Goal: Task Accomplishment & Management: Use online tool/utility

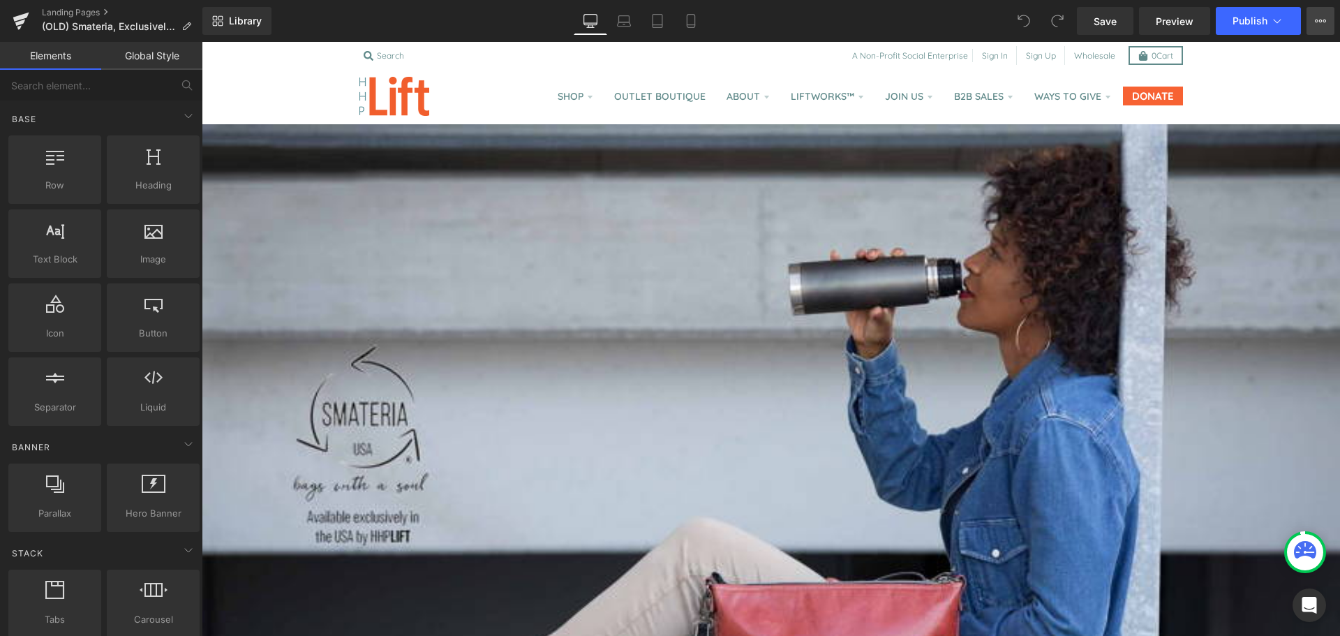
click at [1317, 15] on button "View Live Page View with current Template Save Template to Library Schedule Pub…" at bounding box center [1321, 21] width 28 height 28
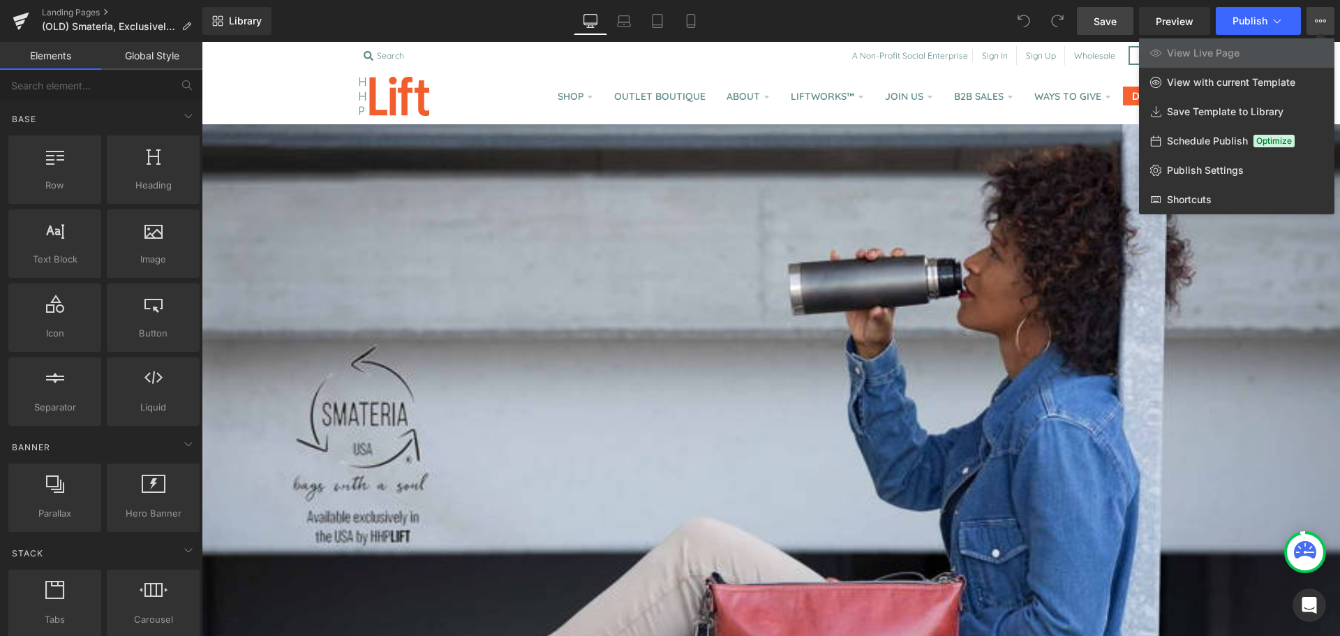
click at [1099, 29] on link "Save" at bounding box center [1105, 21] width 57 height 28
click at [1234, 29] on button "Publish" at bounding box center [1258, 21] width 85 height 28
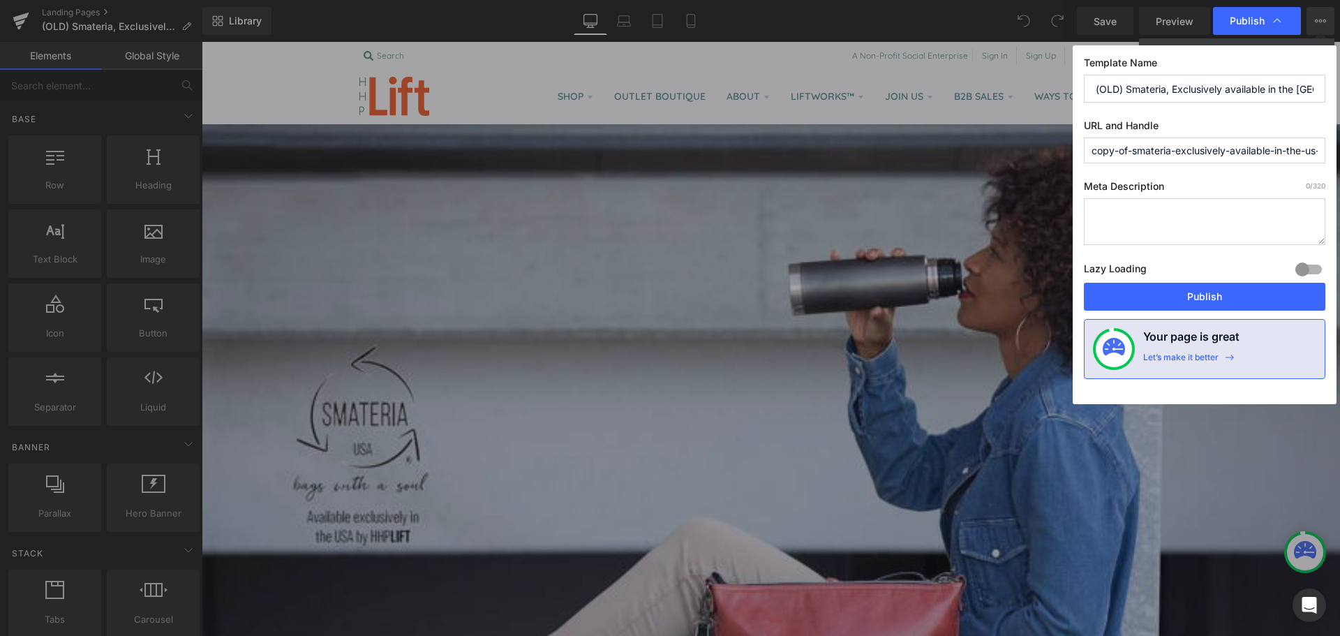
drag, startPoint x: 1134, startPoint y: 154, endPoint x: 1061, endPoint y: 151, distance: 73.3
click at [1069, 151] on div "Publish Template Name (OLD) Smateria, Exclusively available in the US by HHPLIF…" at bounding box center [670, 318] width 1340 height 636
type input "old-smateria-exclusively-available-in-the-us-by-hhplift"
click at [1166, 299] on button "Publish" at bounding box center [1205, 297] width 242 height 28
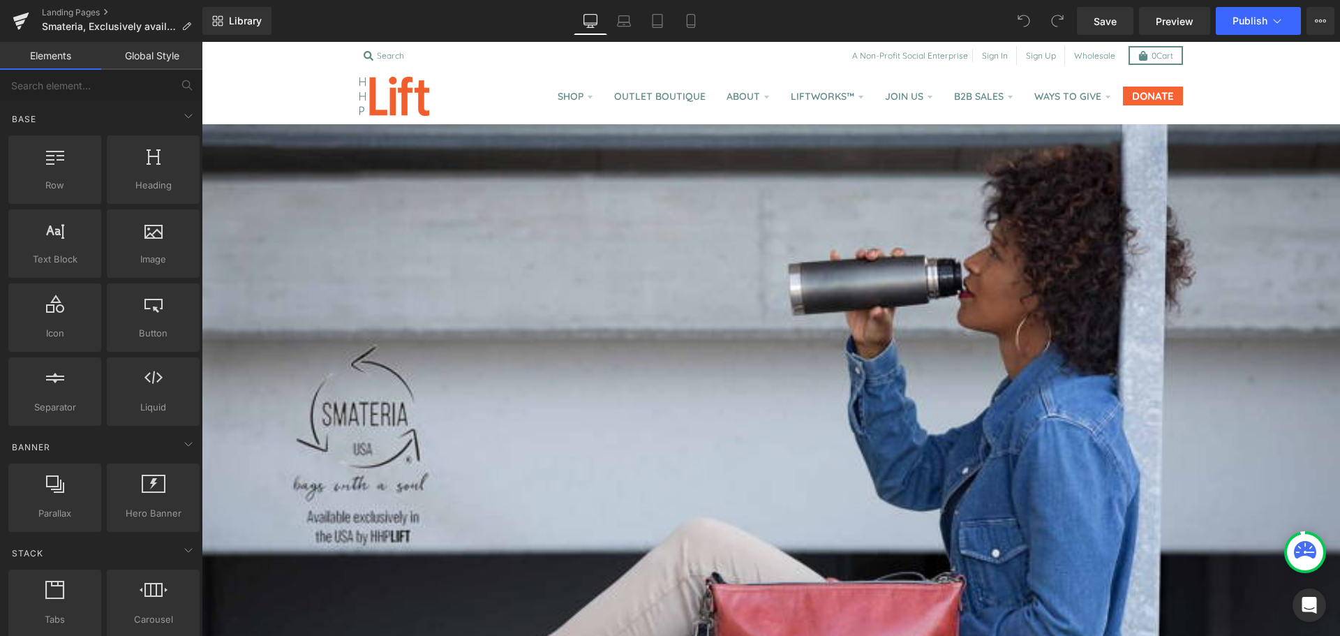
click at [202, 42] on span "Image" at bounding box center [202, 42] width 0 height 0
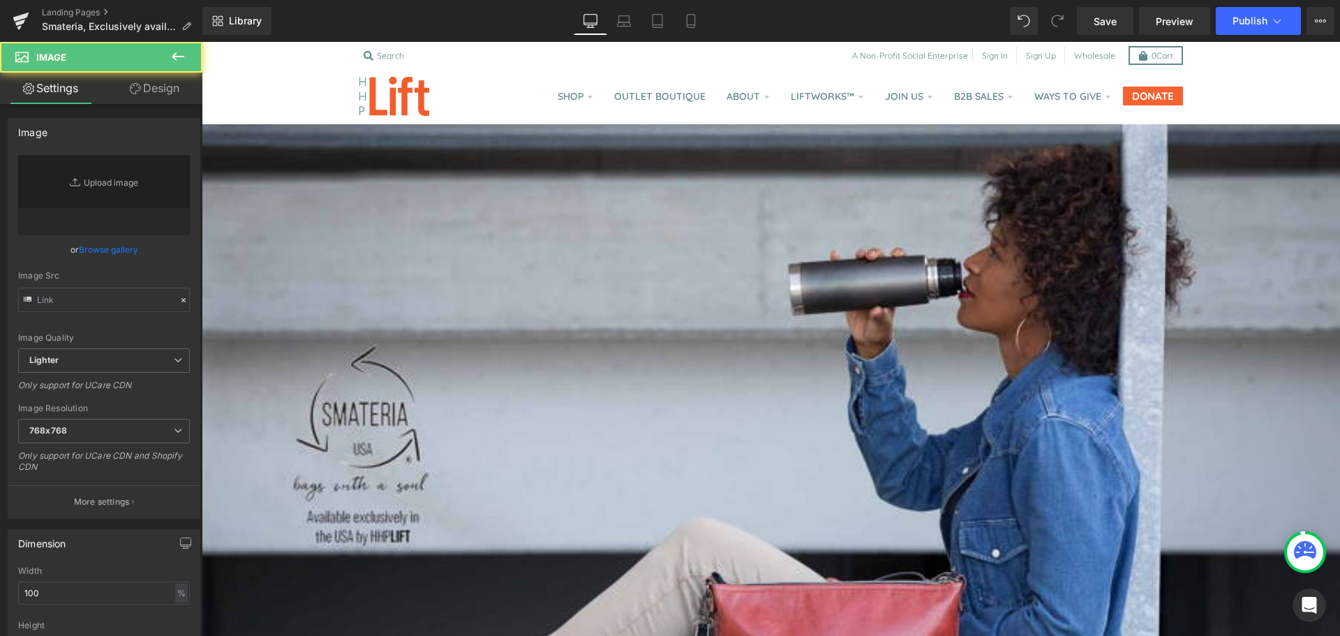
type input "[URL][DOMAIN_NAME]"
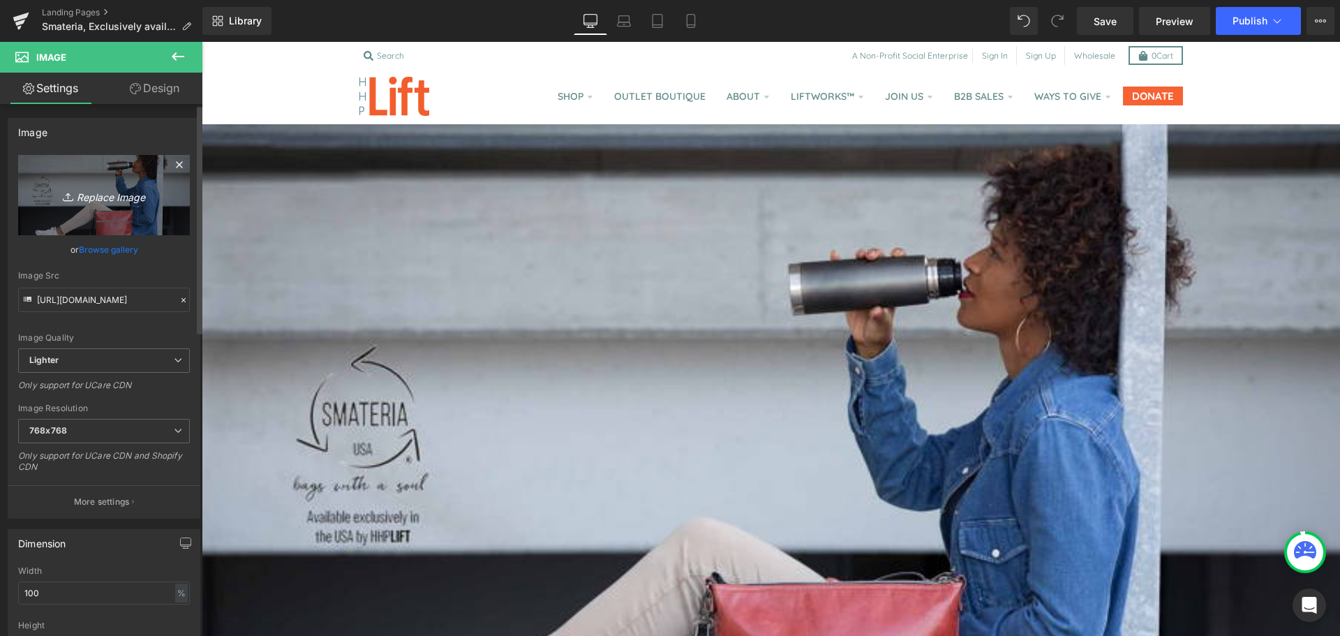
click at [98, 194] on icon "Replace Image" at bounding box center [104, 194] width 112 height 17
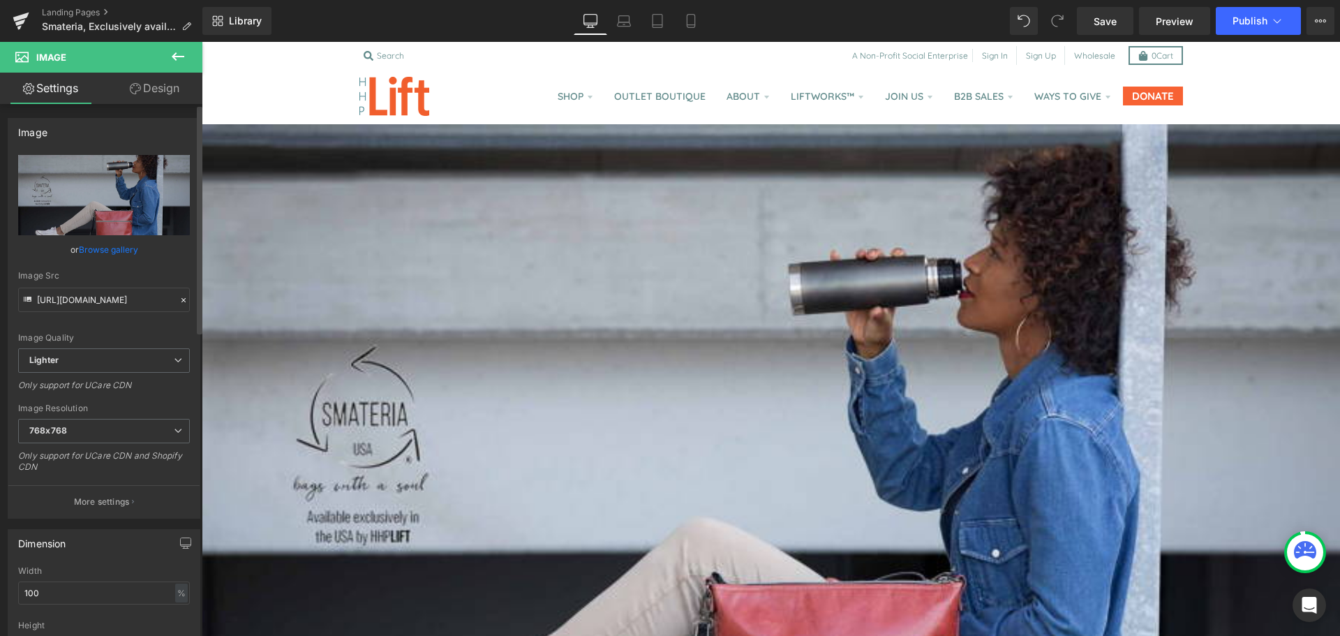
click at [92, 244] on link "Browse gallery" at bounding box center [108, 249] width 59 height 24
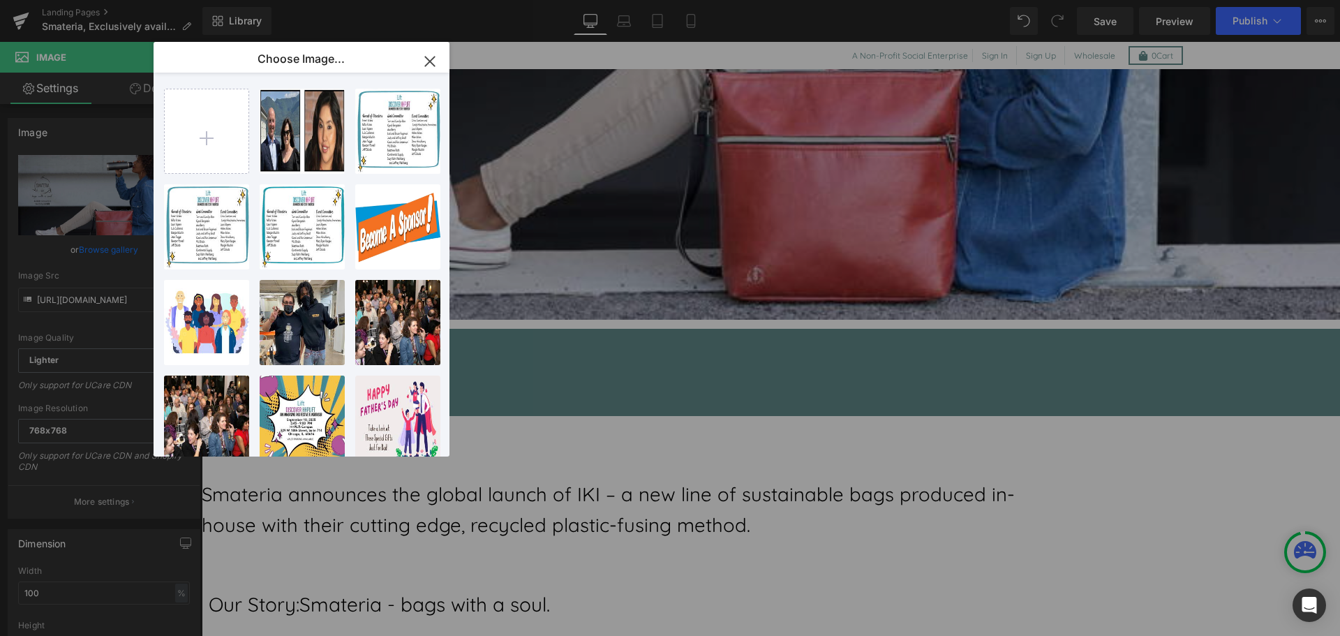
click at [425, 62] on icon "button" at bounding box center [430, 61] width 22 height 22
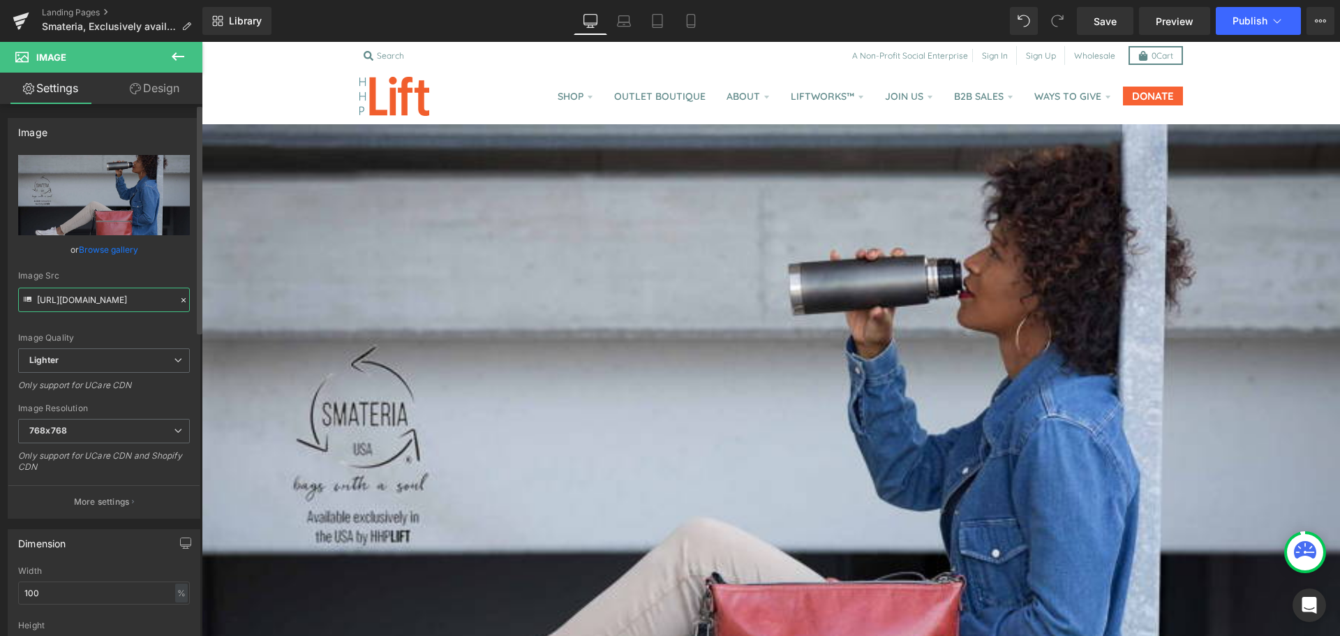
click at [100, 306] on input "https://ucarecdn.com/7b439e5b-0fc9-402b-84fd-9789262ac2ce/-/format/auto/-/previ…" at bounding box center [104, 300] width 172 height 24
click at [114, 302] on input "https://ucarecdn.com/7b439e5b-0fc9-402b-84fd-9789262ac2ce/-/format/auto/-/previ…" at bounding box center [104, 300] width 172 height 24
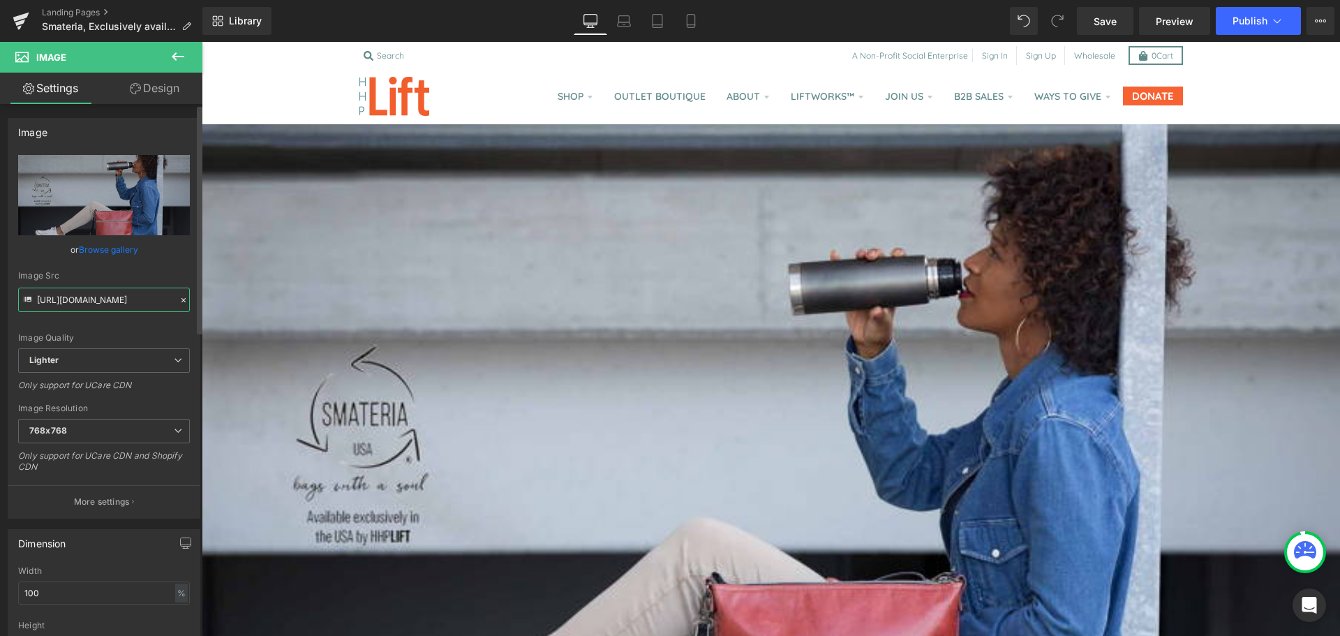
click at [114, 302] on input "https://ucarecdn.com/7b439e5b-0fc9-402b-84fd-9789262ac2ce/-/format/auto/-/previ…" at bounding box center [104, 300] width 172 height 24
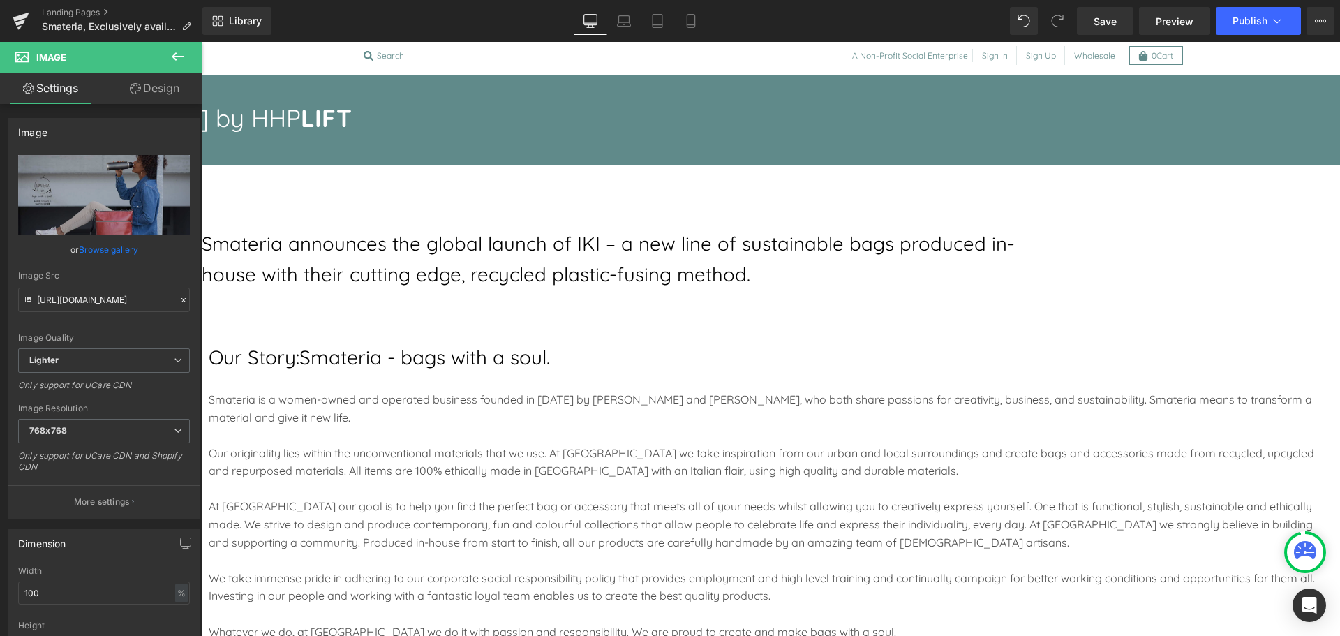
scroll to position [767, 0]
click at [582, 230] on h3 "Smateria announces the global launch of IKI – a new line of sustainable bags pr…" at bounding box center [621, 258] width 838 height 61
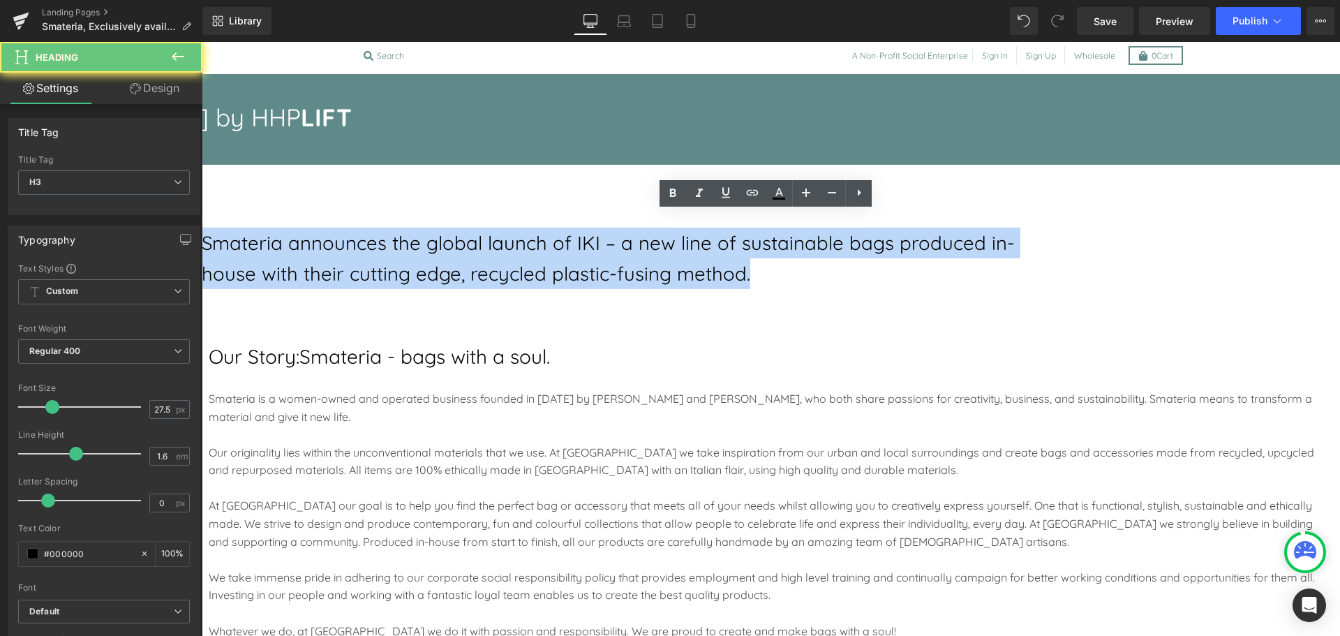
click at [582, 230] on h3 "Smateria announces the global launch of IKI – a new line of sustainable bags pr…" at bounding box center [621, 258] width 838 height 61
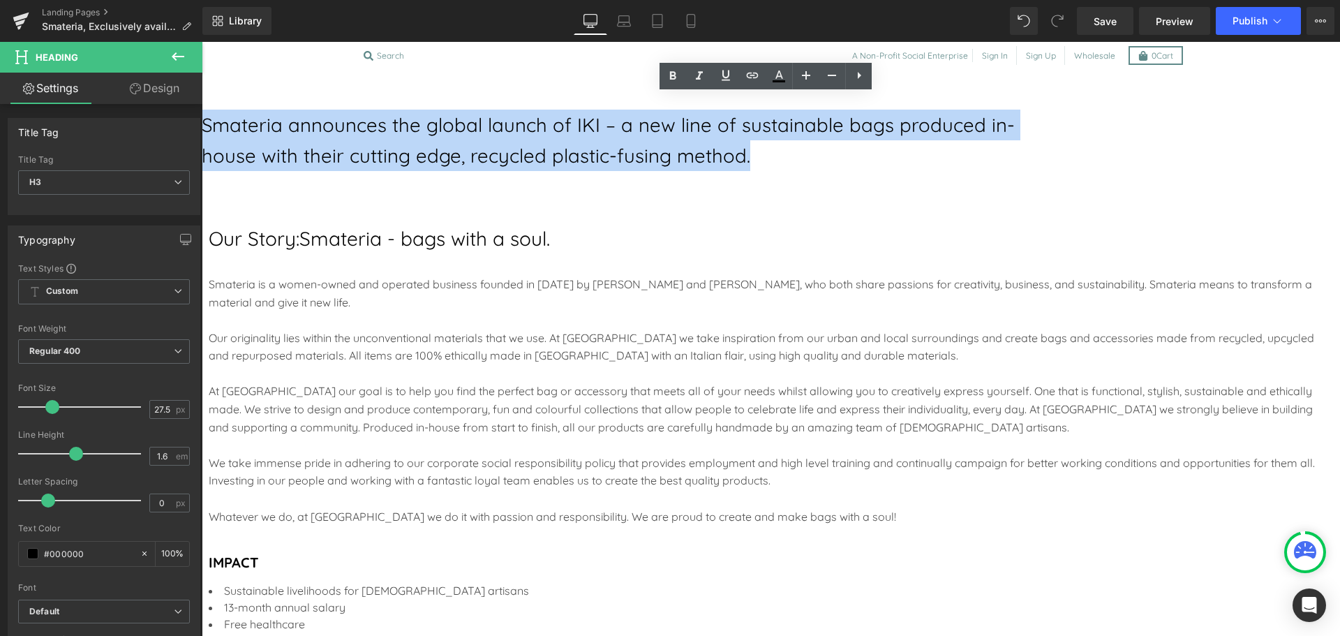
scroll to position [885, 0]
click at [202, 42] on link at bounding box center [202, 42] width 0 height 0
click at [202, 42] on icon at bounding box center [202, 42] width 0 height 0
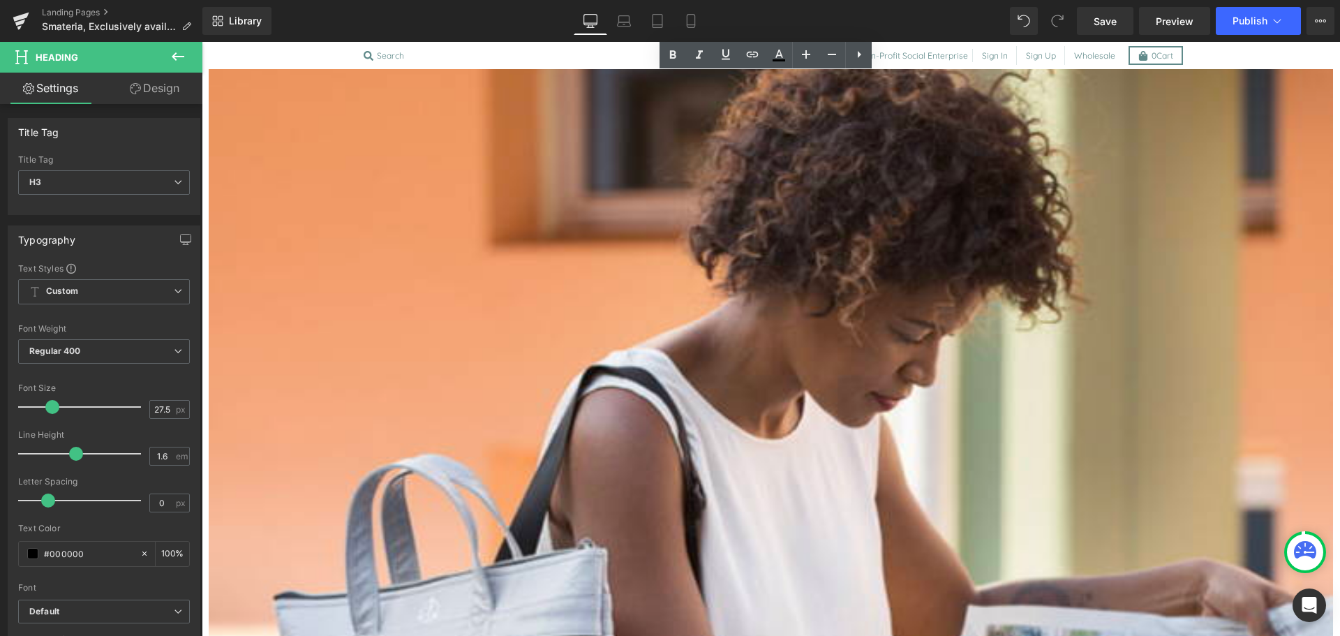
scroll to position [1612, 0]
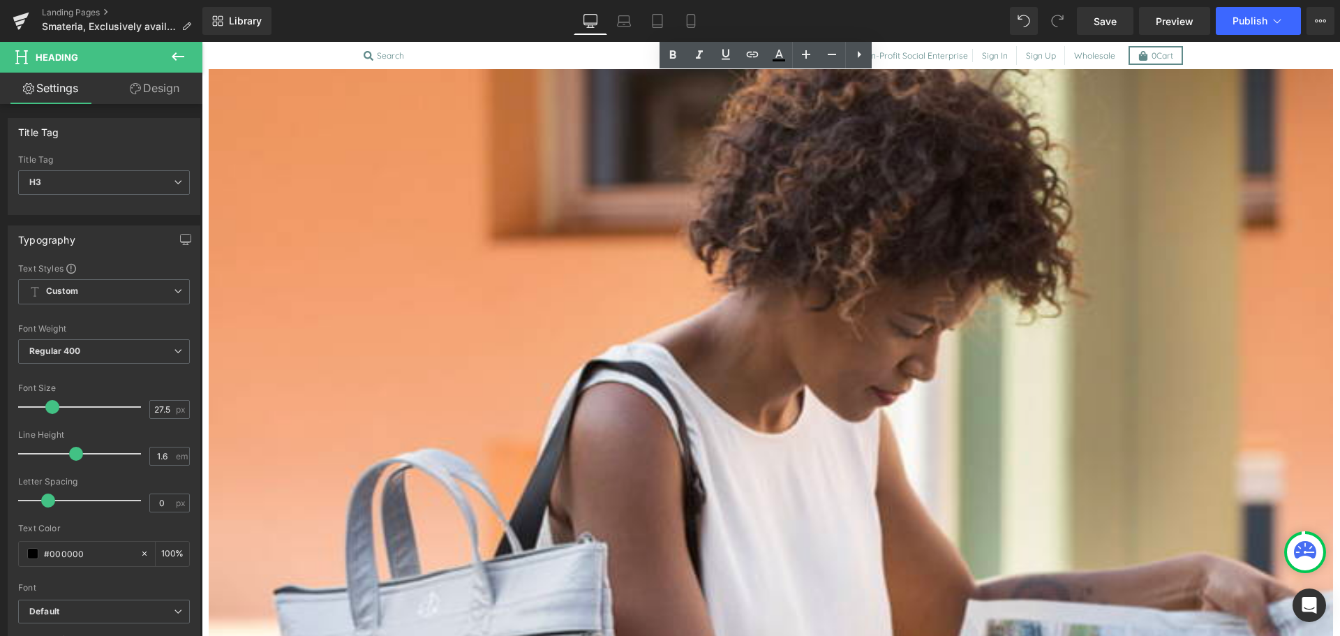
click at [202, 42] on icon at bounding box center [202, 42] width 0 height 0
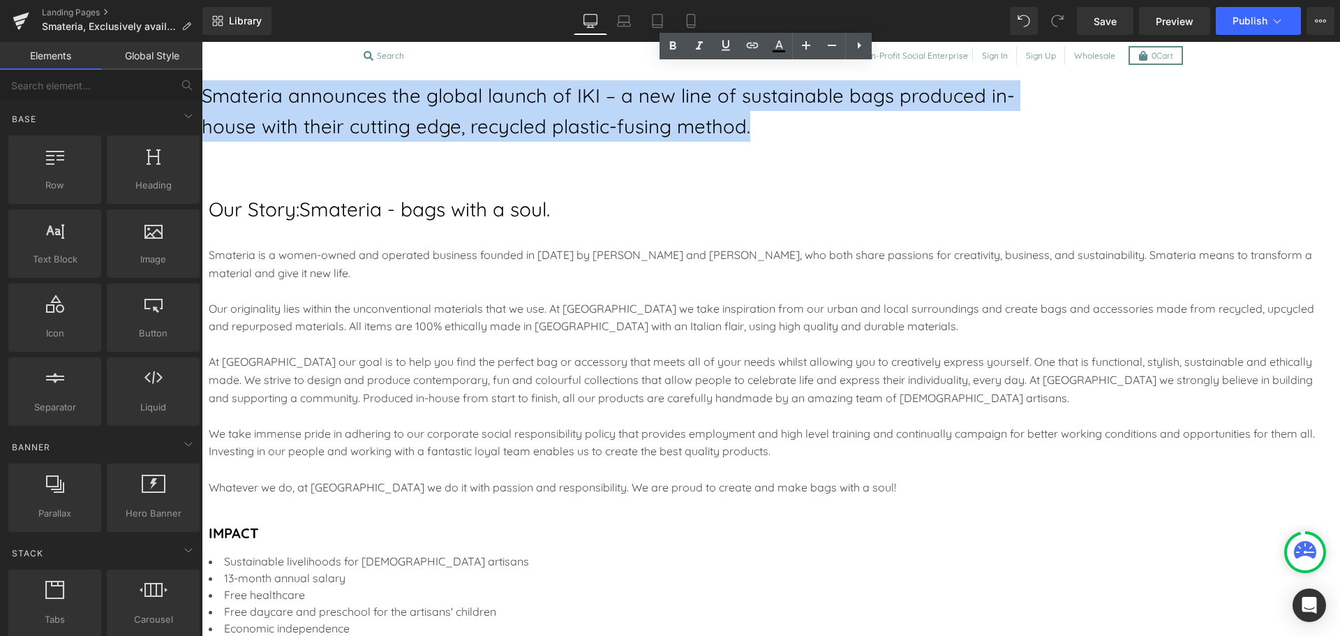
scroll to position [913, 0]
click at [202, 42] on span "Row" at bounding box center [202, 42] width 0 height 0
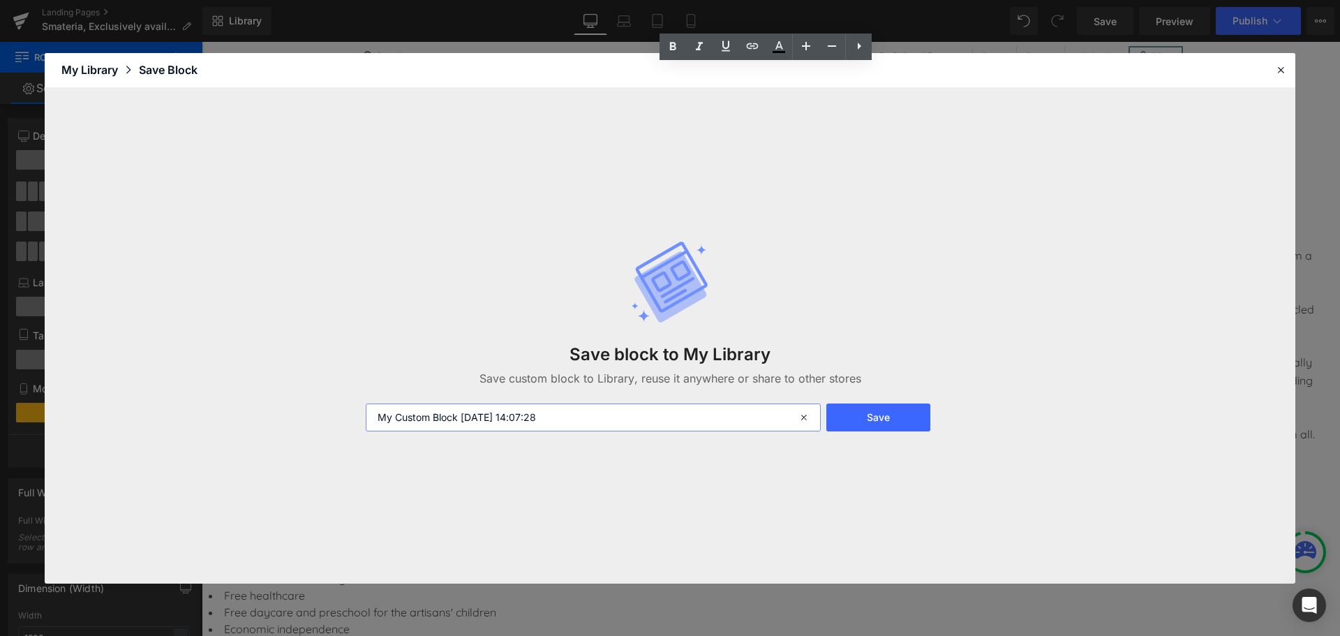
click at [508, 417] on input "My Custom Block 2025-08-16 14:07:28" at bounding box center [593, 417] width 455 height 28
type input "smateria-1"
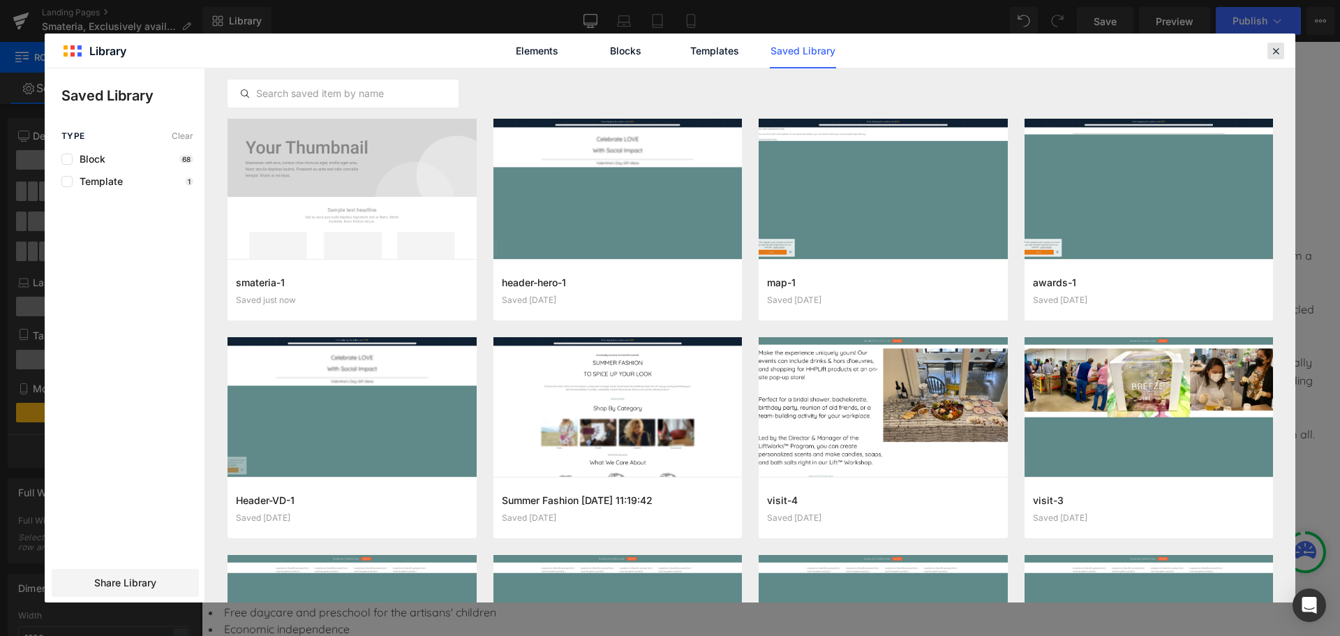
click at [1282, 56] on icon at bounding box center [1276, 51] width 13 height 13
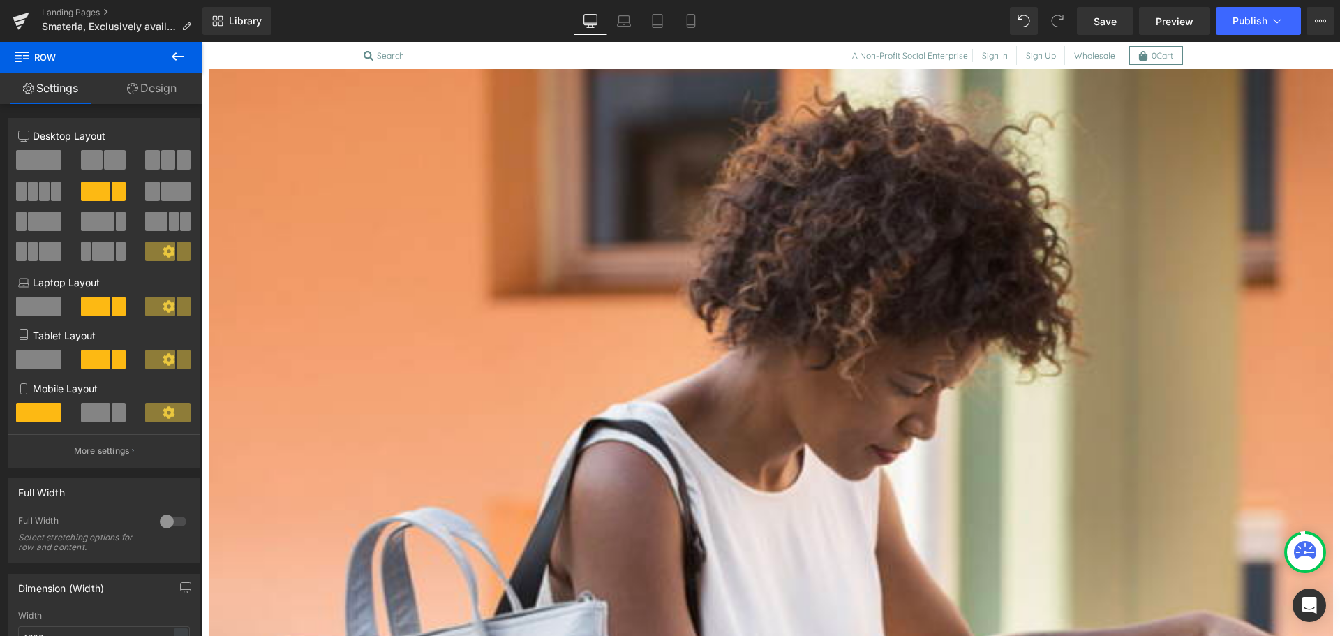
scroll to position [1557, 0]
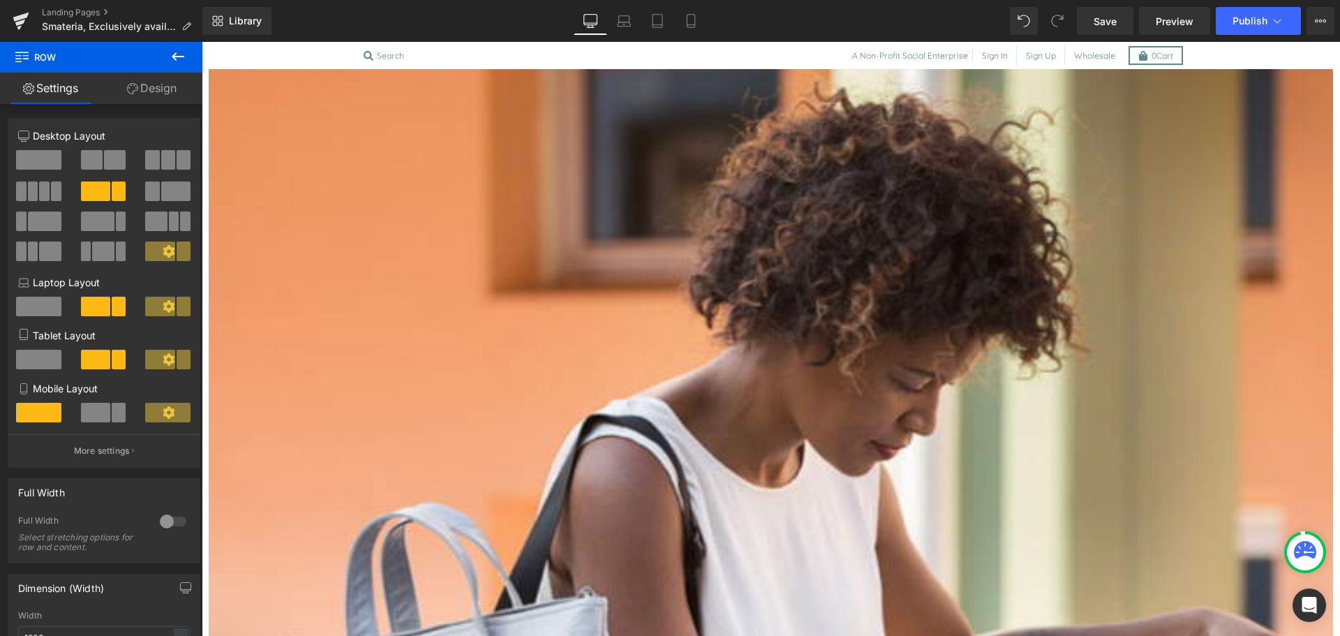
click at [202, 42] on span "Button" at bounding box center [202, 42] width 0 height 0
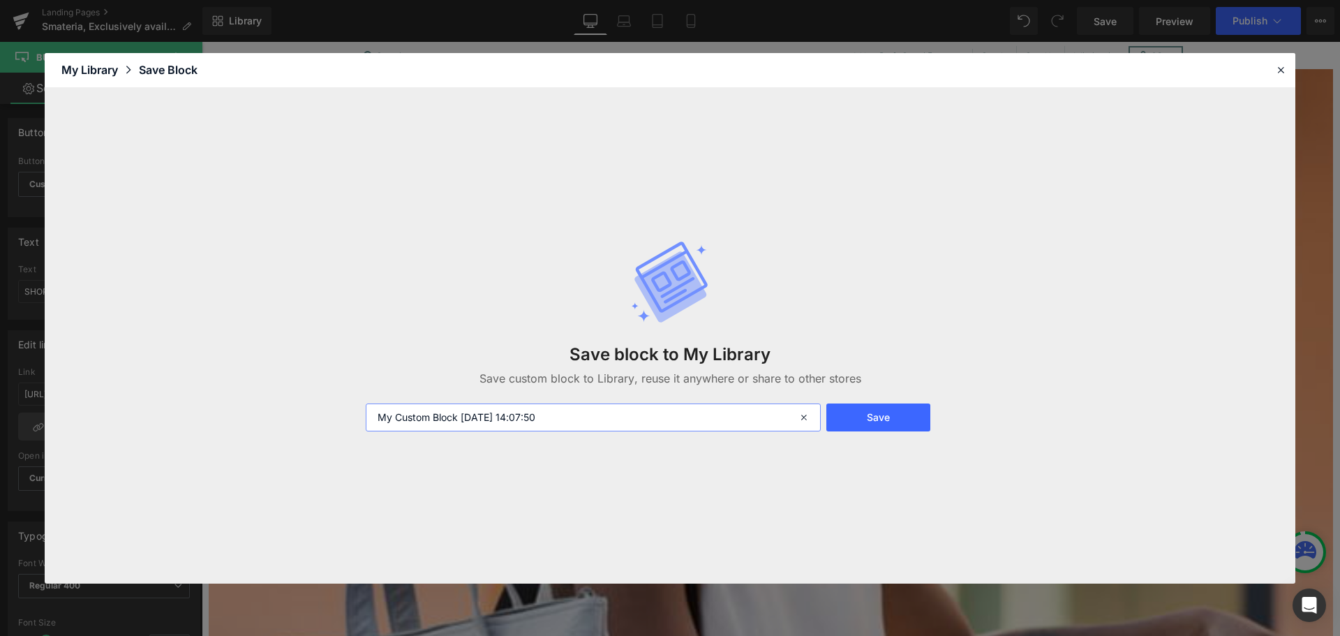
click at [460, 415] on input "My Custom Block 2025-08-16 14:07:50" at bounding box center [593, 417] width 455 height 28
type input "button-ORANGE"
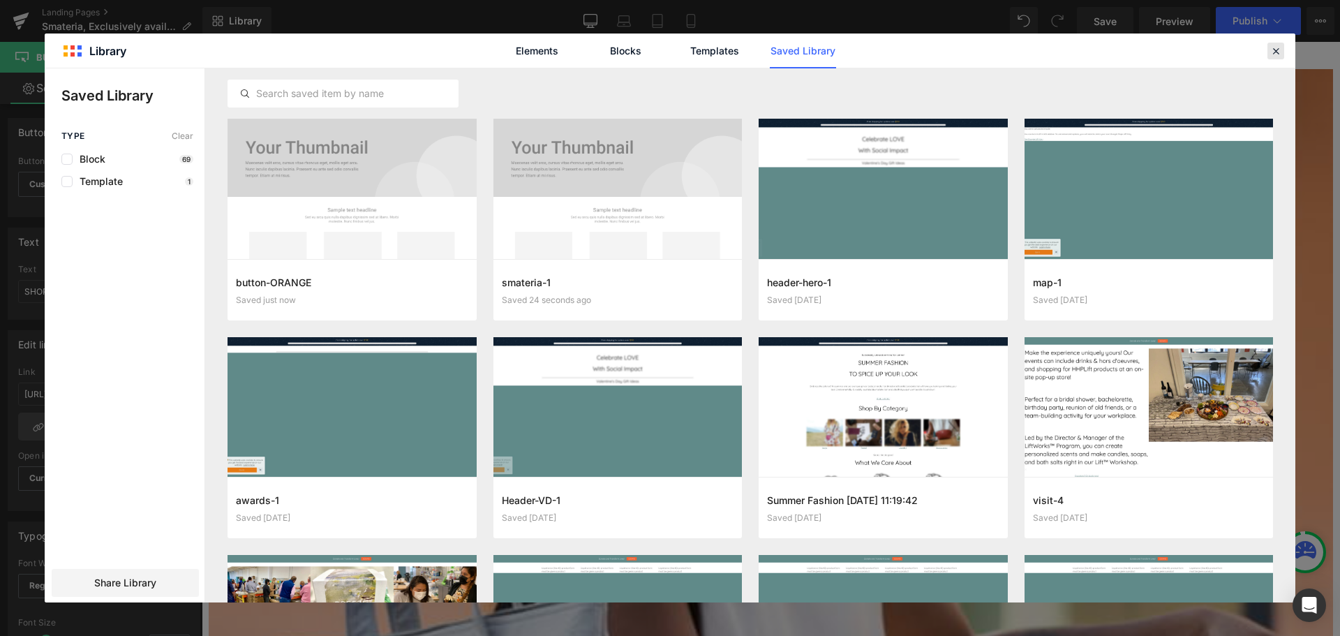
click at [1279, 48] on icon at bounding box center [1276, 51] width 13 height 13
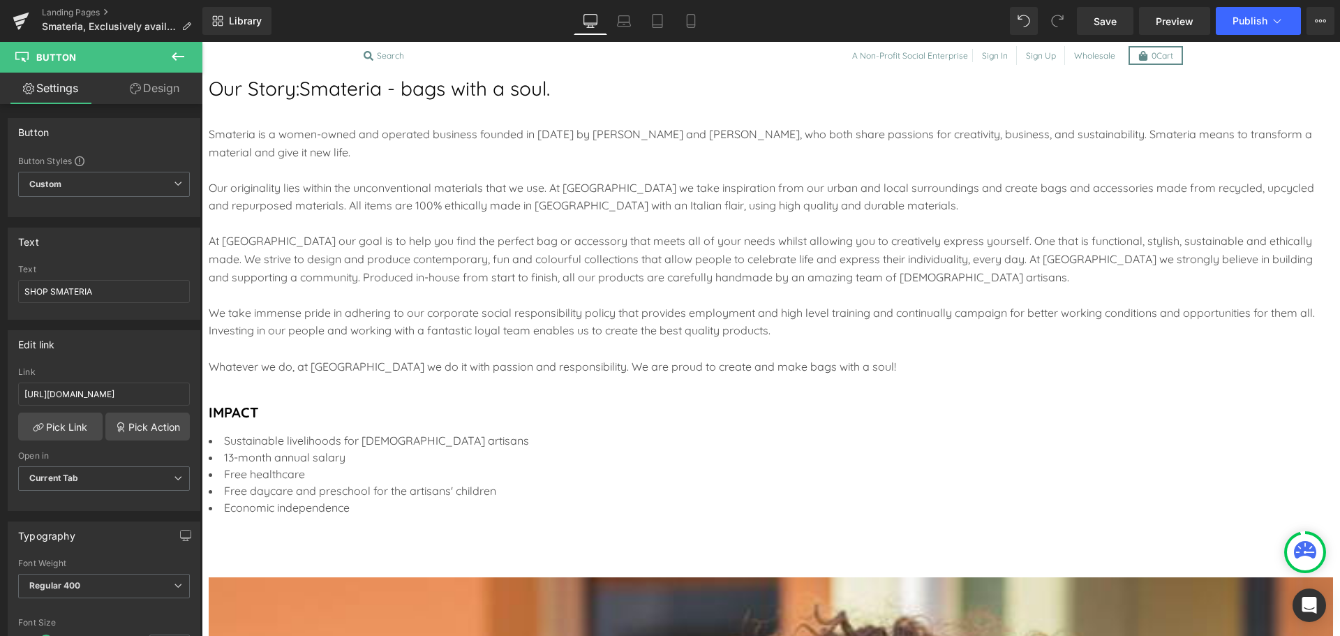
scroll to position [1039, 0]
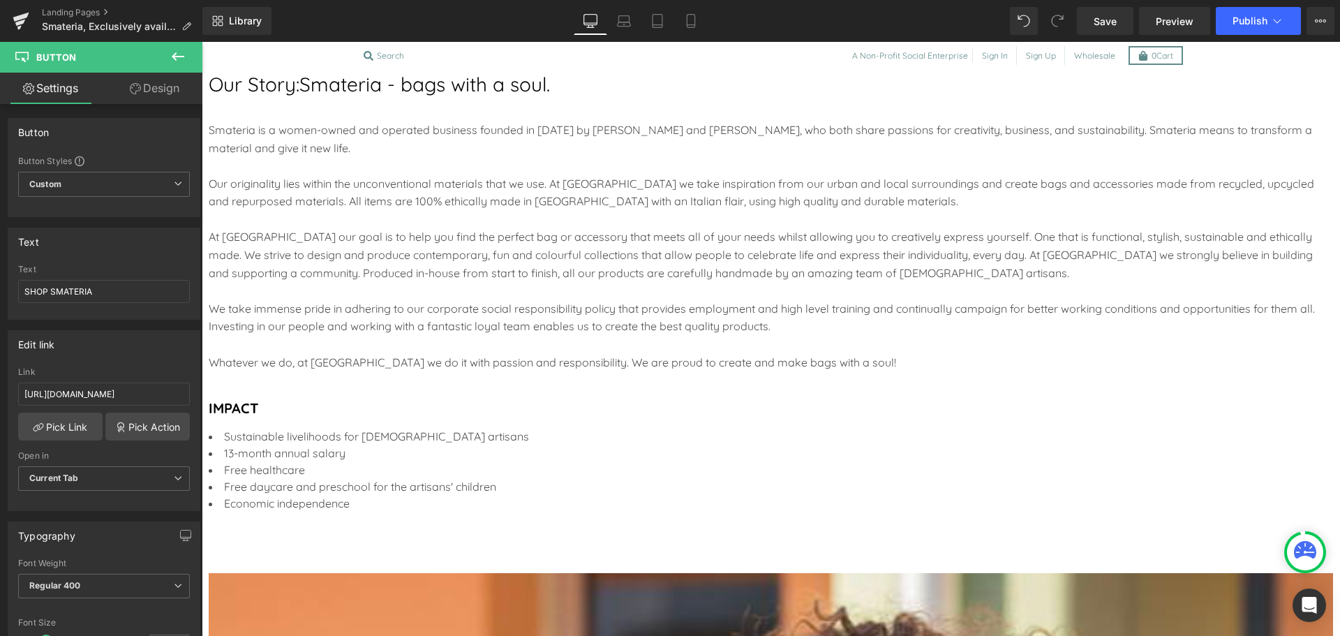
click at [202, 42] on span "Image" at bounding box center [202, 42] width 0 height 0
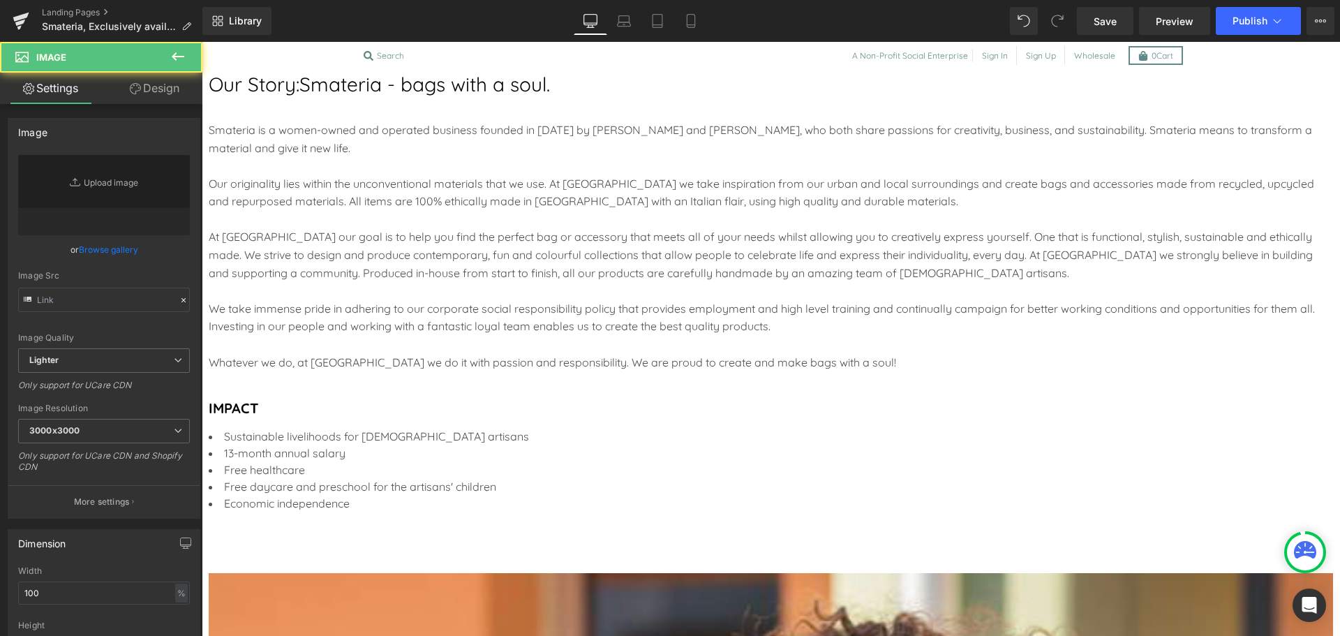
type input "[URL][DOMAIN_NAME]"
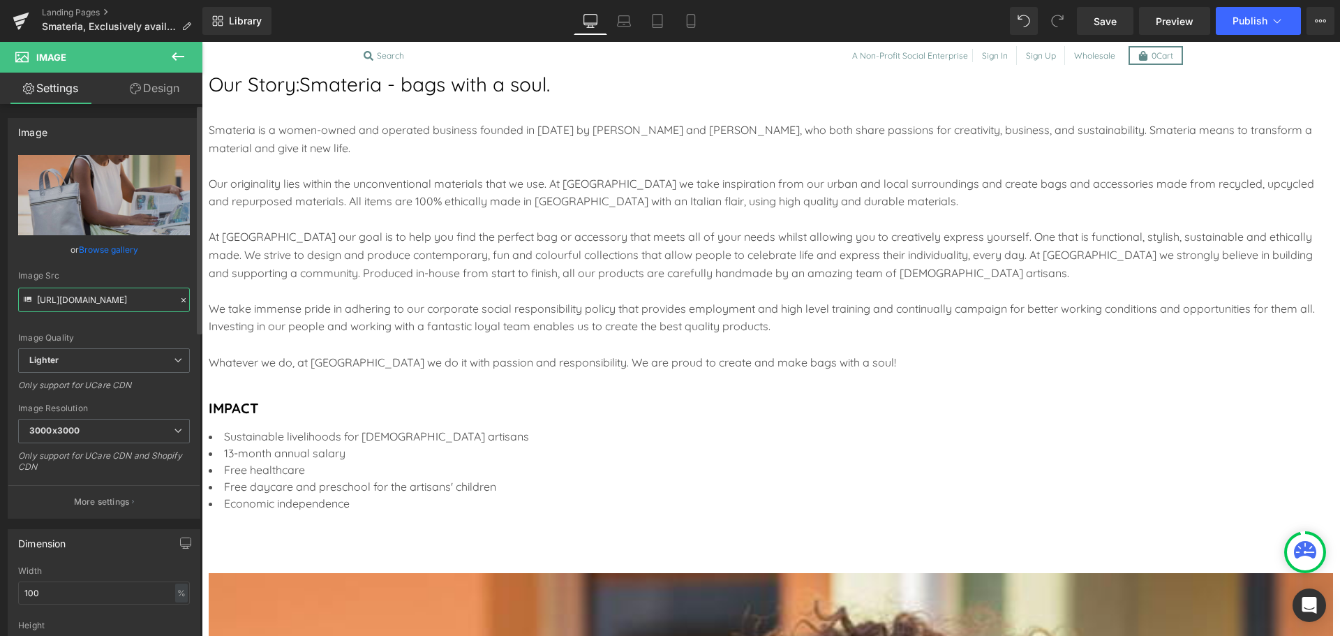
click at [88, 297] on input "[URL][DOMAIN_NAME]" at bounding box center [104, 300] width 172 height 24
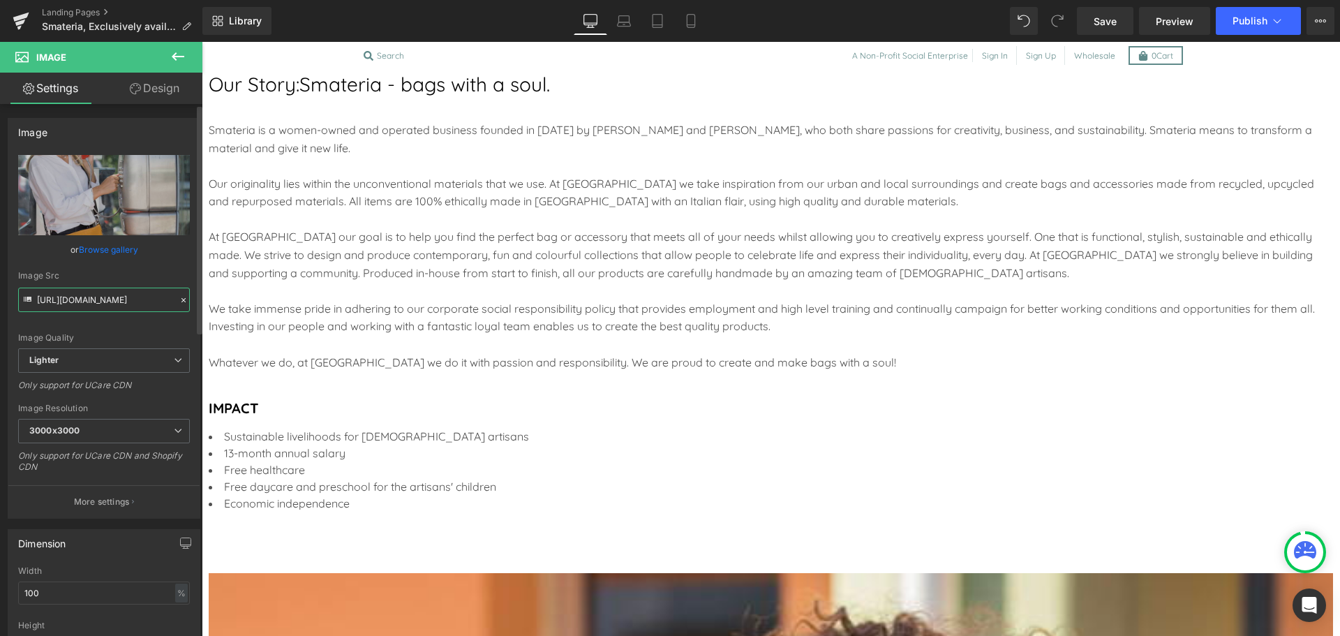
click at [132, 301] on input "[URL][DOMAIN_NAME]" at bounding box center [104, 300] width 172 height 24
click at [132, 301] on input "https://ucarecdn.com/7a01a288-ea55-4c2e-9ee4-46c245d27f5e/-/format/auto/-/previ…" at bounding box center [104, 300] width 172 height 24
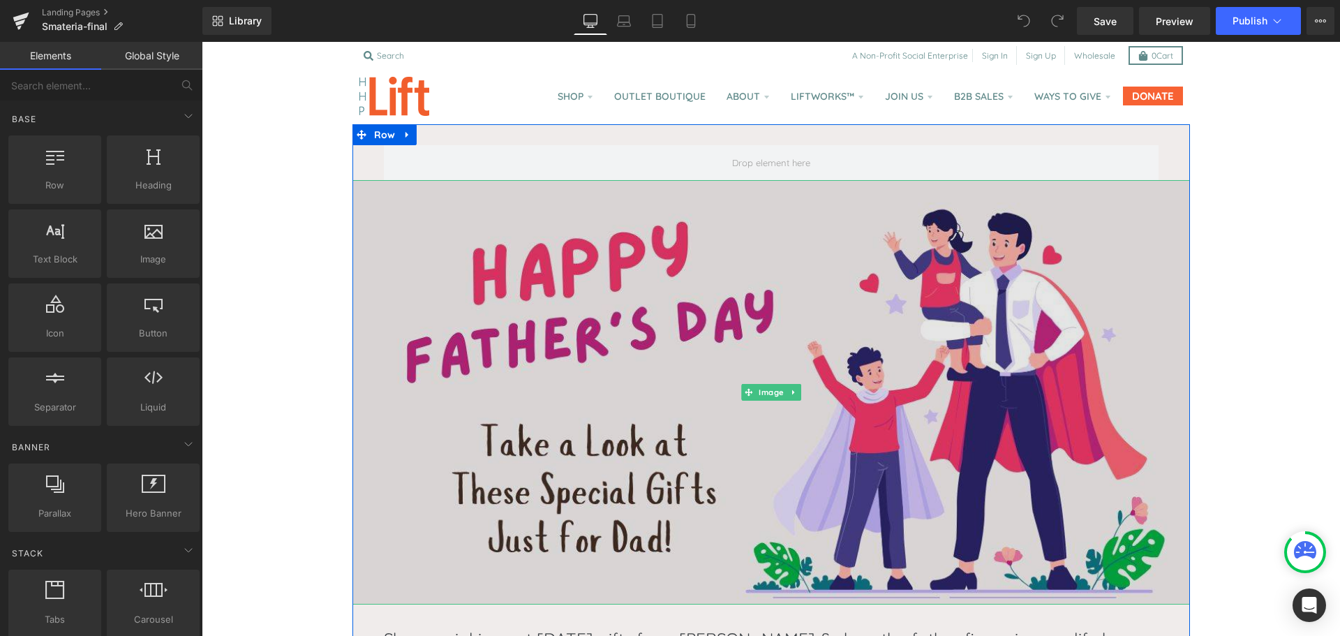
click at [498, 313] on img at bounding box center [772, 392] width 838 height 424
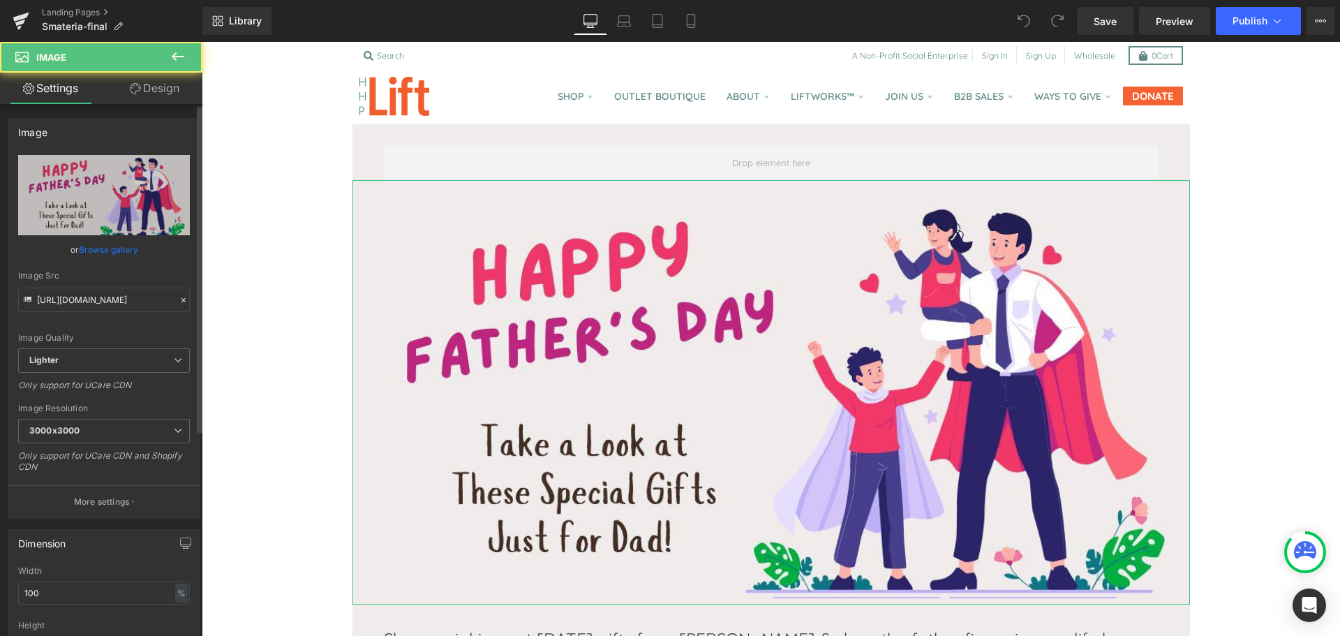
click at [96, 253] on link "Browse gallery" at bounding box center [108, 249] width 59 height 24
click at [94, 295] on input "https://ucarecdn.com/214be59a-4b5d-4d55-9994-853f8824f725/-/format/auto/-/previ…" at bounding box center [104, 300] width 172 height 24
paste input "7b439e5b-0fc9-402b-84fd-9789262ac2ce/-/format/auto/-/preview/768x768/-/quality/…"
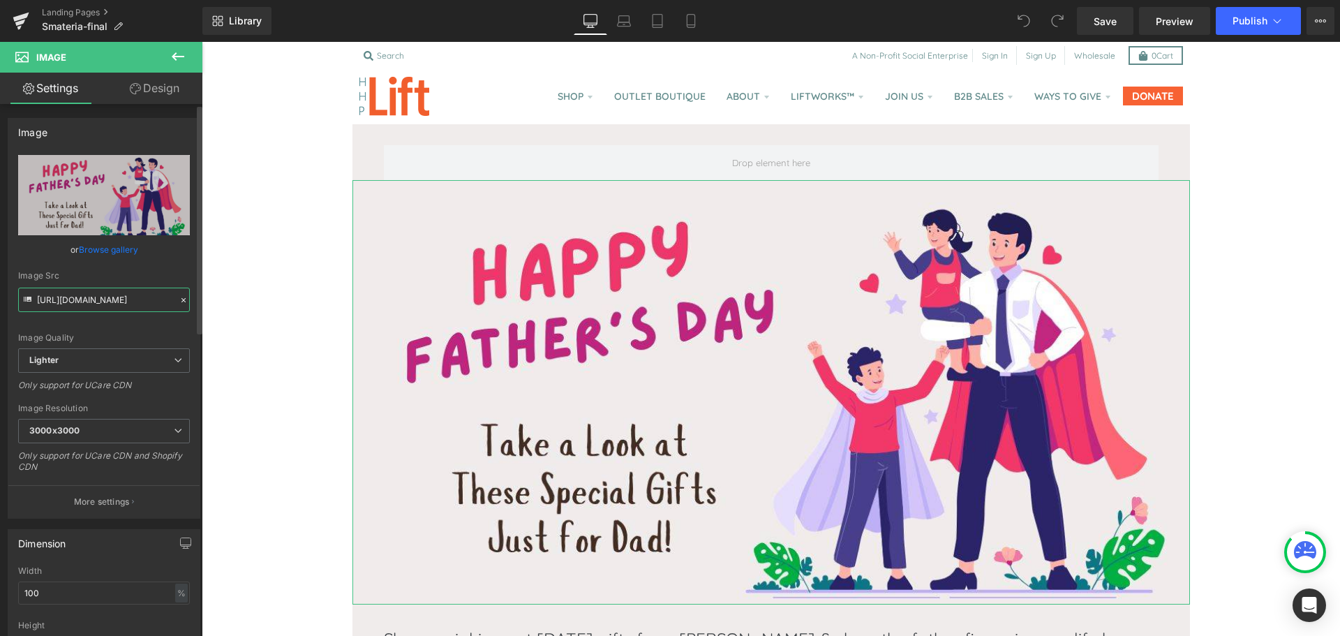
type input "https://ucarecdn.com/7b439e5b-0fc9-402b-84fd-9789262ac2ce/-/format/auto/-/previ…"
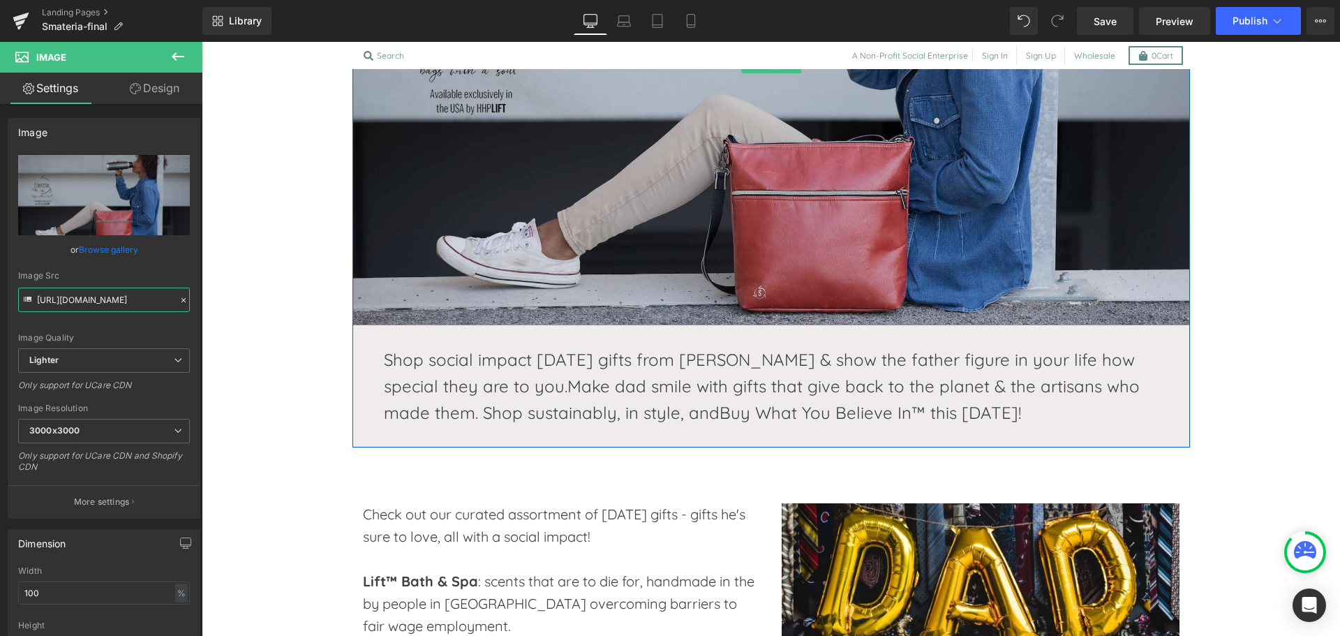
scroll to position [378, 0]
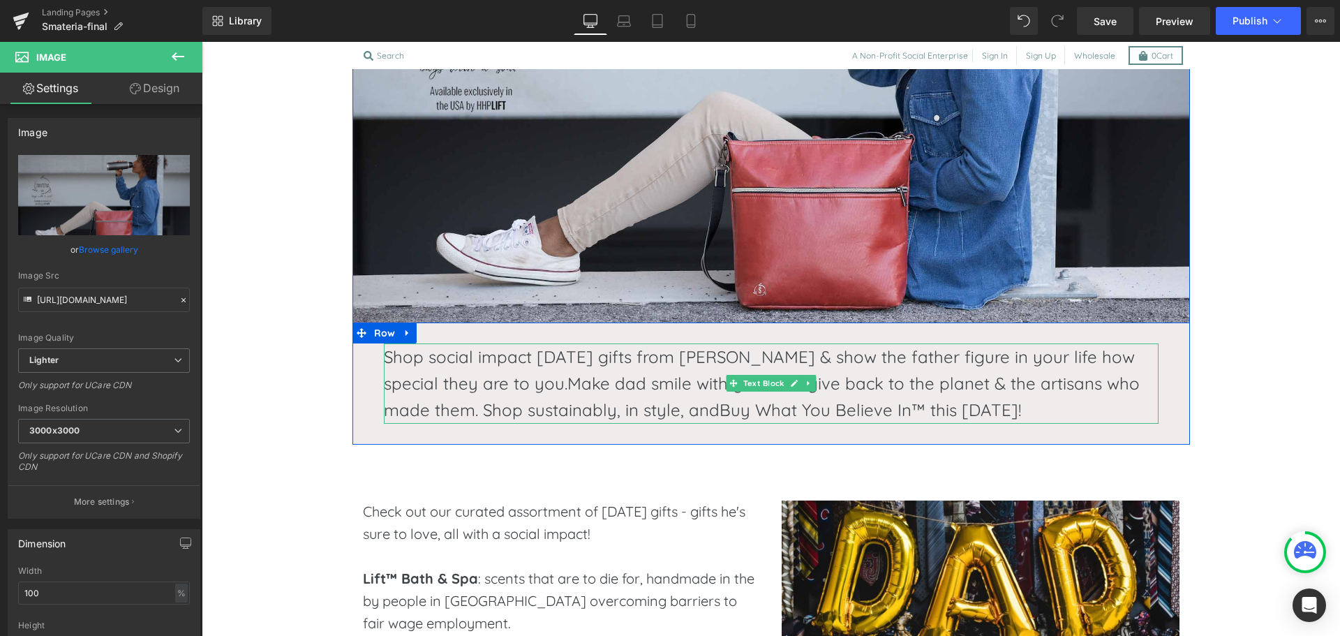
click at [597, 387] on span "Make dad smile with gifts that give back to the planet & the artisans who made …" at bounding box center [762, 396] width 756 height 47
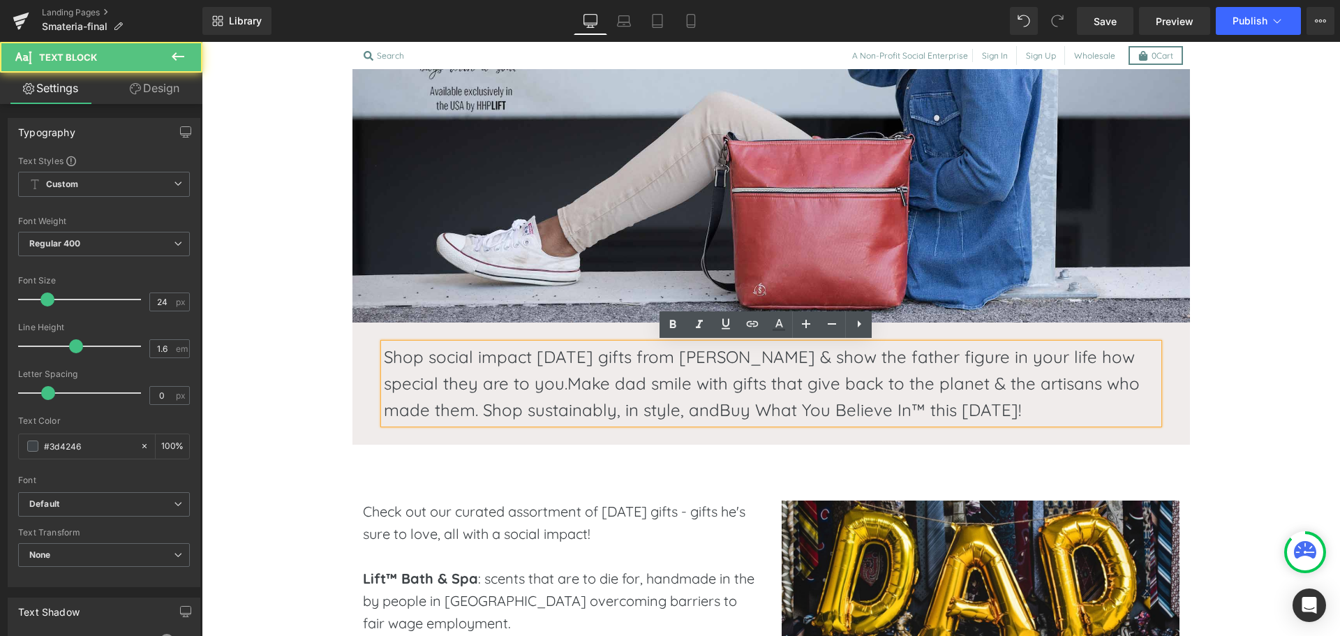
click at [581, 379] on span "Make dad smile with gifts that give back to the planet & the artisans who made …" at bounding box center [762, 396] width 756 height 47
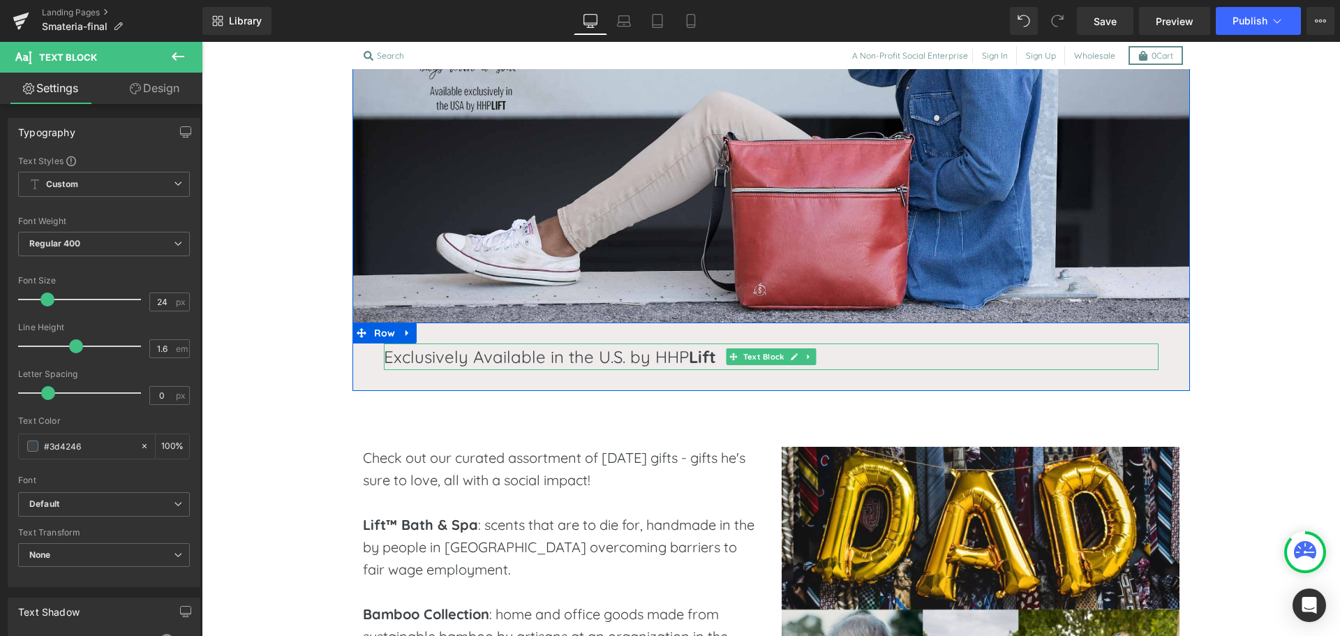
click at [665, 359] on p "Exclusively Available in the U.S. by HHP Lift" at bounding box center [771, 356] width 775 height 27
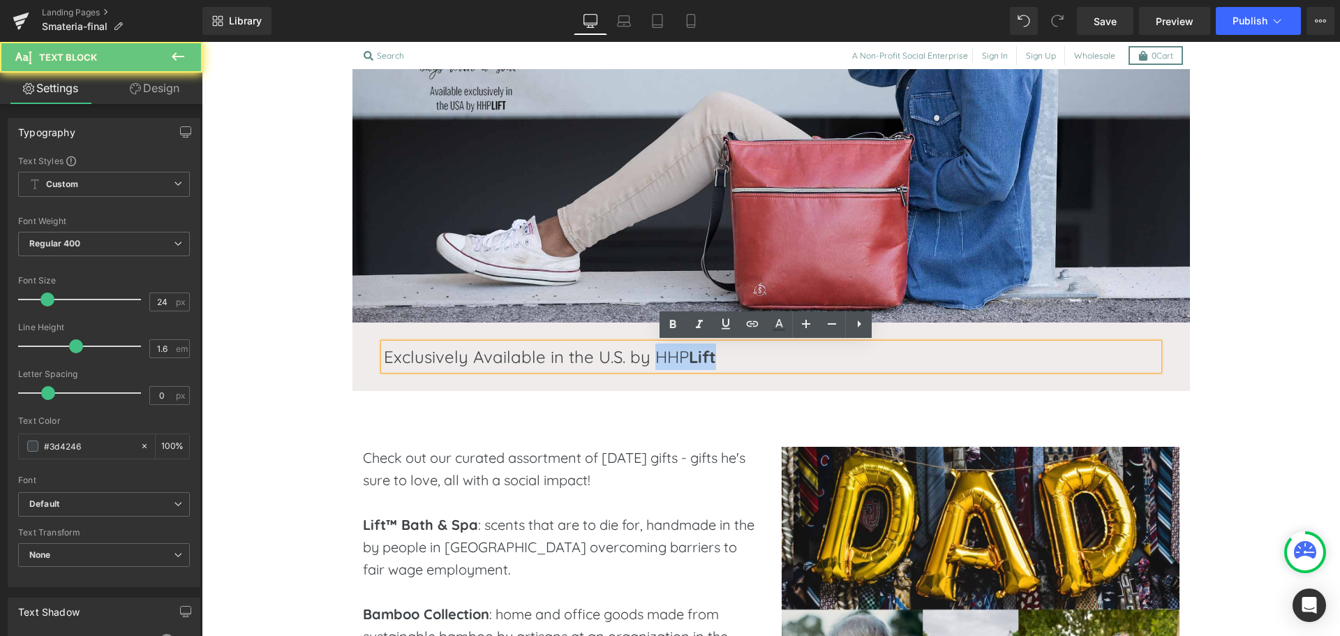
click at [665, 359] on p "Exclusively Available in the U.S. by HHP Lift" at bounding box center [771, 356] width 775 height 27
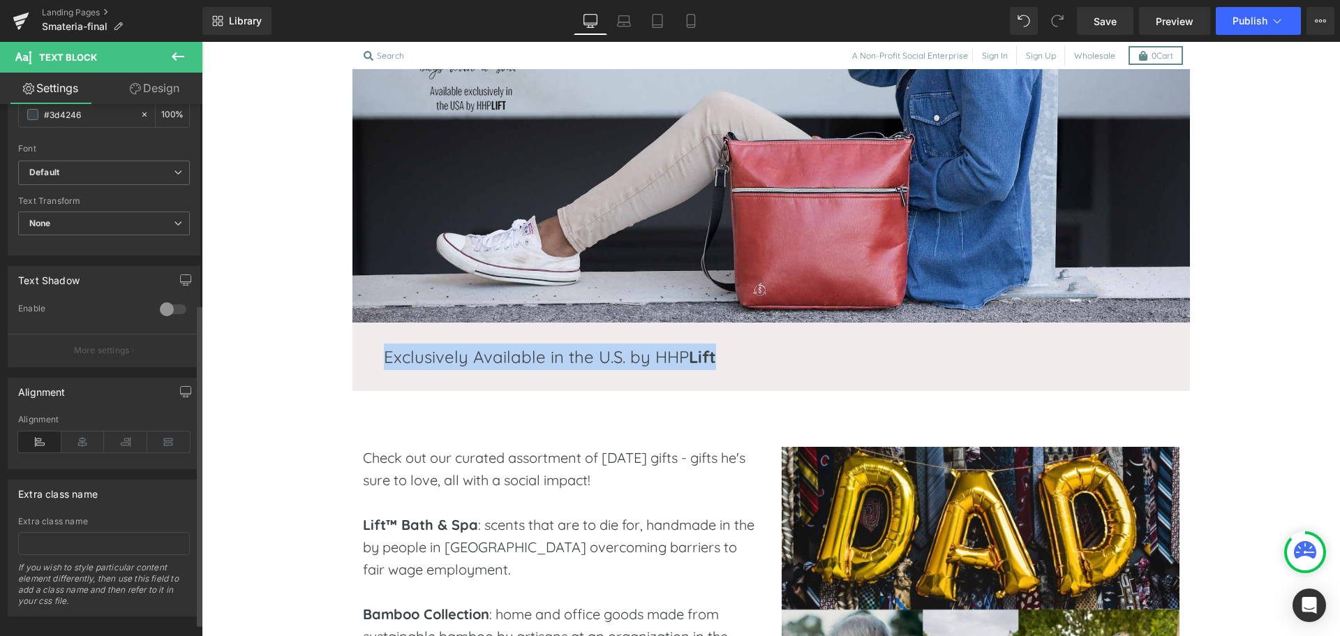
scroll to position [332, 0]
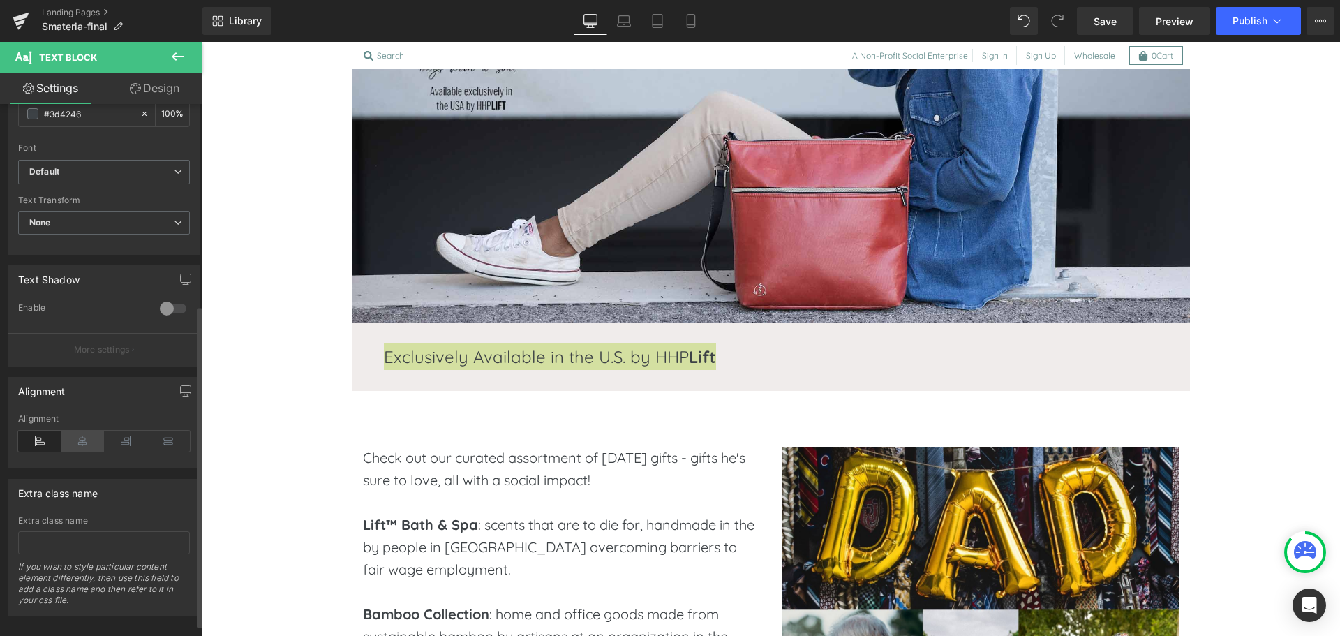
click at [82, 440] on icon at bounding box center [82, 441] width 43 height 21
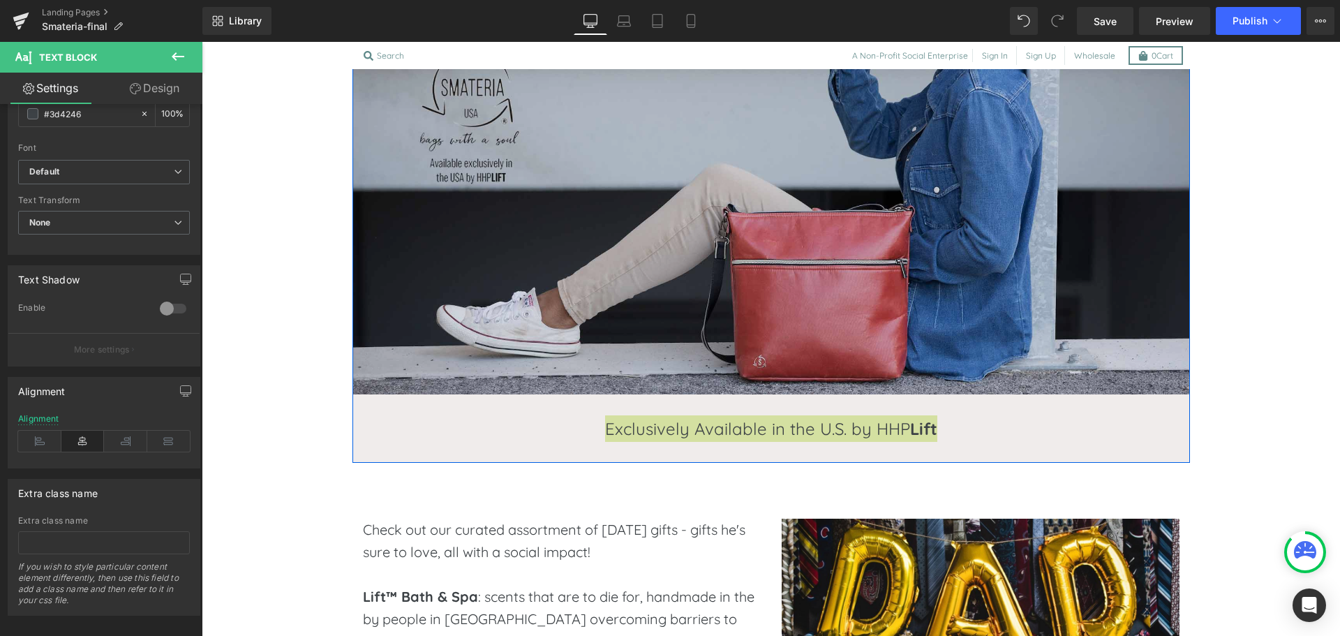
scroll to position [311, 0]
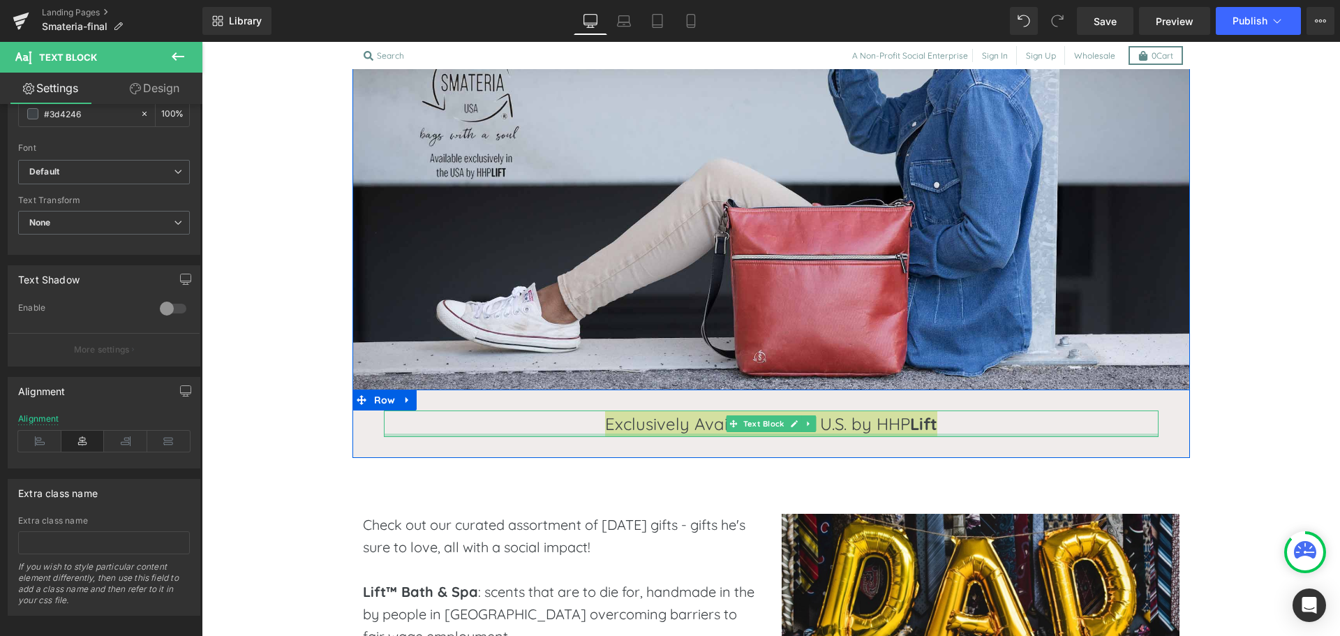
click at [724, 434] on div at bounding box center [771, 435] width 775 height 3
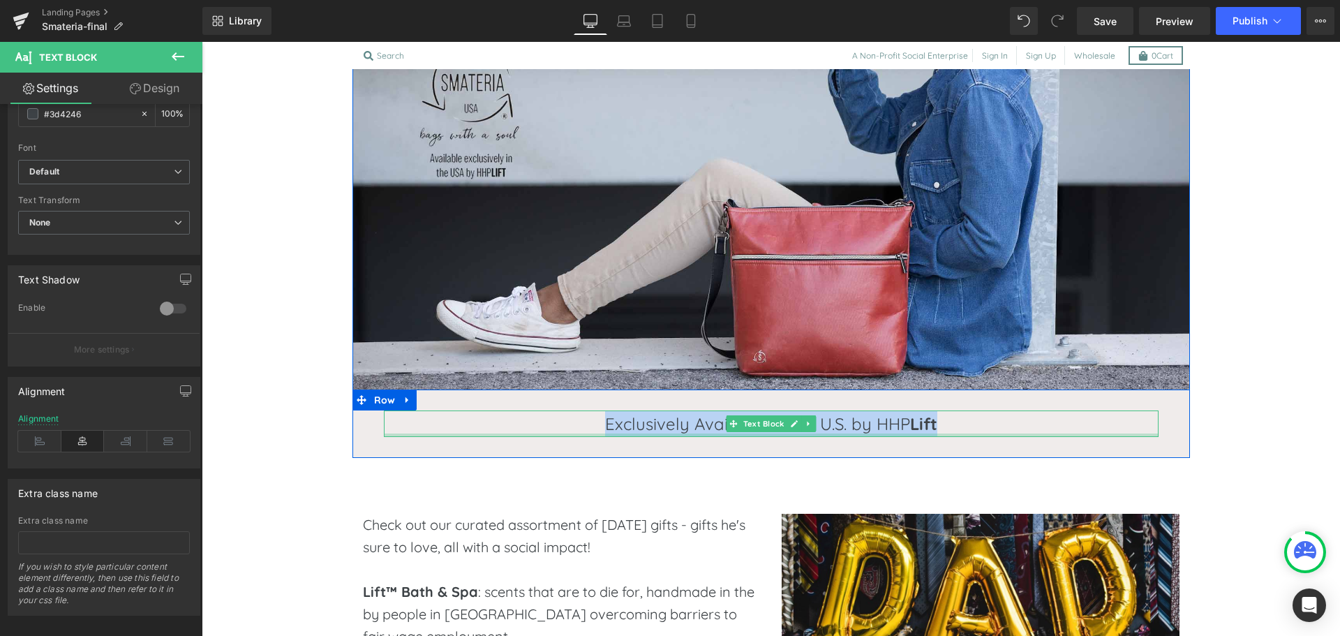
click at [724, 434] on p "Exclusively Available in the U.S. by HHP Lift" at bounding box center [771, 423] width 775 height 27
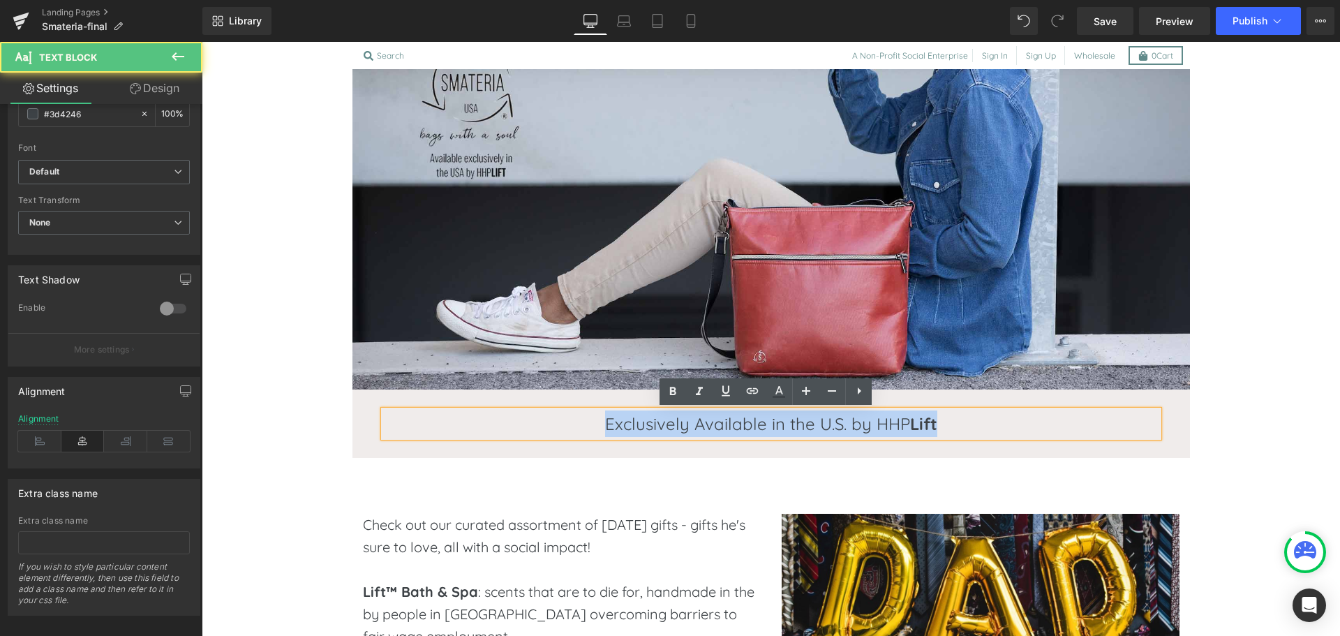
click at [724, 434] on p "Exclusively Available in the U.S. by HHP Lift" at bounding box center [771, 423] width 775 height 27
click at [481, 402] on div "Exclusively Available in the U.S. by HHP Lift Text Block Row" at bounding box center [772, 424] width 838 height 68
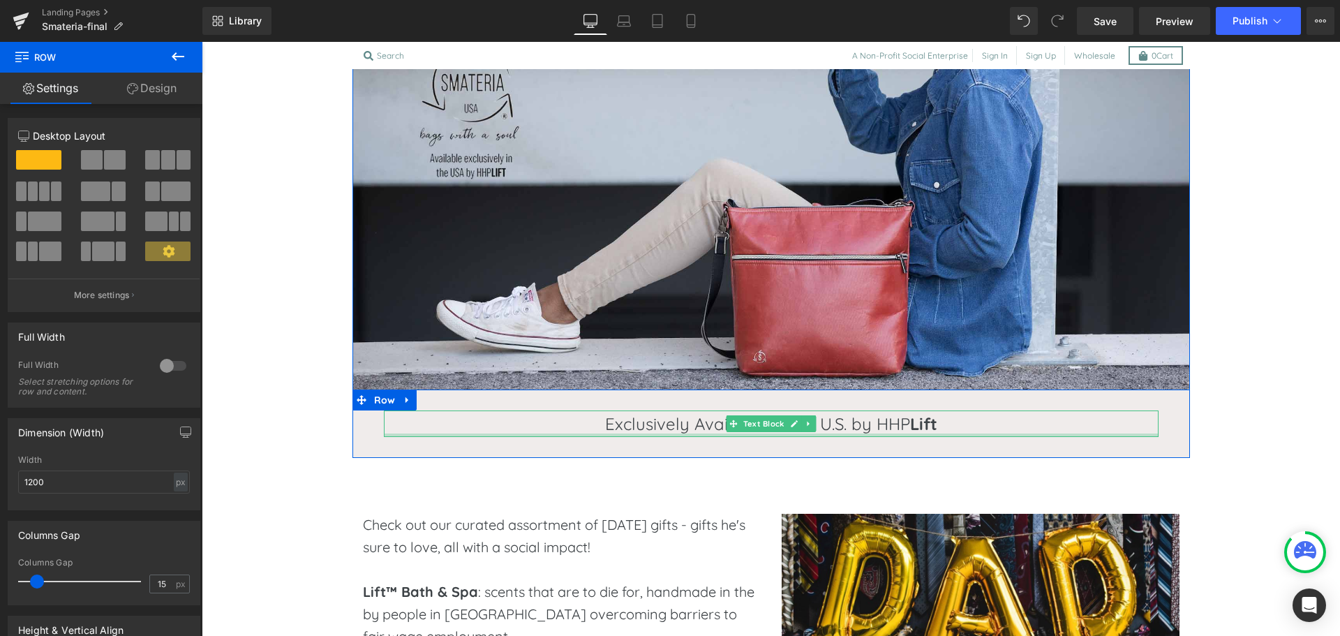
scroll to position [0, 0]
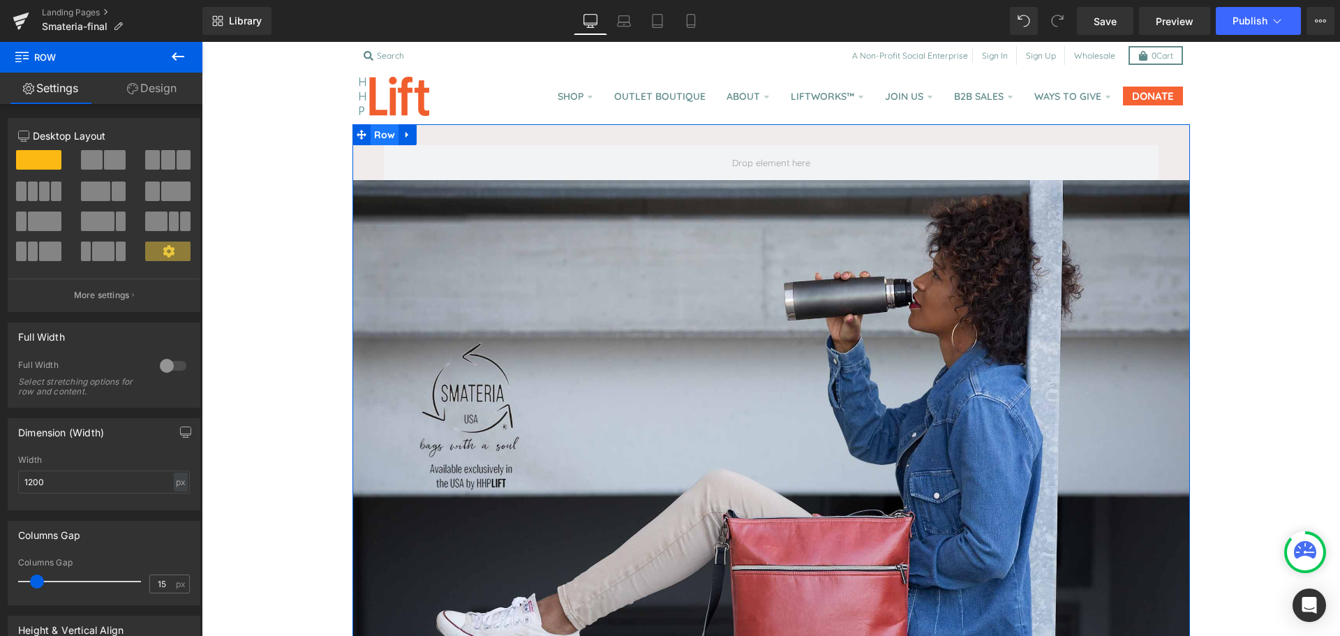
click at [376, 135] on span "Row" at bounding box center [385, 134] width 29 height 21
click at [1098, 27] on span "Save" at bounding box center [1105, 21] width 23 height 15
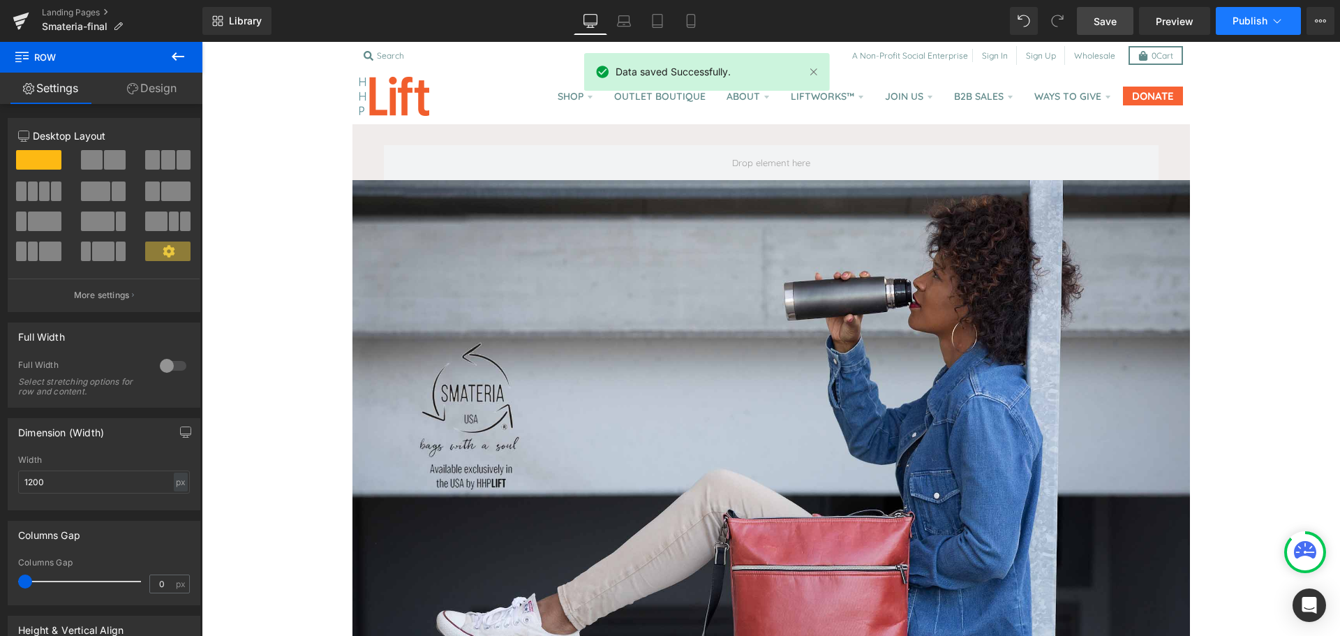
click at [1241, 26] on span "Publish" at bounding box center [1250, 20] width 35 height 11
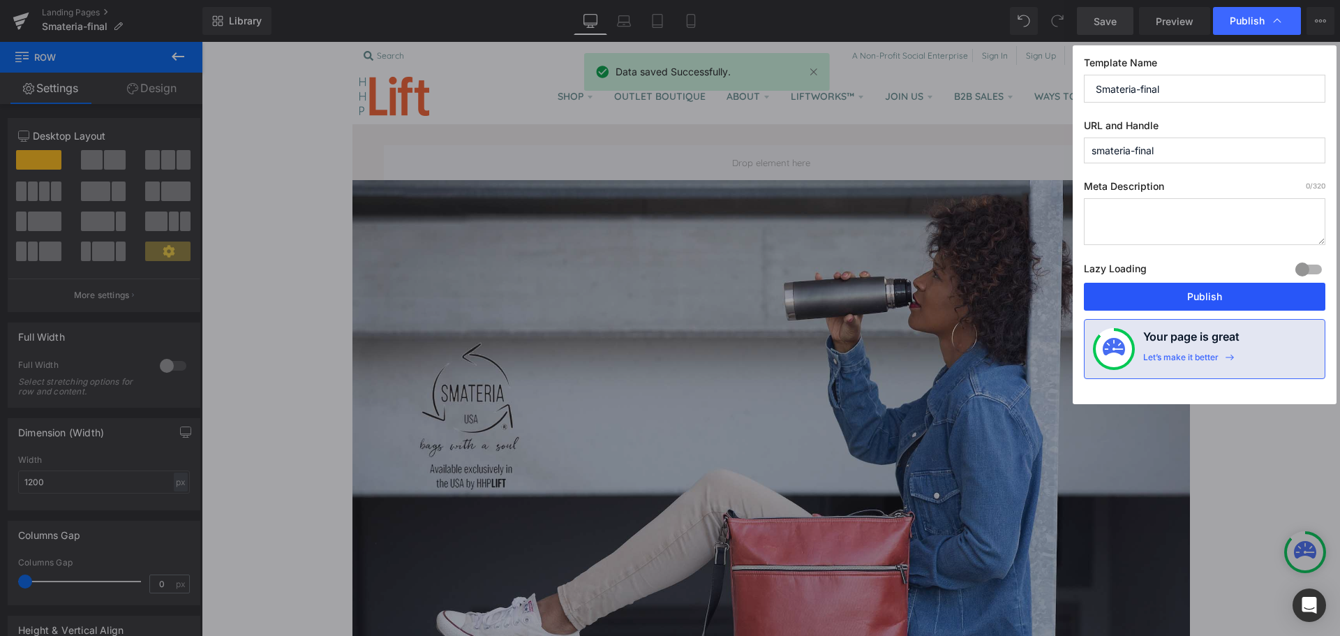
click at [1209, 291] on button "Publish" at bounding box center [1205, 297] width 242 height 28
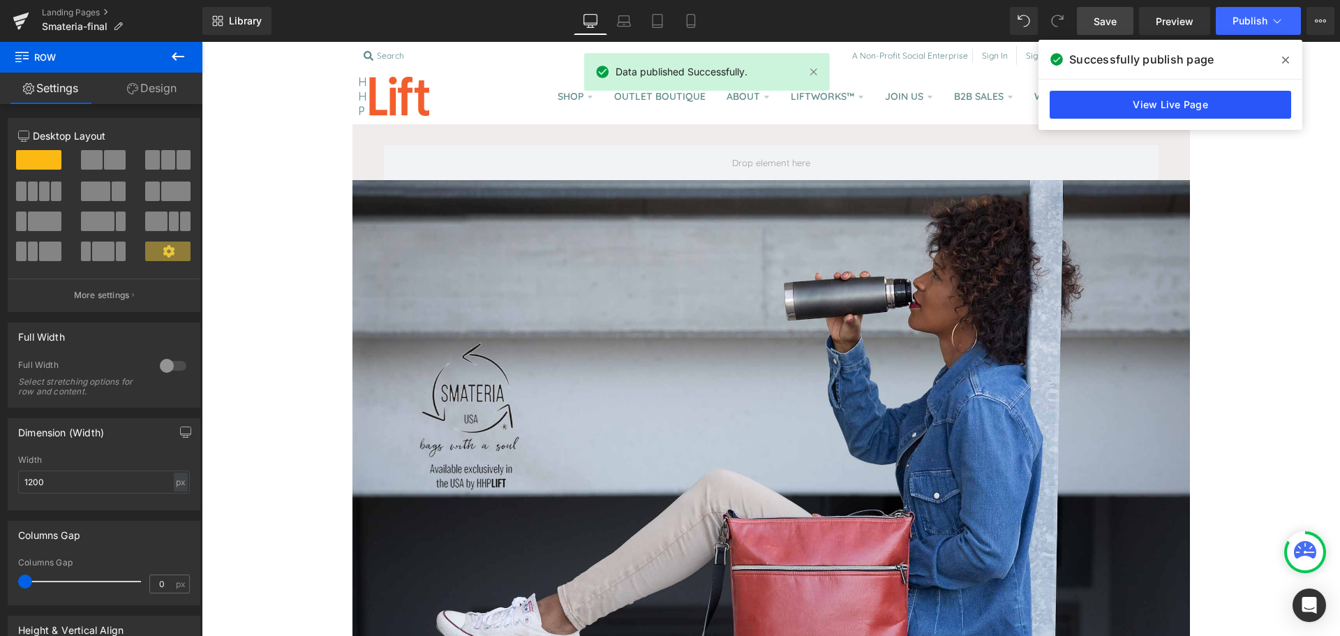
click at [1067, 107] on link "View Live Page" at bounding box center [1171, 105] width 242 height 28
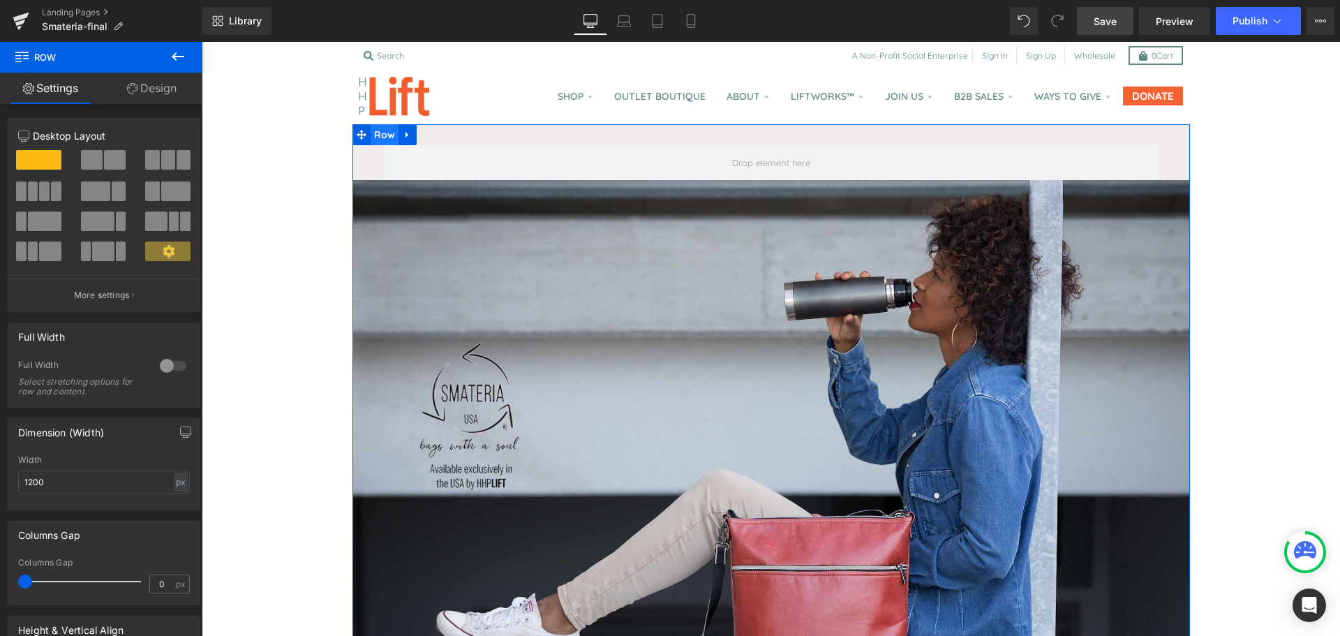
click at [375, 134] on span "Row" at bounding box center [385, 134] width 29 height 21
click at [171, 58] on icon at bounding box center [178, 56] width 17 height 17
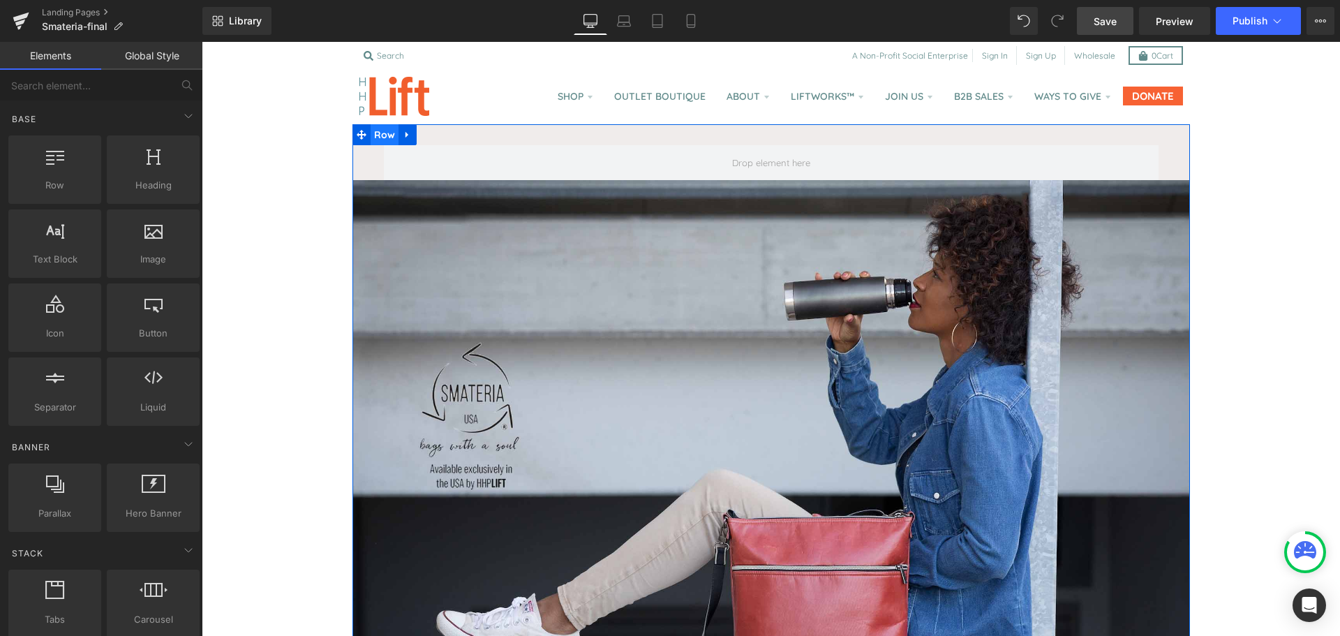
click at [389, 136] on span "Row" at bounding box center [385, 134] width 29 height 21
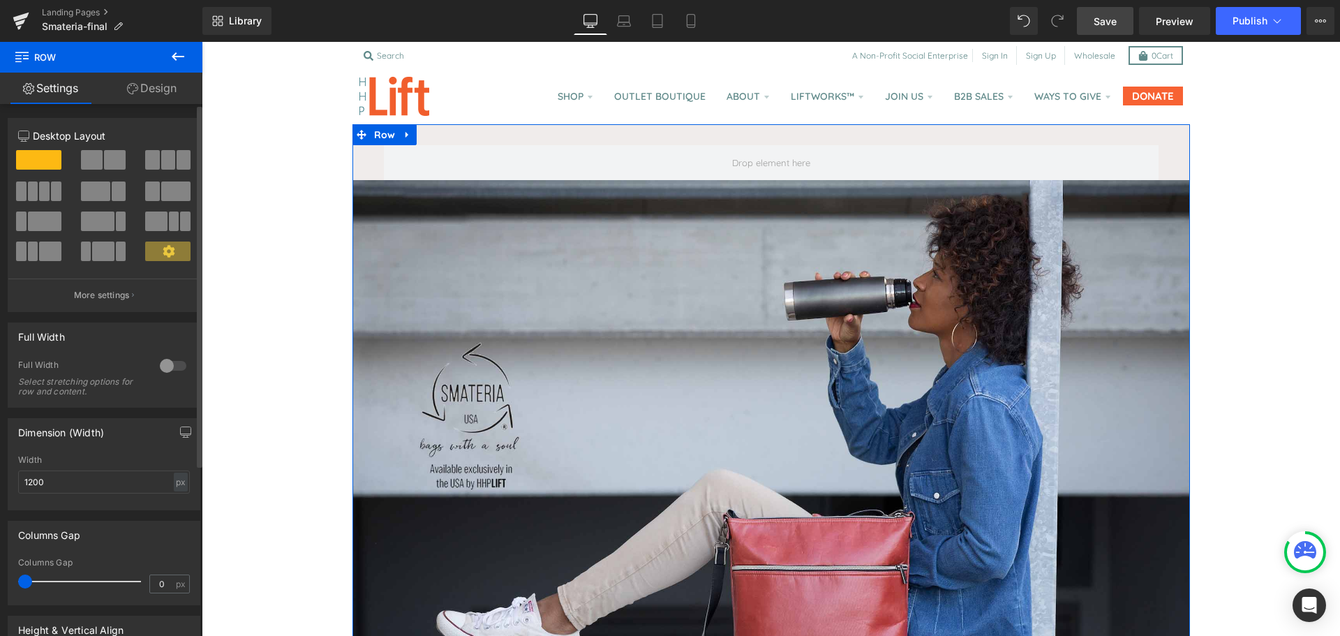
click at [149, 254] on span at bounding box center [167, 252] width 45 height 20
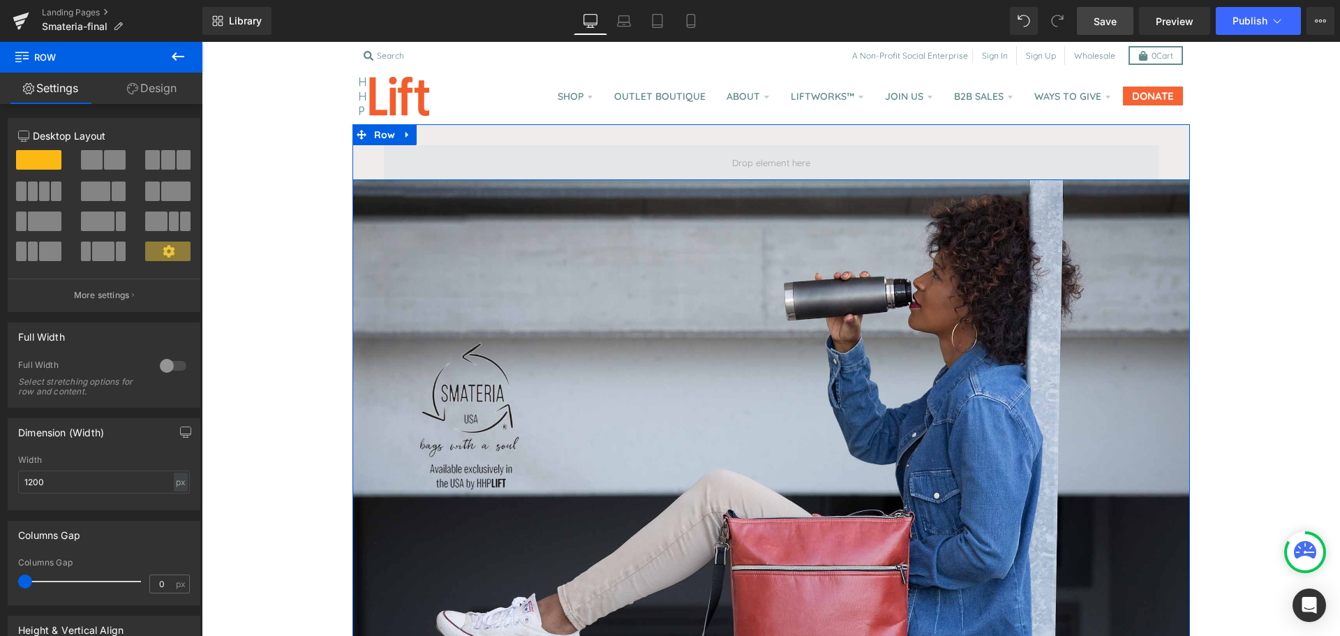
click at [640, 157] on span at bounding box center [771, 162] width 775 height 35
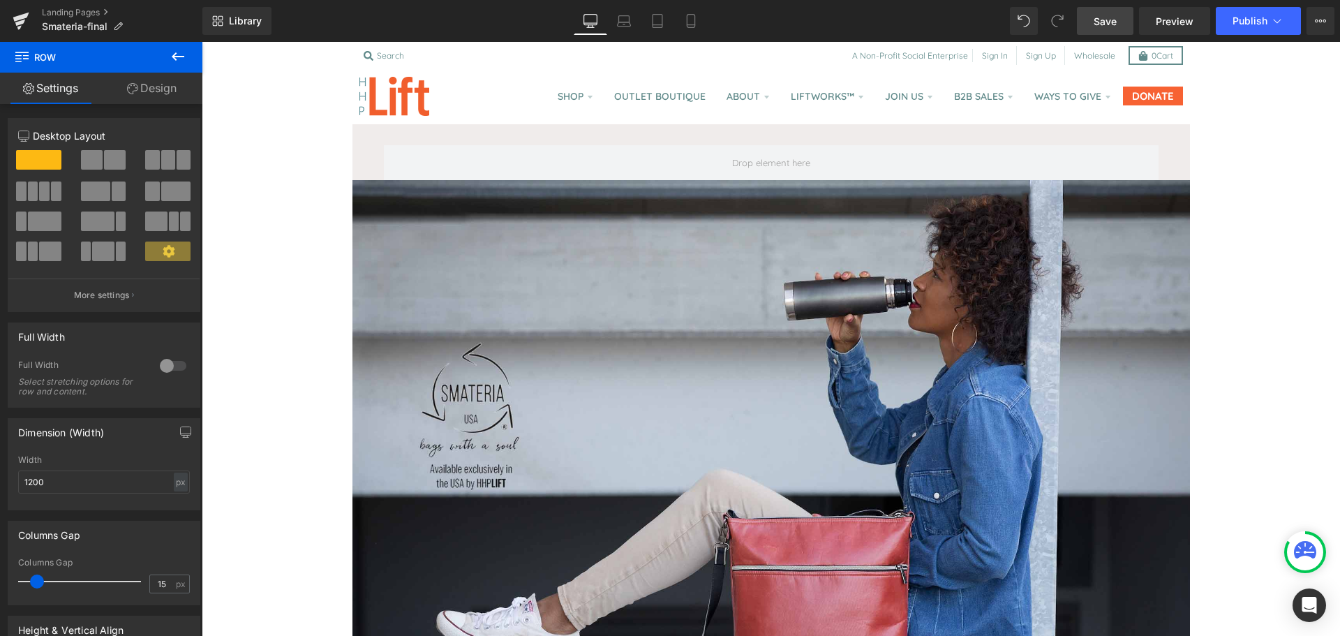
click at [180, 57] on icon at bounding box center [178, 56] width 13 height 8
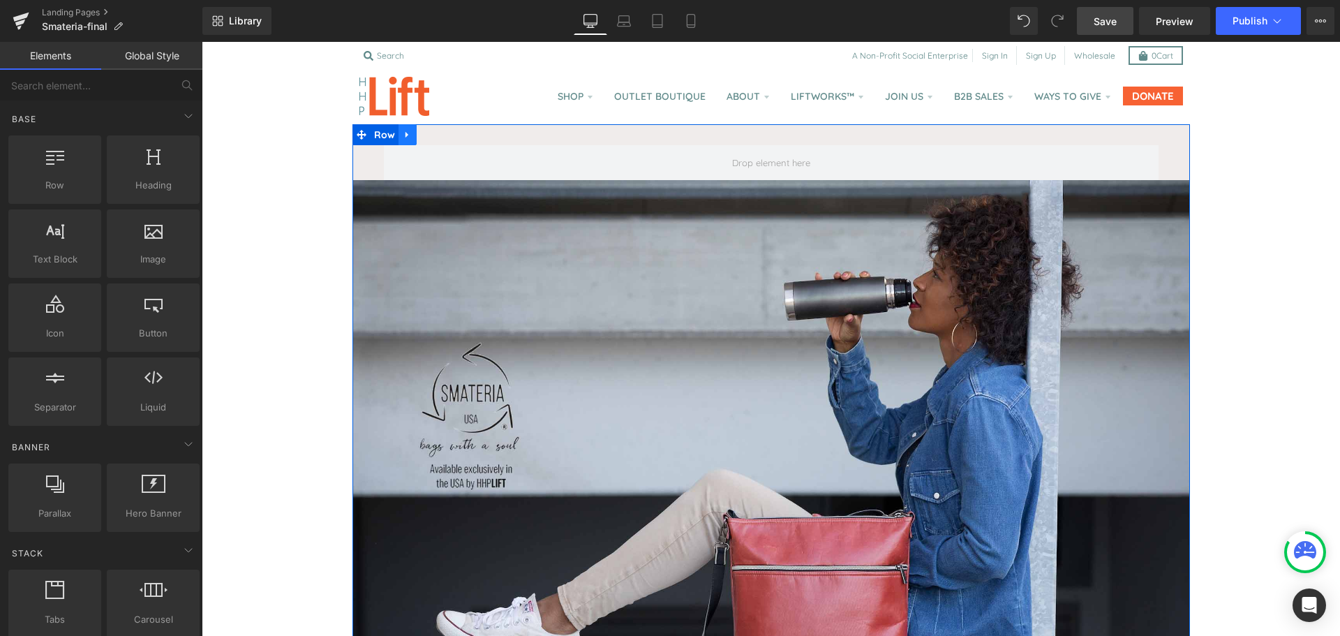
click at [406, 134] on icon at bounding box center [407, 135] width 3 height 6
click at [425, 135] on link at bounding box center [426, 134] width 18 height 21
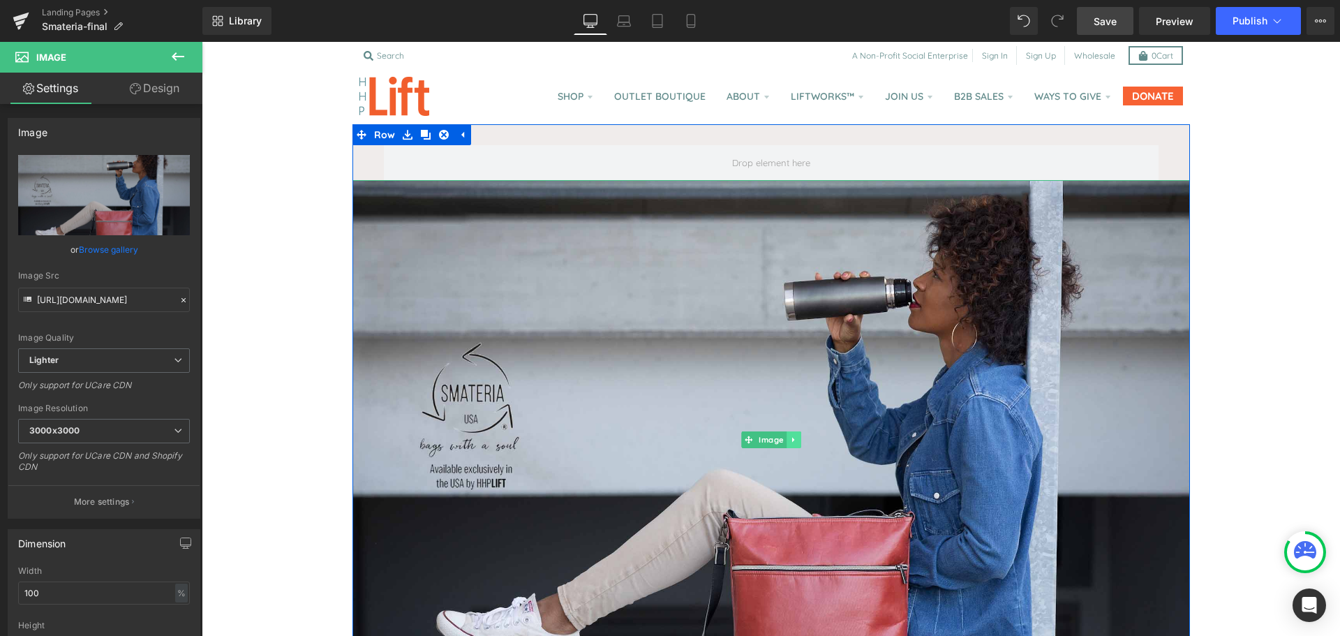
click at [786, 434] on link at bounding box center [793, 439] width 15 height 17
click at [794, 438] on link at bounding box center [801, 439] width 15 height 17
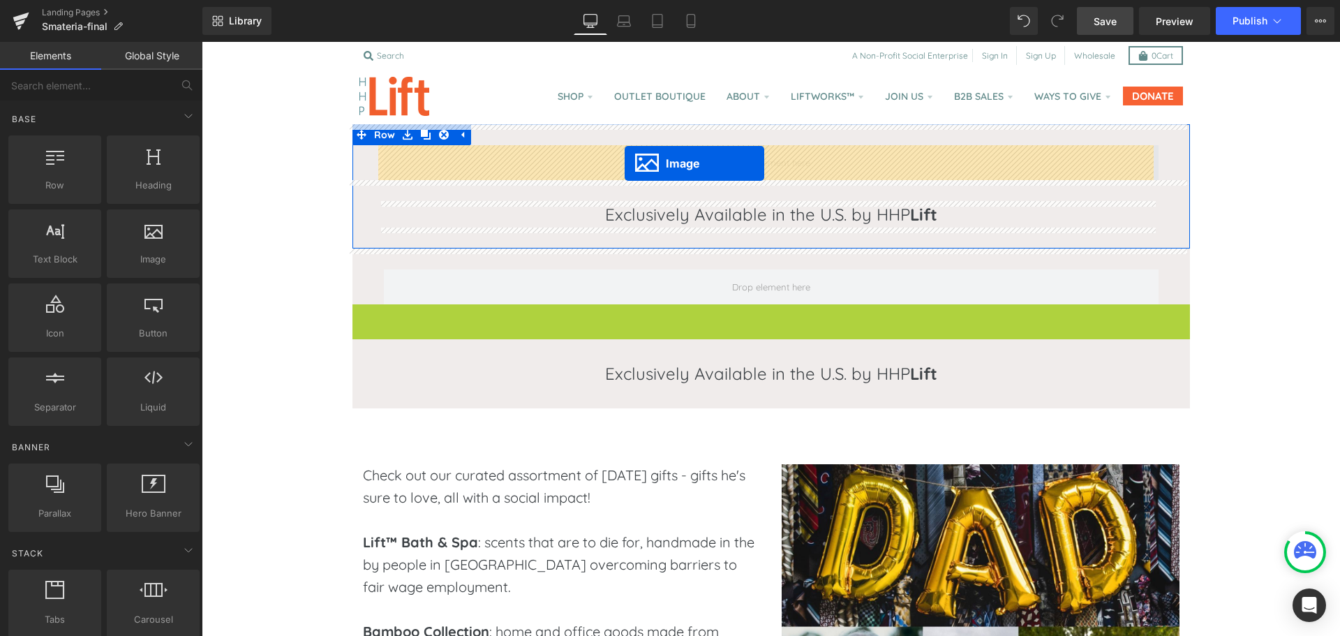
drag, startPoint x: 760, startPoint y: 566, endPoint x: 625, endPoint y: 163, distance: 424.7
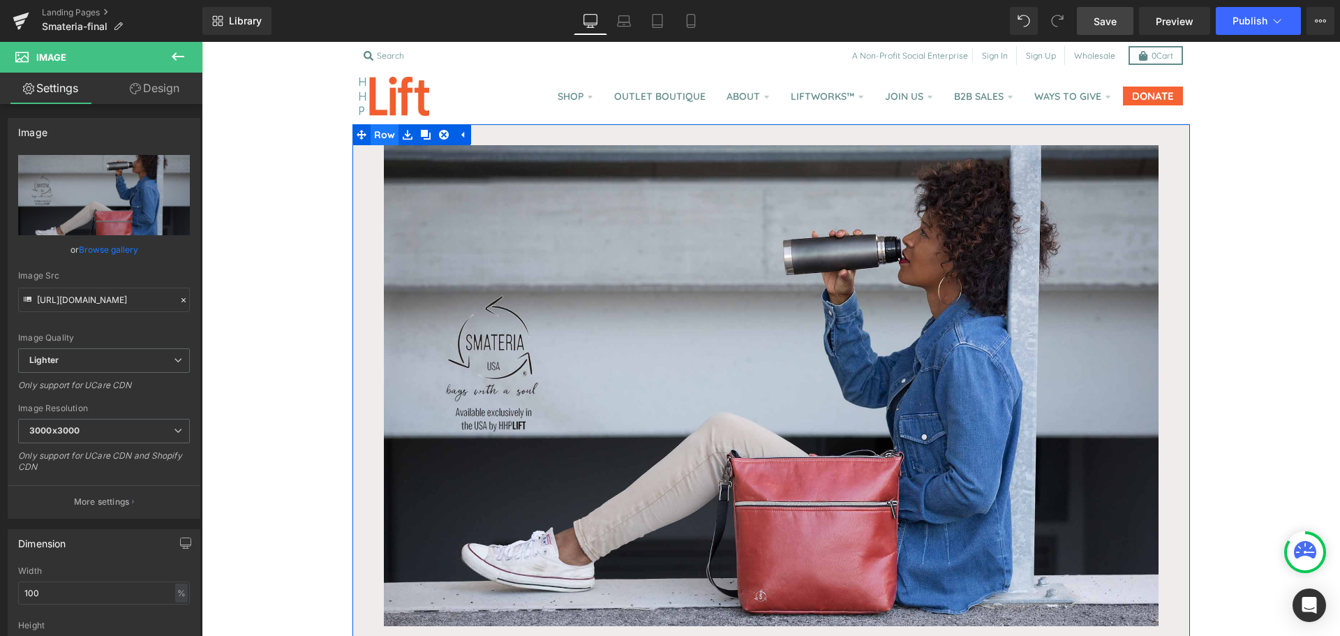
click at [384, 132] on span "Row" at bounding box center [385, 134] width 29 height 21
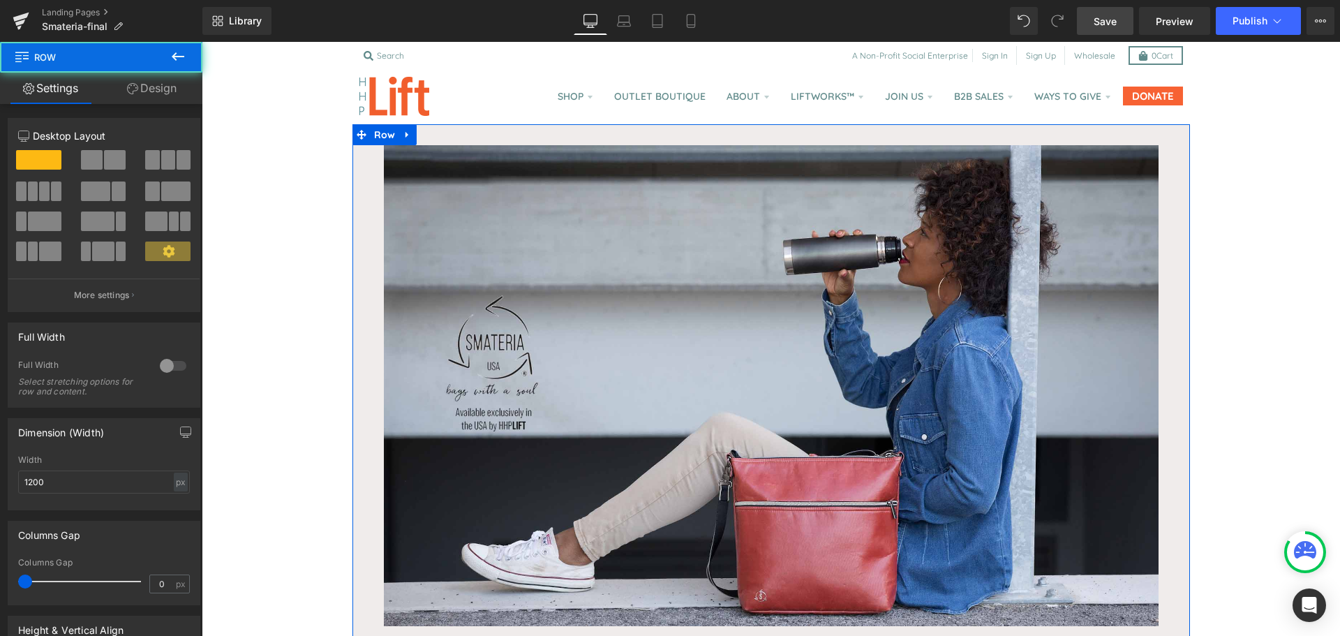
click at [146, 87] on link "Design" at bounding box center [151, 88] width 101 height 31
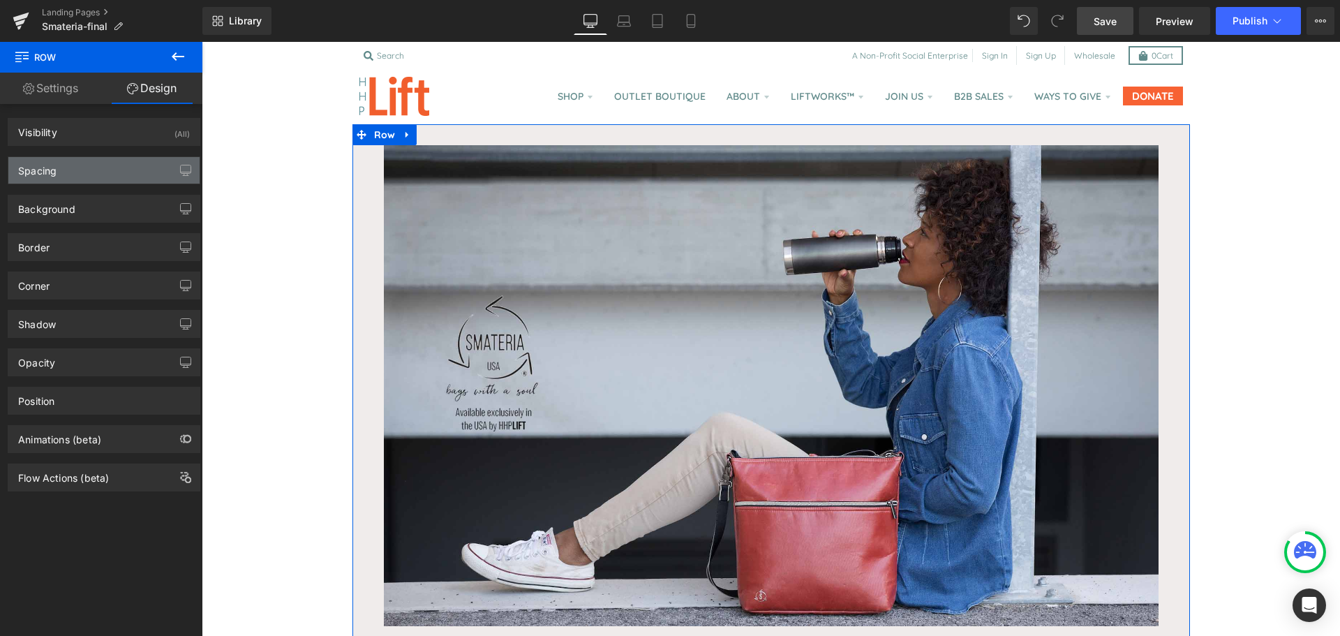
click at [91, 175] on div "Spacing" at bounding box center [103, 170] width 191 height 27
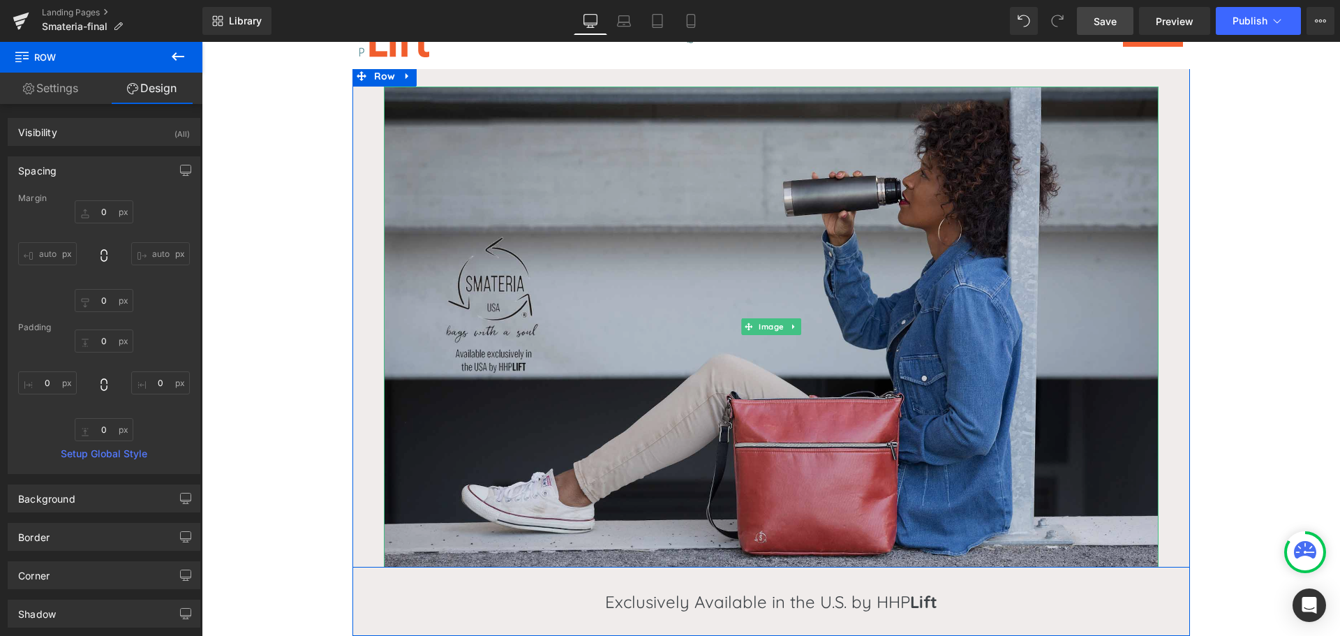
scroll to position [58, 0]
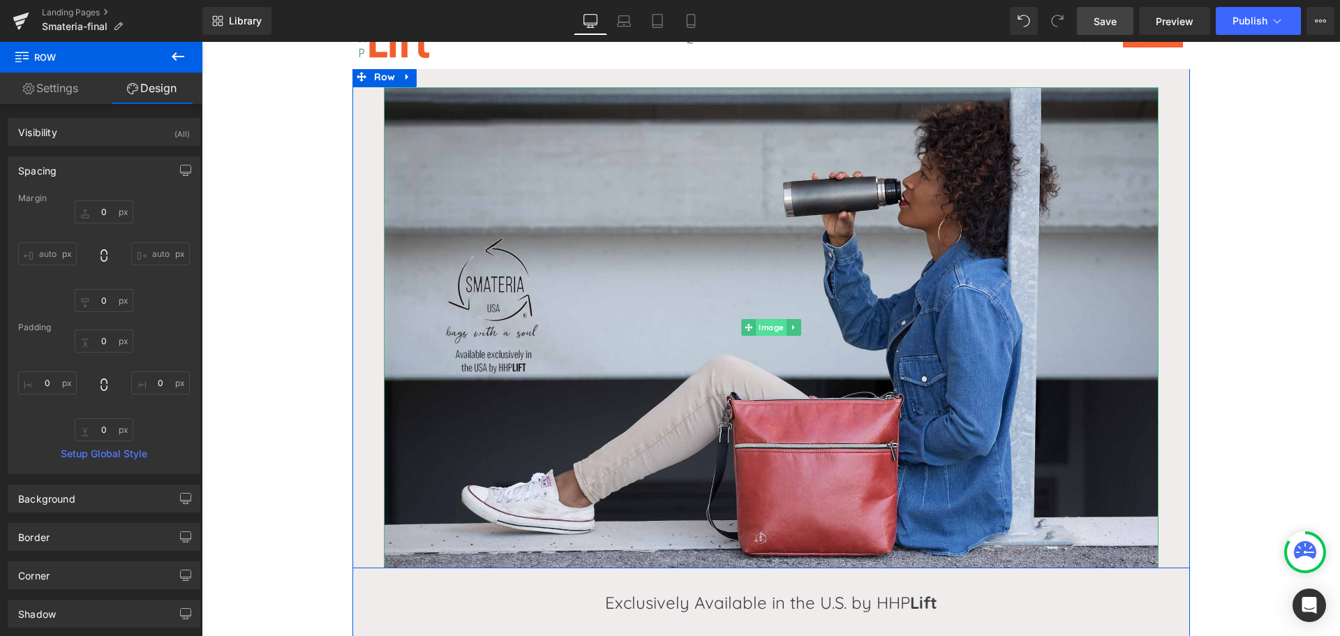
click at [759, 329] on span "Image" at bounding box center [771, 327] width 31 height 17
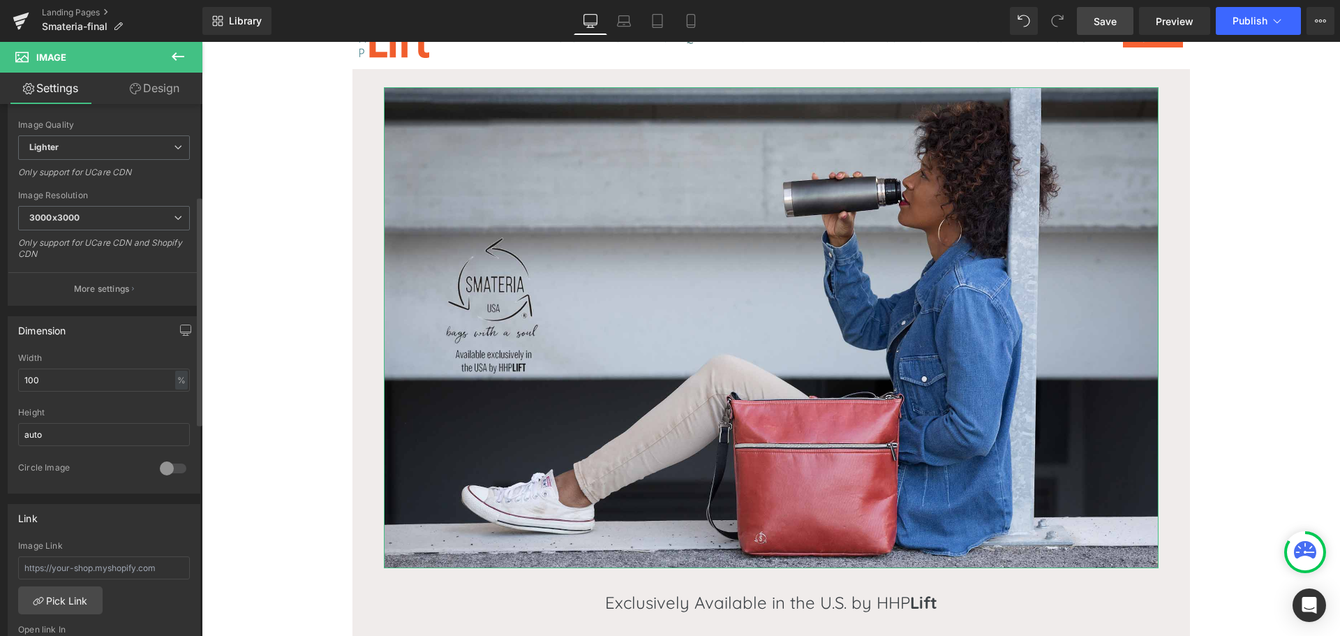
scroll to position [214, 0]
click at [166, 467] on div at bounding box center [173, 468] width 34 height 22
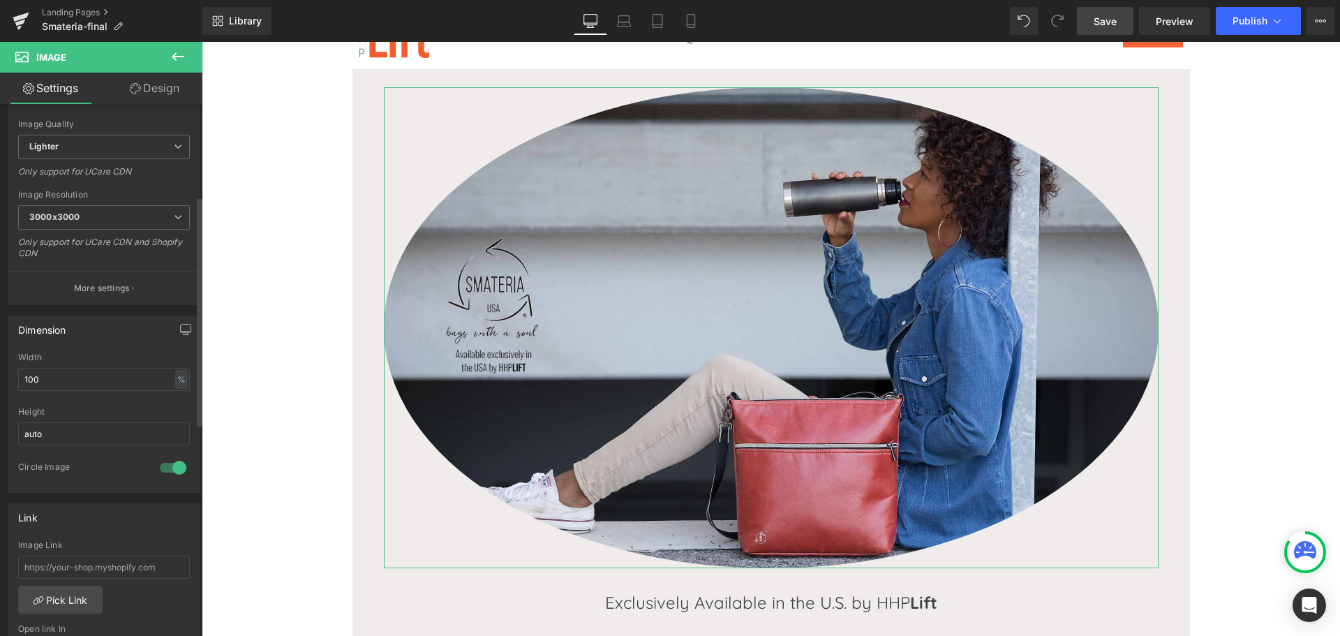
click at [166, 467] on div at bounding box center [173, 468] width 34 height 22
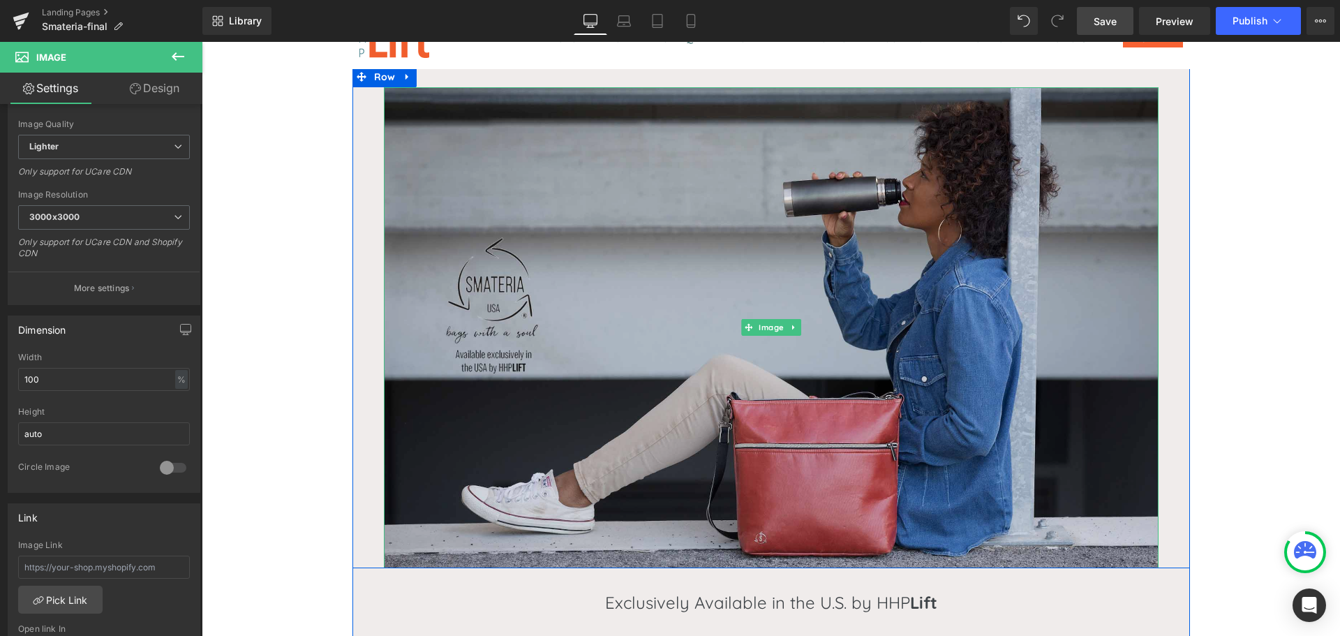
scroll to position [0, 0]
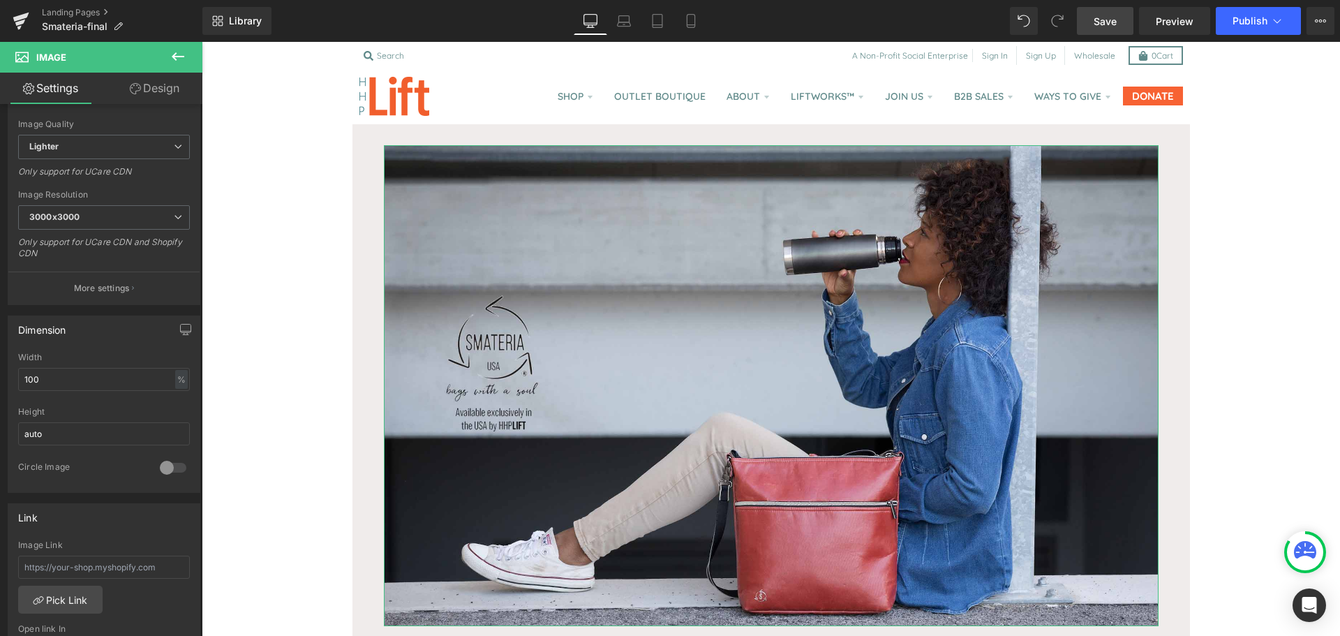
click at [149, 77] on link "Design" at bounding box center [154, 88] width 101 height 31
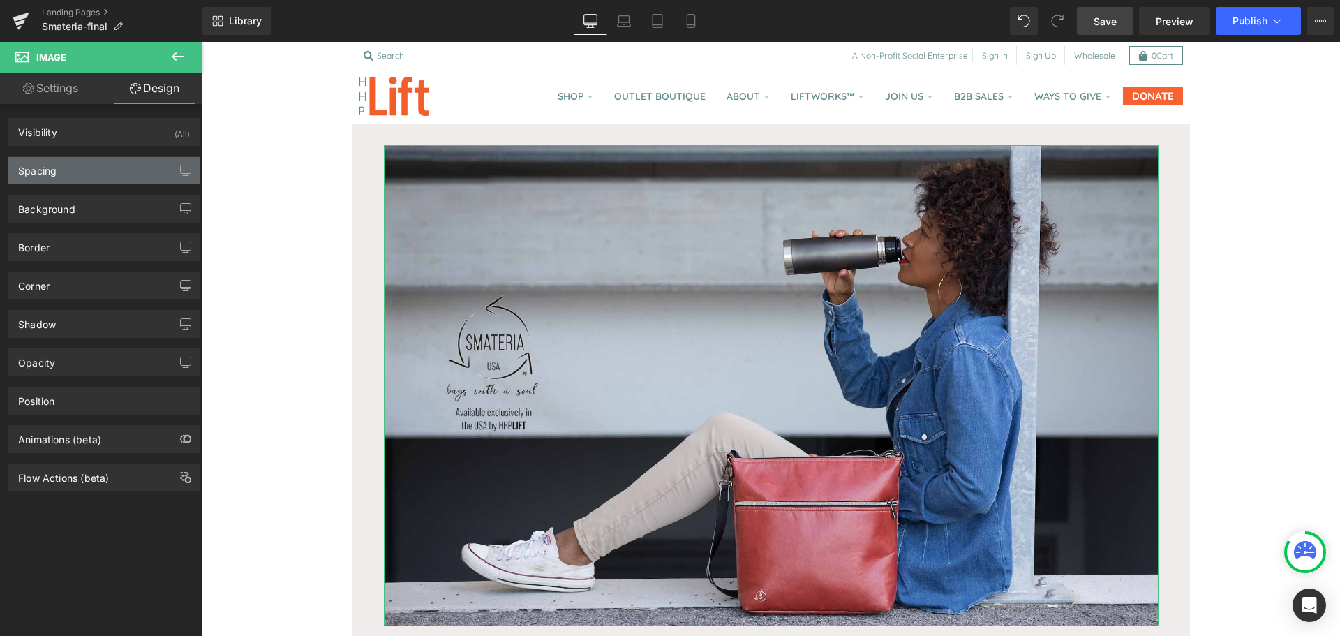
click at [88, 178] on div "Spacing" at bounding box center [103, 170] width 191 height 27
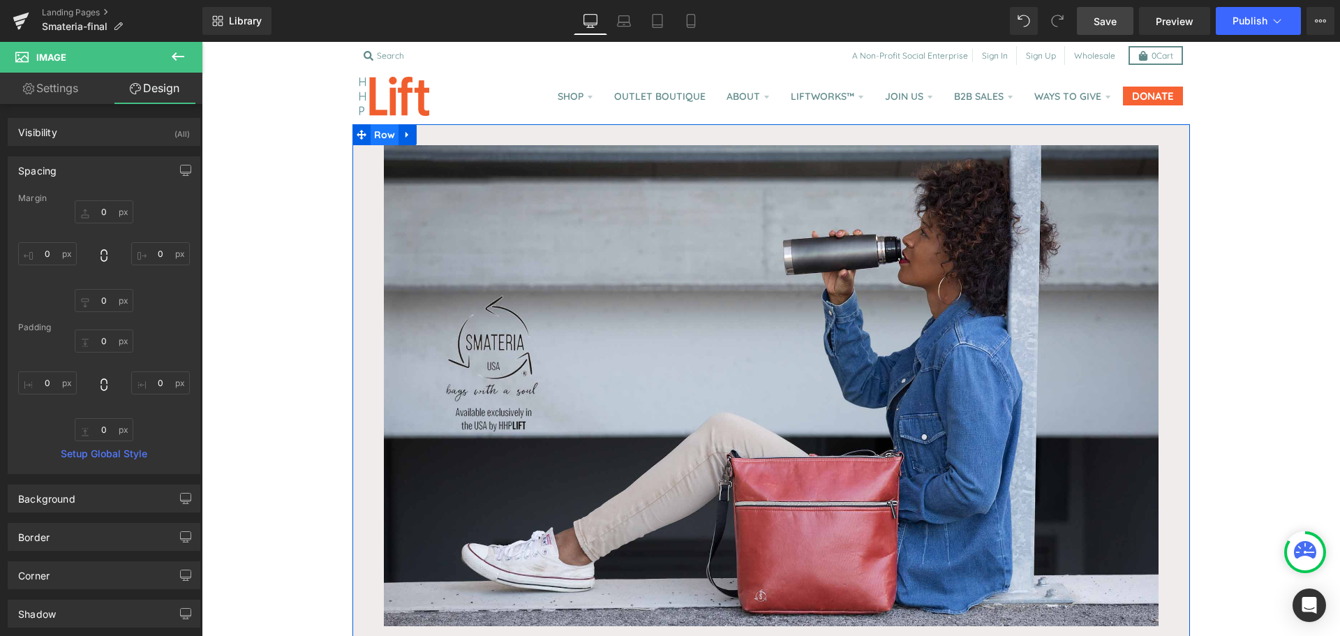
click at [374, 135] on span "Row" at bounding box center [385, 134] width 29 height 21
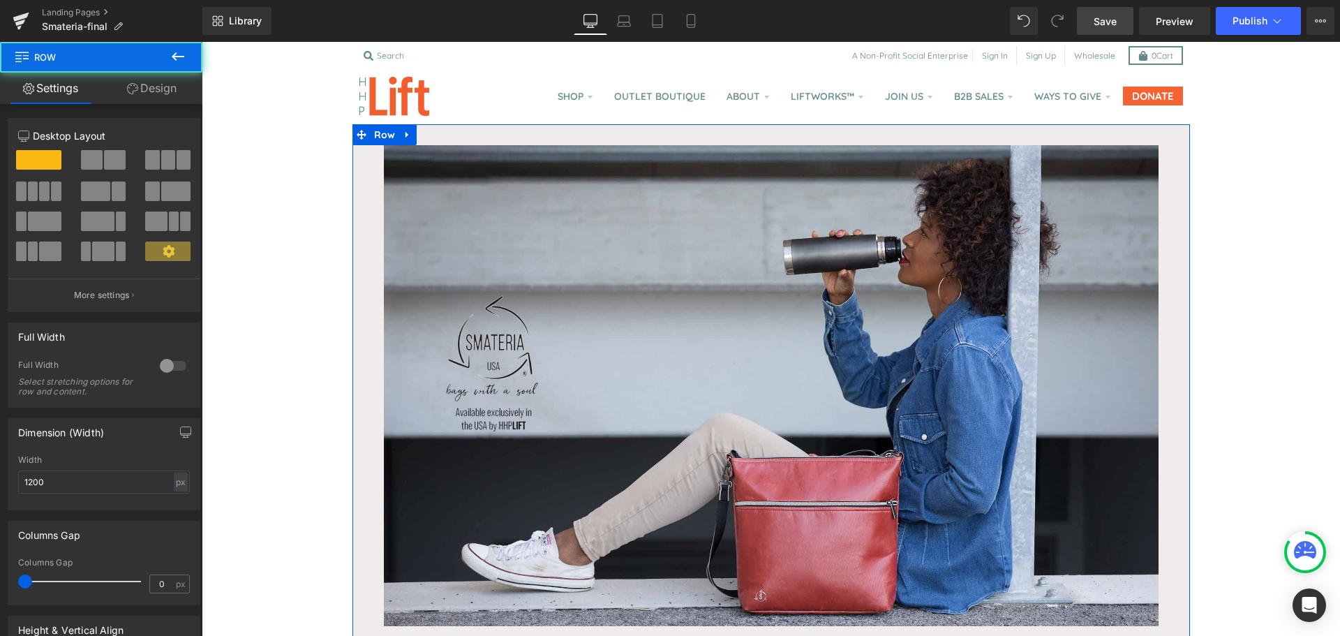
click at [161, 92] on link "Design" at bounding box center [151, 88] width 101 height 31
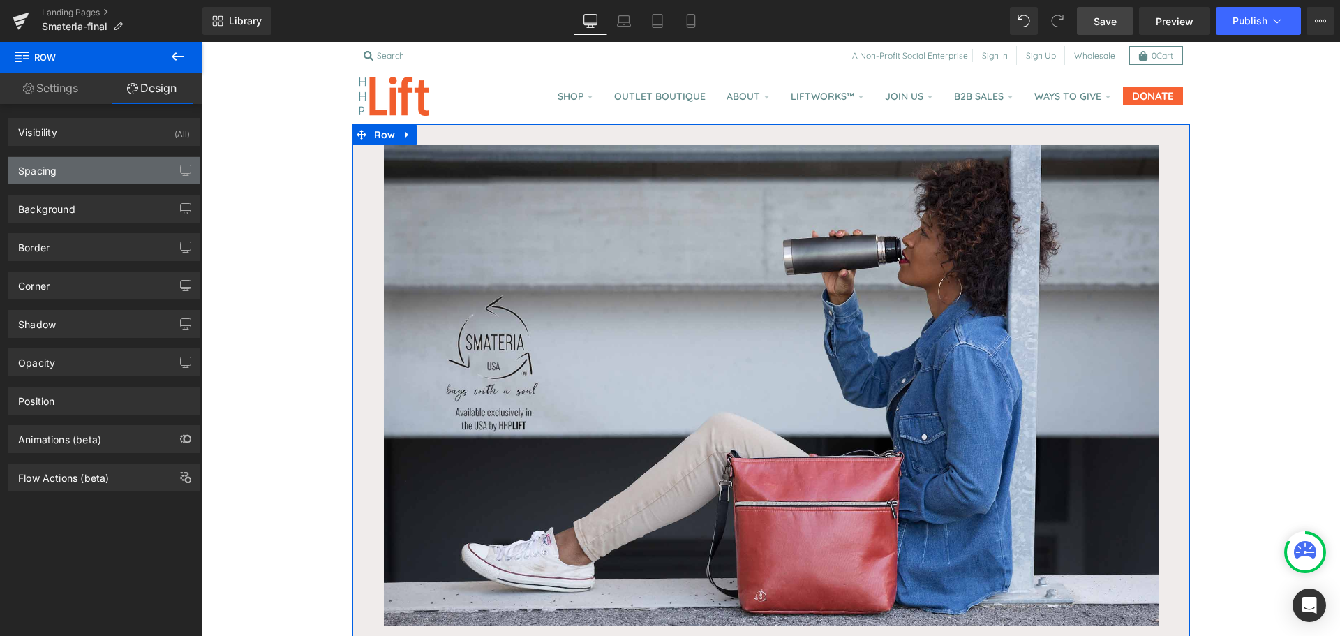
click at [121, 179] on div "Spacing" at bounding box center [103, 170] width 191 height 27
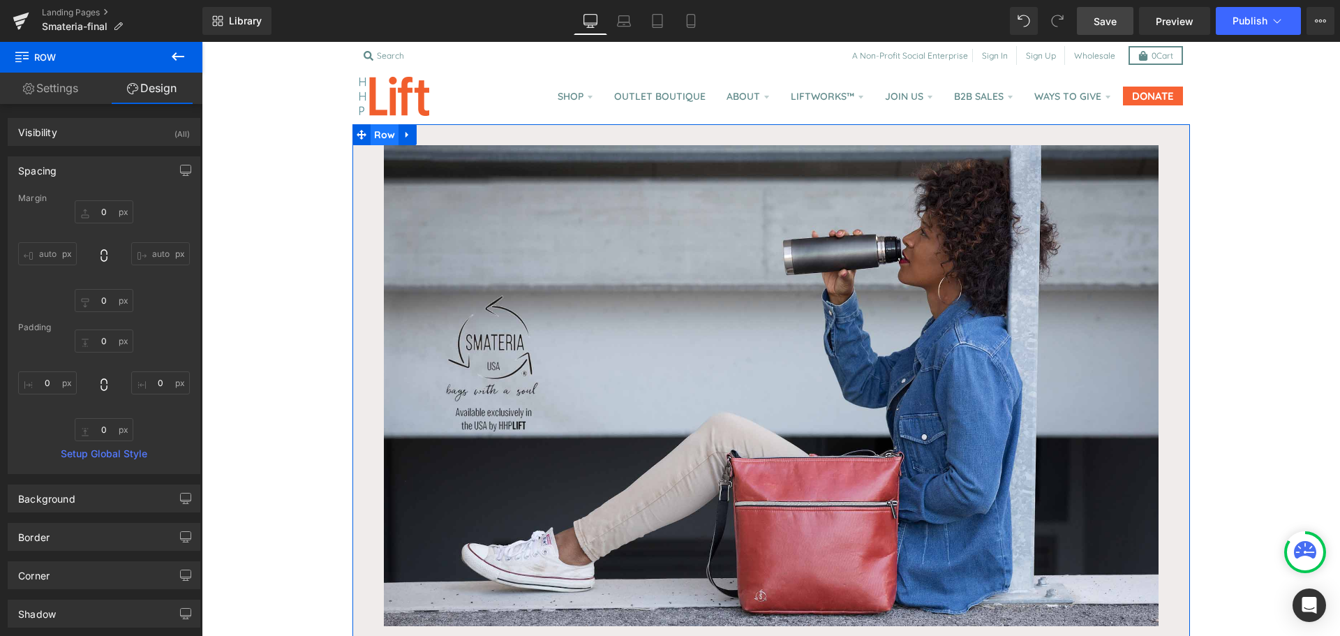
click at [378, 134] on span "Row" at bounding box center [385, 134] width 29 height 21
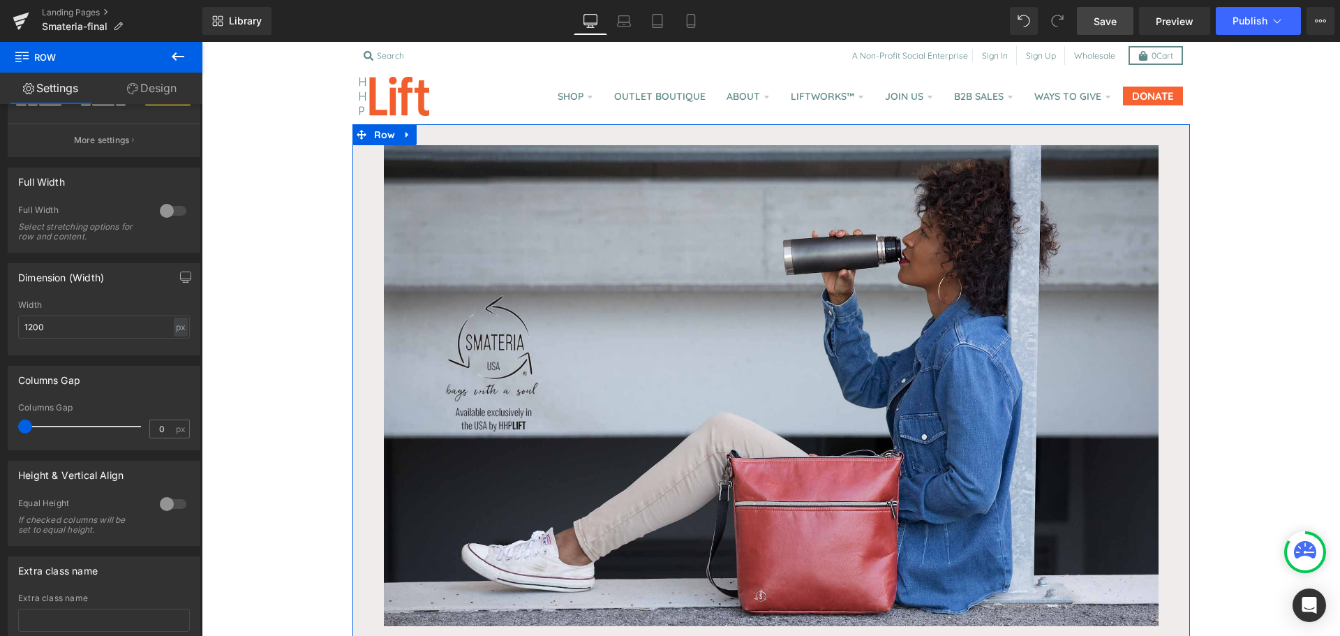
scroll to position [251, 0]
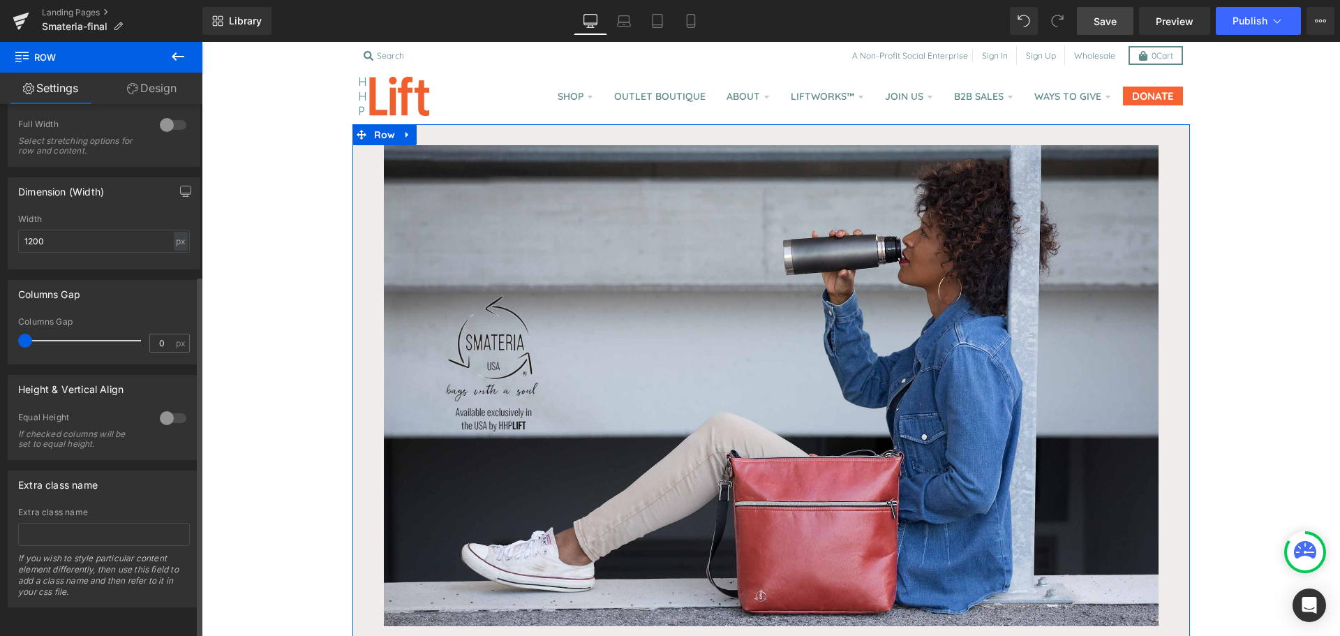
drag, startPoint x: 154, startPoint y: 408, endPoint x: 177, endPoint y: 408, distance: 23.7
click at [177, 408] on div at bounding box center [173, 418] width 34 height 22
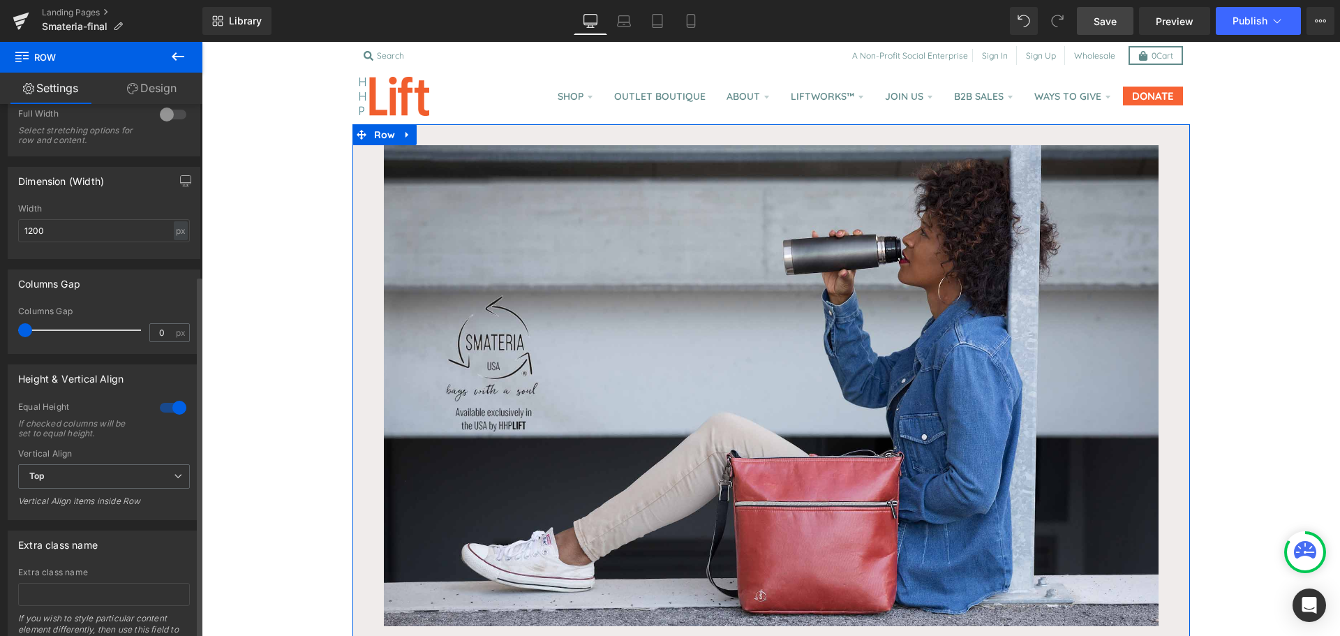
click at [177, 408] on div at bounding box center [173, 408] width 34 height 22
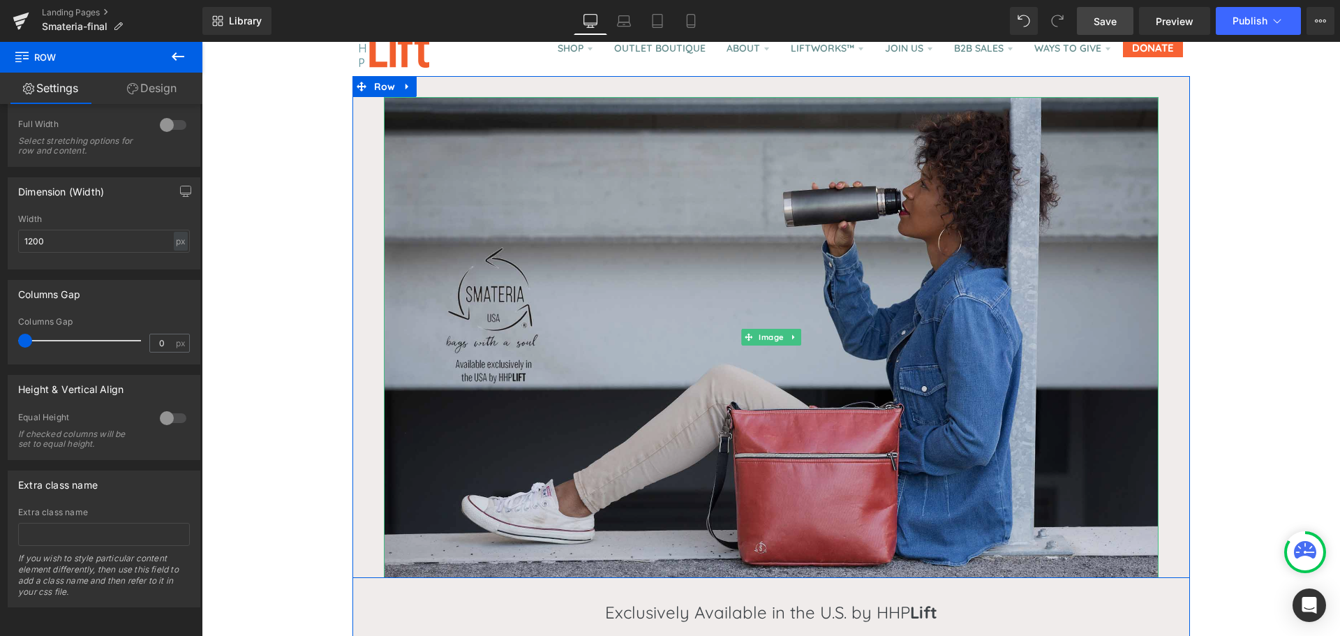
scroll to position [20, 0]
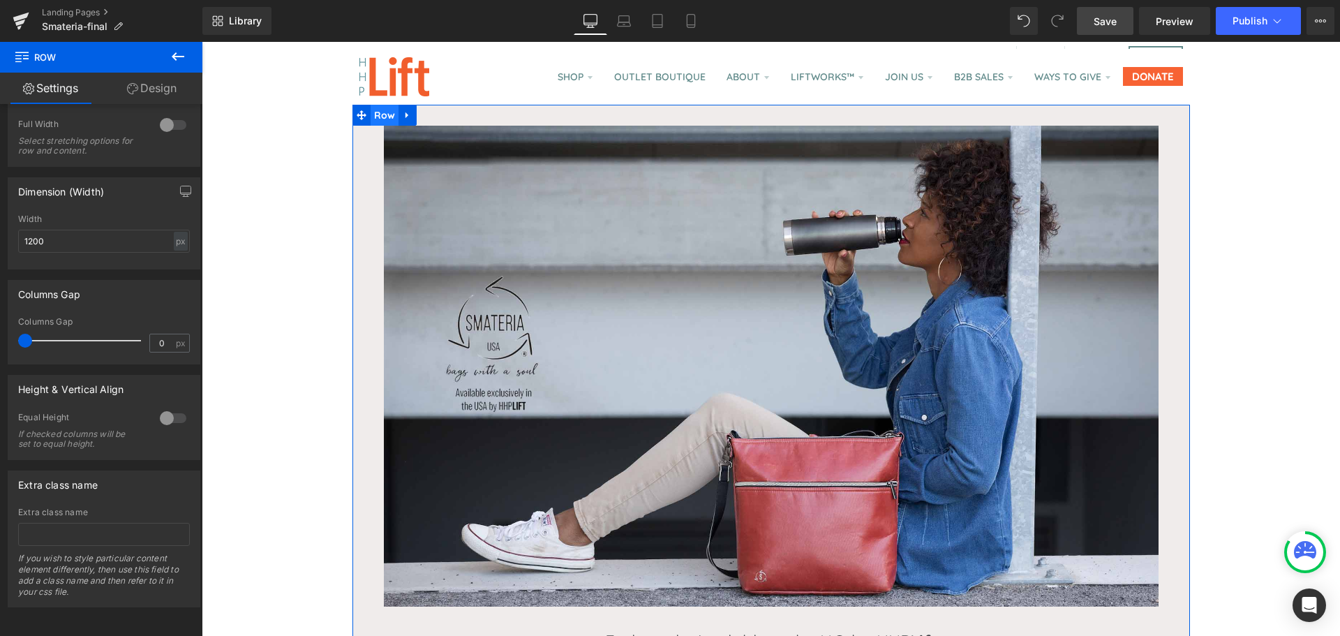
click at [375, 112] on span "Row" at bounding box center [385, 115] width 29 height 21
click at [147, 90] on link "Design" at bounding box center [151, 88] width 101 height 31
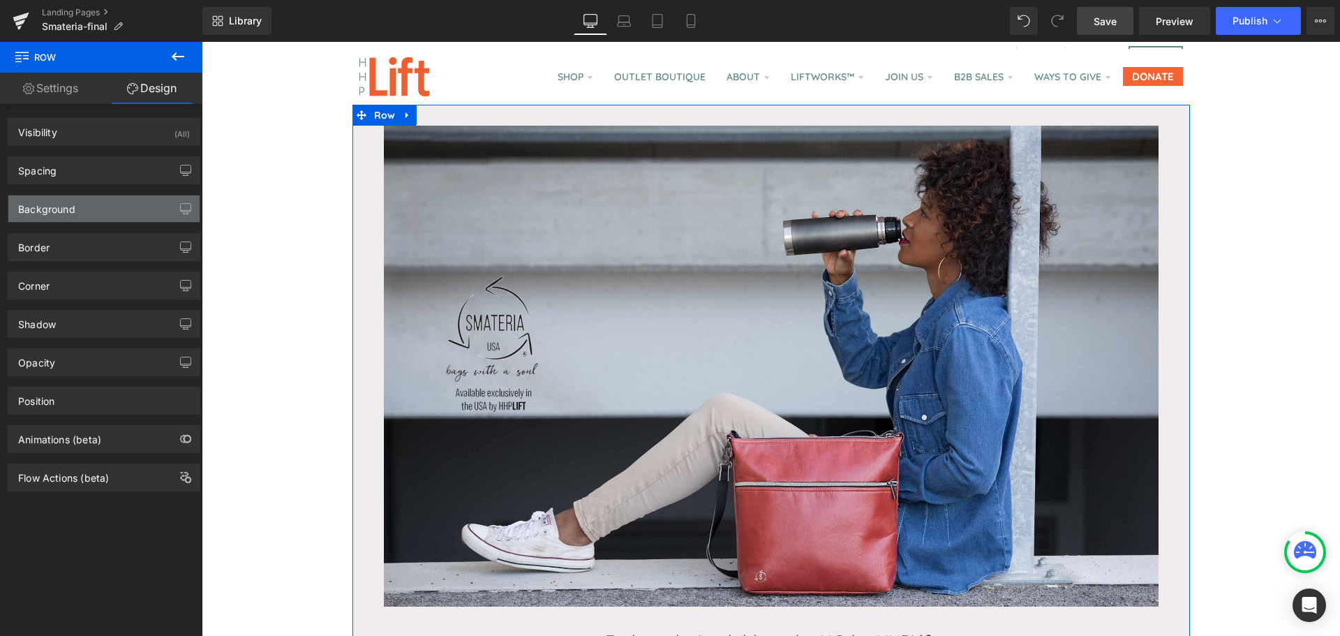
click at [82, 214] on div "Background" at bounding box center [103, 208] width 191 height 27
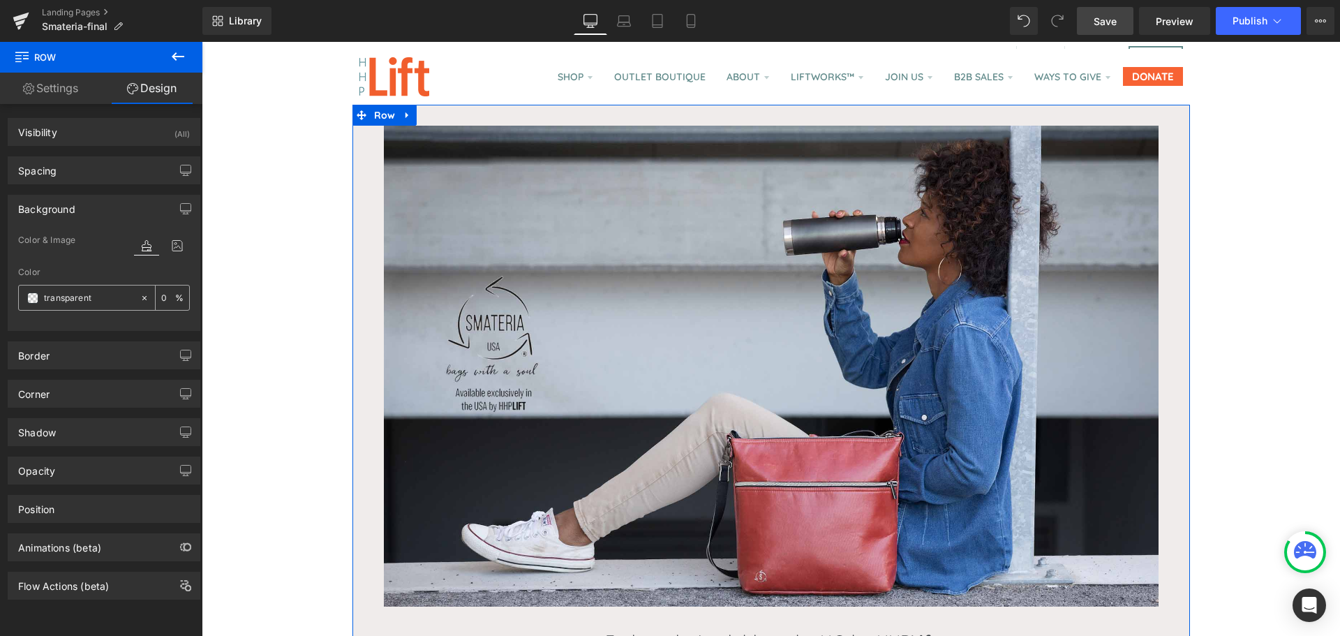
click at [142, 299] on icon at bounding box center [144, 297] width 4 height 4
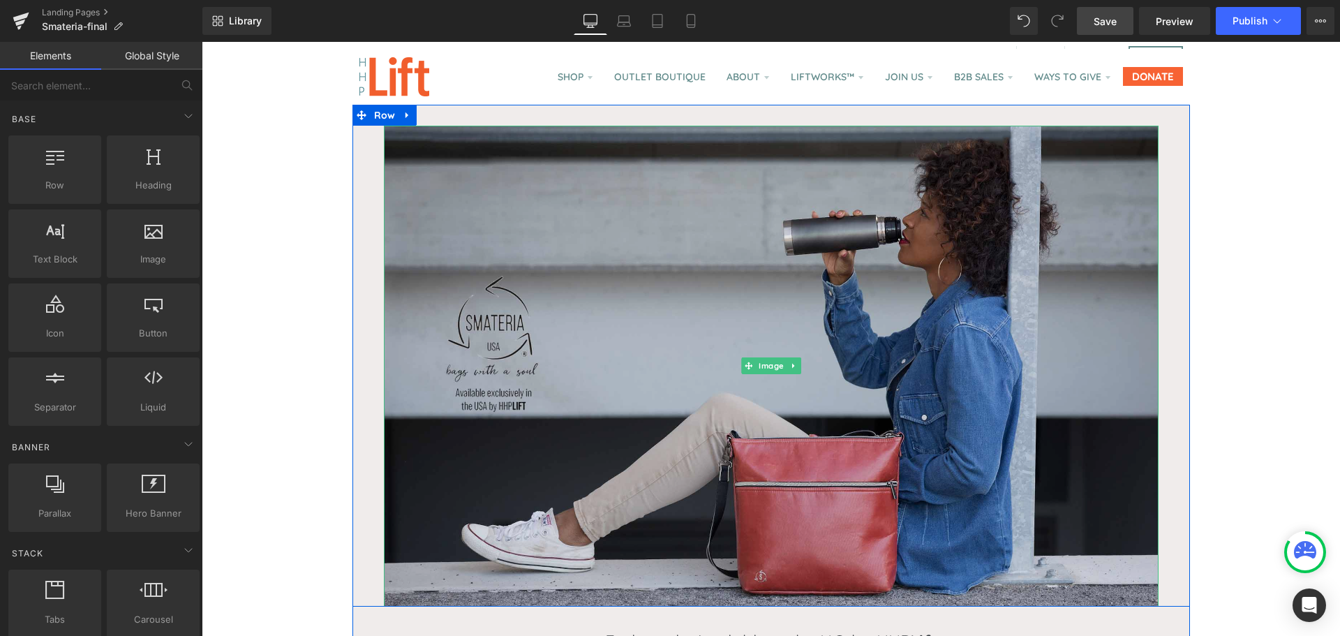
click at [586, 360] on img at bounding box center [771, 366] width 775 height 481
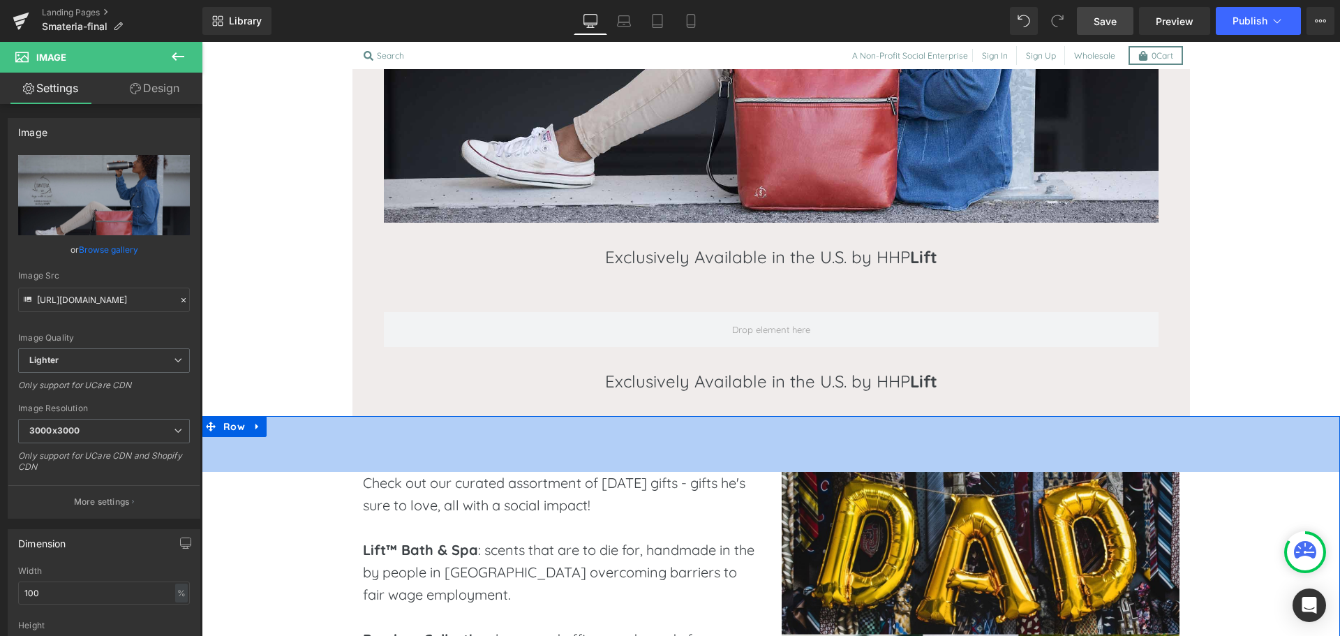
scroll to position [408, 0]
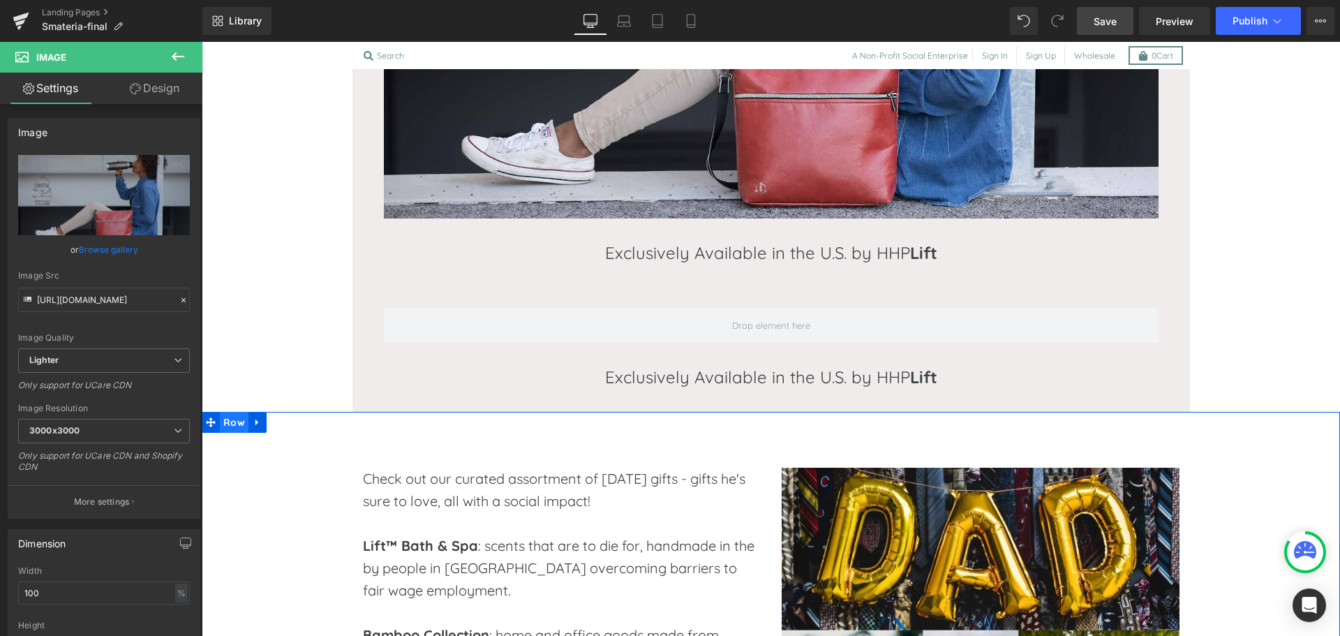
click at [237, 425] on span "Row" at bounding box center [234, 422] width 29 height 21
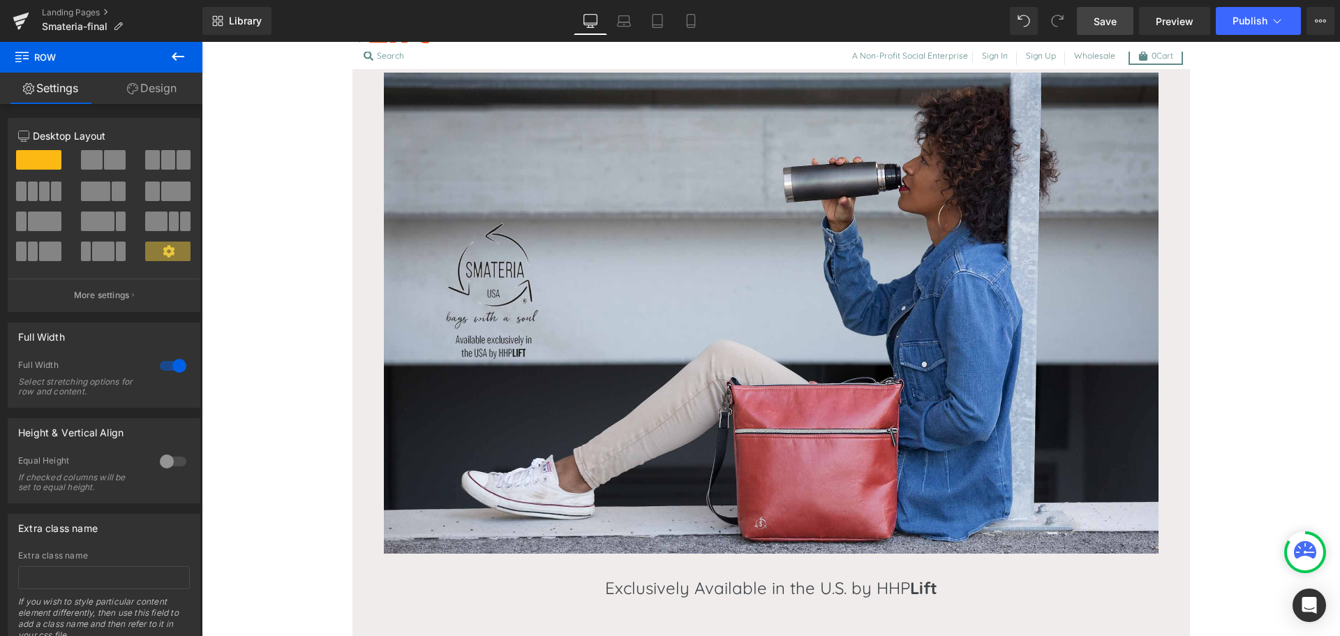
scroll to position [0, 0]
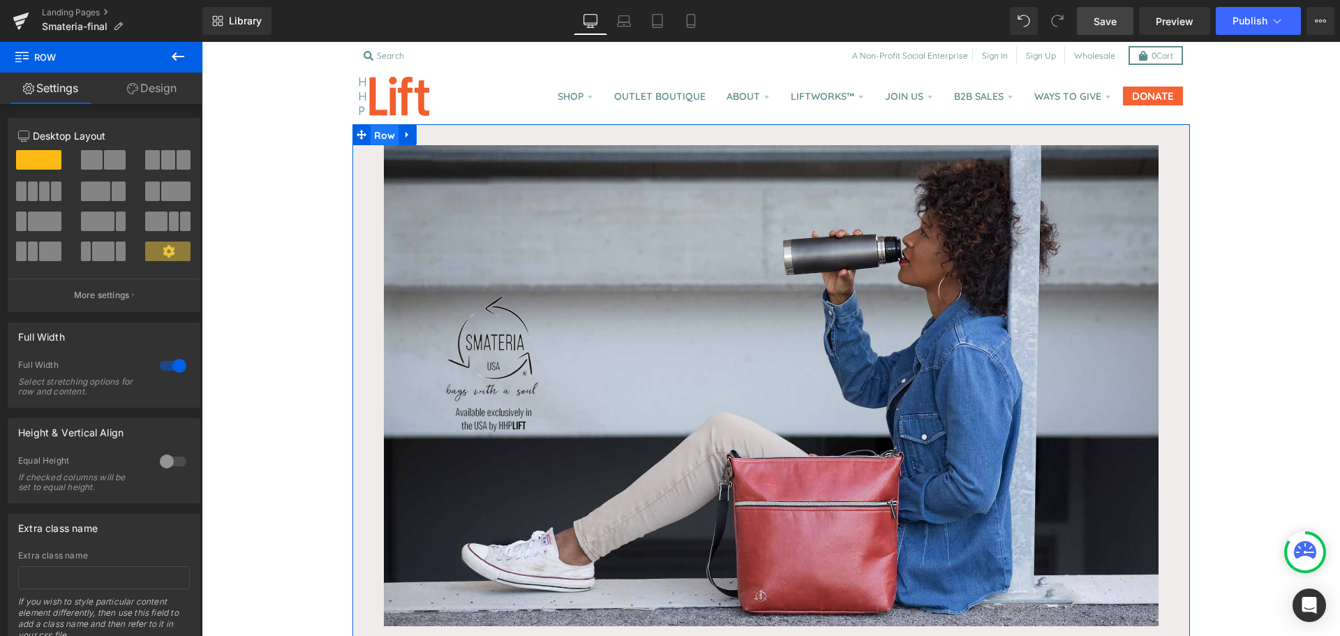
click at [375, 134] on span "Row" at bounding box center [385, 135] width 29 height 21
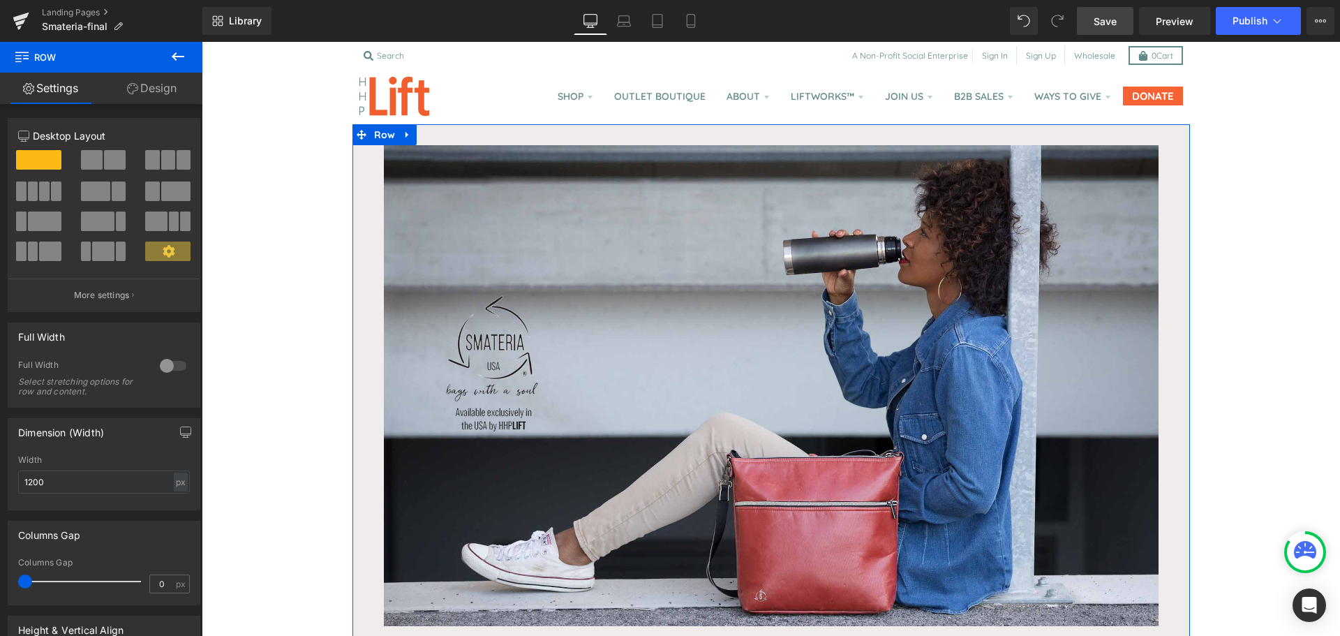
click at [151, 89] on link "Design" at bounding box center [151, 88] width 101 height 31
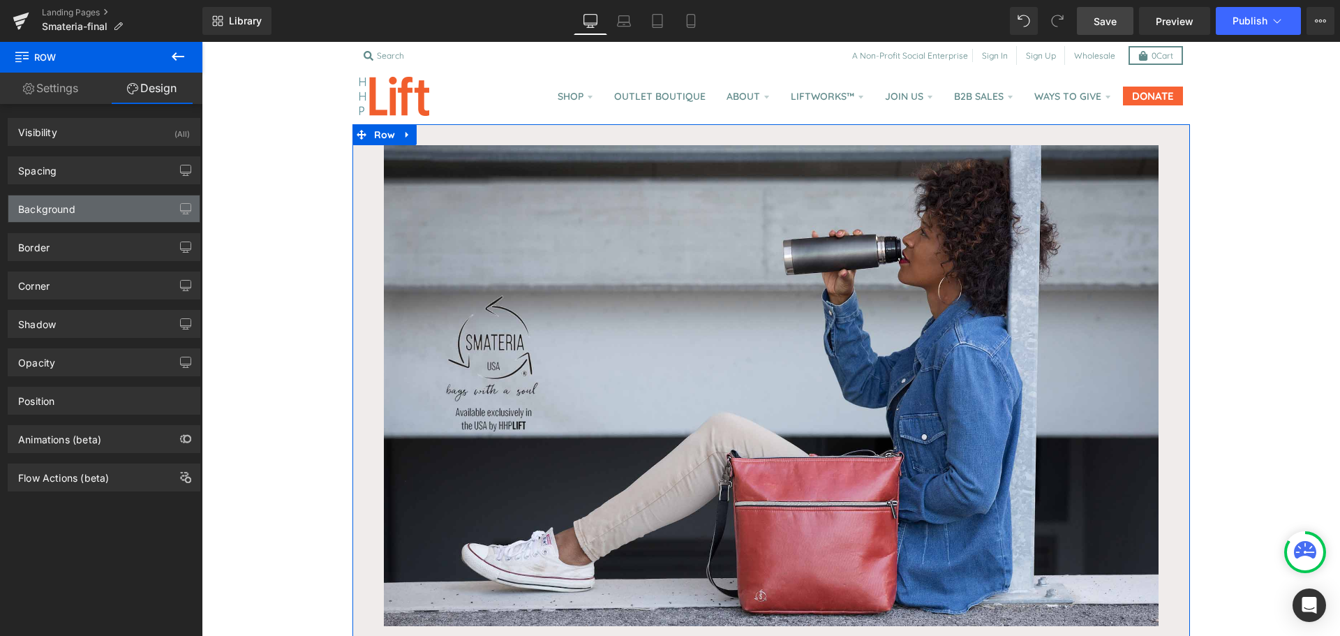
click at [110, 202] on div "Background" at bounding box center [103, 208] width 191 height 27
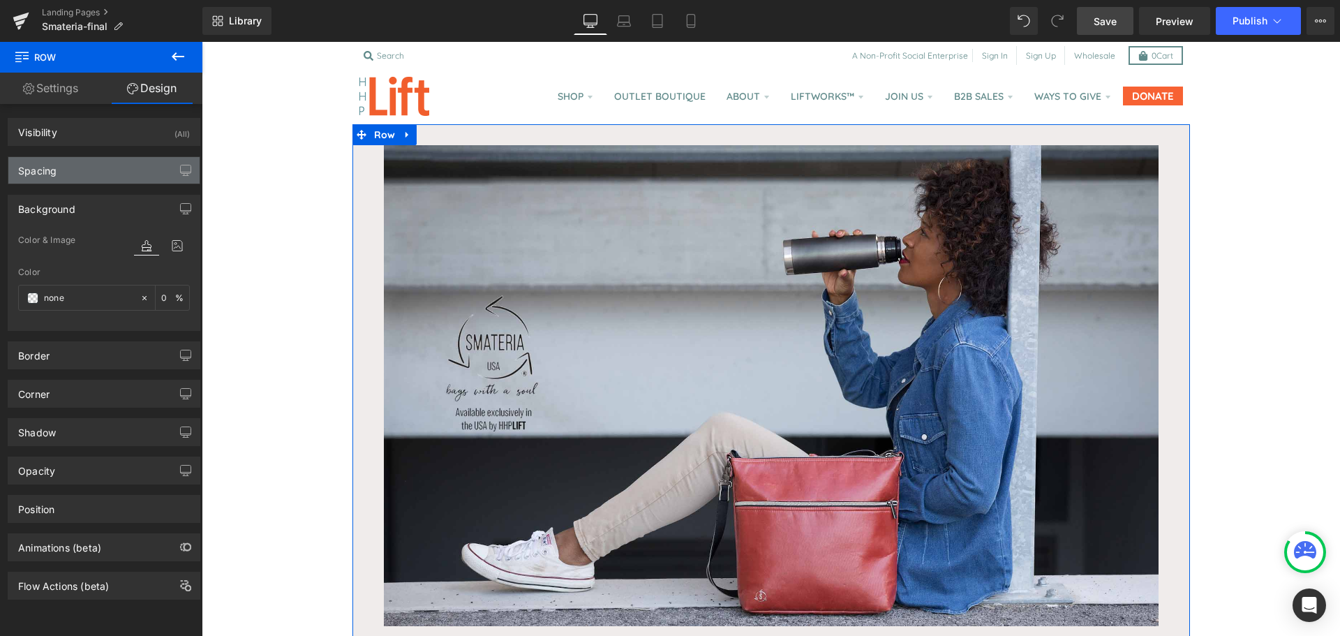
click at [96, 179] on div "Spacing" at bounding box center [103, 170] width 191 height 27
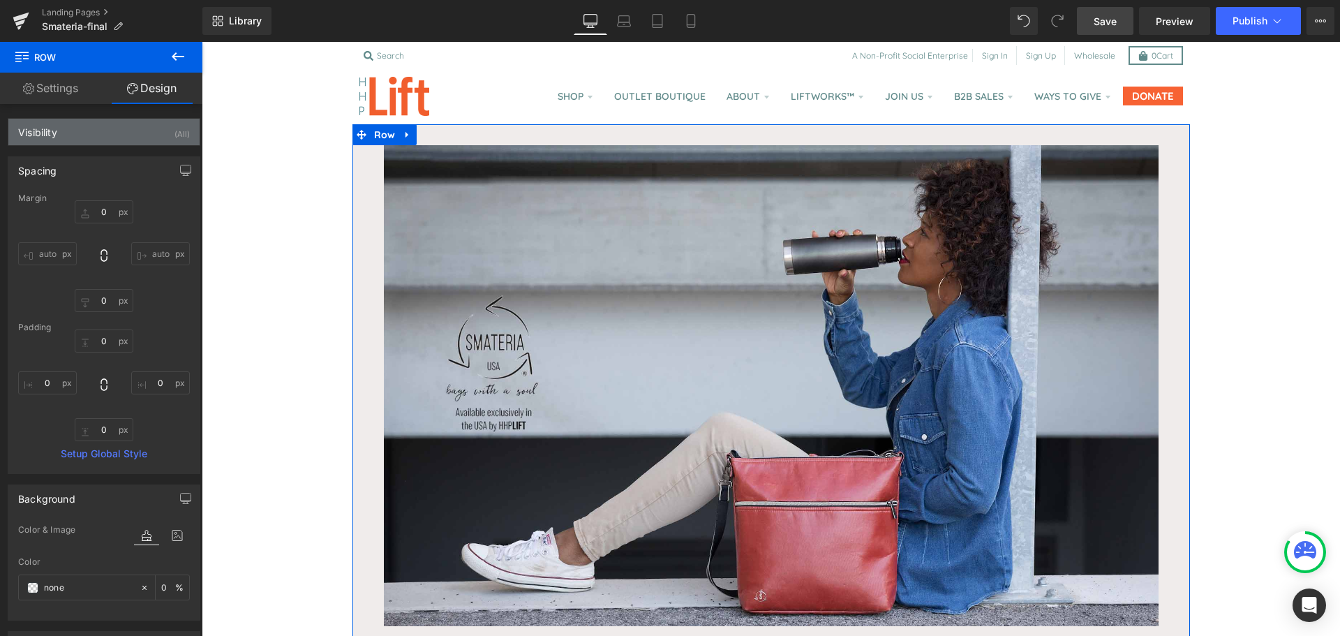
click at [84, 143] on div "Visibility (All)" at bounding box center [103, 132] width 191 height 27
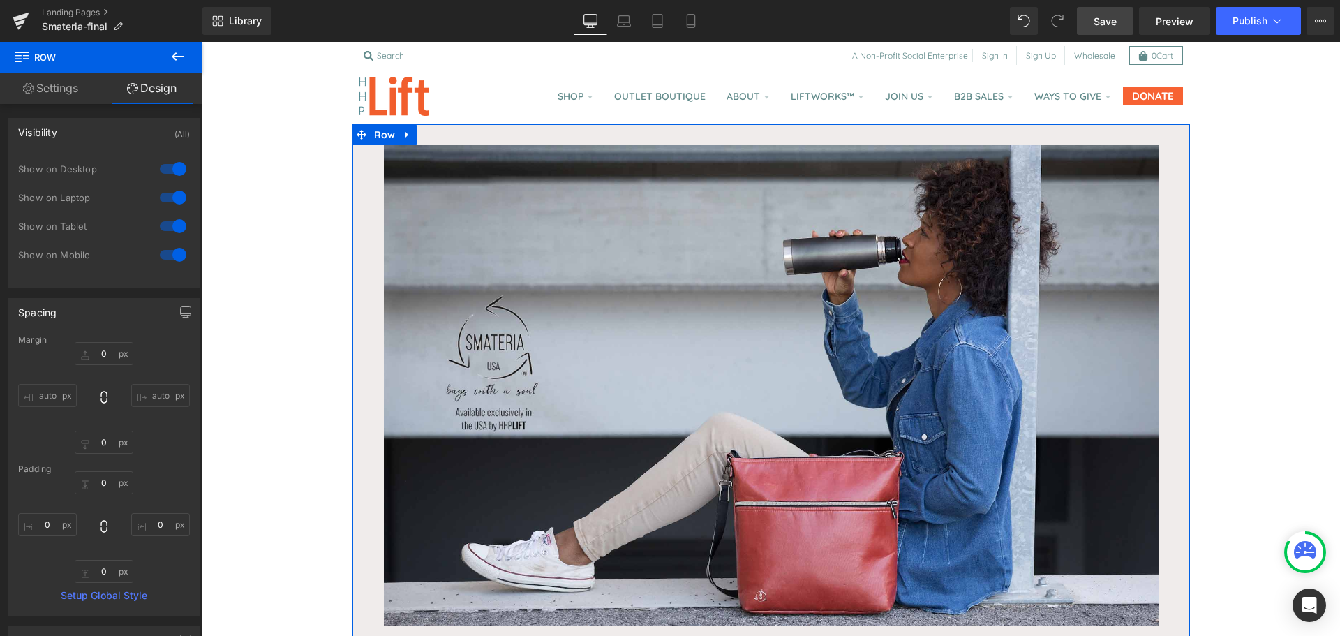
click at [84, 143] on div "Visibility (All)" at bounding box center [103, 132] width 191 height 27
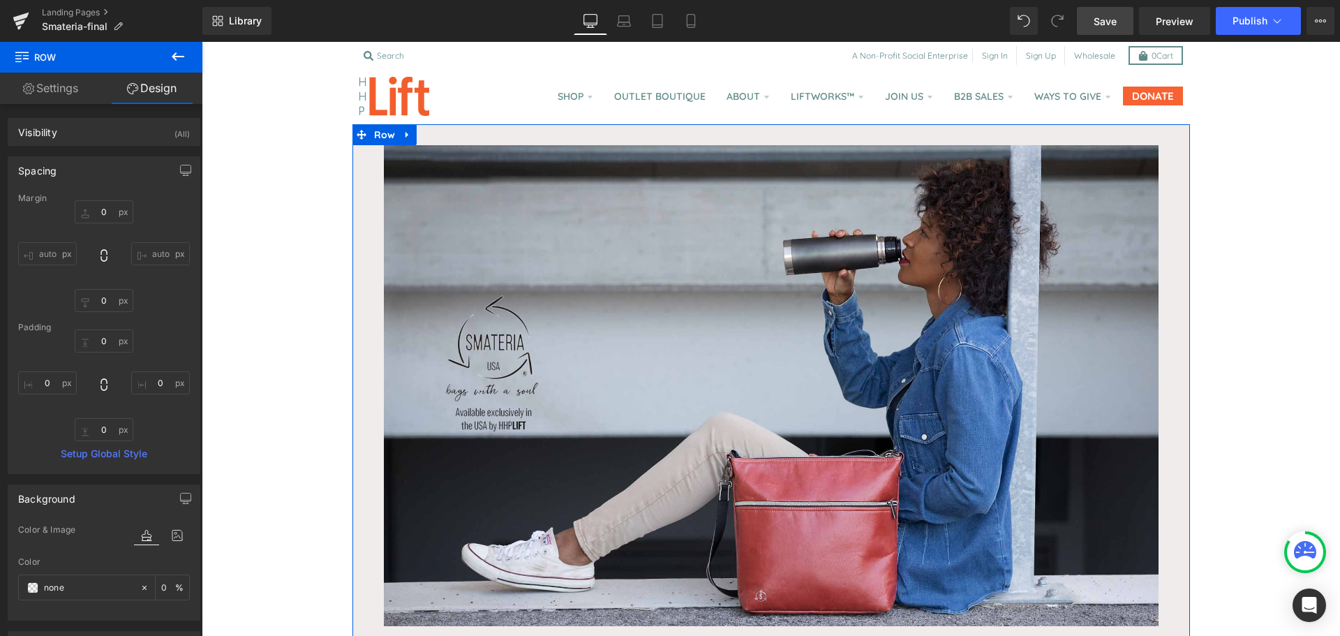
click at [70, 181] on div "Spacing" at bounding box center [103, 170] width 191 height 27
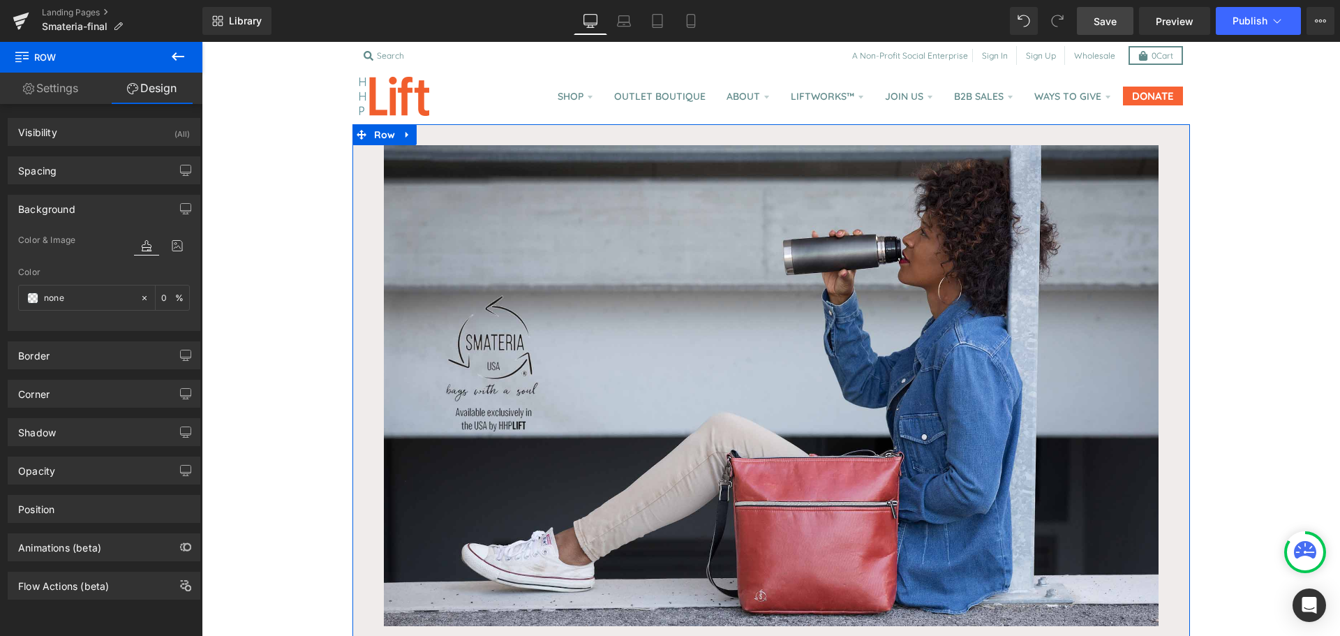
click at [47, 212] on div "Background" at bounding box center [46, 205] width 57 height 20
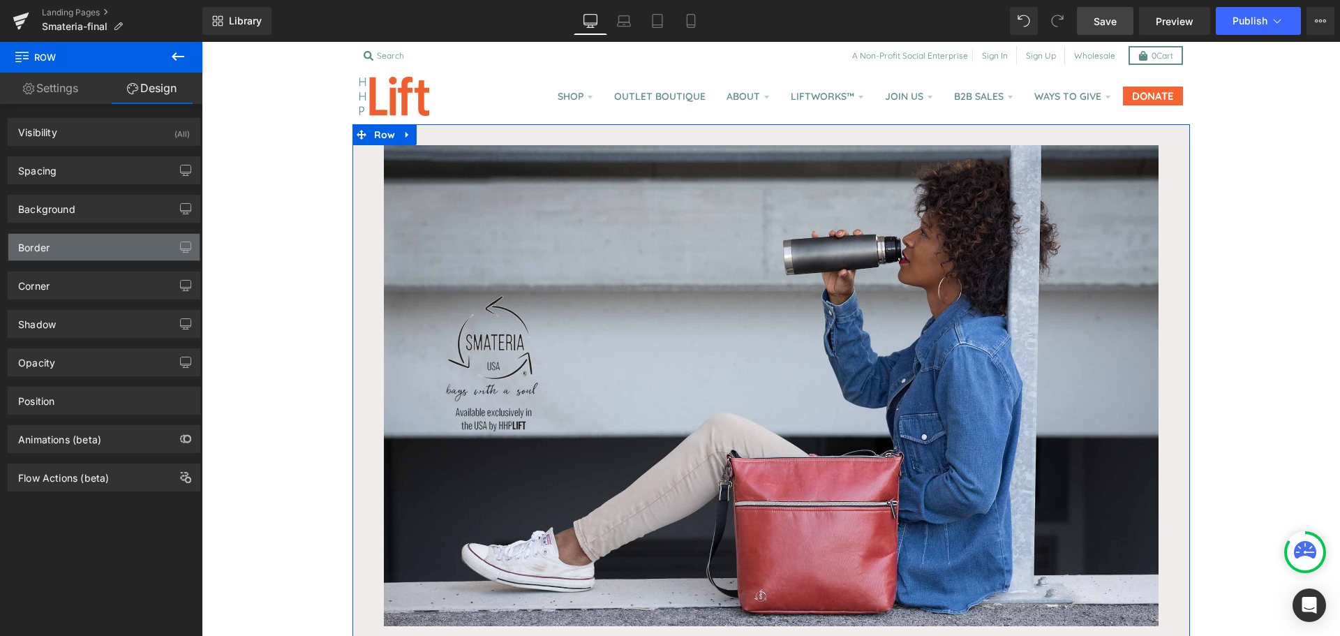
click at [45, 246] on div "Border" at bounding box center [33, 244] width 31 height 20
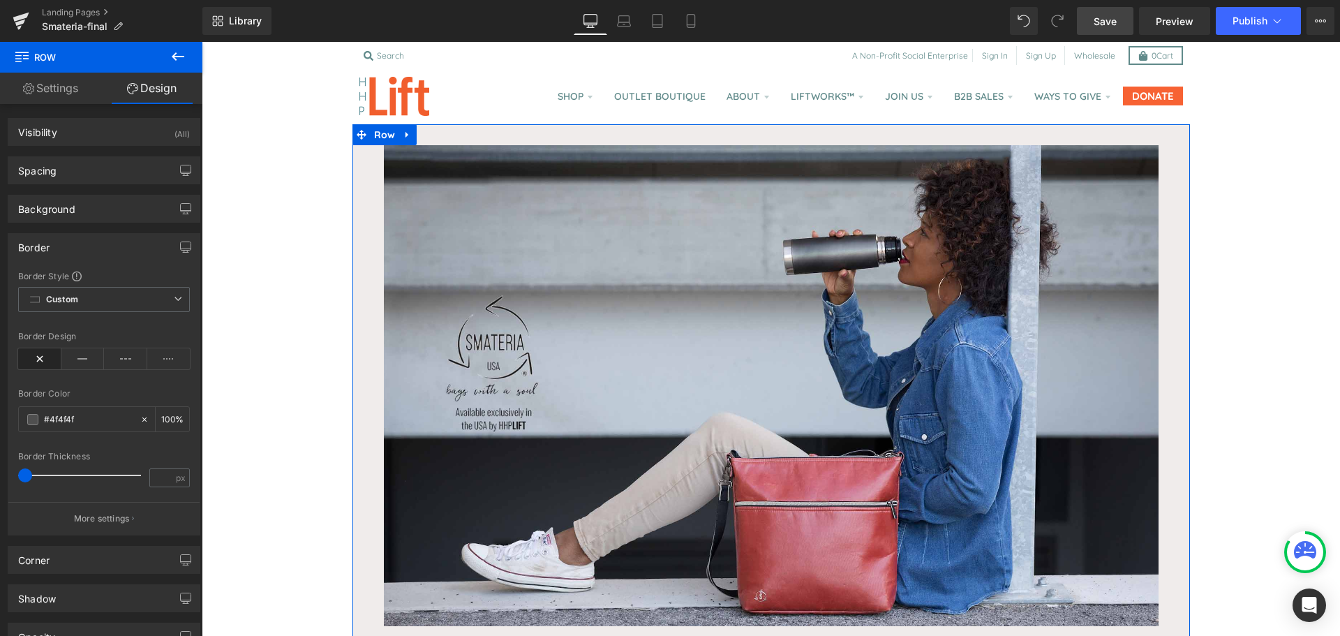
click at [45, 246] on div "Border" at bounding box center [33, 244] width 31 height 20
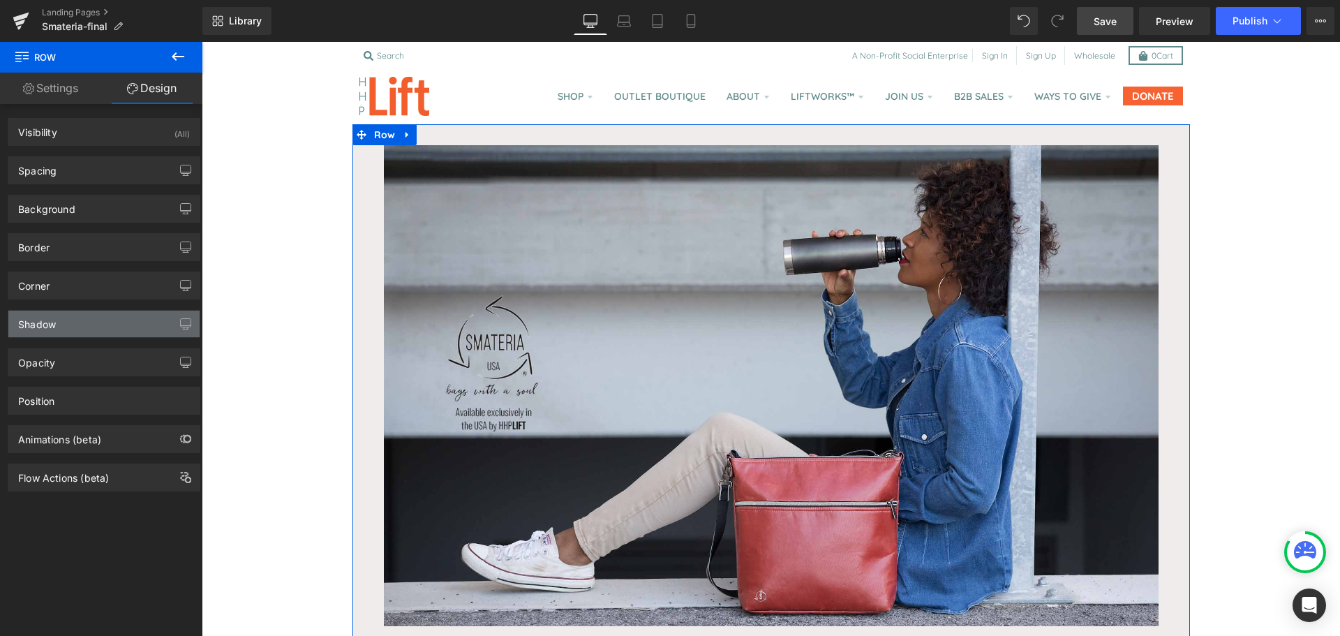
click at [48, 316] on div "Shadow" at bounding box center [37, 321] width 38 height 20
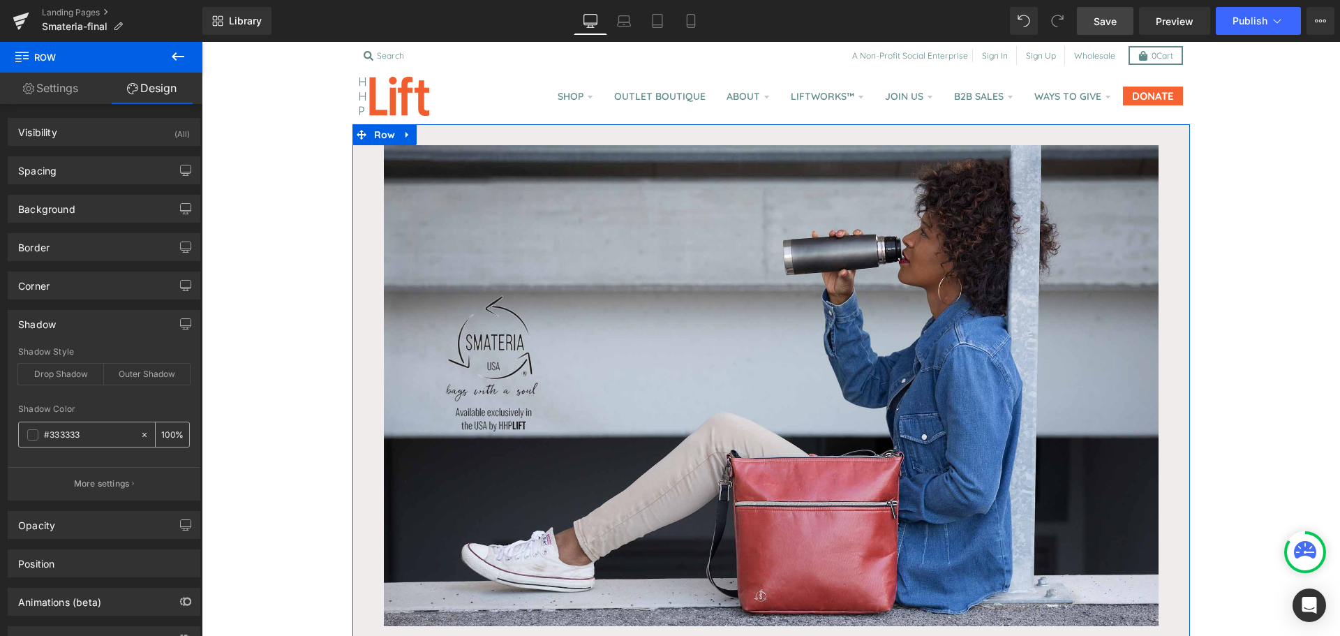
click at [140, 438] on icon at bounding box center [145, 435] width 10 height 10
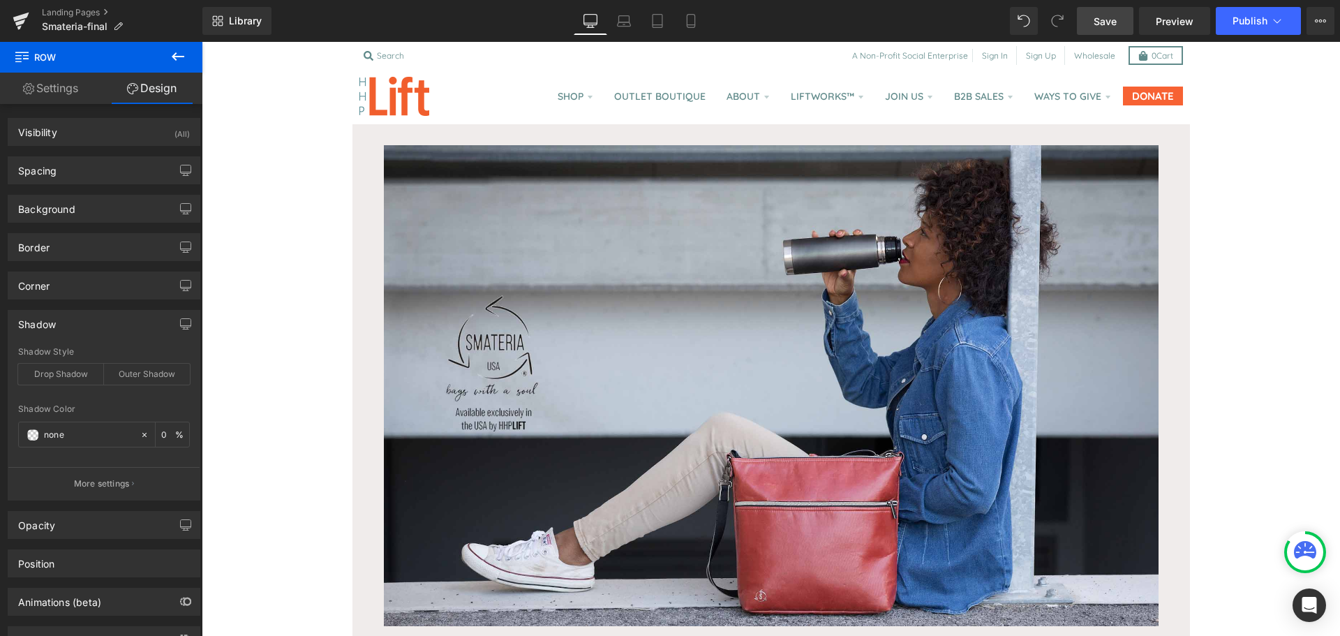
click at [170, 61] on icon at bounding box center [178, 56] width 17 height 17
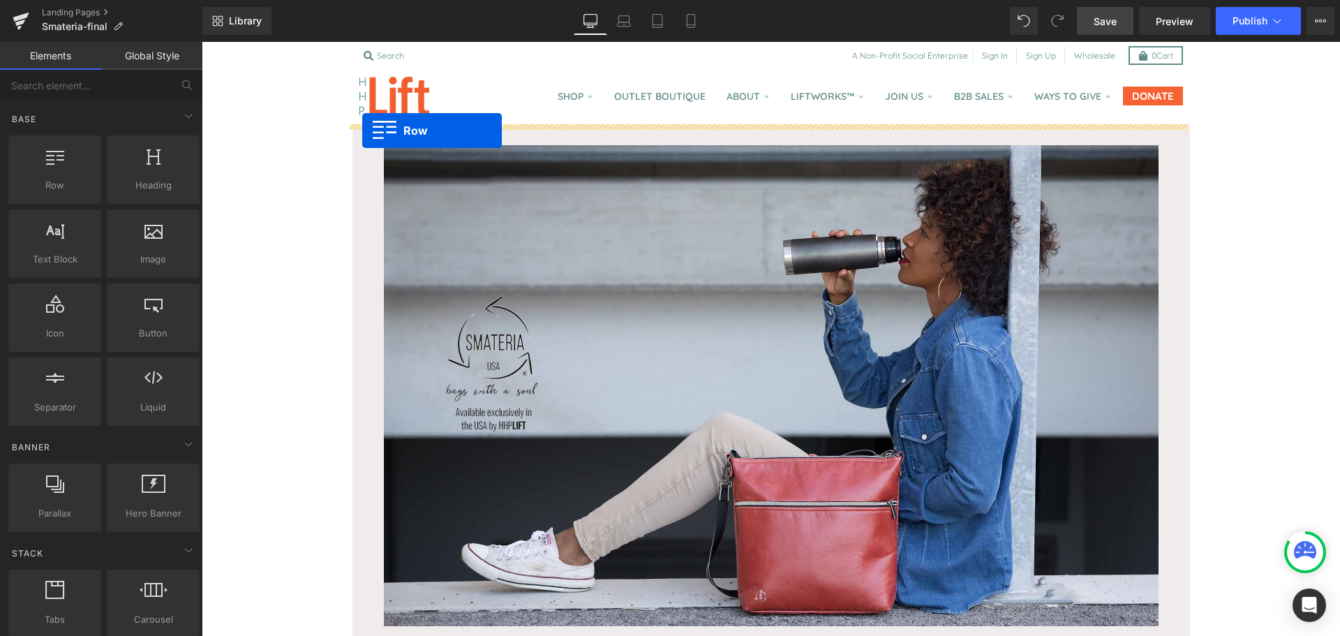
drag, startPoint x: 265, startPoint y: 207, endPoint x: 362, endPoint y: 131, distance: 123.9
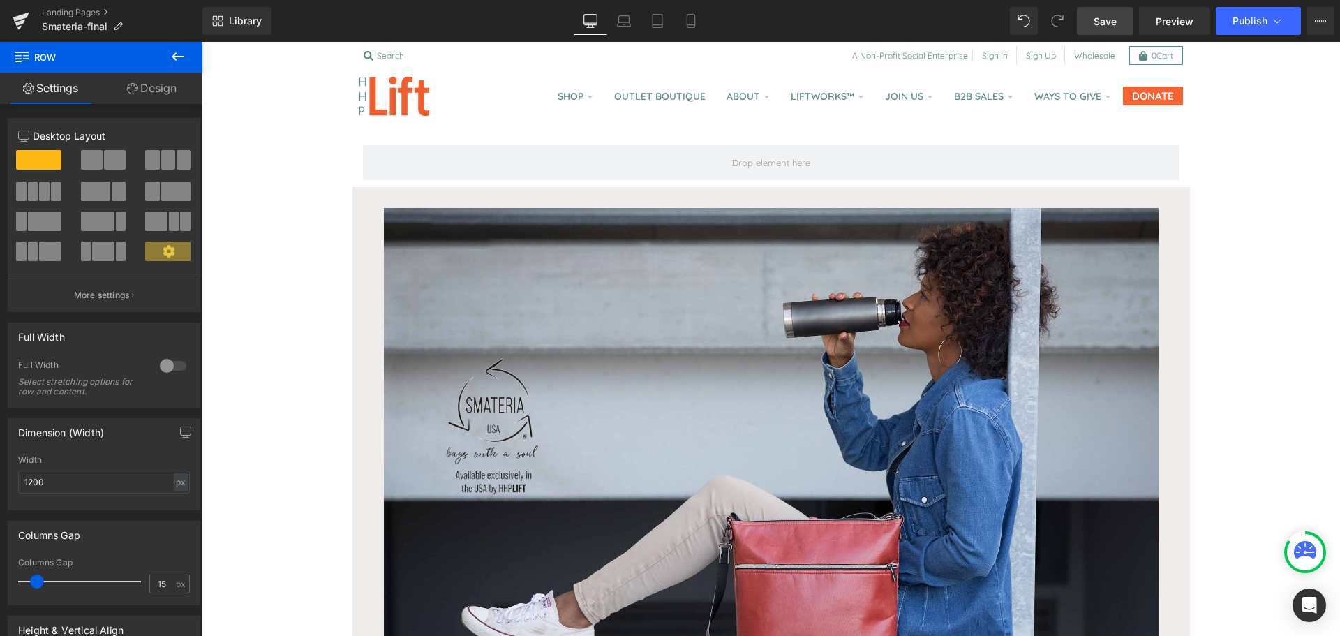
click at [185, 61] on icon at bounding box center [178, 56] width 17 height 17
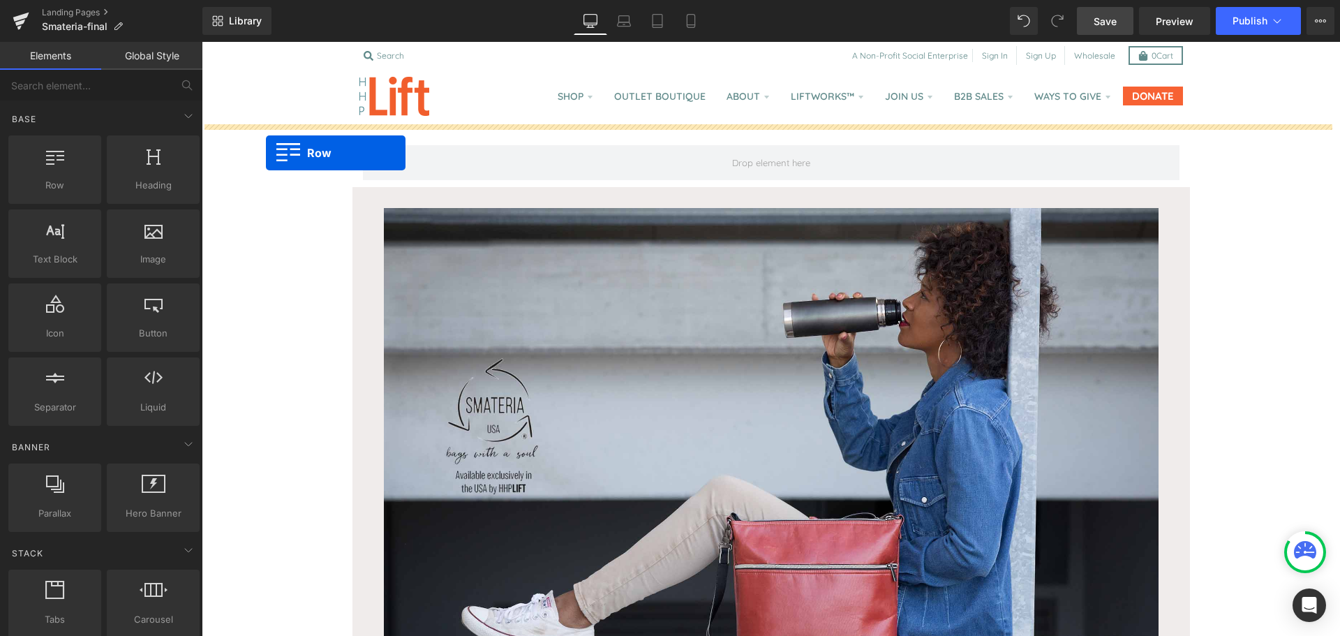
drag, startPoint x: 244, startPoint y: 225, endPoint x: 266, endPoint y: 153, distance: 75.3
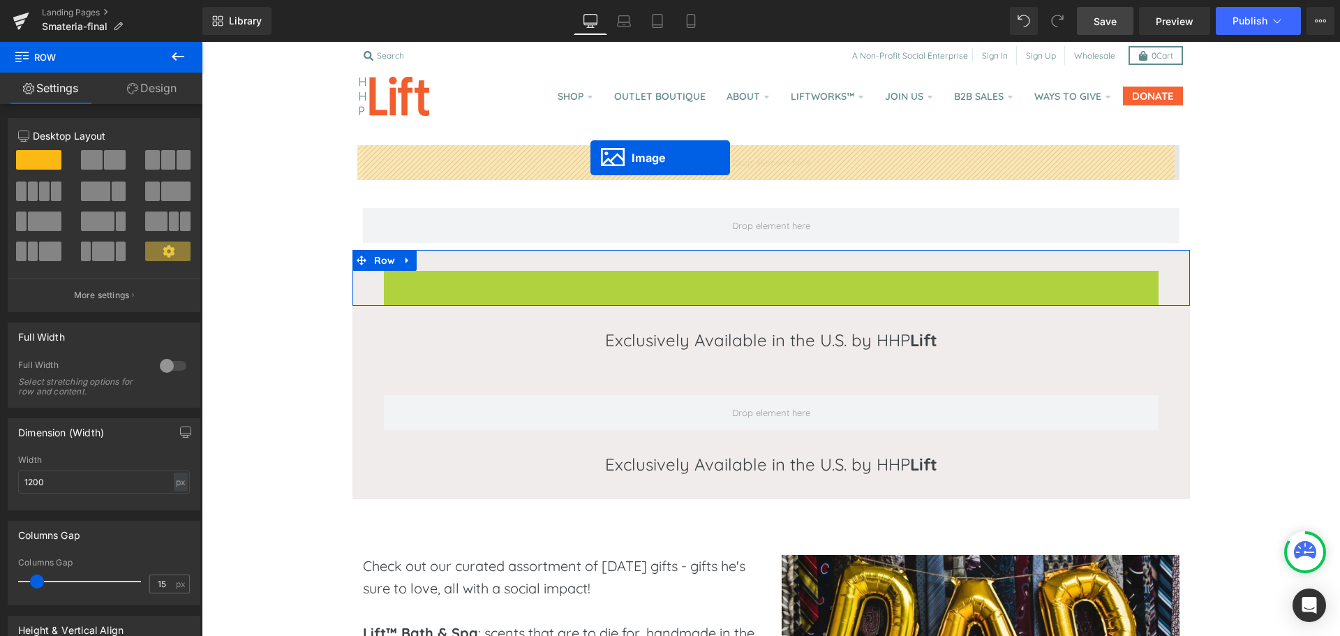
drag, startPoint x: 743, startPoint y: 510, endPoint x: 591, endPoint y: 158, distance: 382.7
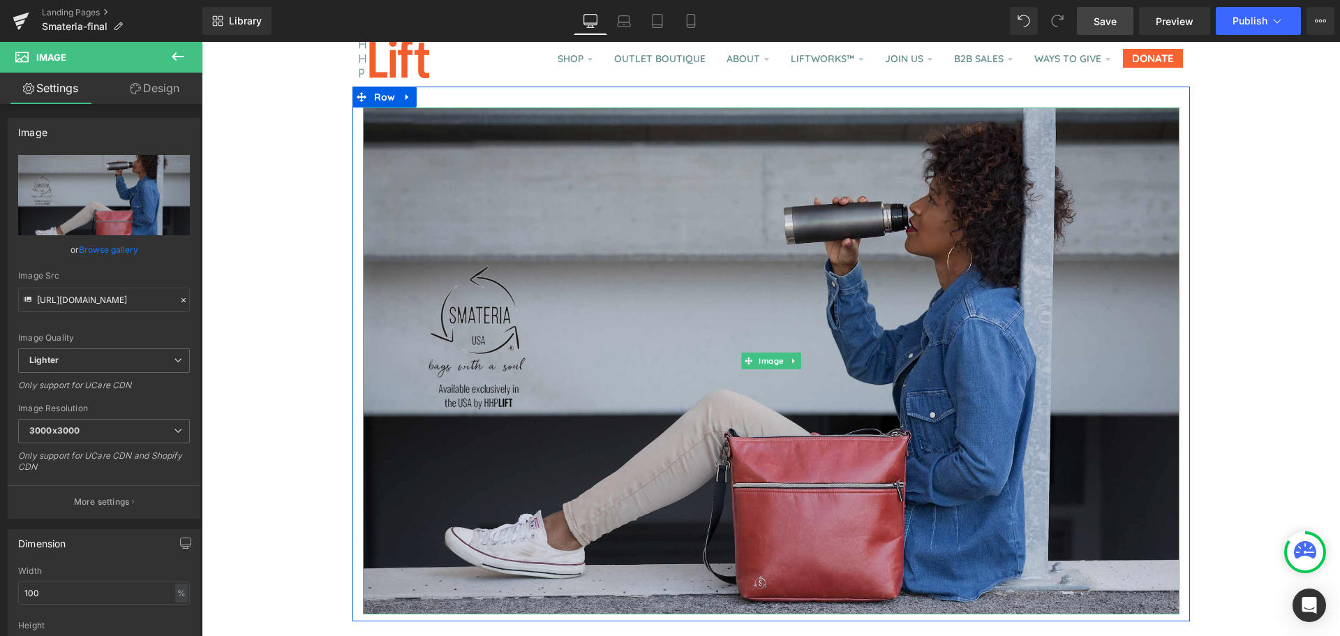
scroll to position [40, 0]
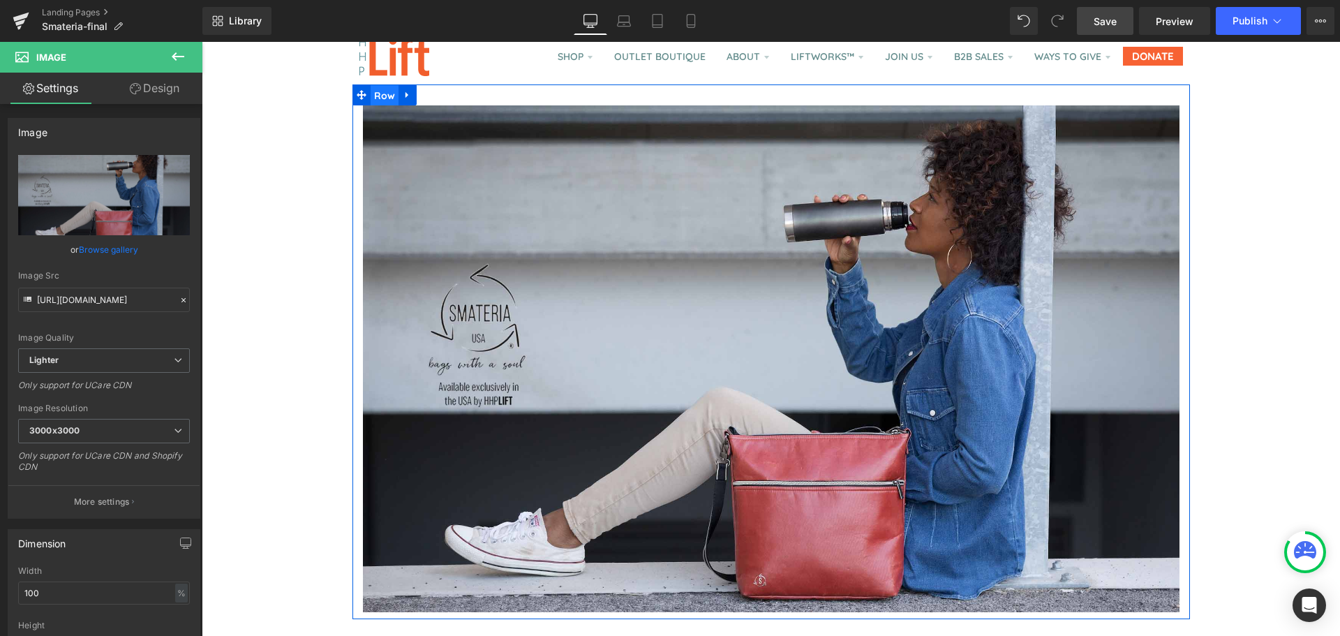
click at [387, 101] on span "Row" at bounding box center [385, 95] width 29 height 21
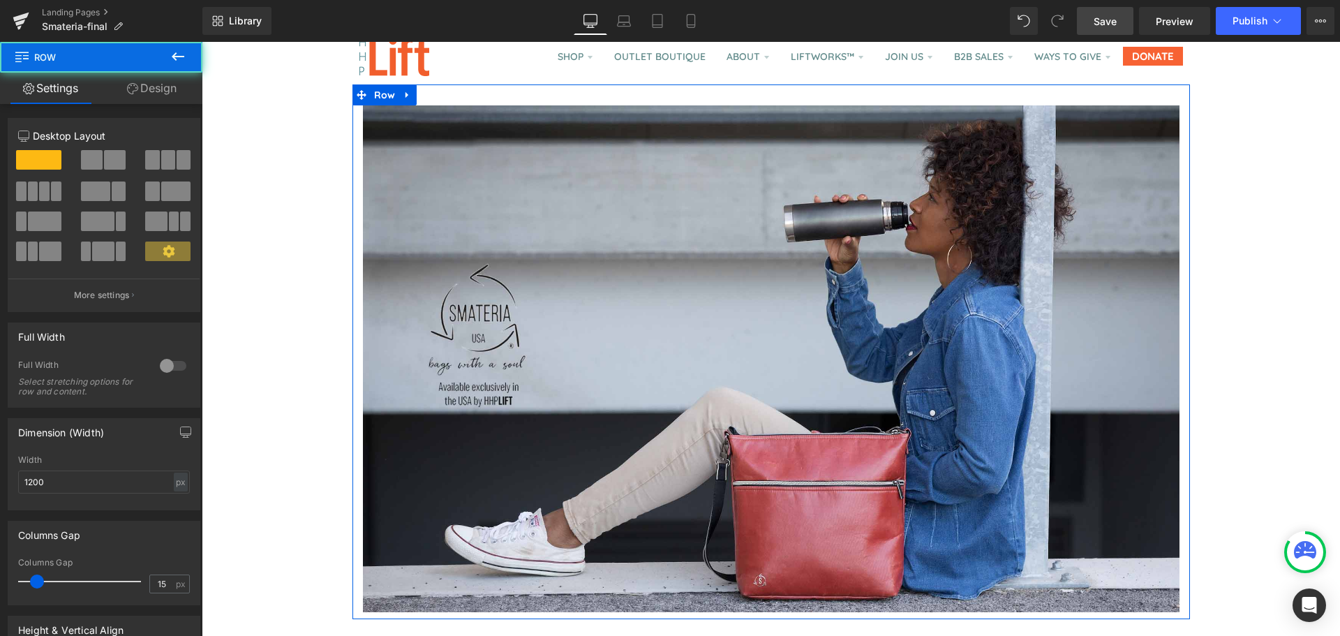
click at [153, 88] on link "Design" at bounding box center [151, 88] width 101 height 31
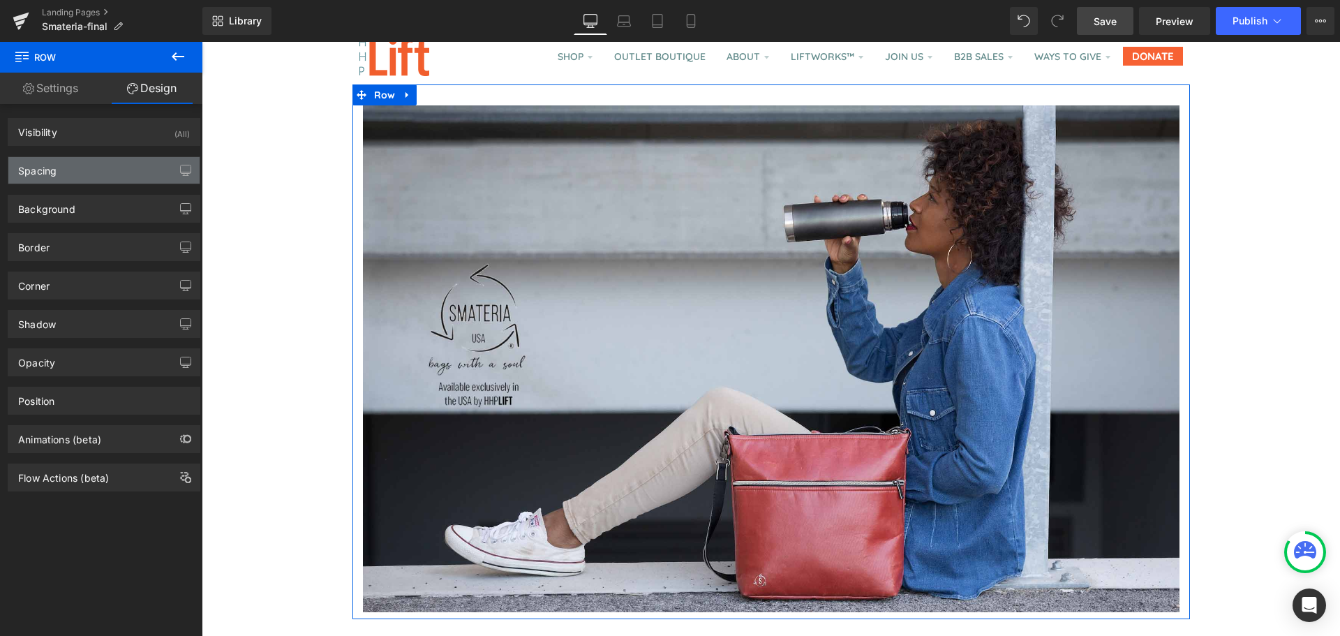
click at [101, 175] on div "Spacing" at bounding box center [103, 170] width 191 height 27
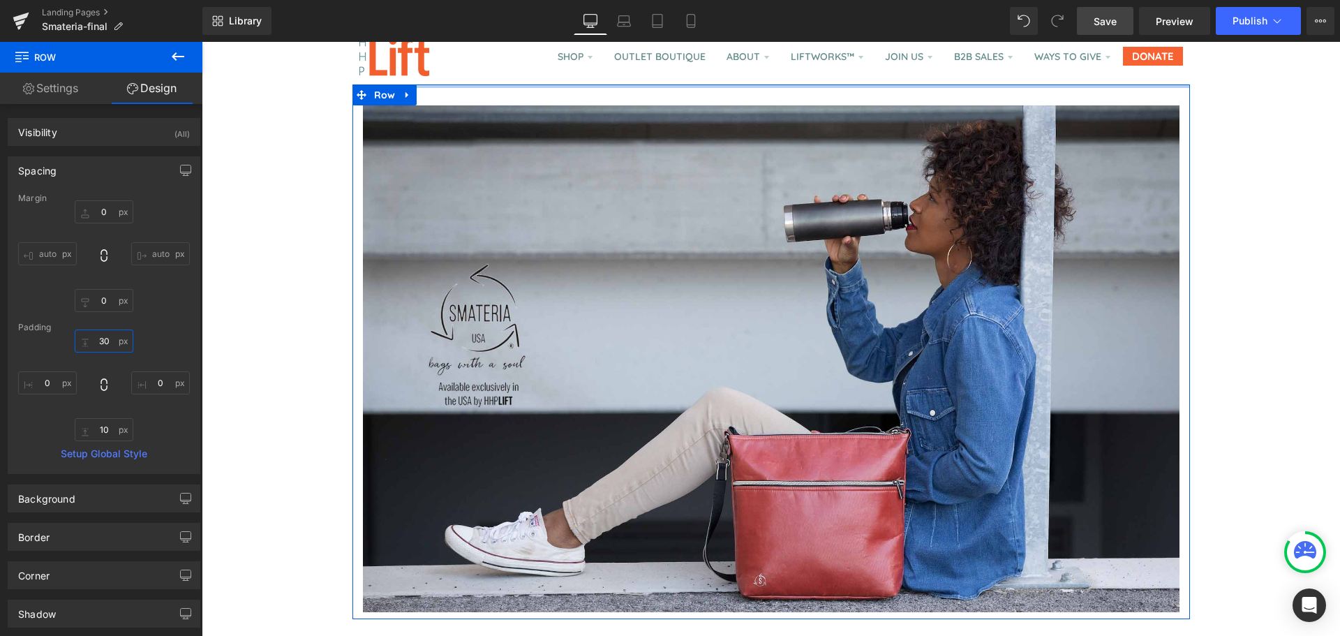
click at [103, 341] on input "30" at bounding box center [104, 340] width 59 height 23
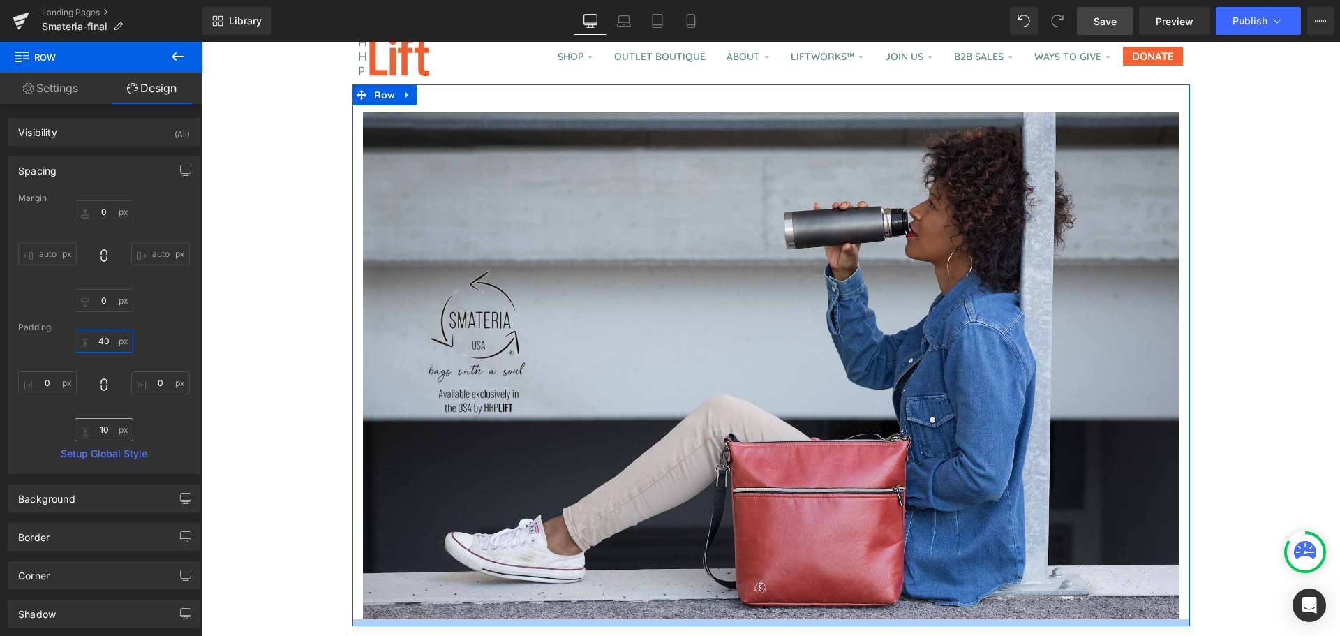
type input "40"
click at [103, 424] on input "10" at bounding box center [104, 429] width 59 height 23
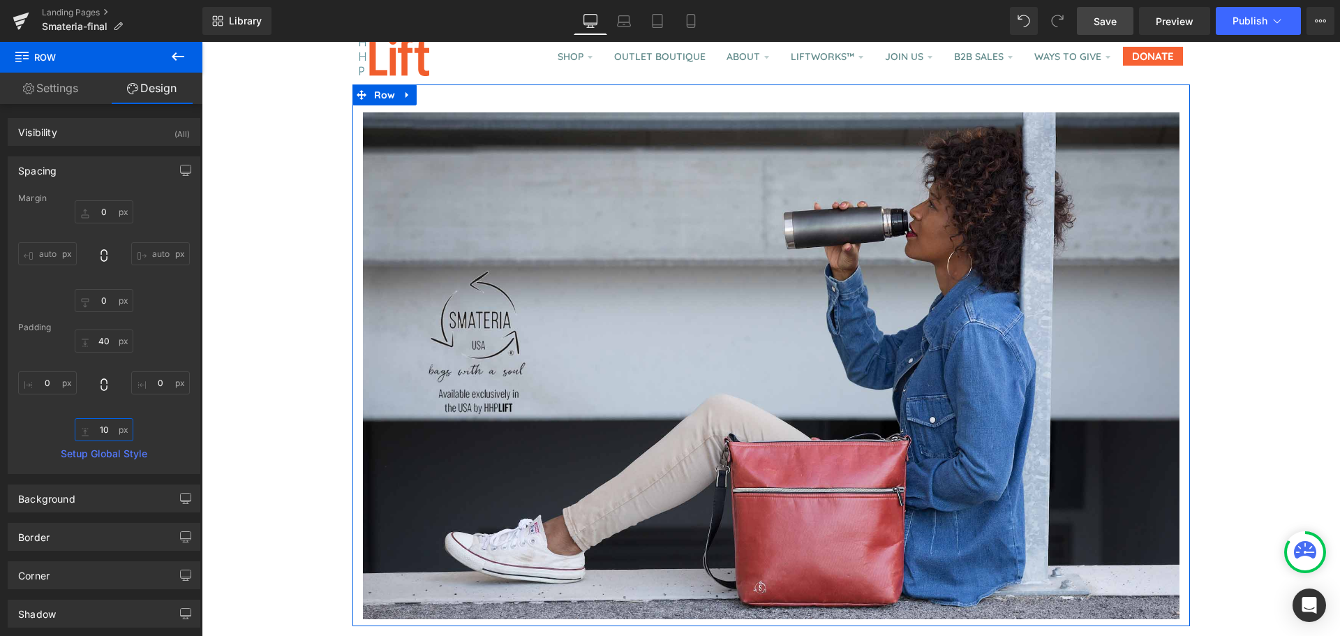
click at [103, 424] on input "10" at bounding box center [104, 429] width 59 height 23
type input "6"
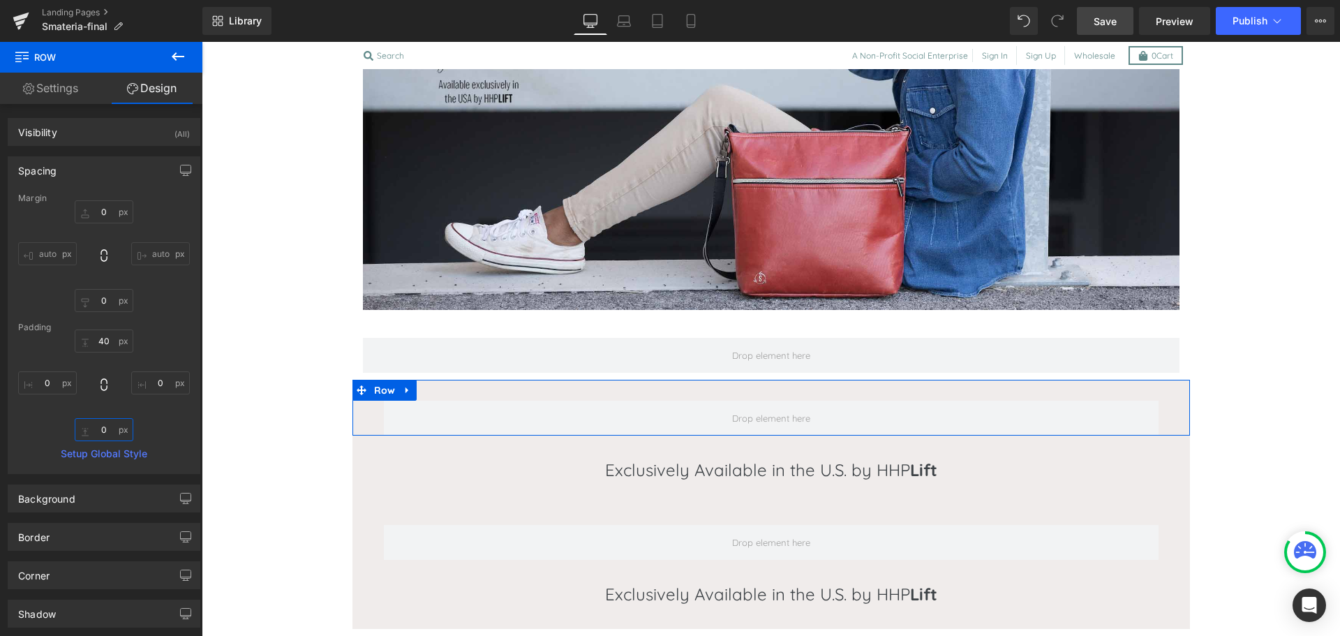
scroll to position [350, 0]
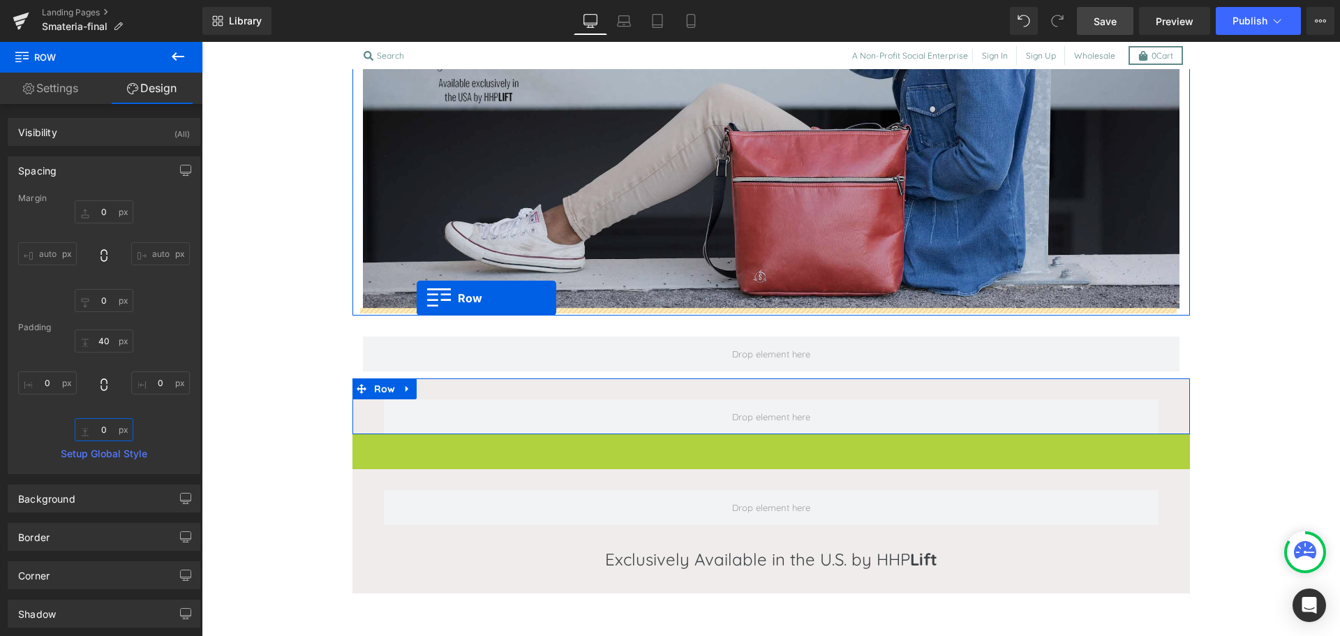
drag, startPoint x: 357, startPoint y: 447, endPoint x: 417, endPoint y: 298, distance: 160.1
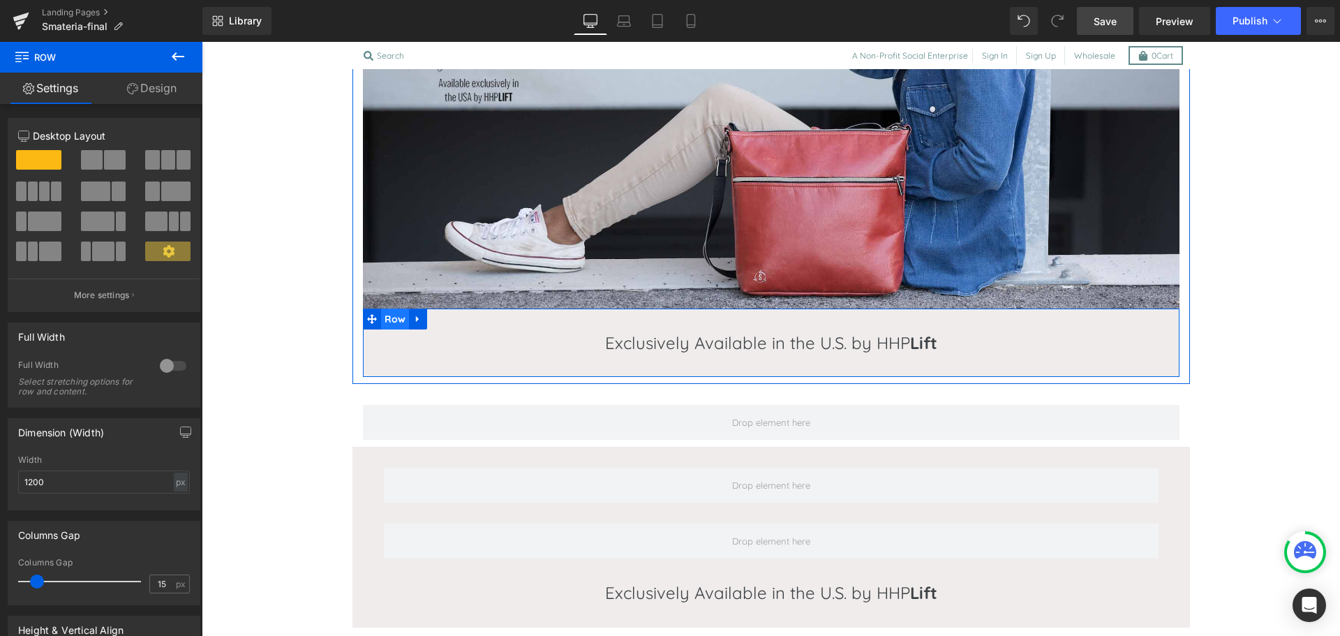
click at [387, 320] on span "Row" at bounding box center [395, 319] width 29 height 21
click at [151, 84] on link "Design" at bounding box center [151, 88] width 101 height 31
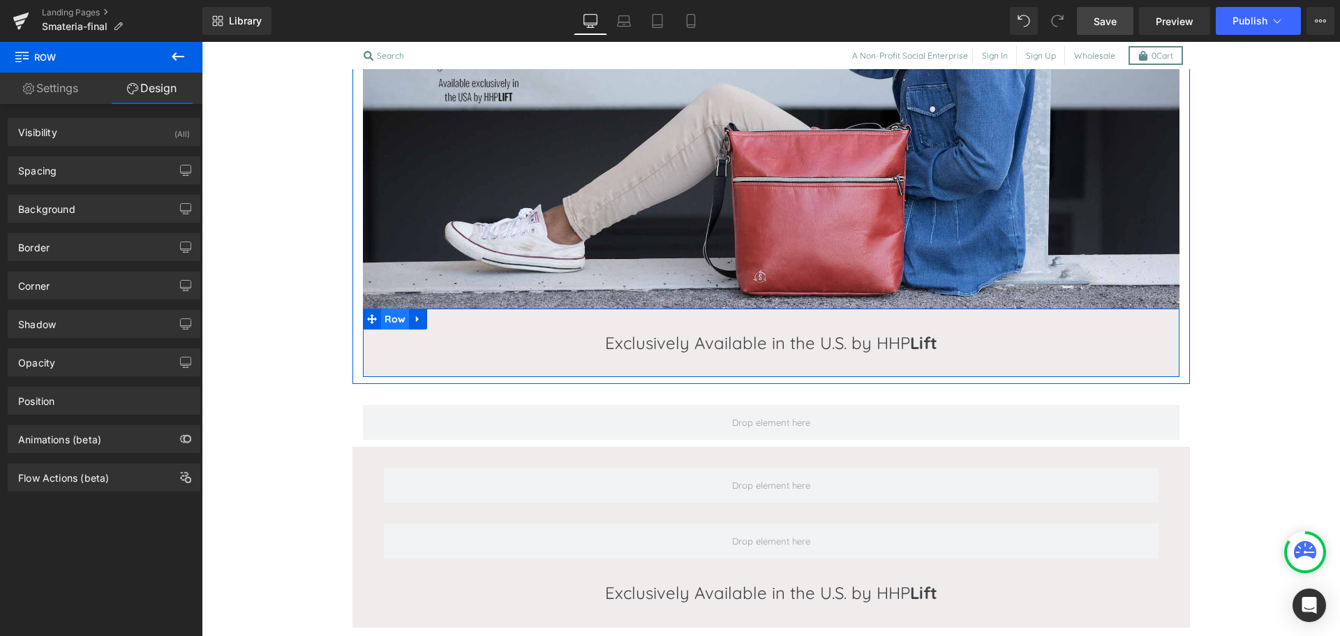
click at [385, 324] on span "Row" at bounding box center [395, 319] width 29 height 21
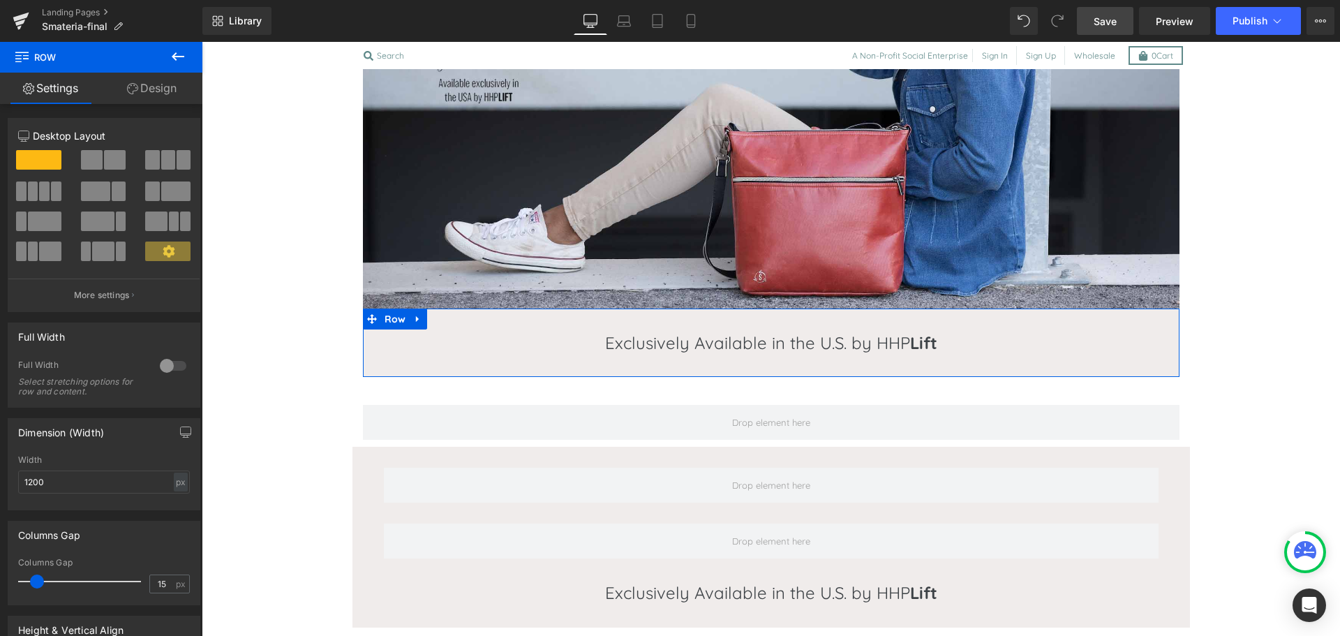
click at [133, 103] on link "Design" at bounding box center [151, 88] width 101 height 31
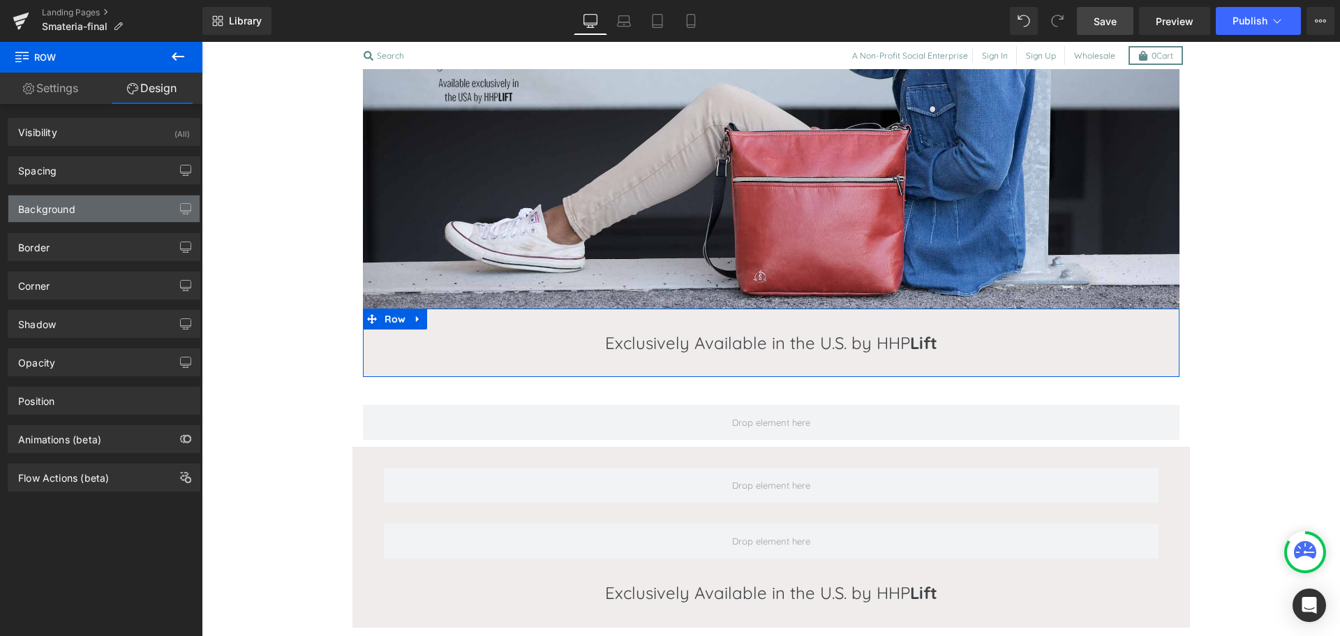
click at [91, 197] on div "Background" at bounding box center [103, 208] width 191 height 27
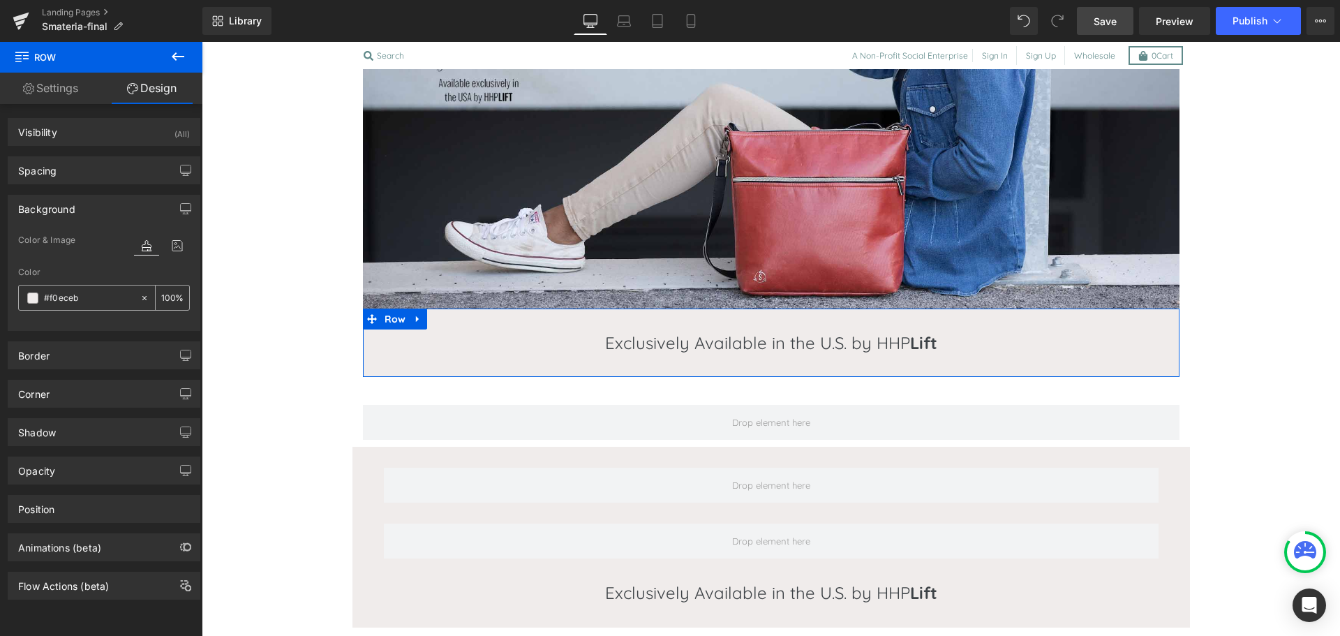
click at [87, 296] on input "#f0eceb" at bounding box center [88, 297] width 89 height 15
paste input "608A8A"
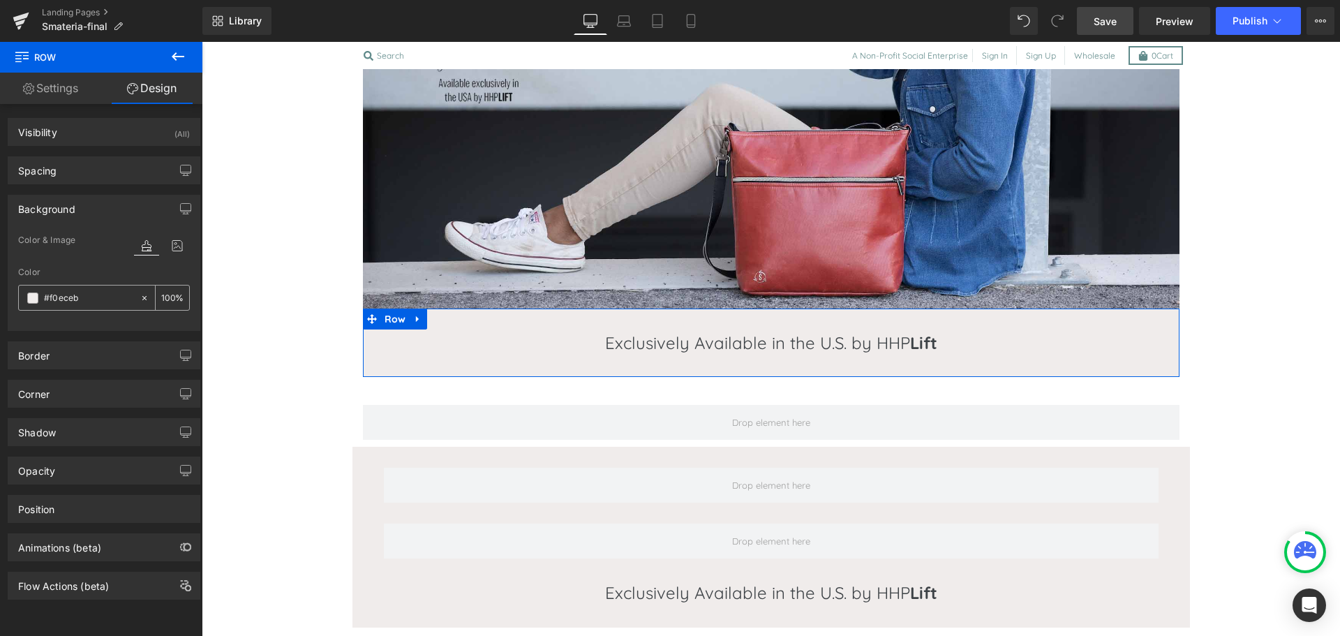
type input "#608A8A"
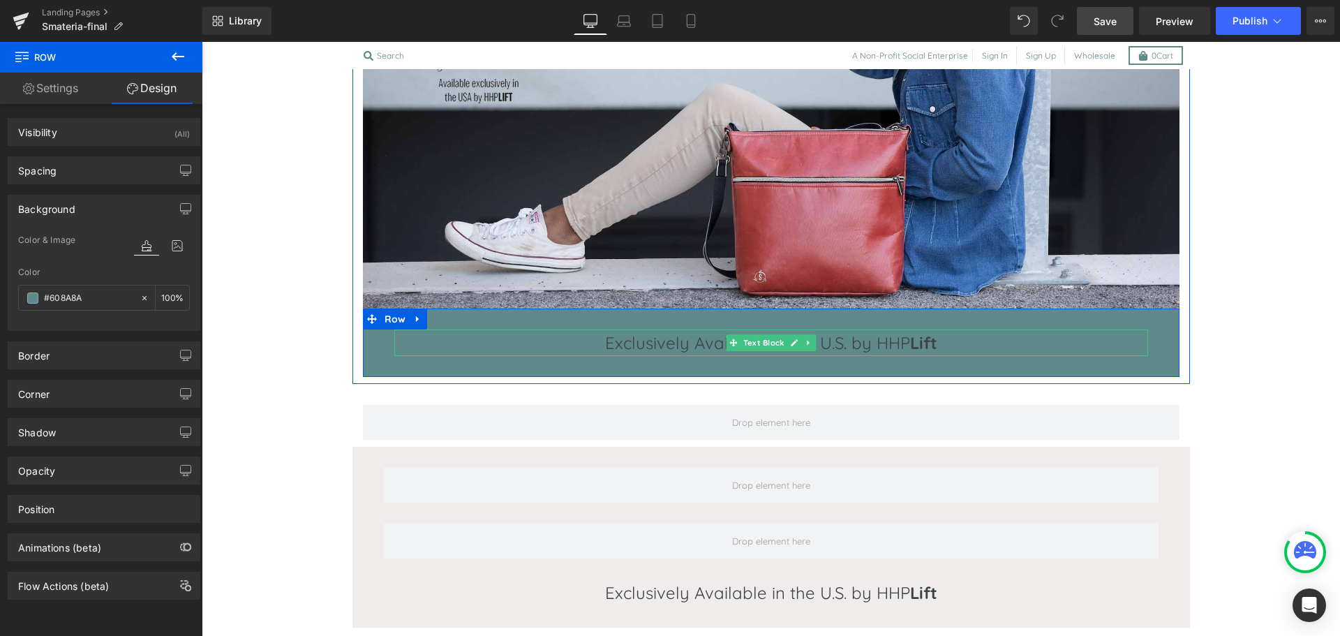
click at [649, 338] on p "Exclusively Available in the U.S. by HHP Lift" at bounding box center [771, 342] width 754 height 27
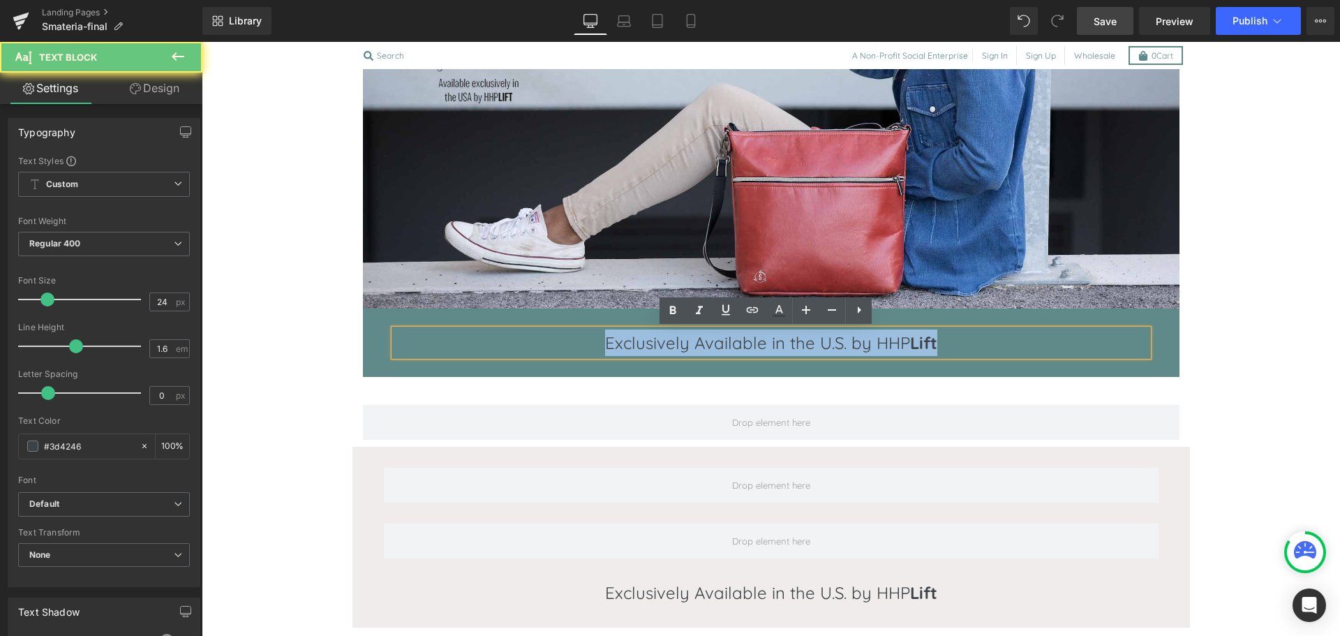
click at [649, 338] on p "Exclusively Available in the U.S. by HHP Lift" at bounding box center [771, 342] width 754 height 27
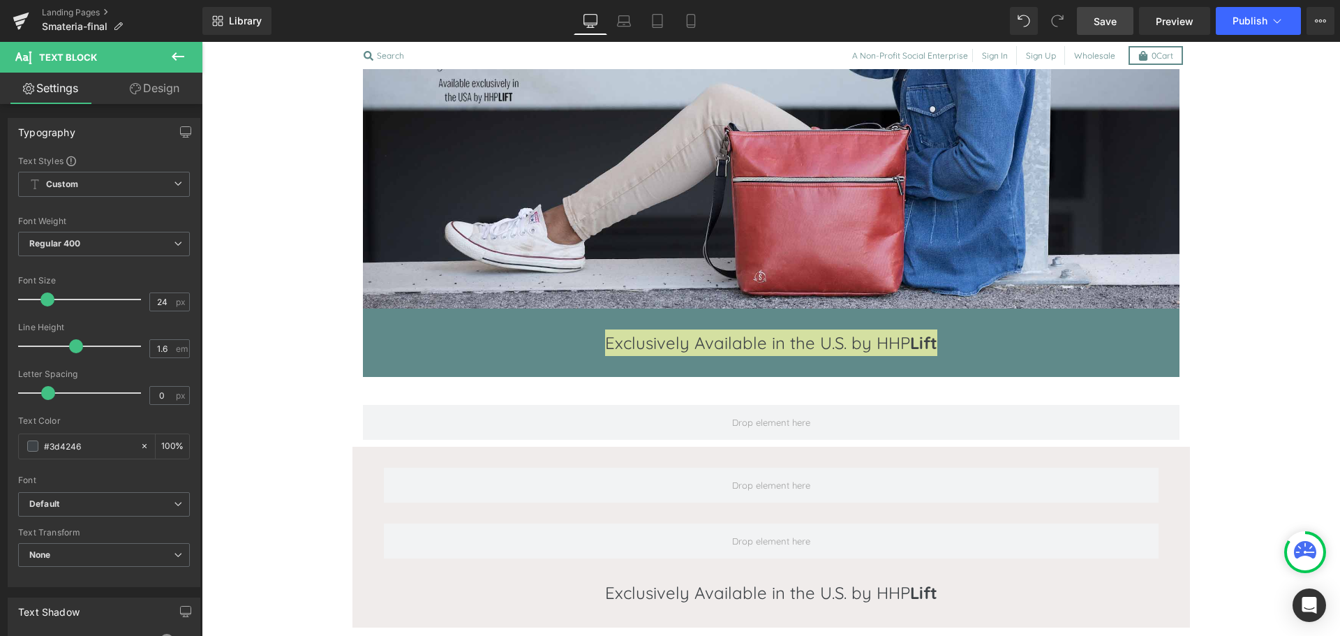
click at [138, 89] on icon at bounding box center [135, 88] width 11 height 11
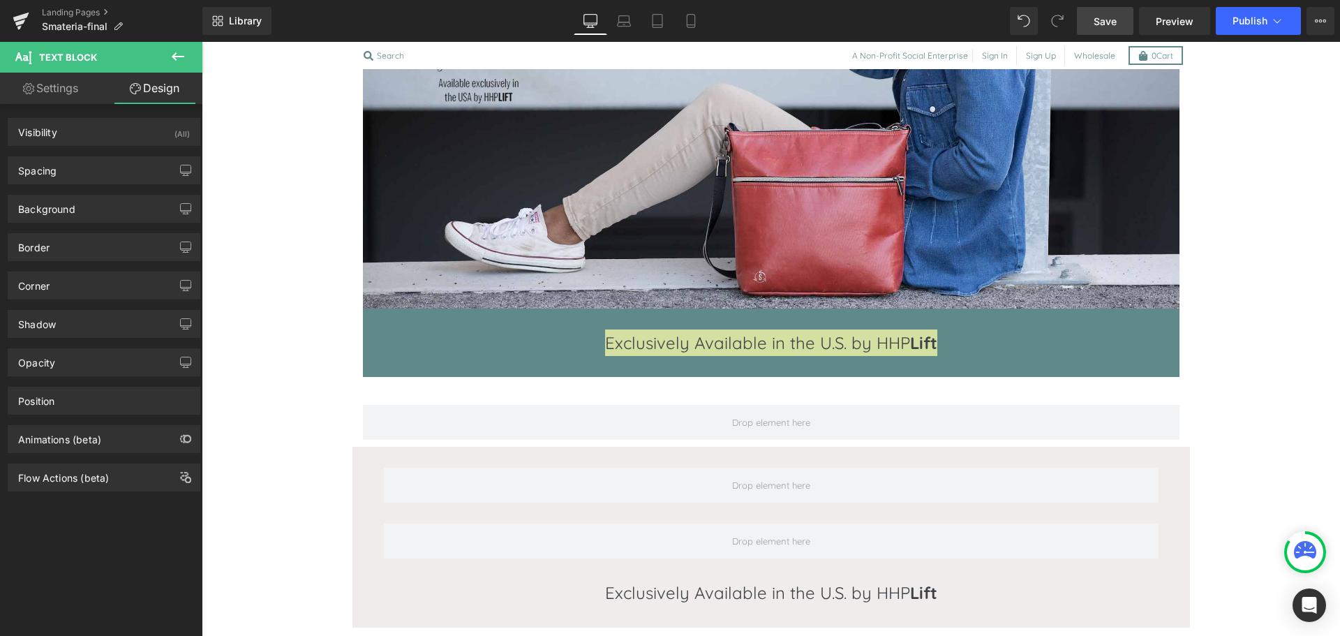
click at [39, 101] on link "Settings" at bounding box center [50, 88] width 101 height 31
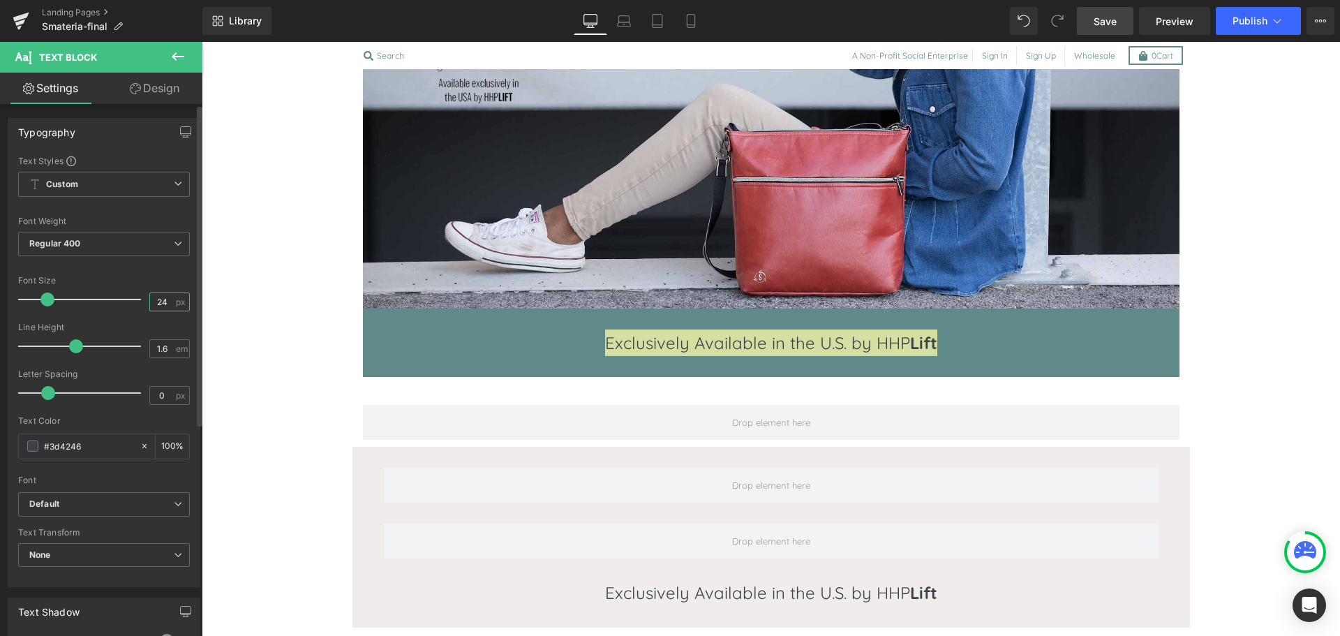
click at [161, 302] on input "24" at bounding box center [162, 301] width 24 height 17
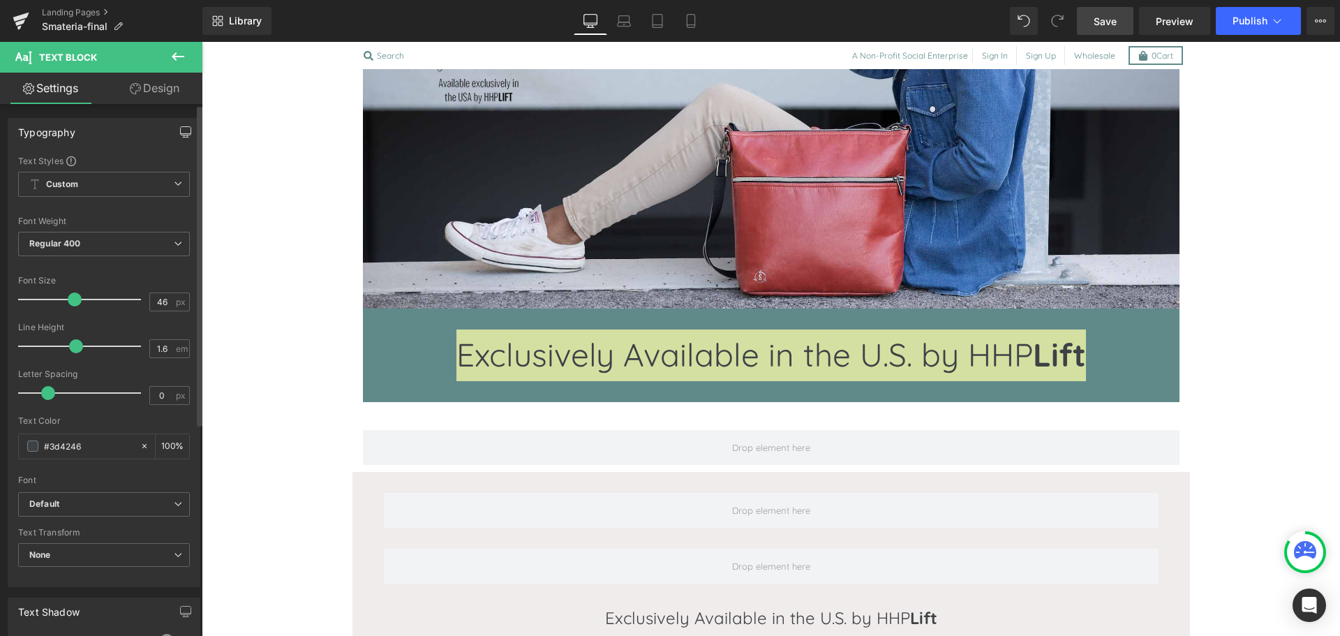
click at [180, 131] on icon "button" at bounding box center [185, 131] width 11 height 11
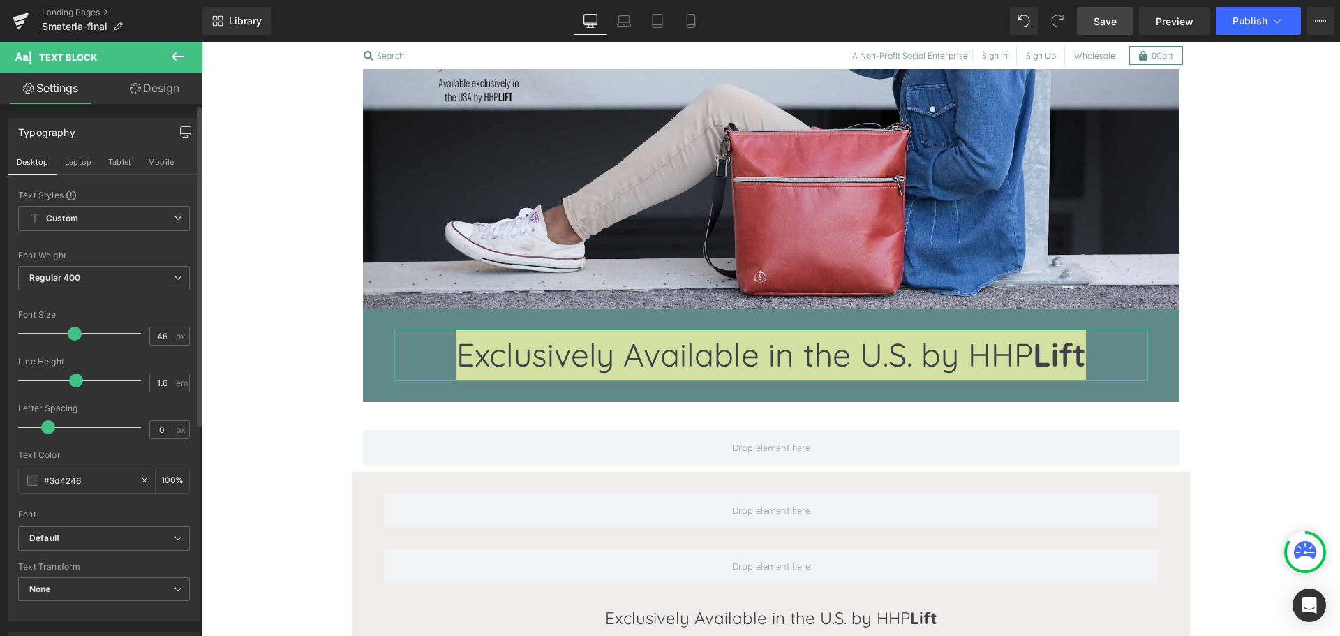
click at [180, 131] on icon "button" at bounding box center [185, 131] width 11 height 11
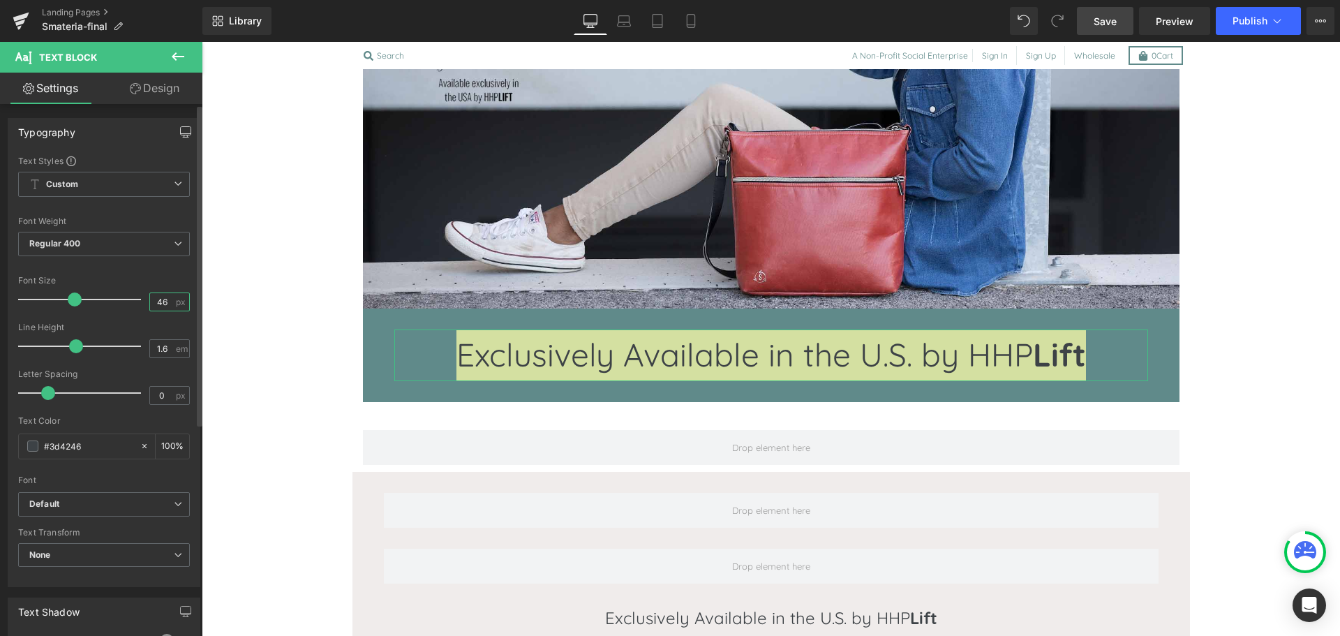
click at [161, 304] on input "46" at bounding box center [162, 301] width 24 height 17
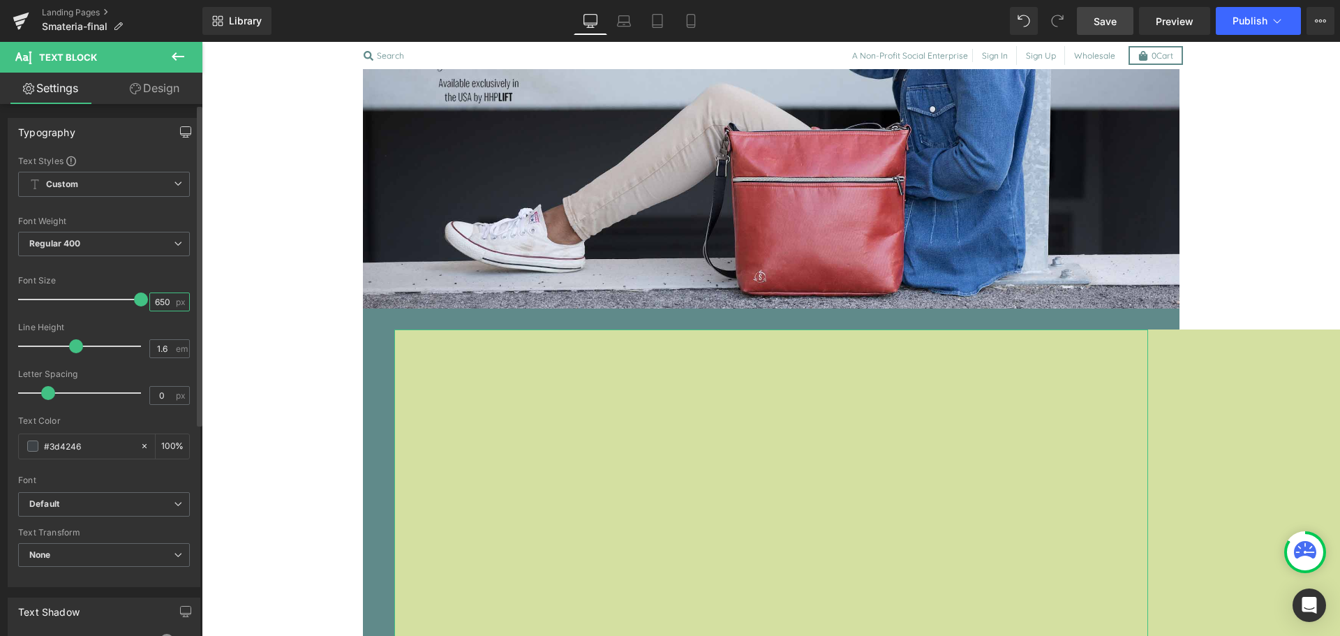
click at [163, 299] on input "4650" at bounding box center [162, 301] width 24 height 17
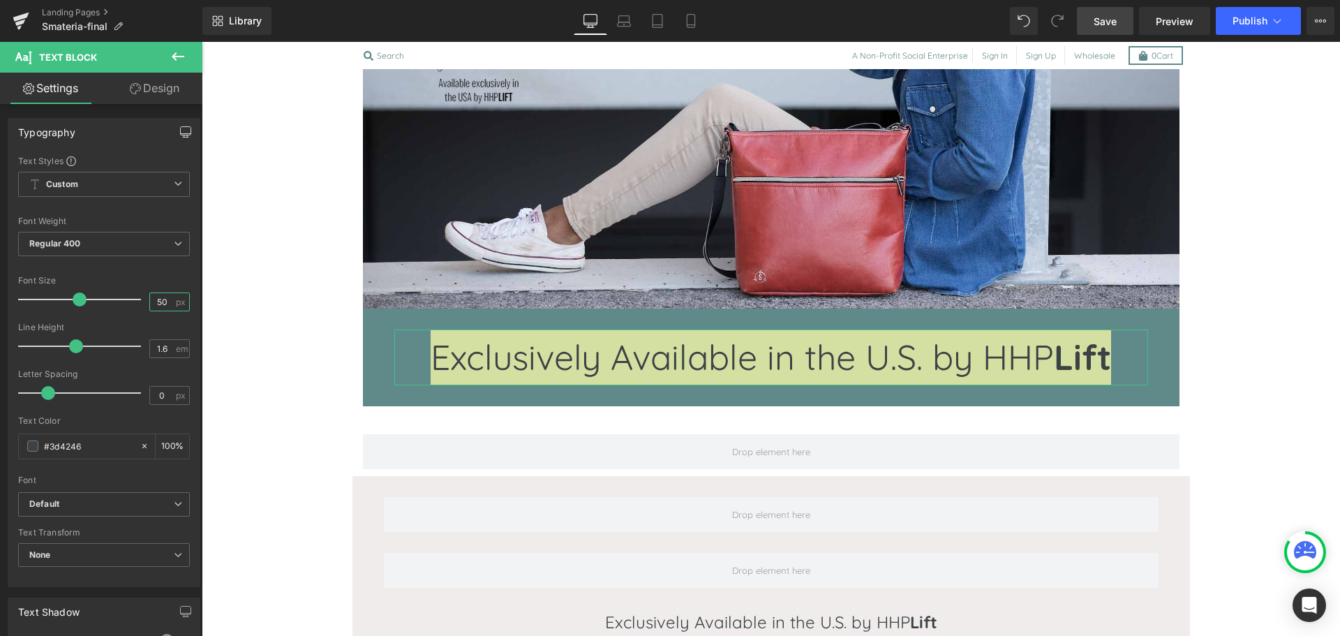
type input "50"
click at [182, 134] on icon "button" at bounding box center [186, 134] width 10 height 0
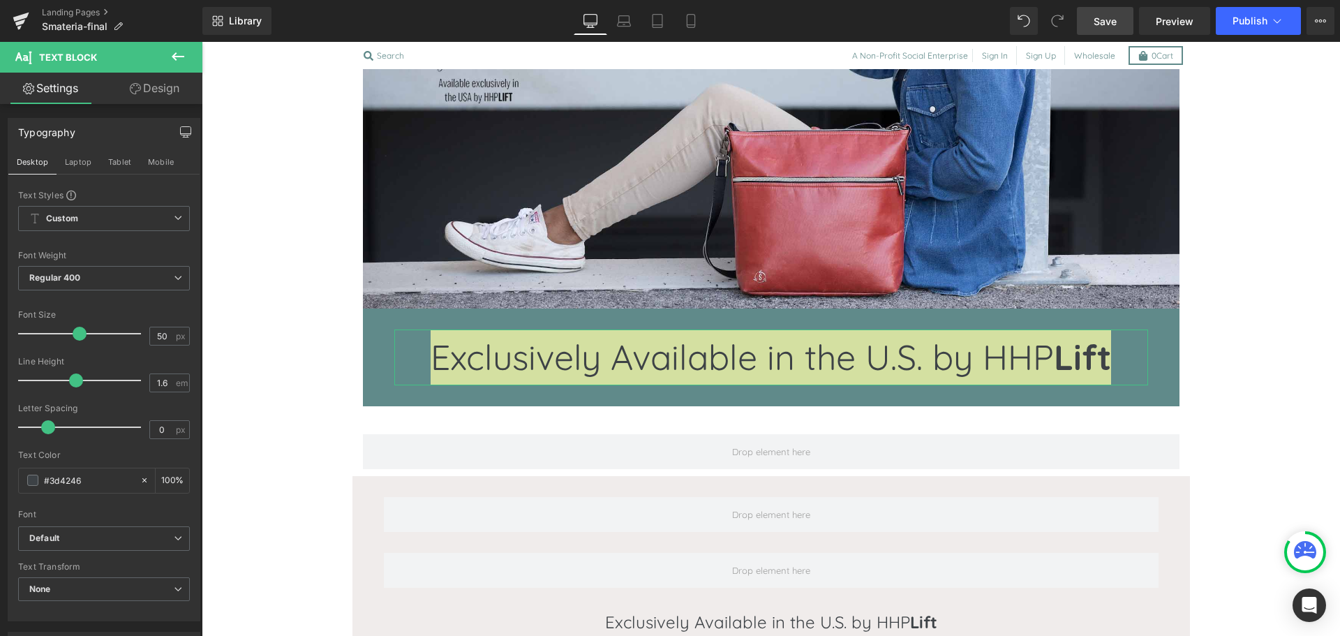
click at [175, 131] on button "button" at bounding box center [186, 132] width 22 height 27
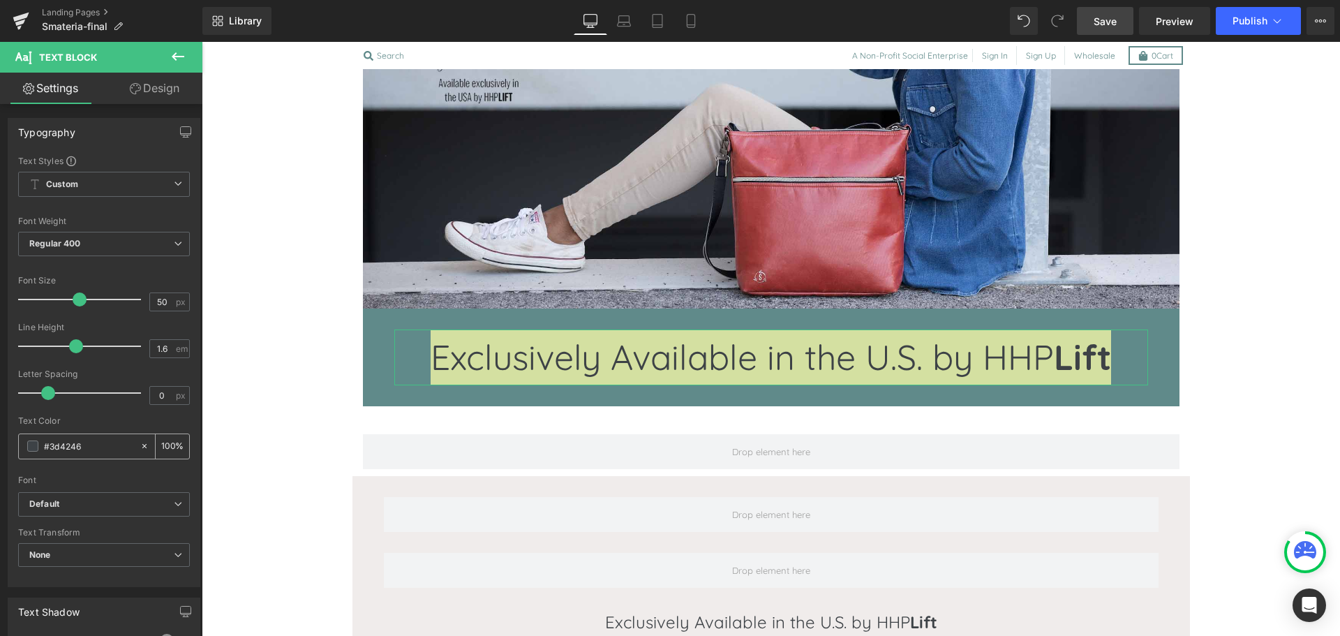
click at [33, 447] on span at bounding box center [32, 445] width 11 height 11
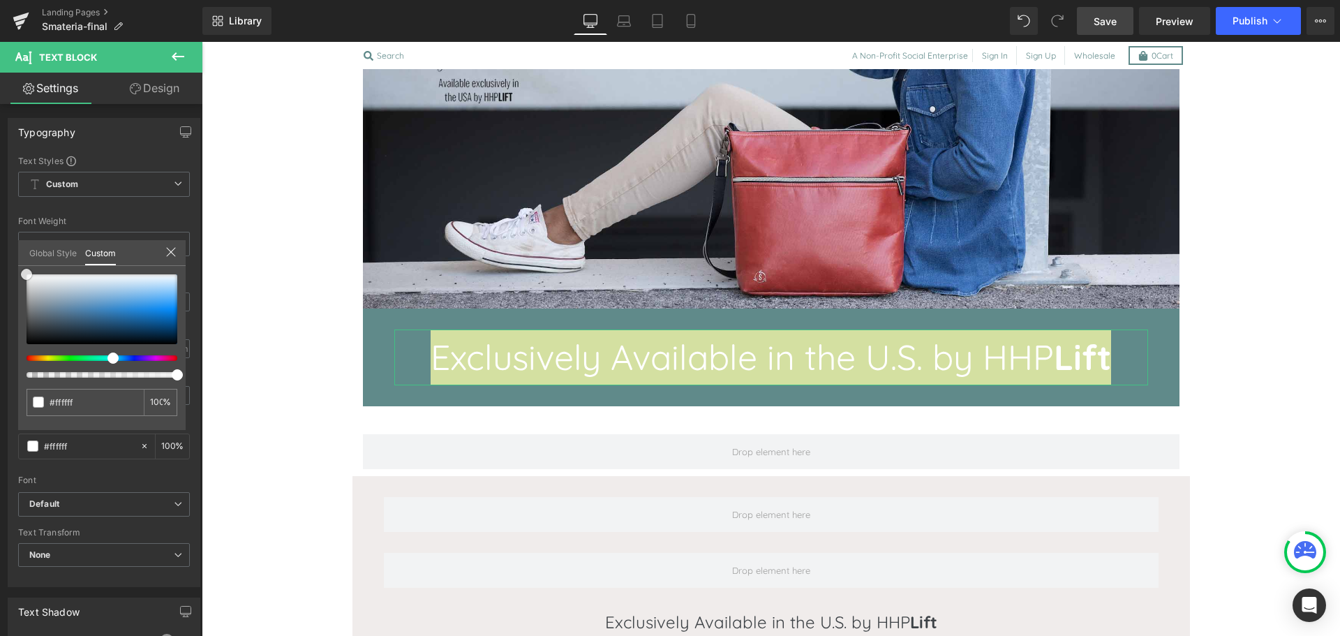
drag, startPoint x: 36, startPoint y: 327, endPoint x: 20, endPoint y: 260, distance: 69.1
click at [22, 260] on div "Global Style Custom Setup Global Style #3d4246 100 %" at bounding box center [102, 261] width 168 height 43
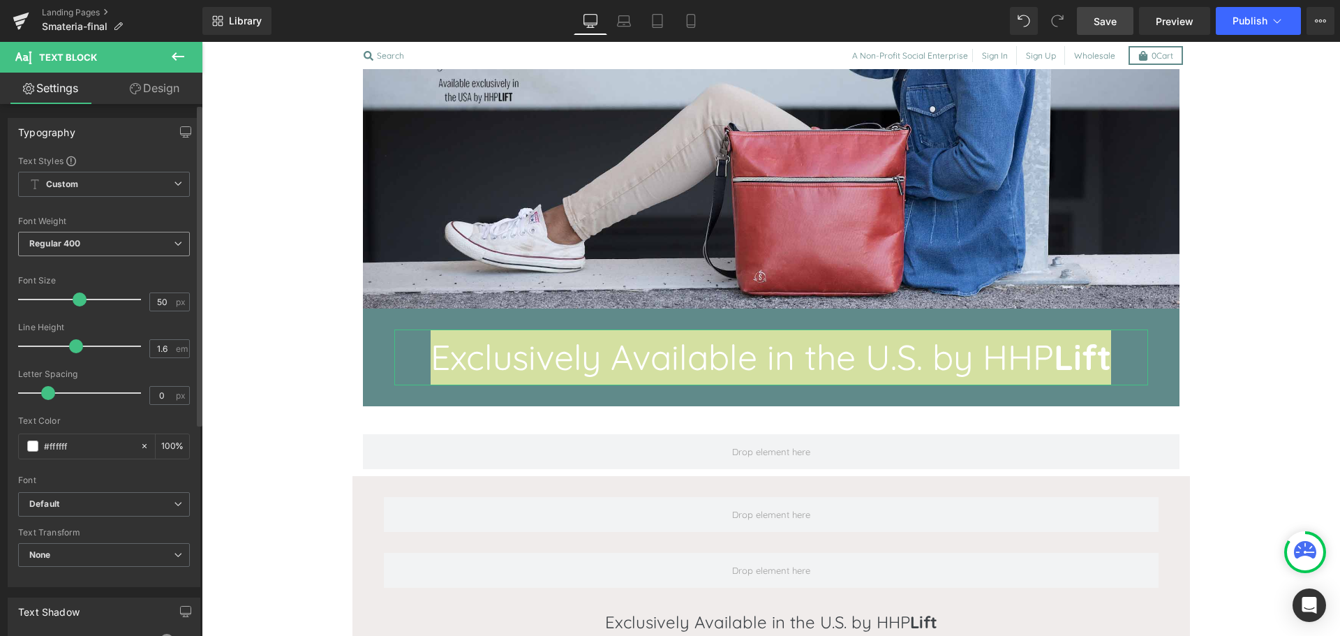
click at [98, 251] on span "Regular 400" at bounding box center [104, 244] width 172 height 24
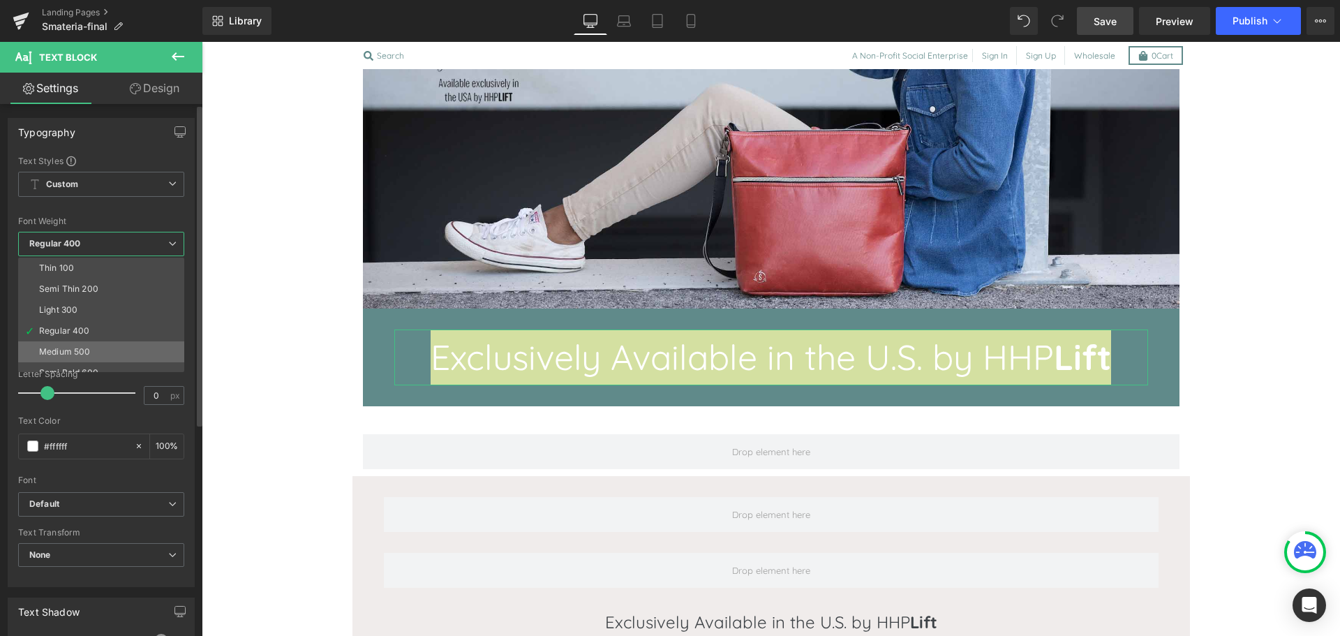
click at [77, 355] on div "Medium 500" at bounding box center [64, 352] width 51 height 10
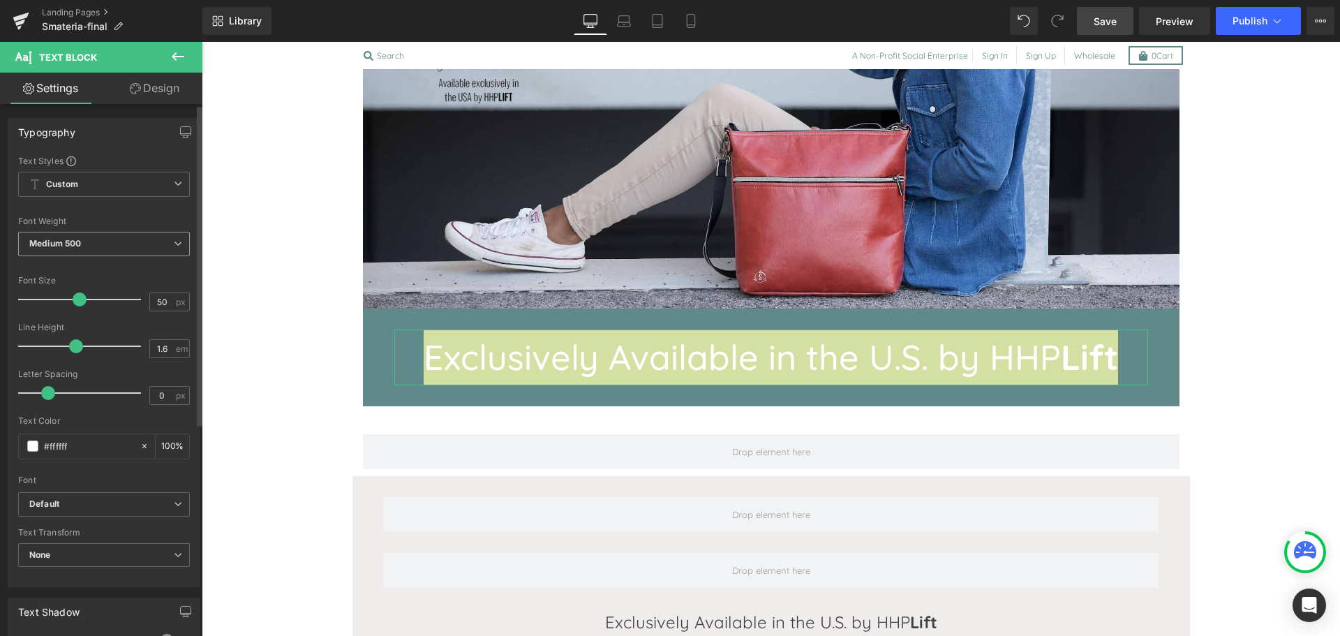
click at [102, 248] on span "Medium 500" at bounding box center [104, 244] width 172 height 24
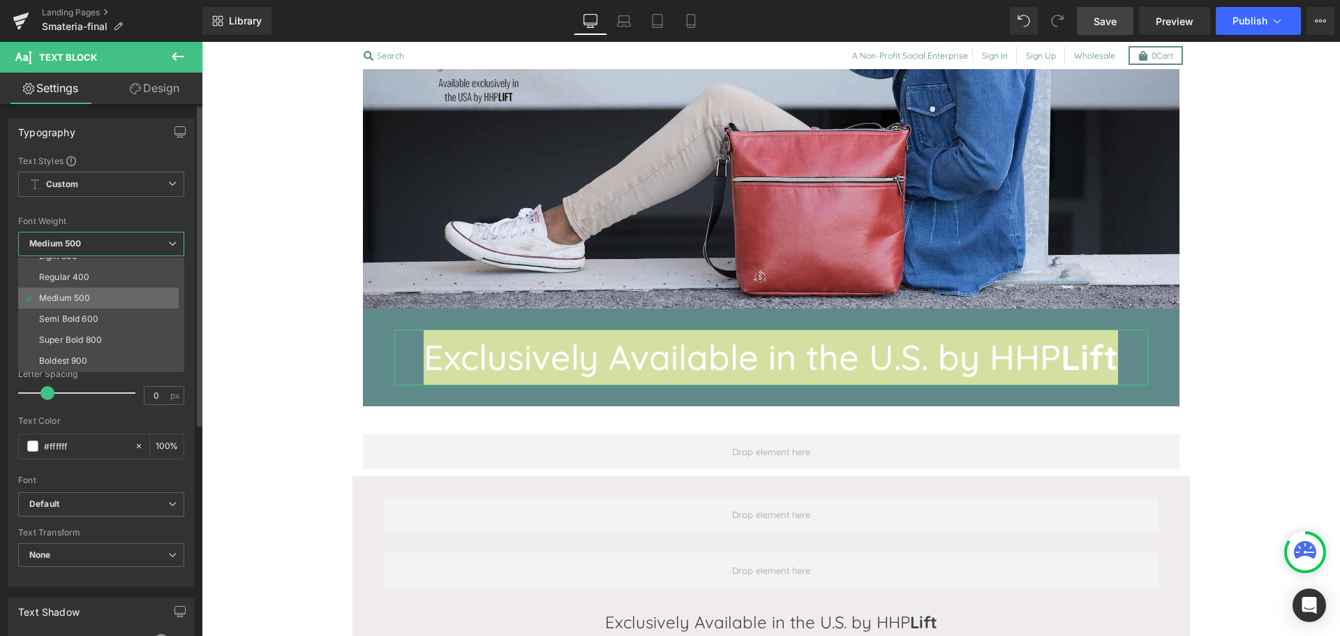
scroll to position [54, 0]
click at [94, 346] on li "Super Bold 800" at bounding box center [104, 339] width 172 height 21
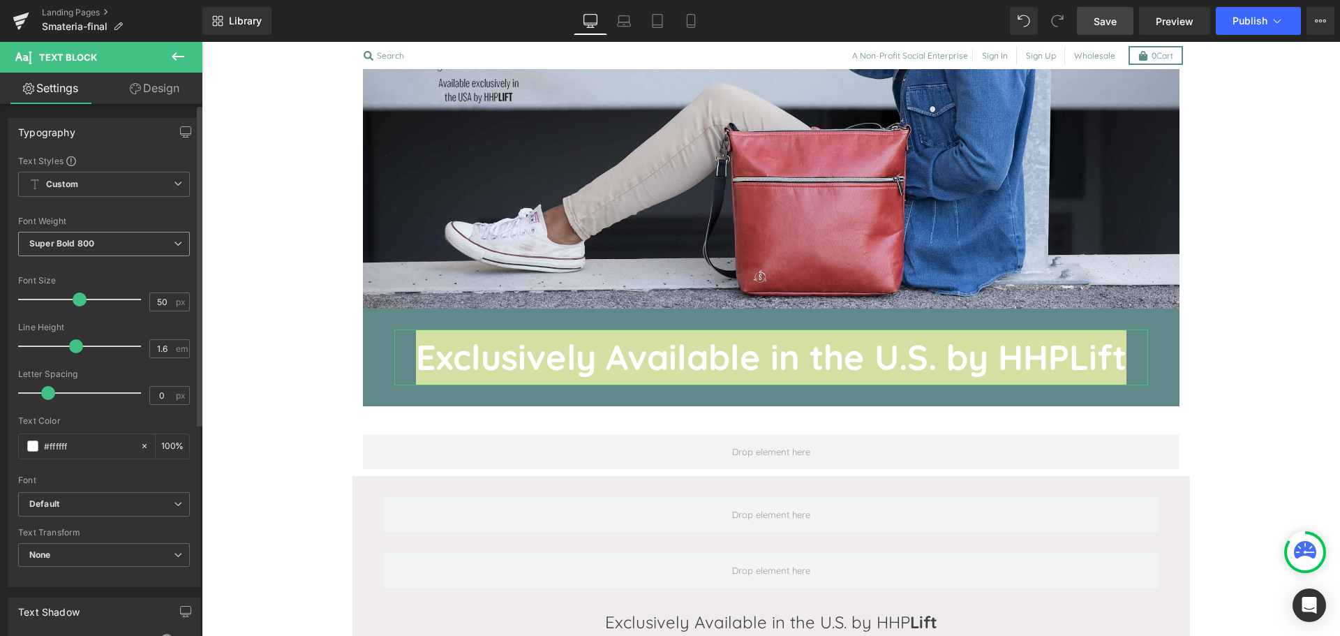
click at [80, 246] on b "Super Bold 800" at bounding box center [61, 243] width 65 height 10
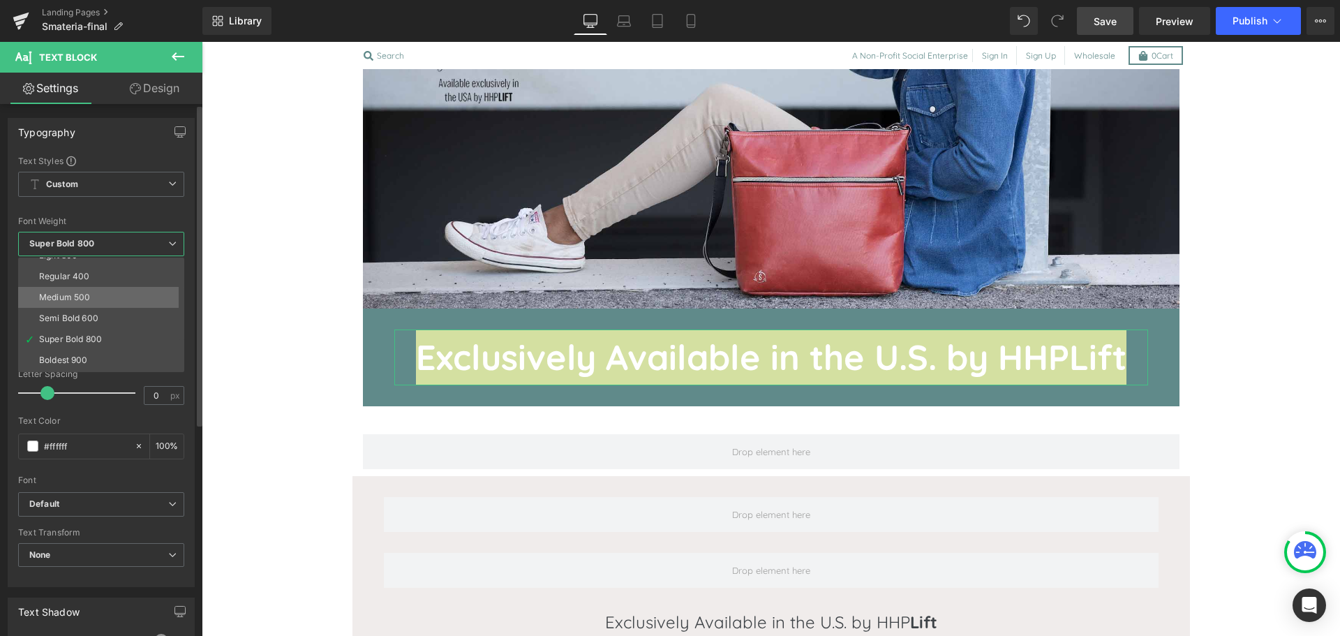
click at [78, 290] on li "Medium 500" at bounding box center [104, 297] width 172 height 21
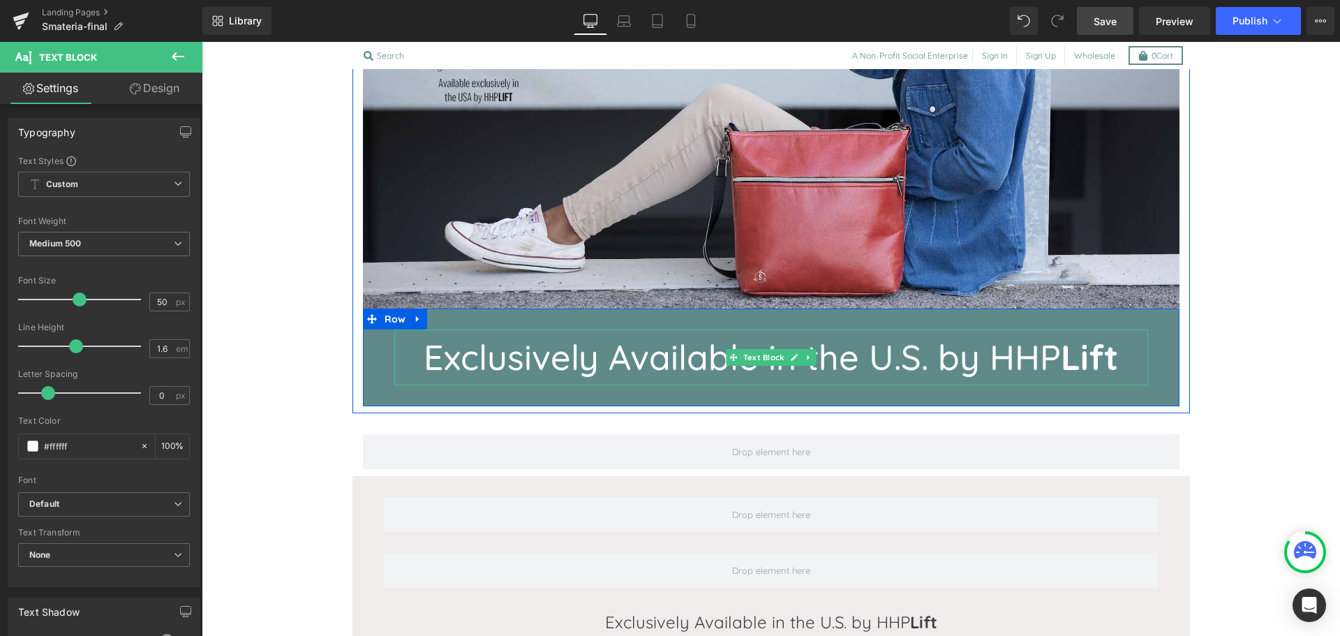
click at [605, 357] on p "Exclusively Available in the U.S. by HHP Lift" at bounding box center [771, 357] width 754 height 56
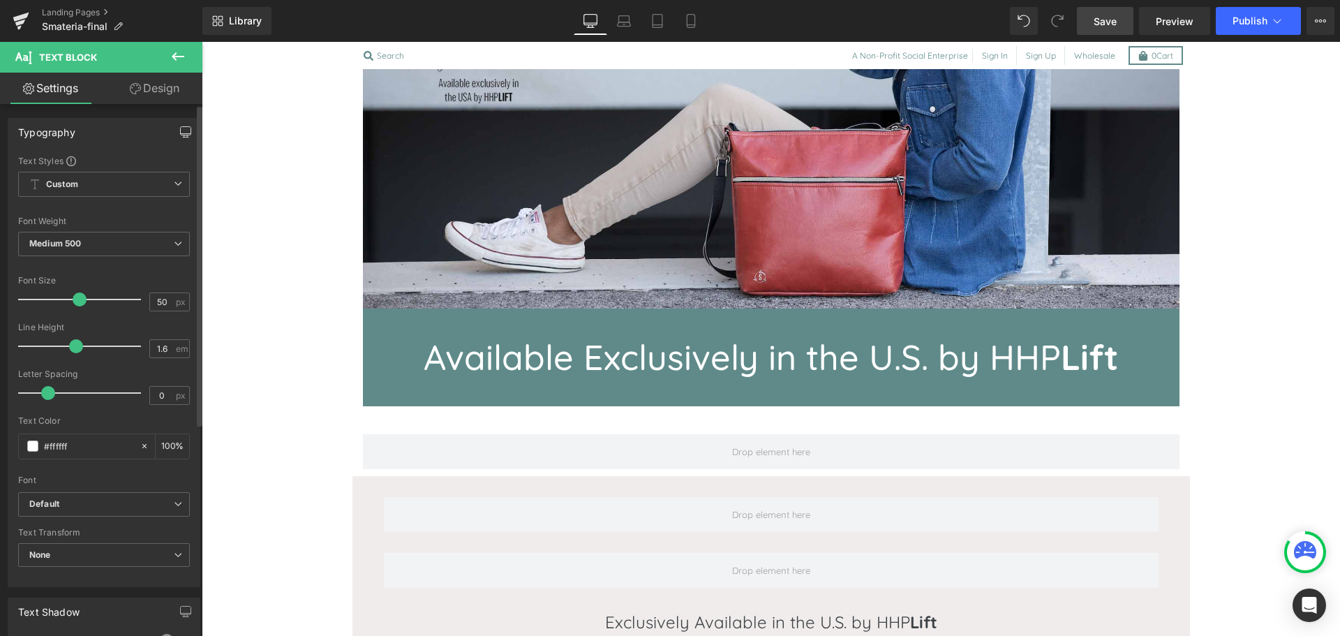
click at [180, 128] on icon "button" at bounding box center [185, 131] width 11 height 11
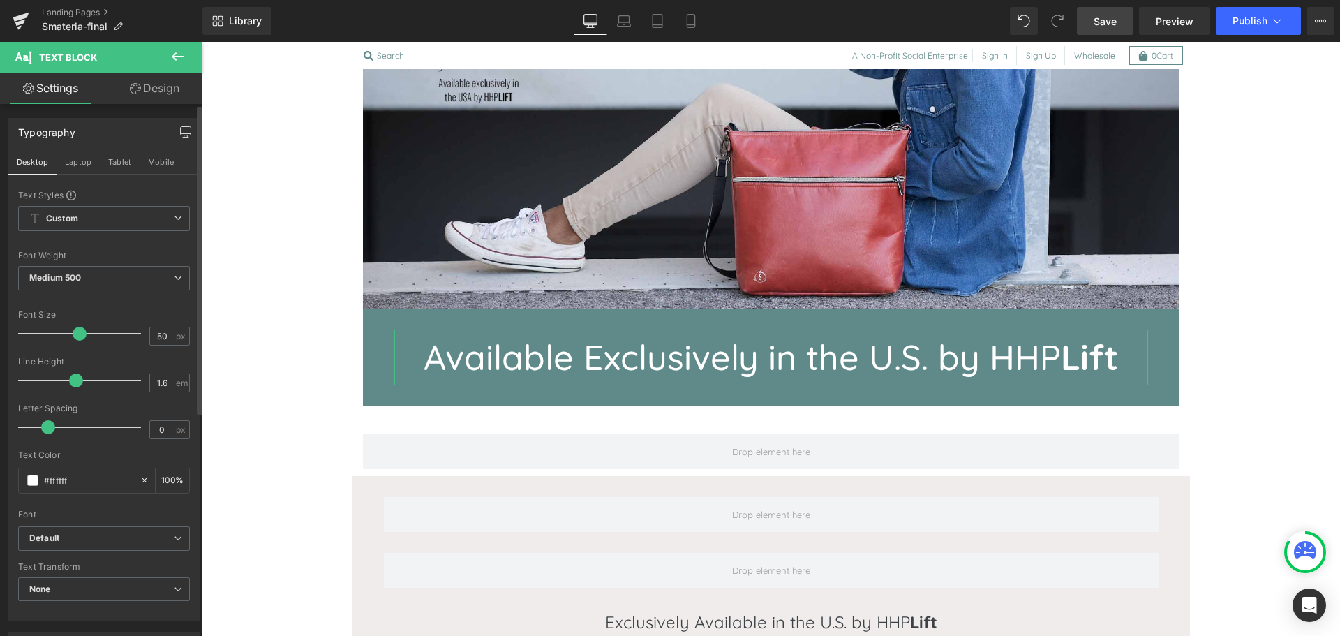
click at [182, 128] on icon "button" at bounding box center [185, 131] width 11 height 11
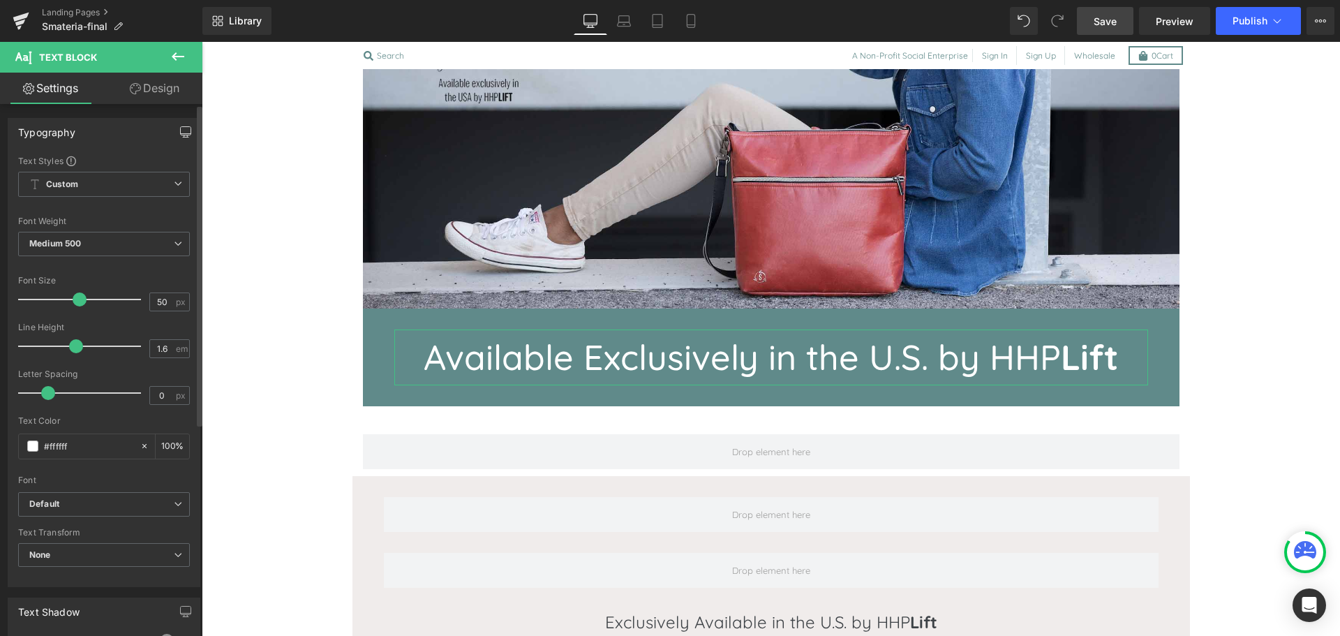
click at [182, 128] on icon "button" at bounding box center [185, 131] width 11 height 11
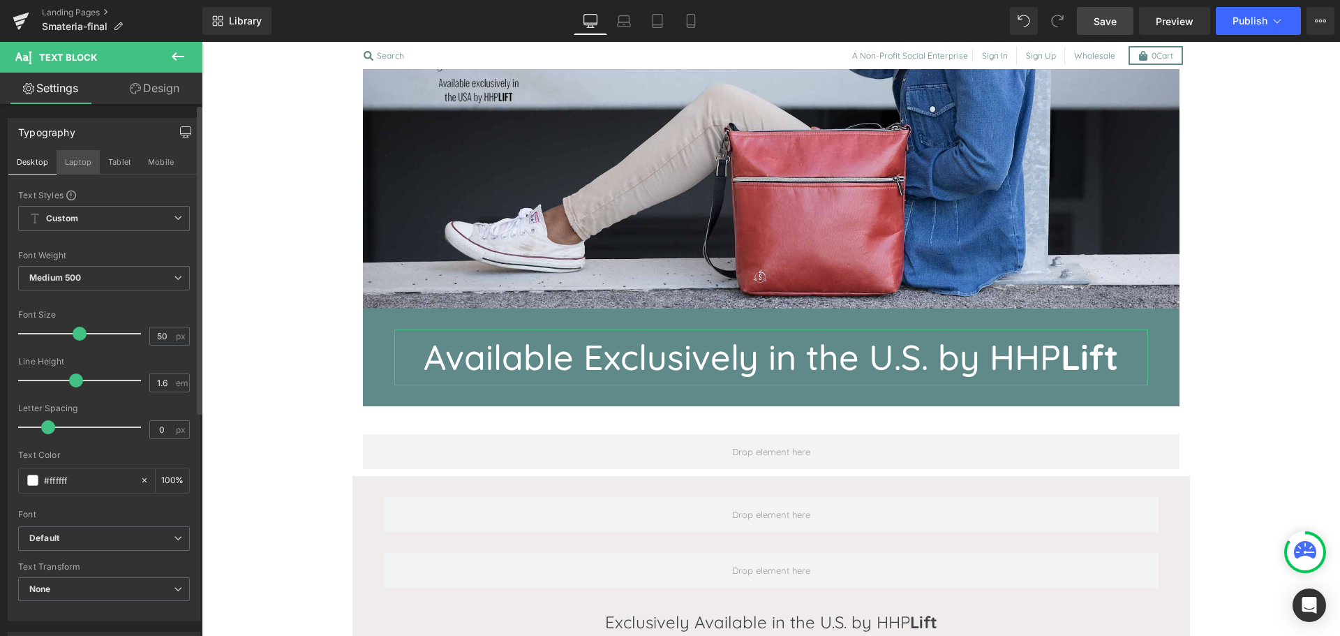
click at [86, 163] on button "Laptop" at bounding box center [78, 162] width 43 height 24
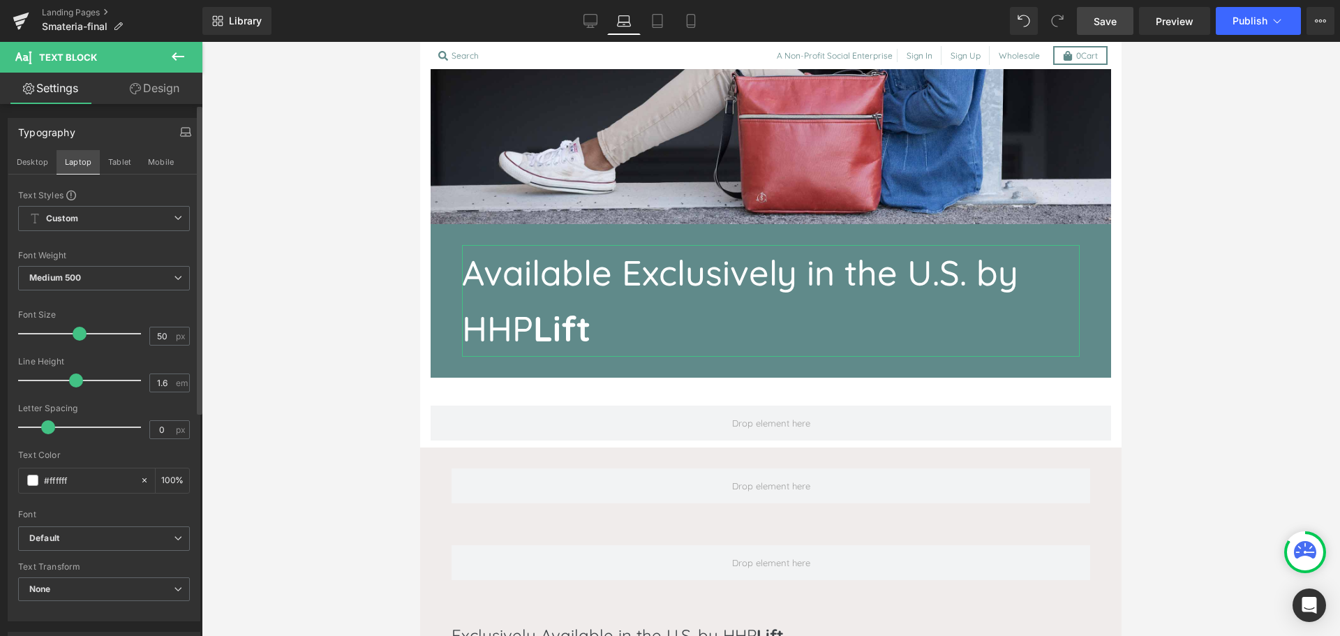
scroll to position [347, 0]
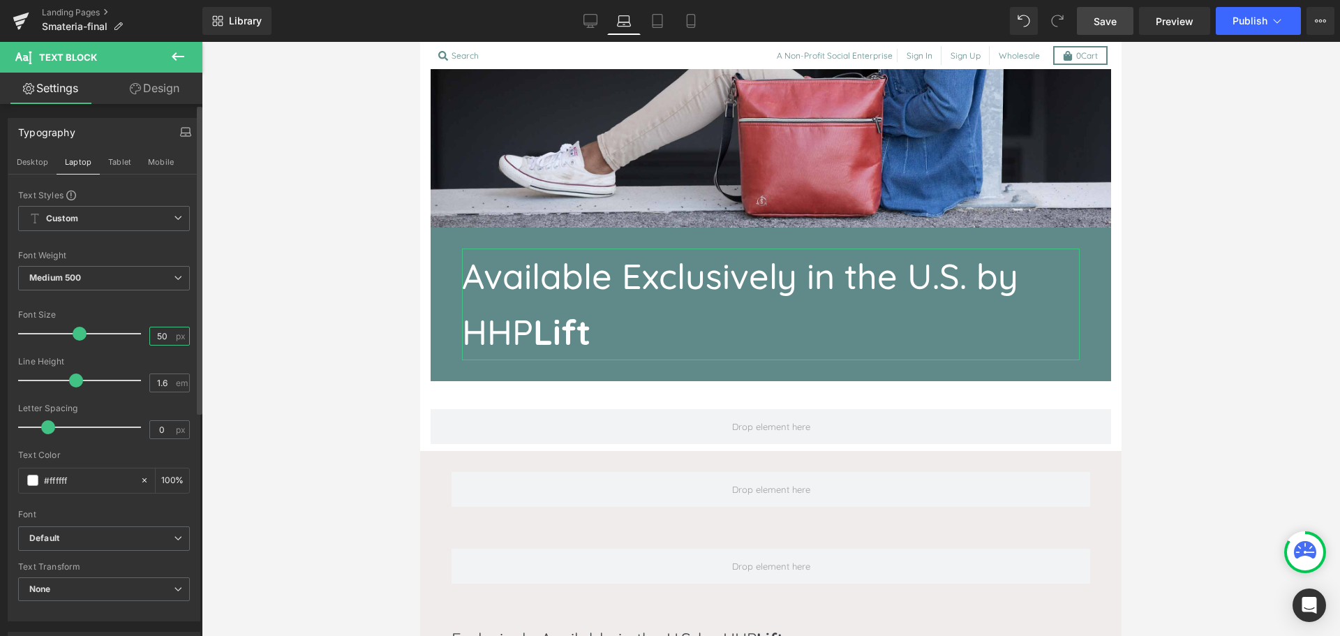
click at [160, 339] on input "50" at bounding box center [162, 335] width 24 height 17
type input "5"
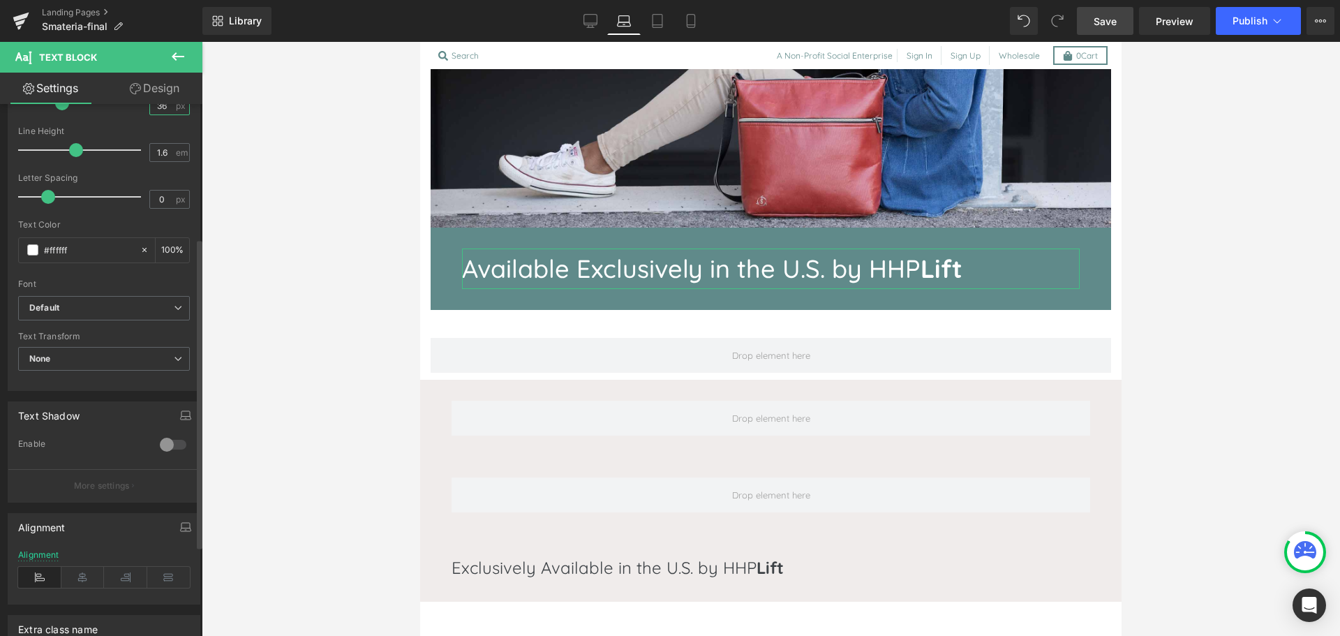
scroll to position [225, 0]
click at [74, 582] on icon at bounding box center [82, 582] width 43 height 21
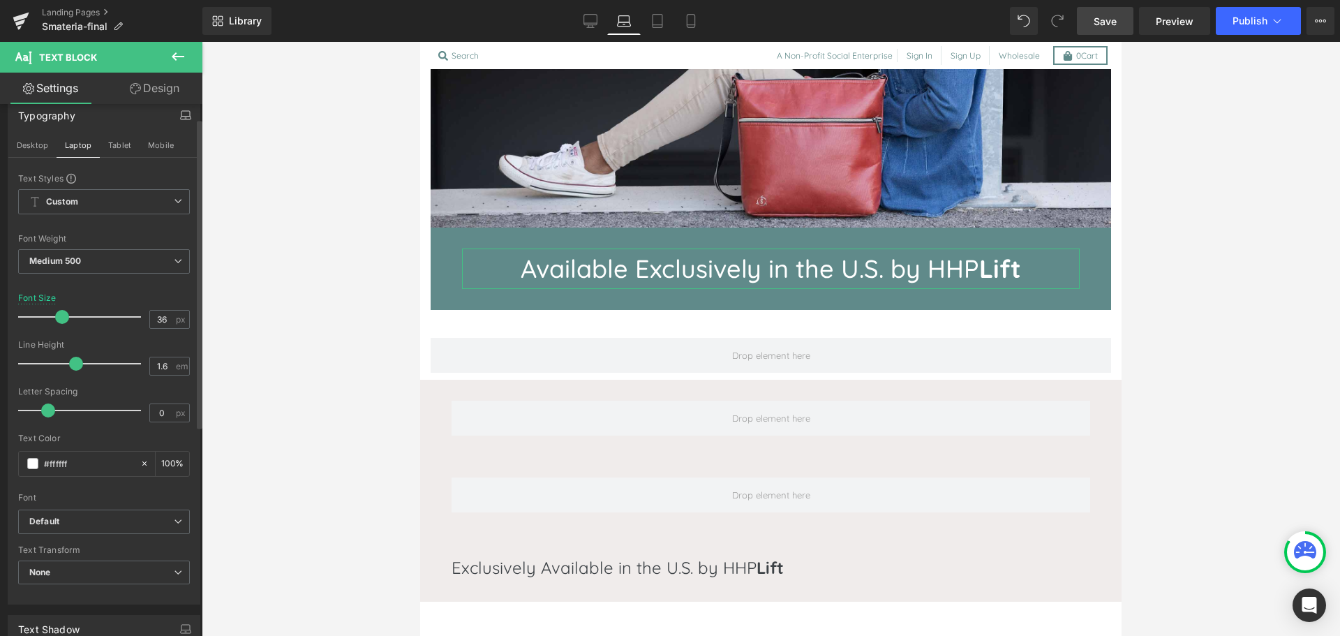
scroll to position [16, 0]
click at [180, 114] on icon "button" at bounding box center [185, 115] width 11 height 11
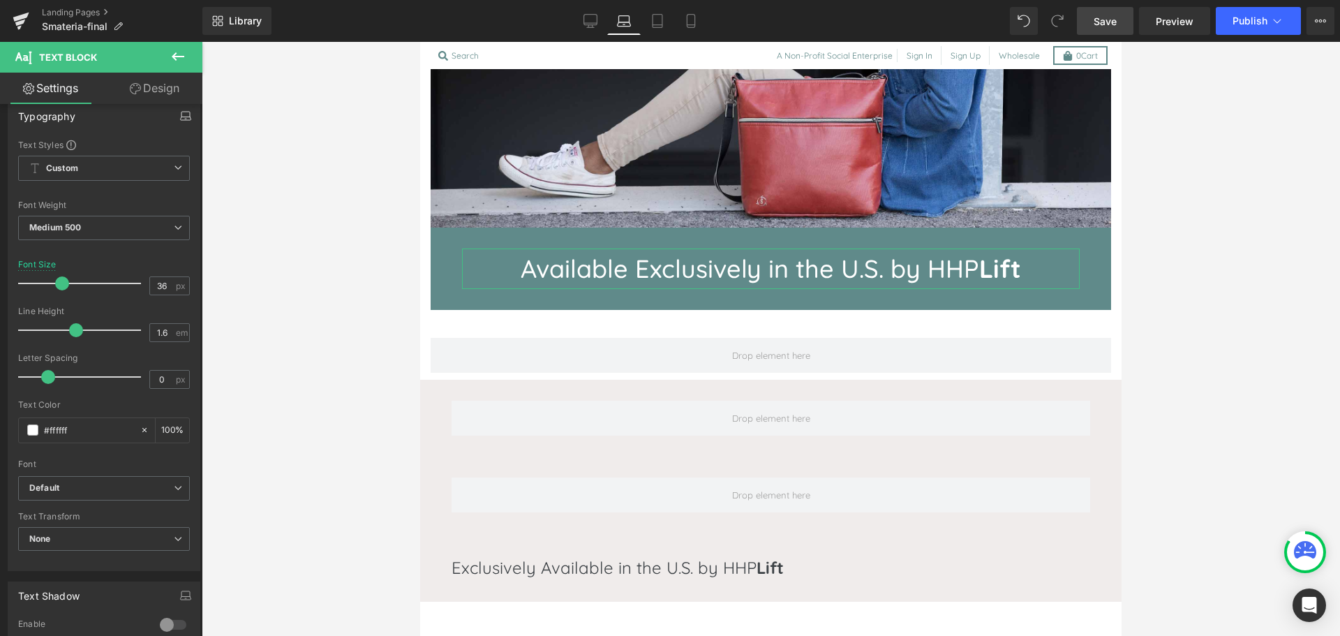
click at [185, 117] on icon "button" at bounding box center [185, 115] width 11 height 11
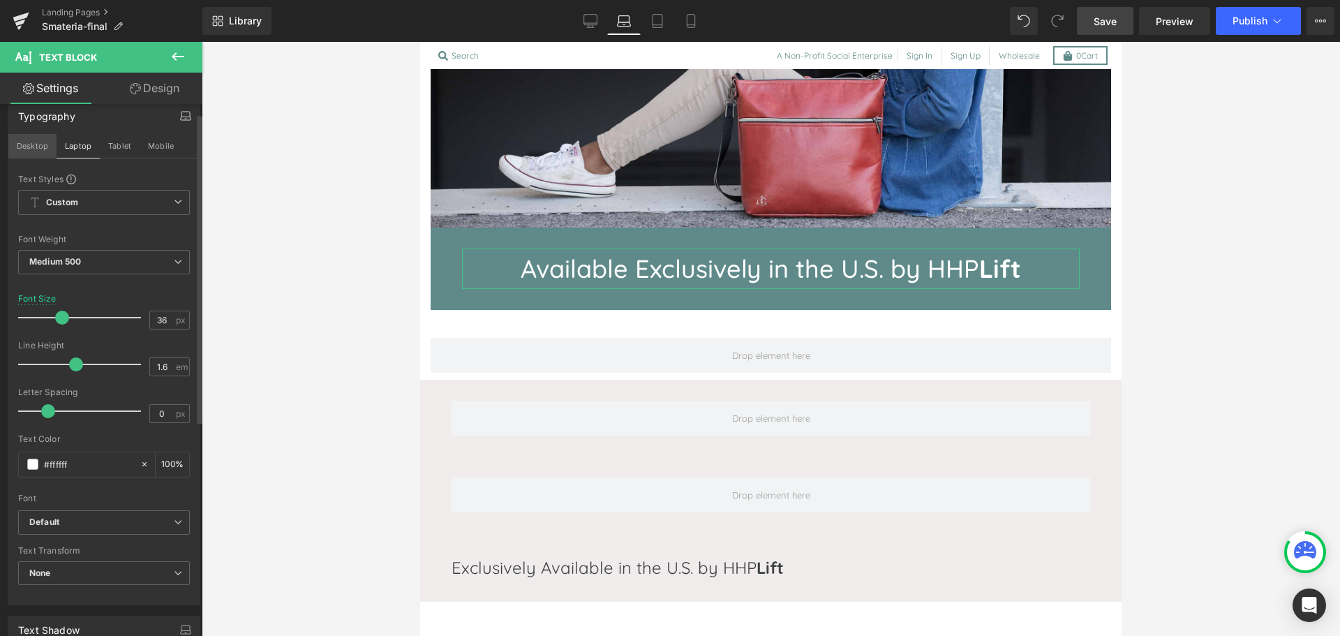
click at [36, 149] on button "Desktop" at bounding box center [32, 146] width 48 height 24
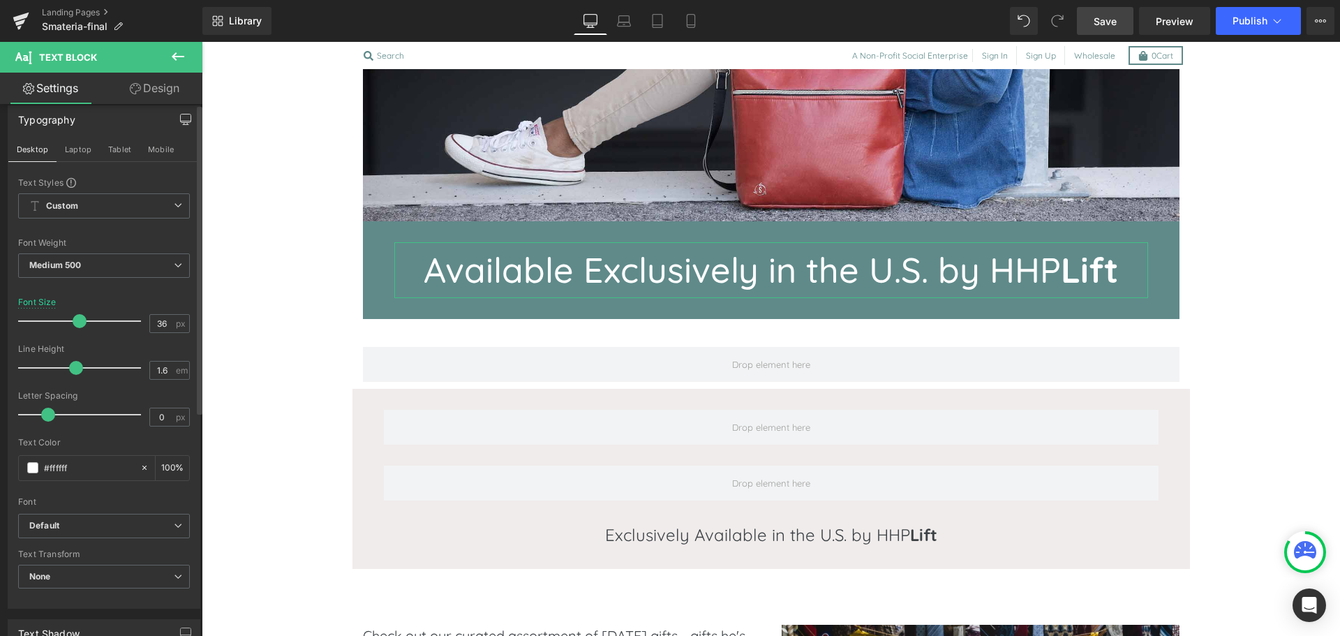
scroll to position [0, 0]
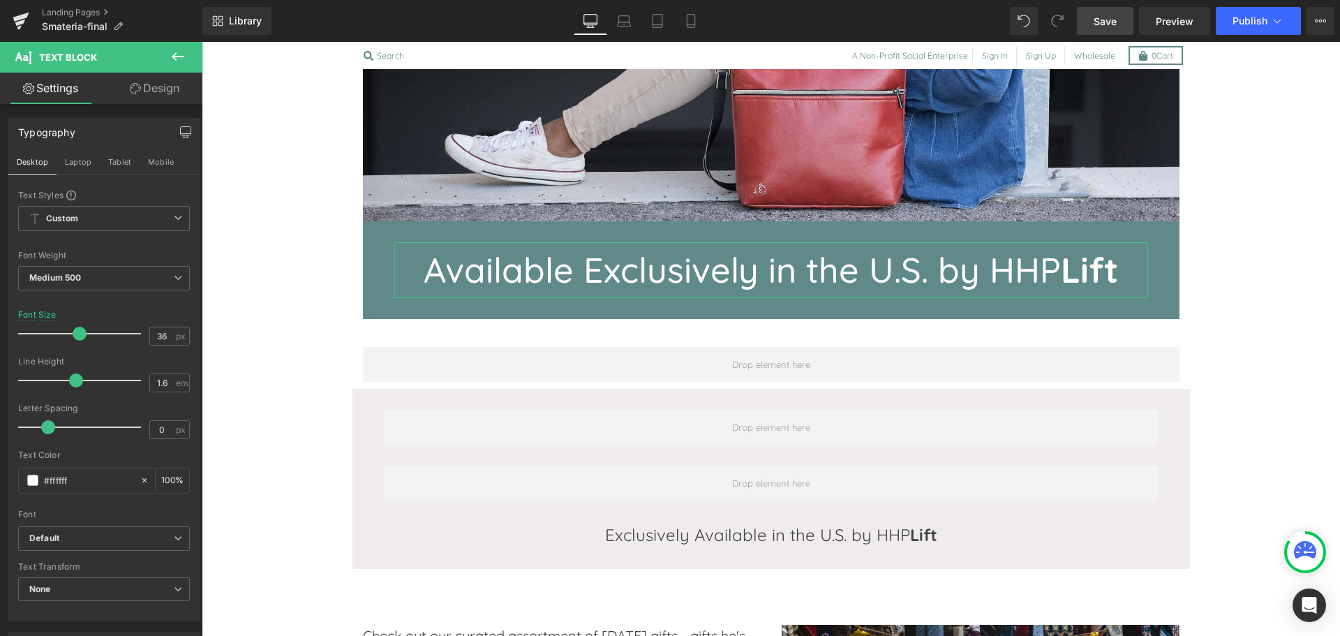
click at [181, 134] on icon "button" at bounding box center [186, 134] width 10 height 0
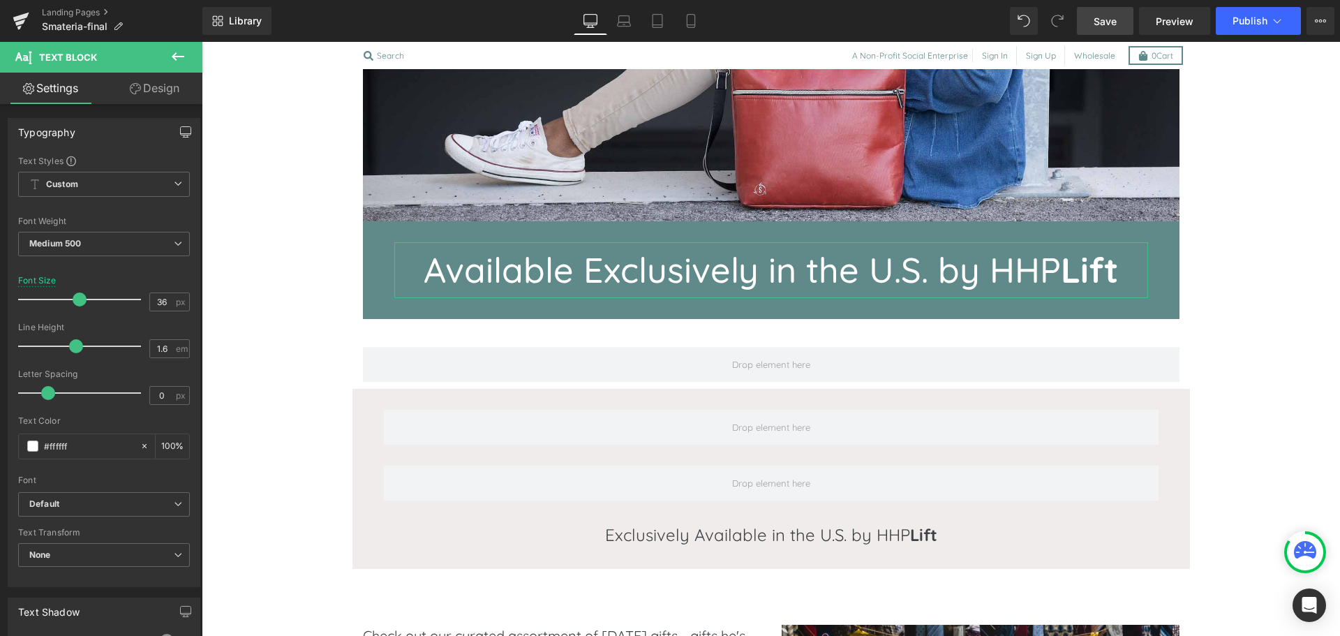
click at [181, 127] on icon "button" at bounding box center [186, 131] width 10 height 8
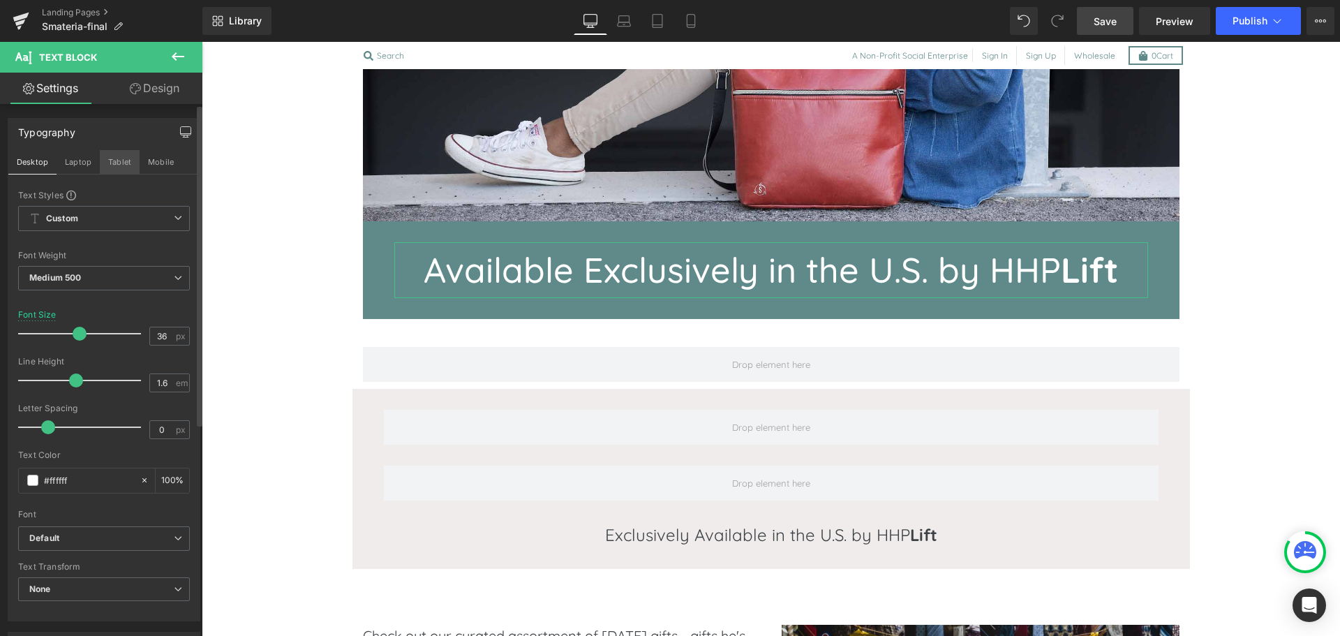
click at [120, 163] on button "Tablet" at bounding box center [120, 162] width 40 height 24
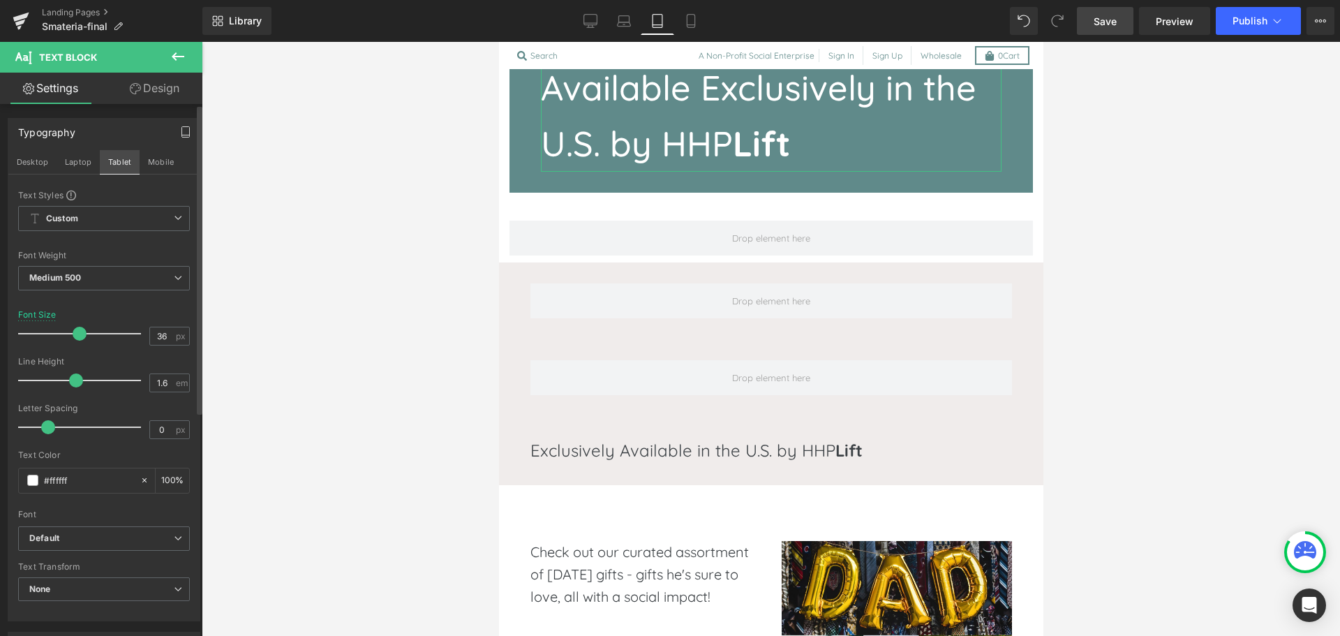
scroll to position [249, 0]
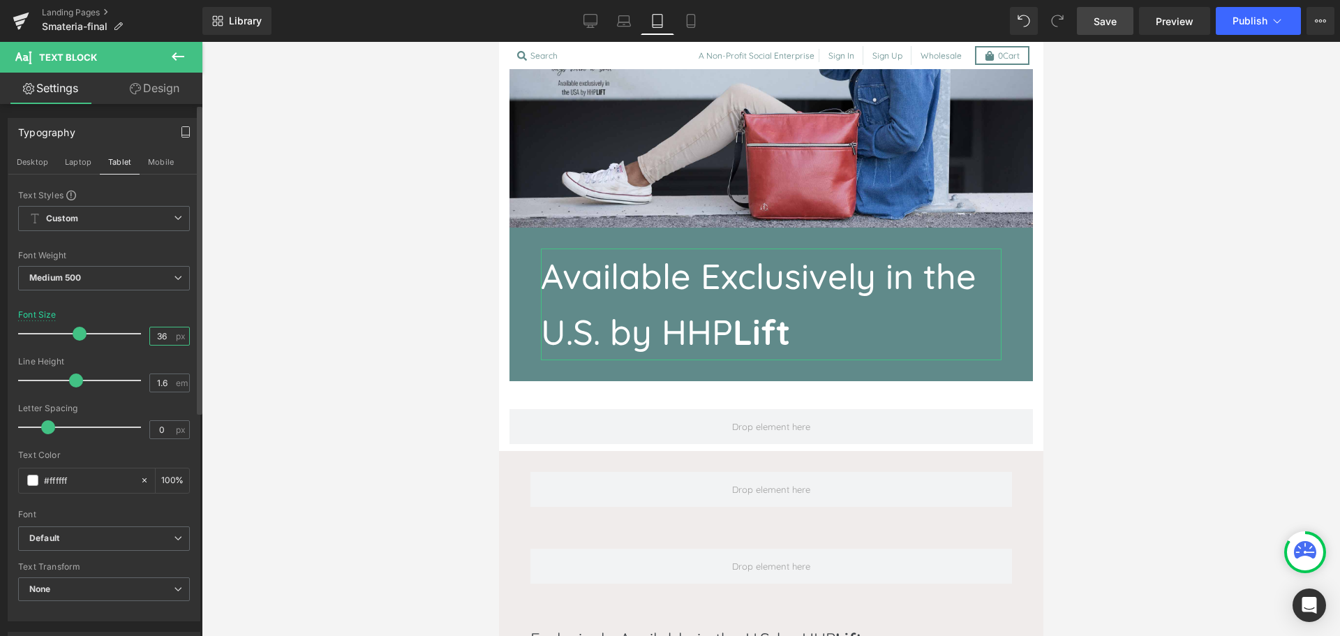
click at [158, 333] on input "36" at bounding box center [162, 335] width 24 height 17
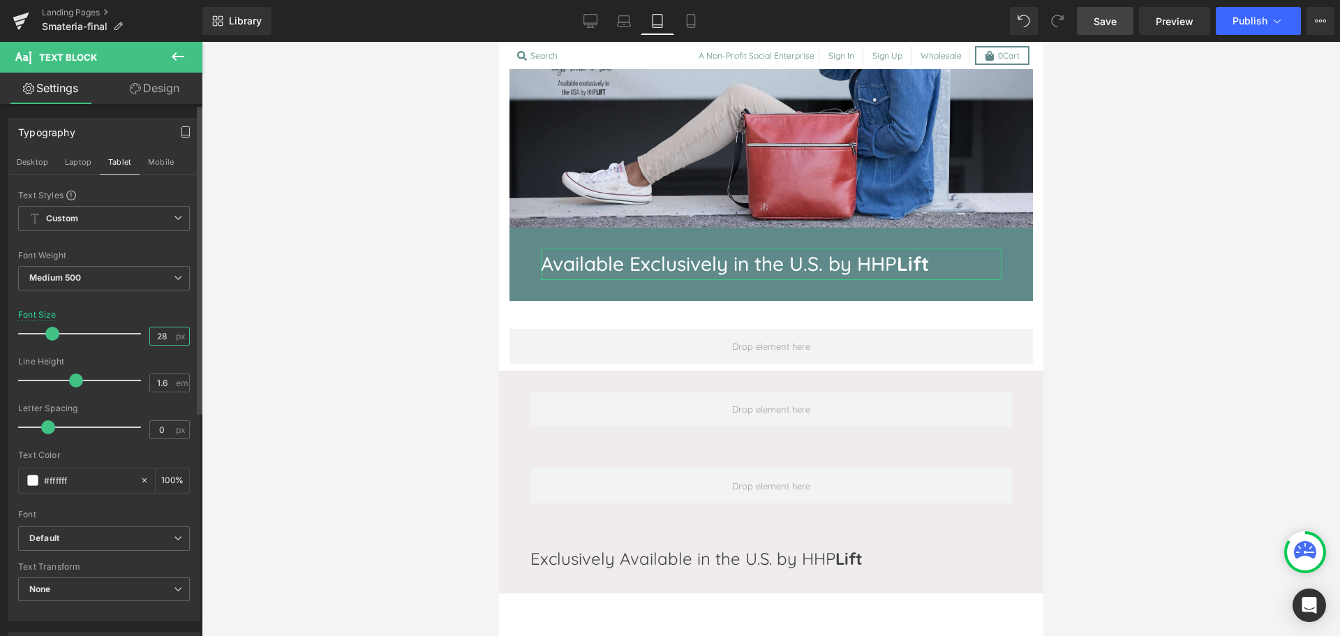
click at [158, 333] on input "28" at bounding box center [162, 335] width 24 height 17
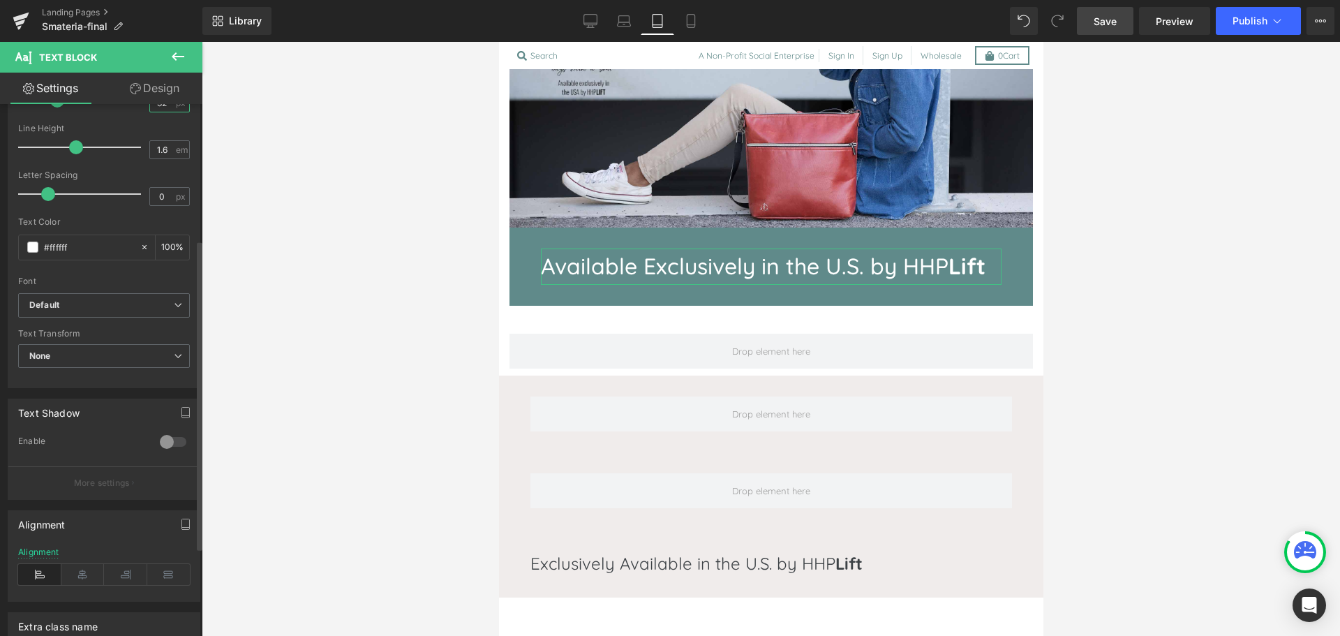
scroll to position [234, 0]
click at [82, 570] on icon at bounding box center [82, 573] width 43 height 21
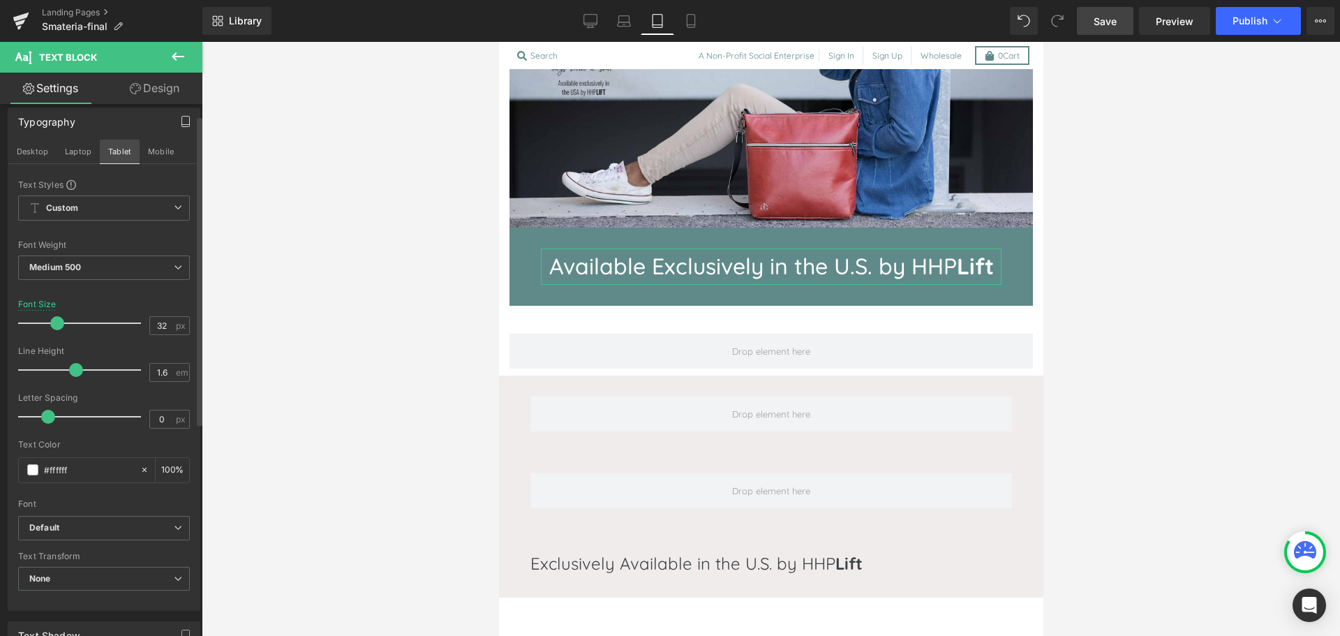
scroll to position [10, 0]
click at [152, 163] on button "Mobile" at bounding box center [161, 152] width 43 height 24
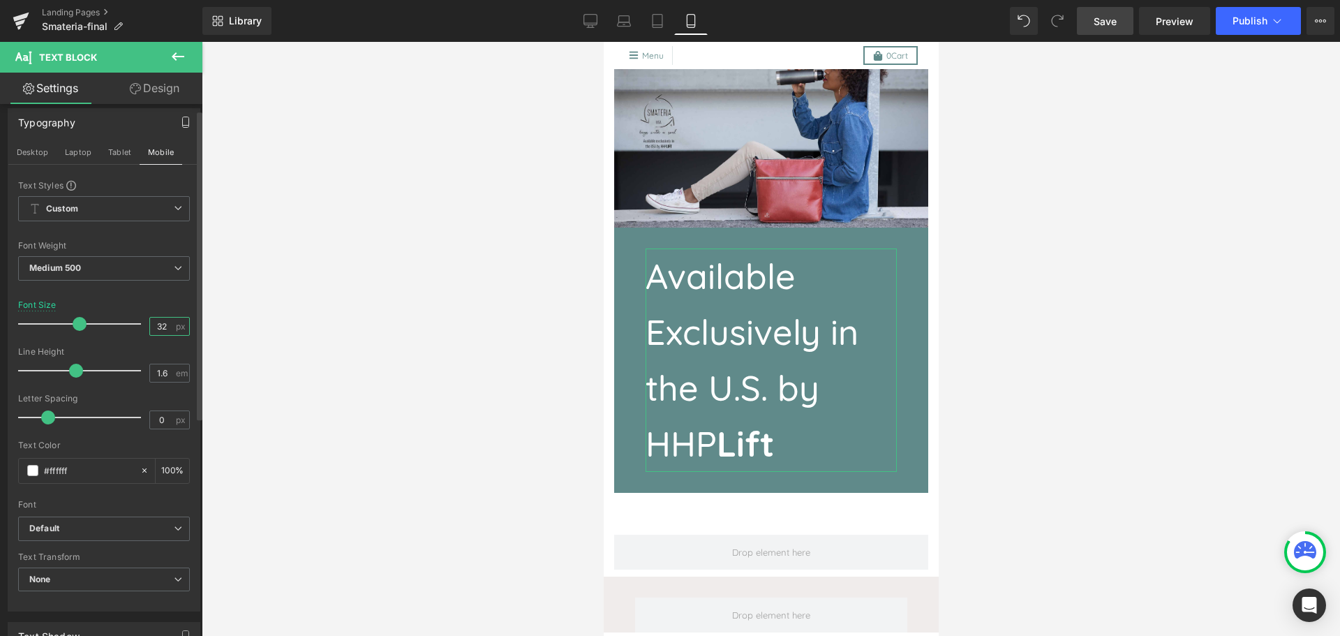
click at [150, 326] on input "32" at bounding box center [162, 326] width 24 height 17
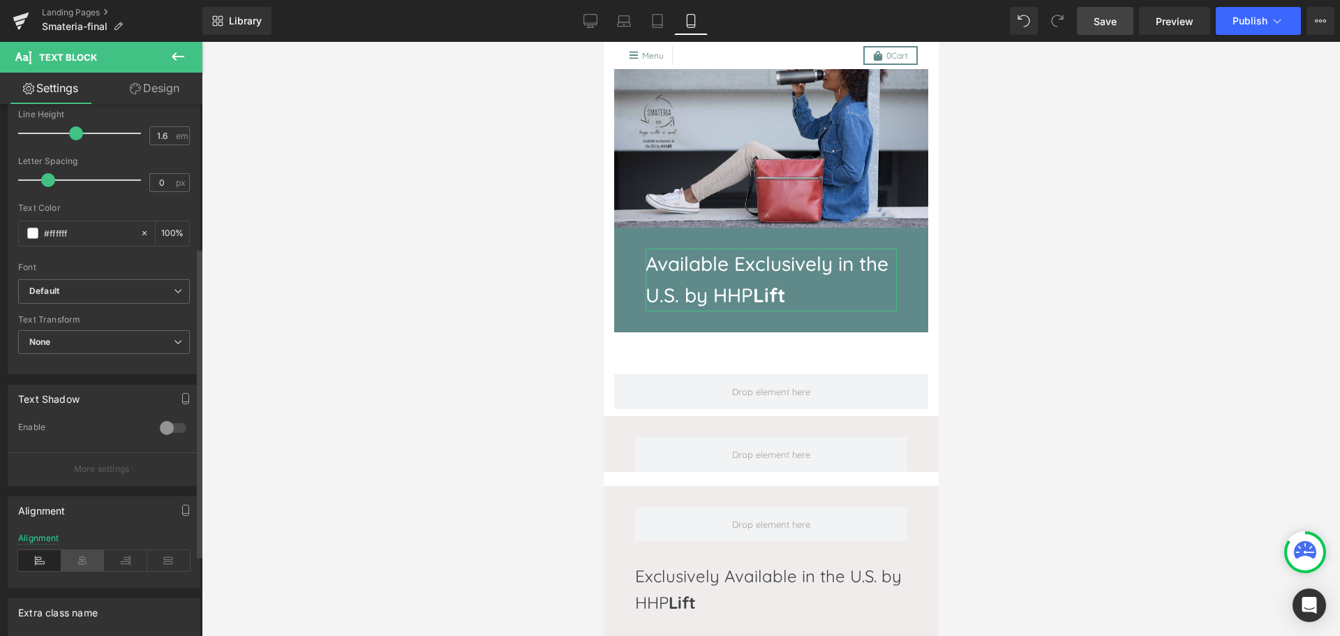
scroll to position [248, 0]
type input "28"
click at [80, 557] on icon at bounding box center [82, 559] width 43 height 21
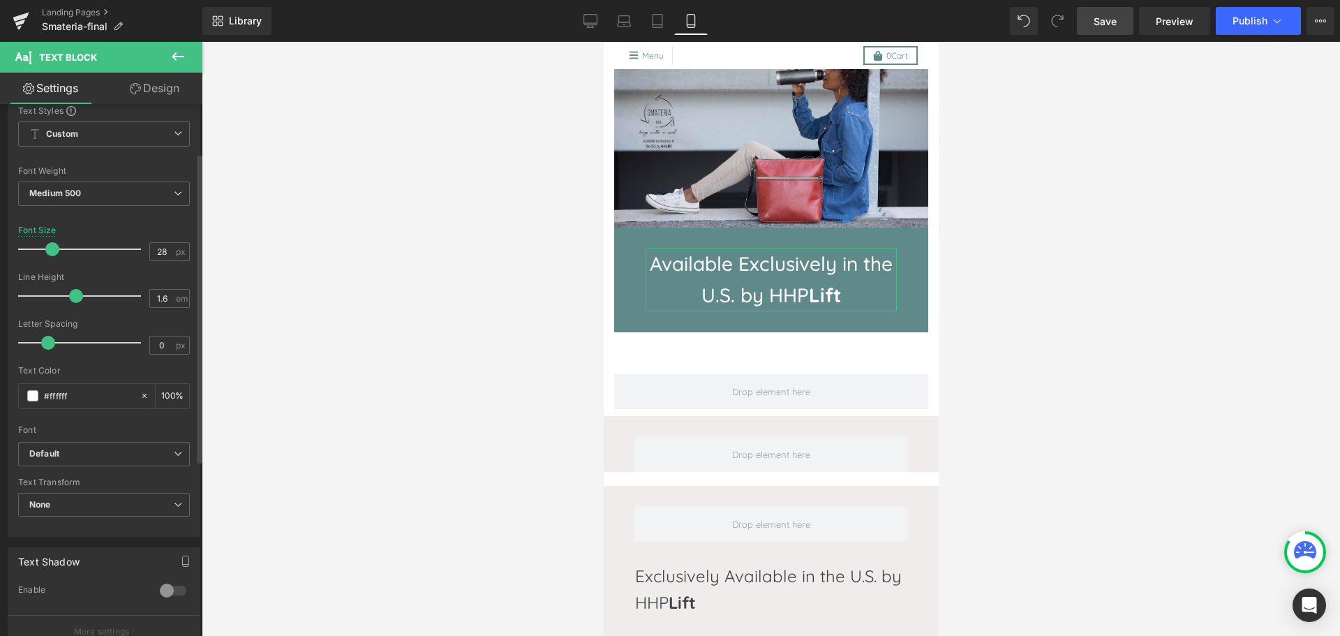
scroll to position [84, 0]
click at [175, 56] on icon at bounding box center [178, 56] width 13 height 8
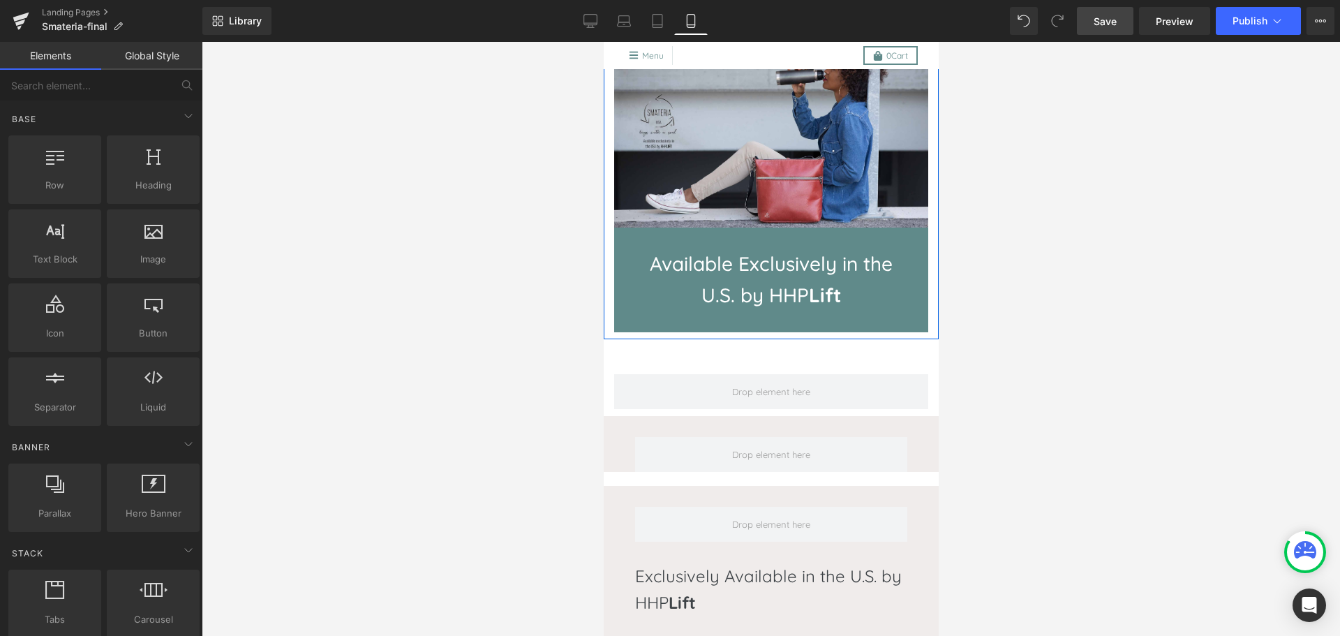
scroll to position [0, 0]
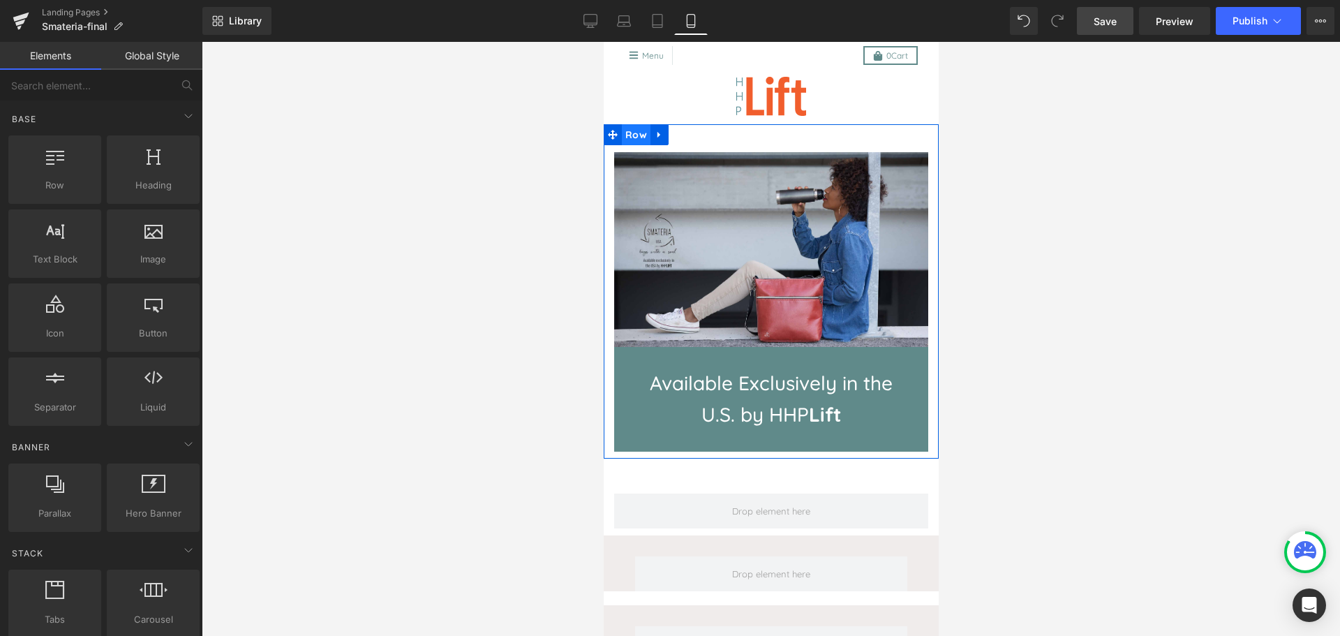
click at [629, 127] on span "Row" at bounding box center [635, 134] width 29 height 21
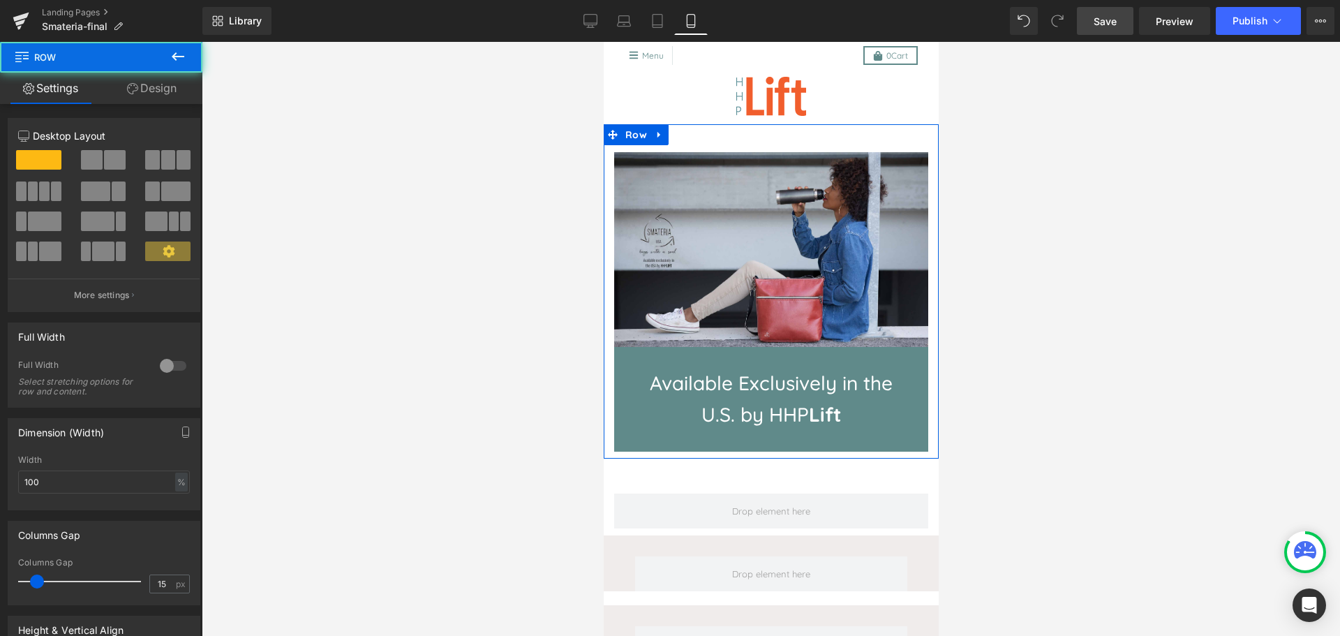
click at [147, 89] on link "Design" at bounding box center [151, 88] width 101 height 31
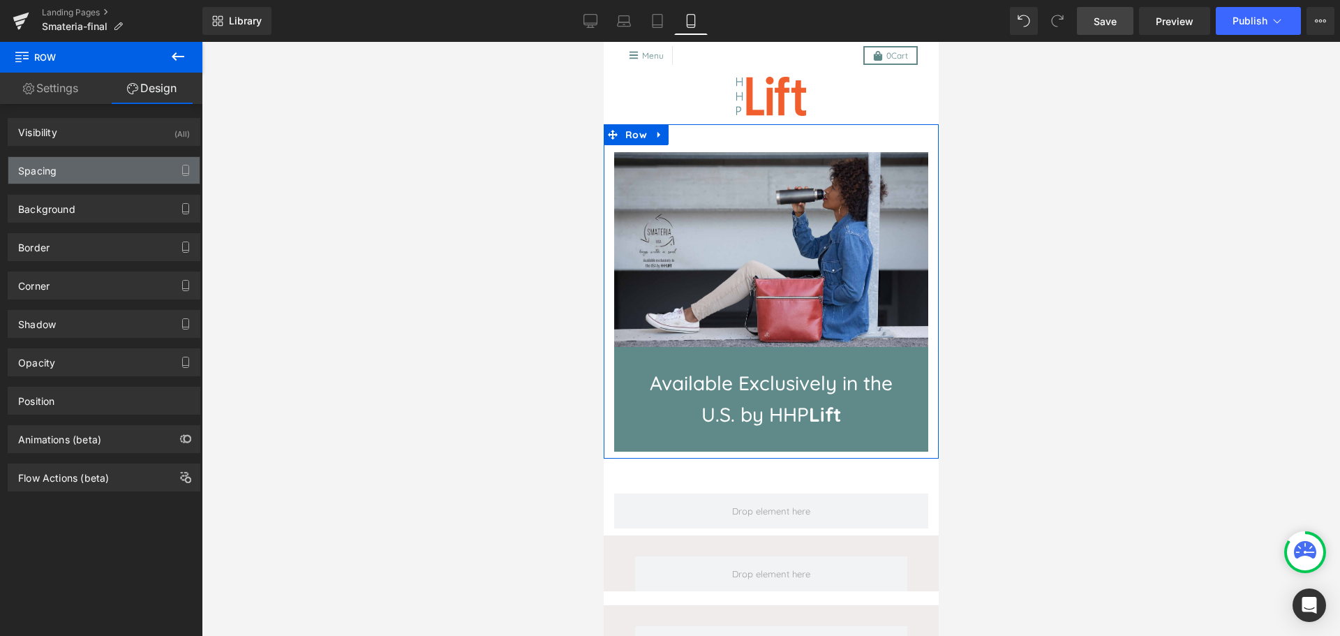
click at [97, 172] on div "Spacing" at bounding box center [103, 170] width 191 height 27
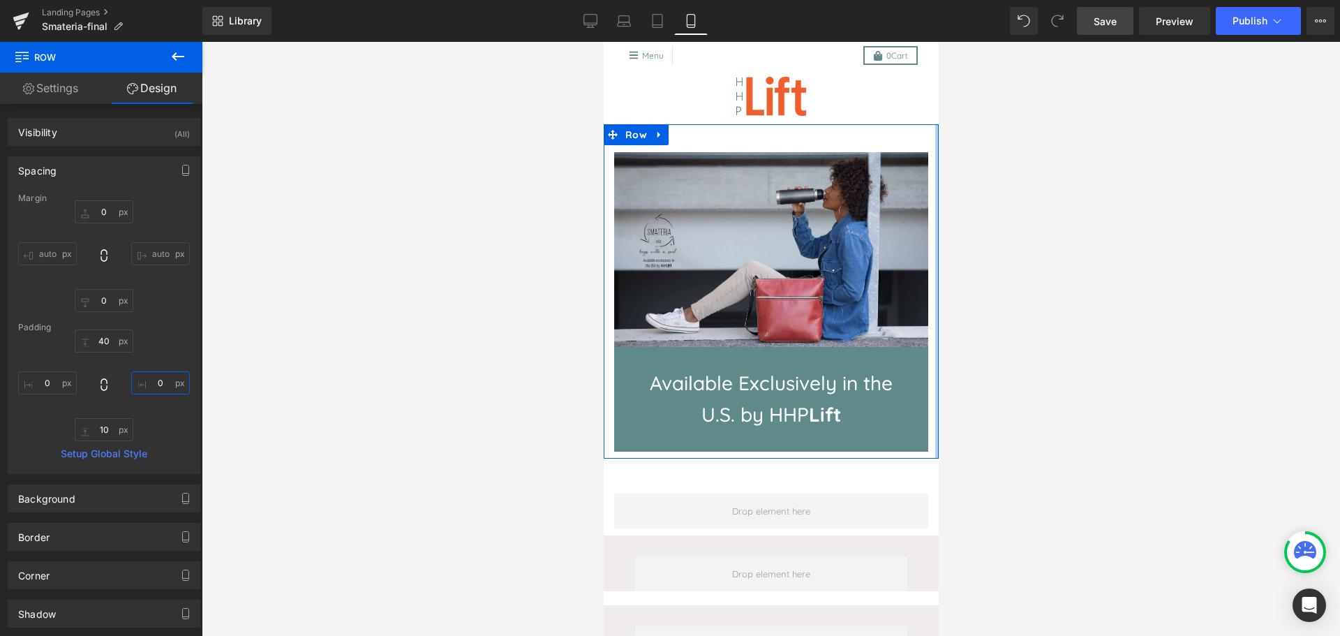
click at [154, 386] on input "0" at bounding box center [160, 382] width 59 height 23
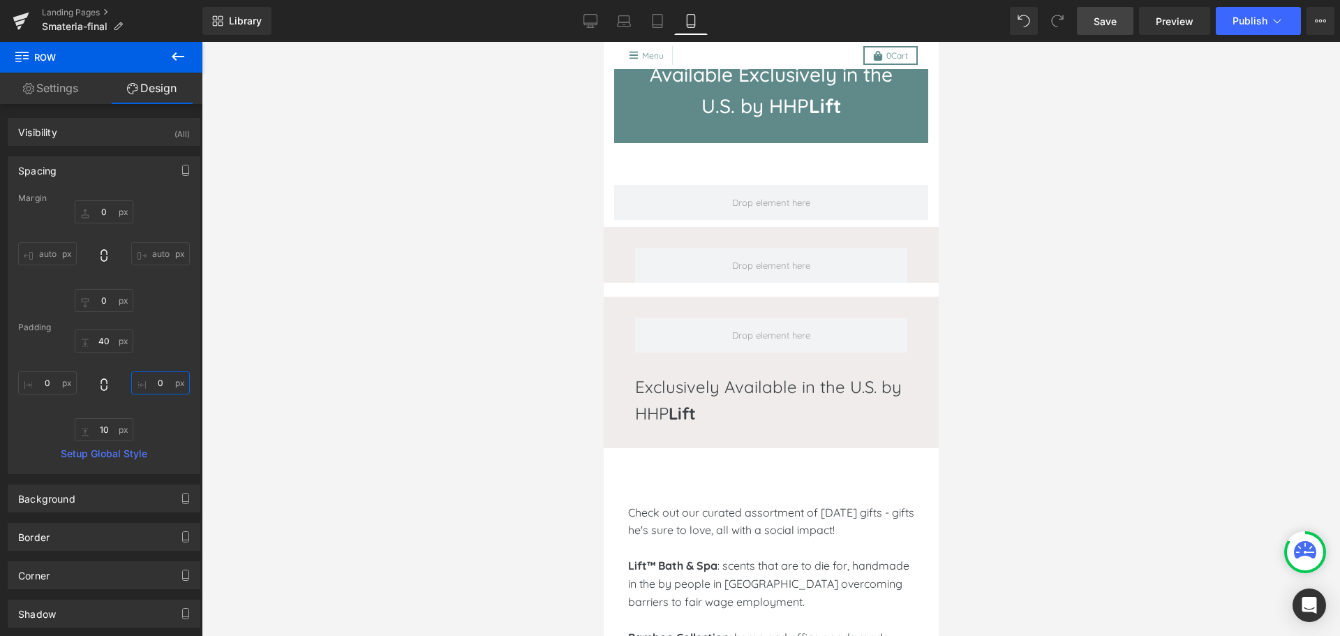
scroll to position [311, 0]
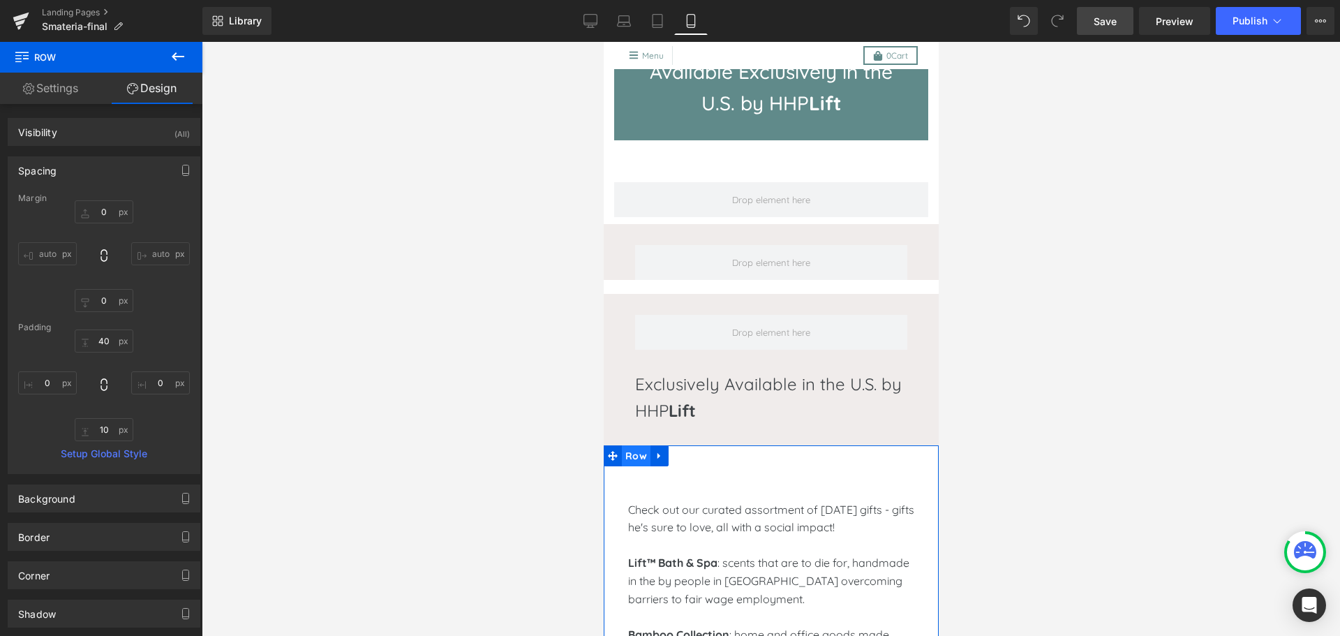
click at [628, 452] on span "Row" at bounding box center [635, 455] width 29 height 21
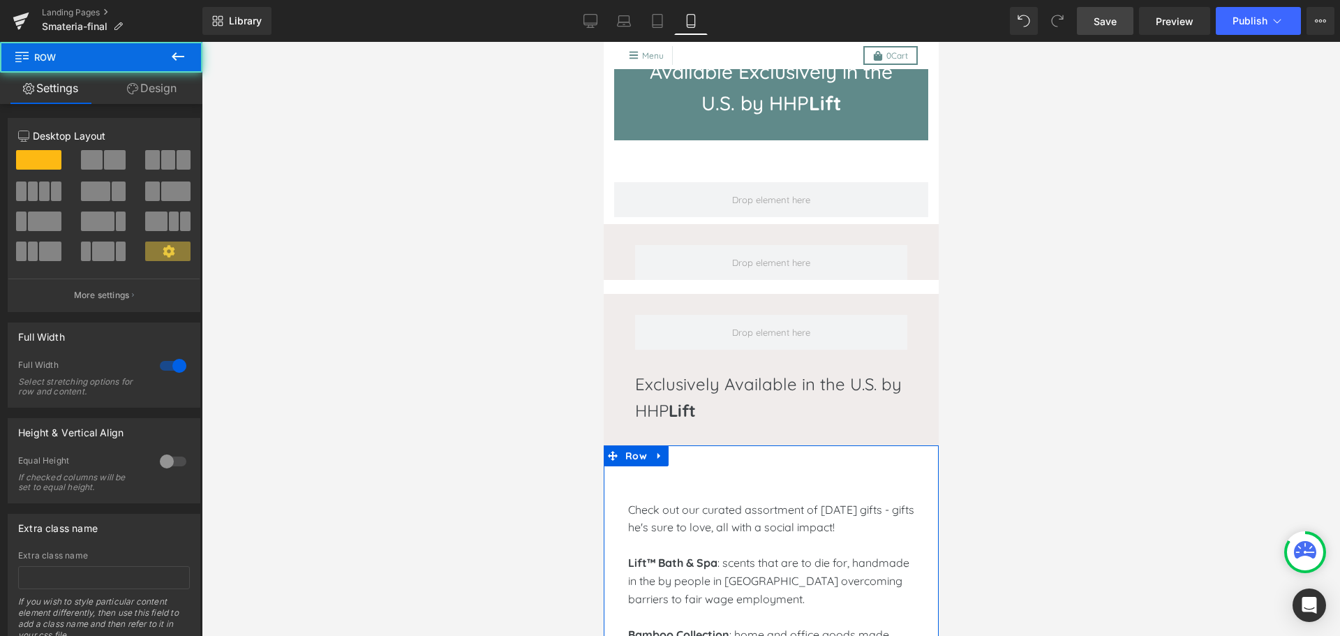
click at [143, 89] on link "Design" at bounding box center [151, 88] width 101 height 31
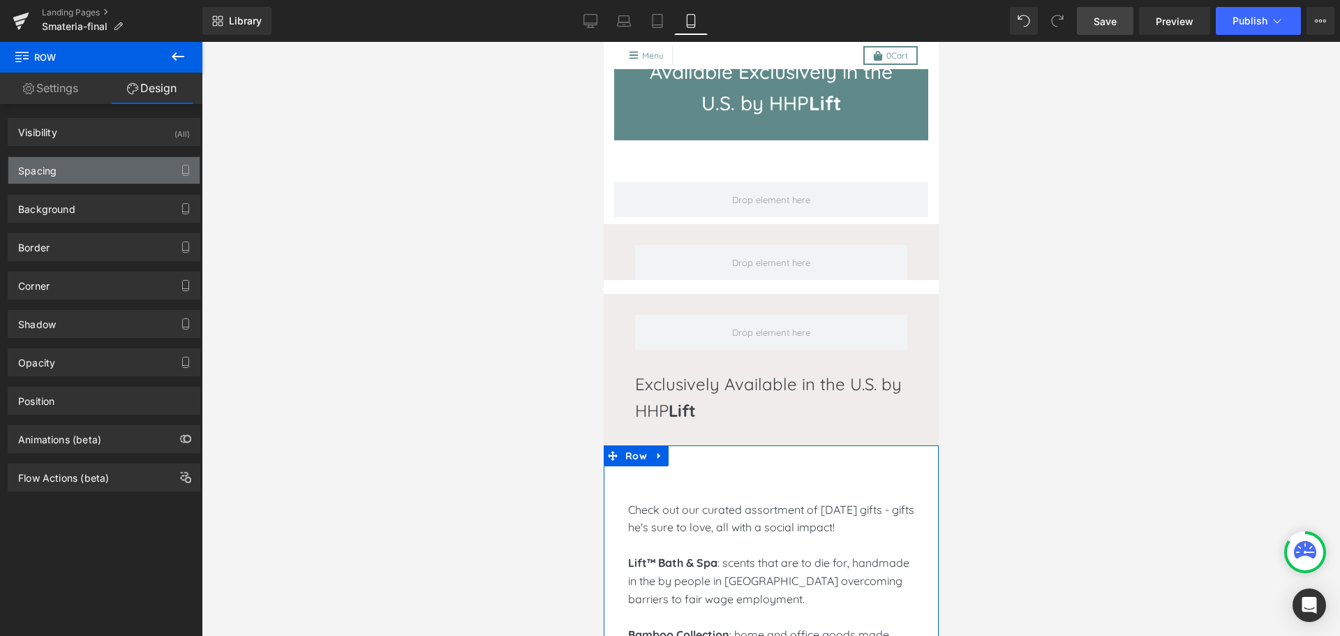
click at [91, 170] on div "Spacing" at bounding box center [103, 170] width 191 height 27
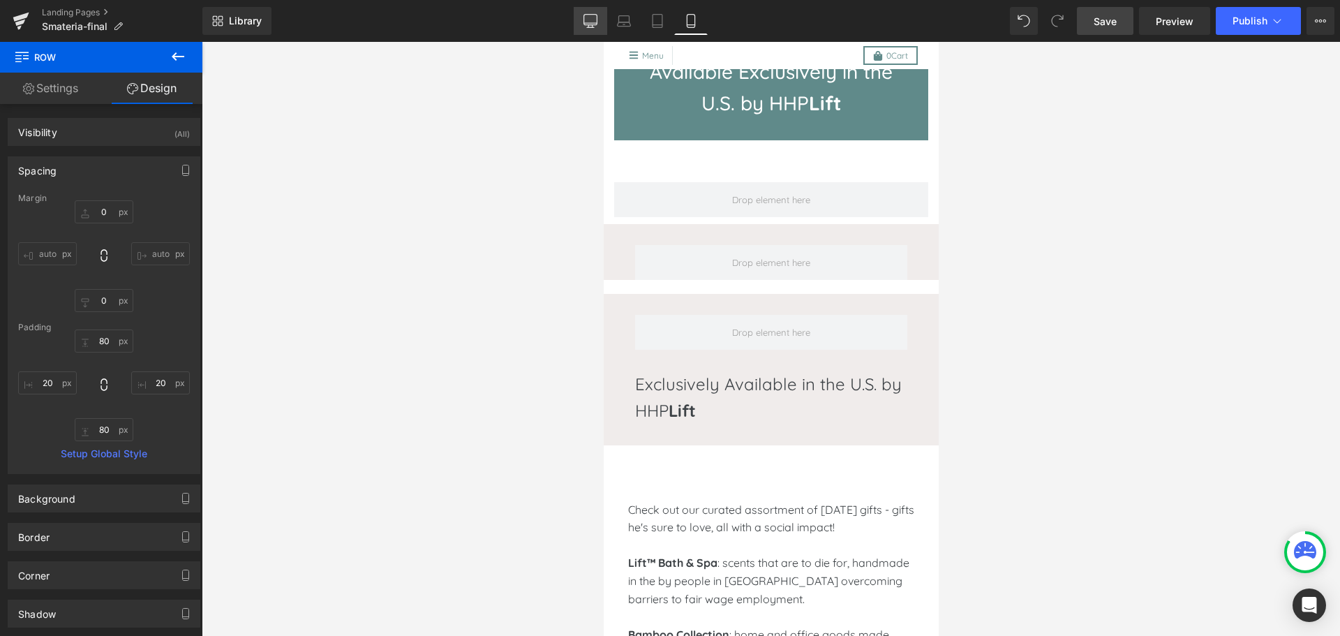
click at [586, 14] on icon at bounding box center [591, 21] width 14 height 14
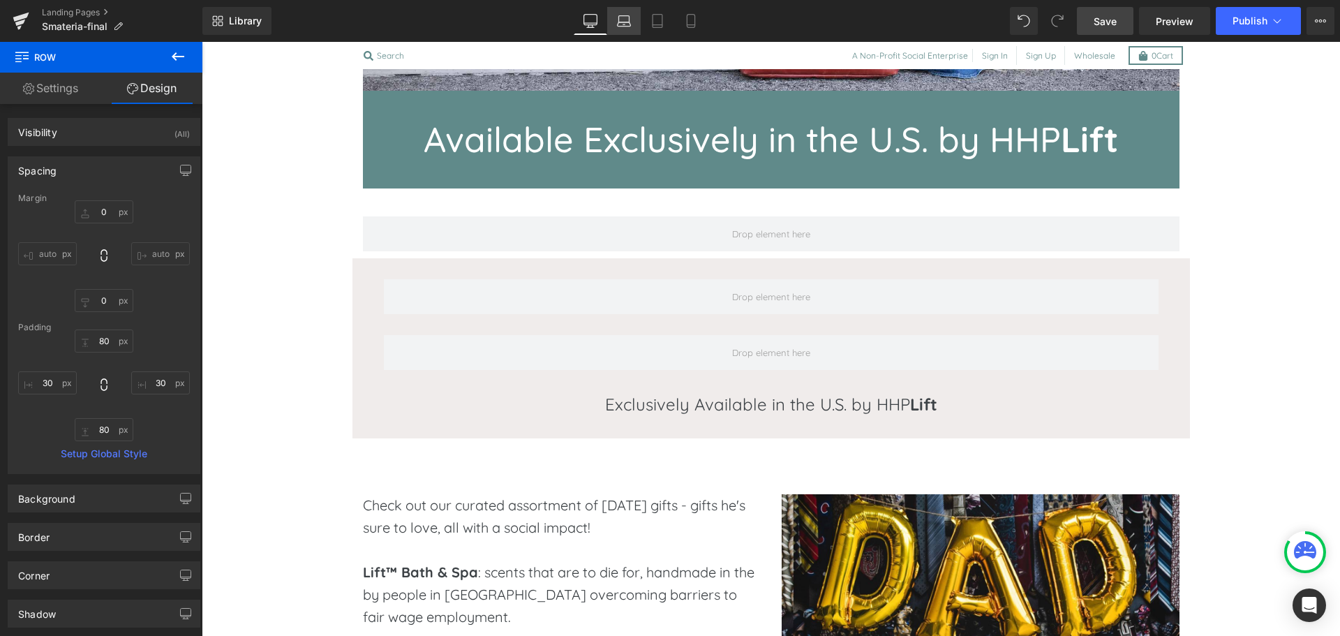
click at [629, 22] on icon at bounding box center [624, 24] width 13 height 4
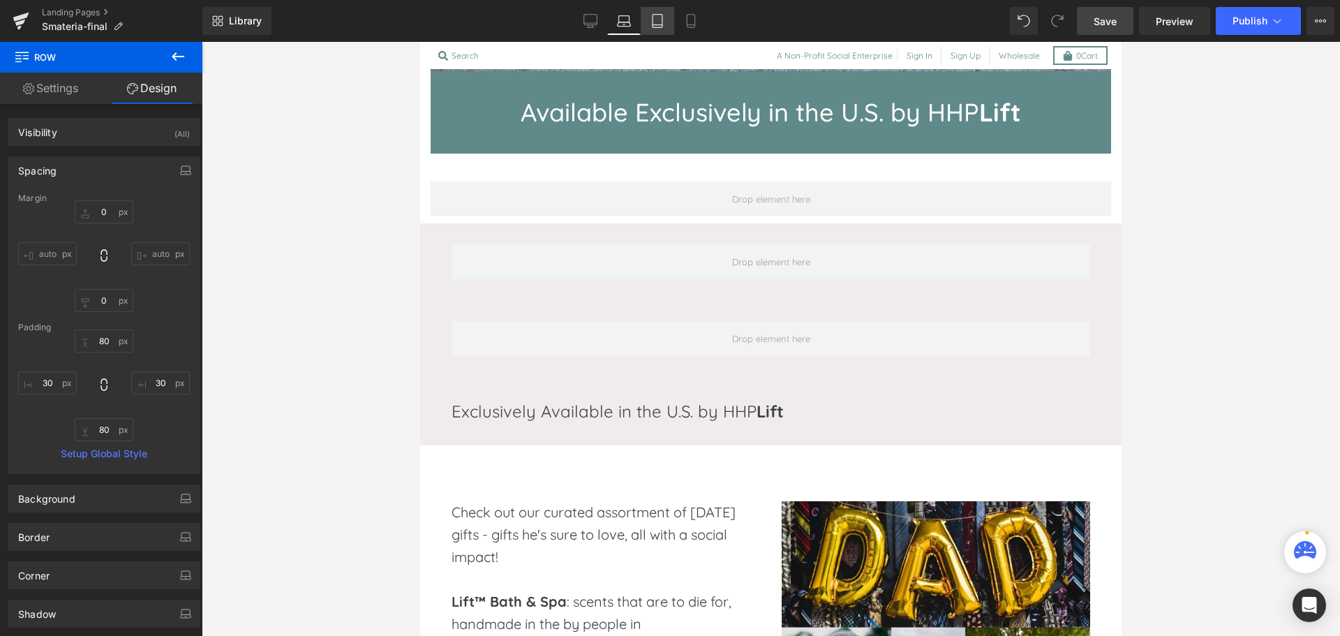
click at [667, 27] on link "Tablet" at bounding box center [658, 21] width 34 height 28
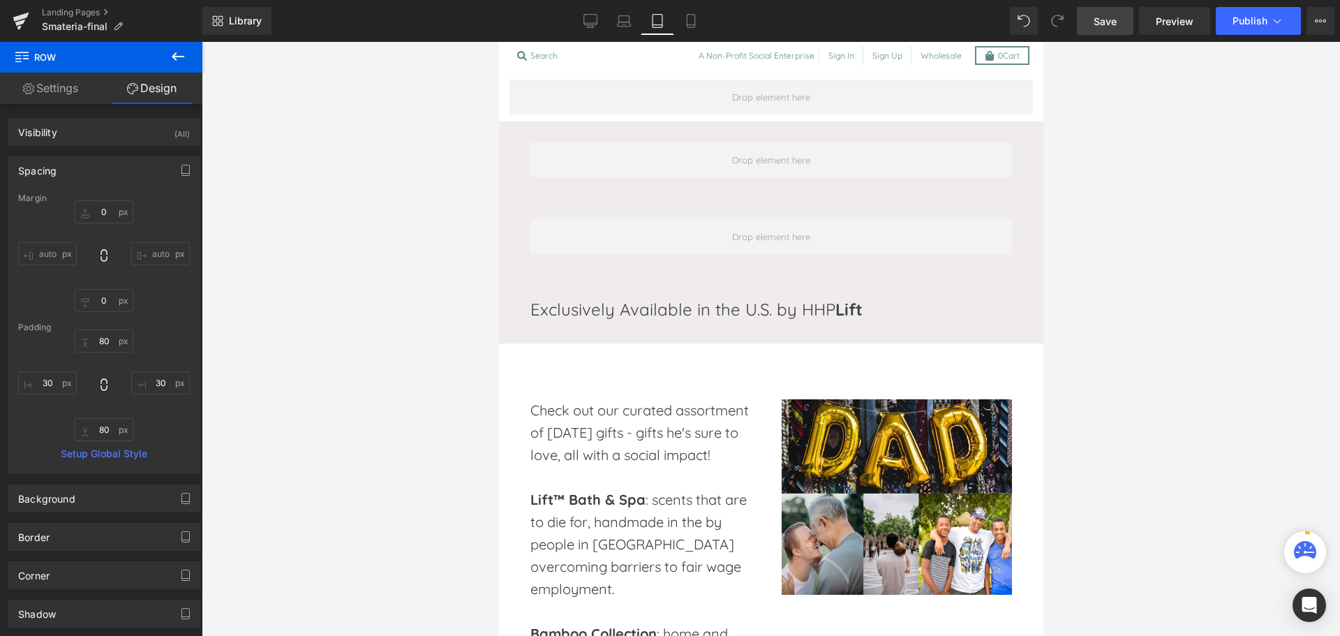
scroll to position [401, 0]
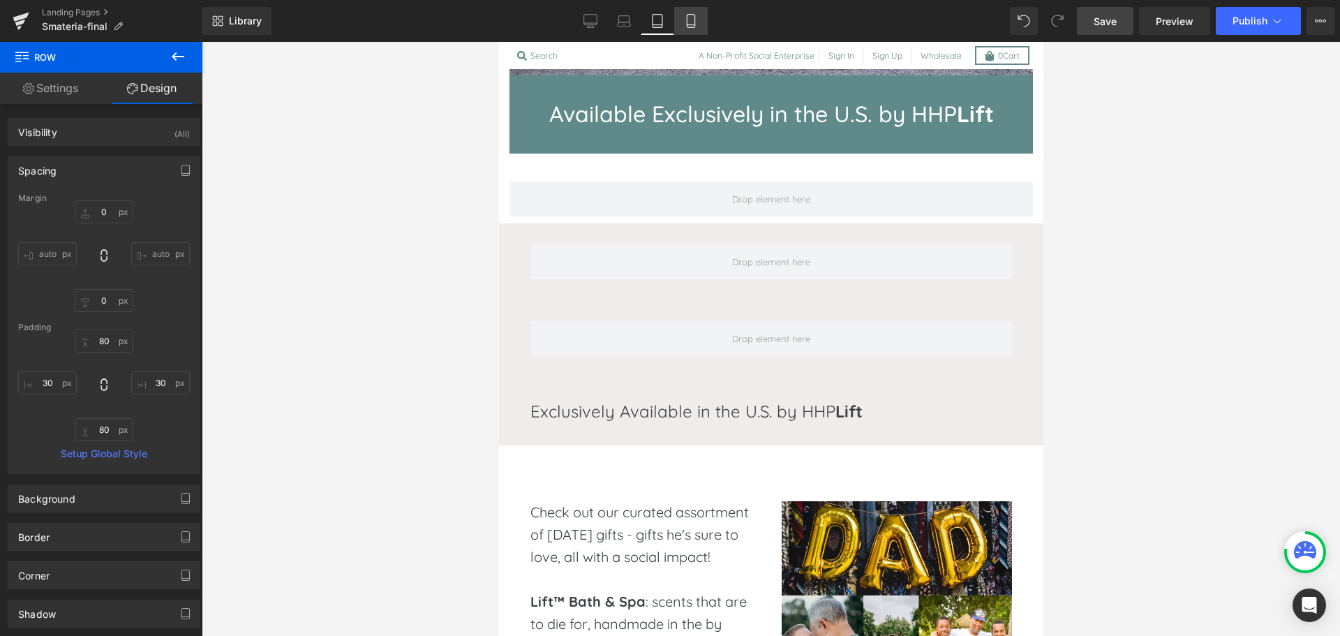
click at [688, 26] on icon at bounding box center [691, 21] width 8 height 13
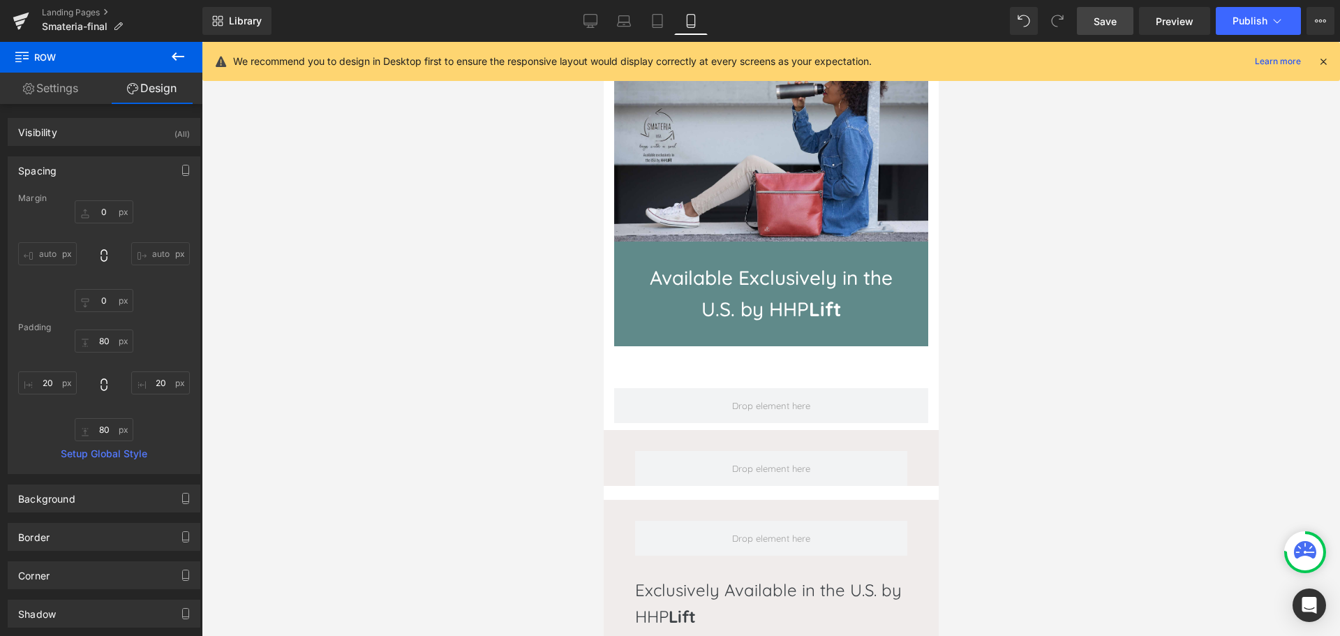
scroll to position [103, 0]
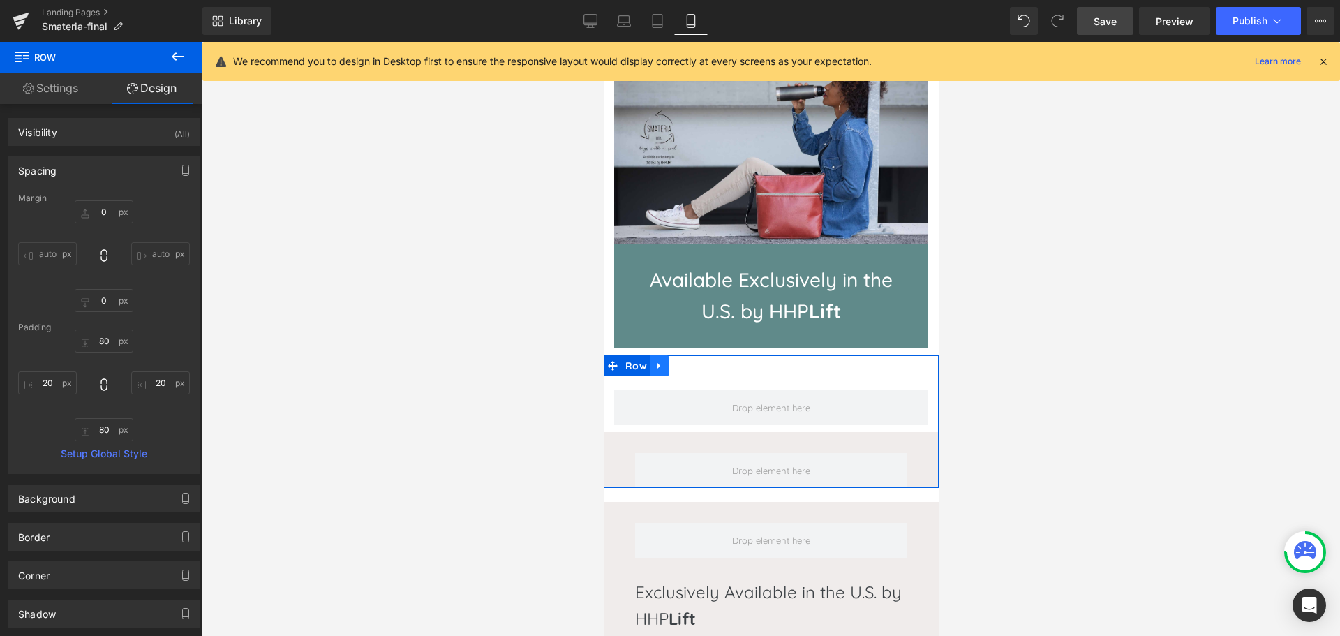
click at [660, 364] on icon at bounding box center [659, 365] width 10 height 10
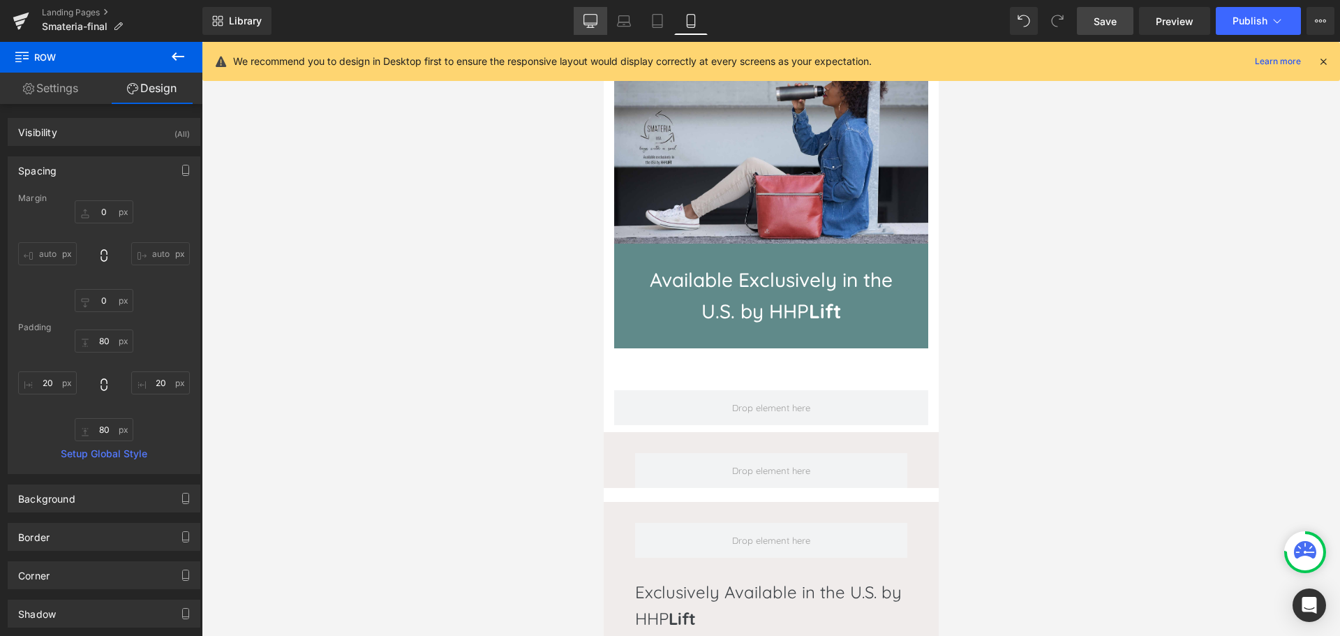
click at [588, 18] on icon at bounding box center [591, 21] width 14 height 14
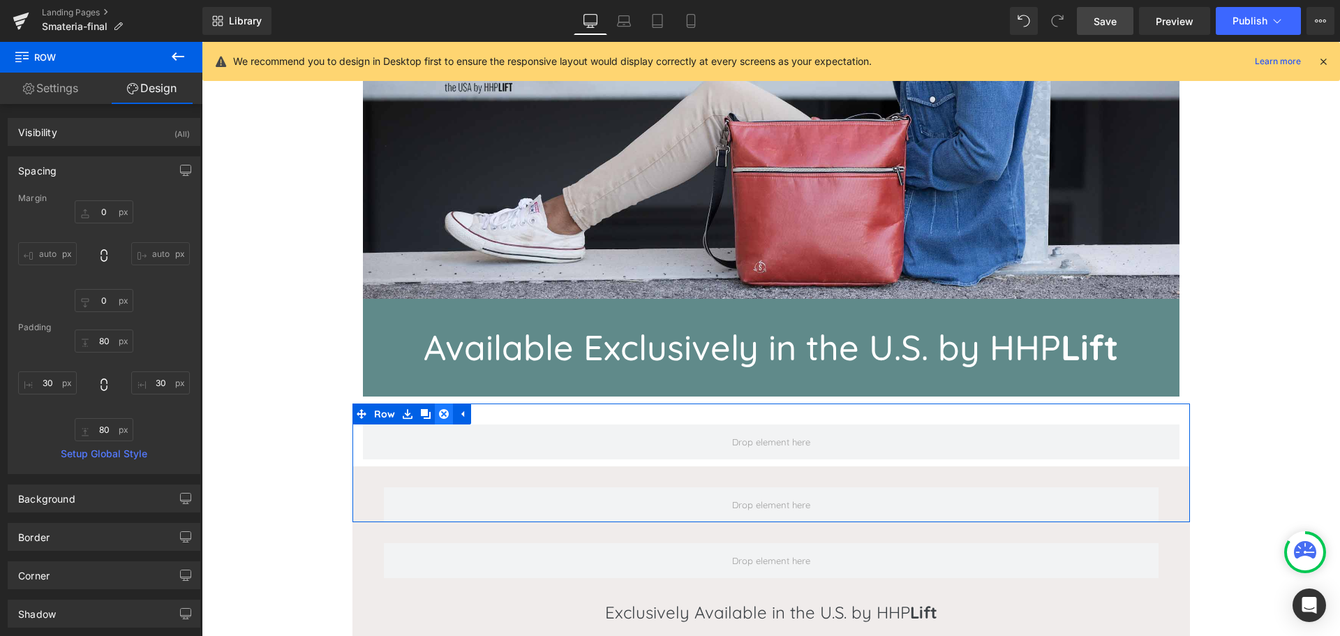
click at [439, 411] on icon at bounding box center [444, 414] width 10 height 10
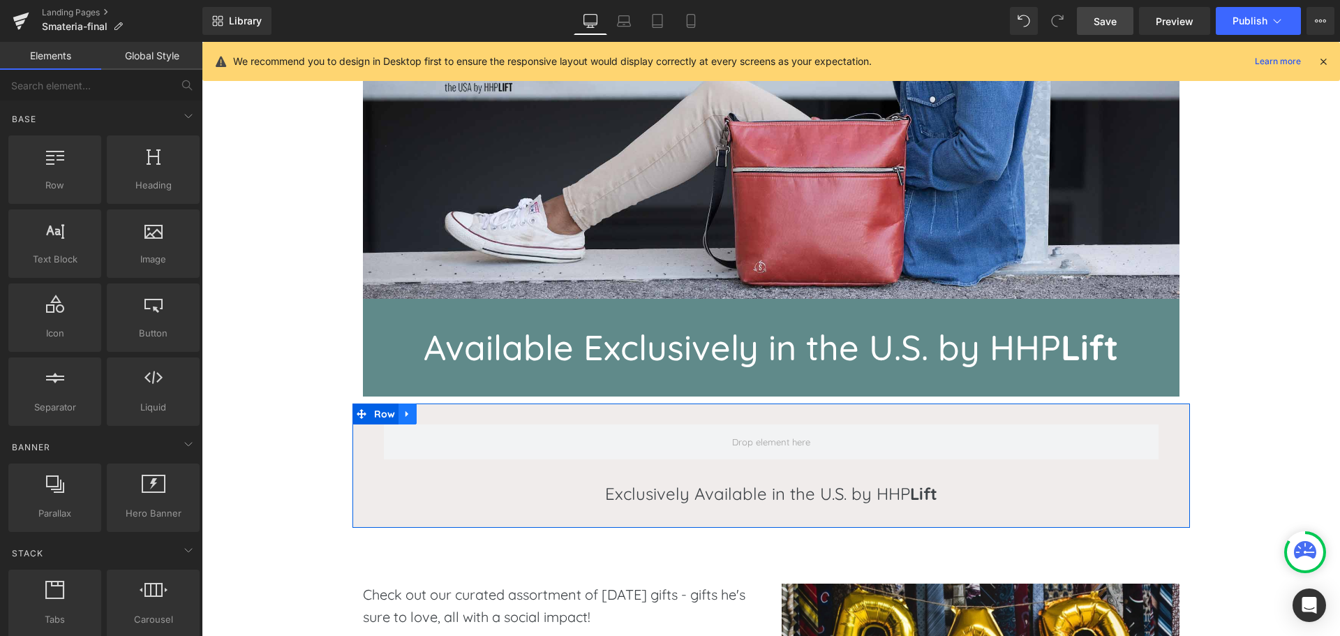
click at [406, 414] on icon at bounding box center [407, 414] width 3 height 6
click at [439, 414] on icon at bounding box center [444, 414] width 10 height 10
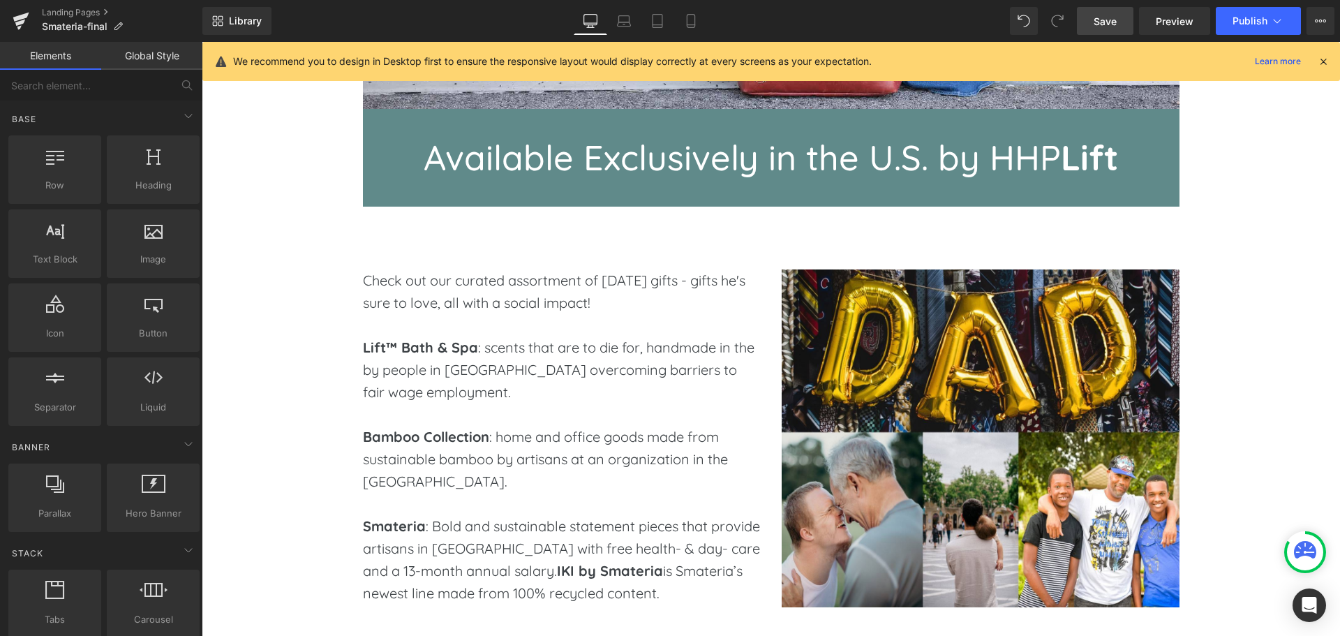
scroll to position [552, 0]
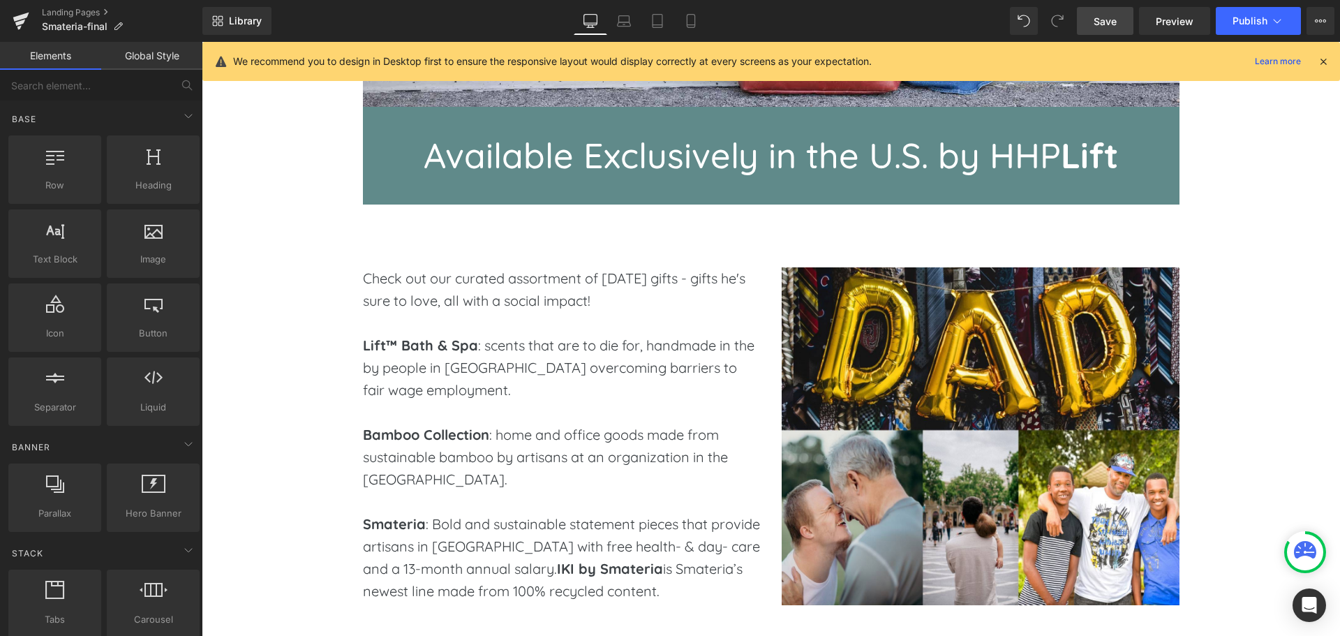
drag, startPoint x: 422, startPoint y: 334, endPoint x: 452, endPoint y: 362, distance: 41.0
click at [422, 334] on p "Lift™ Bath & Spa : scents that are to die for, handmade in the by people in Chi…" at bounding box center [562, 367] width 398 height 67
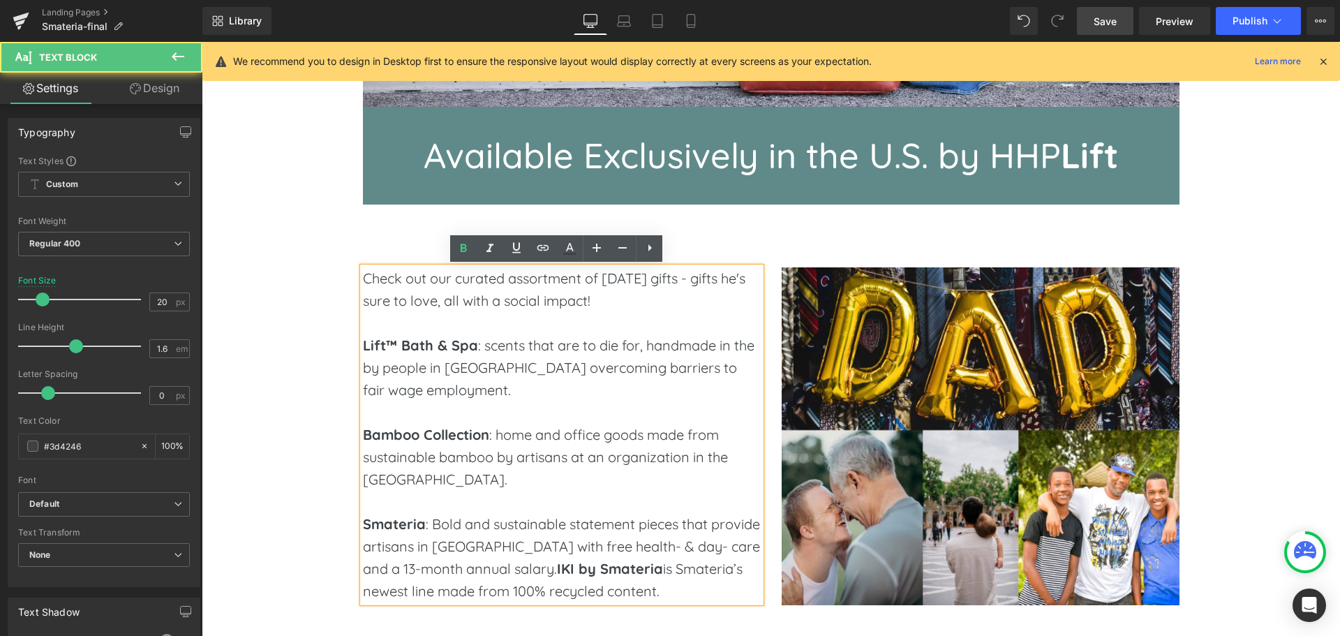
click at [457, 359] on p "Lift™ Bath & Spa : scents that are to die for, handmade in the by people in Chi…" at bounding box center [562, 367] width 398 height 67
click at [517, 395] on p "Lift™ Bath & Spa : scents that are to die for, handmade in the by people in Chi…" at bounding box center [562, 367] width 398 height 67
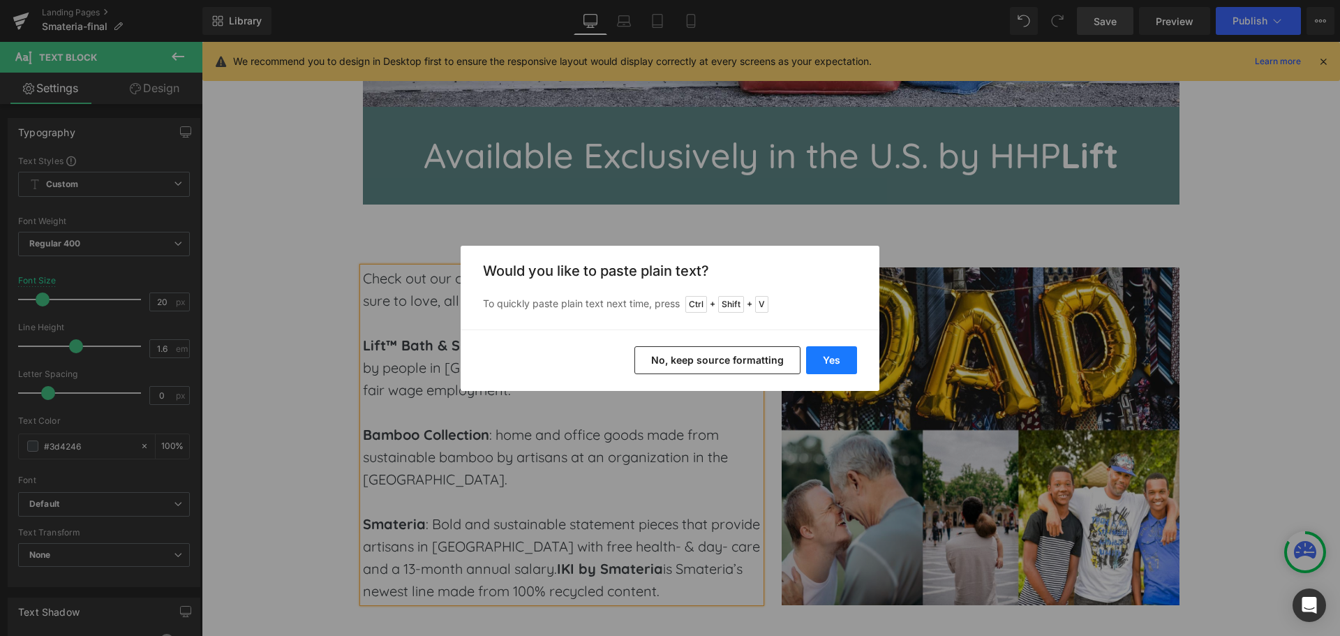
click at [834, 359] on button "Yes" at bounding box center [831, 360] width 51 height 28
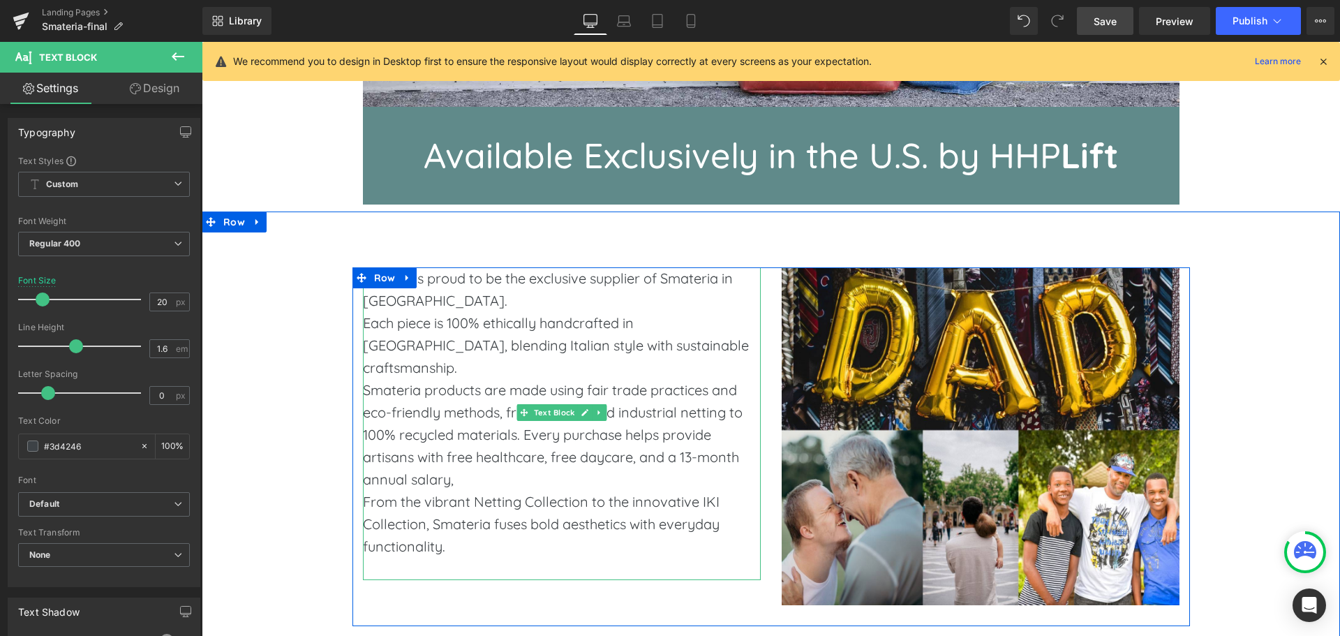
click at [487, 443] on p "Smateria products are made using fair trade practices and eco-friendly methods,…" at bounding box center [562, 435] width 398 height 112
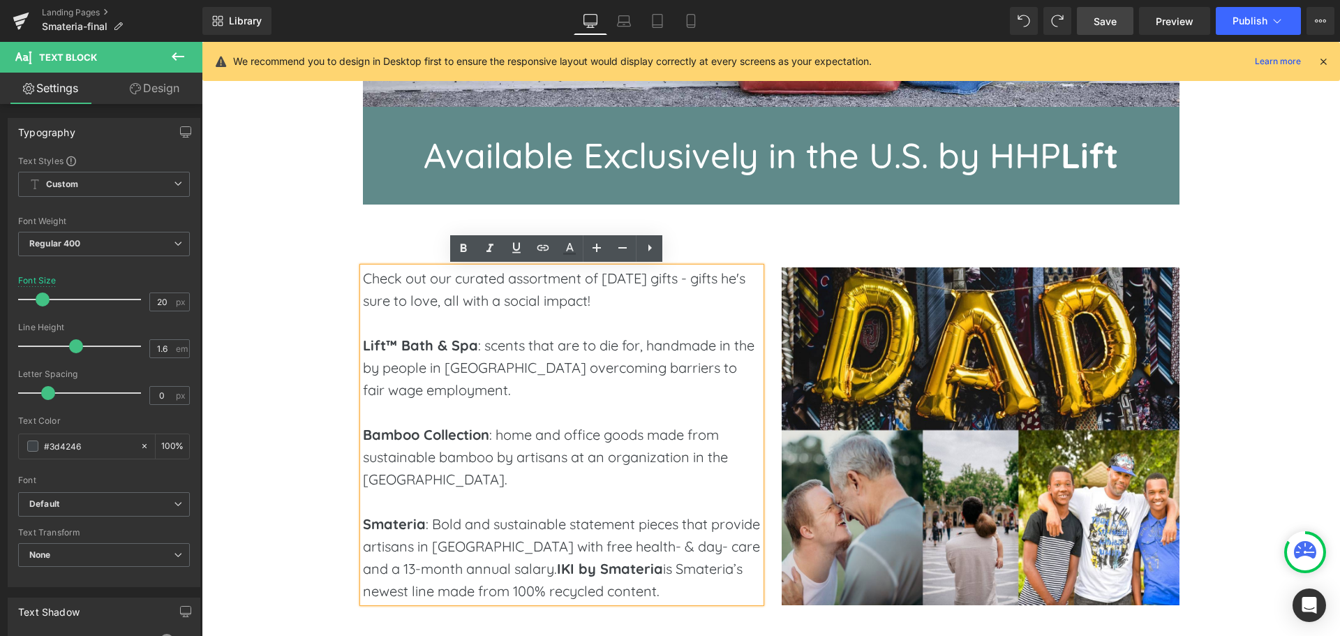
click at [483, 445] on p "Bamboo Collection : home and office goods made from sustainable bamboo by artis…" at bounding box center [562, 457] width 398 height 67
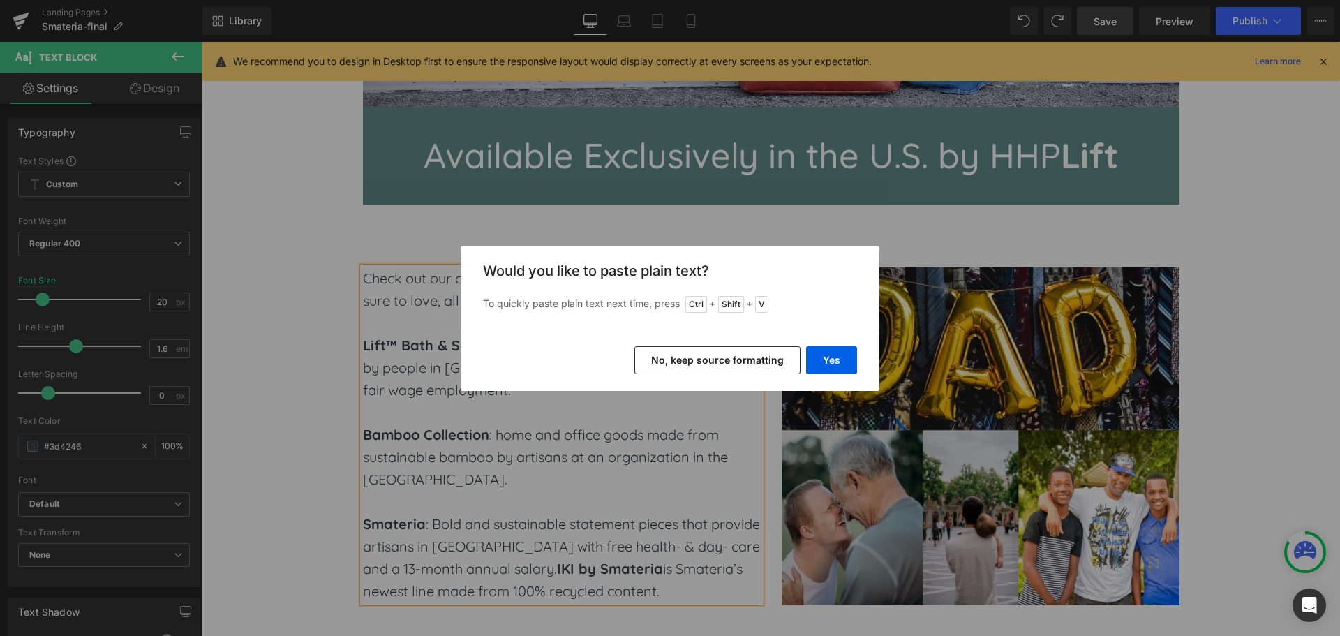
click at [670, 362] on button "No, keep source formatting" at bounding box center [718, 360] width 166 height 28
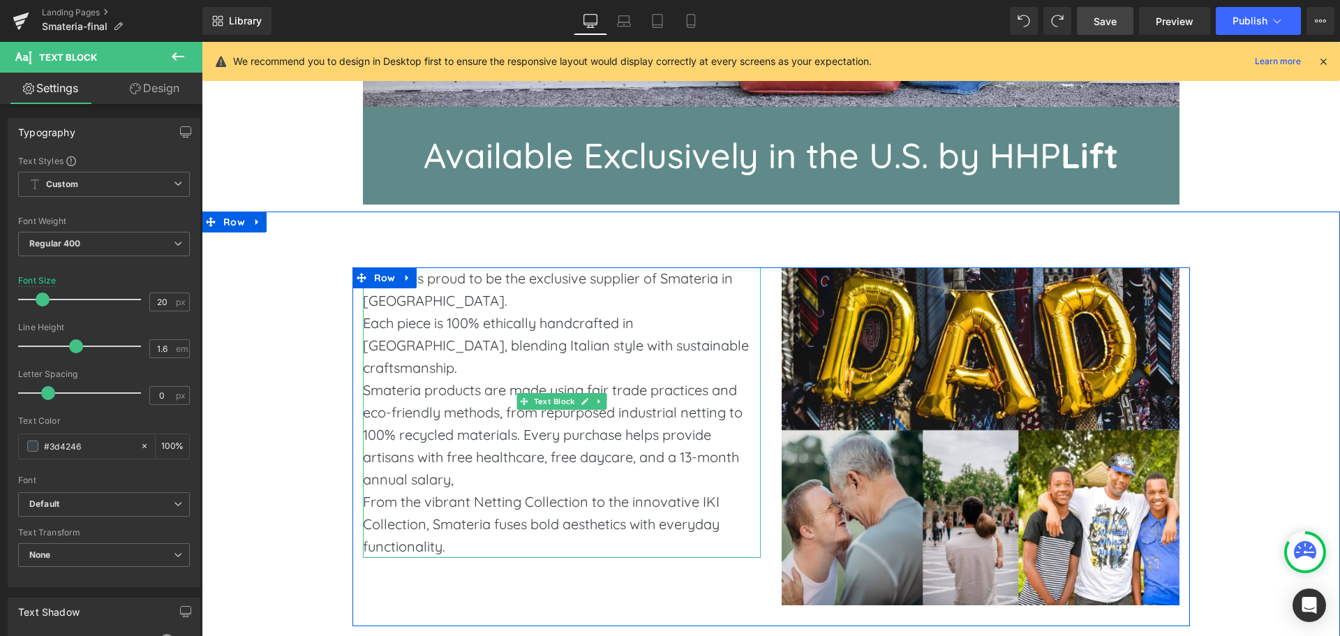
click at [498, 308] on p "HHPLift is proud to be the exclusive supplier of Smateria in the United States." at bounding box center [562, 289] width 398 height 45
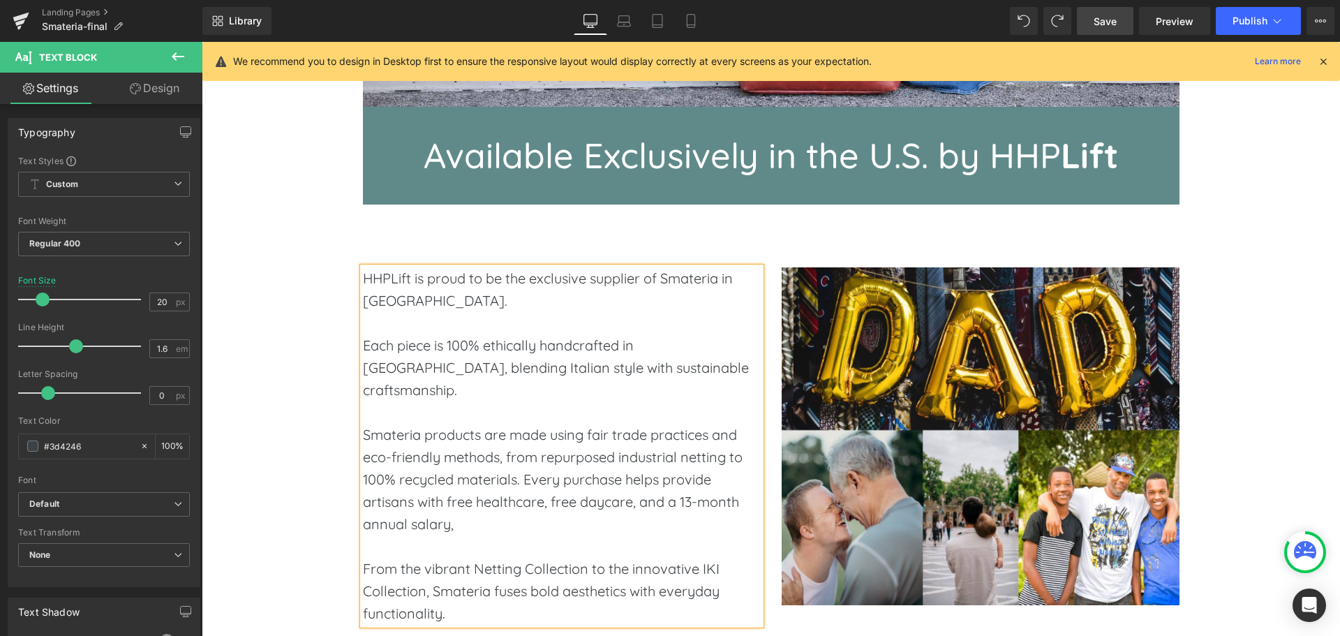
click at [1099, 25] on span "Save" at bounding box center [1105, 21] width 23 height 15
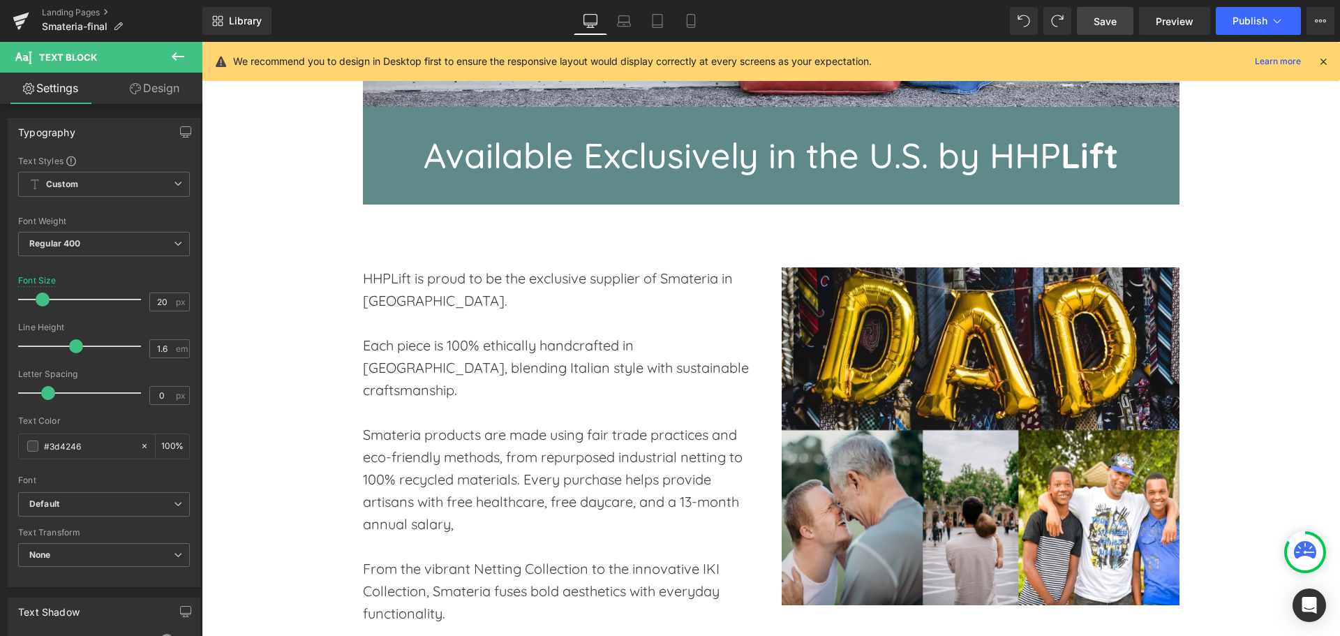
click at [1110, 25] on span "Save" at bounding box center [1105, 21] width 23 height 15
click at [1108, 27] on span "Save" at bounding box center [1105, 21] width 23 height 15
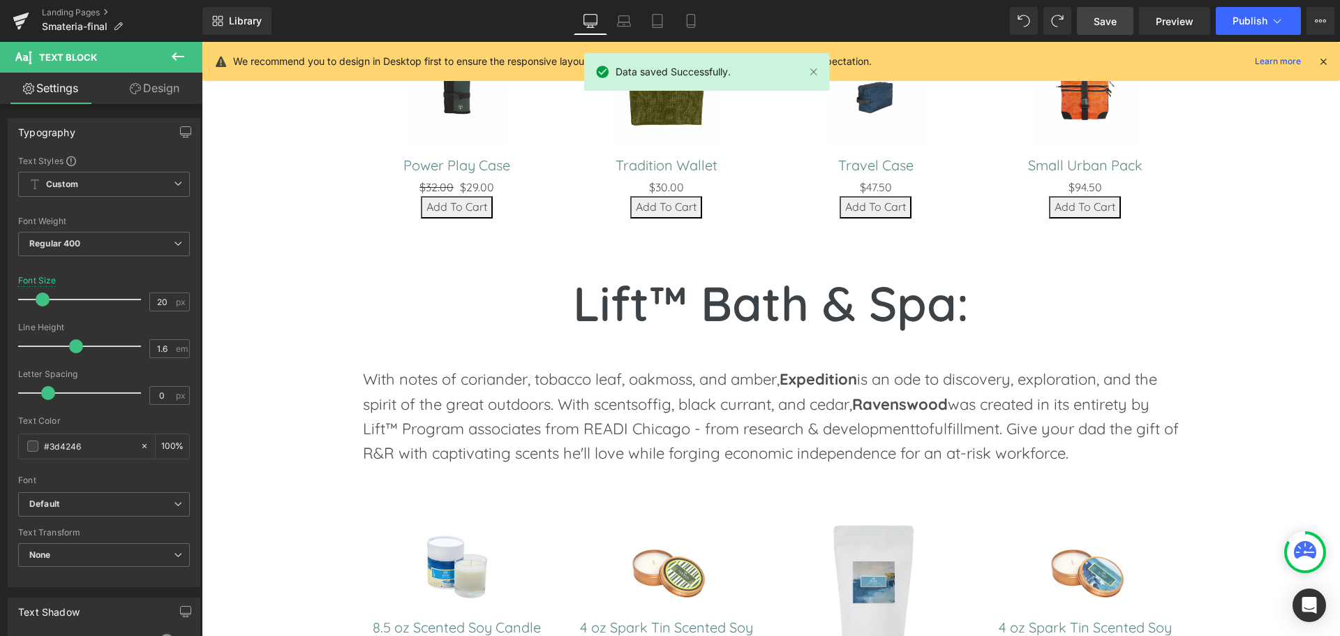
scroll to position [0, 0]
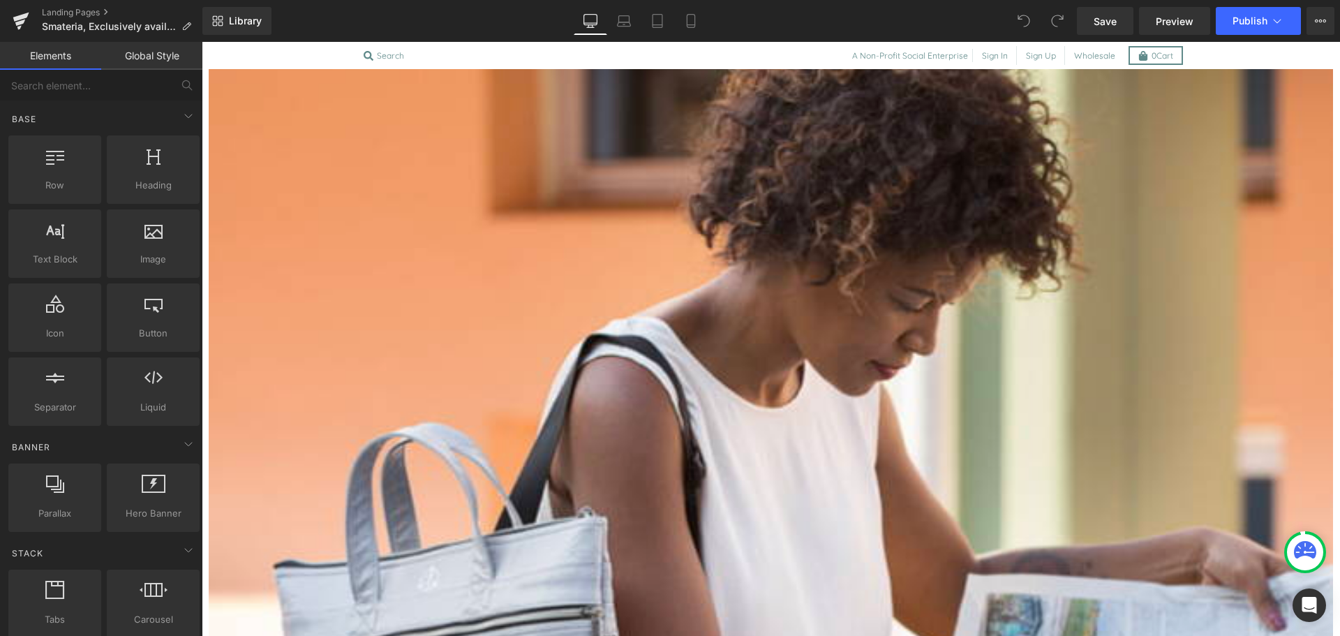
scroll to position [1617, 0]
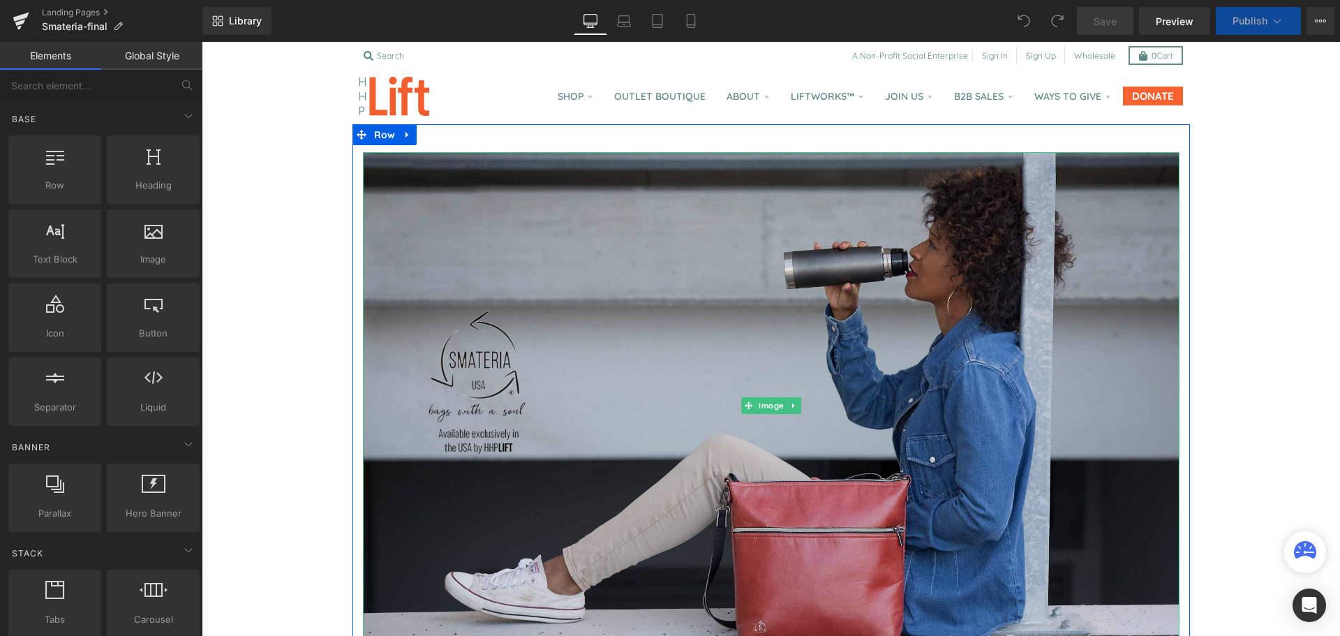
scroll to position [512, 0]
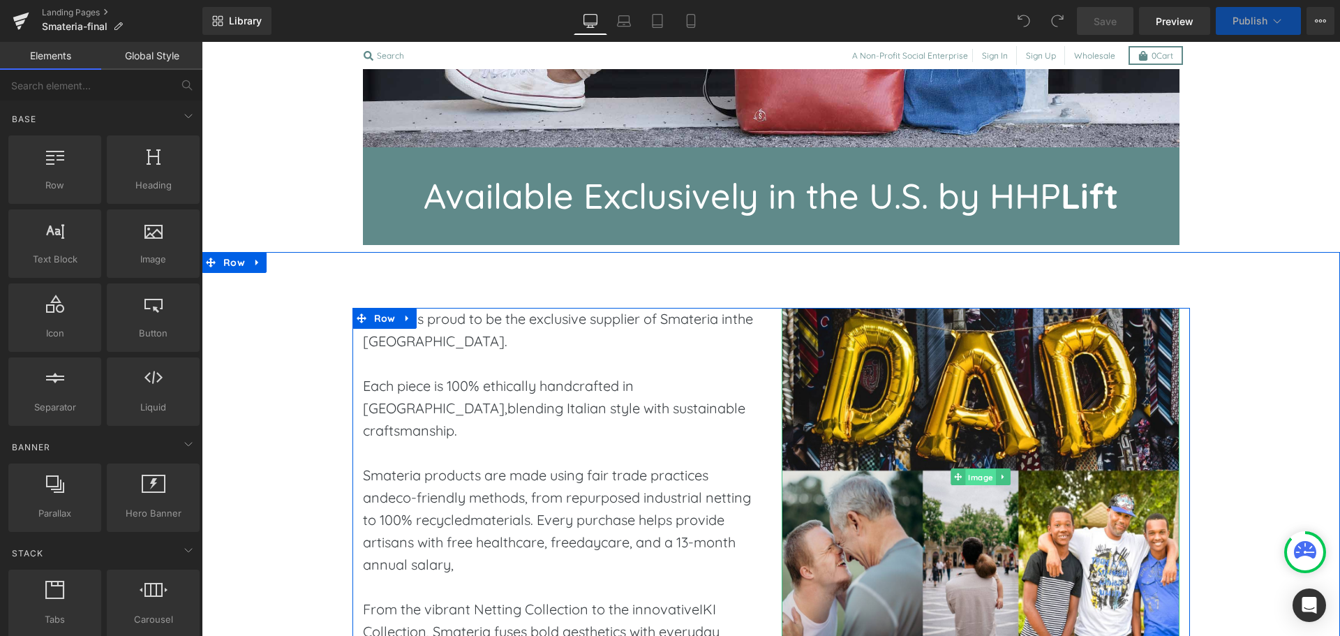
click at [965, 479] on span "Image" at bounding box center [980, 477] width 31 height 17
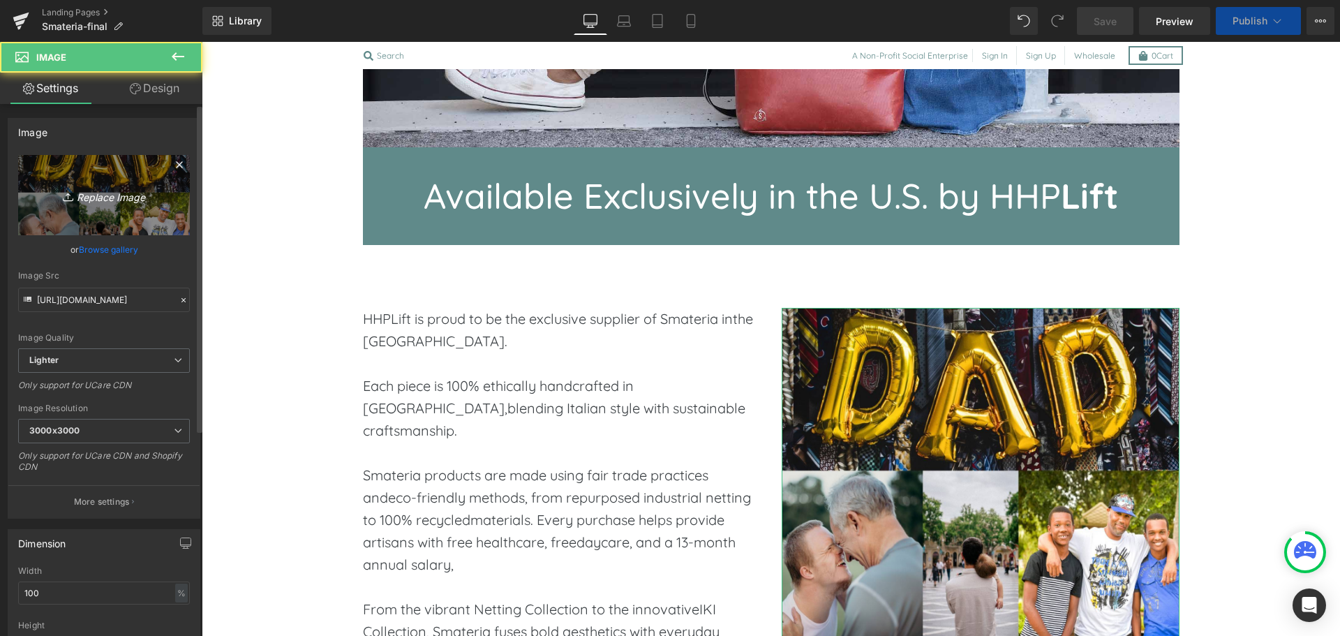
click at [82, 198] on icon "Replace Image" at bounding box center [104, 194] width 112 height 17
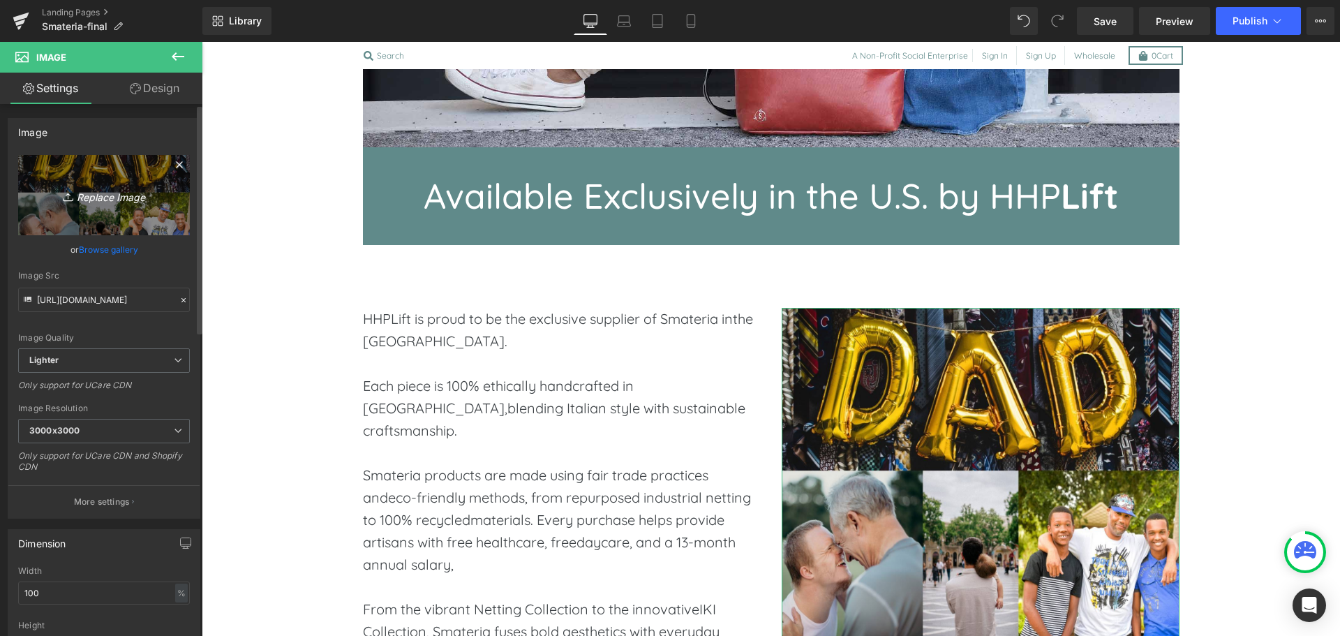
type input "C:\fakepath\smateria-lander-1.jpg"
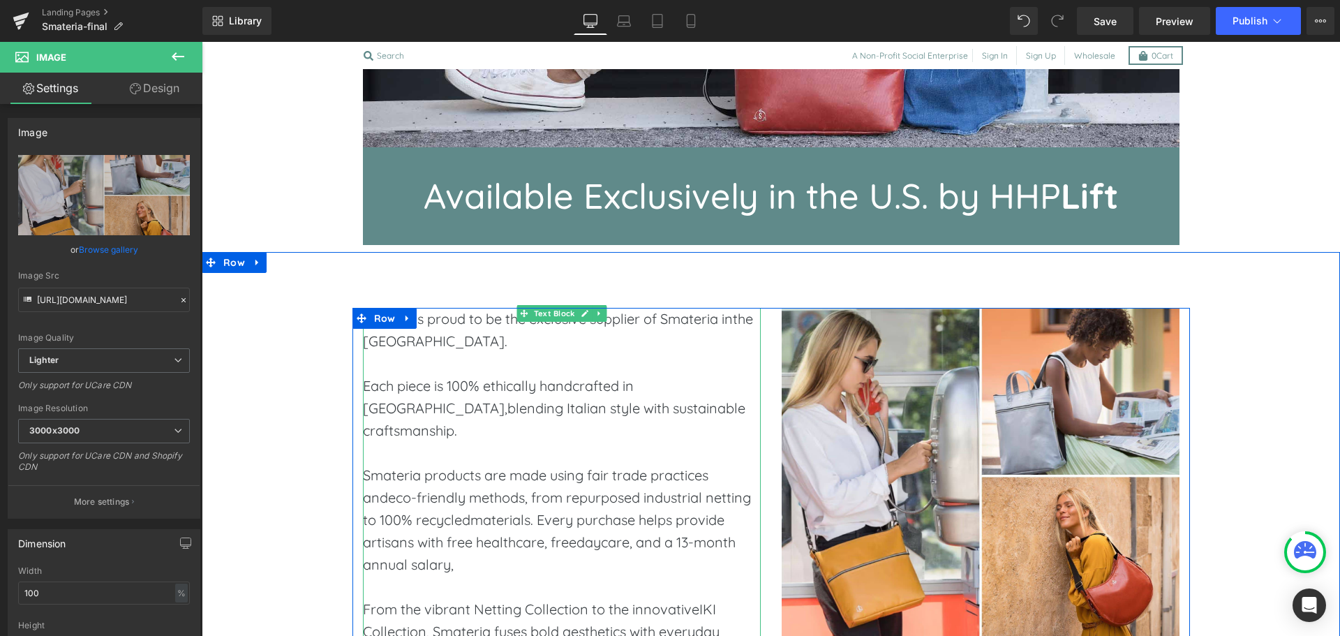
click at [733, 323] on p "HHPLift is proud to be the exclusive supplier of Smateria inthe [GEOGRAPHIC_DAT…" at bounding box center [562, 330] width 398 height 45
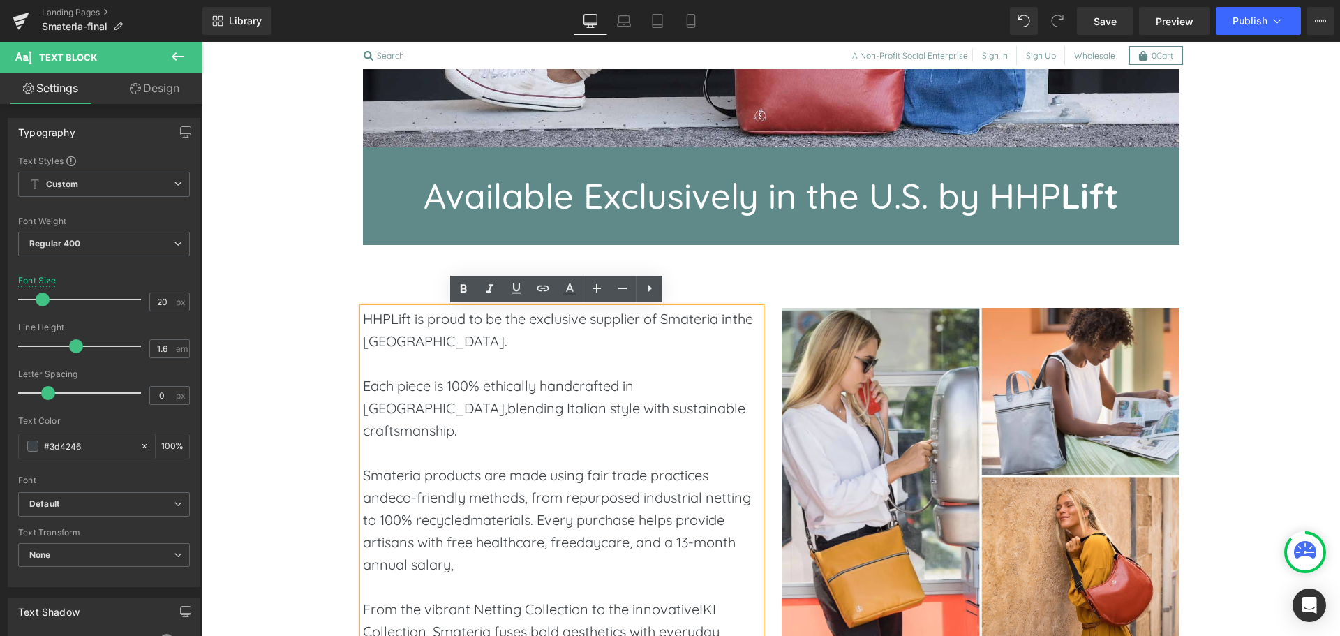
click at [733, 323] on p "HHPLift is proud to be the exclusive supplier of Smateria inthe United States." at bounding box center [562, 330] width 398 height 45
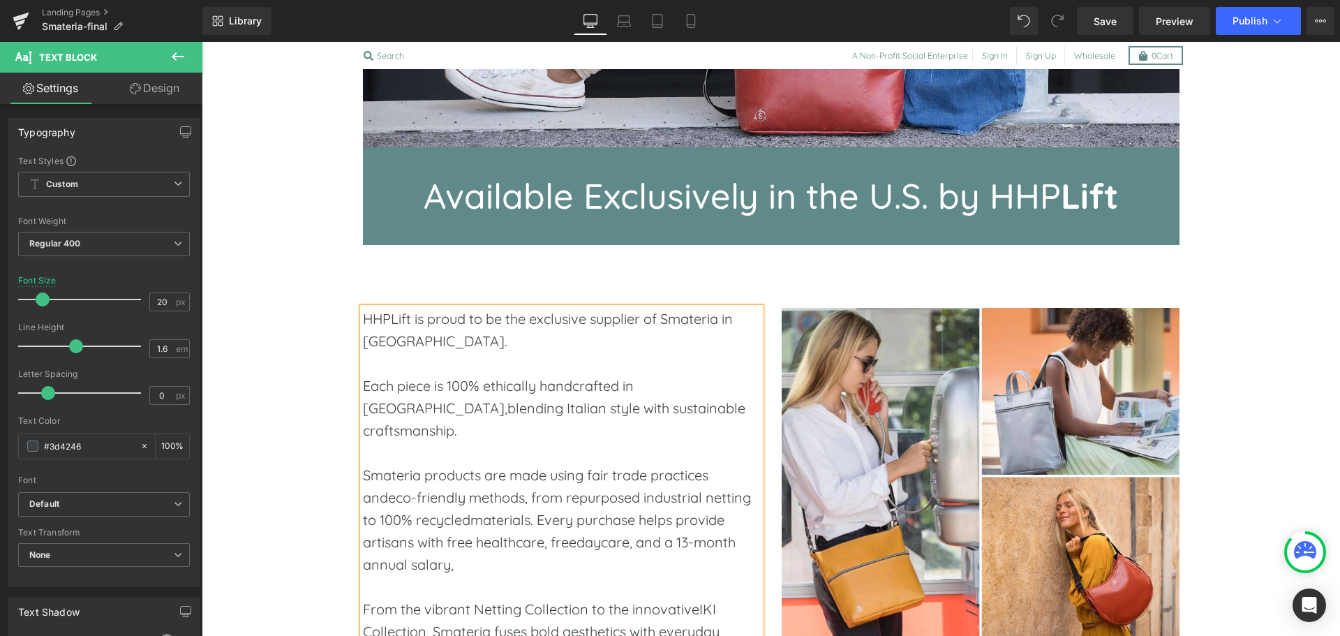
click at [515, 344] on p "HHPLift is proud to be the exclusive supplier of Smateria in the United States." at bounding box center [562, 330] width 398 height 45
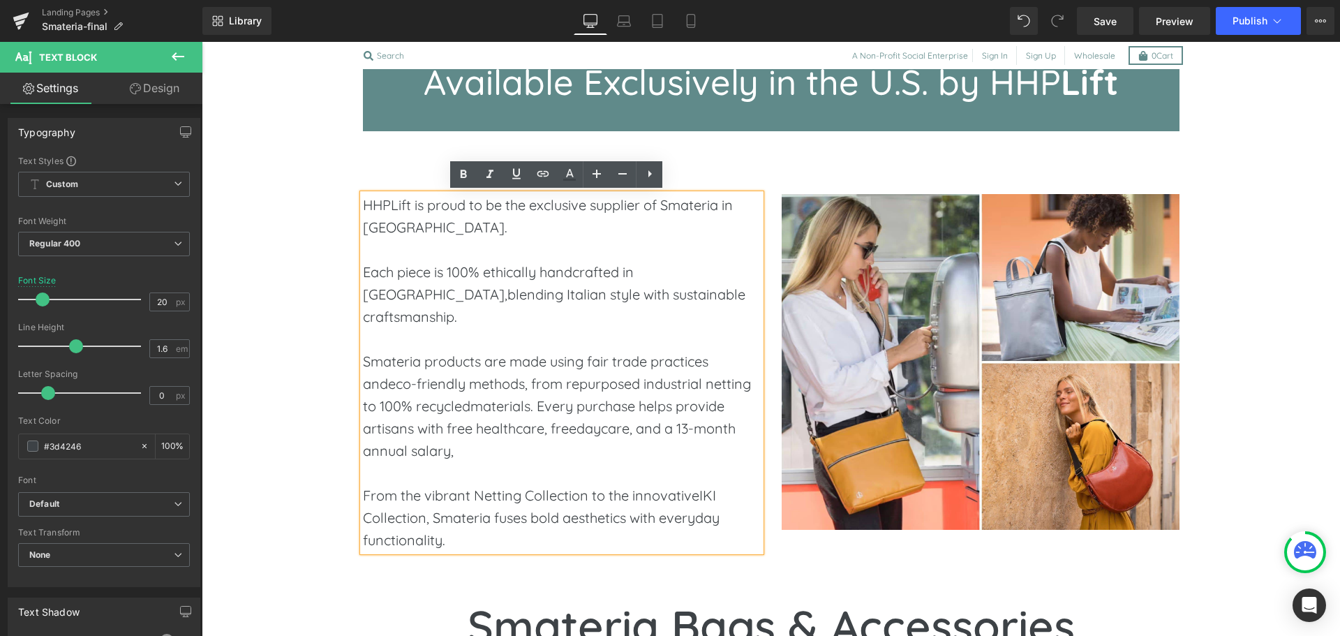
scroll to position [626, 0]
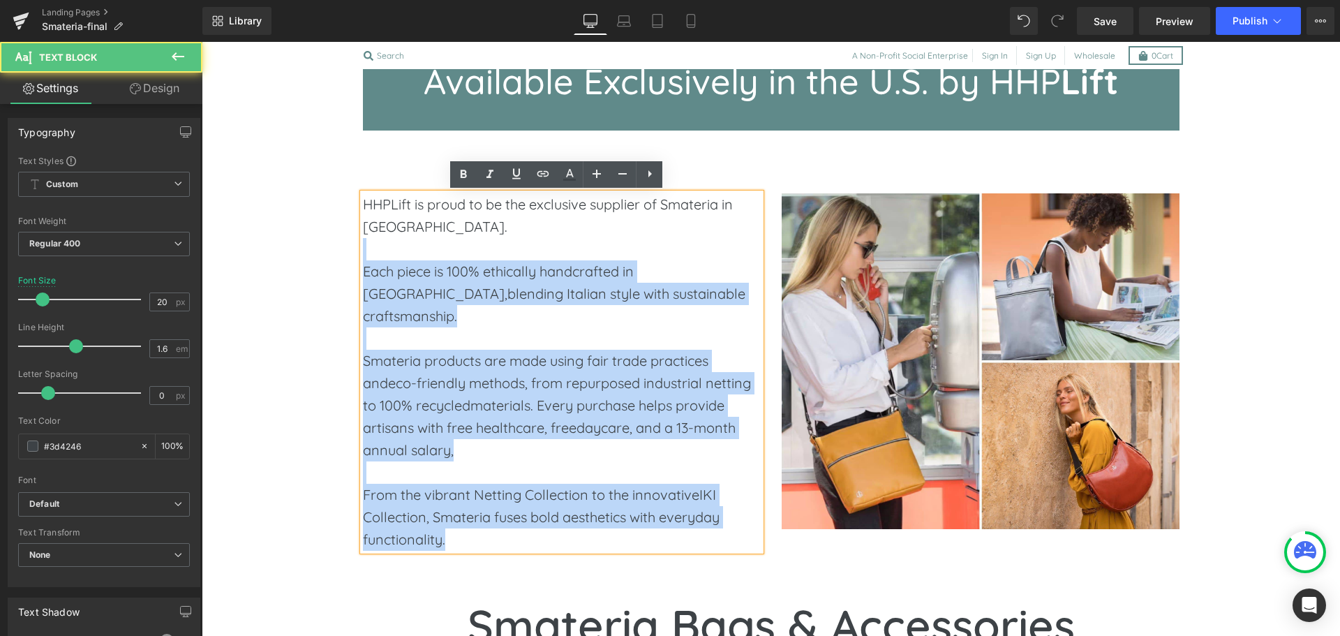
drag, startPoint x: 487, startPoint y: 218, endPoint x: 353, endPoint y: 202, distance: 135.0
click at [353, 202] on div "HHPLift is proud to be the exclusive supplier of Smateria in the United States.…" at bounding box center [562, 371] width 419 height 357
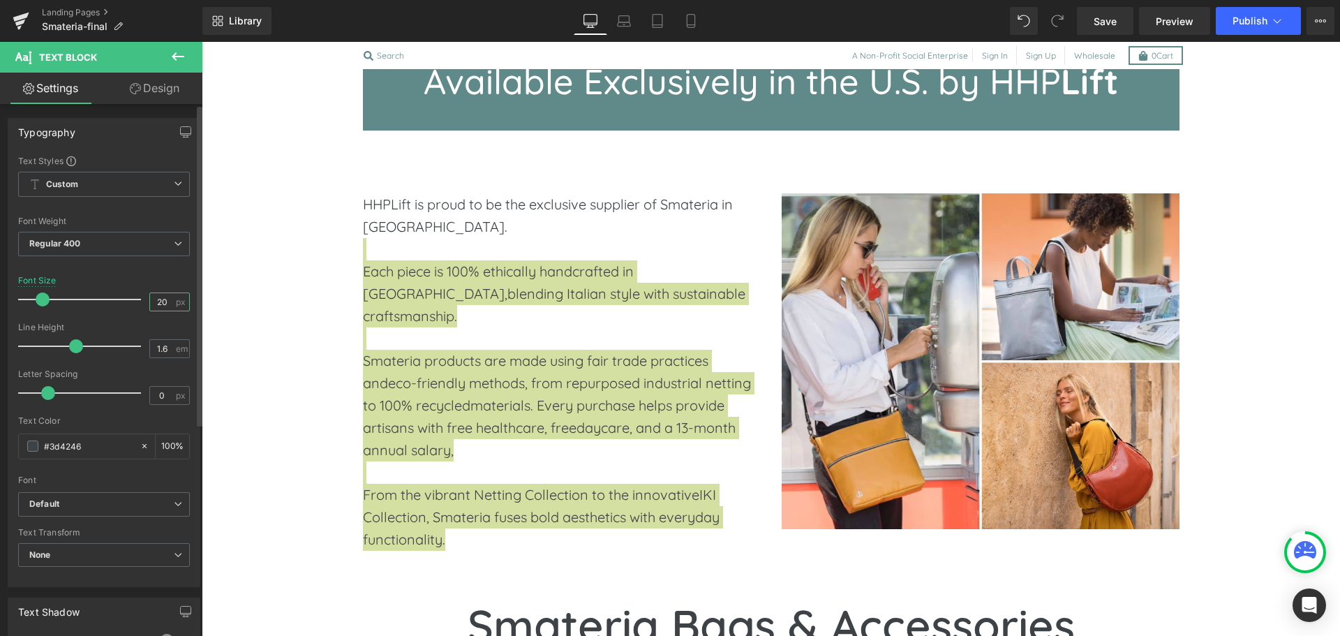
click at [155, 304] on input "20" at bounding box center [162, 301] width 24 height 17
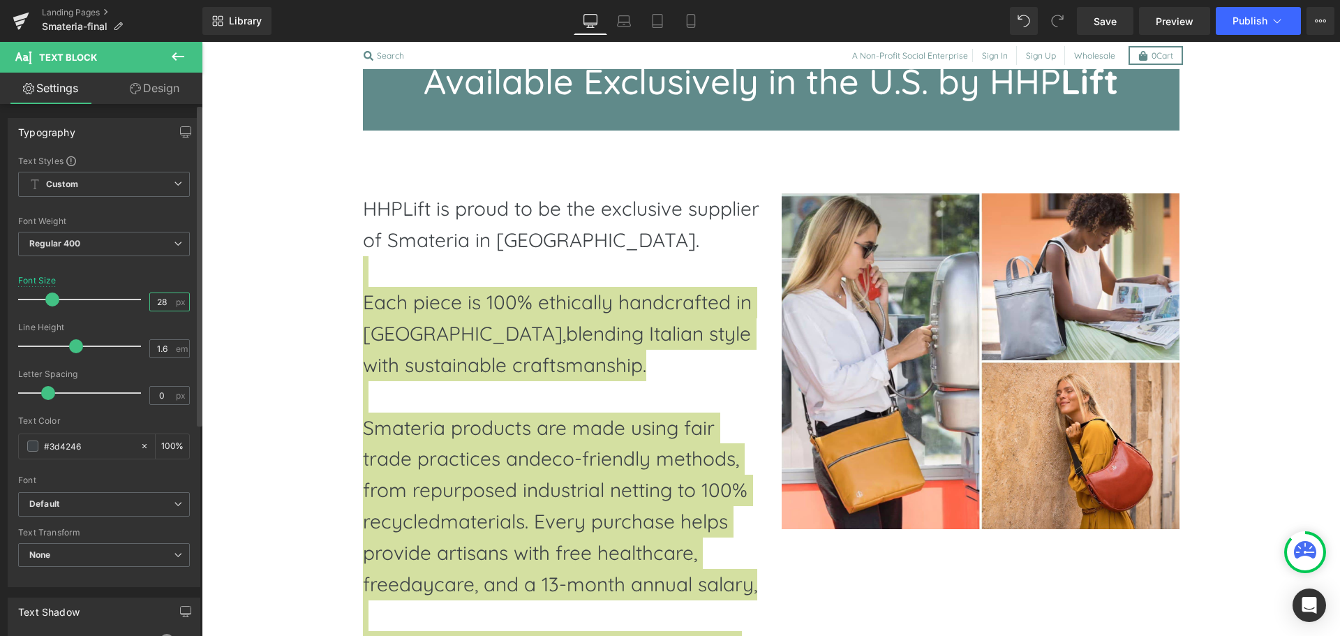
type input "2"
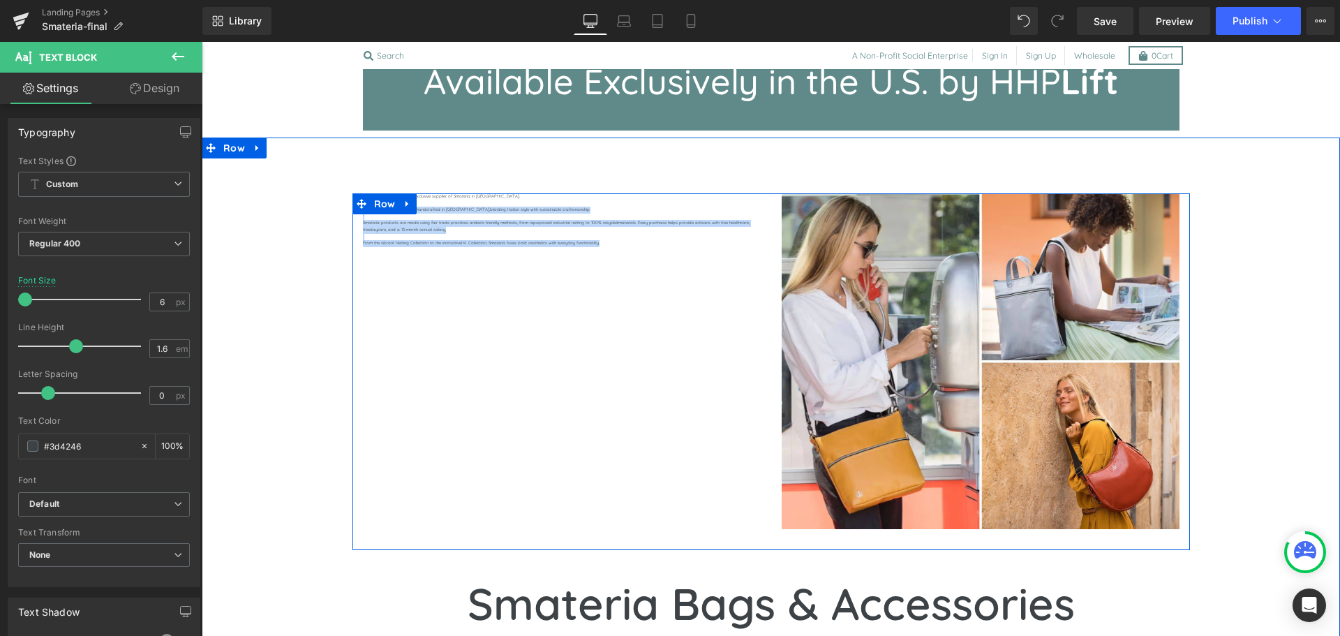
click at [520, 289] on div "HHPLift is proud to be the exclusive supplier of Smateria in the United States.…" at bounding box center [772, 371] width 838 height 357
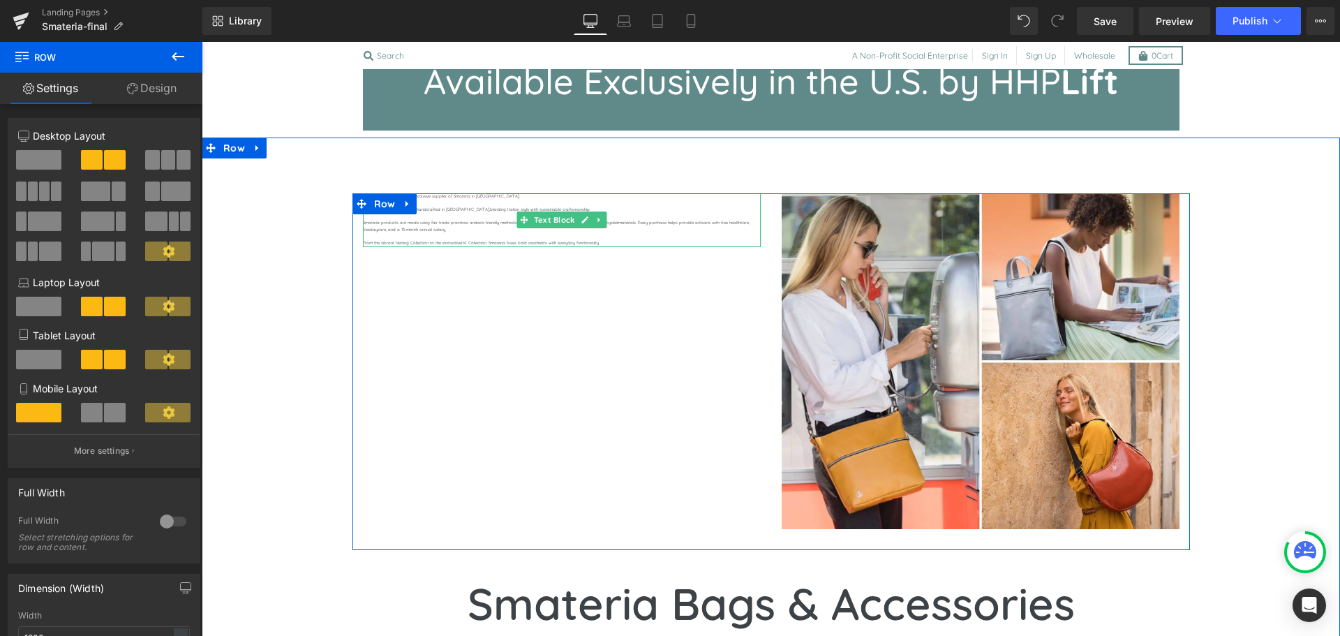
click at [497, 232] on p "Smateria products are made using fair trade practices andeco-friendly methods, …" at bounding box center [562, 226] width 398 height 13
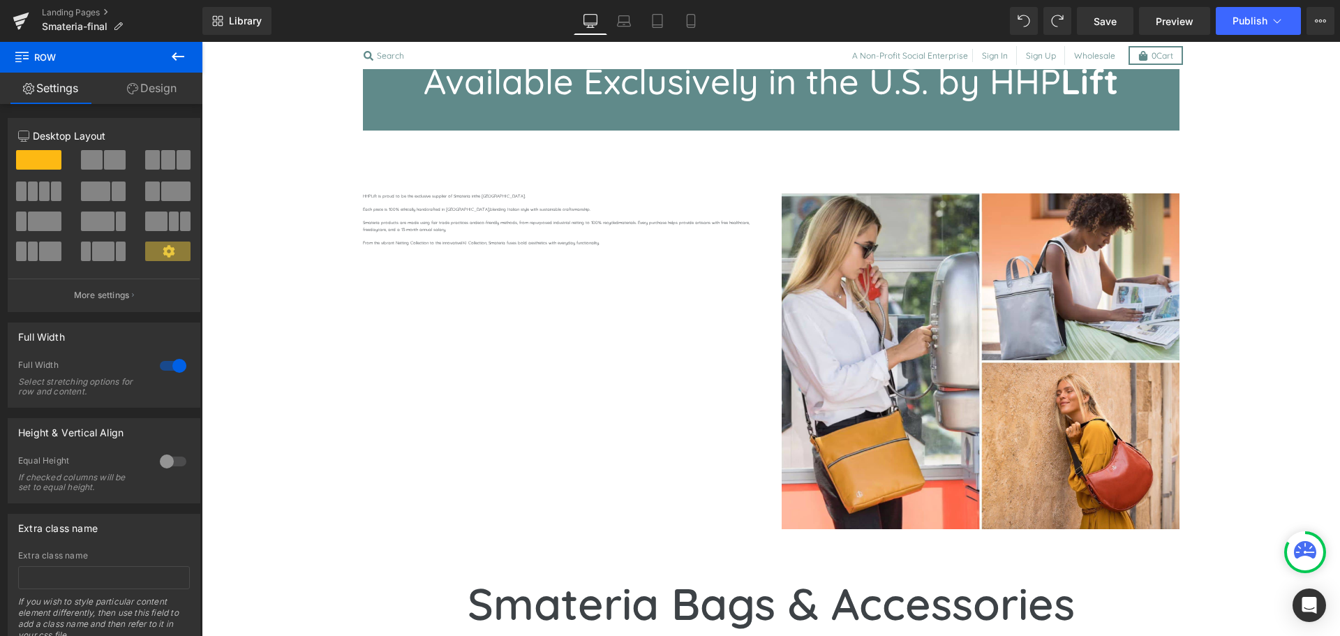
click at [491, 217] on p at bounding box center [562, 217] width 398 height 7
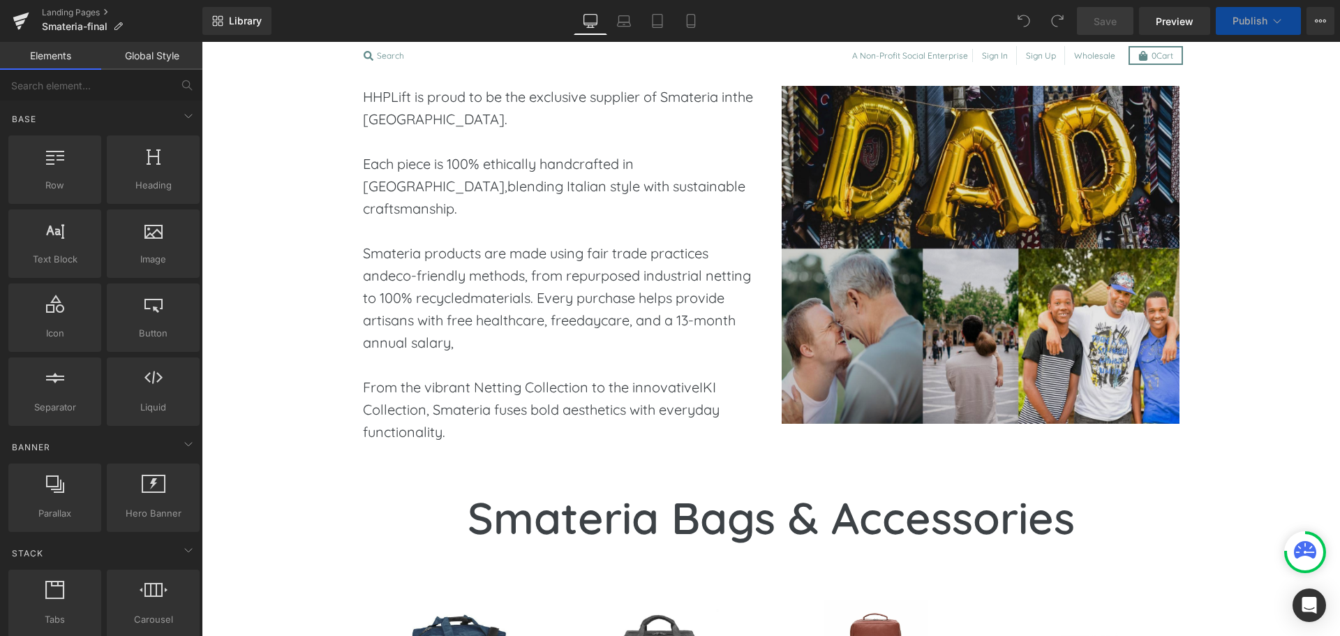
scroll to position [740, 0]
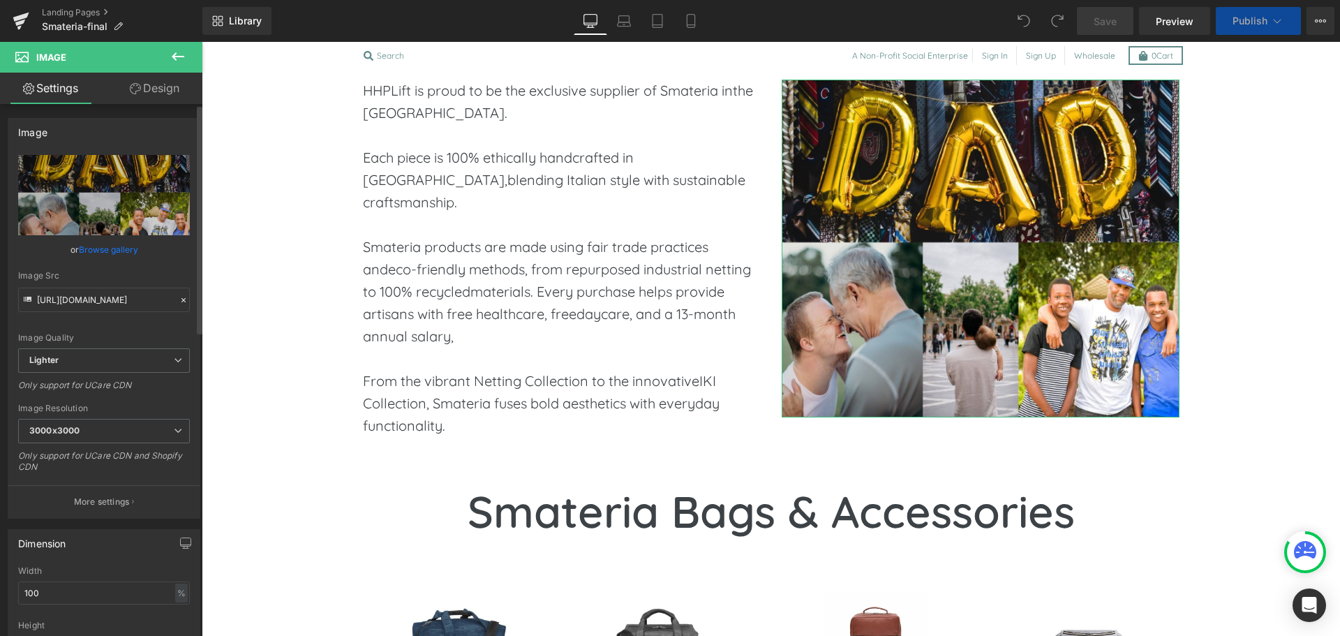
click at [98, 247] on link "Browse gallery" at bounding box center [108, 249] width 59 height 24
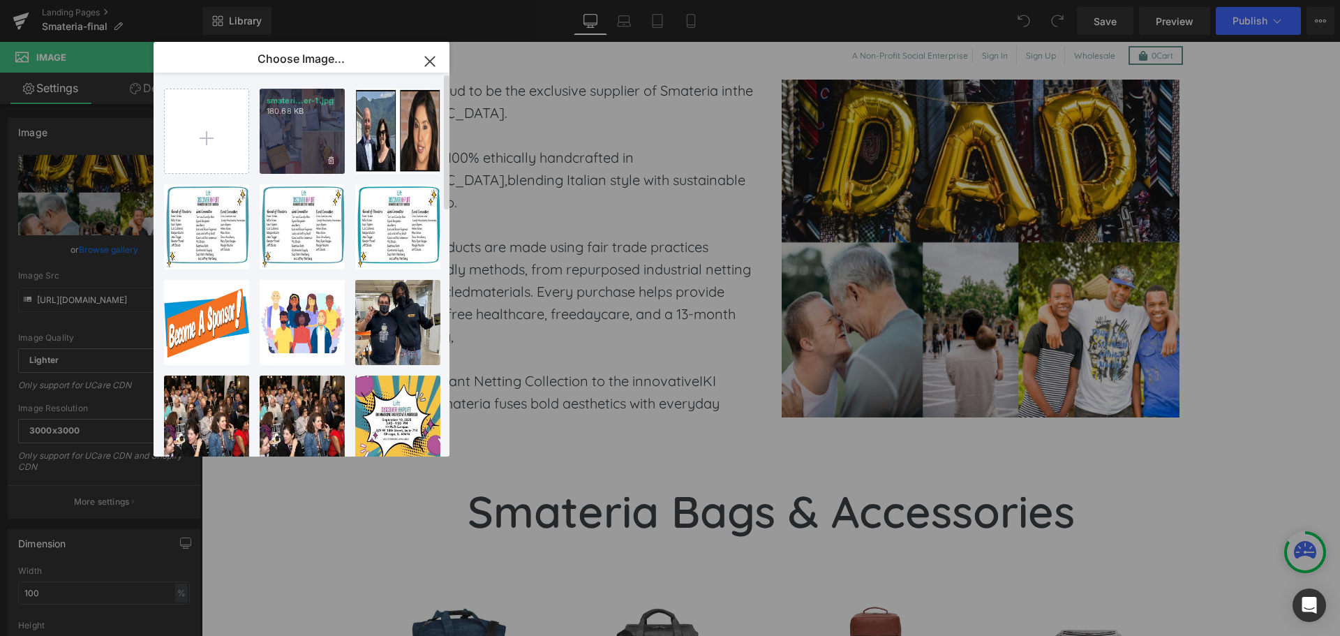
click at [297, 156] on div "smateri...er-1.jpg 180.68 KB" at bounding box center [302, 131] width 85 height 85
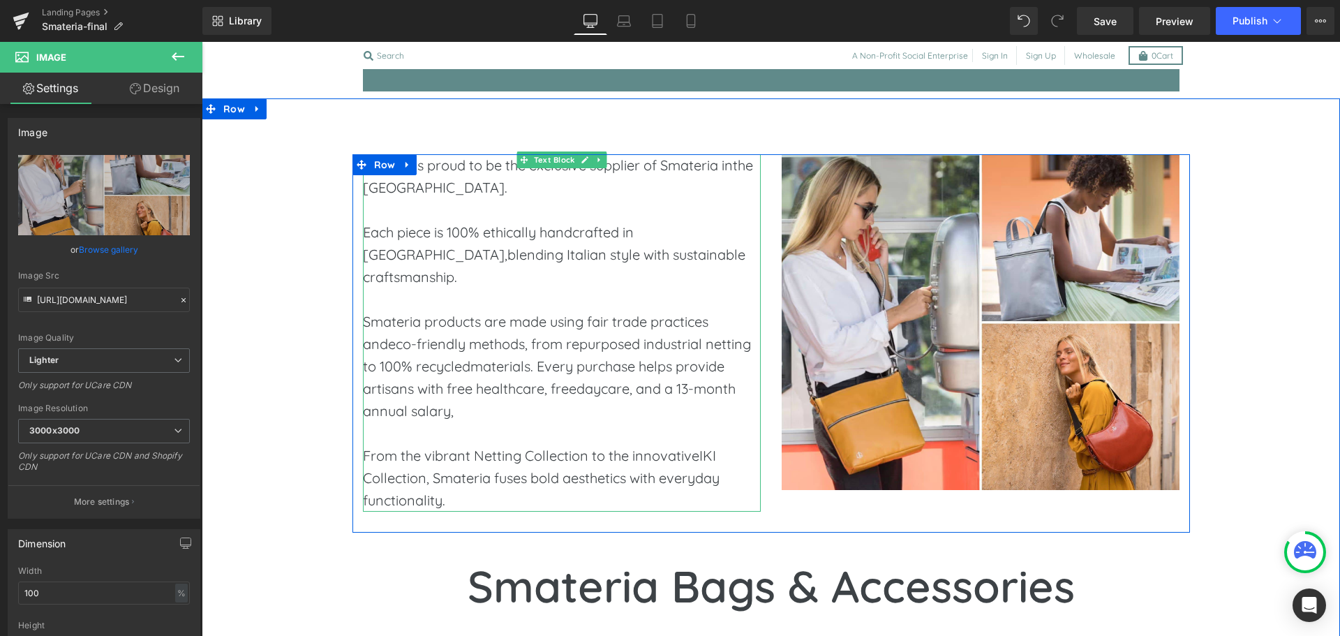
scroll to position [661, 0]
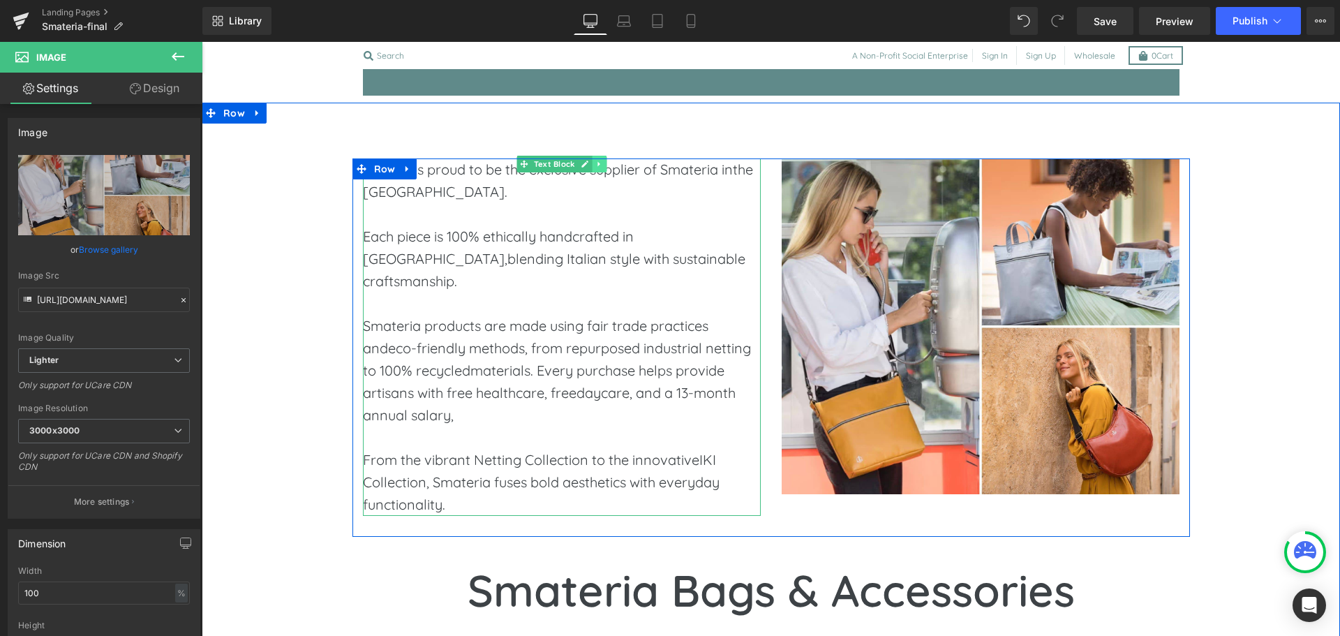
click at [595, 163] on icon at bounding box center [599, 164] width 8 height 8
click at [591, 163] on link at bounding box center [592, 164] width 15 height 17
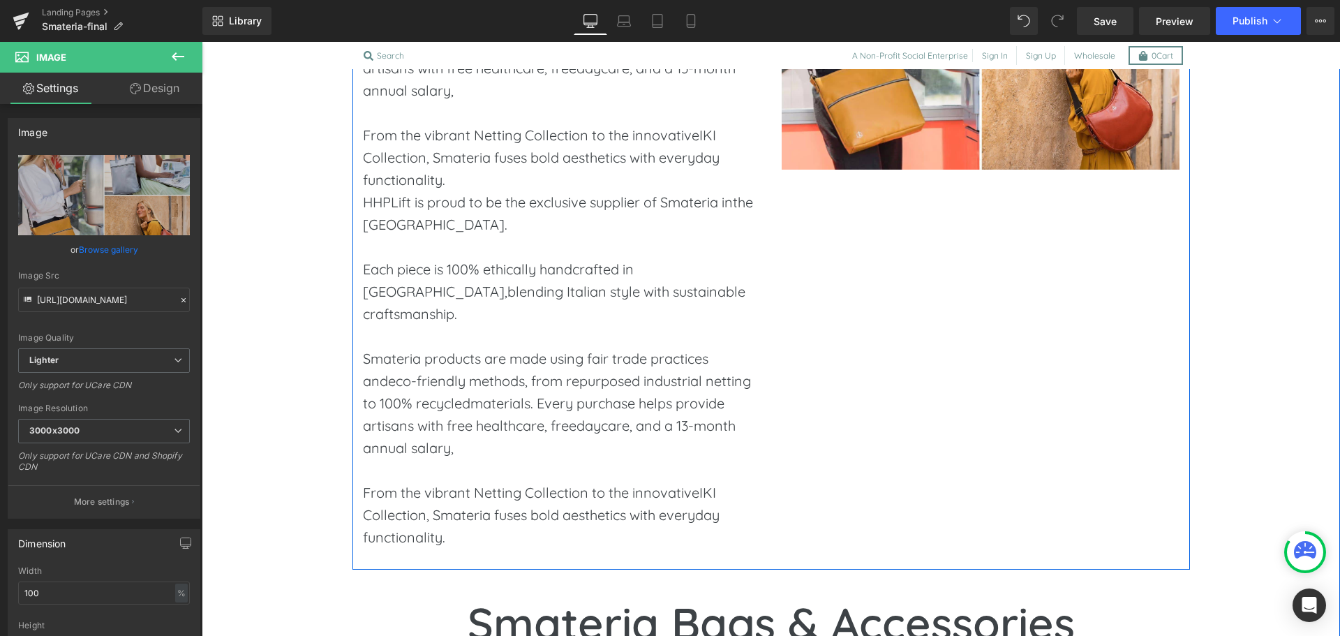
scroll to position [985, 0]
click at [506, 324] on p "Each piece is 100% ethically handcrafted in [GEOGRAPHIC_DATA],blending Italian …" at bounding box center [562, 292] width 398 height 67
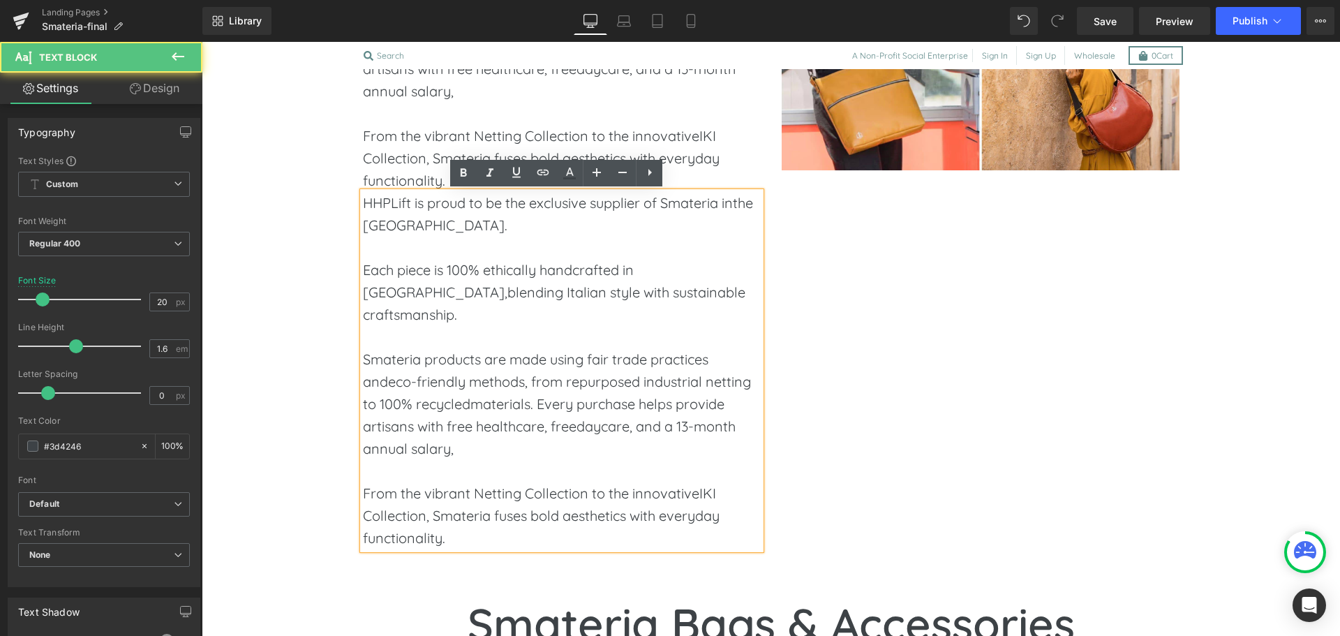
click at [506, 324] on p "Each piece is 100% ethically handcrafted in [GEOGRAPHIC_DATA],blending Italian …" at bounding box center [562, 292] width 398 height 67
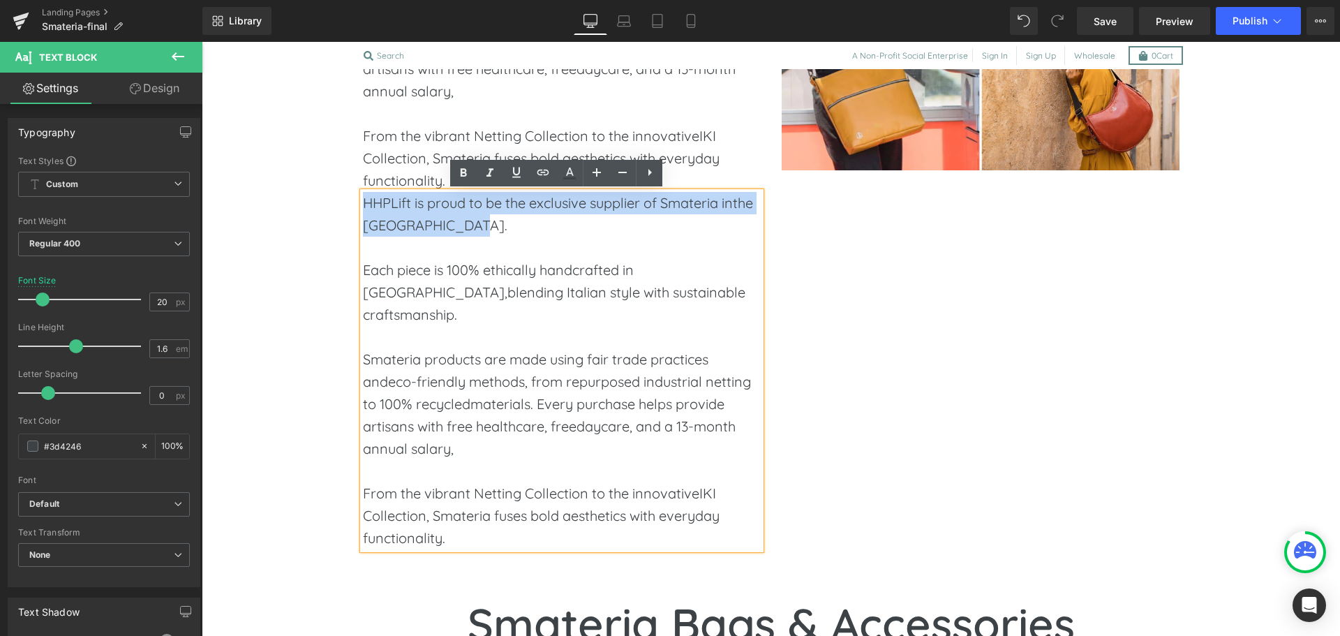
drag, startPoint x: 463, startPoint y: 223, endPoint x: 352, endPoint y: 195, distance: 114.5
click at [353, 195] on div "HHPLift is proud to be the exclusive supplier of Smateria inthe [GEOGRAPHIC_DAT…" at bounding box center [562, 192] width 419 height 715
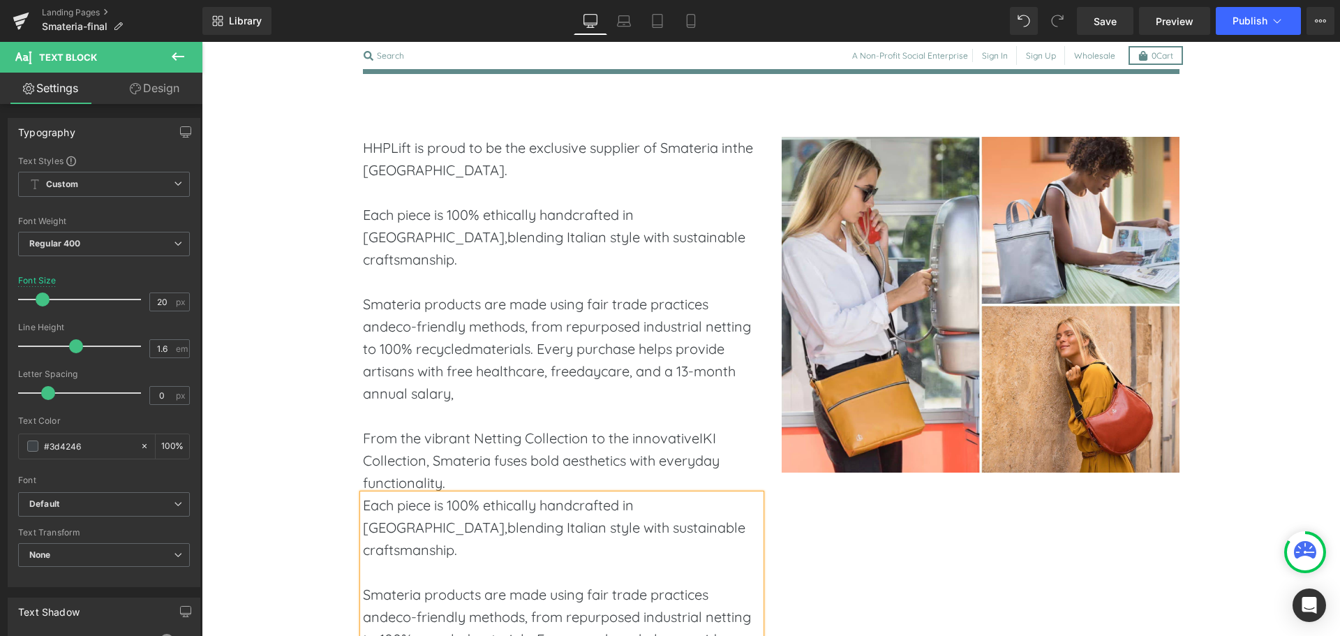
scroll to position [681, 0]
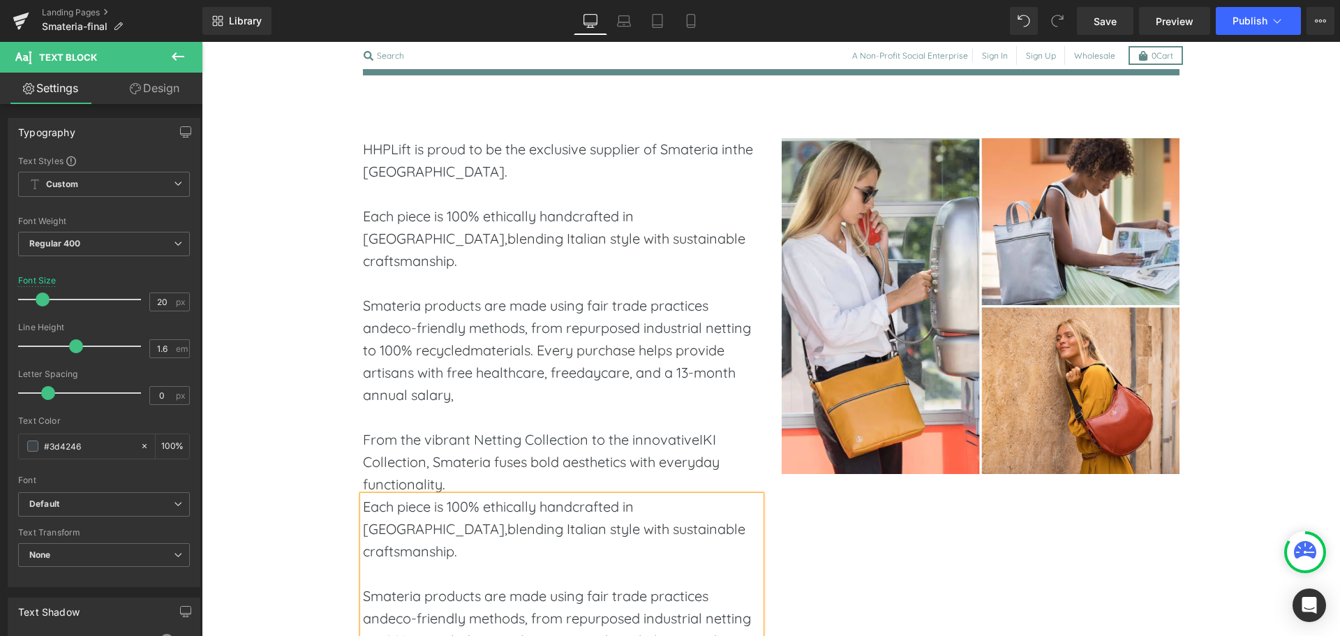
click at [484, 316] on p "Smateria products are made using fair trade practices andeco-friendly methods, …" at bounding box center [562, 351] width 398 height 112
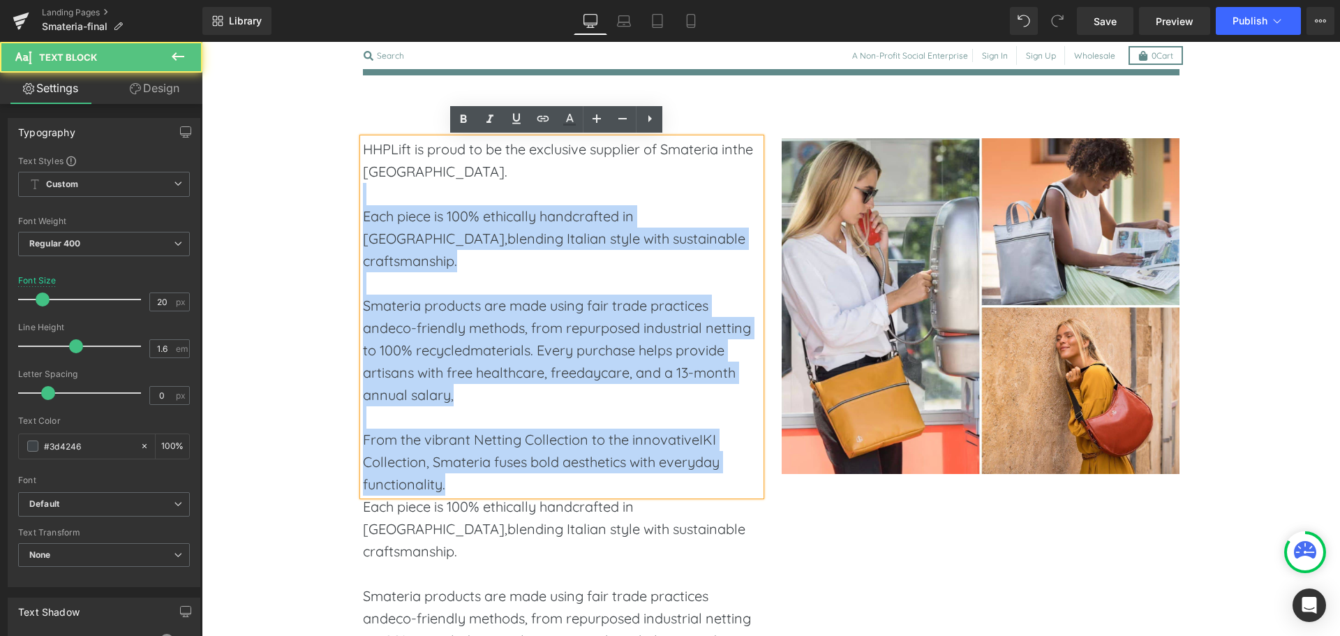
drag, startPoint x: 374, startPoint y: 189, endPoint x: 482, endPoint y: 482, distance: 311.6
click at [482, 482] on div "HHPLift is proud to be the exclusive supplier of Smateria inthe [GEOGRAPHIC_DAT…" at bounding box center [562, 316] width 398 height 357
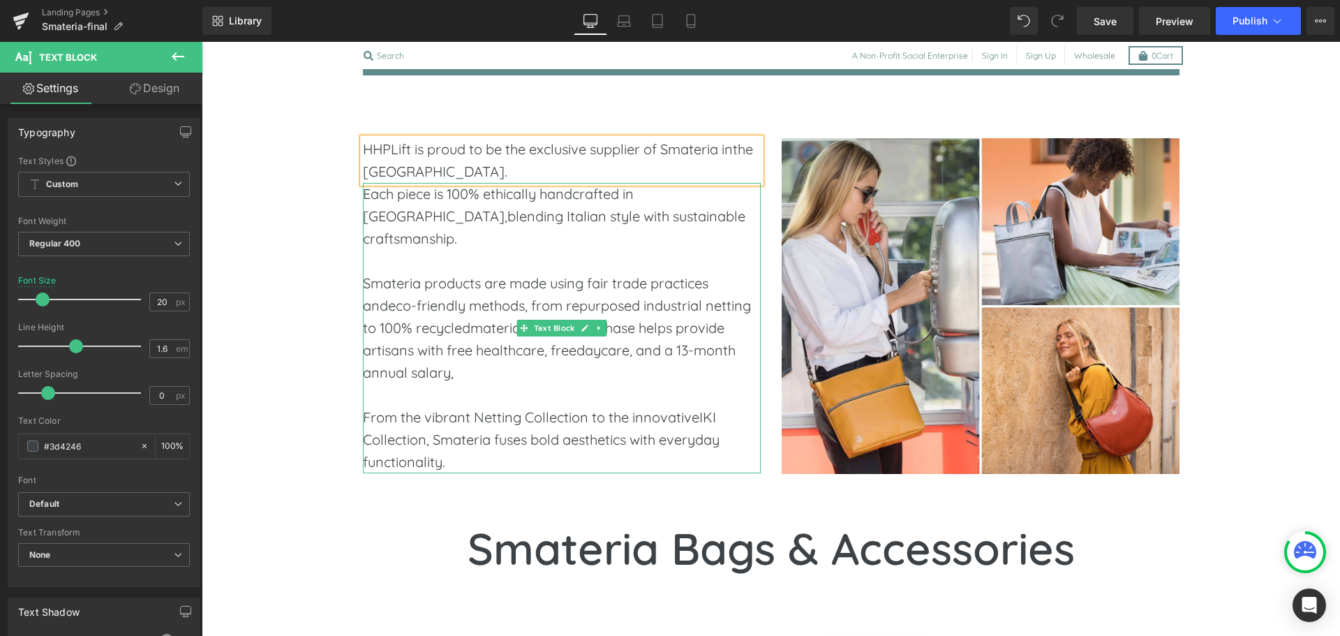
click at [390, 242] on span "Each piece is 100% ethically handcrafted in [GEOGRAPHIC_DATA],blending Italian …" at bounding box center [554, 216] width 383 height 62
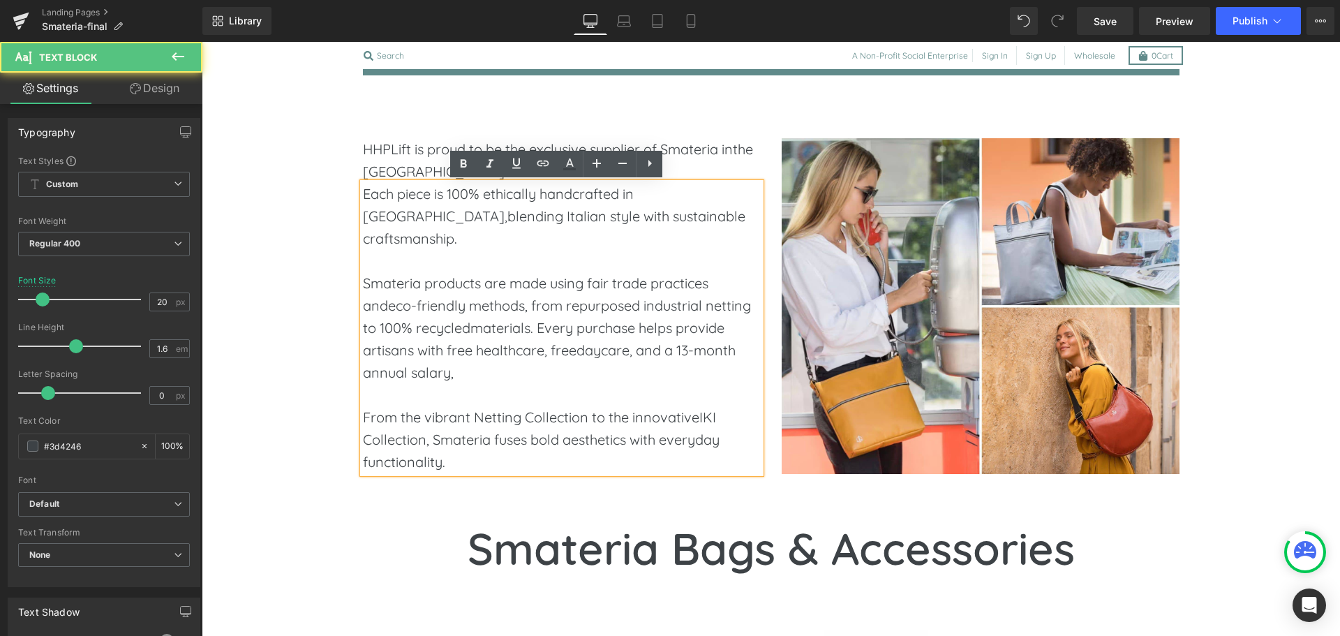
click at [392, 152] on p "HHPLift is proud to be the exclusive supplier of Smateria inthe [GEOGRAPHIC_DAT…" at bounding box center [562, 160] width 398 height 45
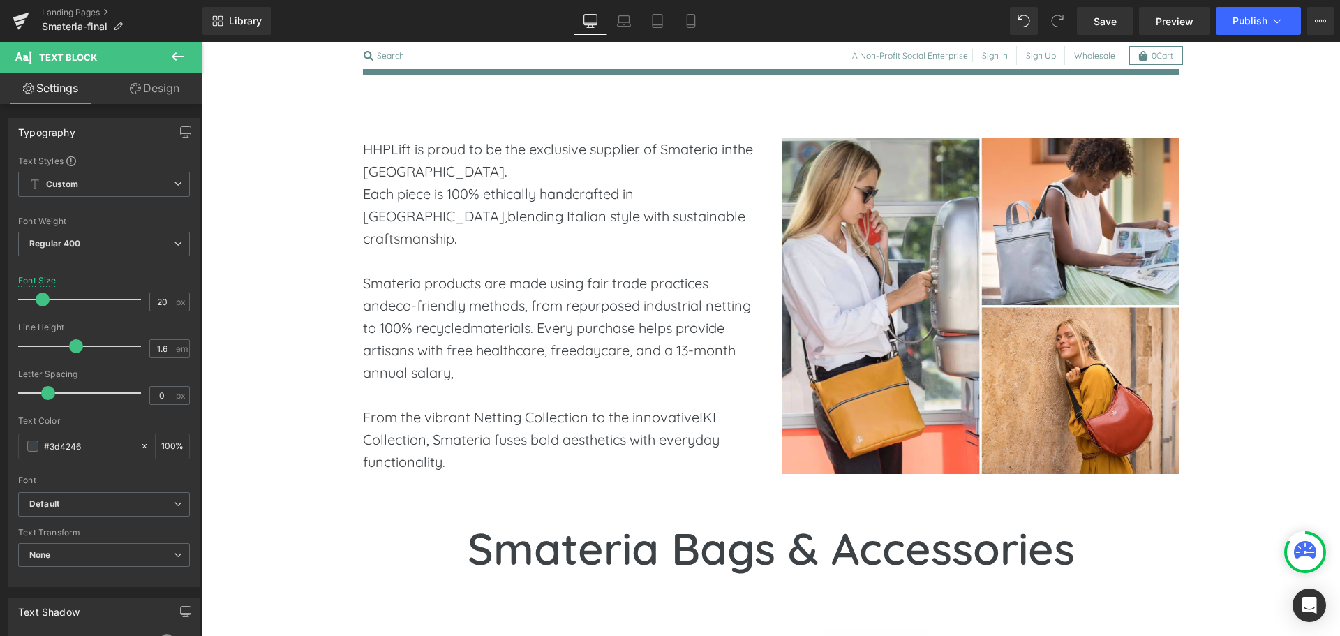
click at [168, 45] on button at bounding box center [178, 57] width 49 height 31
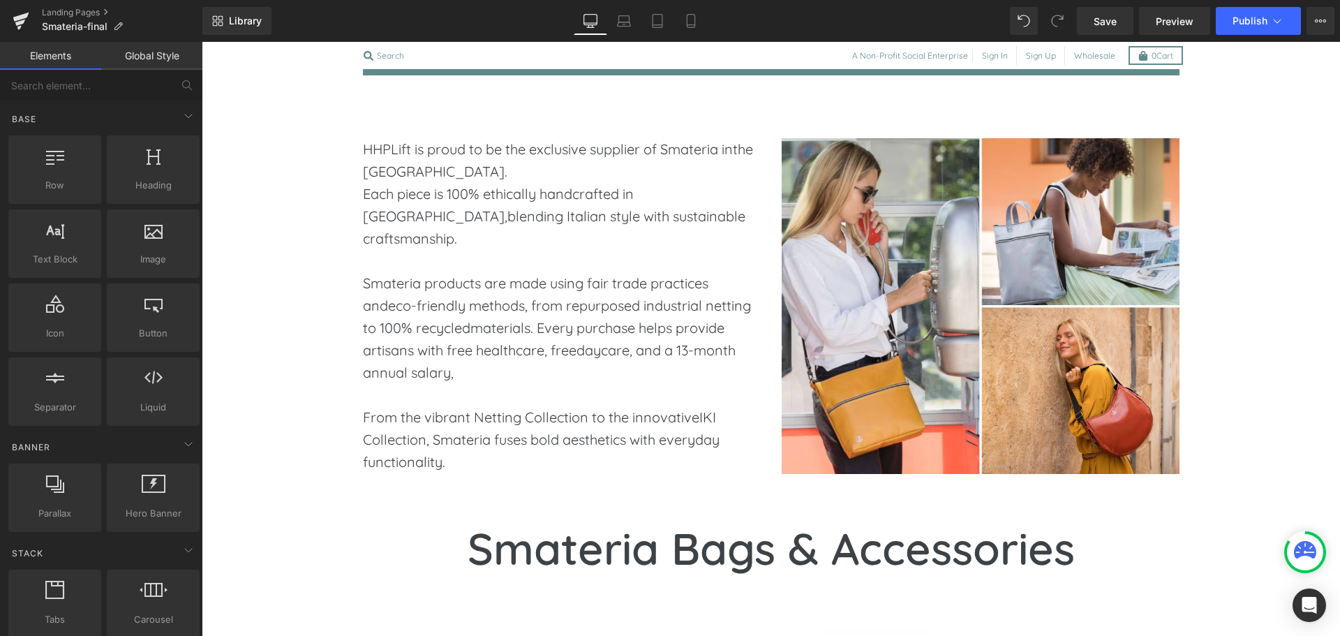
click at [373, 163] on p "HHPLift is proud to be the exclusive supplier of Smateria inthe [GEOGRAPHIC_DAT…" at bounding box center [562, 160] width 398 height 45
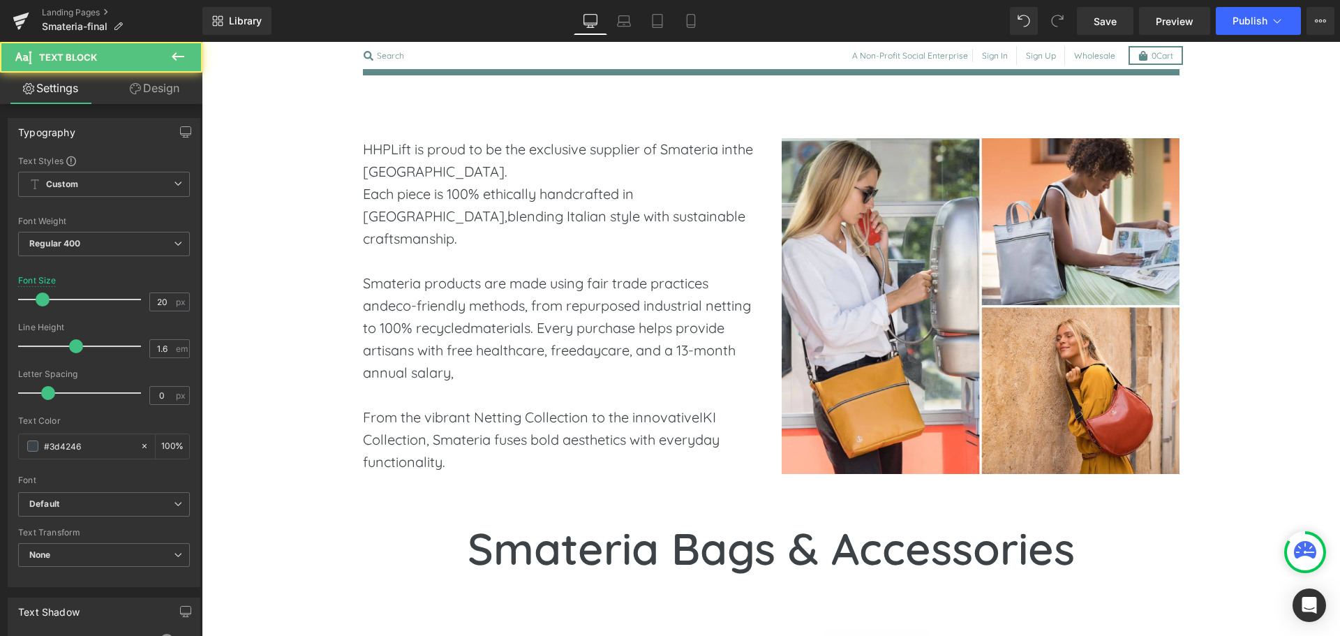
click at [156, 87] on link "Design" at bounding box center [154, 88] width 101 height 31
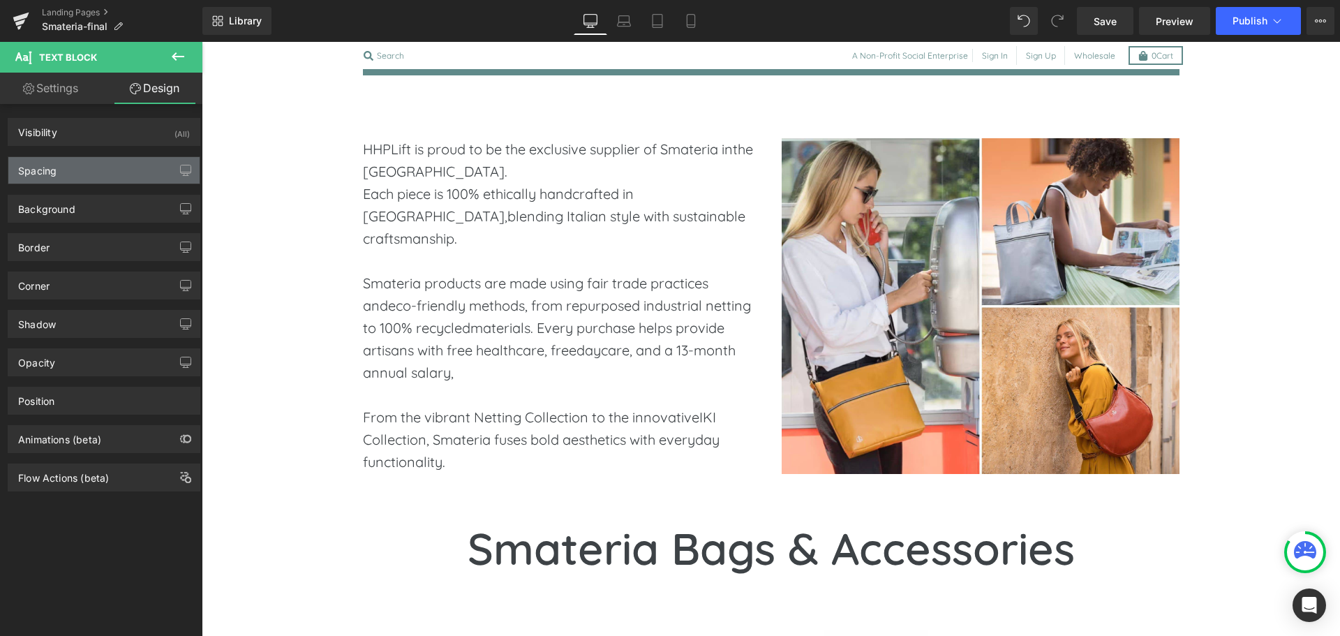
click at [84, 174] on div "Spacing" at bounding box center [103, 170] width 191 height 27
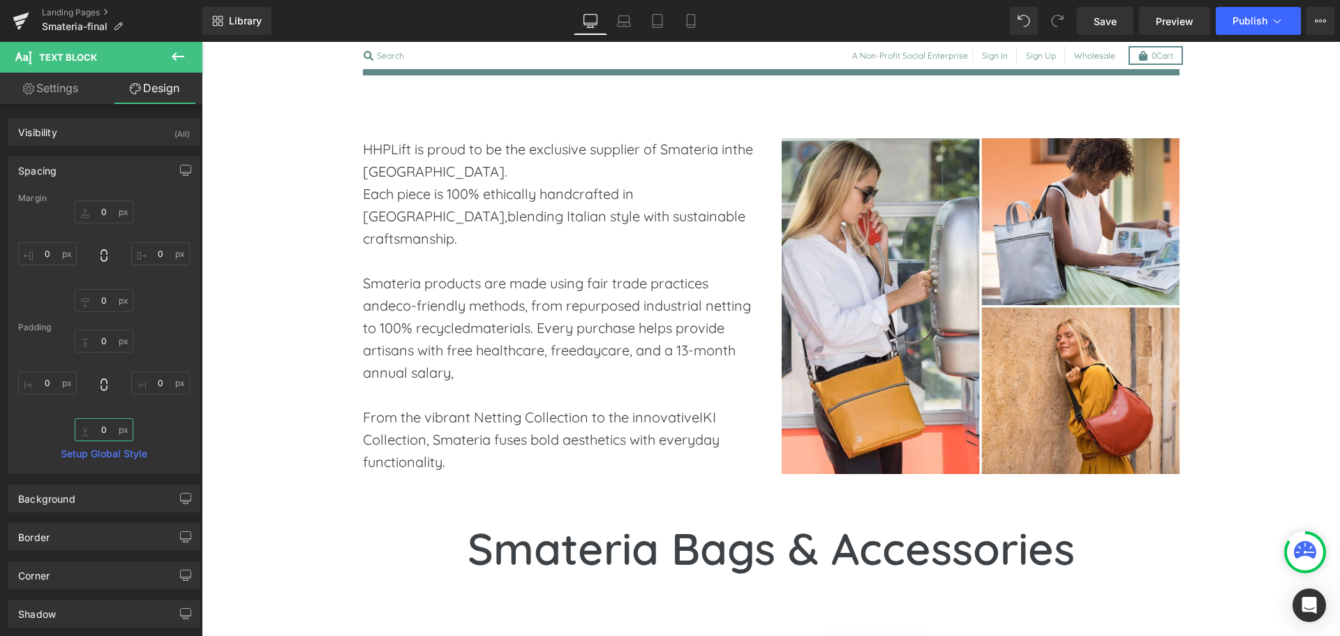
click at [102, 429] on input "text" at bounding box center [104, 429] width 59 height 23
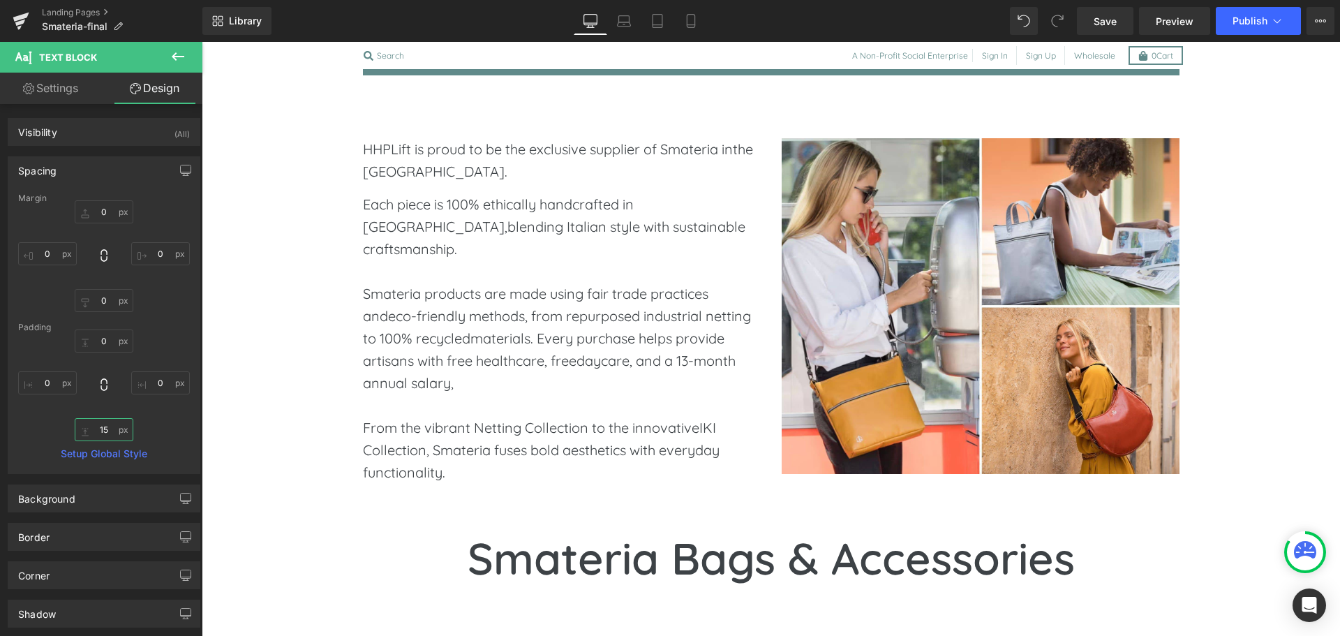
type input "1"
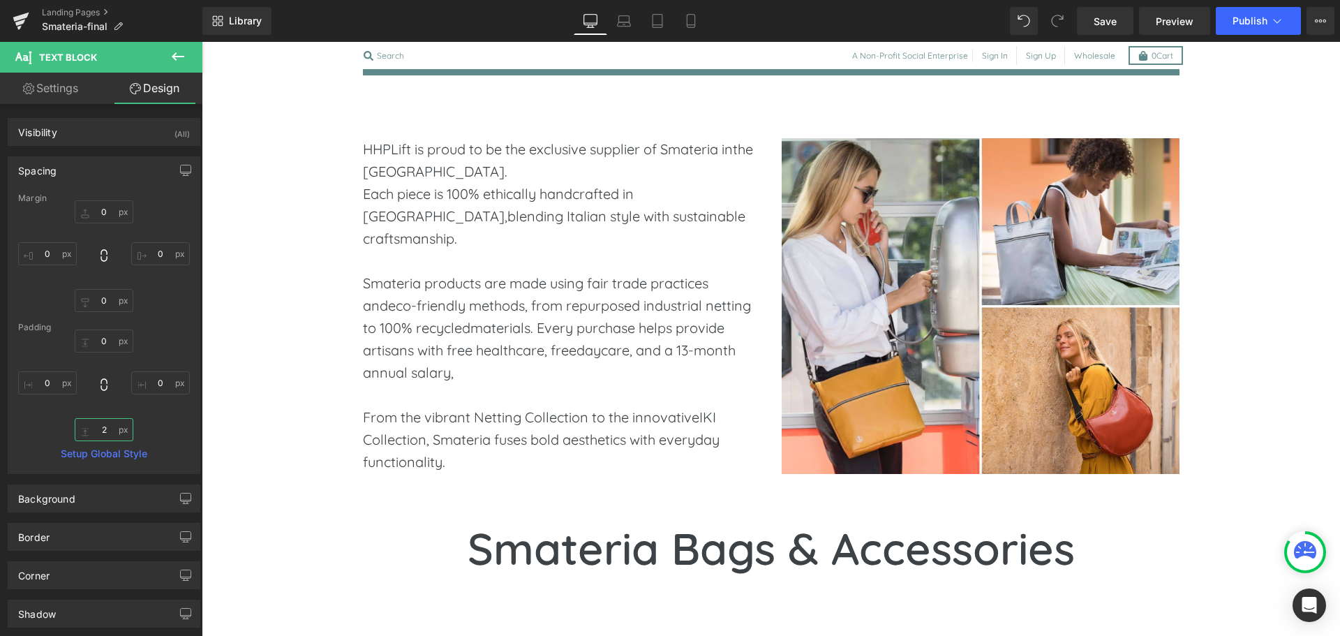
type input "20"
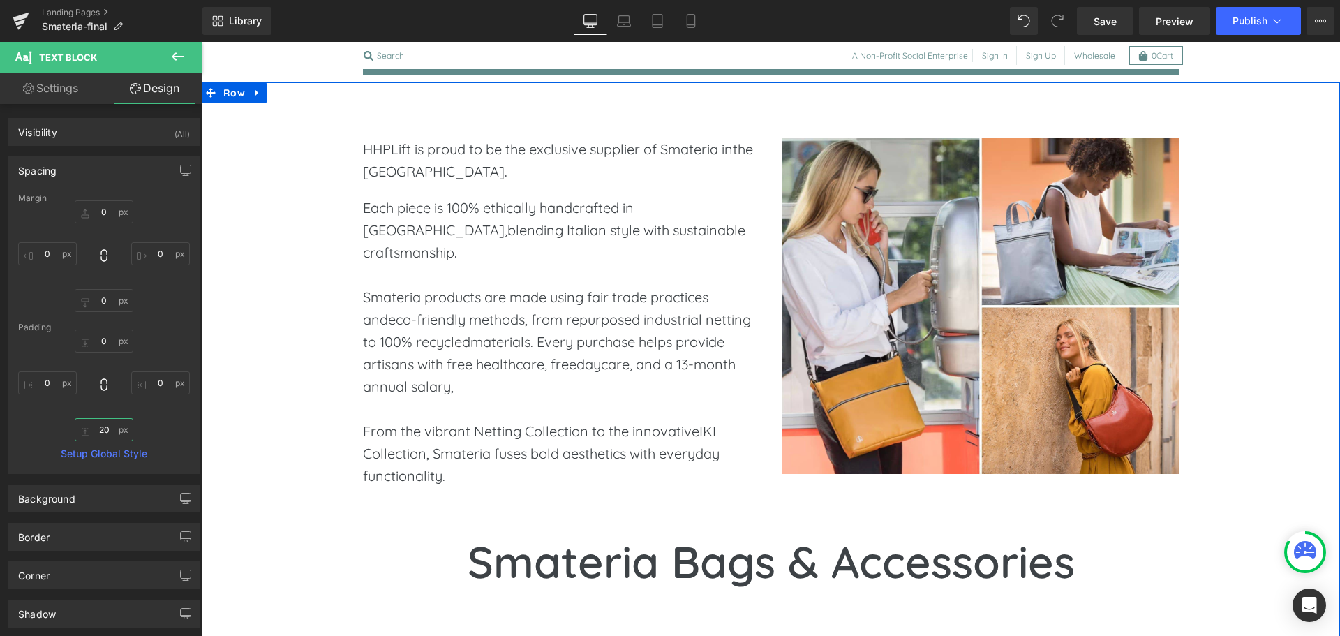
click at [202, 42] on div at bounding box center [202, 42] width 0 height 0
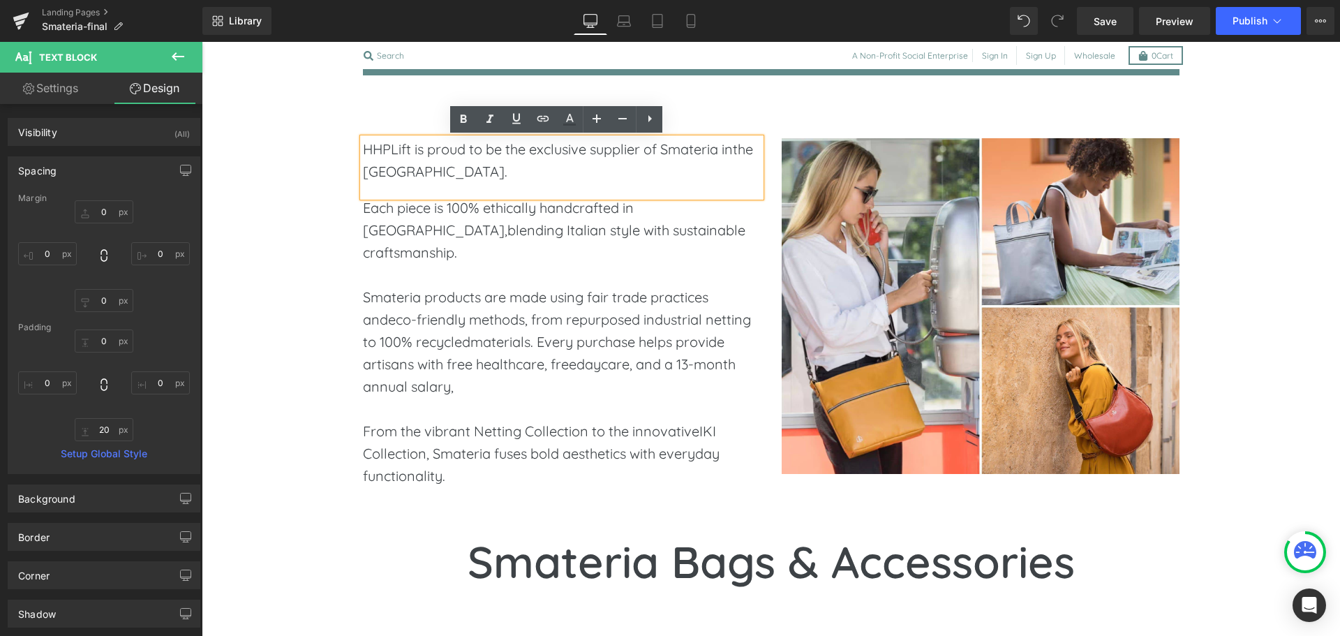
click at [413, 167] on p "HHPLift is proud to be the exclusive supplier of Smateria inthe [GEOGRAPHIC_DAT…" at bounding box center [562, 160] width 398 height 45
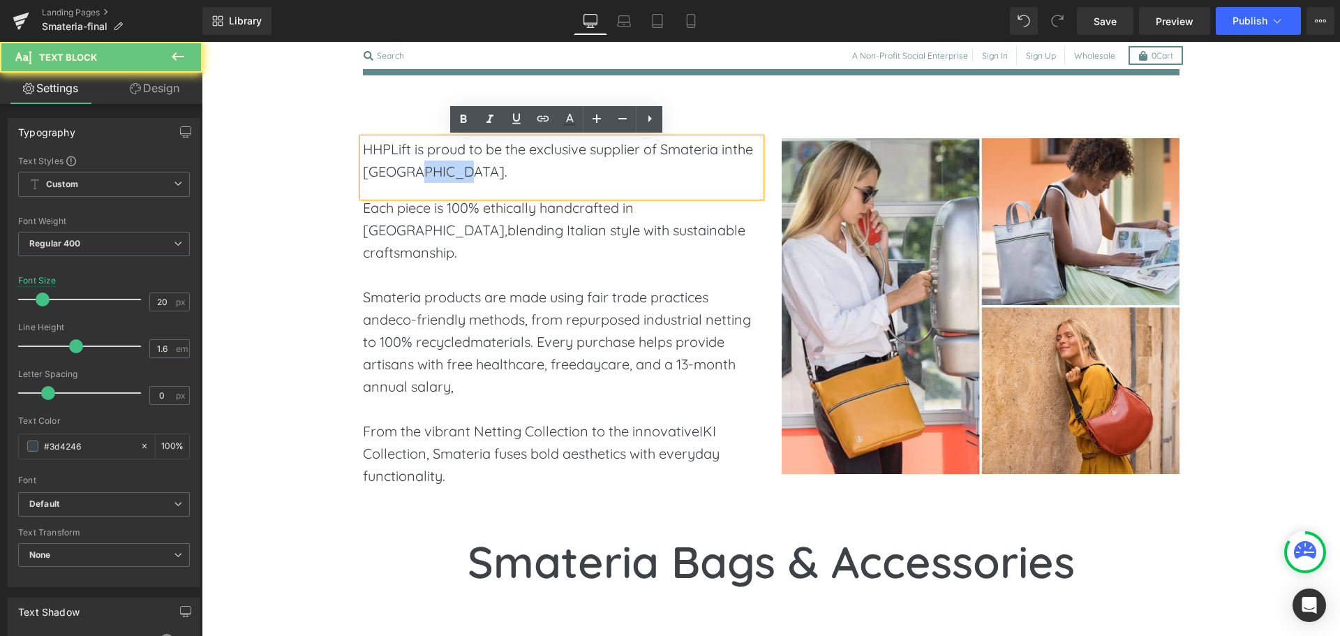
click at [413, 167] on p "HHPLift is proud to be the exclusive supplier of Smateria inthe [GEOGRAPHIC_DAT…" at bounding box center [562, 160] width 398 height 45
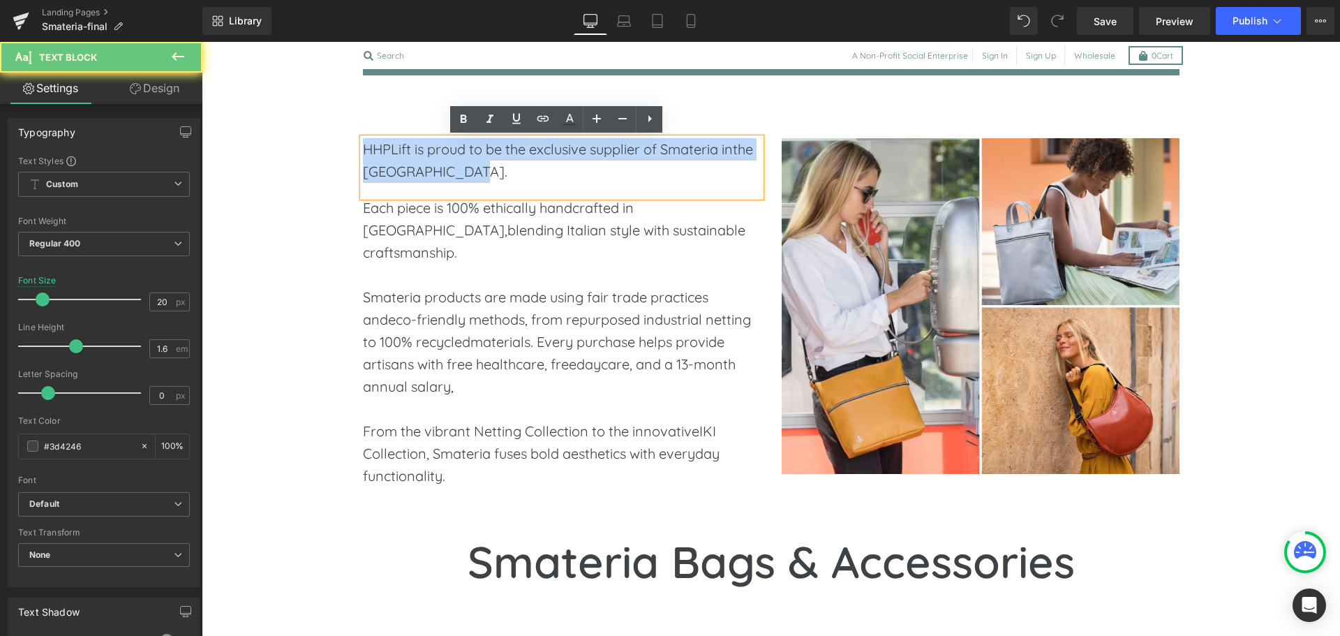
click at [413, 167] on p "HHPLift is proud to be the exclusive supplier of Smateria inthe [GEOGRAPHIC_DAT…" at bounding box center [562, 160] width 398 height 45
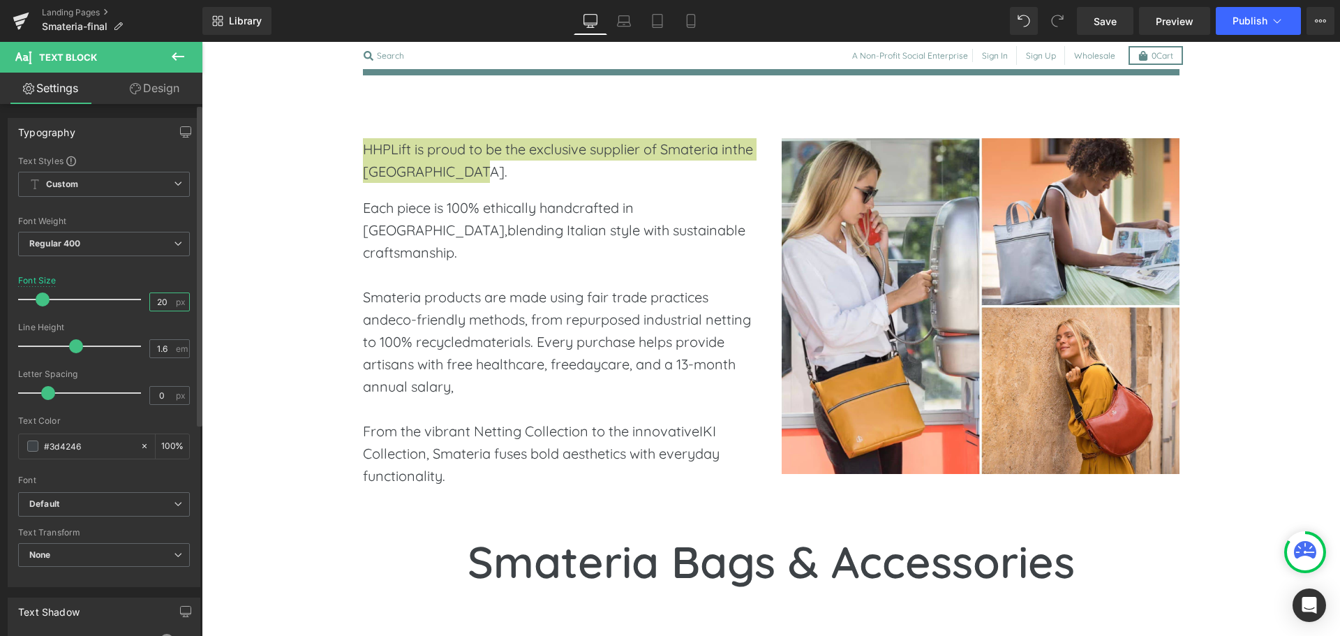
click at [153, 300] on input "20" at bounding box center [162, 301] width 24 height 17
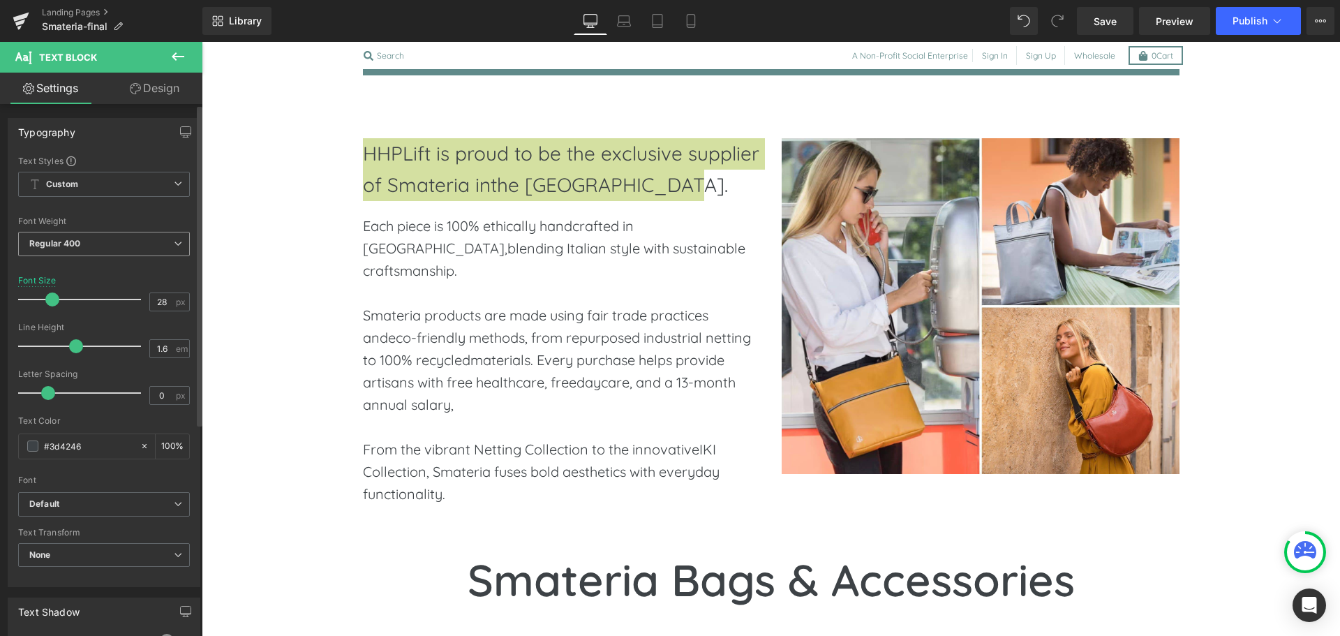
click at [74, 239] on b "Regular 400" at bounding box center [55, 243] width 52 height 10
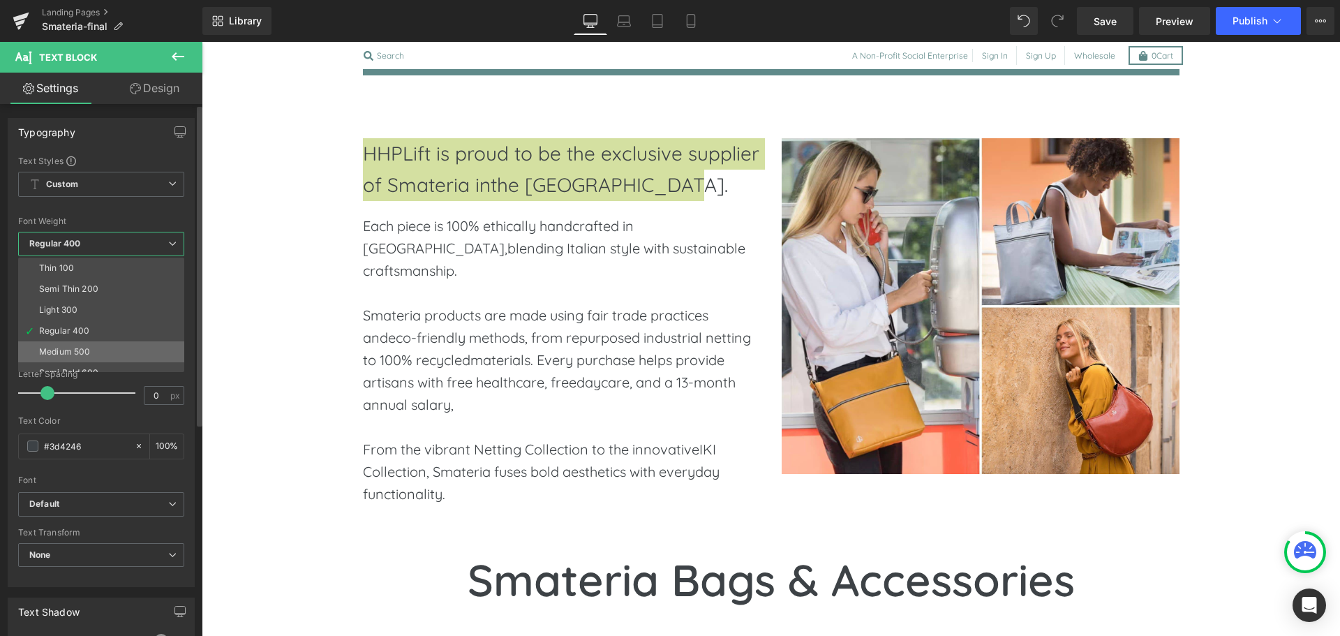
click at [82, 345] on li "Medium 500" at bounding box center [104, 351] width 172 height 21
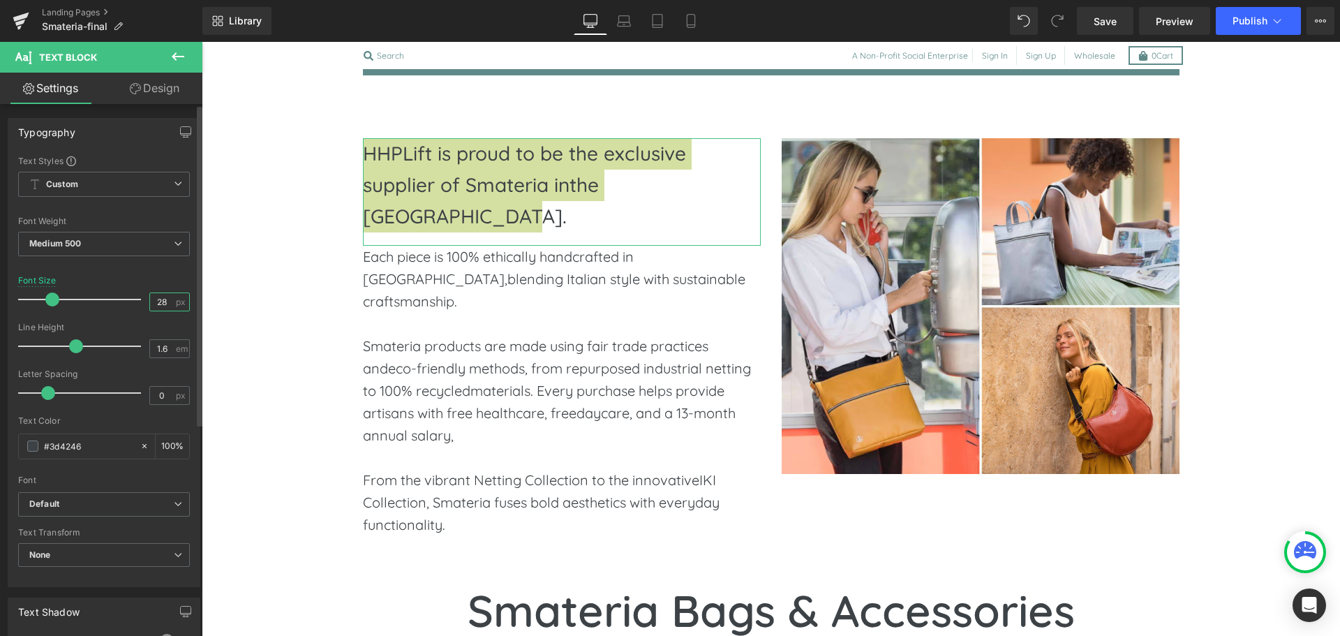
click at [152, 303] on input "28" at bounding box center [162, 301] width 24 height 17
click at [180, 131] on icon "button" at bounding box center [185, 131] width 11 height 11
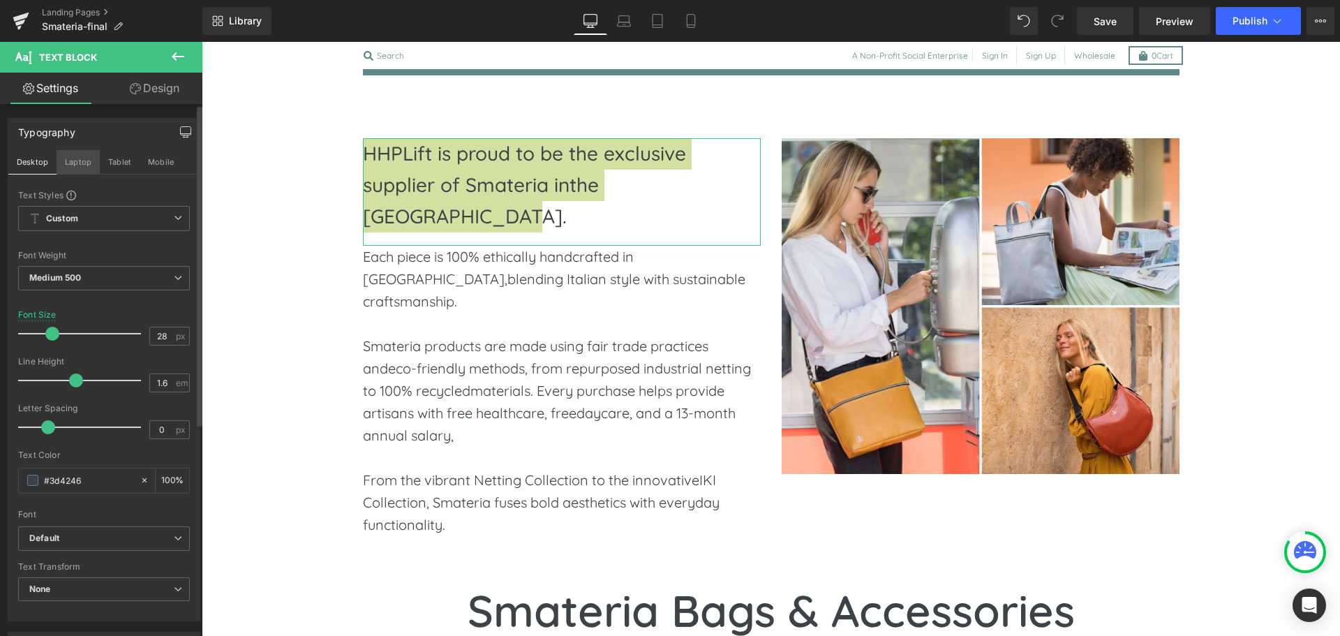
click at [87, 161] on button "Laptop" at bounding box center [78, 162] width 43 height 24
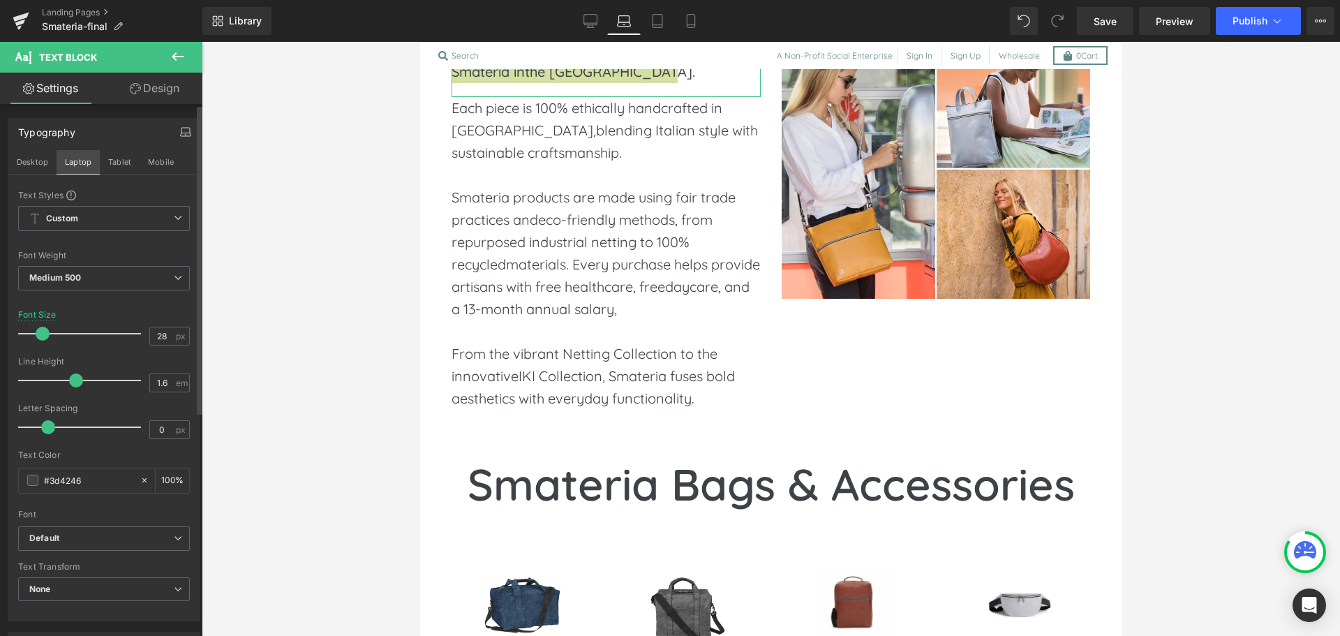
scroll to position [471, 0]
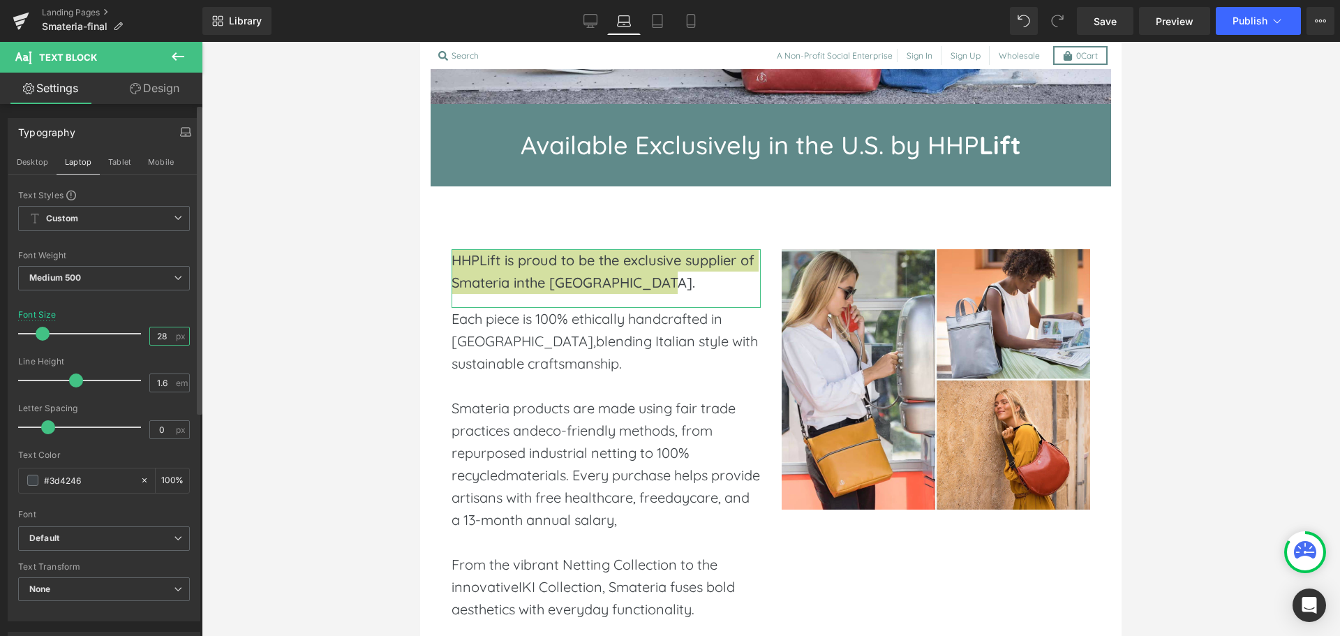
click at [156, 334] on input "28" at bounding box center [162, 335] width 24 height 17
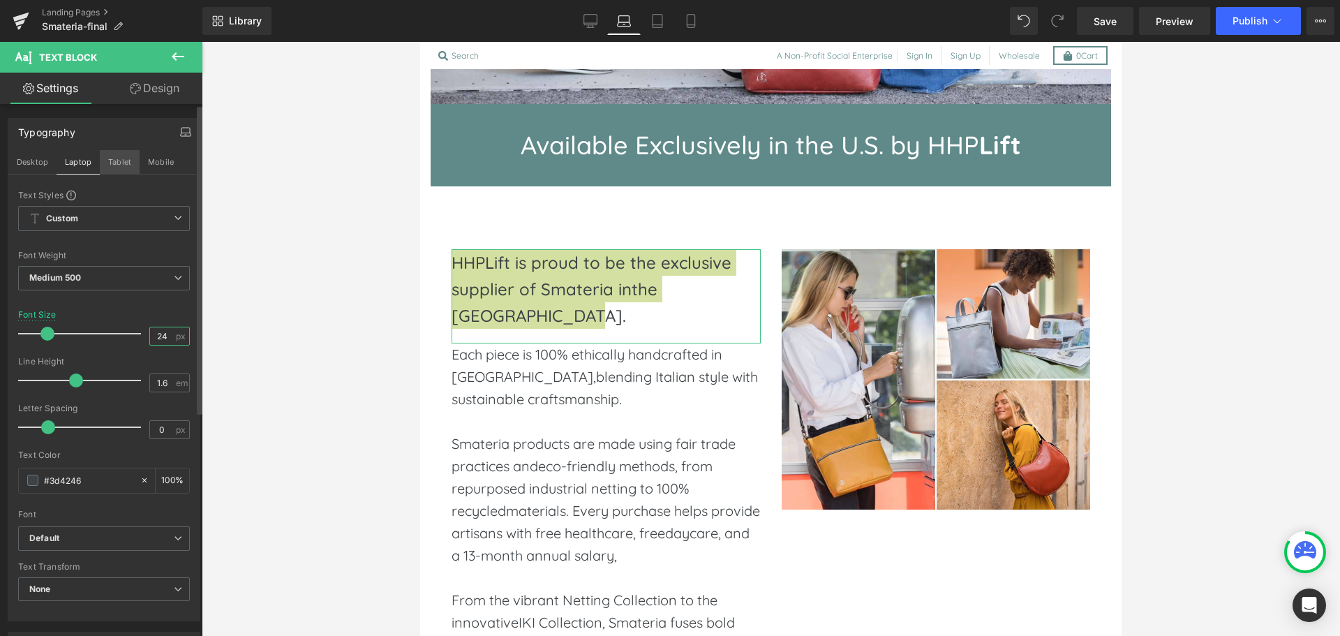
type input "24"
click at [121, 165] on button "Tablet" at bounding box center [120, 162] width 40 height 24
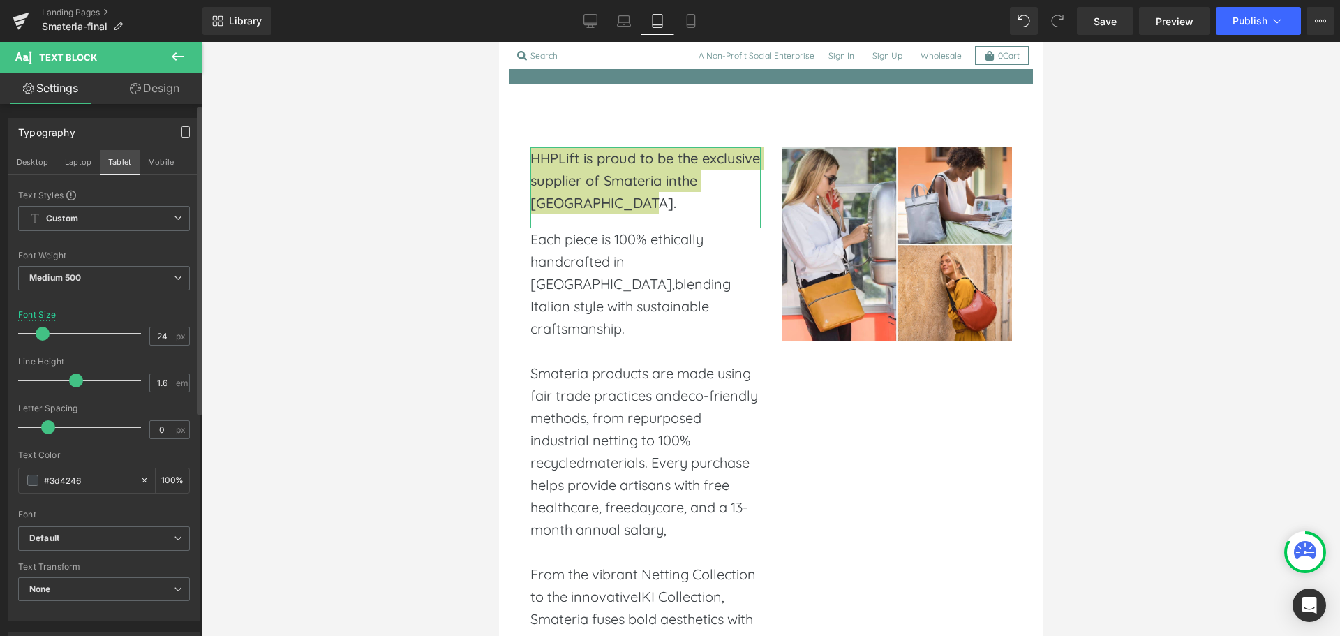
scroll to position [369, 0]
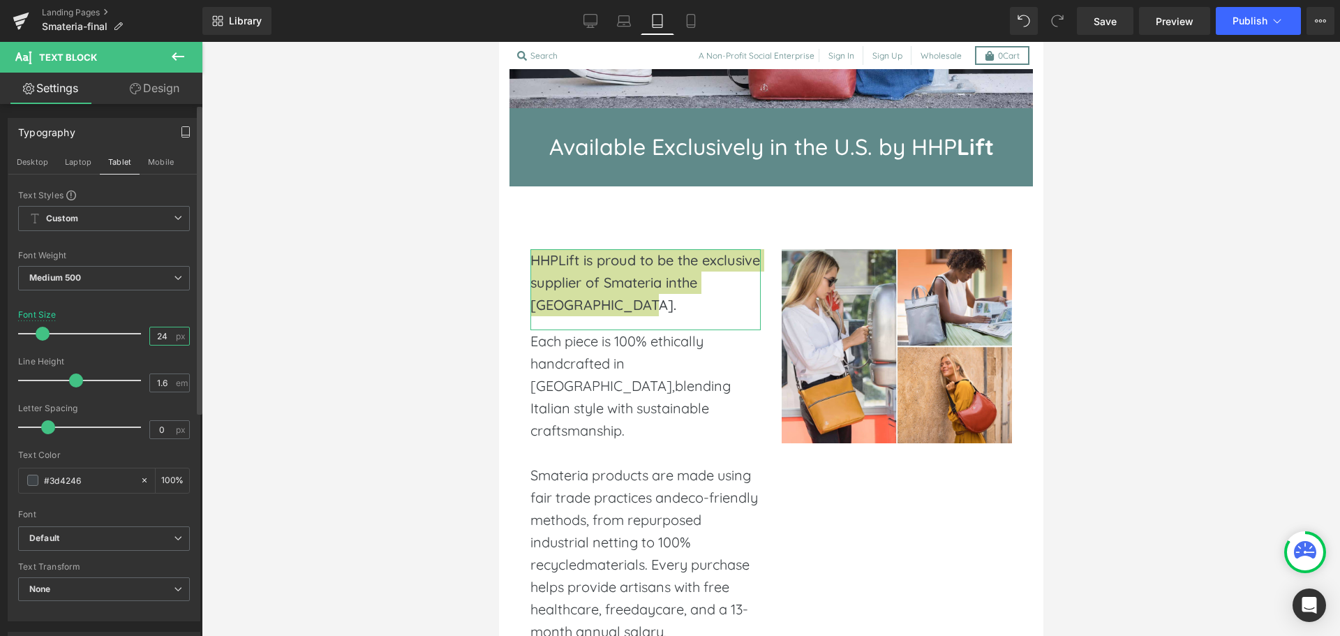
click at [155, 336] on input "24" at bounding box center [162, 335] width 24 height 17
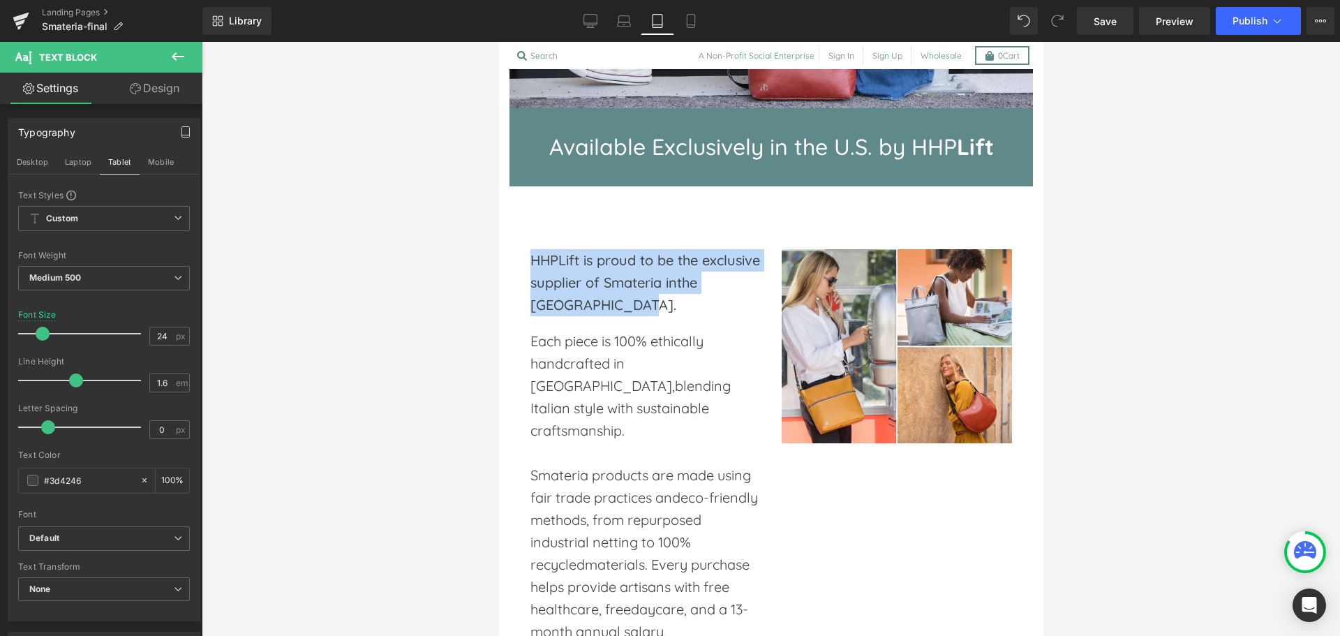
click at [635, 397] on p "Each piece is 100% ethically handcrafted in [GEOGRAPHIC_DATA],blending Italian …" at bounding box center [645, 386] width 230 height 112
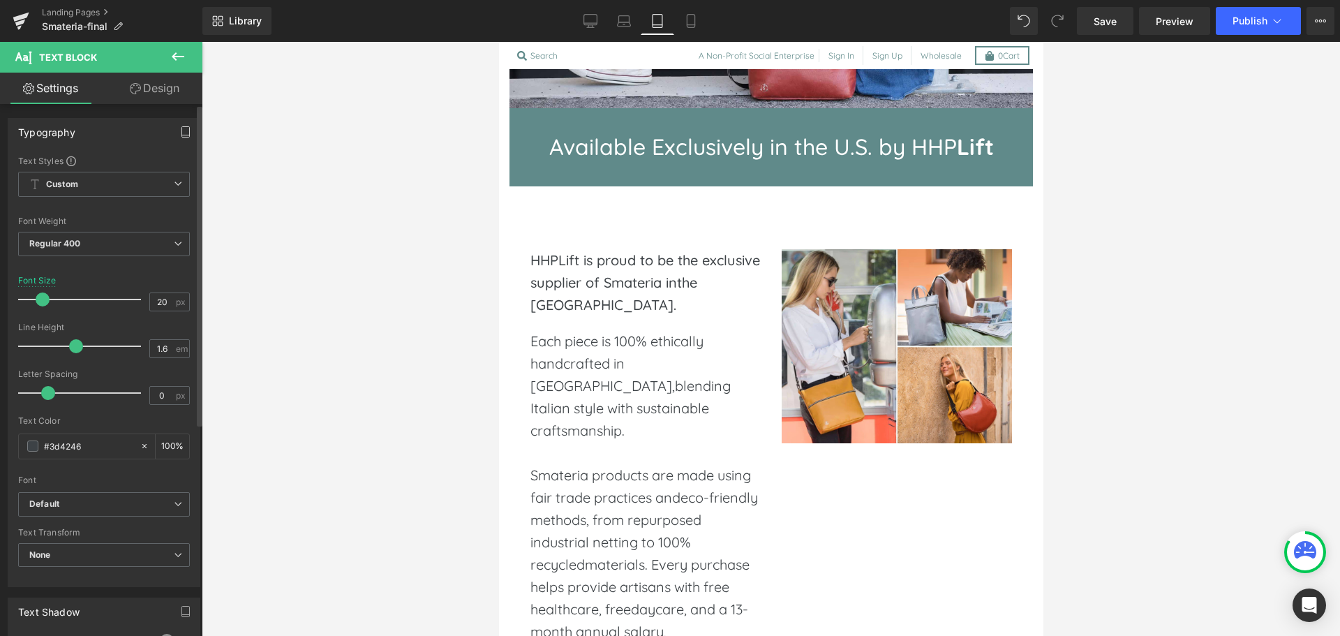
click at [178, 123] on button "button" at bounding box center [186, 132] width 22 height 27
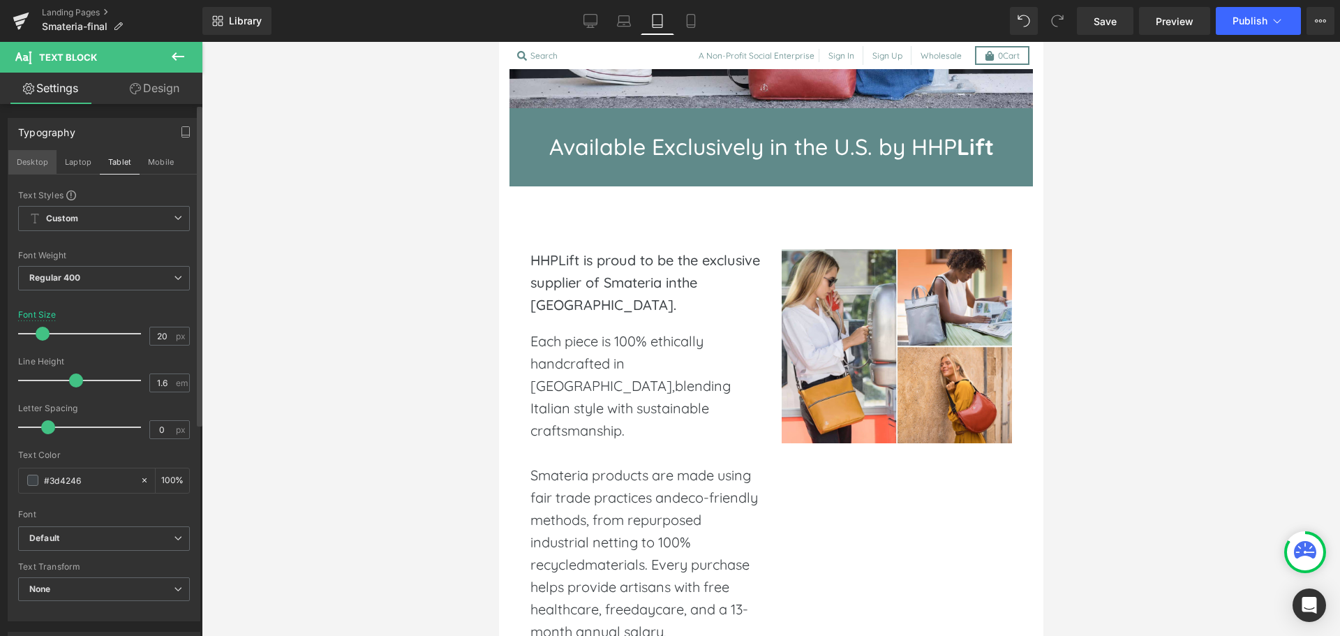
click at [43, 161] on button "Desktop" at bounding box center [32, 162] width 48 height 24
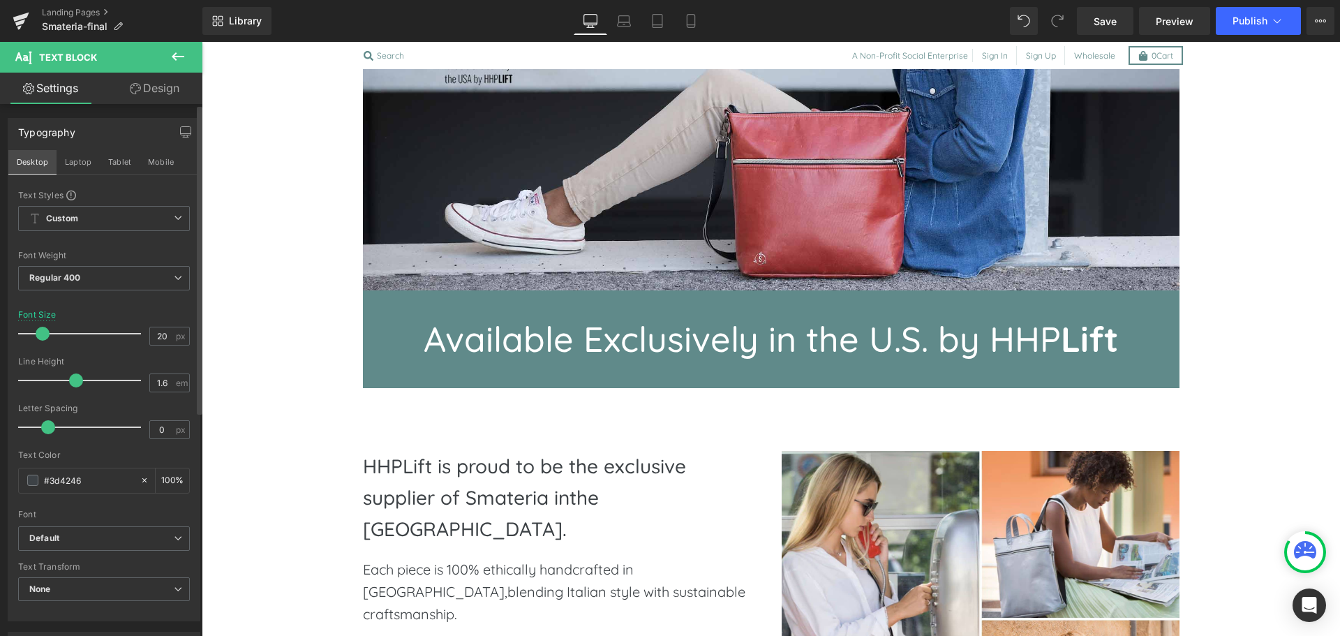
scroll to position [572, 0]
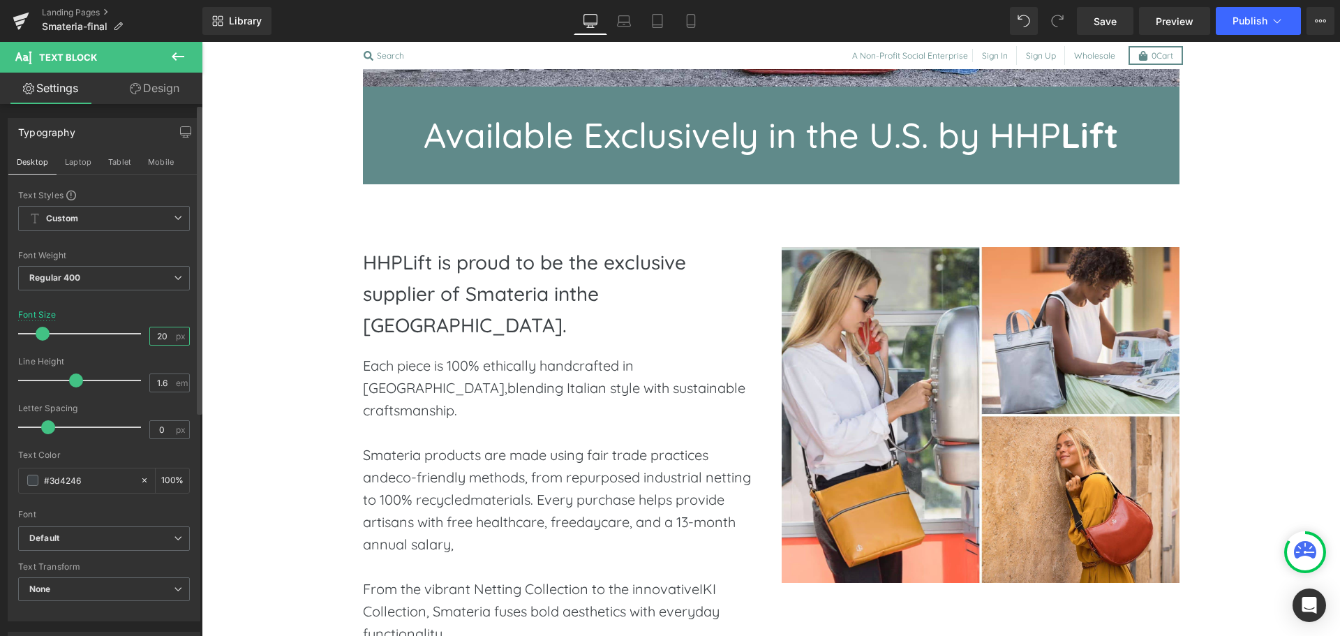
click at [155, 334] on input "20" at bounding box center [162, 335] width 24 height 17
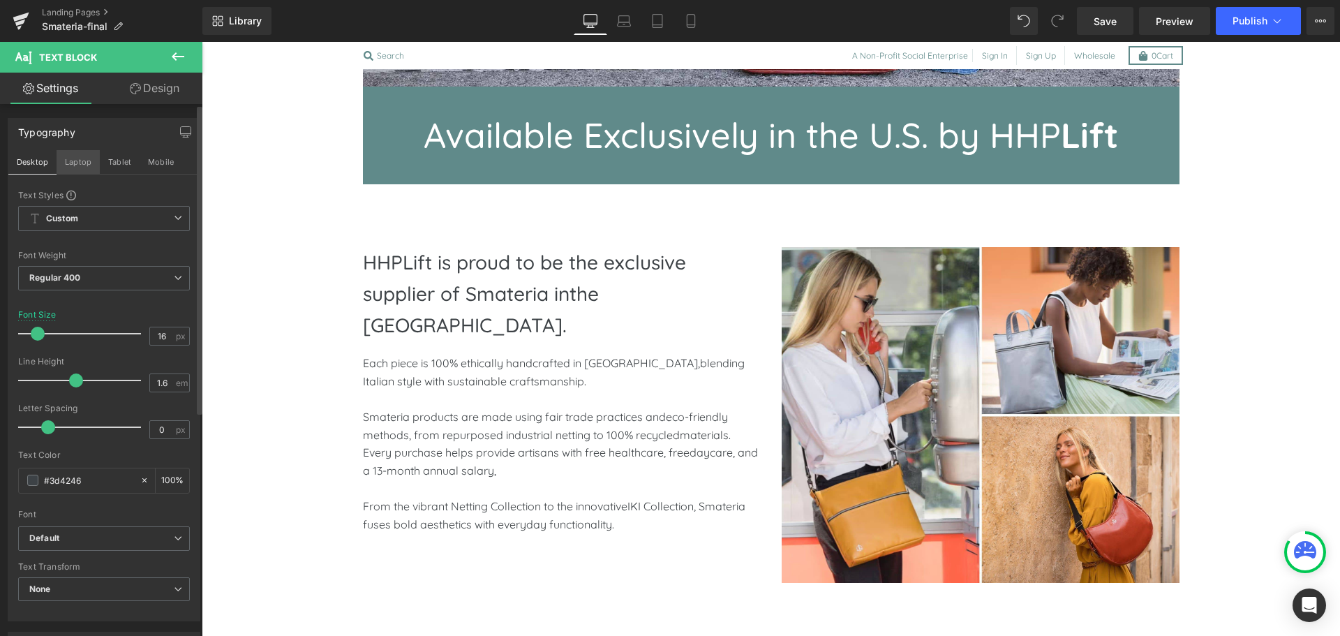
click at [82, 154] on button "Laptop" at bounding box center [78, 162] width 43 height 24
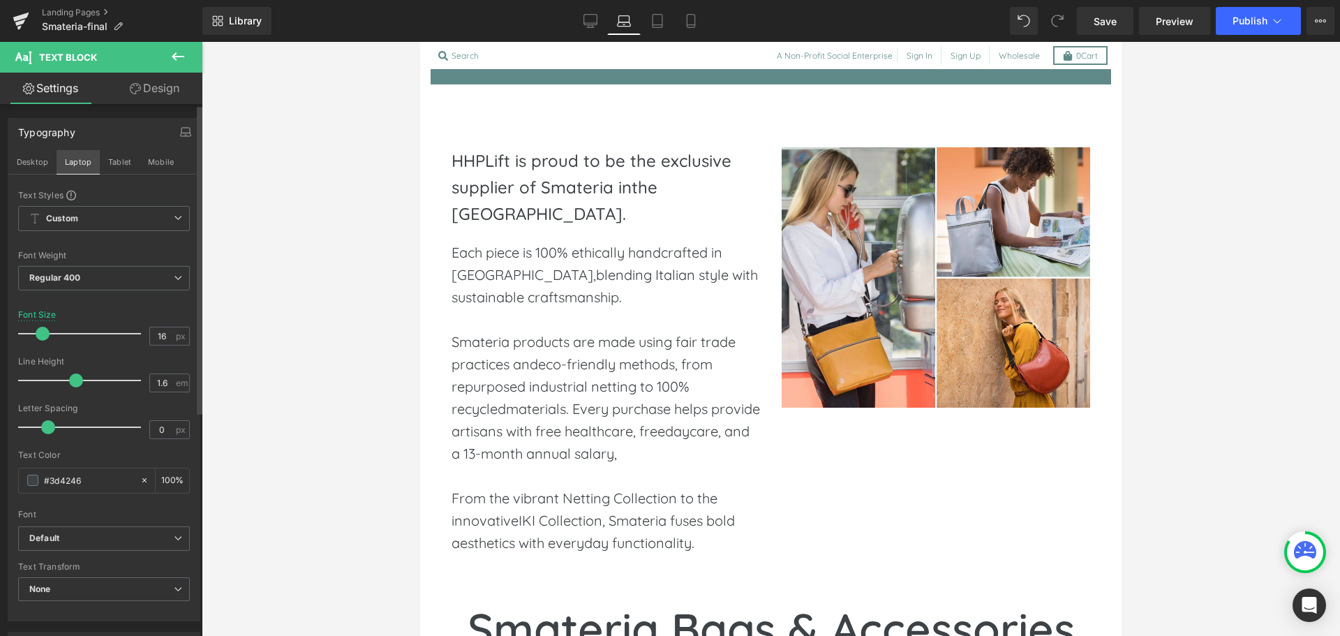
scroll to position [484, 0]
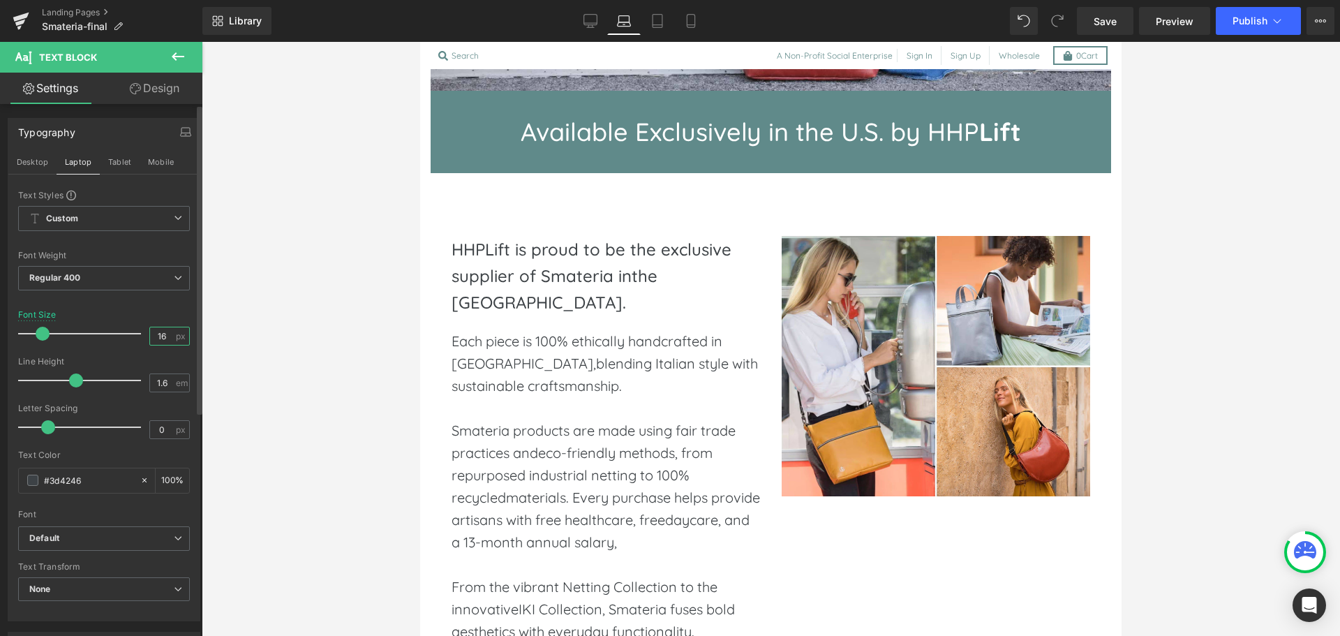
click at [157, 332] on input "16" at bounding box center [162, 335] width 24 height 17
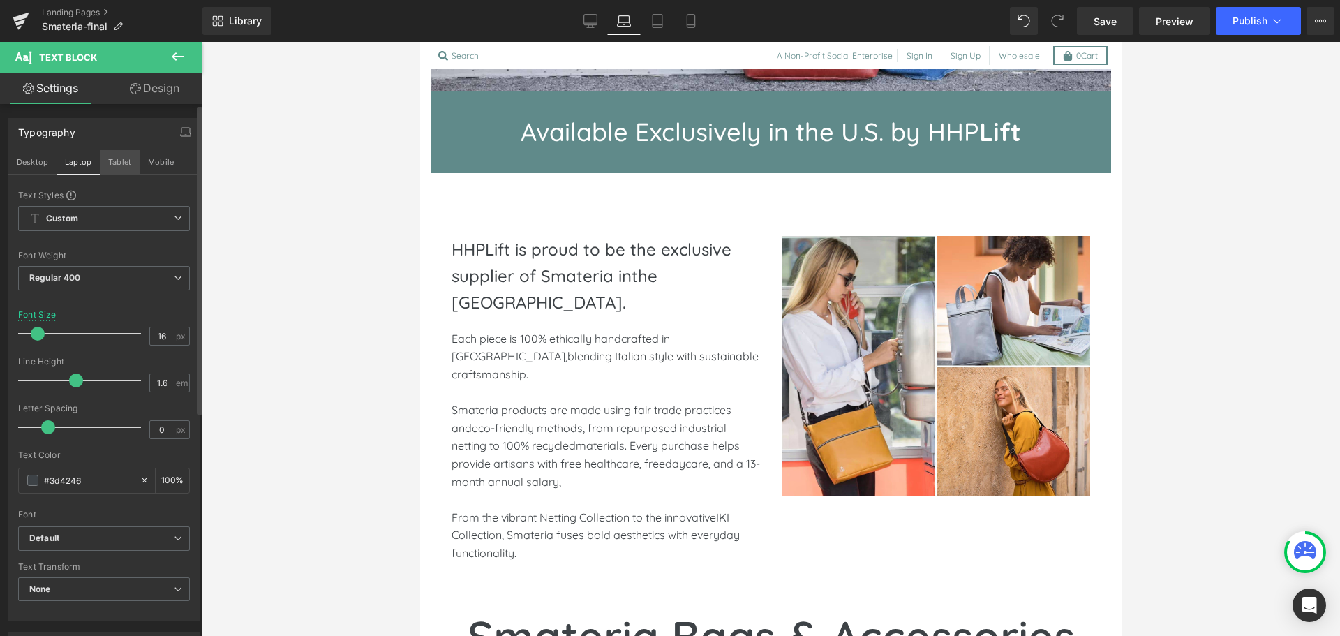
click at [117, 163] on button "Tablet" at bounding box center [120, 162] width 40 height 24
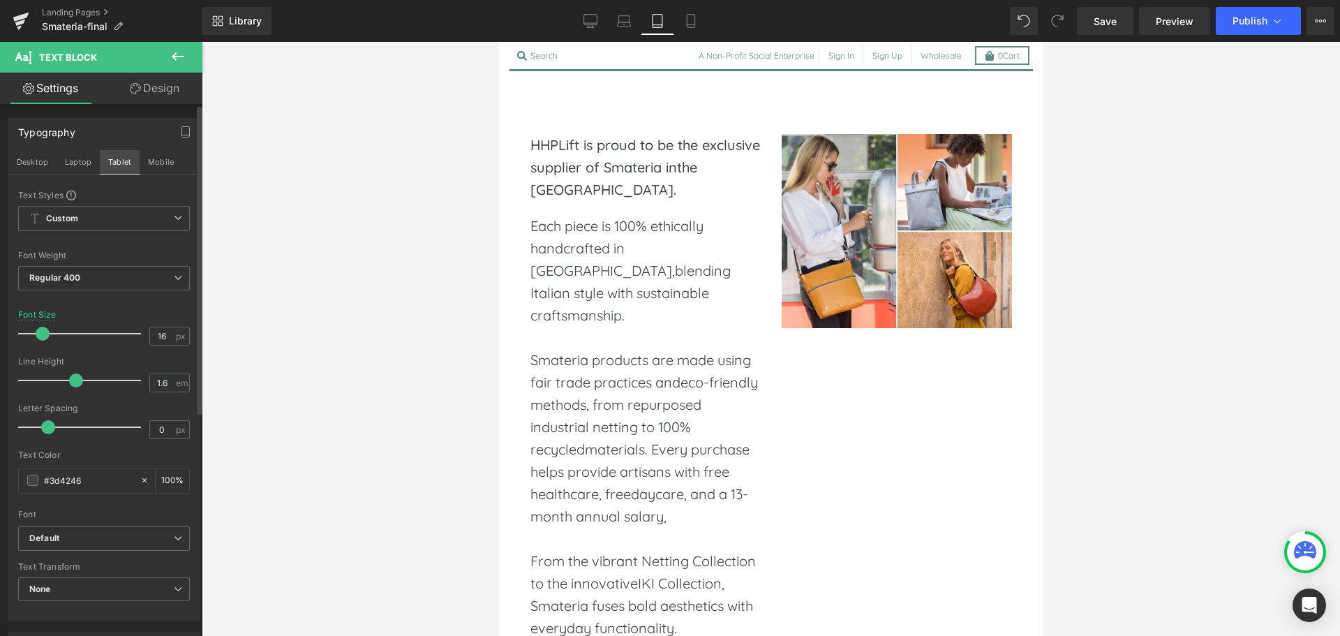
scroll to position [369, 0]
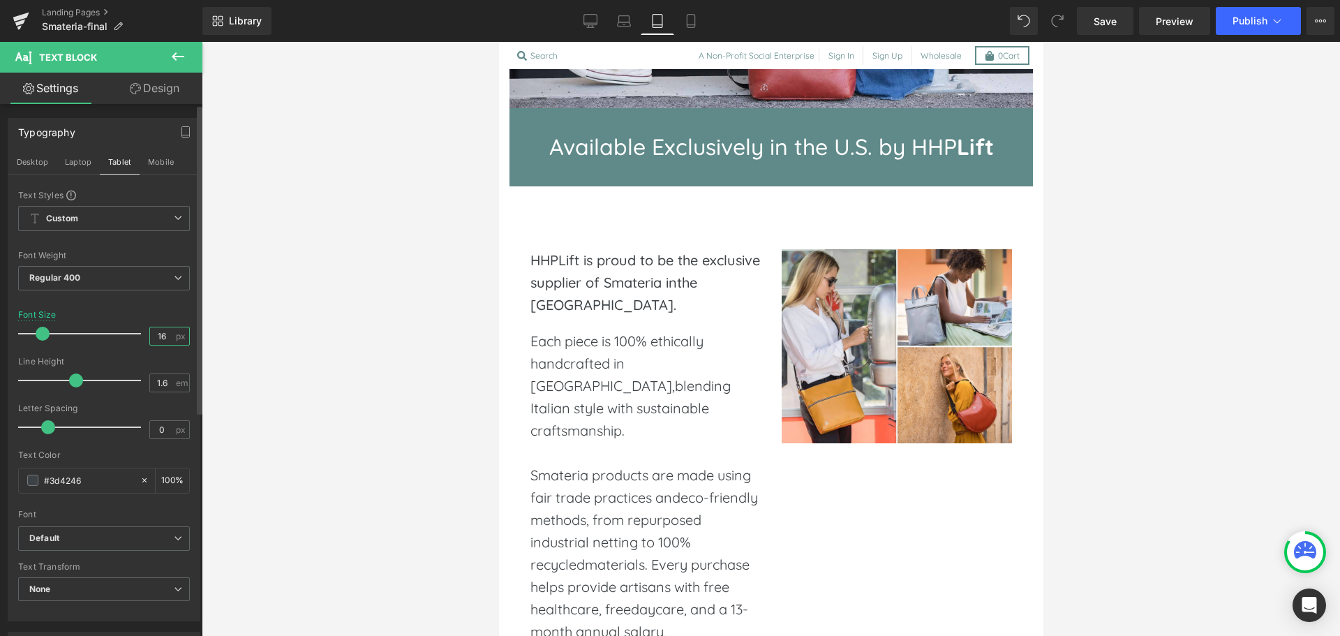
click at [154, 333] on input "16" at bounding box center [162, 335] width 24 height 17
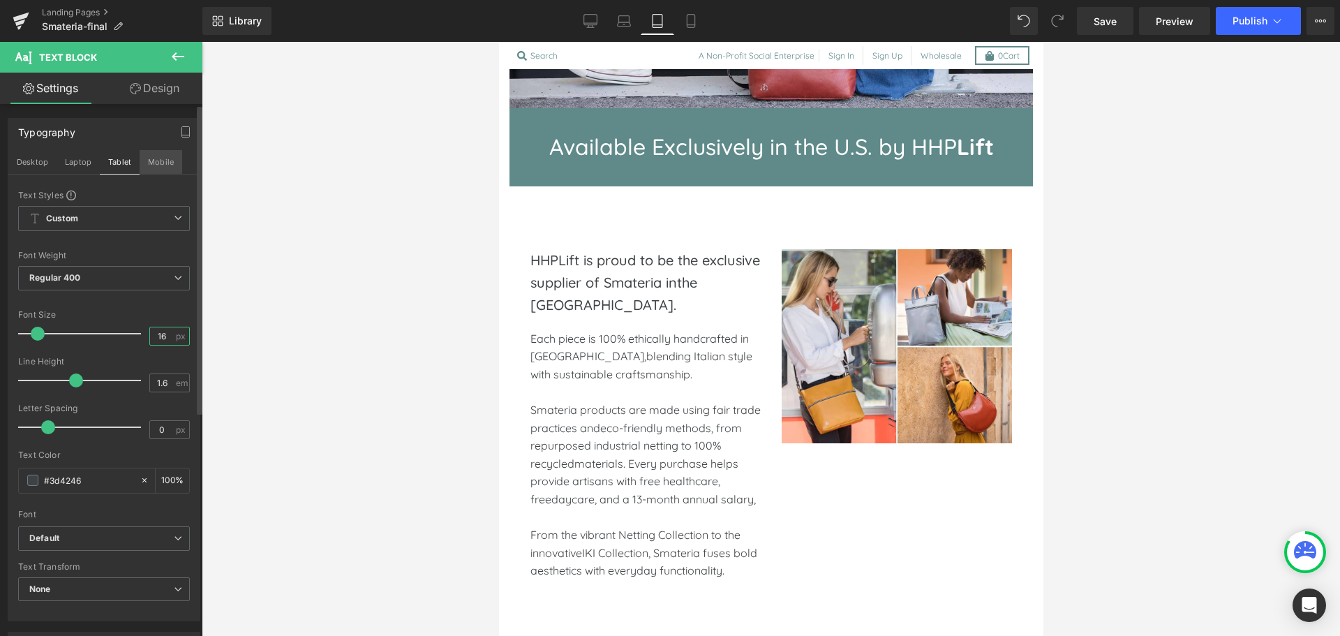
type input "16"
click at [160, 163] on button "Mobile" at bounding box center [161, 162] width 43 height 24
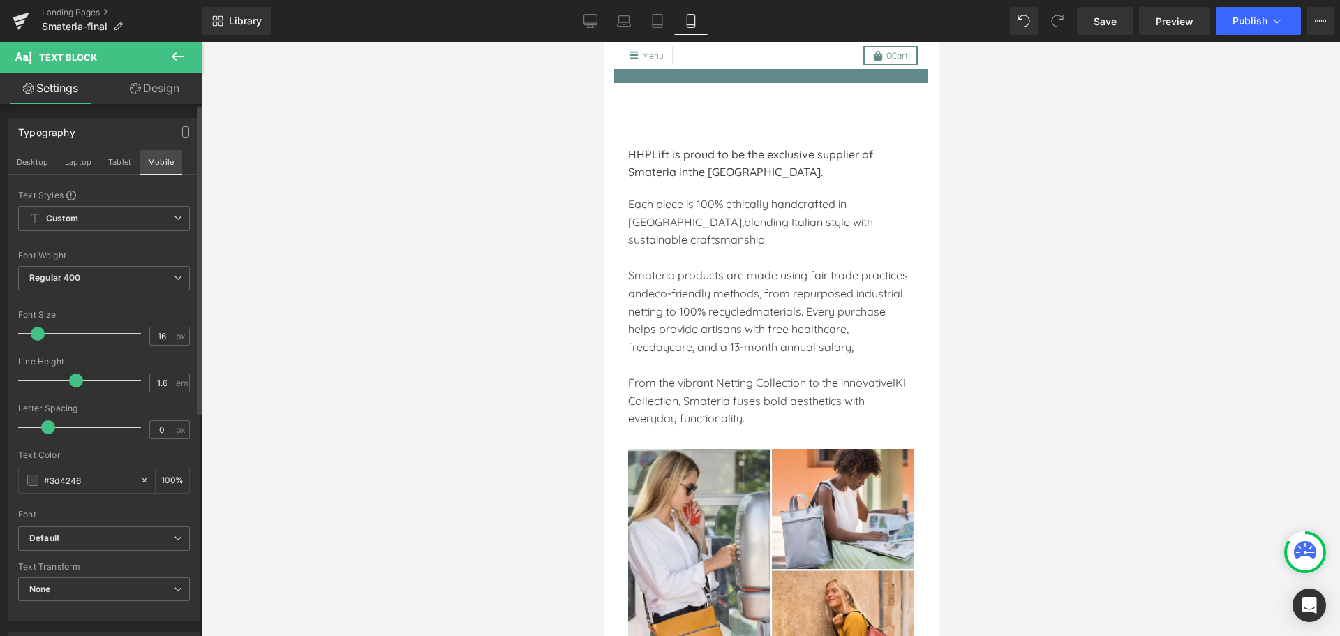
scroll to position [234, 0]
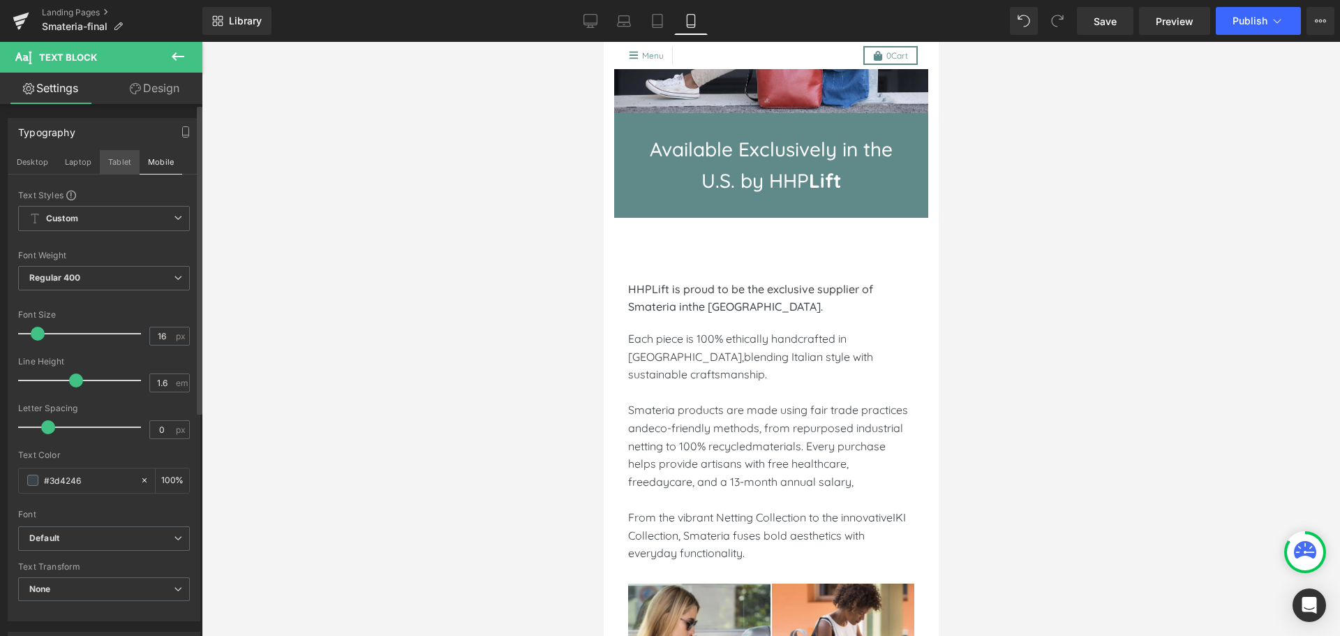
click at [114, 165] on button "Tablet" at bounding box center [120, 162] width 40 height 24
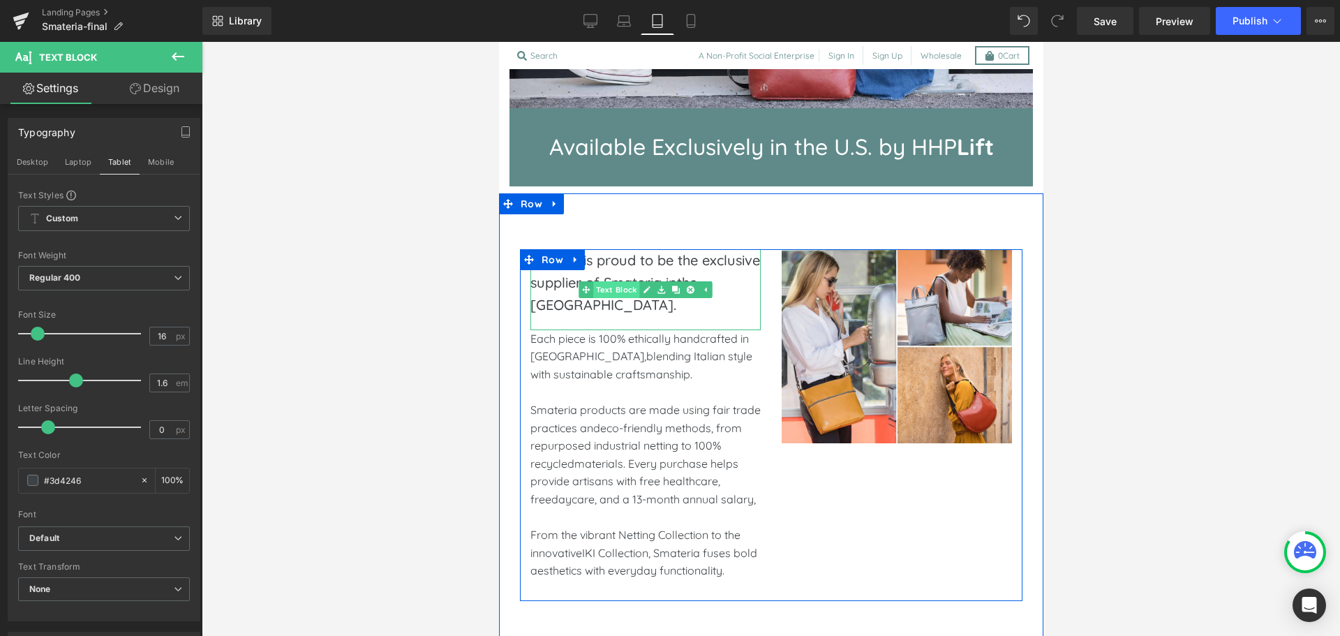
click at [609, 283] on span "Text Block" at bounding box center [616, 289] width 46 height 17
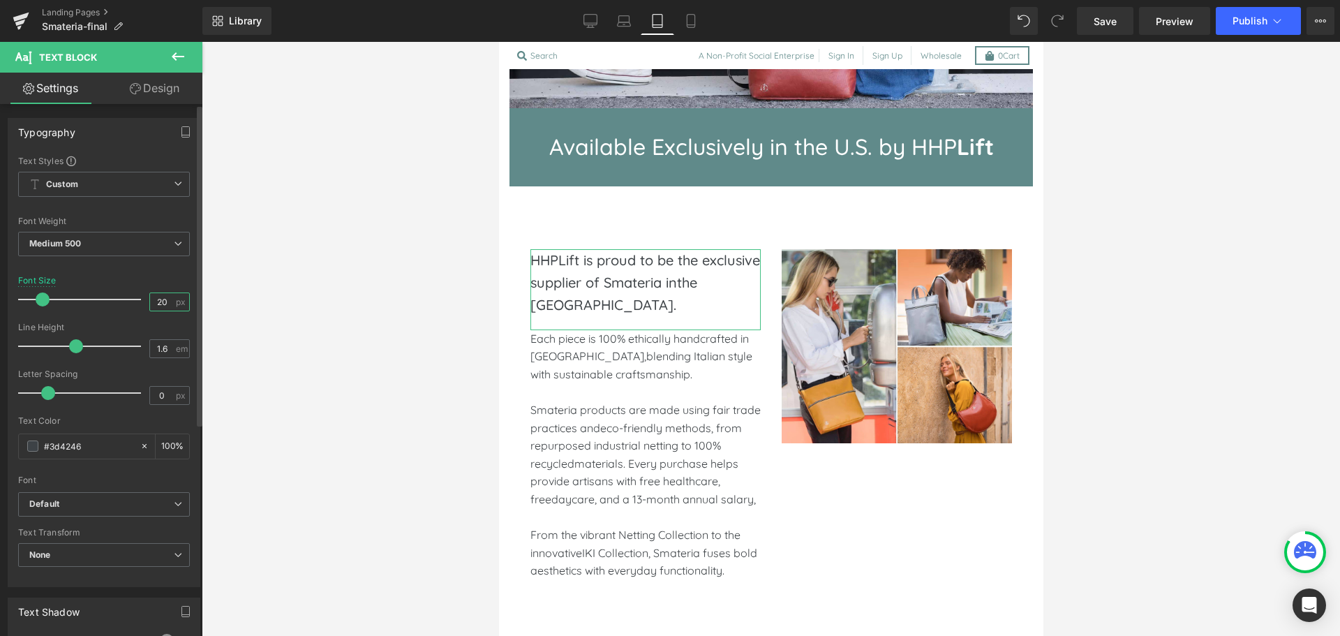
click at [150, 299] on input "20" at bounding box center [162, 301] width 24 height 17
click at [190, 136] on button "button" at bounding box center [186, 132] width 22 height 27
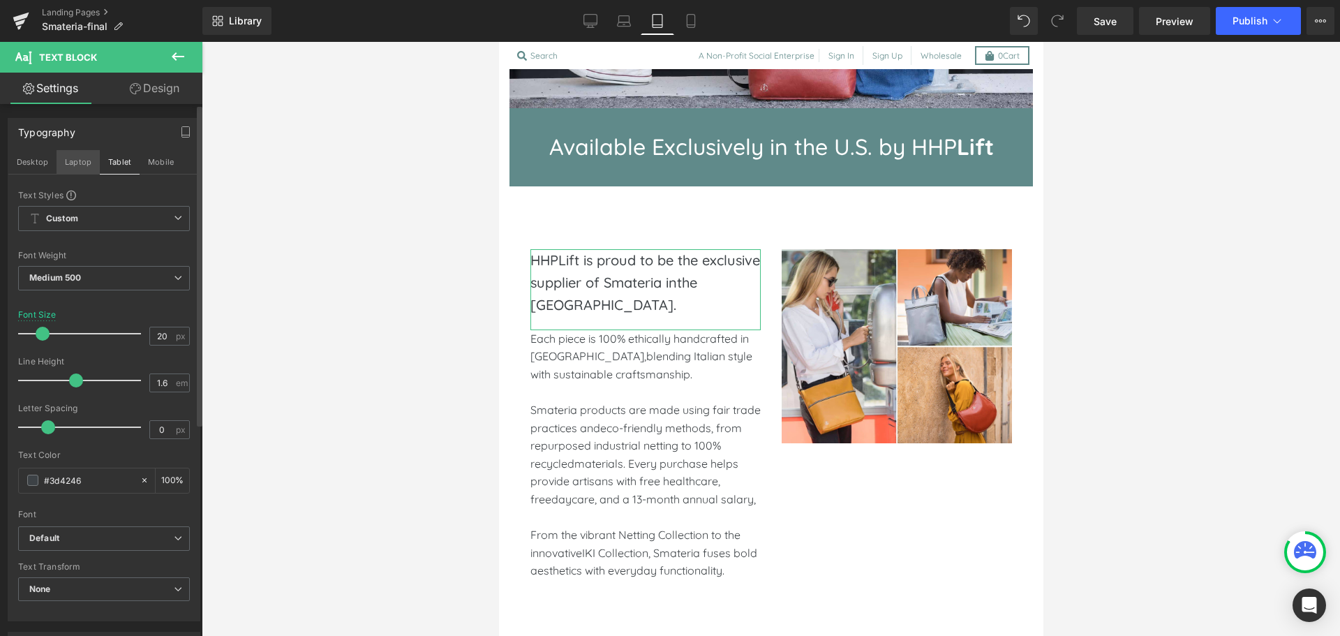
click at [85, 162] on button "Laptop" at bounding box center [78, 162] width 43 height 24
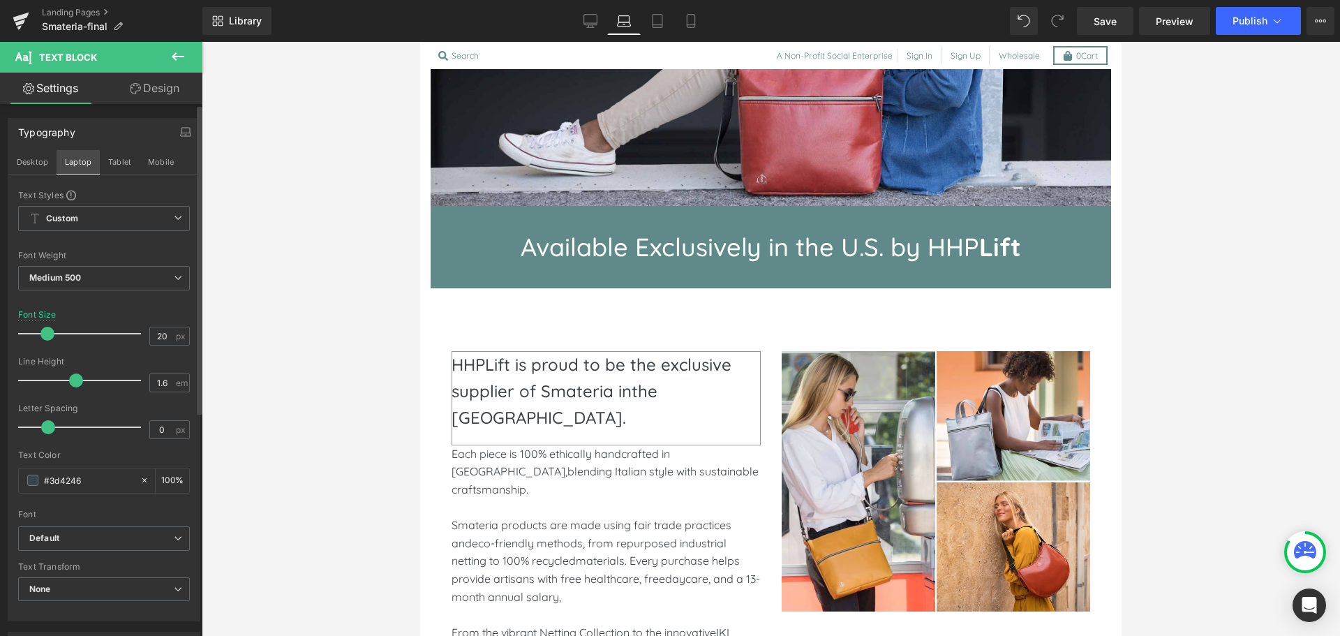
scroll to position [471, 0]
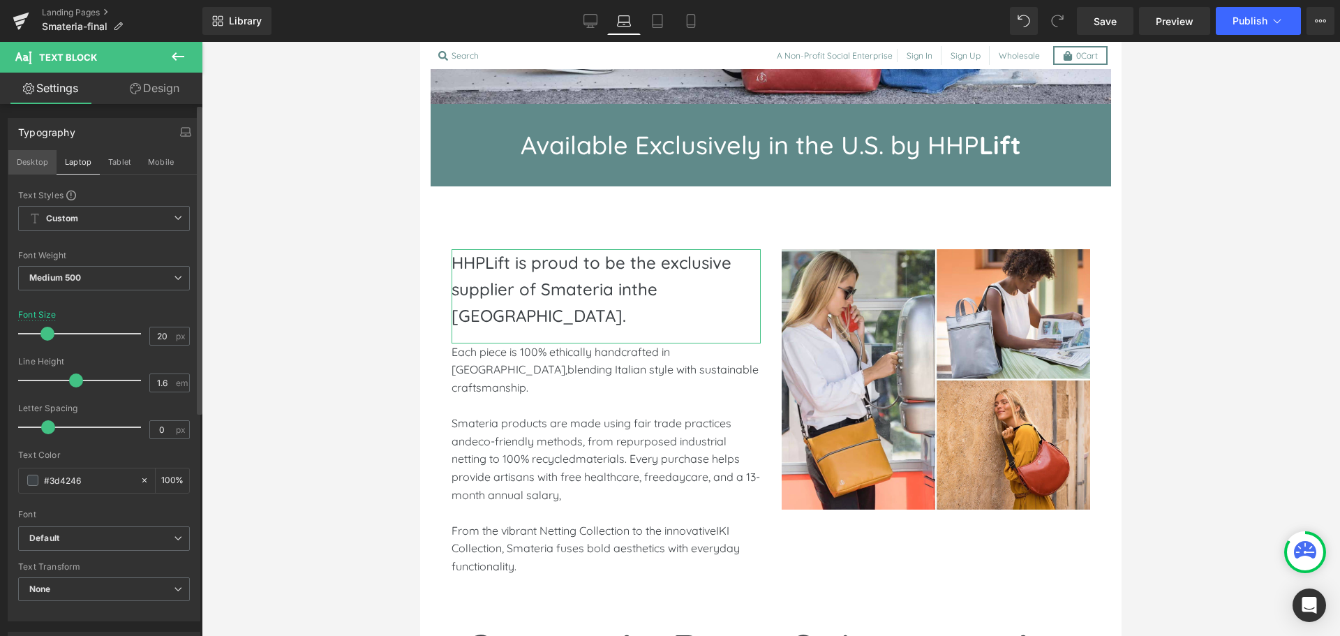
click at [40, 166] on button "Desktop" at bounding box center [32, 162] width 48 height 24
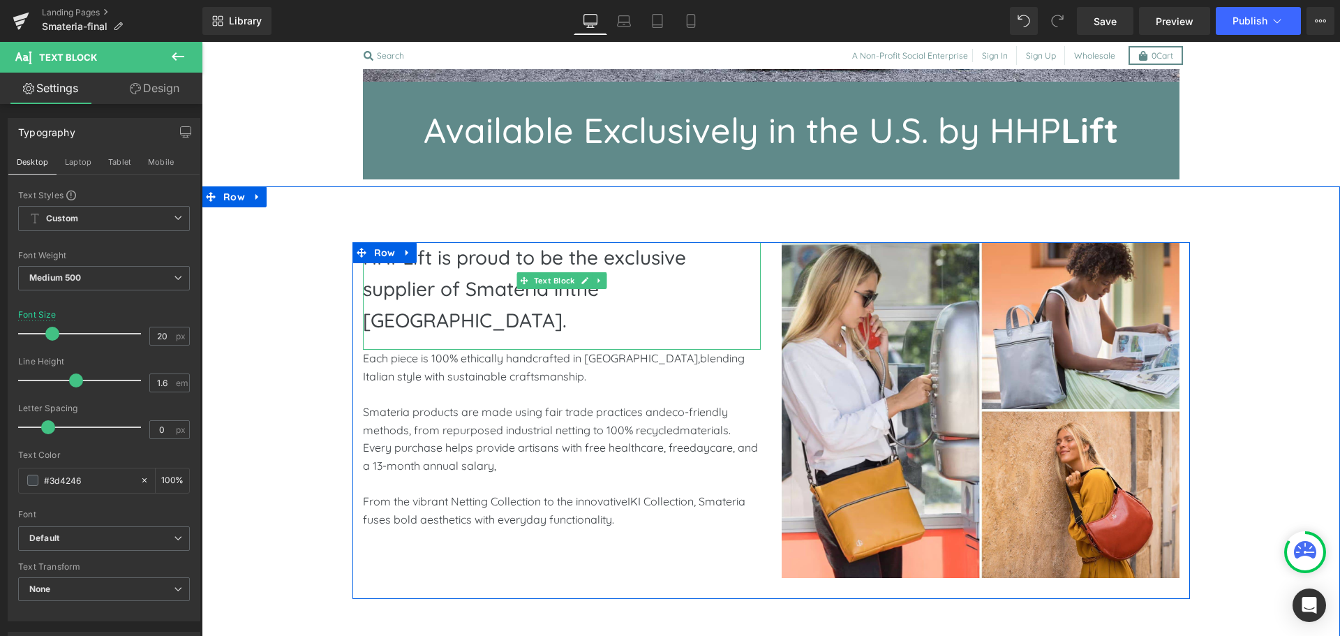
click at [564, 298] on p "HHPLift is proud to be the exclusive supplier of Smateria inthe United States." at bounding box center [562, 289] width 398 height 94
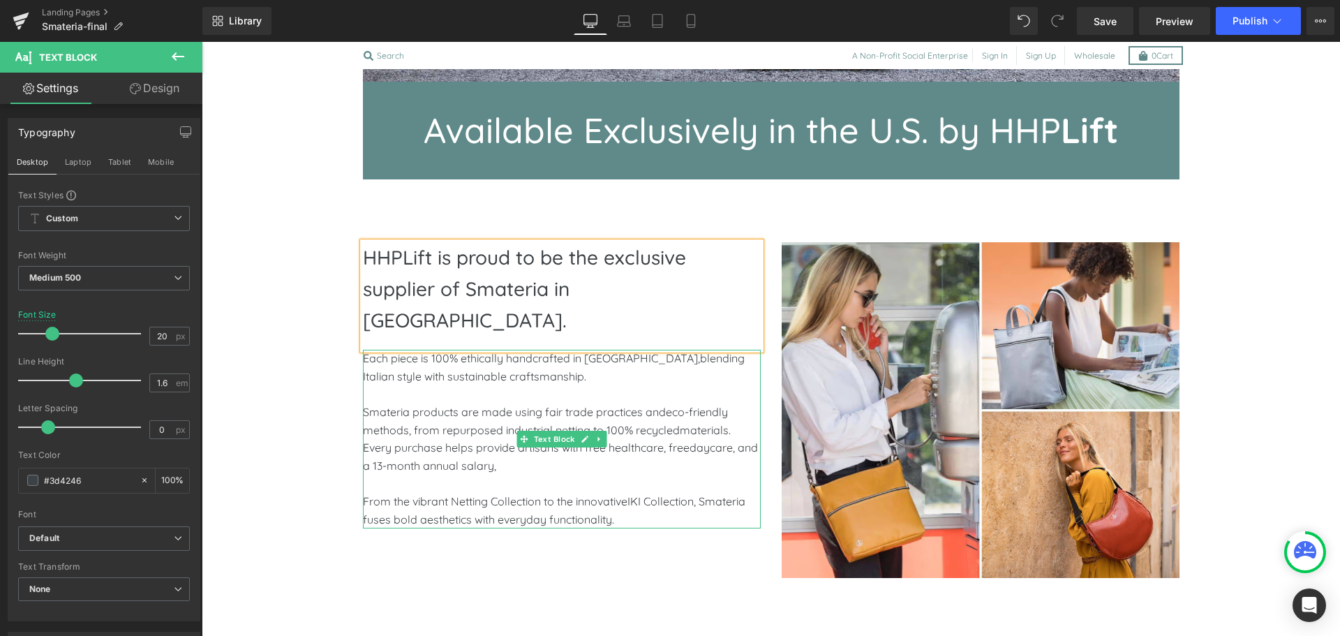
click at [635, 351] on span "Each piece is 100% ethically handcrafted in Cambodia,blending Italian style wit…" at bounding box center [554, 367] width 382 height 32
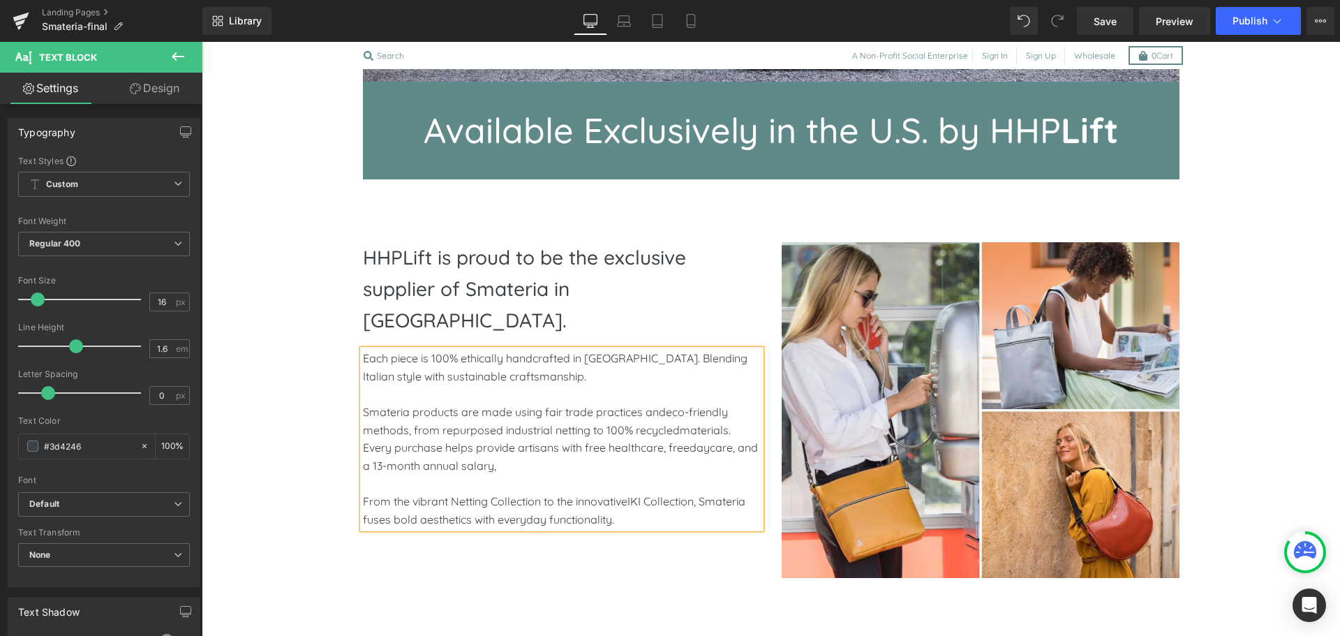
click at [661, 403] on p "Smateria products are made using fair trade practices andeco-friendly methods, …" at bounding box center [562, 438] width 398 height 71
click at [680, 403] on p "Smateria products are made using fair trade practices and eco-friendly methods,…" at bounding box center [562, 438] width 398 height 71
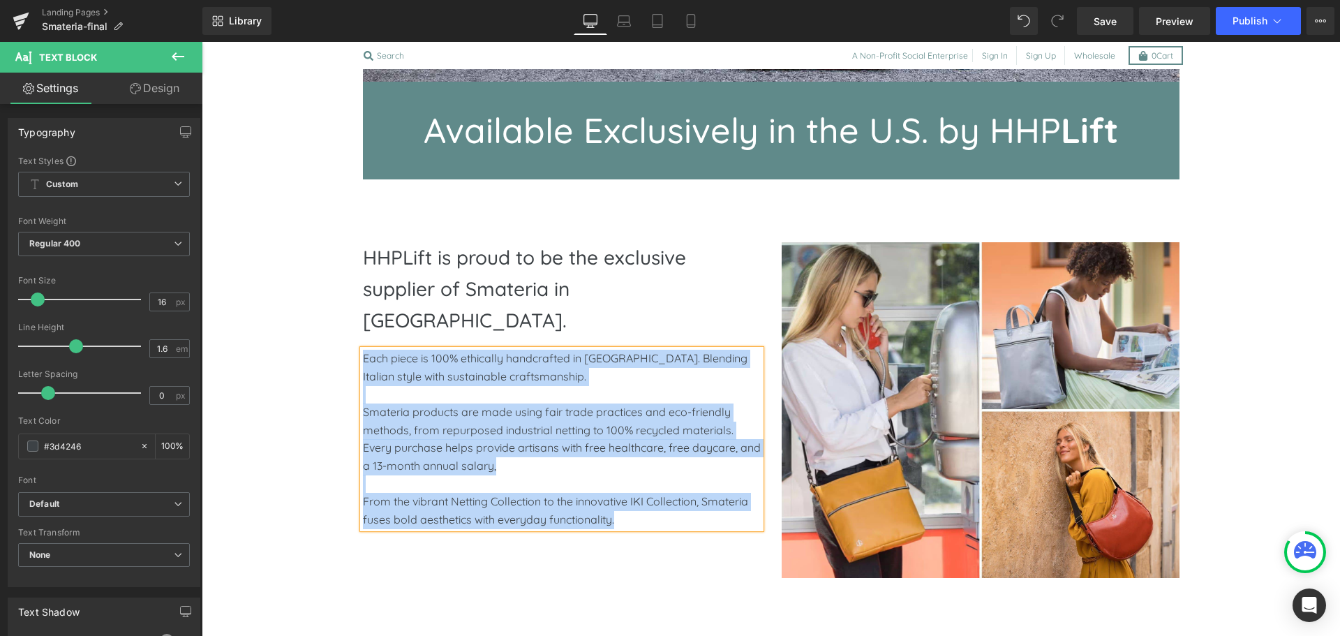
copy div "Each piece is 100% ethically handcrafted in Cambodia. Blending Italian style wi…"
click at [635, 403] on p "Smateria products are made using fair trade practices and eco-friendly methods,…" at bounding box center [562, 438] width 398 height 71
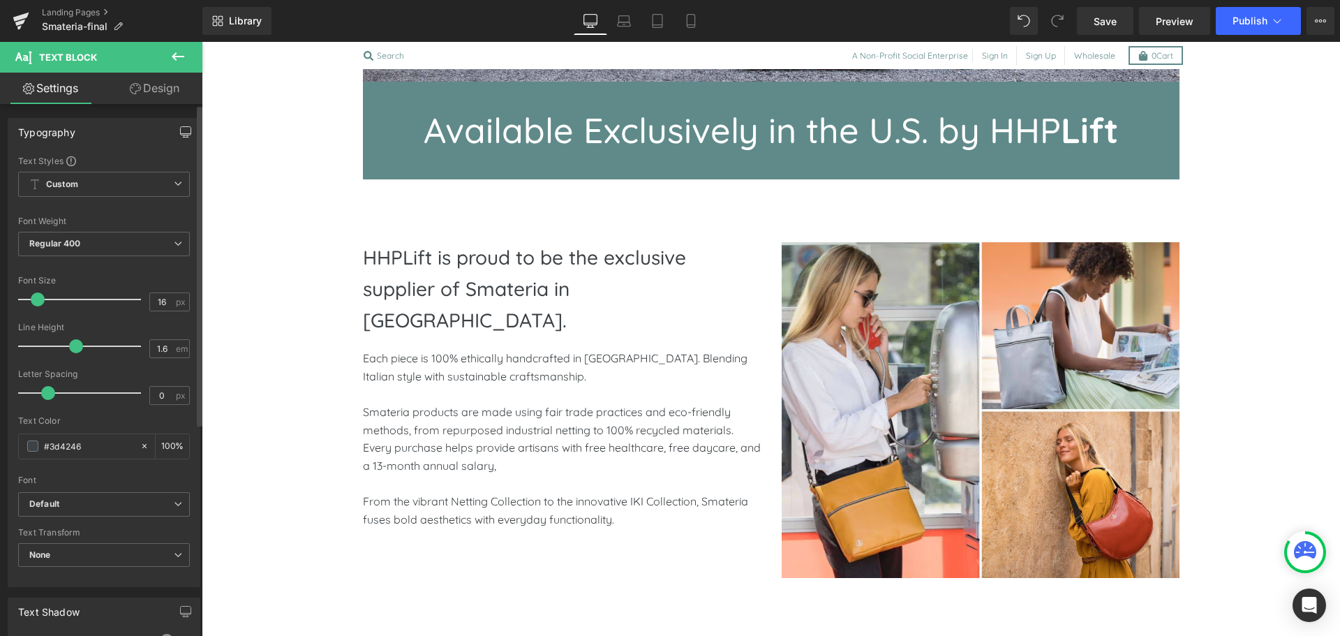
click at [180, 126] on icon "button" at bounding box center [185, 131] width 11 height 11
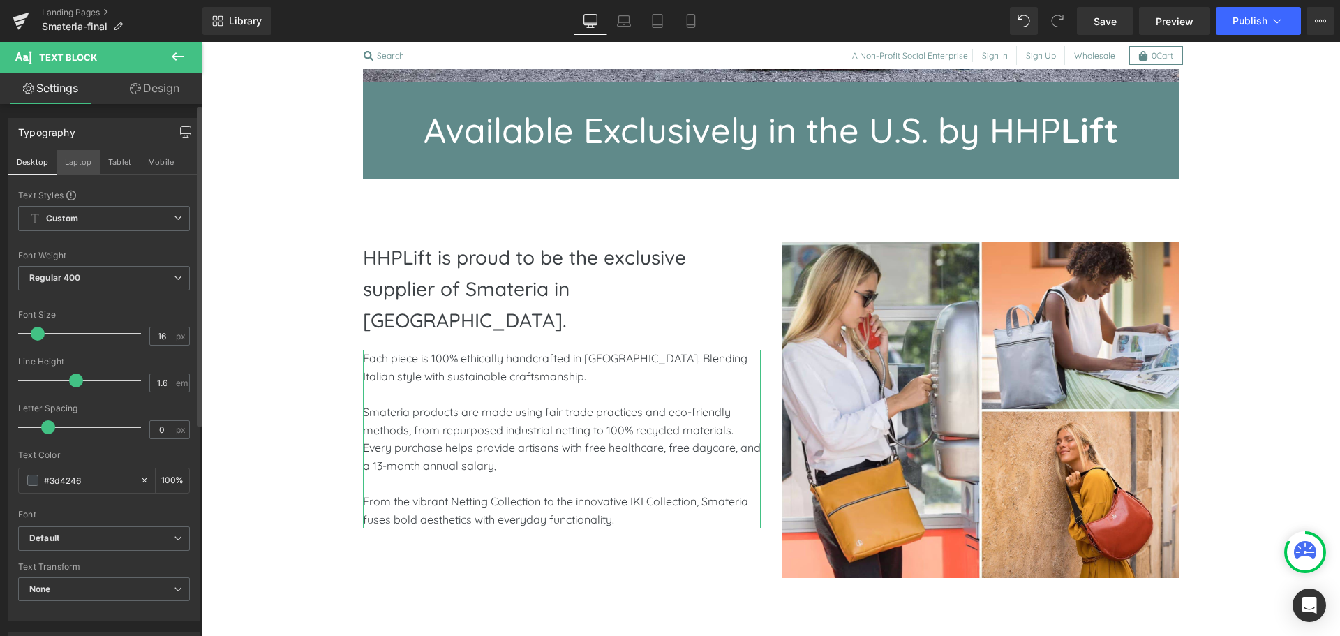
click at [78, 158] on button "Laptop" at bounding box center [78, 162] width 43 height 24
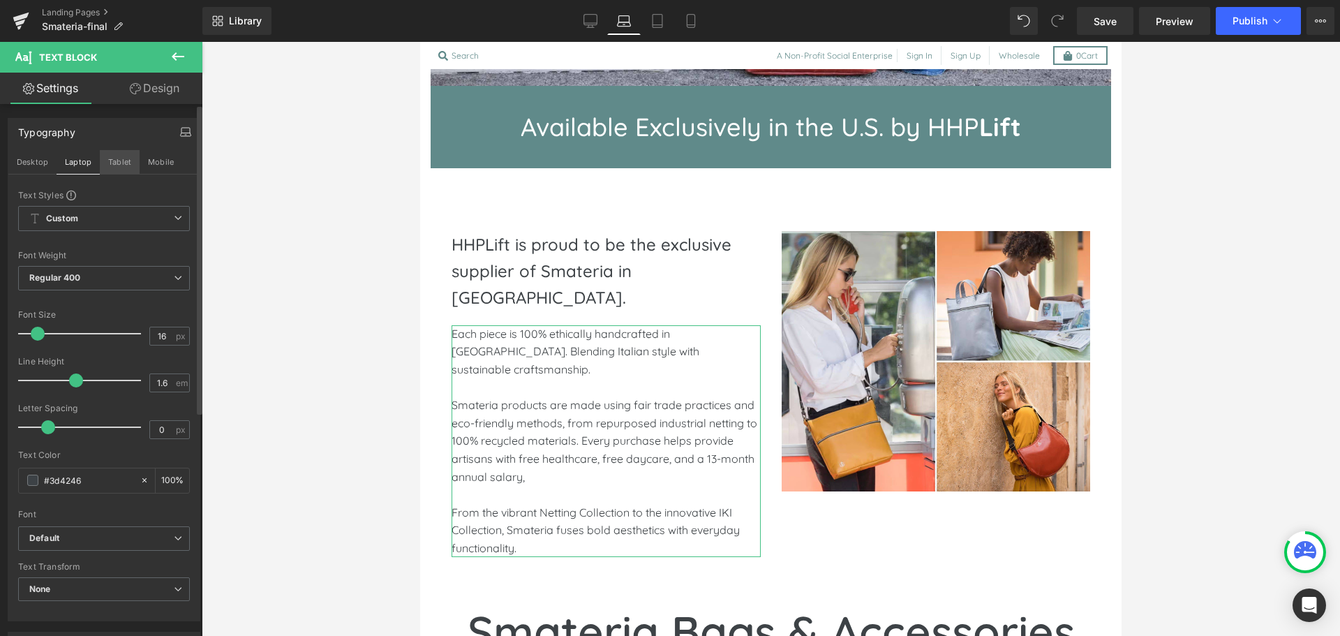
click at [106, 163] on button "Tablet" at bounding box center [120, 162] width 40 height 24
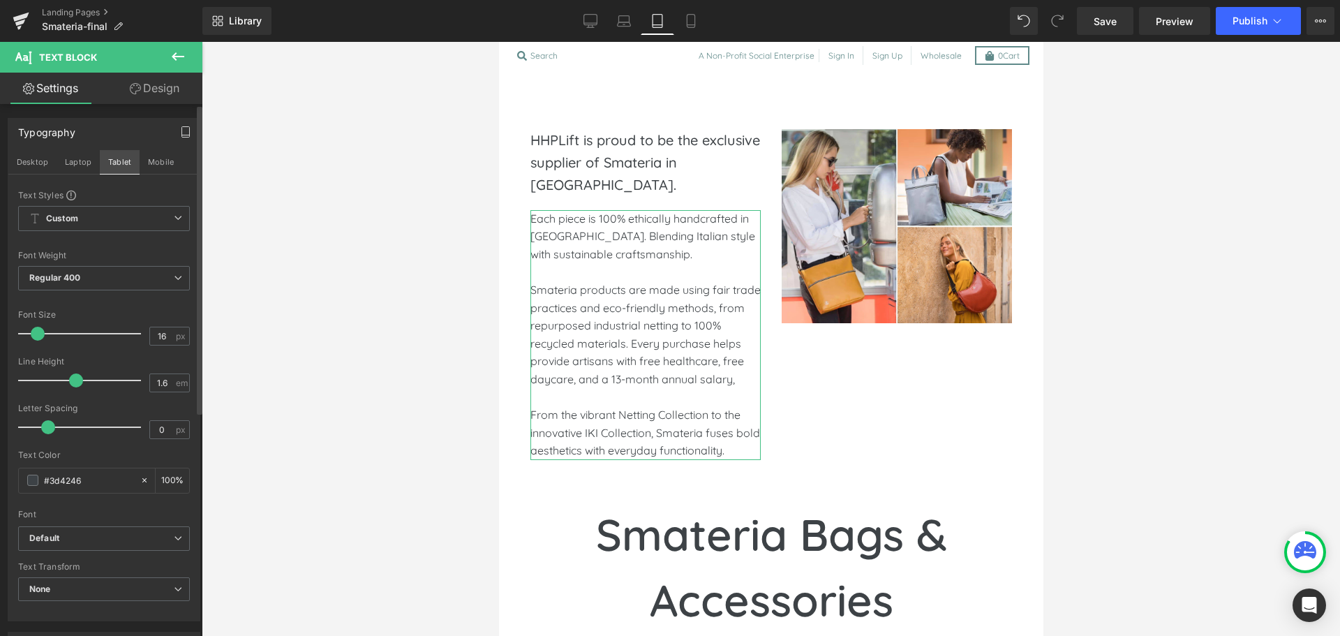
scroll to position [373, 0]
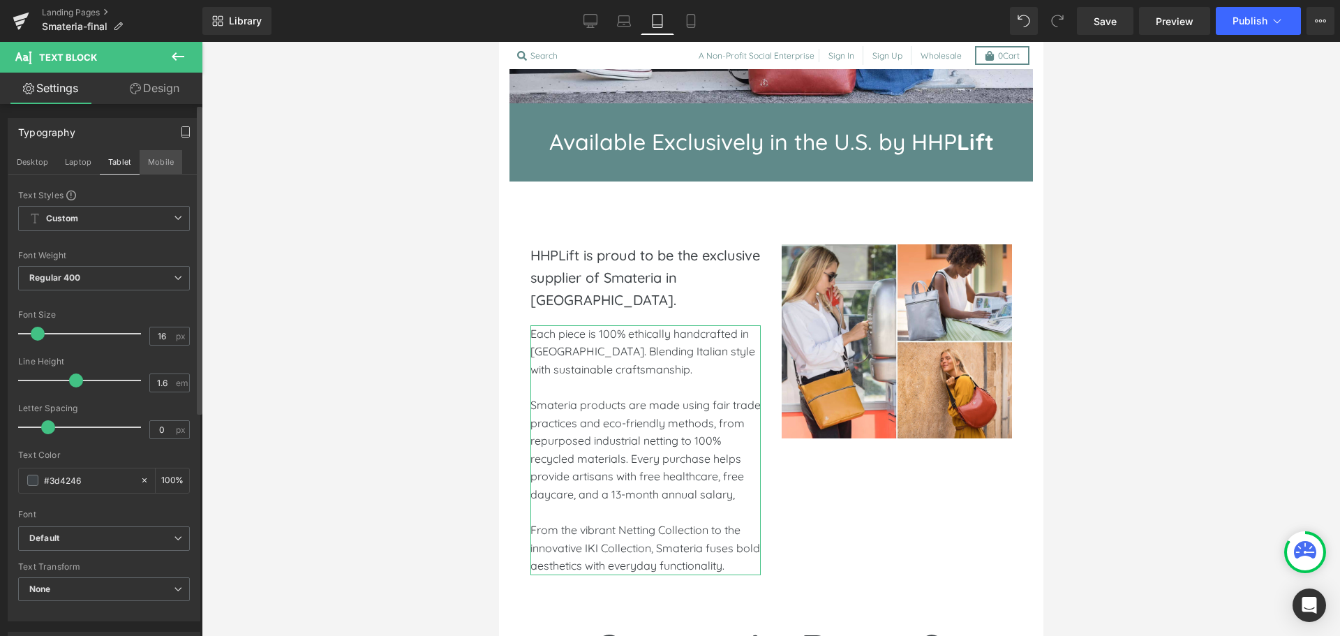
click at [161, 162] on button "Mobile" at bounding box center [161, 162] width 43 height 24
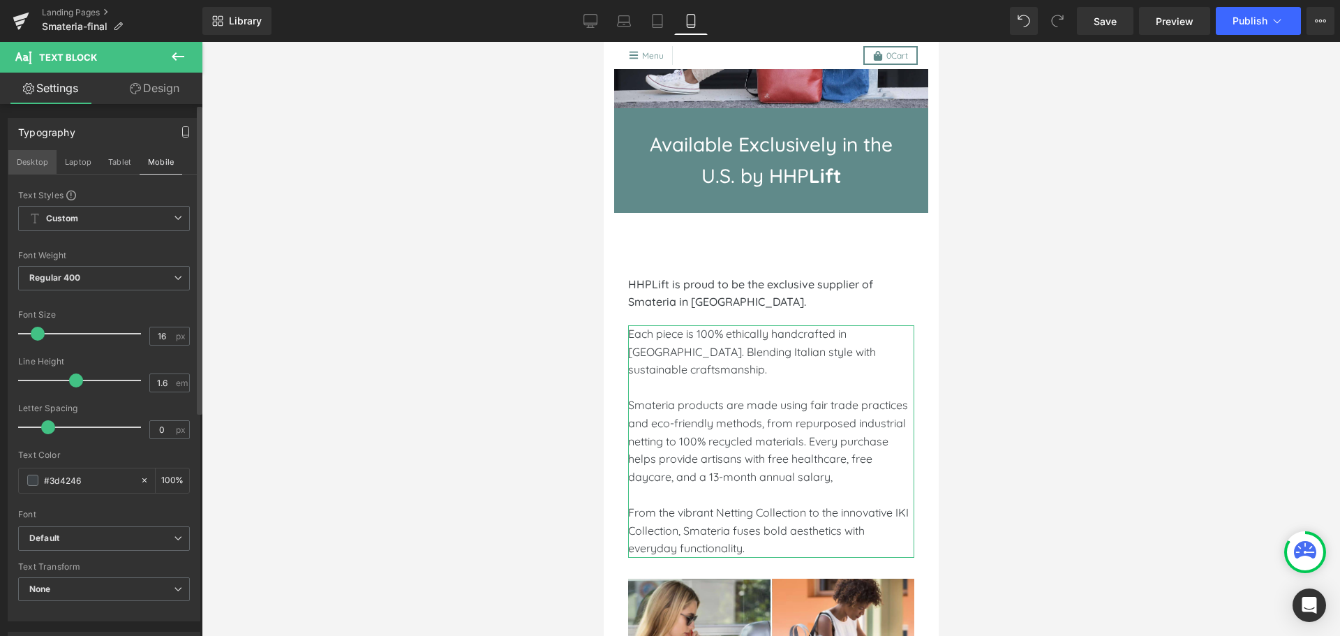
click at [32, 158] on button "Desktop" at bounding box center [32, 162] width 48 height 24
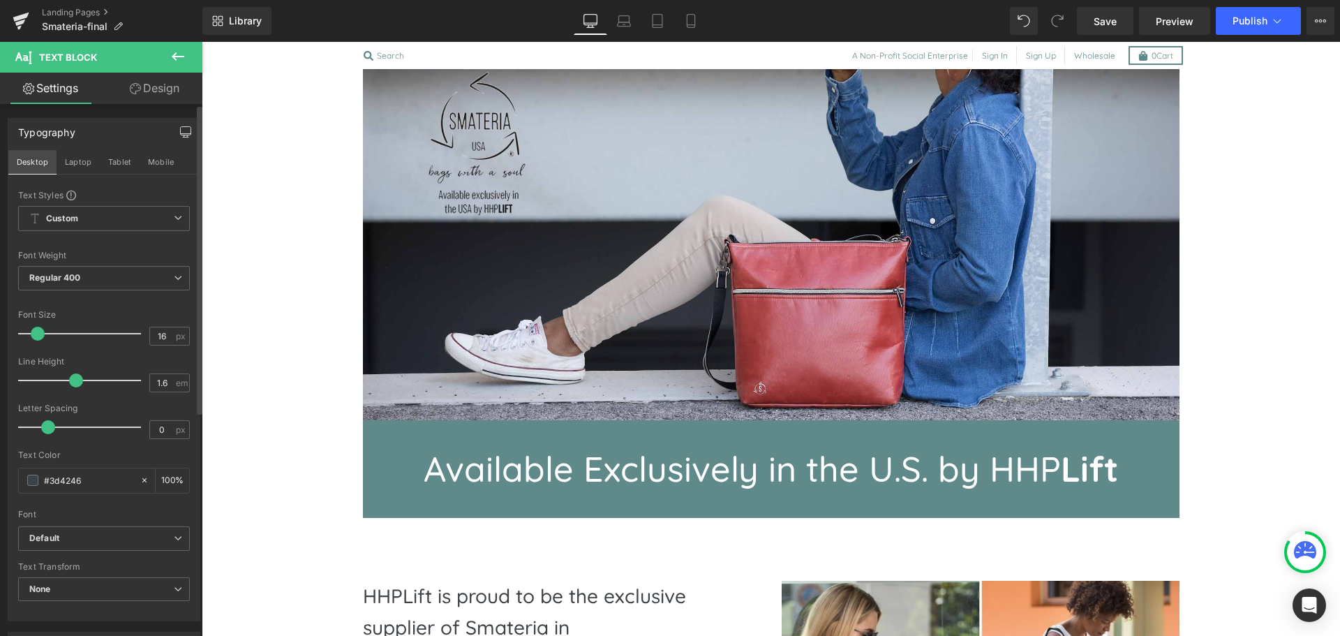
scroll to position [577, 0]
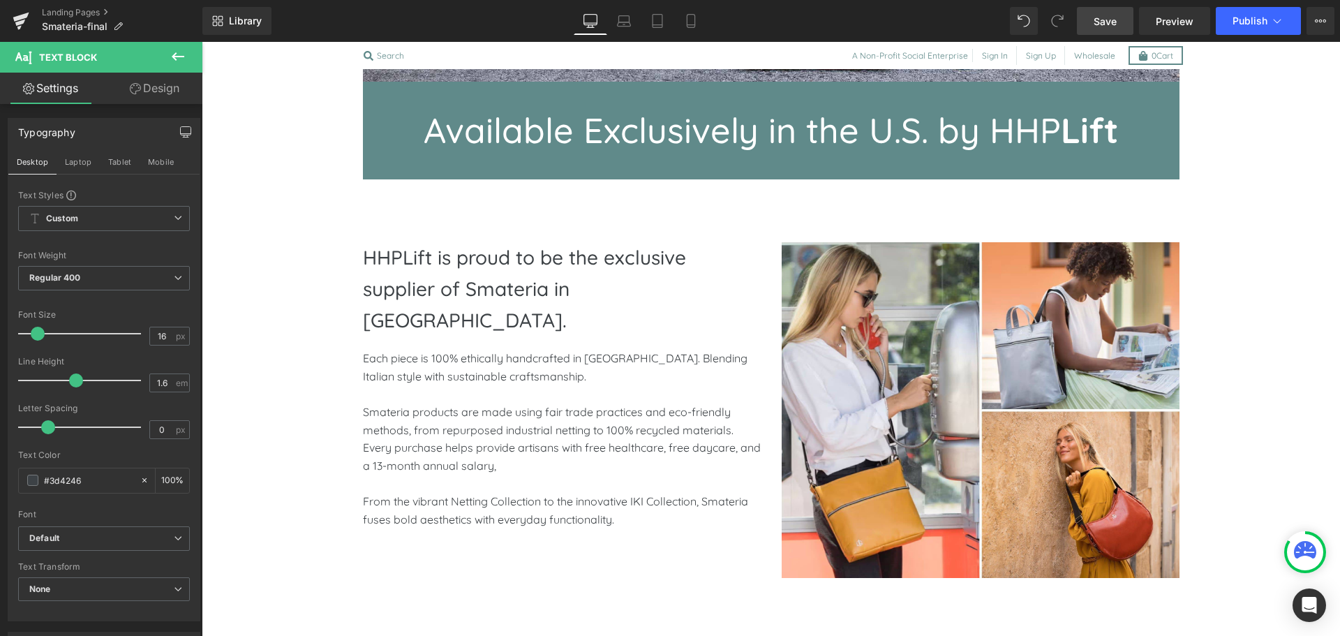
drag, startPoint x: 1090, startPoint y: 14, endPoint x: 302, endPoint y: 272, distance: 829.4
click at [1090, 14] on link "Save" at bounding box center [1105, 21] width 57 height 28
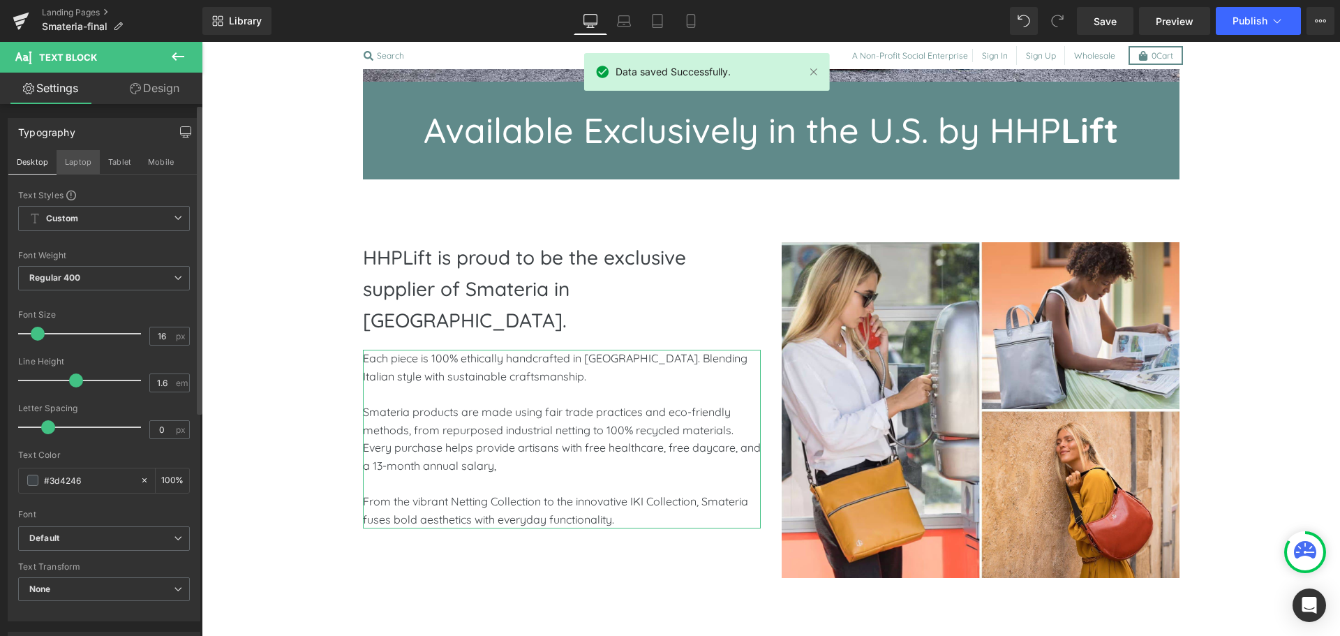
click at [70, 165] on button "Laptop" at bounding box center [78, 162] width 43 height 24
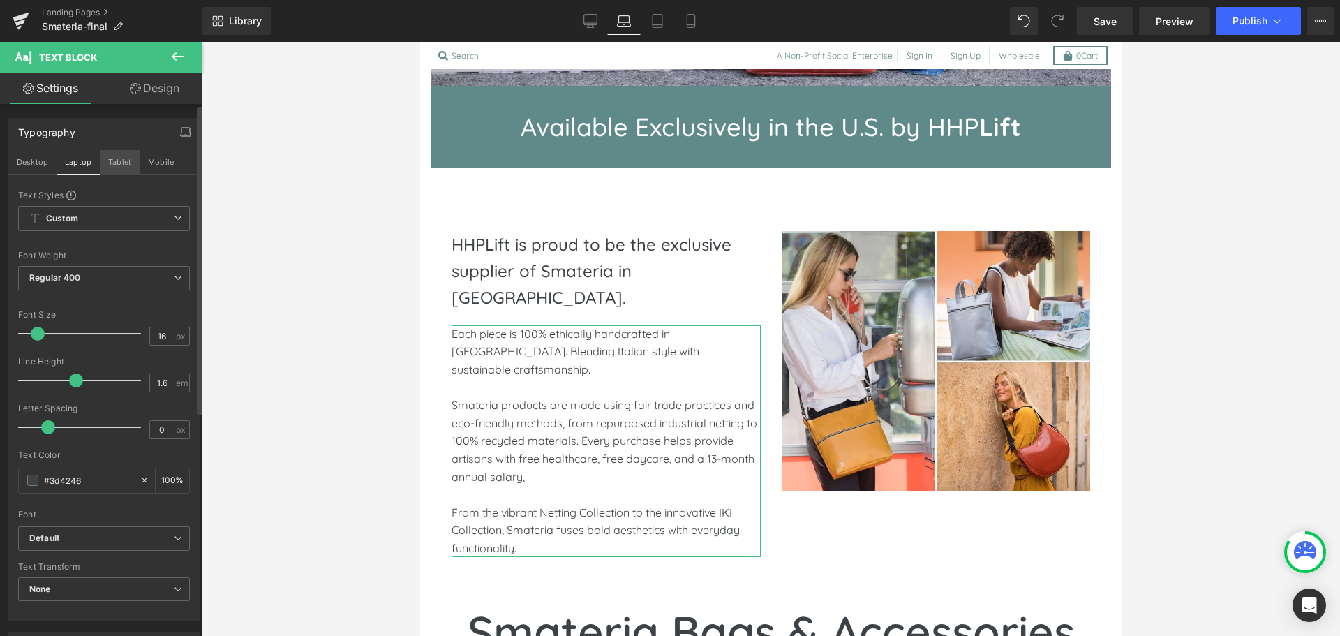
click at [121, 165] on button "Tablet" at bounding box center [120, 162] width 40 height 24
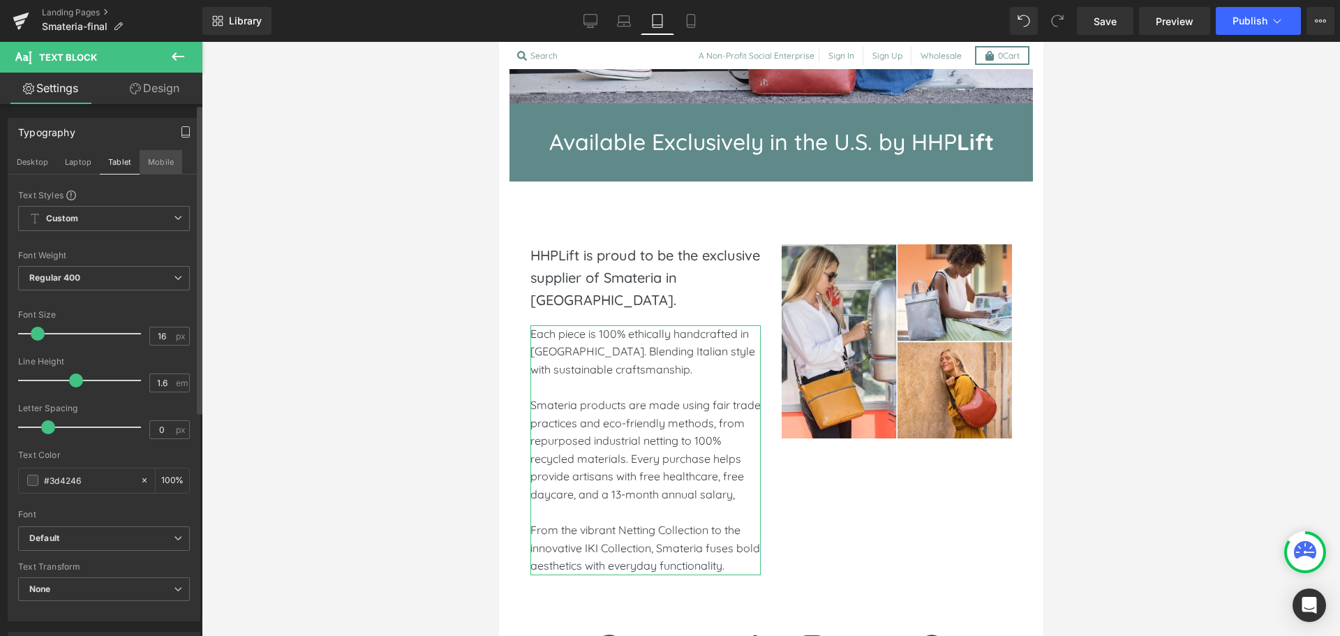
click at [148, 168] on button "Mobile" at bounding box center [161, 162] width 43 height 24
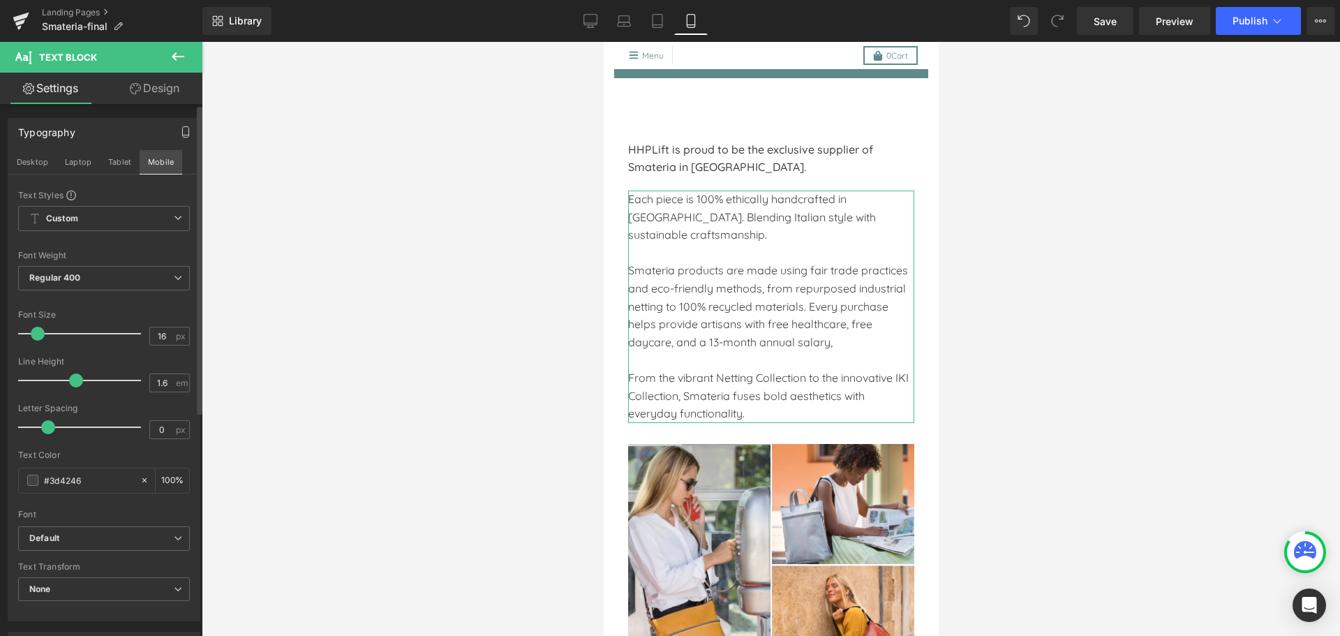
scroll to position [239, 0]
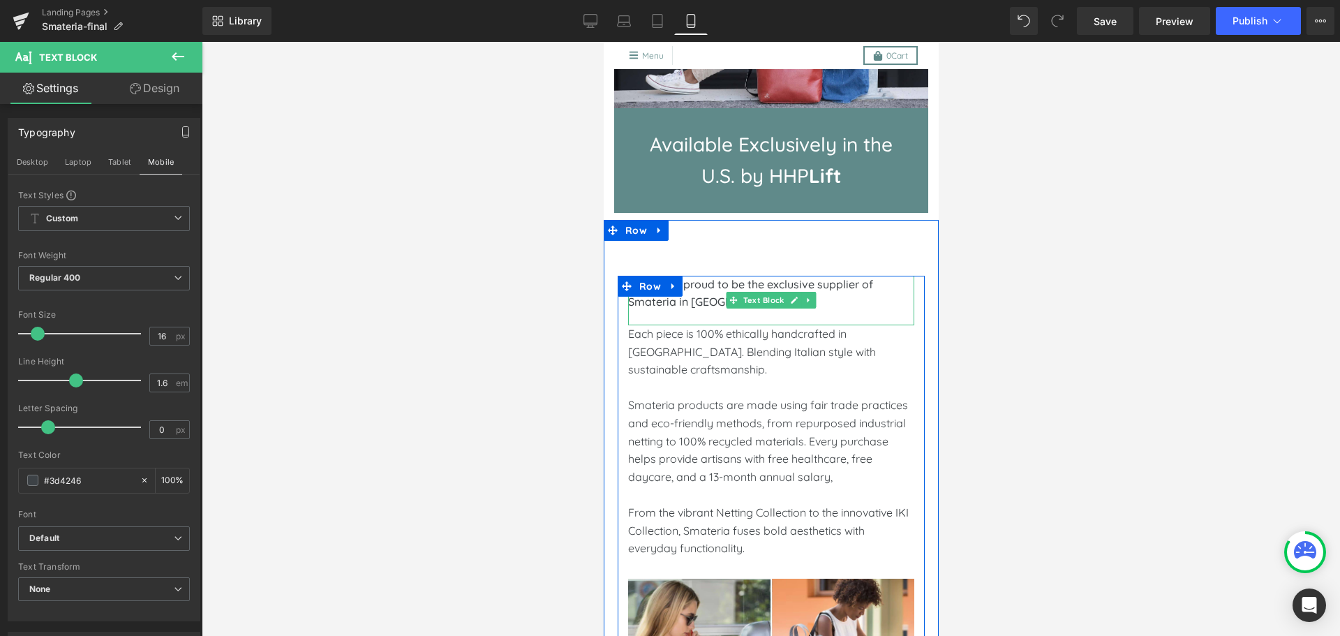
click at [861, 295] on p "HHPLift is proud to be the exclusive supplier of Smateria in the United States." at bounding box center [771, 294] width 286 height 36
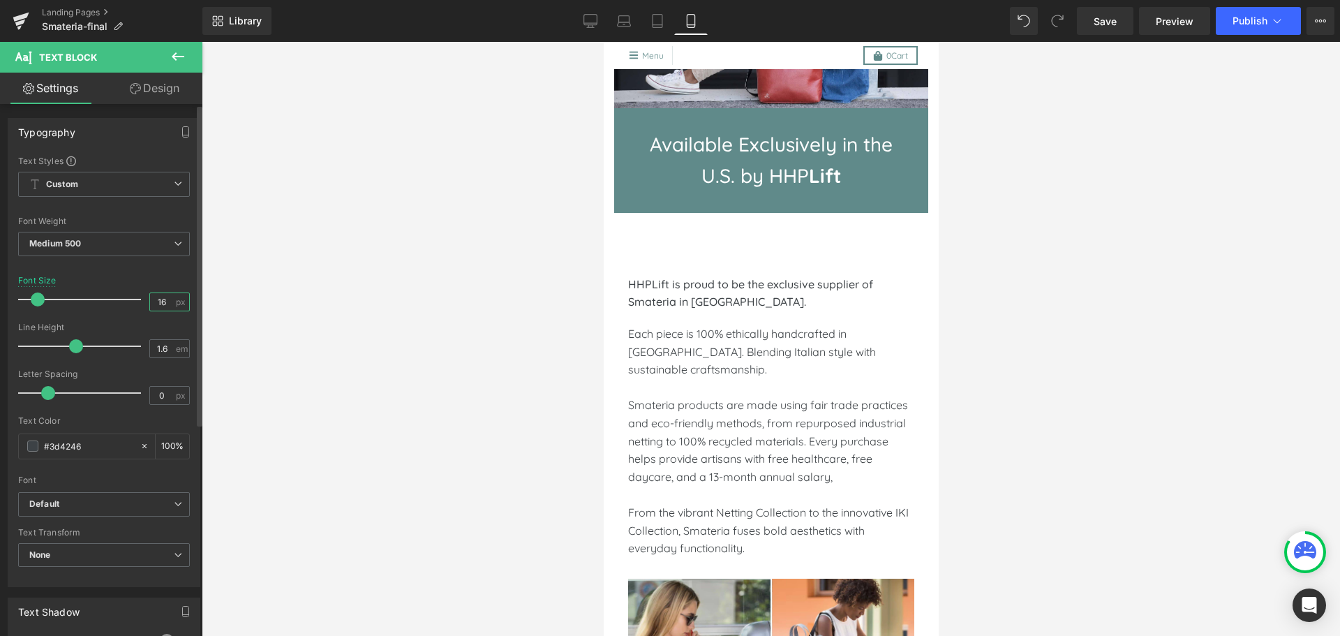
click at [155, 302] on input "16" at bounding box center [162, 301] width 24 height 17
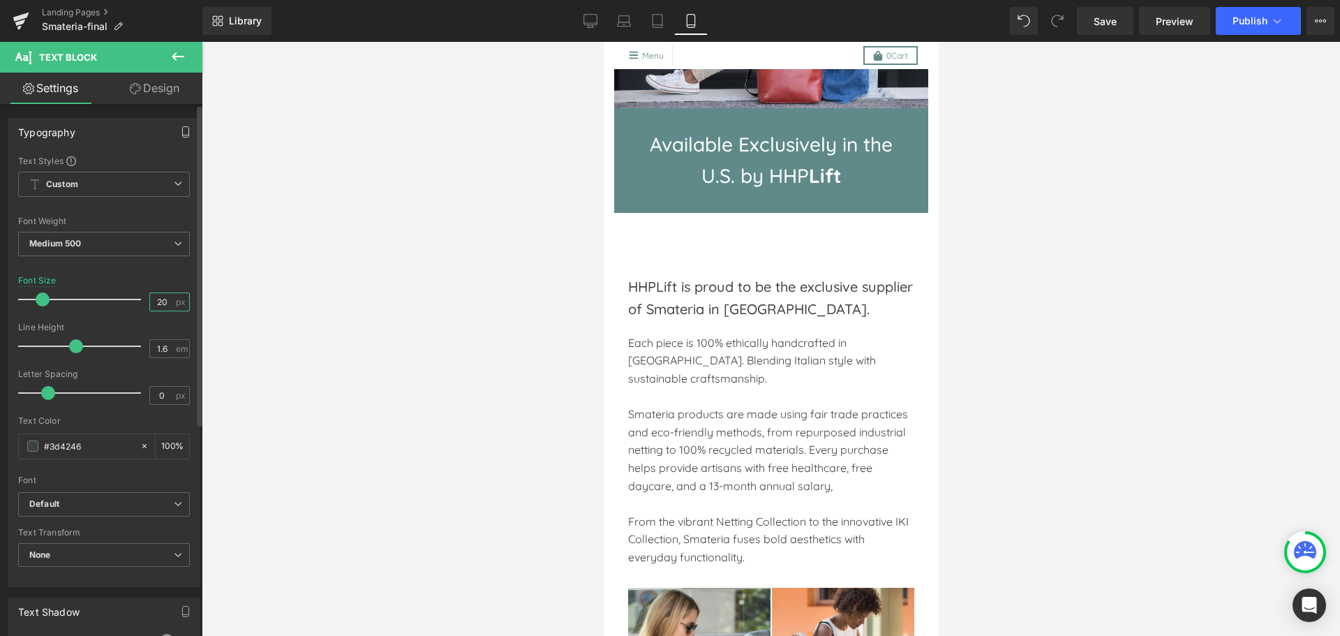
type input "20"
click at [180, 135] on icon "button" at bounding box center [185, 131] width 11 height 11
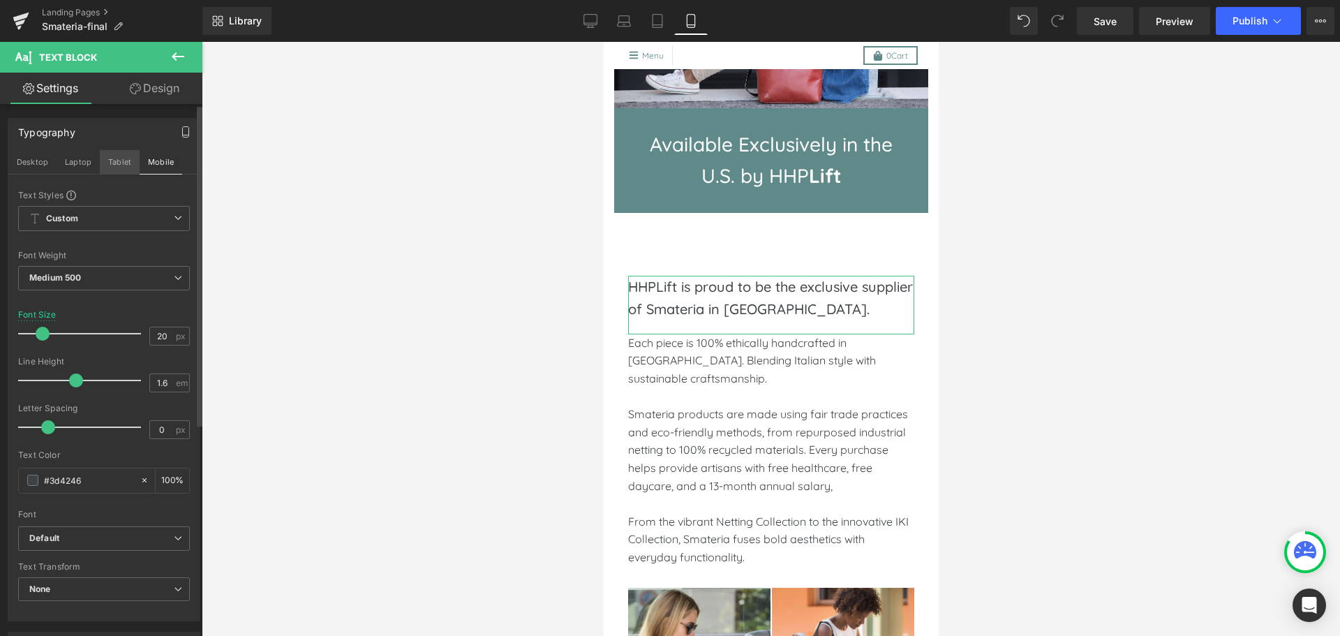
click at [117, 165] on button "Tablet" at bounding box center [120, 162] width 40 height 24
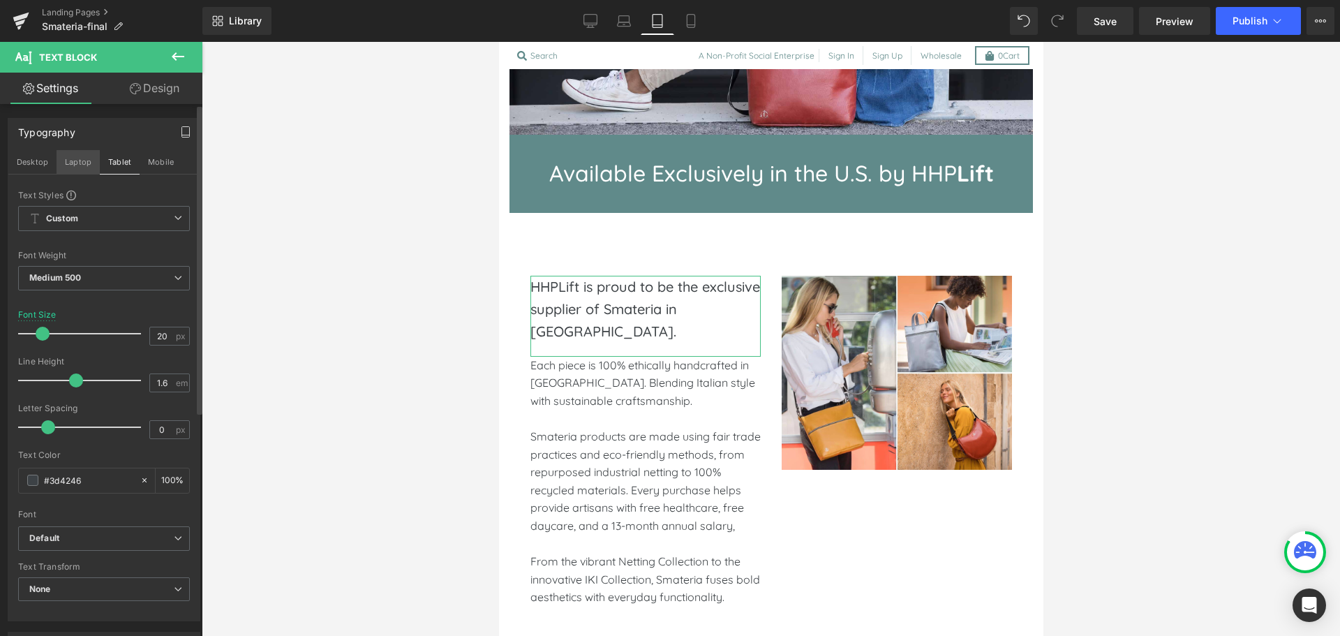
click at [76, 161] on button "Laptop" at bounding box center [78, 162] width 43 height 24
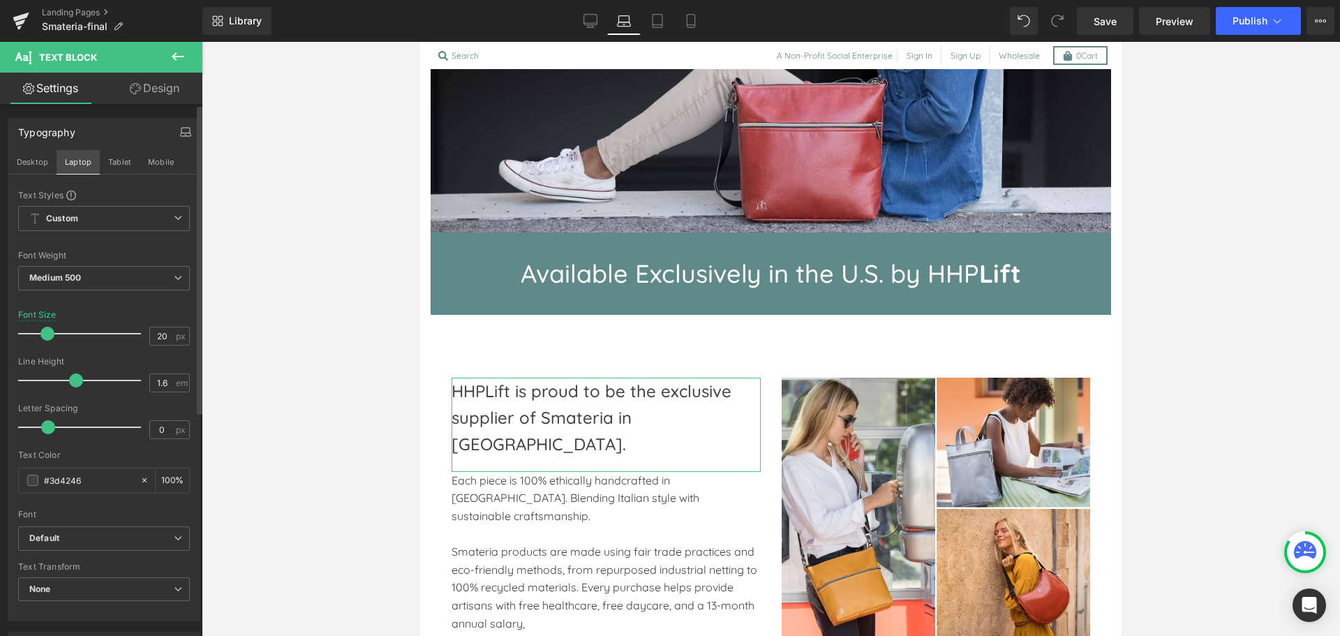
scroll to position [444, 0]
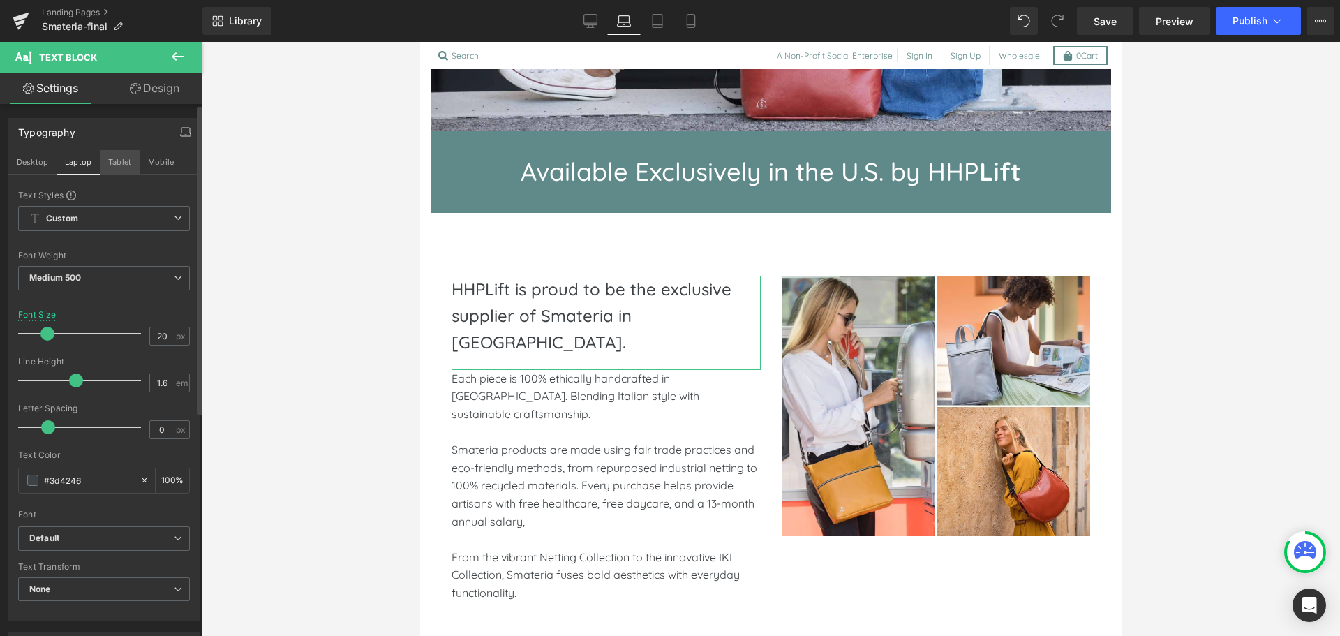
click at [117, 161] on button "Tablet" at bounding box center [120, 162] width 40 height 24
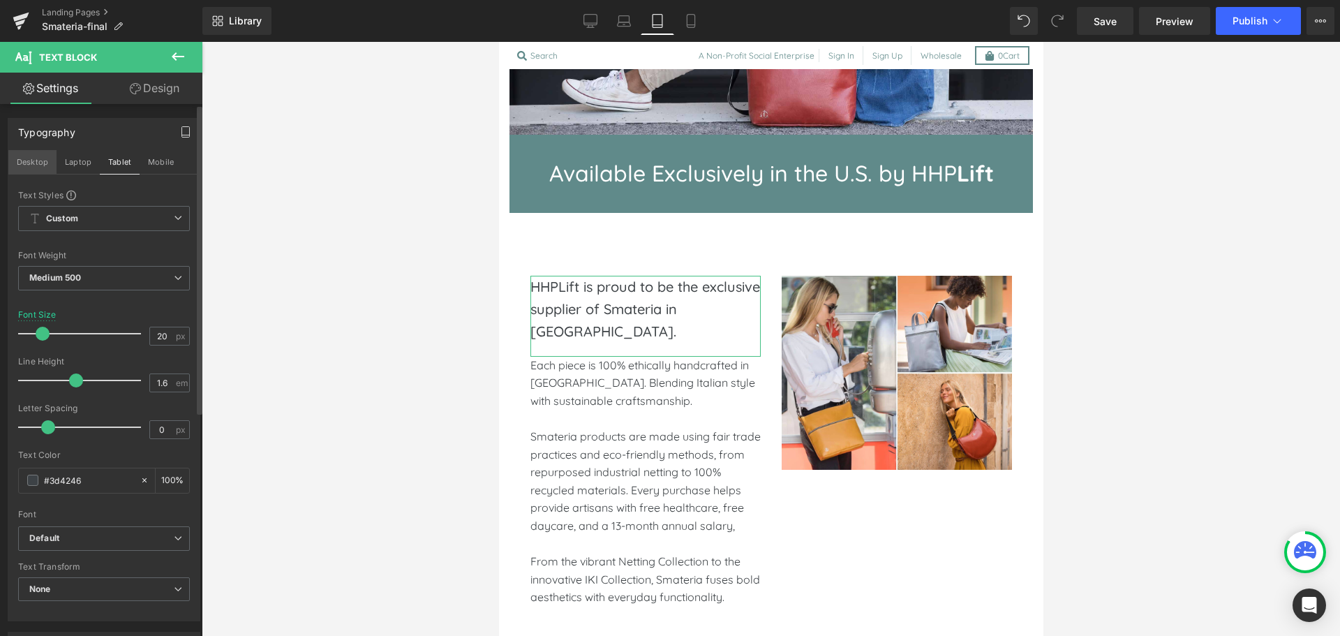
click at [24, 167] on button "Desktop" at bounding box center [32, 162] width 48 height 24
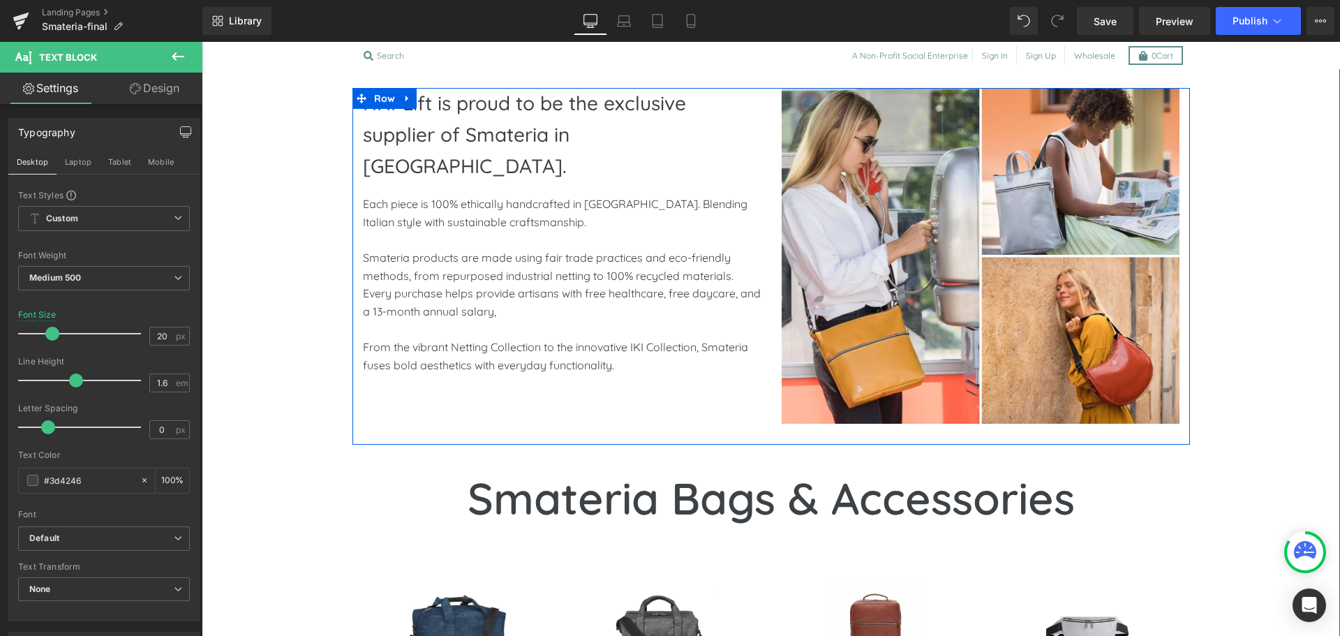
scroll to position [731, 0]
click at [424, 250] on p "Smateria products are made using fair trade practices and eco-friendly methods,…" at bounding box center [562, 285] width 398 height 71
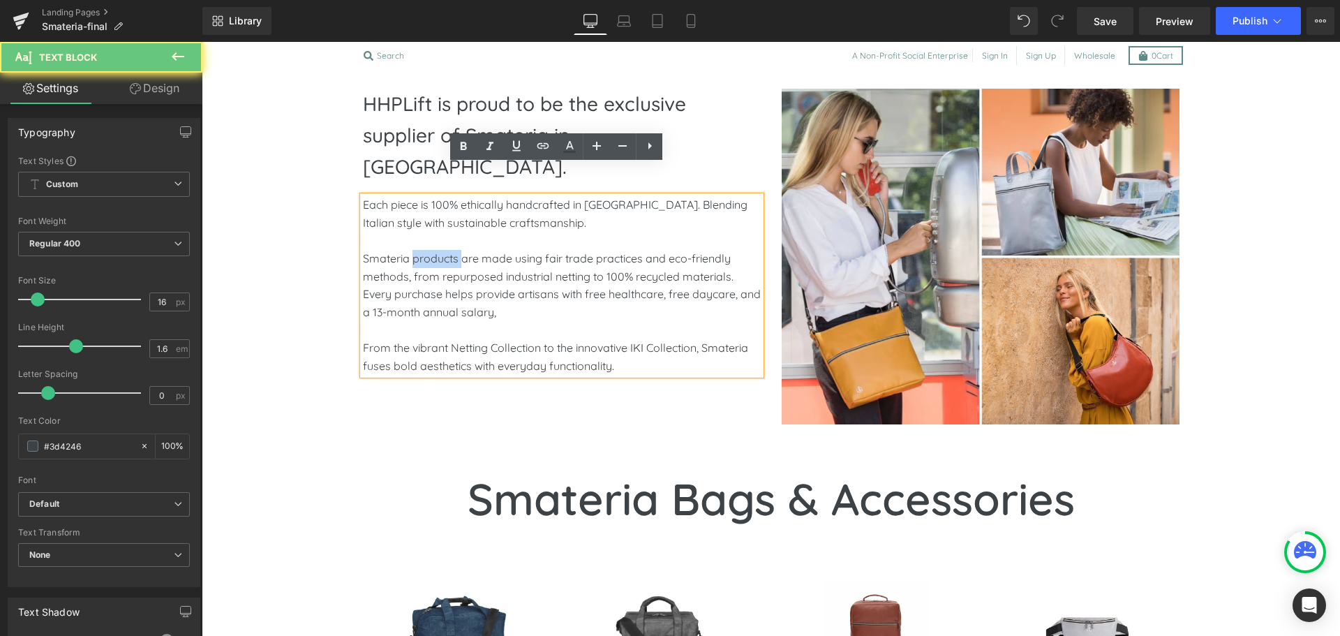
click at [424, 250] on p "Smateria products are made using fair trade practices and eco-friendly methods,…" at bounding box center [562, 285] width 398 height 71
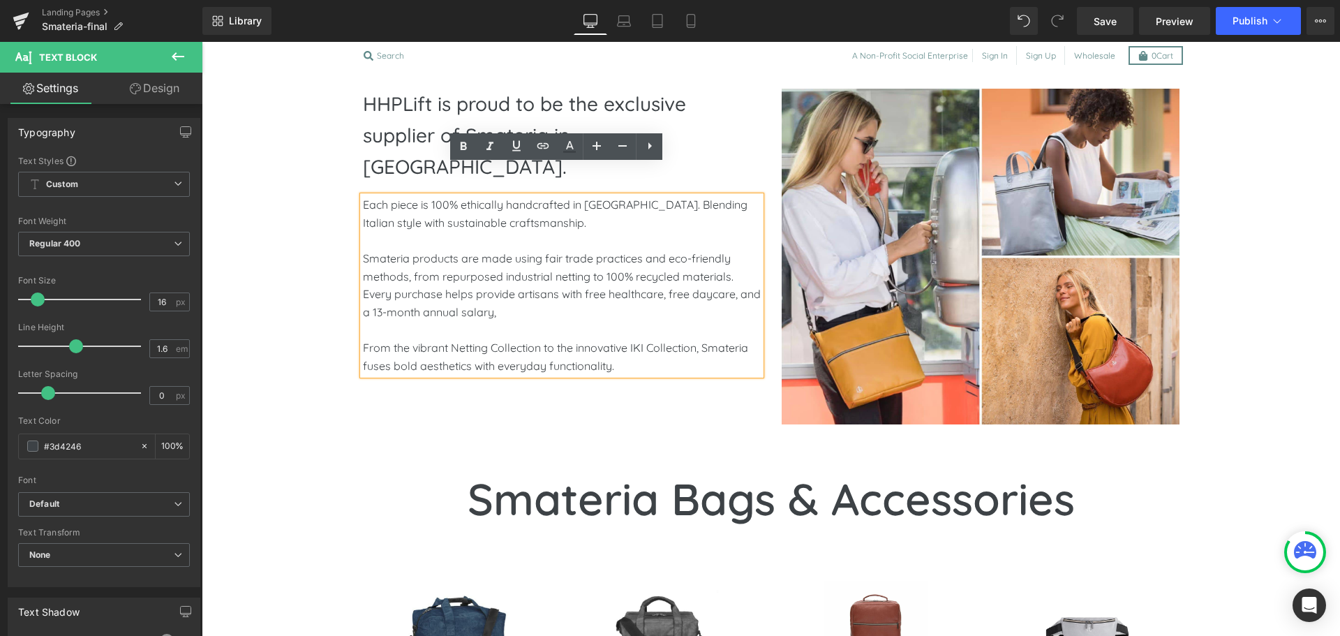
click at [487, 321] on p at bounding box center [562, 330] width 398 height 18
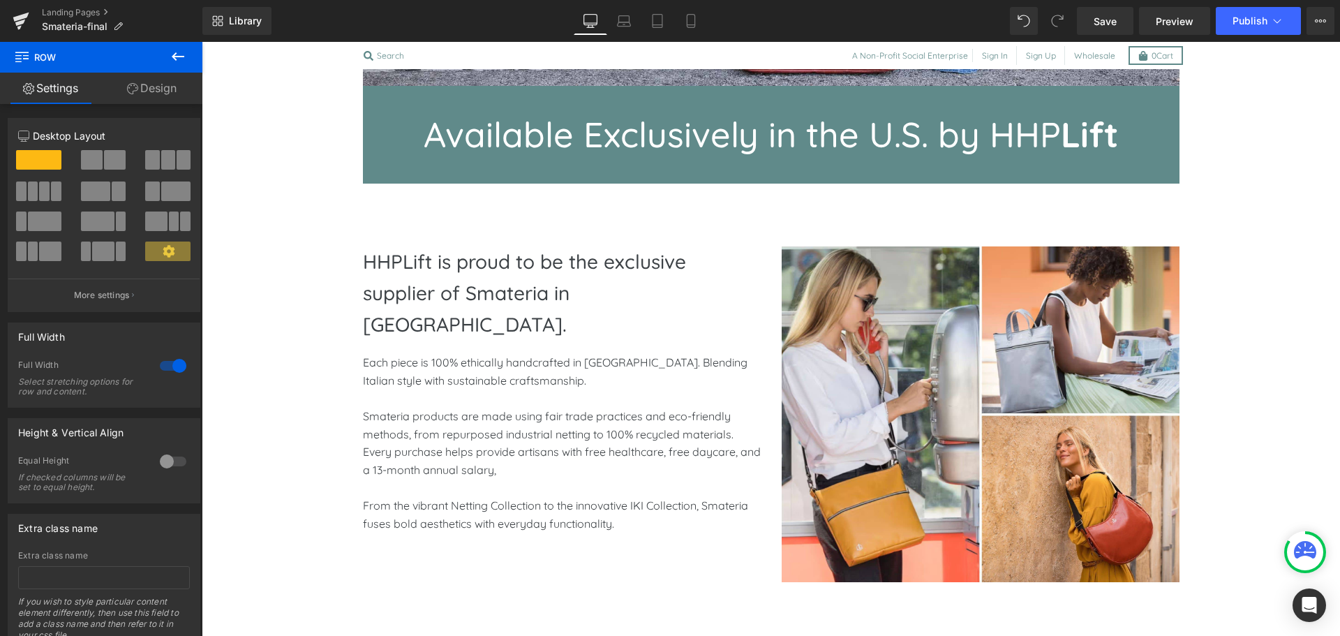
scroll to position [620, 0]
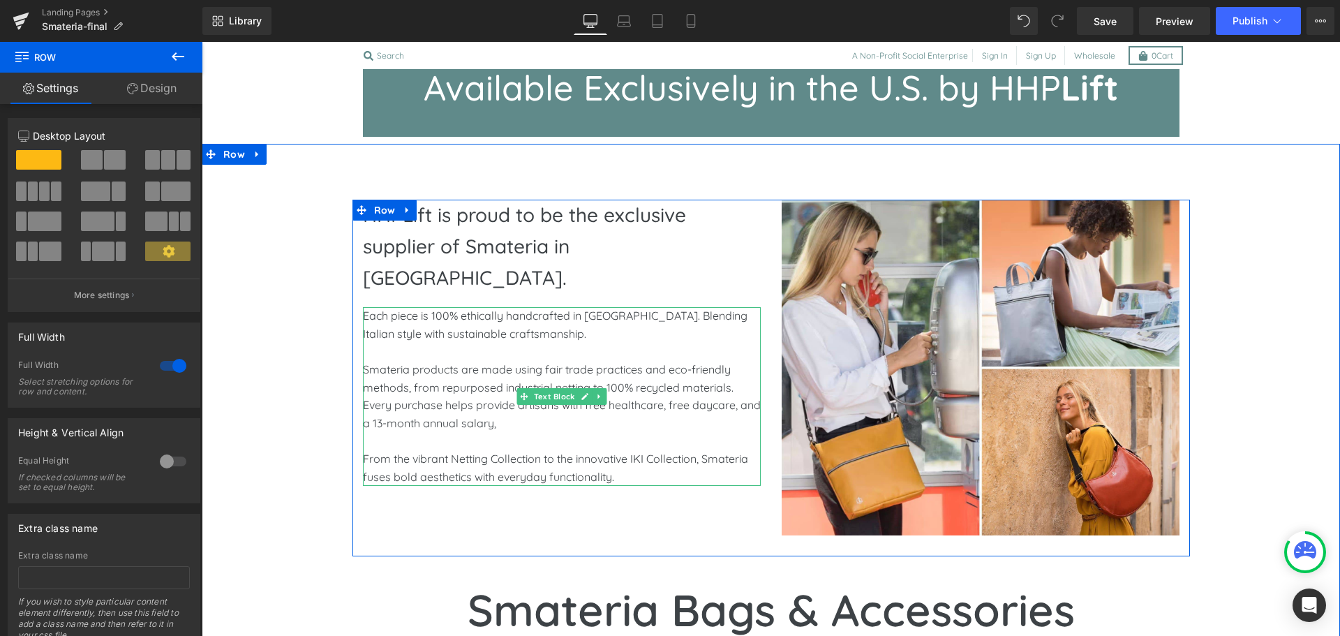
click at [417, 361] on p "Smateria products are made using fair trade practices and eco-friendly methods,…" at bounding box center [562, 396] width 398 height 71
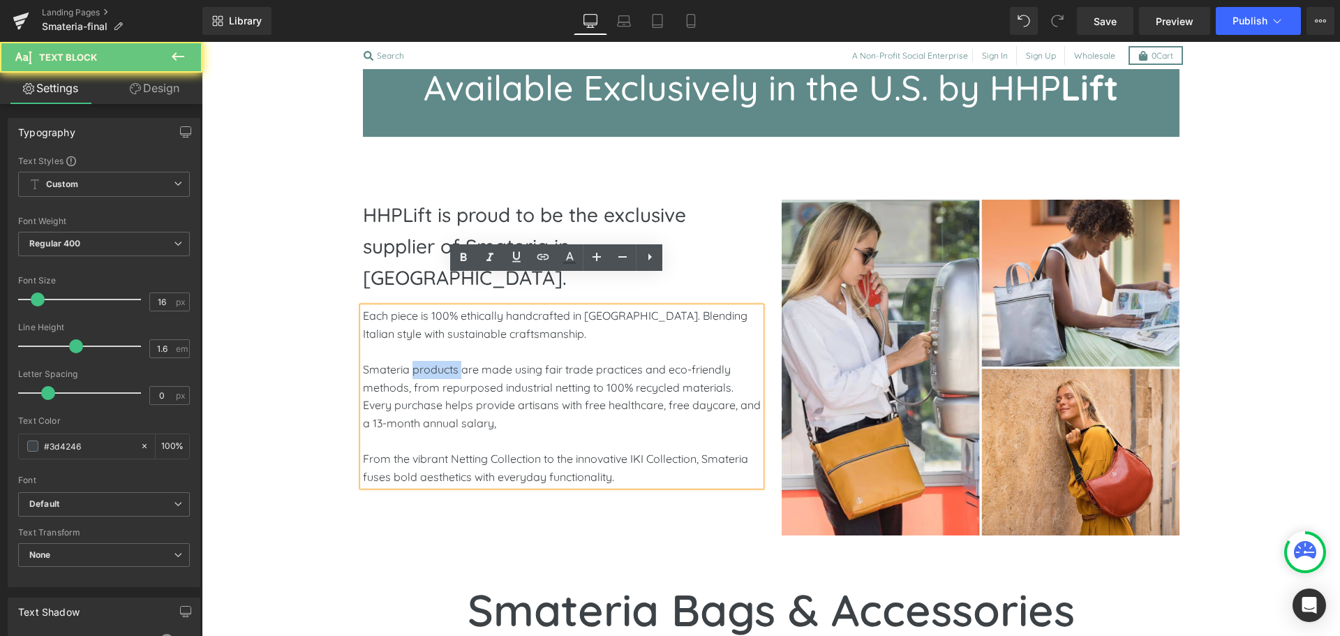
click at [417, 361] on p "Smateria products are made using fair trade practices and eco-friendly methods,…" at bounding box center [562, 396] width 398 height 71
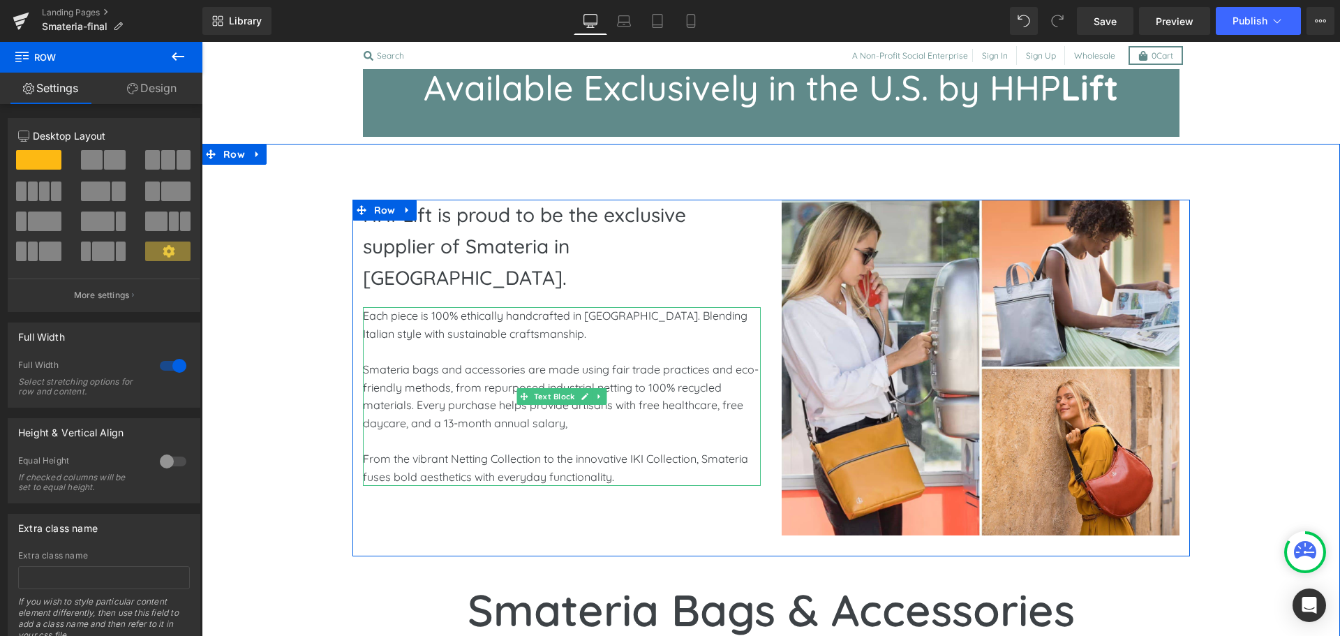
click at [407, 361] on p "Smateria bags and accessories are made using fair trade practices and eco-frien…" at bounding box center [562, 396] width 398 height 71
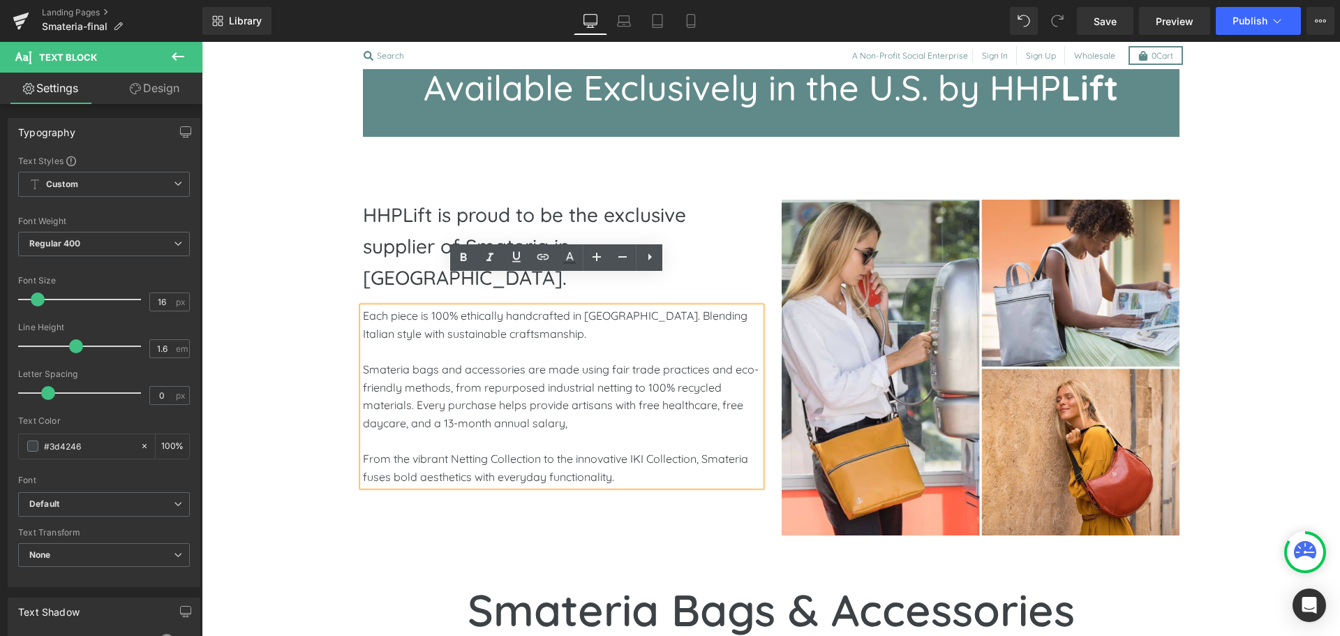
click at [483, 361] on p "Smateria bags and accessories are made using fair trade practices and eco-frien…" at bounding box center [562, 396] width 398 height 71
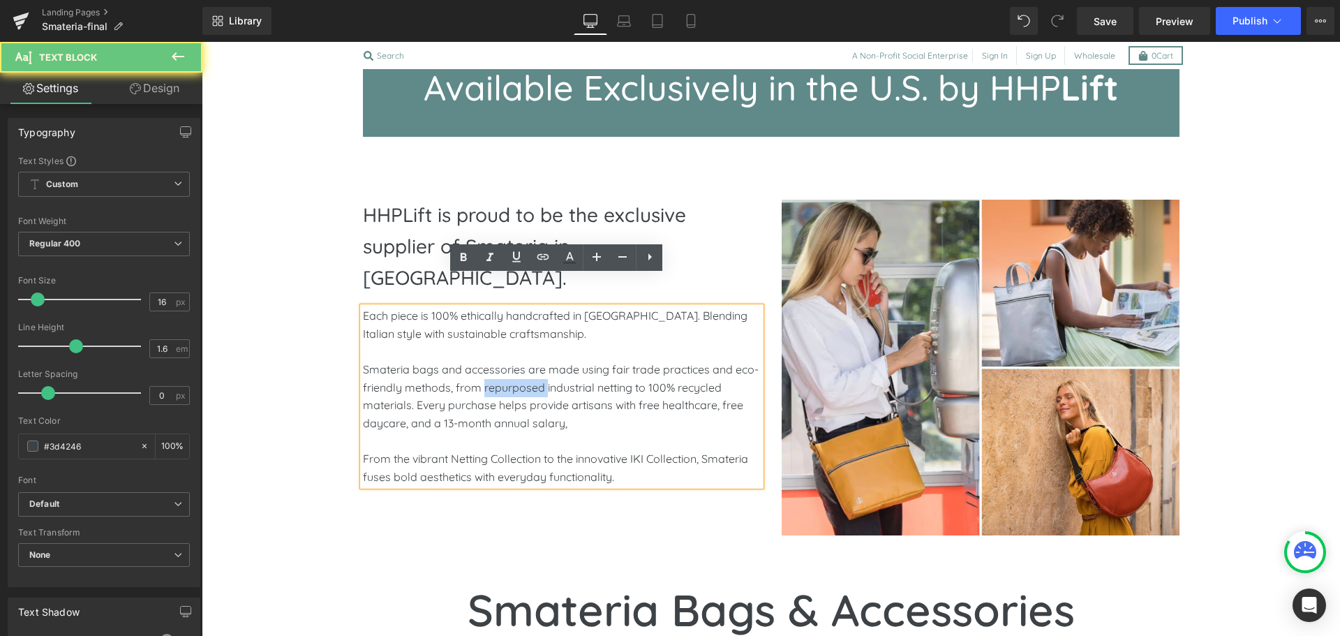
click at [483, 361] on p "Smateria bags and accessories are made using fair trade practices and eco-frien…" at bounding box center [562, 396] width 398 height 71
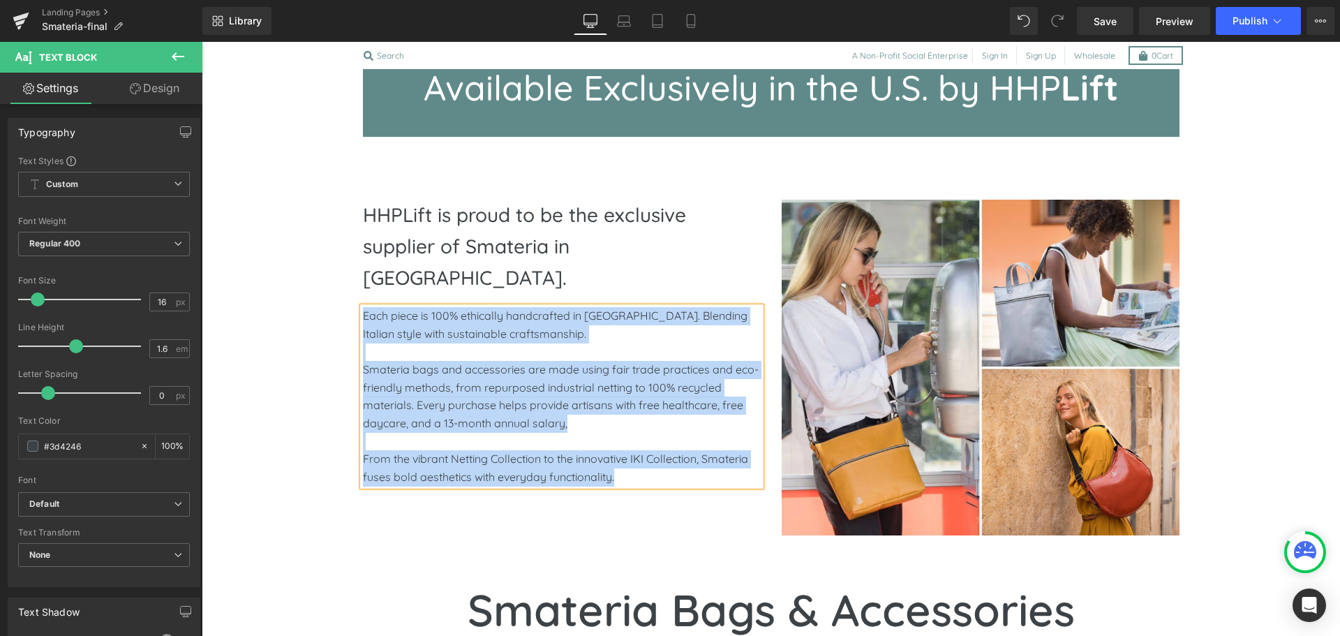
copy div "Each piece is 100% ethically handcrafted in Cambodia. Blending Italian style wi…"
click at [468, 249] on p "HHPLift is proud to be the exclusive supplier of Smateria in the United States." at bounding box center [562, 247] width 398 height 94
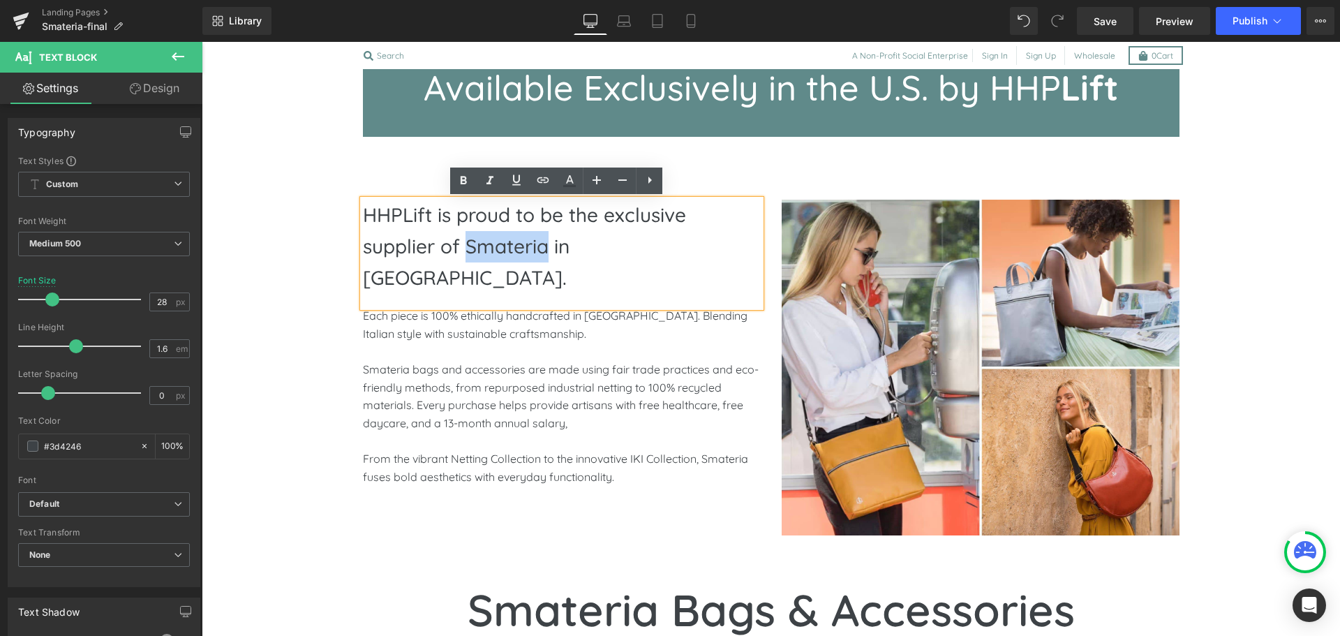
click at [461, 244] on p "HHPLift is proud to be the exclusive supplier of Smateria in the United States." at bounding box center [562, 247] width 398 height 94
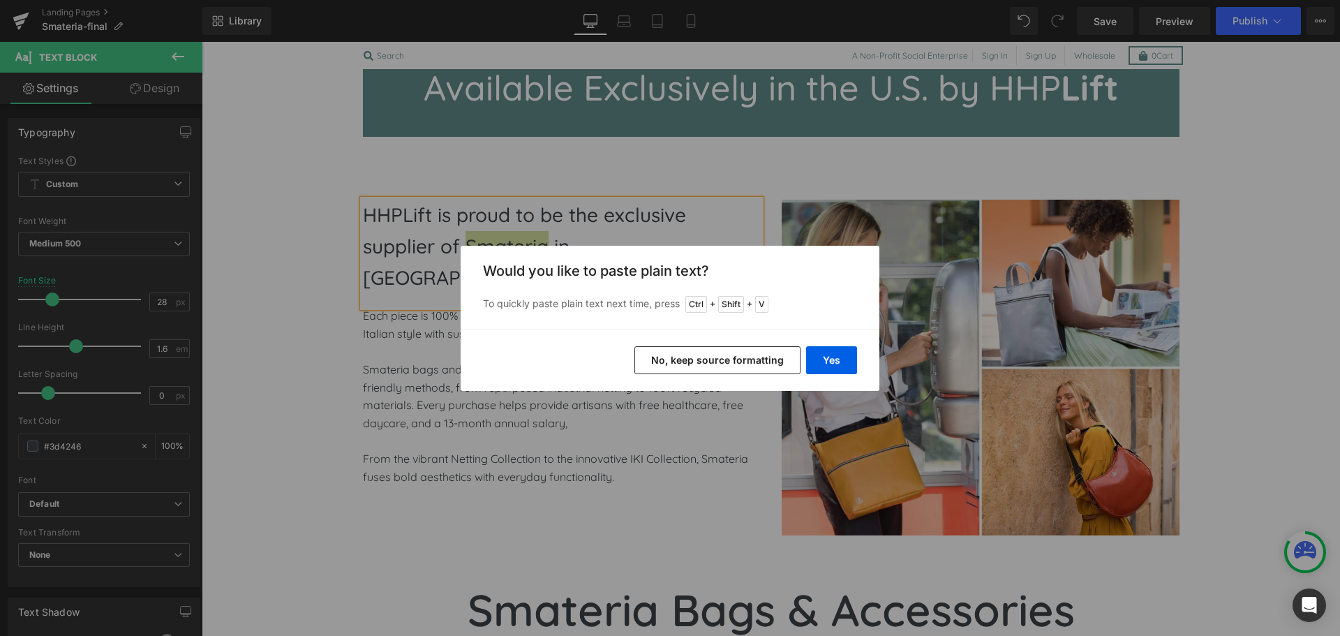
click at [688, 364] on button "No, keep source formatting" at bounding box center [718, 360] width 166 height 28
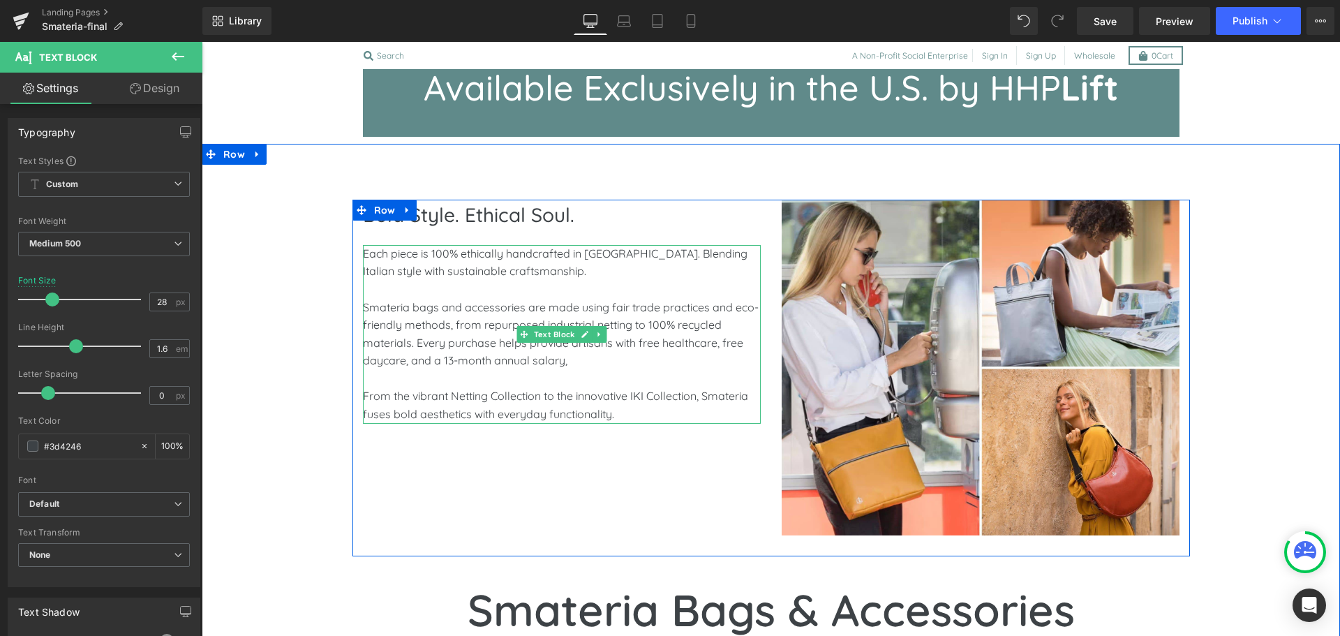
click at [461, 285] on p at bounding box center [562, 290] width 398 height 18
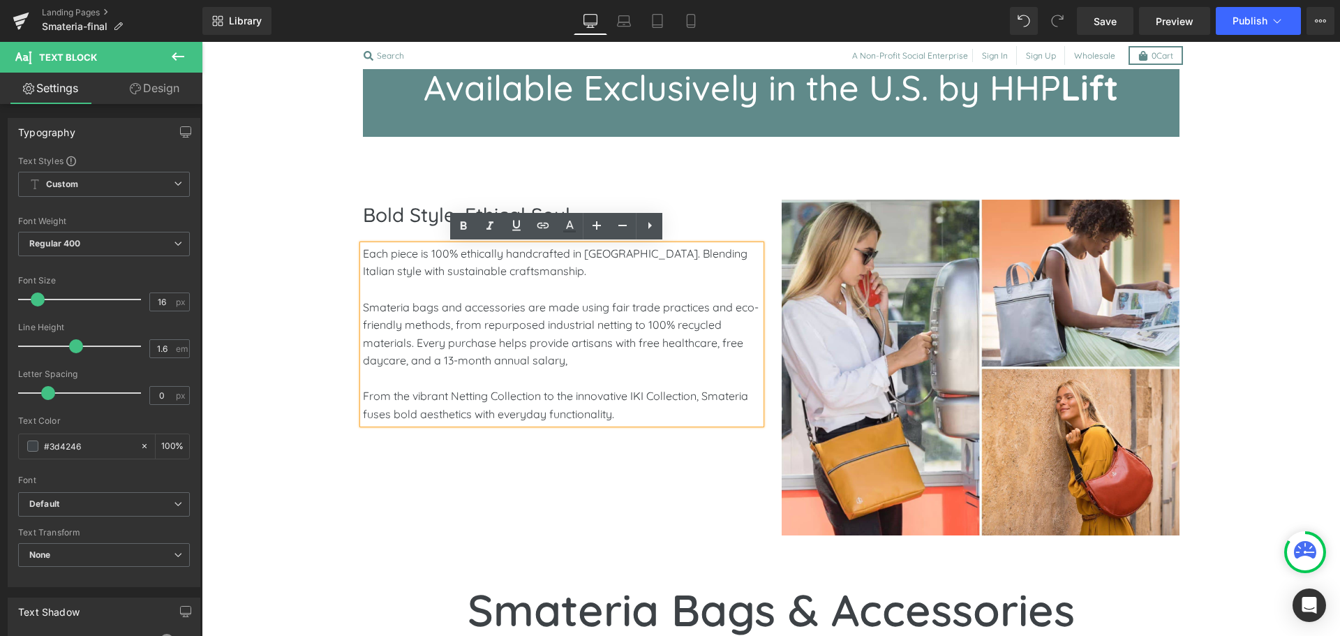
click at [513, 278] on p "Each piece is 100% ethically handcrafted in Cambodia. Blending Italian style wi…" at bounding box center [562, 263] width 398 height 36
click at [439, 282] on p at bounding box center [562, 290] width 398 height 18
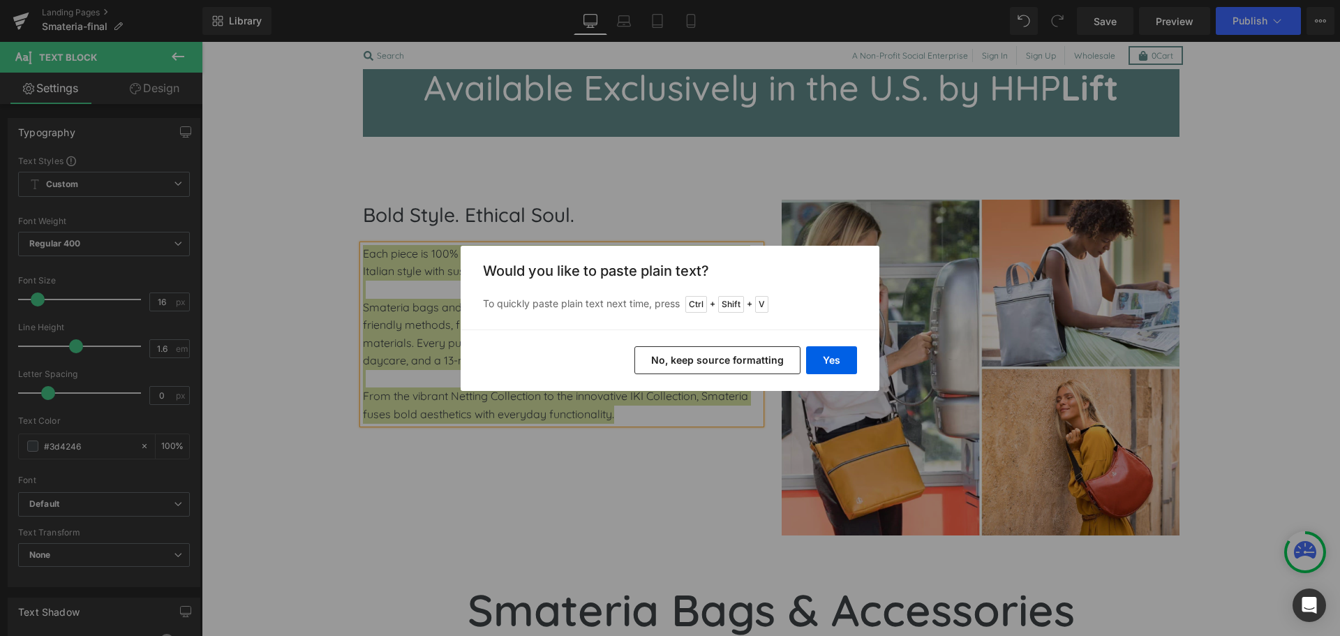
click at [669, 360] on button "No, keep source formatting" at bounding box center [718, 360] width 166 height 28
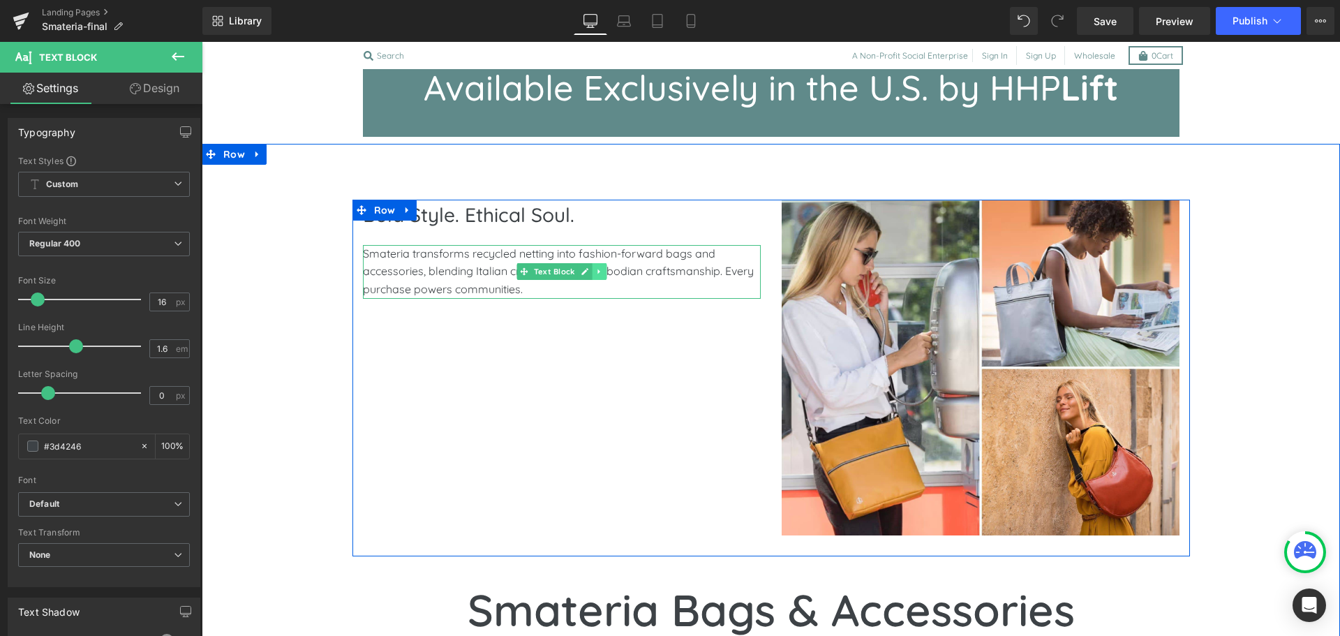
click at [598, 274] on icon at bounding box center [599, 271] width 2 height 5
click at [585, 276] on link at bounding box center [592, 271] width 15 height 17
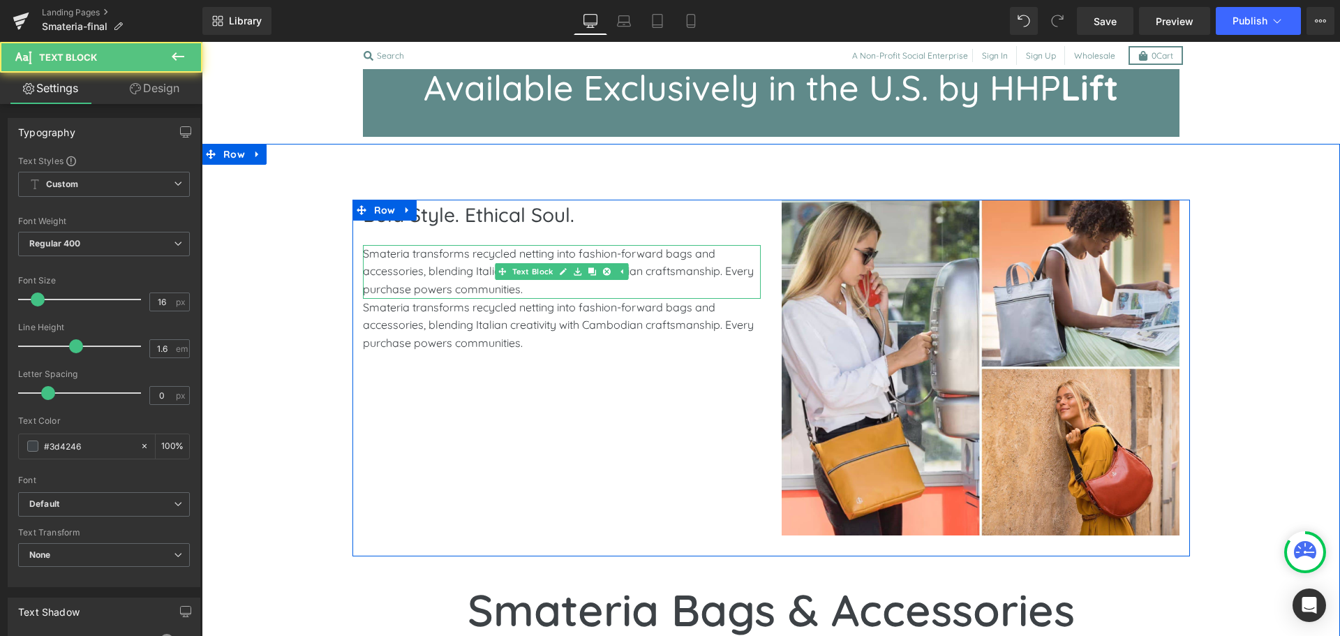
click at [364, 253] on p "Smateria transforms recycled netting into fashion-forward bags and accessories,…" at bounding box center [562, 272] width 398 height 54
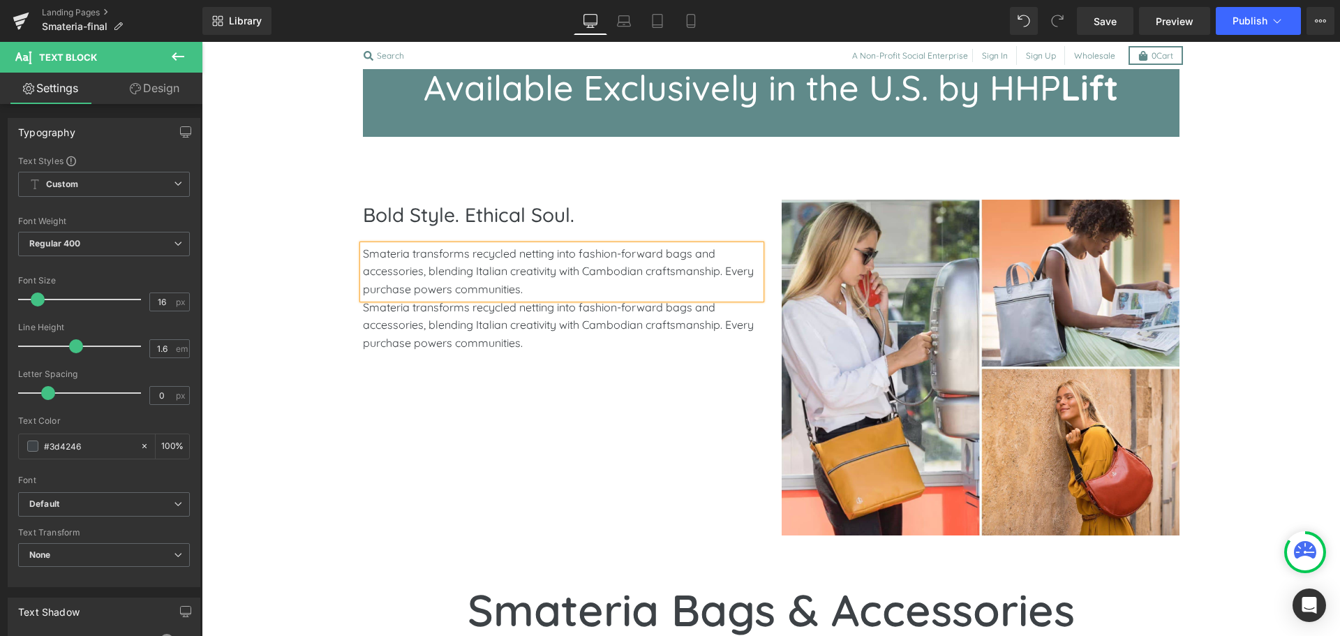
click at [468, 253] on p "Smateria transforms recycled netting into fashion-forward bags and accessories,…" at bounding box center [562, 272] width 398 height 54
click at [523, 278] on p "Smateria transforms recycled netting into fashion-forward bags and accessories,…" at bounding box center [562, 272] width 398 height 54
click at [74, 182] on b "Custom" at bounding box center [62, 185] width 32 height 12
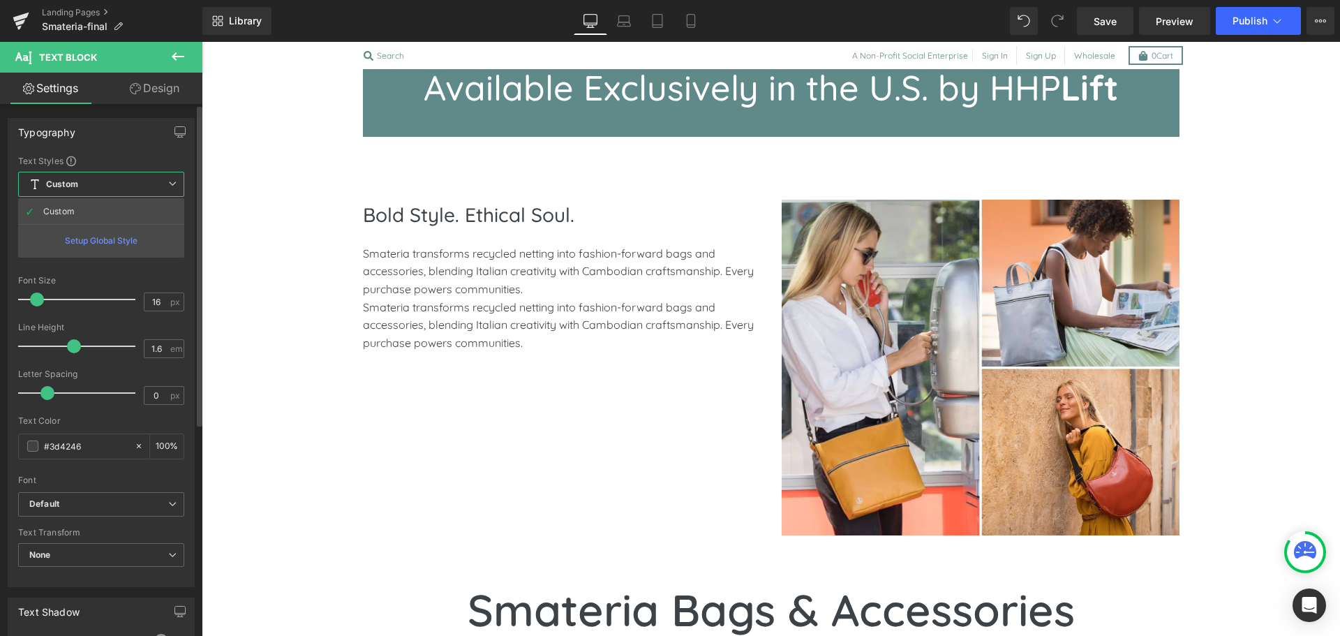
click at [74, 182] on b "Custom" at bounding box center [62, 185] width 32 height 12
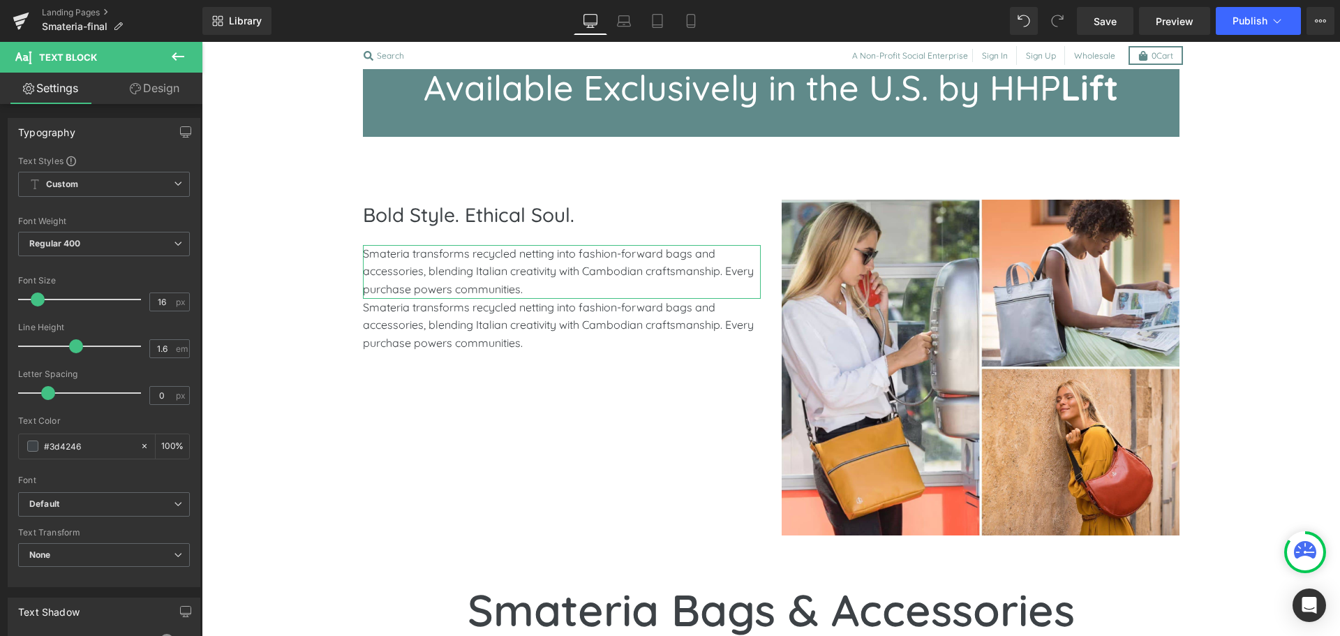
click at [156, 93] on link "Design" at bounding box center [154, 88] width 101 height 31
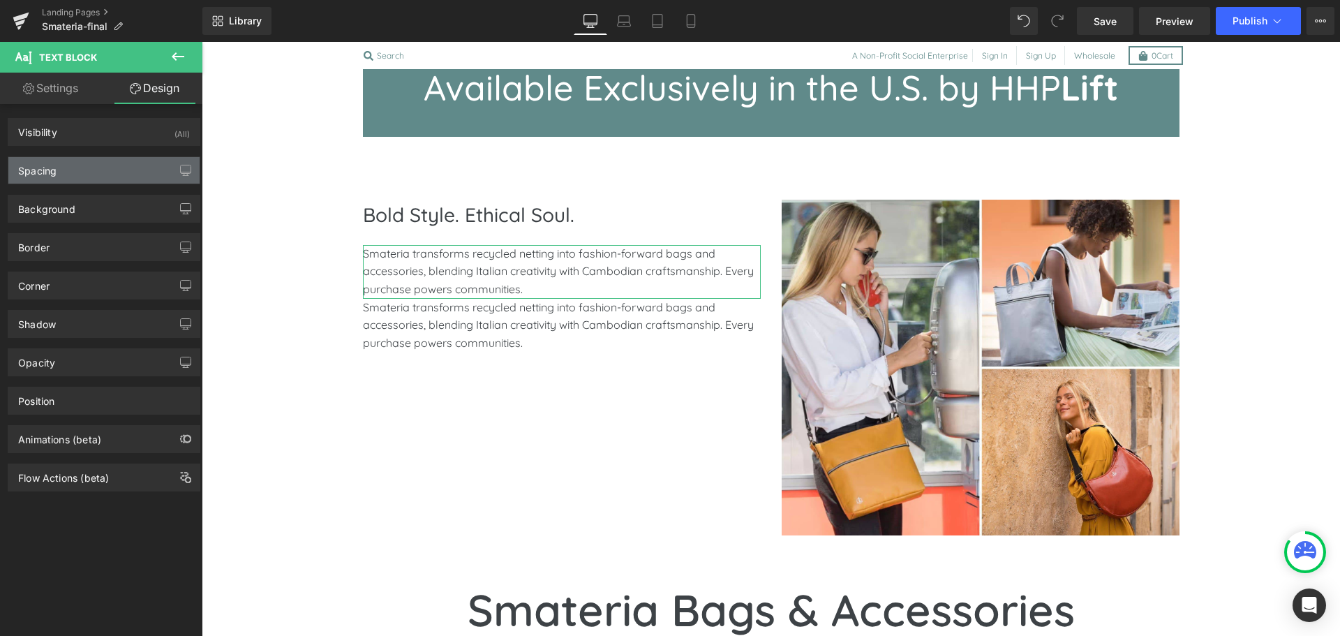
click at [99, 173] on div "Spacing" at bounding box center [103, 170] width 191 height 27
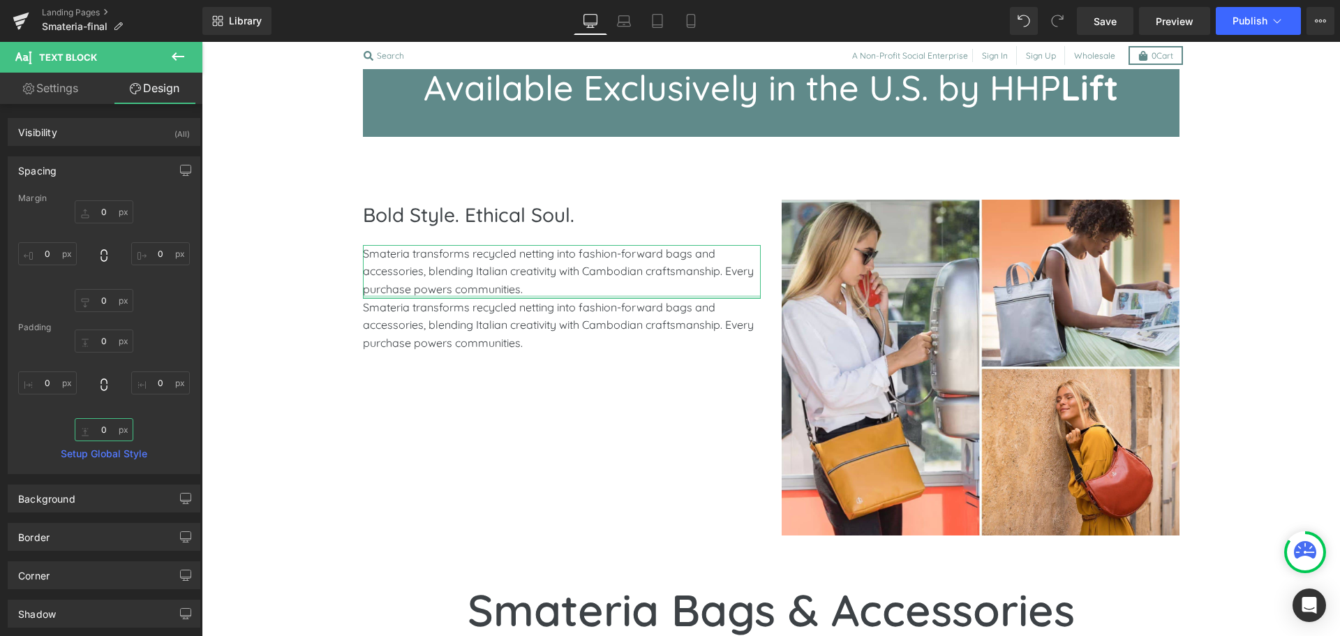
click at [101, 429] on input "text" at bounding box center [104, 429] width 59 height 23
type input "15"
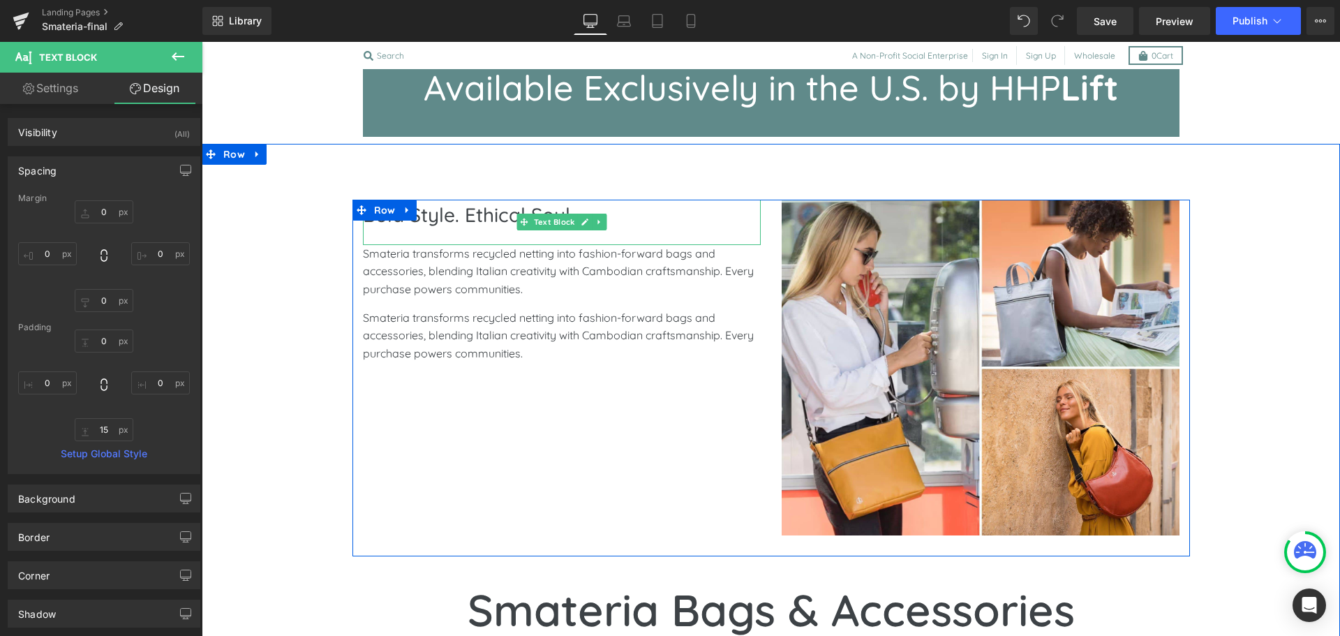
click at [452, 231] on div "Bold Style. Ethical Soul." at bounding box center [562, 222] width 398 height 45
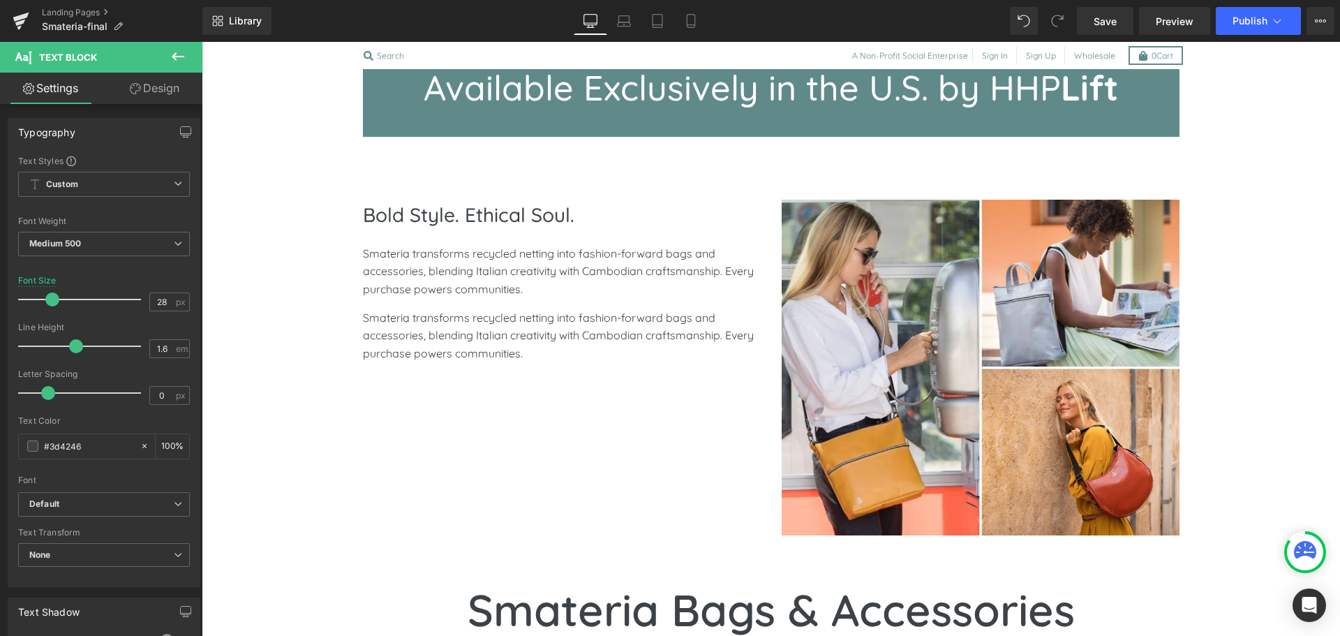
click at [165, 89] on link "Design" at bounding box center [154, 88] width 101 height 31
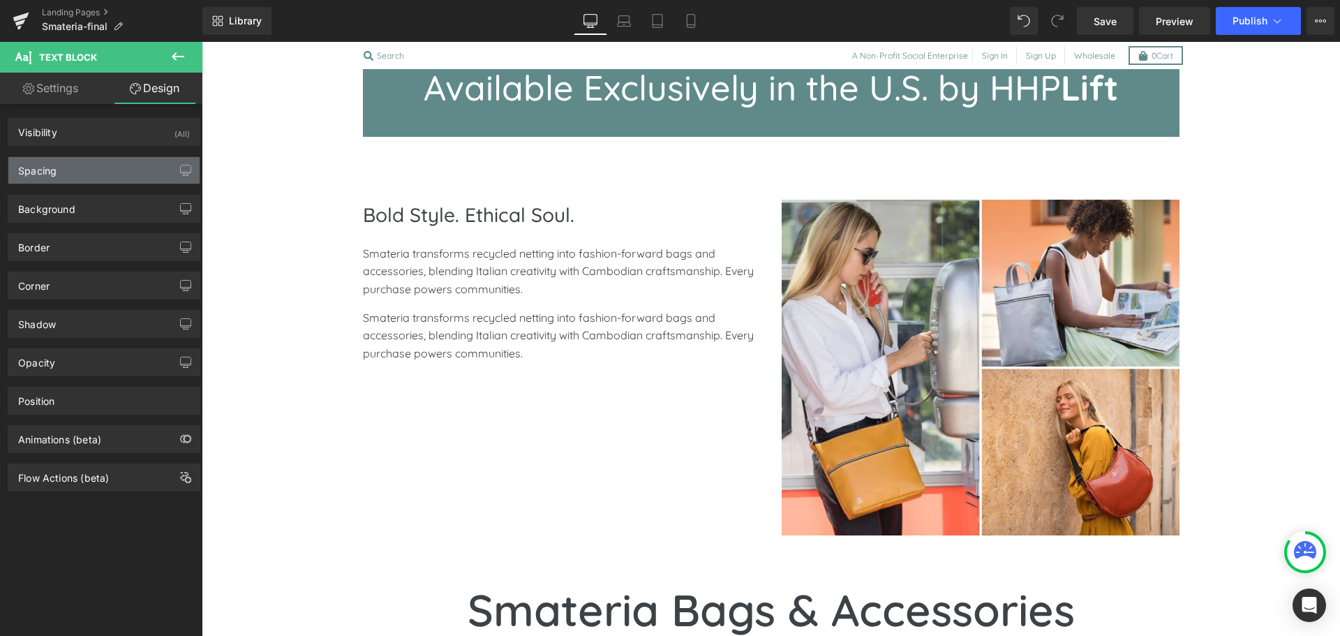
click at [64, 172] on div "Spacing" at bounding box center [103, 170] width 191 height 27
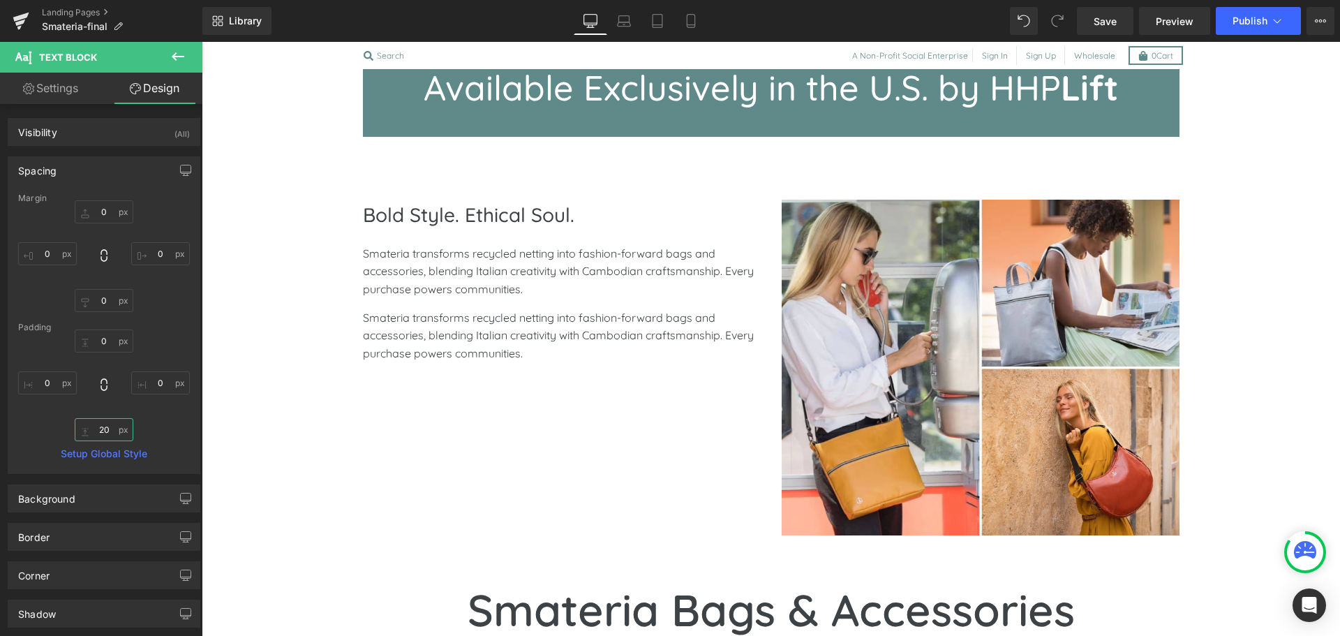
click at [100, 431] on input "20" at bounding box center [104, 429] width 59 height 23
type input "15"
click at [181, 170] on icon "button" at bounding box center [185, 170] width 11 height 11
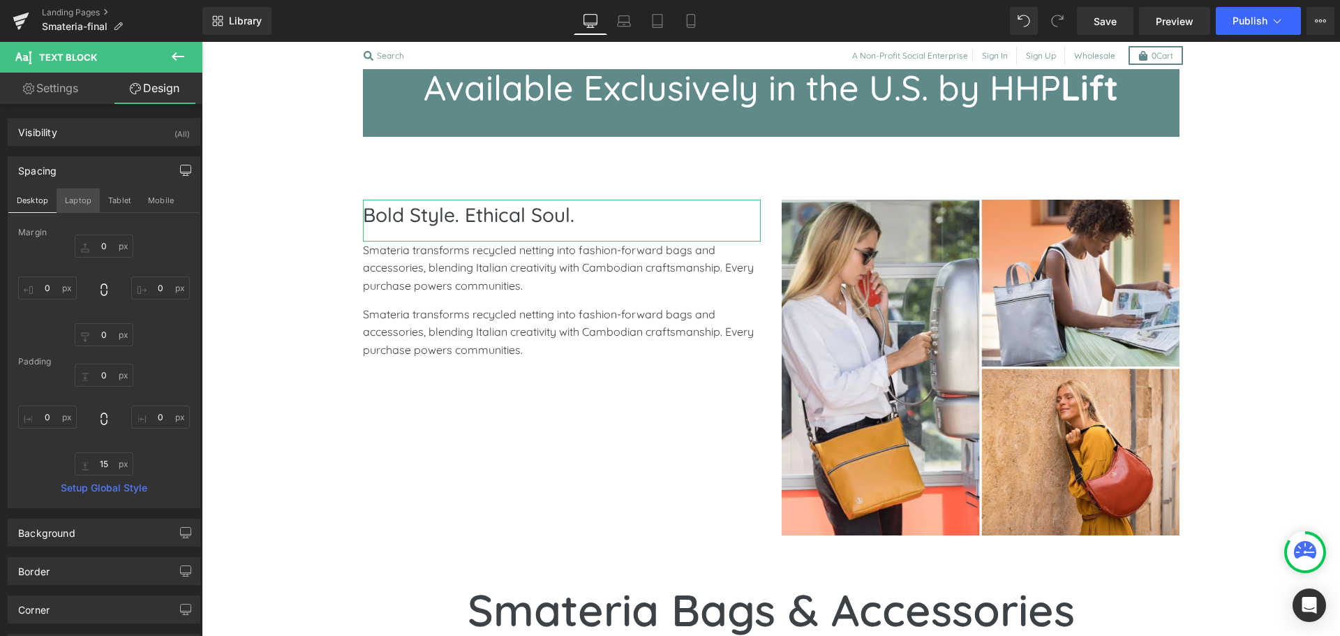
click at [66, 205] on button "Laptop" at bounding box center [78, 200] width 43 height 24
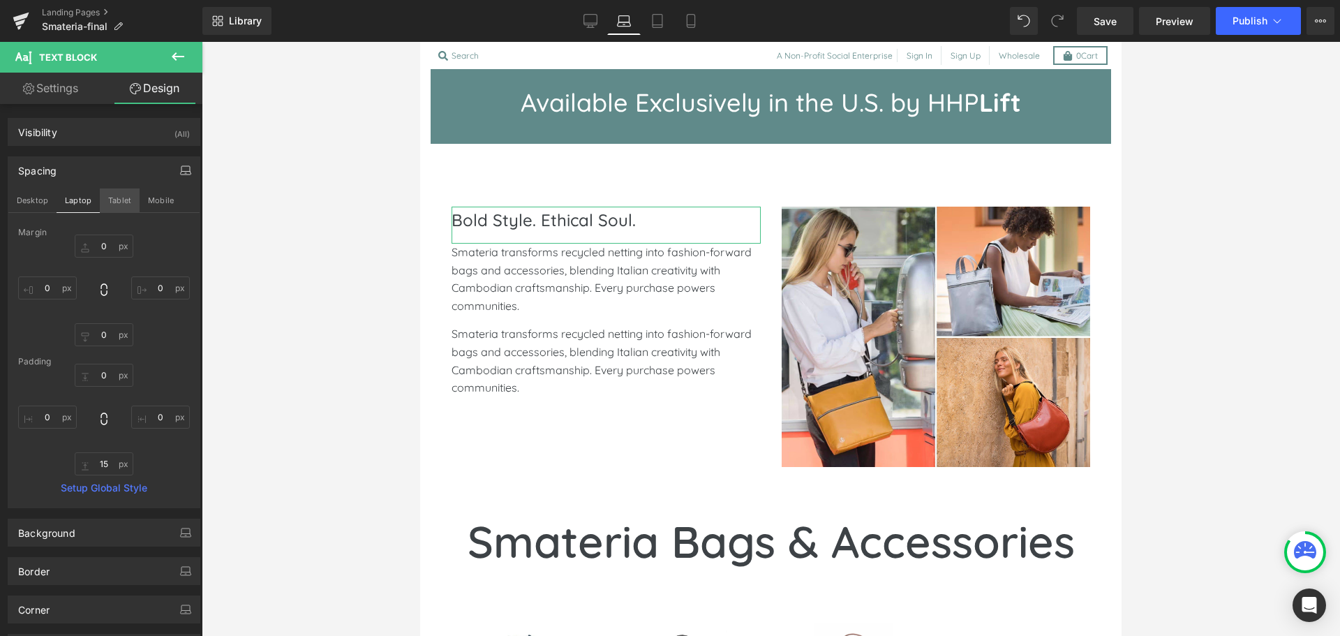
click at [122, 207] on button "Tablet" at bounding box center [120, 200] width 40 height 24
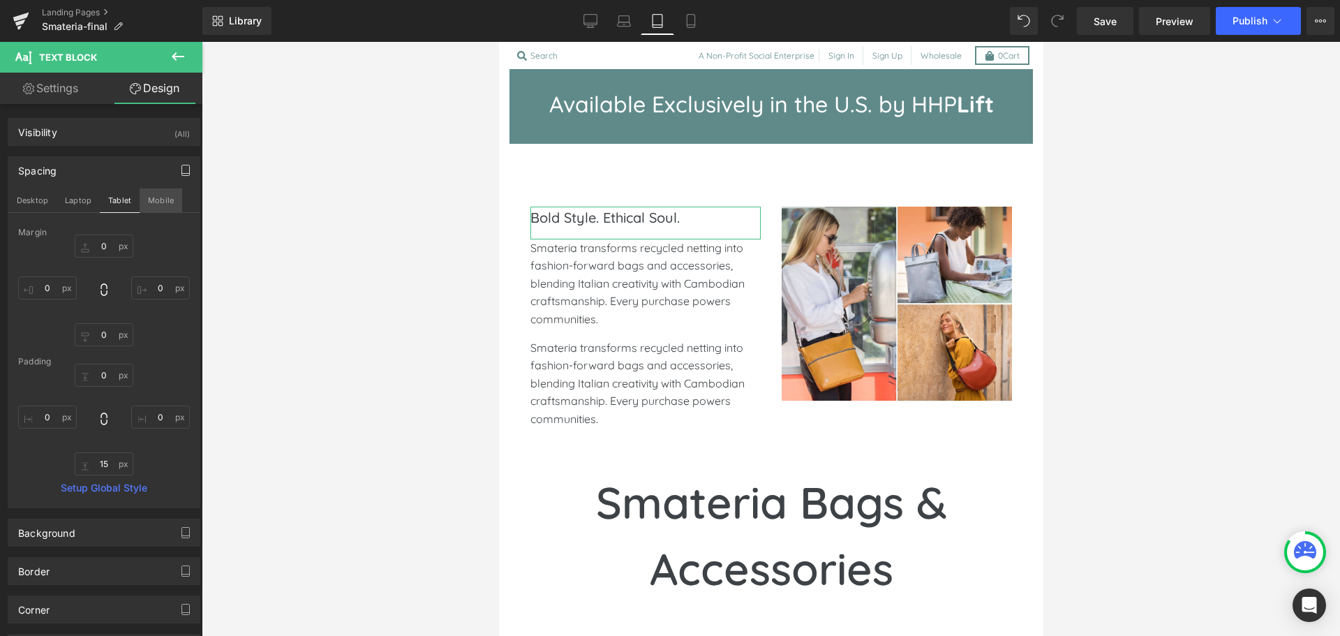
click at [164, 202] on button "Mobile" at bounding box center [161, 200] width 43 height 24
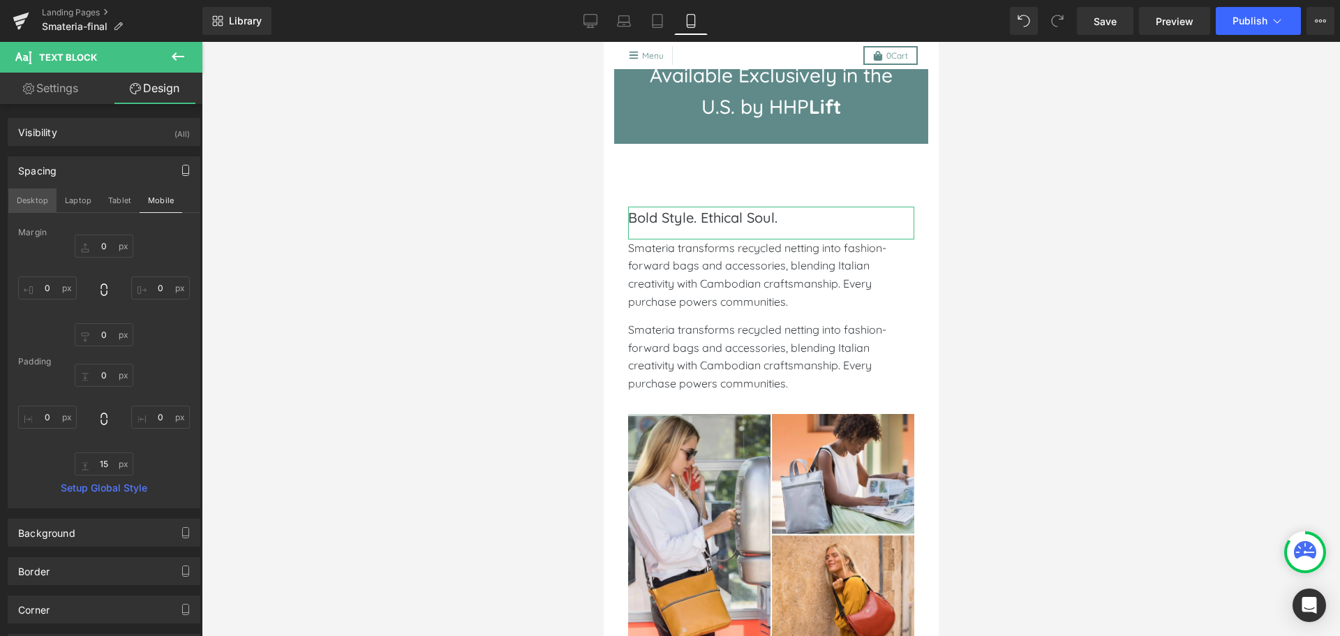
click at [34, 195] on button "Desktop" at bounding box center [32, 200] width 48 height 24
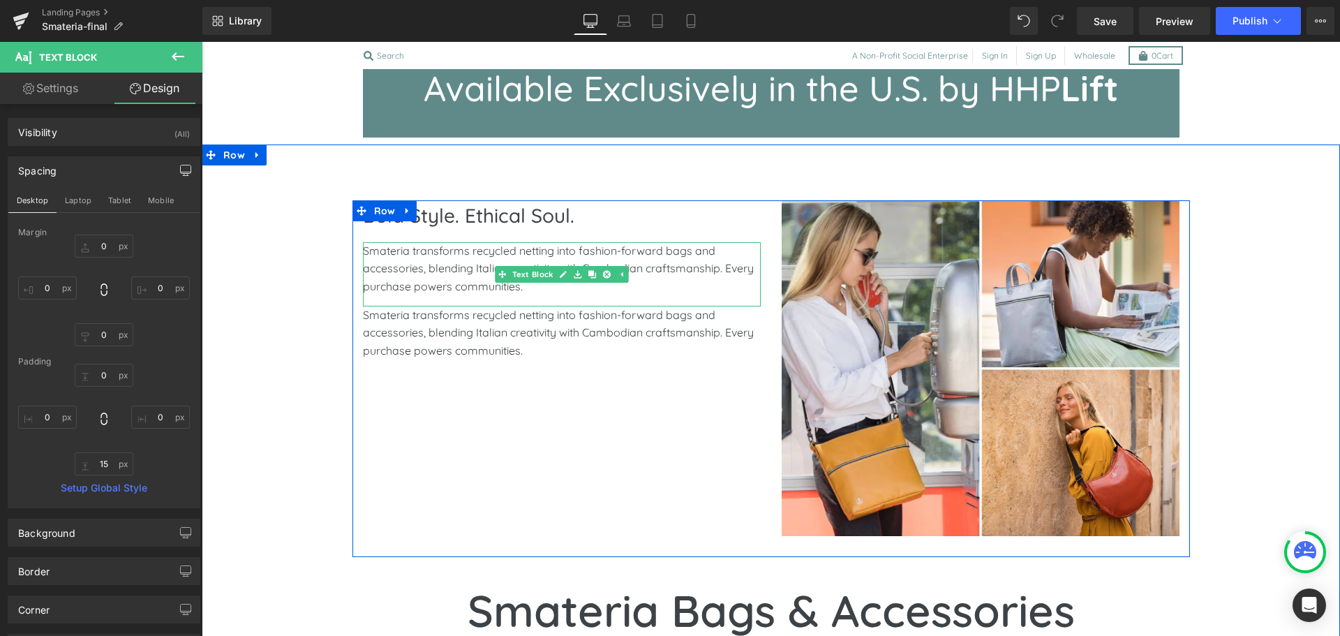
click at [370, 252] on p "Smateria transforms recycled netting into fashion-forward bags and accessories,…" at bounding box center [562, 269] width 398 height 54
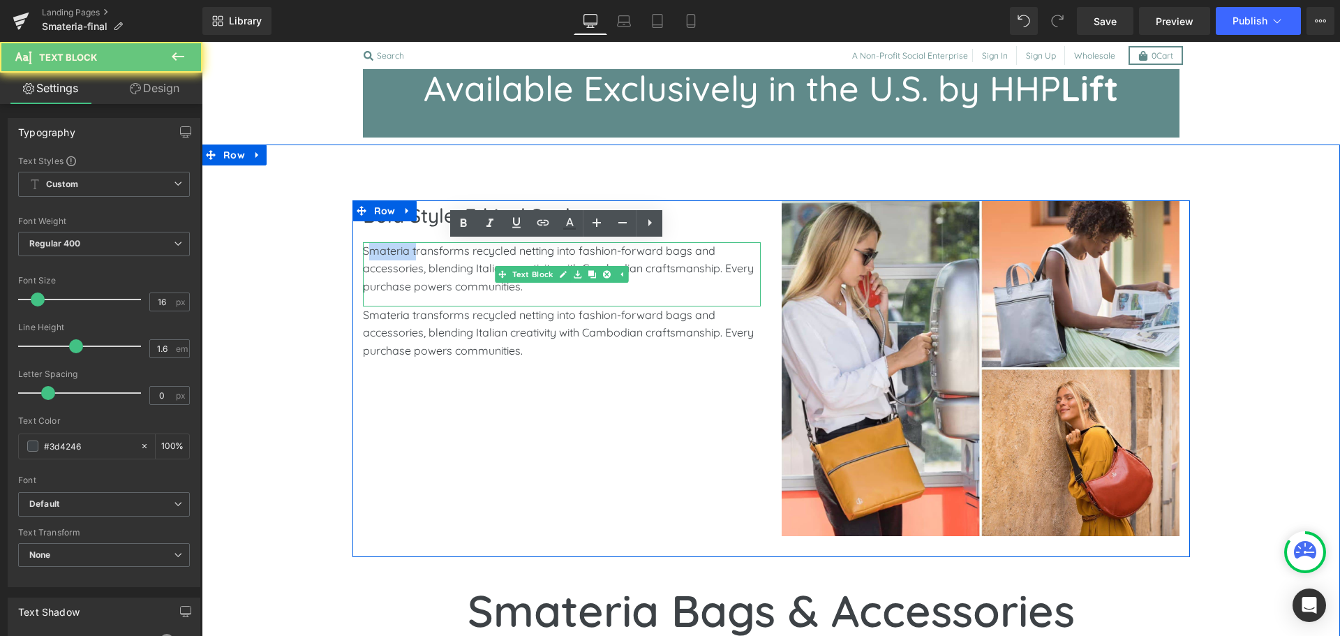
click at [370, 252] on p "Smateria transforms recycled netting into fashion-forward bags and accessories,…" at bounding box center [562, 269] width 398 height 54
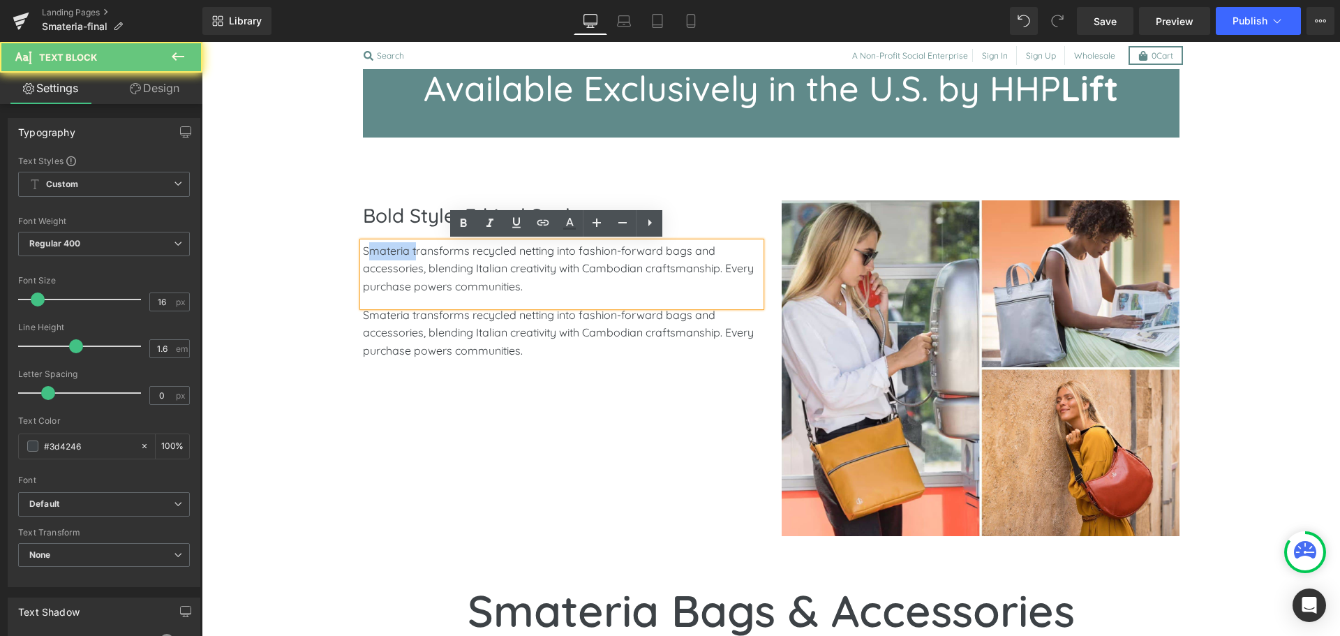
click at [370, 252] on p "Smateria transforms recycled netting into fashion-forward bags and accessories,…" at bounding box center [562, 269] width 398 height 54
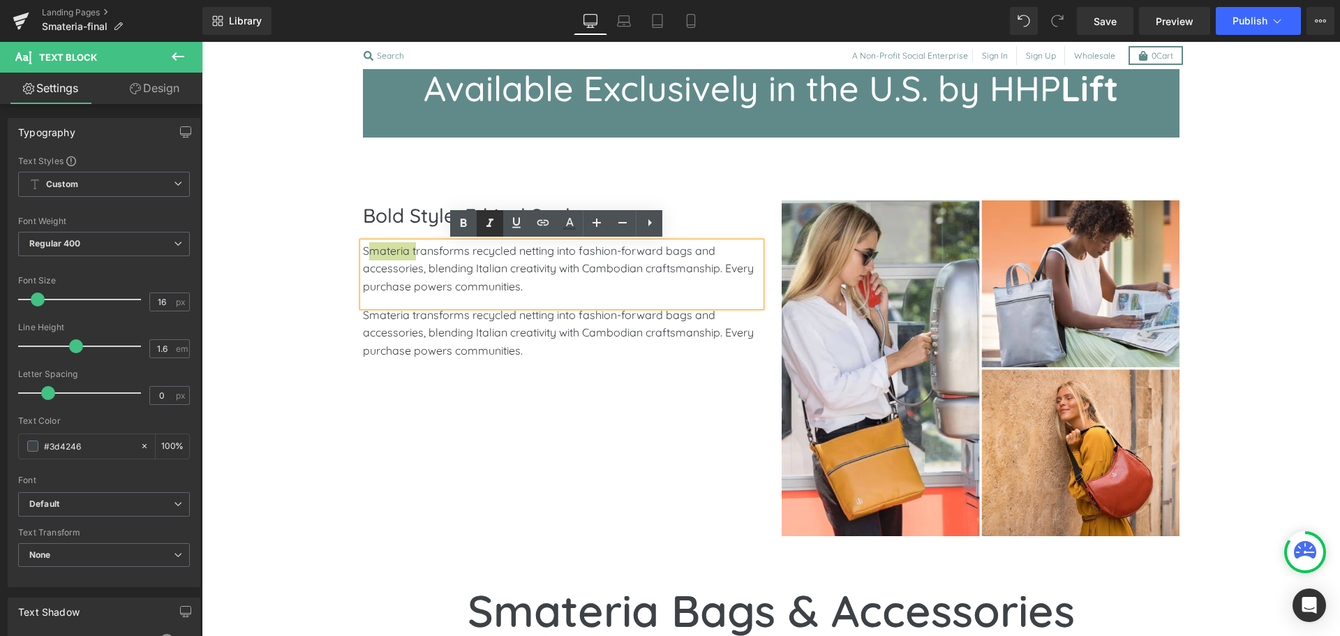
click at [485, 225] on icon at bounding box center [490, 223] width 17 height 17
click at [461, 223] on icon at bounding box center [464, 223] width 6 height 8
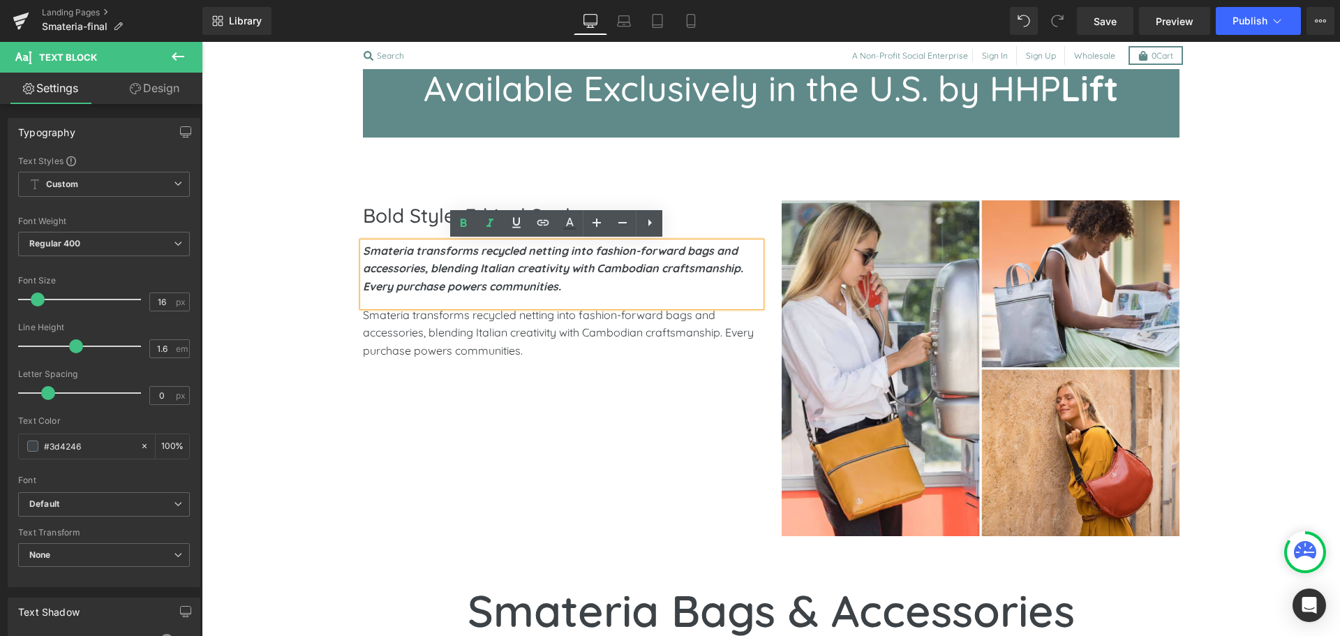
click at [459, 283] on strong "Smateria transforms recycled netting into fashion-forward bags and accessories,…" at bounding box center [553, 269] width 380 height 50
click at [471, 333] on p "Smateria transforms recycled netting into fashion-forward bags and accessories,…" at bounding box center [562, 333] width 398 height 54
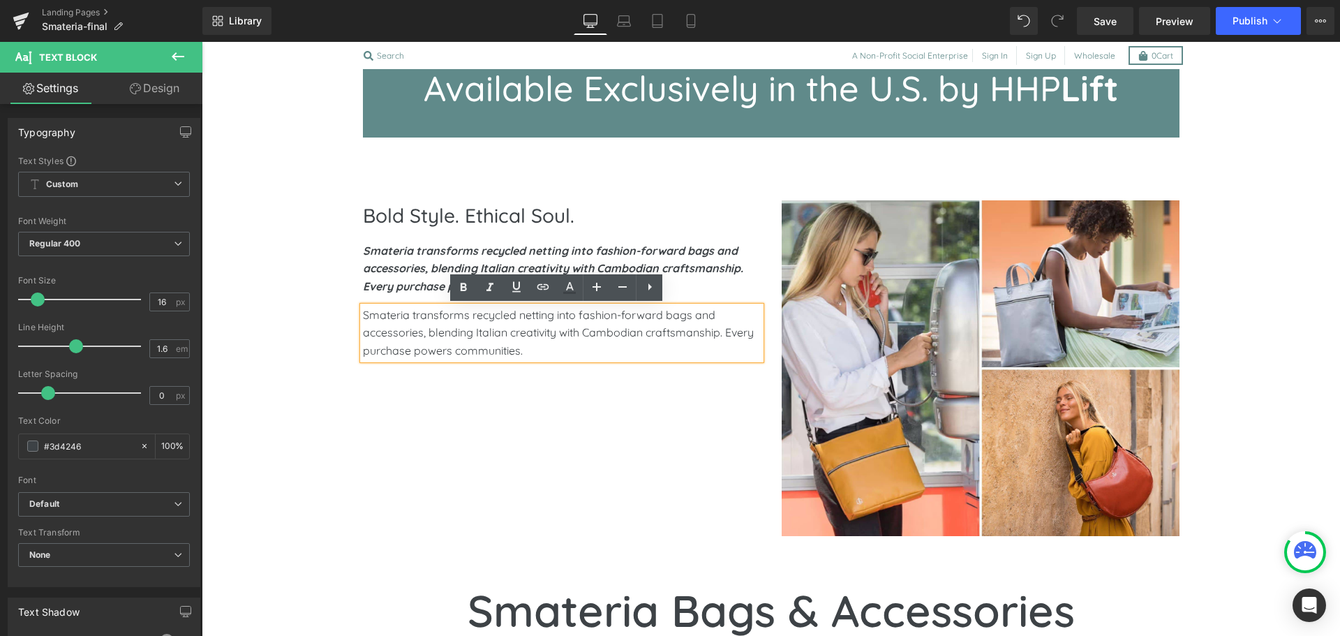
click at [445, 318] on p "Smateria transforms recycled netting into fashion-forward bags and accessories,…" at bounding box center [562, 333] width 398 height 54
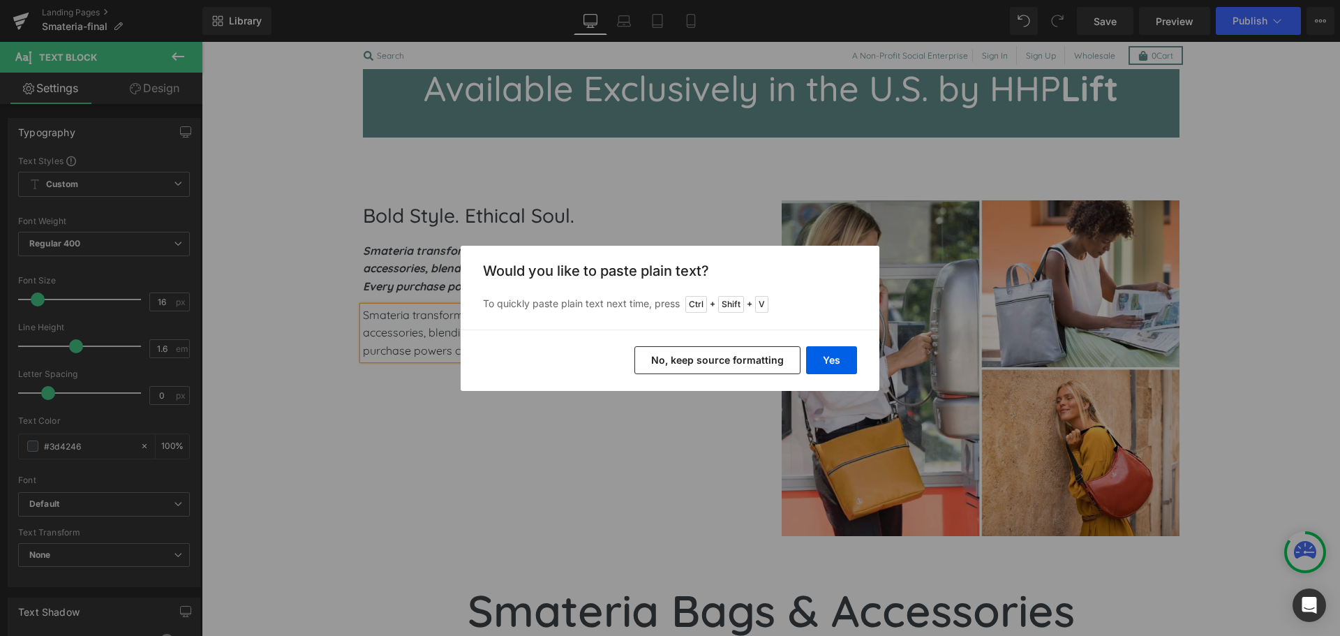
click at [704, 362] on button "No, keep source formatting" at bounding box center [718, 360] width 166 height 28
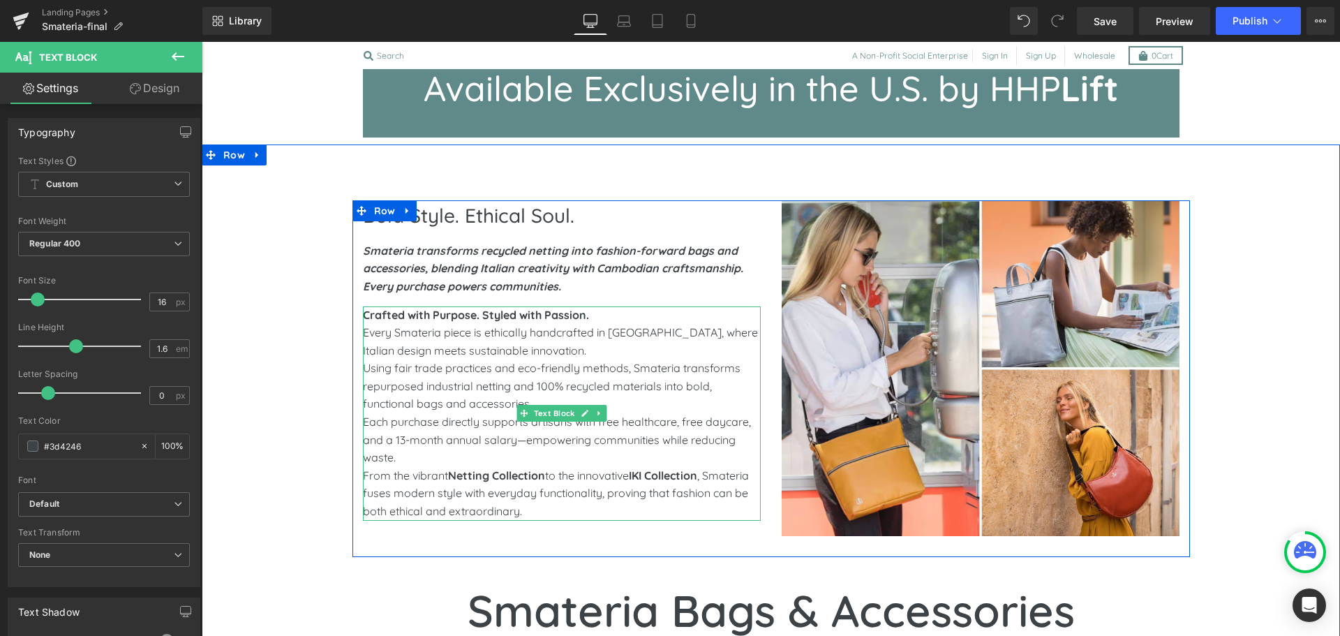
click at [443, 353] on p "Every Smateria piece is ethically handcrafted in [GEOGRAPHIC_DATA], where Itali…" at bounding box center [562, 342] width 398 height 36
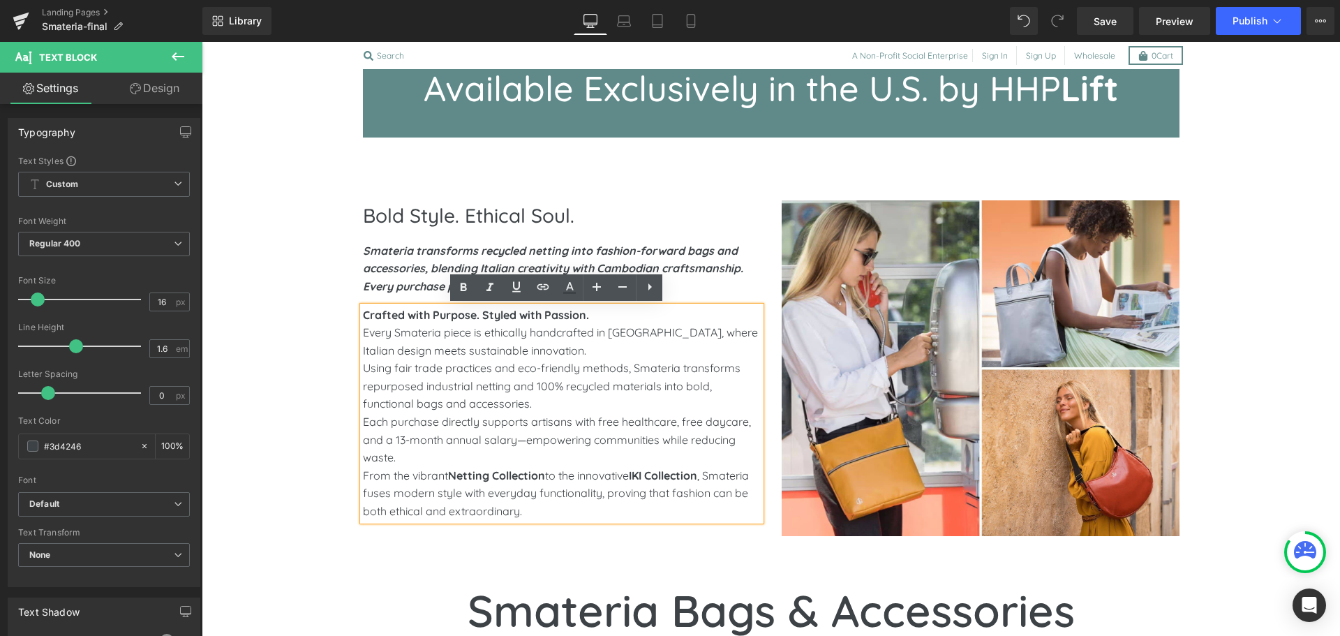
click at [363, 332] on p "Every Smateria piece is ethically handcrafted in [GEOGRAPHIC_DATA], where Itali…" at bounding box center [562, 342] width 398 height 36
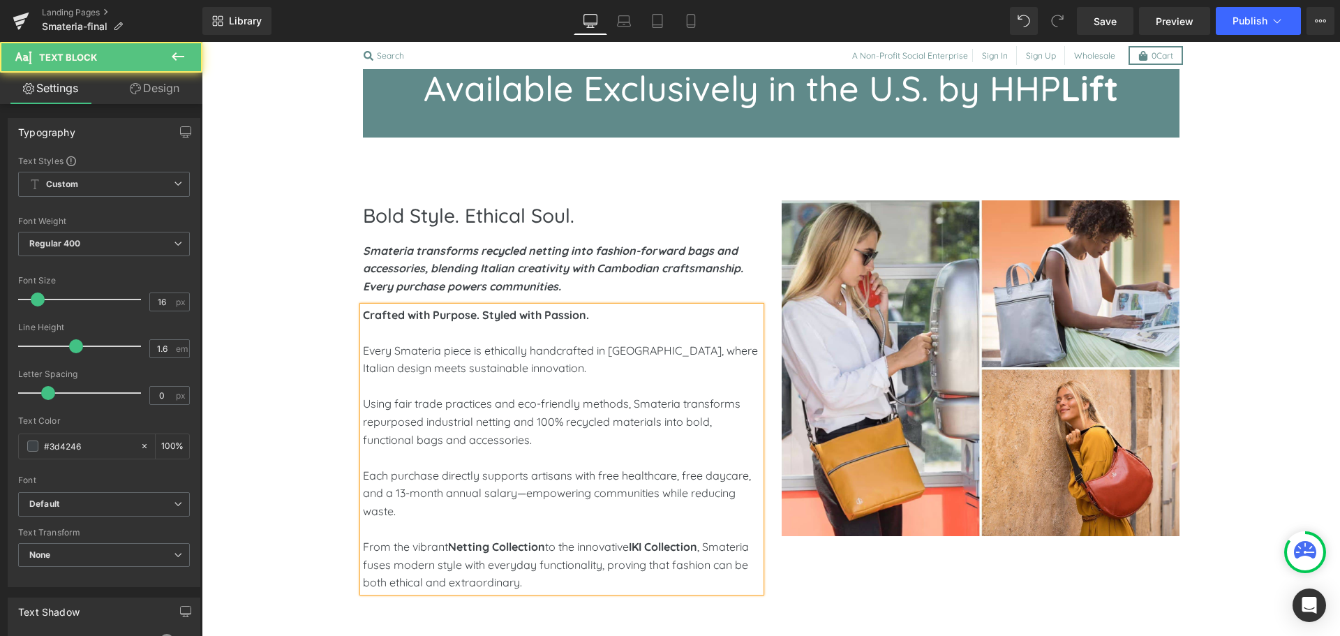
click at [480, 311] on strong "Crafted with Purpose. Styled with Passion." at bounding box center [476, 315] width 226 height 14
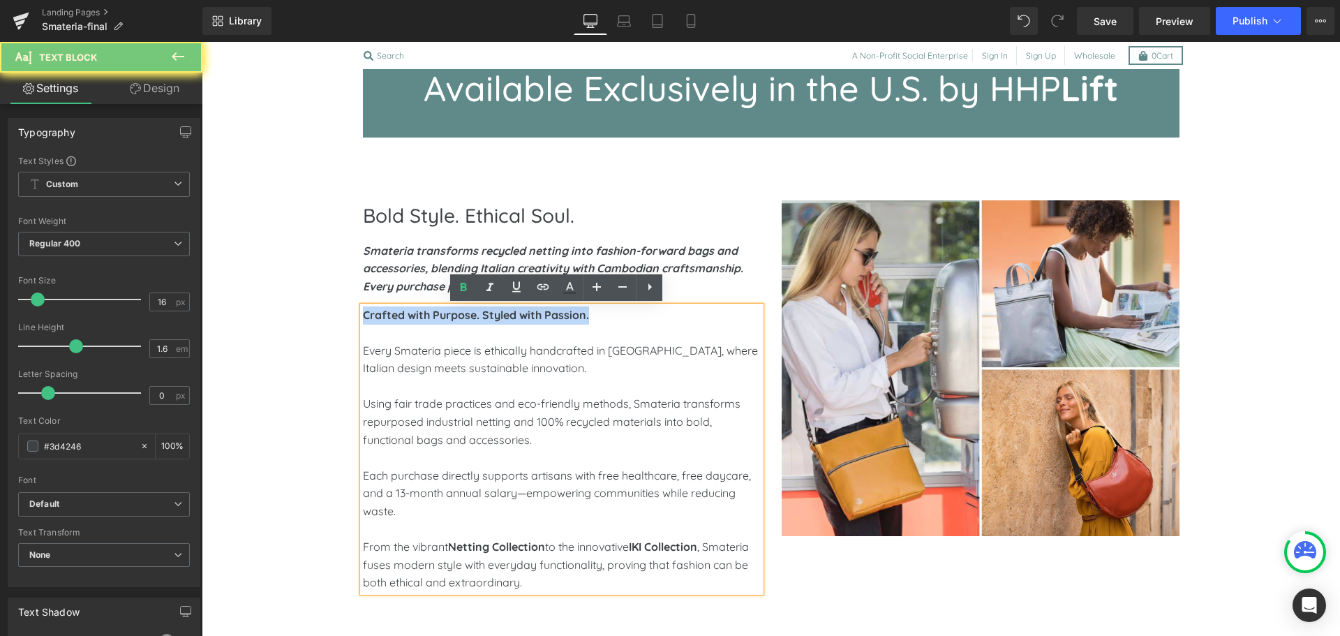
click at [480, 311] on strong "Crafted with Purpose. Styled with Passion." at bounding box center [476, 315] width 226 height 14
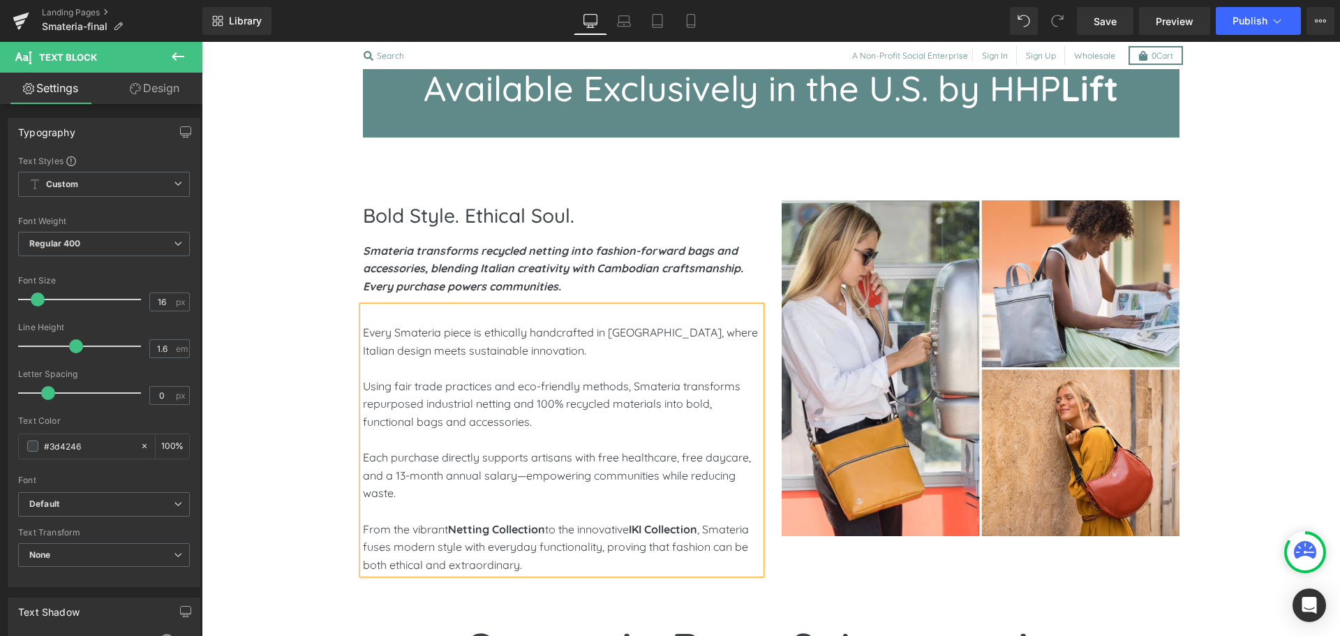
click at [427, 219] on p "Bold Style. Ethical Soul." at bounding box center [562, 215] width 398 height 31
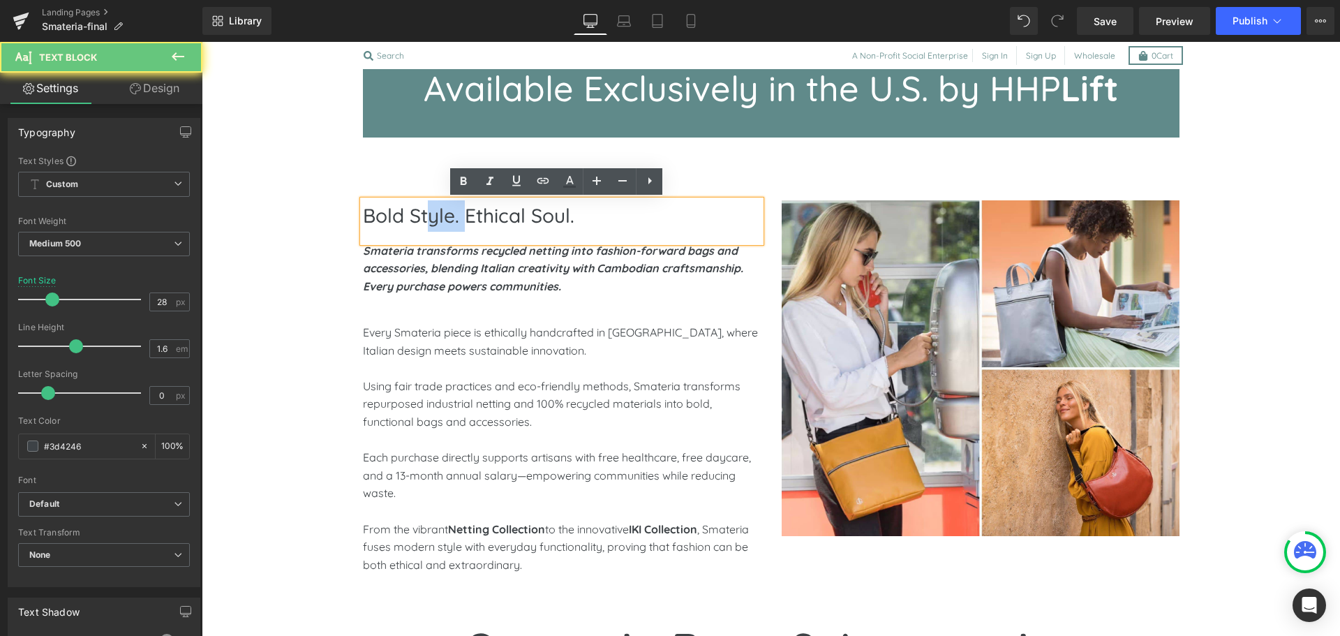
click at [427, 219] on p "Bold Style. Ethical Soul." at bounding box center [562, 215] width 398 height 31
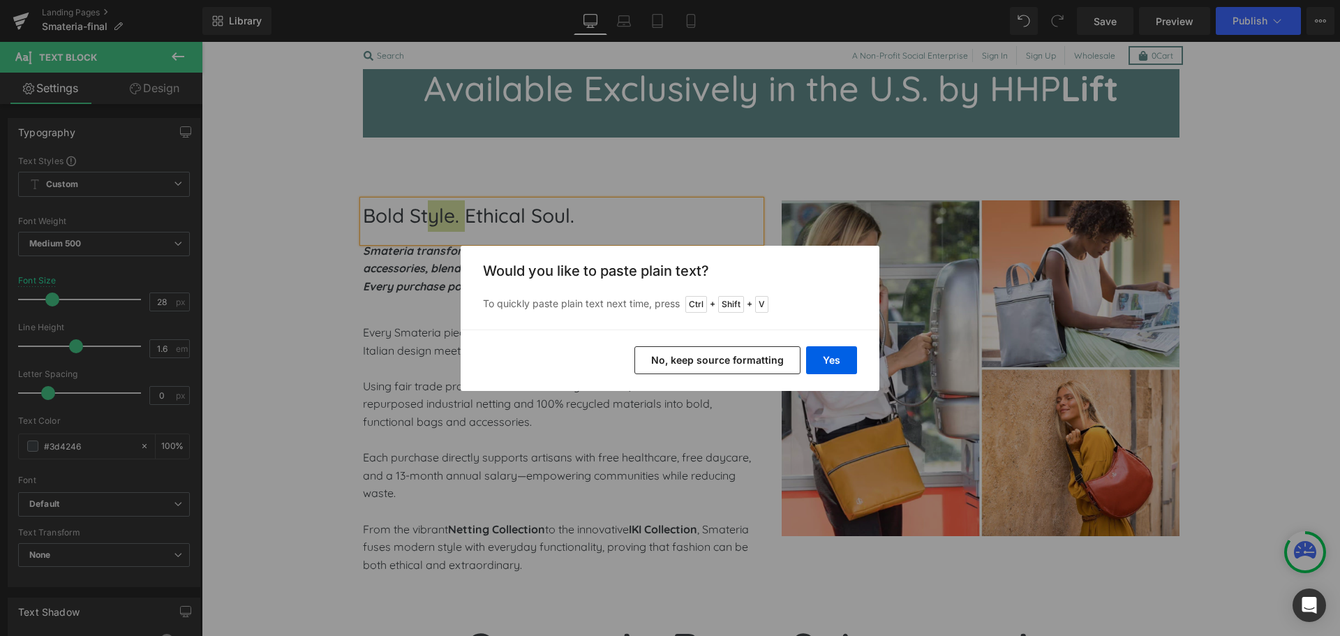
click at [659, 355] on button "No, keep source formatting" at bounding box center [718, 360] width 166 height 28
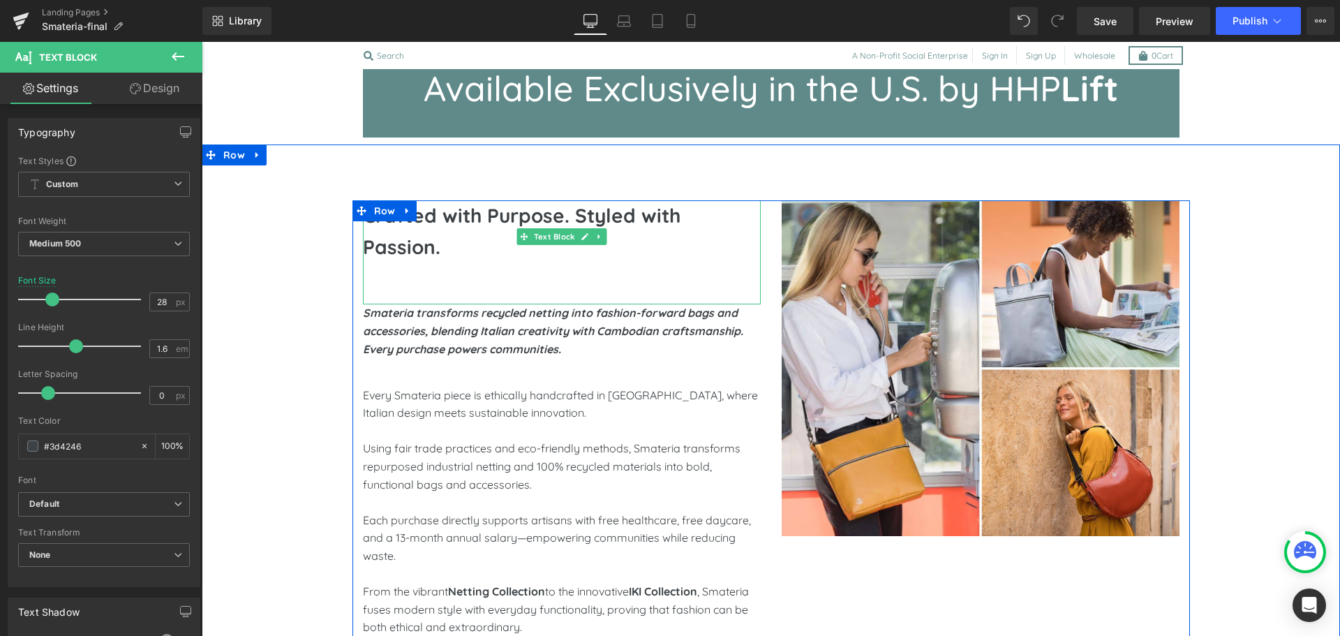
click at [446, 263] on p at bounding box center [562, 278] width 398 height 31
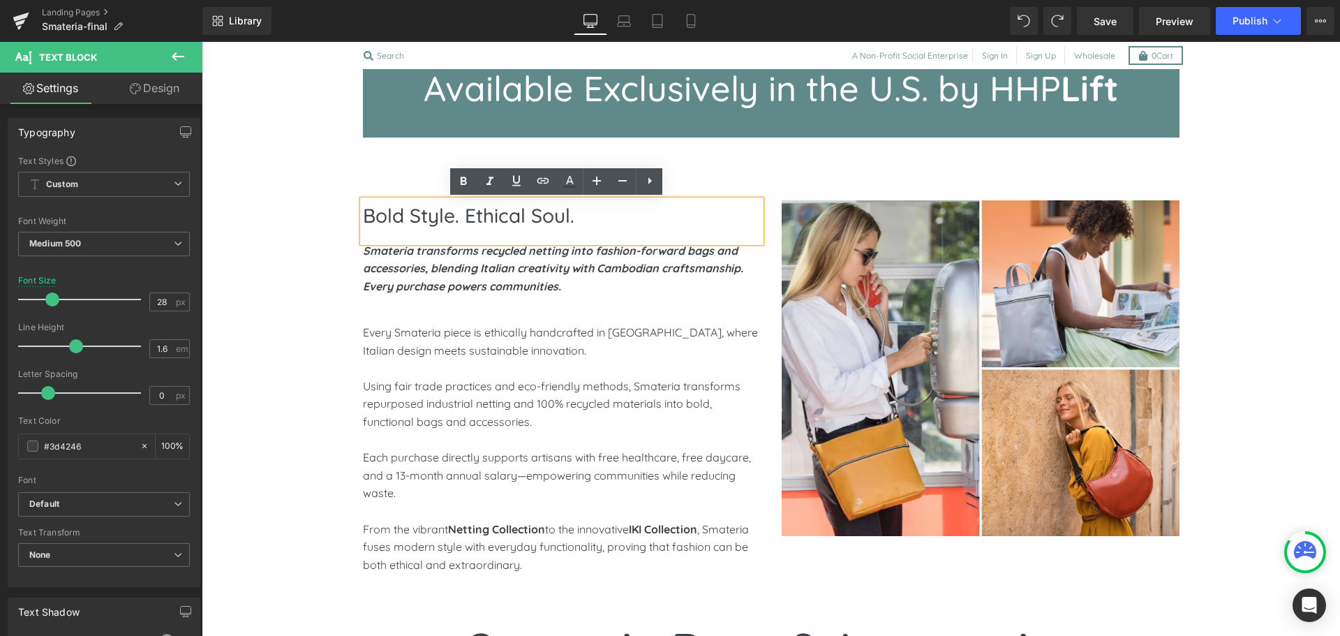
click at [422, 225] on p "Bold Style. Ethical Soul." at bounding box center [562, 215] width 398 height 31
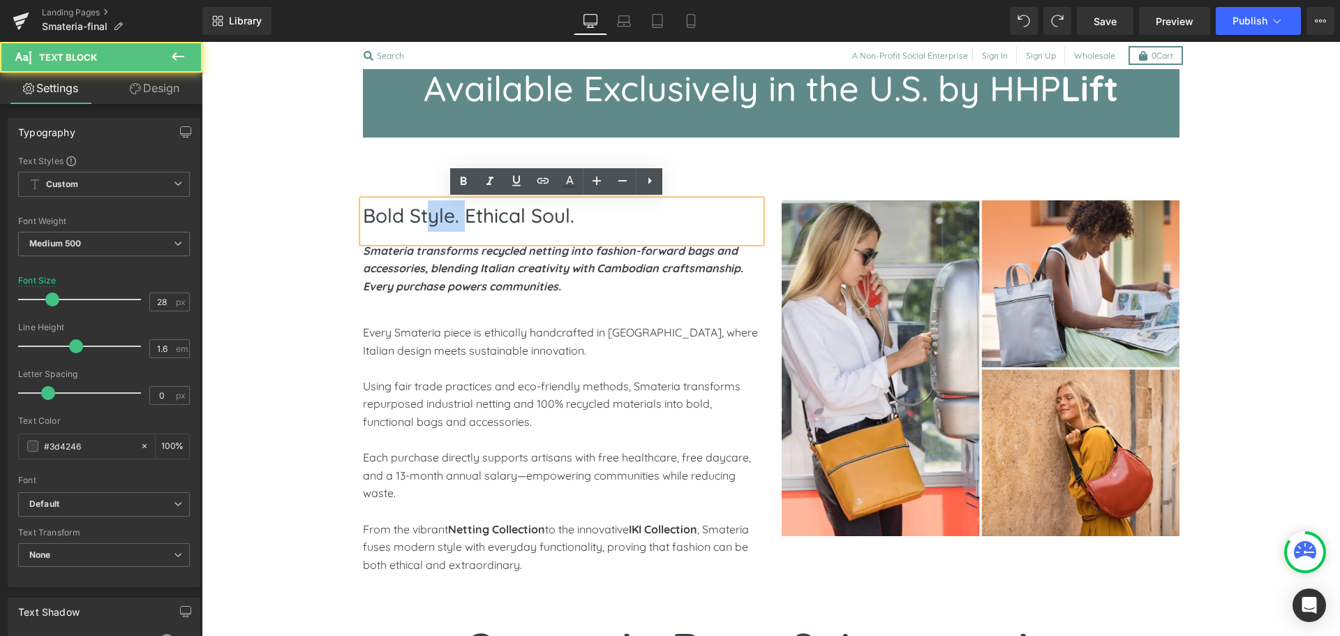
click at [422, 225] on p "Bold Style. Ethical Soul." at bounding box center [562, 215] width 398 height 31
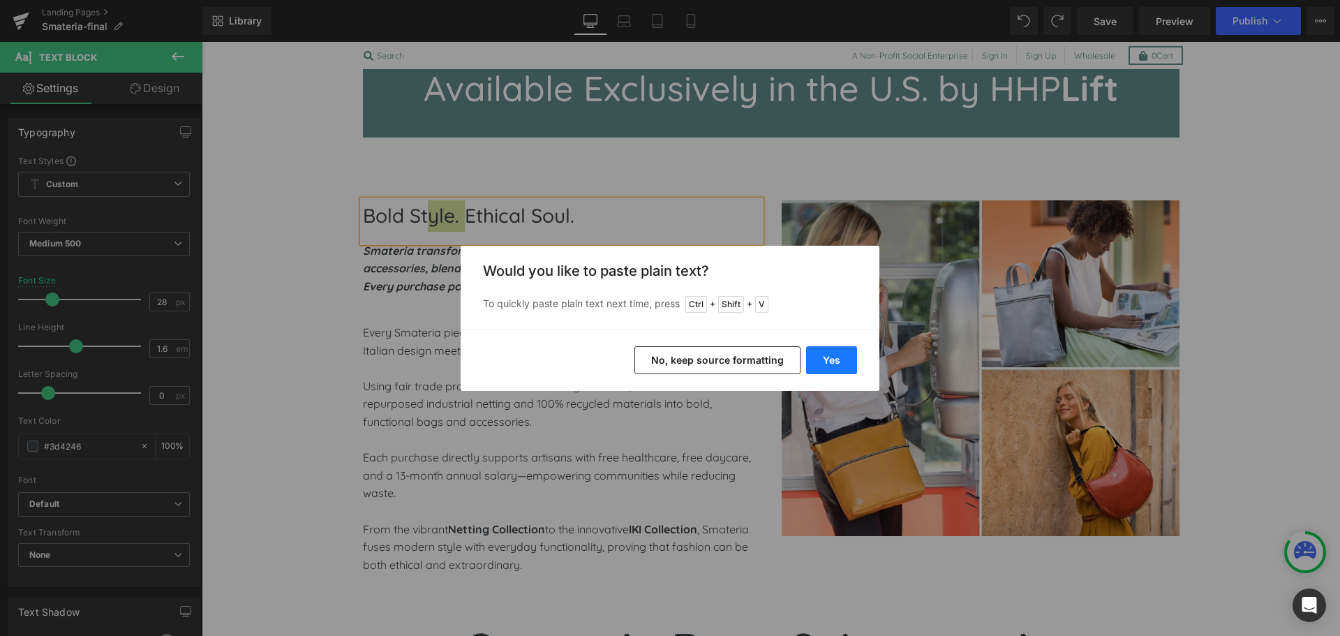
click at [824, 355] on button "Yes" at bounding box center [831, 360] width 51 height 28
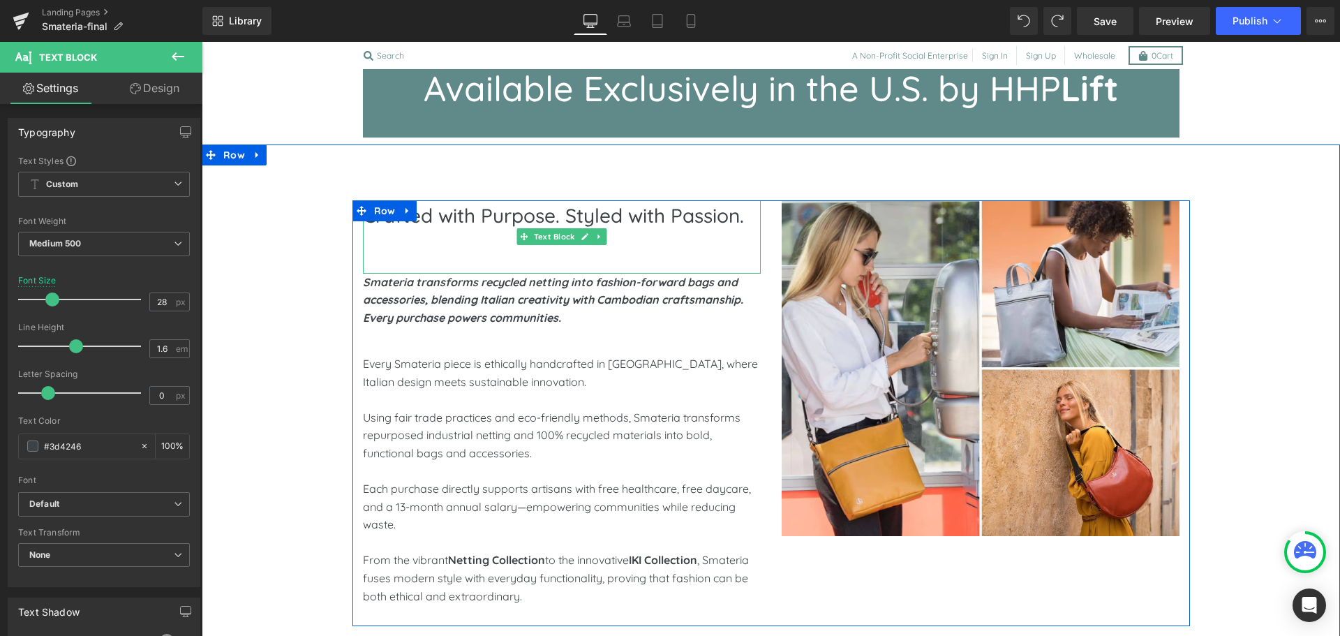
click at [408, 255] on p at bounding box center [562, 247] width 398 height 31
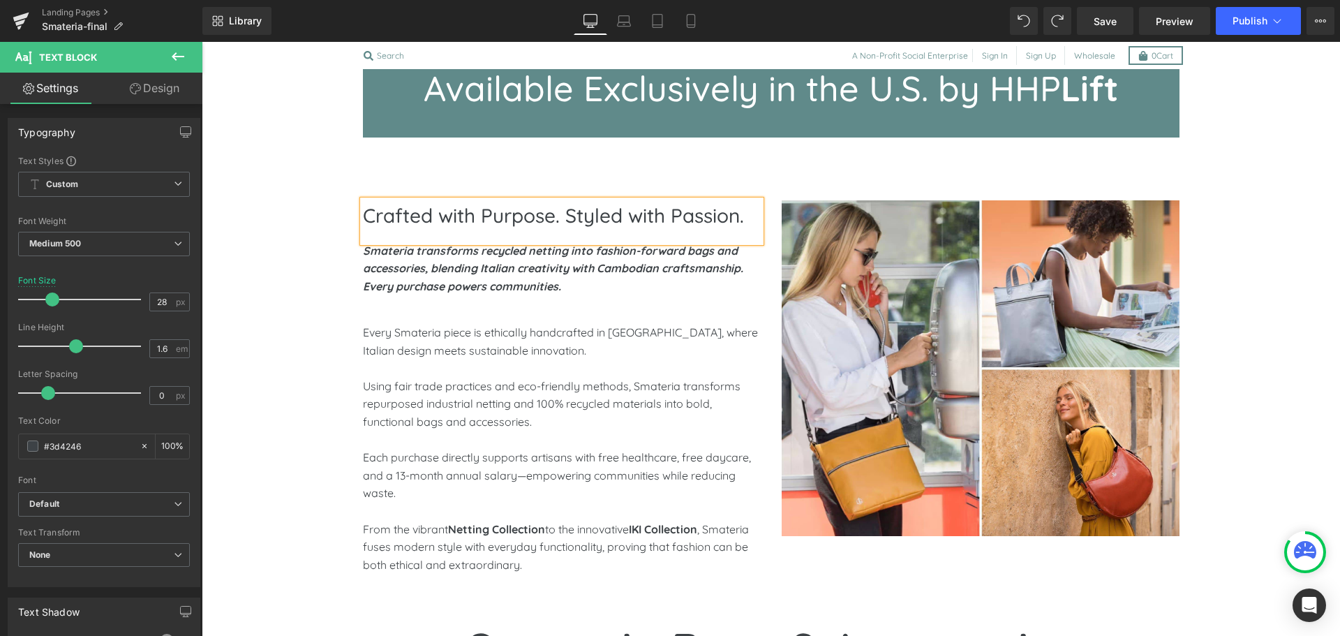
click at [565, 210] on p "Crafted with Purpose. Styled with Passion." at bounding box center [562, 215] width 398 height 31
click at [748, 215] on p "Crafted with Purpose - Styled with Passion." at bounding box center [562, 215] width 398 height 31
click at [422, 321] on p at bounding box center [562, 315] width 398 height 18
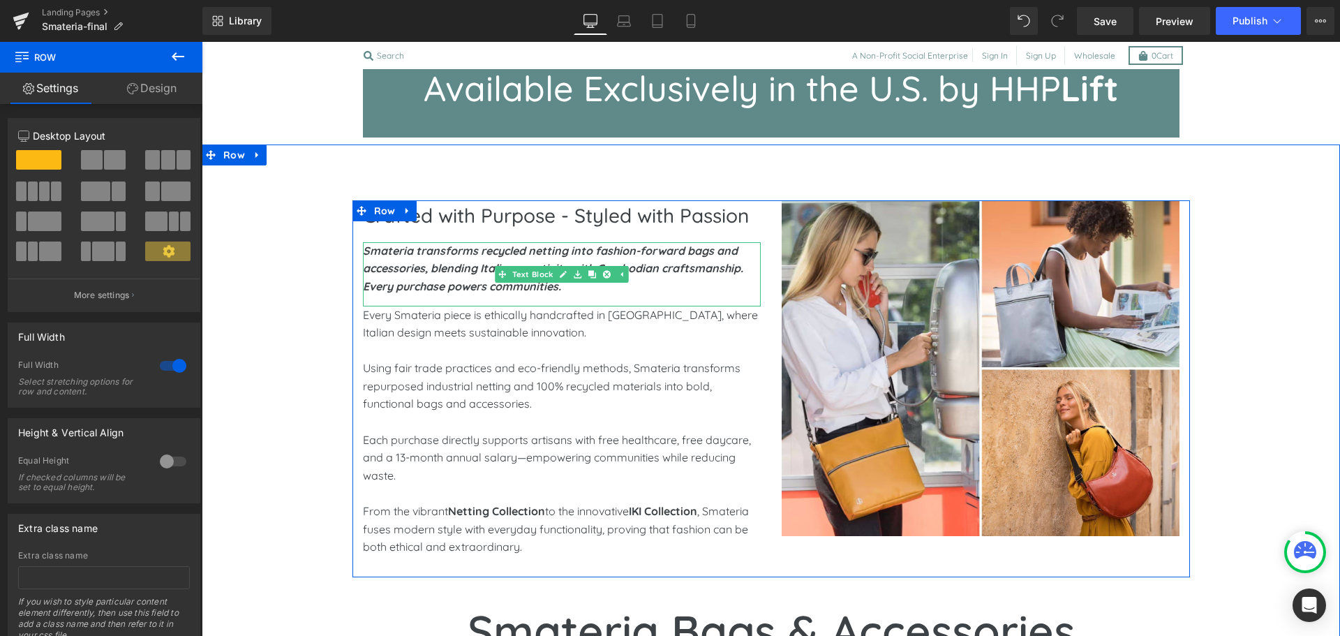
click at [364, 248] on strong "Smateria transforms recycled netting into fashion-forward bags and accessories,…" at bounding box center [553, 269] width 380 height 50
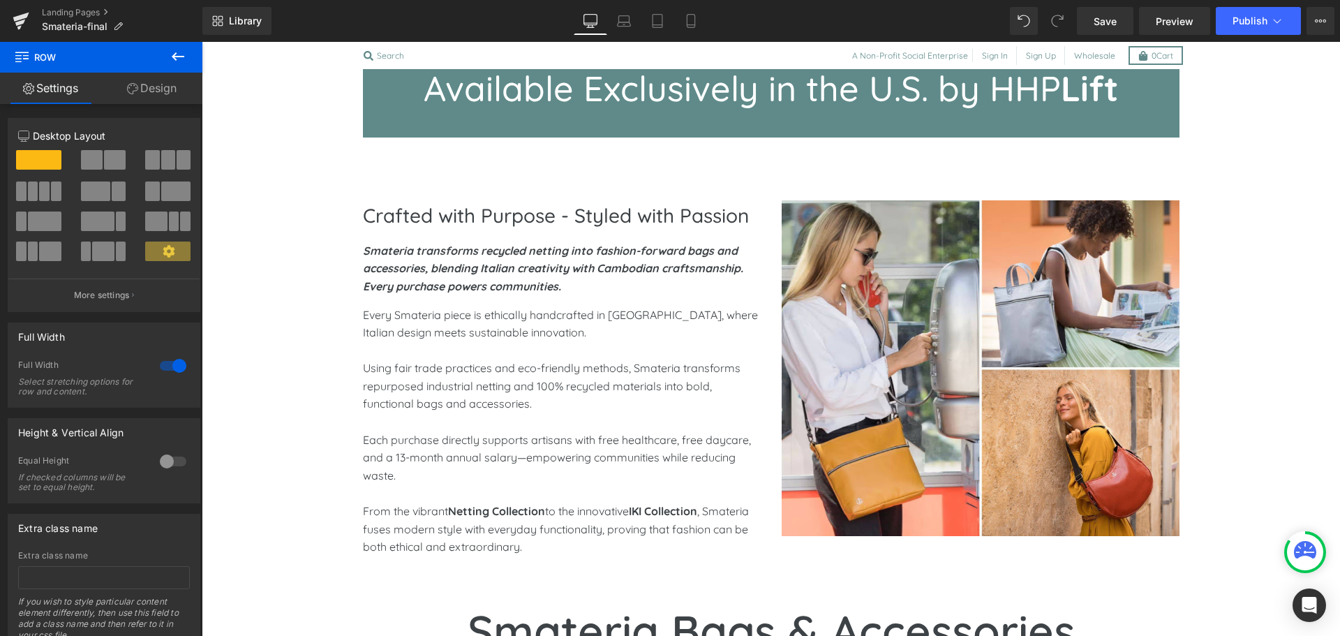
click at [173, 62] on icon at bounding box center [178, 56] width 17 height 17
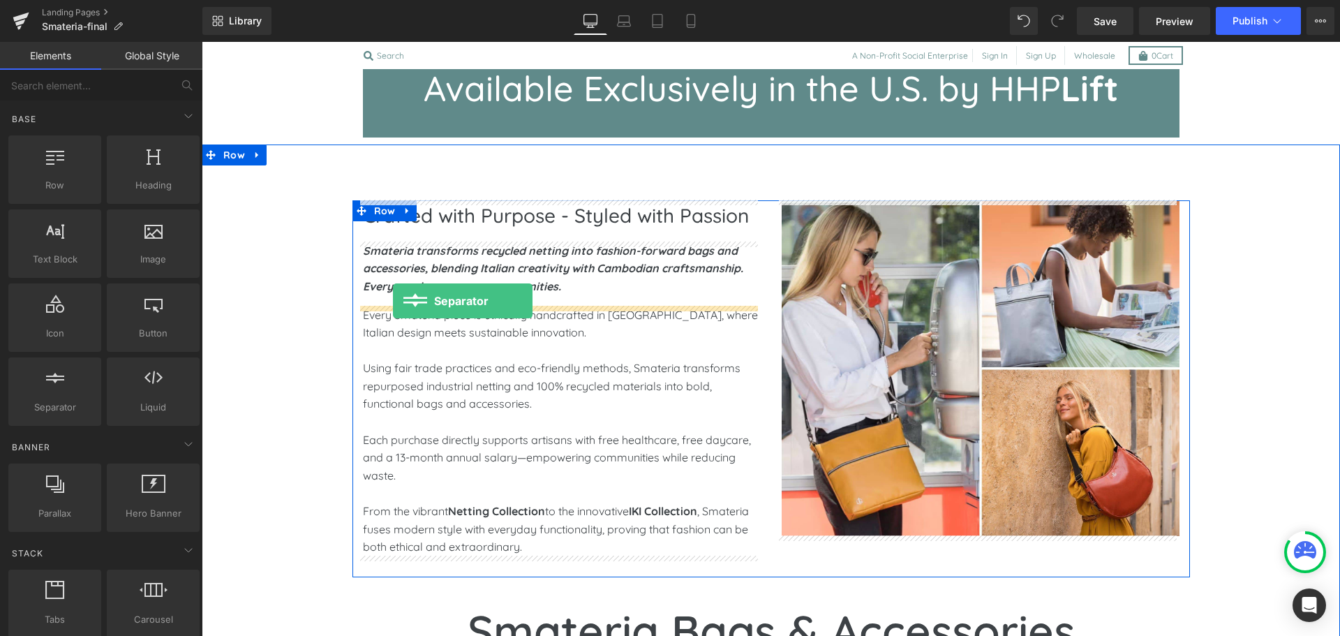
drag, startPoint x: 263, startPoint y: 431, endPoint x: 393, endPoint y: 301, distance: 183.6
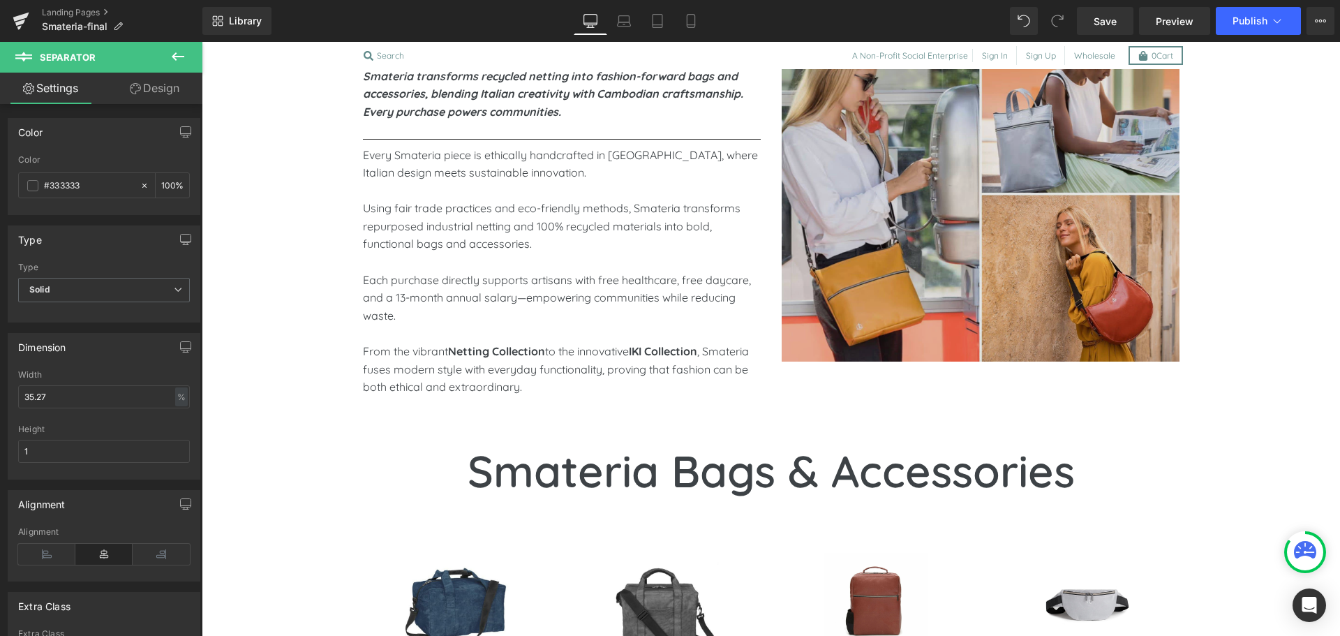
scroll to position [779, 0]
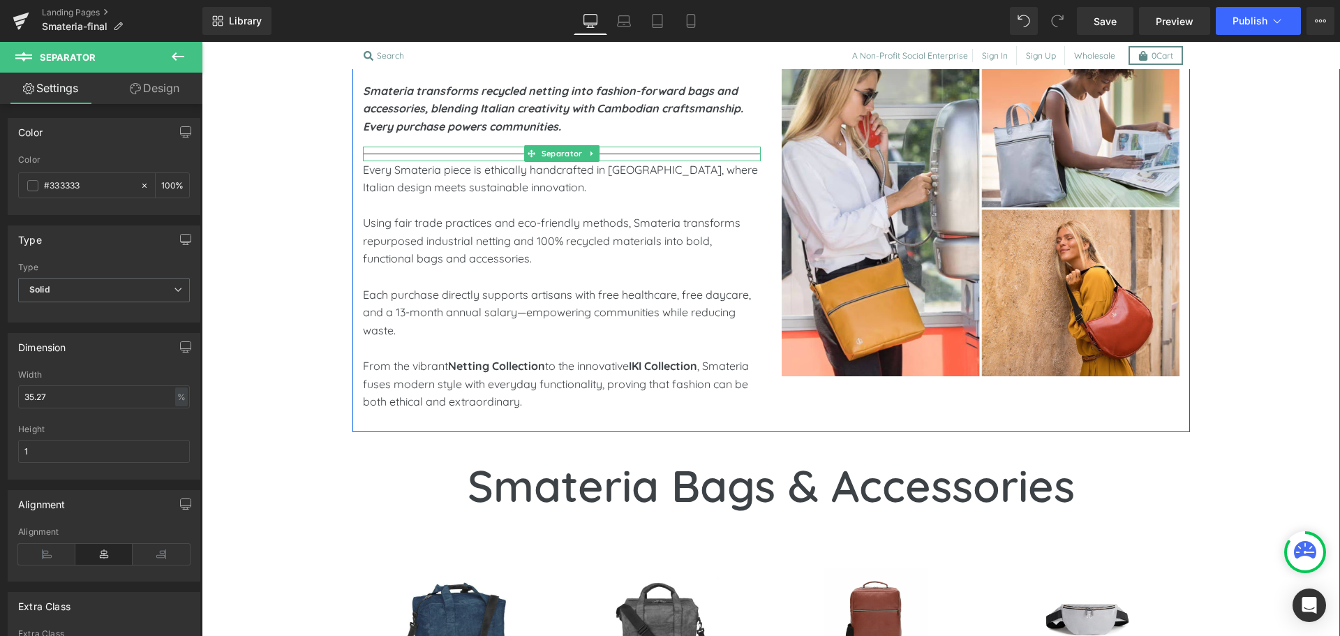
click at [663, 154] on hr at bounding box center [562, 158] width 398 height 8
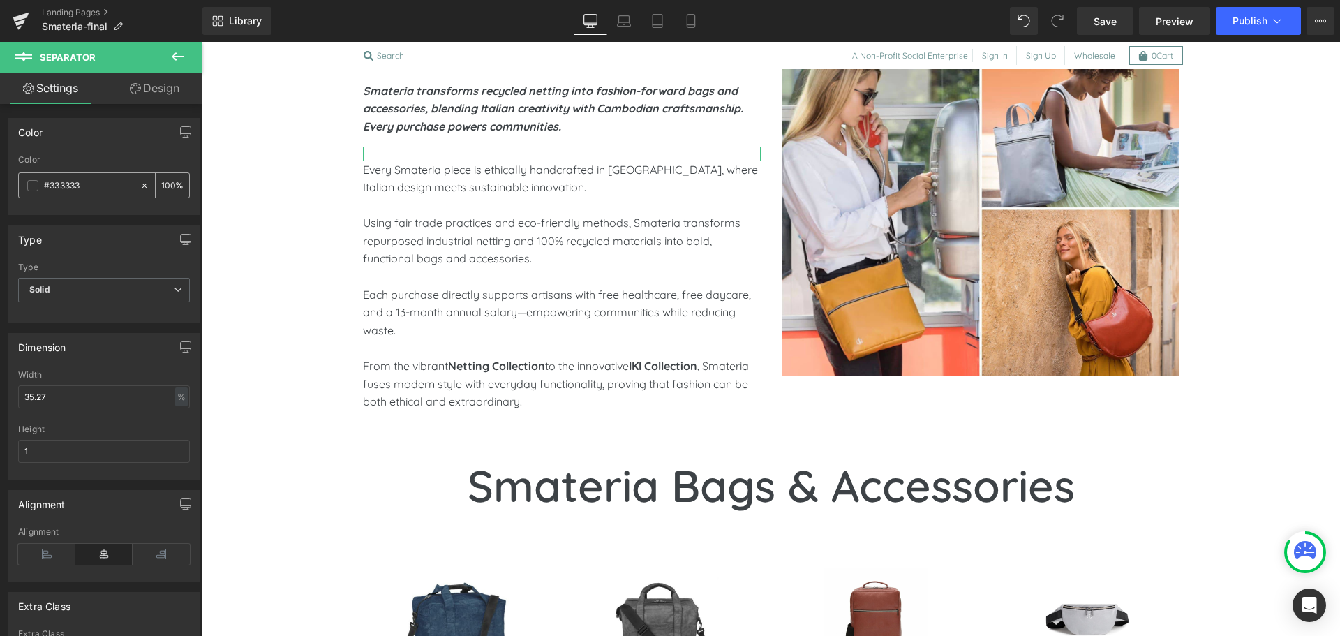
click at [111, 183] on input "#333333" at bounding box center [88, 185] width 89 height 15
paste input "F762"
type input "#F76233"
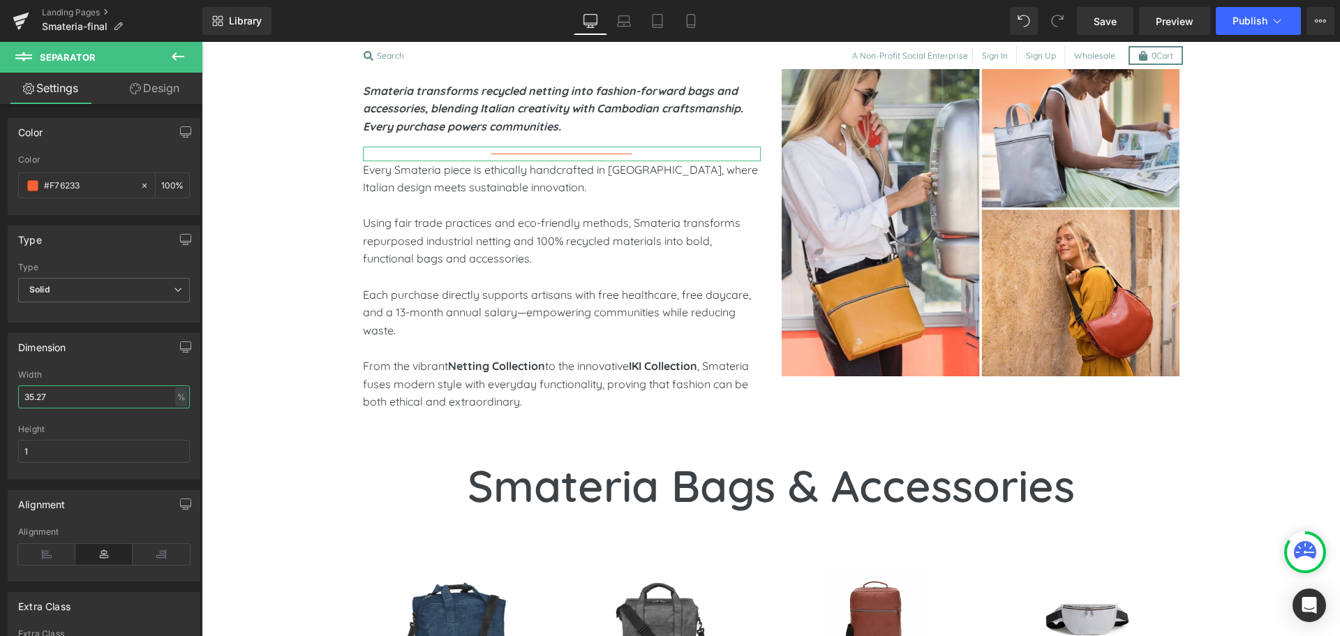
drag, startPoint x: 80, startPoint y: 399, endPoint x: 10, endPoint y: 392, distance: 70.8
click at [10, 392] on div "35.27% Width 35.27 % % px 1px Height 1" at bounding box center [103, 424] width 191 height 109
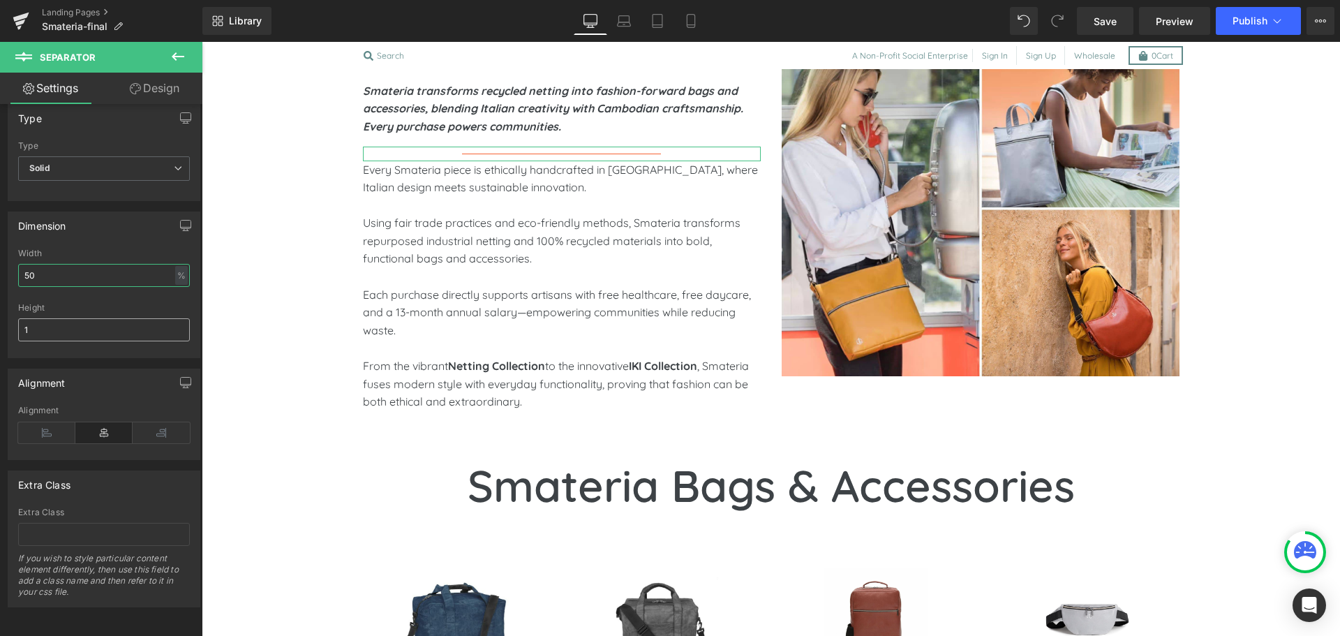
scroll to position [0, 0]
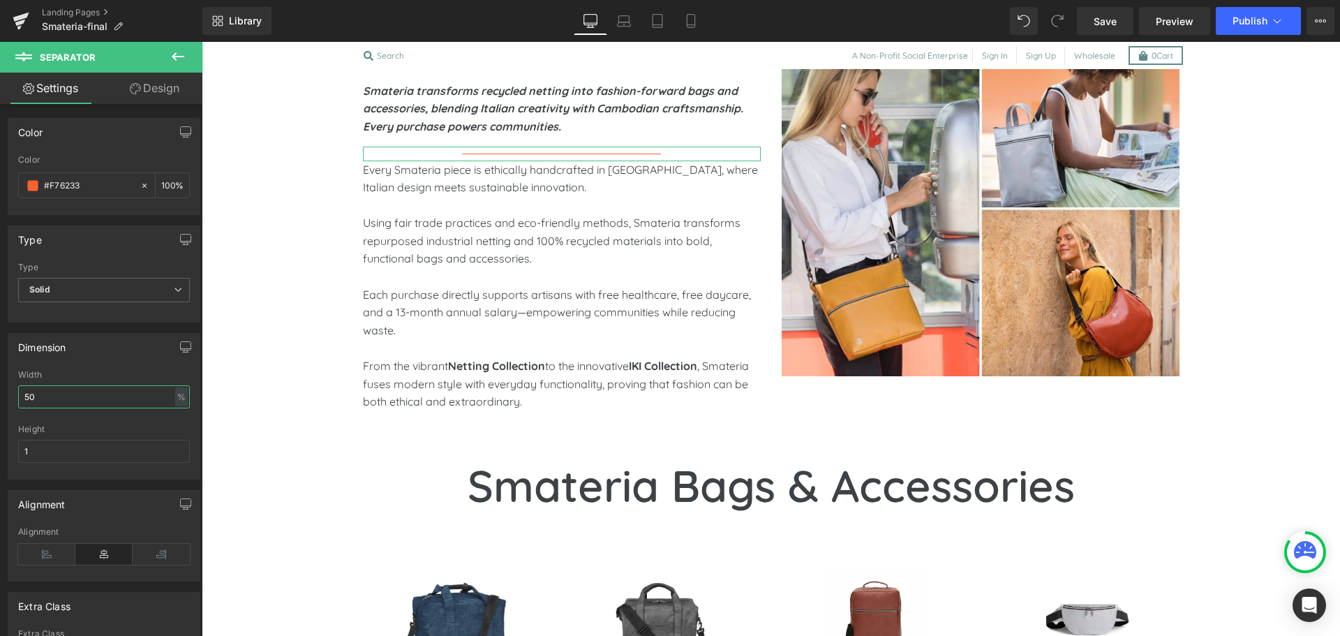
type input "50"
drag, startPoint x: 161, startPoint y: 82, endPoint x: 144, endPoint y: 99, distance: 24.2
click at [161, 82] on link "Design" at bounding box center [154, 88] width 101 height 31
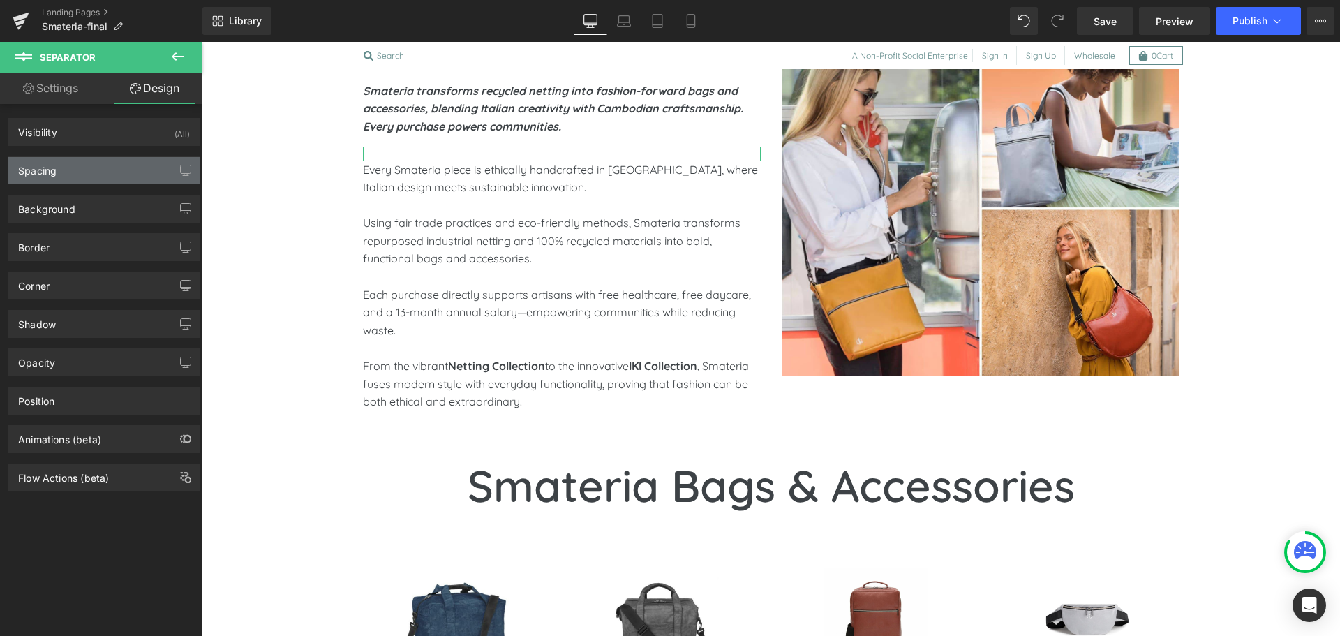
click at [82, 170] on div "Spacing" at bounding box center [103, 170] width 191 height 27
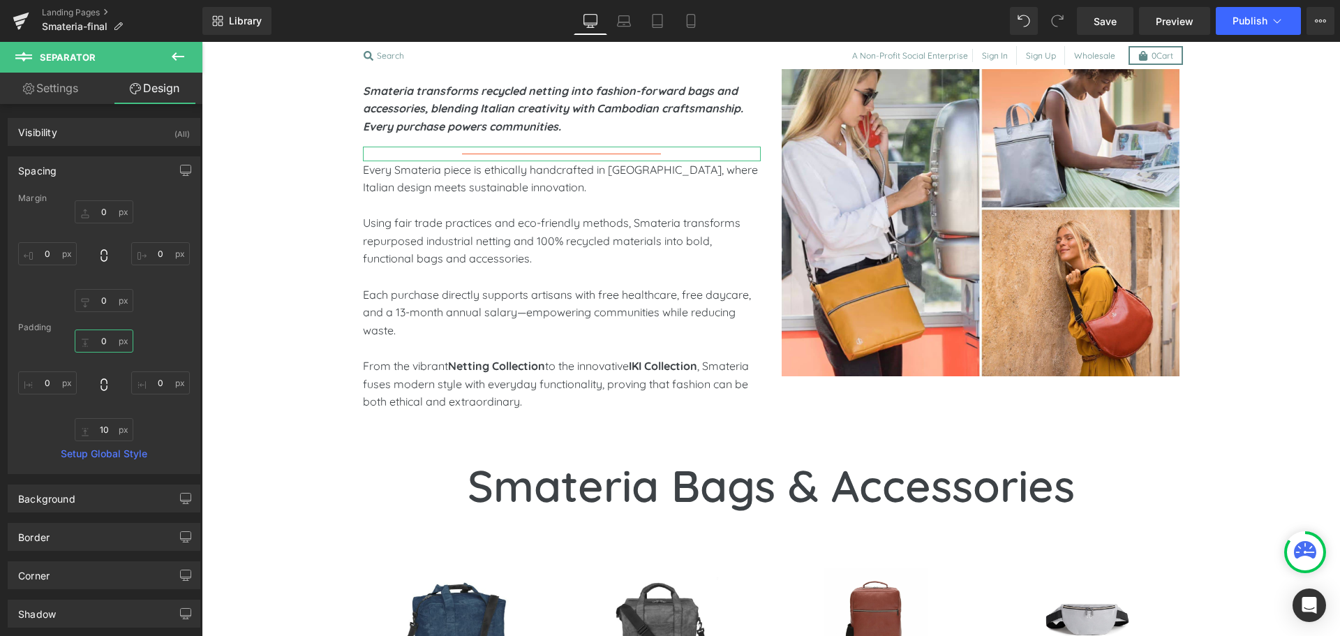
click at [101, 346] on input "0" at bounding box center [104, 340] width 59 height 23
type input "15"
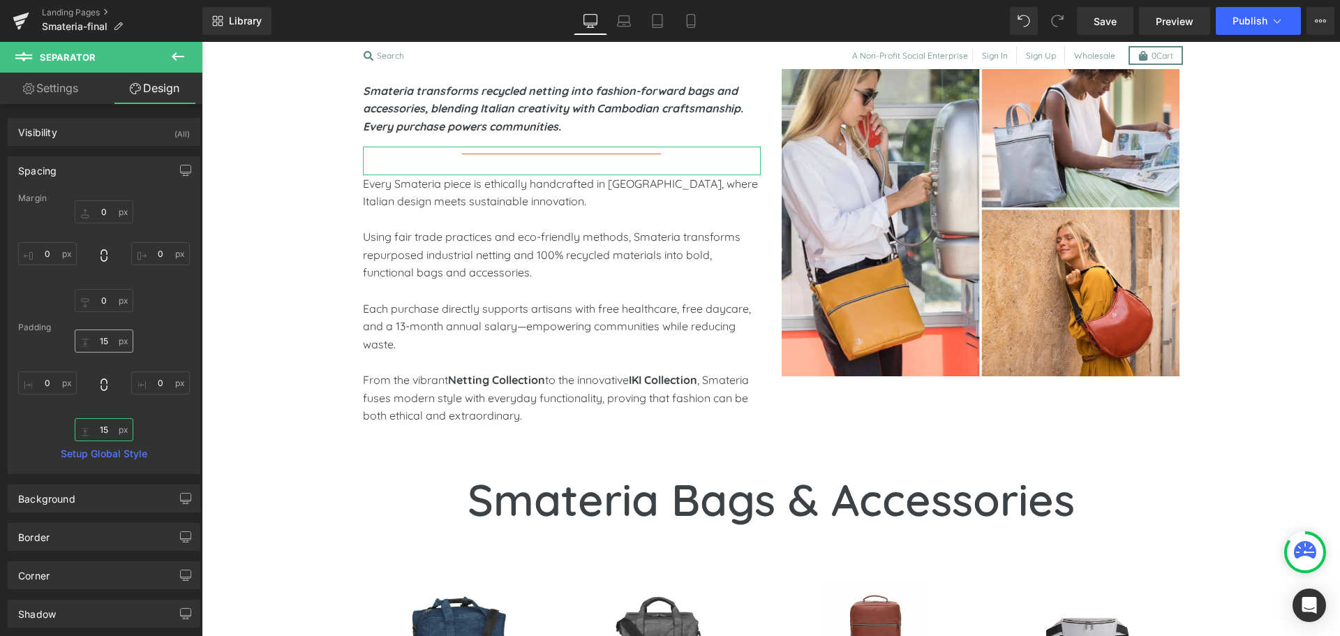
type input "15"
click at [101, 346] on input "15" at bounding box center [104, 340] width 59 height 23
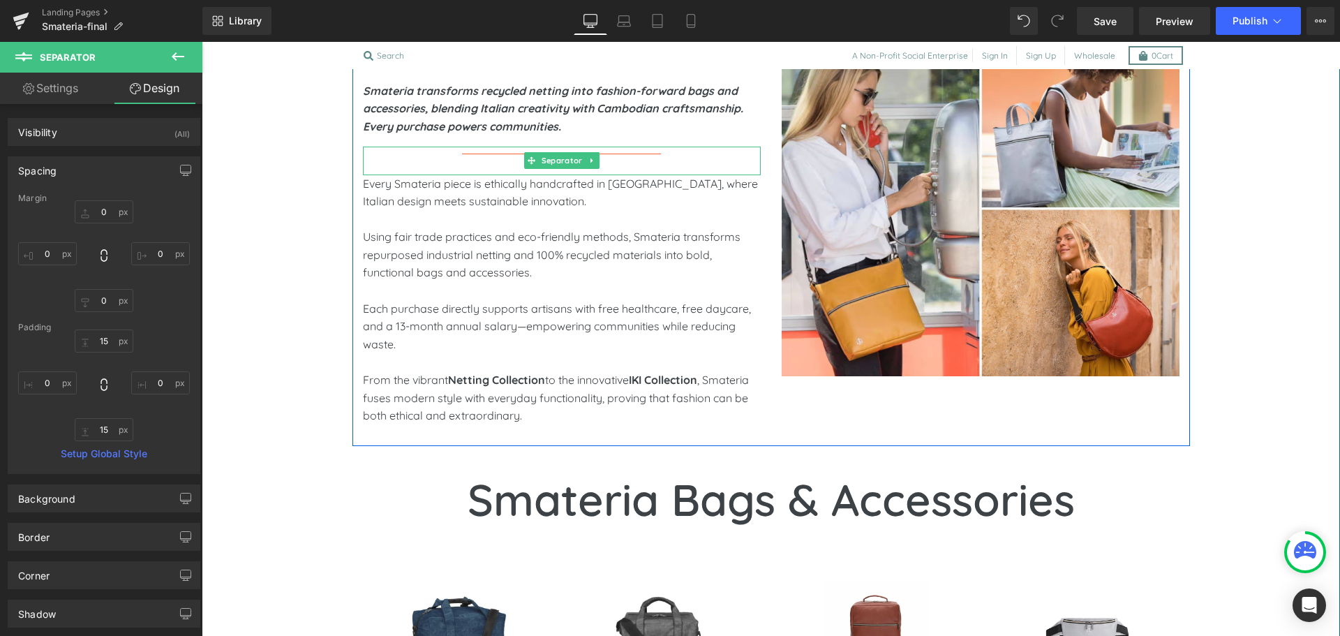
click at [456, 157] on div at bounding box center [562, 161] width 398 height 29
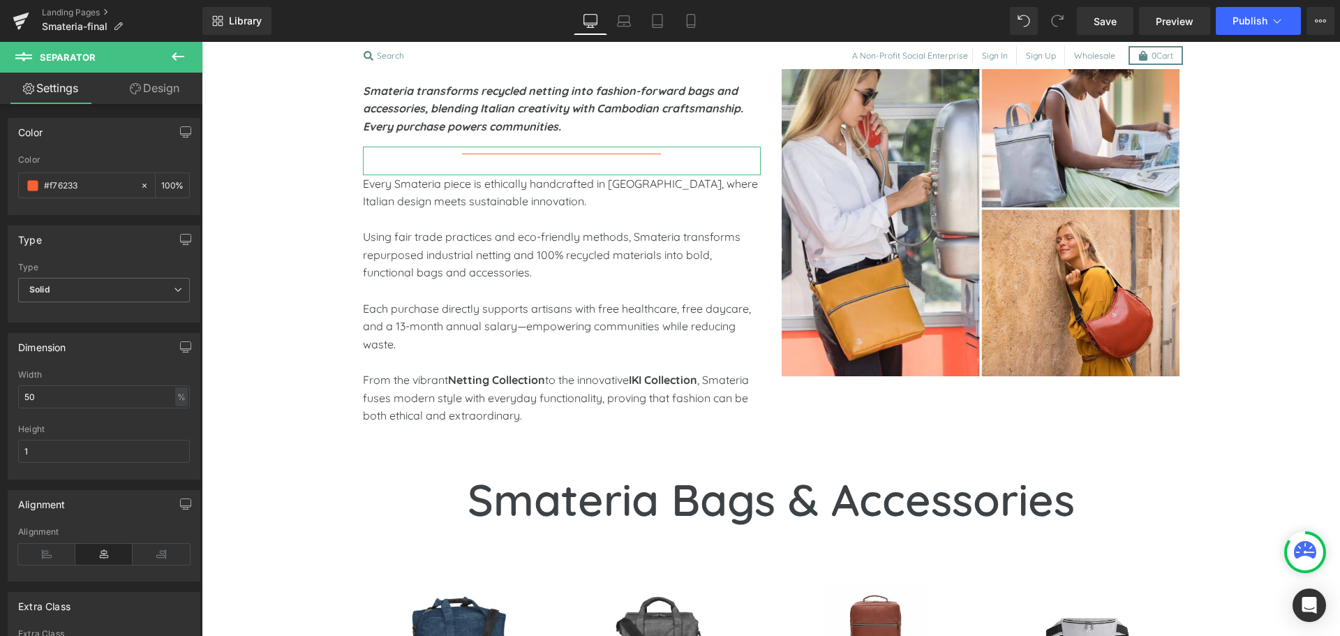
click at [147, 98] on link "Design" at bounding box center [154, 88] width 101 height 31
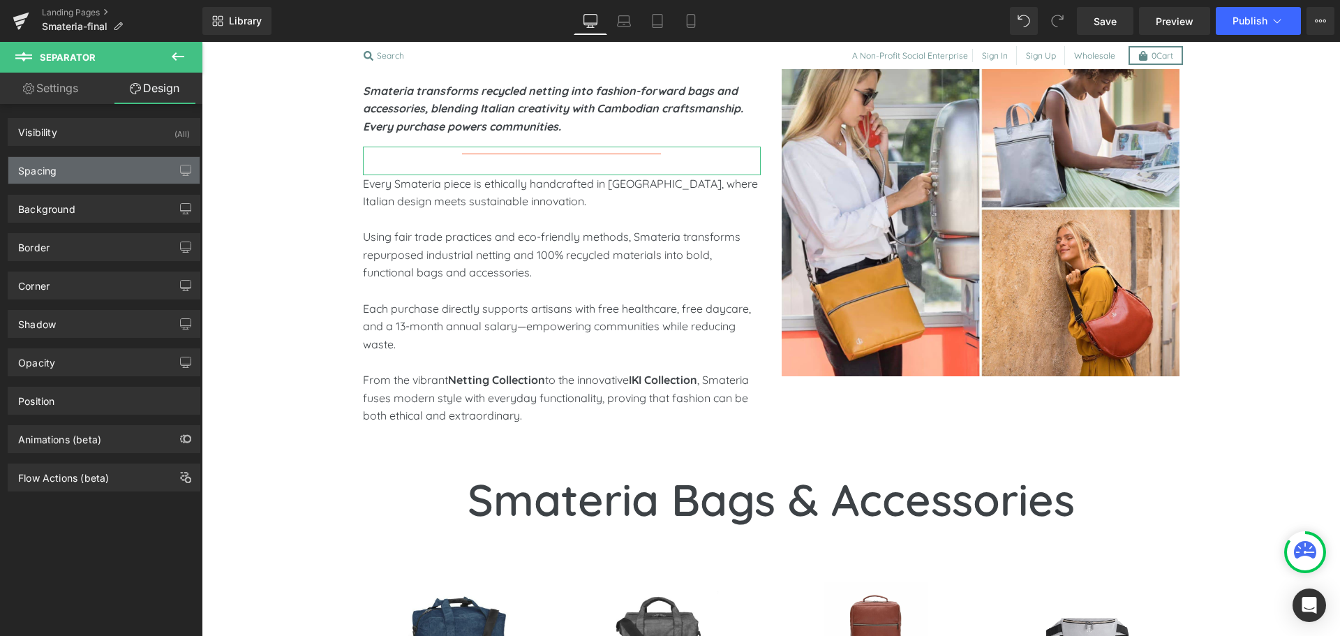
click at [95, 173] on div "Spacing" at bounding box center [103, 170] width 191 height 27
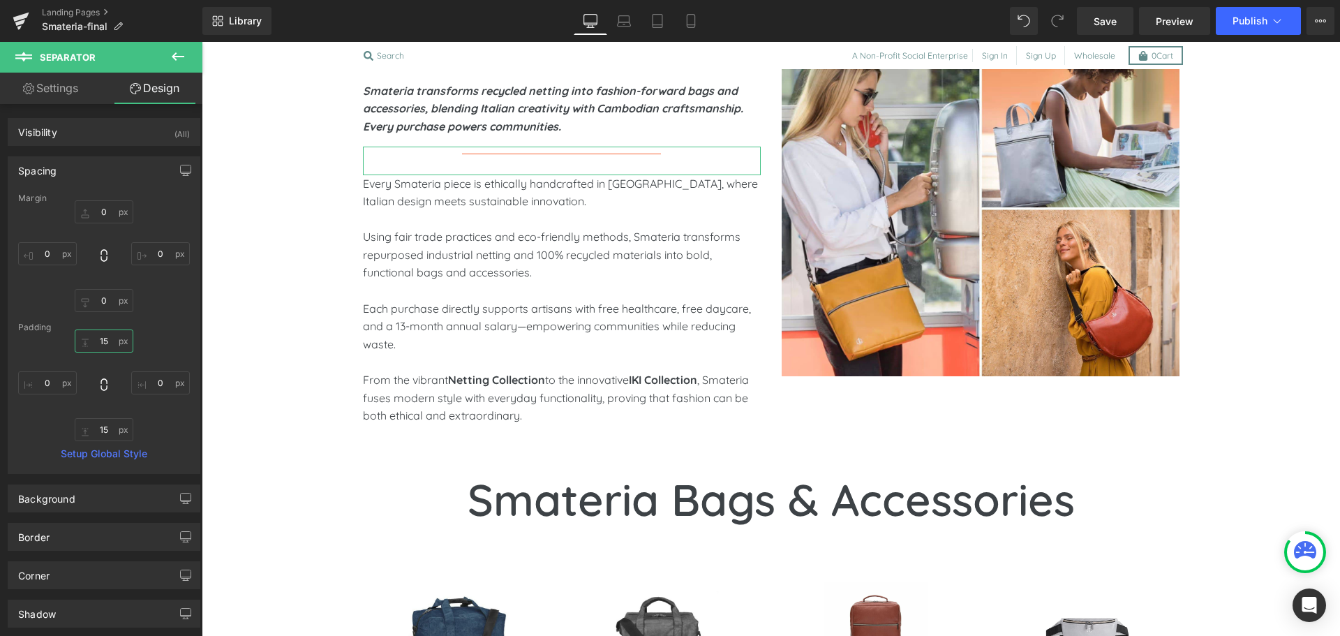
click at [101, 341] on input "15" at bounding box center [104, 340] width 59 height 23
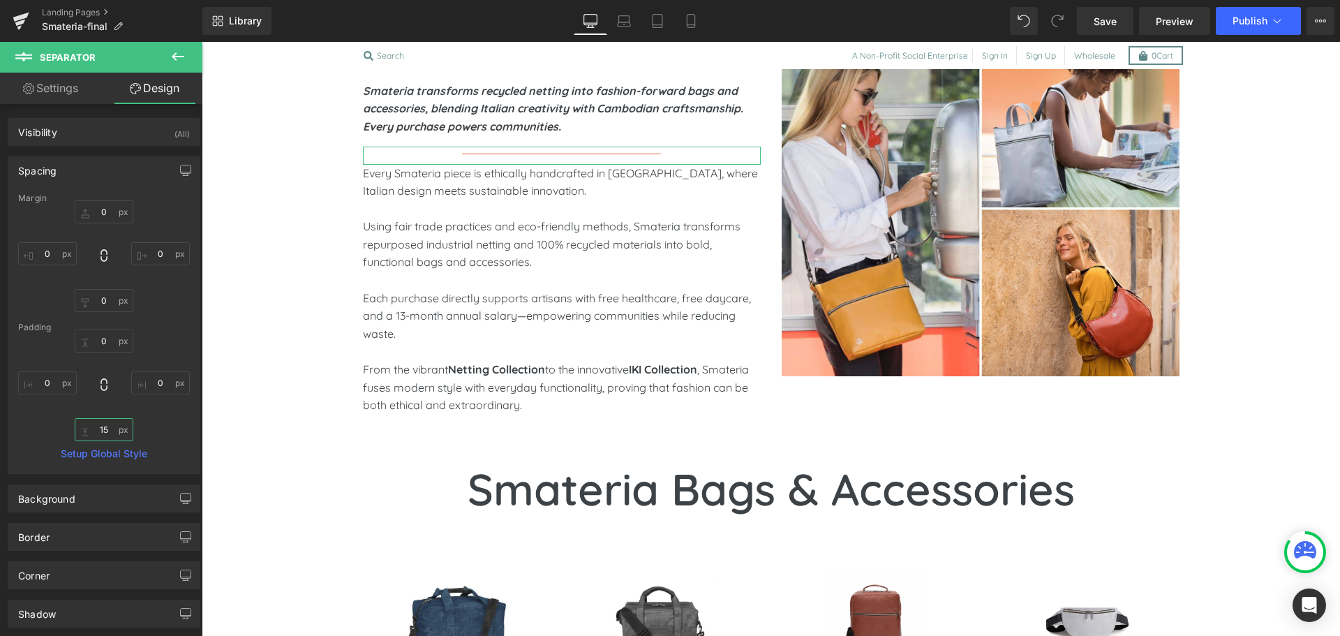
click at [100, 424] on input "15" at bounding box center [104, 429] width 59 height 23
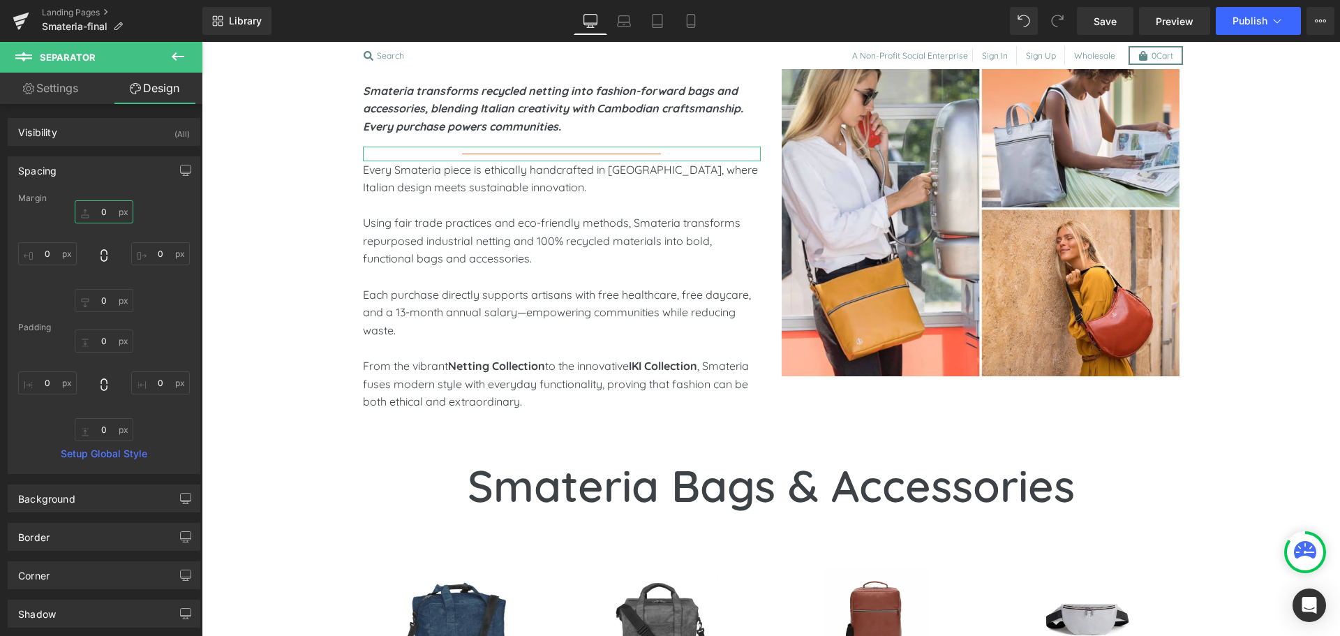
click at [102, 214] on input "0" at bounding box center [104, 211] width 59 height 23
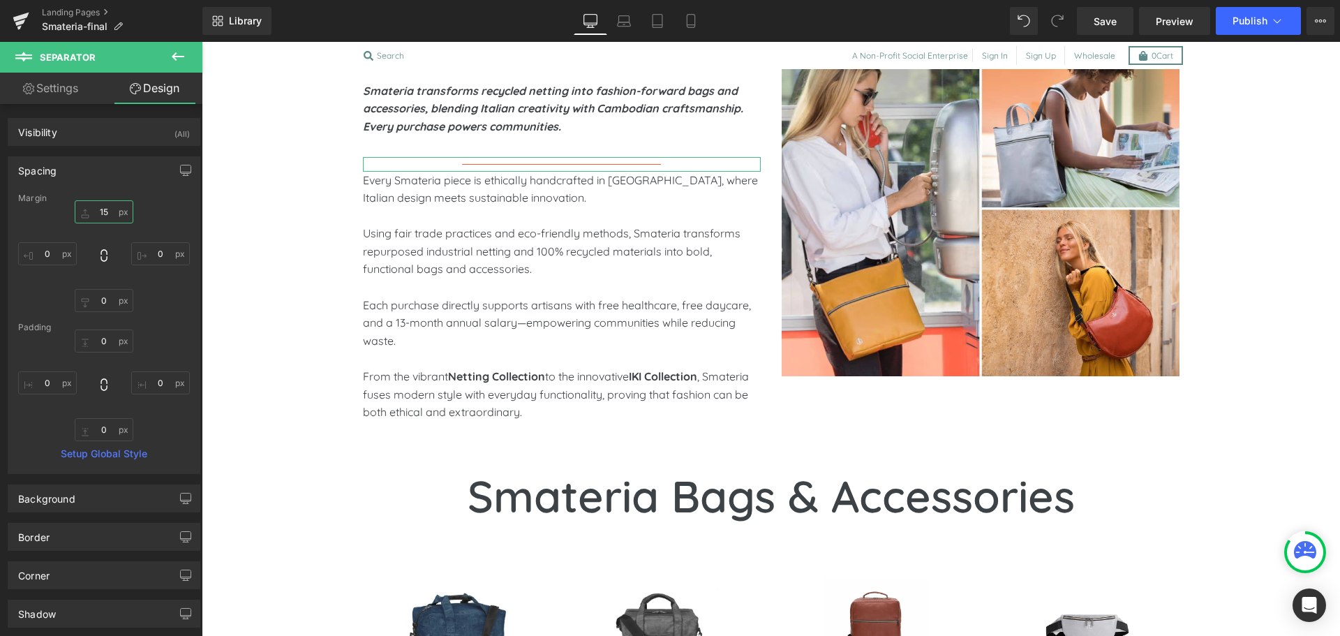
type input "15"
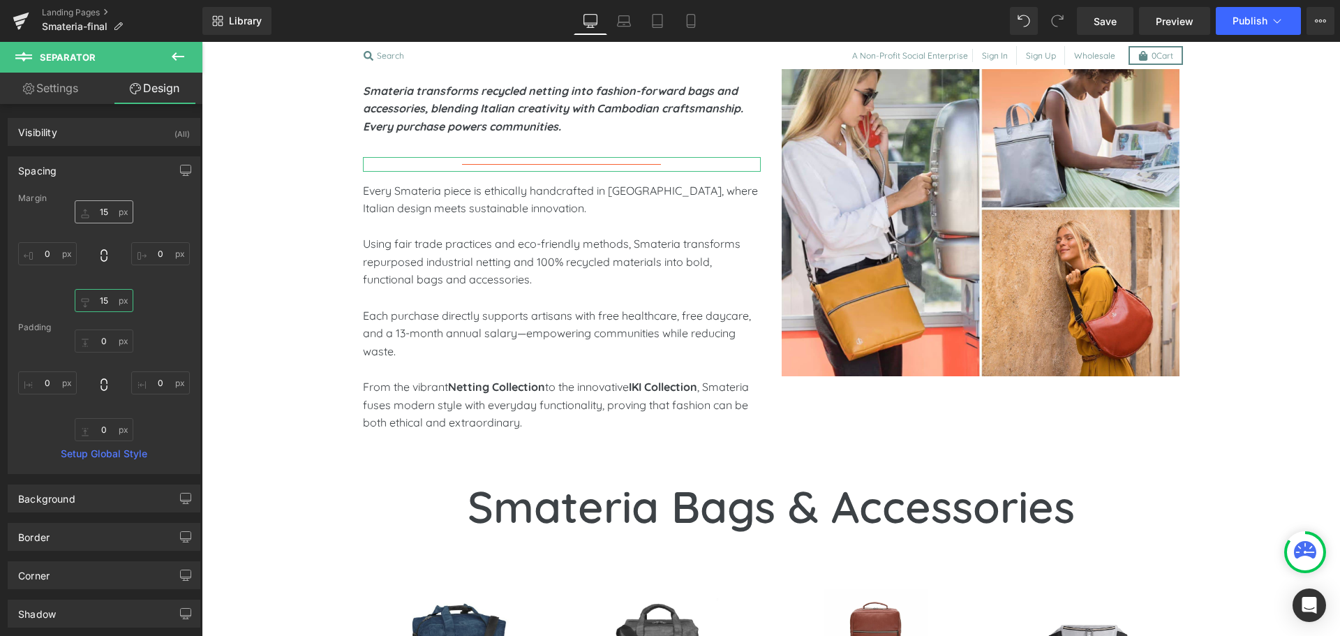
type input "15"
click at [94, 216] on input "15" at bounding box center [104, 211] width 59 height 23
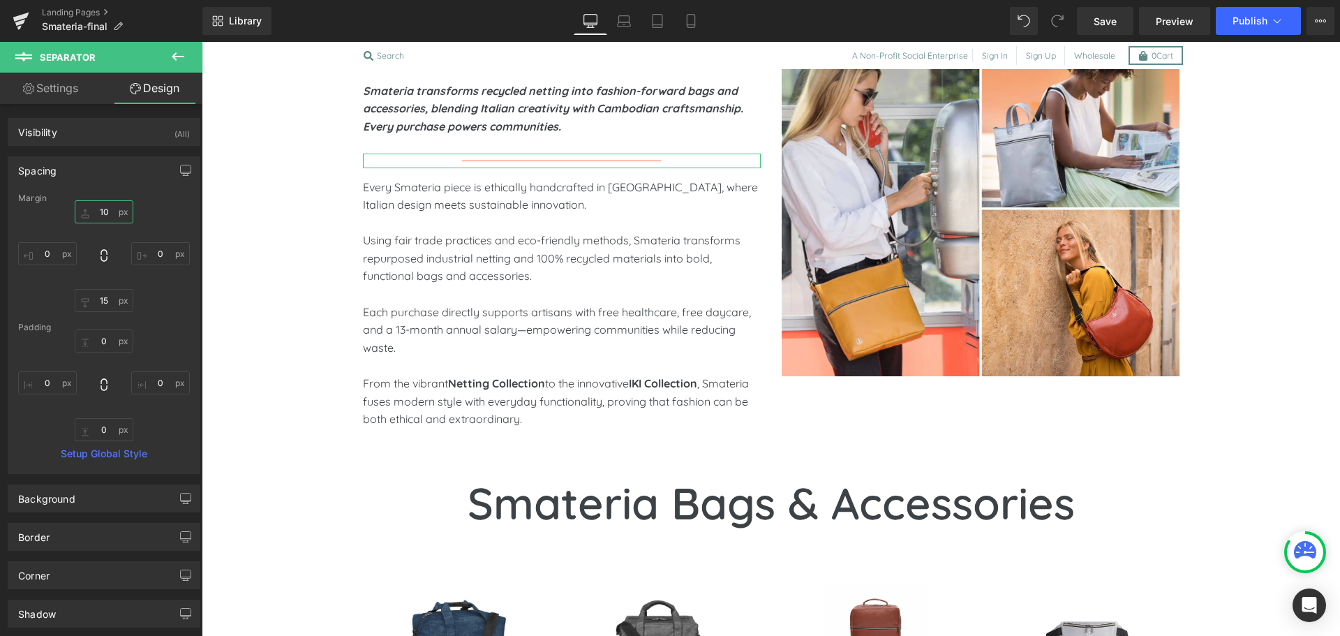
type input "10"
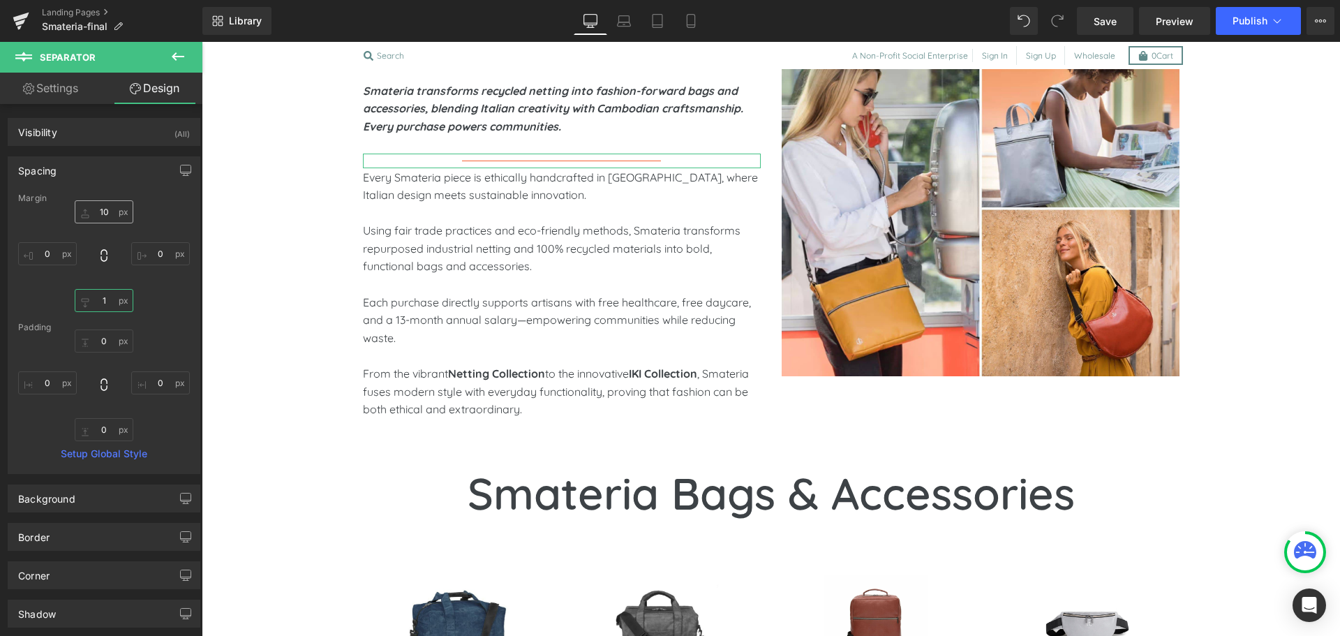
type input "10"
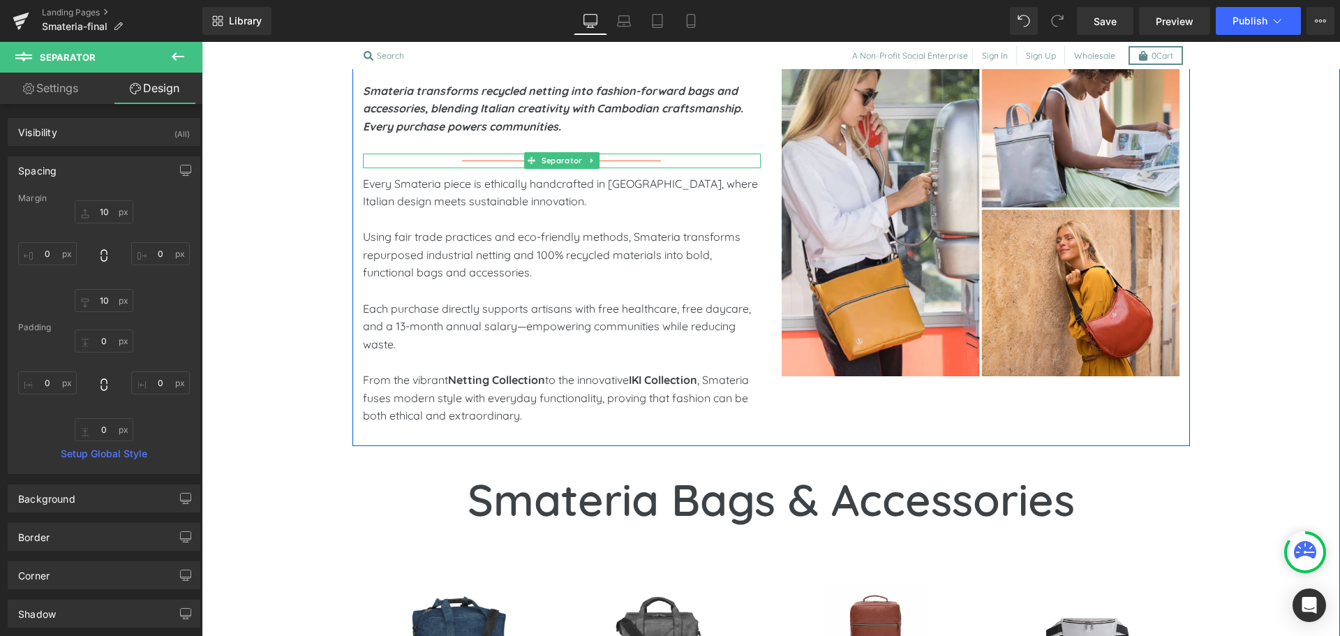
click at [477, 159] on div at bounding box center [562, 161] width 398 height 15
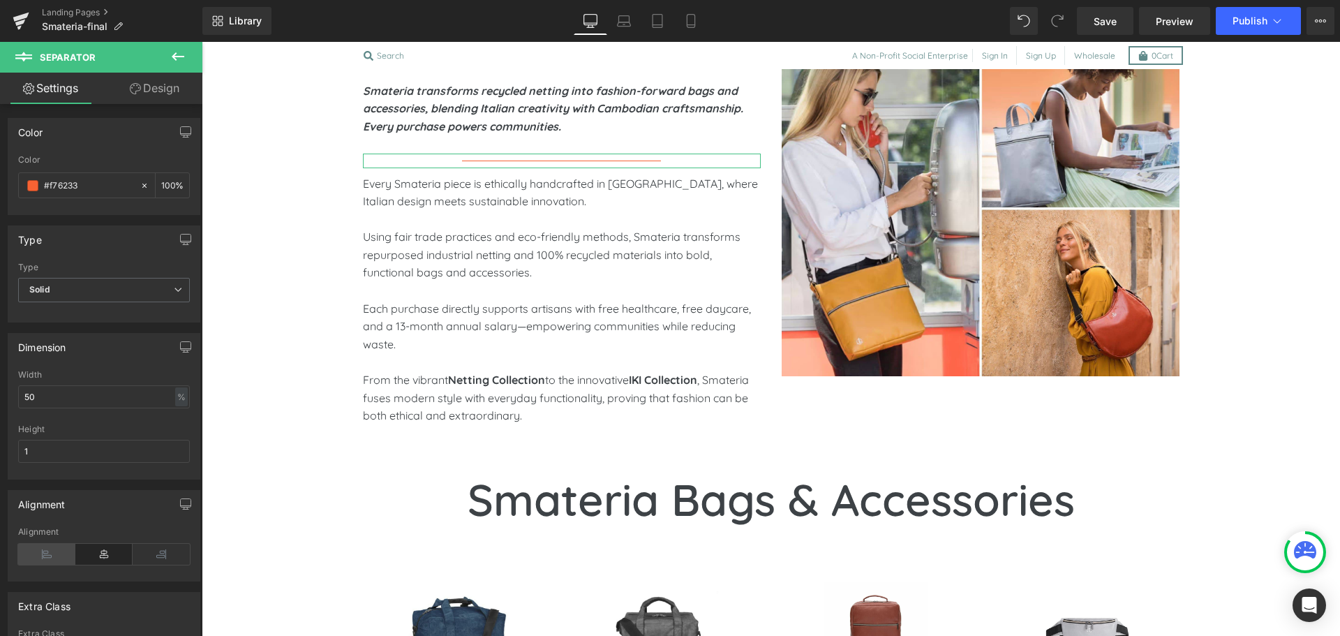
click at [37, 558] on icon at bounding box center [46, 554] width 57 height 21
click at [47, 394] on input "50" at bounding box center [104, 396] width 172 height 23
type input "65"
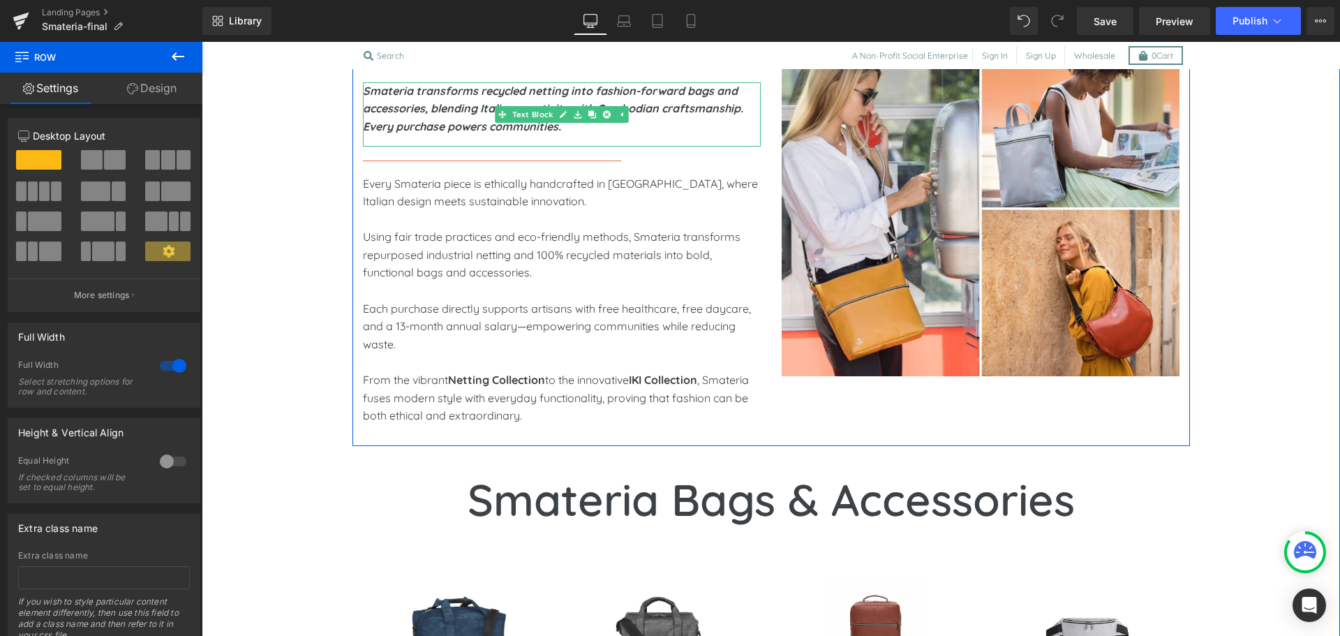
click at [421, 134] on p "Smateria transforms recycled netting into fashion-forward bags and accessories,…" at bounding box center [562, 109] width 398 height 54
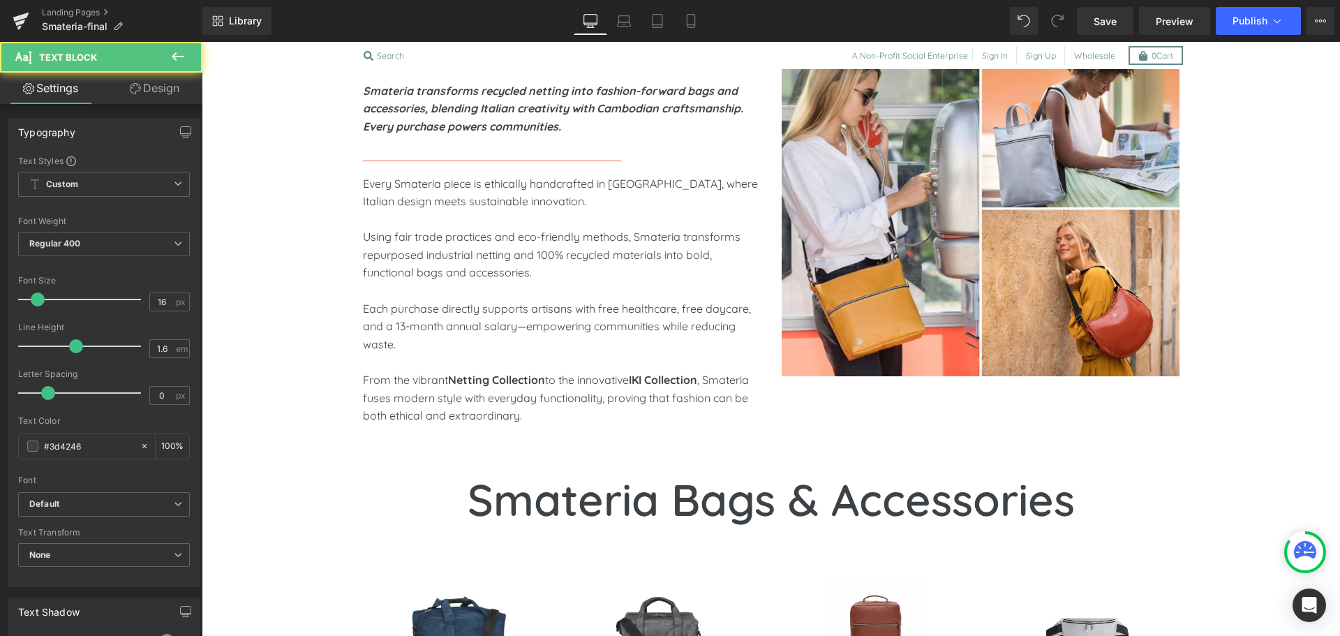
click at [144, 87] on link "Design" at bounding box center [154, 88] width 101 height 31
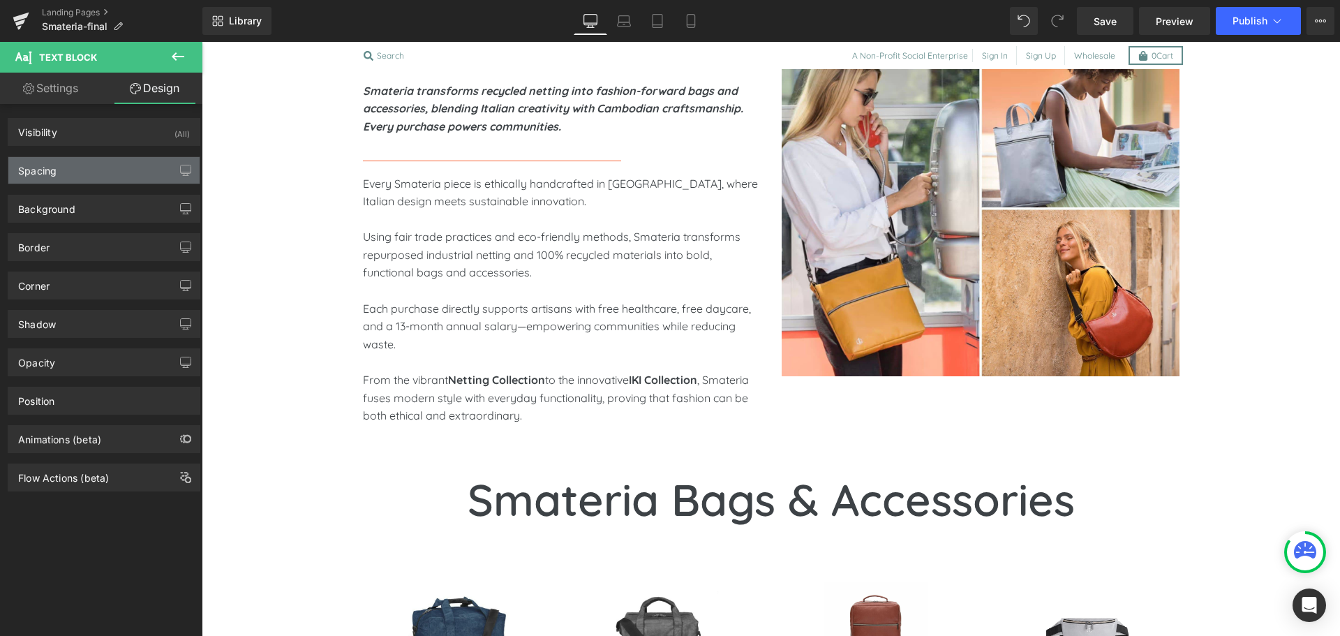
click at [74, 165] on div "Spacing" at bounding box center [103, 170] width 191 height 27
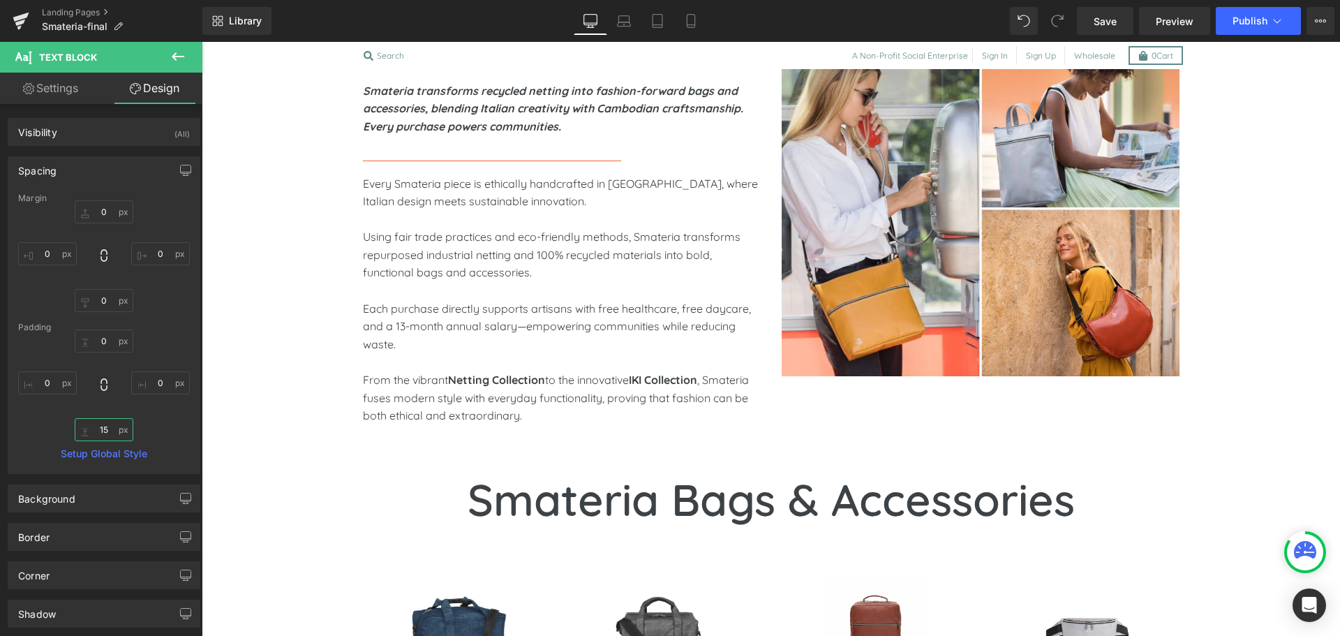
click at [98, 435] on input "15" at bounding box center [104, 429] width 59 height 23
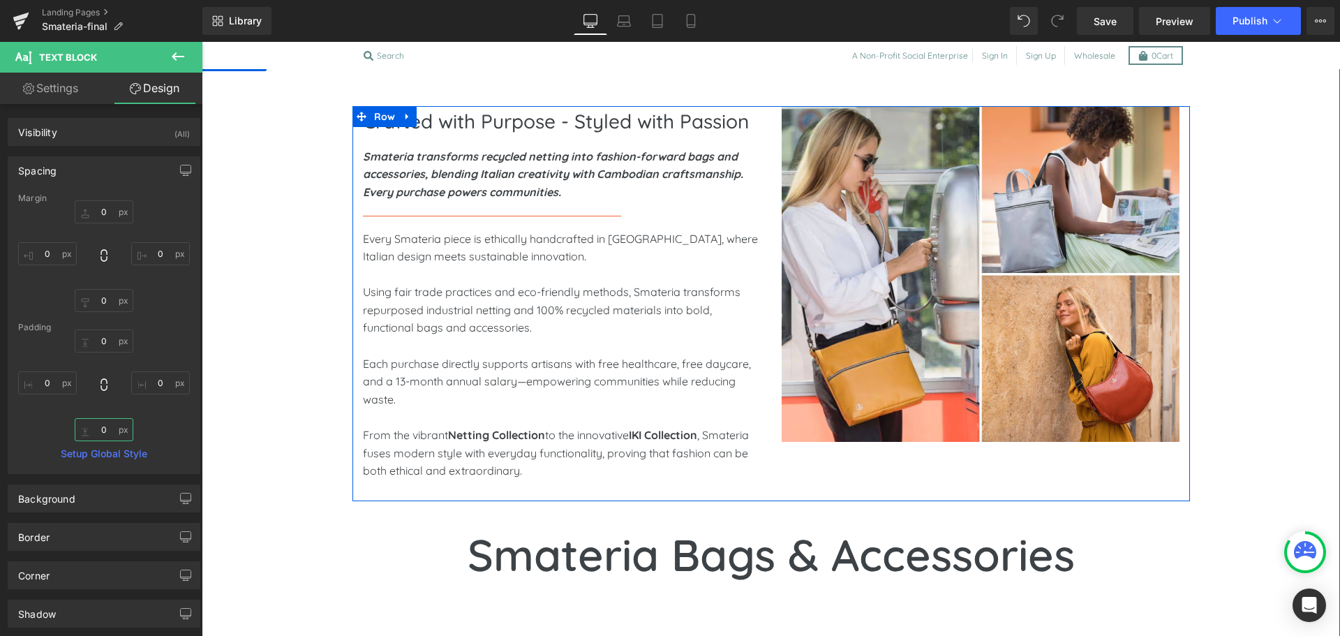
scroll to position [713, 0]
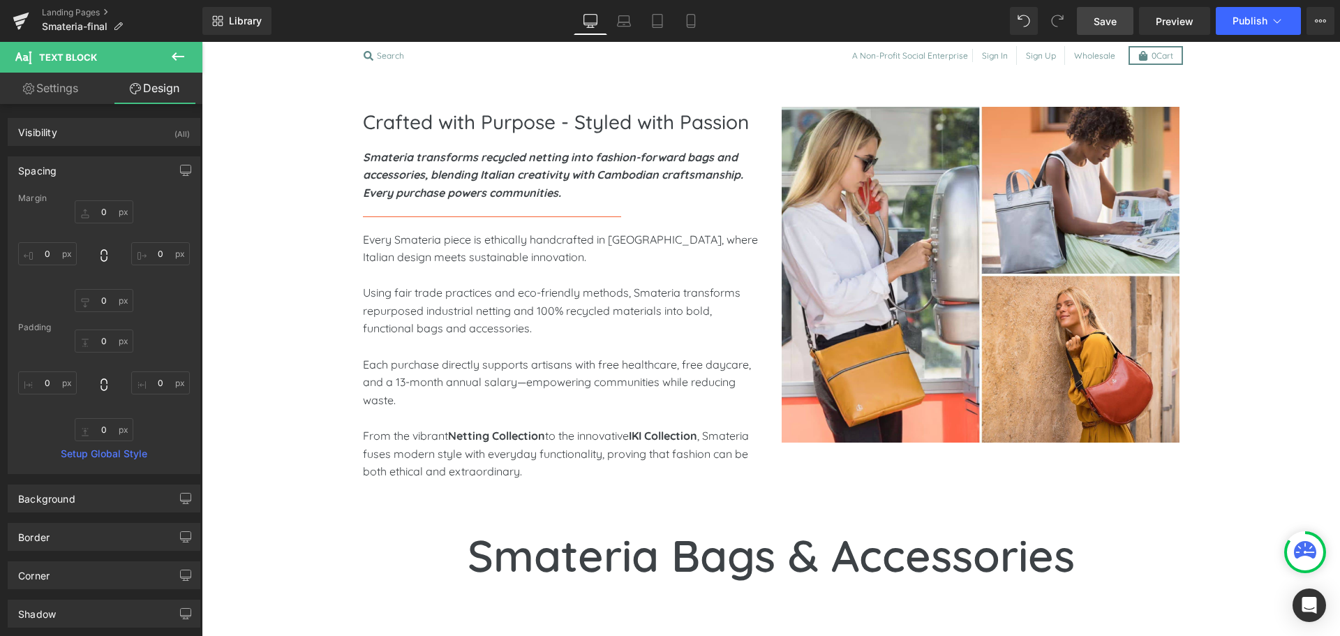
click at [1106, 26] on span "Save" at bounding box center [1105, 21] width 23 height 15
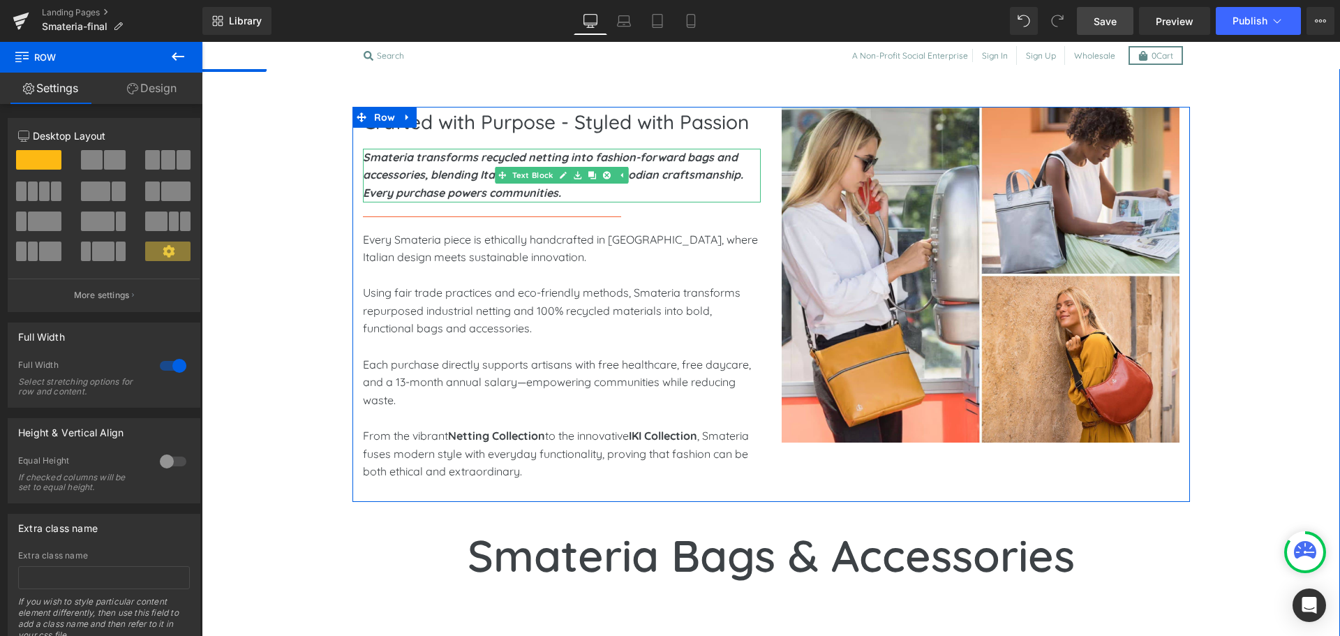
click at [445, 193] on strong "Smateria transforms recycled netting into fashion-forward bags and accessories,…" at bounding box center [553, 175] width 380 height 50
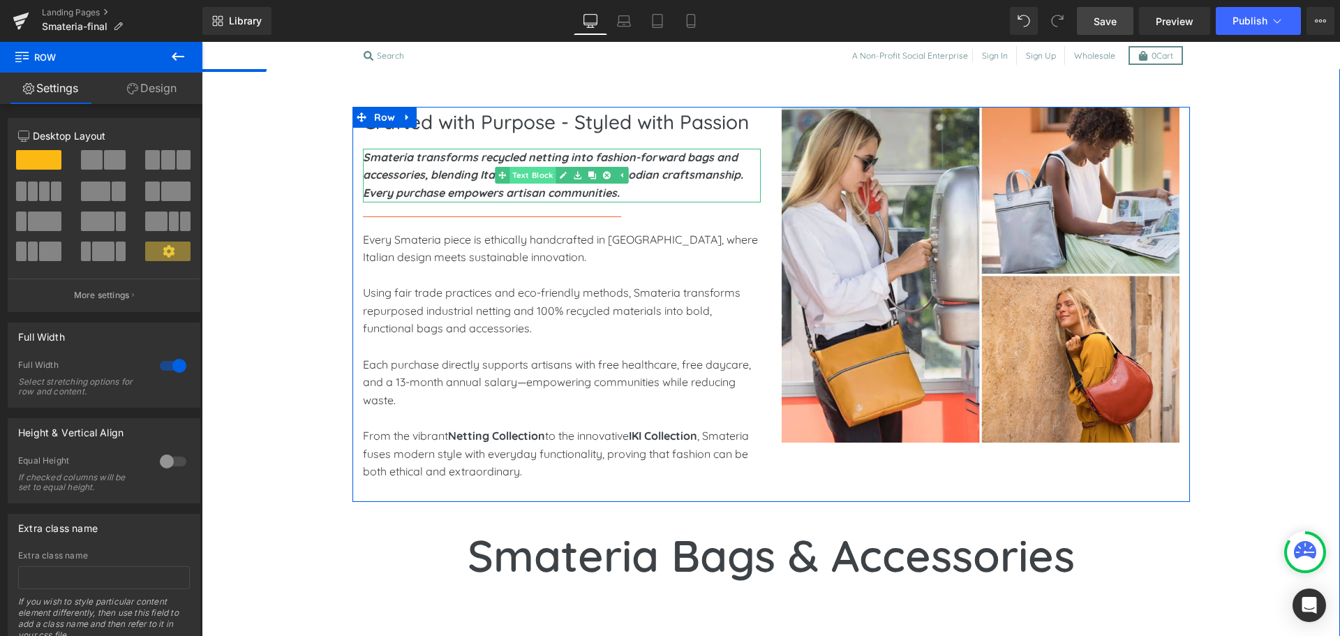
click at [545, 180] on span "Text Block" at bounding box center [533, 175] width 46 height 17
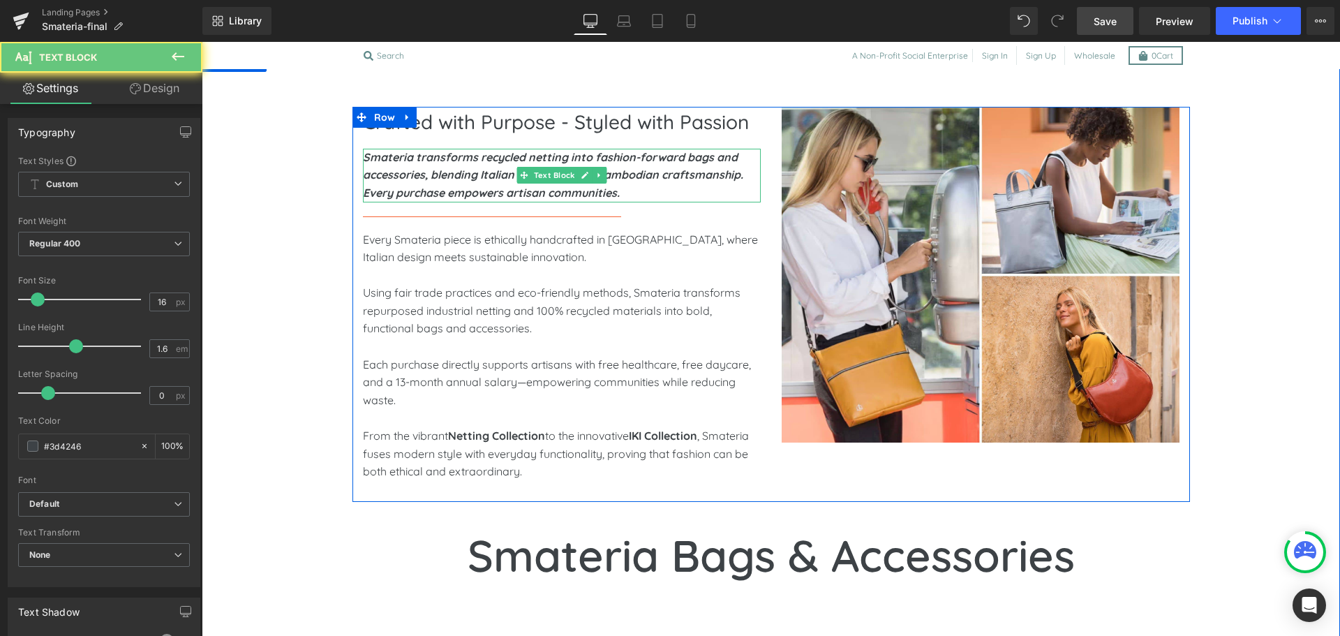
click at [472, 181] on strong "Smateria transforms recycled netting into fashion-forward bags and accessories,…" at bounding box center [553, 175] width 380 height 50
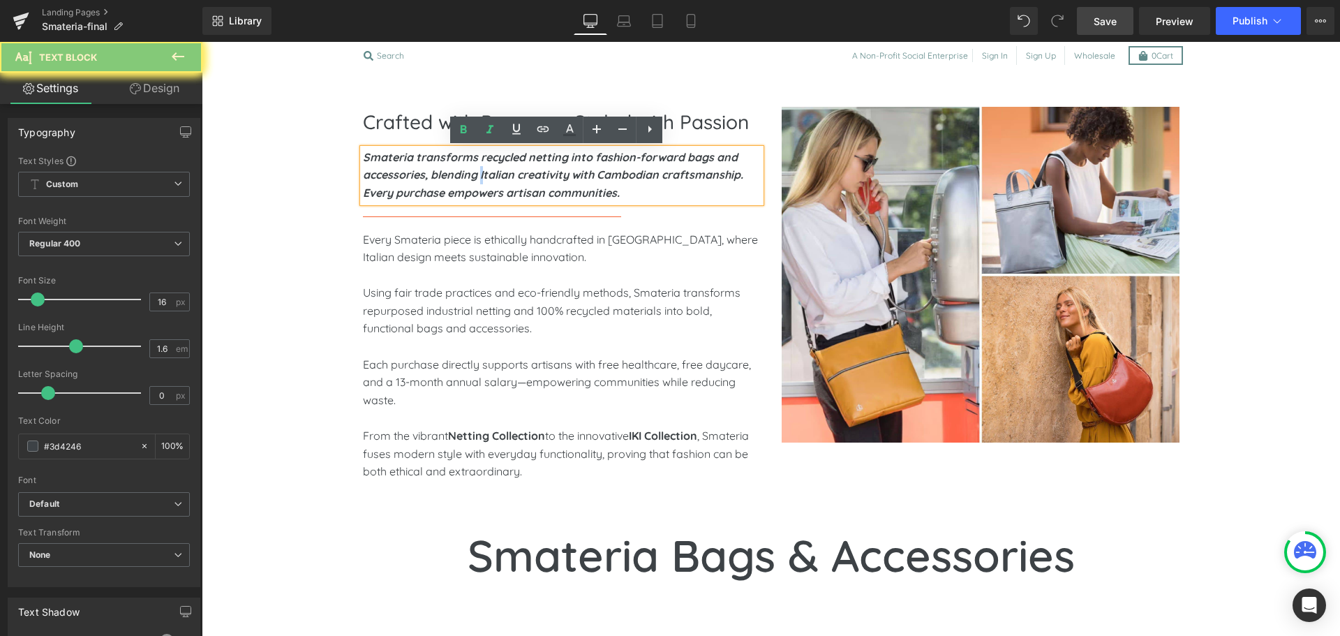
click at [472, 181] on strong "Smateria transforms recycled netting into fashion-forward bags and accessories,…" at bounding box center [553, 175] width 380 height 50
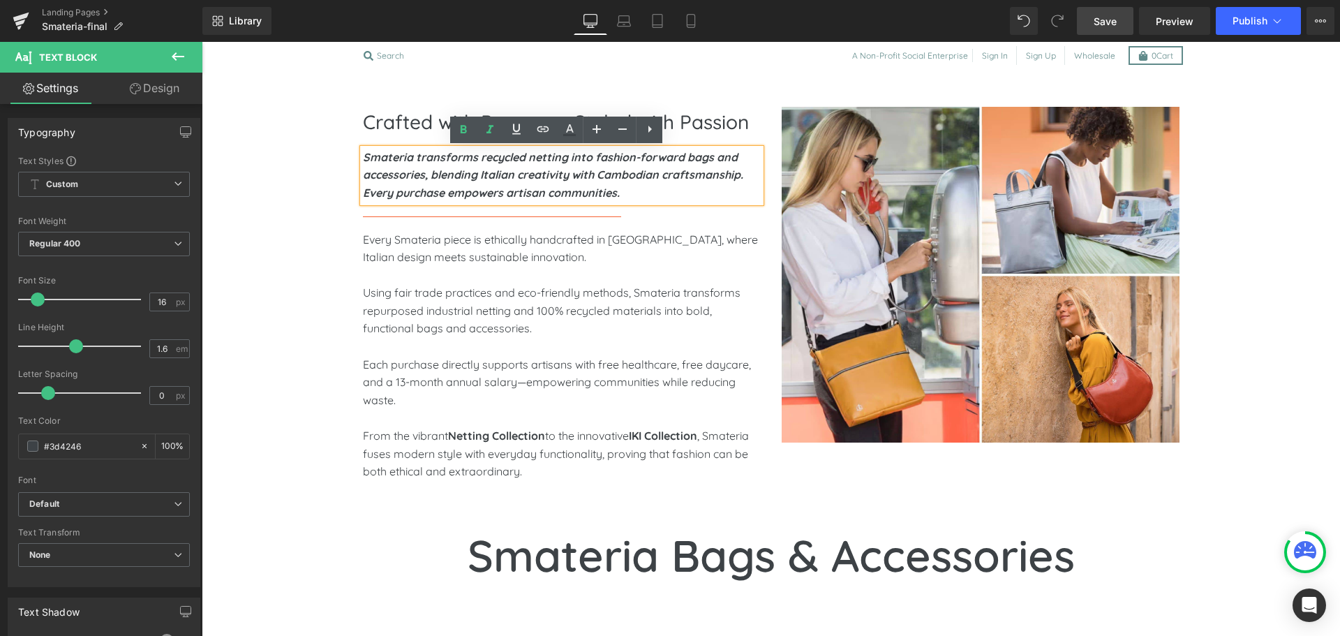
click at [431, 164] on p "Smateria transforms recycled netting into fashion-forward bags and accessories,…" at bounding box center [562, 176] width 398 height 54
drag, startPoint x: 628, startPoint y: 192, endPoint x: 360, endPoint y: 200, distance: 268.2
click at [363, 200] on p "Smateria transforms recycled netting into fashion-forward bags and accessories,…" at bounding box center [562, 176] width 398 height 54
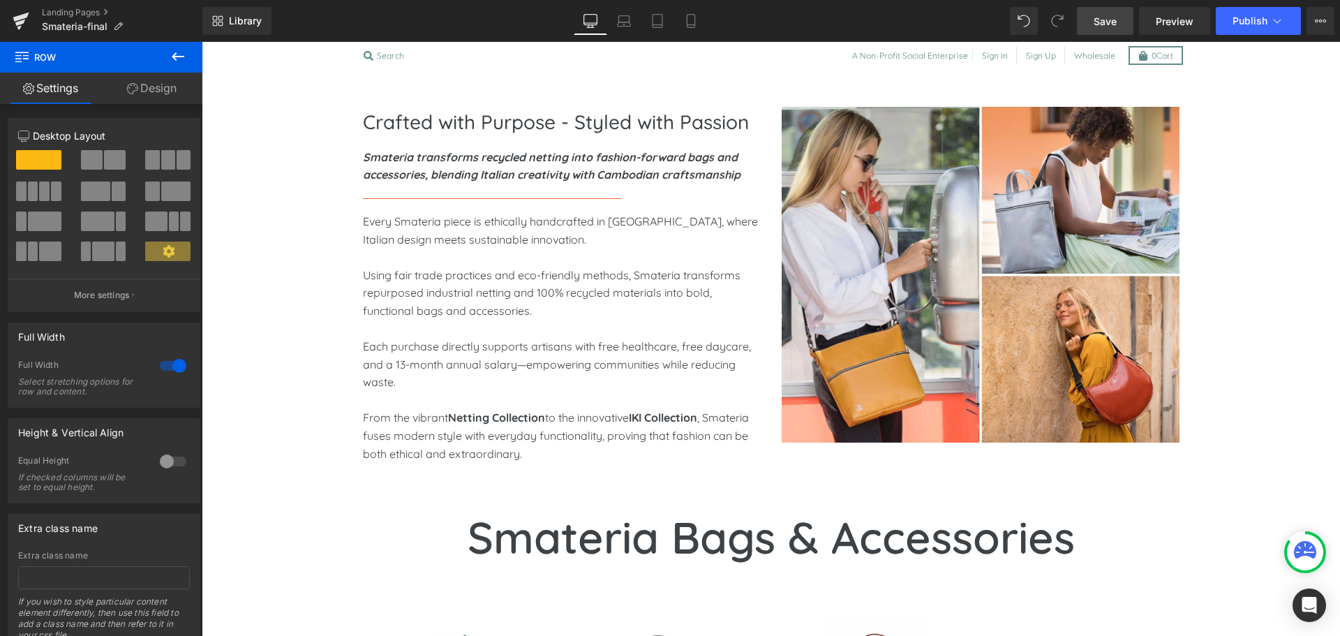
click at [1104, 22] on span "Save" at bounding box center [1105, 21] width 23 height 15
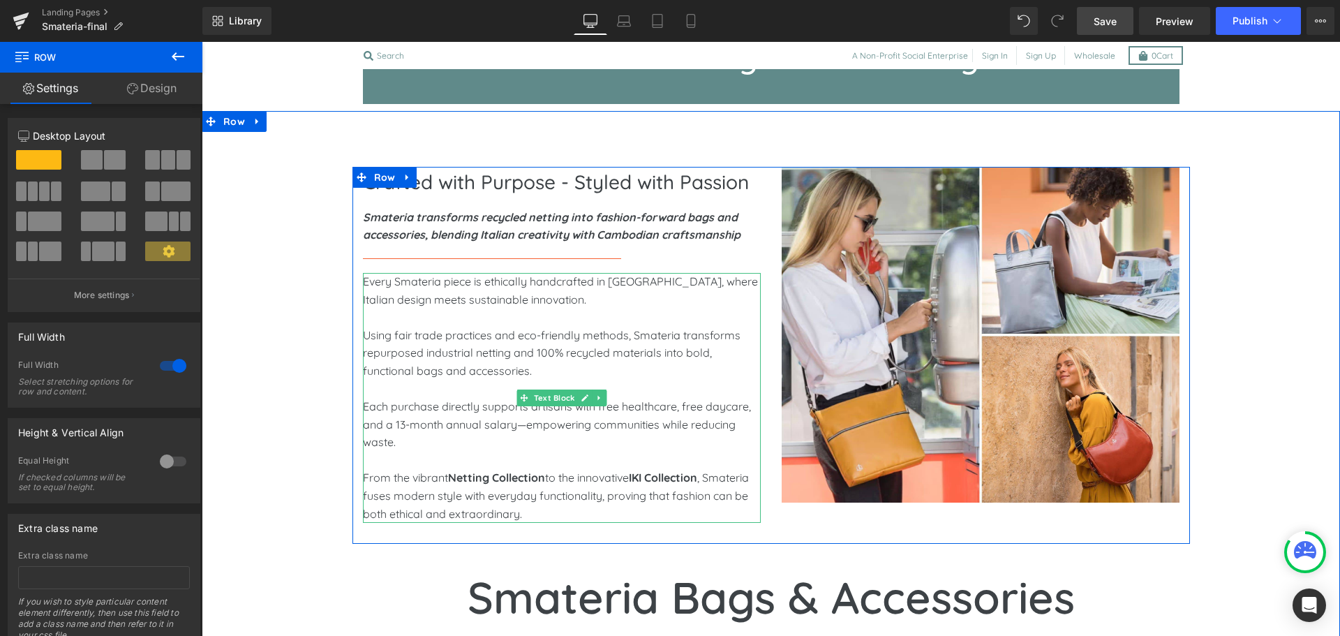
scroll to position [619, 0]
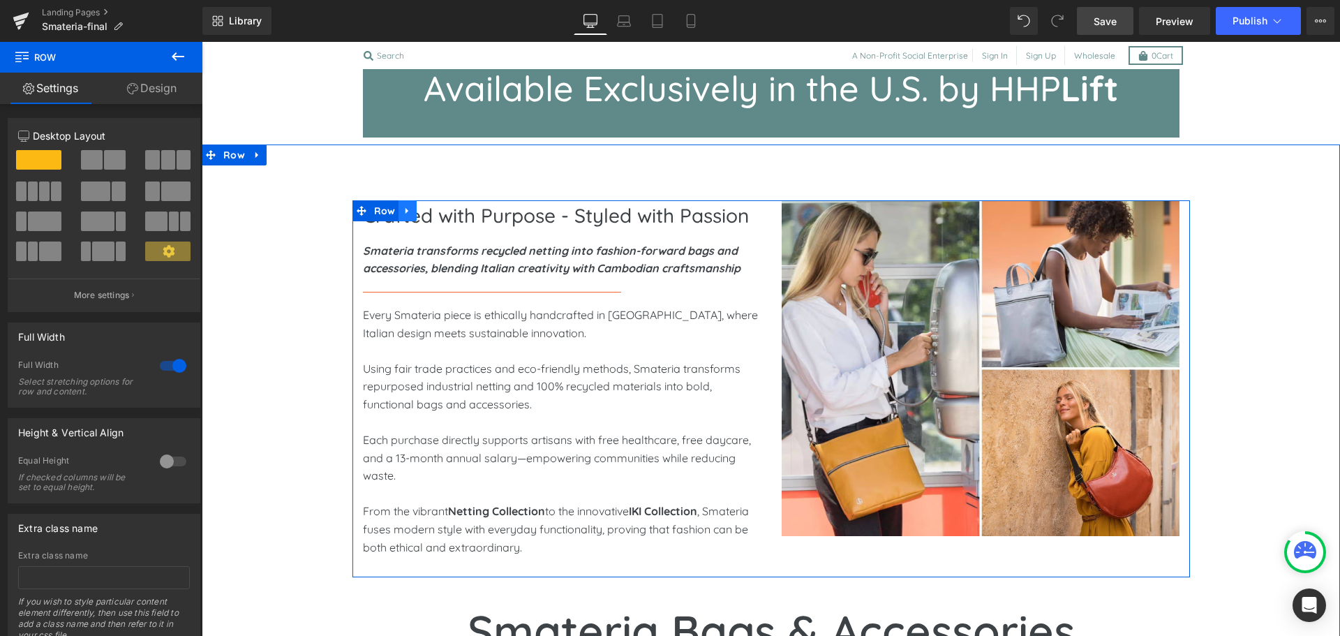
click at [406, 212] on icon at bounding box center [407, 211] width 3 height 6
click at [421, 214] on icon at bounding box center [426, 211] width 10 height 10
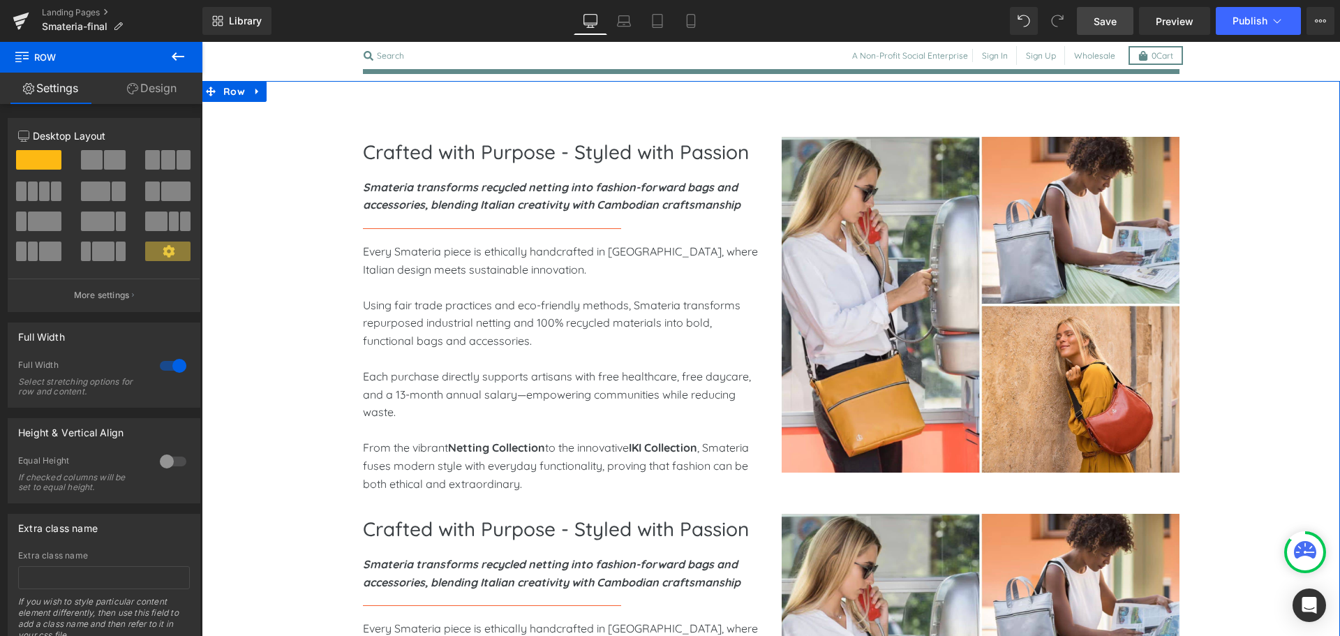
scroll to position [667, 0]
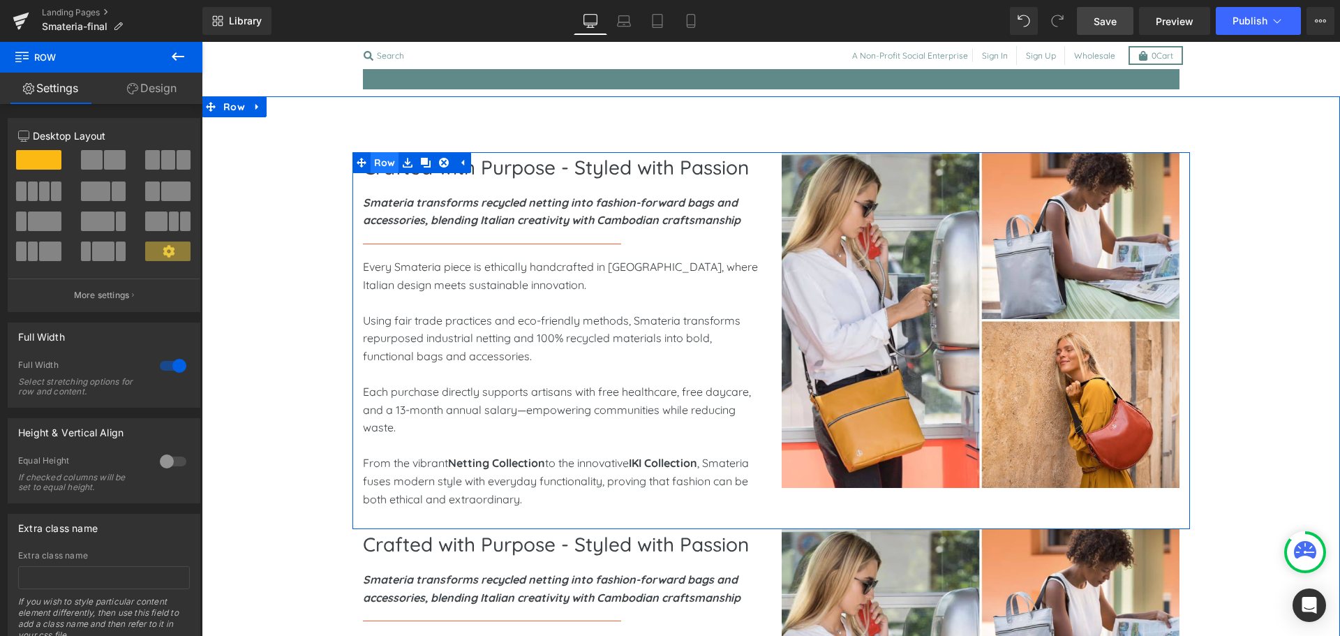
click at [382, 165] on span "Row" at bounding box center [385, 162] width 29 height 21
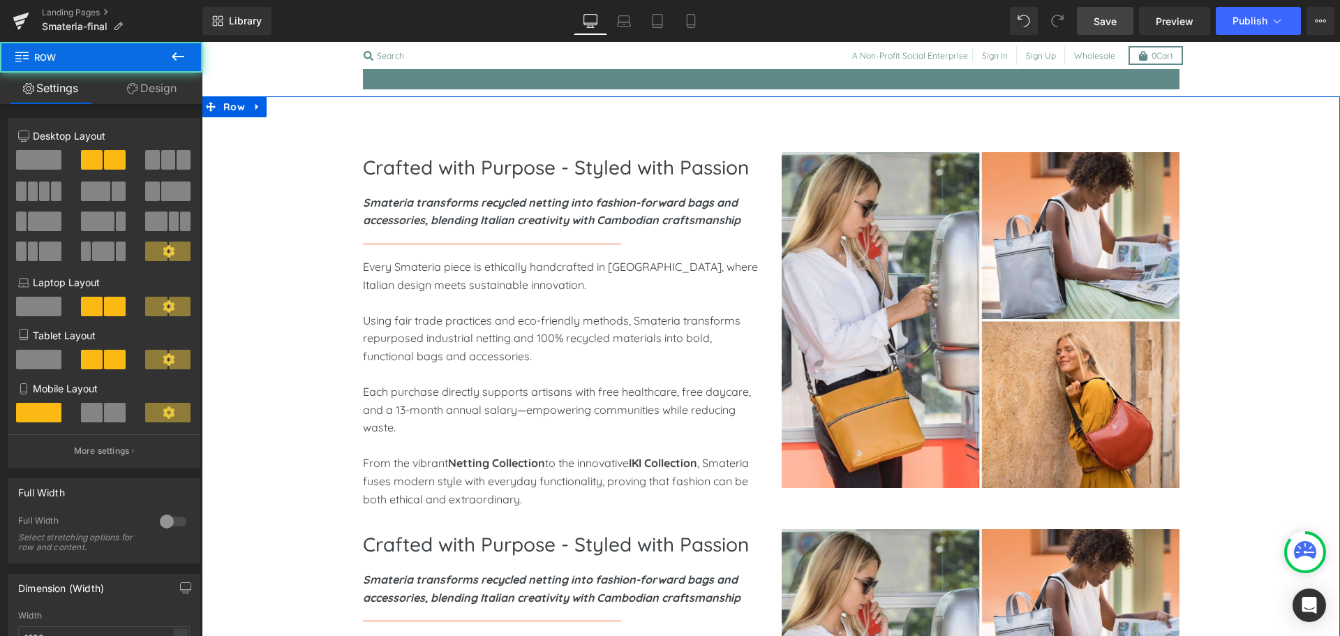
click at [162, 77] on link "Design" at bounding box center [151, 88] width 101 height 31
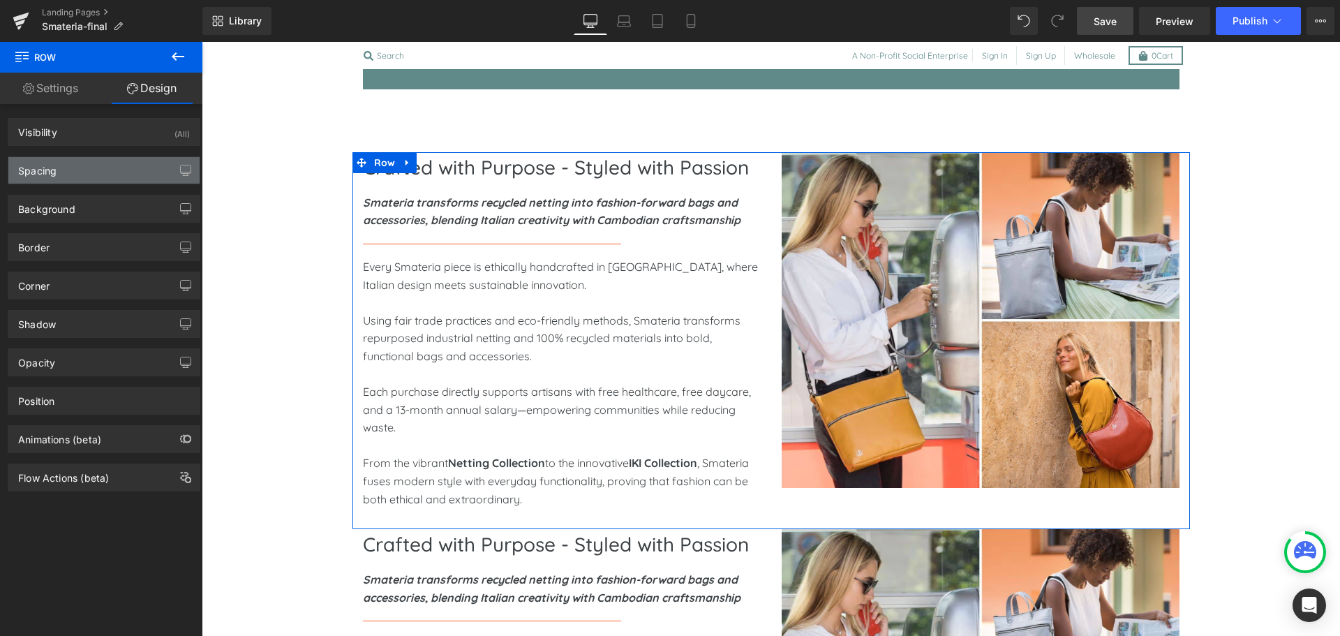
click at [83, 175] on div "Spacing" at bounding box center [103, 170] width 191 height 27
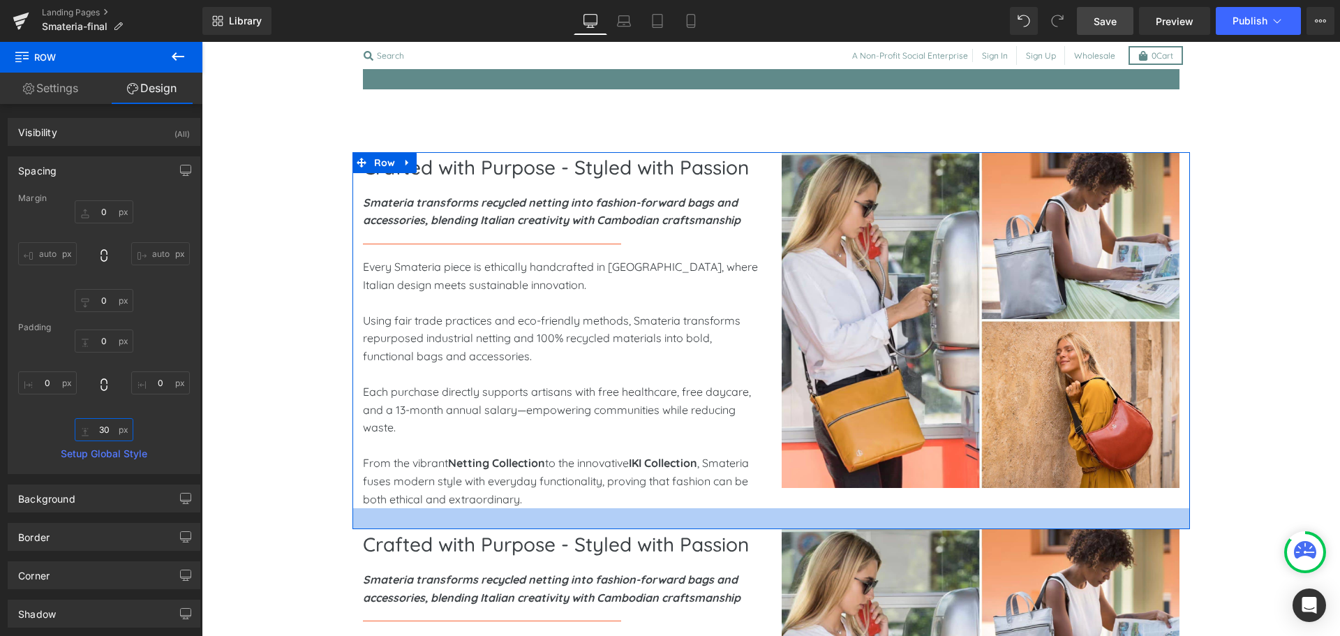
click at [91, 429] on input "30" at bounding box center [104, 429] width 59 height 23
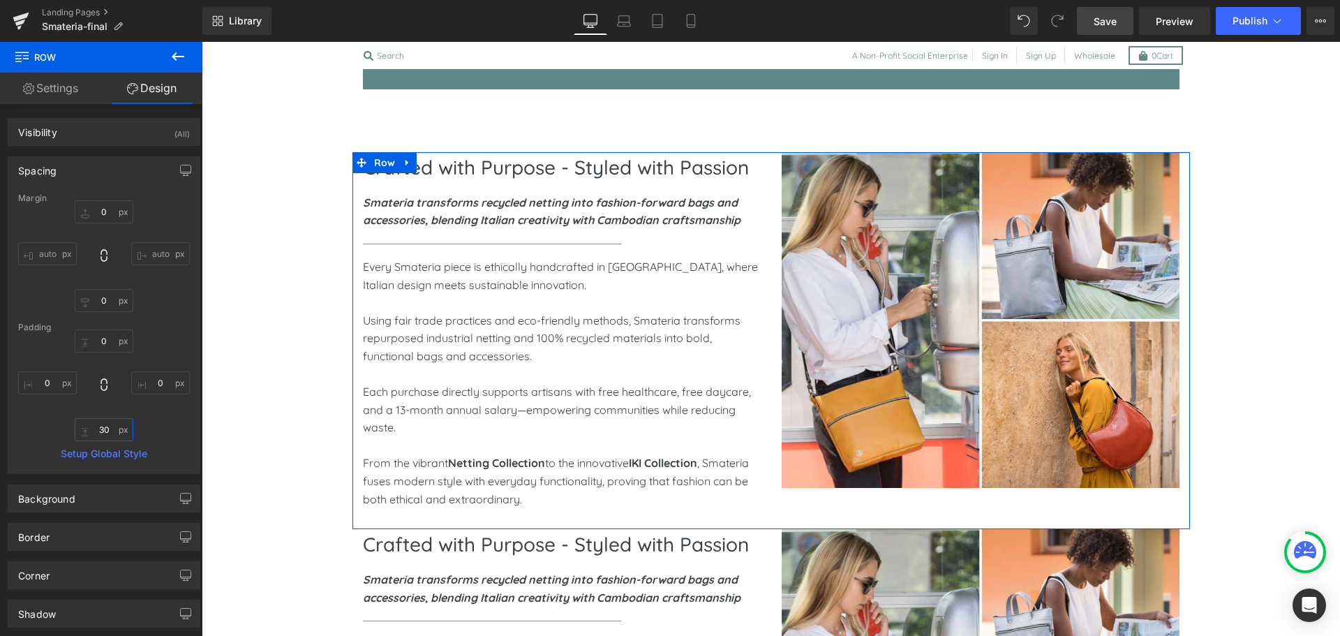
click at [91, 429] on input "30" at bounding box center [104, 429] width 59 height 23
type input "60"
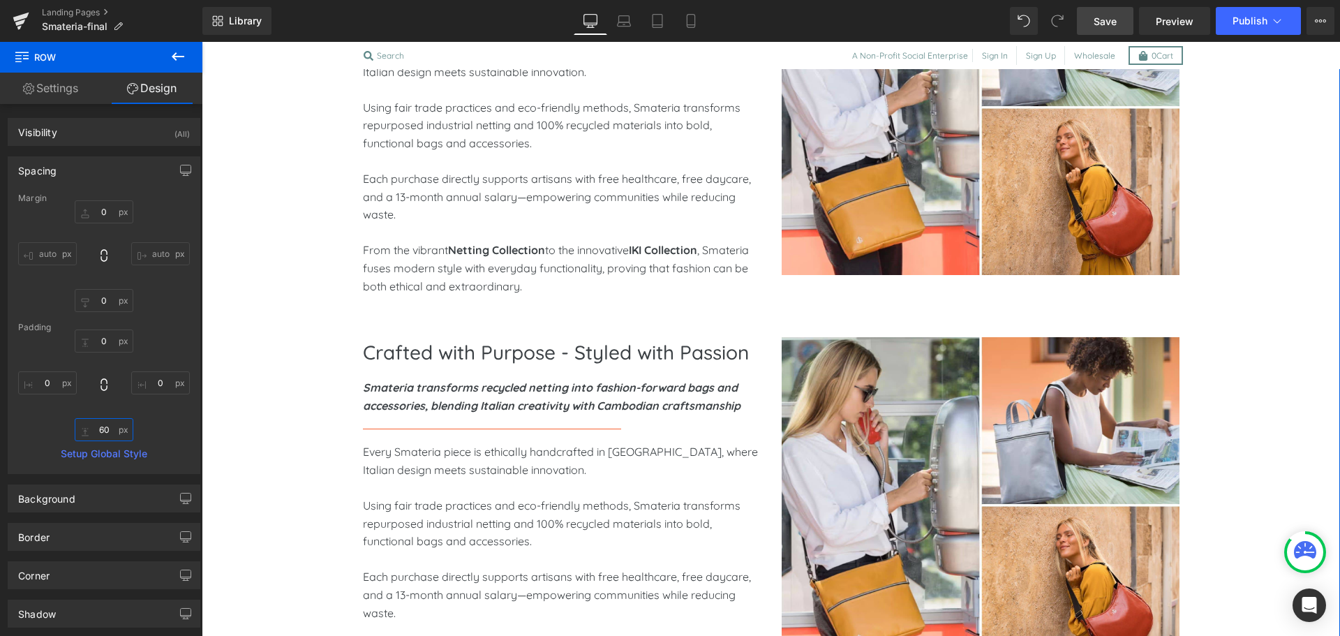
scroll to position [881, 0]
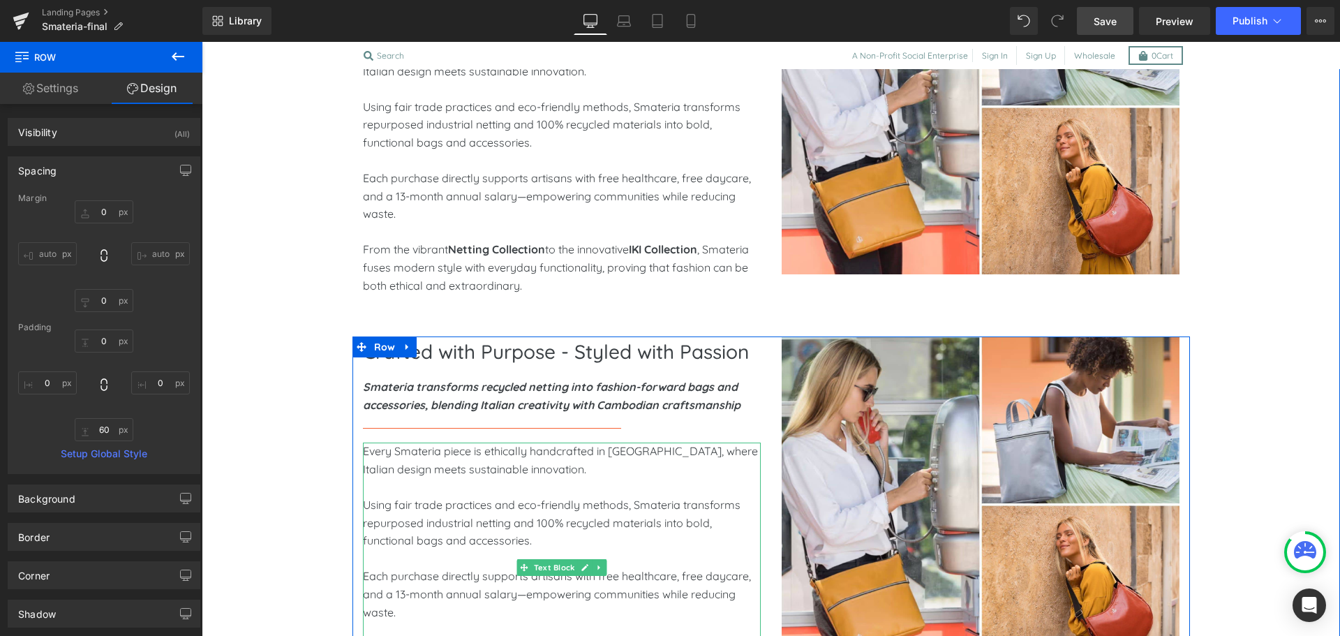
click at [459, 459] on p "Every Smateria piece is ethically handcrafted in [GEOGRAPHIC_DATA], where Itali…" at bounding box center [562, 461] width 398 height 36
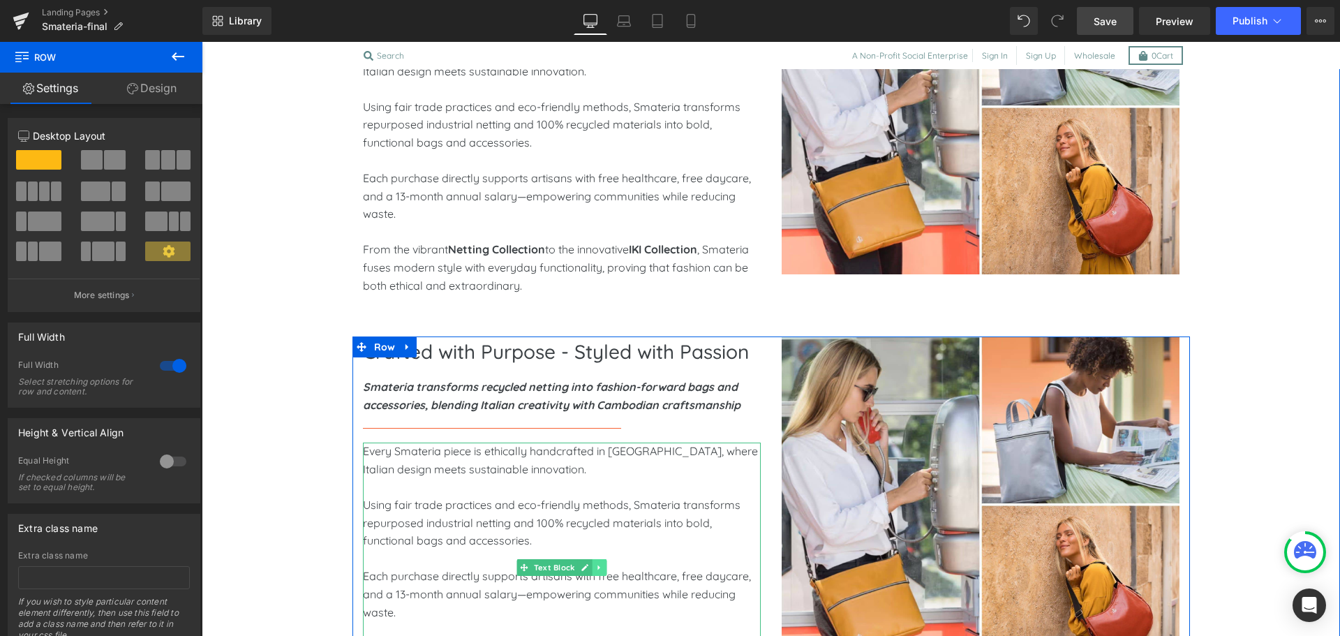
click at [595, 567] on icon at bounding box center [599, 567] width 8 height 8
click at [602, 567] on icon at bounding box center [606, 567] width 8 height 8
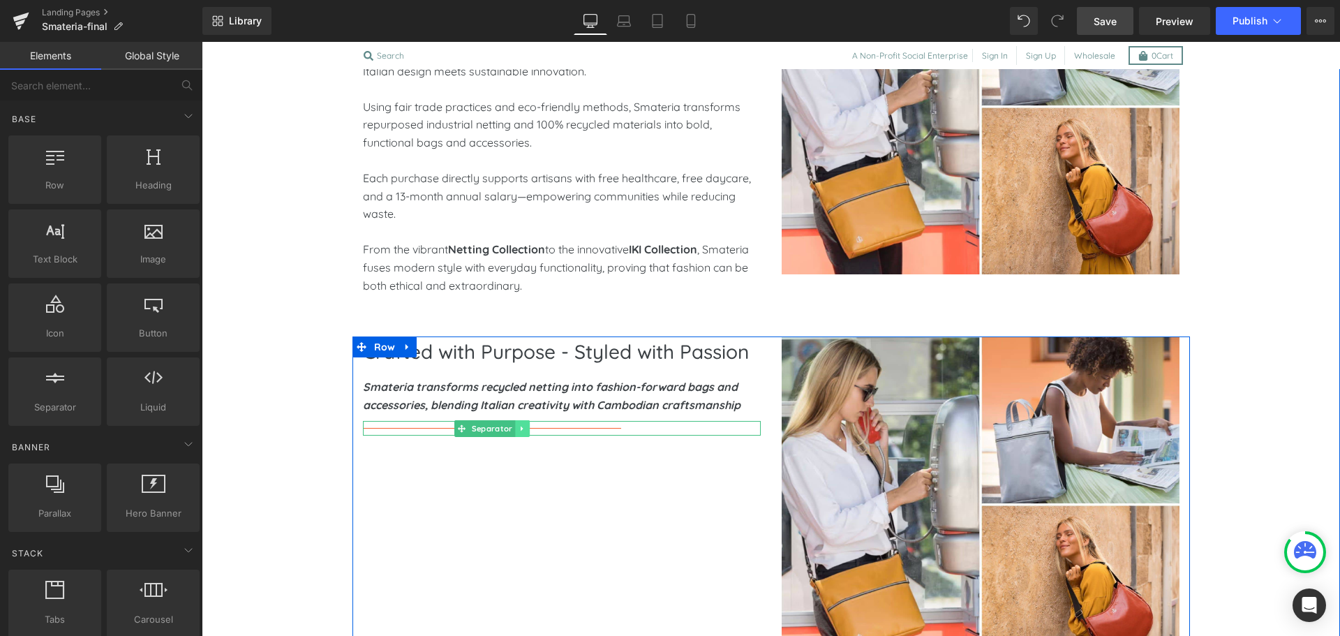
click at [515, 429] on link at bounding box center [522, 428] width 15 height 17
click at [522, 428] on link at bounding box center [529, 428] width 15 height 17
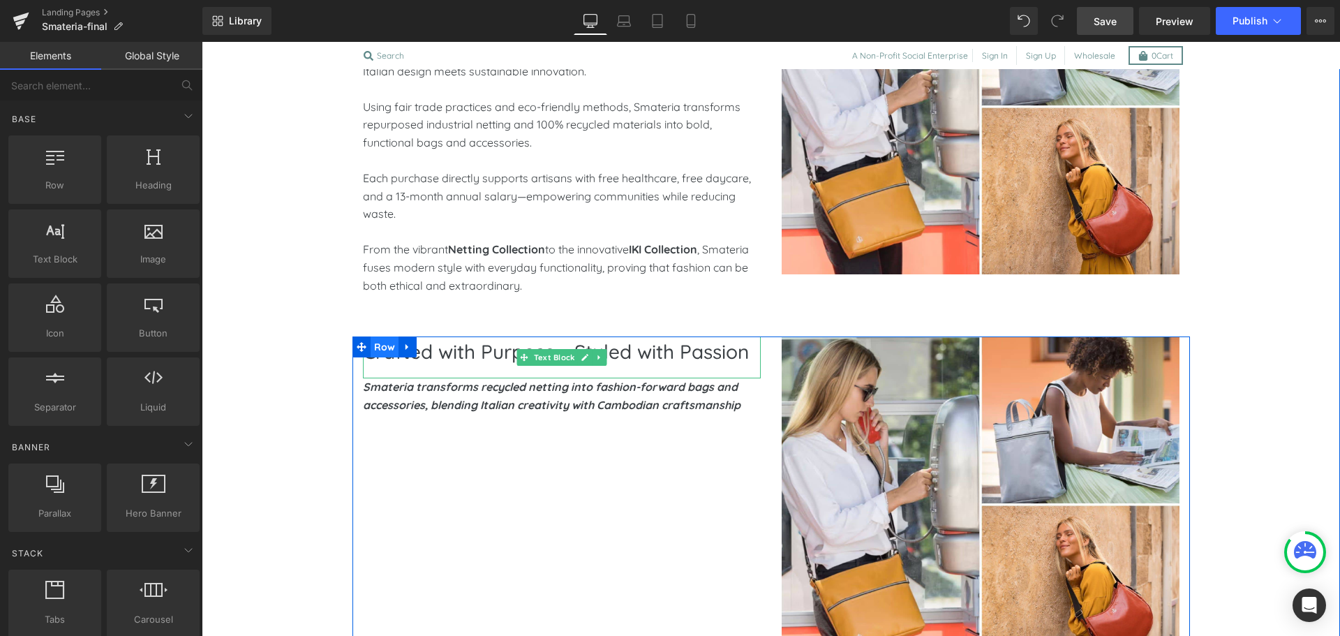
click at [383, 357] on span "Row" at bounding box center [385, 346] width 29 height 21
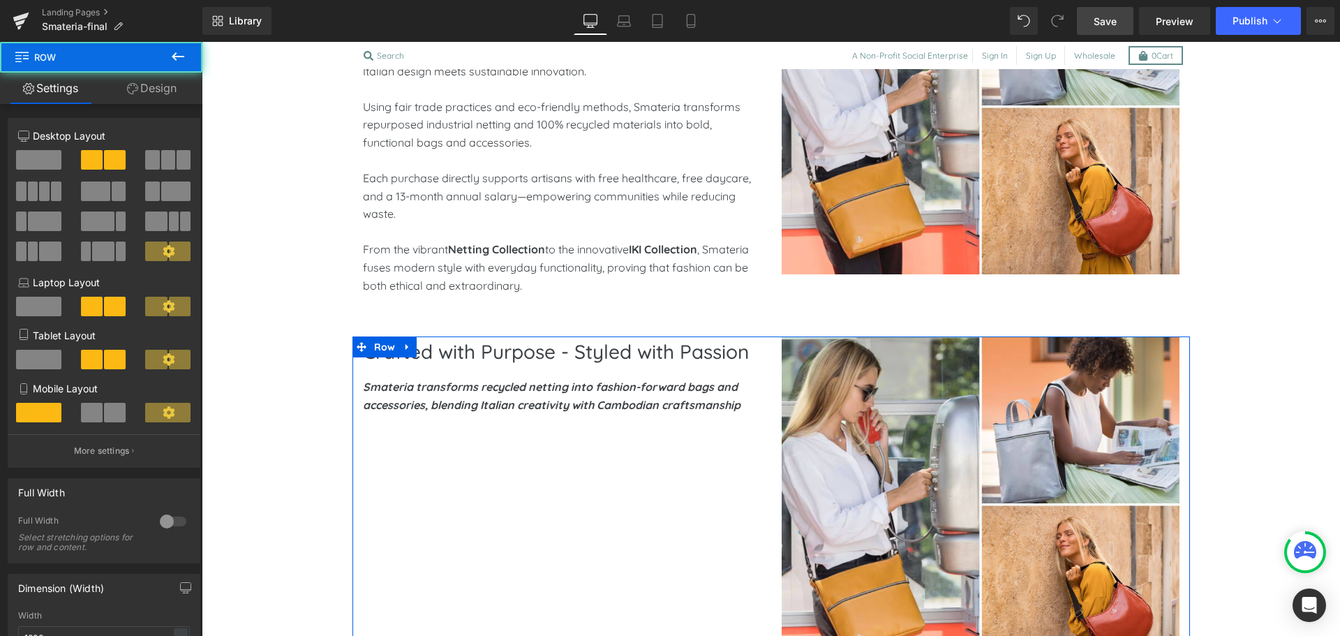
click at [41, 160] on span at bounding box center [38, 160] width 45 height 20
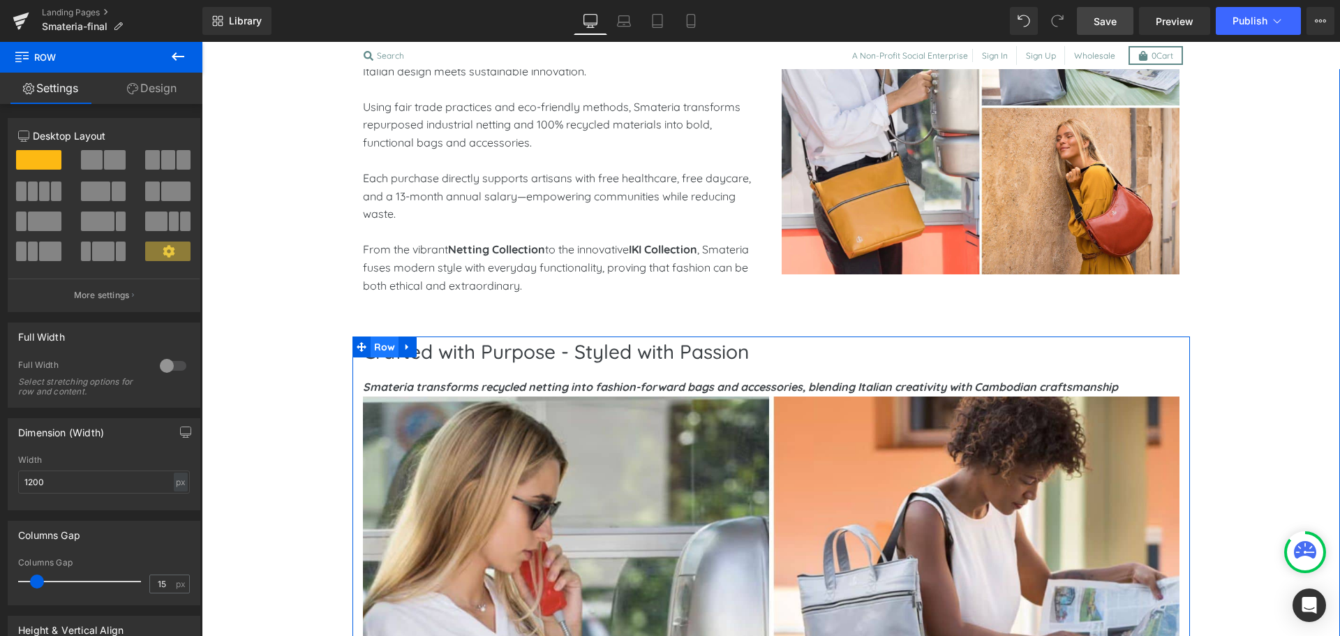
click at [383, 346] on span "Row" at bounding box center [385, 346] width 29 height 21
click at [168, 164] on span at bounding box center [168, 160] width 14 height 20
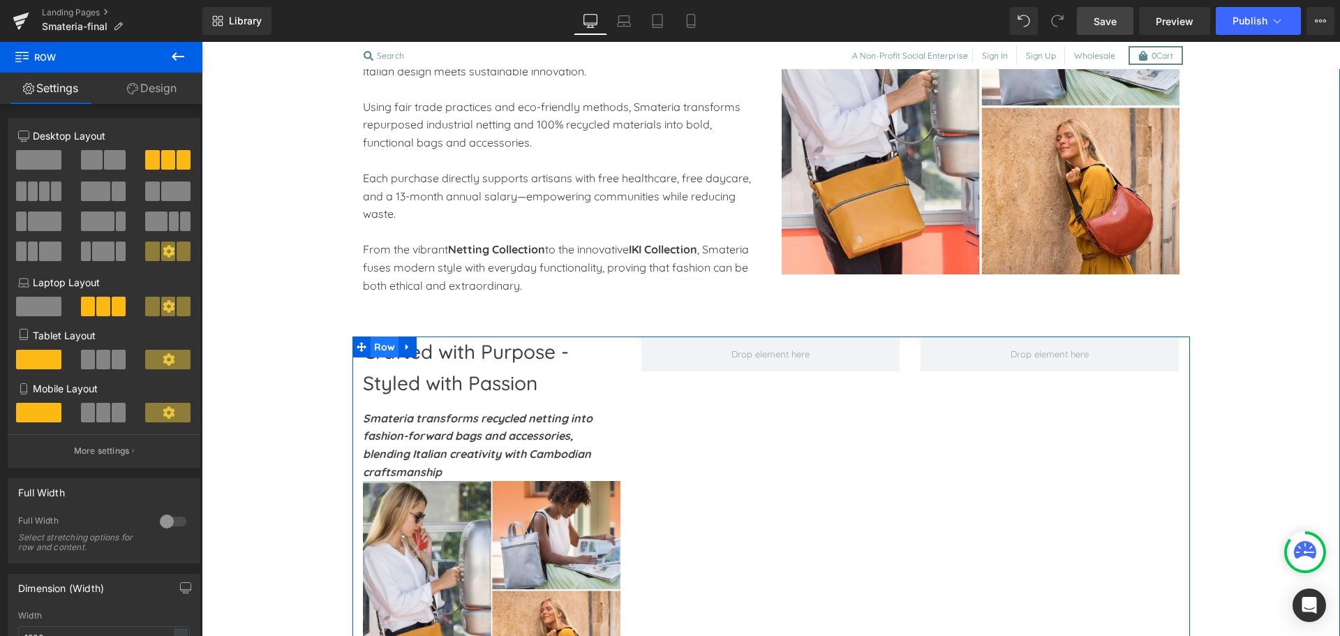
click at [380, 350] on span "Row" at bounding box center [385, 346] width 29 height 21
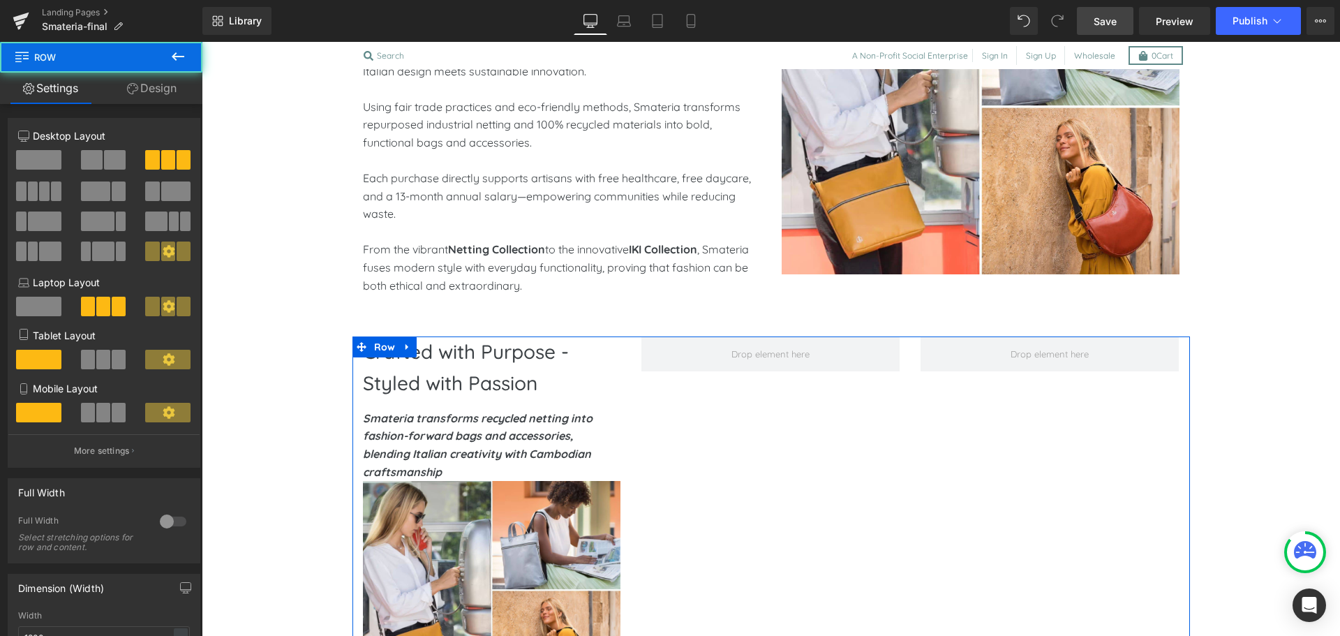
click at [27, 165] on span at bounding box center [38, 160] width 45 height 20
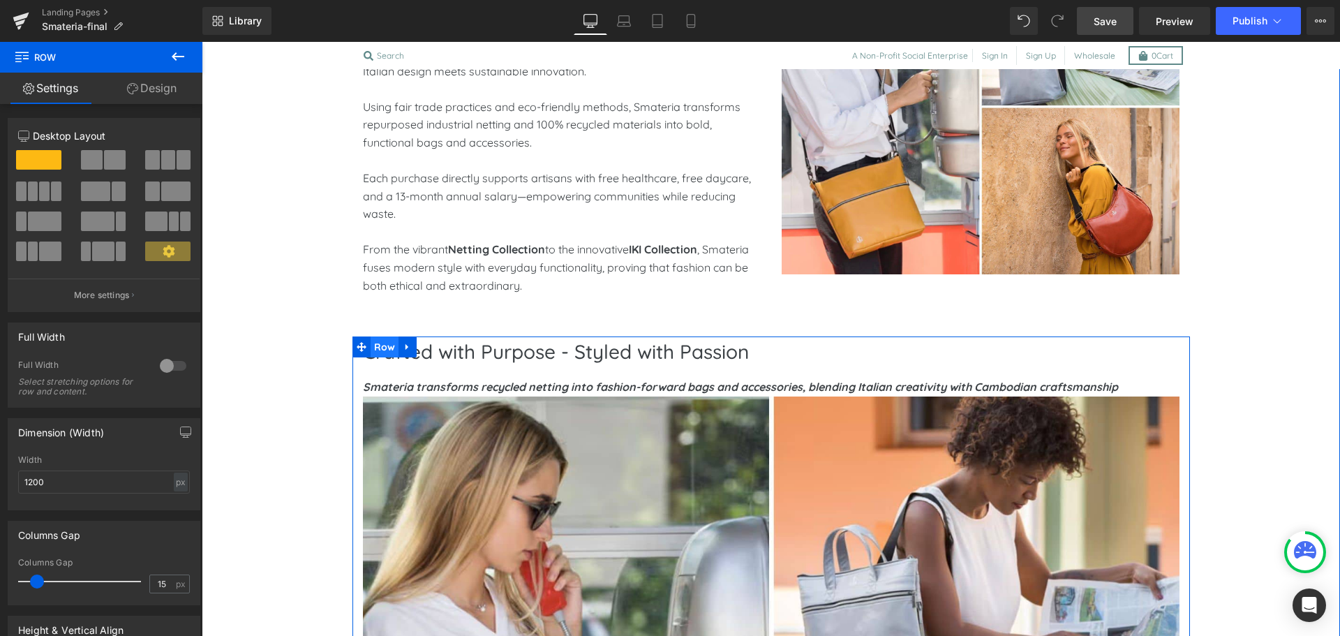
click at [380, 341] on span "Row" at bounding box center [385, 346] width 29 height 21
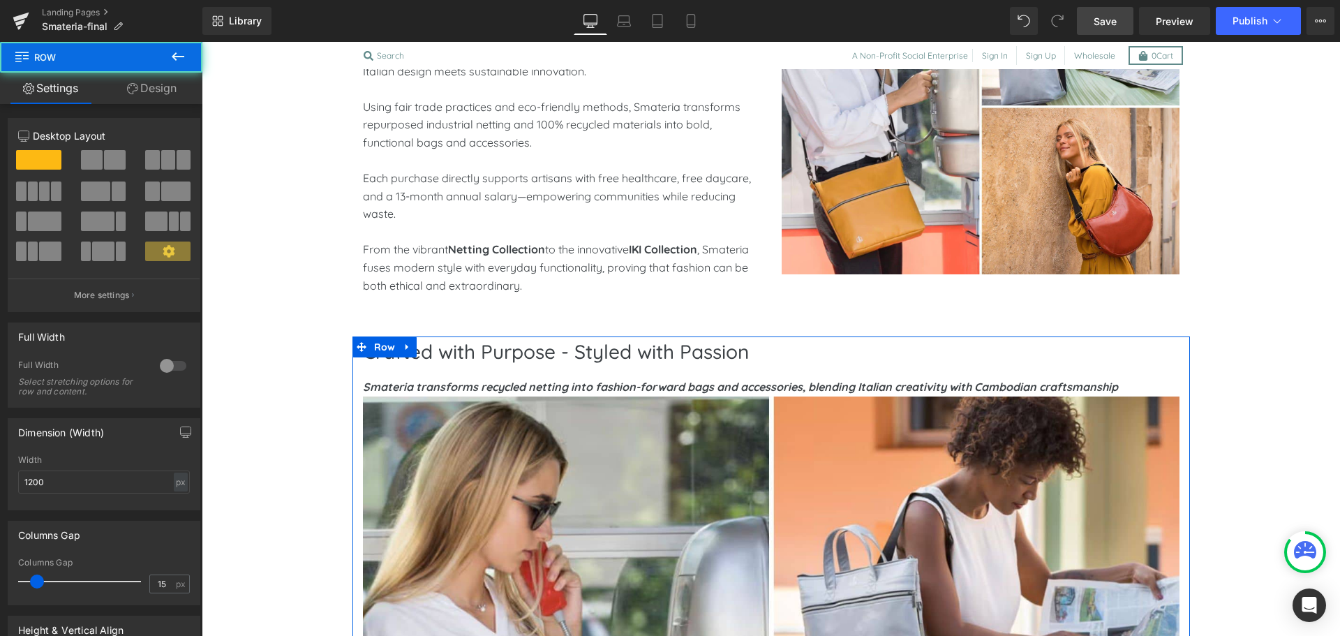
click at [154, 80] on link "Design" at bounding box center [151, 88] width 101 height 31
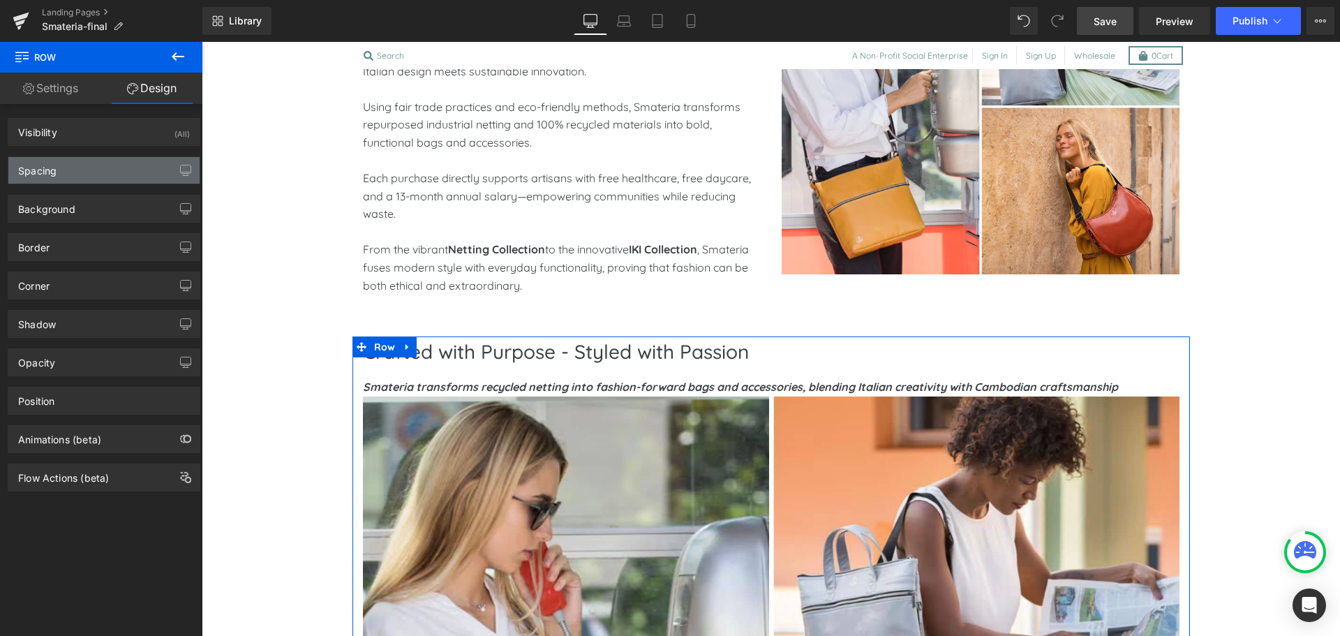
click at [81, 172] on div "Spacing" at bounding box center [103, 170] width 191 height 27
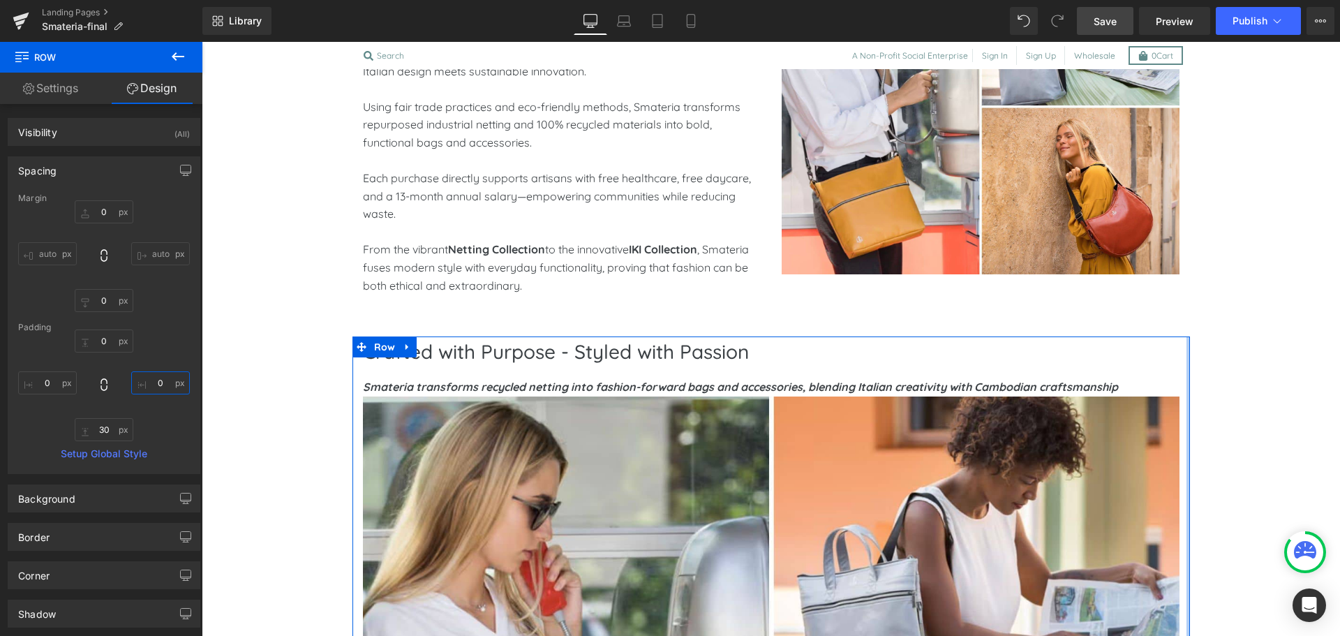
click at [161, 384] on input "0" at bounding box center [160, 382] width 59 height 23
click at [180, 386] on input "0" at bounding box center [160, 382] width 59 height 23
click at [179, 384] on input "0" at bounding box center [160, 382] width 59 height 23
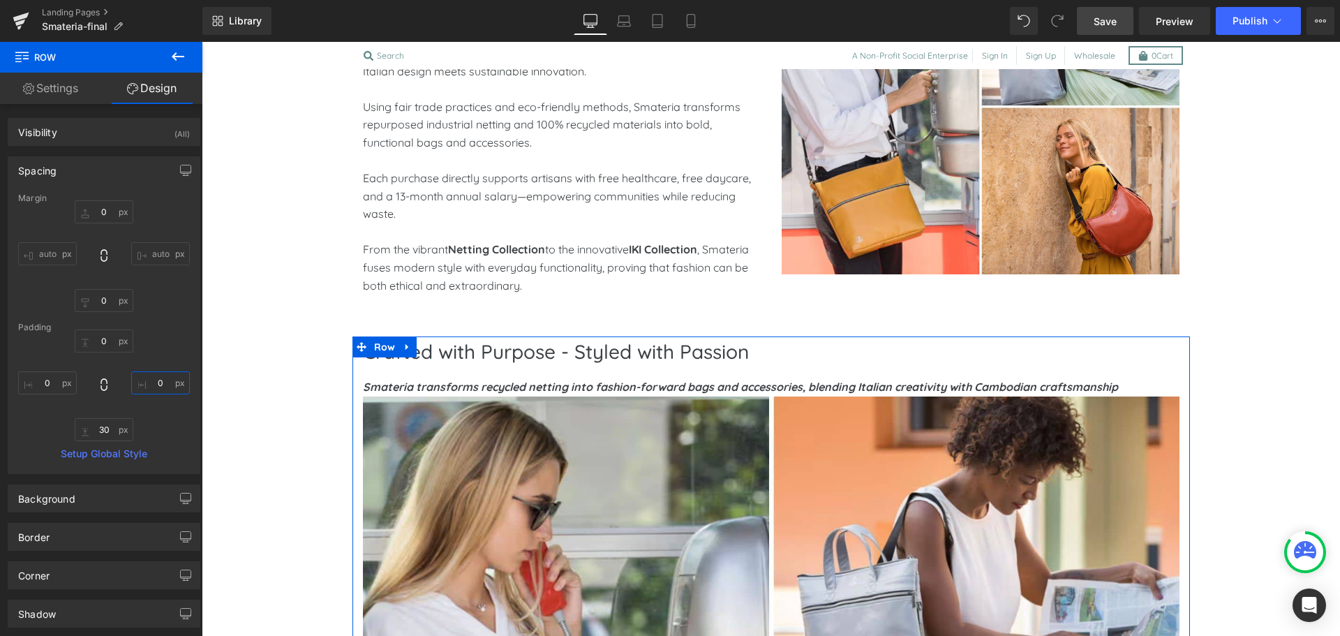
click at [152, 383] on input "0" at bounding box center [160, 382] width 59 height 23
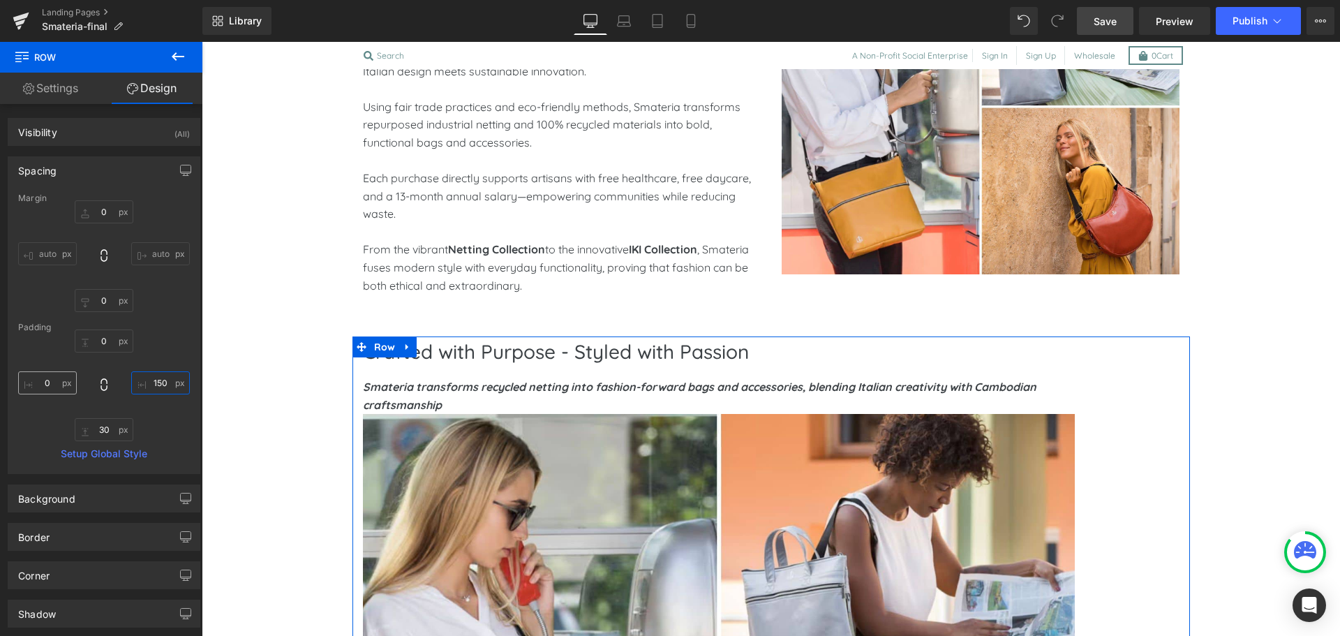
type input "150"
click at [50, 390] on input "0" at bounding box center [47, 382] width 59 height 23
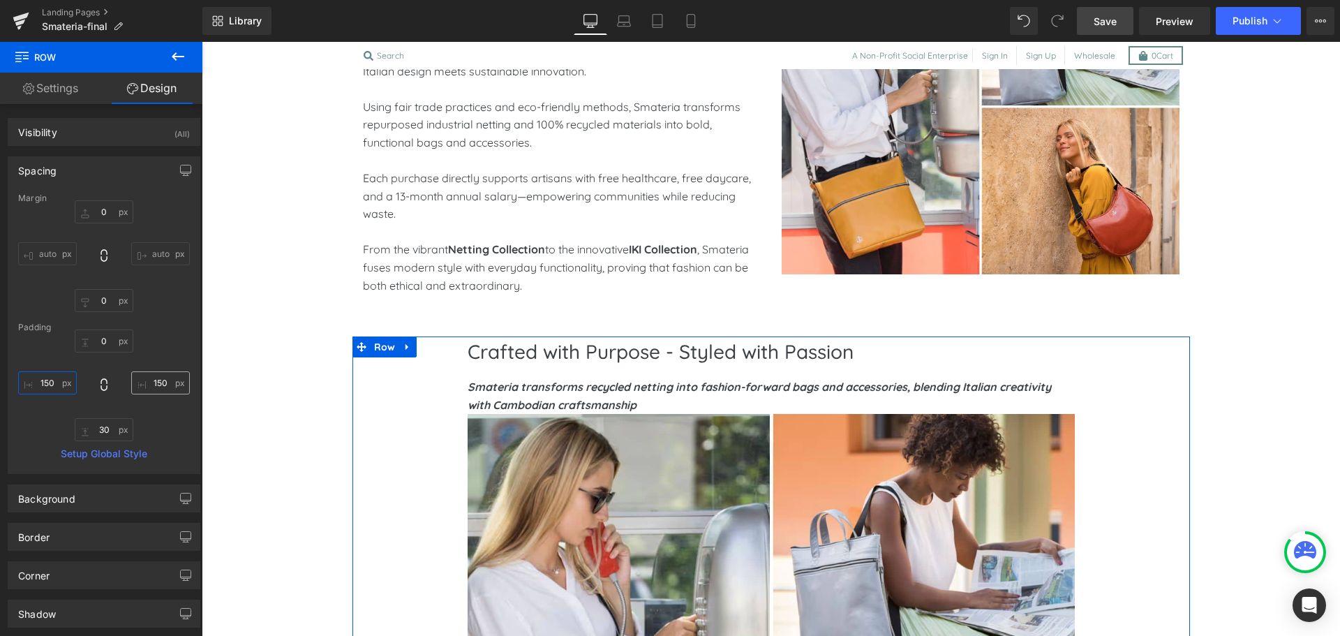
type input "150"
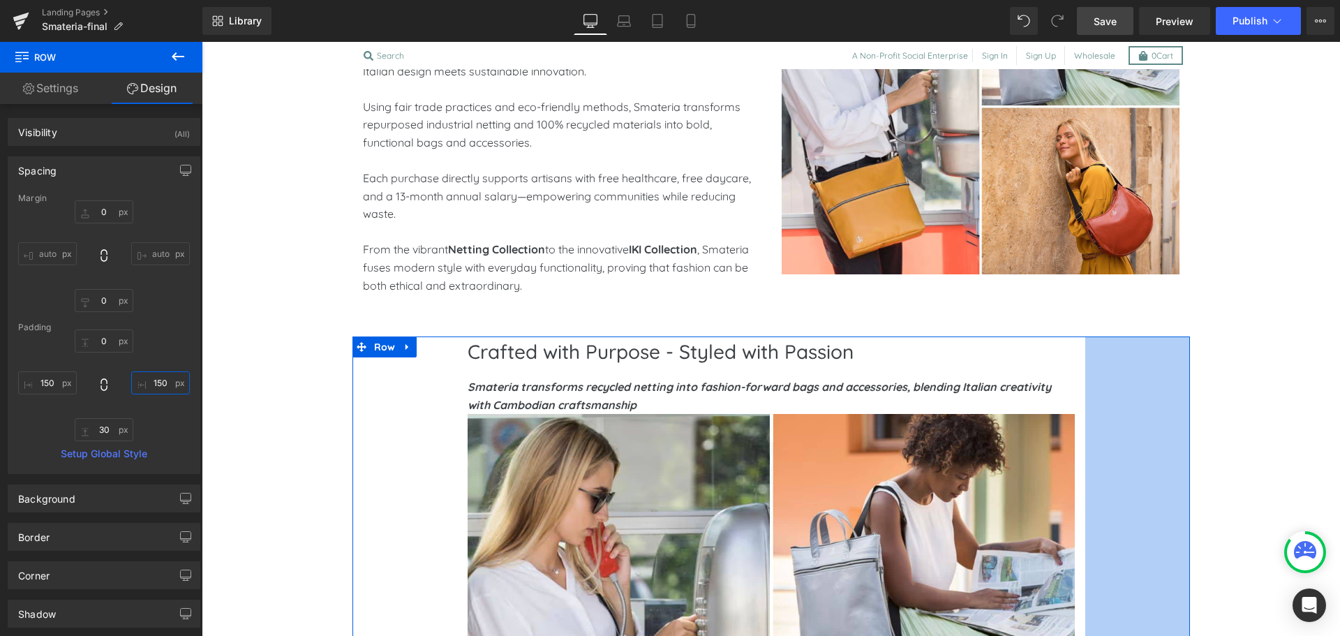
click at [142, 382] on input "150" at bounding box center [160, 382] width 59 height 23
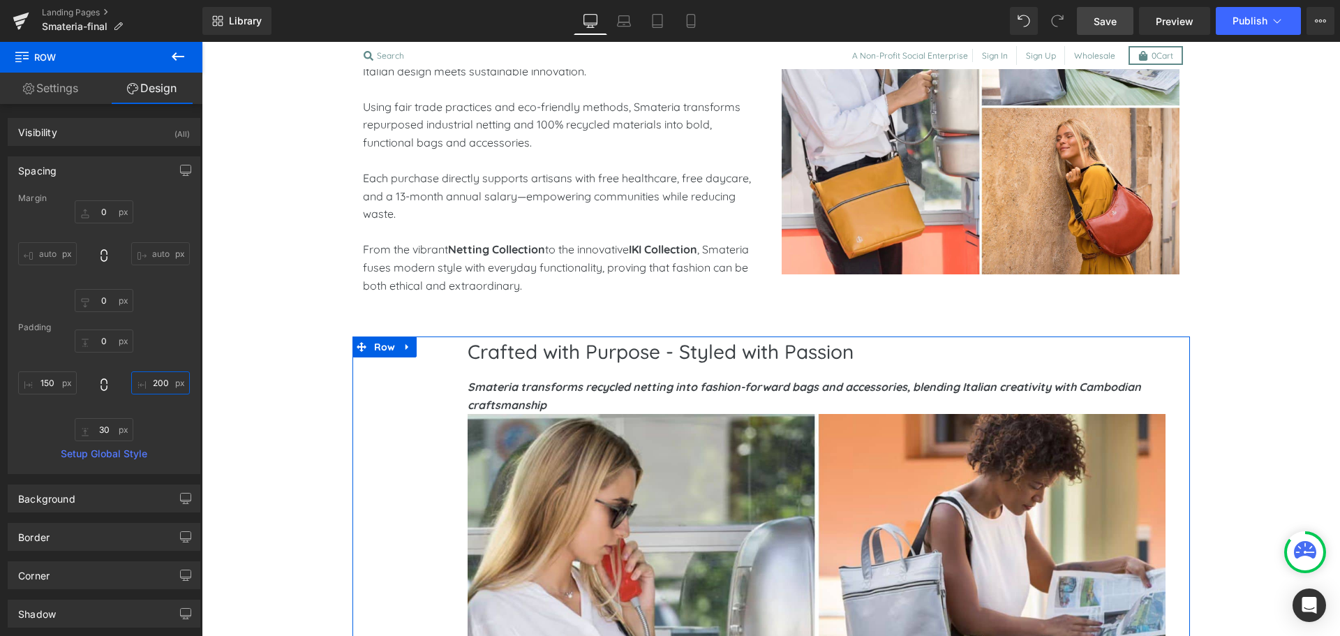
type input "200"
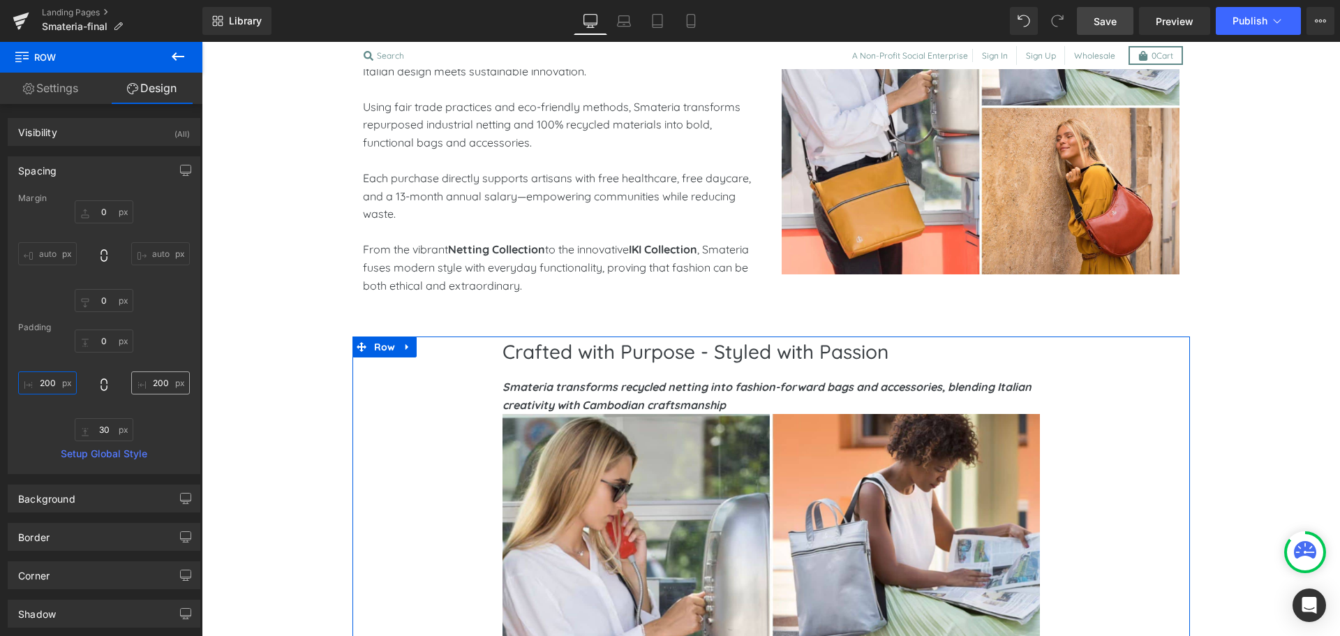
type input "200"
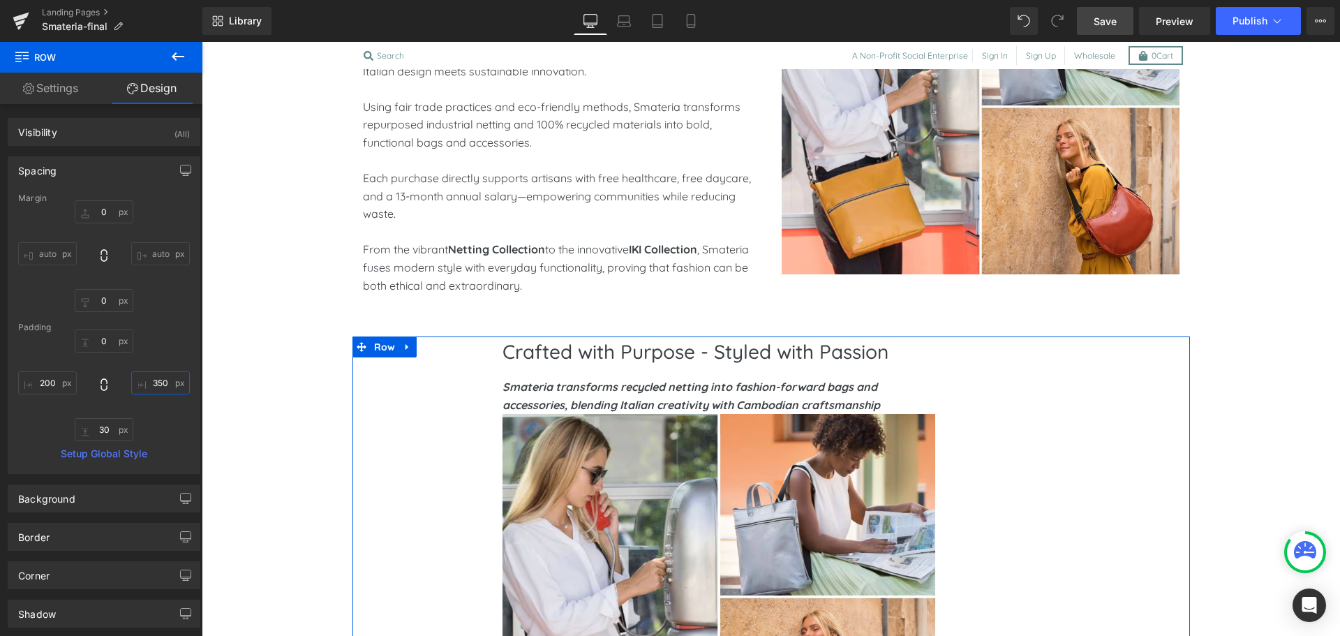
type input "350"
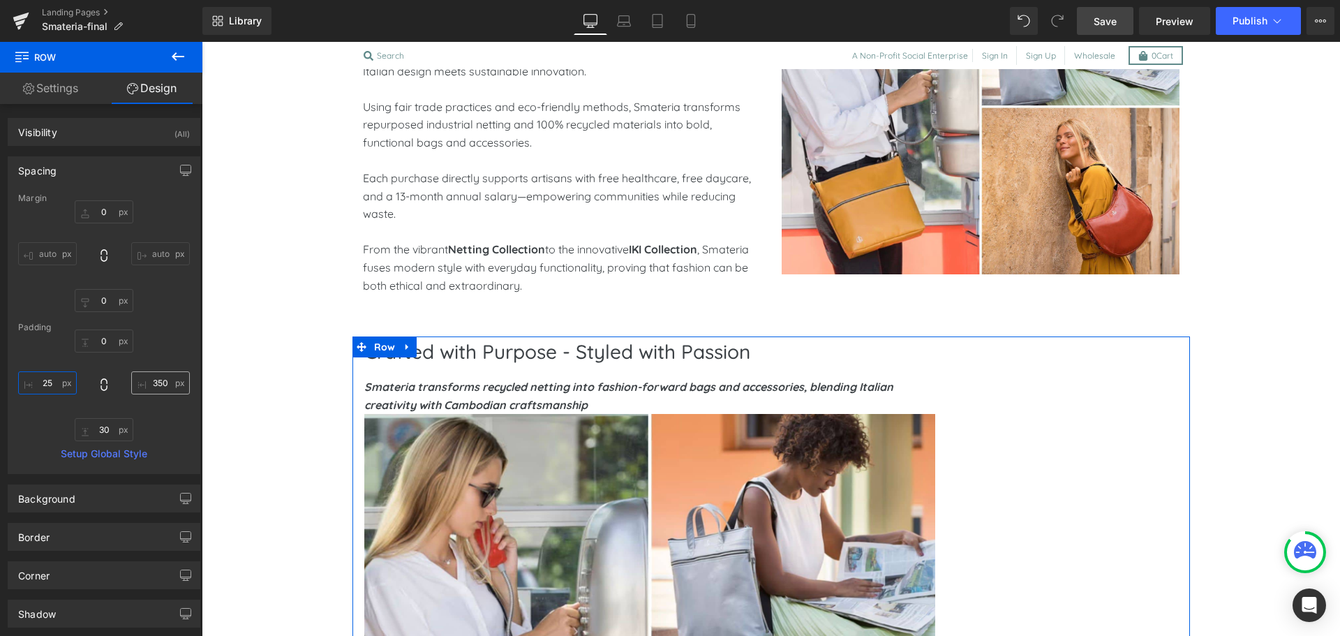
type input "250"
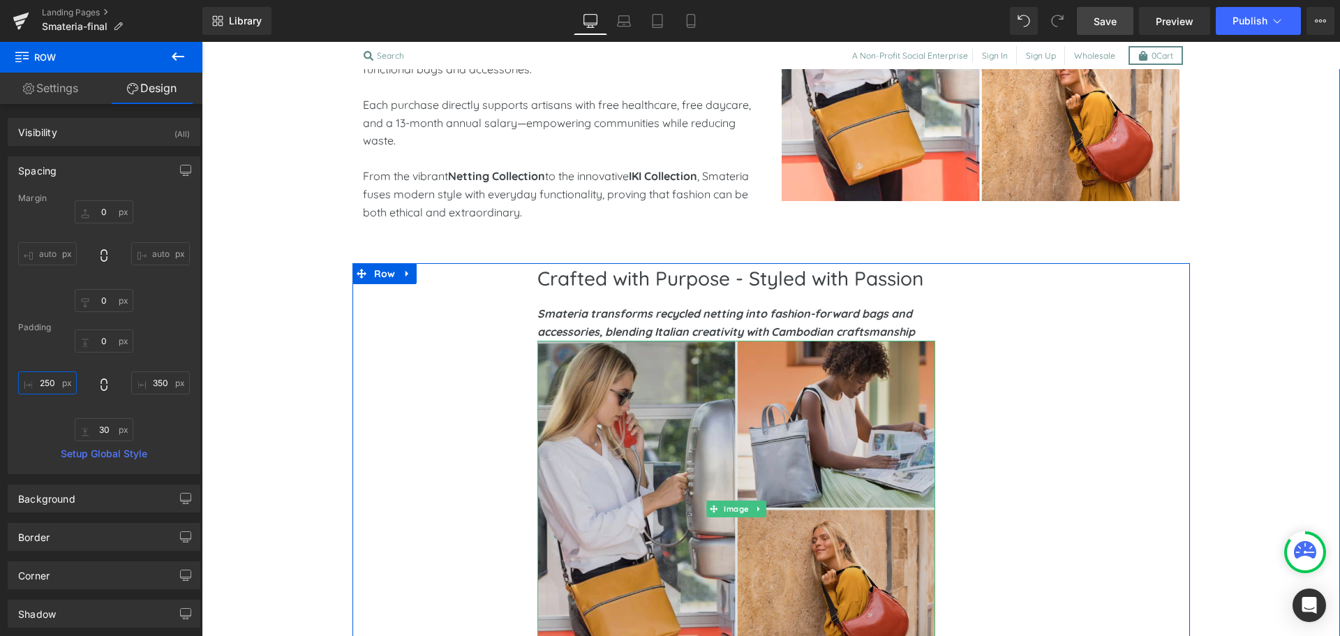
scroll to position [949, 0]
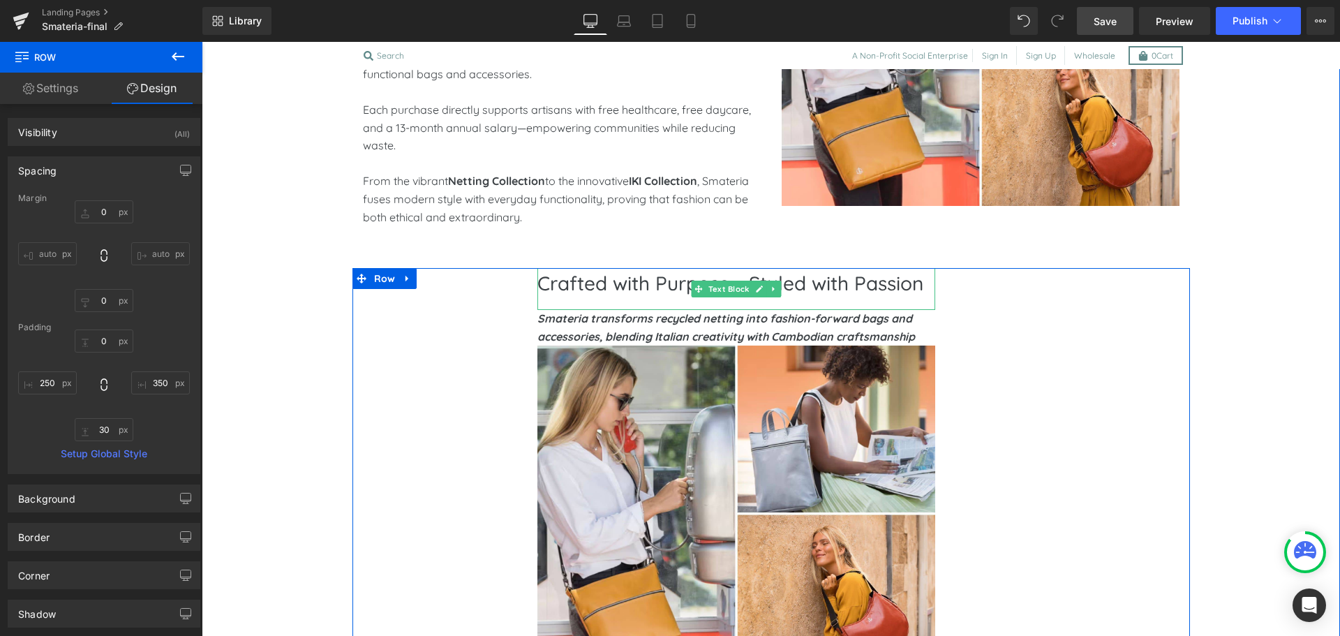
click at [640, 285] on p "Crafted with Purpose - Styled with Passion" at bounding box center [737, 283] width 398 height 31
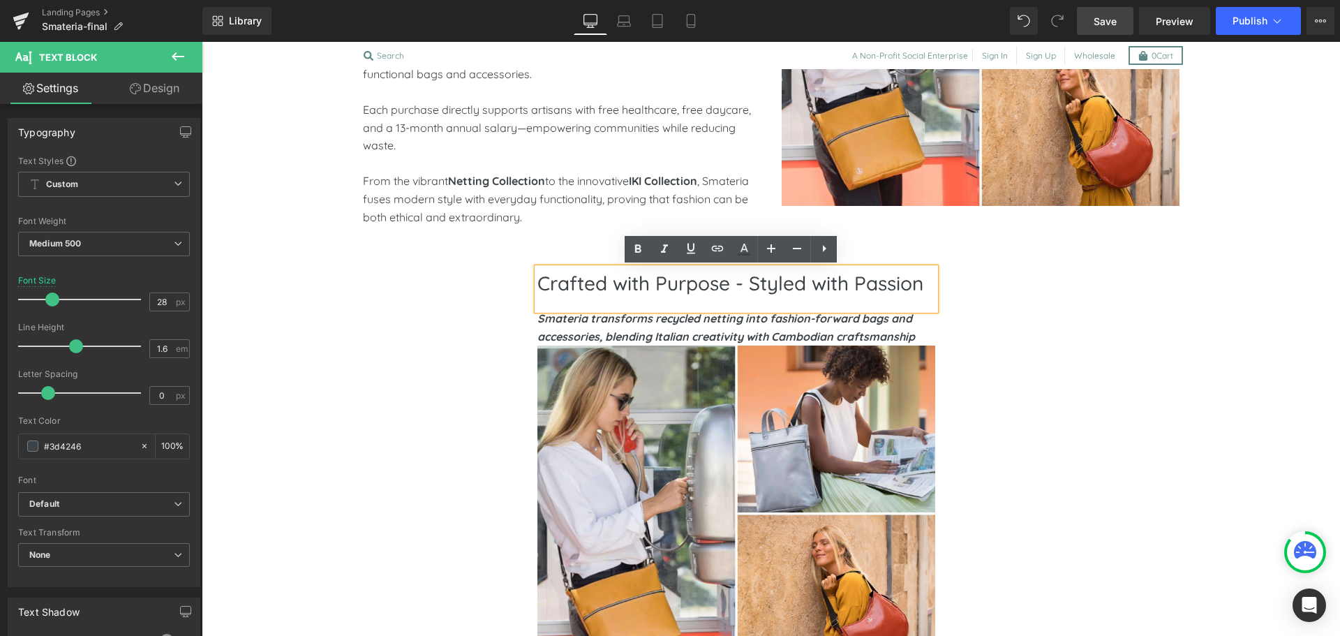
click at [690, 291] on p "Crafted with Purpose - Styled with Passion" at bounding box center [737, 283] width 398 height 31
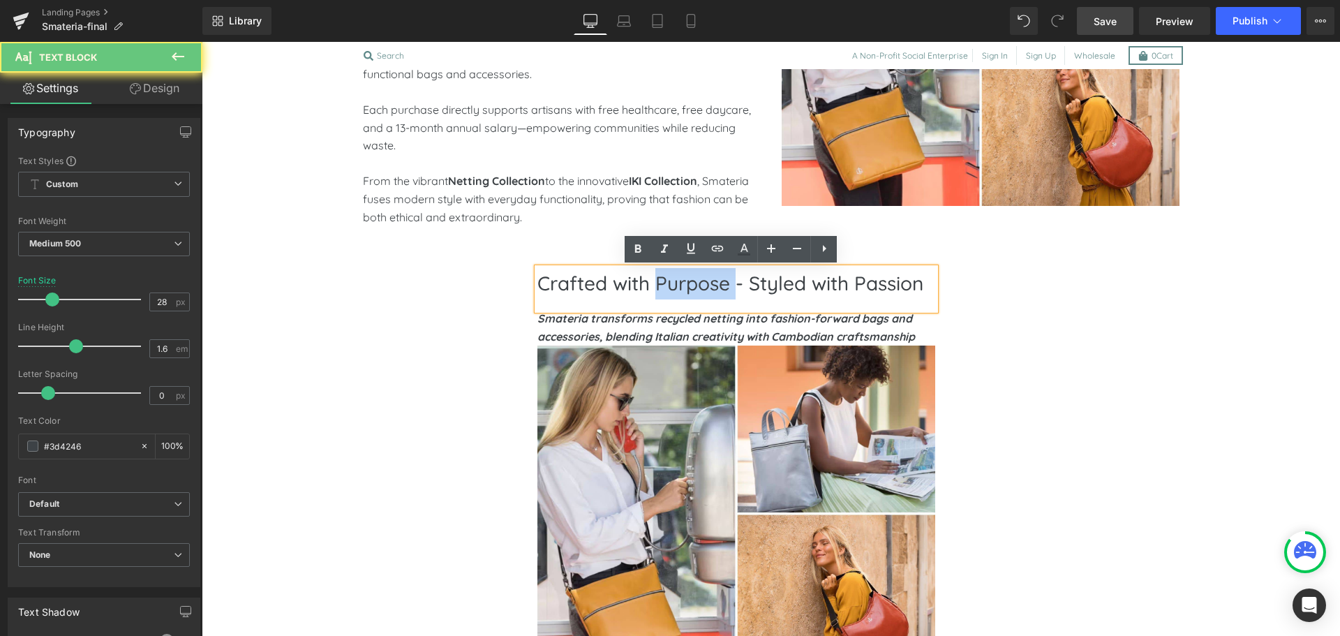
click at [690, 291] on p "Crafted with Purpose - Styled with Passion" at bounding box center [737, 283] width 398 height 31
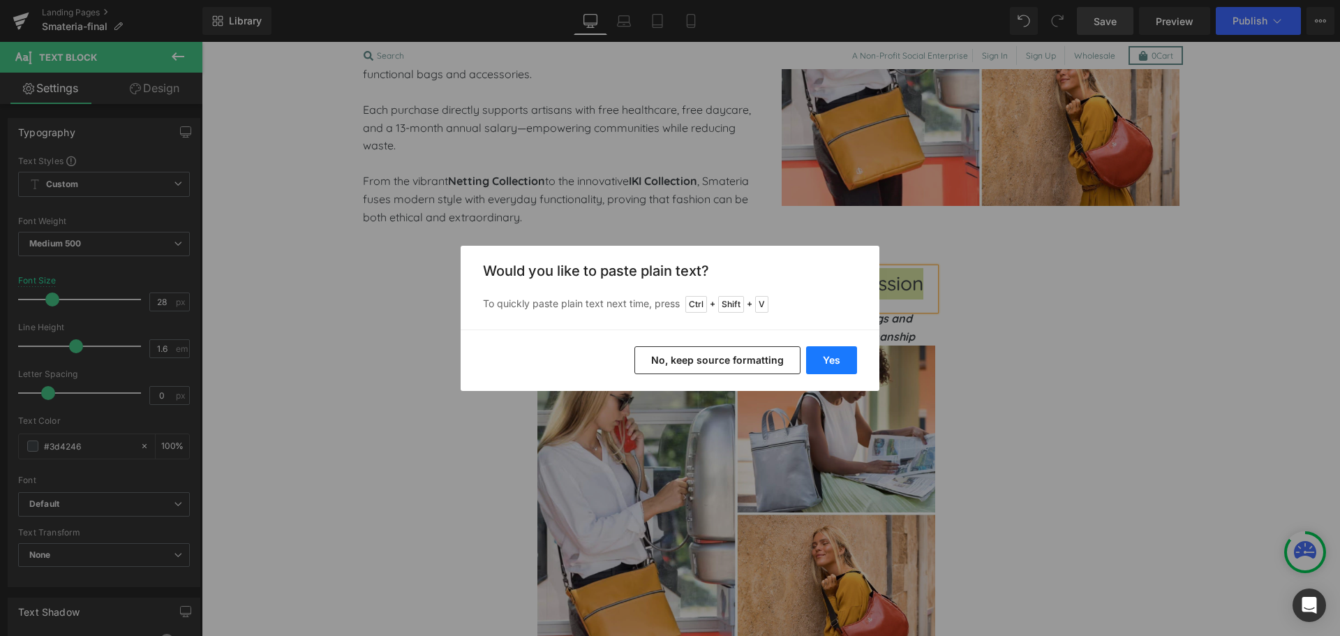
click at [837, 363] on button "Yes" at bounding box center [831, 360] width 51 height 28
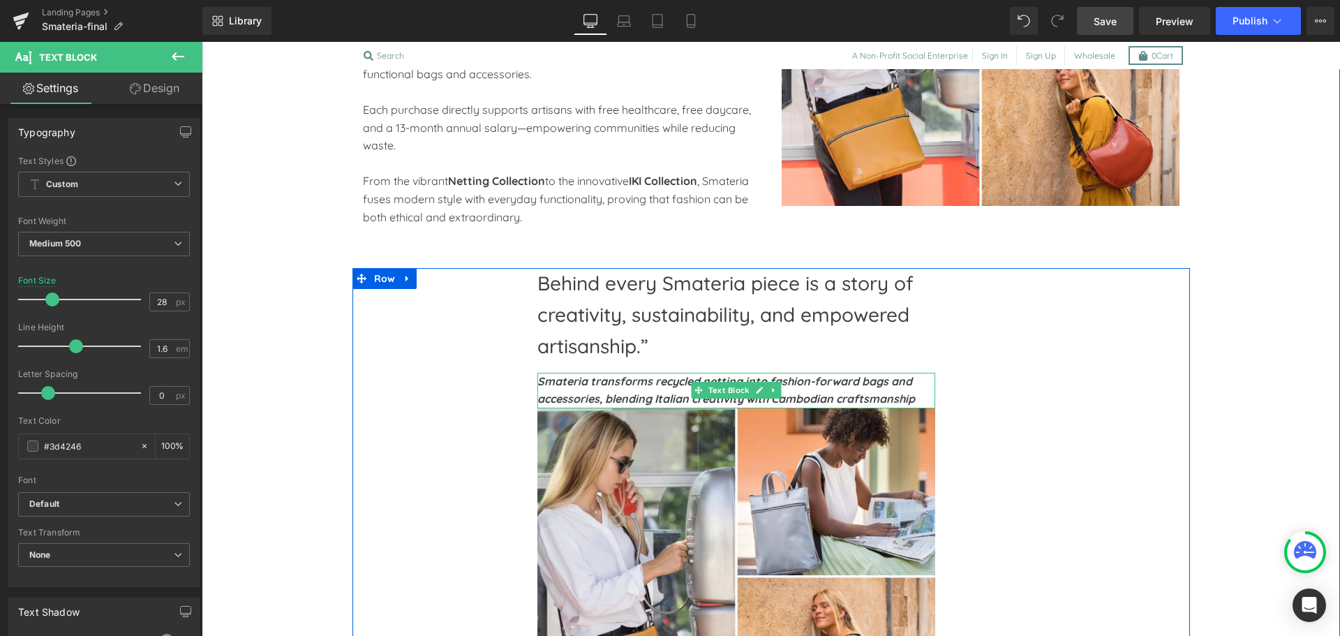
click at [649, 382] on strong "Smateria transforms recycled netting into fashion-forward bags and accessories,…" at bounding box center [727, 390] width 378 height 32
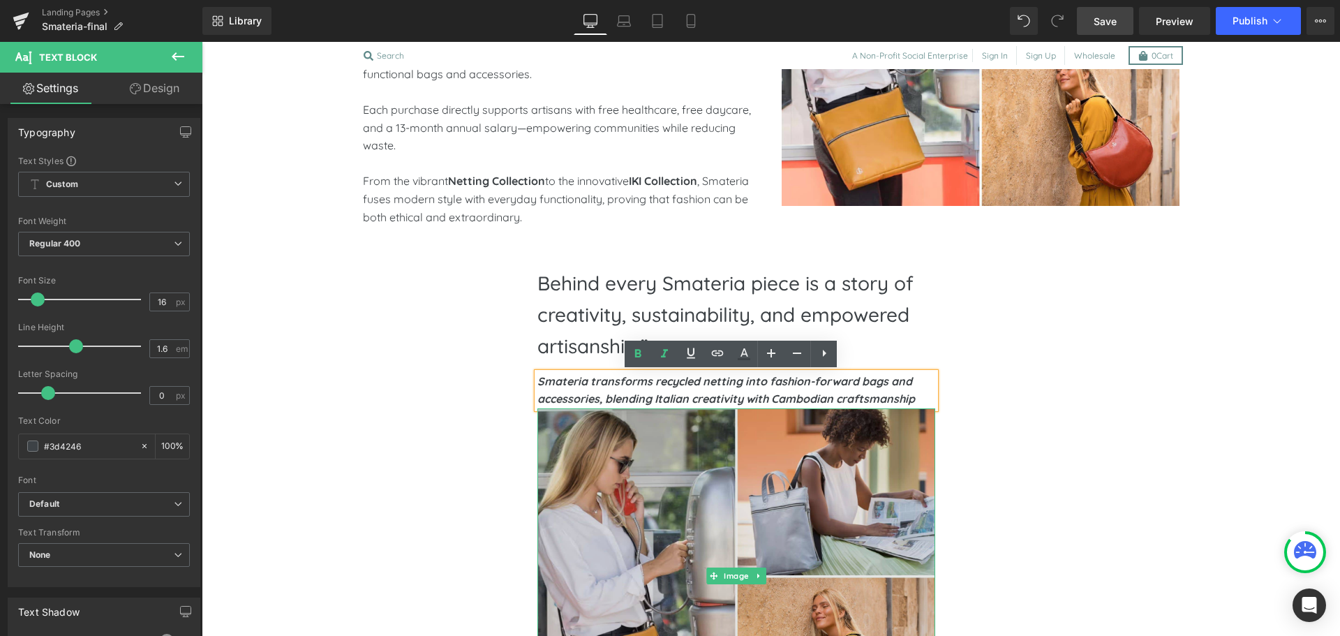
click at [620, 470] on img at bounding box center [737, 576] width 398 height 336
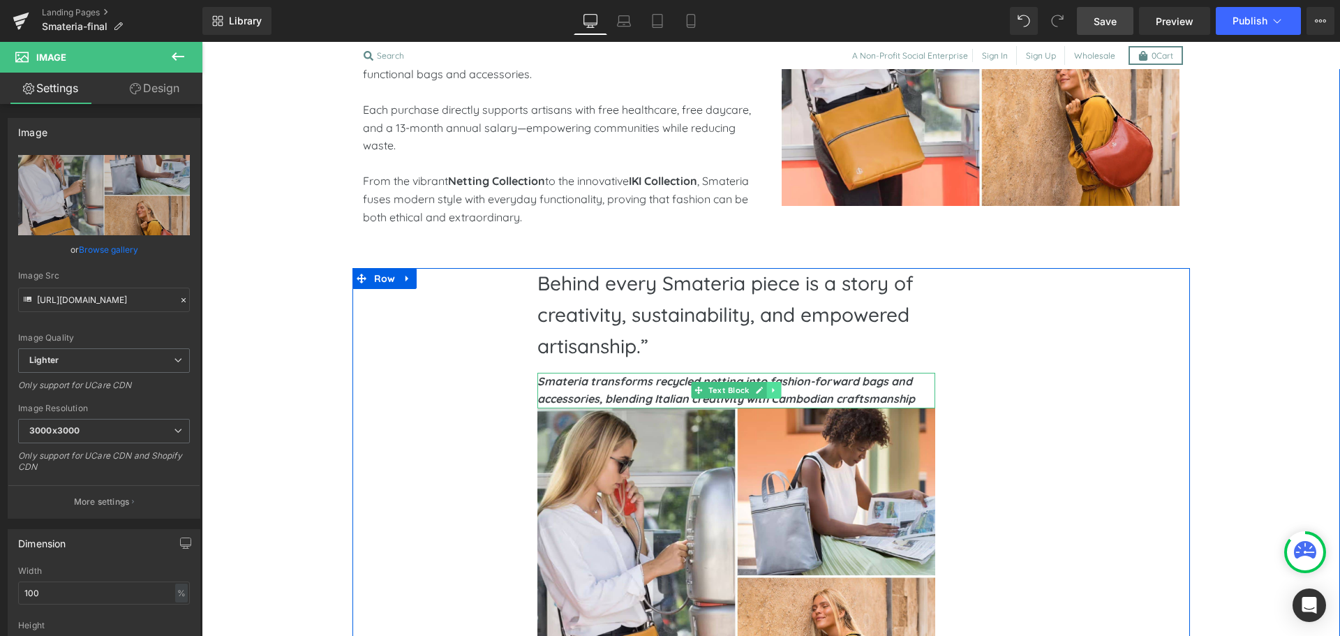
click at [770, 386] on icon at bounding box center [774, 390] width 8 height 8
click at [777, 386] on icon at bounding box center [781, 390] width 8 height 8
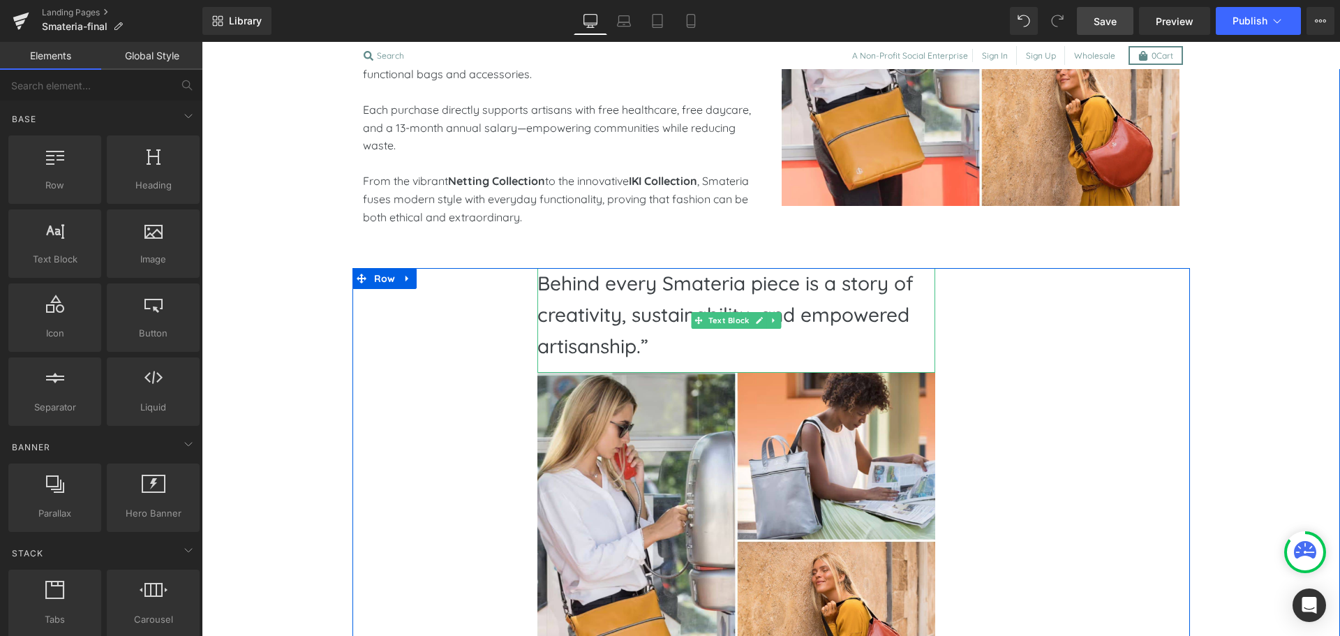
click at [665, 319] on p "Behind every Smateria piece is a story of creativity, sustainability, and empow…" at bounding box center [737, 315] width 398 height 94
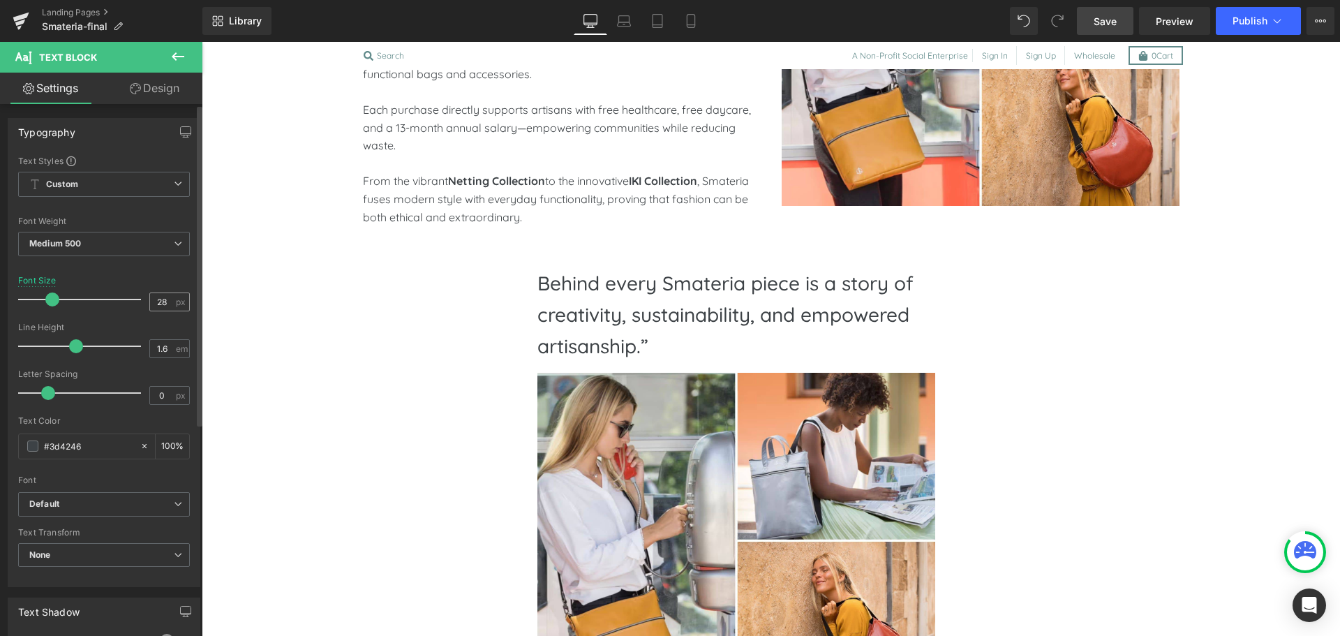
click at [150, 304] on input "28" at bounding box center [162, 301] width 24 height 17
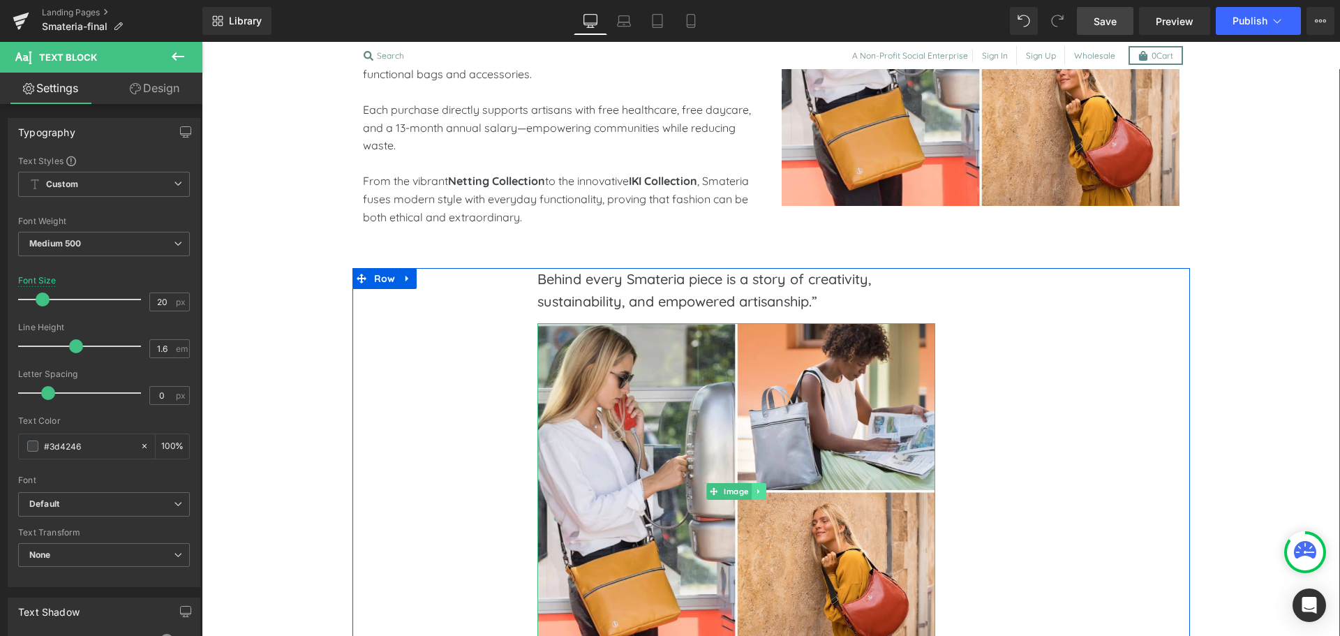
type input "20"
click at [755, 488] on icon at bounding box center [759, 491] width 8 height 8
click at [762, 488] on icon at bounding box center [766, 491] width 8 height 8
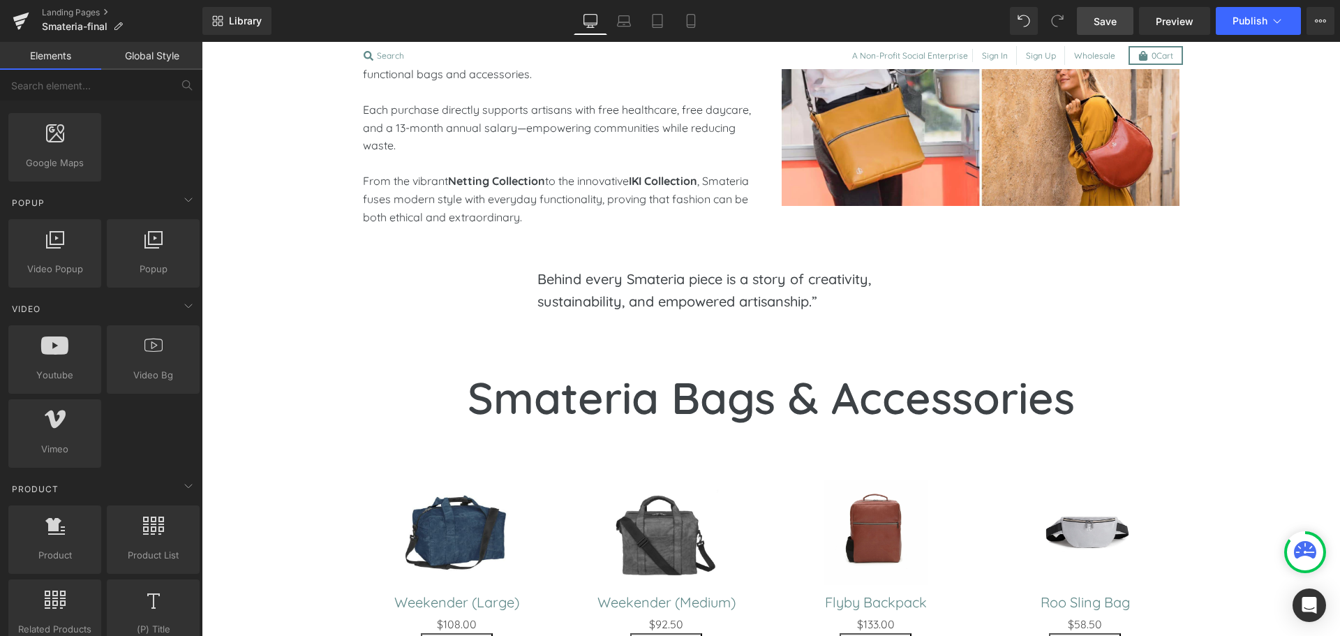
scroll to position [743, 0]
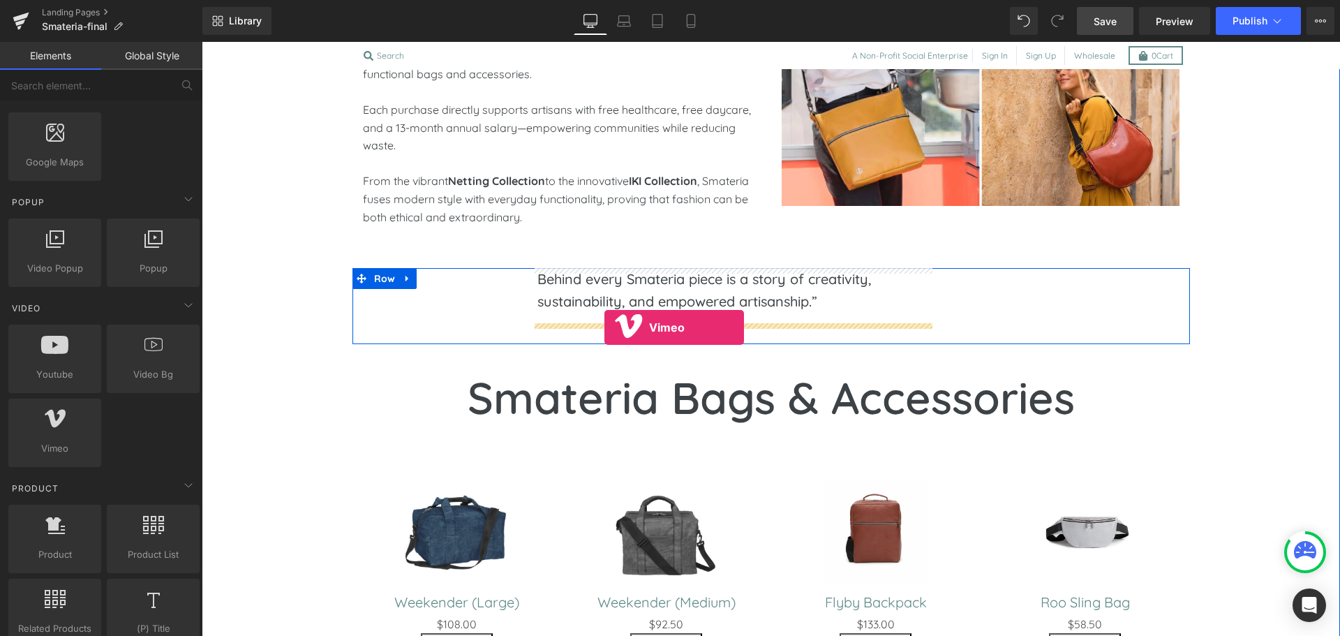
drag, startPoint x: 262, startPoint y: 479, endPoint x: 605, endPoint y: 327, distance: 374.7
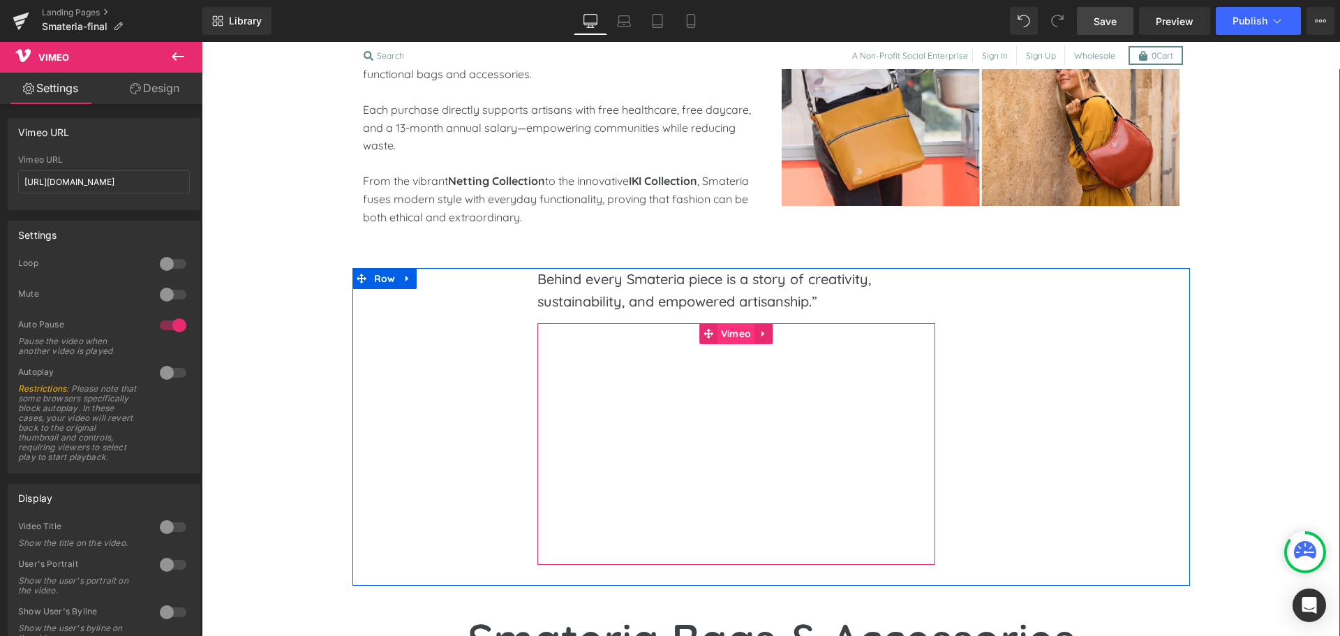
click at [722, 336] on span "Vimeo" at bounding box center [737, 333] width 38 height 21
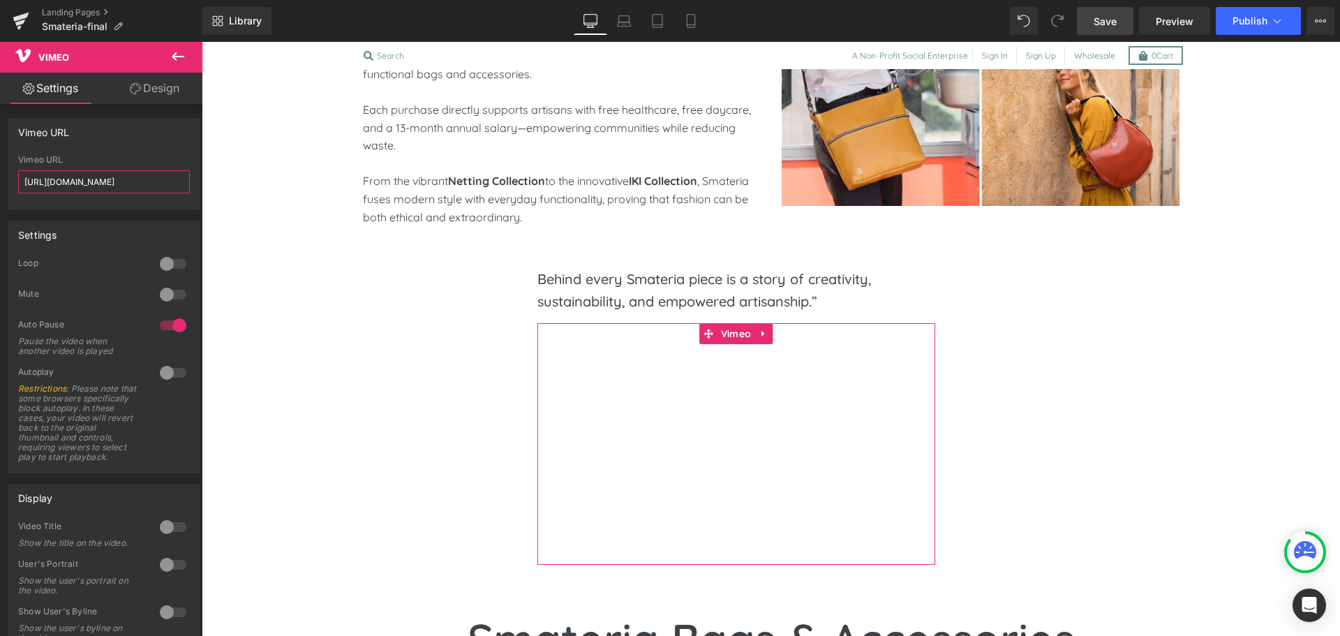
click at [77, 189] on input "https://vimeo.com/57600809" at bounding box center [104, 181] width 172 height 23
paste input "1110579087"
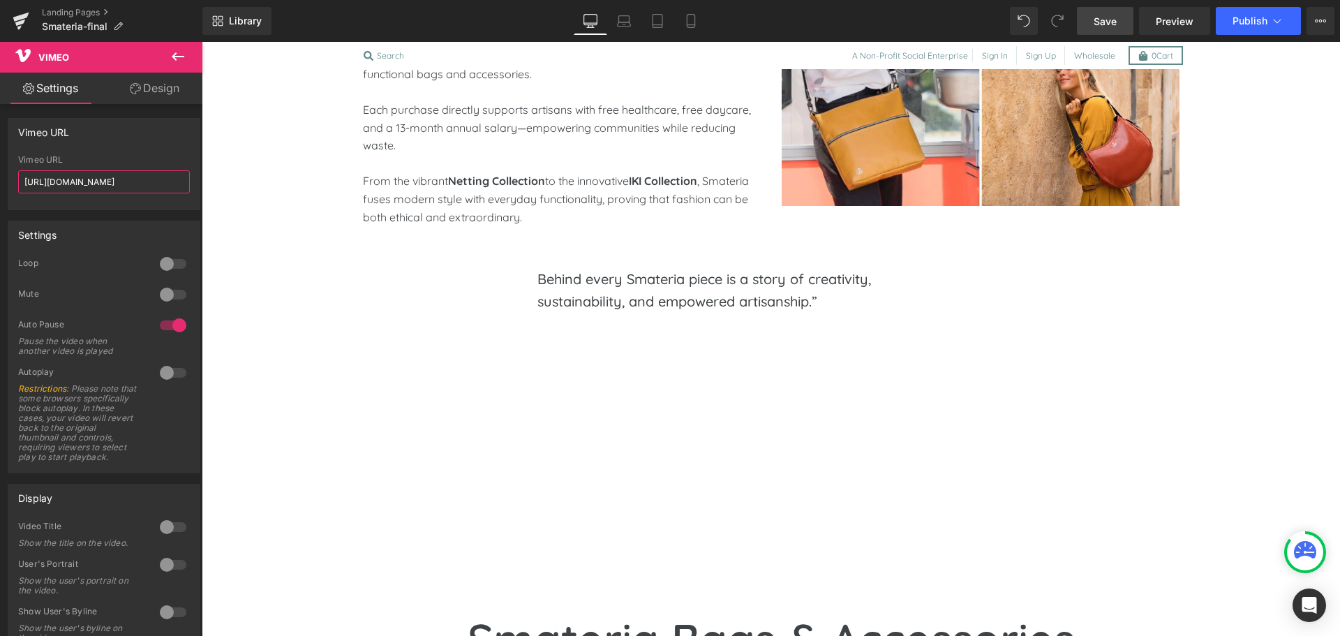
type input "https://vimeo.com/1110579087"
click at [1114, 20] on span "Save" at bounding box center [1105, 21] width 23 height 15
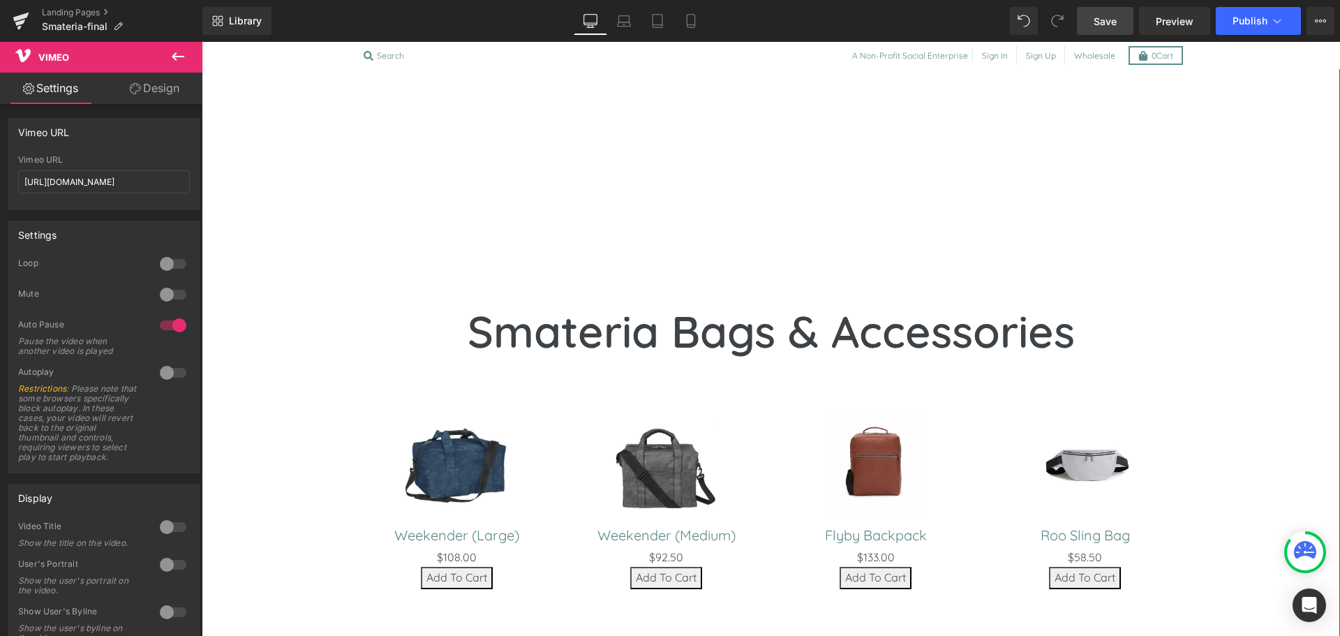
scroll to position [1258, 0]
click at [474, 342] on h1 "Smateria Bags & Accessories" at bounding box center [771, 331] width 817 height 66
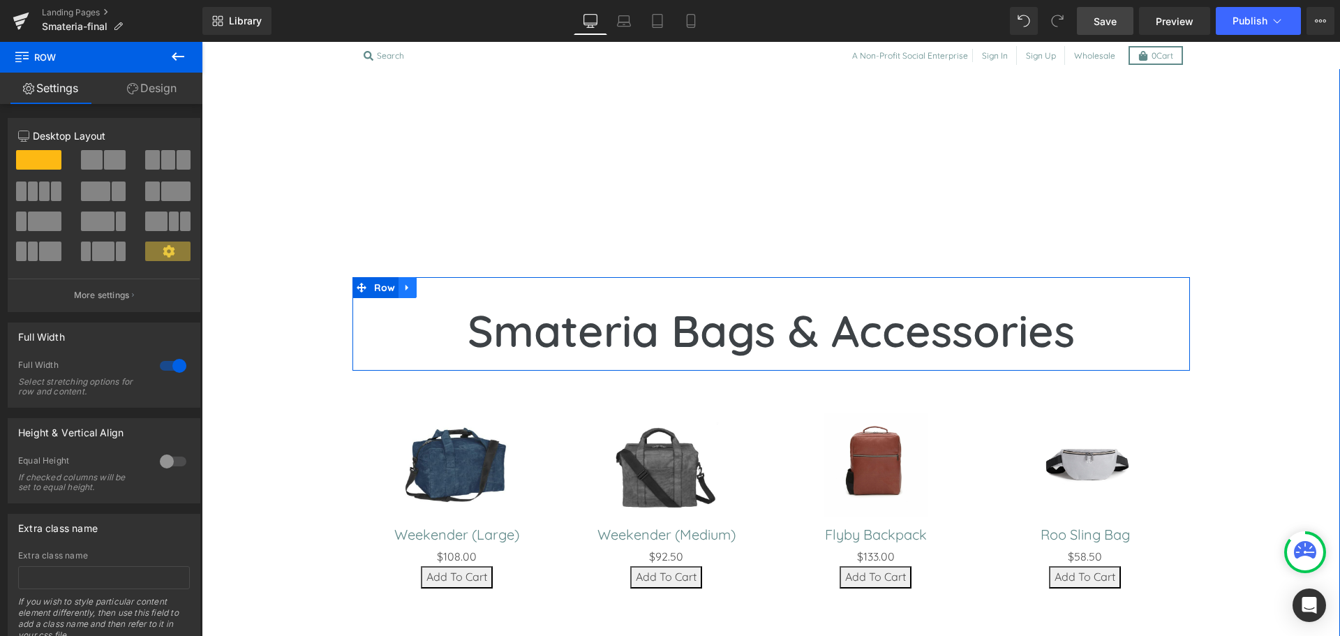
click at [407, 288] on link at bounding box center [408, 287] width 18 height 21
click at [435, 287] on link at bounding box center [444, 287] width 18 height 21
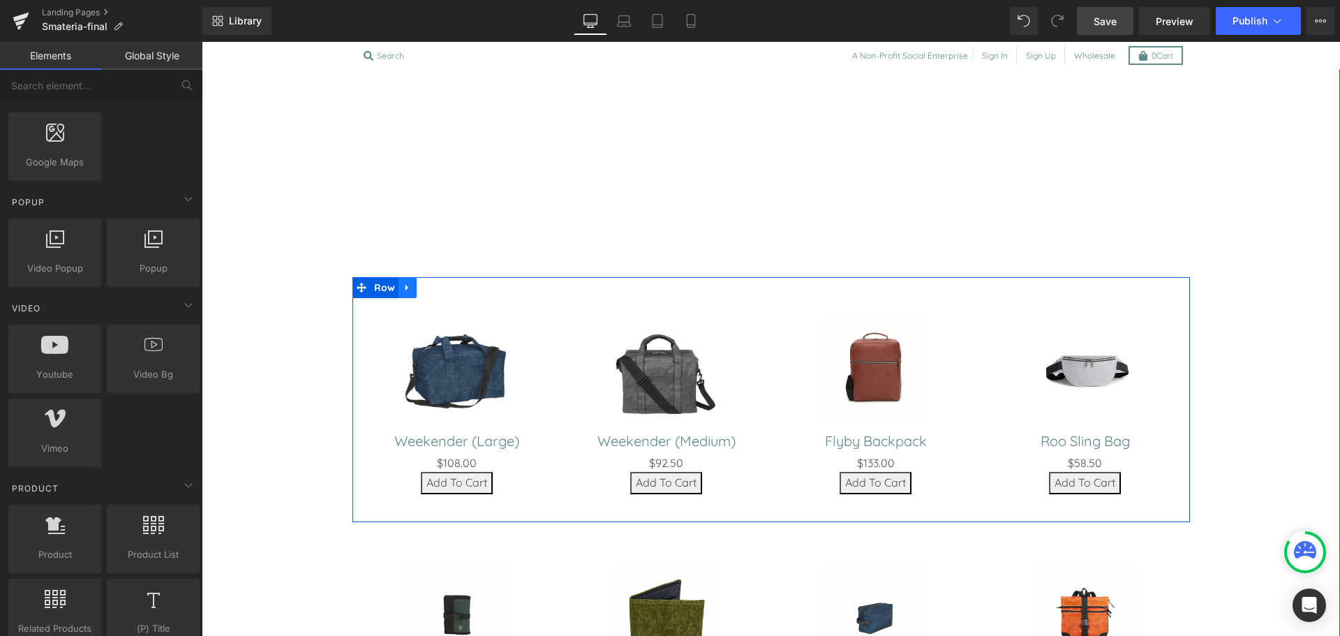
click at [405, 289] on icon at bounding box center [408, 287] width 10 height 10
click at [440, 290] on icon at bounding box center [444, 288] width 10 height 10
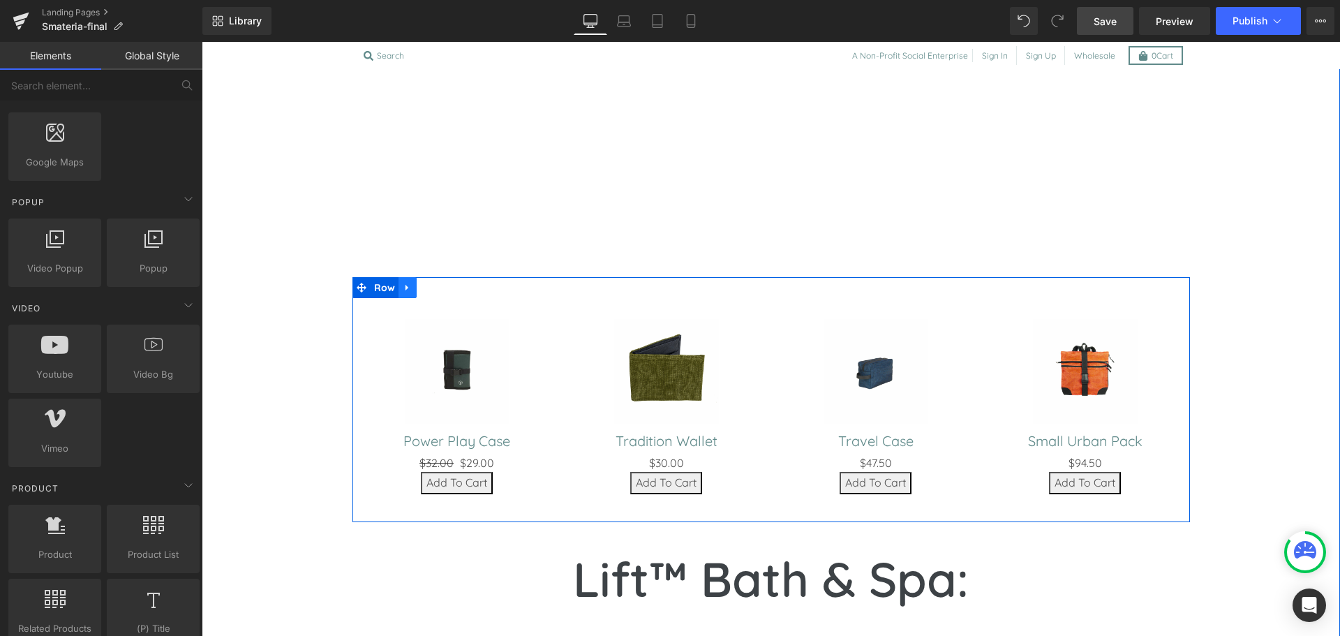
click at [408, 289] on link at bounding box center [408, 287] width 18 height 21
click at [440, 287] on icon at bounding box center [444, 288] width 10 height 10
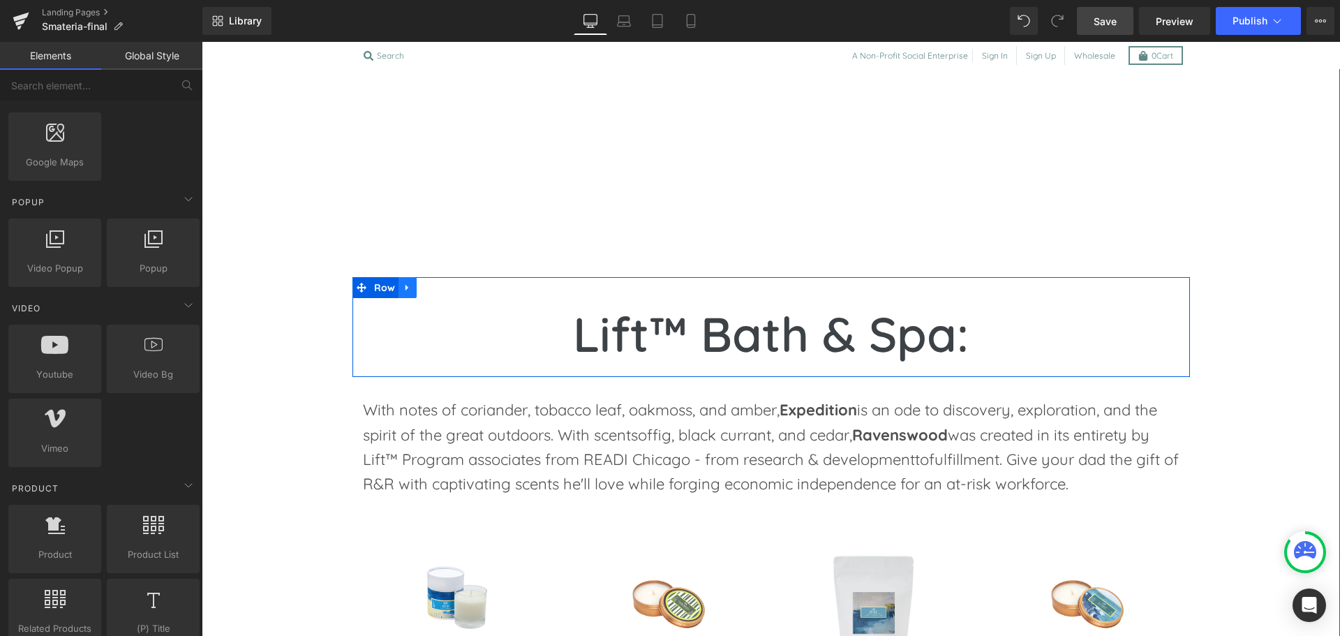
click at [406, 288] on icon at bounding box center [408, 287] width 10 height 10
click at [439, 286] on icon at bounding box center [444, 288] width 10 height 10
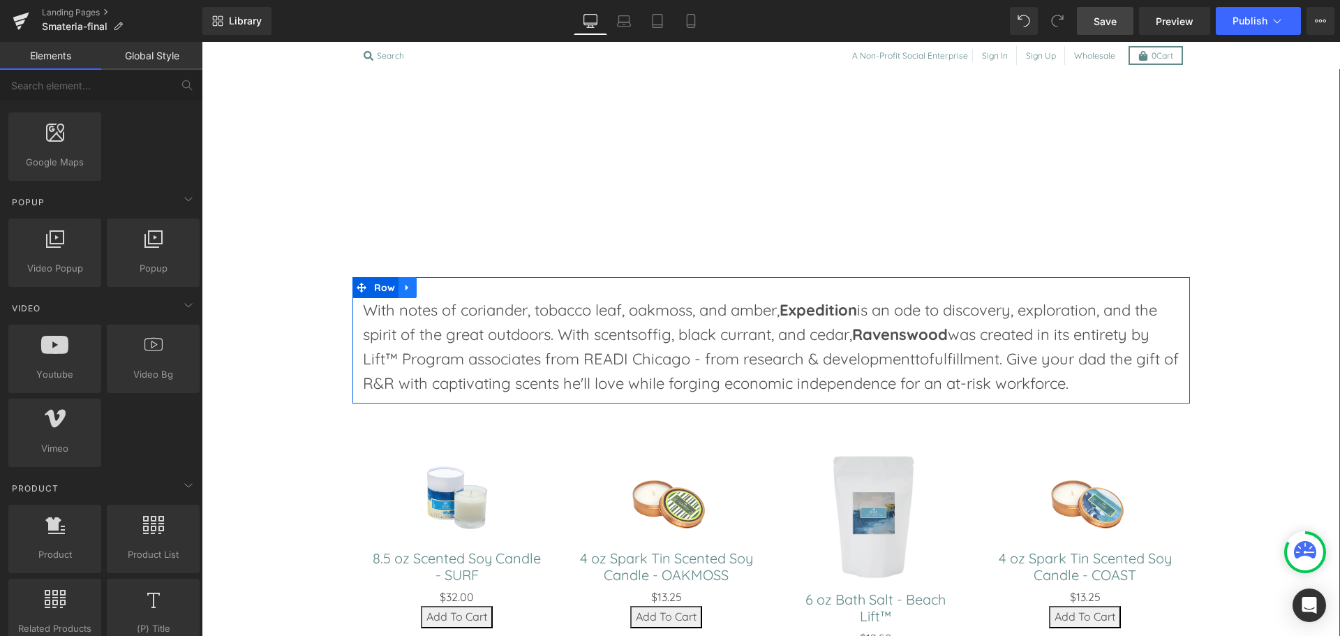
click at [403, 290] on icon at bounding box center [408, 287] width 10 height 10
click at [440, 289] on icon at bounding box center [444, 288] width 10 height 10
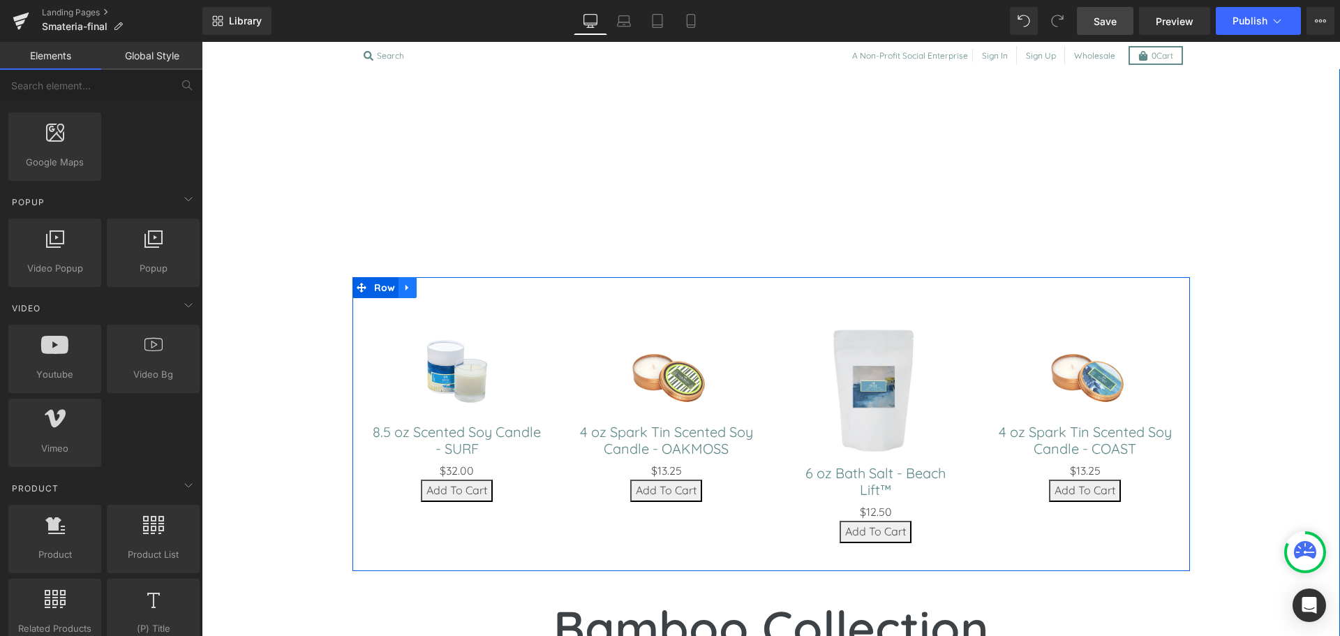
click at [410, 285] on link at bounding box center [408, 287] width 18 height 21
click at [435, 284] on link at bounding box center [444, 287] width 18 height 21
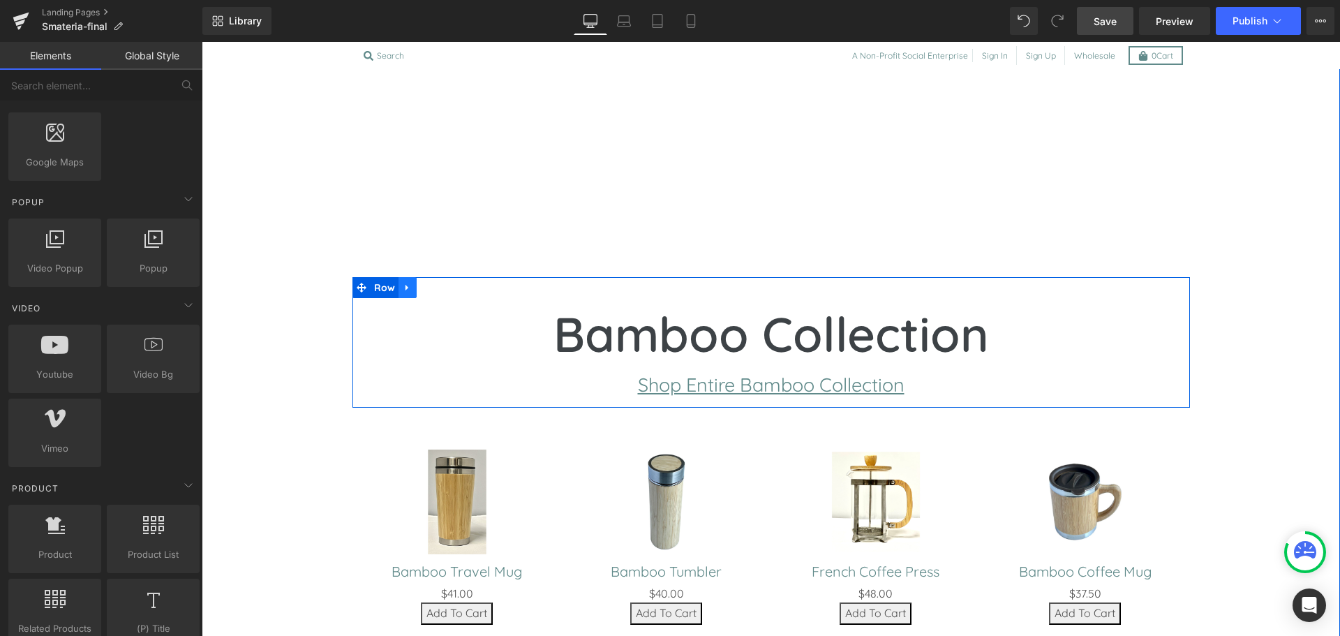
click at [403, 290] on icon at bounding box center [408, 287] width 10 height 10
click at [439, 286] on icon at bounding box center [444, 287] width 10 height 10
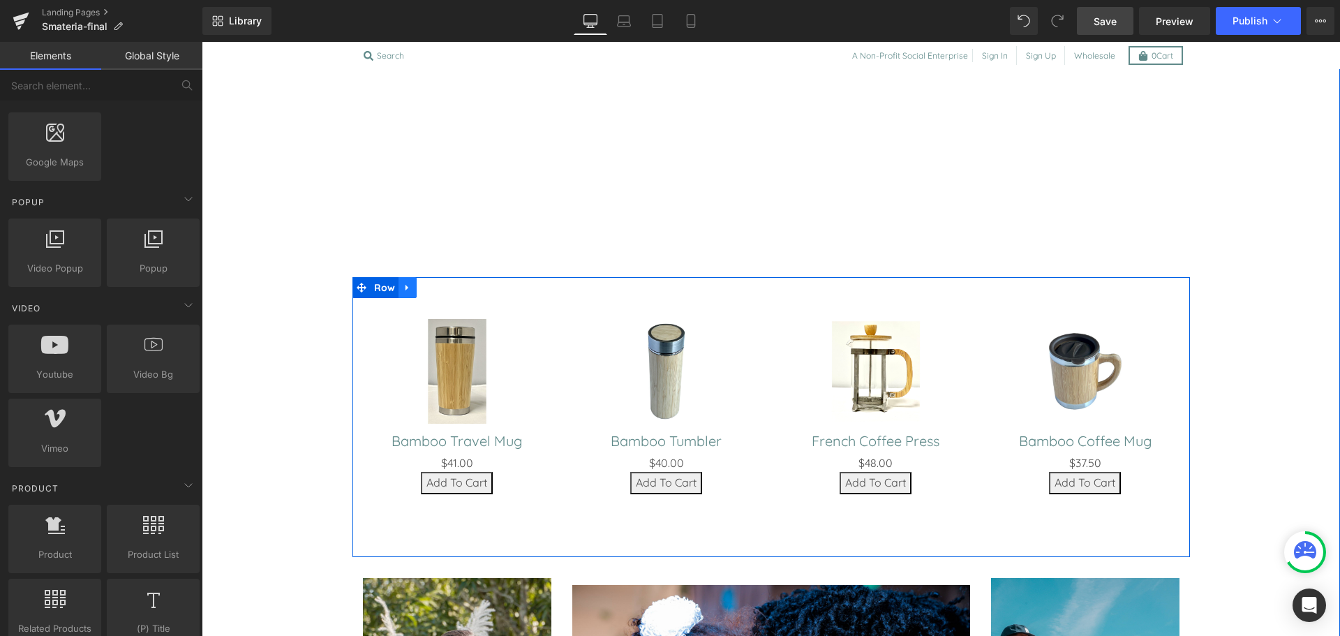
click at [406, 290] on icon at bounding box center [408, 287] width 10 height 10
click at [435, 283] on link at bounding box center [444, 287] width 18 height 21
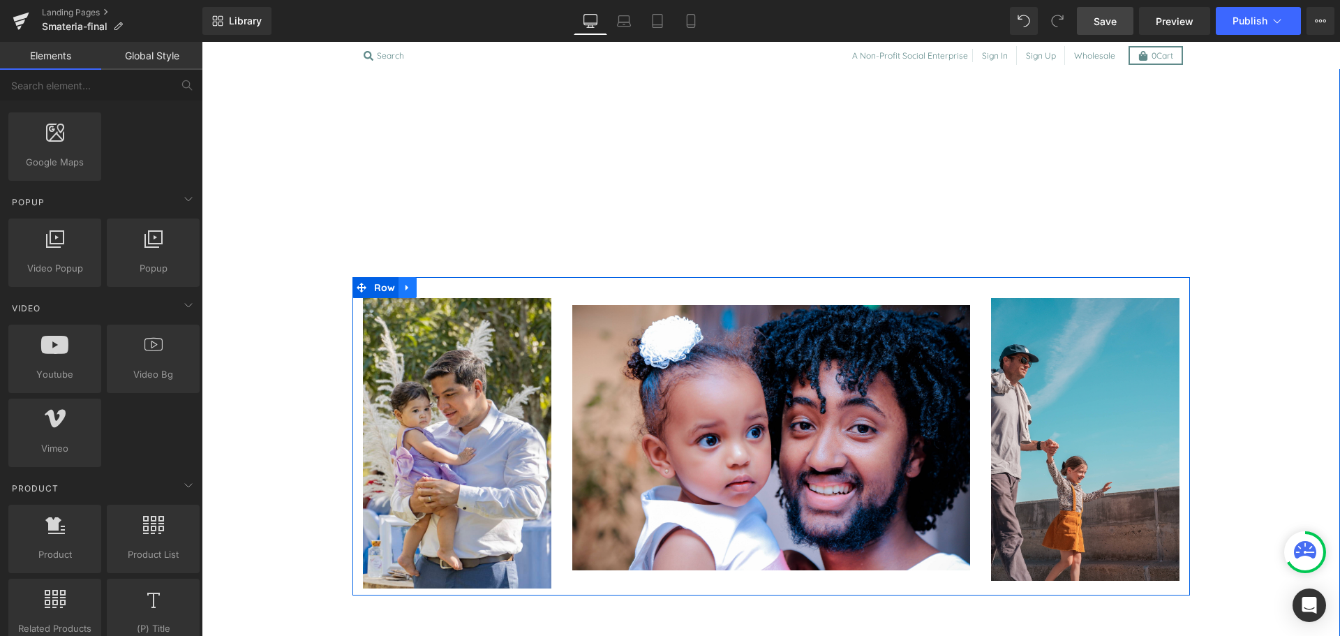
click at [403, 285] on icon at bounding box center [408, 287] width 10 height 10
click at [439, 289] on icon at bounding box center [444, 288] width 10 height 10
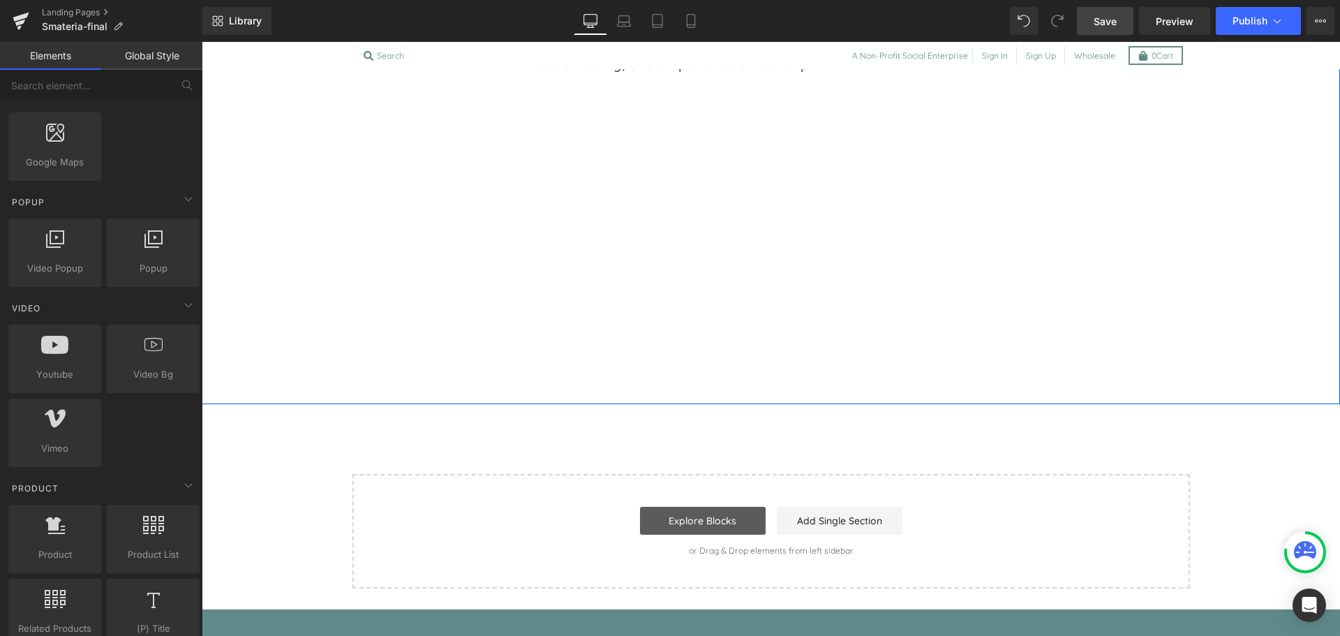
scroll to position [1187, 0]
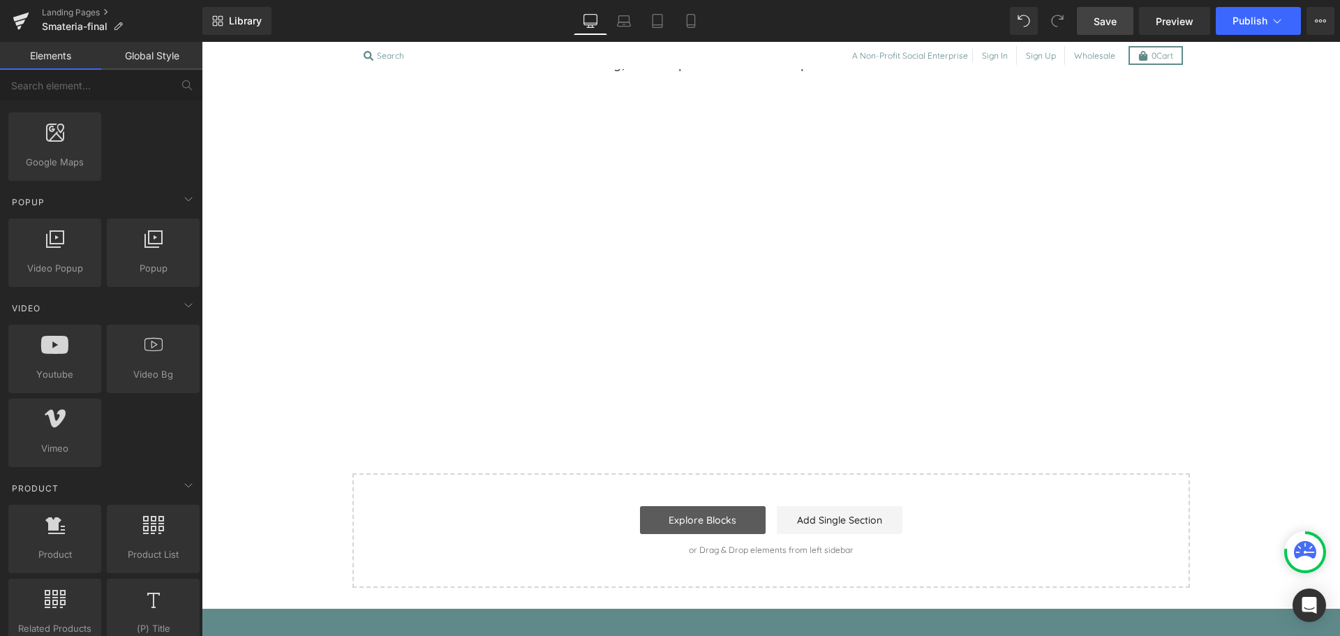
click at [728, 515] on link "Explore Blocks" at bounding box center [703, 520] width 126 height 28
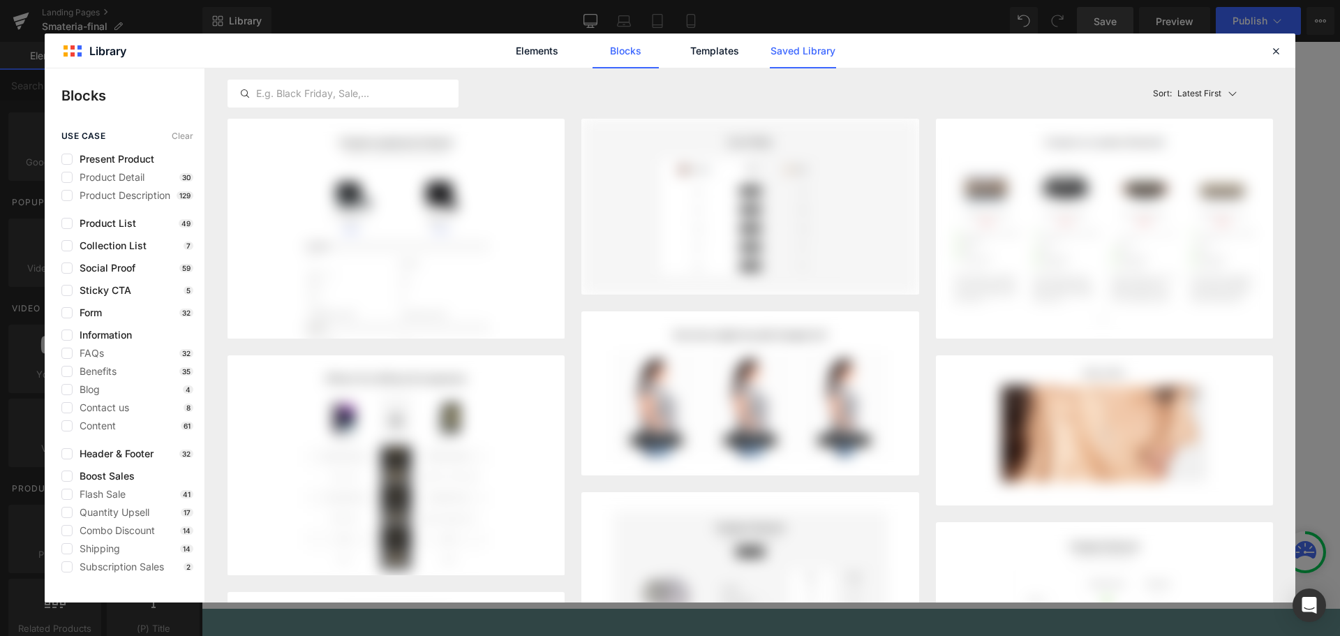
click at [784, 63] on link "Saved Library" at bounding box center [803, 51] width 66 height 35
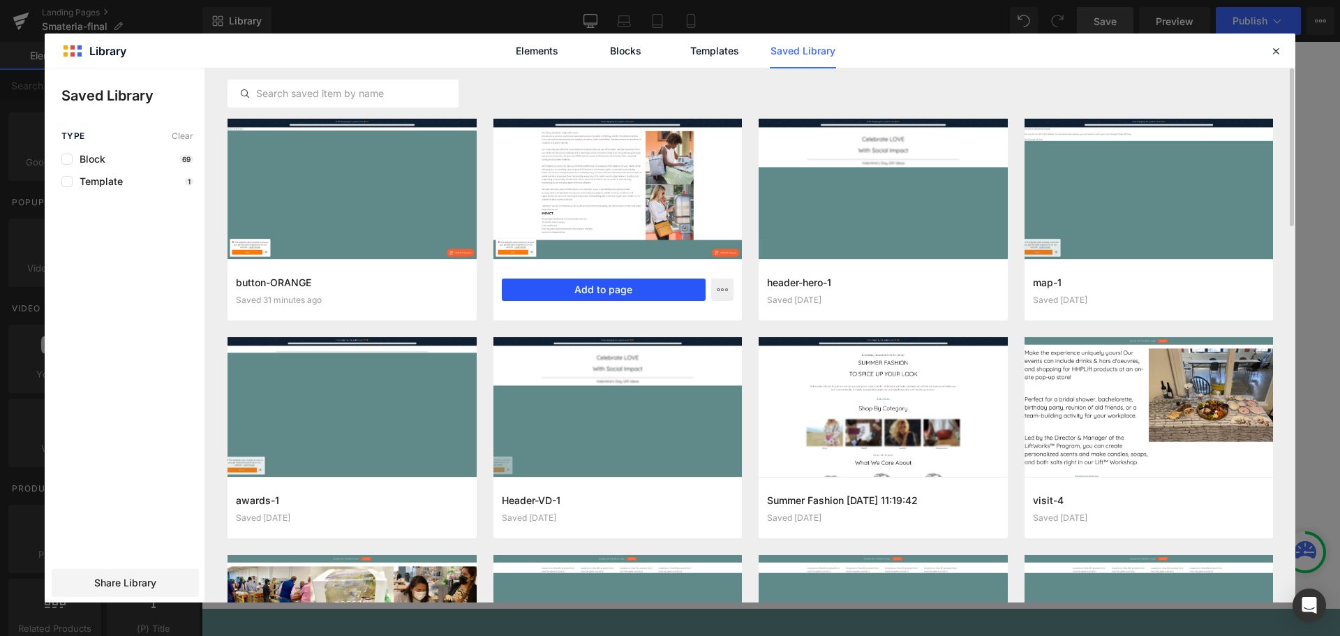
click at [612, 285] on button "Add to page" at bounding box center [604, 290] width 205 height 22
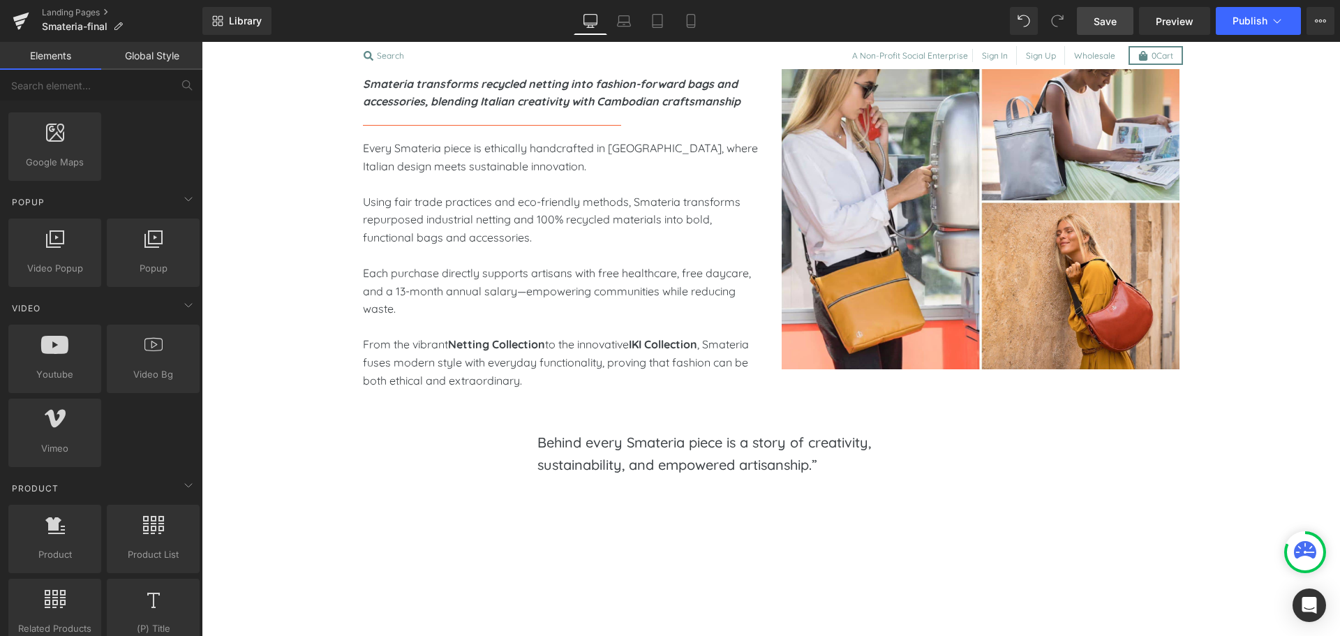
scroll to position [783, 0]
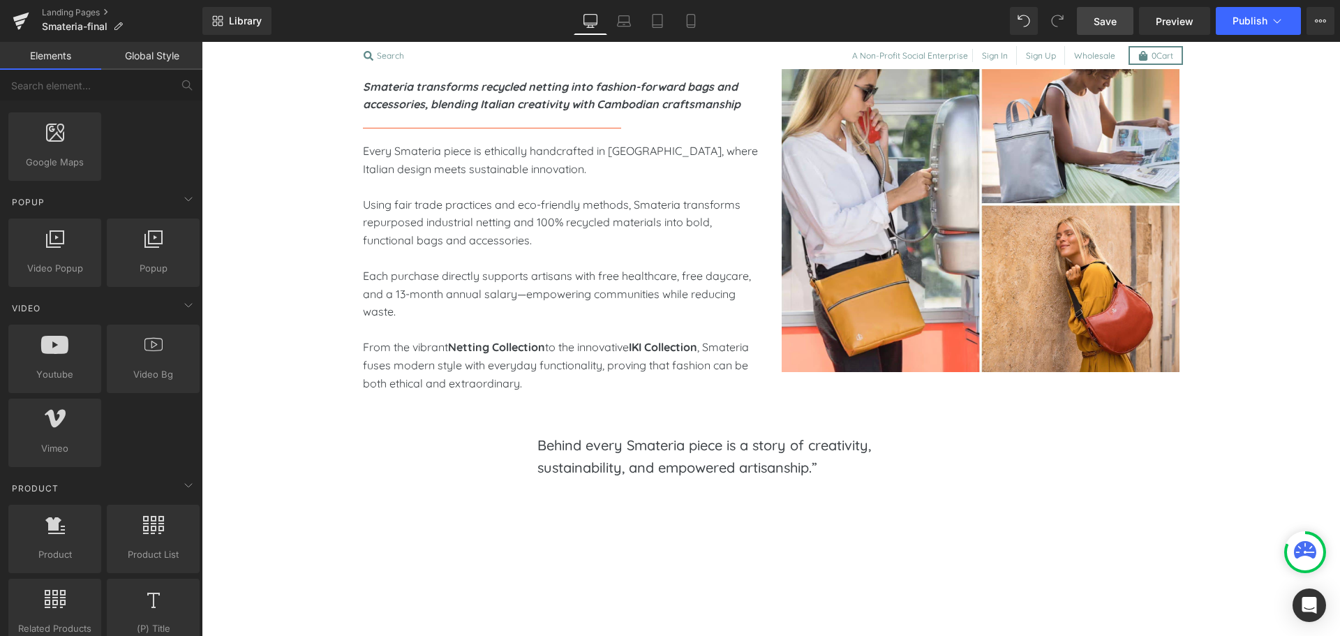
click at [1088, 19] on link "Save" at bounding box center [1105, 21] width 57 height 28
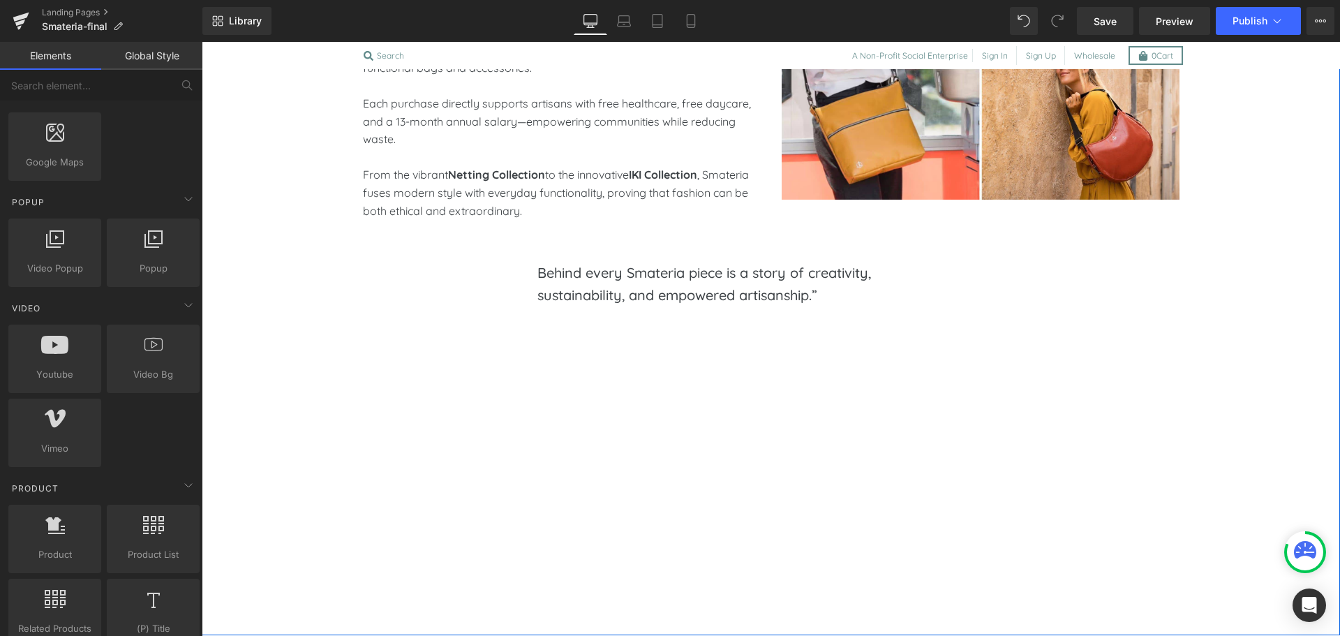
scroll to position [958, 0]
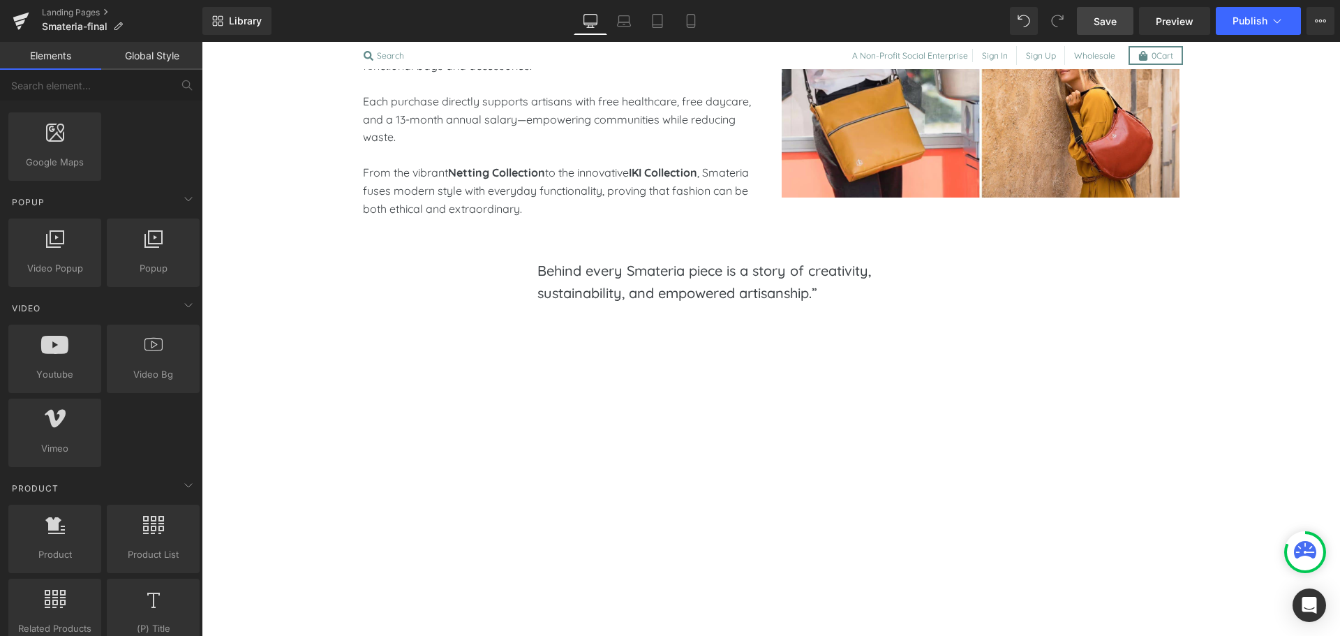
click at [1109, 32] on link "Save" at bounding box center [1105, 21] width 57 height 28
click at [1246, 39] on div "Library Desktop Desktop Laptop Tablet Mobile Save Preview Publish Scheduled Vie…" at bounding box center [771, 21] width 1138 height 42
click at [1237, 27] on button "Publish" at bounding box center [1258, 21] width 85 height 28
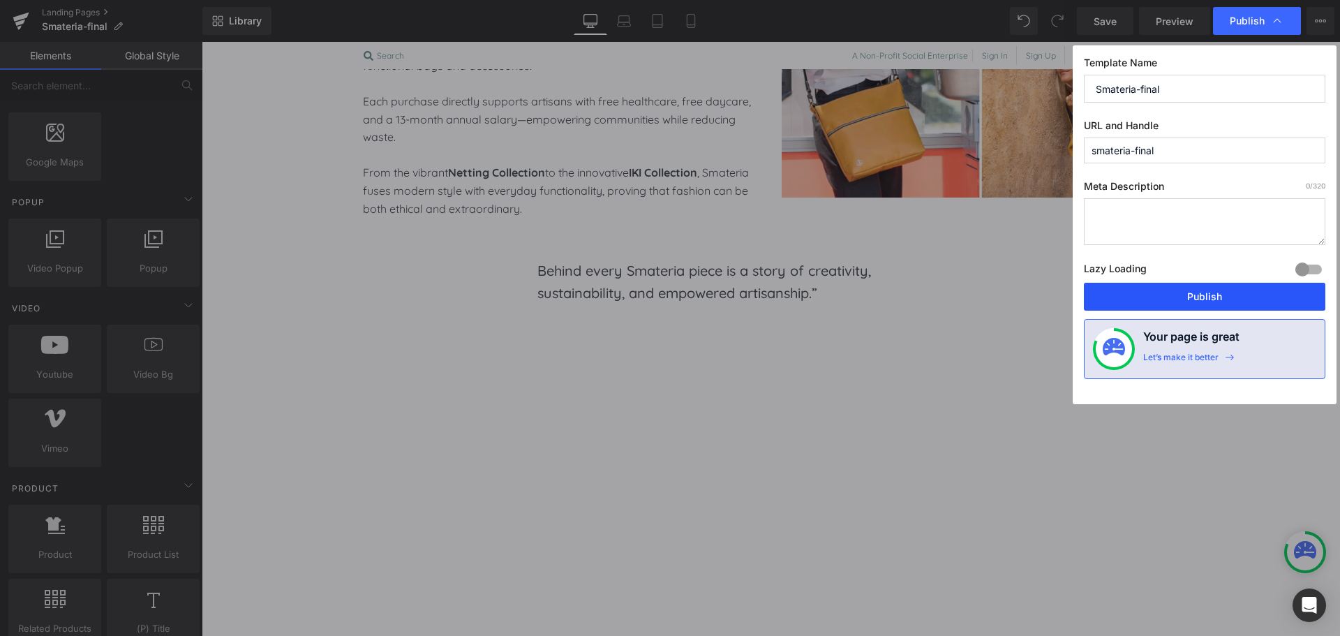
click at [1168, 295] on button "Publish" at bounding box center [1205, 297] width 242 height 28
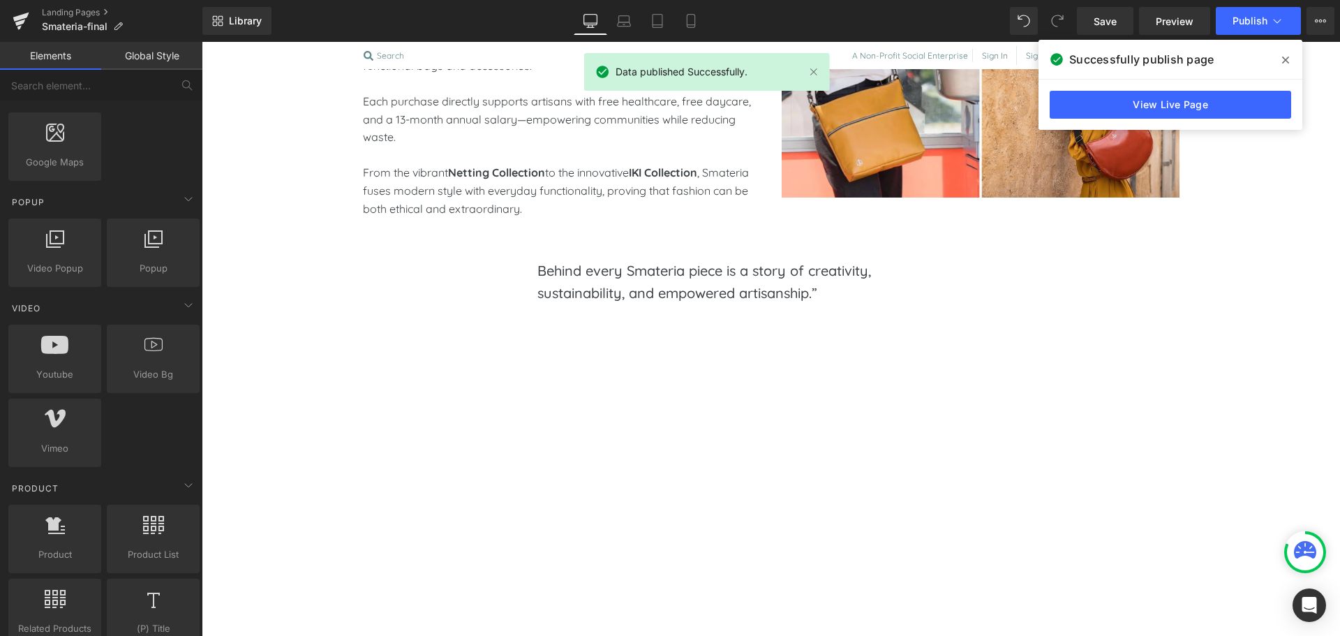
click at [1284, 60] on icon at bounding box center [1285, 59] width 7 height 11
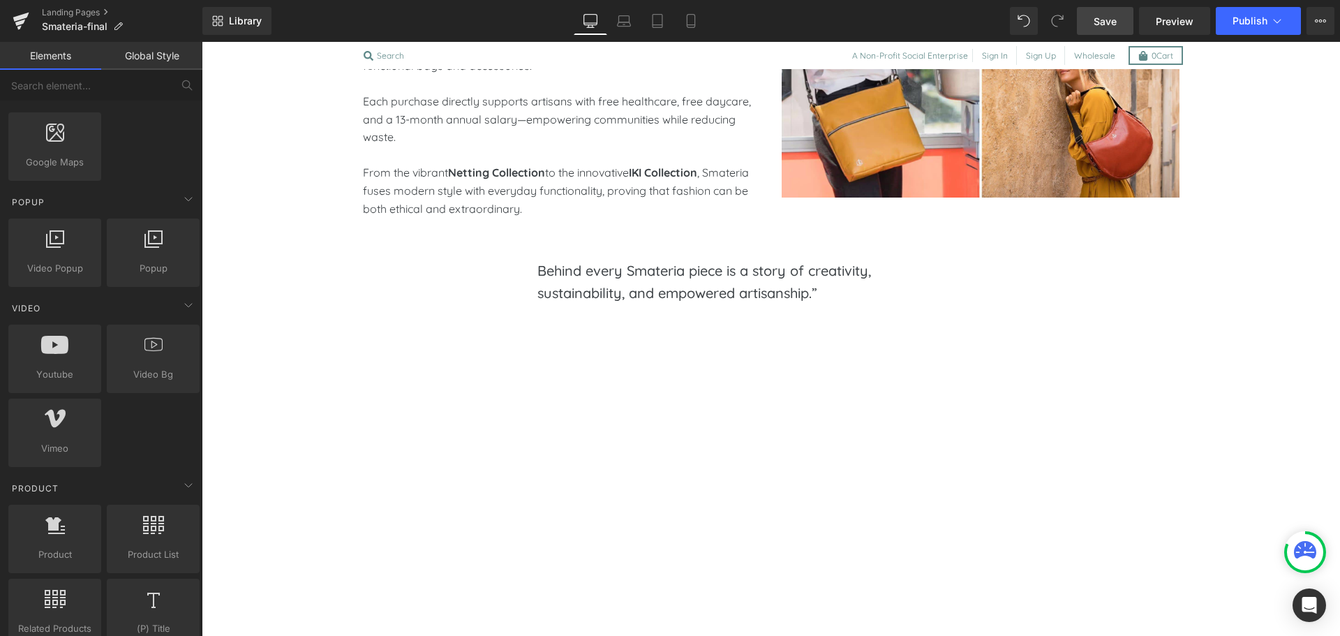
click at [1092, 31] on link "Save" at bounding box center [1105, 21] width 57 height 28
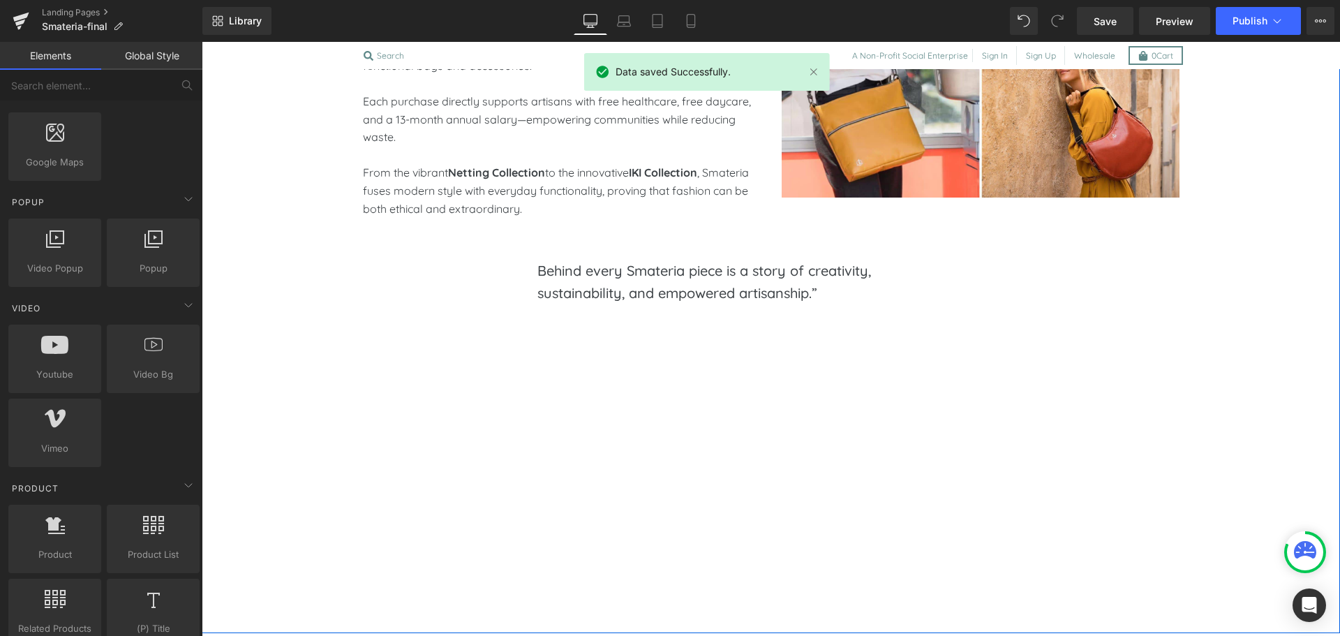
click at [286, 260] on div "Crafted with Purpose - Styled with Passion  Text Block Smateria transforms rec…" at bounding box center [771, 220] width 1097 height 716
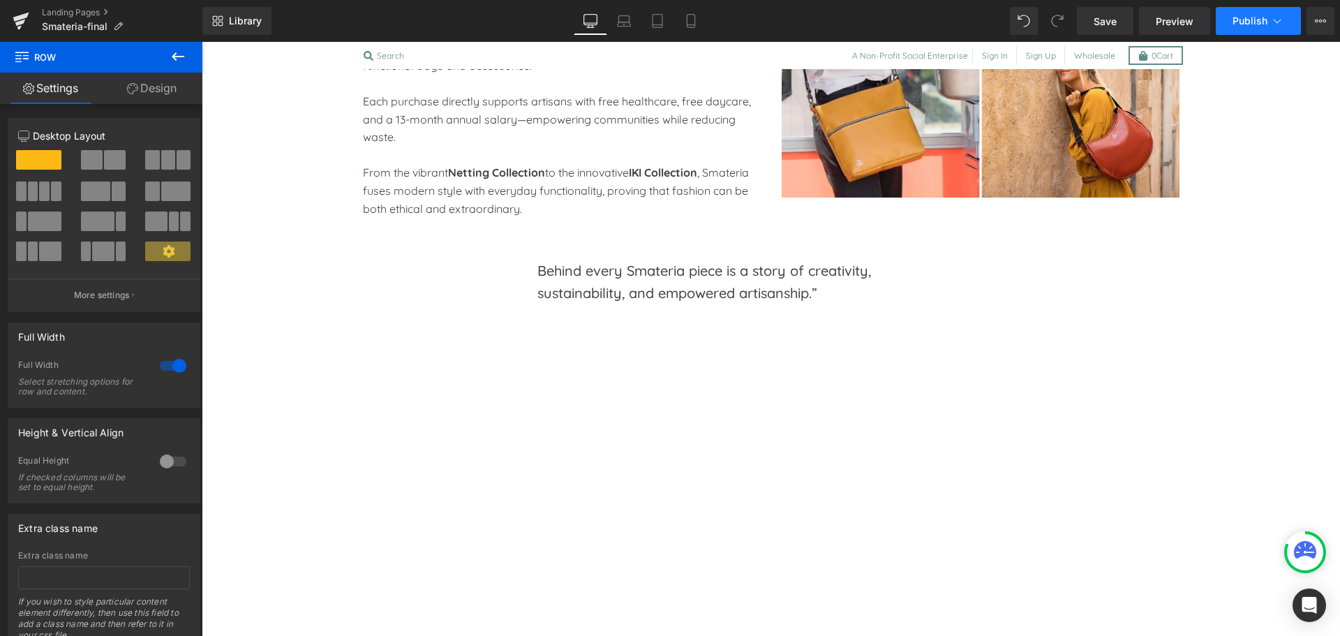
click at [1234, 21] on span "Publish" at bounding box center [1250, 20] width 35 height 11
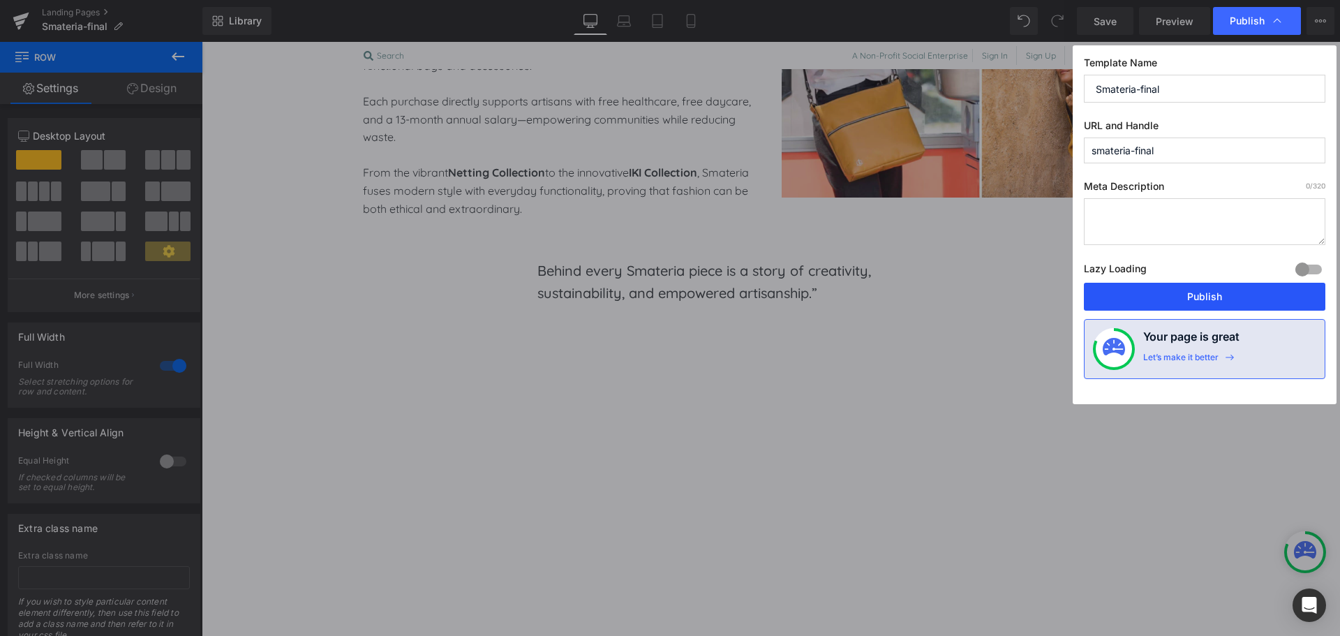
click at [1191, 296] on button "Publish" at bounding box center [1205, 297] width 242 height 28
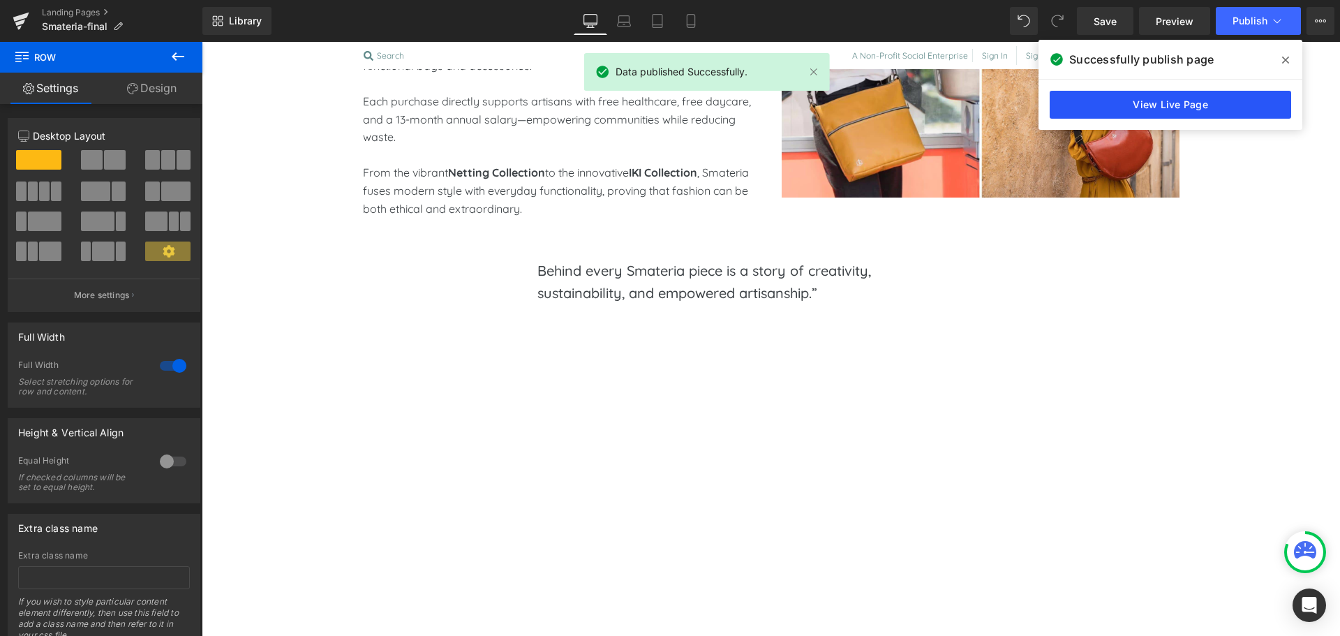
click at [1217, 98] on link "View Live Page" at bounding box center [1171, 105] width 242 height 28
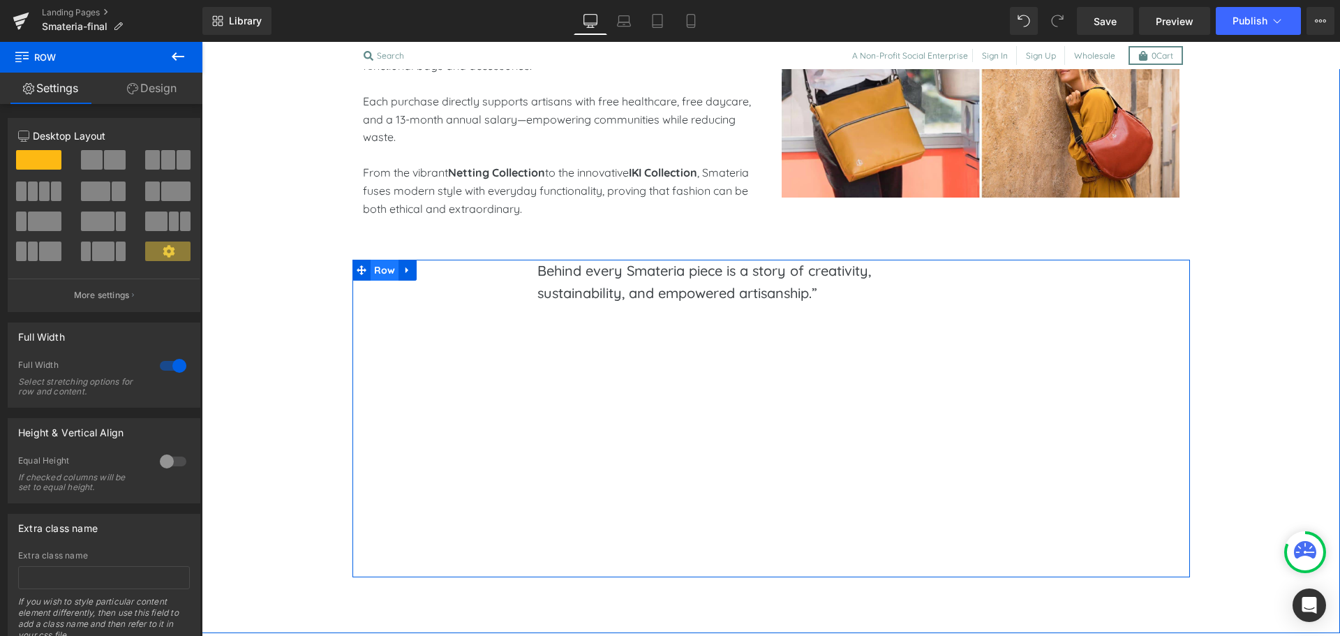
click at [378, 269] on span "Row" at bounding box center [385, 270] width 29 height 21
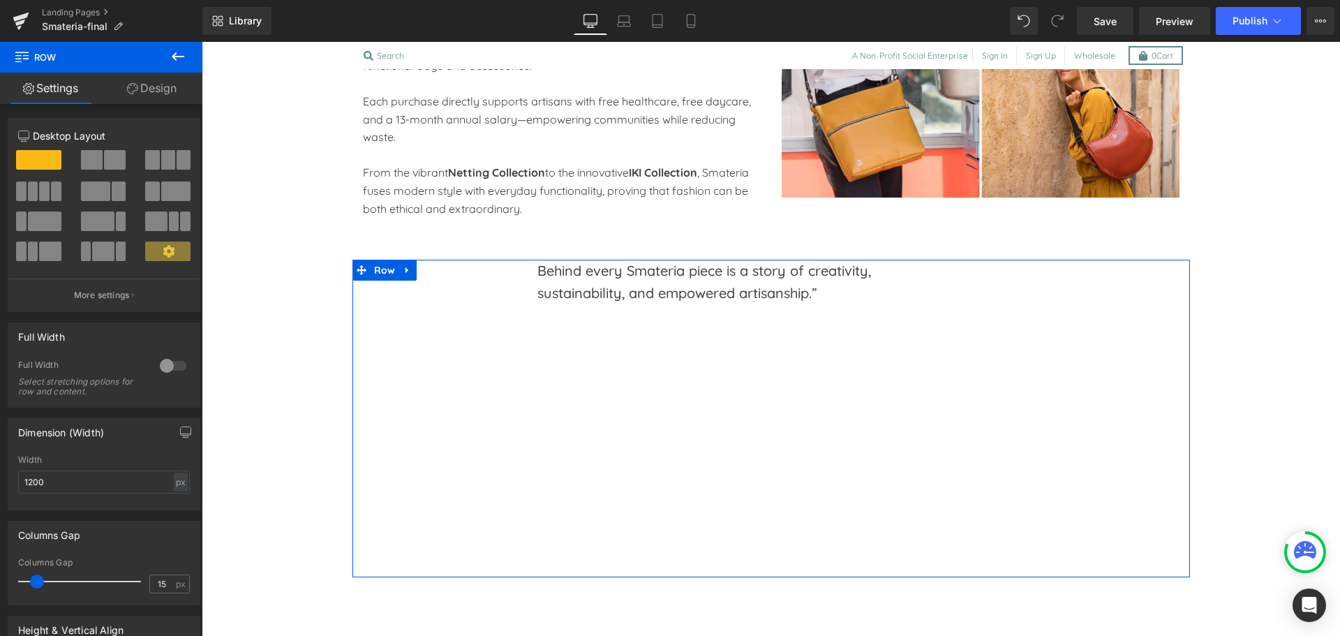
click at [144, 84] on link "Design" at bounding box center [151, 88] width 101 height 31
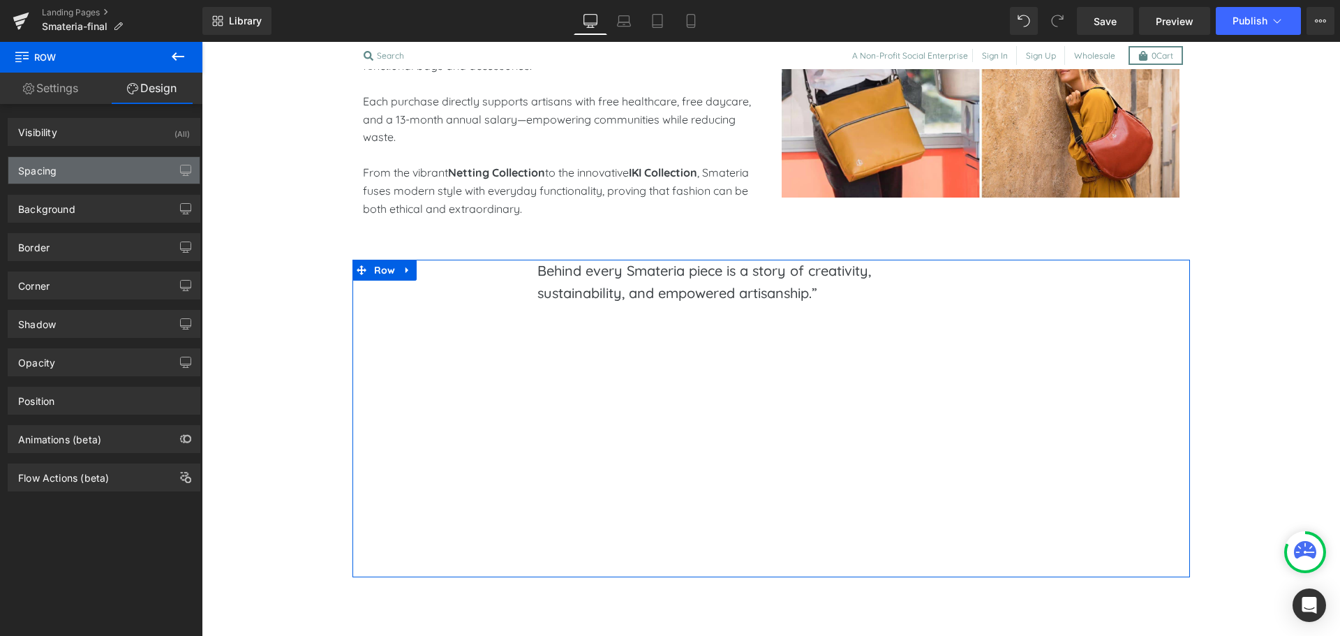
click at [110, 163] on div "Spacing" at bounding box center [103, 170] width 191 height 27
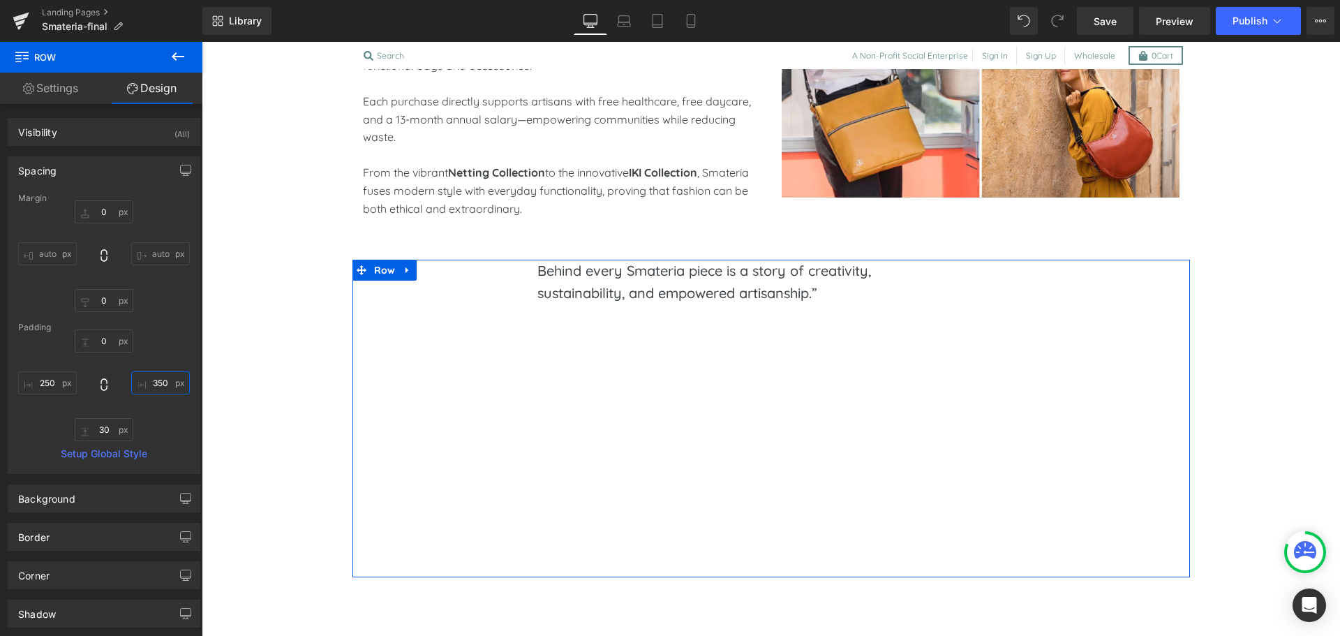
click at [147, 383] on input "350" at bounding box center [160, 382] width 59 height 23
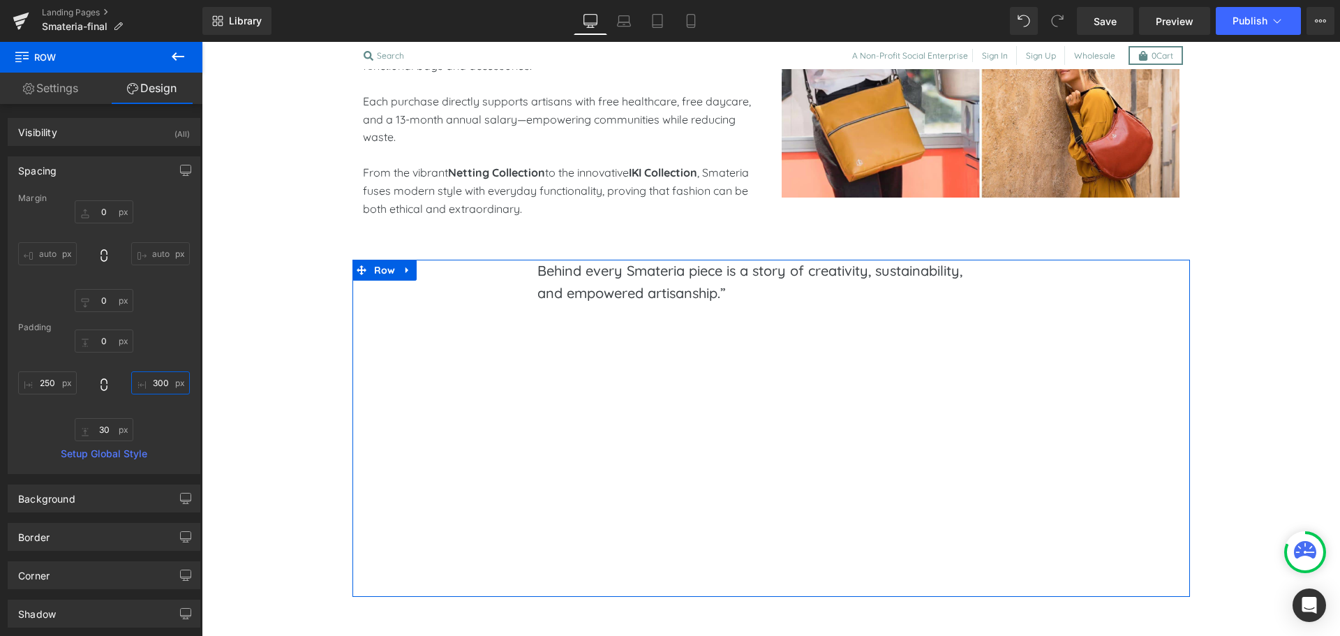
type input "300"
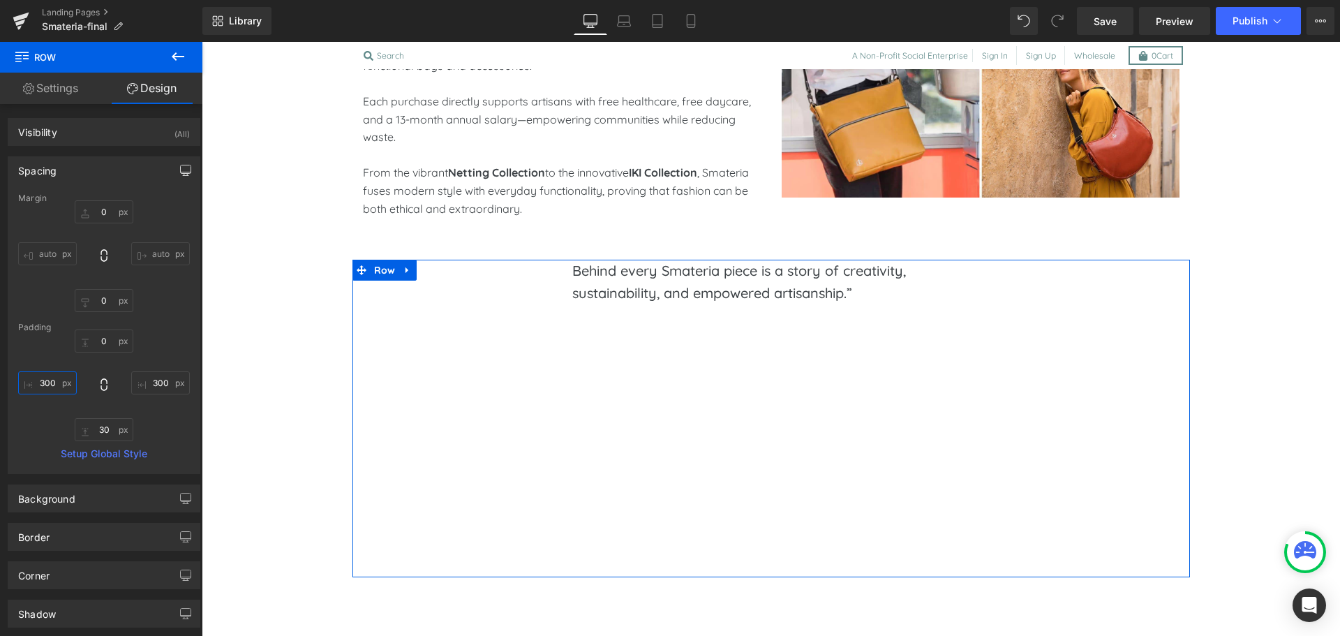
type input "300"
click at [181, 165] on icon "button" at bounding box center [186, 169] width 10 height 8
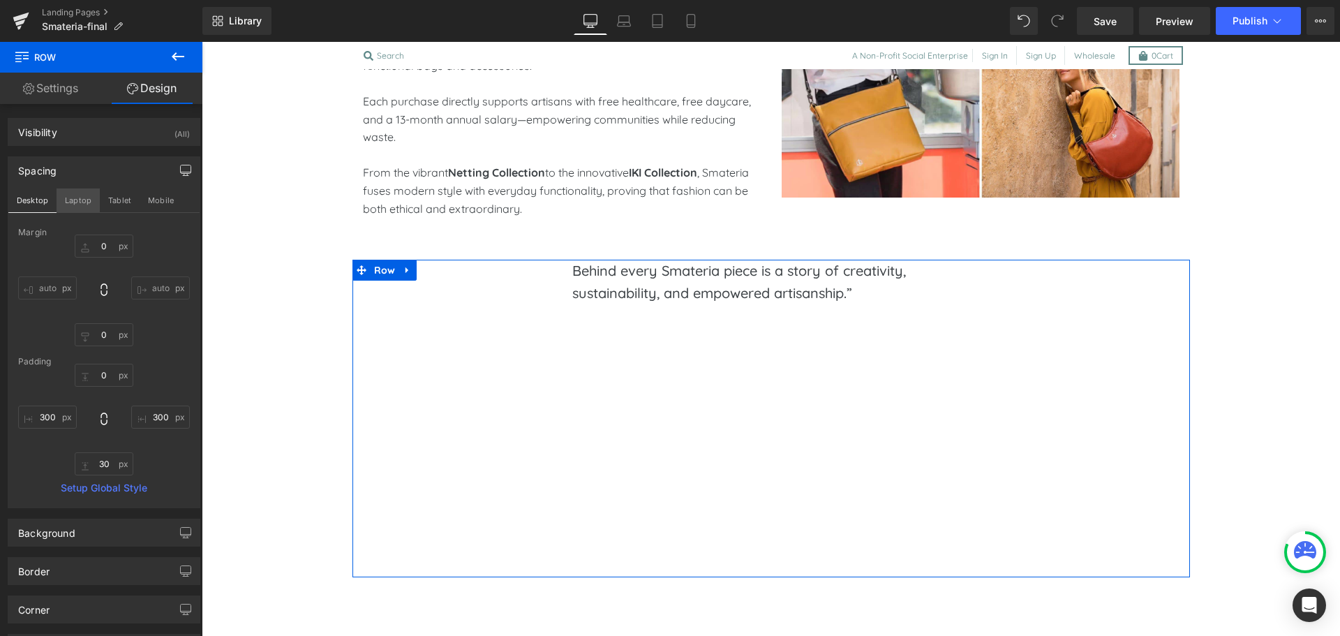
click at [82, 199] on button "Laptop" at bounding box center [78, 200] width 43 height 24
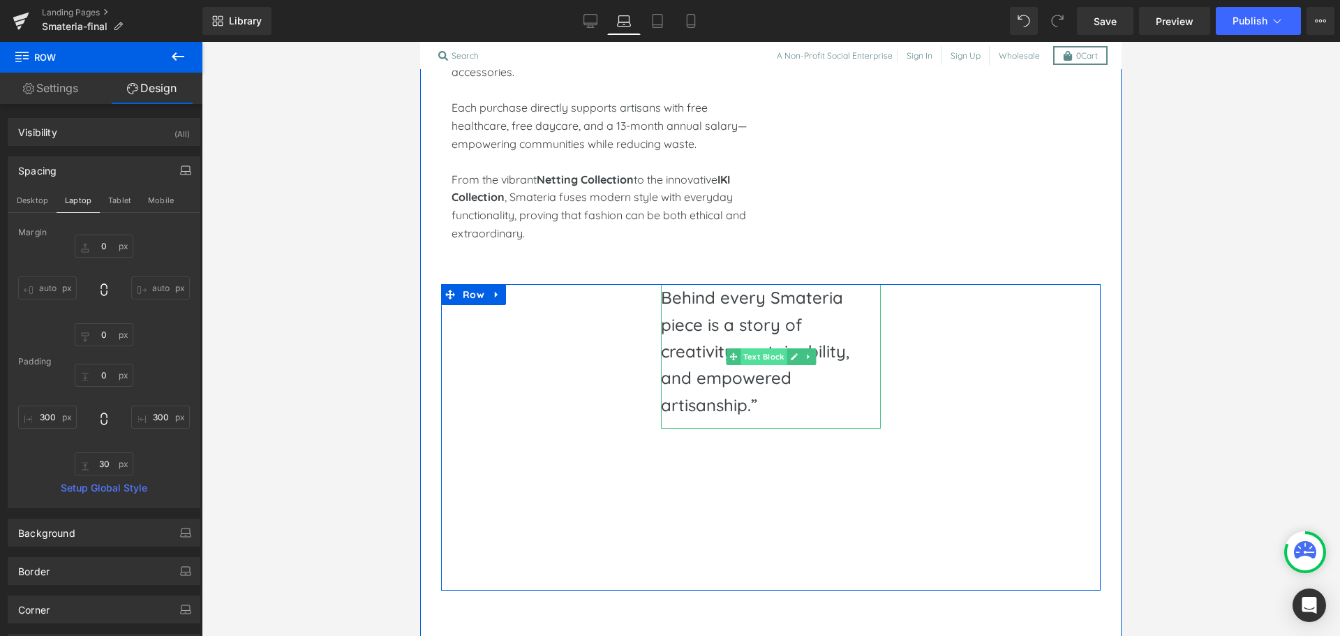
click at [759, 348] on span "Text Block" at bounding box center [764, 356] width 46 height 17
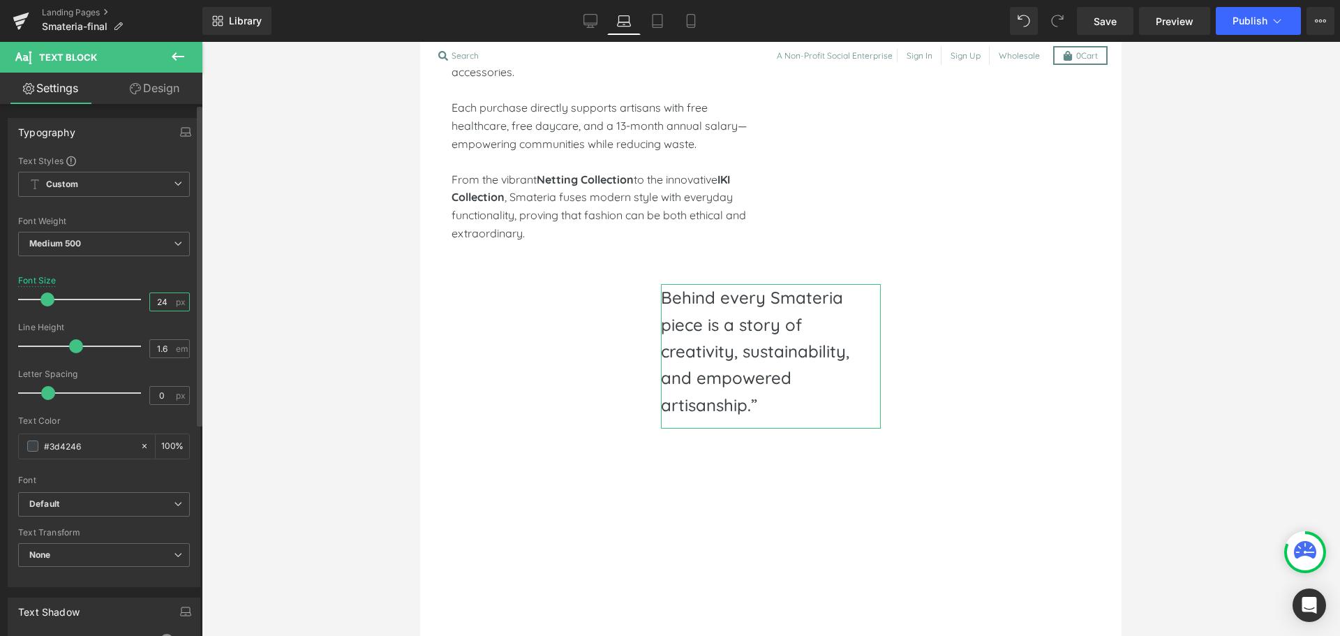
click at [162, 307] on input "24" at bounding box center [162, 301] width 24 height 17
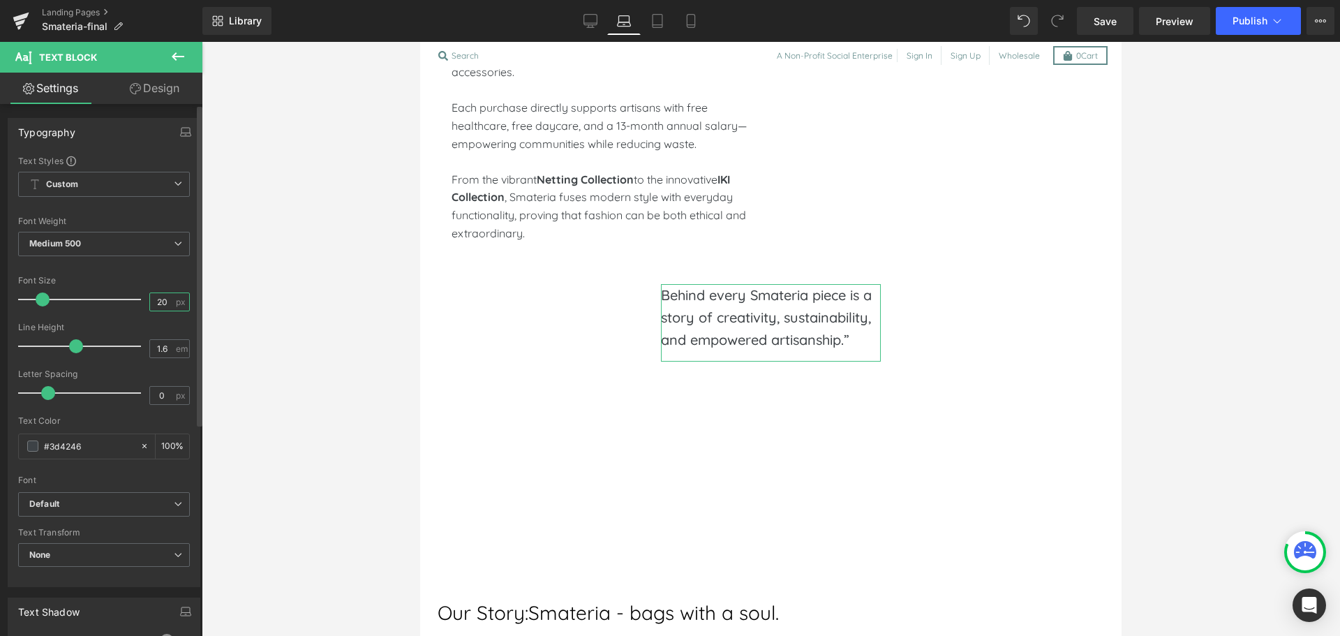
click at [162, 307] on input "20" at bounding box center [162, 301] width 24 height 17
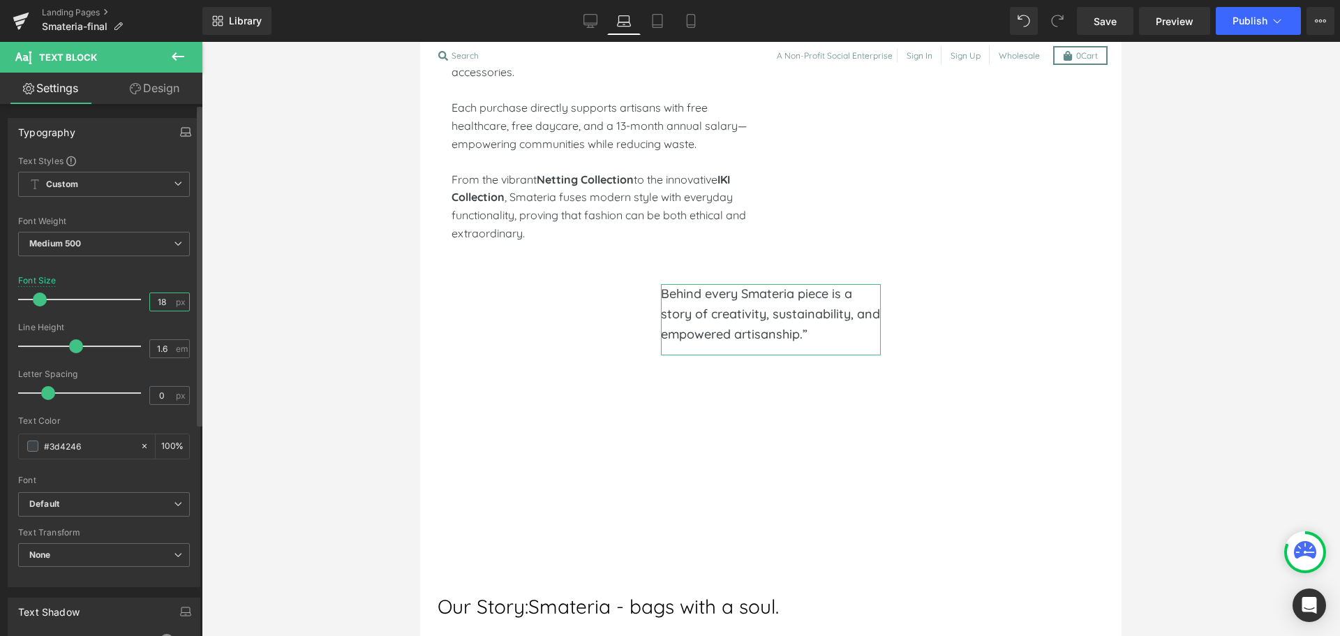
type input "18"
click at [186, 132] on button "button" at bounding box center [186, 132] width 22 height 27
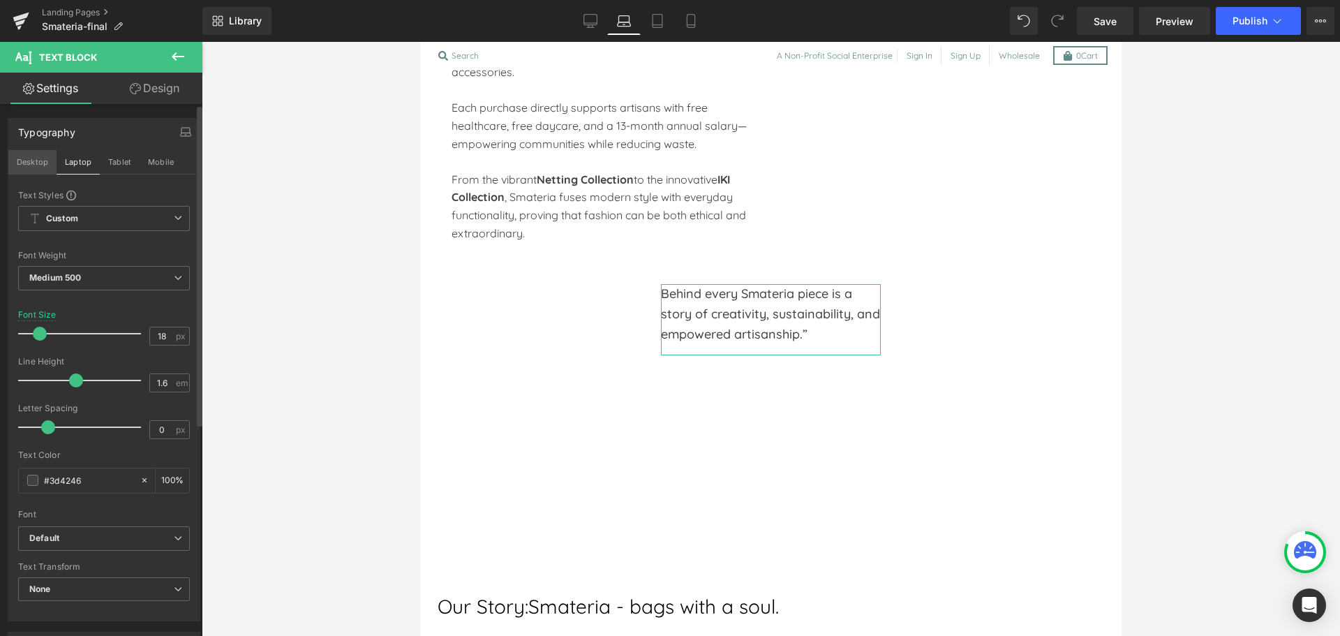
click at [24, 160] on button "Desktop" at bounding box center [32, 162] width 48 height 24
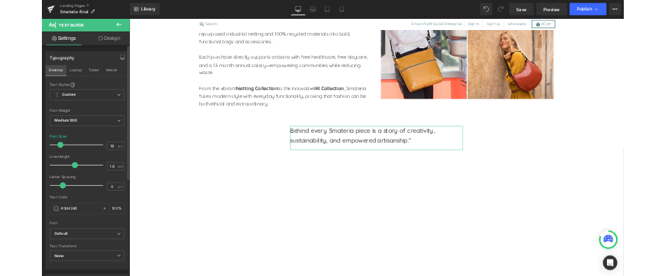
scroll to position [958, 0]
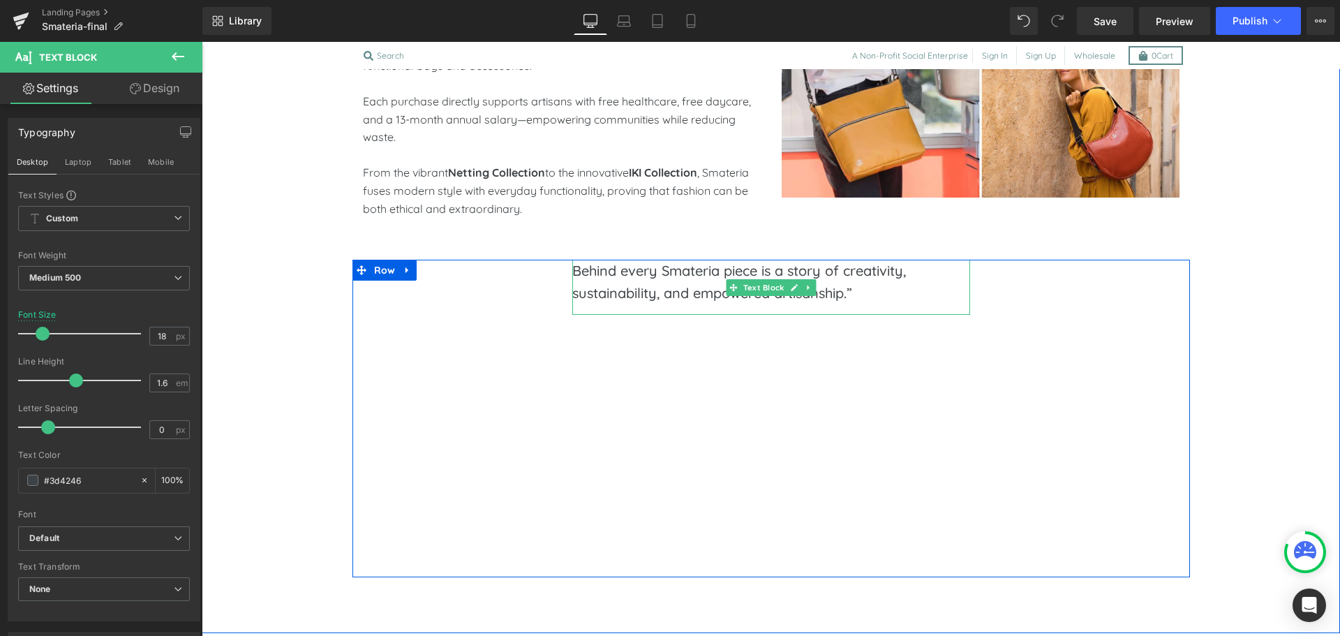
click at [858, 299] on p "Behind every Smateria piece is a story of creativity, sustainability, and empow…" at bounding box center [771, 282] width 398 height 45
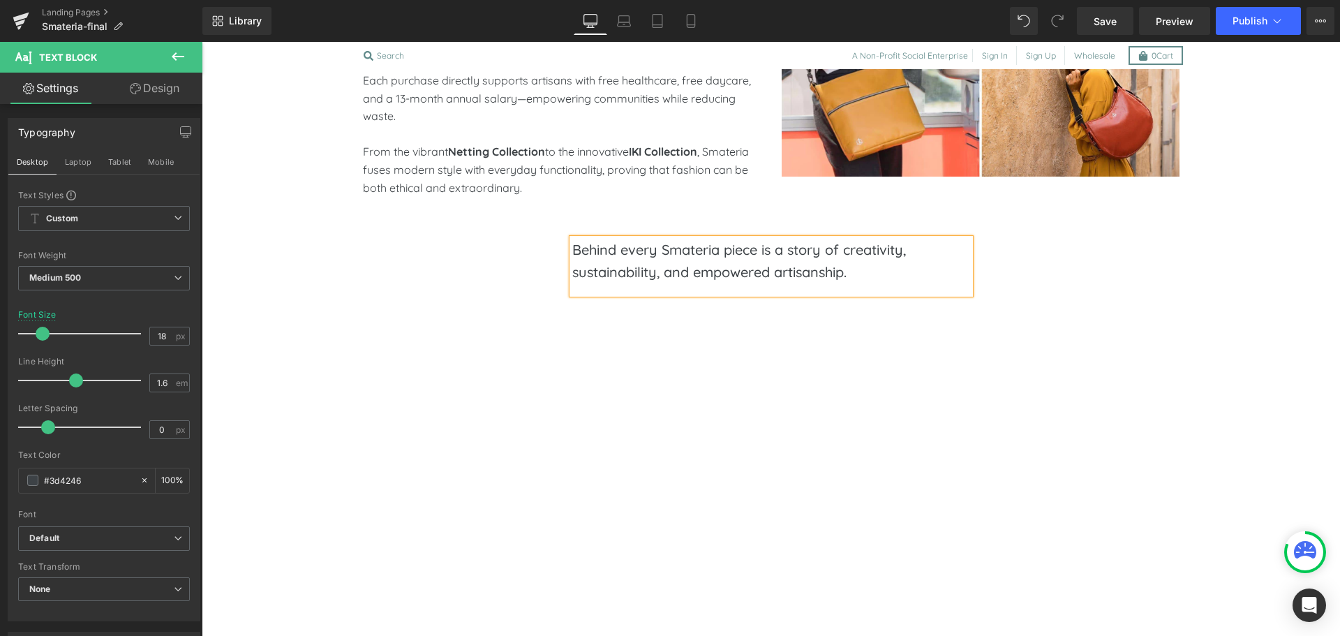
scroll to position [978, 0]
click at [1104, 19] on span "Save" at bounding box center [1105, 21] width 23 height 15
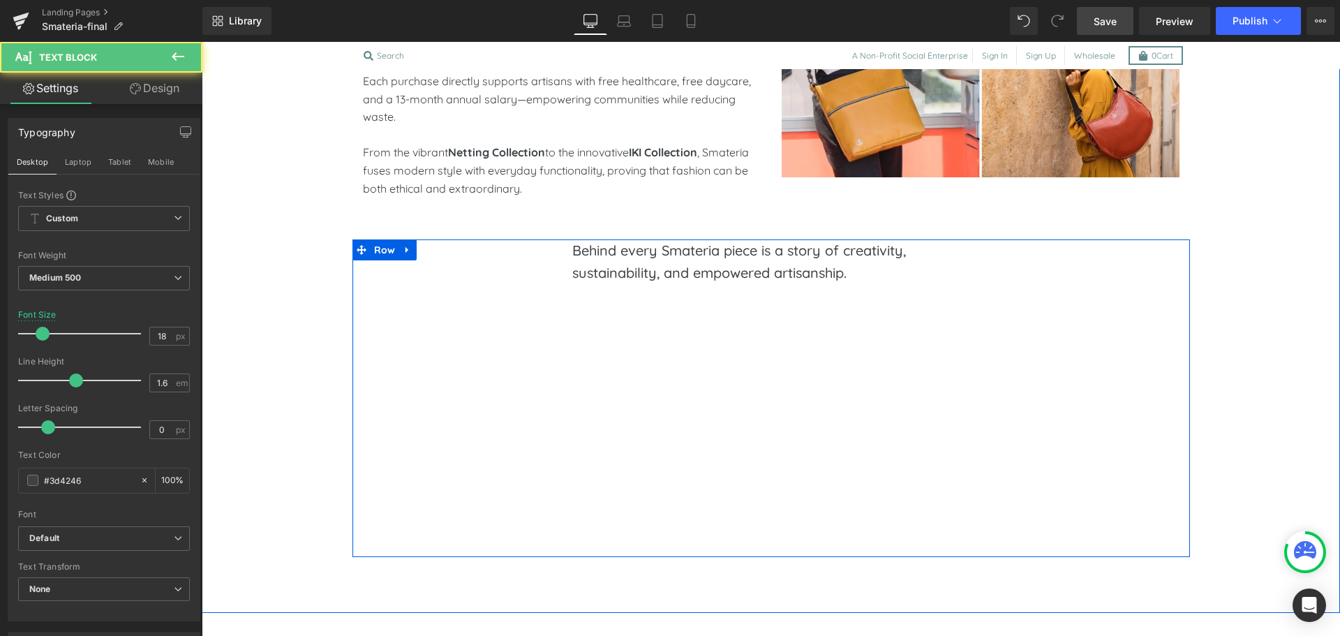
click at [610, 270] on p "Behind every Smateria piece is a story of creativity, sustainability, and empow…" at bounding box center [771, 261] width 398 height 45
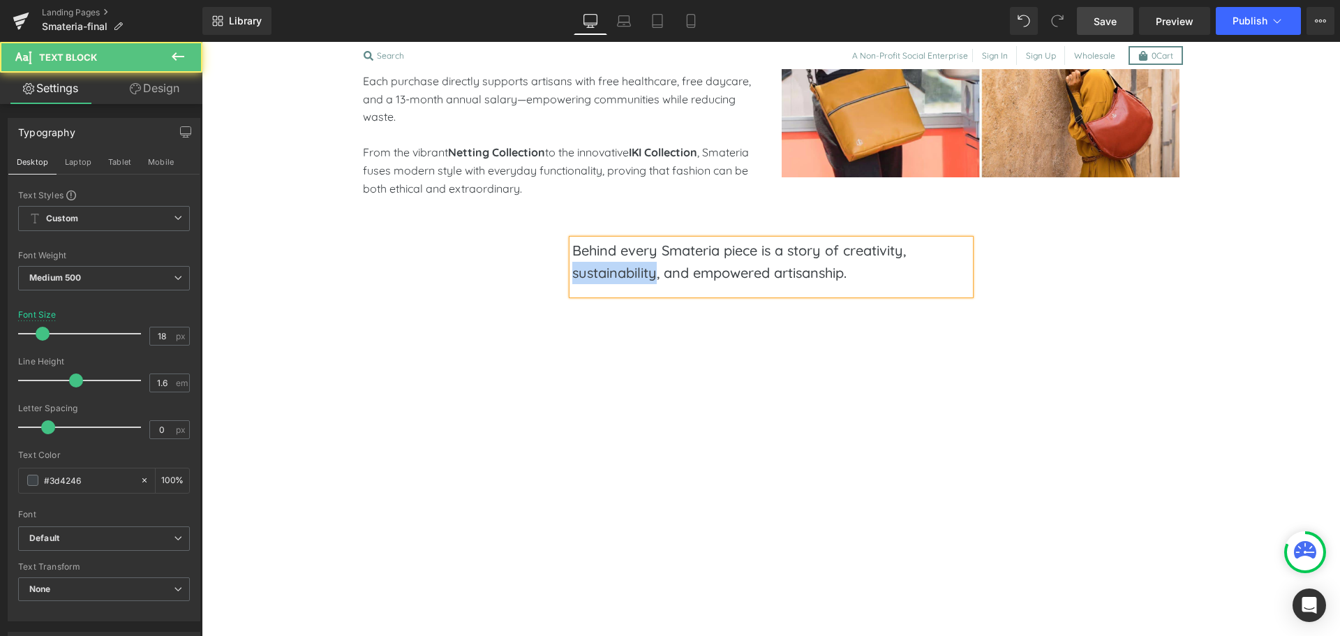
click at [610, 270] on p "Behind every Smateria piece is a story of creativity, sustainability, and empow…" at bounding box center [771, 261] width 398 height 45
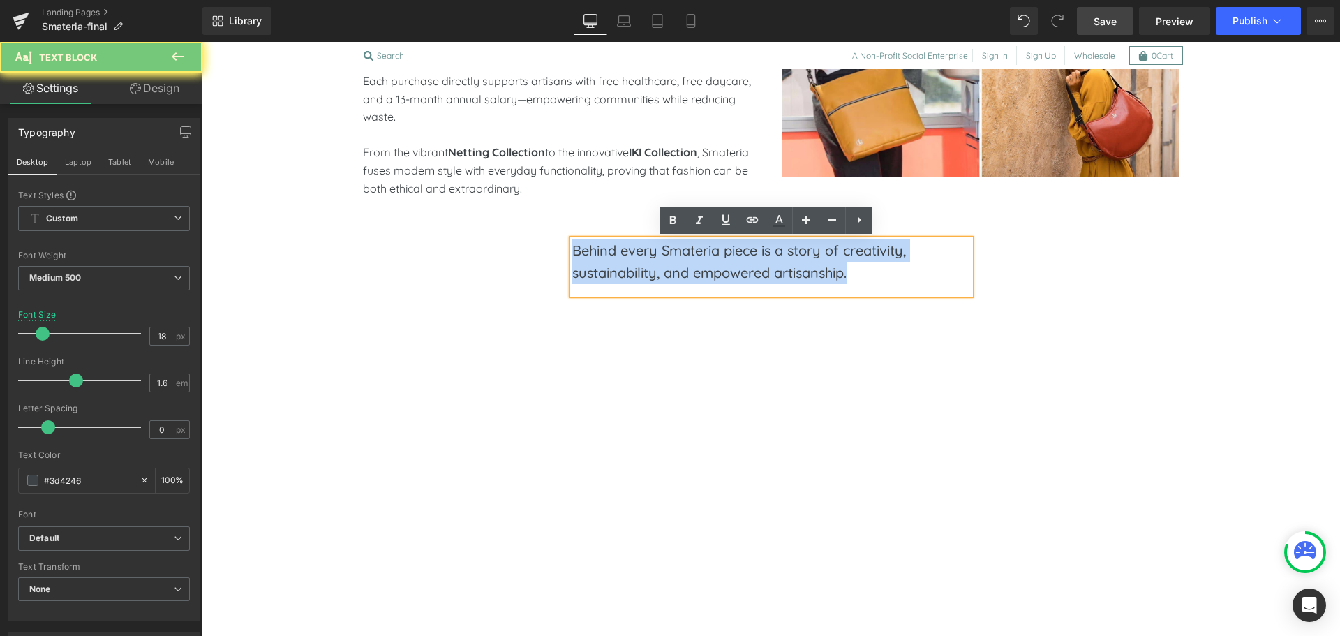
click at [610, 270] on p "Behind every Smateria piece is a story of creativity, sustainability, and empow…" at bounding box center [771, 261] width 398 height 45
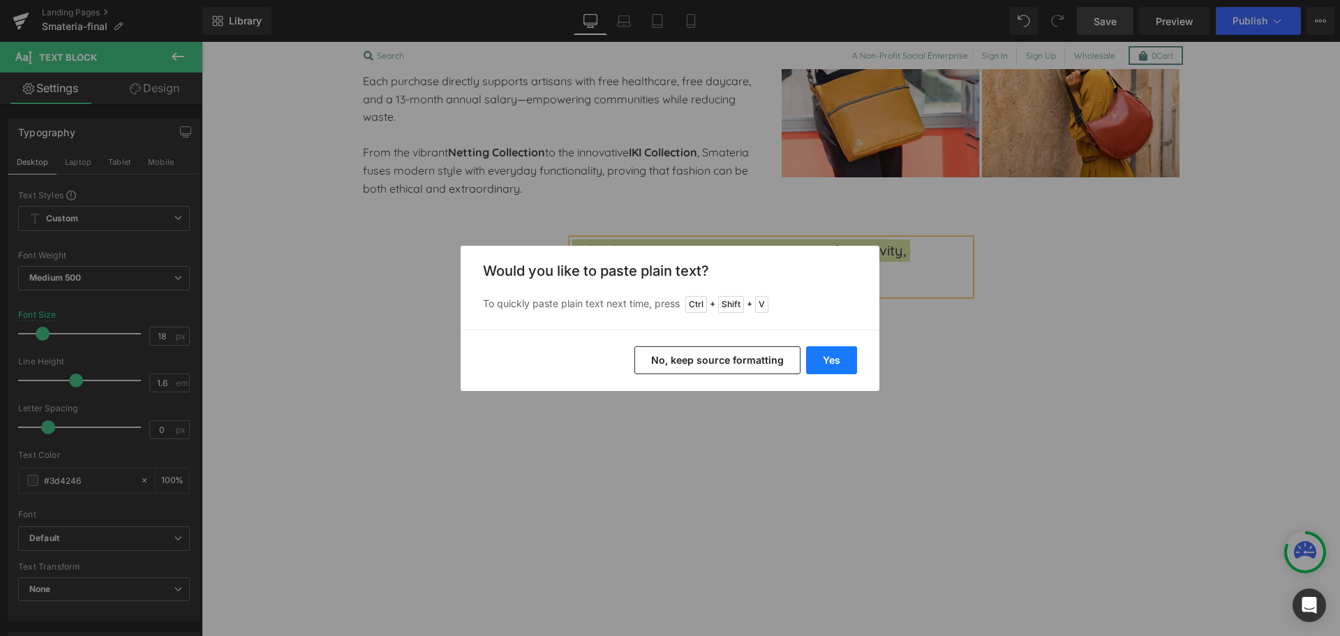
click at [831, 355] on button "Yes" at bounding box center [831, 360] width 51 height 28
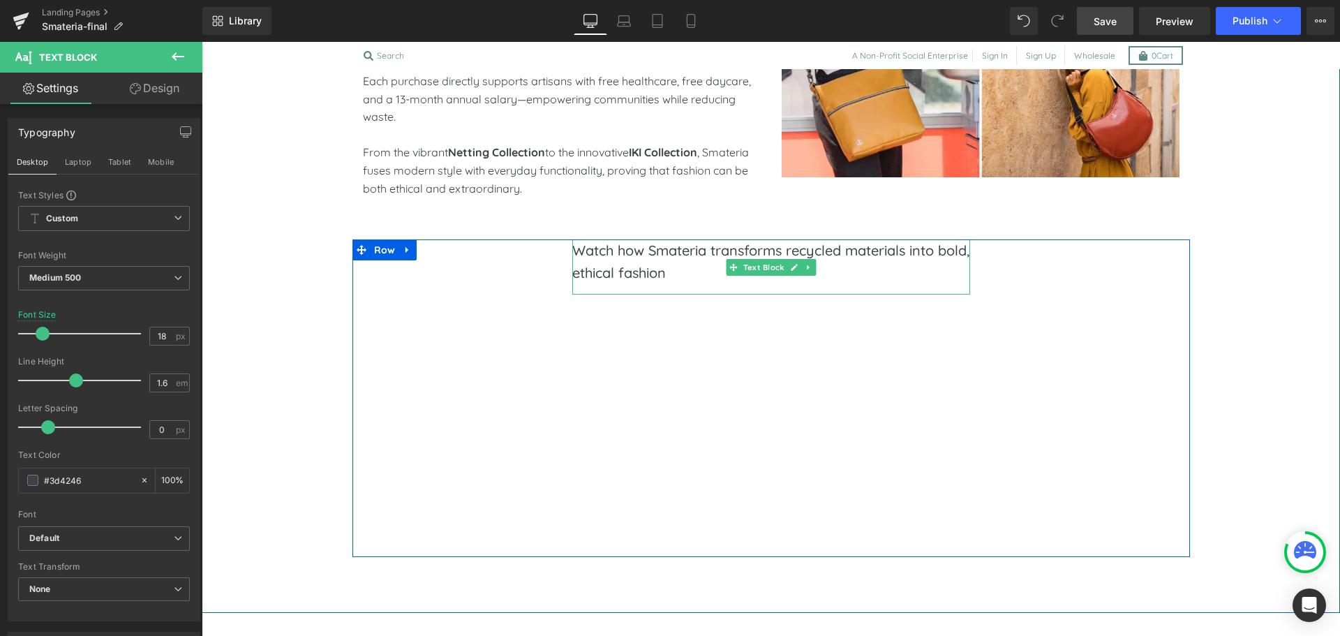
click at [673, 268] on p "Watch how Smateria transforms recycled materials into bold, ethical fashion" at bounding box center [771, 261] width 398 height 45
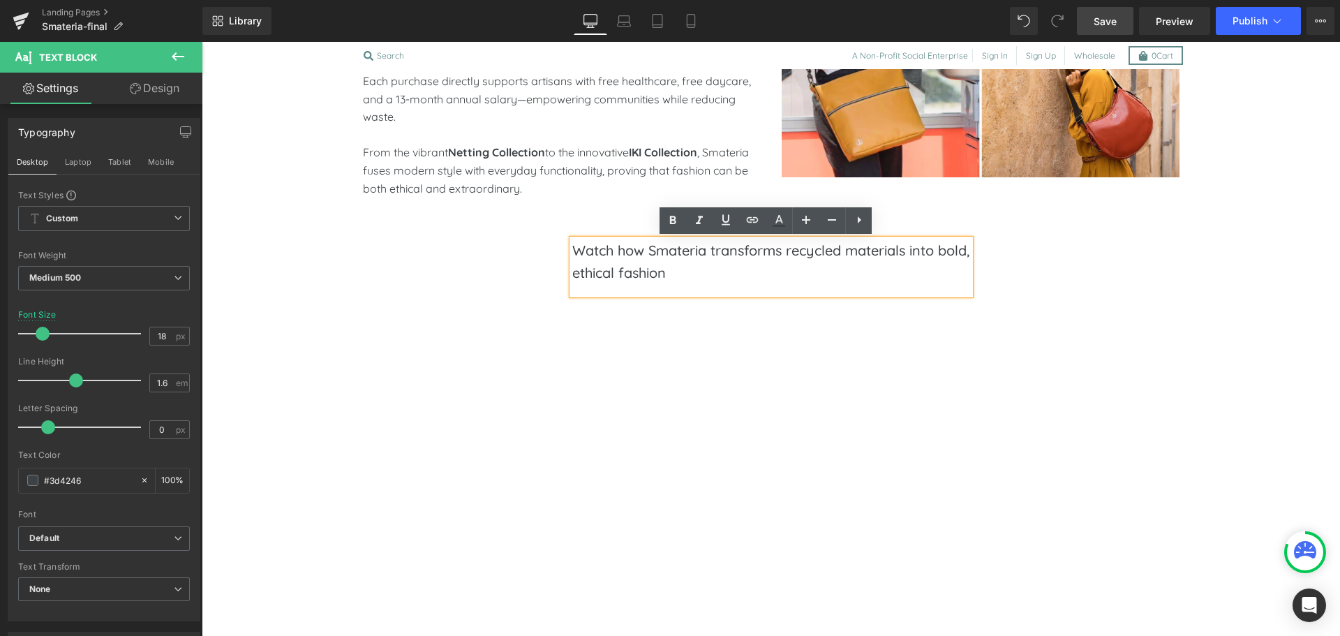
click at [704, 275] on p "Watch how Smateria transforms recycled materials into bold, ethical fashion" at bounding box center [771, 261] width 398 height 45
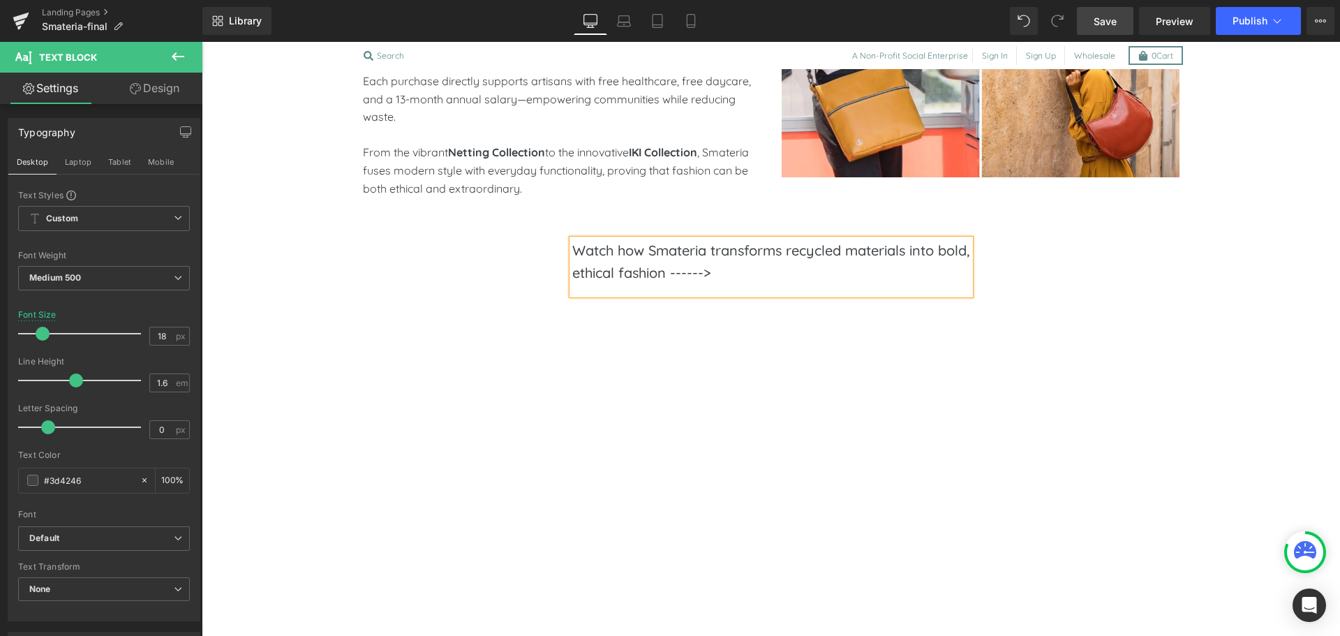
click at [528, 282] on div "Watch how Smateria transforms recycled materials into bold, ethical fashion ---…" at bounding box center [772, 398] width 838 height 318
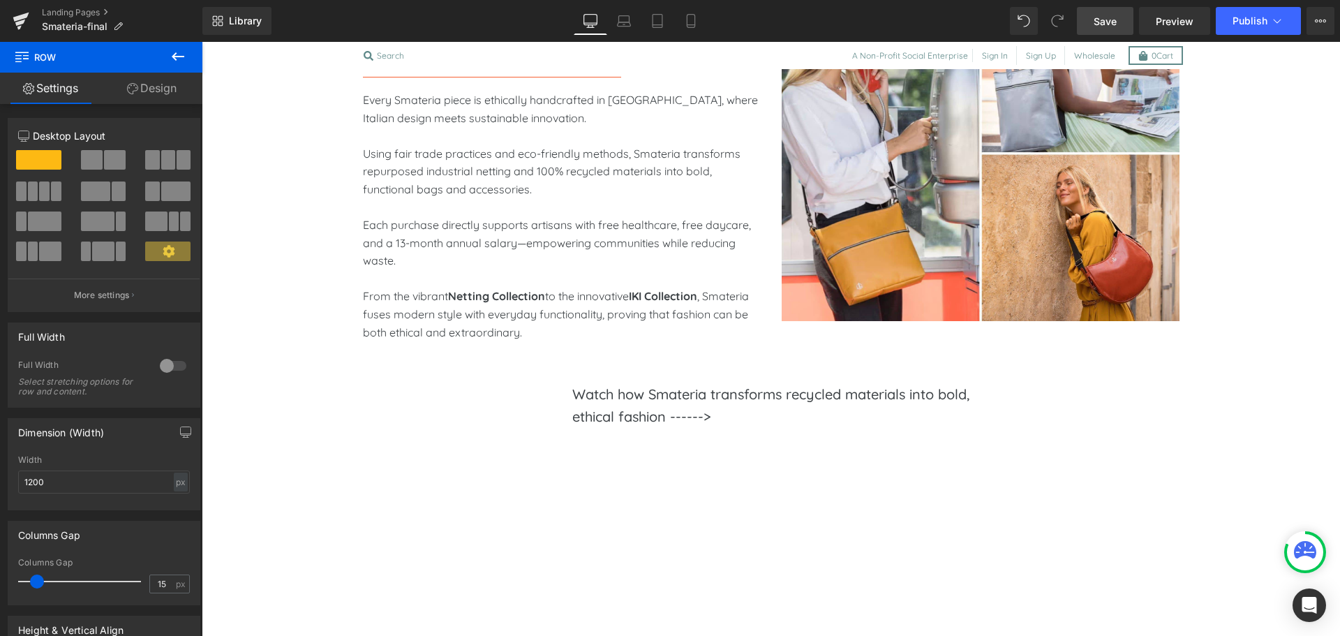
scroll to position [833, 0]
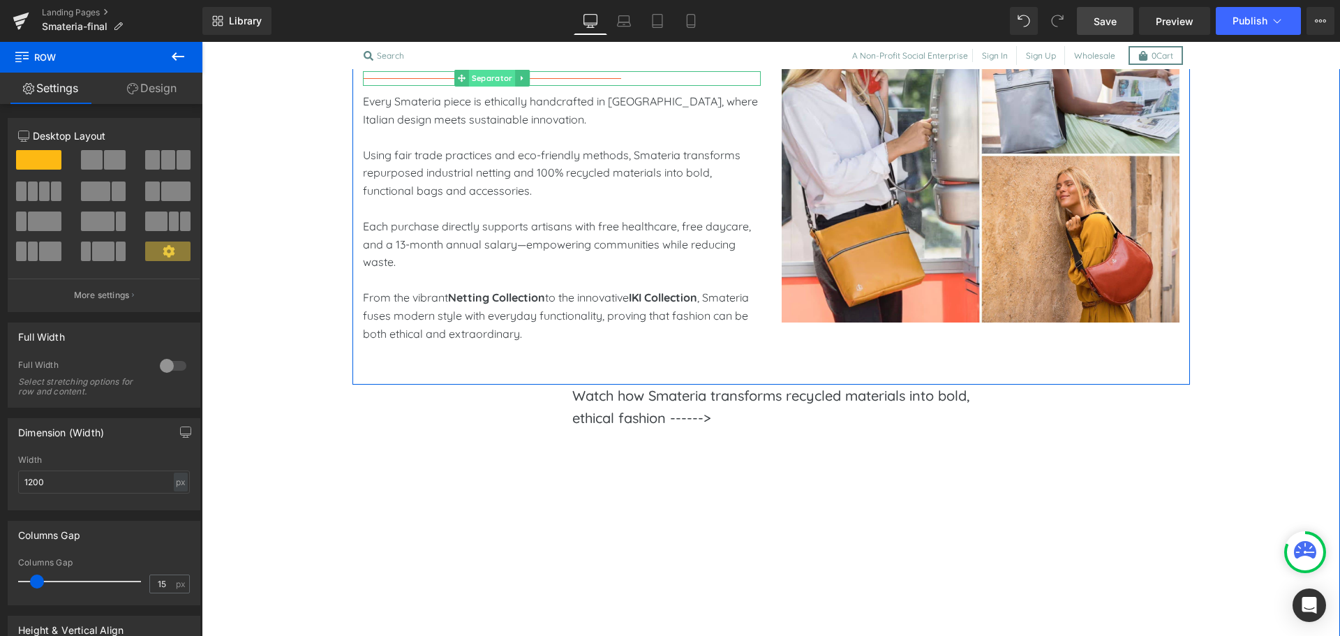
click at [495, 75] on span "Separator" at bounding box center [492, 78] width 46 height 17
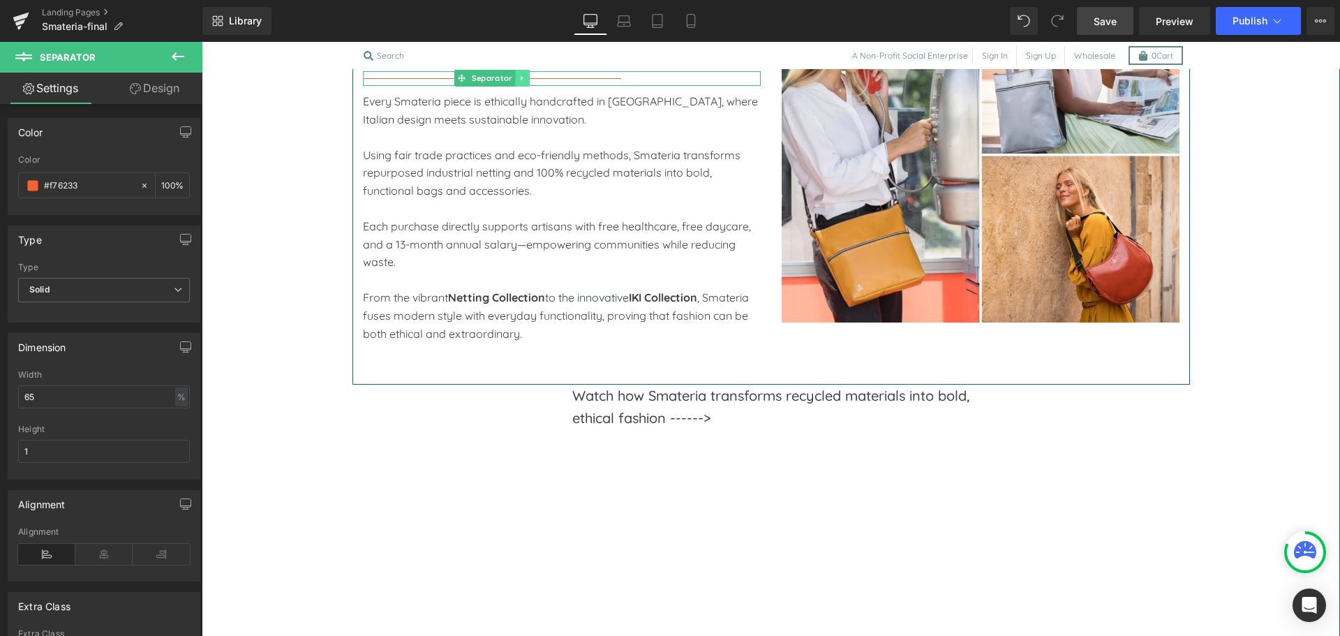
click at [519, 77] on icon at bounding box center [523, 78] width 8 height 8
click at [508, 75] on link at bounding box center [515, 78] width 15 height 17
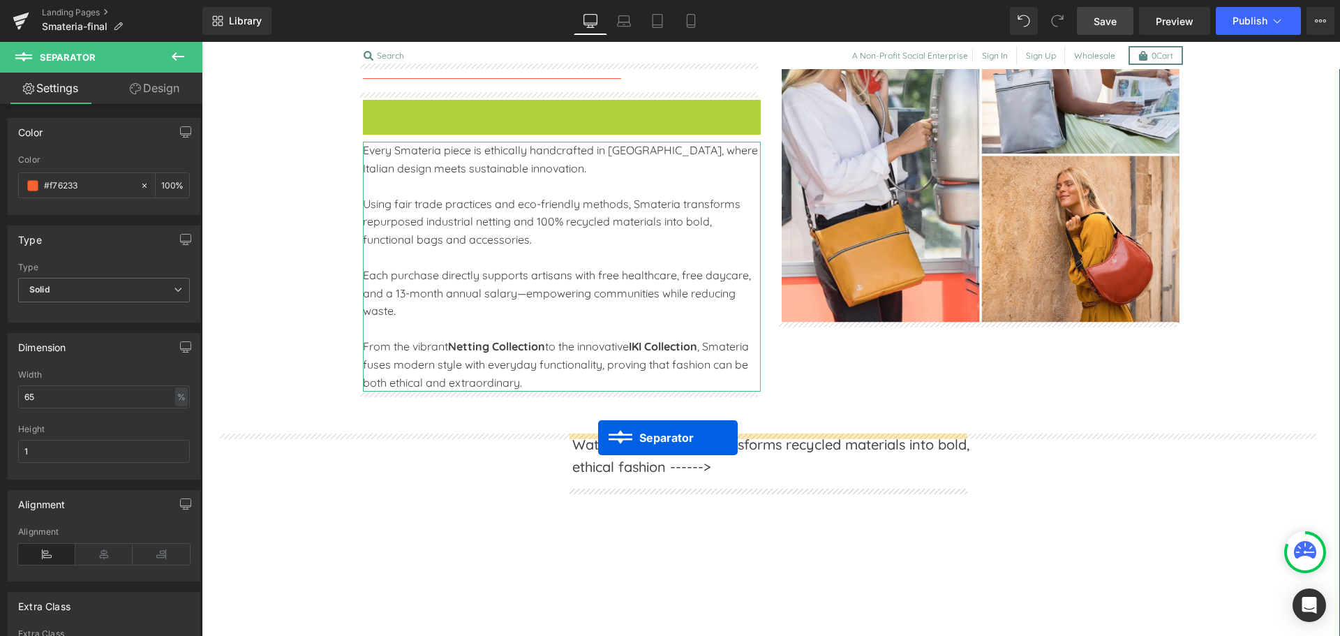
drag, startPoint x: 452, startPoint y: 107, endPoint x: 598, endPoint y: 438, distance: 361.6
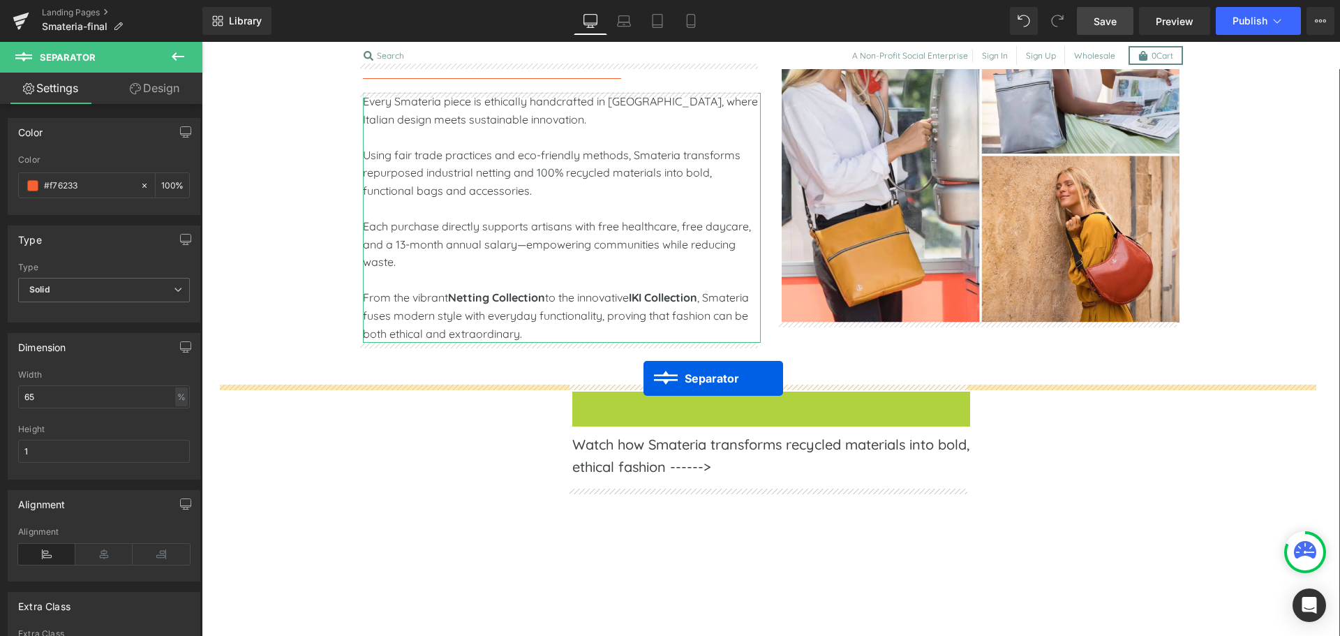
drag, startPoint x: 662, startPoint y: 401, endPoint x: 644, endPoint y: 378, distance: 29.8
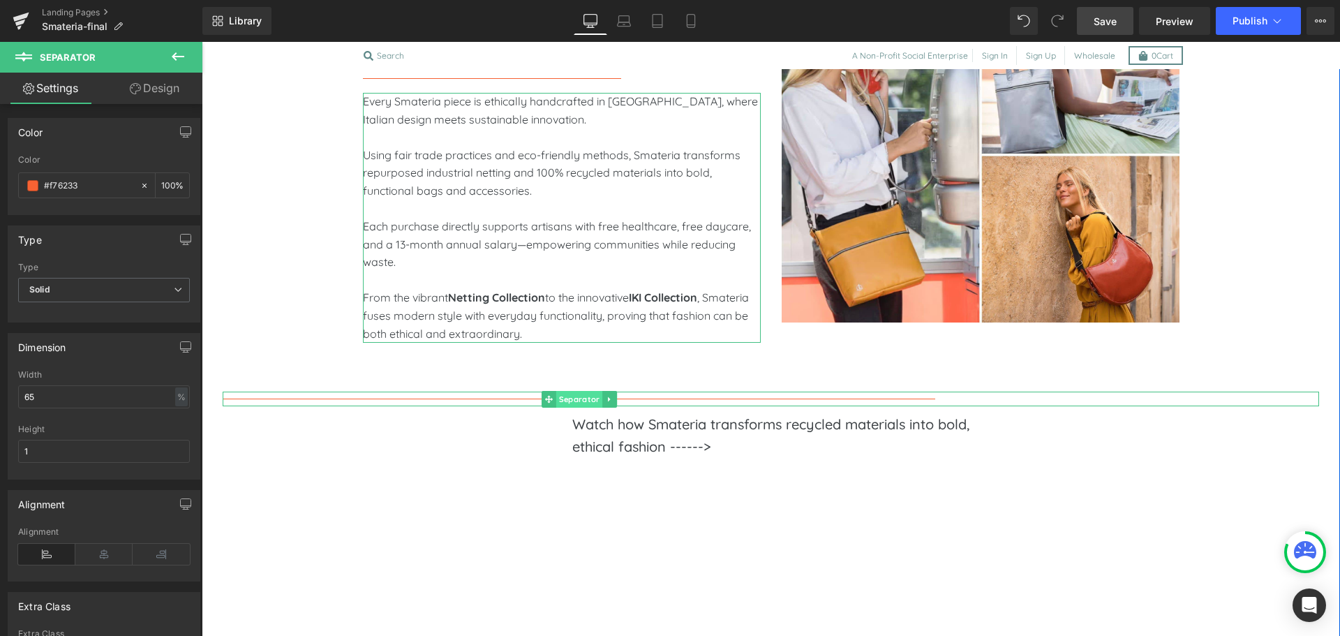
click at [571, 399] on span "Separator" at bounding box center [579, 399] width 46 height 17
click at [101, 556] on icon at bounding box center [103, 554] width 57 height 21
click at [763, 401] on span "Separator" at bounding box center [771, 399] width 46 height 17
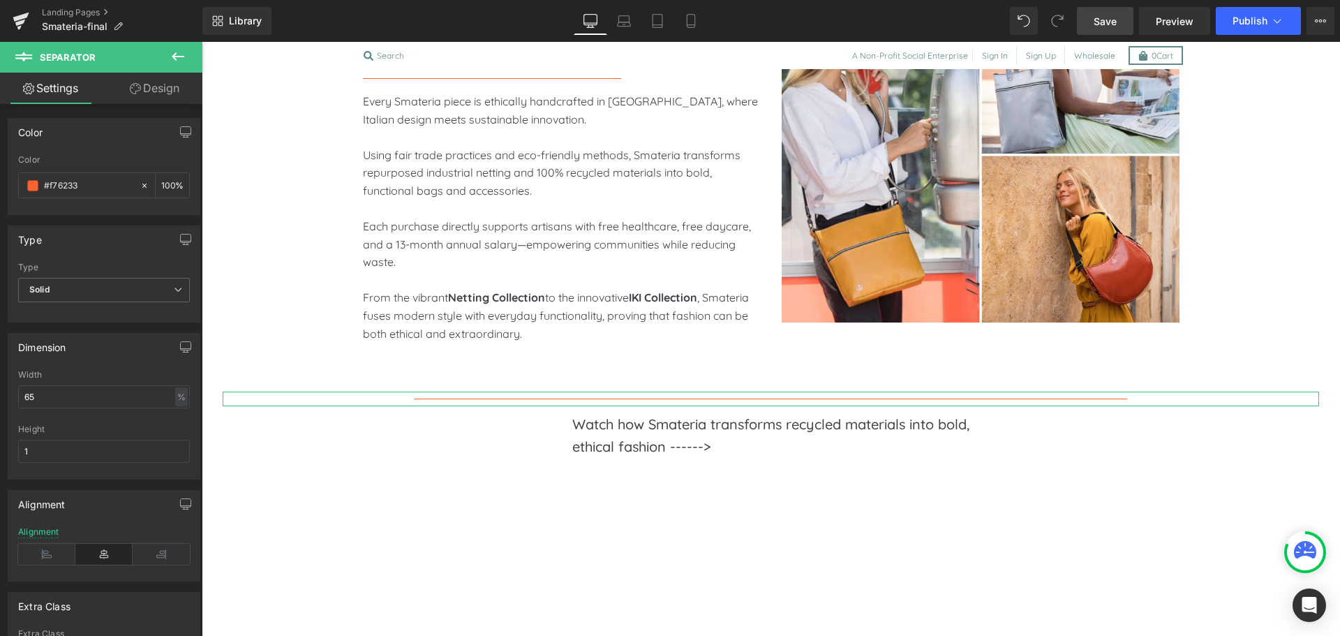
click at [150, 88] on link "Design" at bounding box center [154, 88] width 101 height 31
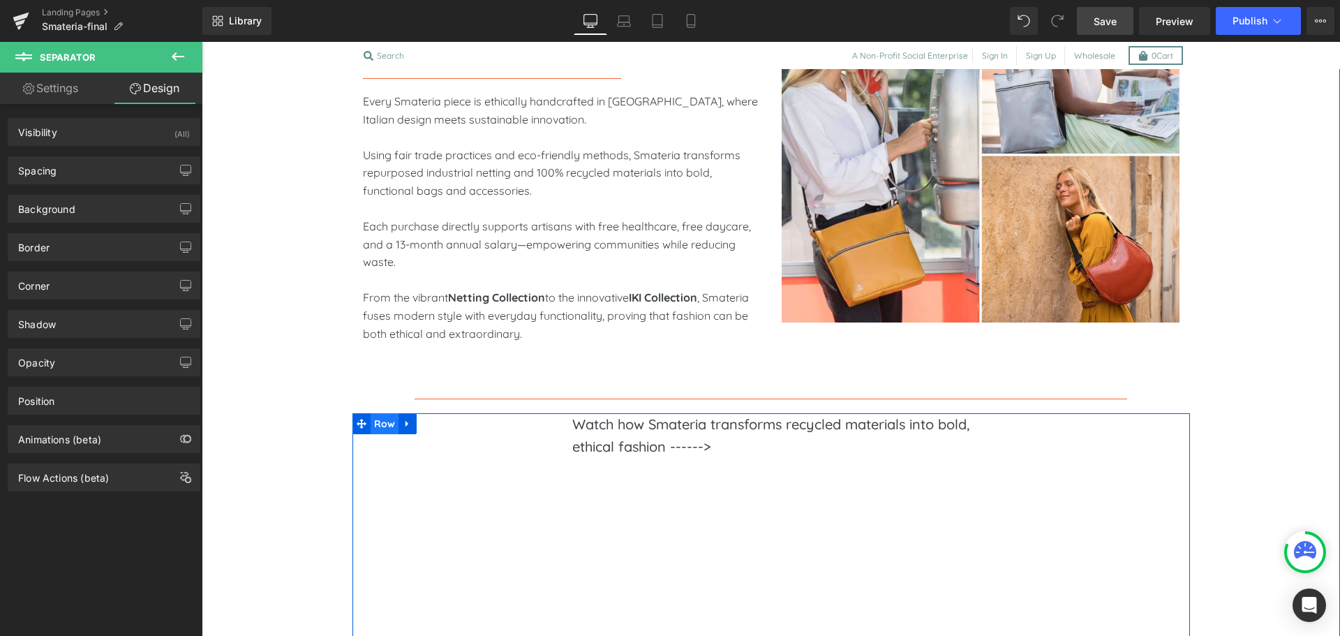
click at [380, 422] on span "Row" at bounding box center [385, 423] width 29 height 21
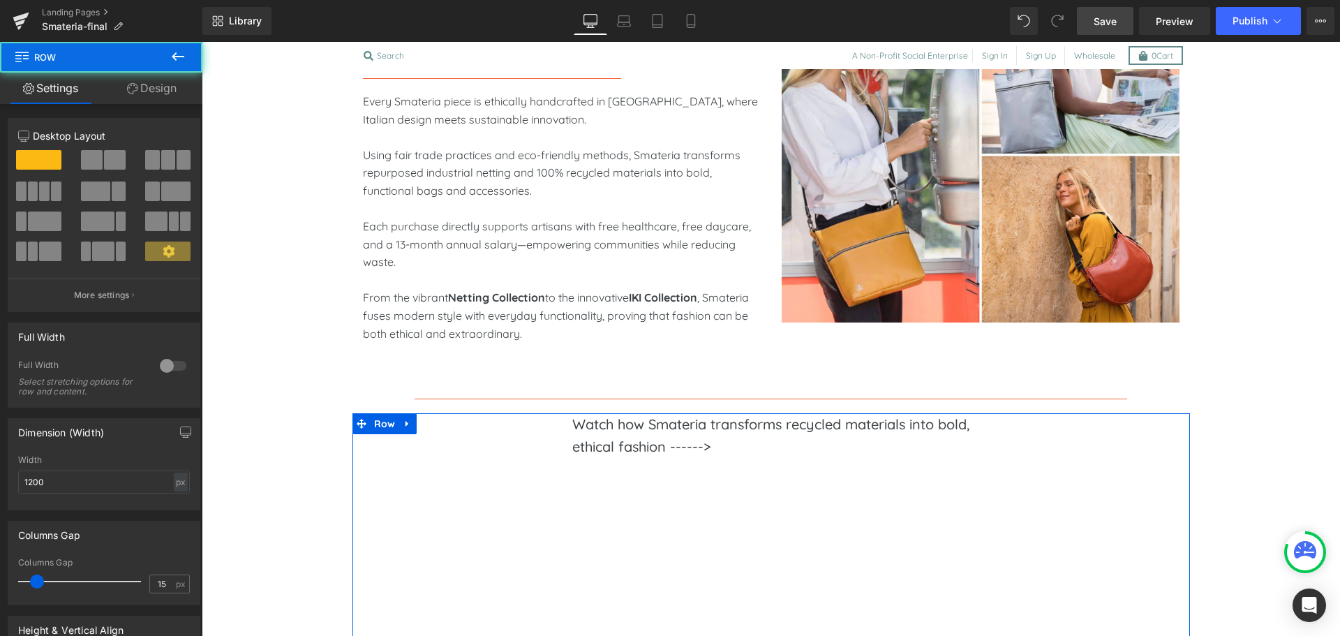
click at [150, 83] on link "Design" at bounding box center [151, 88] width 101 height 31
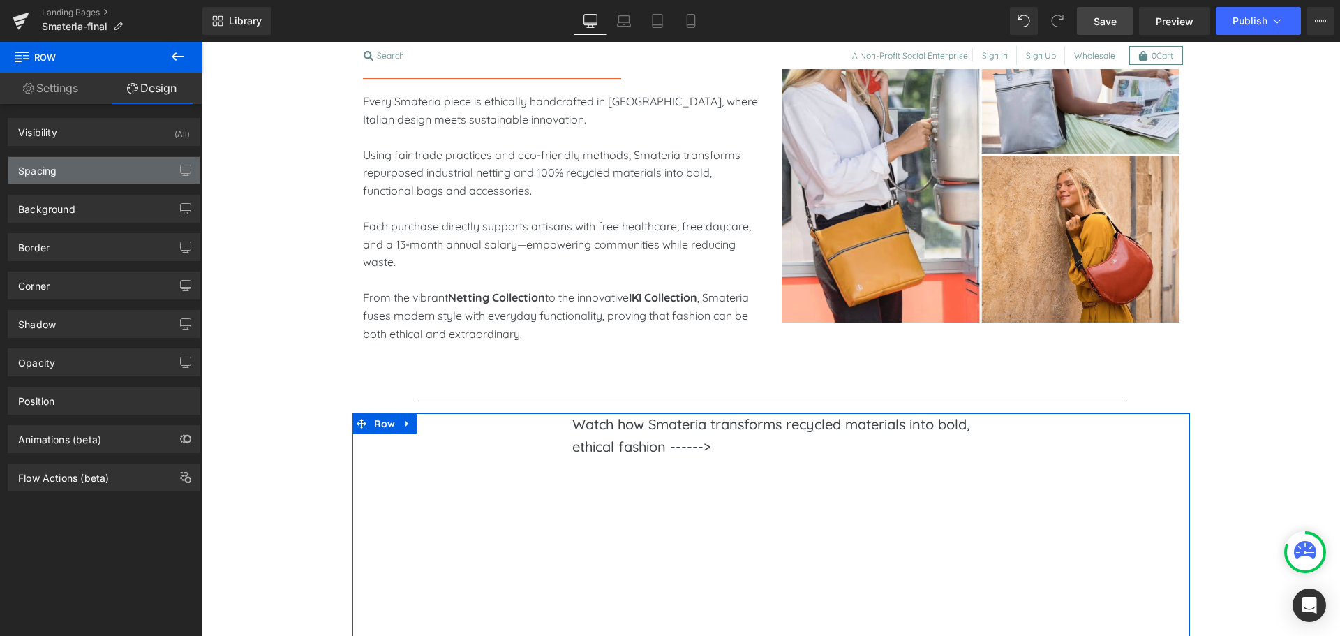
click at [73, 170] on div "Spacing" at bounding box center [103, 170] width 191 height 27
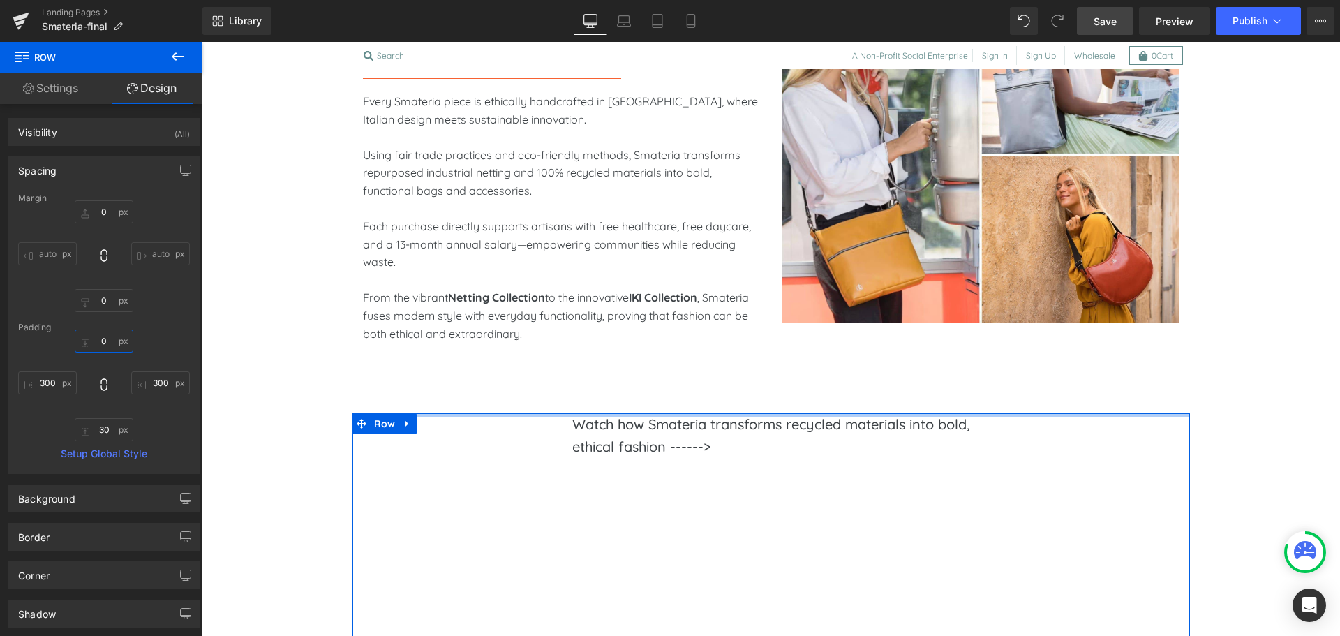
click at [105, 343] on input "0" at bounding box center [104, 340] width 59 height 23
type input "60"
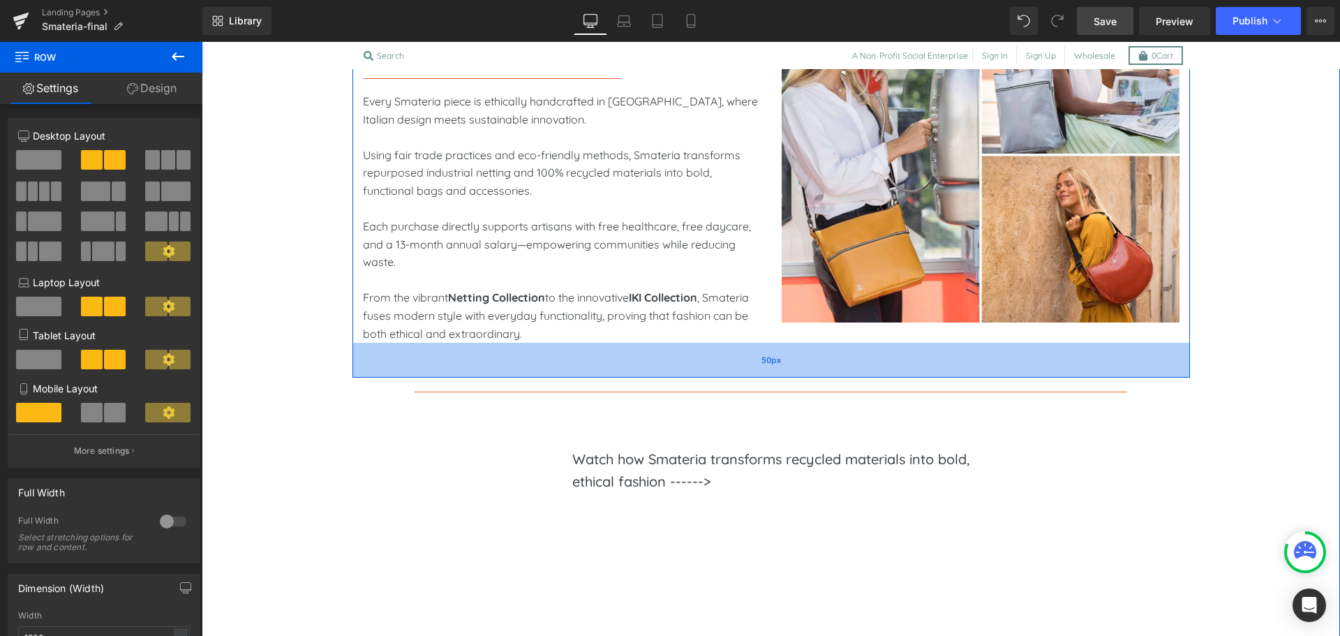
drag, startPoint x: 623, startPoint y: 378, endPoint x: 623, endPoint y: 371, distance: 7.0
click at [623, 371] on div "50px" at bounding box center [772, 360] width 838 height 35
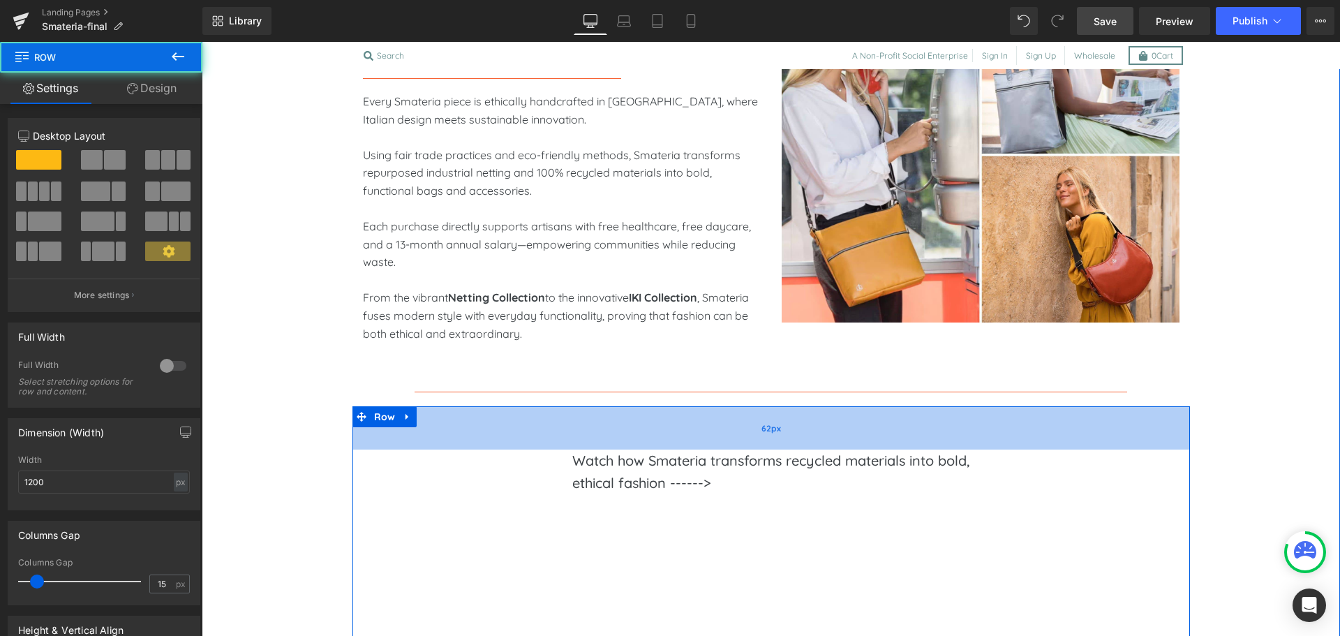
click at [637, 448] on div "62px" at bounding box center [772, 427] width 838 height 43
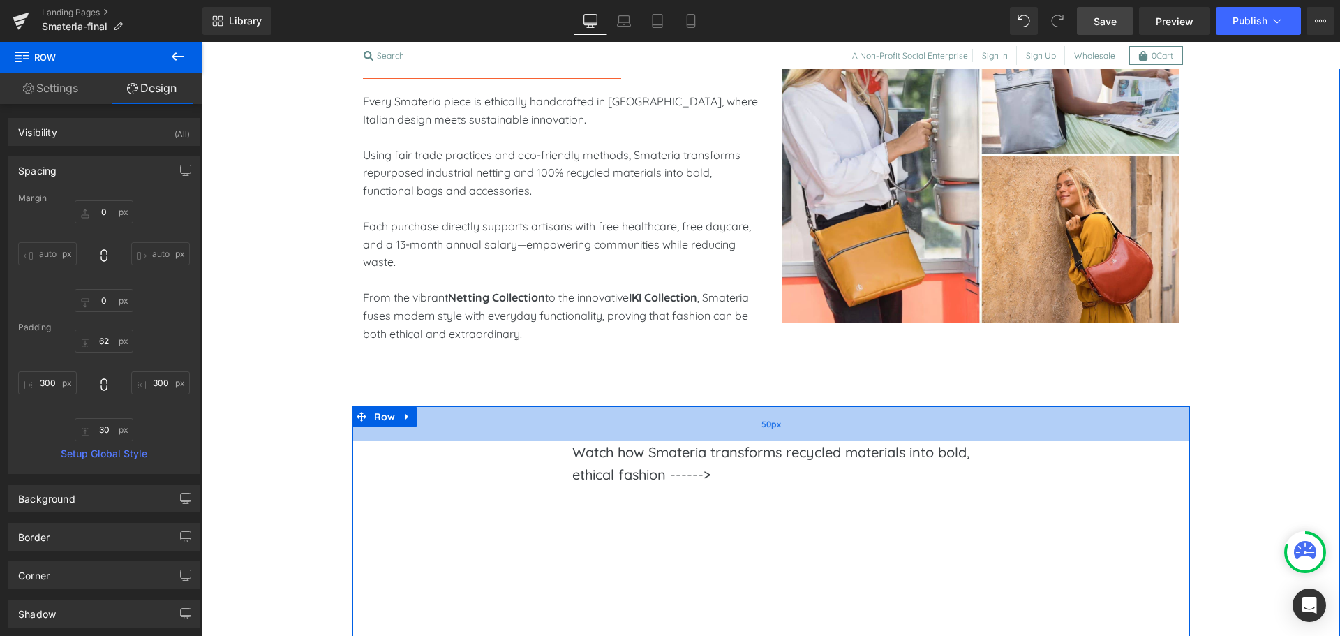
drag, startPoint x: 623, startPoint y: 448, endPoint x: 625, endPoint y: 440, distance: 8.6
click at [625, 440] on div "50px" at bounding box center [772, 423] width 838 height 35
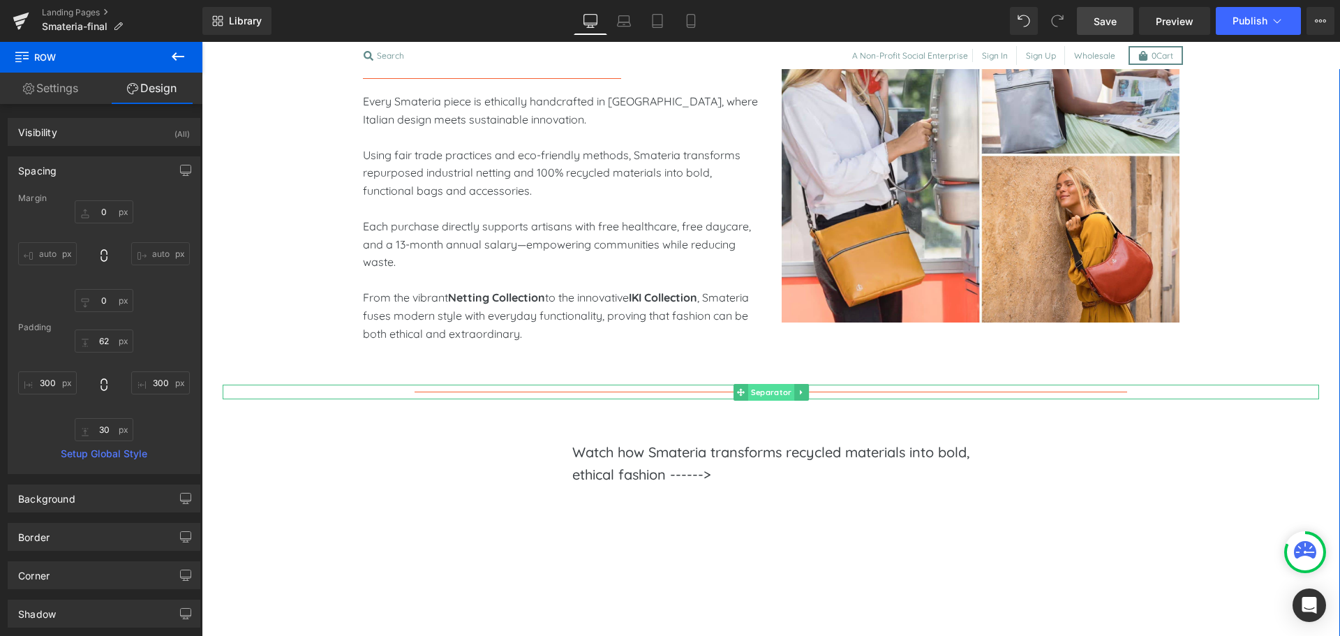
click at [755, 393] on span "Separator" at bounding box center [771, 392] width 46 height 17
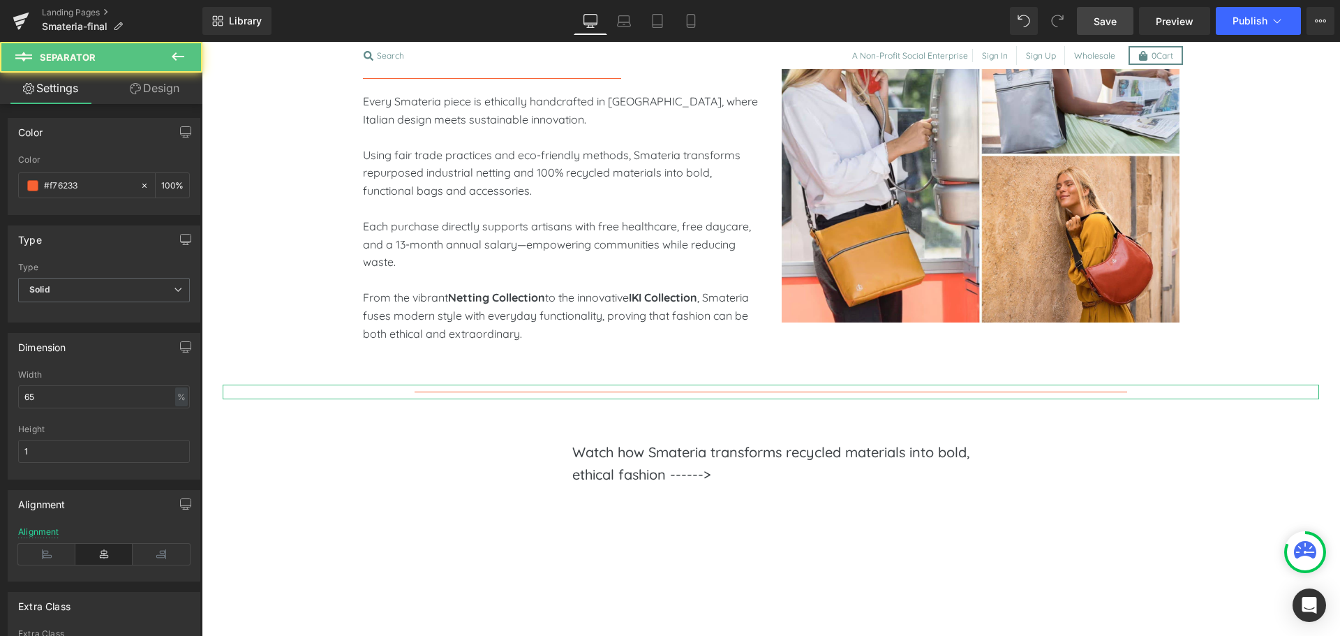
click at [161, 96] on link "Design" at bounding box center [154, 88] width 101 height 31
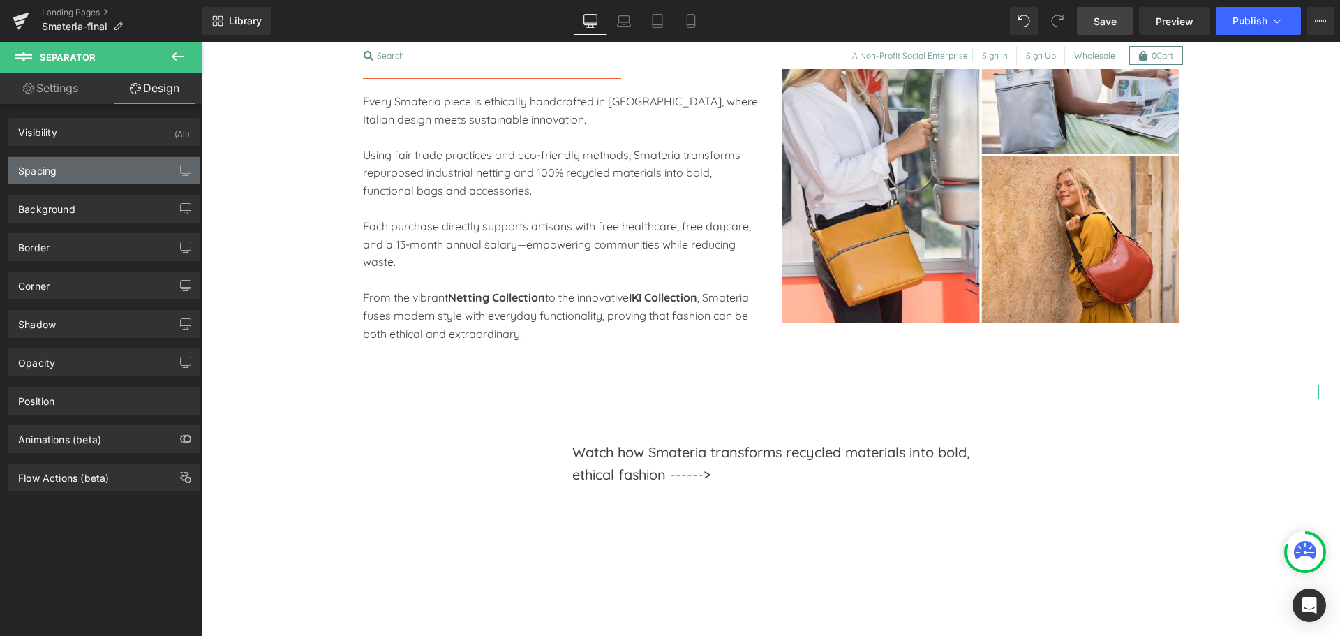
click at [67, 181] on div "Spacing" at bounding box center [103, 170] width 191 height 27
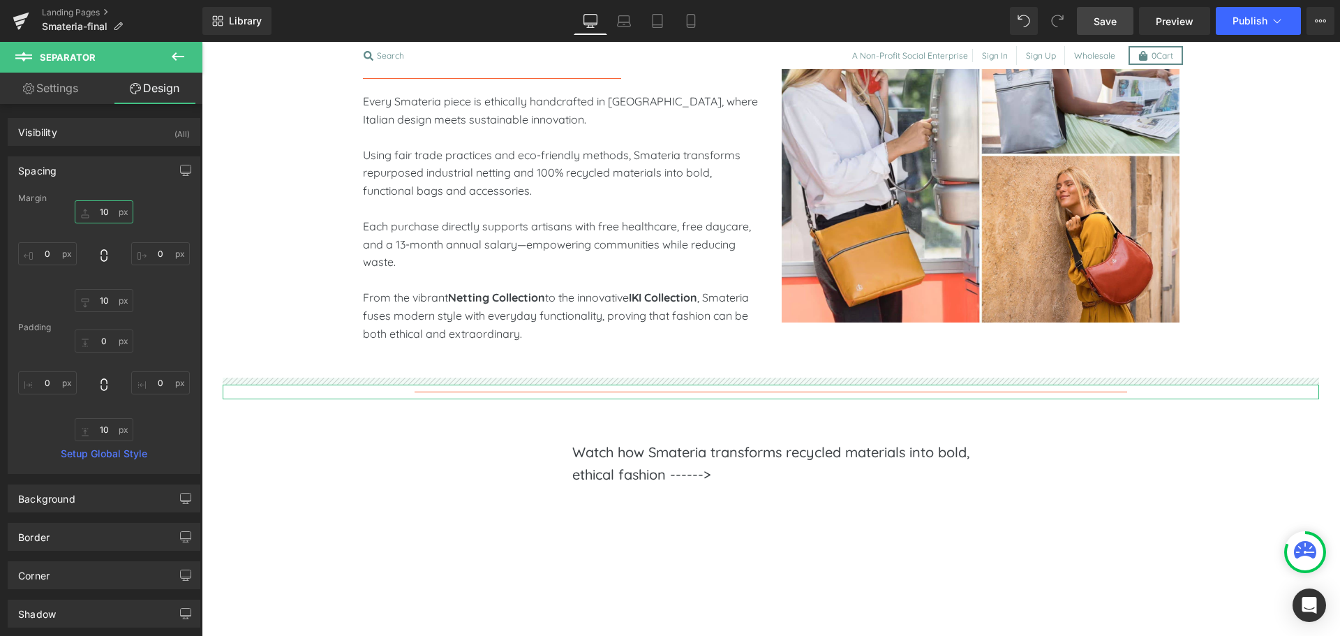
click at [105, 211] on input "text" at bounding box center [104, 211] width 59 height 23
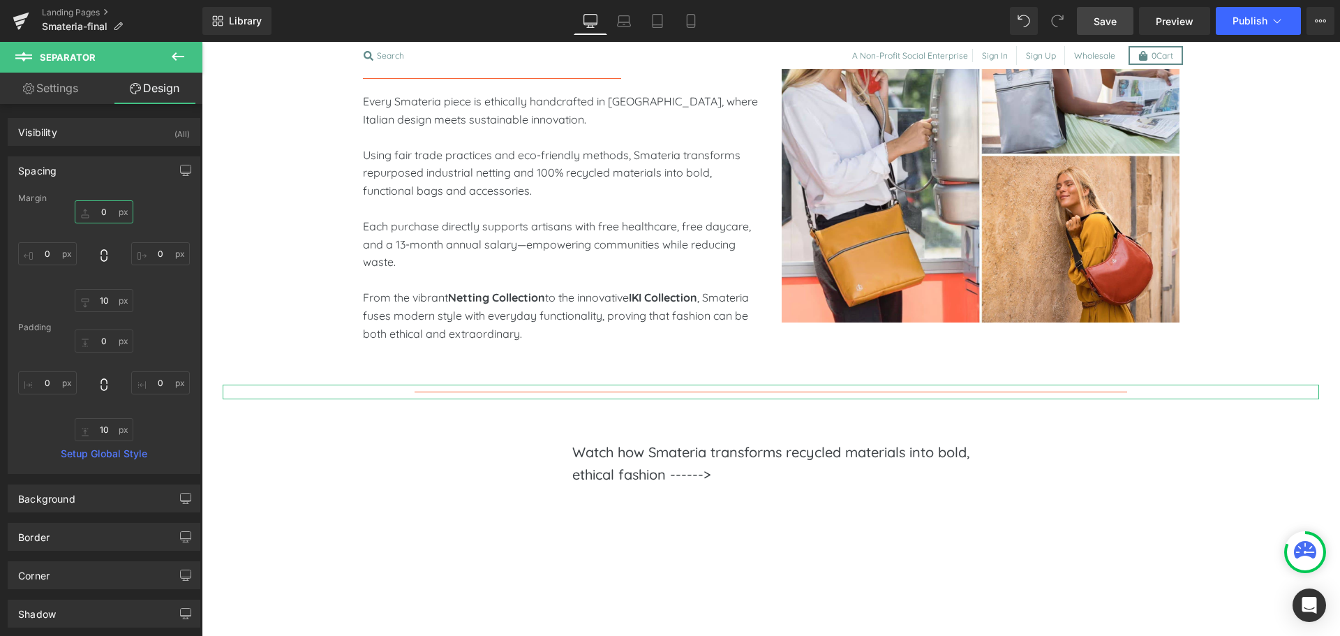
type input "0"
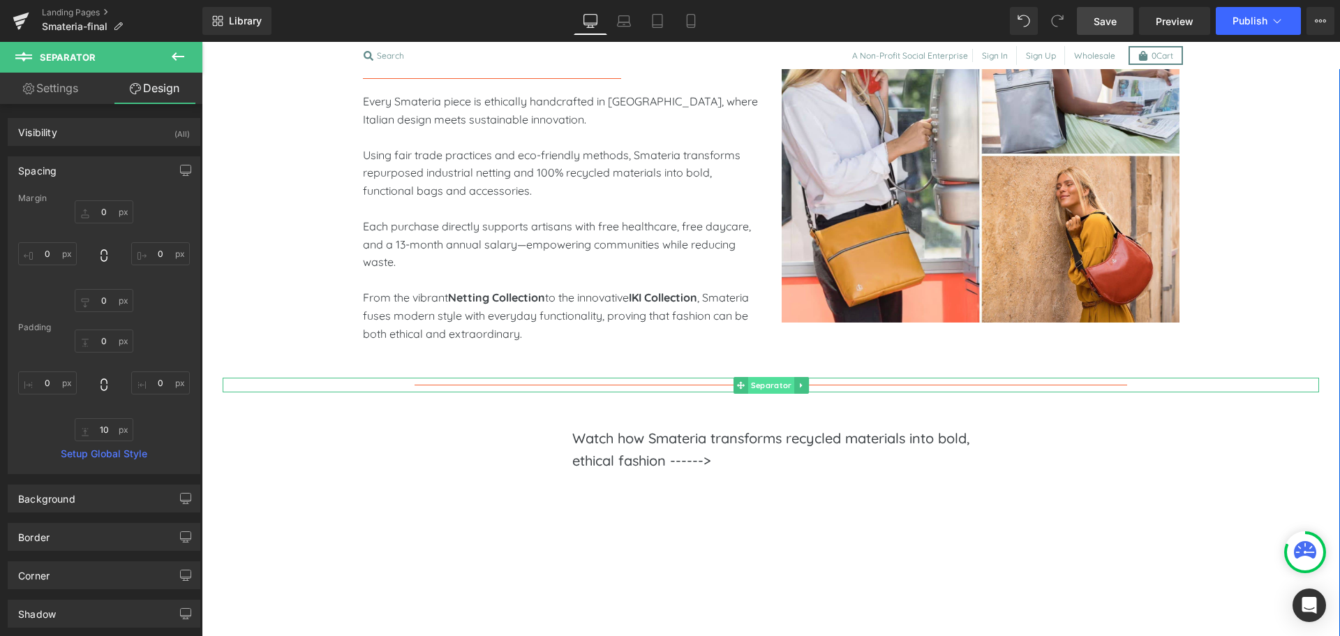
click at [753, 388] on span "Separator" at bounding box center [771, 385] width 46 height 17
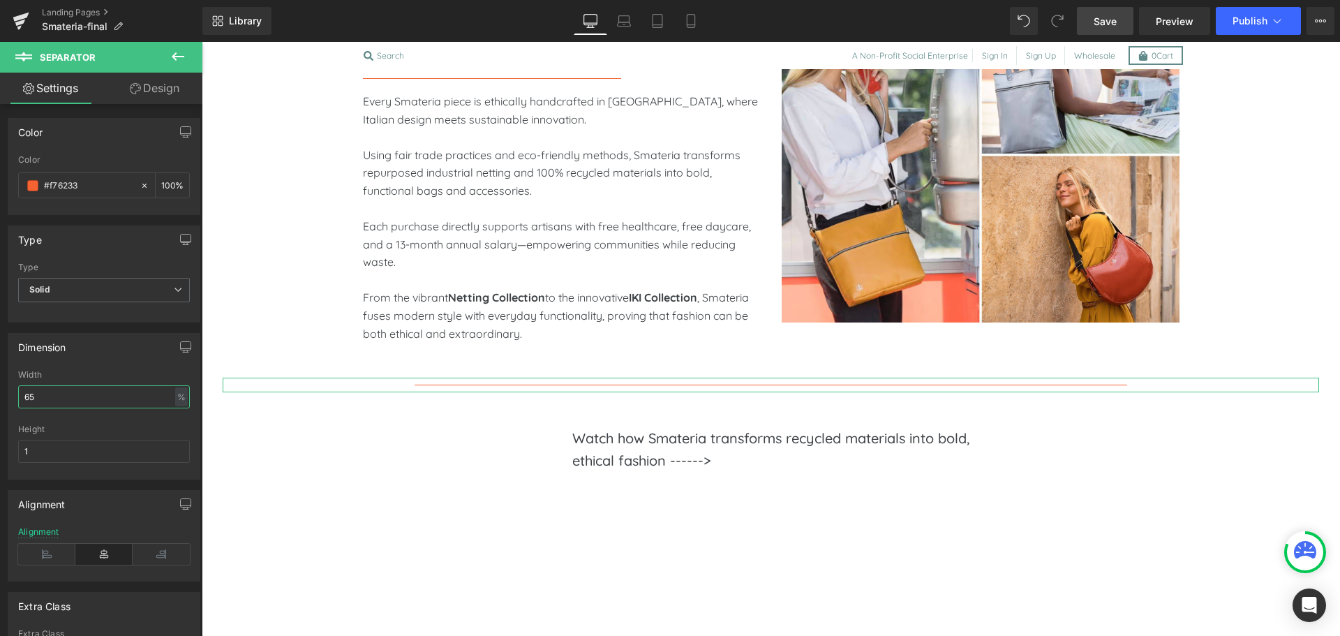
click at [50, 394] on input "65" at bounding box center [104, 396] width 172 height 23
click at [50, 394] on input "60" at bounding box center [104, 396] width 172 height 23
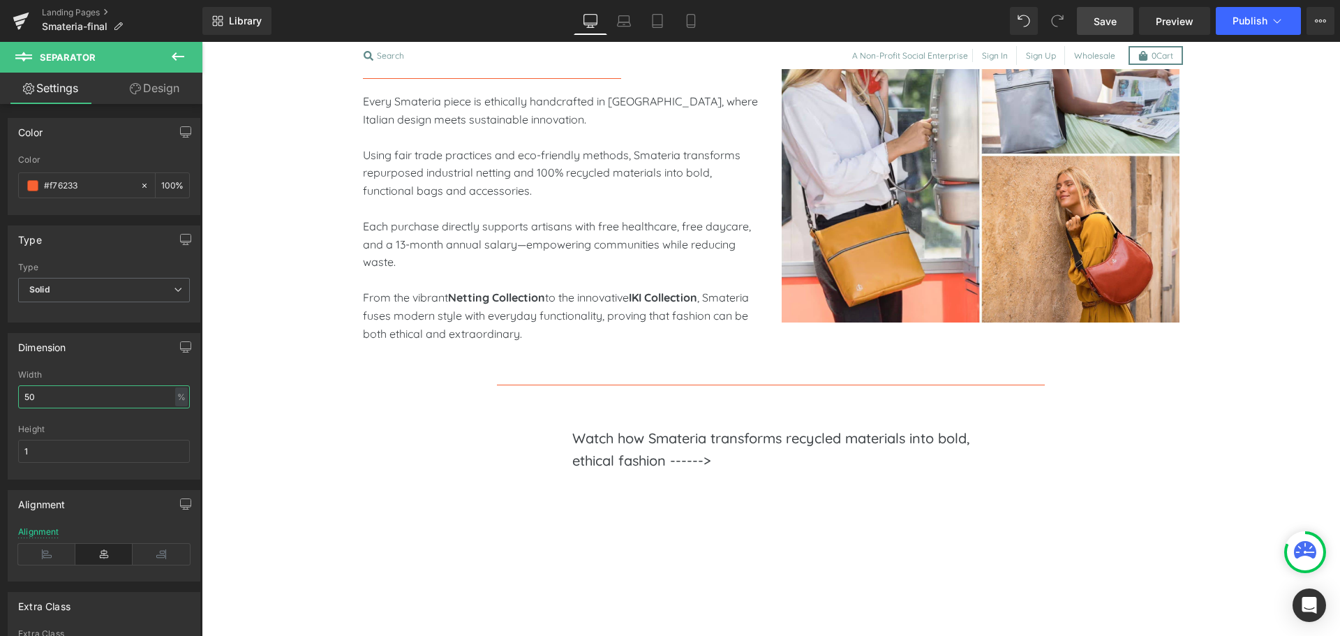
type input "50"
click at [1102, 17] on span "Save" at bounding box center [1105, 21] width 23 height 15
drag, startPoint x: 42, startPoint y: 451, endPoint x: -46, endPoint y: 449, distance: 88.0
click at [0, 449] on html "Separator You are previewing how the will restyle your page. You can not edit E…" at bounding box center [670, 318] width 1340 height 636
type input "3"
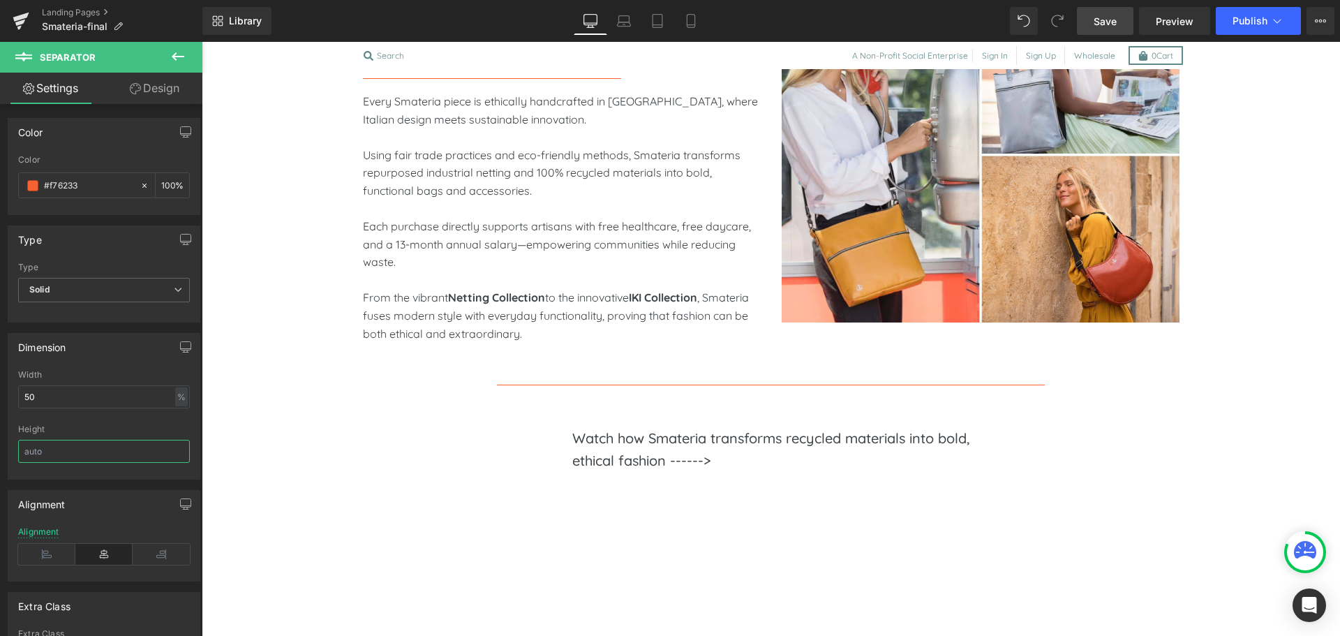
type input "6"
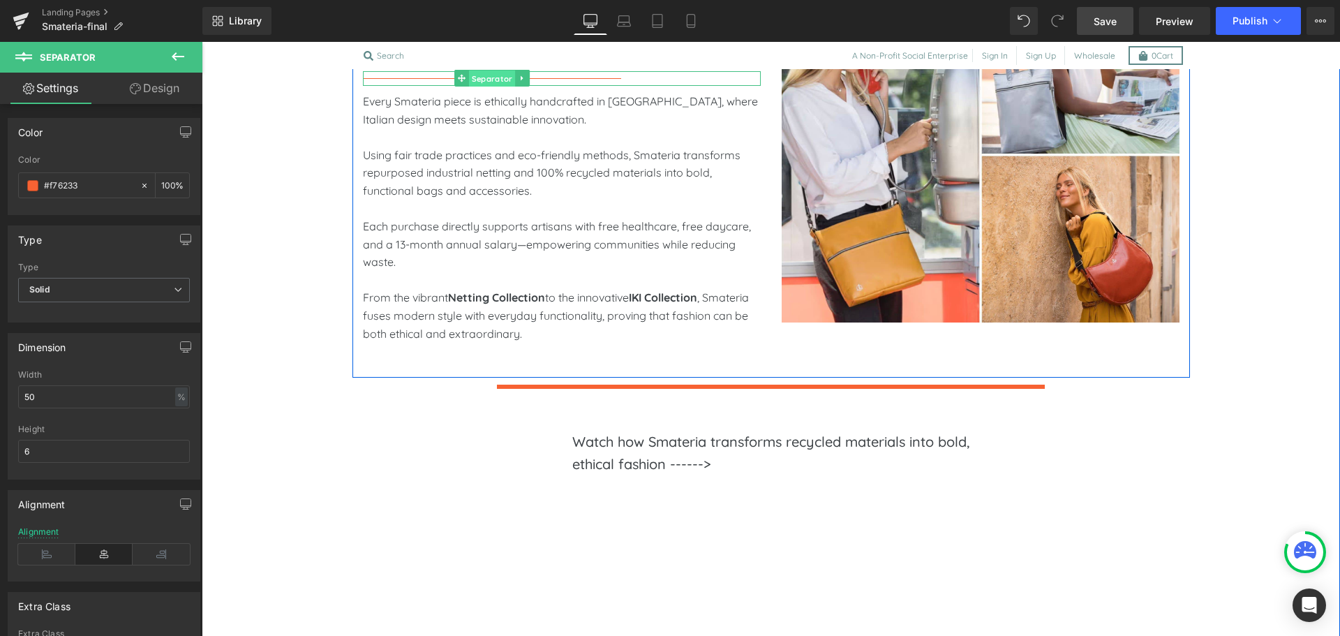
click at [457, 77] on link "Separator" at bounding box center [484, 78] width 61 height 17
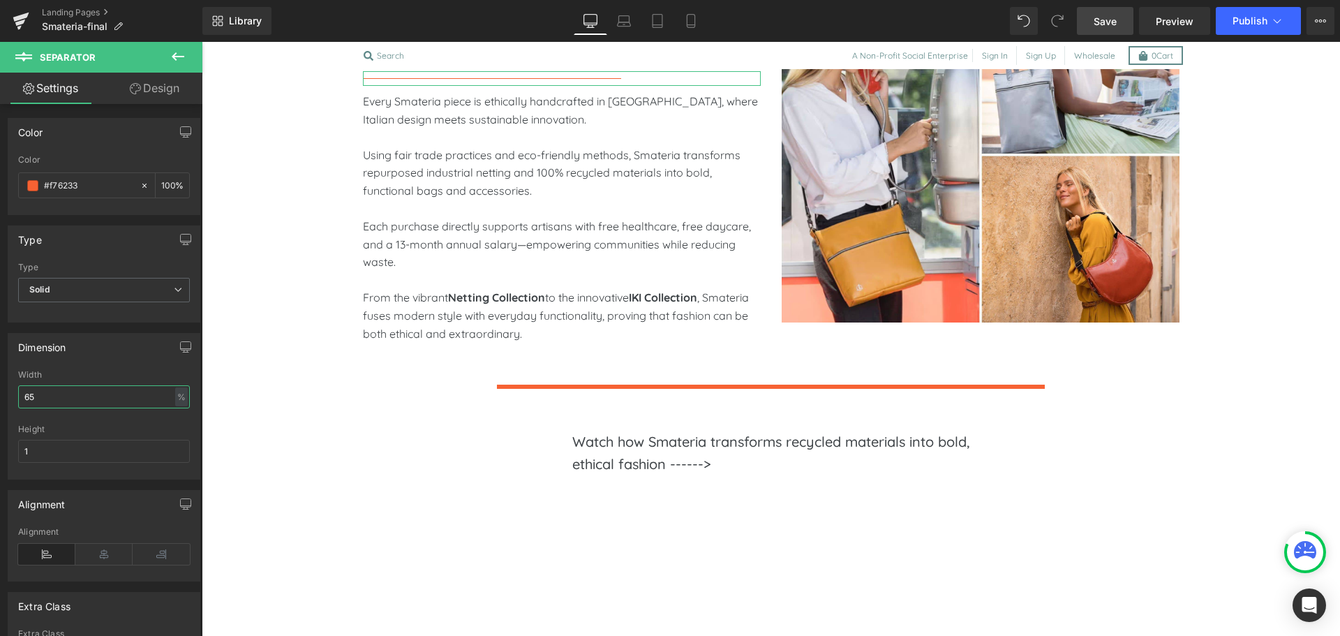
drag, startPoint x: 57, startPoint y: 398, endPoint x: -14, endPoint y: 381, distance: 72.5
click at [0, 381] on html "Separator You are previewing how the will restyle your page. You can not edit E…" at bounding box center [670, 318] width 1340 height 636
type input "35"
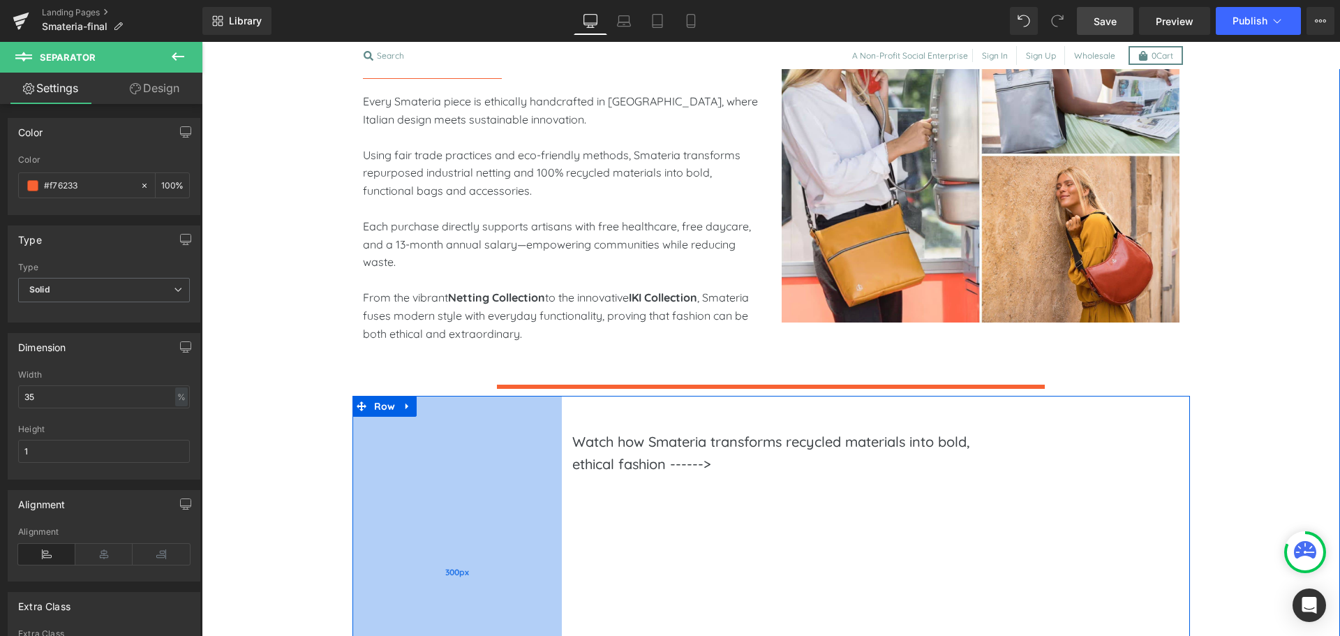
click at [362, 501] on div "300px" at bounding box center [457, 572] width 209 height 353
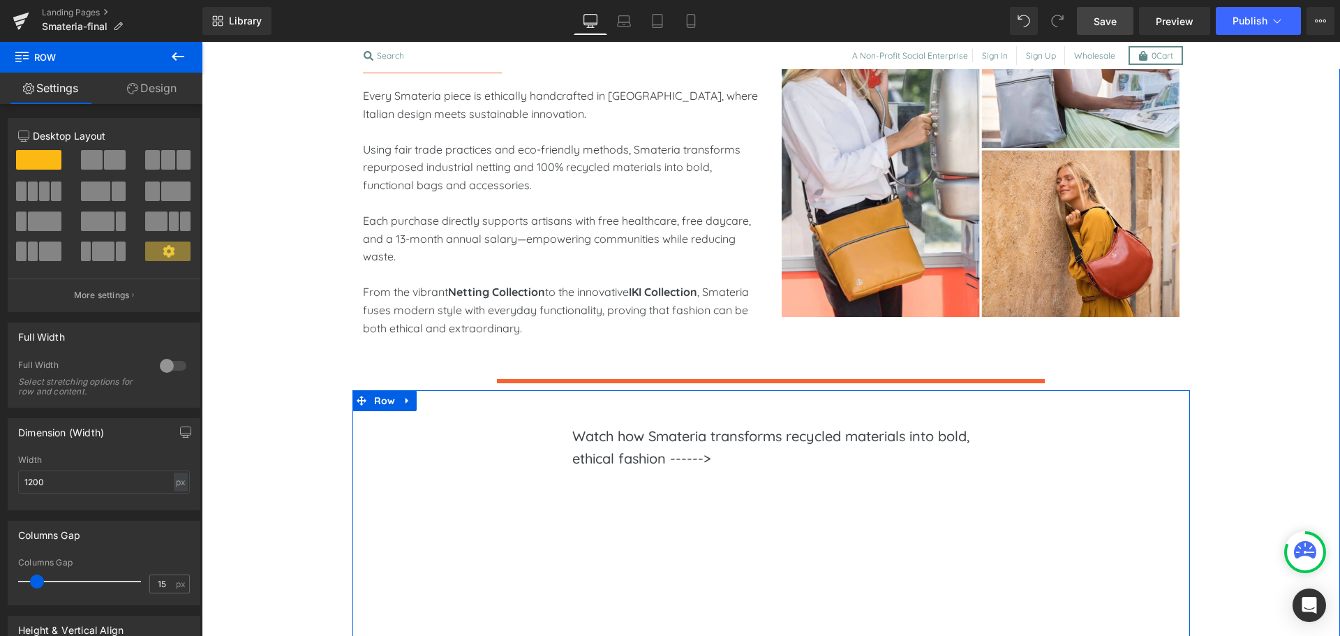
scroll to position [839, 0]
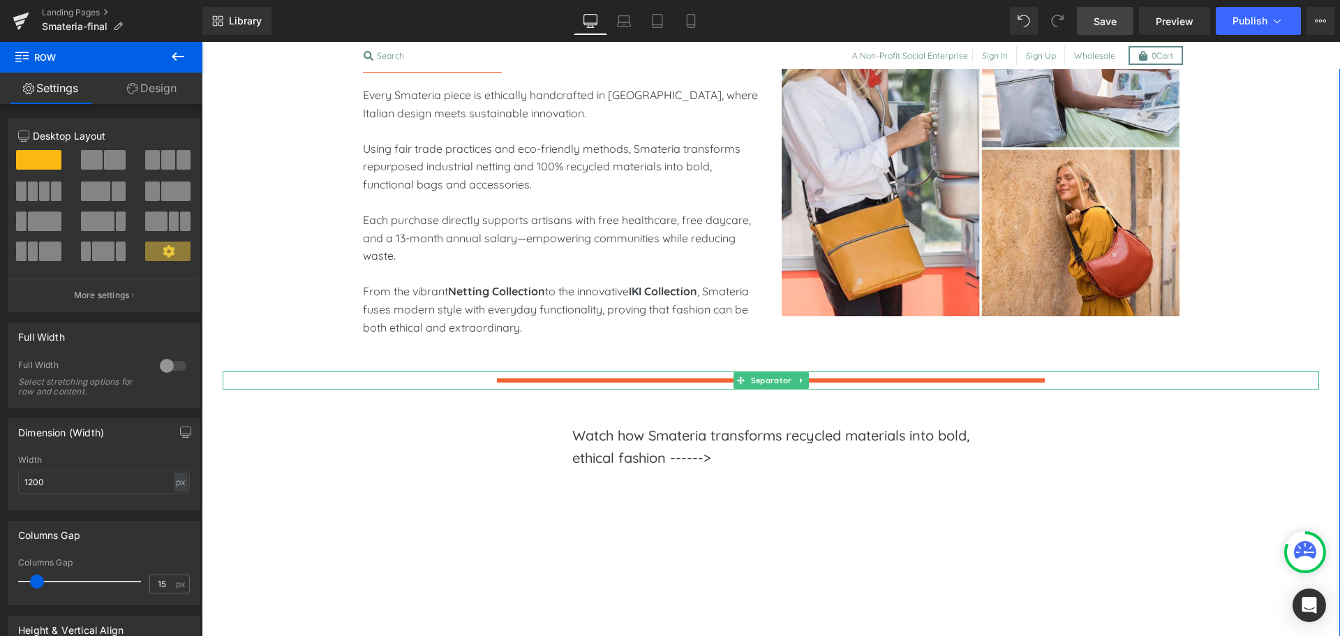
click at [585, 380] on hr at bounding box center [771, 383] width 549 height 11
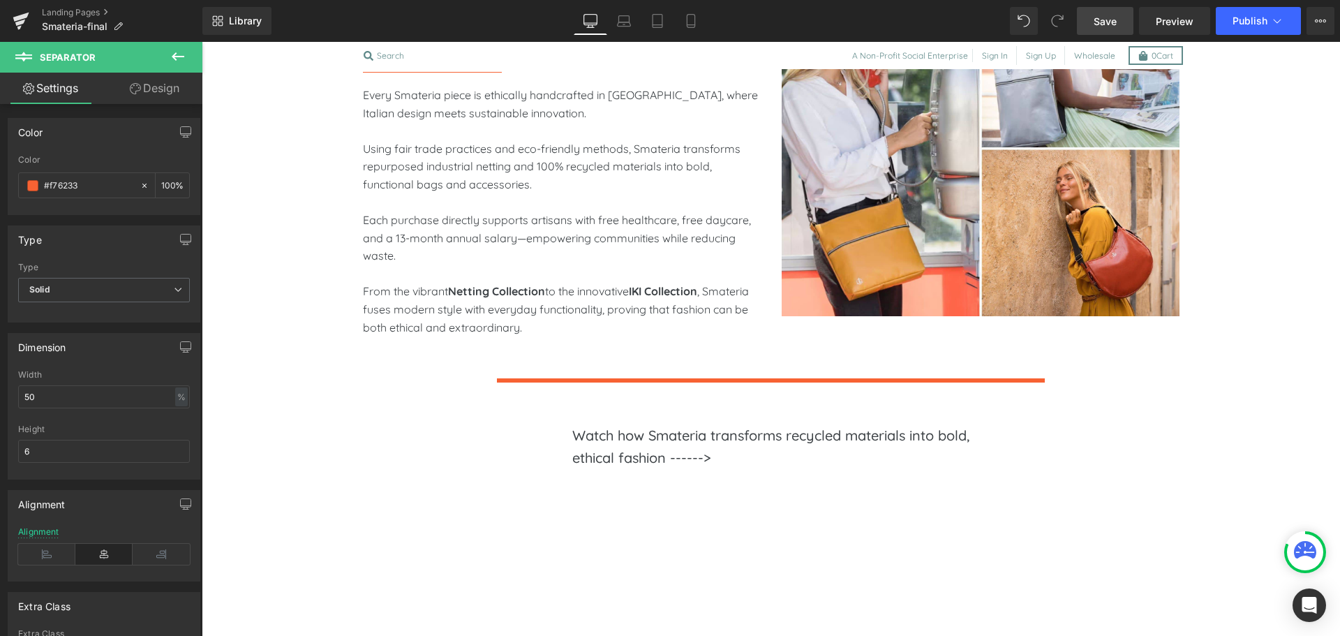
click at [1102, 10] on link "Save" at bounding box center [1105, 21] width 57 height 28
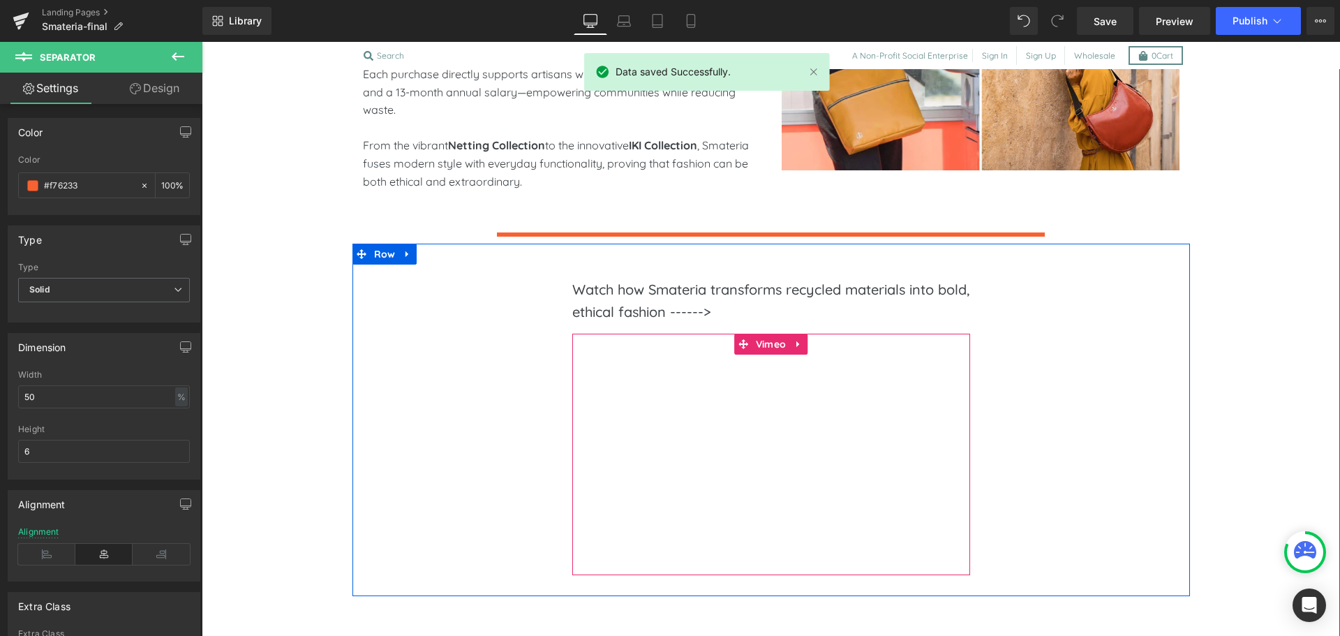
scroll to position [986, 0]
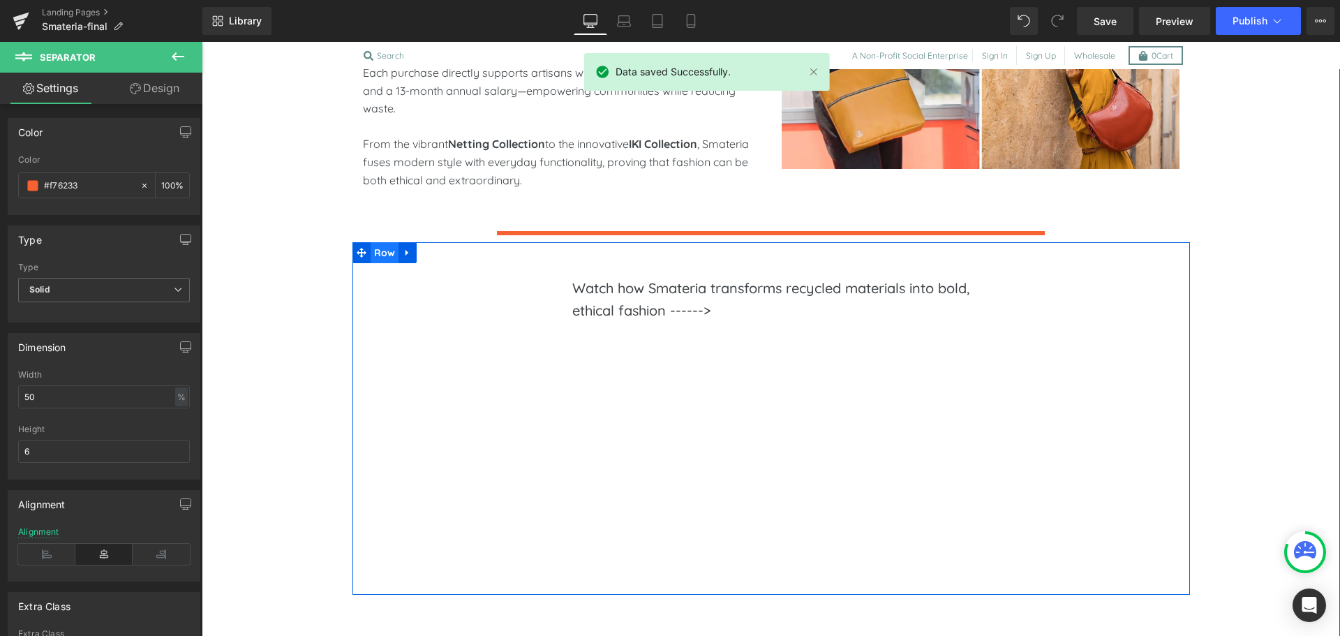
click at [378, 253] on span "Row" at bounding box center [385, 252] width 29 height 21
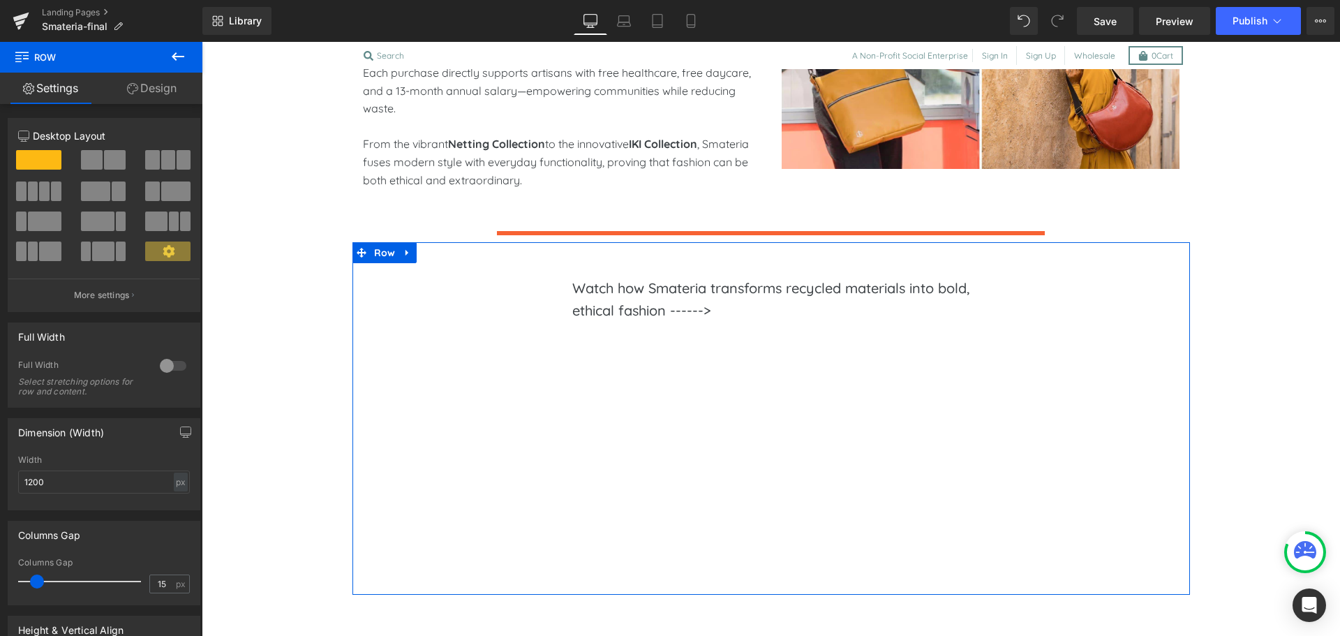
click at [140, 85] on link "Design" at bounding box center [151, 88] width 101 height 31
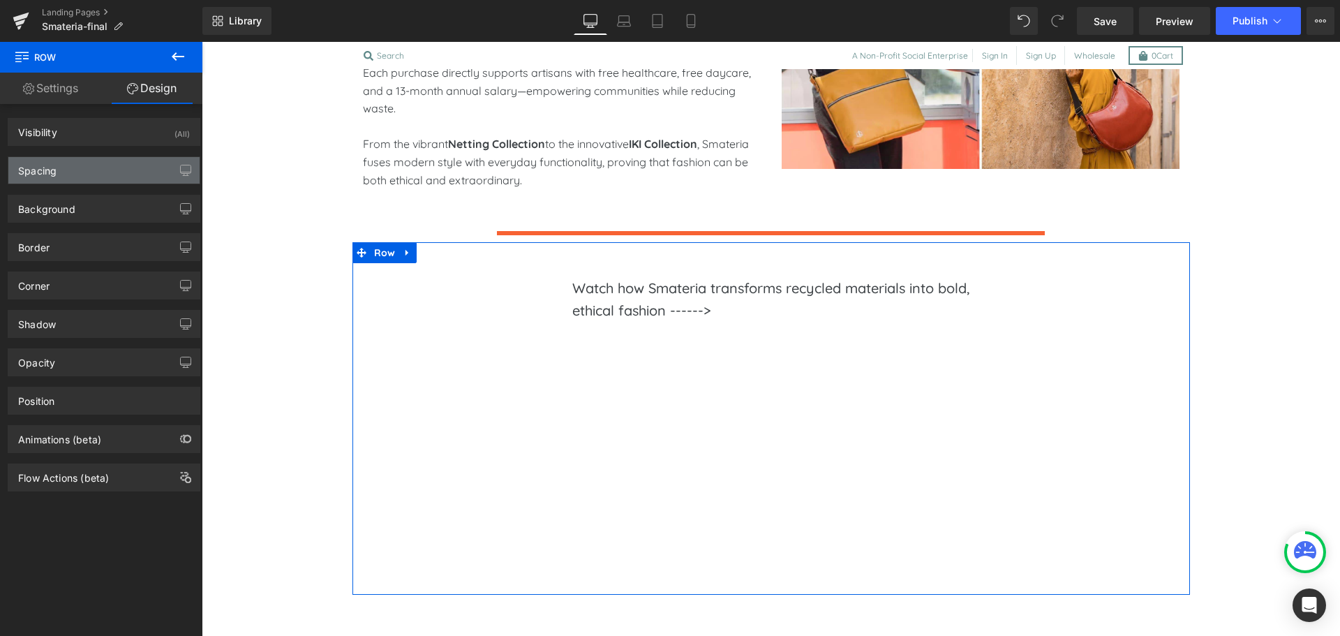
click at [101, 165] on div "Spacing" at bounding box center [103, 170] width 191 height 27
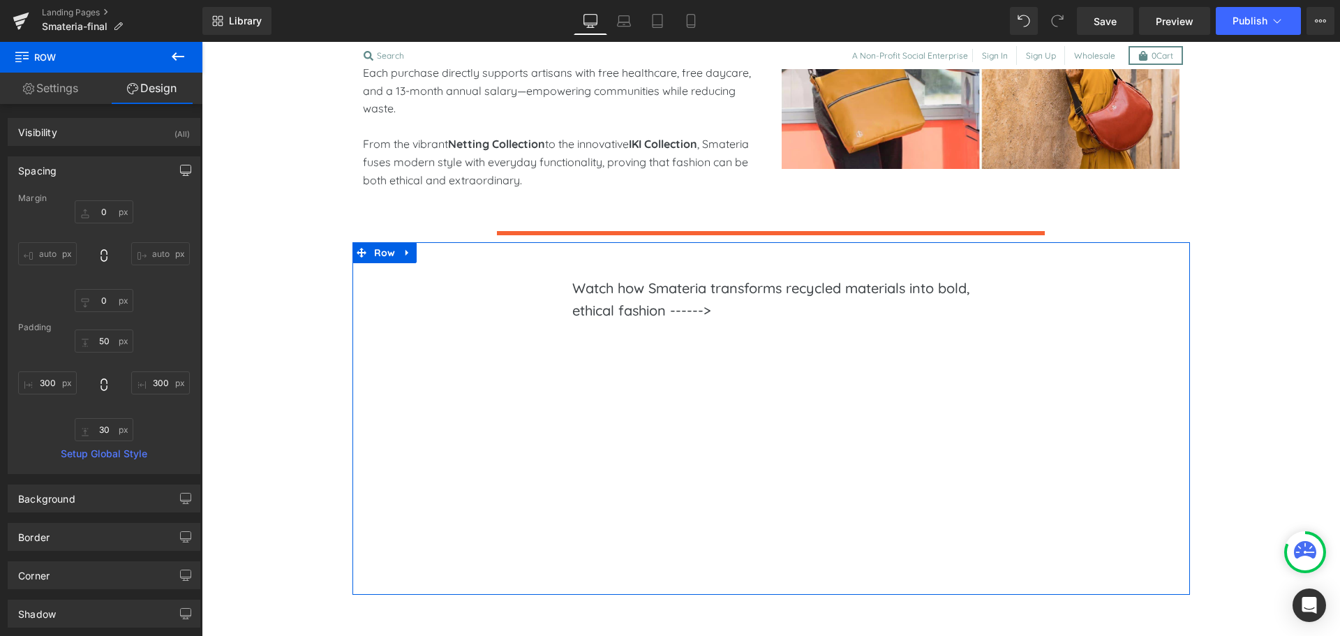
click at [181, 172] on icon "button" at bounding box center [186, 172] width 10 height 0
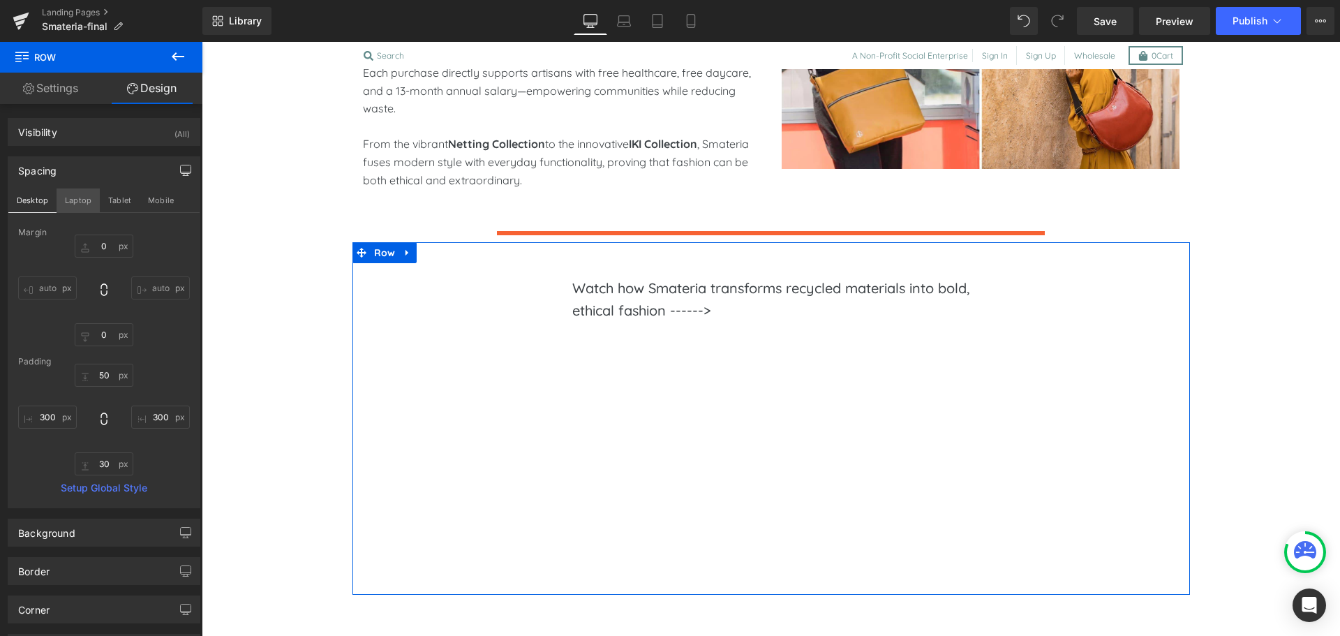
click at [84, 205] on button "Laptop" at bounding box center [78, 200] width 43 height 24
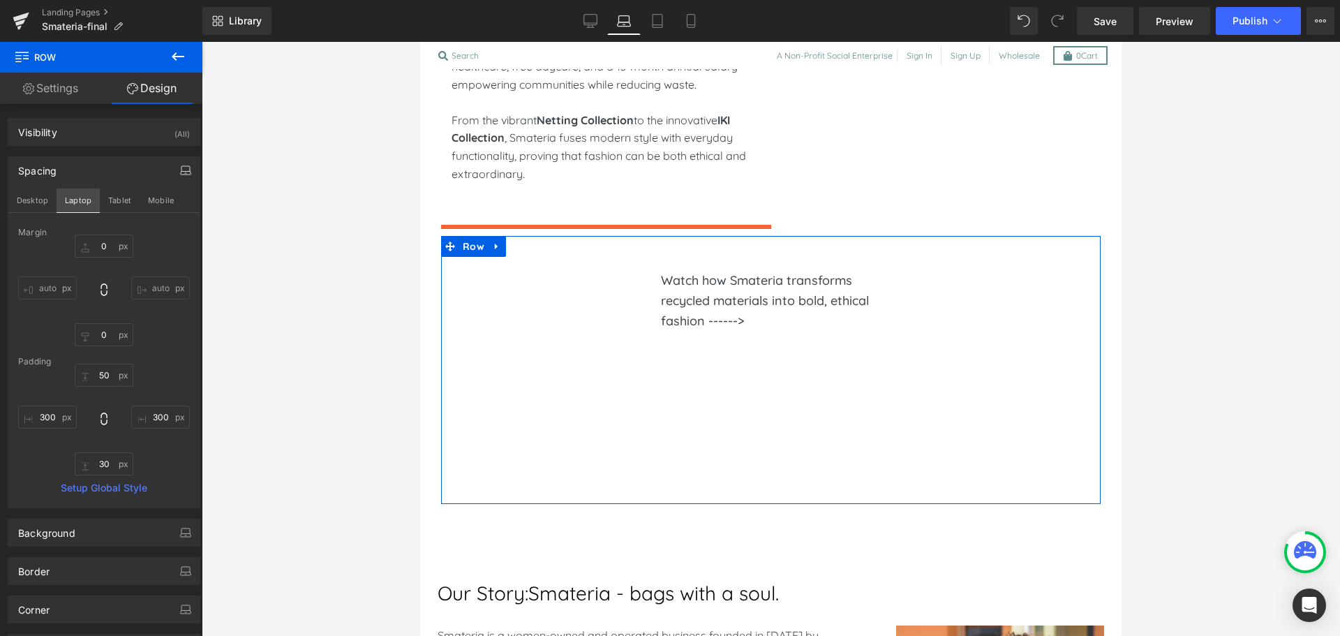
scroll to position [956, 0]
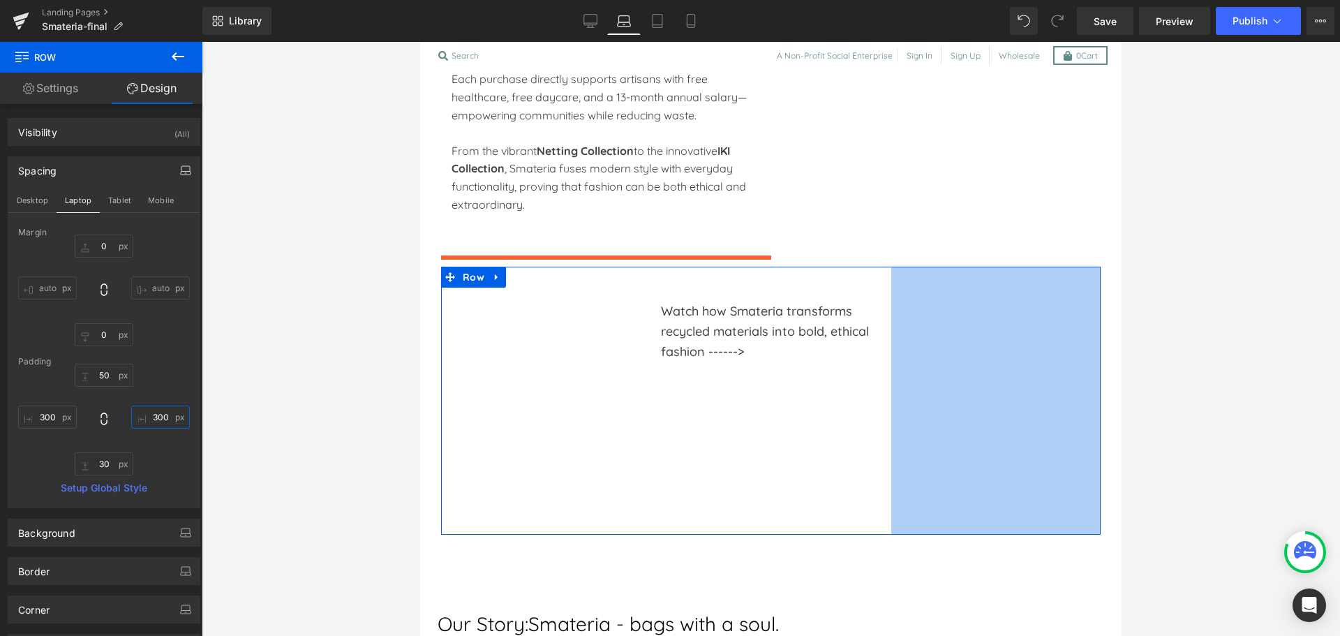
click at [151, 423] on input "300" at bounding box center [160, 417] width 59 height 23
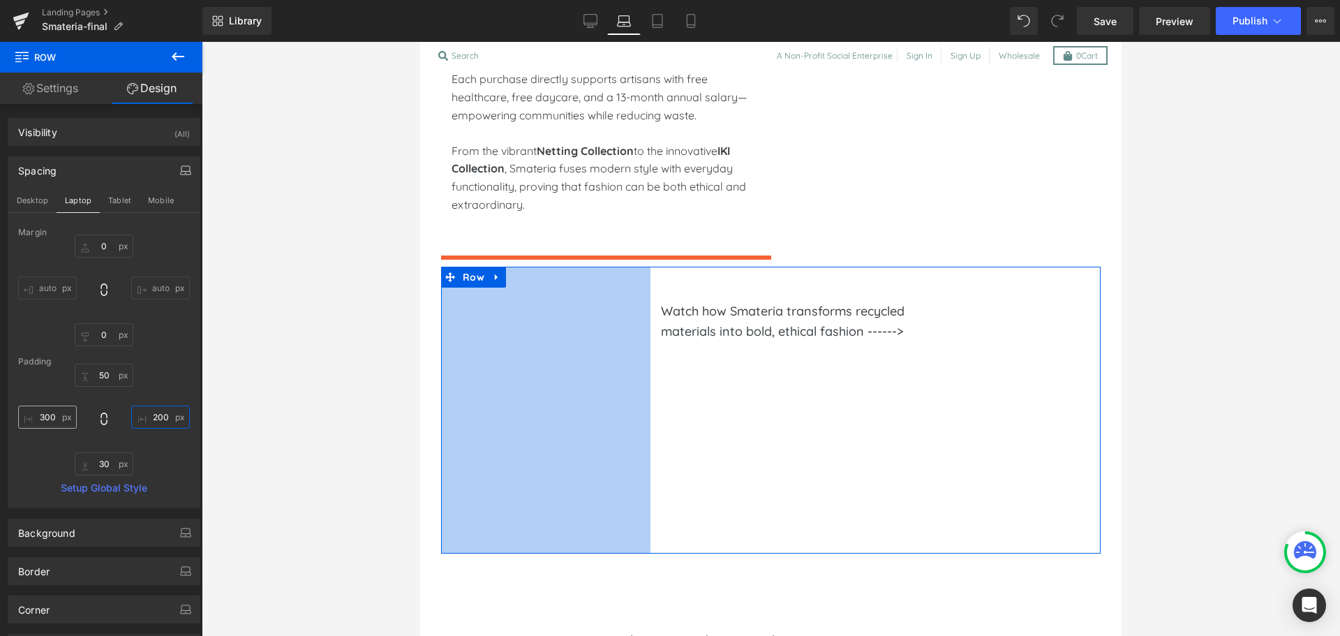
type input "200"
click at [59, 415] on input "300" at bounding box center [47, 417] width 59 height 23
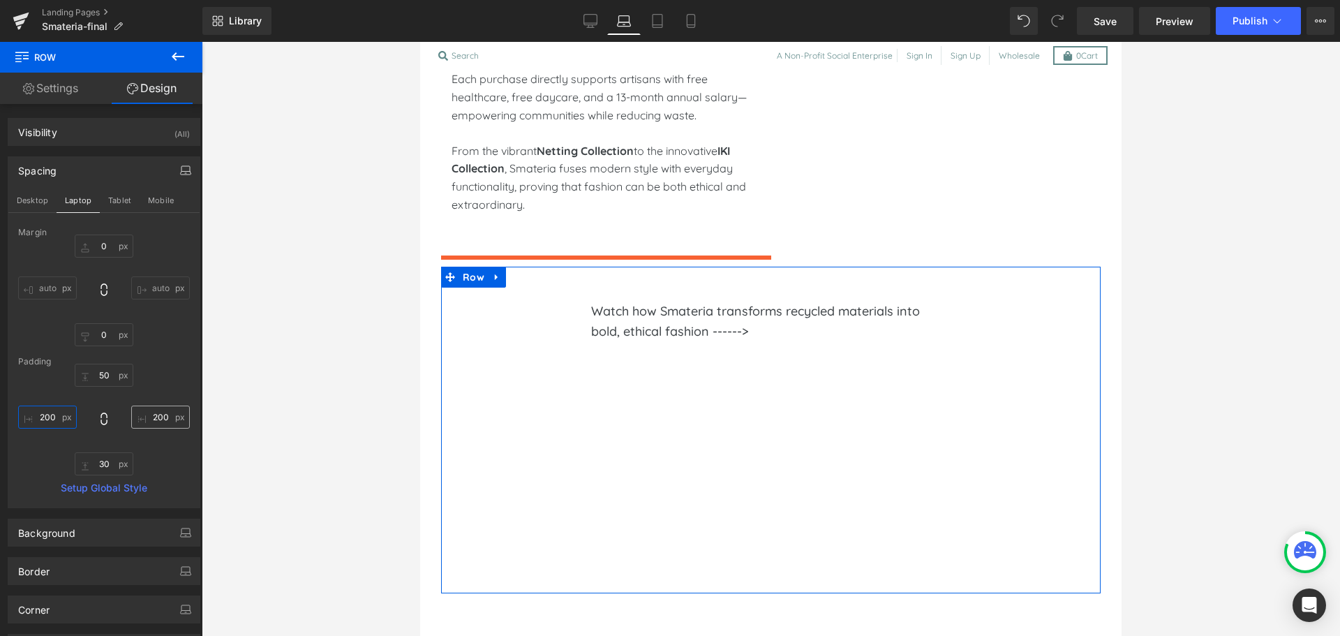
type input "200"
click at [151, 423] on input "200" at bounding box center [160, 417] width 59 height 23
type input "150"
click at [48, 413] on input "200" at bounding box center [47, 417] width 59 height 23
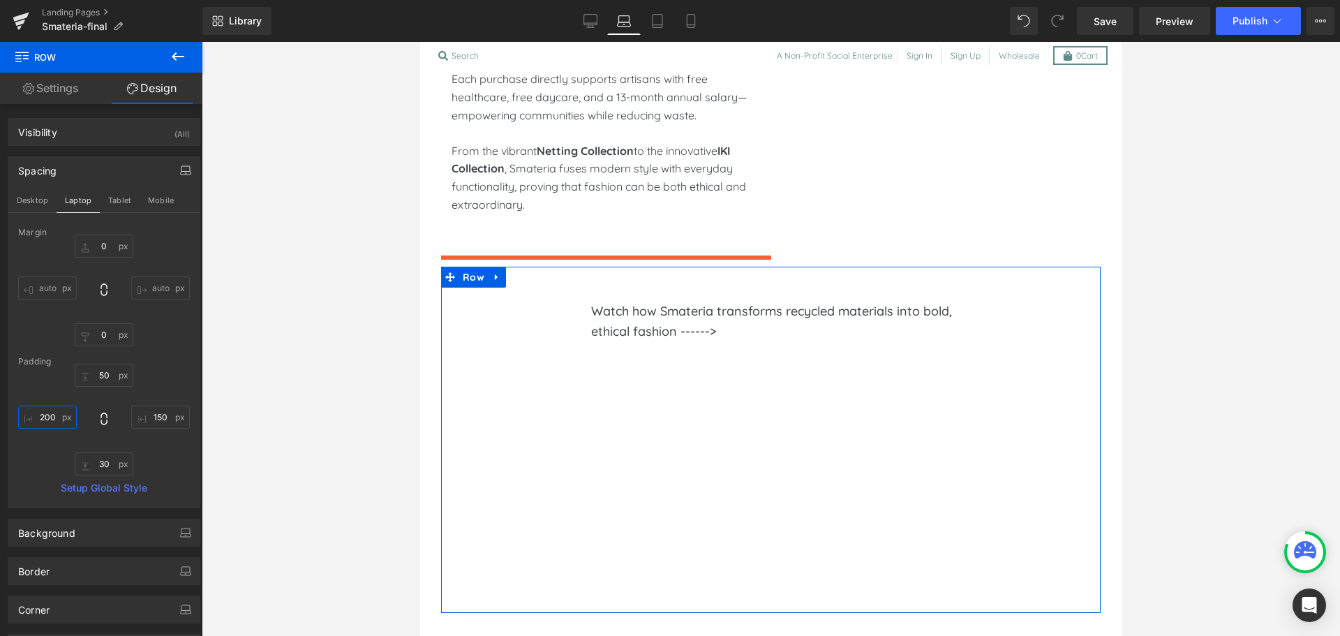
click at [48, 413] on input "200" at bounding box center [47, 417] width 59 height 23
type input "150"
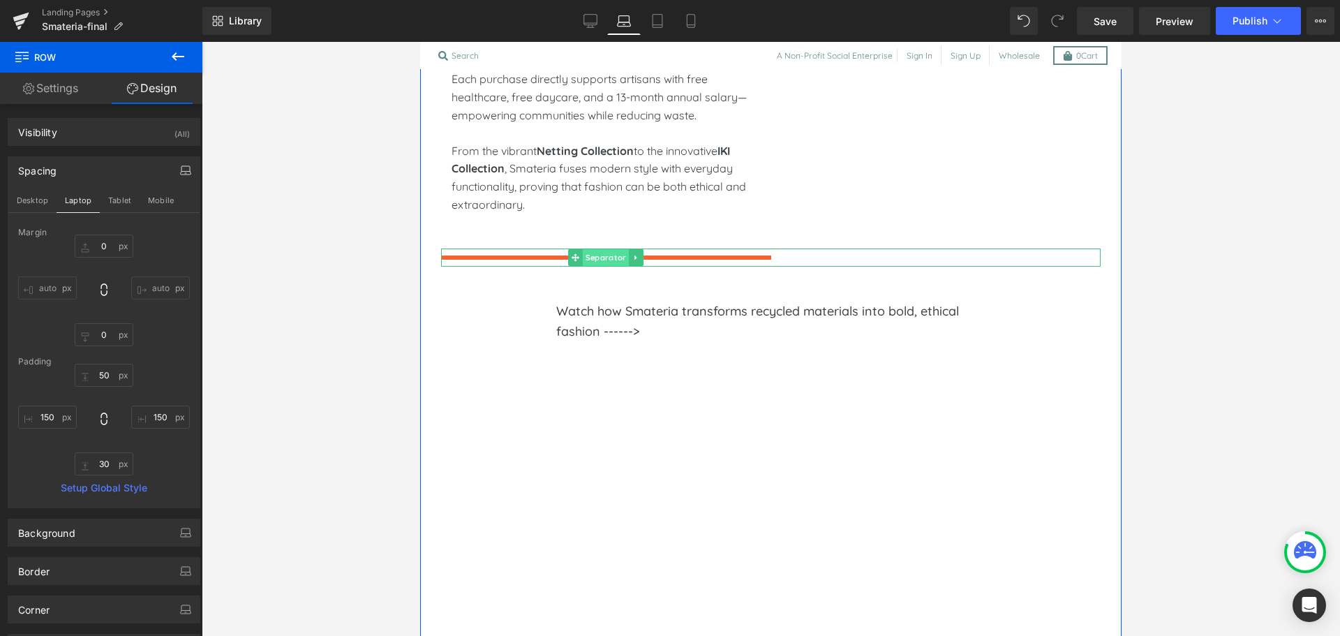
click at [593, 249] on span "Separator" at bounding box center [606, 257] width 46 height 17
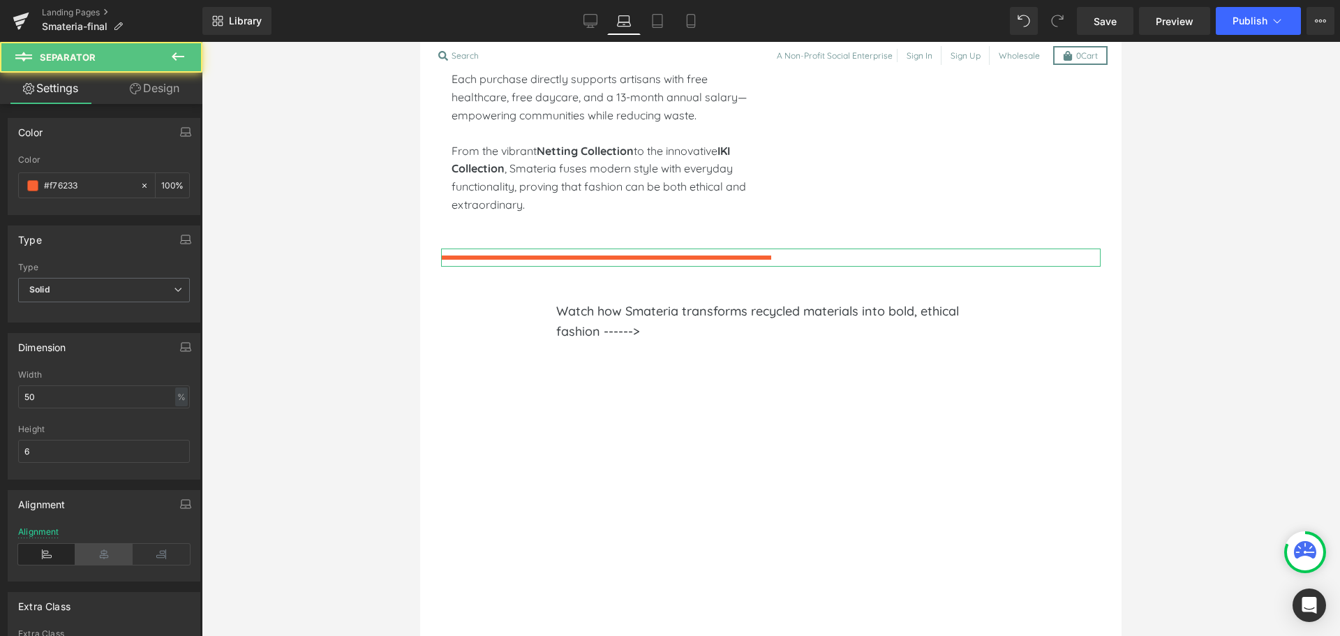
click at [96, 558] on icon at bounding box center [103, 554] width 57 height 21
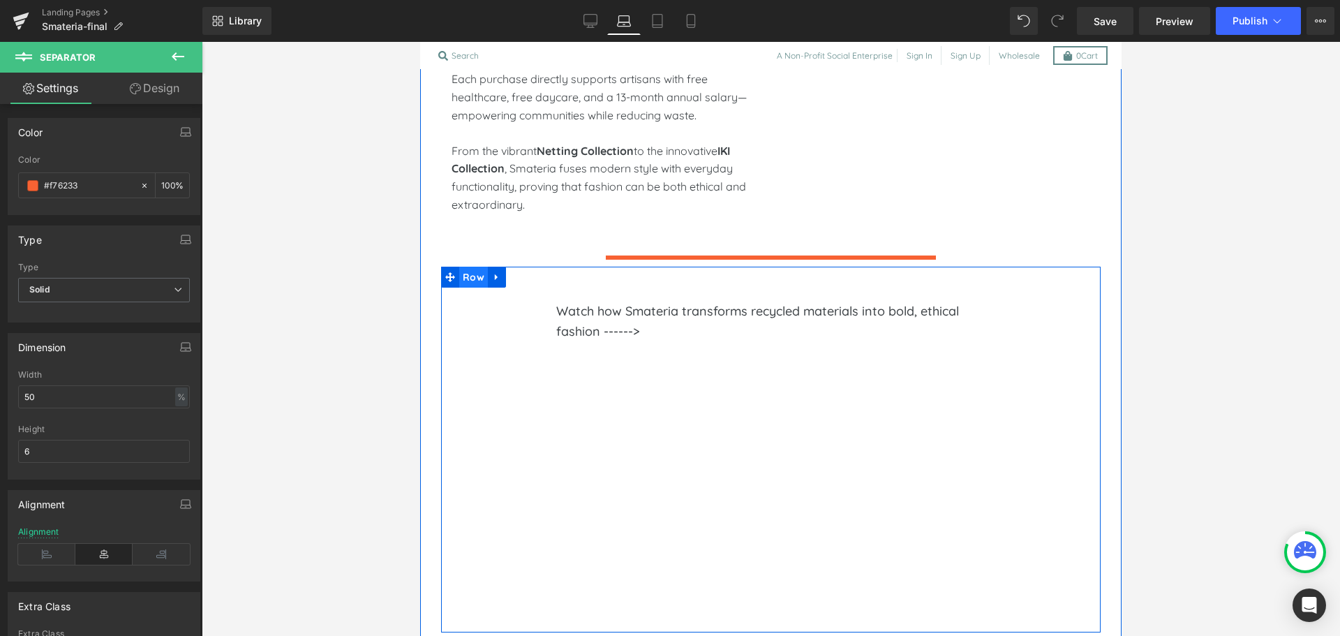
click at [464, 267] on span "Row" at bounding box center [473, 277] width 29 height 21
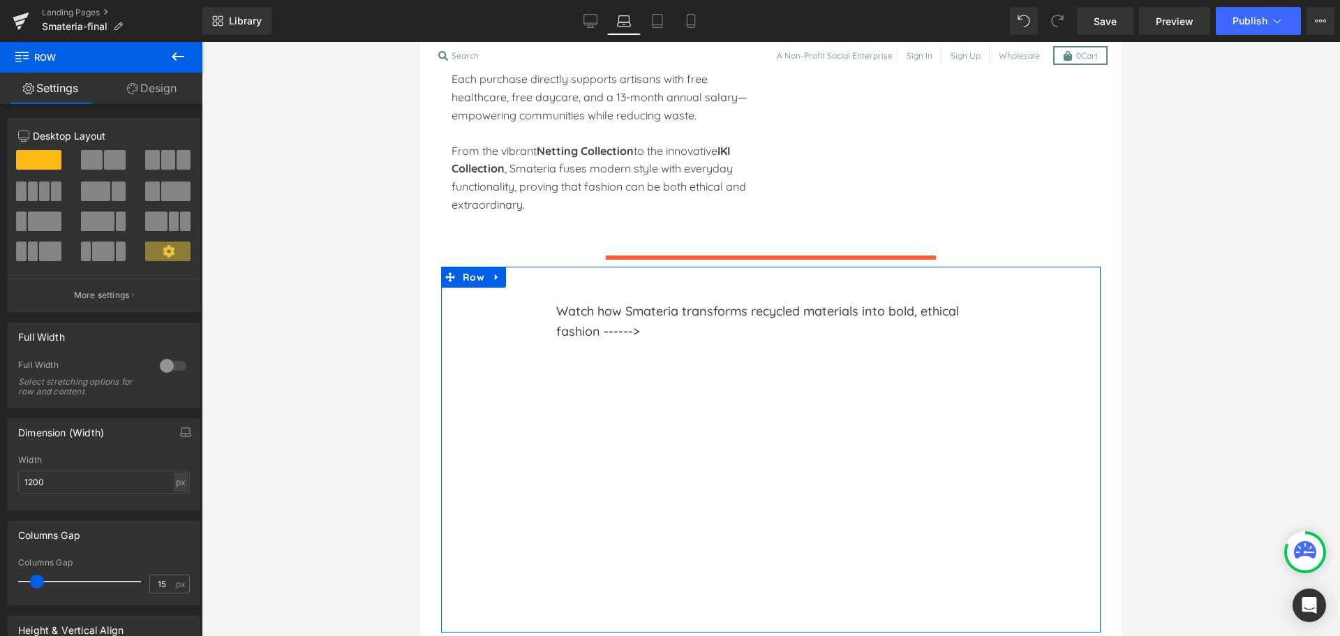
click at [154, 69] on button at bounding box center [178, 57] width 49 height 31
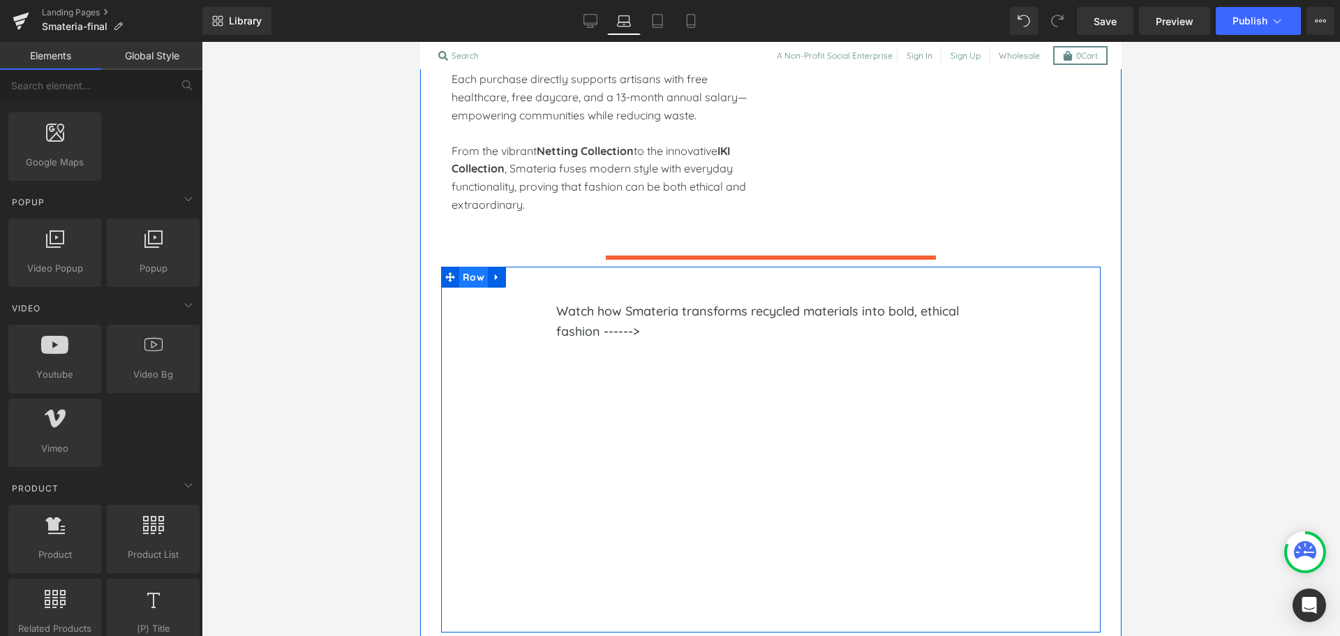
click at [468, 267] on span "Row" at bounding box center [473, 277] width 29 height 21
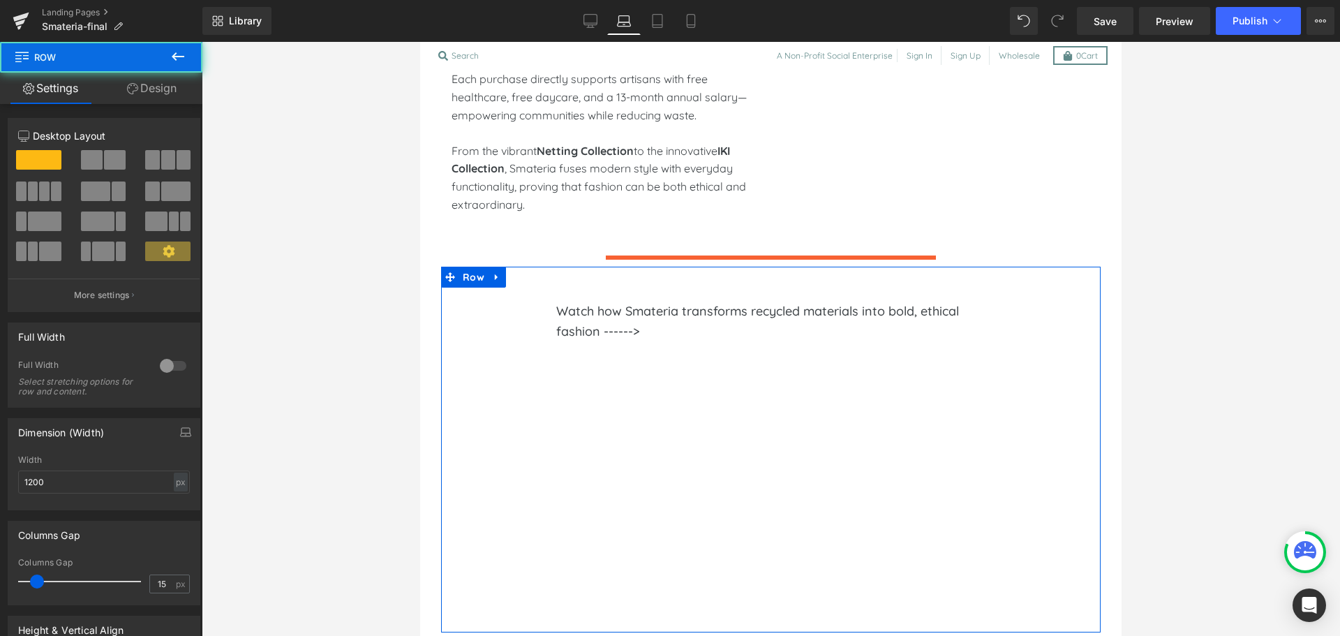
click at [144, 88] on link "Design" at bounding box center [151, 88] width 101 height 31
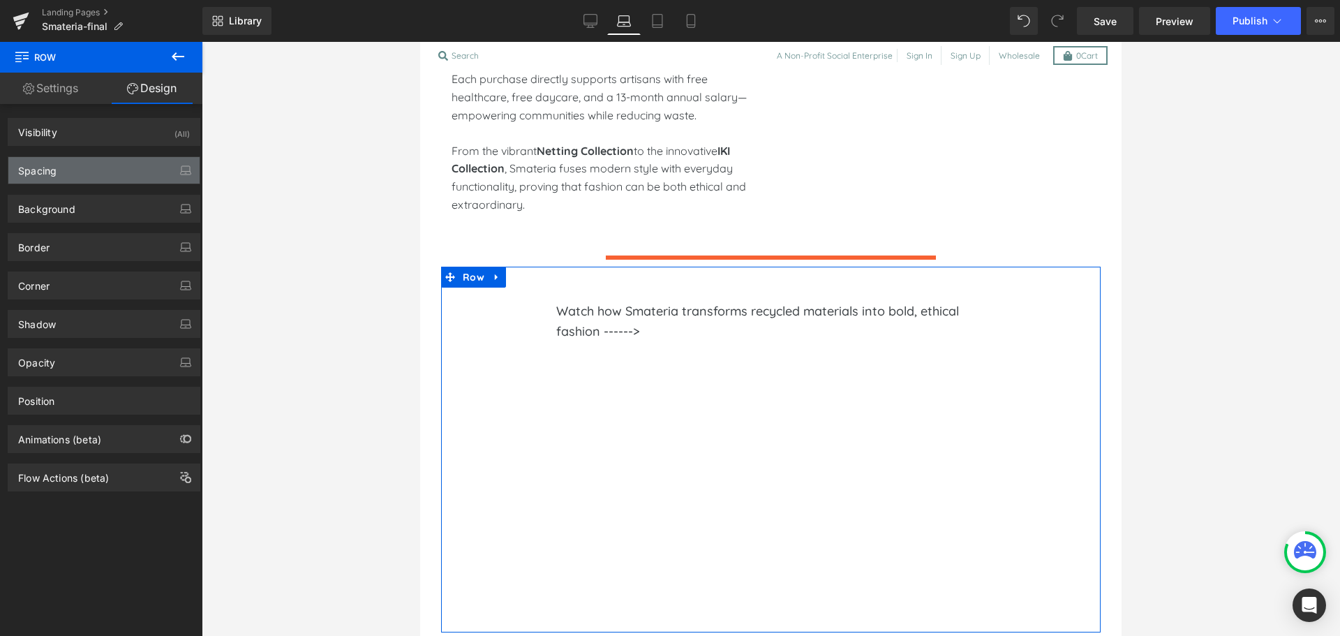
click at [110, 183] on div "Spacing" at bounding box center [103, 170] width 191 height 27
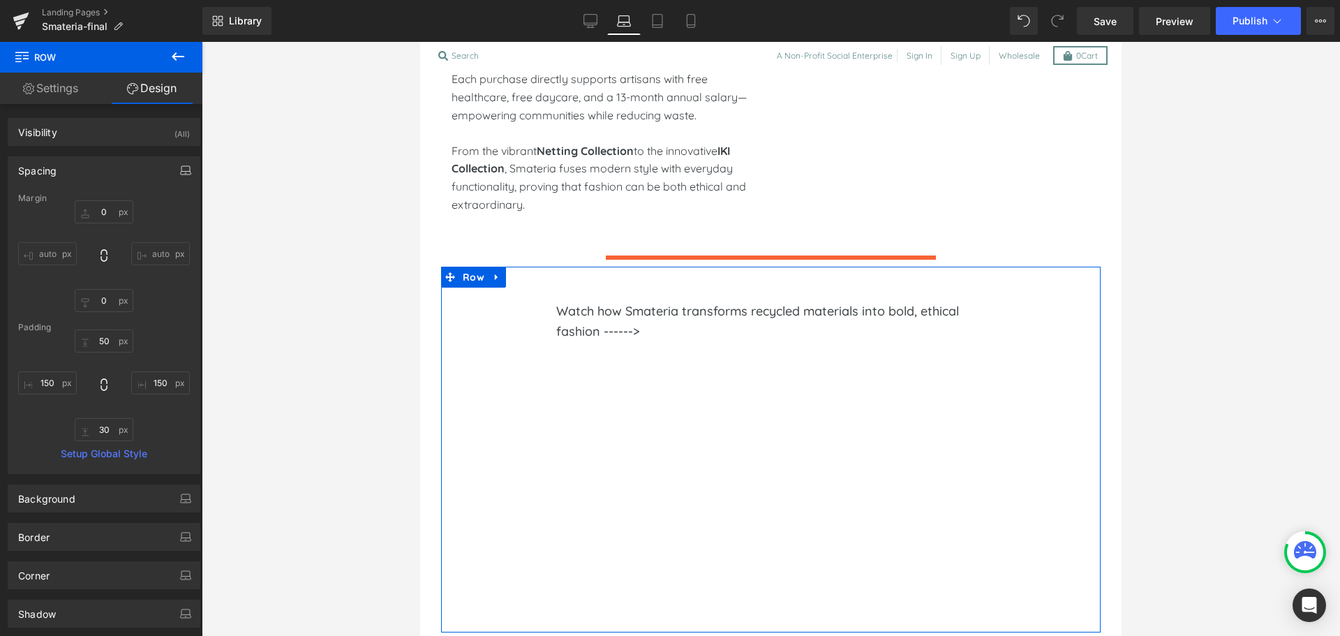
click at [181, 163] on button "button" at bounding box center [186, 170] width 22 height 27
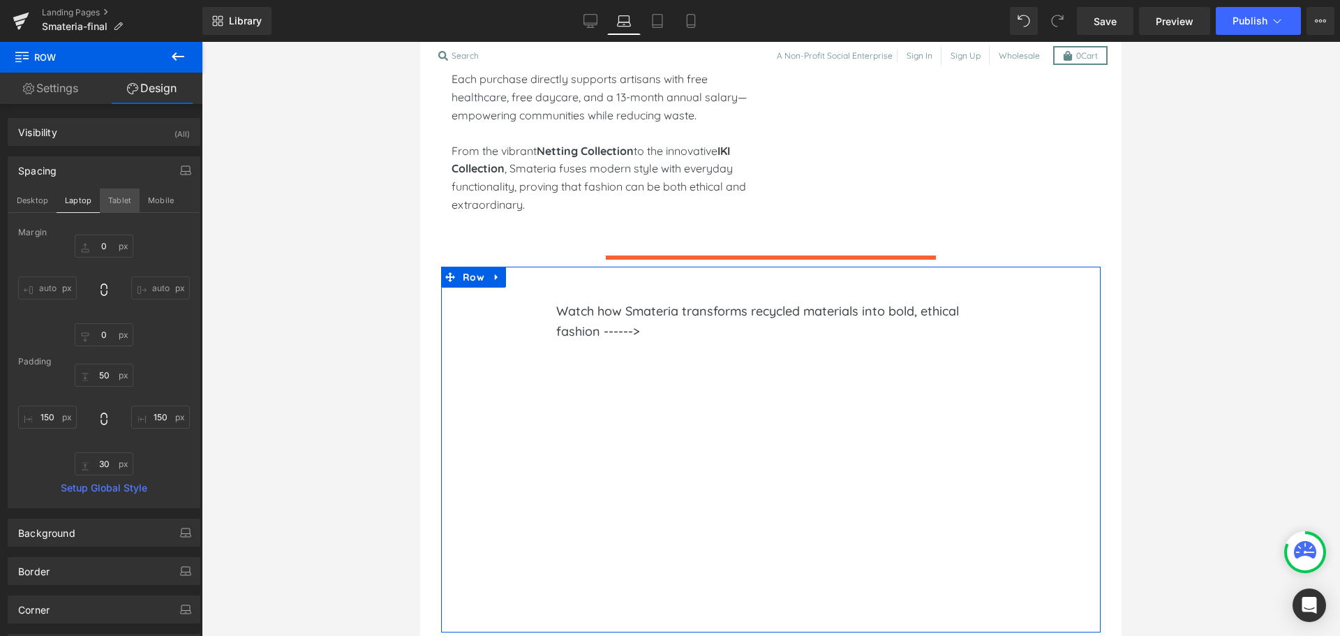
click at [112, 197] on button "Tablet" at bounding box center [120, 200] width 40 height 24
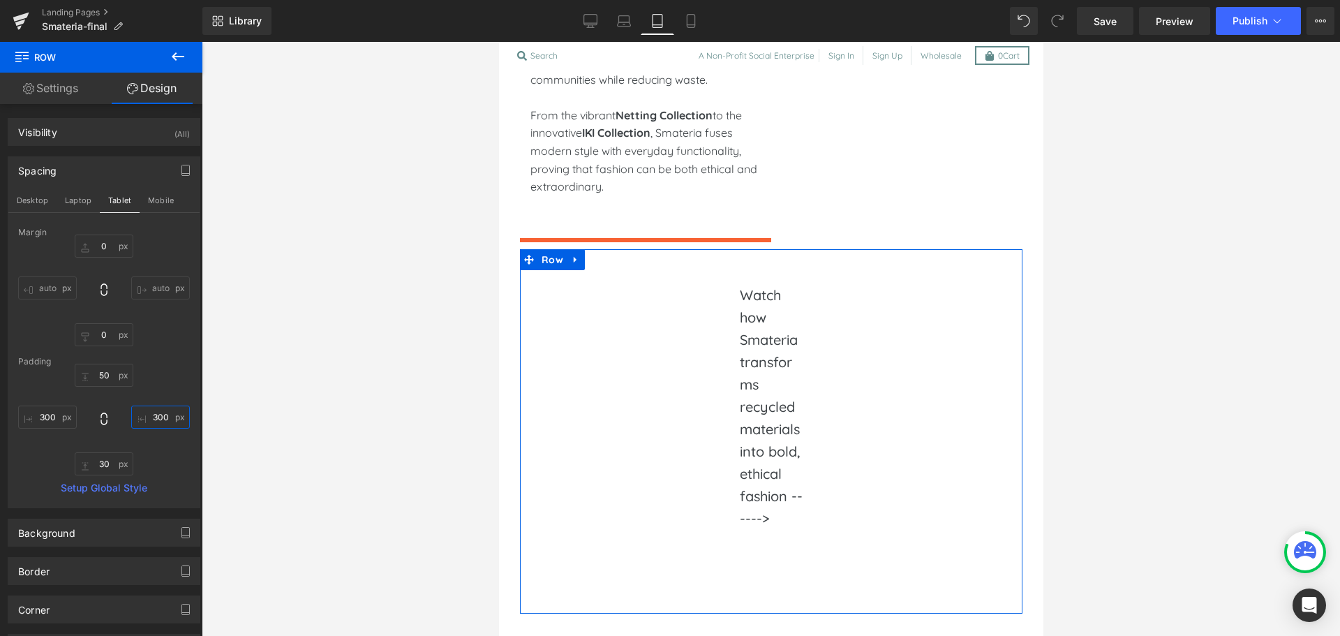
click at [150, 426] on input "text" at bounding box center [160, 417] width 59 height 23
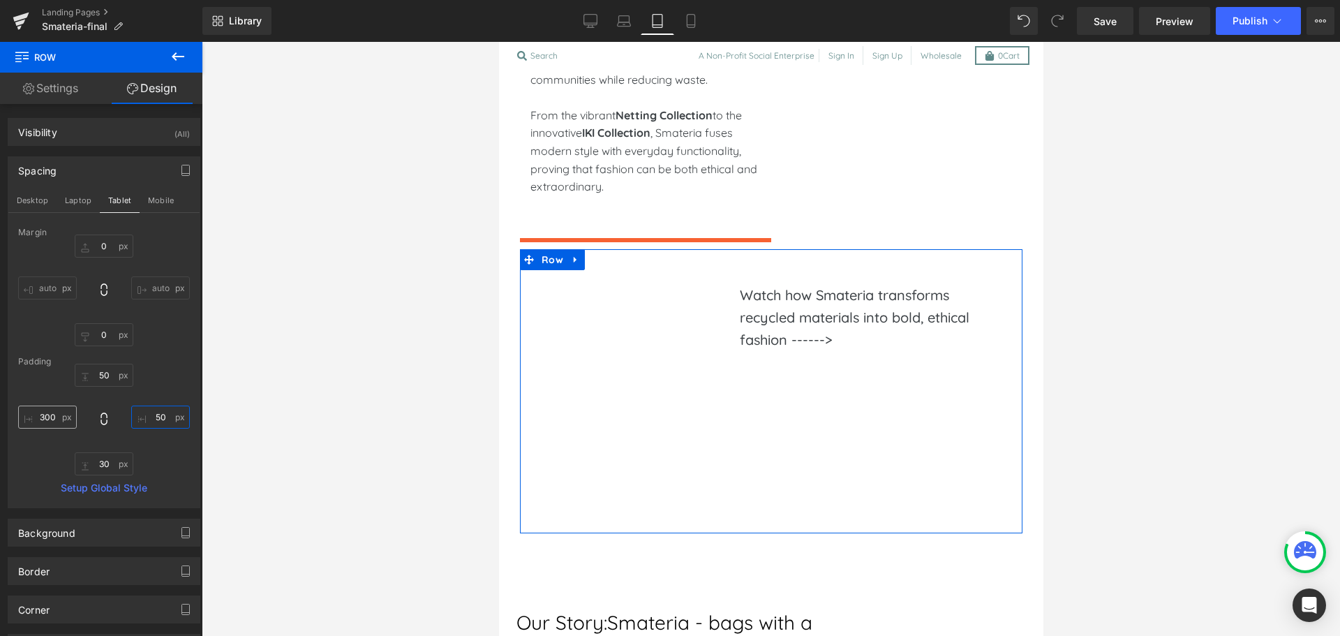
type input "50"
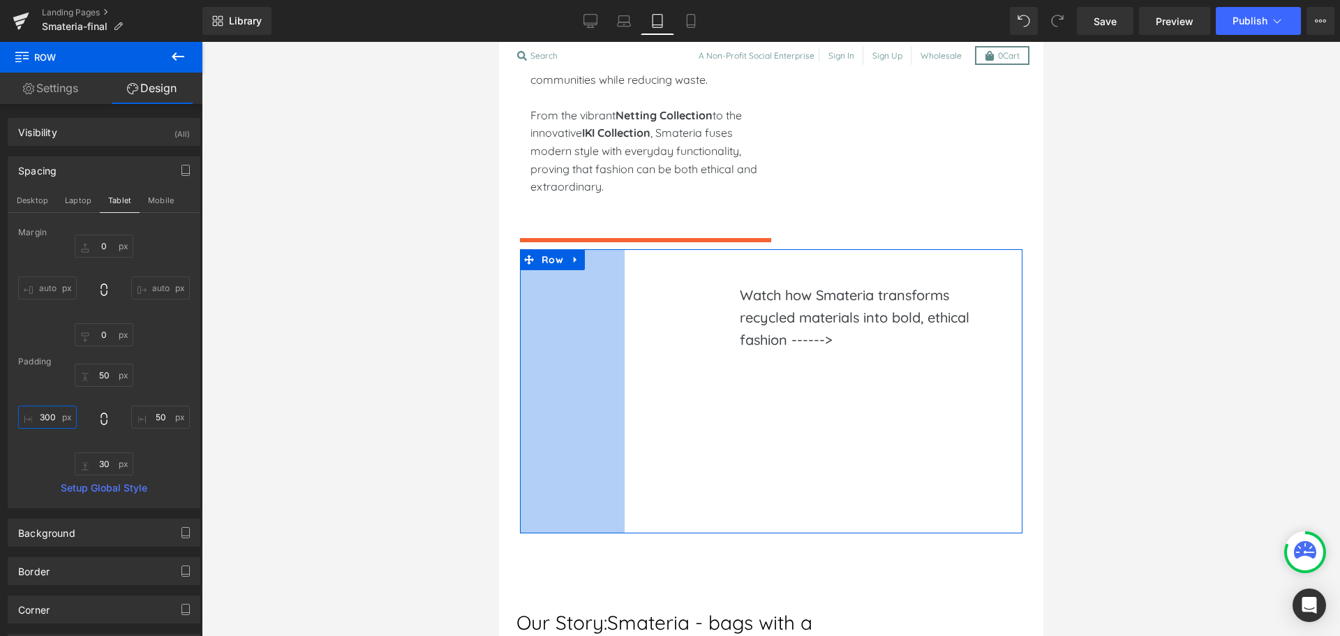
click at [55, 418] on input "text" at bounding box center [47, 417] width 59 height 23
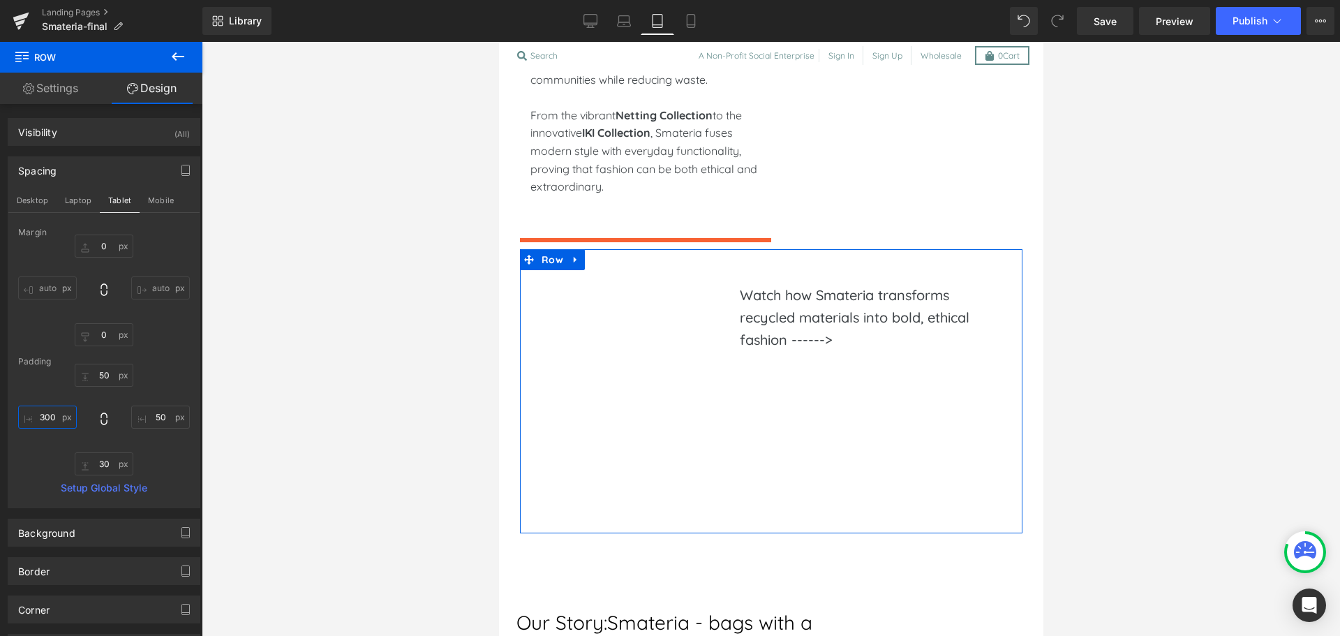
click at [55, 418] on input "text" at bounding box center [47, 417] width 59 height 23
type input "50"
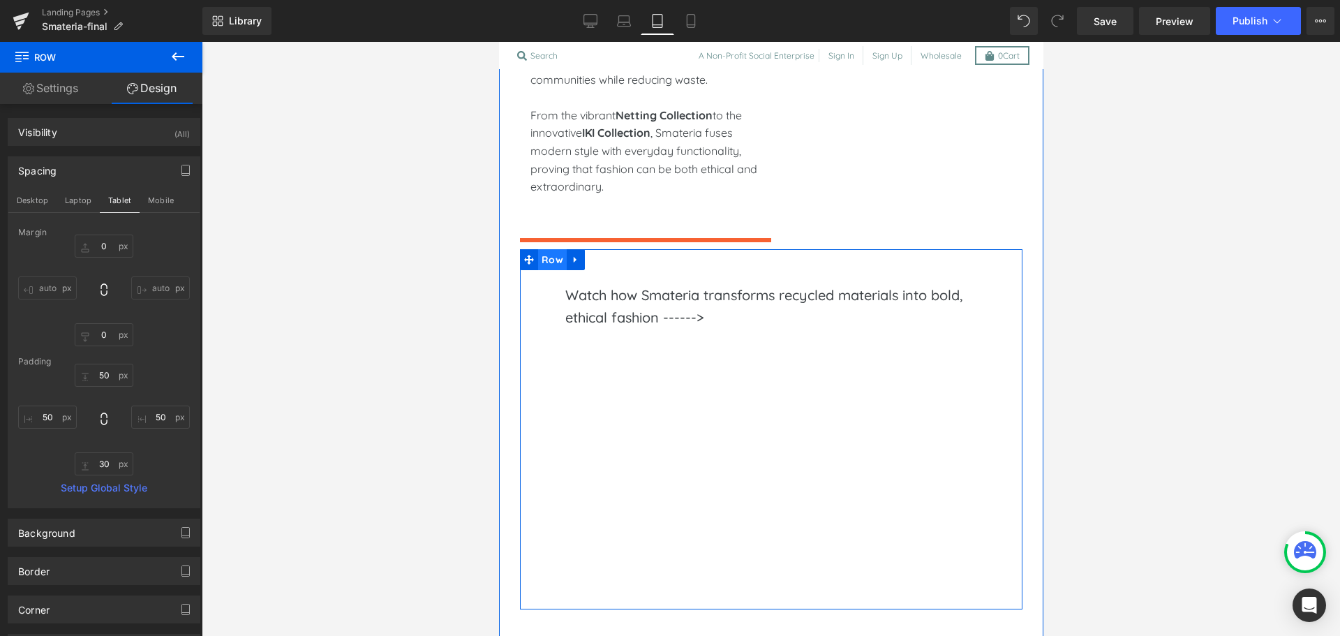
click at [542, 249] on span "Row" at bounding box center [552, 259] width 29 height 21
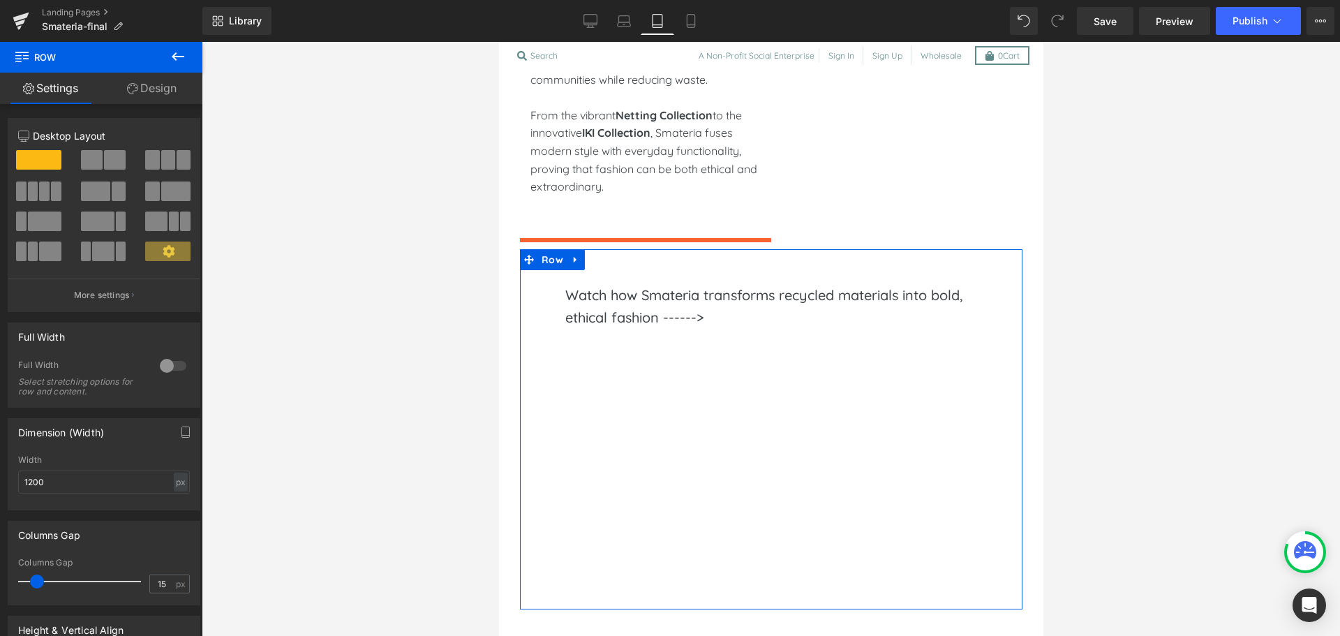
click at [162, 94] on link "Design" at bounding box center [151, 88] width 101 height 31
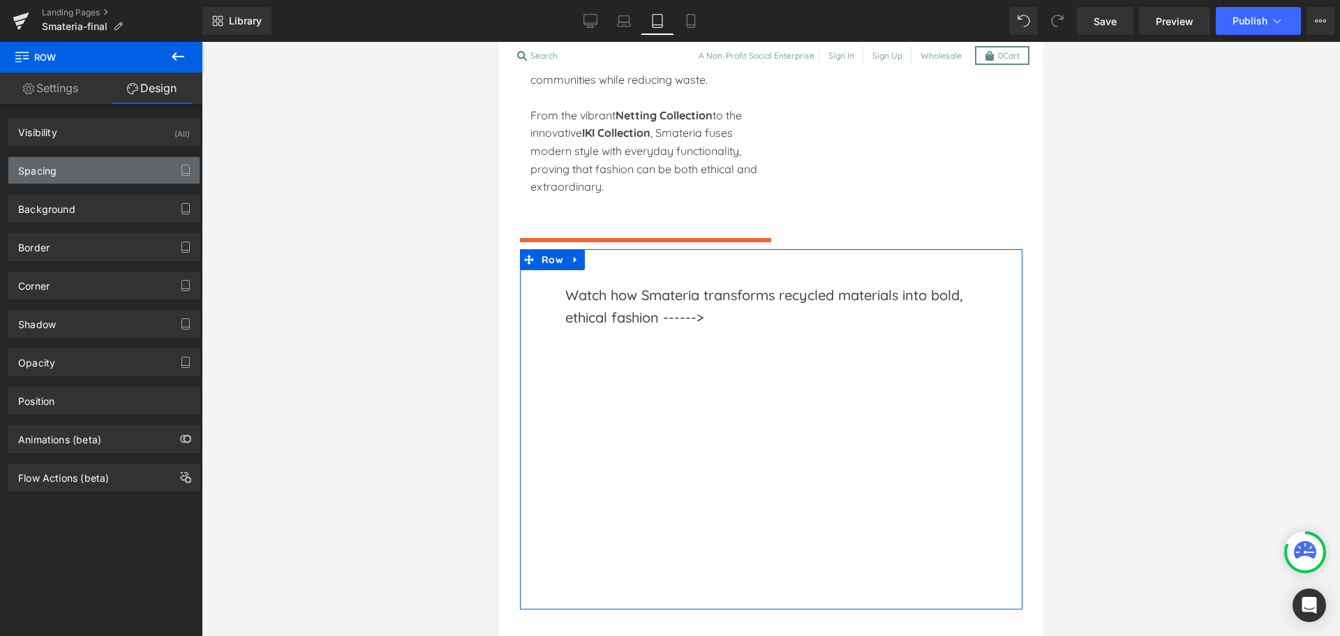
click at [97, 168] on div "Spacing" at bounding box center [103, 170] width 191 height 27
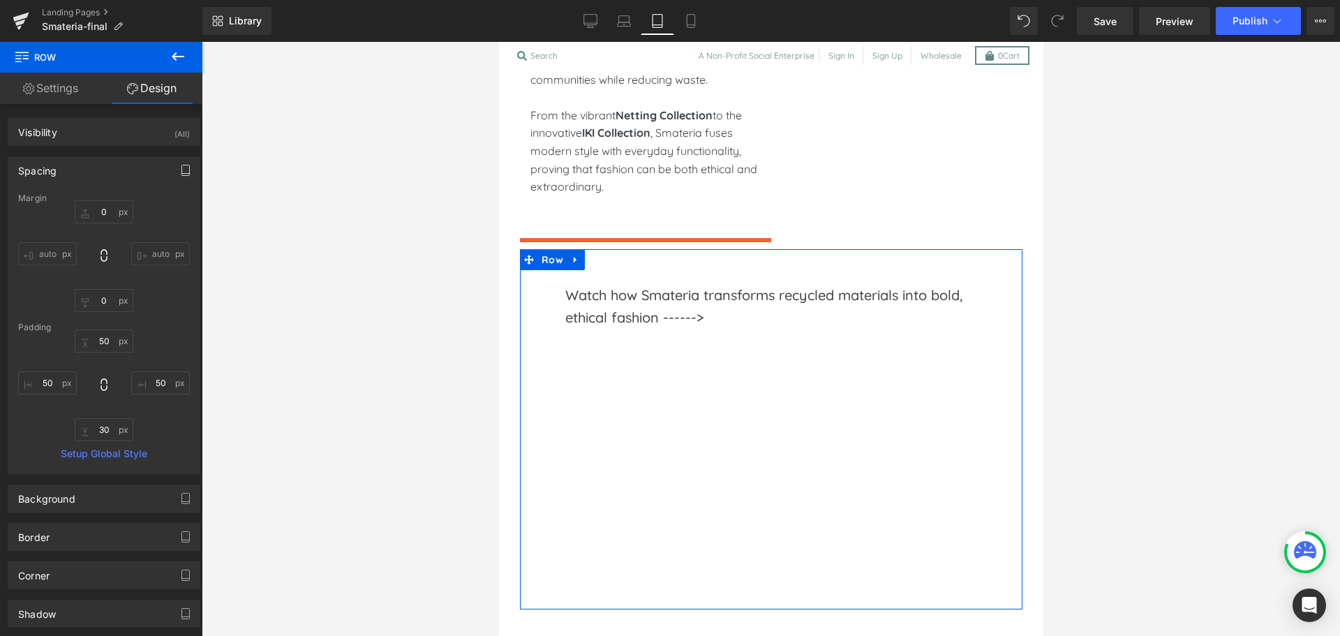
click at [182, 174] on icon "button" at bounding box center [186, 174] width 8 height 0
click at [159, 200] on button "Mobile" at bounding box center [161, 200] width 43 height 24
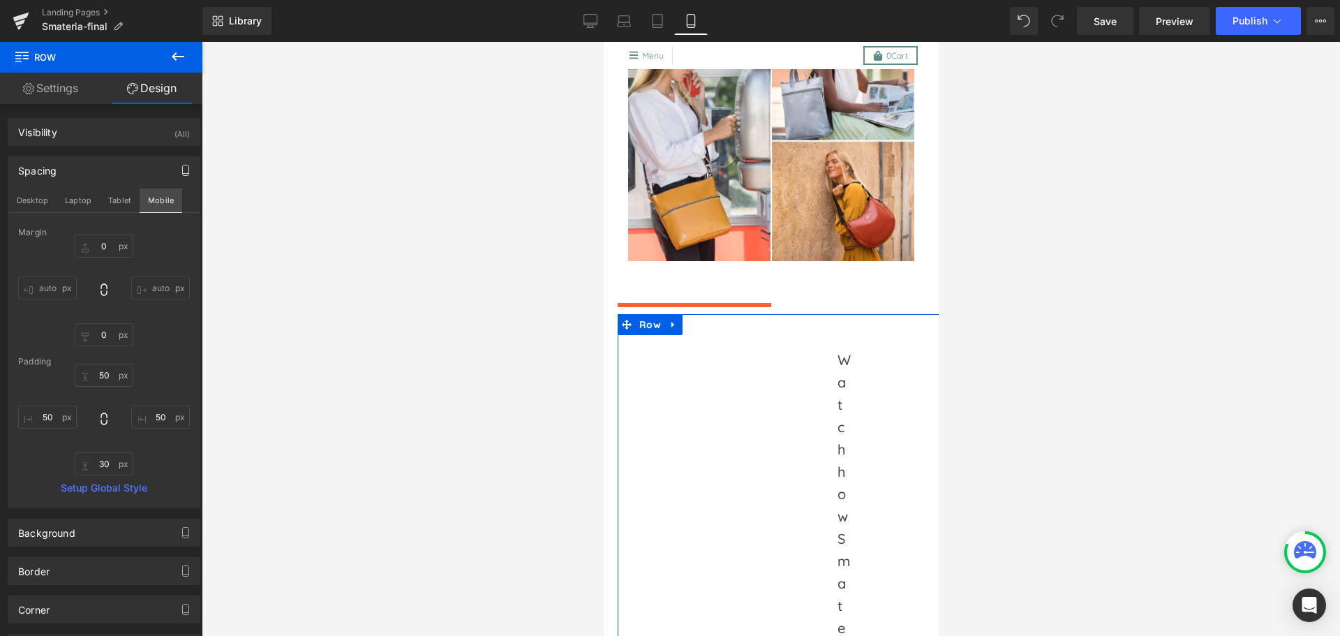
scroll to position [996, 0]
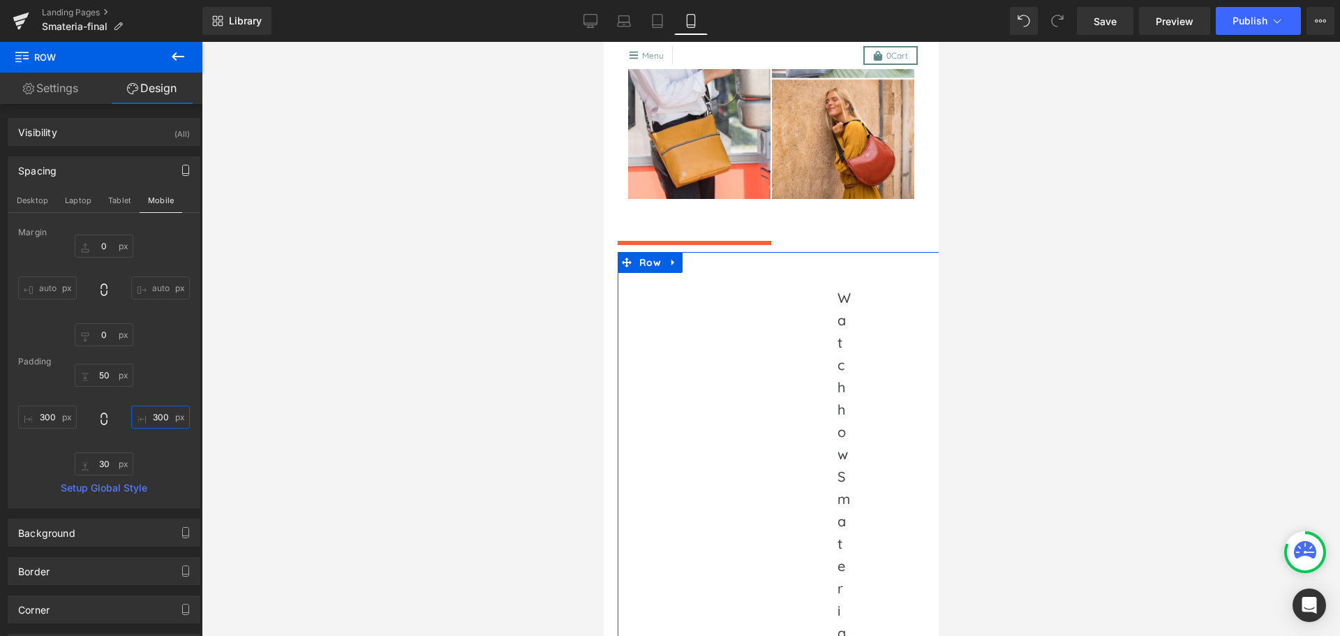
click at [156, 415] on input "50" at bounding box center [160, 417] width 59 height 23
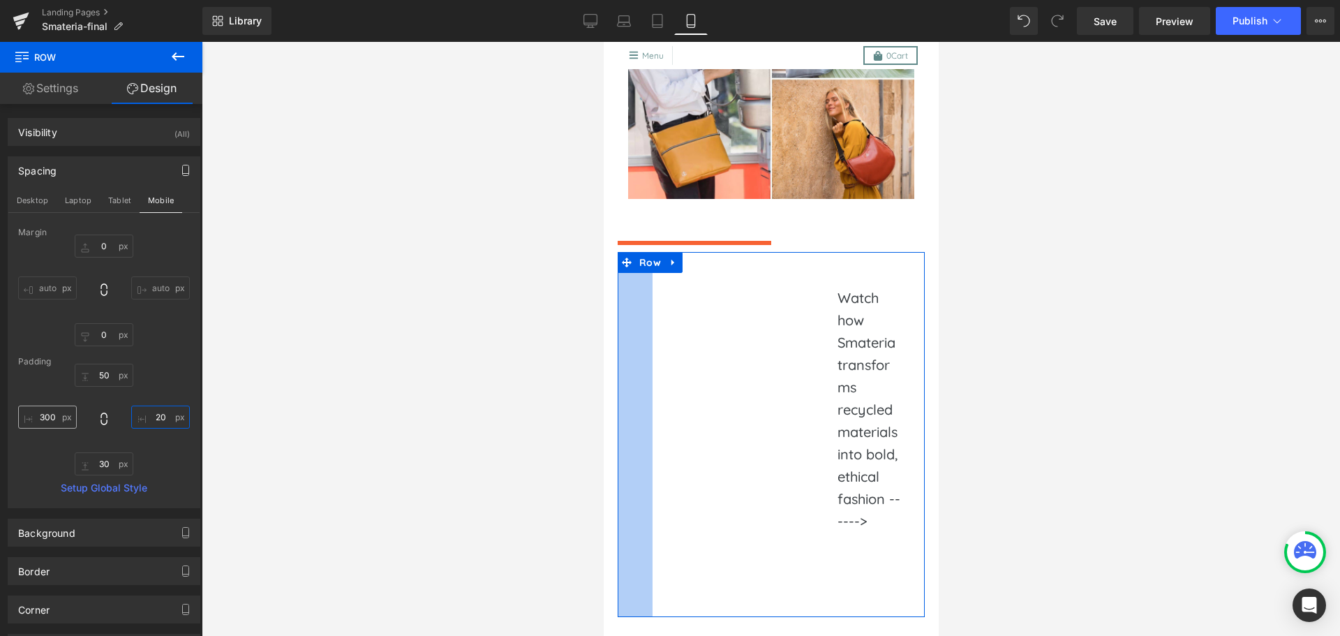
type input "20"
click at [59, 421] on input "50" at bounding box center [47, 417] width 59 height 23
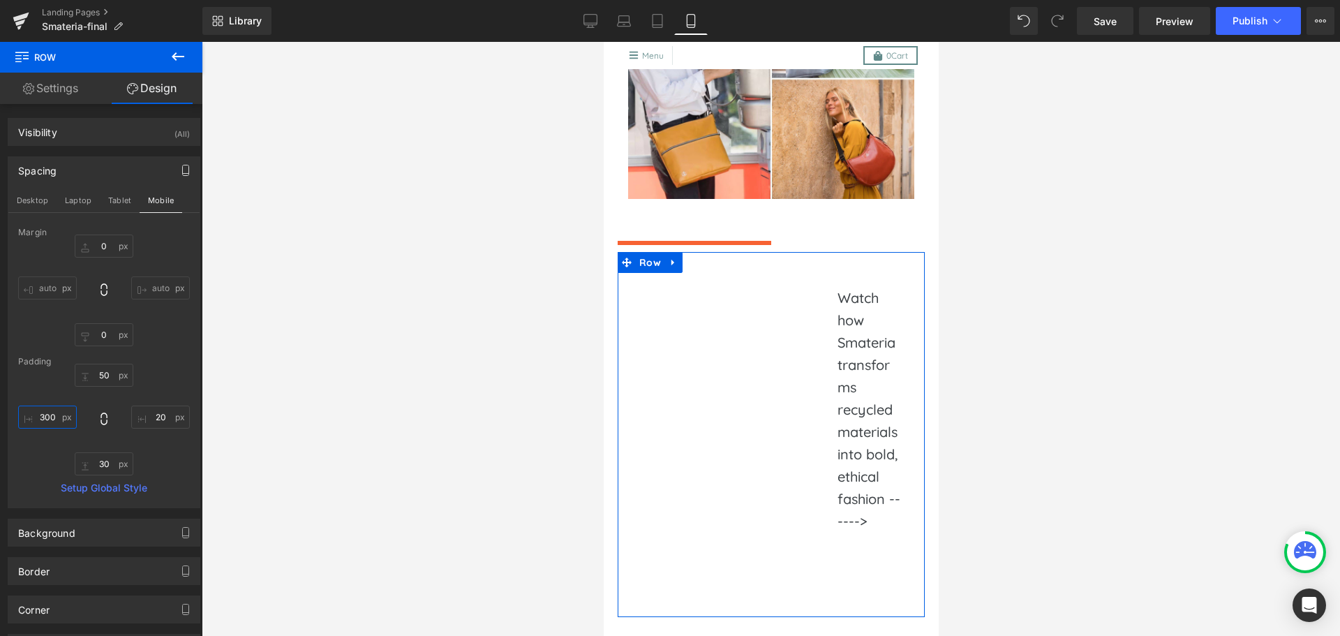
click at [59, 421] on input "50" at bounding box center [47, 417] width 59 height 23
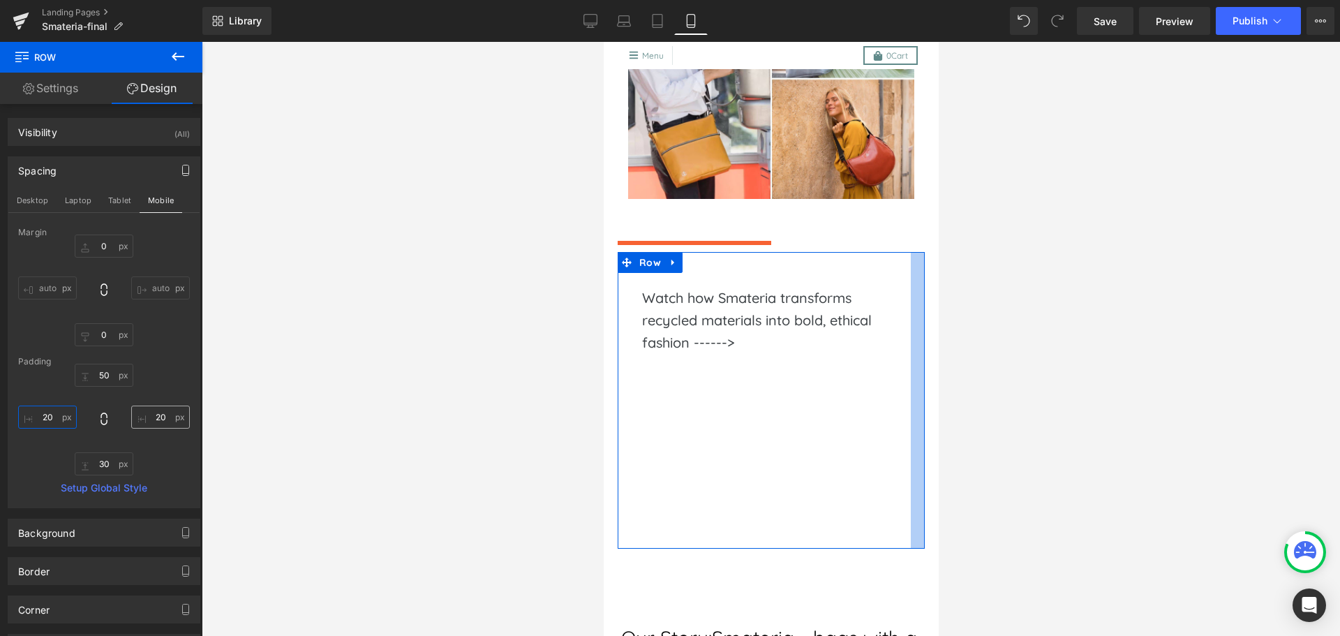
type input "20"
click at [158, 412] on input "20" at bounding box center [160, 417] width 59 height 23
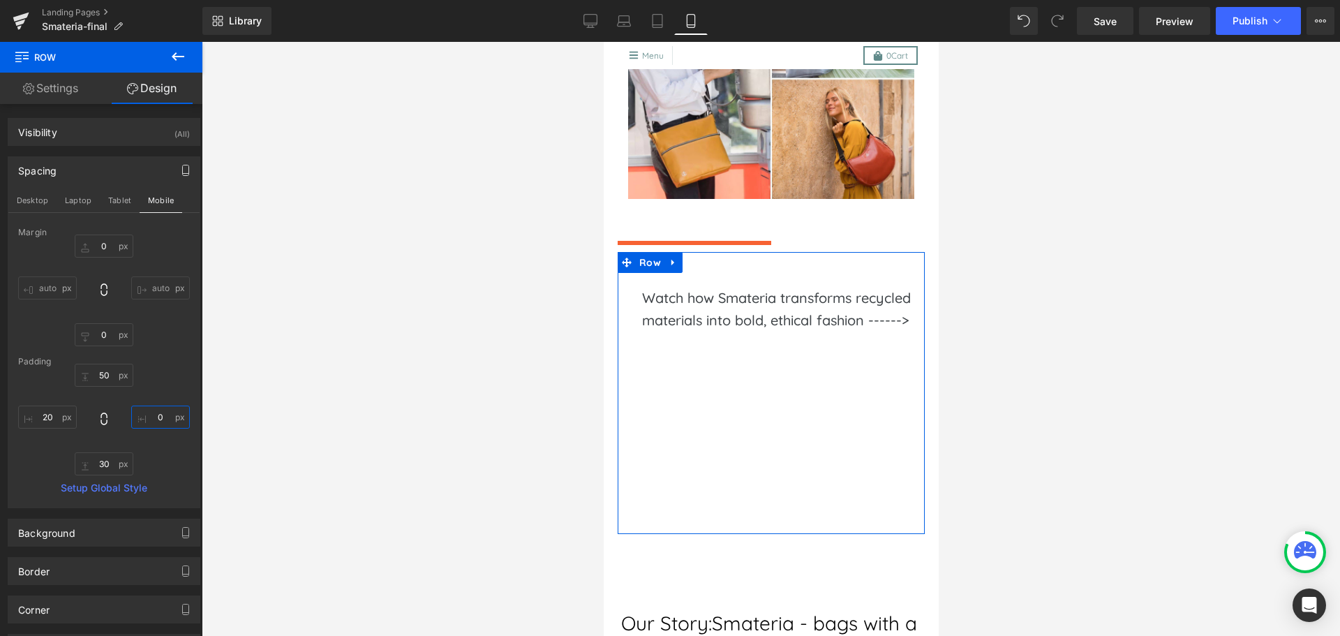
type input "0"
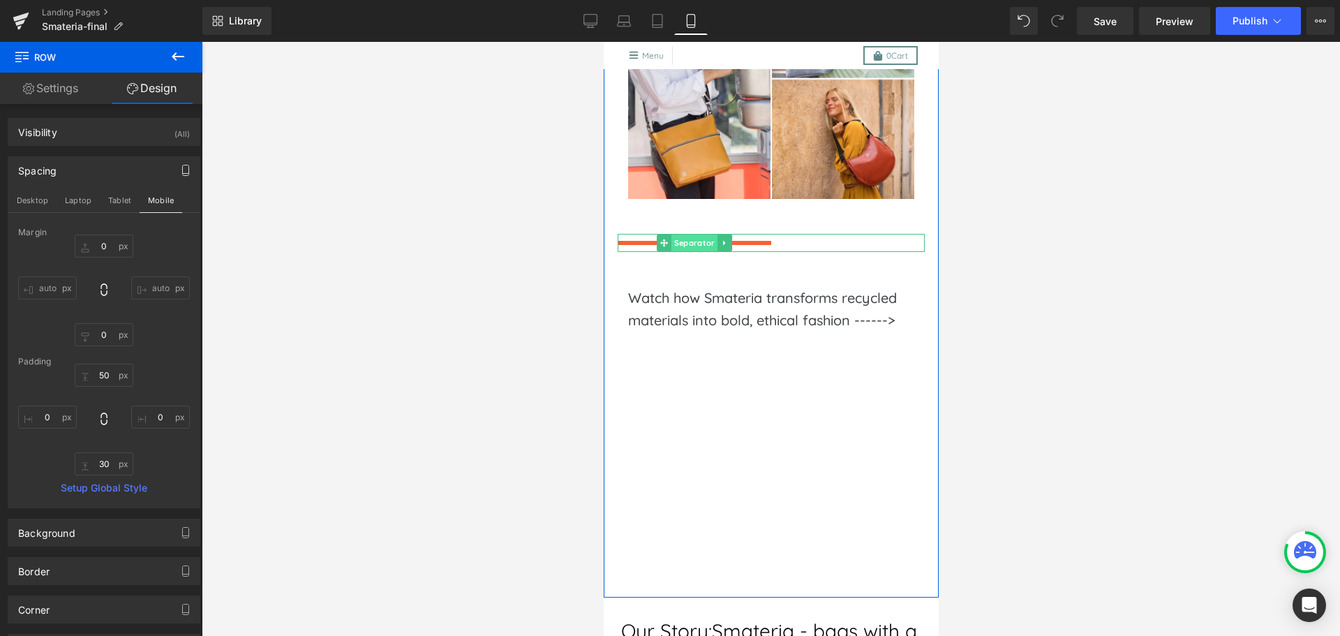
click at [692, 251] on span "Separator" at bounding box center [694, 243] width 46 height 17
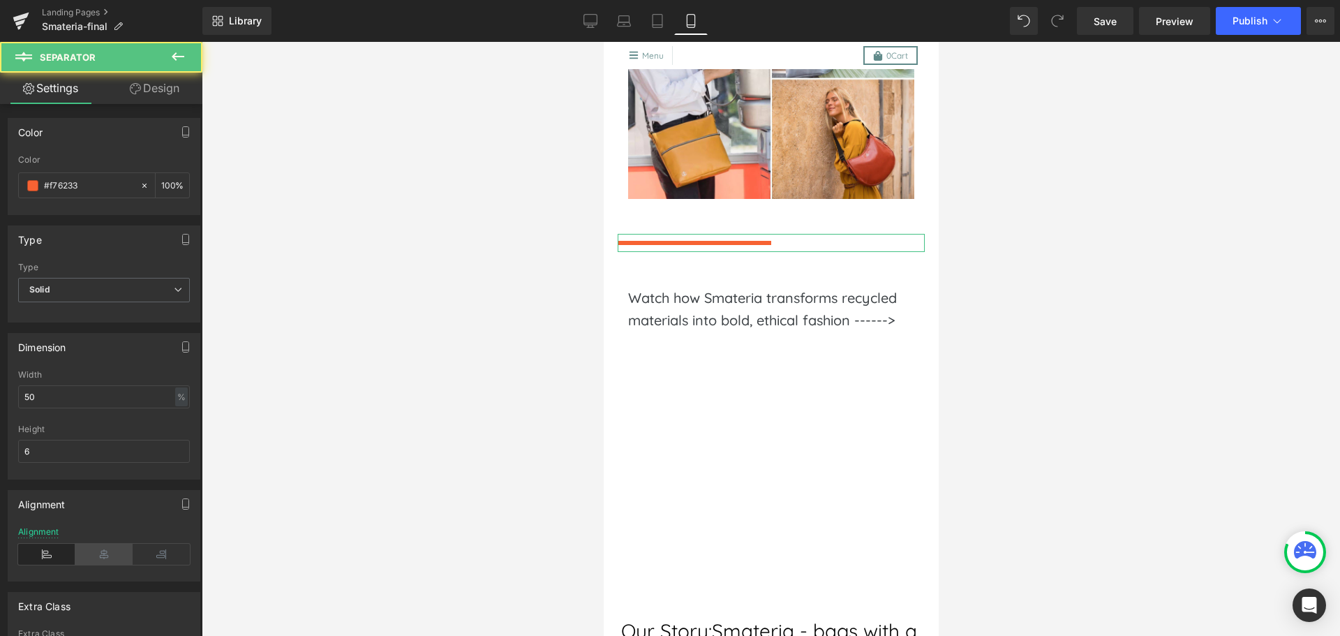
click at [94, 551] on icon at bounding box center [103, 554] width 57 height 21
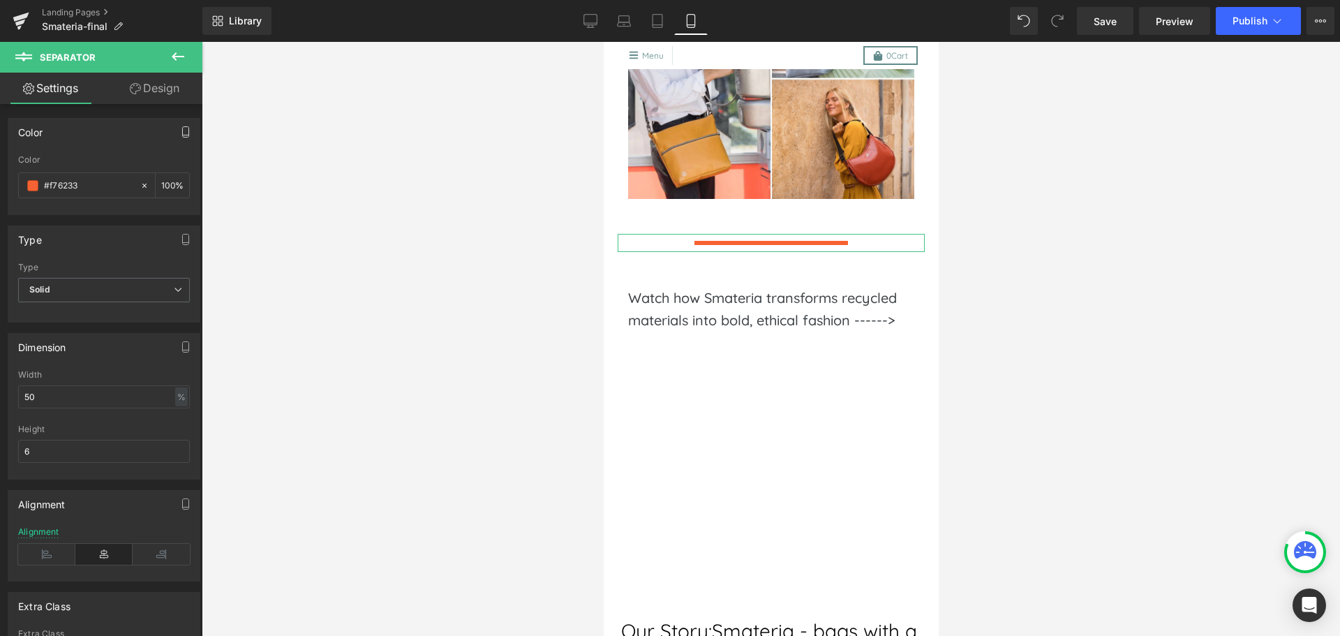
click at [180, 134] on icon "button" at bounding box center [185, 131] width 11 height 11
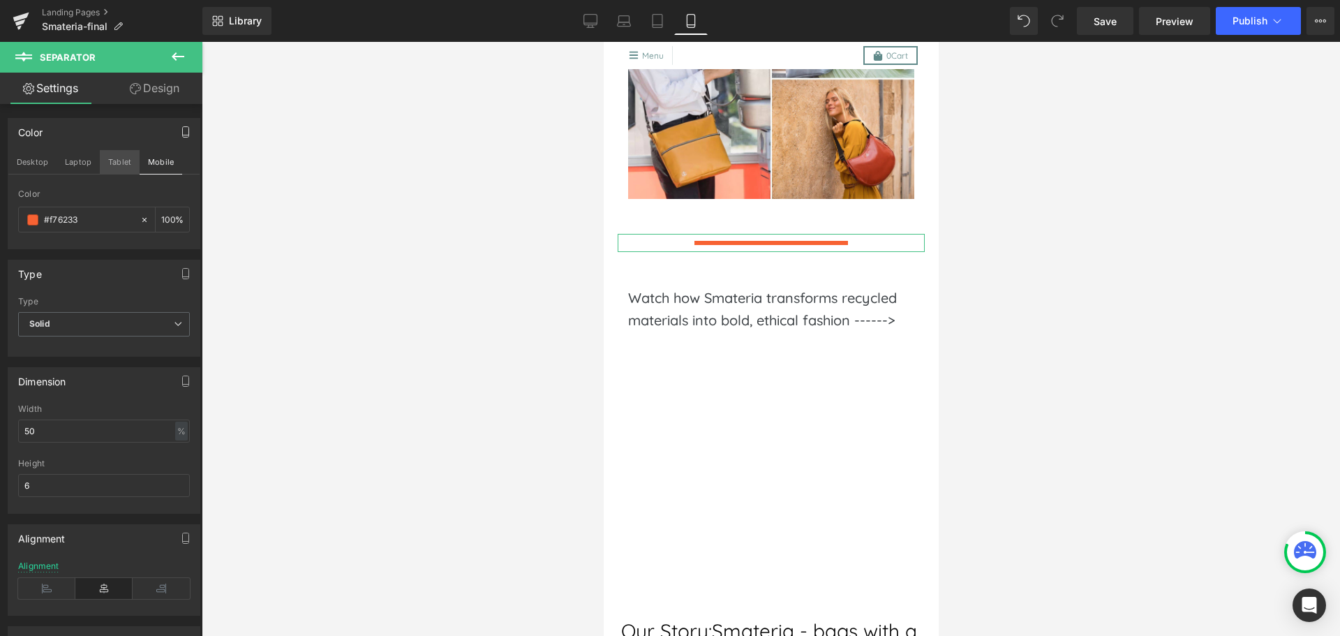
click at [114, 162] on button "Tablet" at bounding box center [120, 162] width 40 height 24
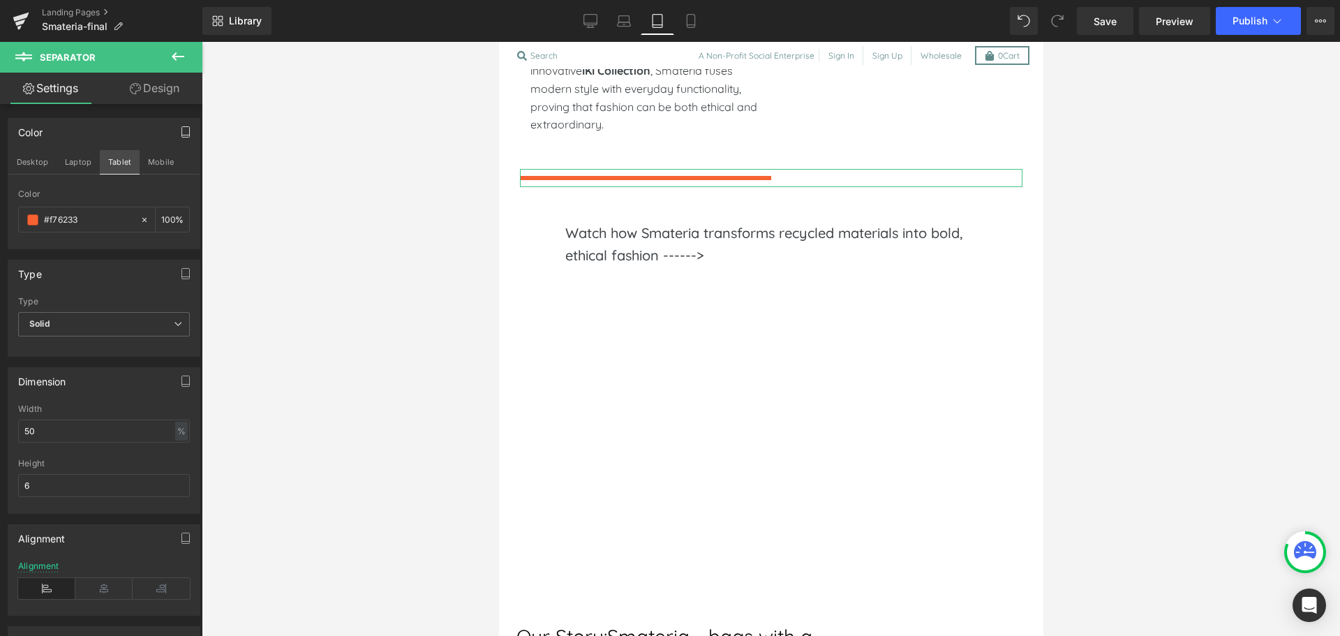
scroll to position [913, 0]
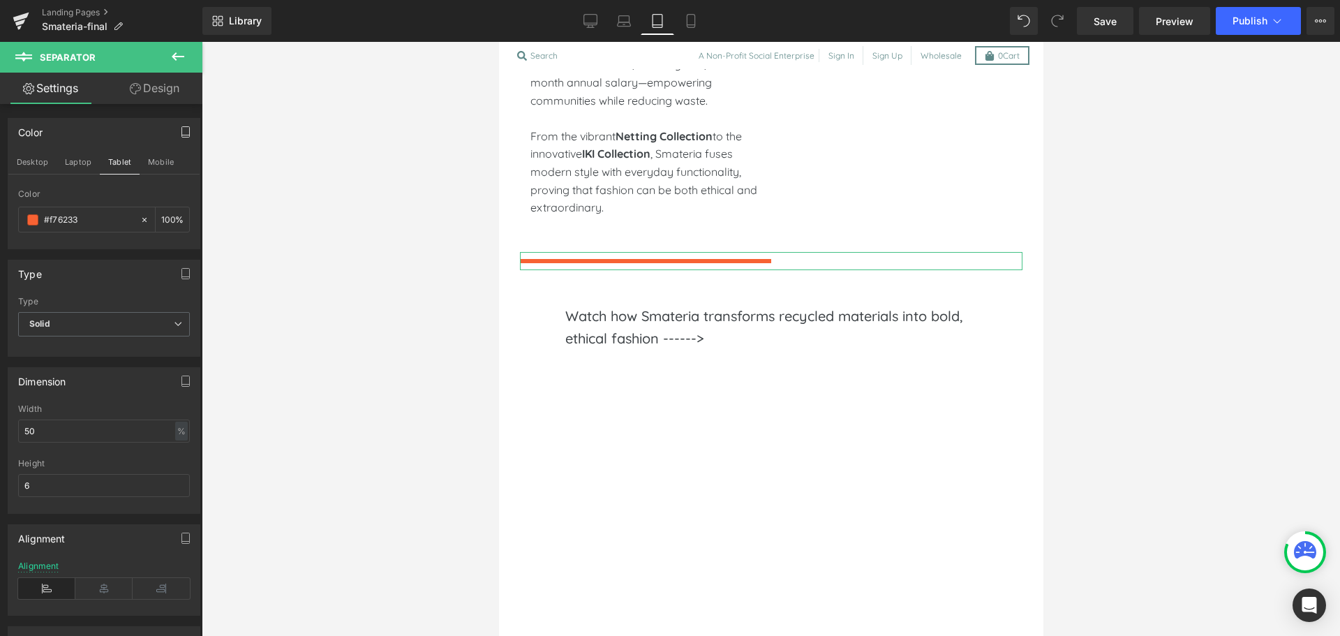
click at [95, 576] on div "Alignment" at bounding box center [104, 588] width 172 height 54
click at [102, 587] on icon at bounding box center [103, 588] width 57 height 21
click at [67, 163] on button "Laptop" at bounding box center [78, 162] width 43 height 24
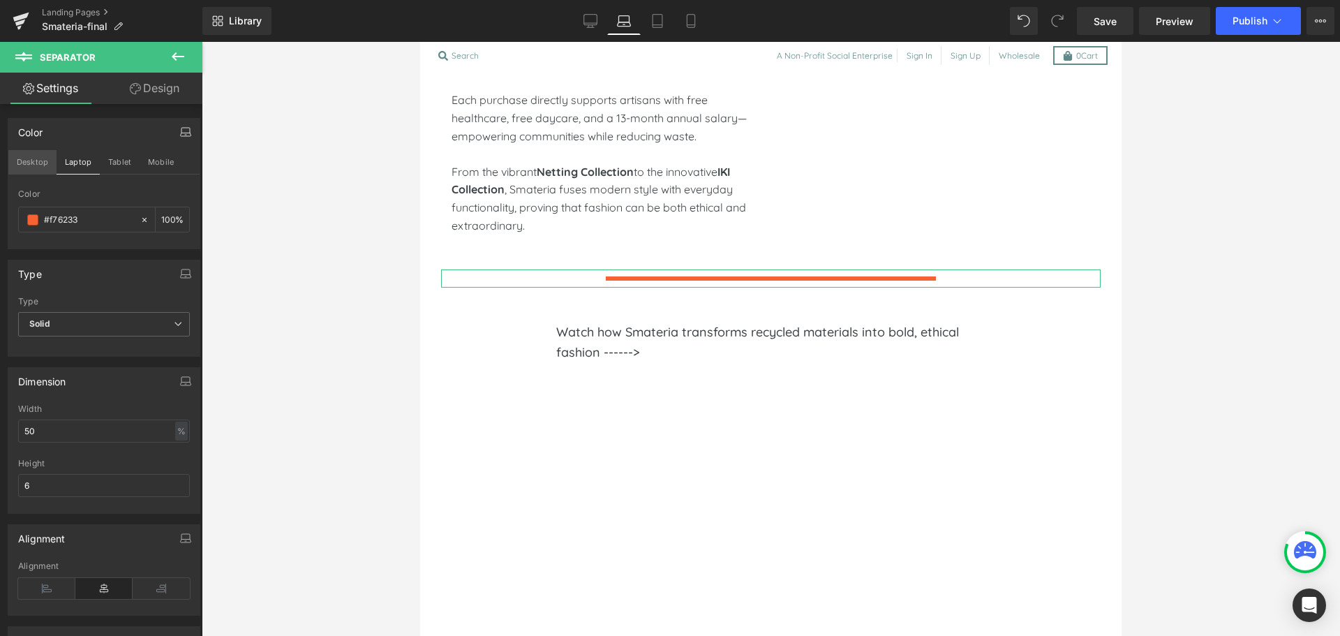
click at [15, 162] on button "Desktop" at bounding box center [32, 162] width 48 height 24
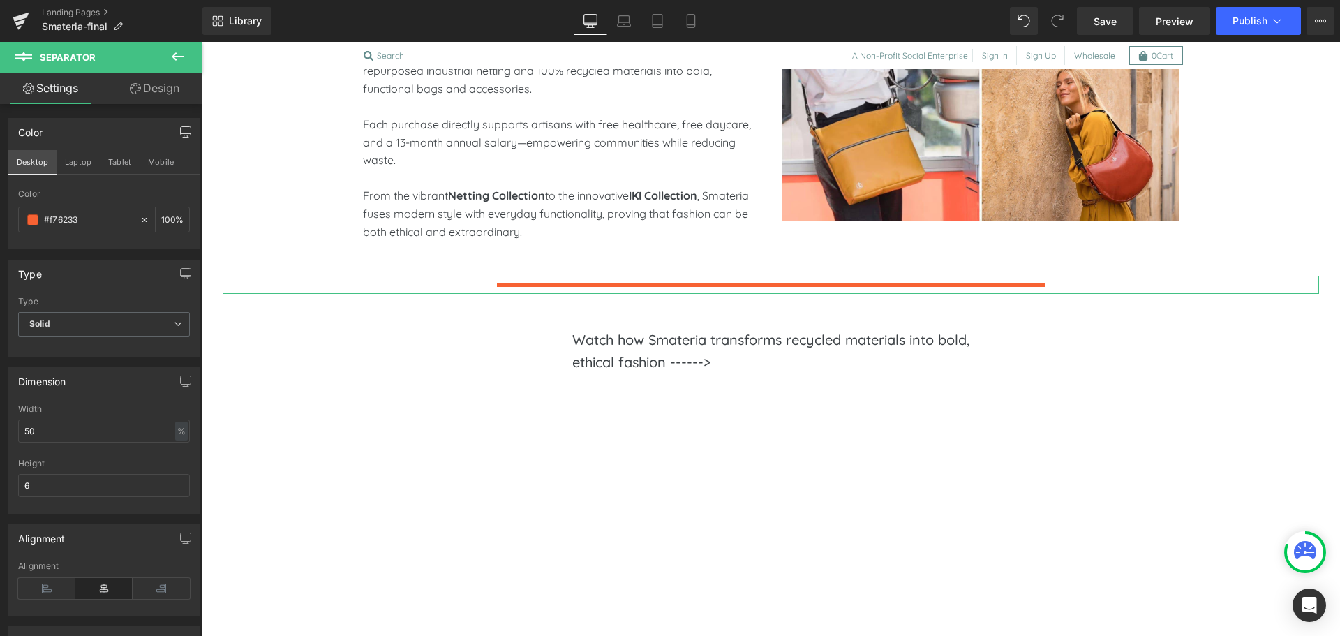
scroll to position [965, 0]
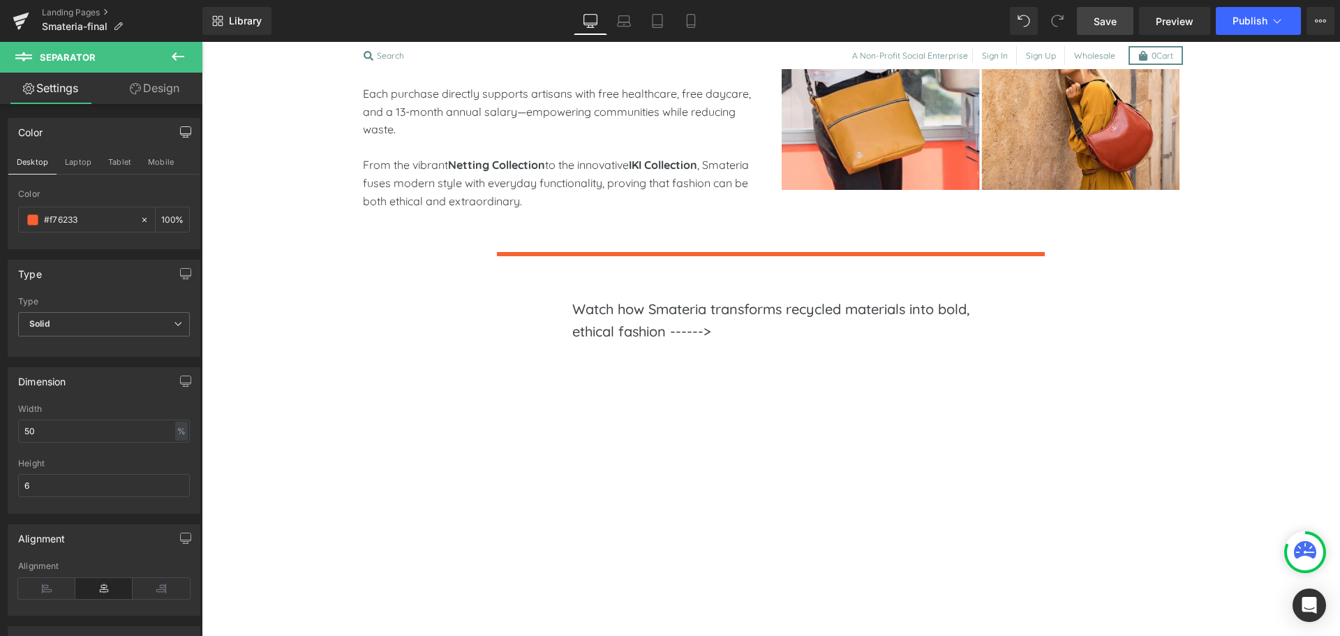
click at [1105, 15] on span "Save" at bounding box center [1105, 21] width 23 height 15
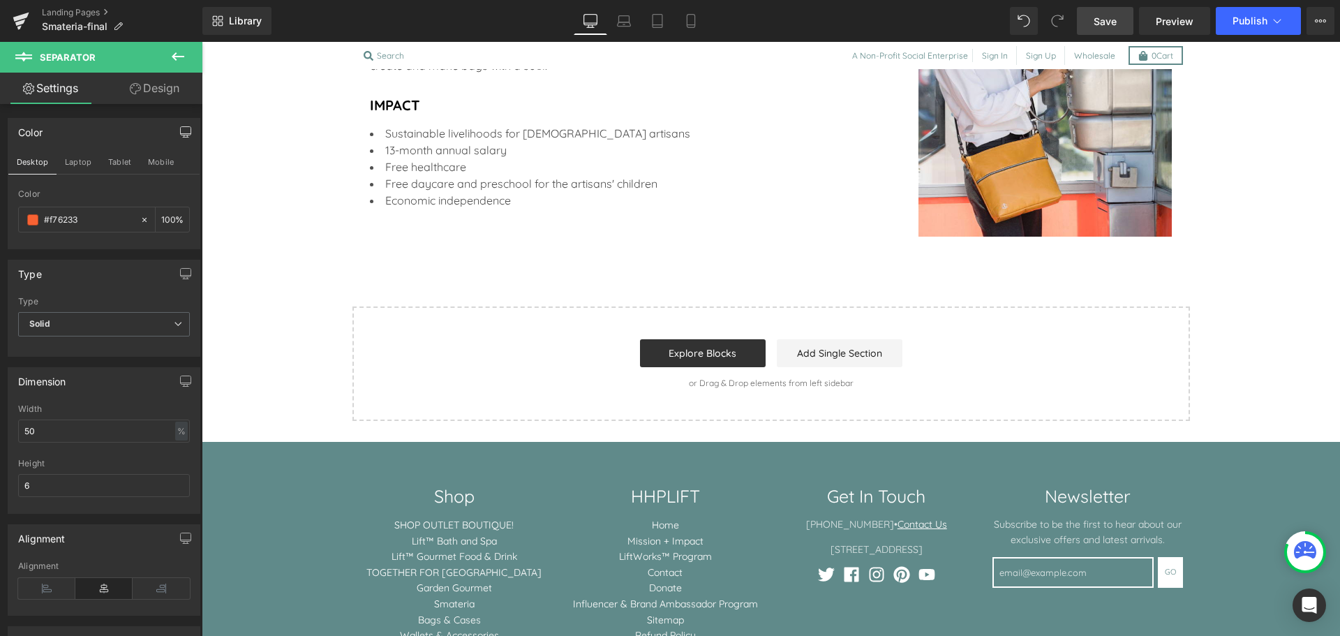
scroll to position [2052, 0]
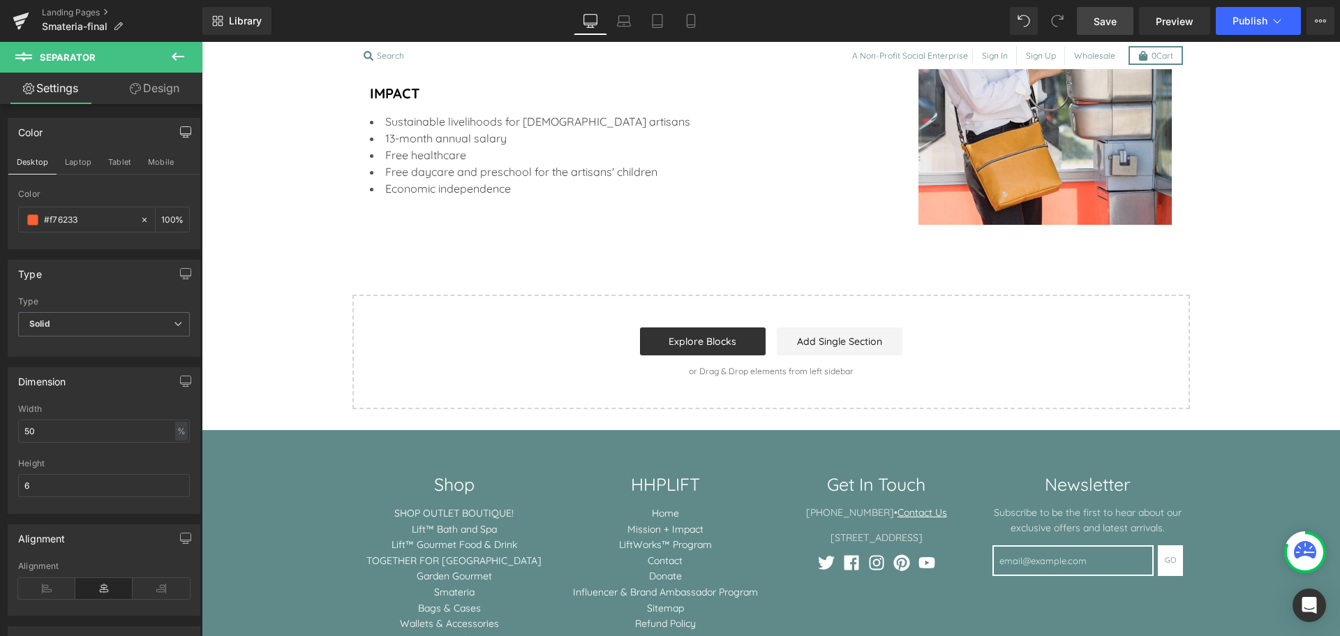
click at [179, 52] on icon at bounding box center [178, 56] width 17 height 17
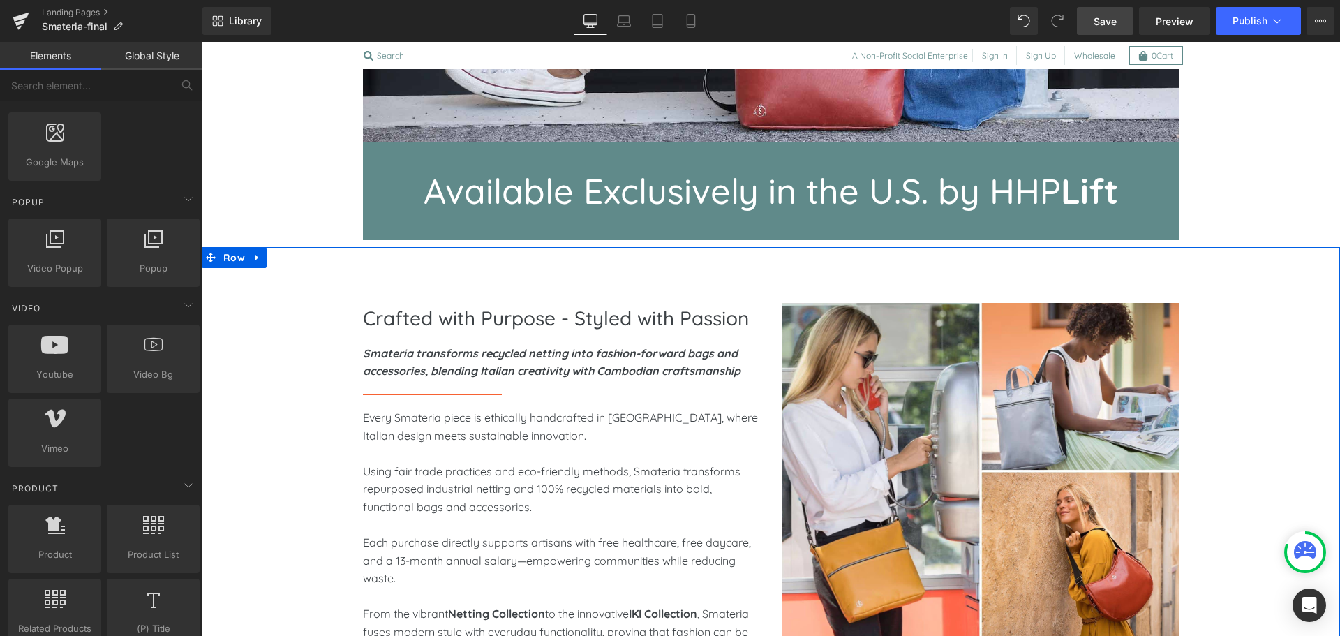
scroll to position [516, 0]
click at [233, 262] on span "Row" at bounding box center [234, 258] width 29 height 21
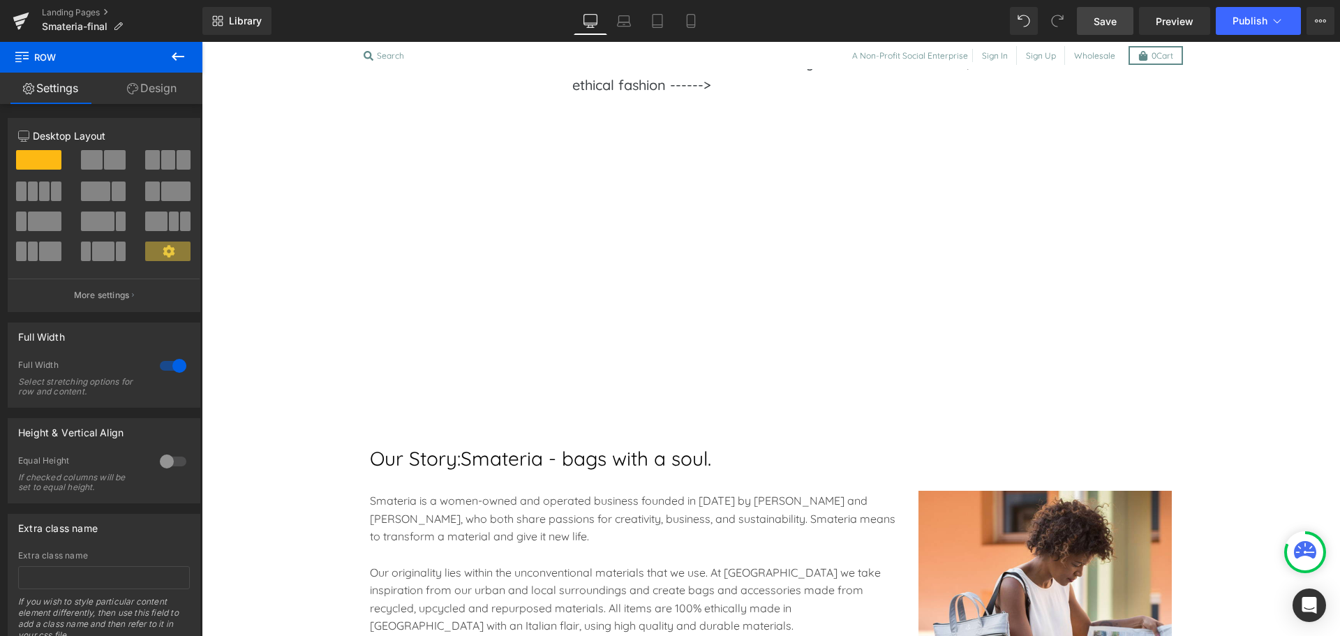
scroll to position [1219, 0]
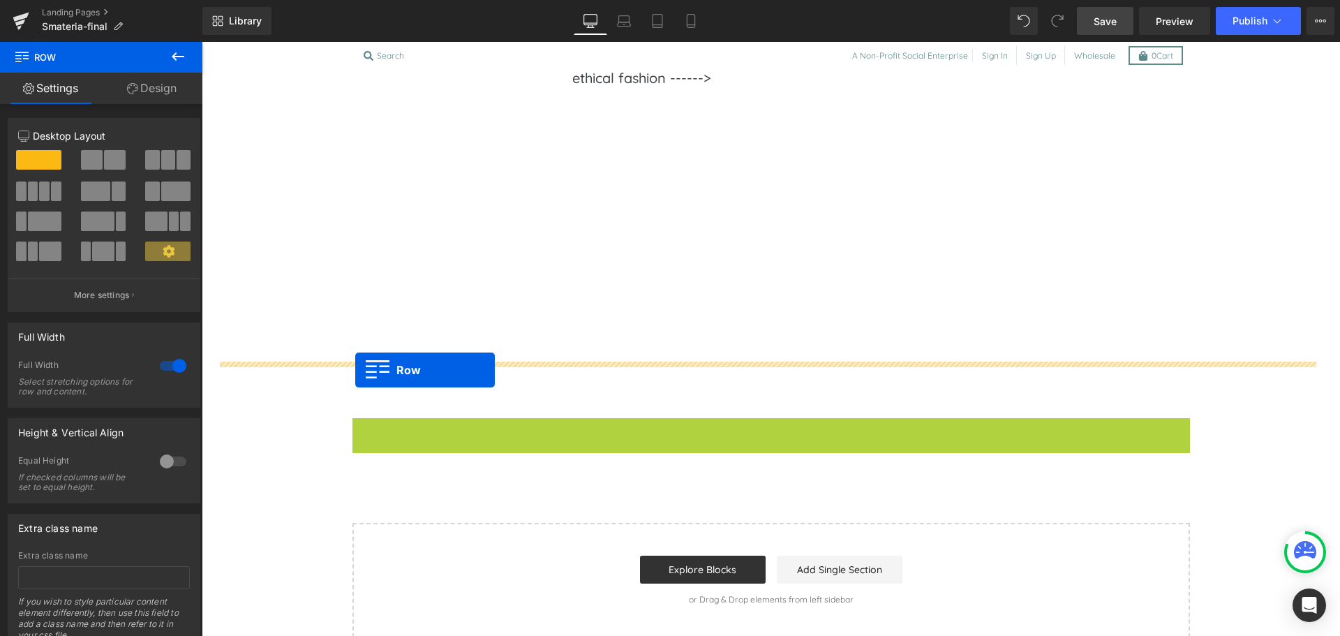
drag, startPoint x: 355, startPoint y: 425, endPoint x: 346, endPoint y: 356, distance: 69.7
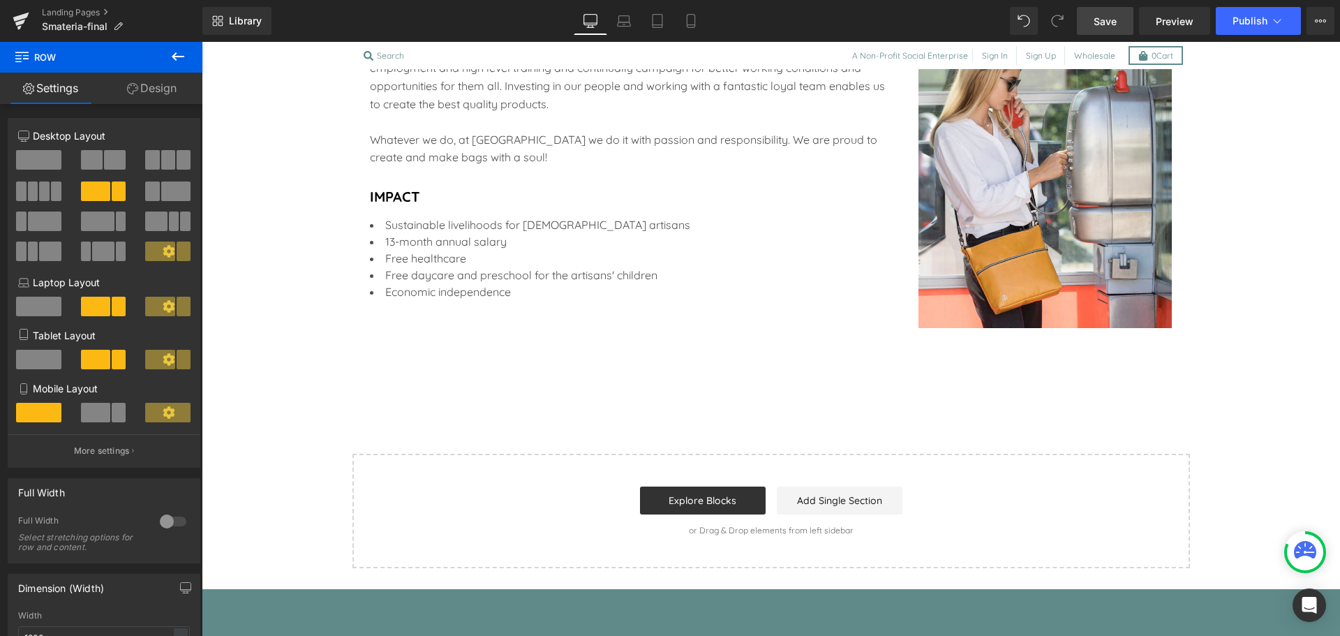
scroll to position [1893, 0]
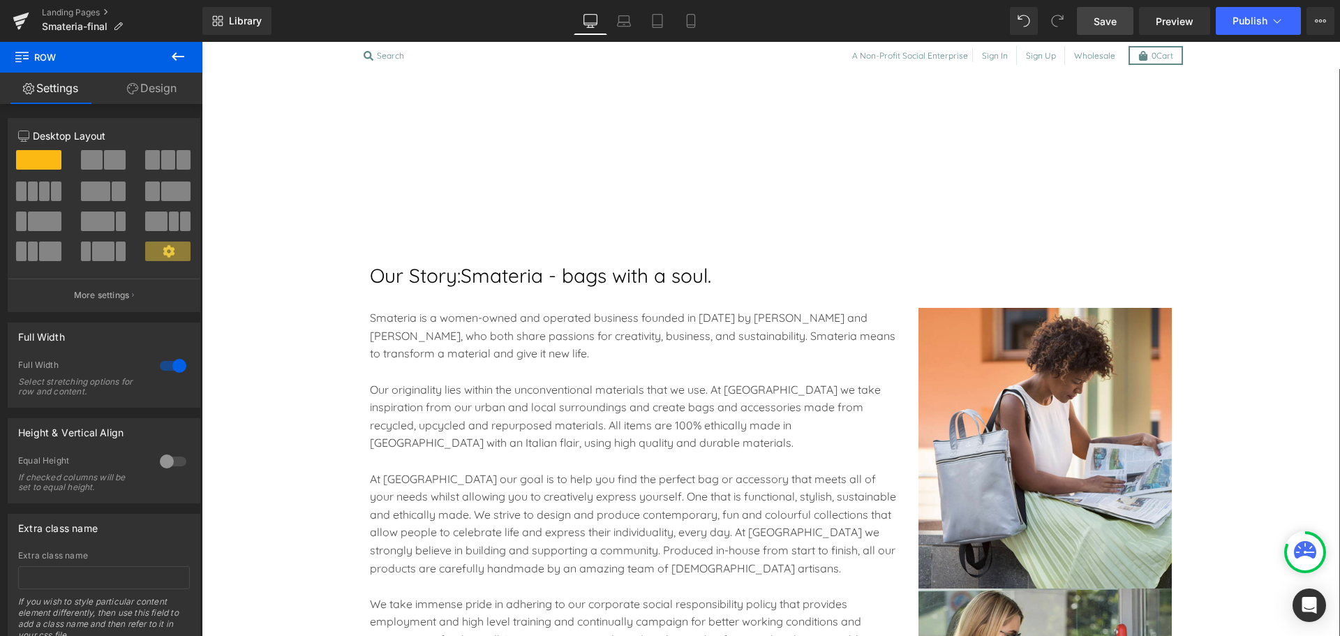
scroll to position [1338, 0]
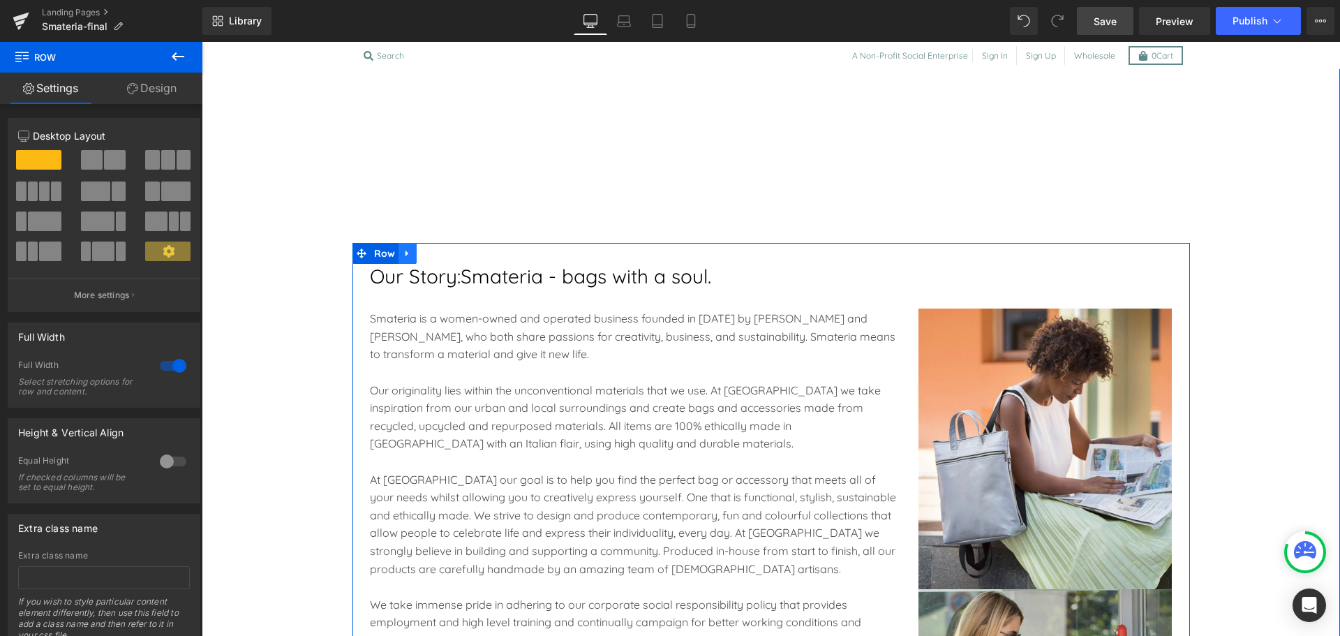
click at [406, 255] on icon at bounding box center [408, 253] width 10 height 10
click at [421, 253] on icon at bounding box center [426, 254] width 10 height 10
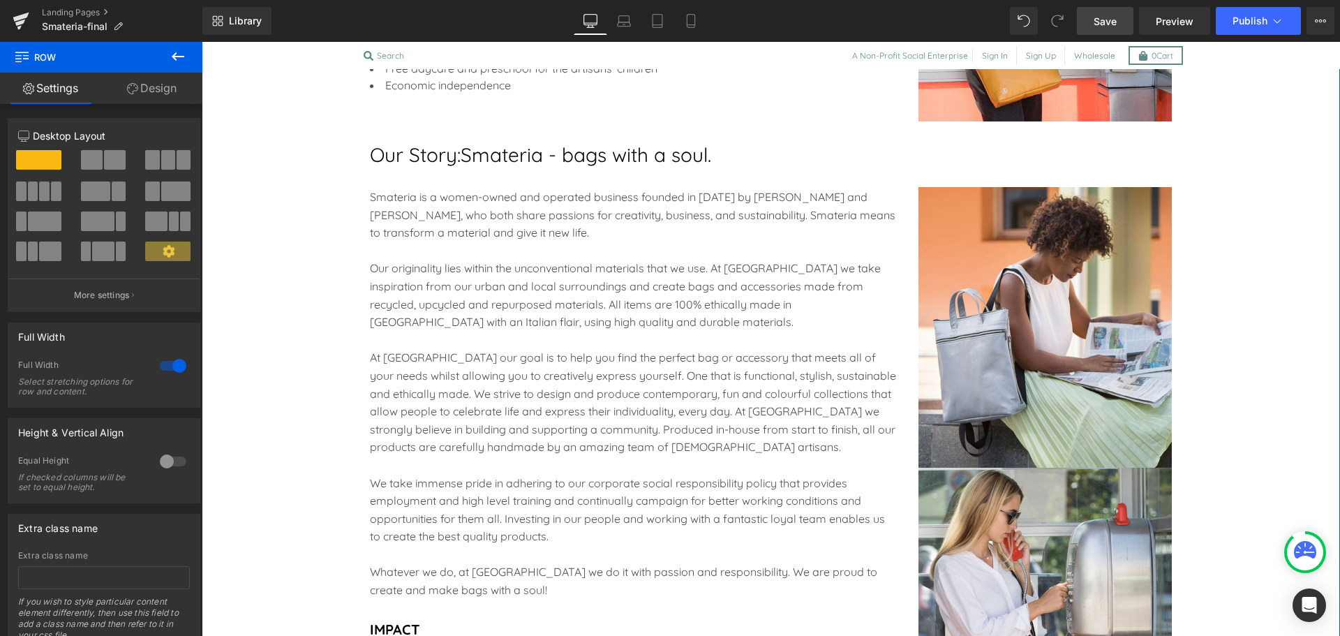
scroll to position [2123, 0]
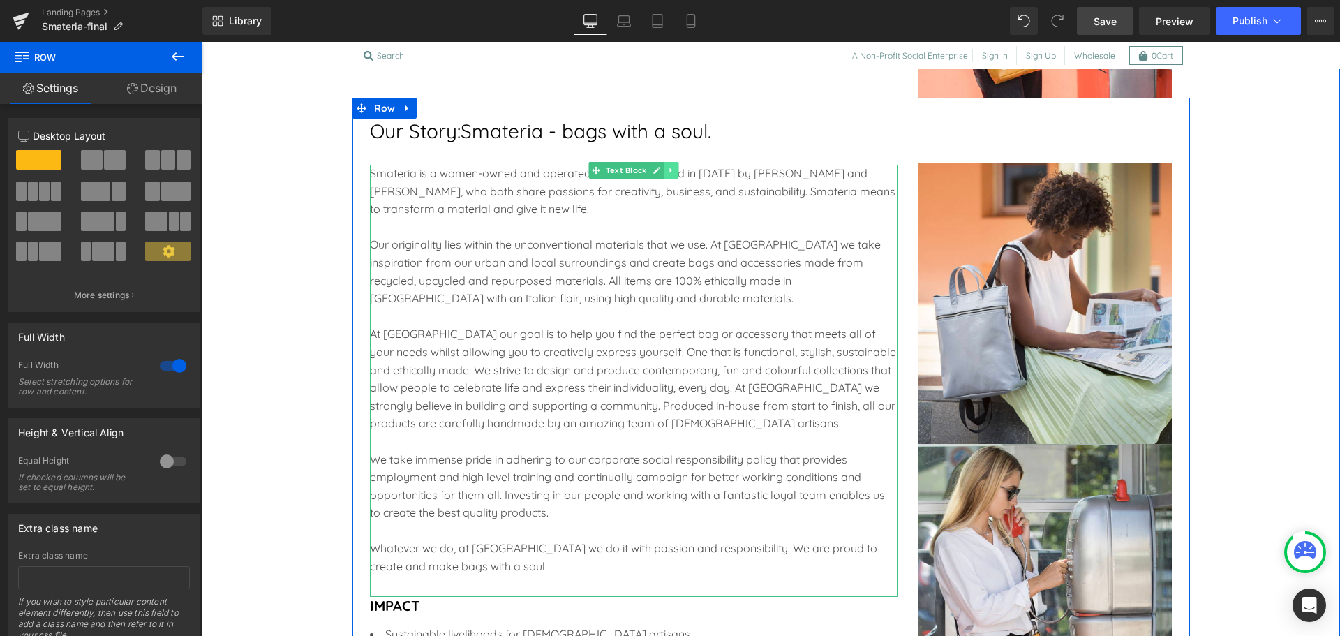
click at [664, 177] on link at bounding box center [671, 170] width 15 height 17
click at [675, 173] on icon at bounding box center [679, 170] width 8 height 8
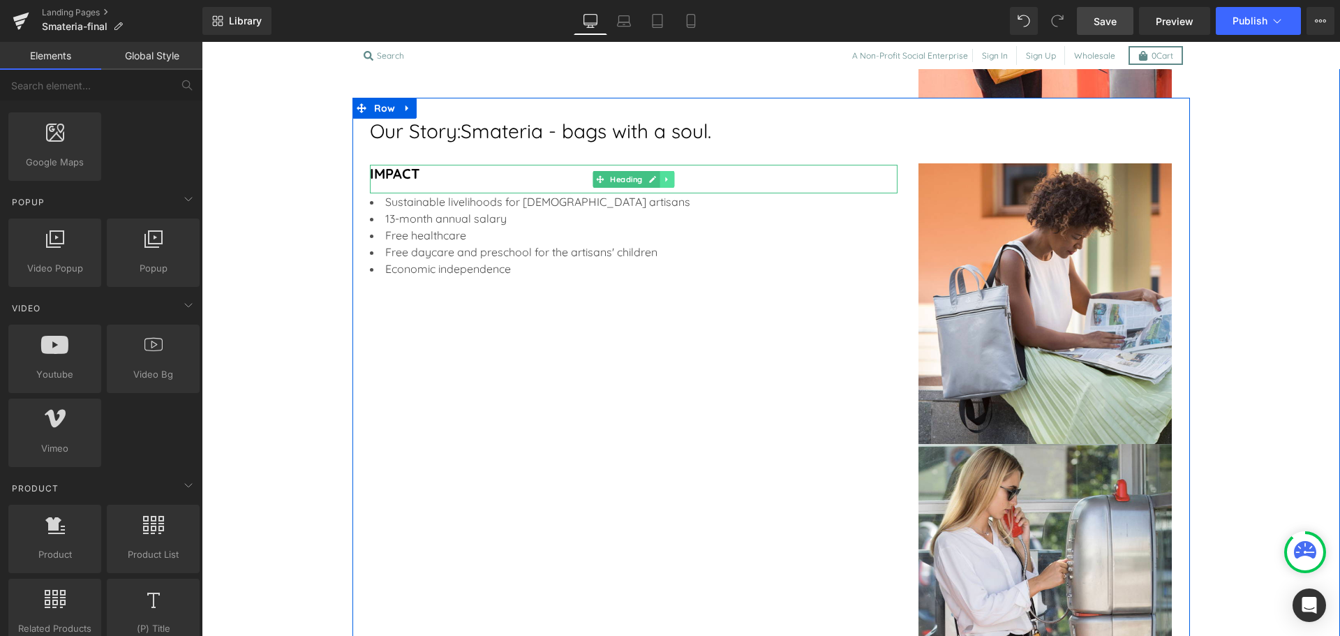
click at [663, 176] on icon at bounding box center [667, 179] width 8 height 8
click at [669, 241] on icon at bounding box center [671, 243] width 8 height 8
click at [675, 242] on icon at bounding box center [679, 243] width 8 height 8
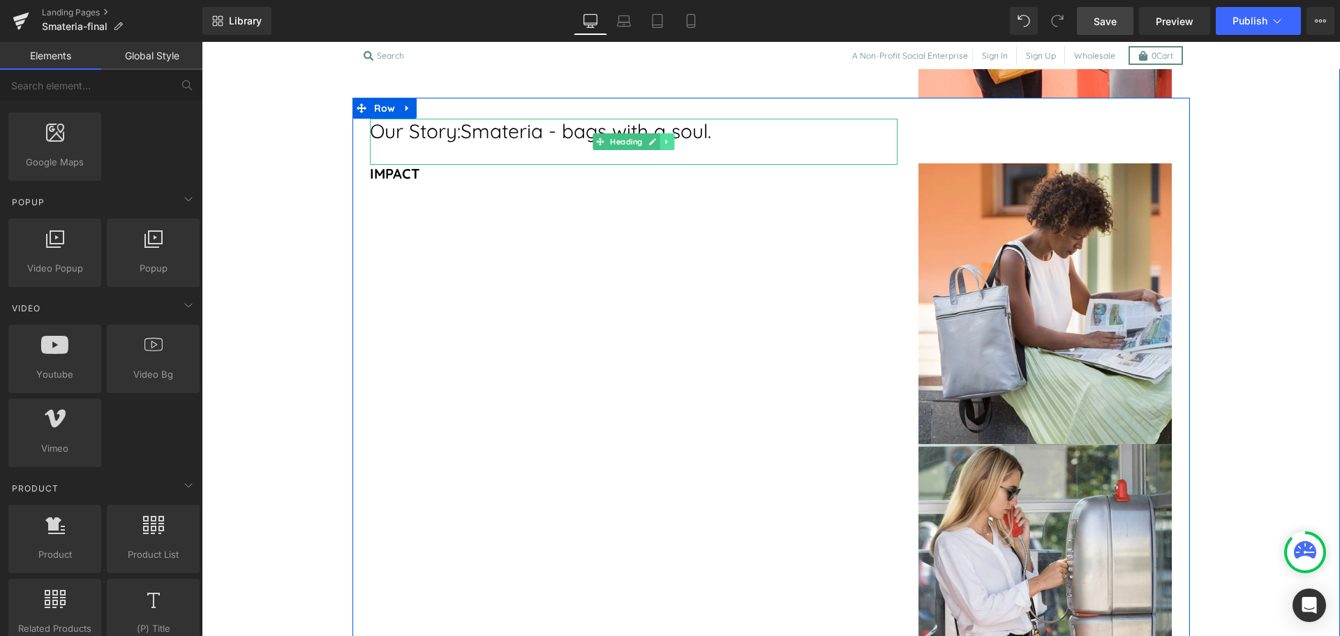
click at [667, 140] on link at bounding box center [667, 141] width 15 height 17
click at [671, 140] on icon at bounding box center [675, 142] width 8 height 8
click at [671, 132] on icon at bounding box center [675, 132] width 8 height 8
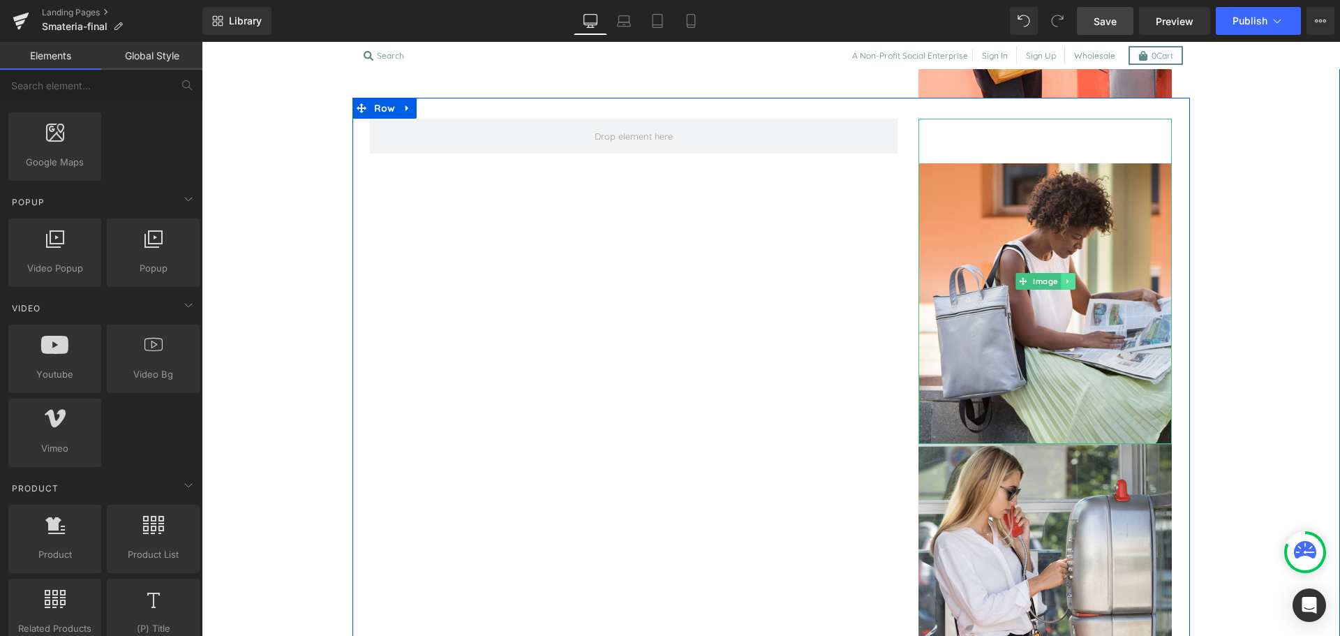
click at [1062, 275] on link at bounding box center [1068, 281] width 15 height 17
click at [1072, 281] on icon at bounding box center [1076, 281] width 8 height 8
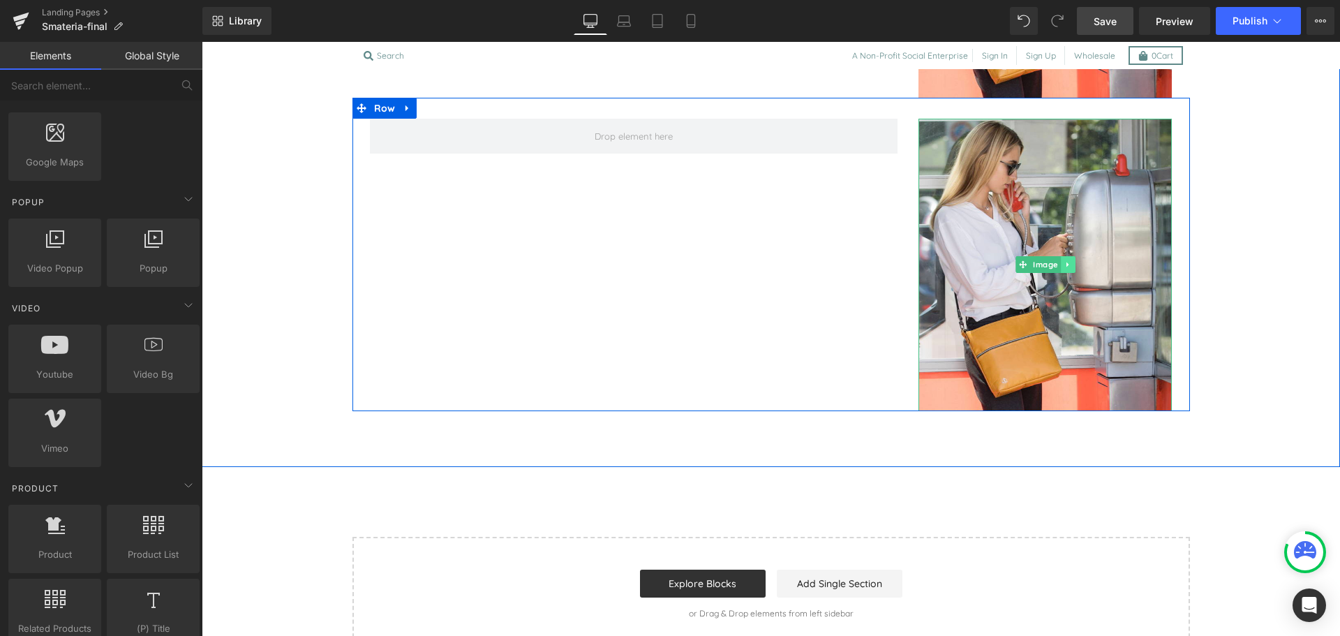
click at [1065, 269] on link at bounding box center [1068, 264] width 15 height 17
click at [1072, 267] on icon at bounding box center [1076, 265] width 8 height 8
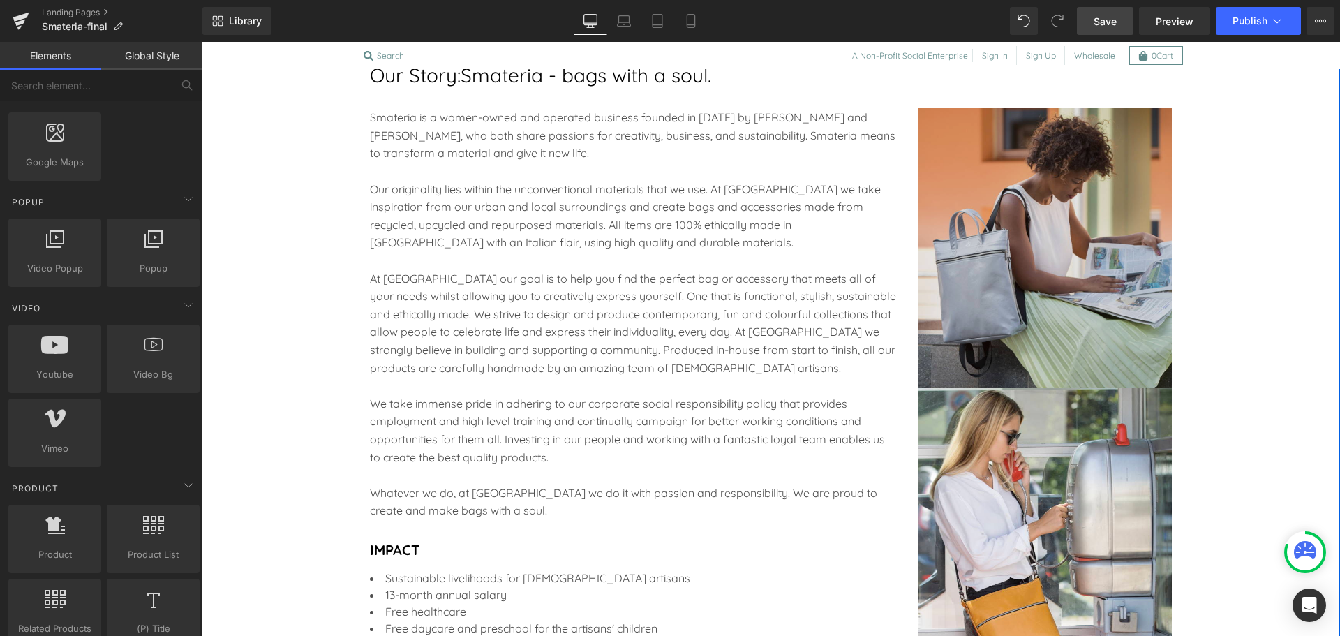
scroll to position [1539, 0]
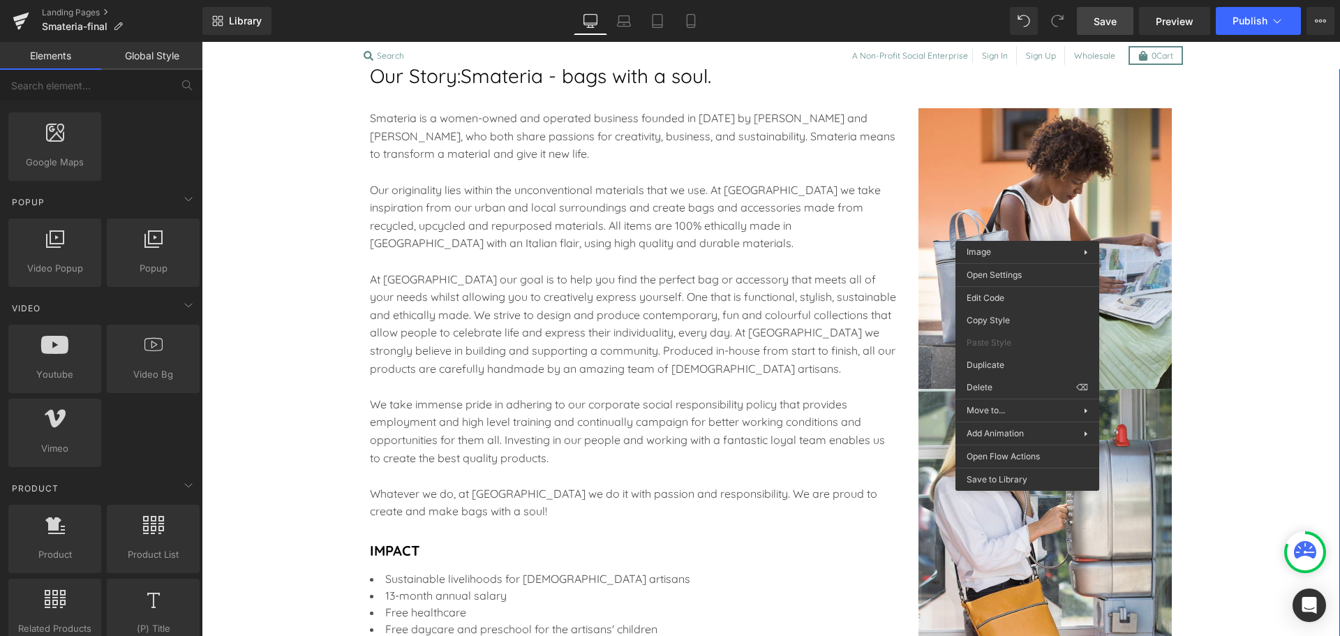
click at [1030, 233] on div "Image" at bounding box center [1045, 226] width 253 height 325
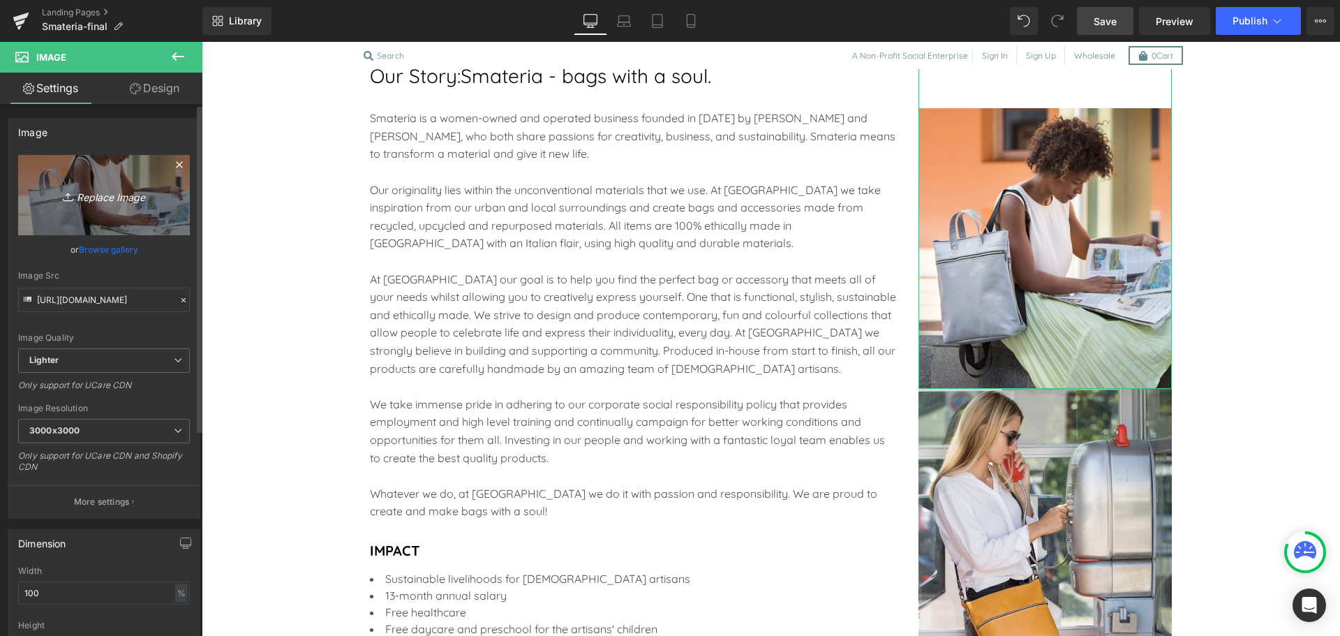
click at [110, 198] on icon "Replace Image" at bounding box center [104, 194] width 112 height 17
type input "C:\fakepath\hhplift-smateria-lander-4.jpg"
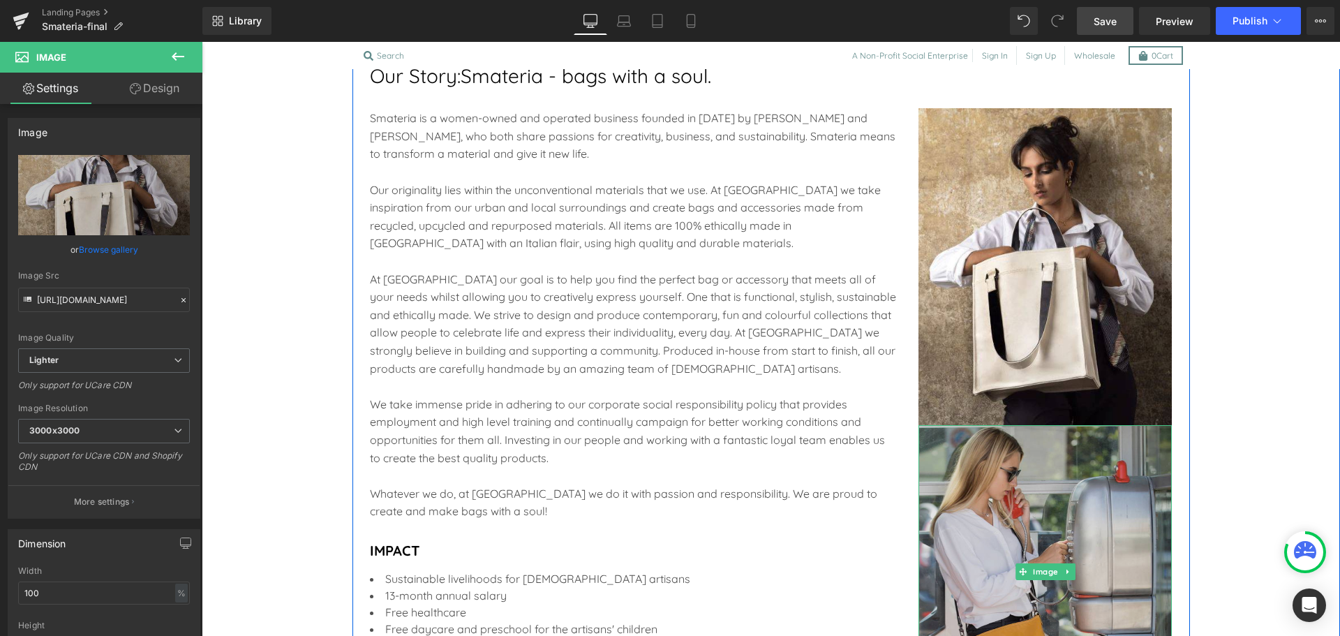
click at [1037, 518] on img at bounding box center [1045, 571] width 253 height 293
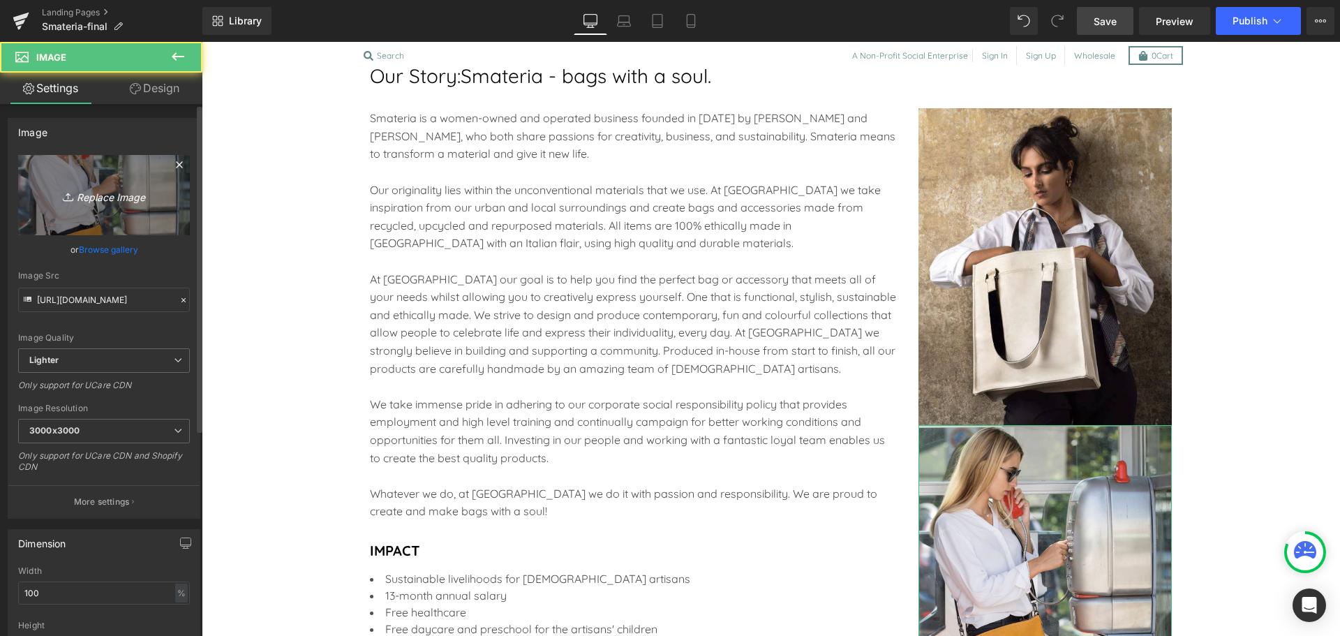
click at [114, 191] on icon "Replace Image" at bounding box center [104, 194] width 112 height 17
type input "C:\fakepath\hhplift-smateria-lander-3.jpg"
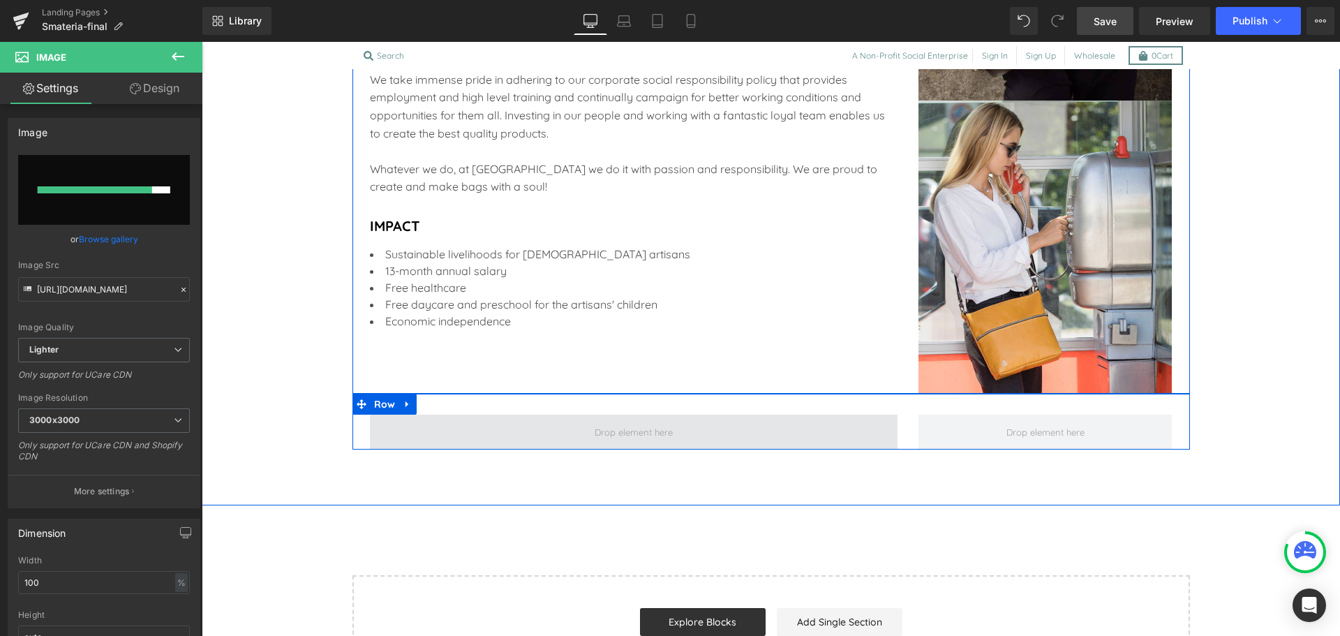
scroll to position [1866, 0]
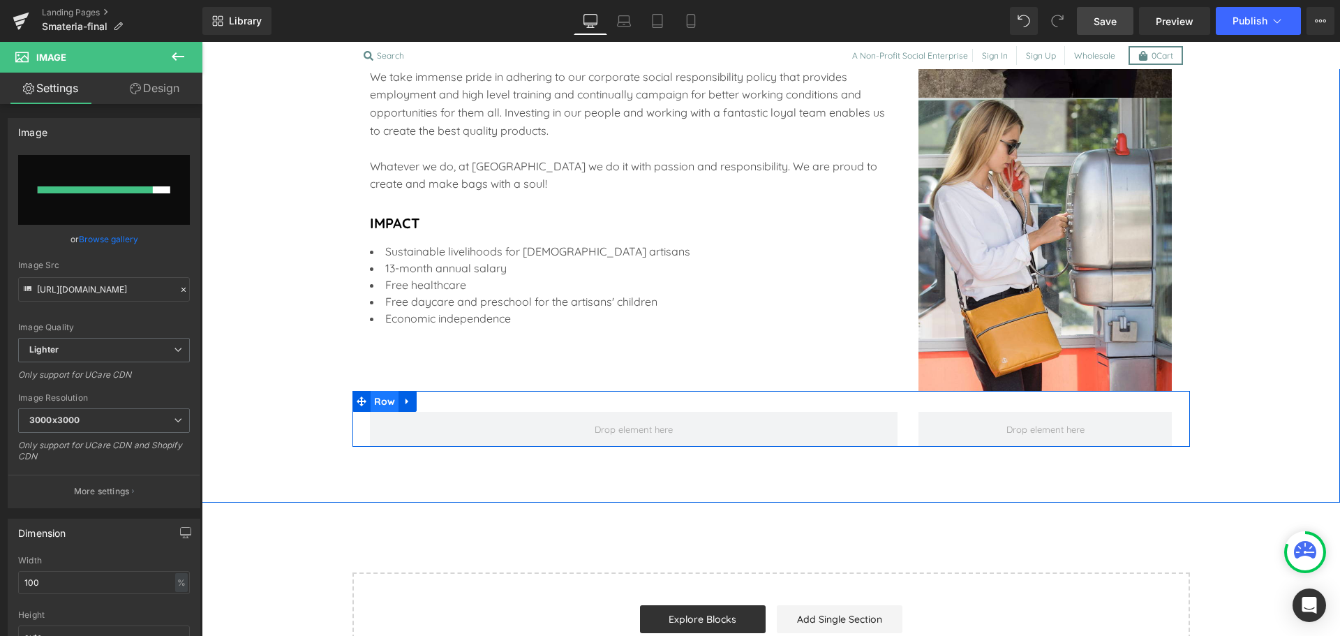
click at [378, 406] on span "Row" at bounding box center [385, 401] width 29 height 21
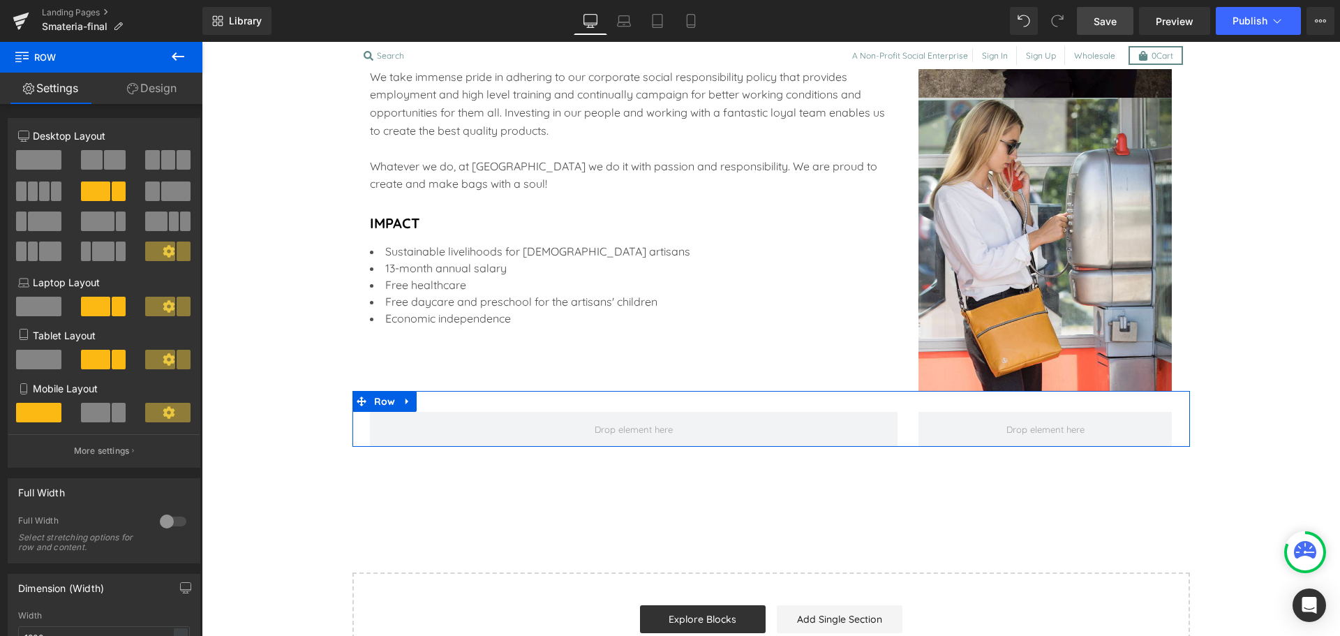
click at [161, 169] on span at bounding box center [168, 160] width 14 height 20
click at [37, 165] on span at bounding box center [38, 160] width 45 height 20
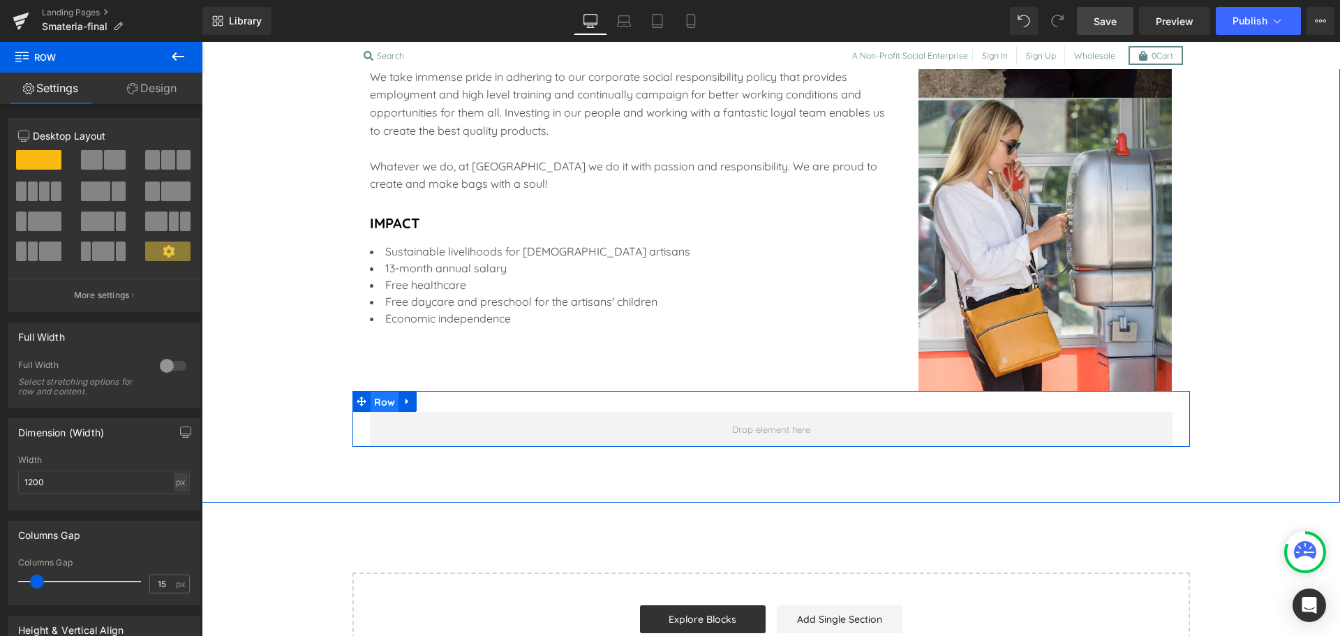
click at [380, 393] on span "Row" at bounding box center [385, 402] width 29 height 21
click at [156, 94] on link "Design" at bounding box center [151, 88] width 101 height 31
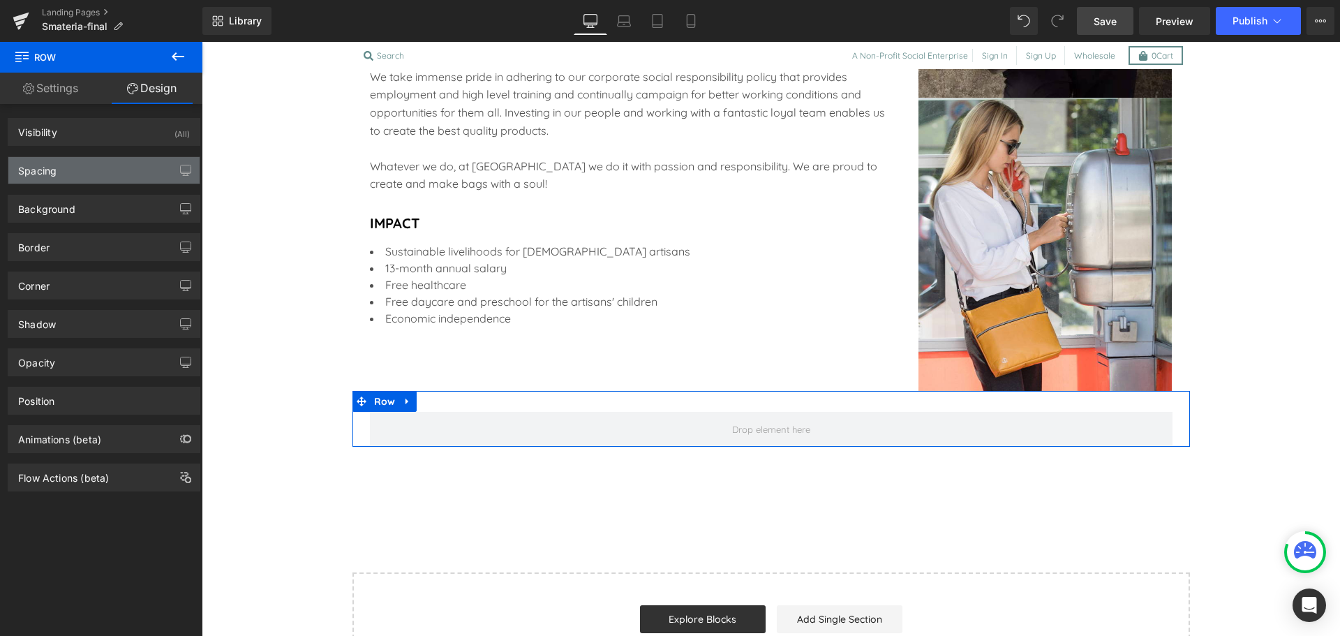
click at [115, 157] on div "Spacing" at bounding box center [103, 170] width 191 height 27
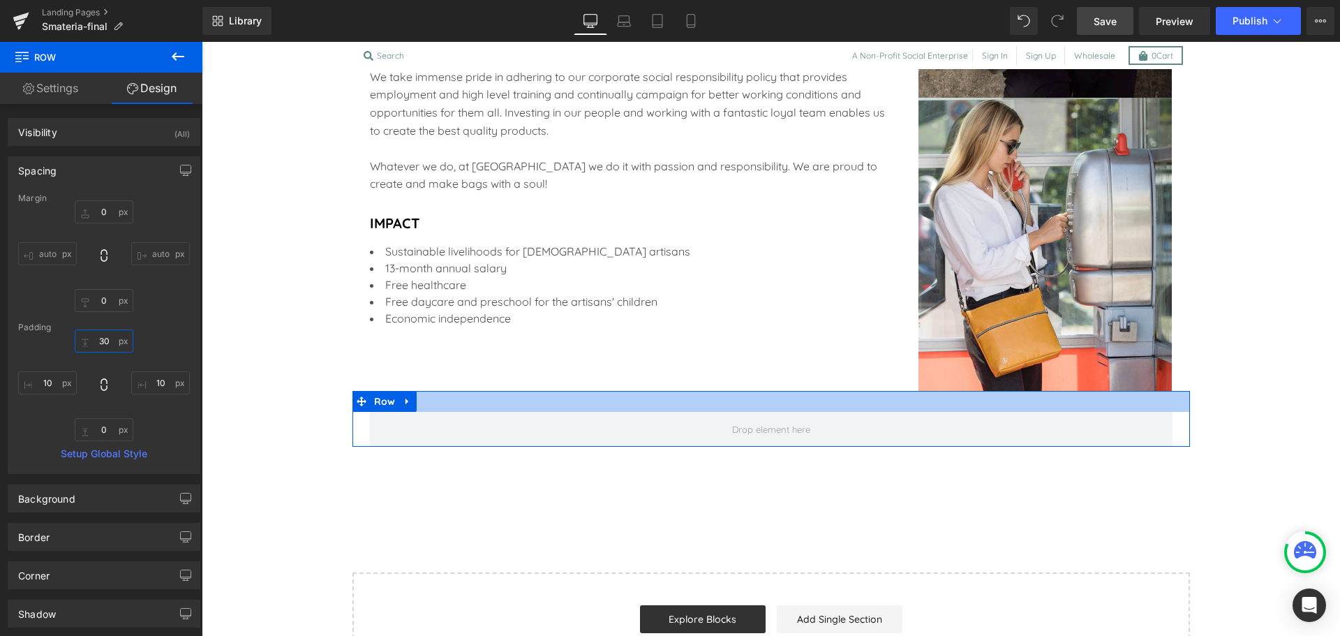
click at [103, 341] on input "30" at bounding box center [104, 340] width 59 height 23
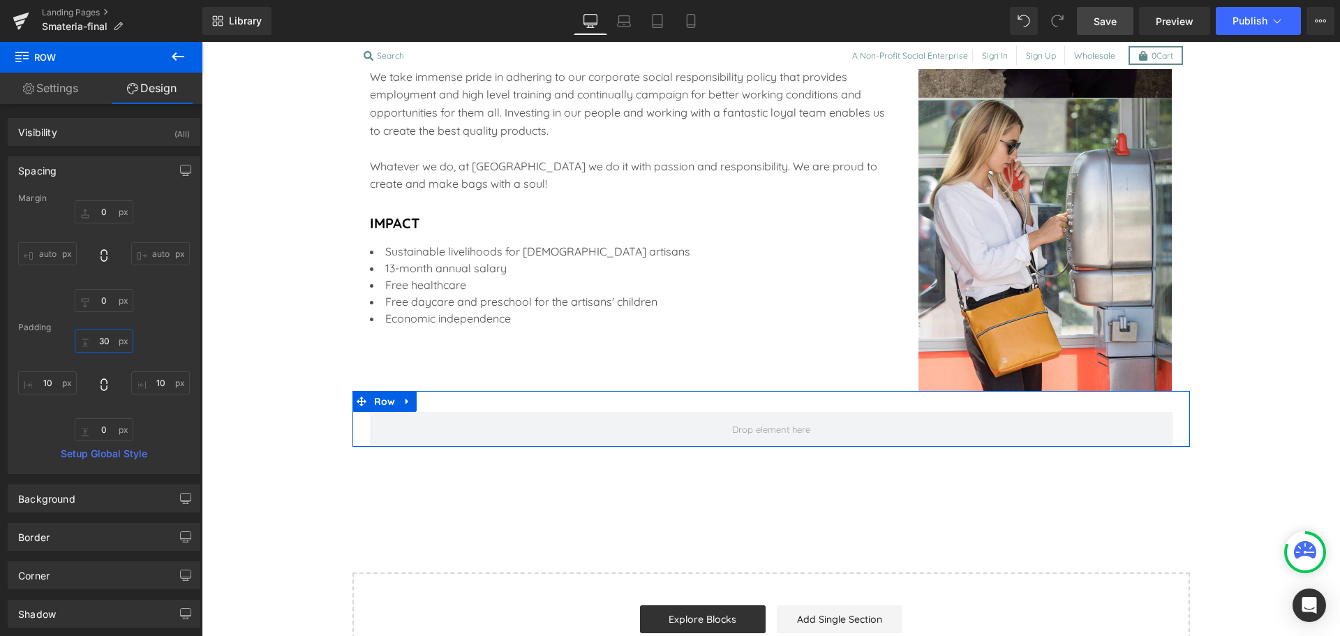
click at [103, 341] on input "30" at bounding box center [104, 340] width 59 height 23
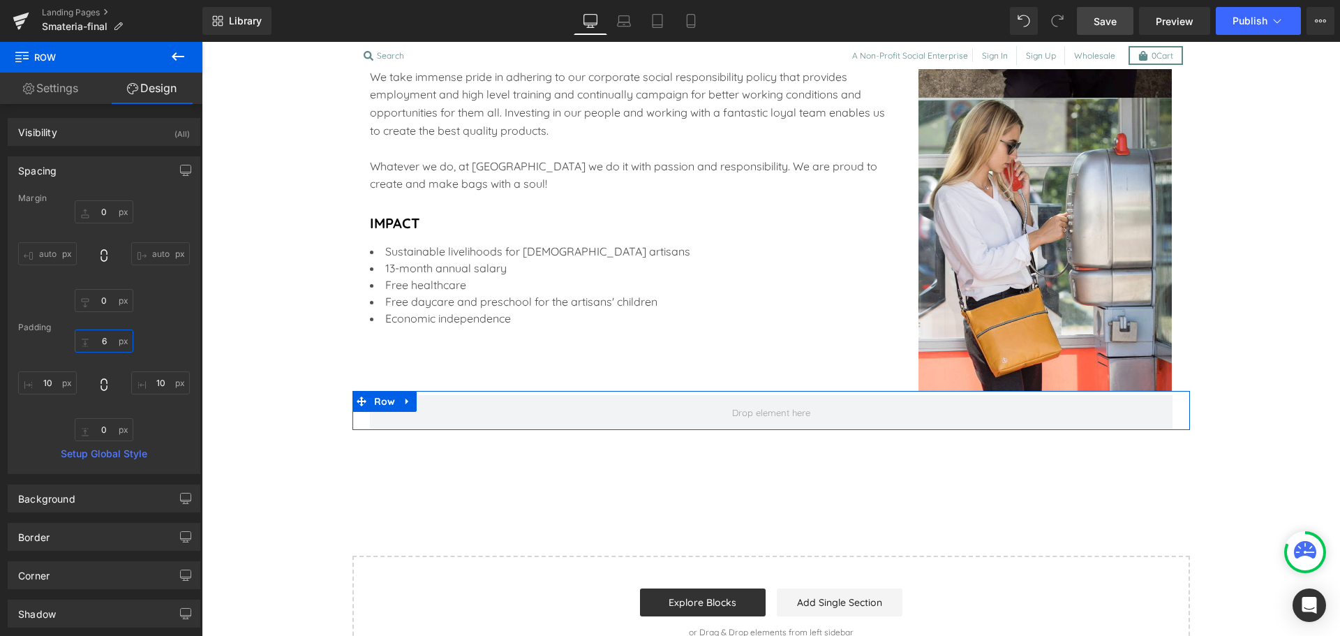
type input "60"
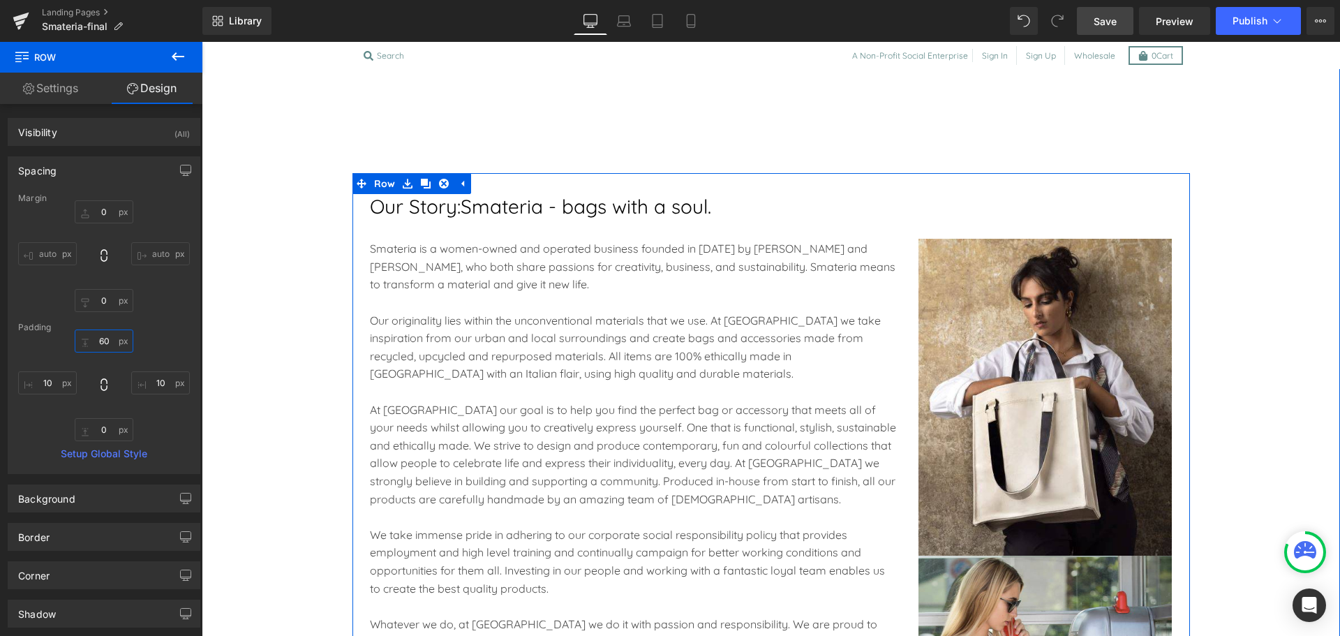
scroll to position [1407, 0]
click at [372, 190] on span "Row" at bounding box center [385, 184] width 29 height 21
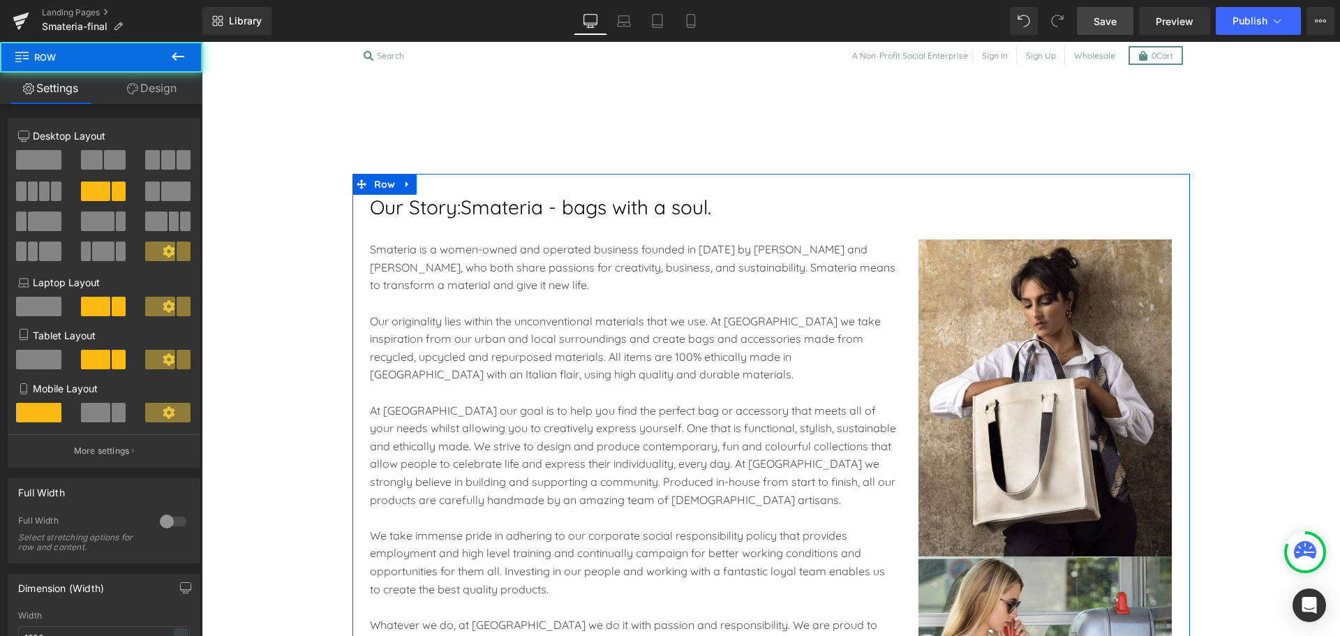
click at [160, 96] on link "Design" at bounding box center [151, 88] width 101 height 31
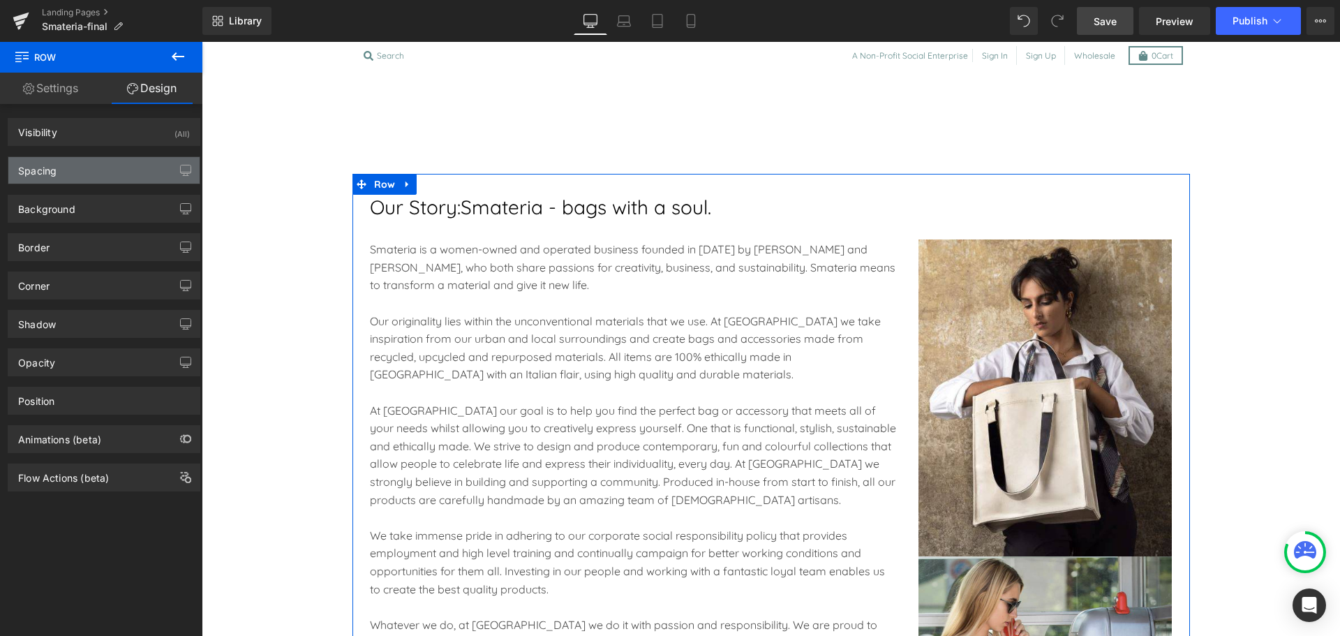
click at [87, 168] on div "Spacing" at bounding box center [103, 170] width 191 height 27
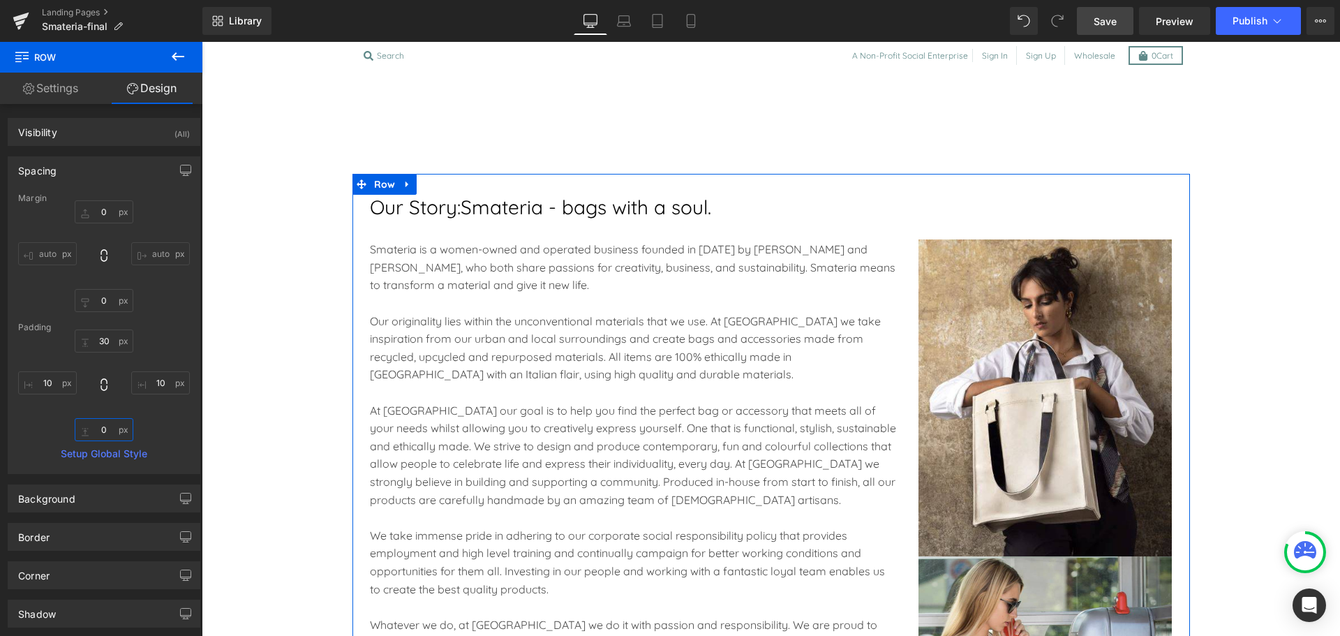
click at [90, 434] on input "0" at bounding box center [104, 429] width 59 height 23
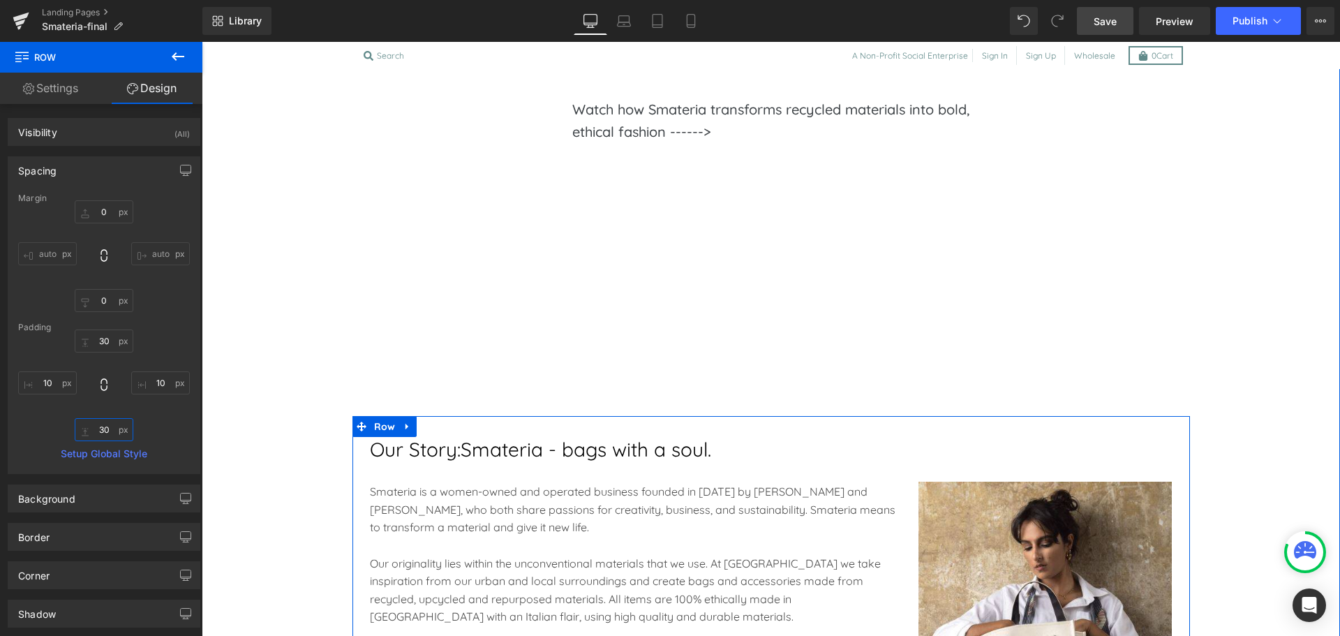
scroll to position [1172, 0]
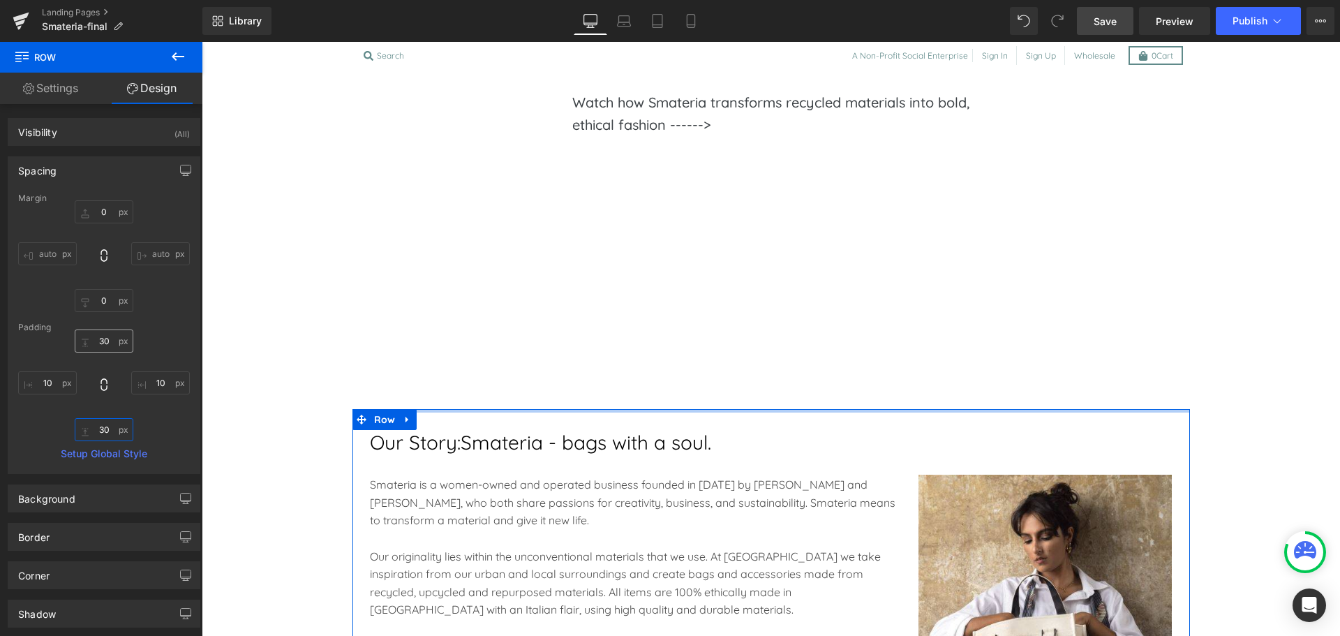
type input "30"
click at [104, 337] on input "30" at bounding box center [104, 340] width 59 height 23
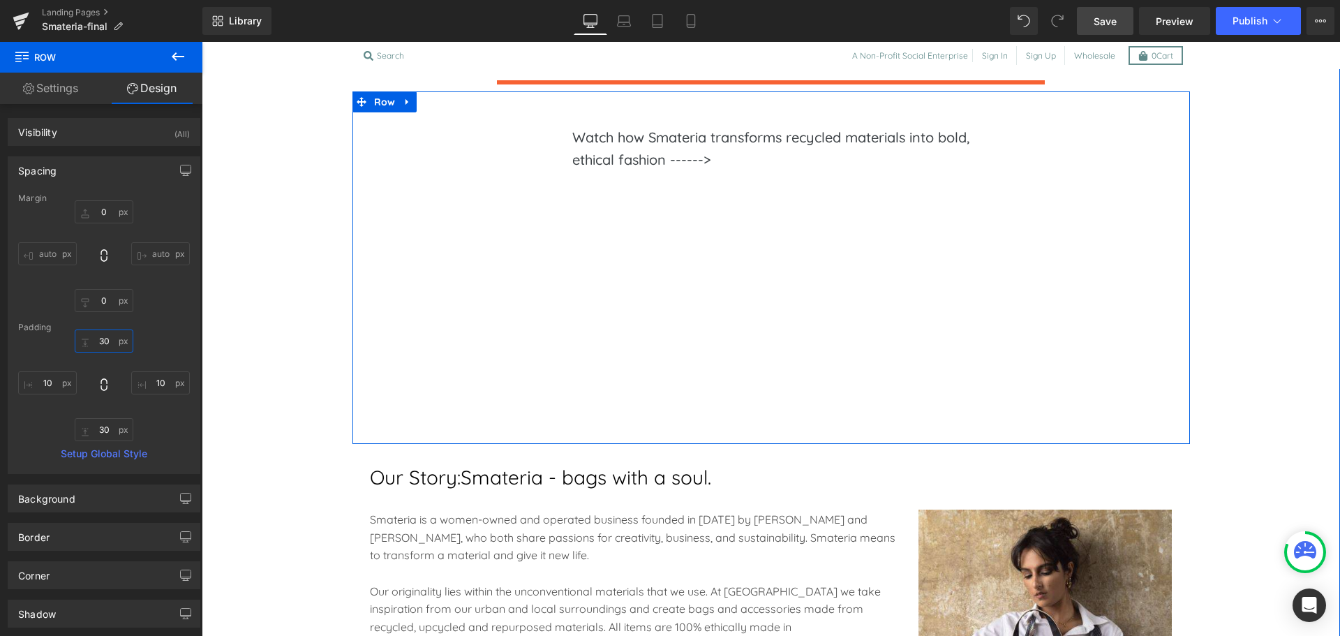
scroll to position [1136, 0]
click at [383, 104] on span "Row" at bounding box center [385, 102] width 29 height 21
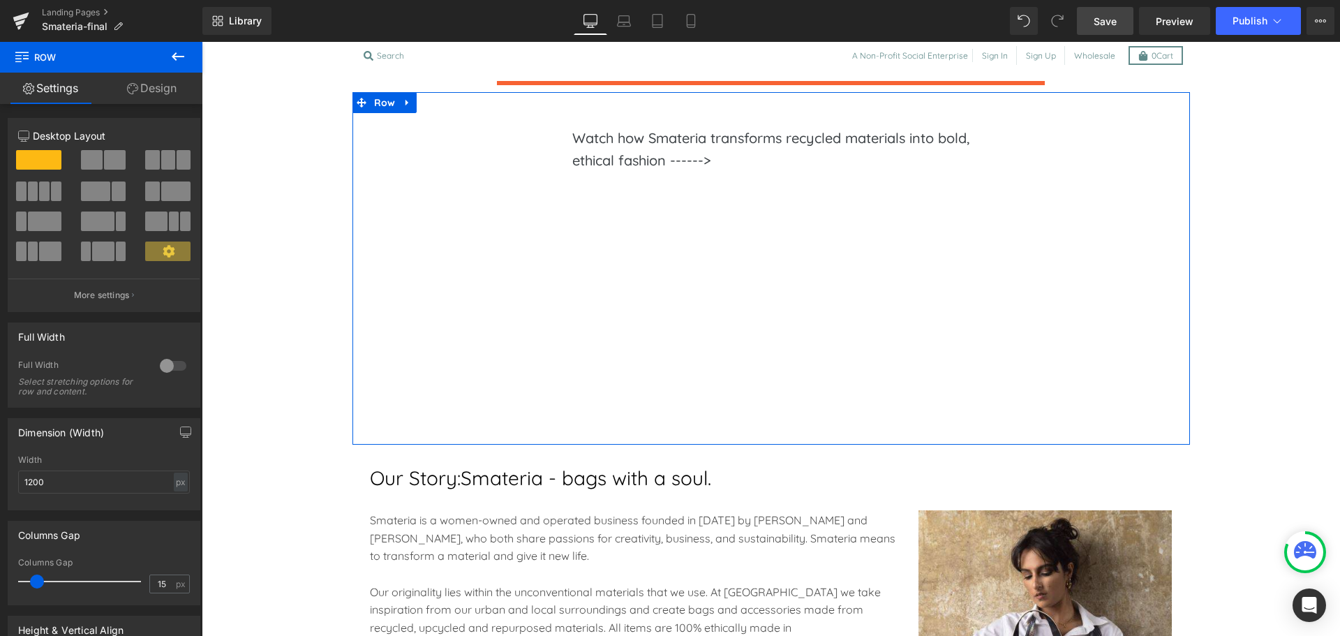
click at [158, 94] on link "Design" at bounding box center [151, 88] width 101 height 31
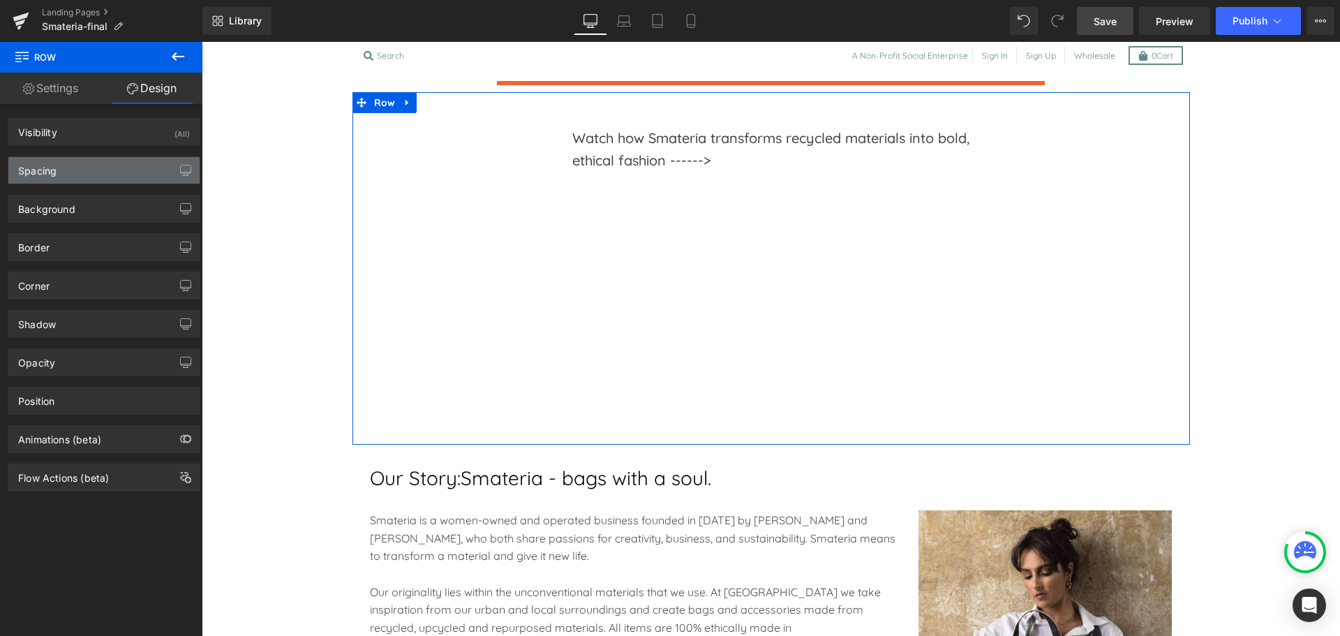
click at [105, 176] on div "Spacing" at bounding box center [103, 170] width 191 height 27
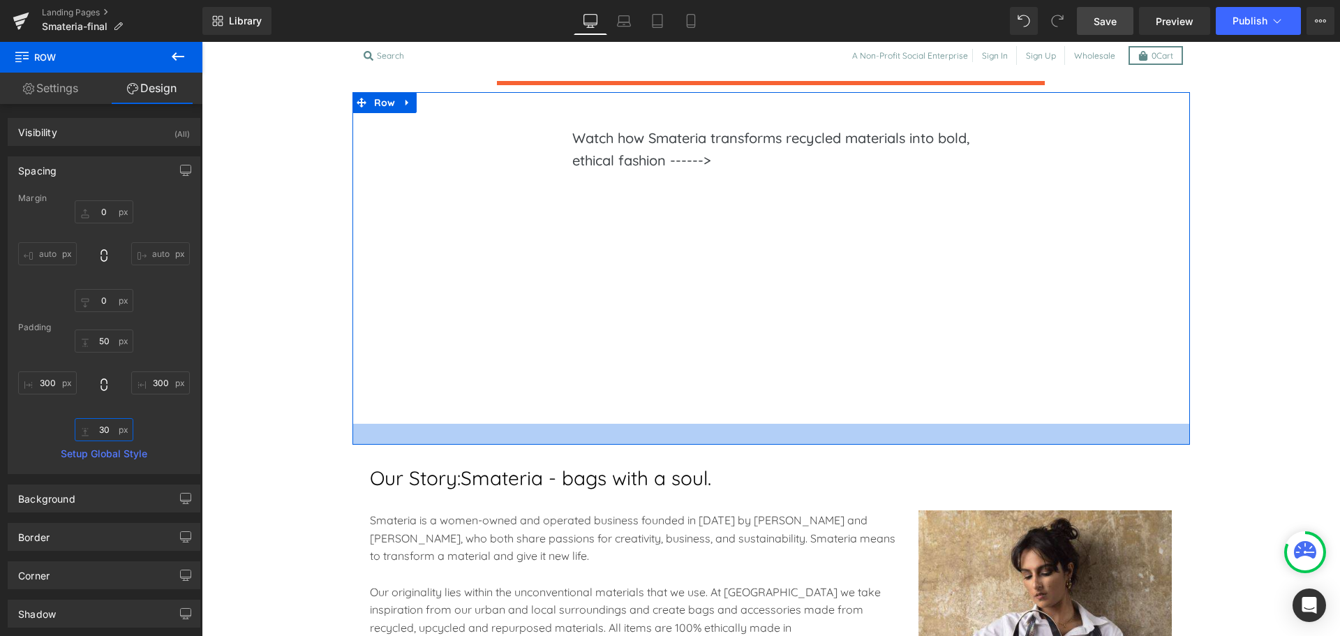
click at [102, 434] on input "30" at bounding box center [104, 429] width 59 height 23
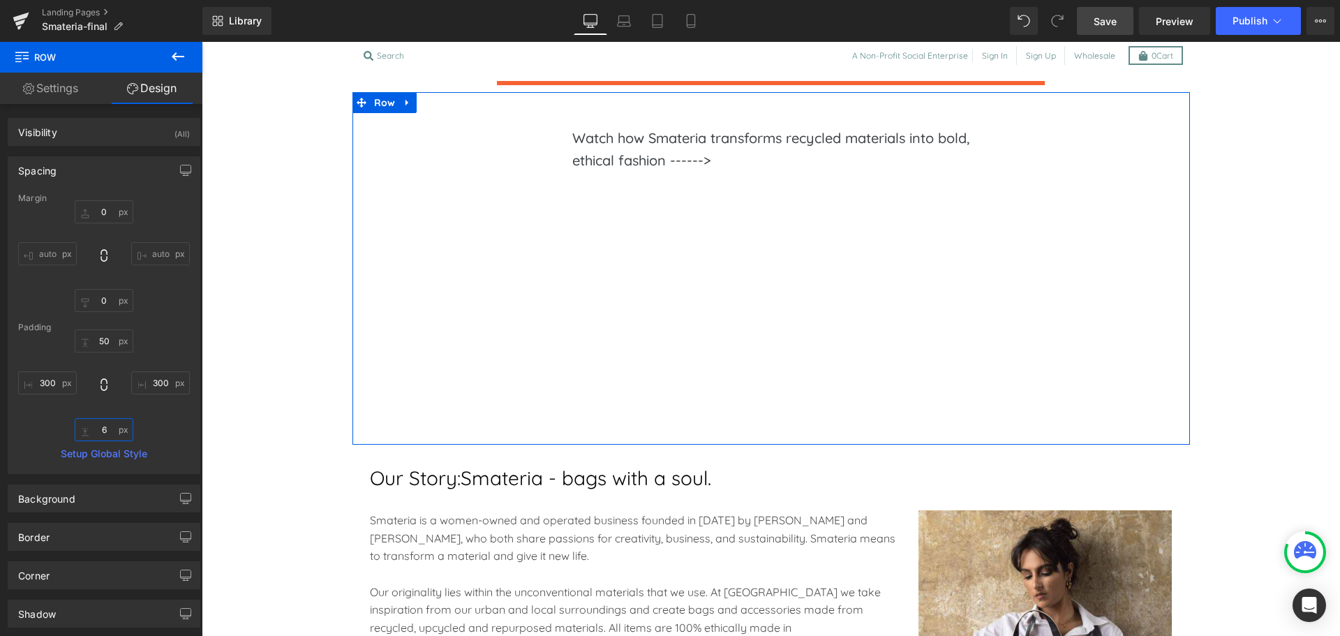
type input "60"
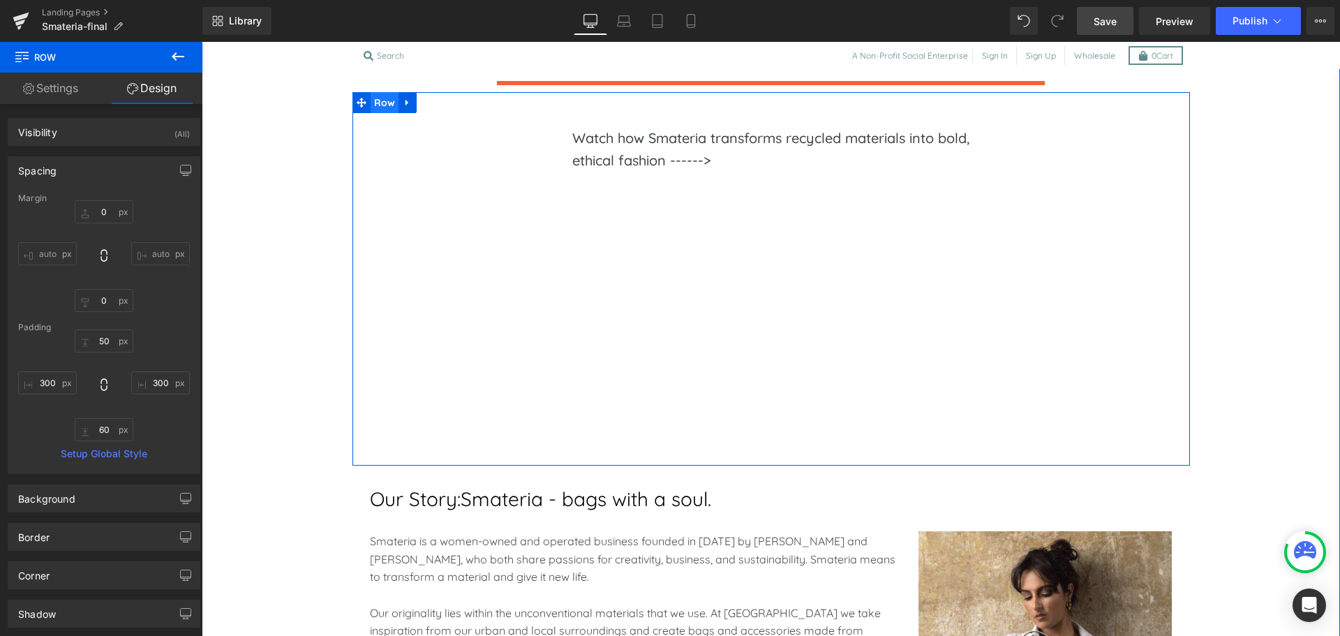
click at [386, 105] on span "Row" at bounding box center [385, 102] width 29 height 21
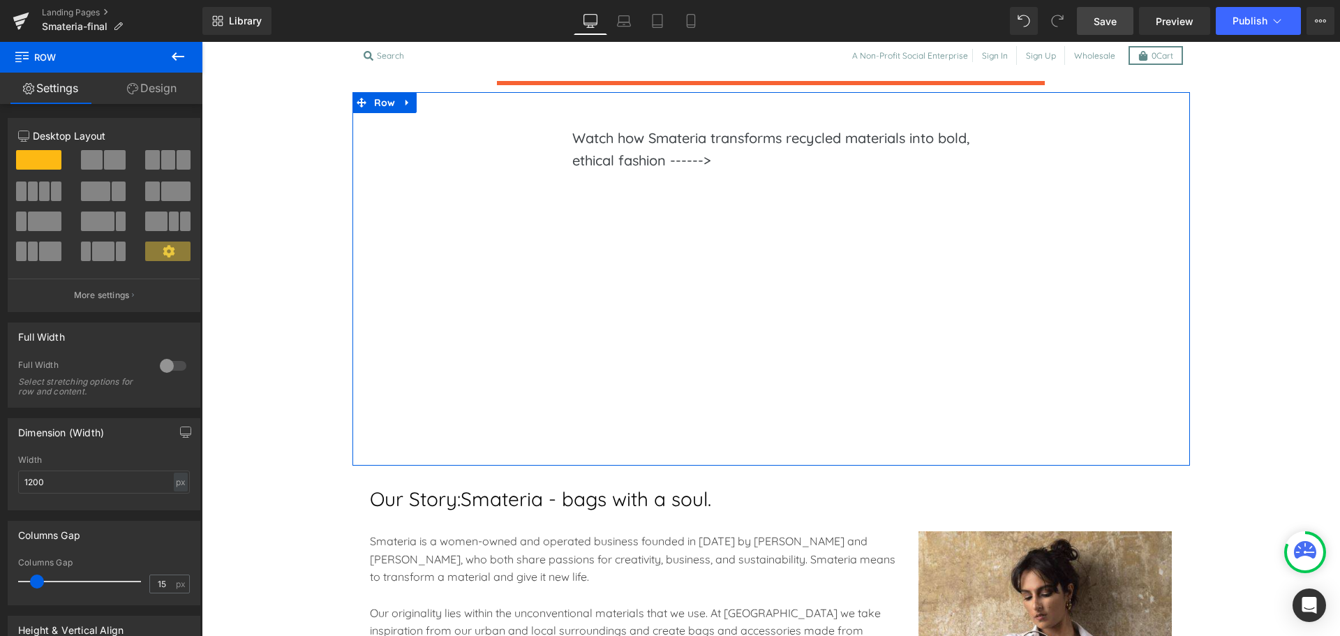
click at [149, 96] on link "Design" at bounding box center [151, 88] width 101 height 31
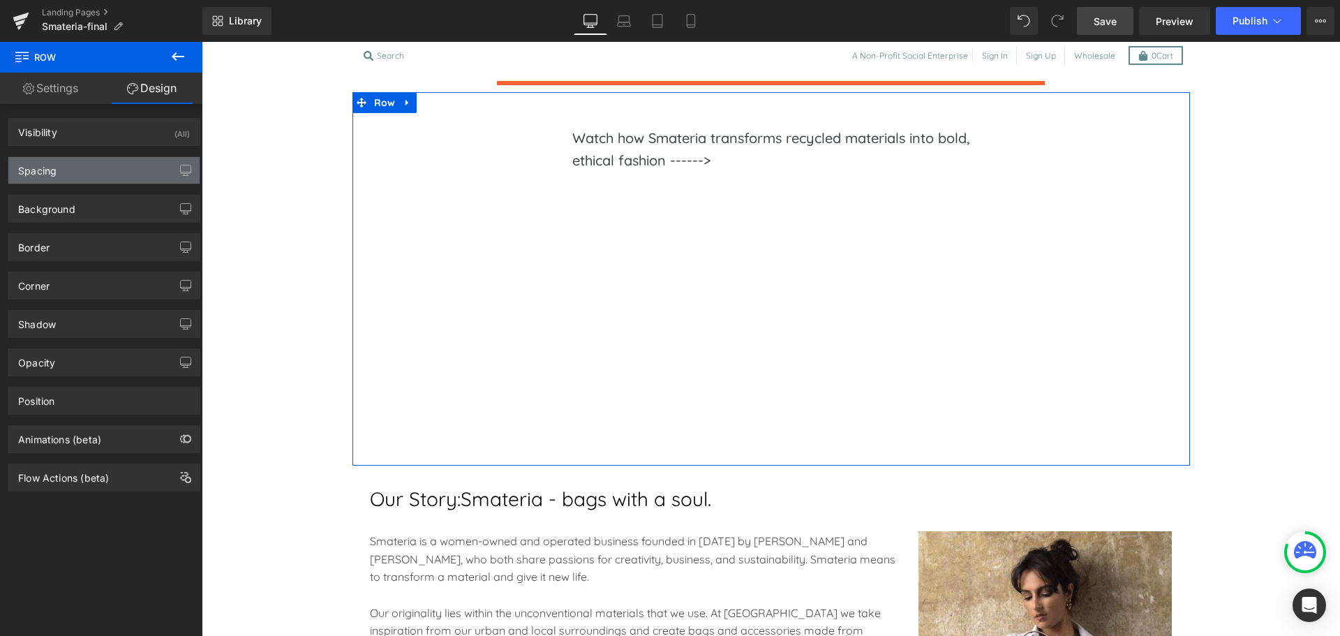
click at [71, 171] on div "Spacing" at bounding box center [103, 170] width 191 height 27
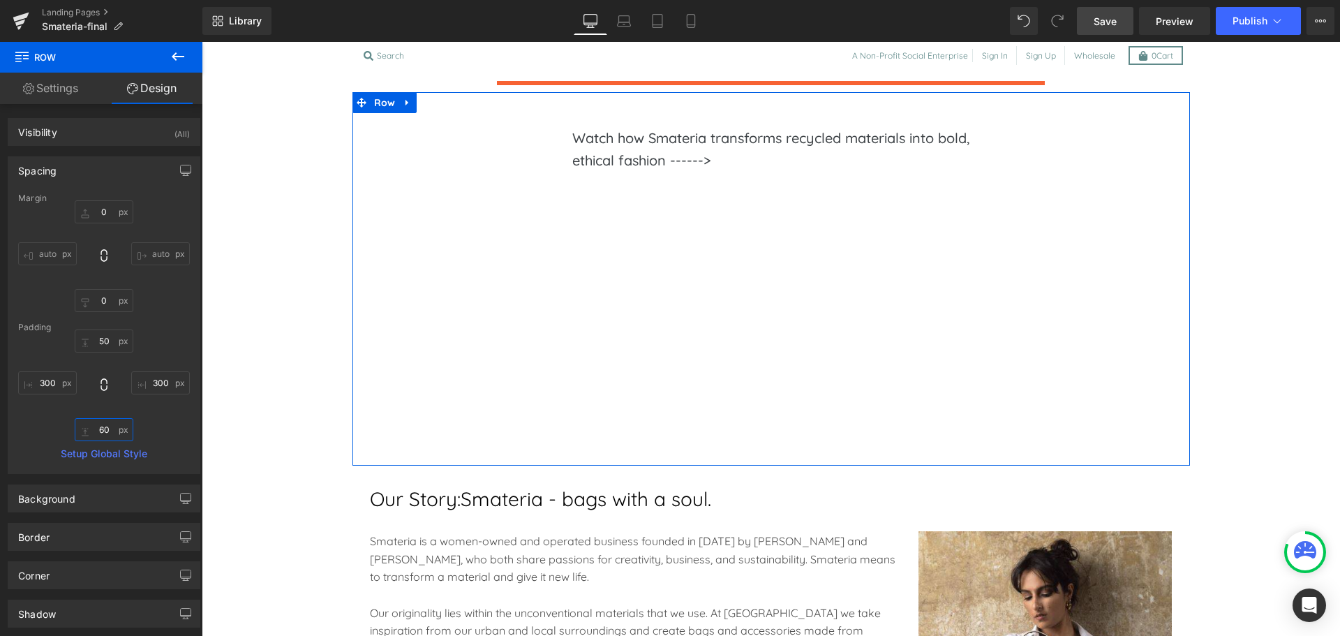
click at [98, 429] on input "60" at bounding box center [104, 429] width 59 height 23
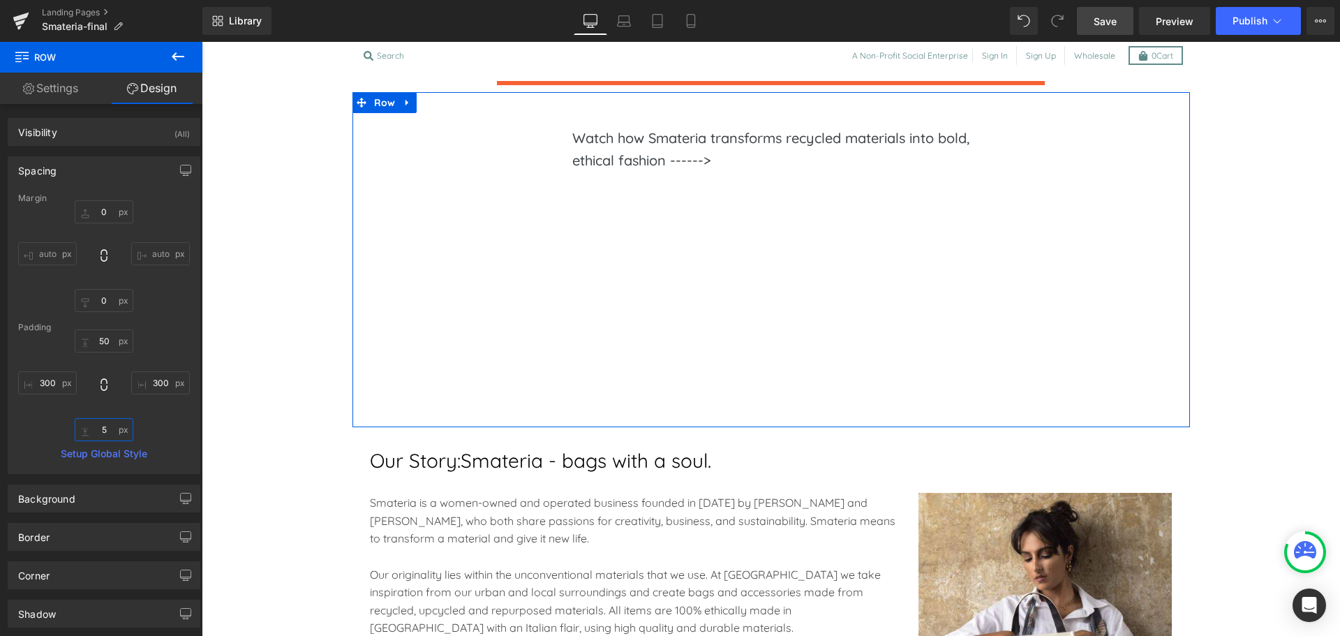
type input "50"
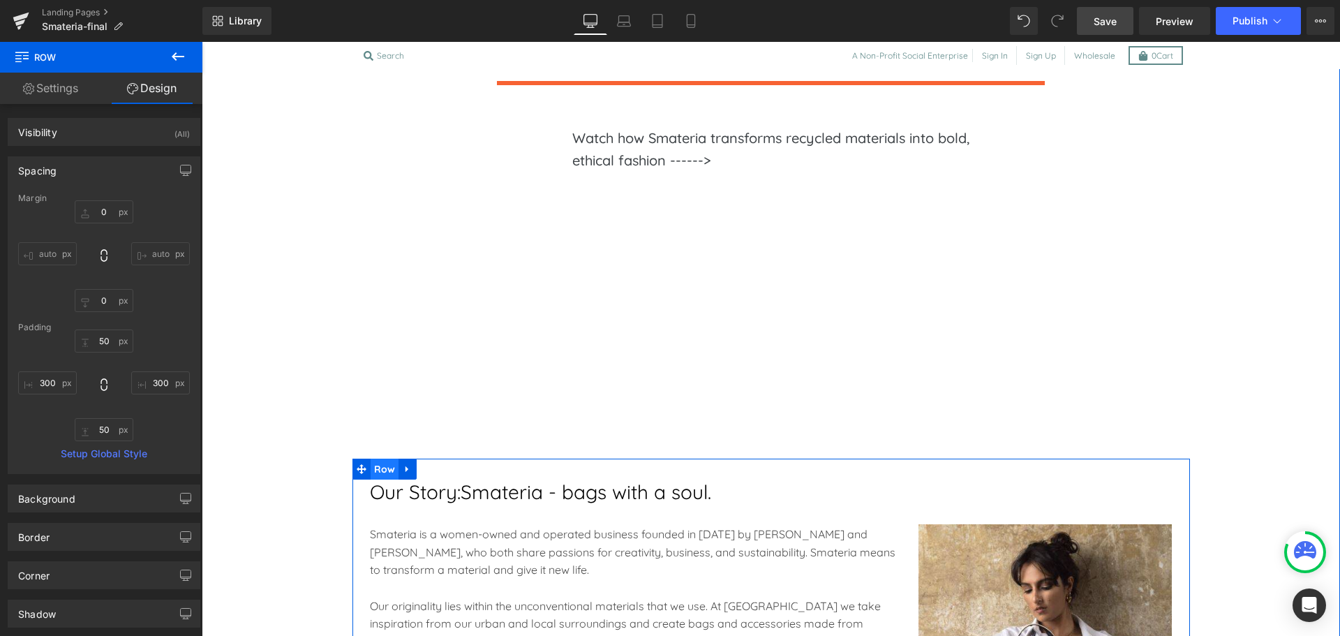
click at [377, 462] on span "Row" at bounding box center [385, 469] width 29 height 21
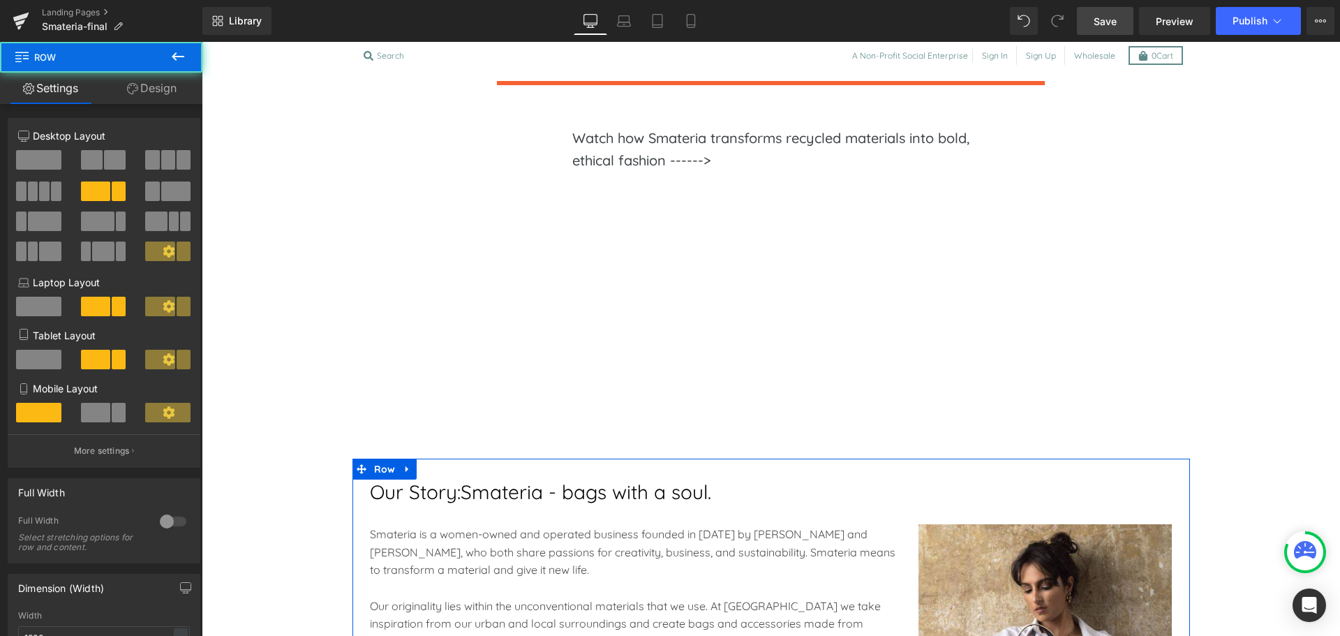
click at [155, 100] on link "Design" at bounding box center [151, 88] width 101 height 31
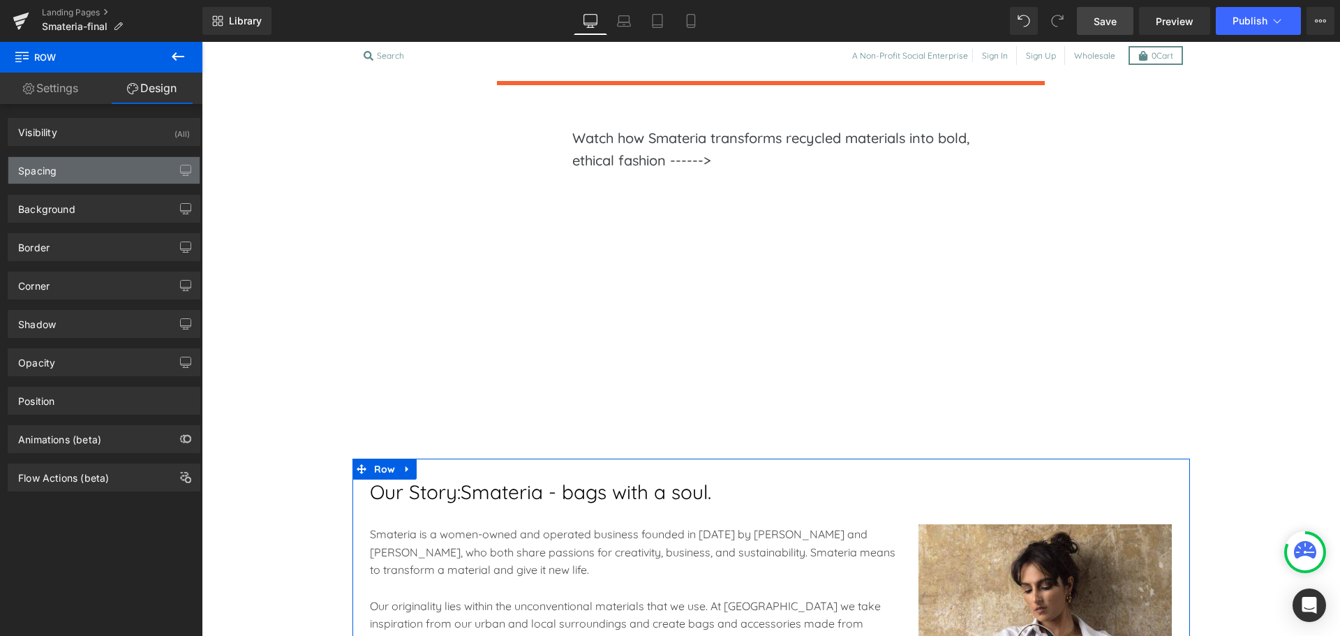
click at [98, 168] on div "Spacing" at bounding box center [103, 170] width 191 height 27
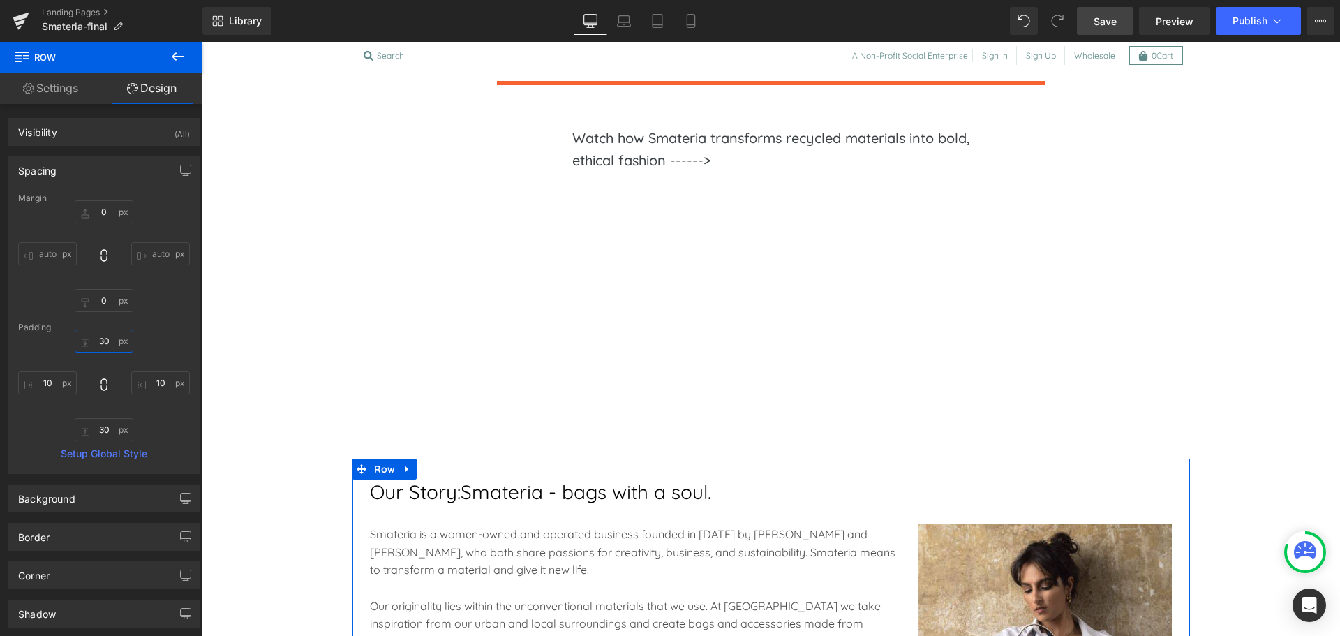
click at [99, 349] on input "text" at bounding box center [104, 340] width 59 height 23
type input "30"
click at [110, 430] on input "text" at bounding box center [104, 429] width 59 height 23
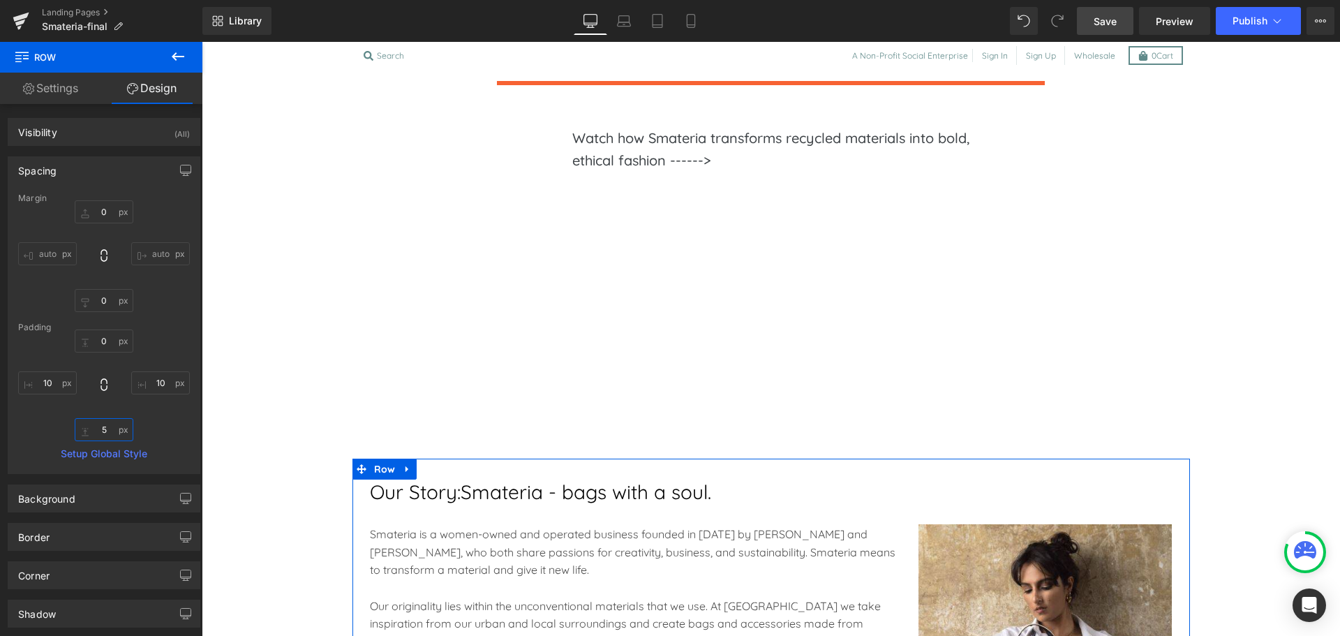
type input "50"
click at [371, 461] on span "Row" at bounding box center [385, 469] width 29 height 21
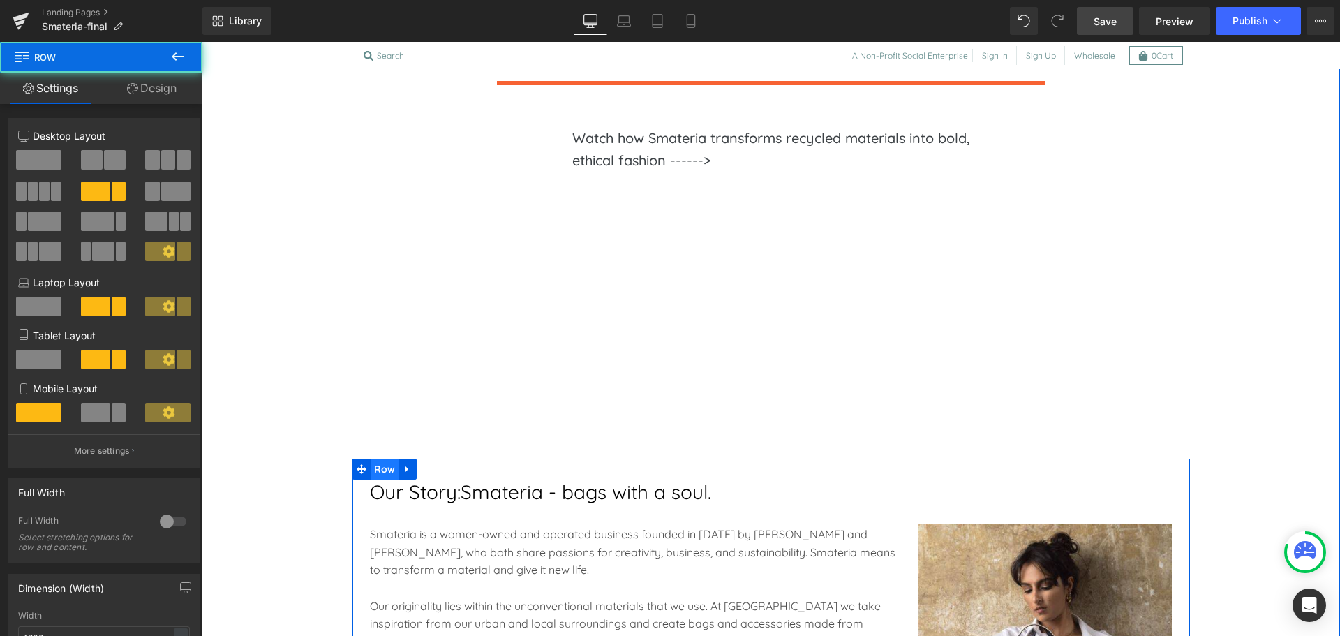
click at [378, 466] on span "Row" at bounding box center [385, 469] width 29 height 21
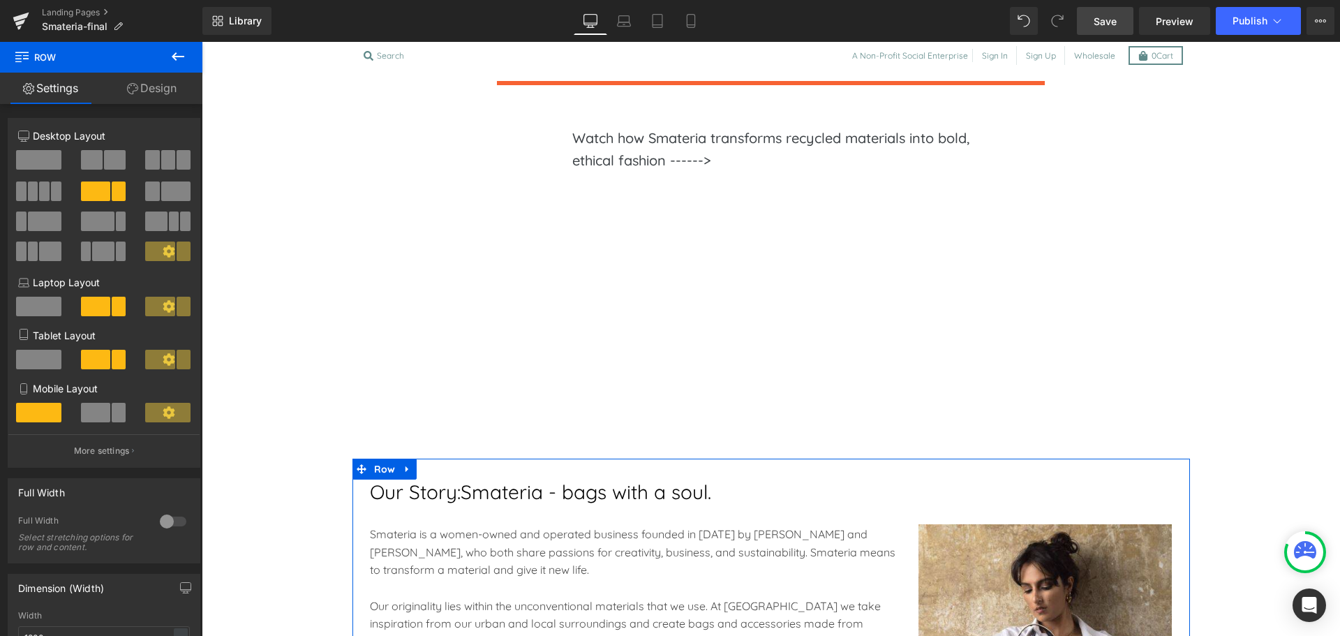
click at [161, 84] on link "Design" at bounding box center [151, 88] width 101 height 31
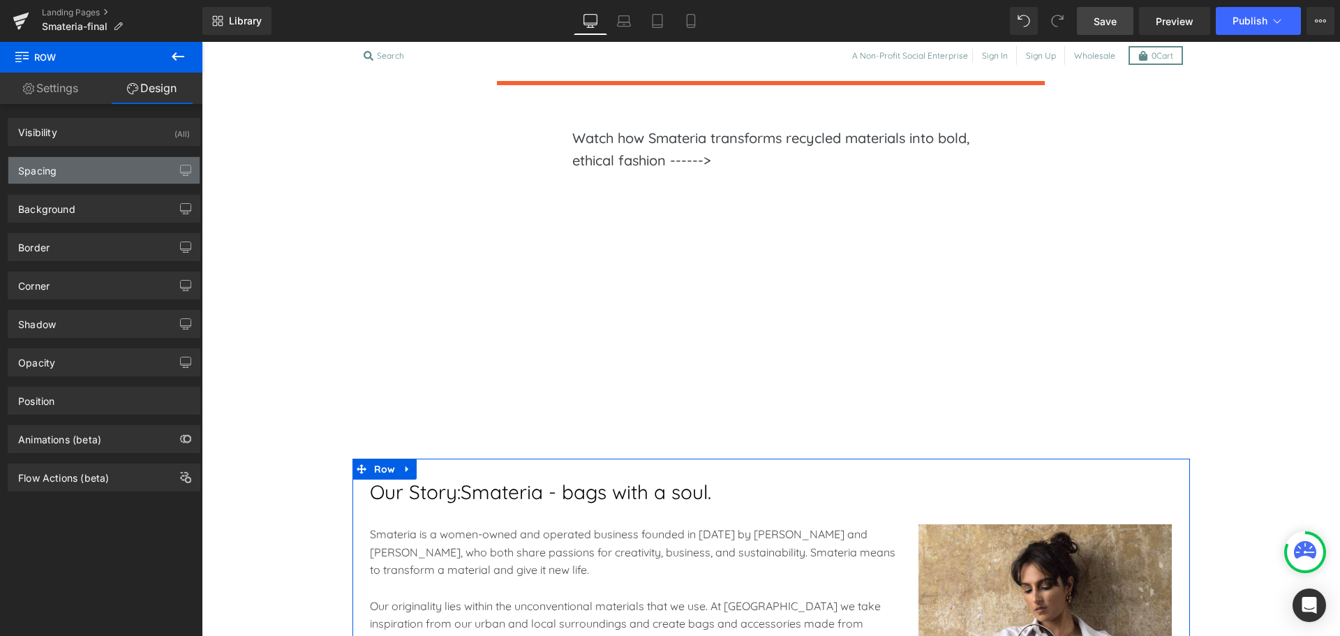
click at [79, 179] on div "Spacing" at bounding box center [103, 170] width 191 height 27
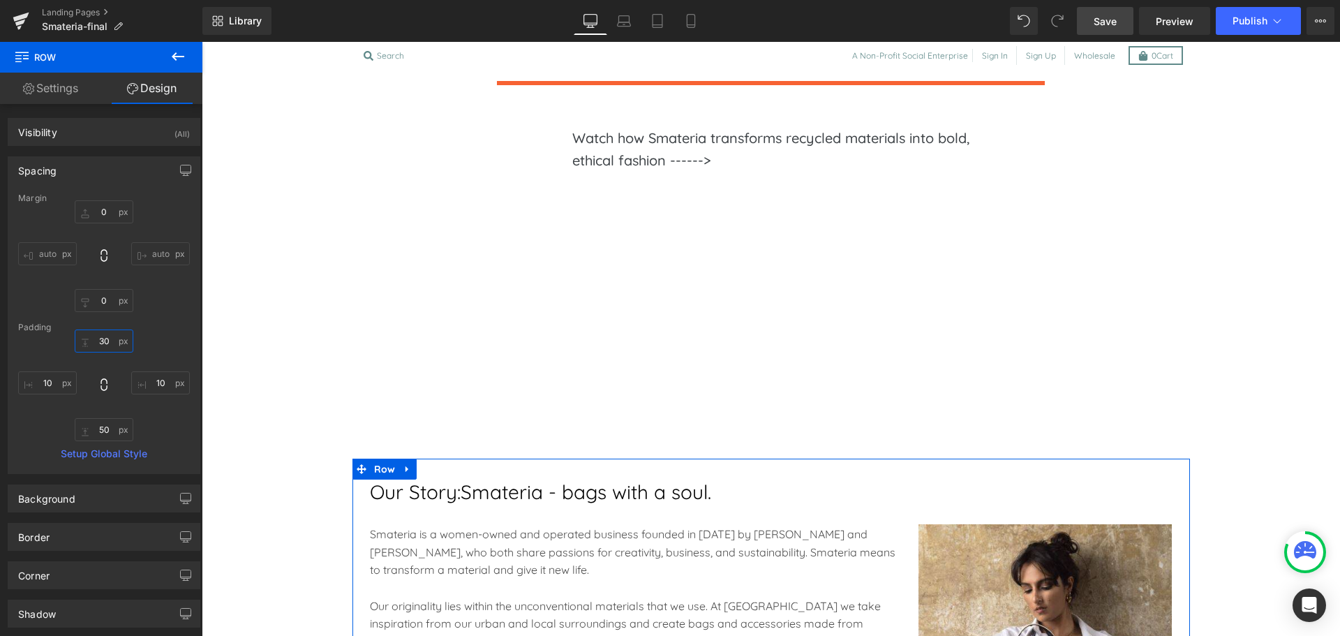
click at [101, 338] on input "text" at bounding box center [104, 340] width 59 height 23
type input "0"
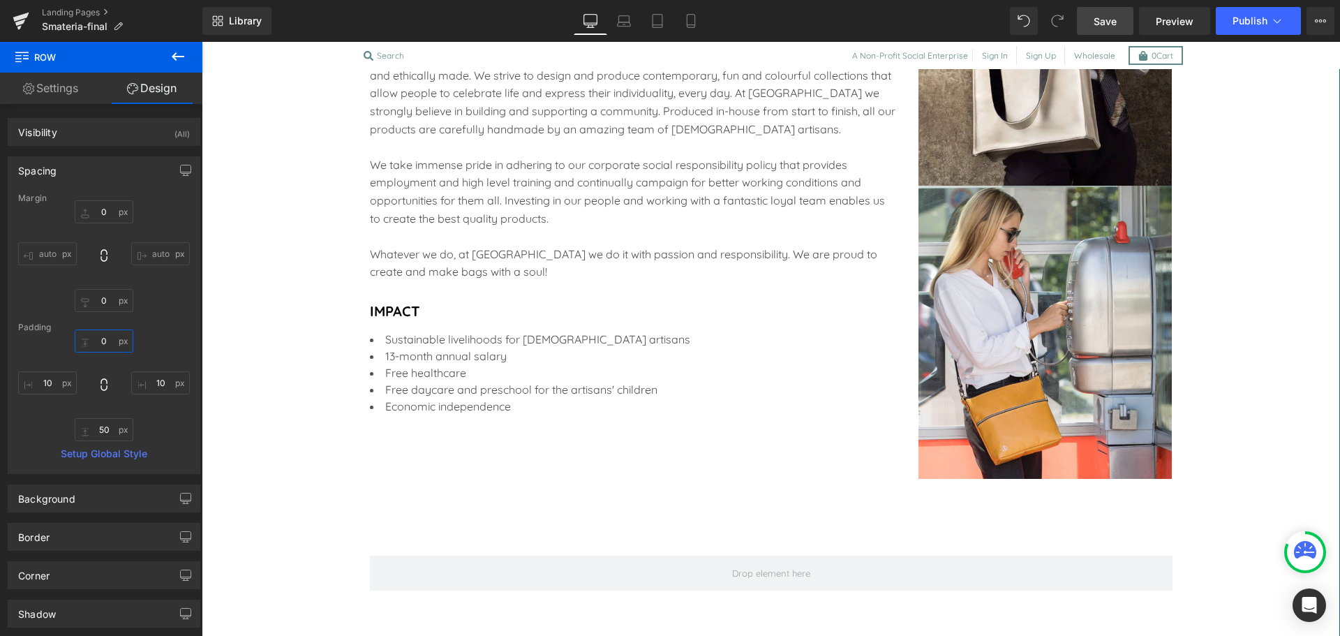
scroll to position [1772, 0]
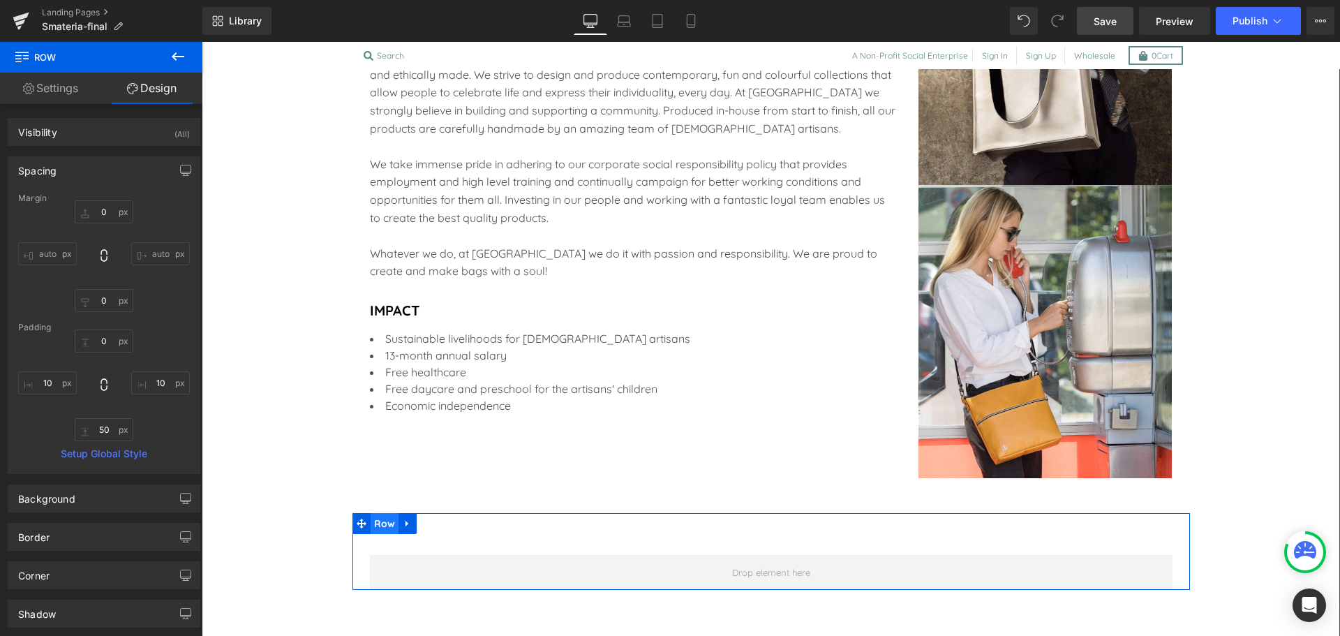
click at [382, 519] on span "Row" at bounding box center [385, 523] width 29 height 21
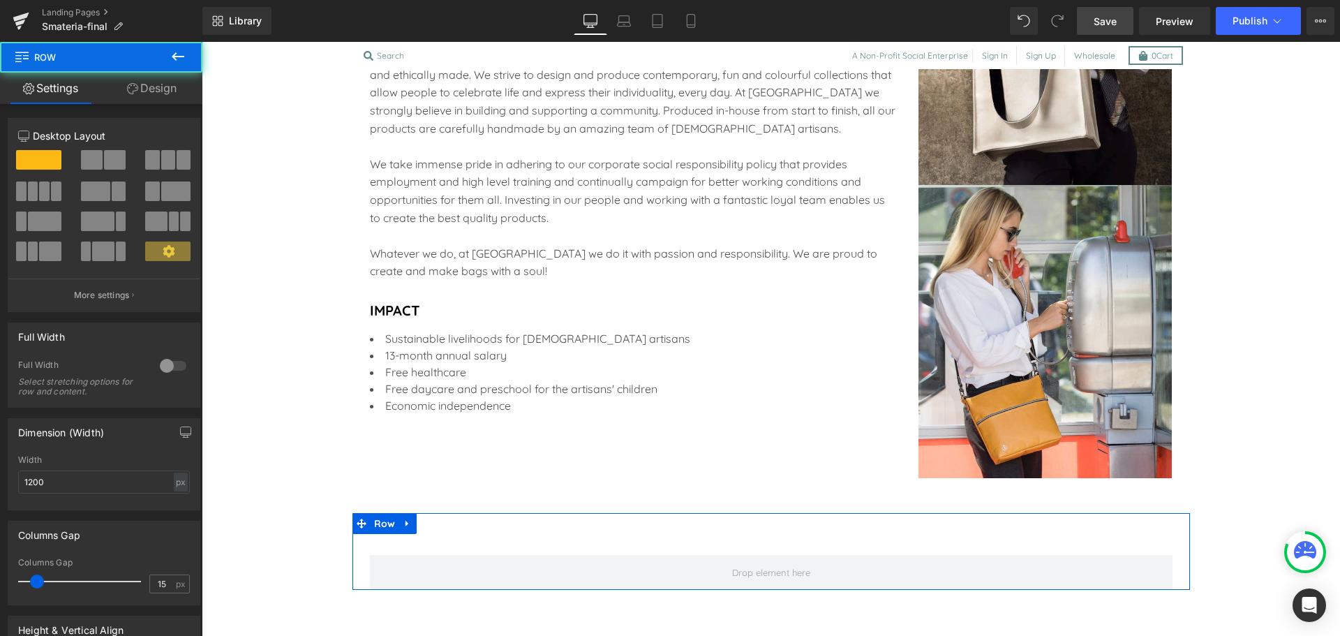
click at [160, 94] on link "Design" at bounding box center [151, 88] width 101 height 31
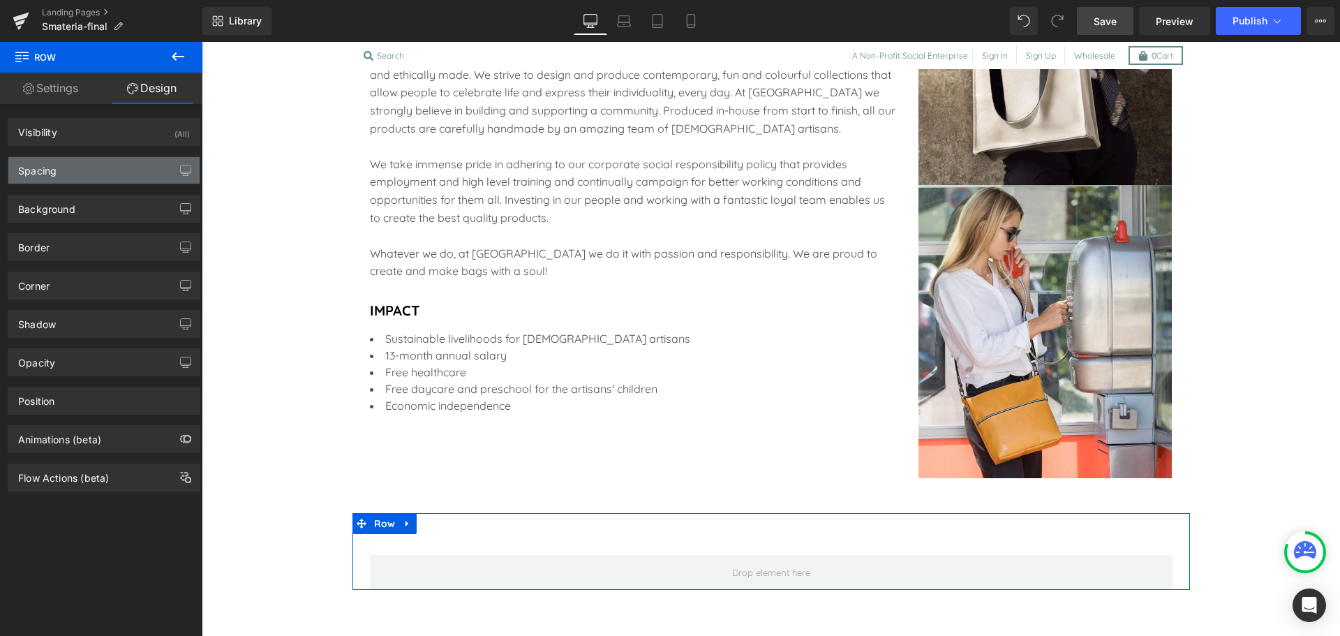
click at [57, 161] on div "Spacing" at bounding box center [103, 170] width 191 height 27
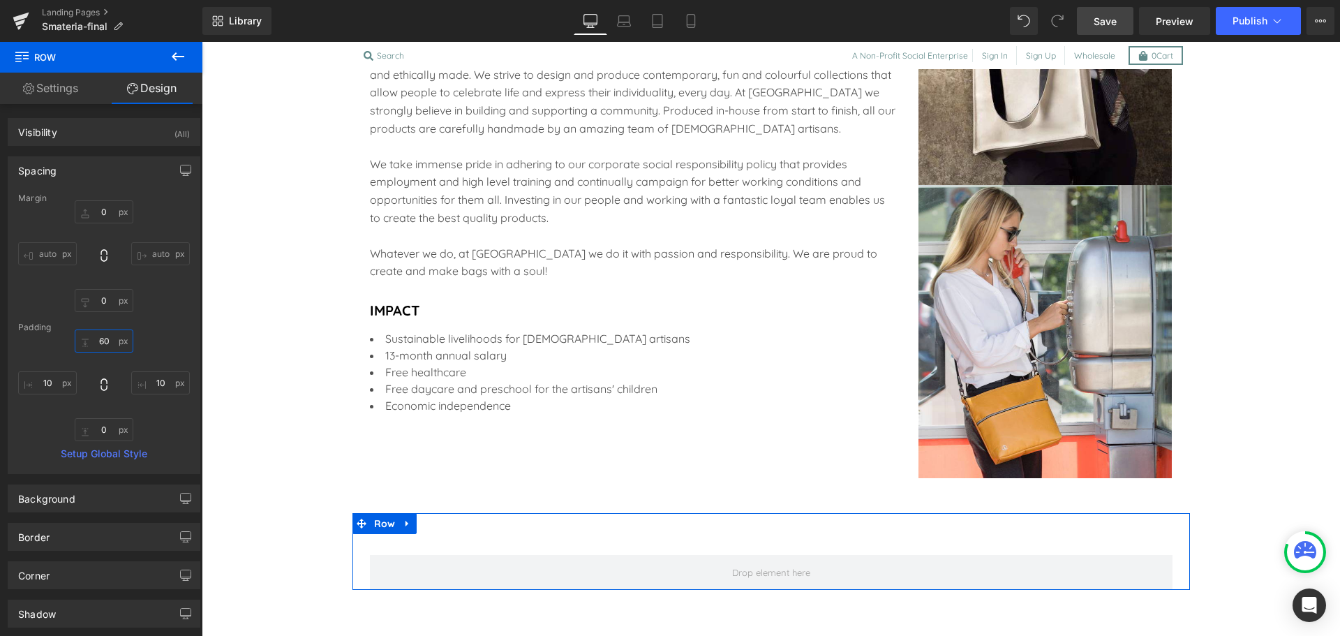
click at [97, 335] on input "60" at bounding box center [104, 340] width 59 height 23
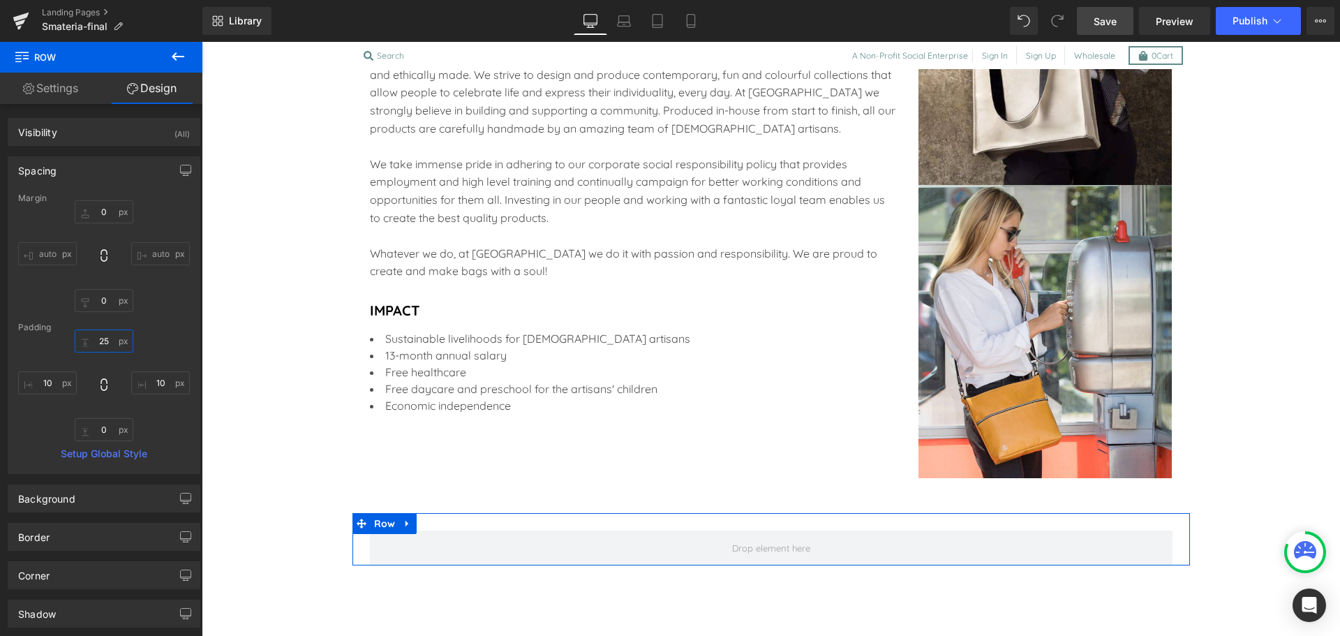
click at [97, 336] on input "25" at bounding box center [104, 340] width 59 height 23
type input "30"
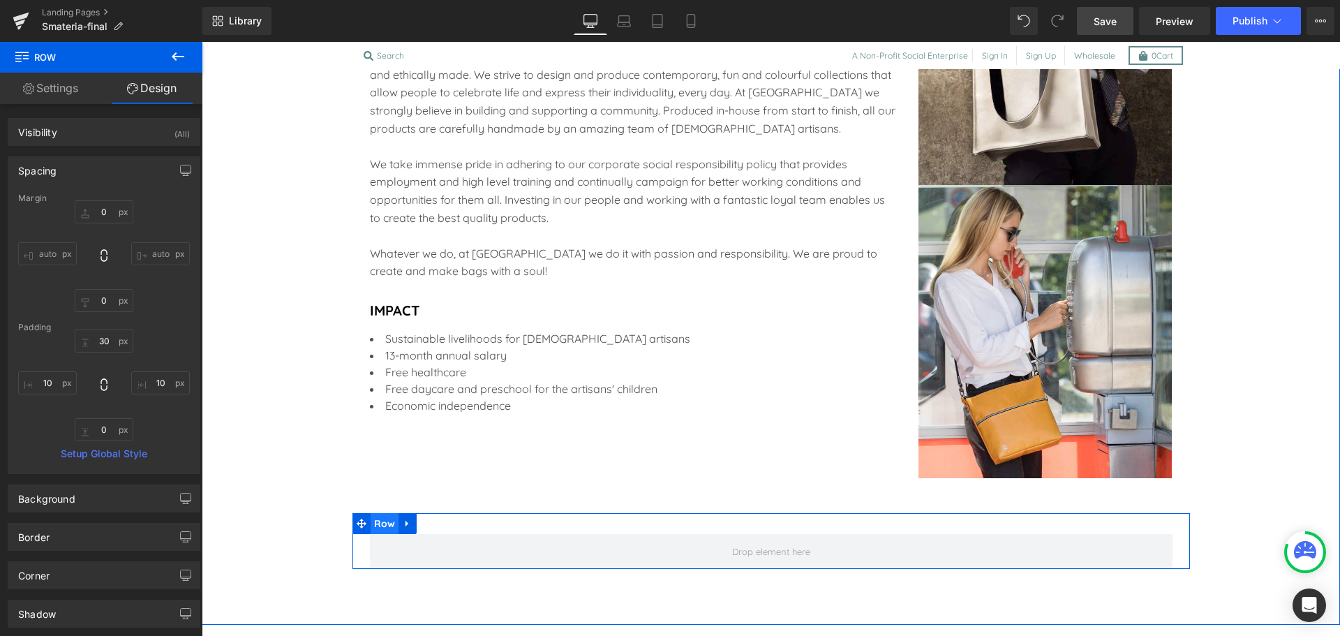
click at [383, 525] on span "Row" at bounding box center [385, 523] width 29 height 21
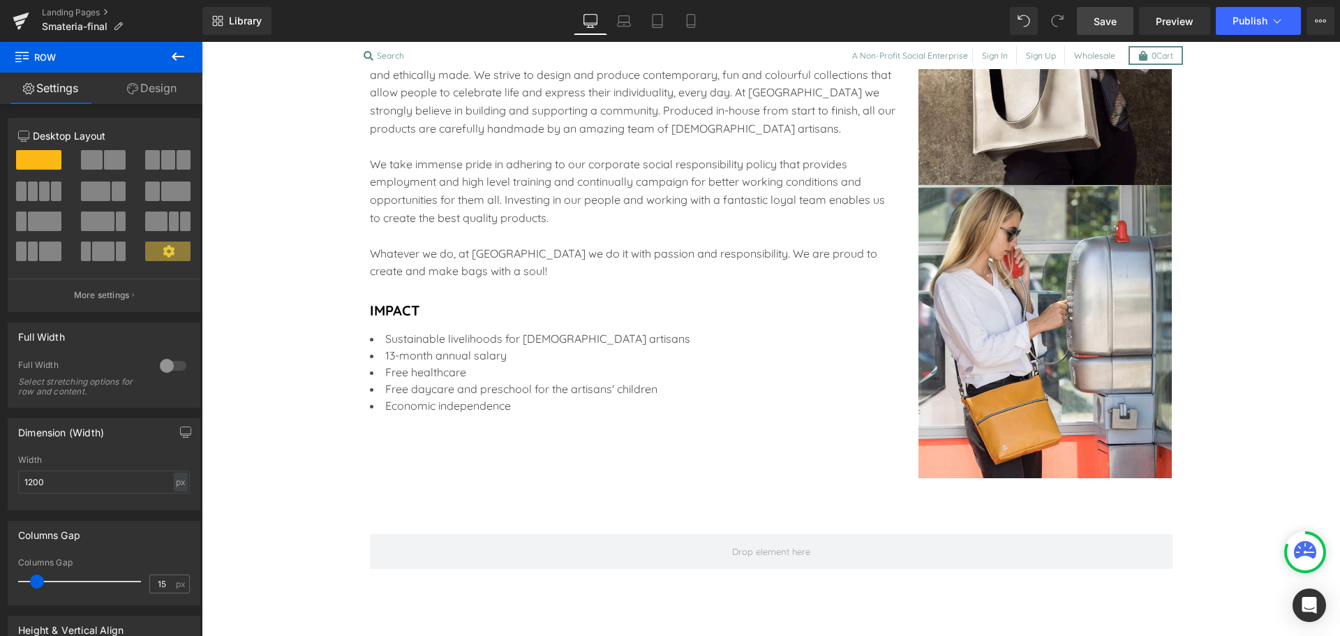
click at [183, 62] on icon at bounding box center [178, 56] width 17 height 17
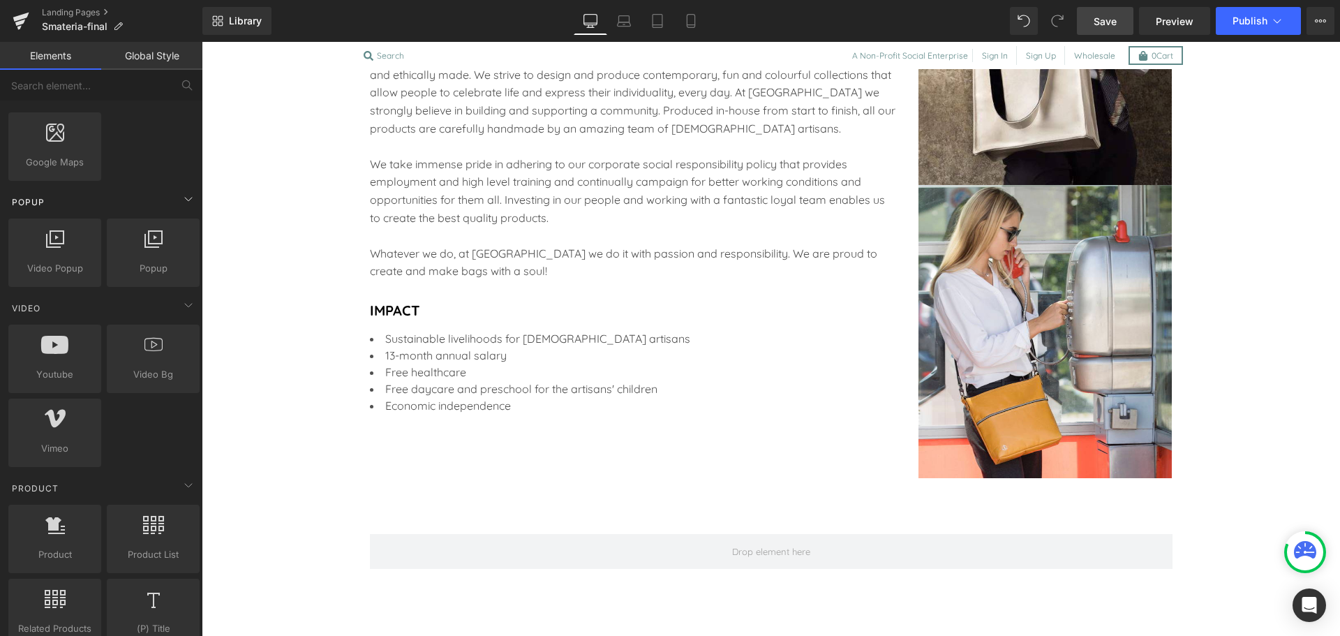
scroll to position [0, 0]
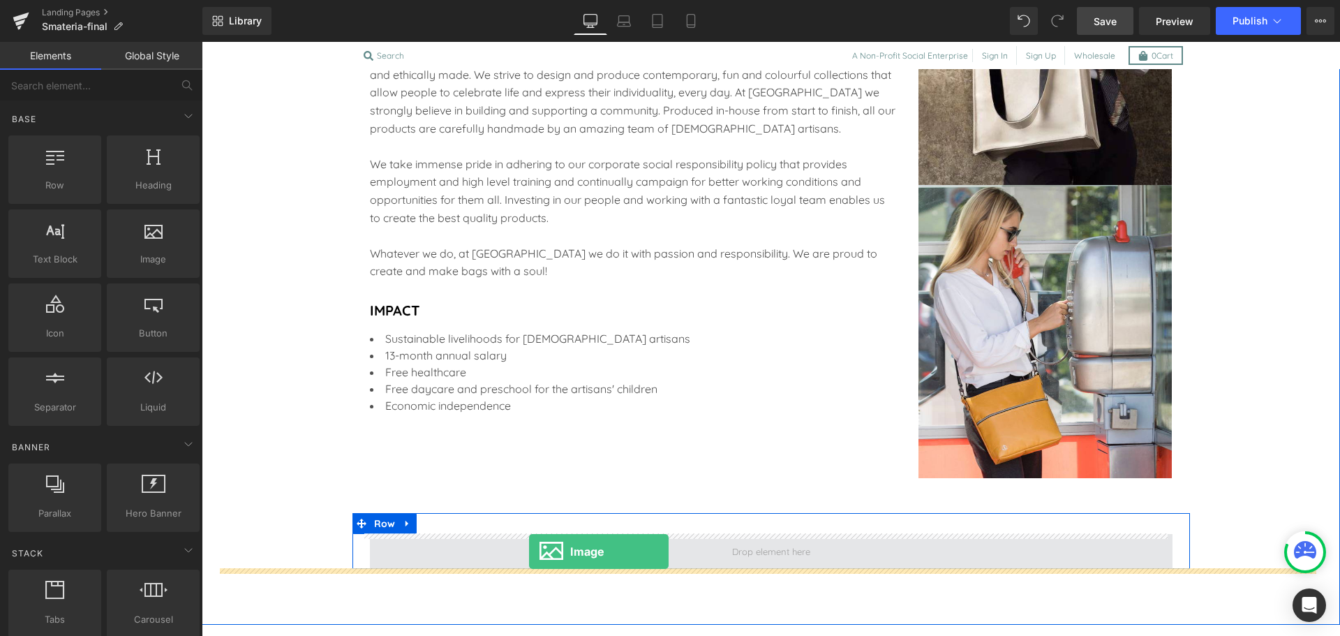
drag, startPoint x: 349, startPoint y: 305, endPoint x: 529, endPoint y: 551, distance: 305.2
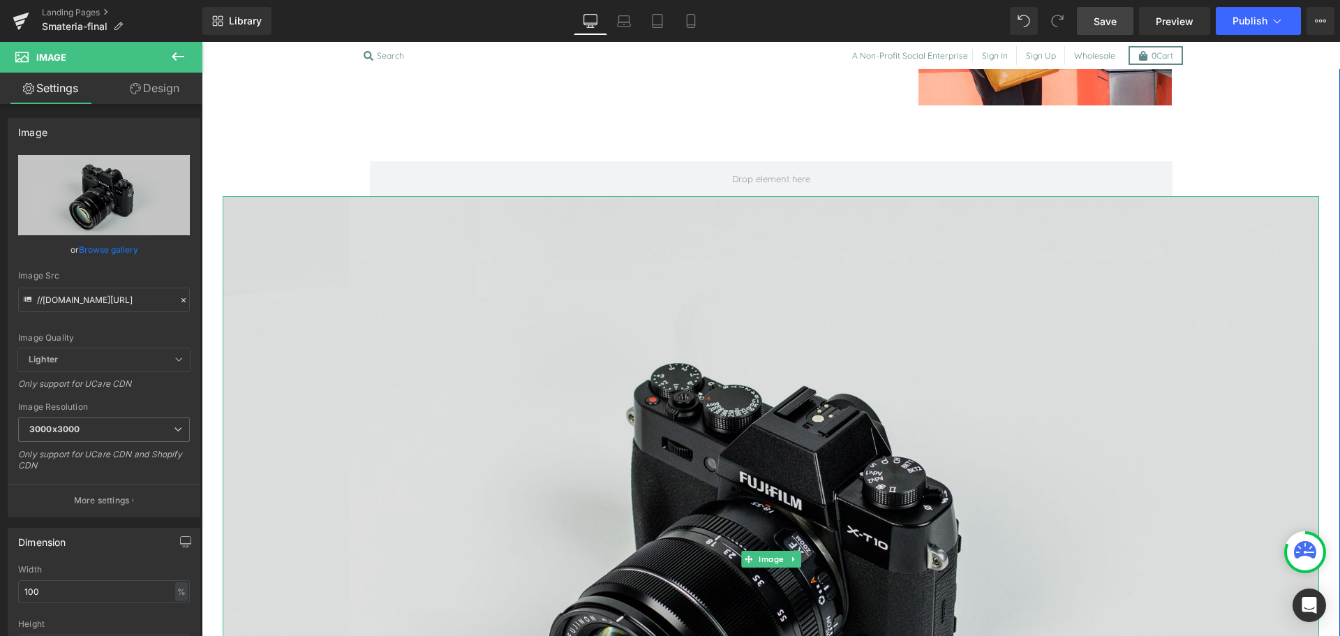
scroll to position [2150, 0]
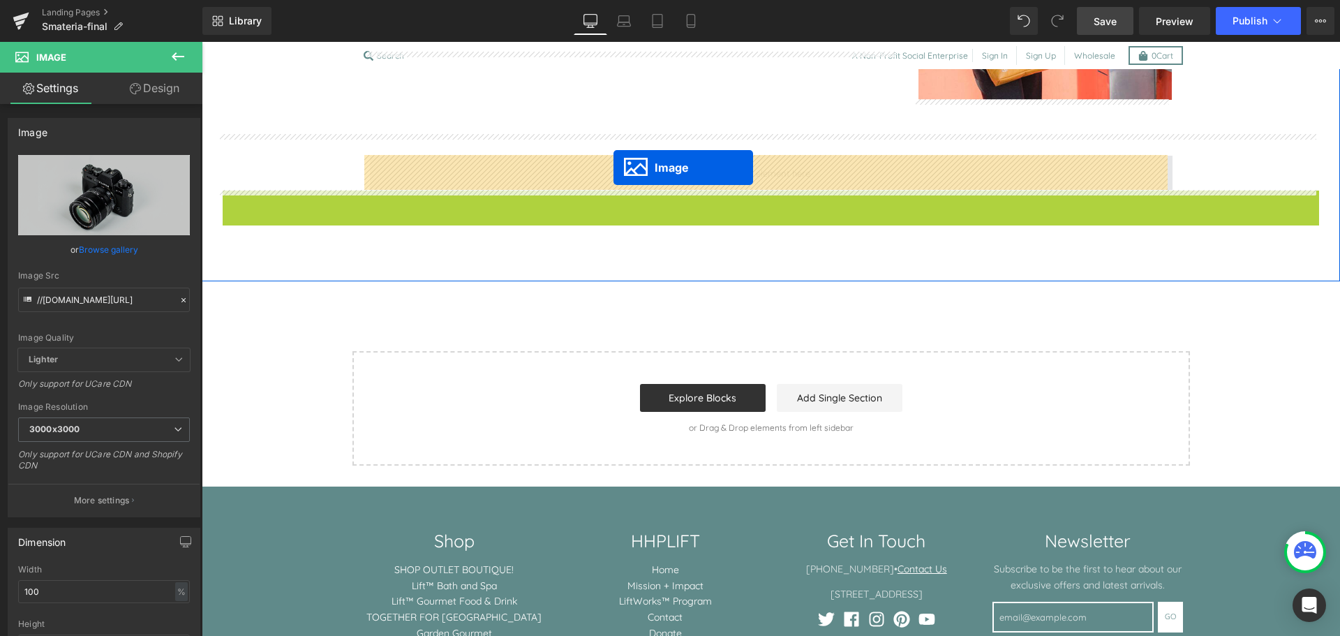
drag, startPoint x: 738, startPoint y: 557, endPoint x: 614, endPoint y: 168, distance: 408.9
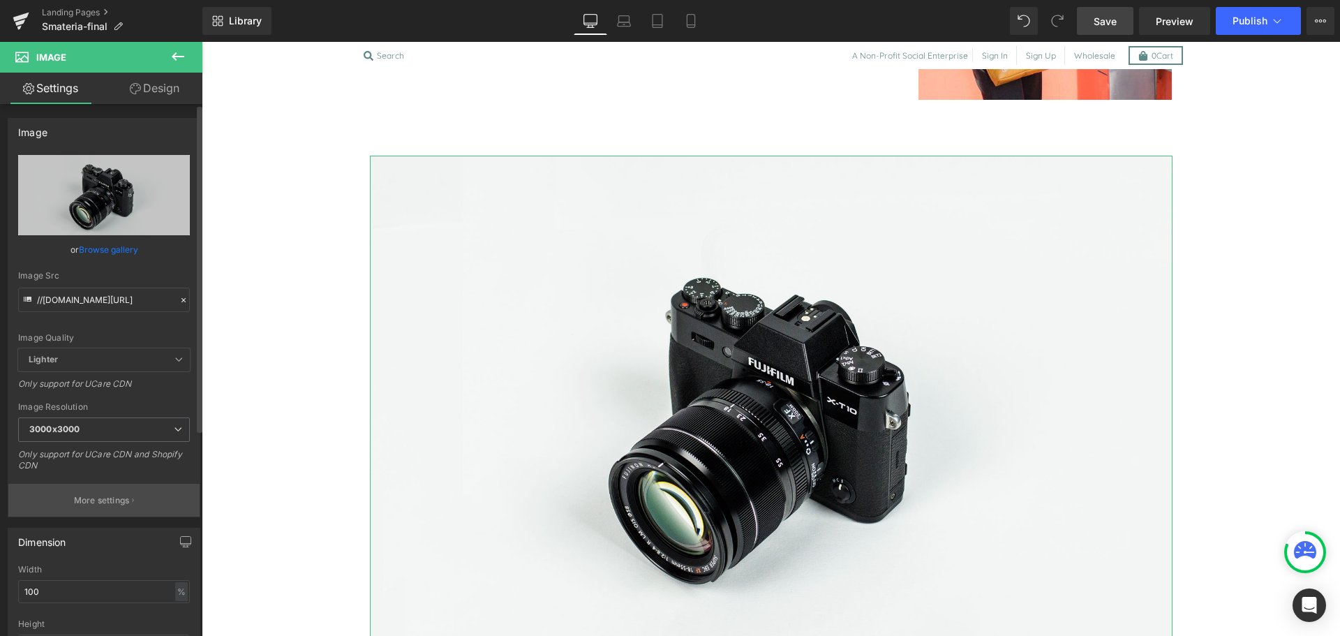
click at [93, 496] on p "More settings" at bounding box center [102, 500] width 56 height 13
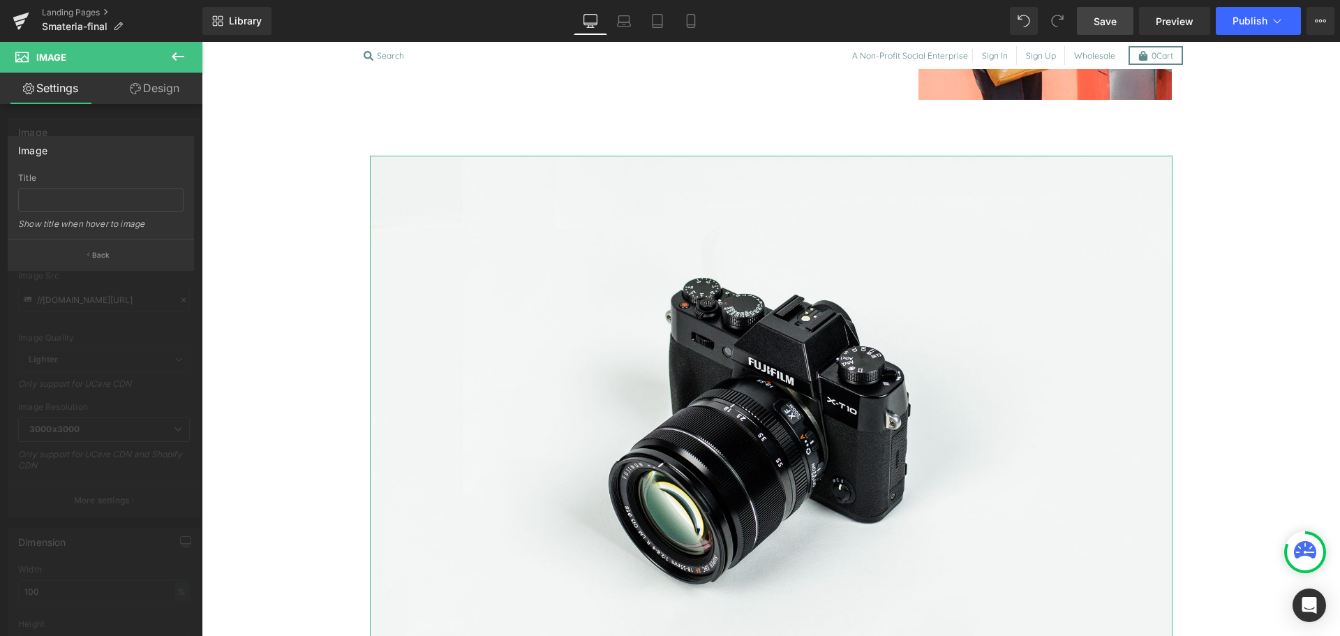
click at [82, 138] on div "Image" at bounding box center [100, 150] width 185 height 27
click at [103, 256] on p "Back" at bounding box center [101, 255] width 18 height 10
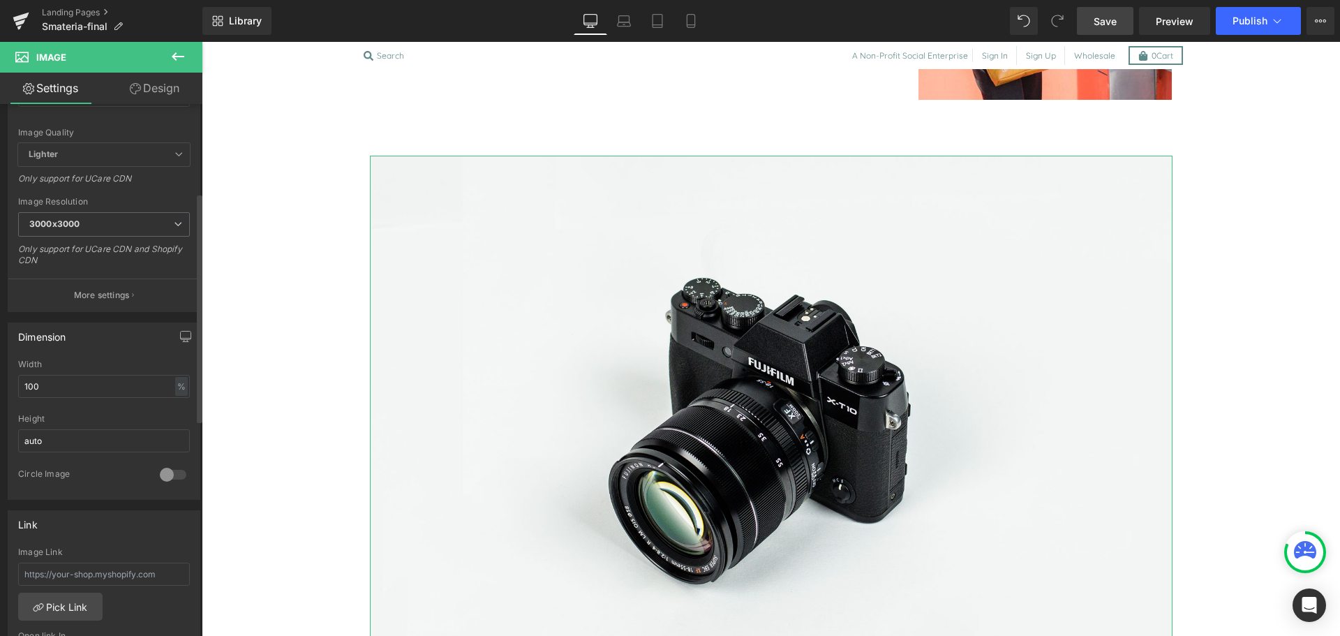
scroll to position [0, 0]
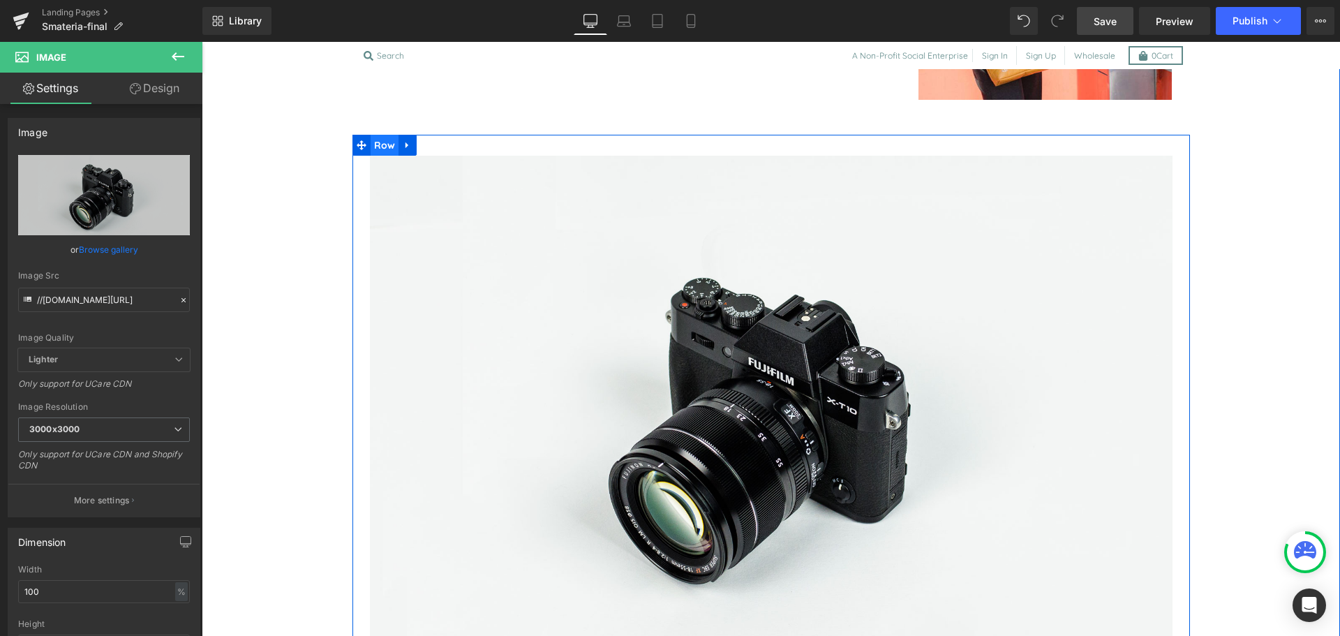
click at [383, 145] on span "Row" at bounding box center [385, 145] width 29 height 21
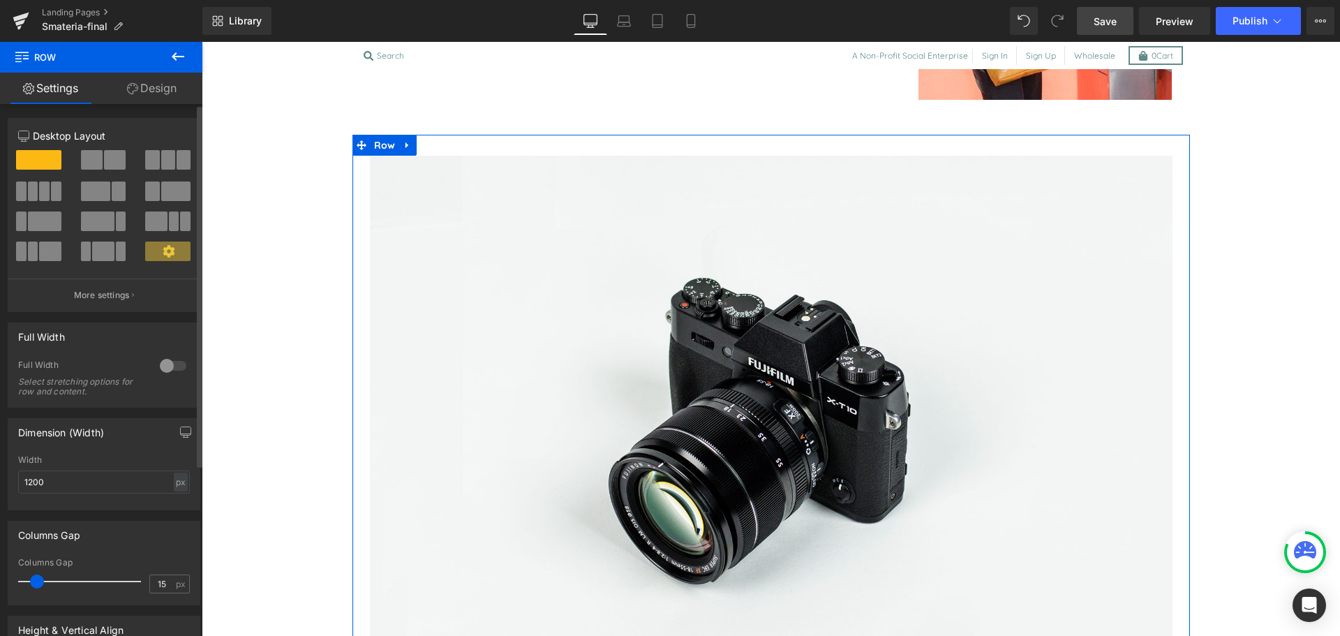
click at [160, 365] on div at bounding box center [173, 366] width 34 height 22
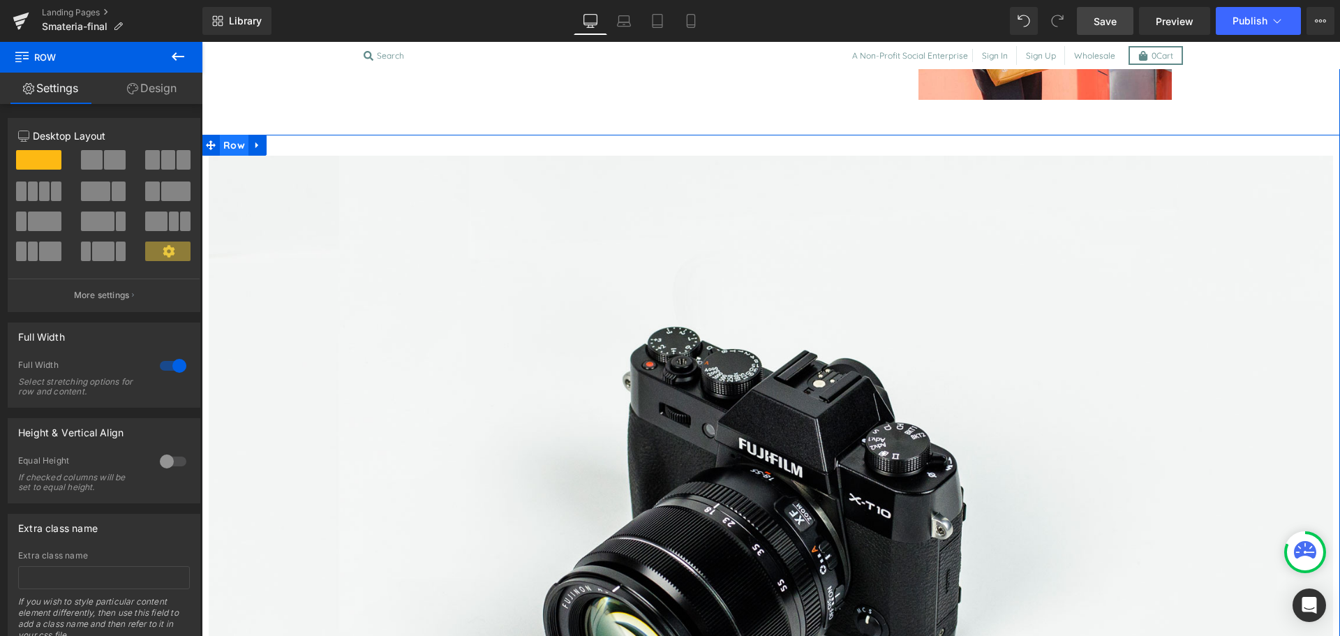
click at [235, 144] on span "Row" at bounding box center [234, 145] width 29 height 21
click at [153, 94] on link "Design" at bounding box center [151, 88] width 101 height 31
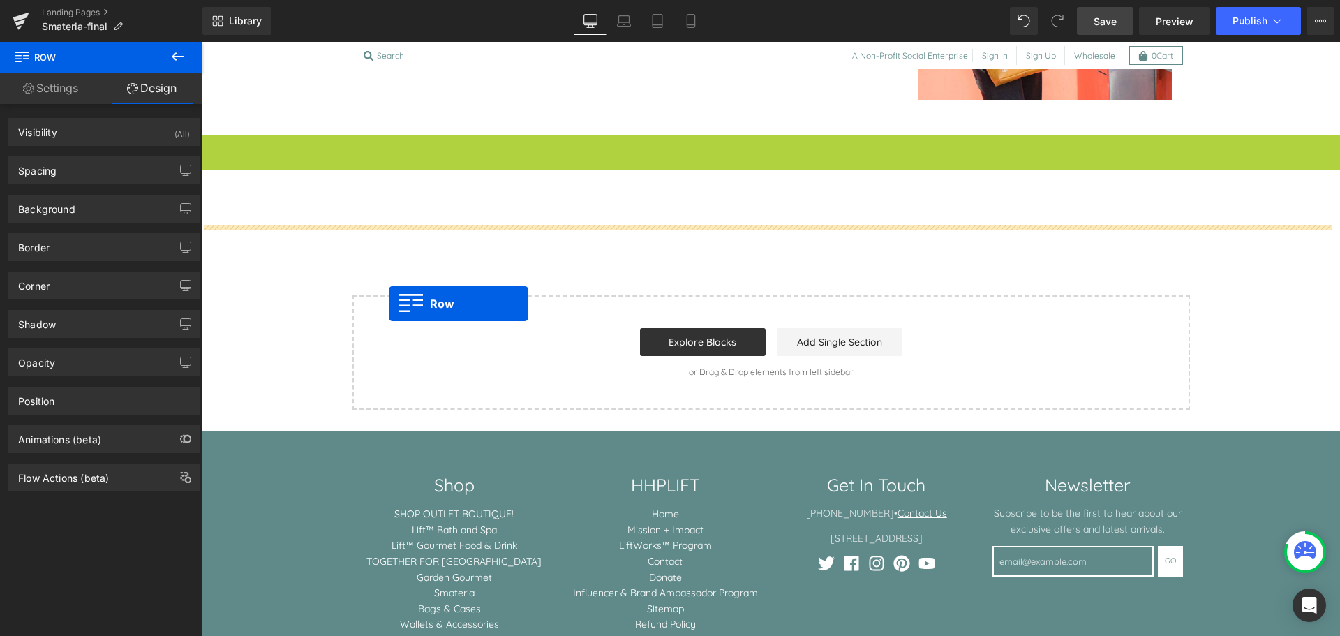
drag, startPoint x: 208, startPoint y: 147, endPoint x: 389, endPoint y: 304, distance: 239.5
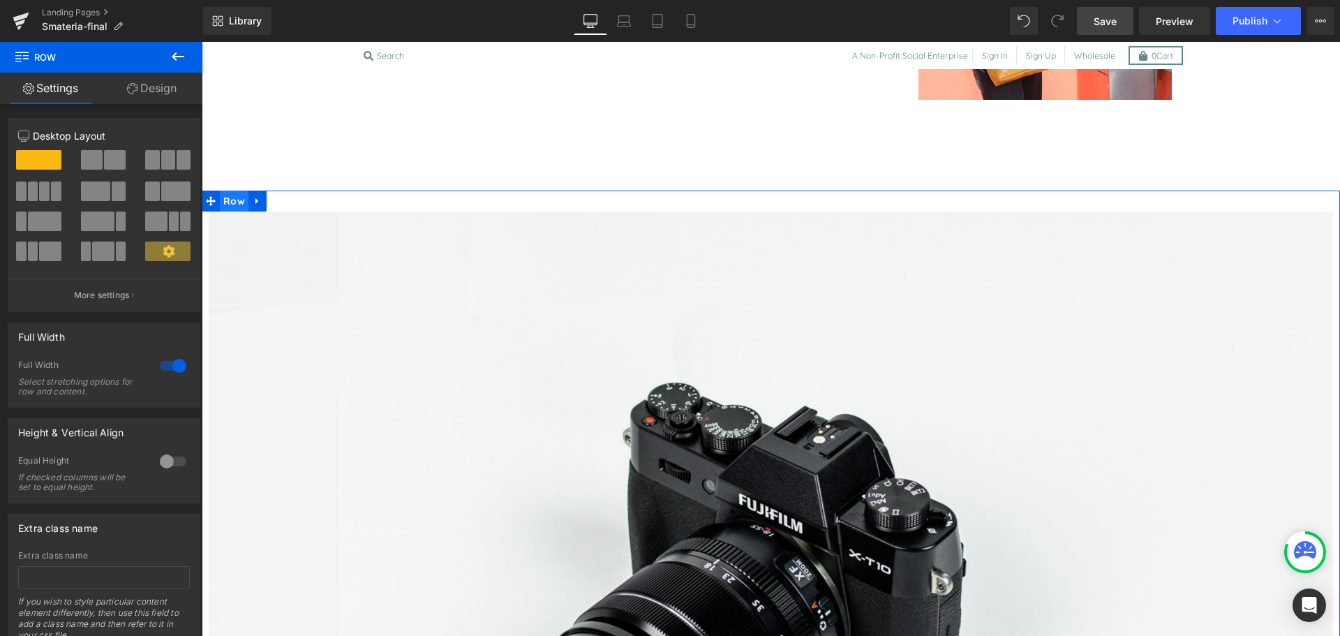
click at [228, 202] on span "Row" at bounding box center [234, 201] width 29 height 21
click at [160, 90] on link "Design" at bounding box center [151, 88] width 101 height 31
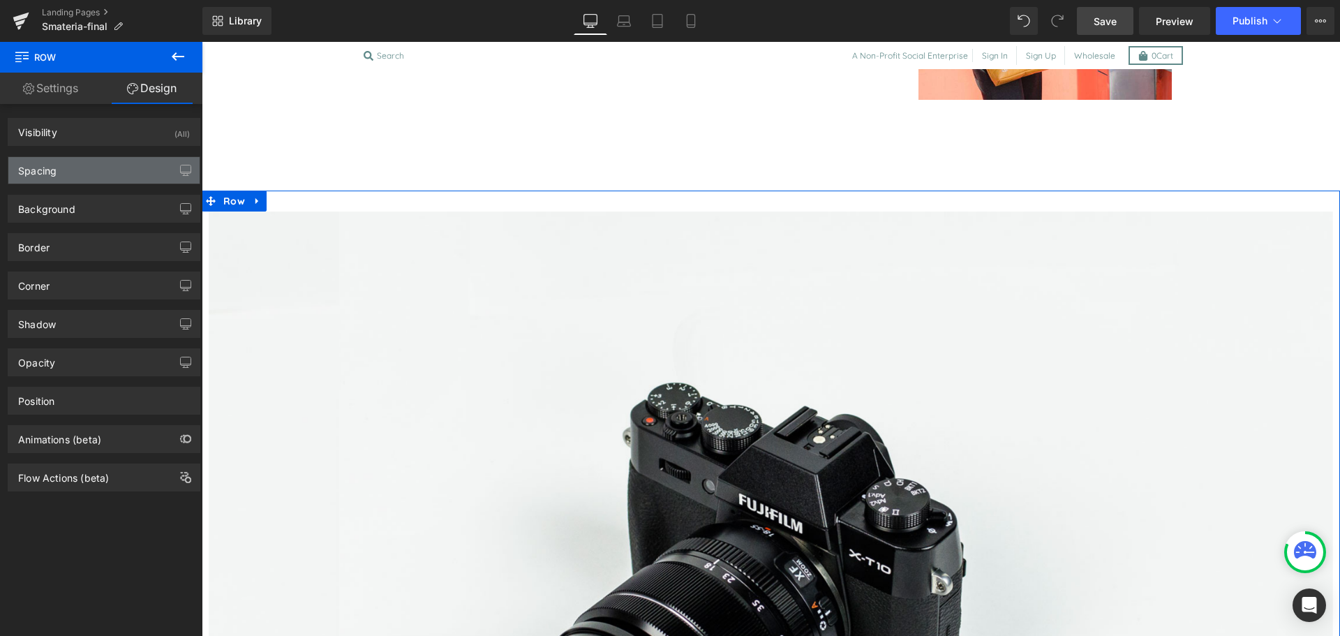
click at [61, 172] on div "Spacing" at bounding box center [103, 170] width 191 height 27
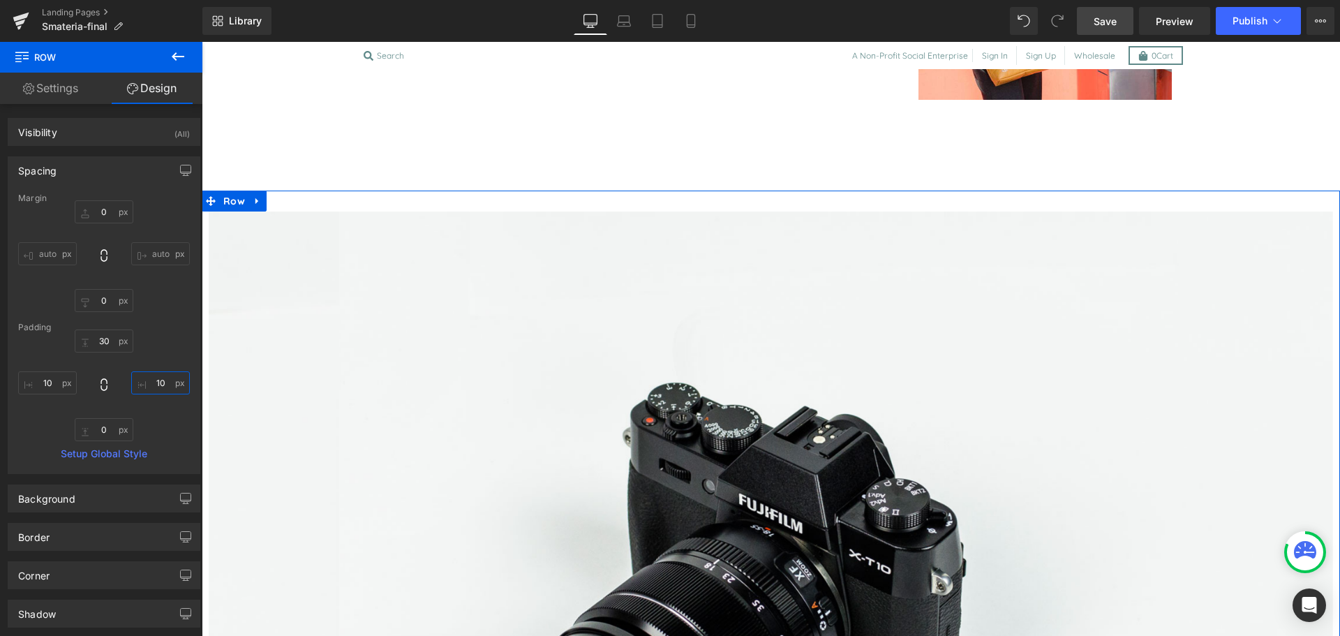
click at [142, 383] on input "text" at bounding box center [160, 382] width 59 height 23
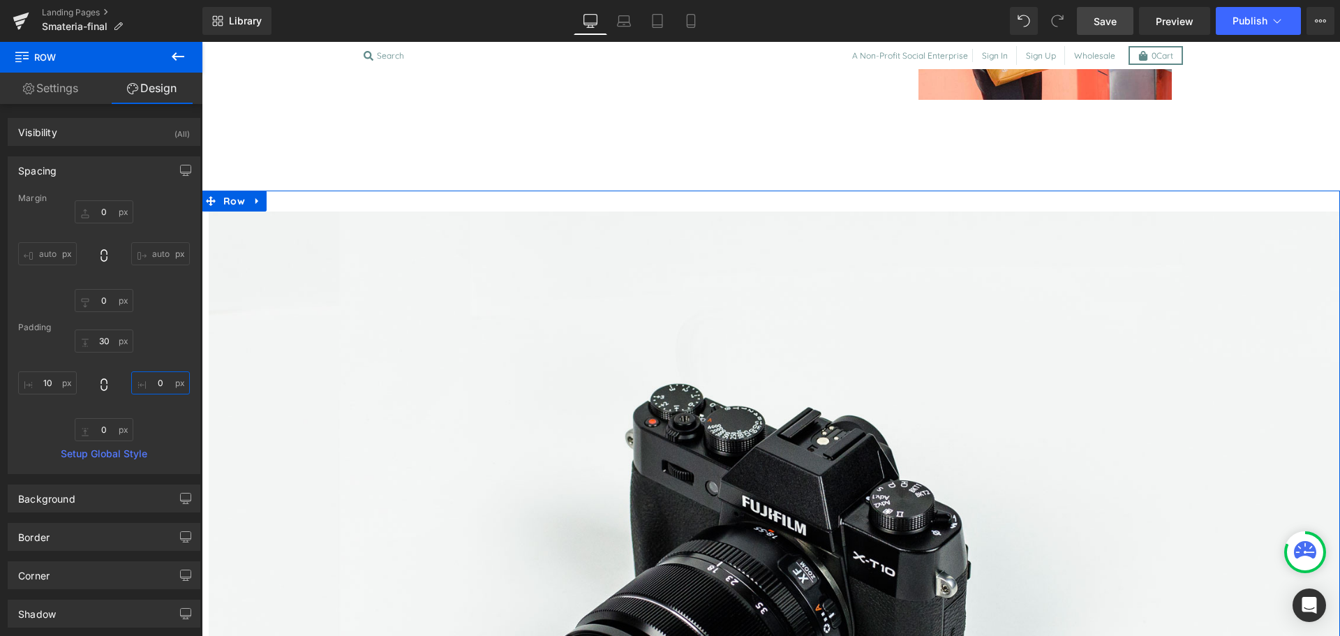
type input "0"
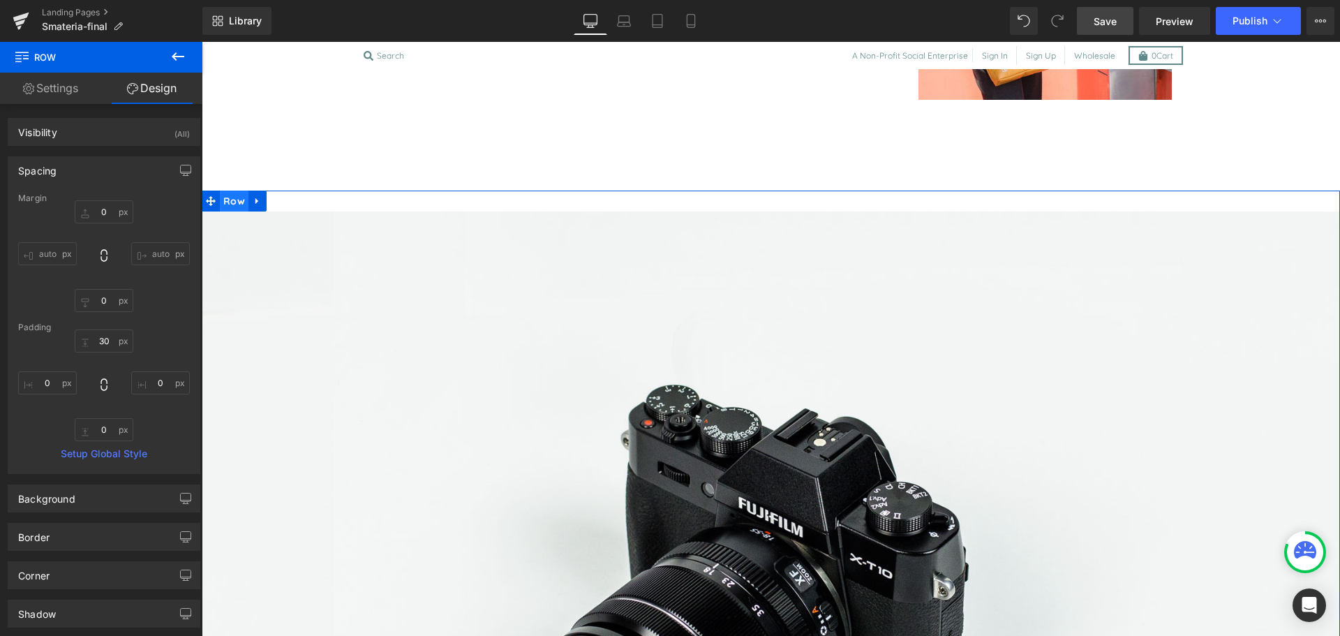
click at [229, 205] on span "Row" at bounding box center [234, 201] width 29 height 21
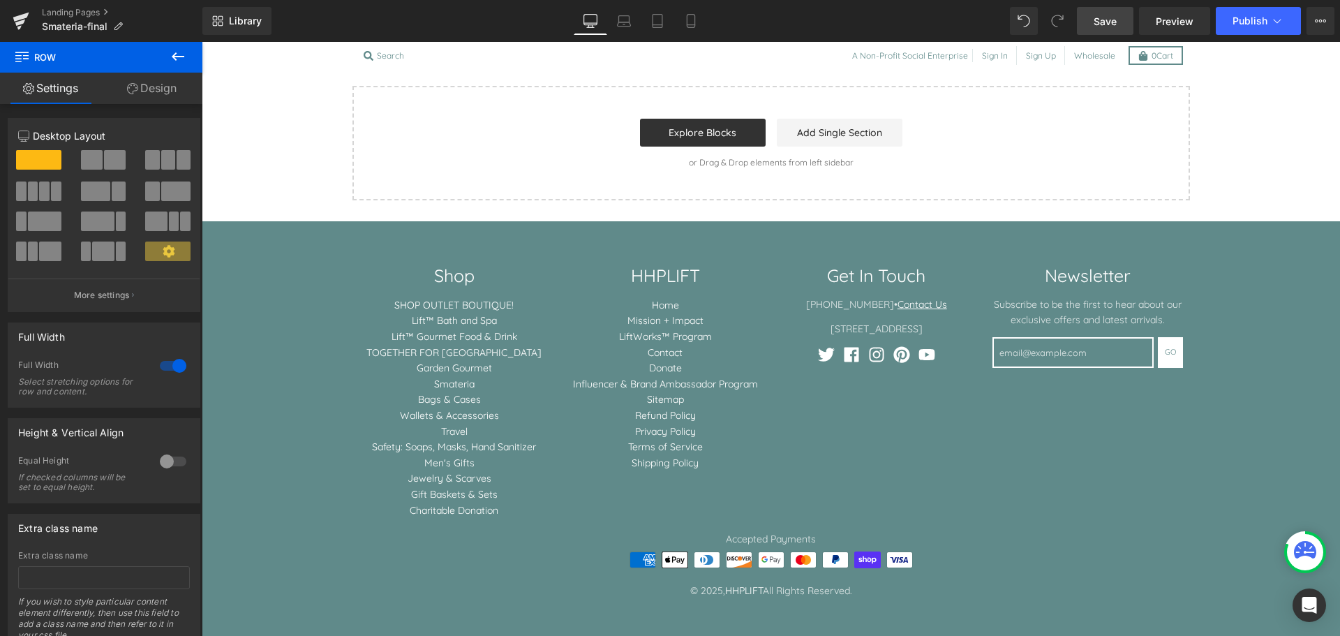
scroll to position [2588, 0]
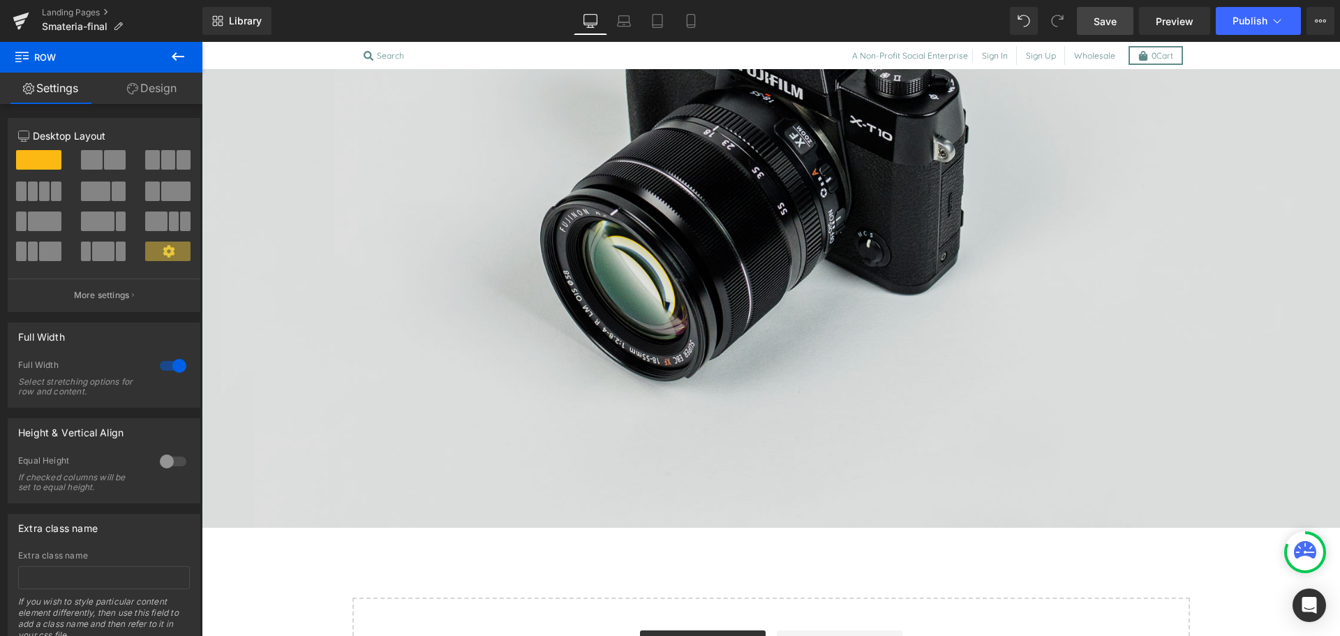
click at [705, 347] on img at bounding box center [771, 151] width 1139 height 755
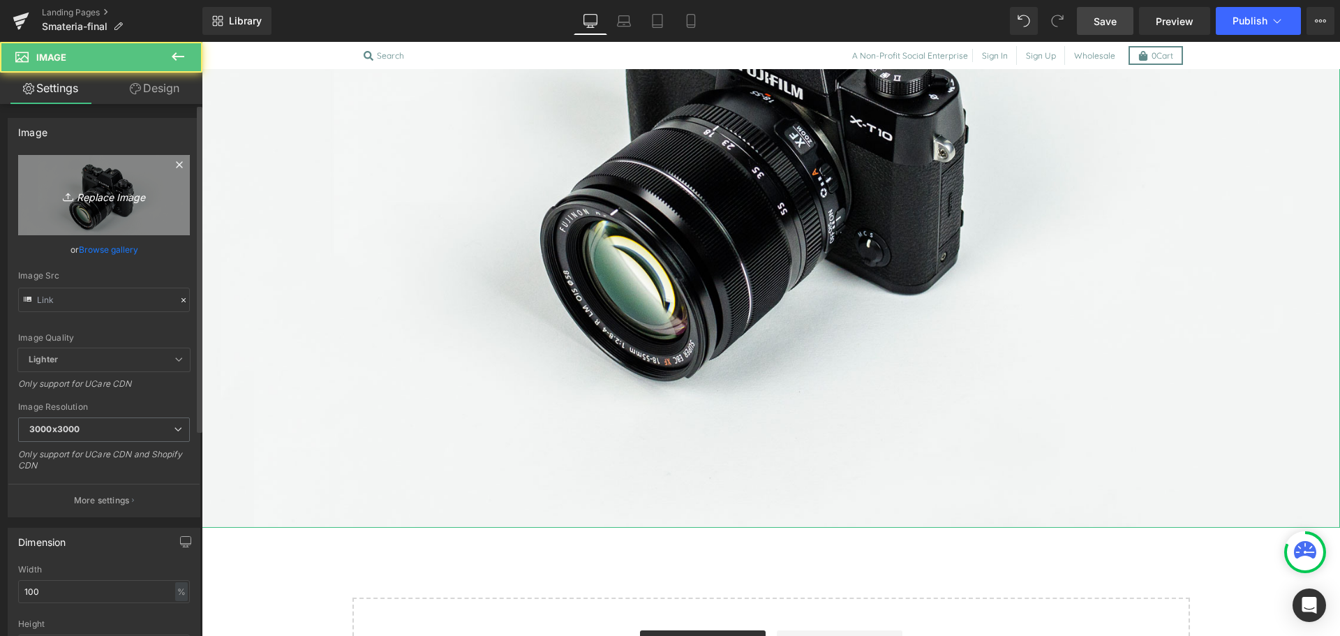
click at [120, 186] on icon "Replace Image" at bounding box center [104, 194] width 112 height 17
type input "C:\fakepath\hhplift-smateria-lander-2.jpg"
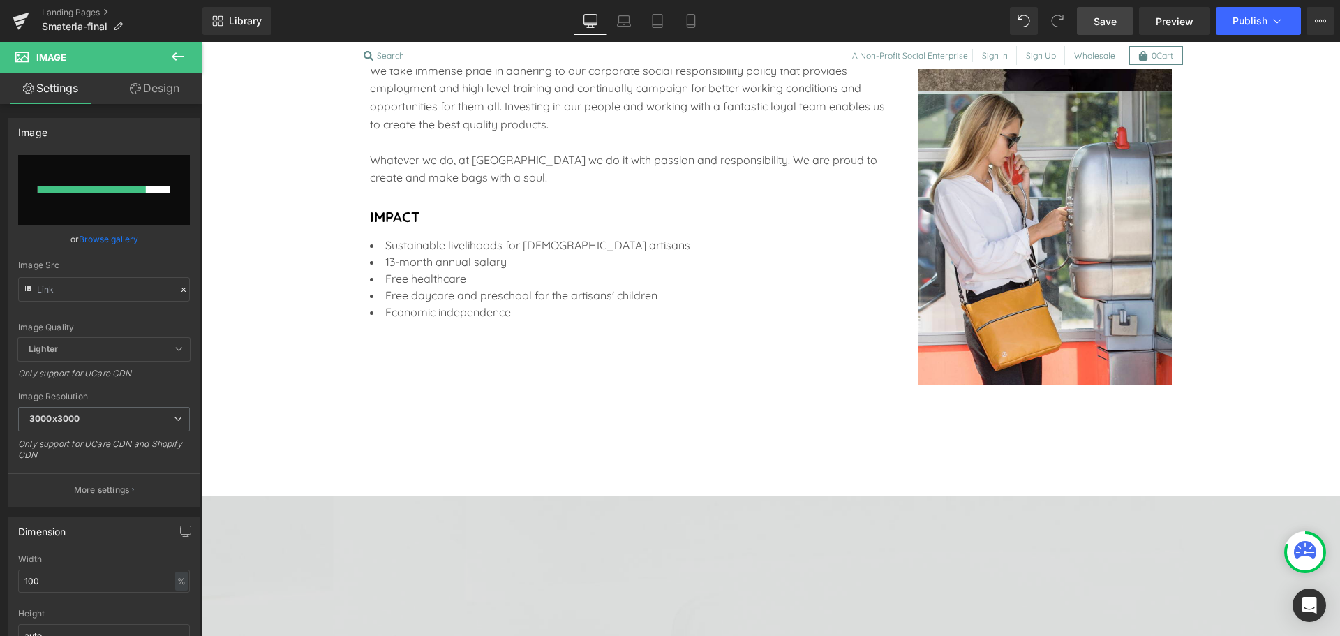
scroll to position [1866, 0]
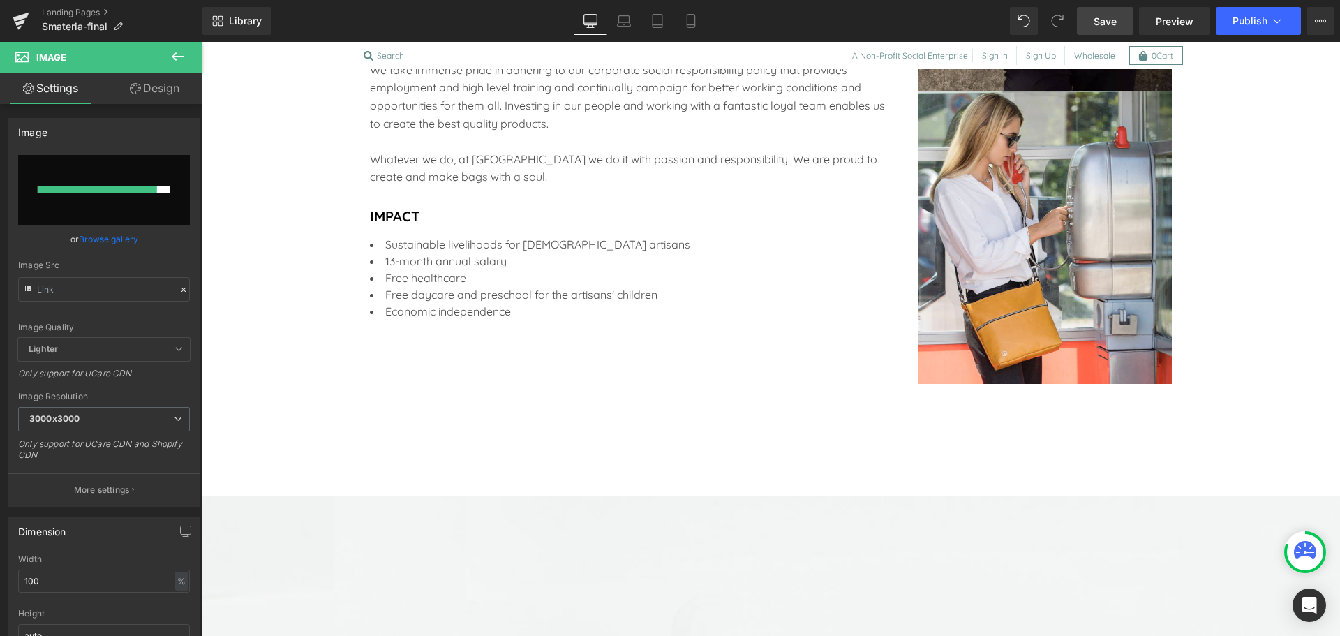
click at [1104, 14] on span "Save" at bounding box center [1105, 21] width 23 height 15
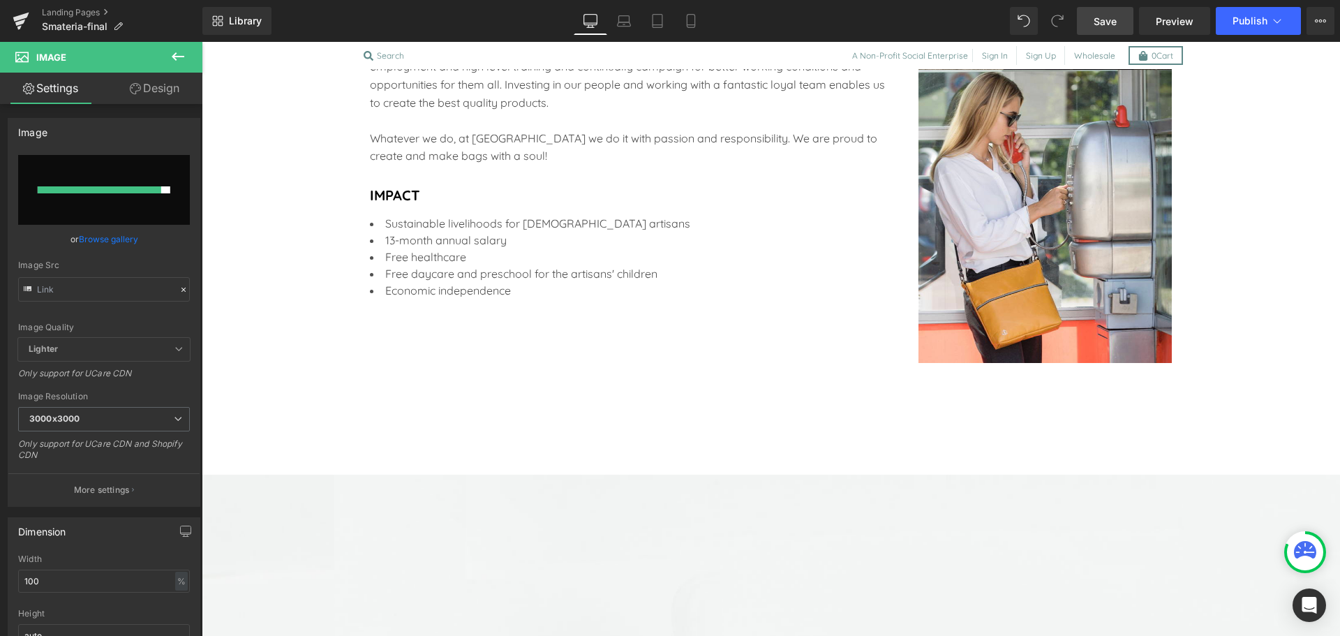
scroll to position [1886, 0]
click at [1104, 20] on span "Save" at bounding box center [1105, 21] width 23 height 15
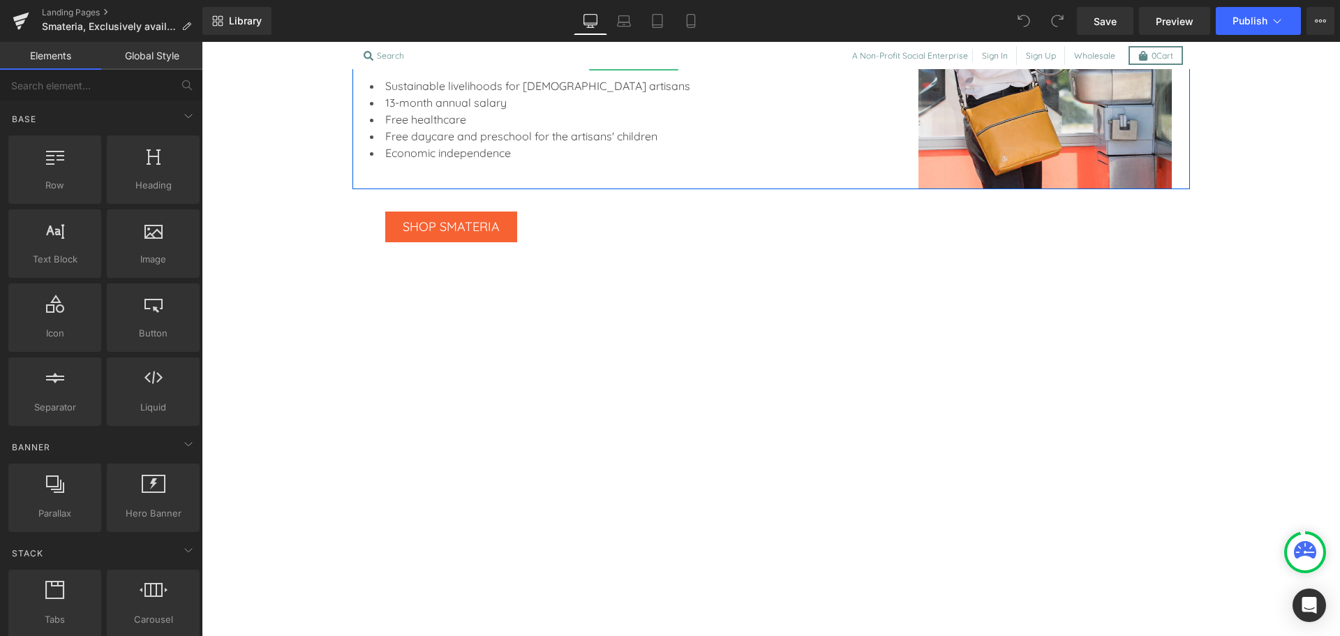
scroll to position [504, 0]
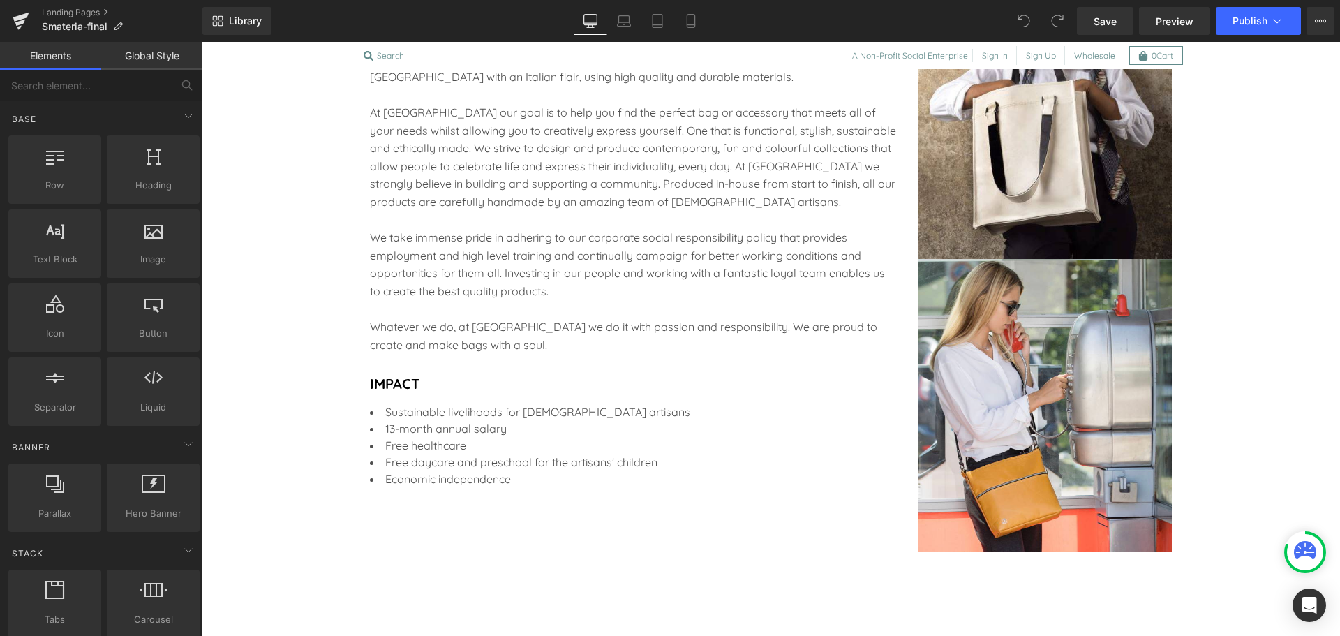
scroll to position [1699, 0]
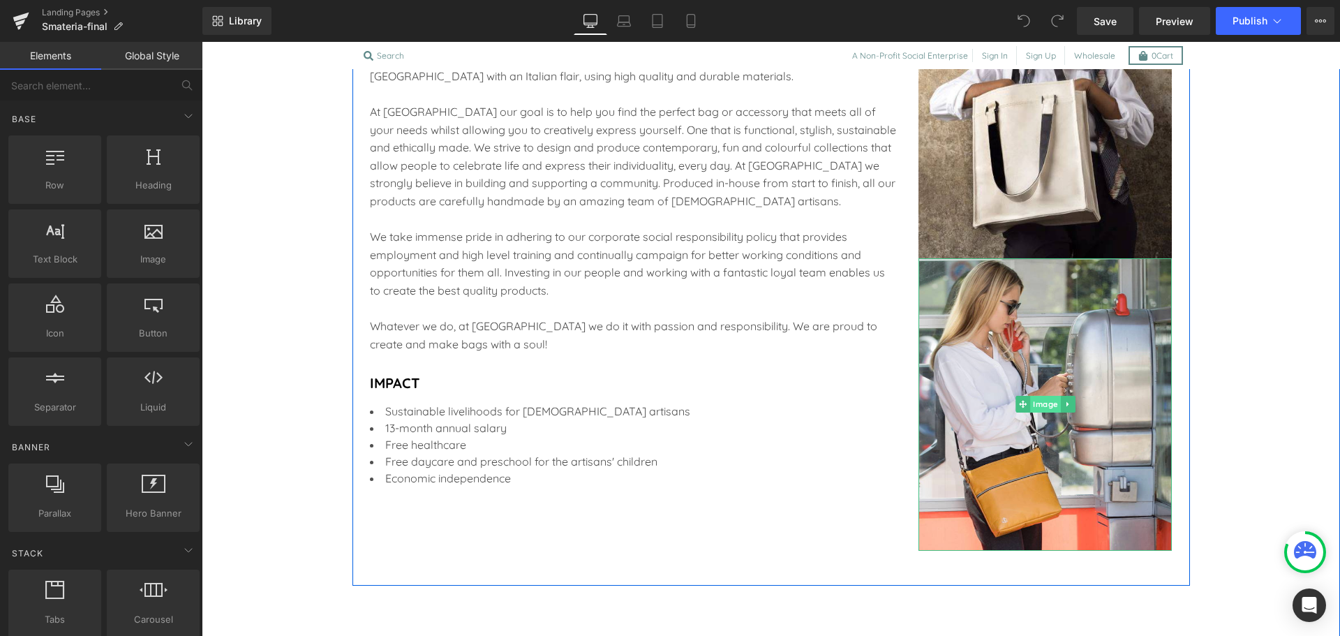
click at [1042, 406] on span "Image" at bounding box center [1045, 404] width 31 height 17
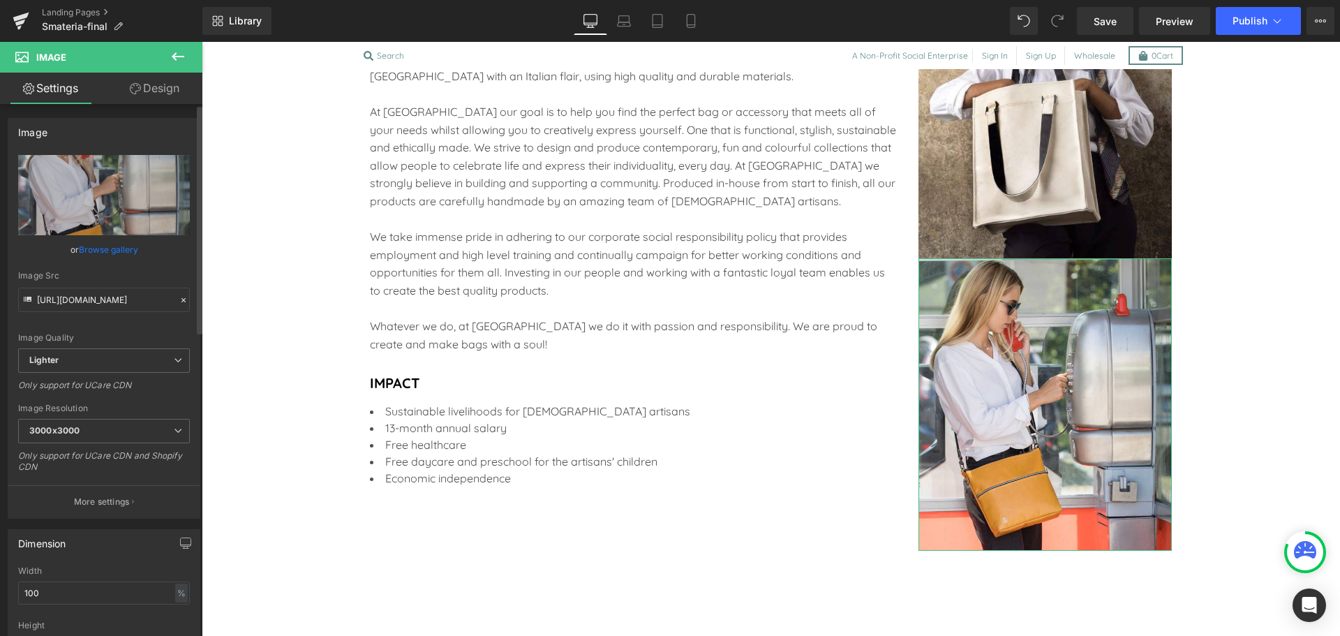
click at [101, 242] on link "Browse gallery" at bounding box center [108, 249] width 59 height 24
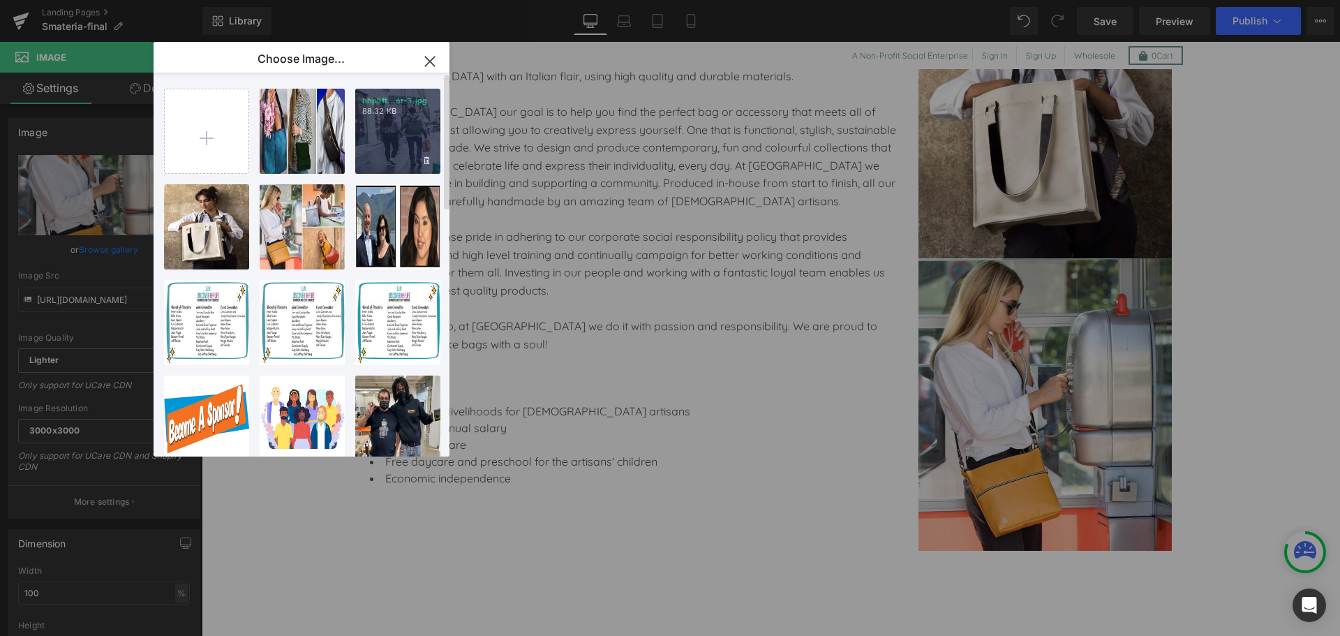
click at [383, 163] on div "hhplift...er-3.jpg 88.32 KB" at bounding box center [397, 131] width 85 height 85
type input "[URL][DOMAIN_NAME]"
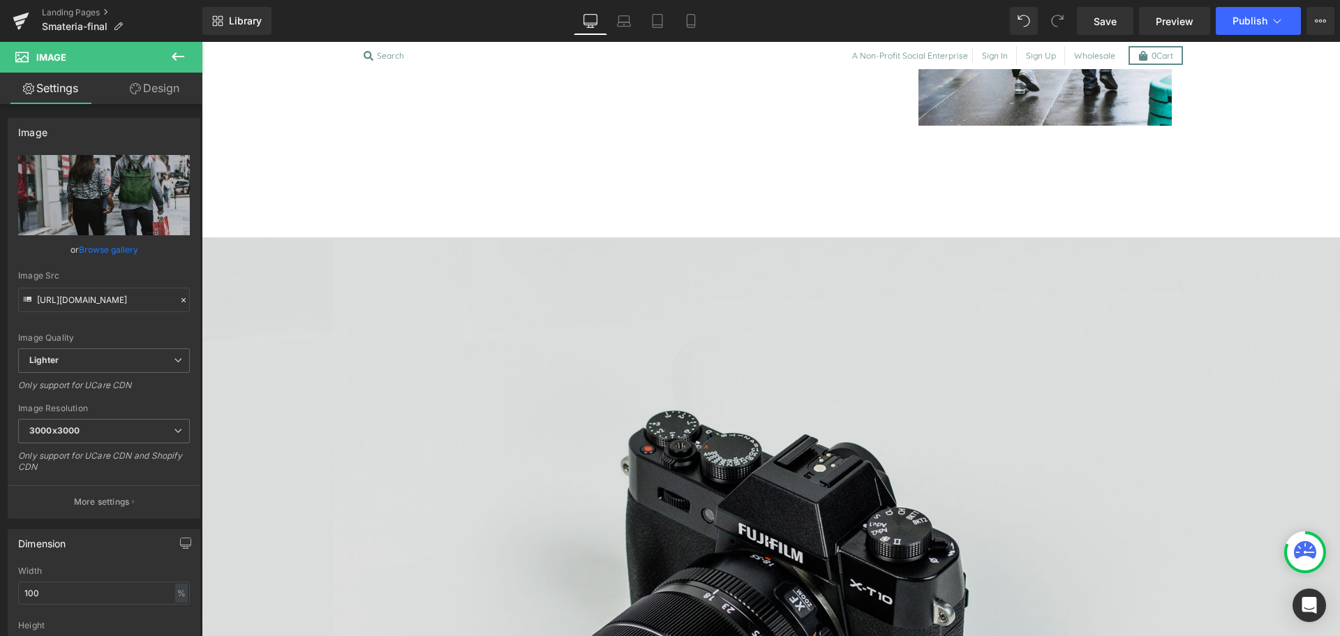
scroll to position [2157, 0]
click at [713, 472] on img at bounding box center [771, 614] width 1139 height 755
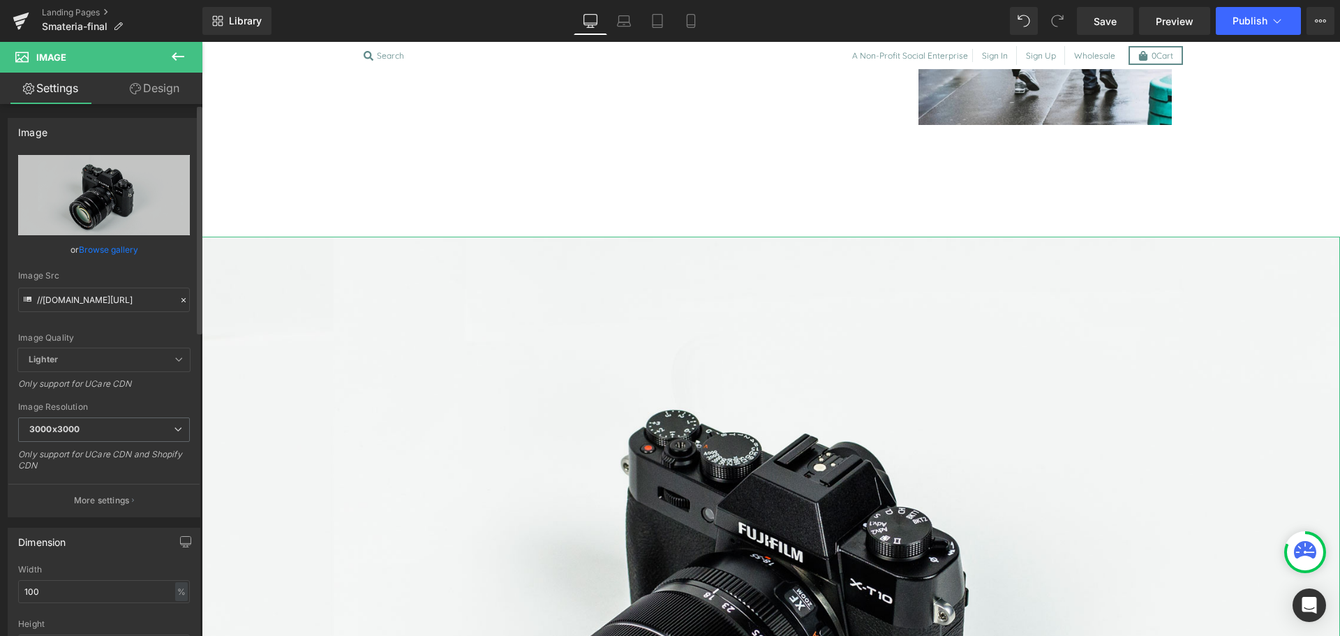
click at [95, 245] on link "Browse gallery" at bounding box center [108, 249] width 59 height 24
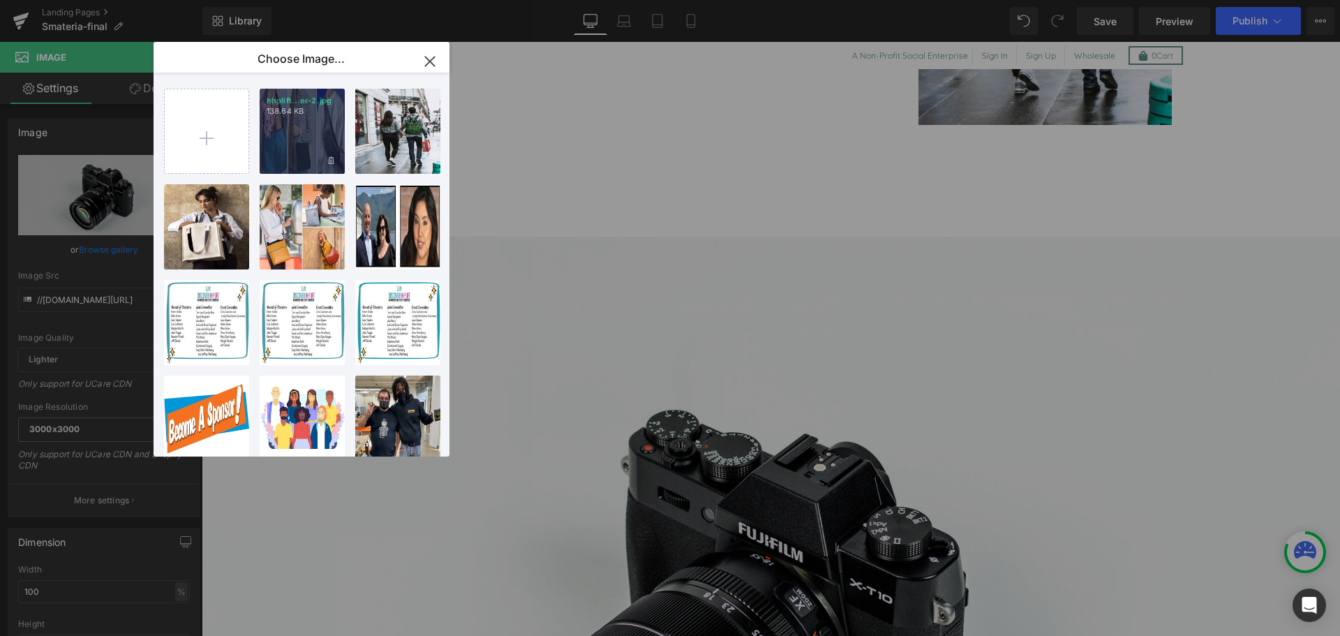
click at [274, 147] on div "hhplift...er-2.jpg 138.64 KB" at bounding box center [302, 131] width 85 height 85
type input "[URL][DOMAIN_NAME]"
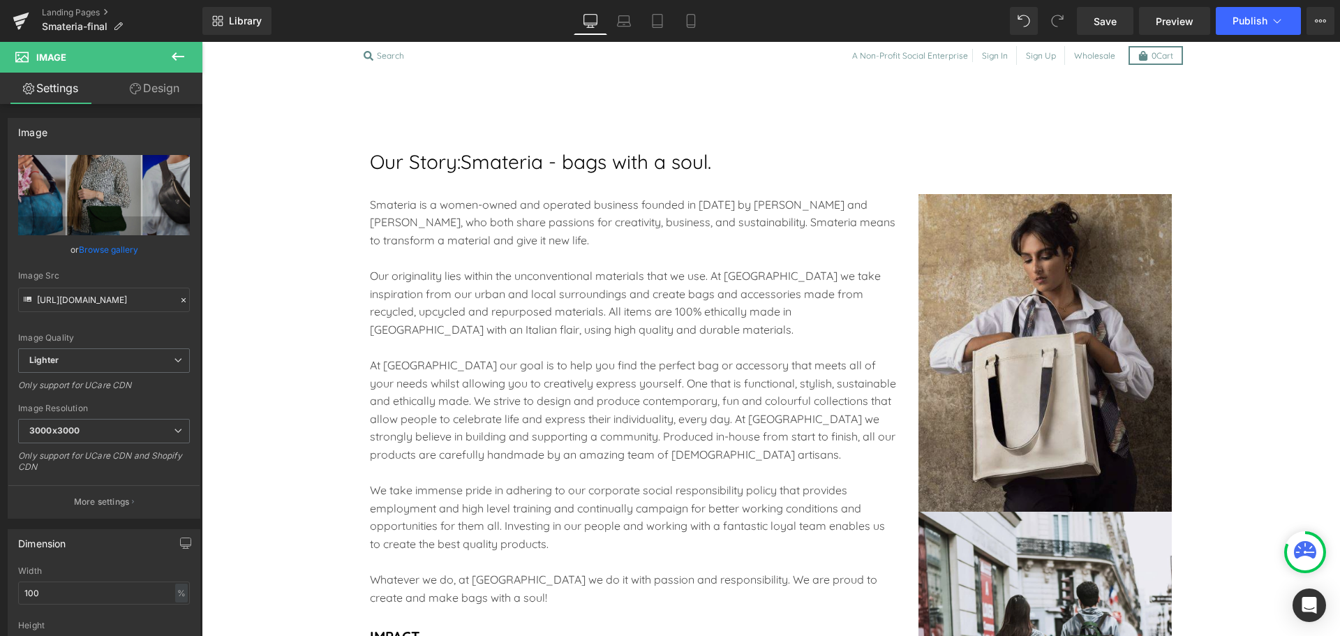
scroll to position [1445, 0]
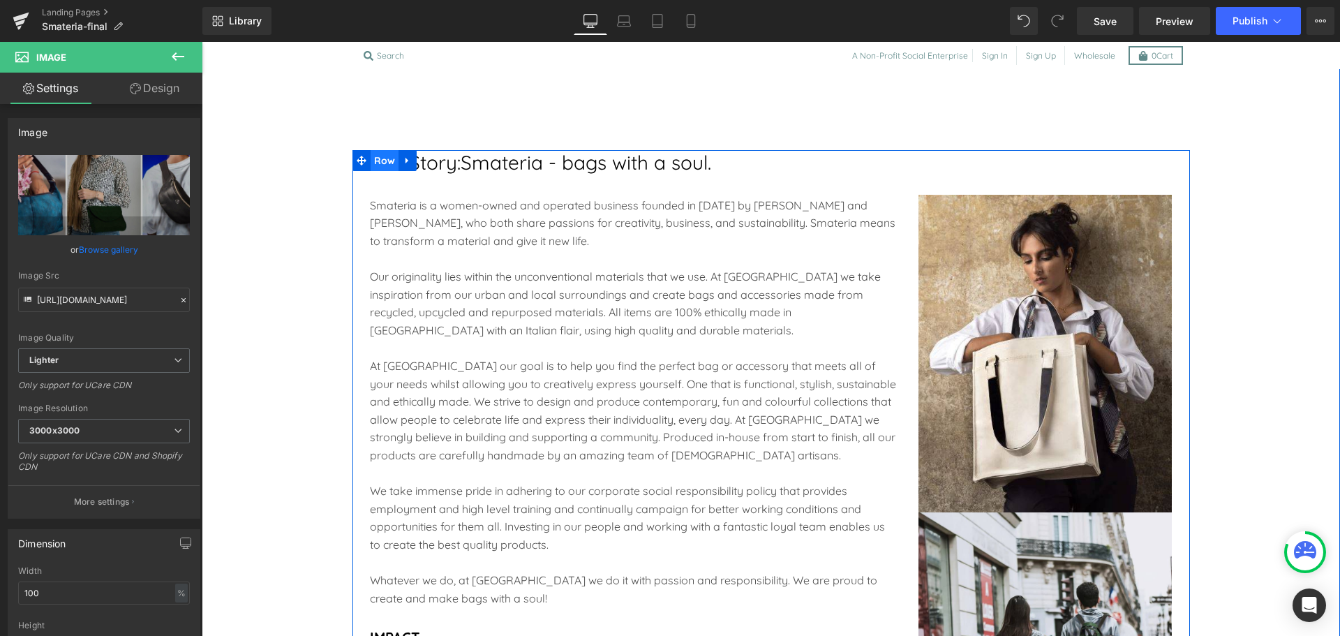
click at [382, 153] on span "Row" at bounding box center [385, 160] width 29 height 21
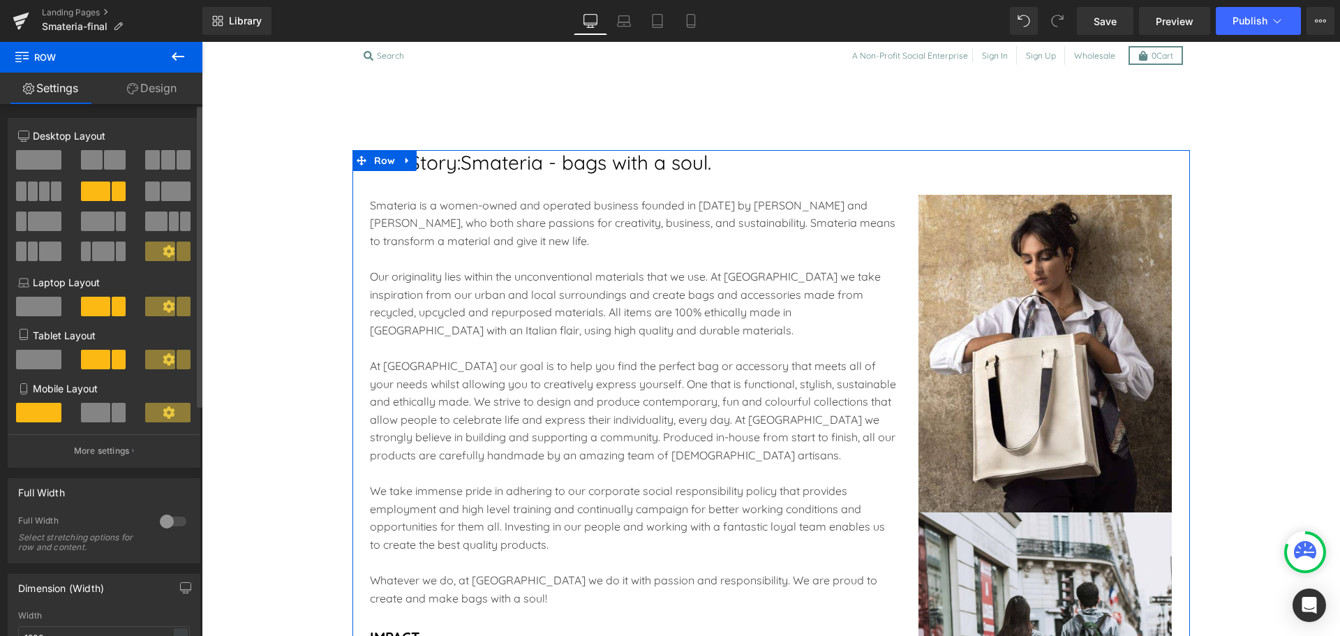
click at [151, 248] on span at bounding box center [159, 252] width 29 height 20
click at [163, 250] on icon at bounding box center [169, 251] width 12 height 12
click at [163, 196] on span at bounding box center [175, 192] width 29 height 20
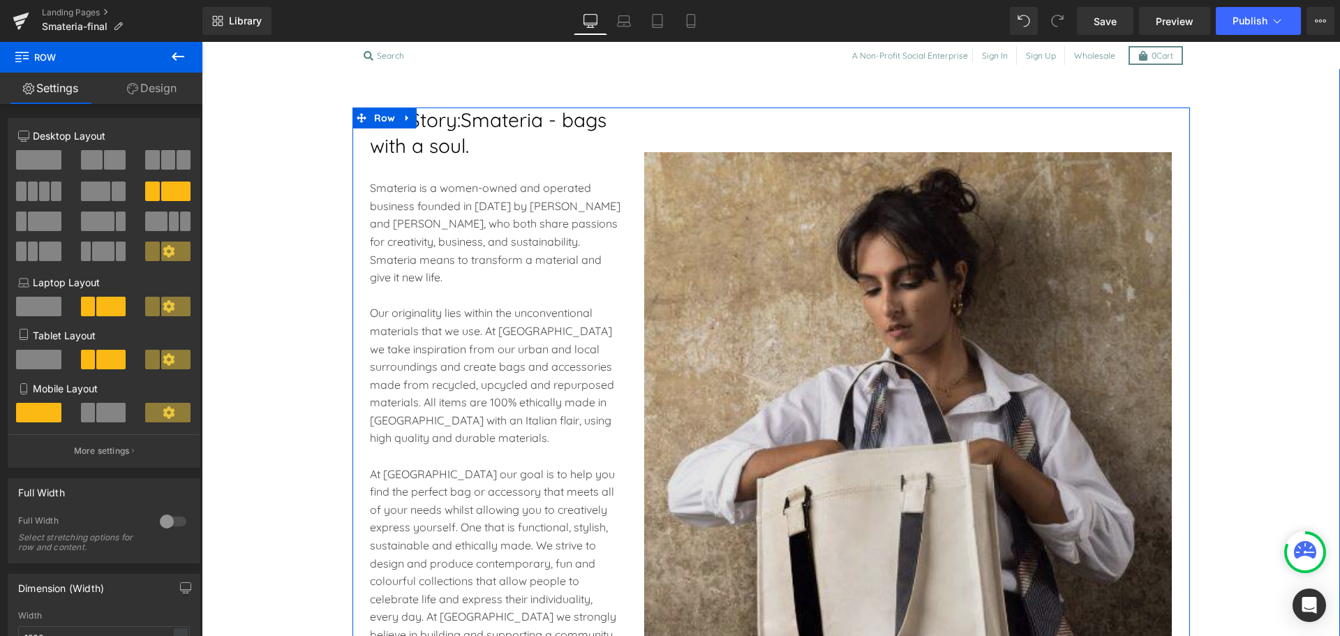
scroll to position [1480, 0]
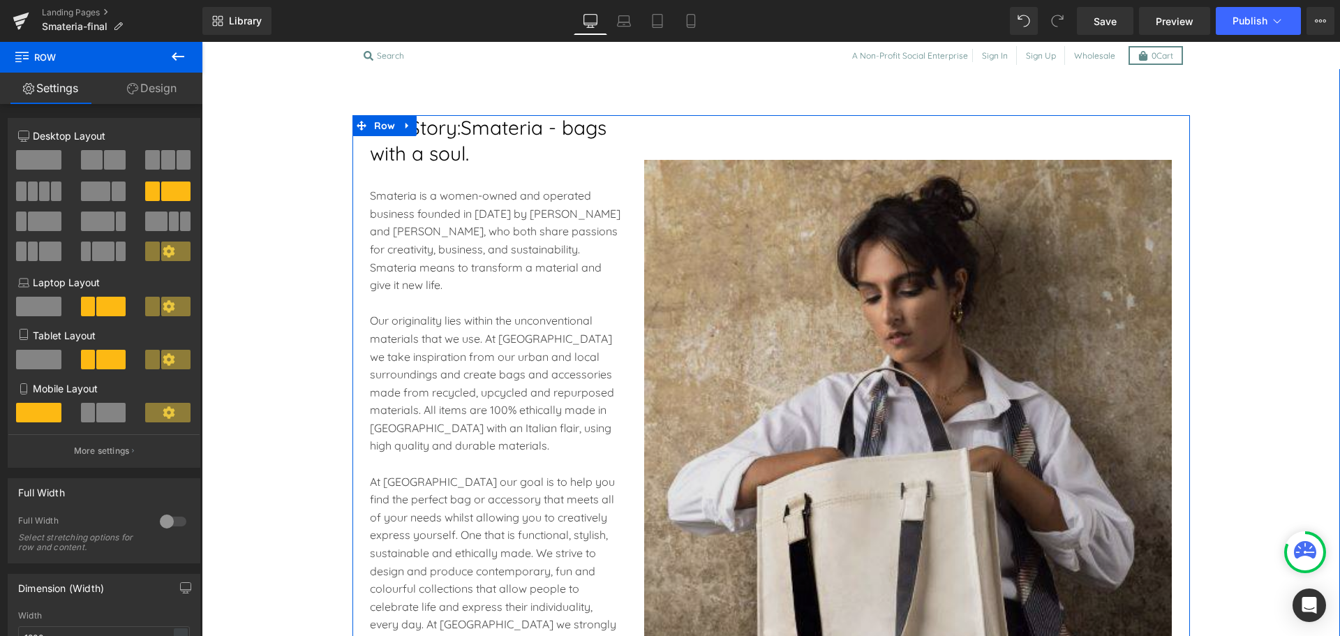
click at [782, 412] on img at bounding box center [908, 467] width 528 height 705
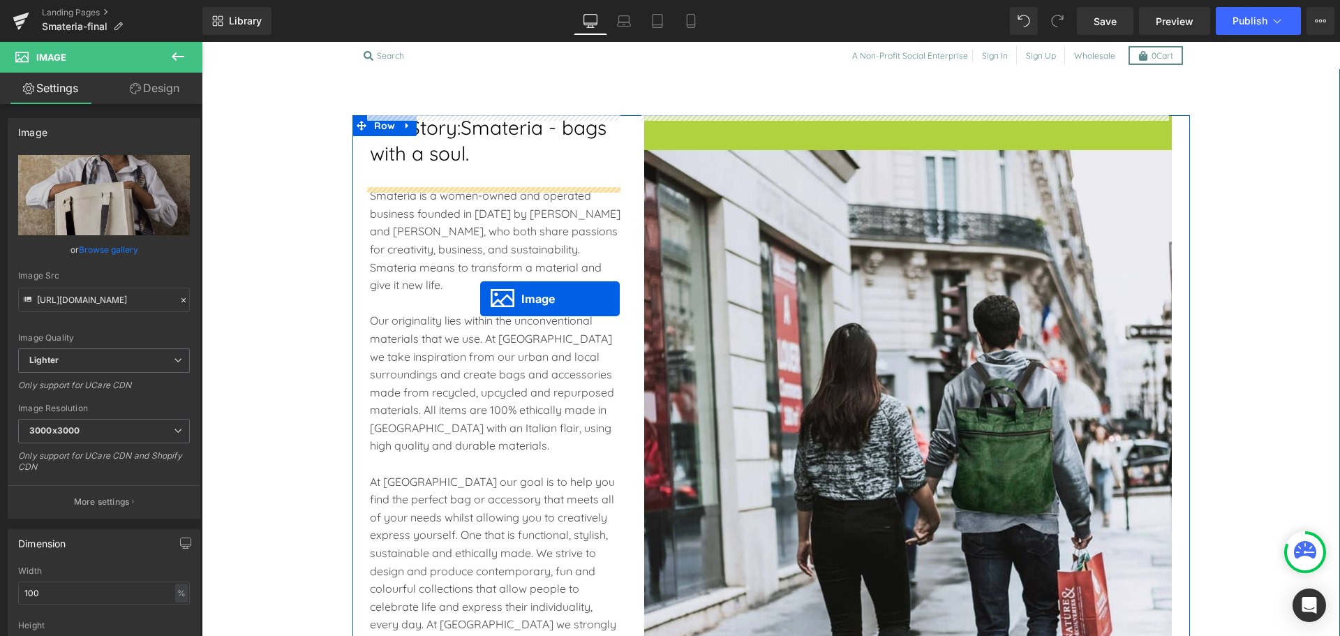
drag, startPoint x: 881, startPoint y: 464, endPoint x: 480, endPoint y: 297, distance: 434.4
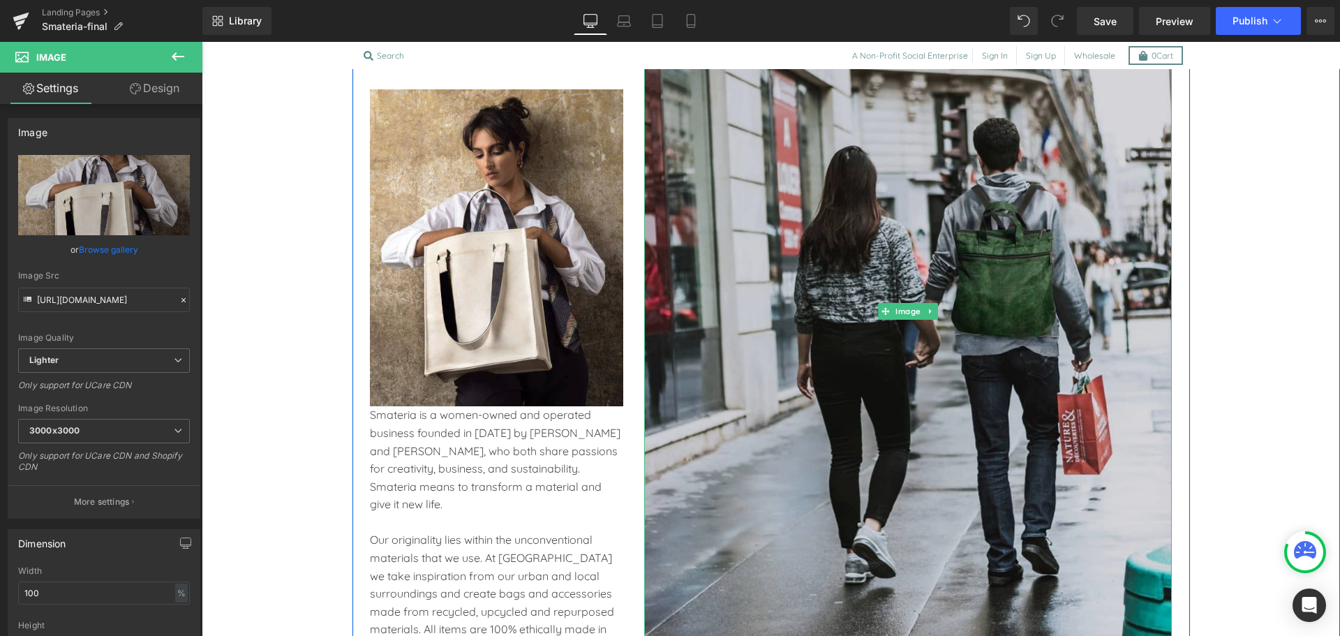
scroll to position [1623, 0]
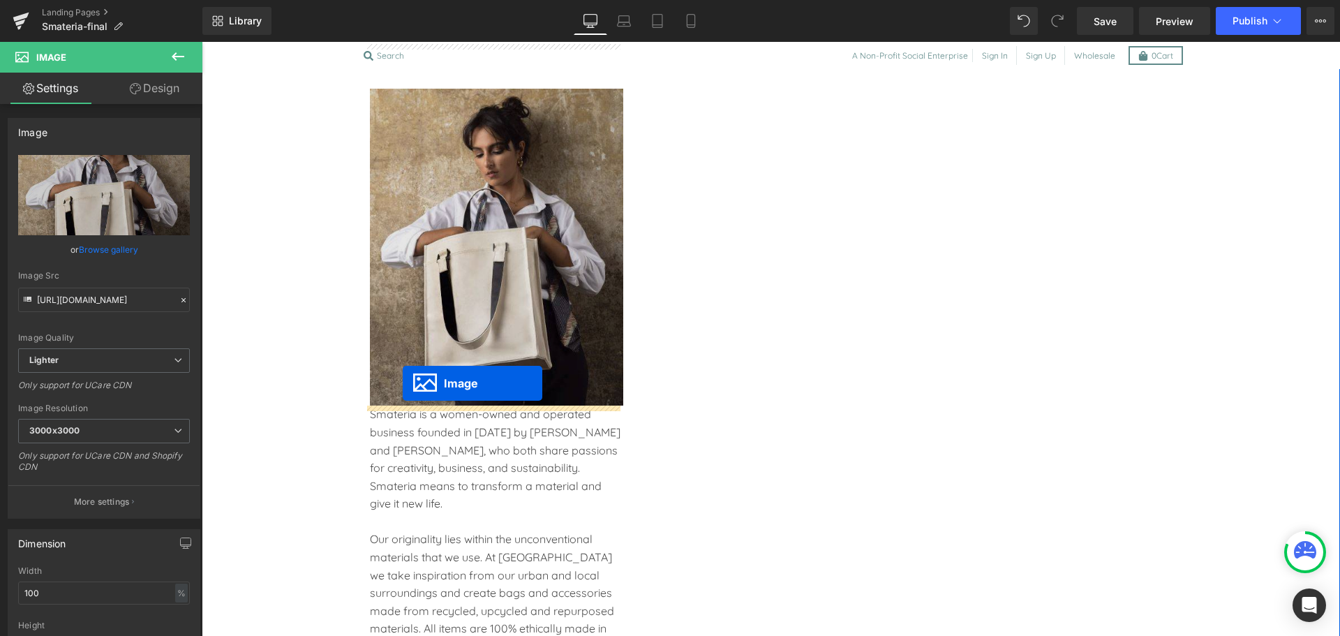
drag, startPoint x: 880, startPoint y: 312, endPoint x: 403, endPoint y: 383, distance: 482.8
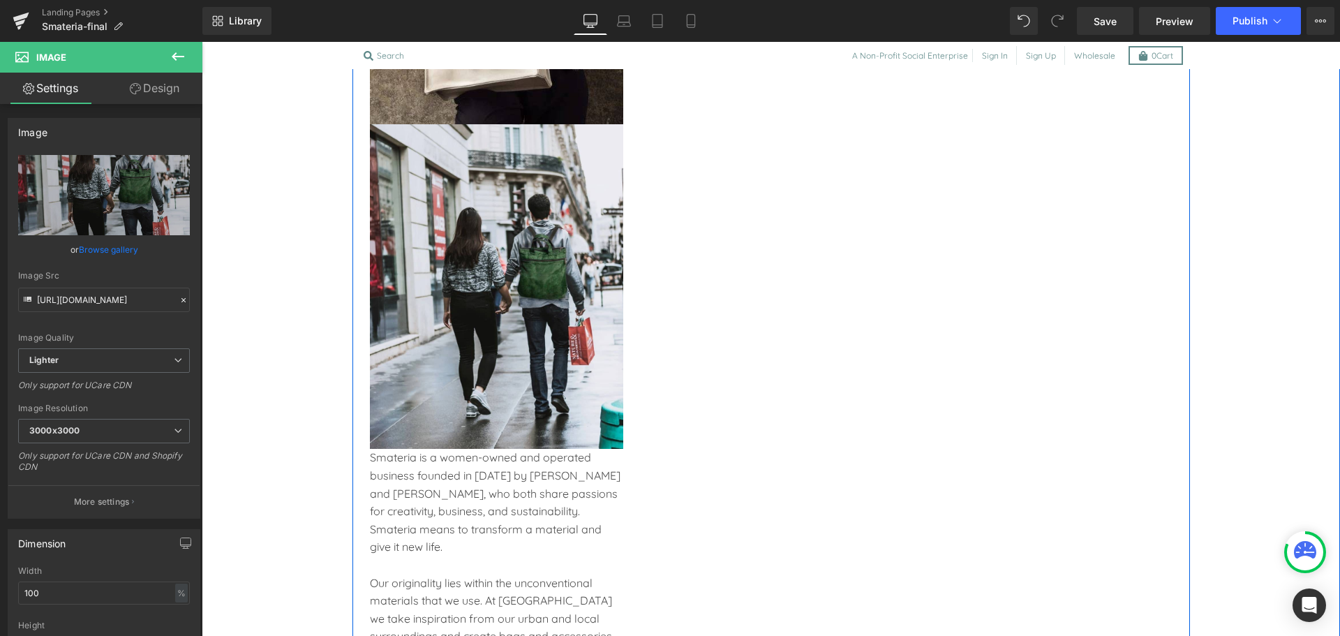
scroll to position [1908, 0]
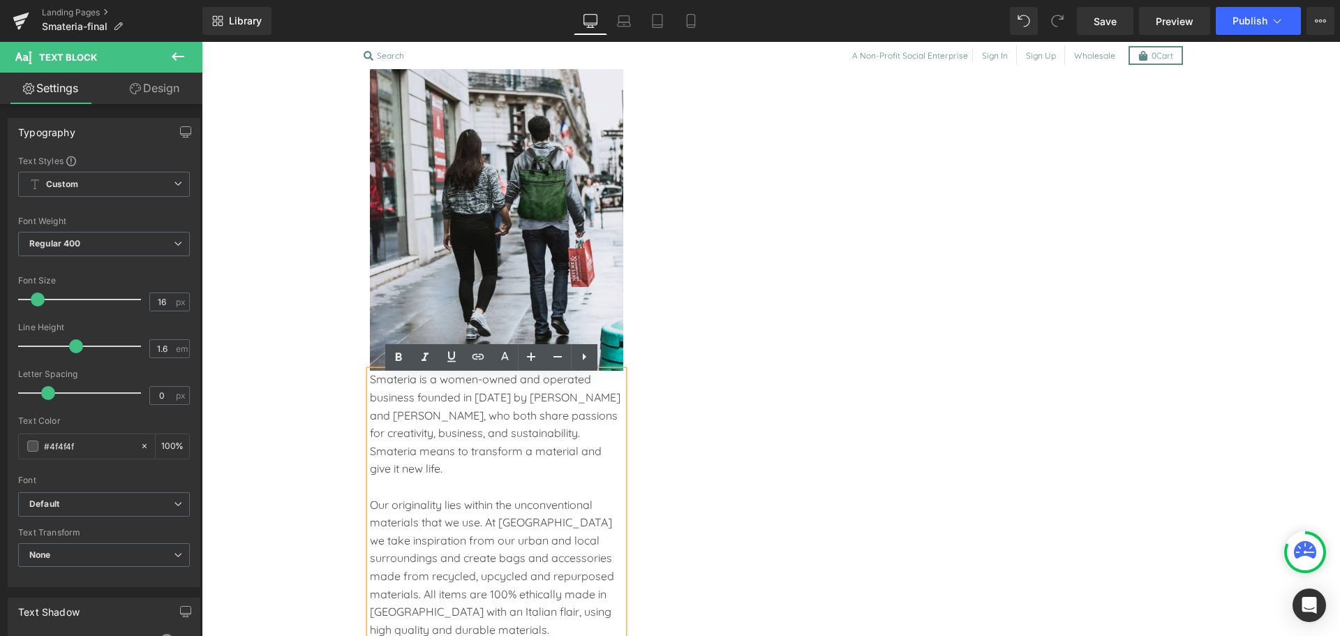
scroll to position [1983, 0]
click at [683, 518] on div "Our Story: Smateria - bags with a soul. Heading Image Image Smateria is a women…" at bounding box center [772, 484] width 838 height 1745
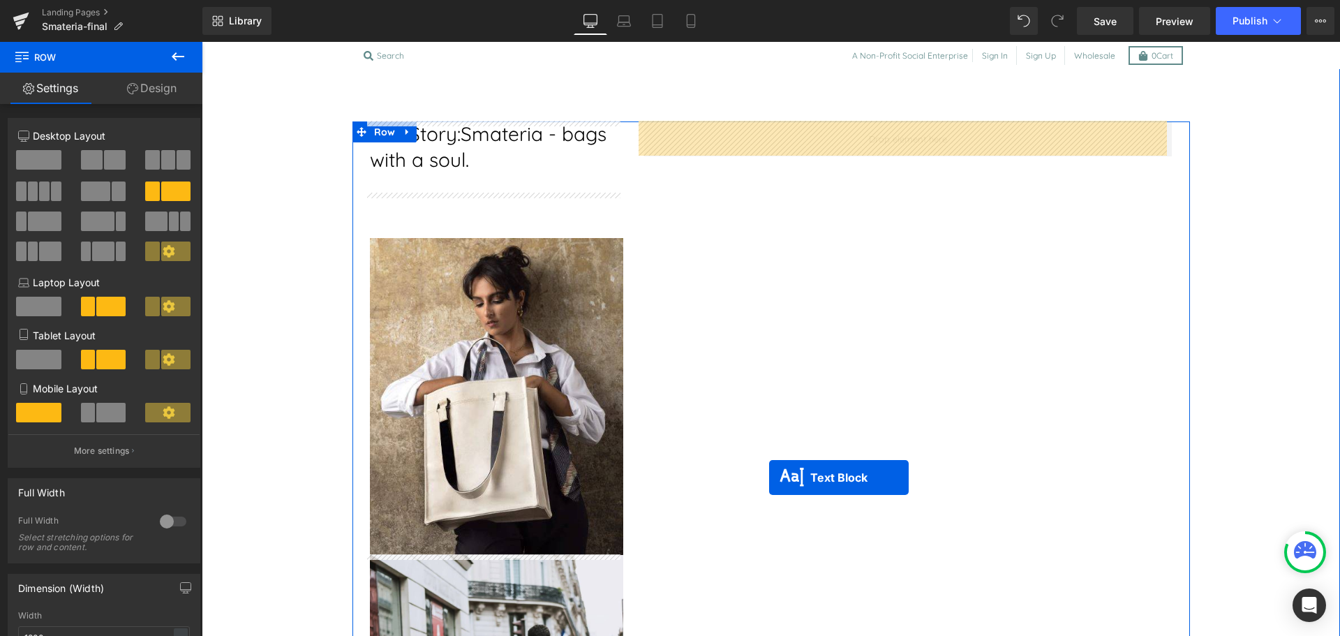
scroll to position [1473, 0]
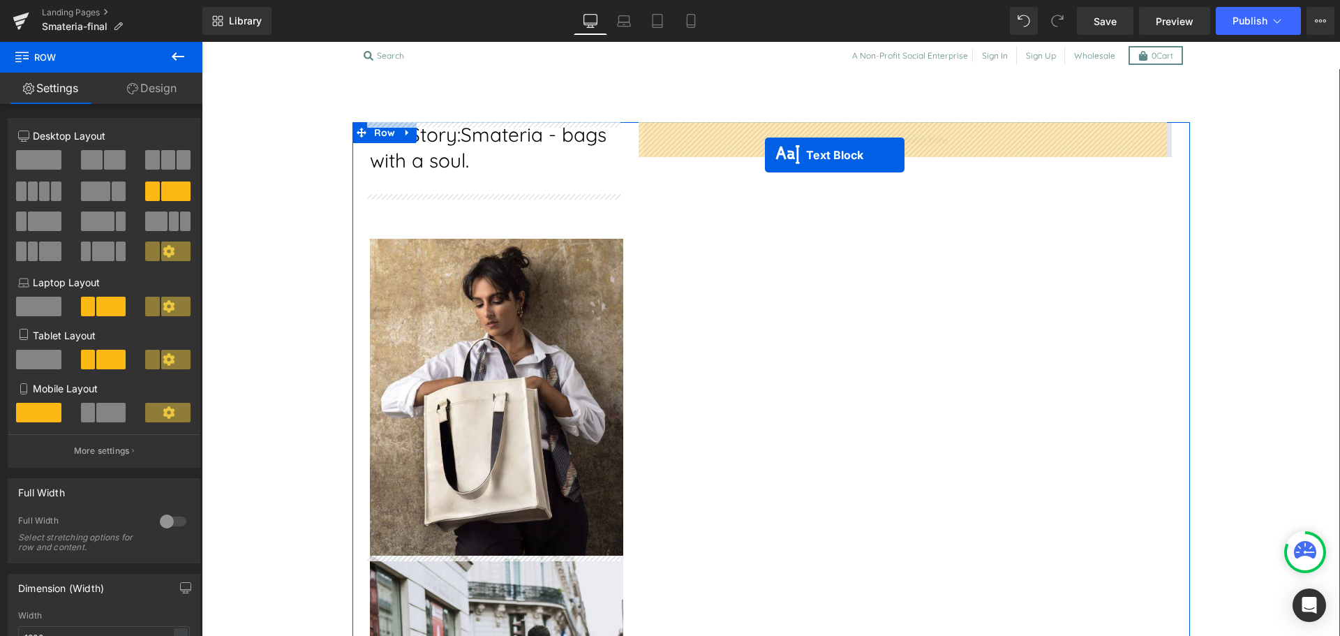
drag, startPoint x: 454, startPoint y: 380, endPoint x: 765, endPoint y: 155, distance: 383.9
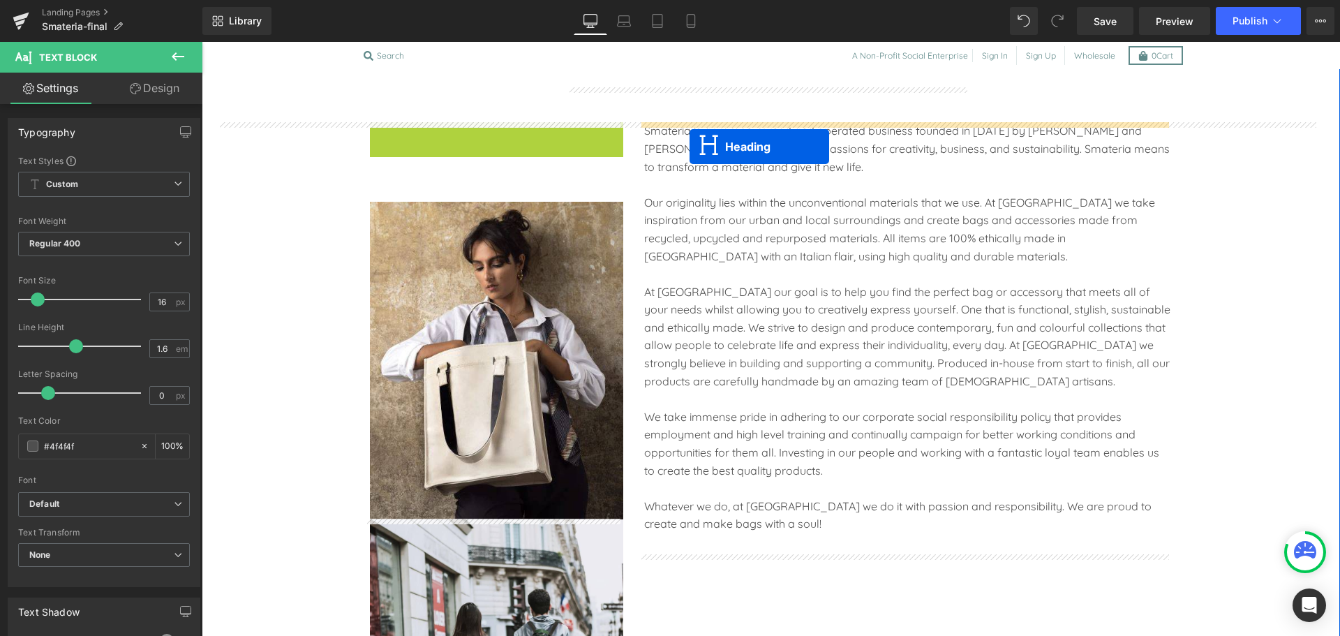
drag, startPoint x: 459, startPoint y: 157, endPoint x: 690, endPoint y: 147, distance: 230.6
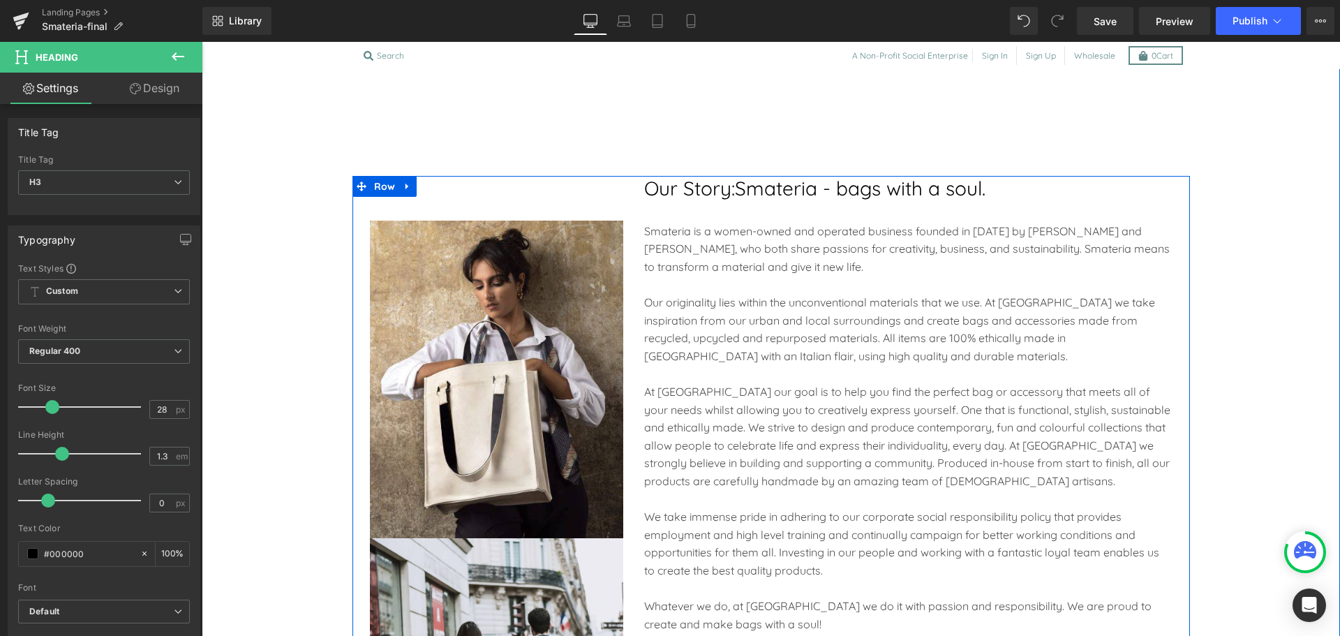
scroll to position [1419, 0]
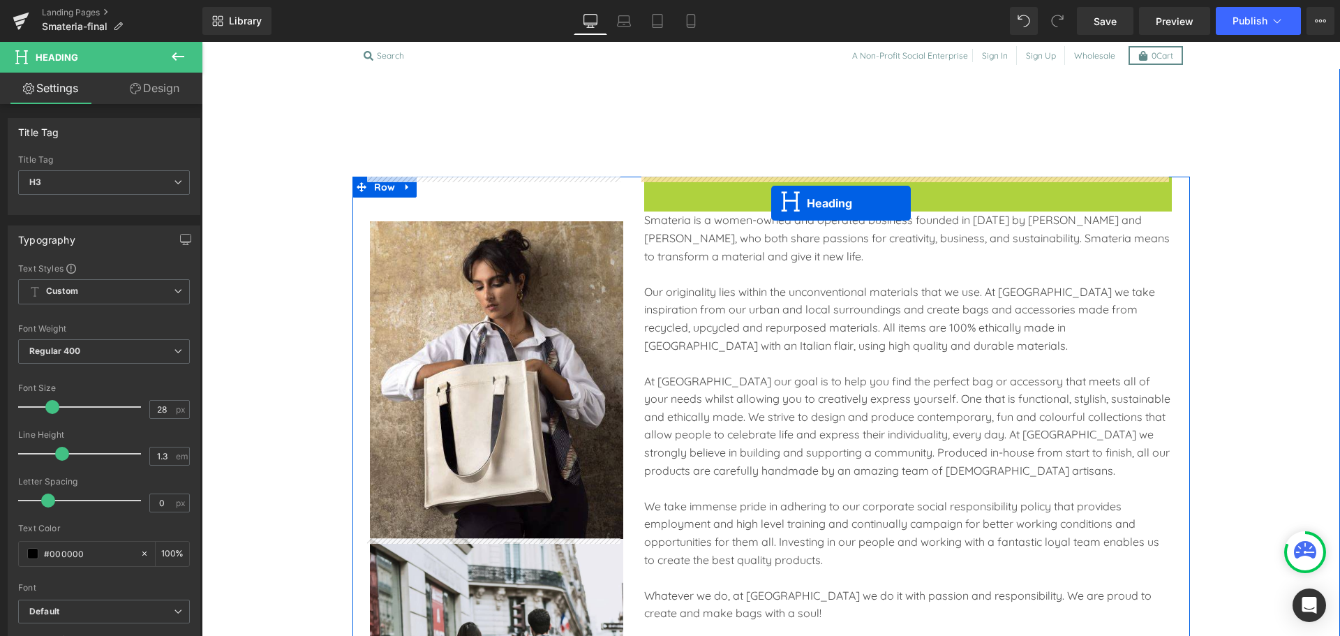
drag, startPoint x: 871, startPoint y: 200, endPoint x: 771, endPoint y: 203, distance: 99.9
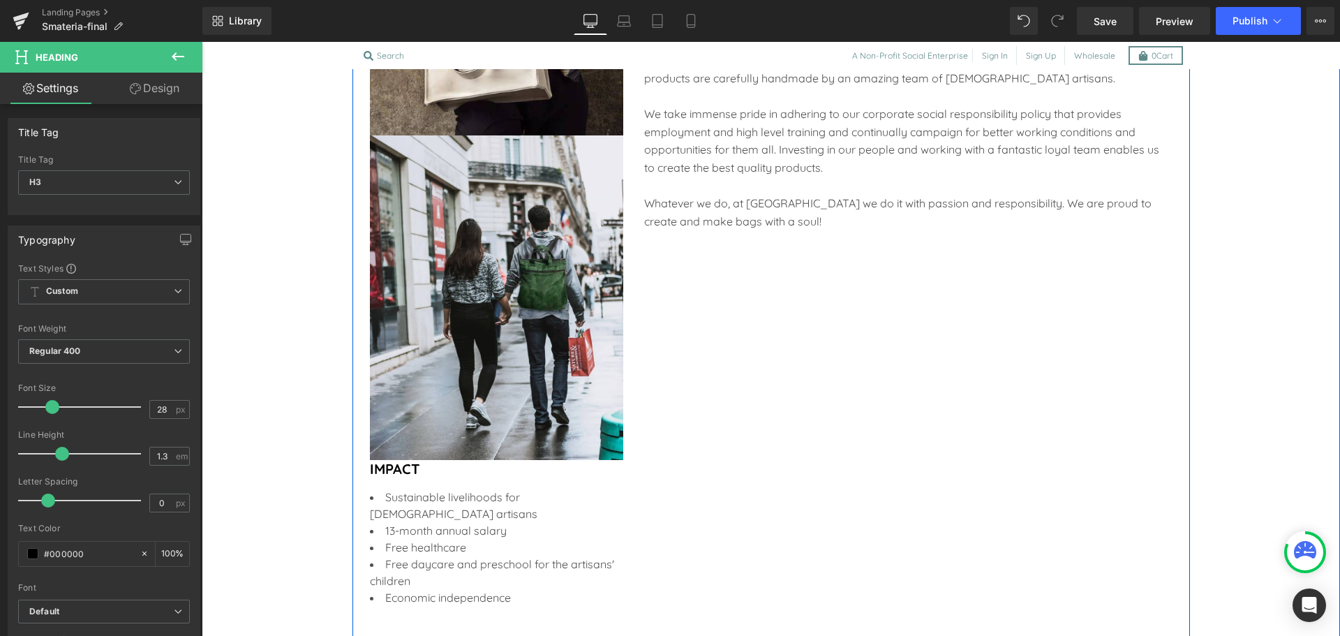
scroll to position [1823, 0]
click at [417, 526] on li "13-month annual salary" at bounding box center [496, 529] width 253 height 17
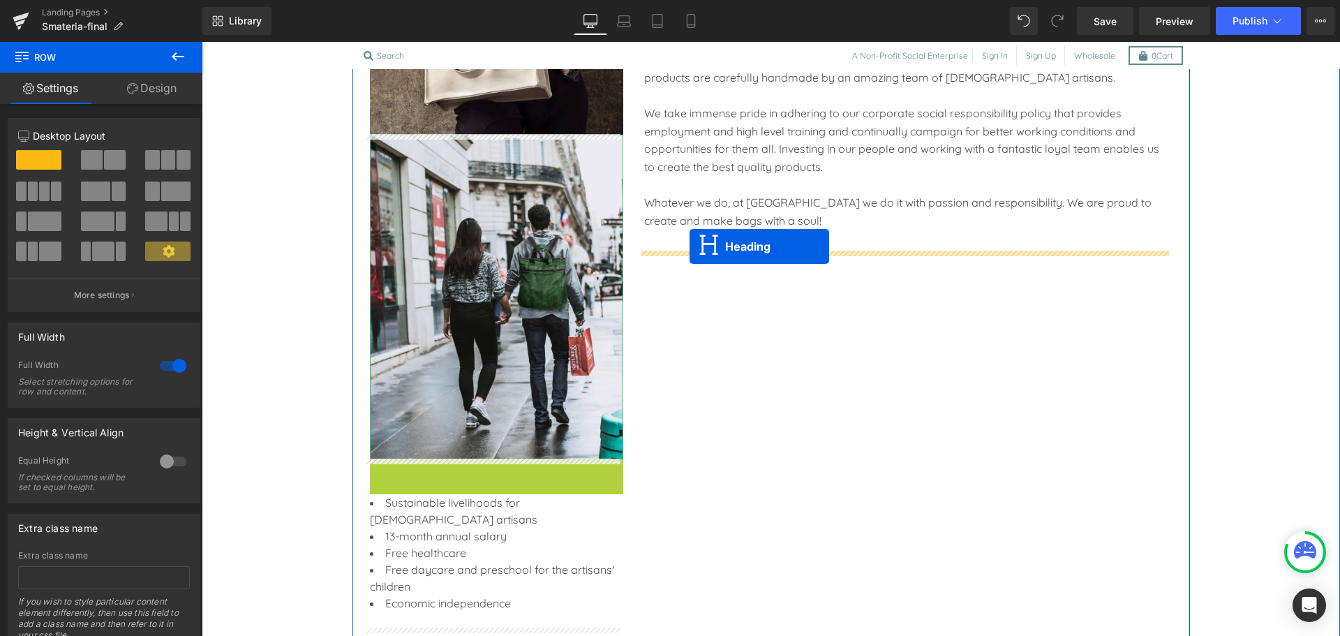
drag, startPoint x: 454, startPoint y: 471, endPoint x: 690, endPoint y: 246, distance: 325.4
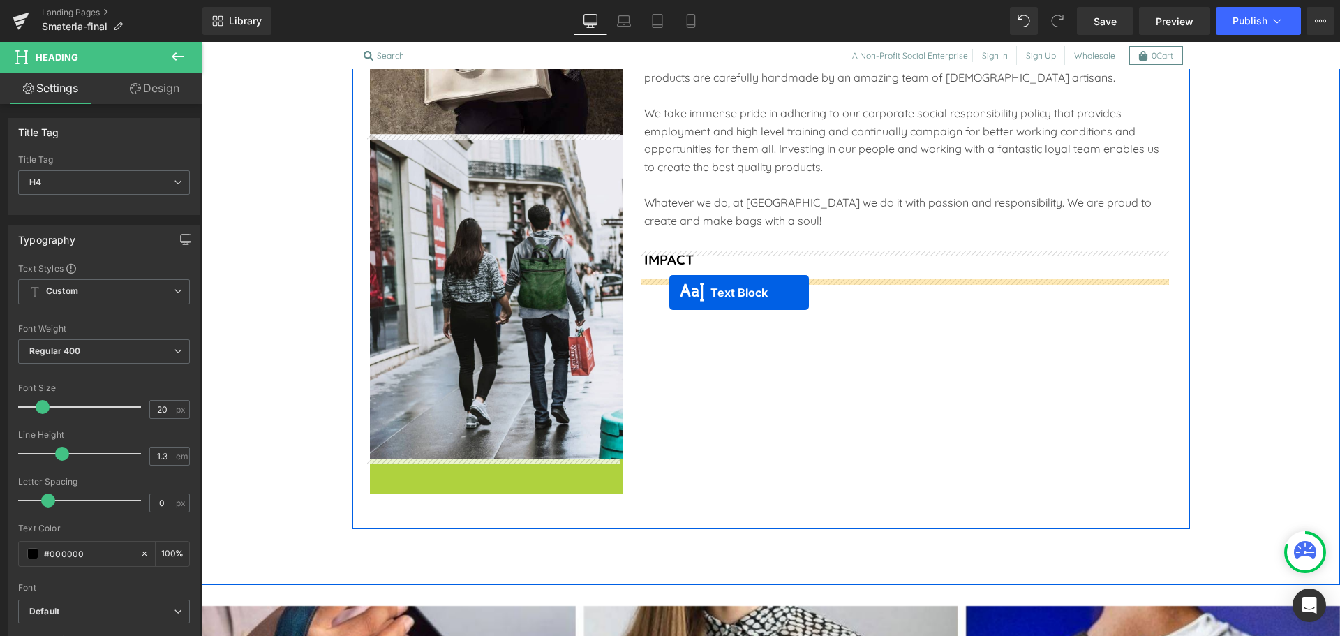
drag, startPoint x: 450, startPoint y: 526, endPoint x: 669, endPoint y: 293, distance: 321.0
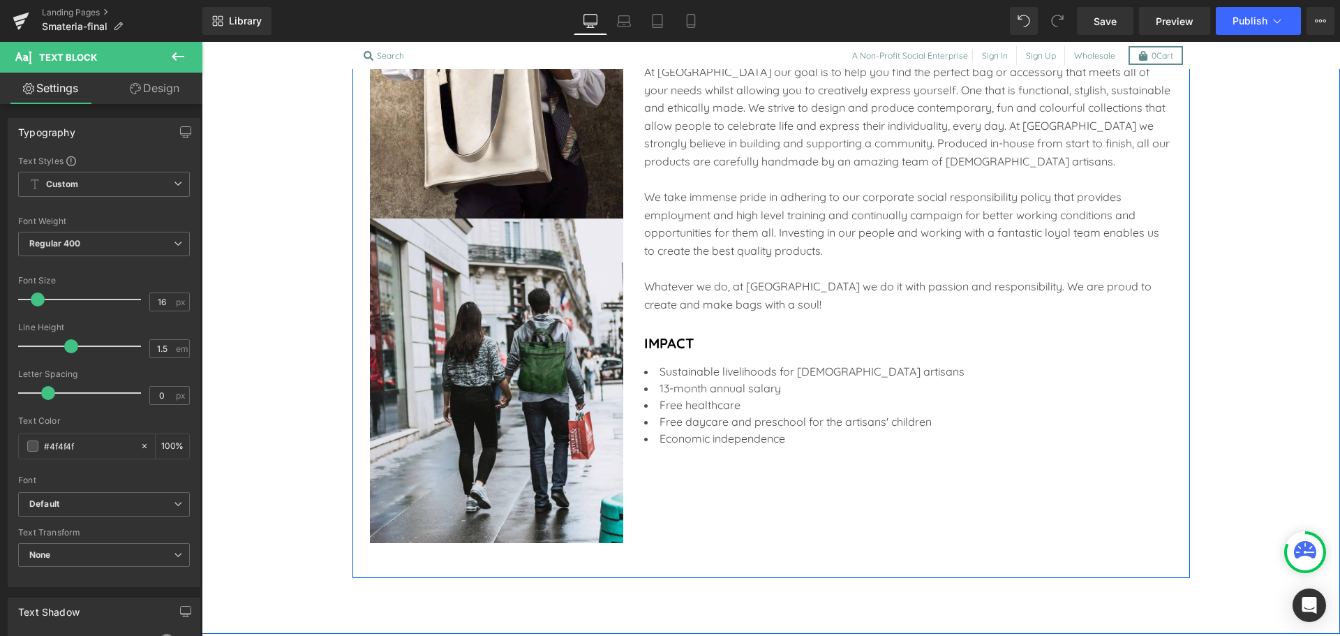
scroll to position [1738, 0]
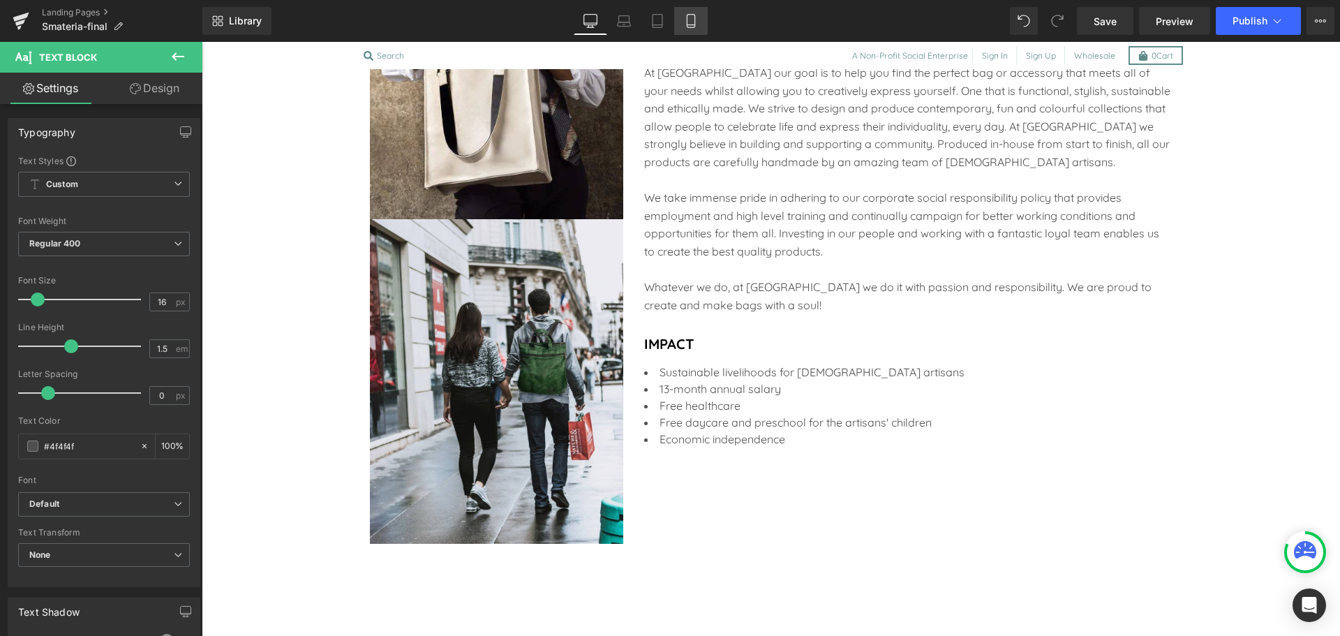
click at [695, 10] on link "Mobile" at bounding box center [691, 21] width 34 height 28
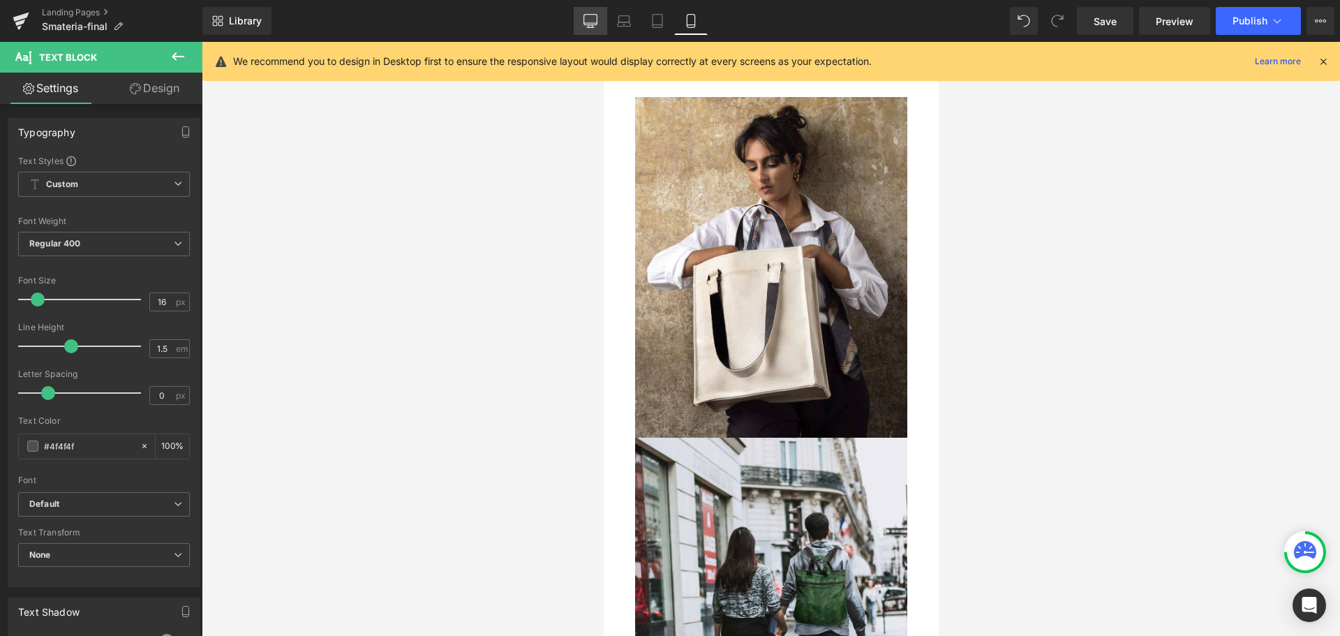
click at [590, 17] on icon at bounding box center [591, 21] width 14 height 14
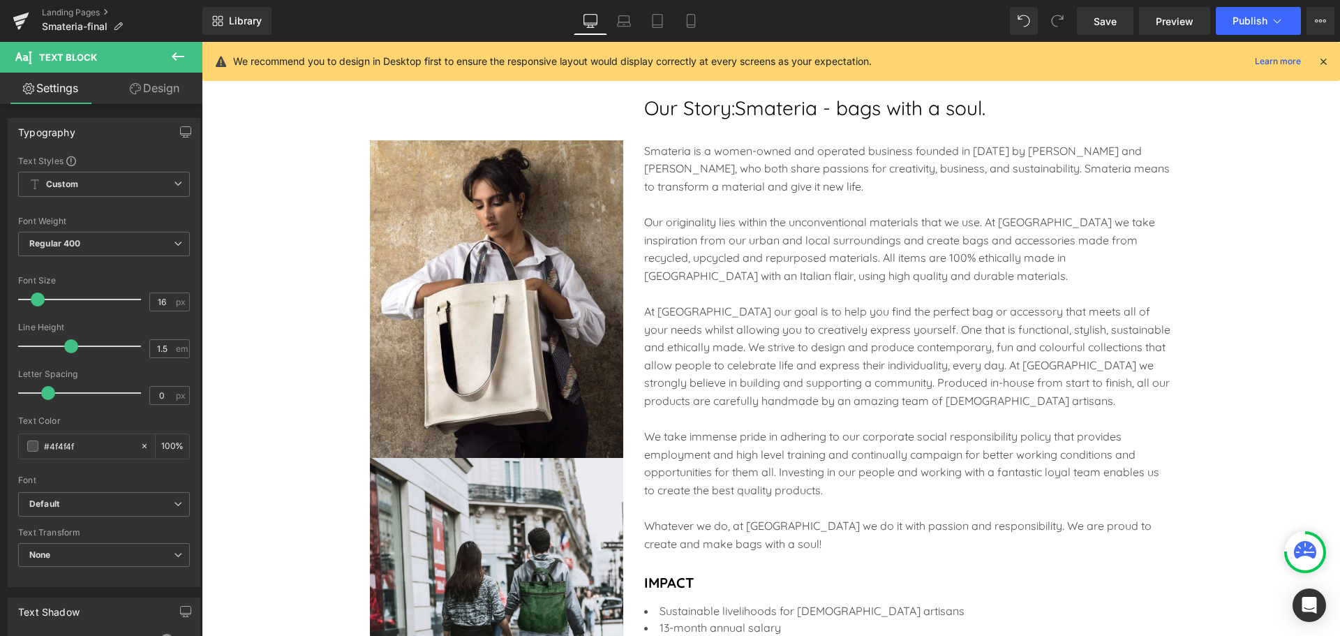
type input "100"
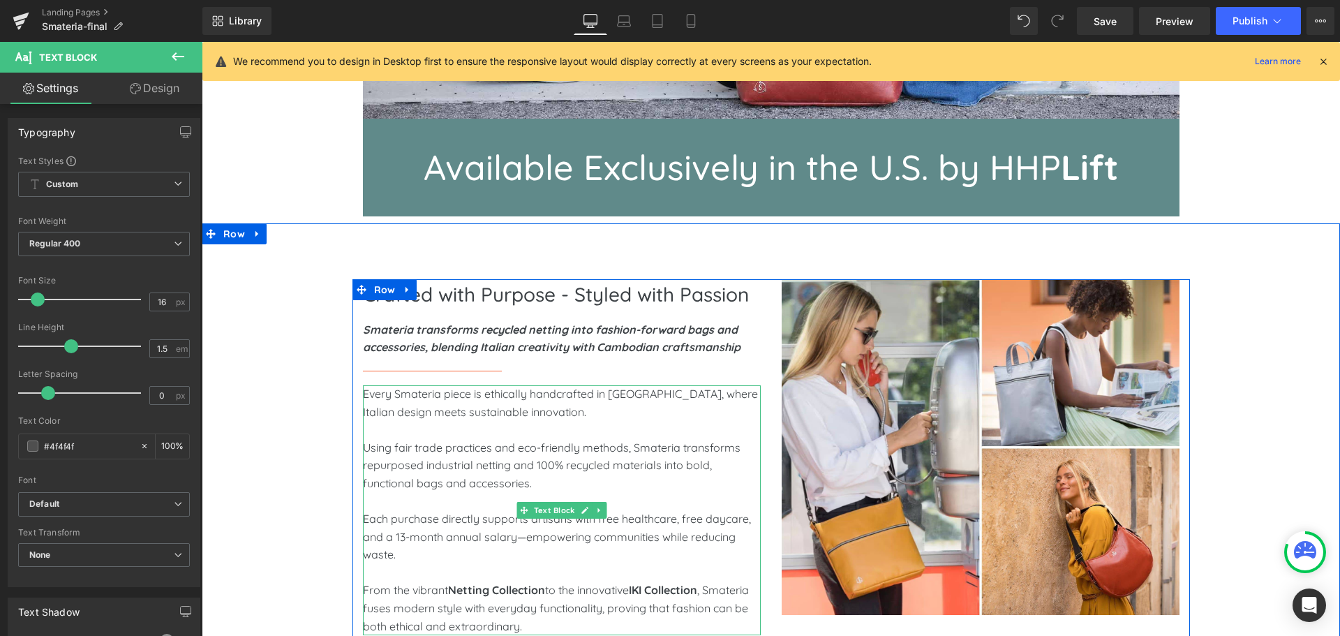
scroll to position [540, 0]
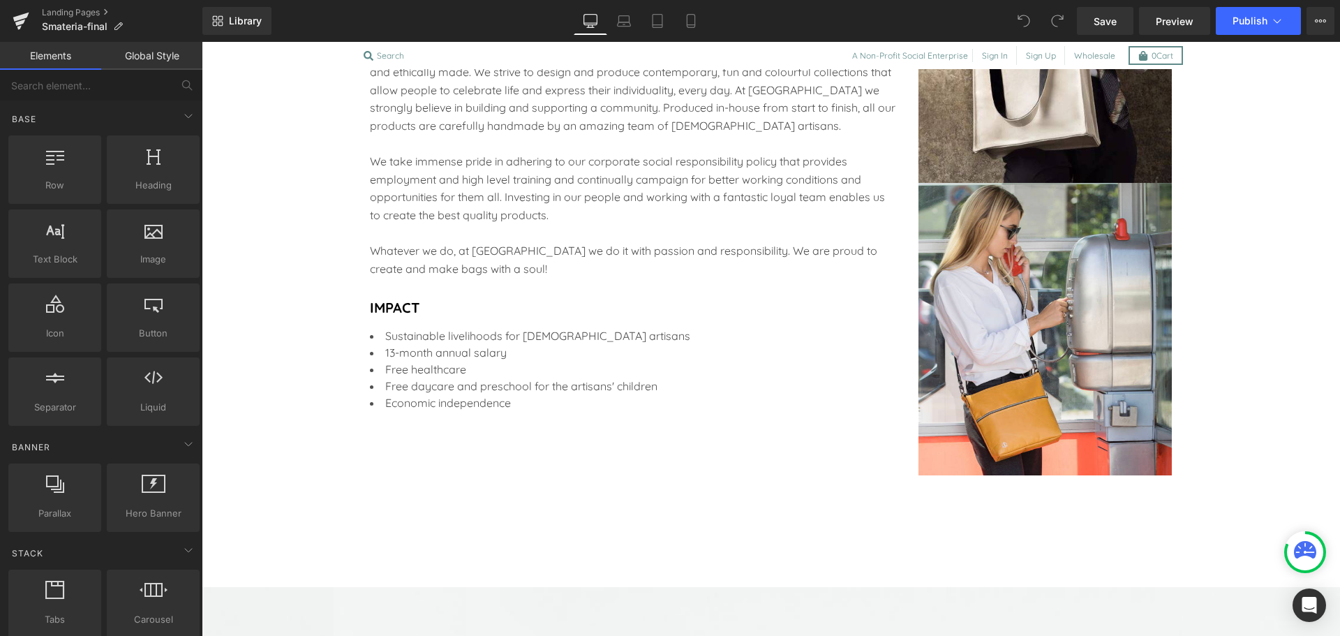
scroll to position [1775, 0]
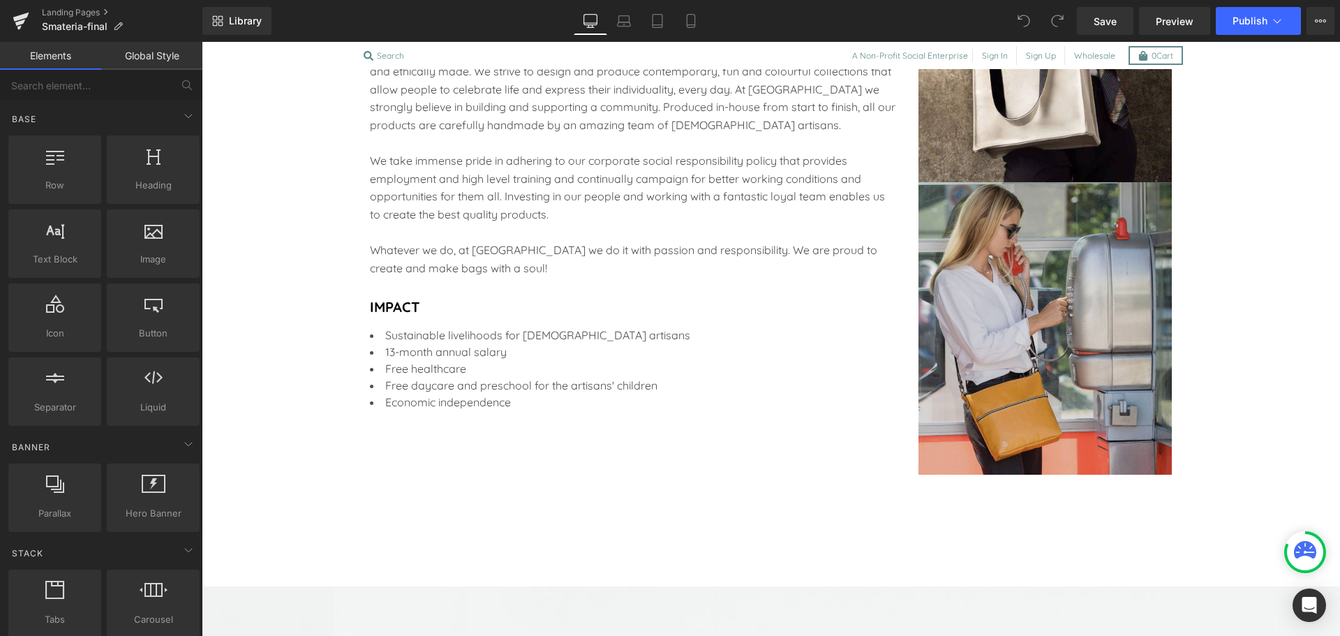
click at [1040, 327] on div "Image" at bounding box center [1045, 328] width 253 height 293
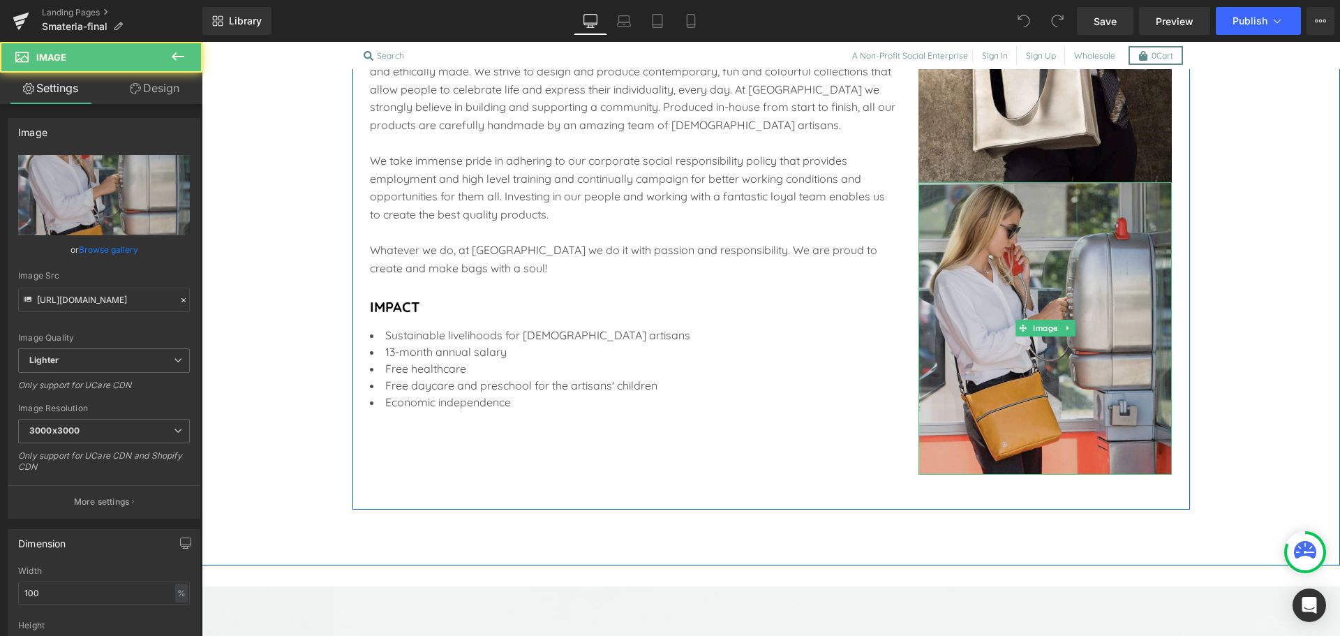
click at [1040, 327] on span "Image" at bounding box center [1045, 328] width 31 height 17
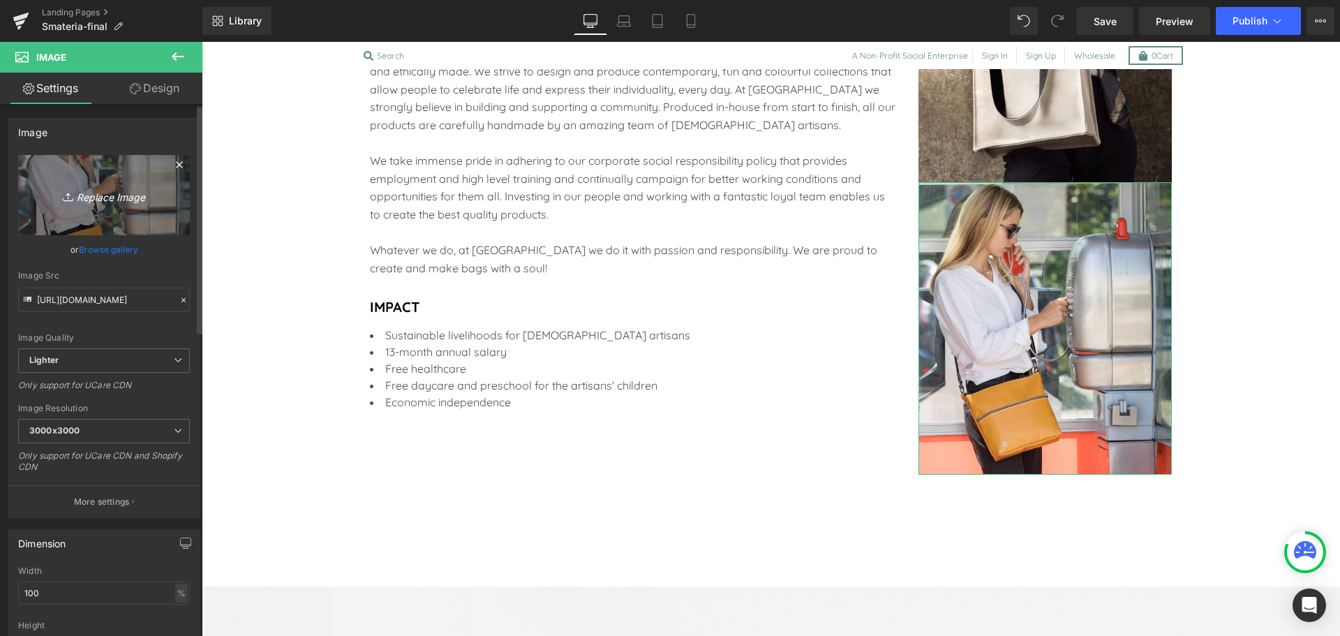
click at [110, 199] on icon "Replace Image" at bounding box center [104, 194] width 112 height 17
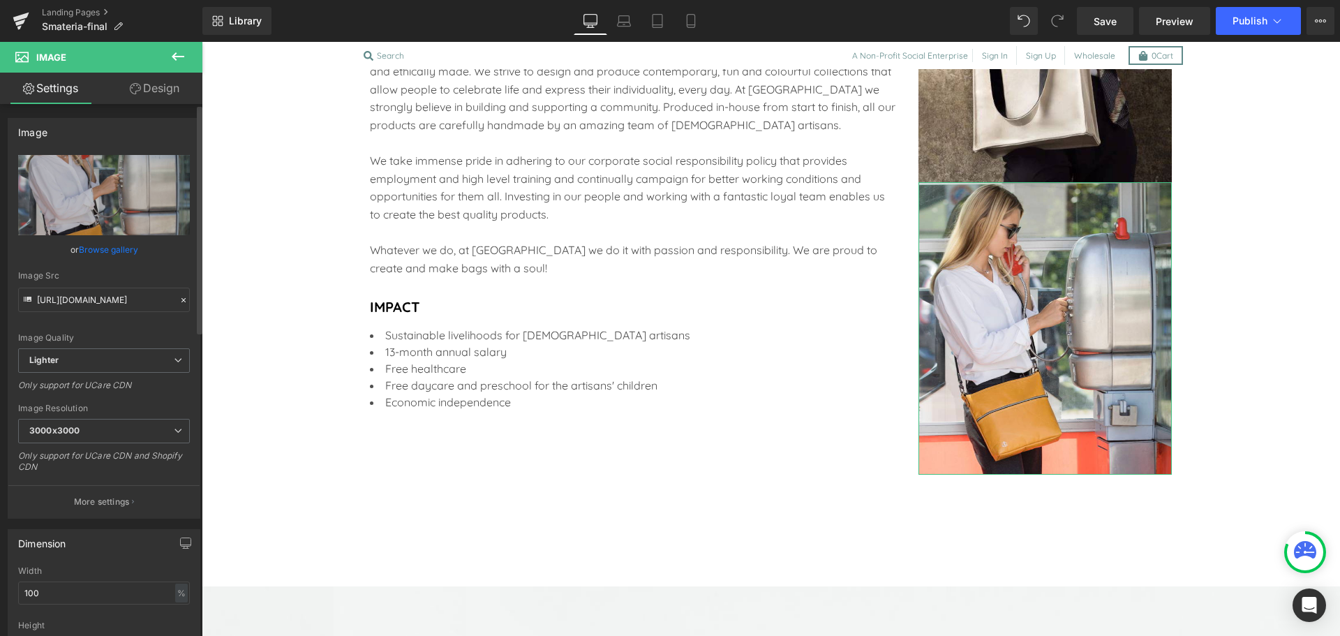
click at [112, 255] on link "Browse gallery" at bounding box center [108, 249] width 59 height 24
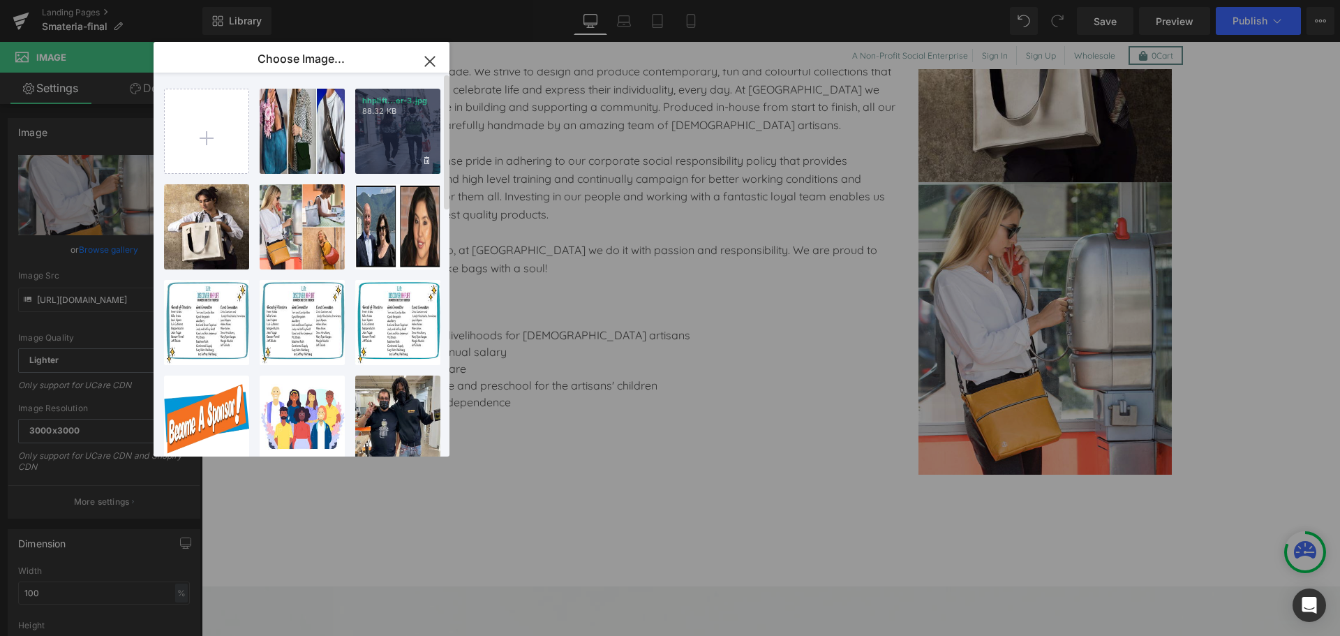
click at [362, 159] on div "hhplift...er-3.jpg 88.32 KB" at bounding box center [397, 131] width 85 height 85
type input "https://ucarecdn.com/e43e6325-4f78-4d20-a344-f5edc2eabe16/-/format/auto/-/previ…"
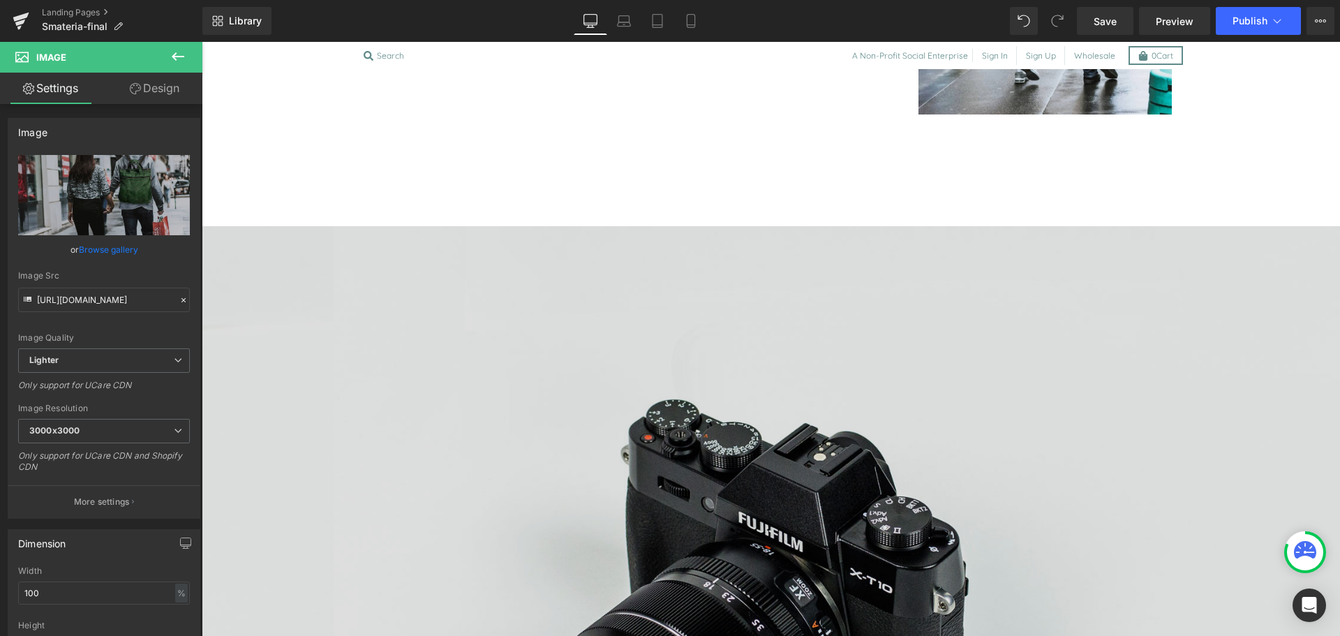
scroll to position [2168, 0]
click at [702, 500] on img at bounding box center [771, 602] width 1139 height 755
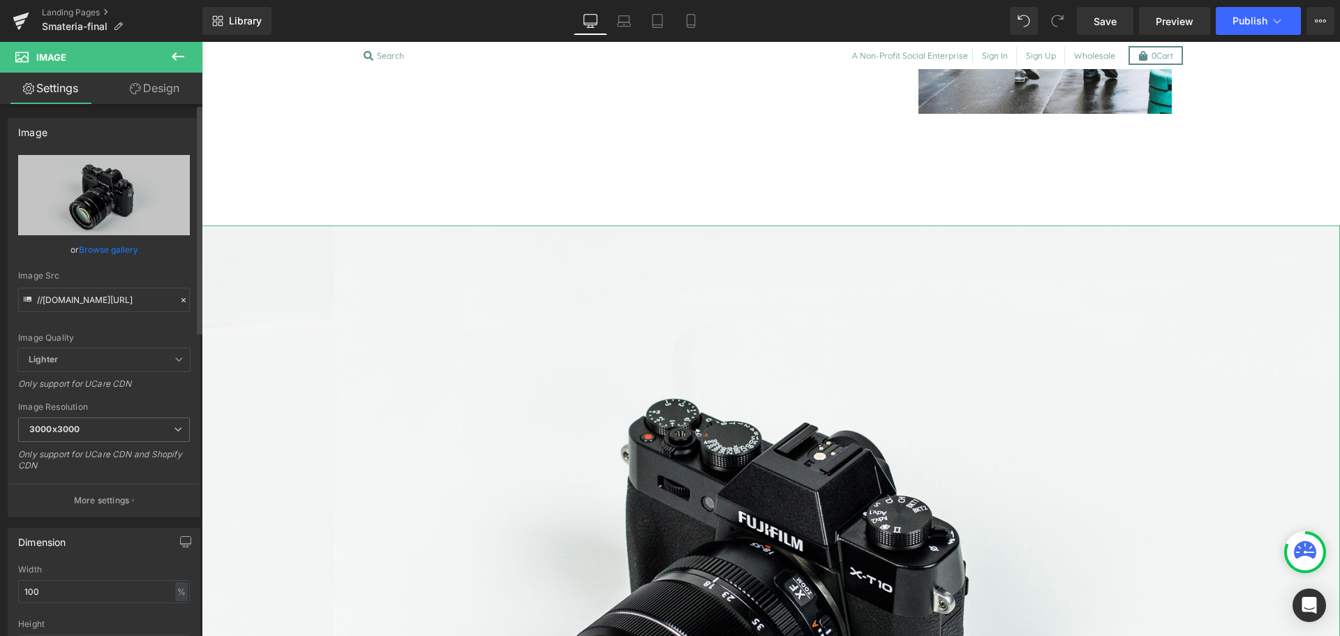
click at [117, 251] on link "Browse gallery" at bounding box center [108, 249] width 59 height 24
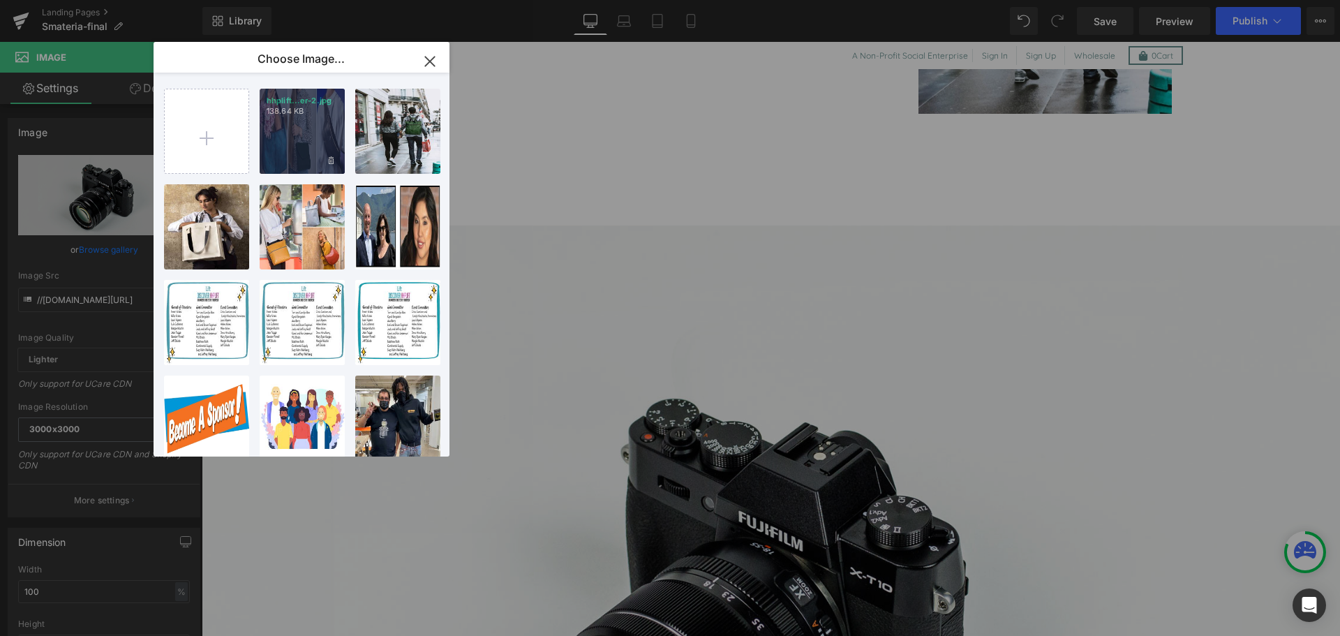
click at [304, 138] on div "hhplift...er-2.jpg 138.64 KB" at bounding box center [302, 131] width 85 height 85
type input "https://ucarecdn.com/8a411381-19dd-447d-9e39-5f36195e6f19/-/format/auto/-/previ…"
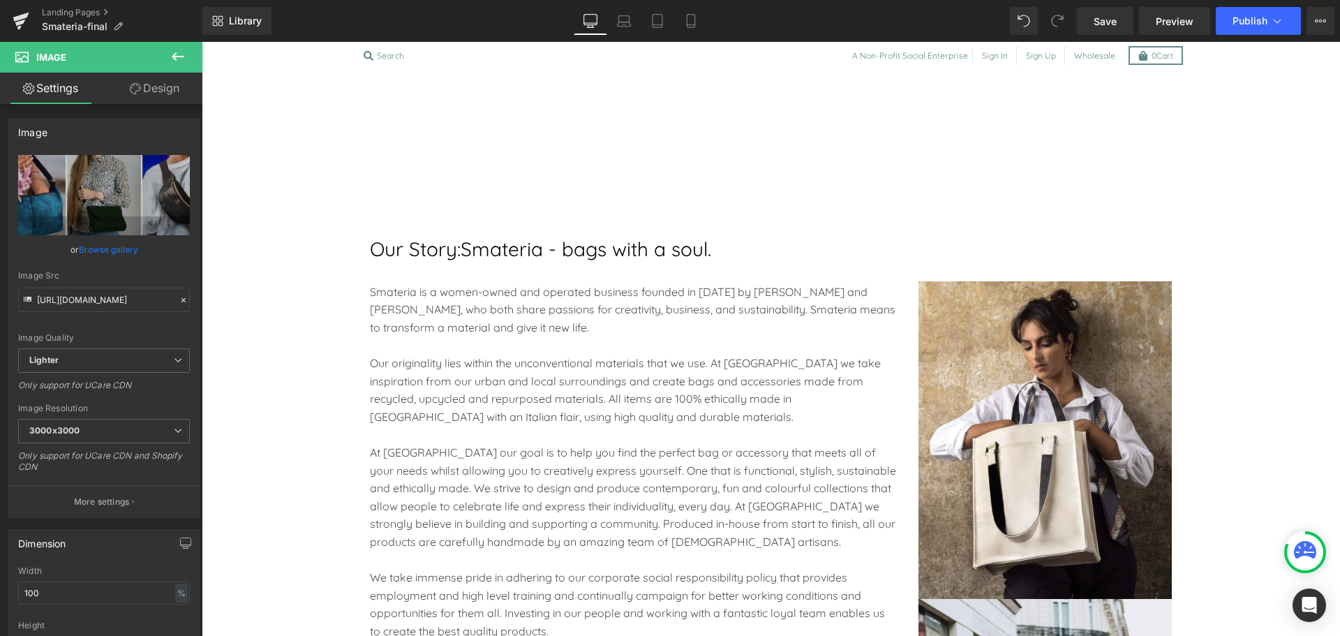
scroll to position [1361, 0]
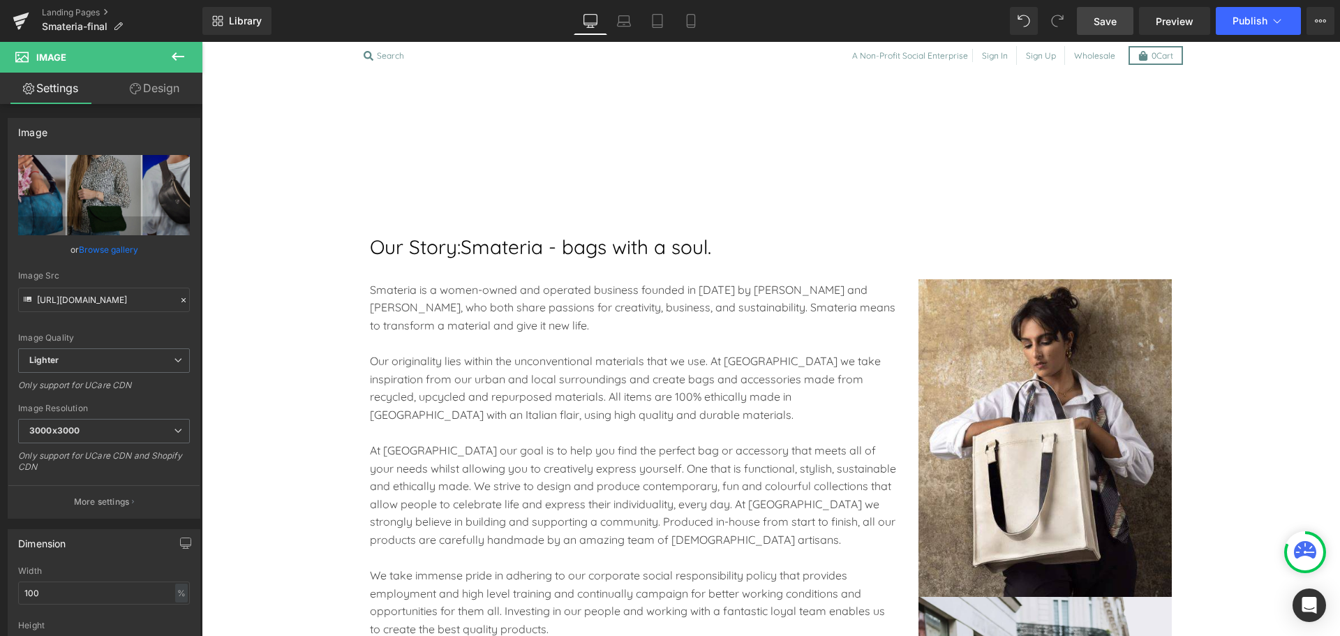
click at [1102, 18] on span "Save" at bounding box center [1105, 21] width 23 height 15
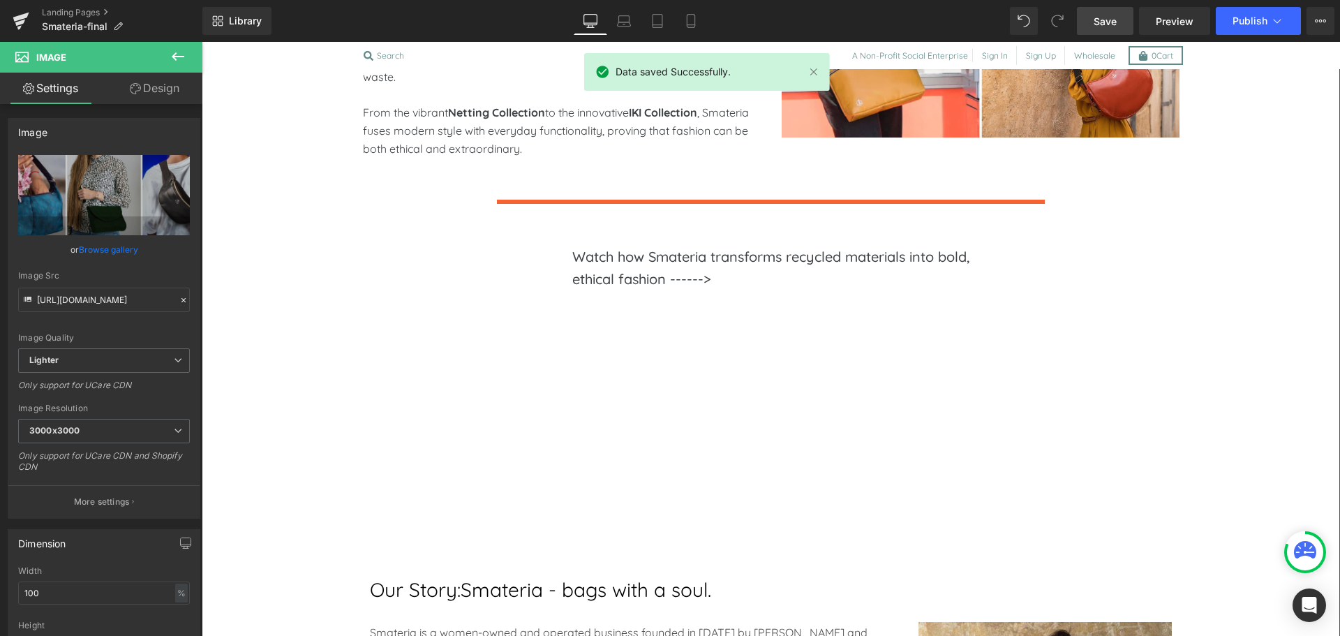
scroll to position [1017, 0]
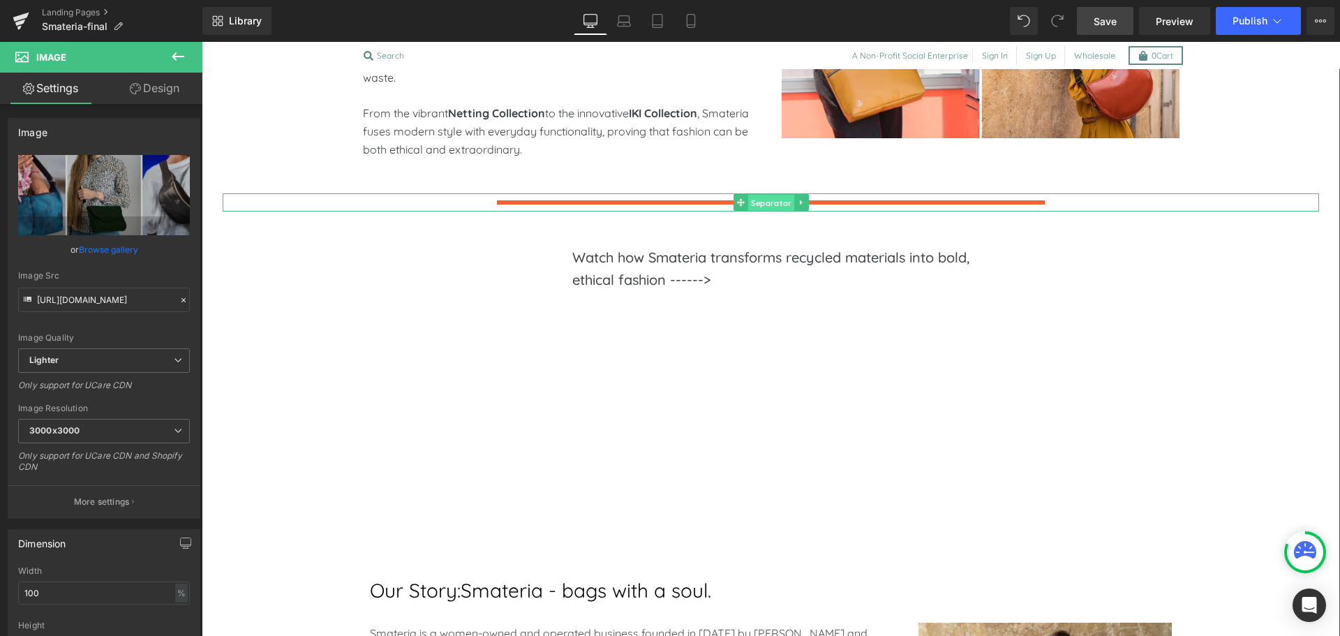
click at [751, 205] on span "Separator" at bounding box center [771, 203] width 46 height 17
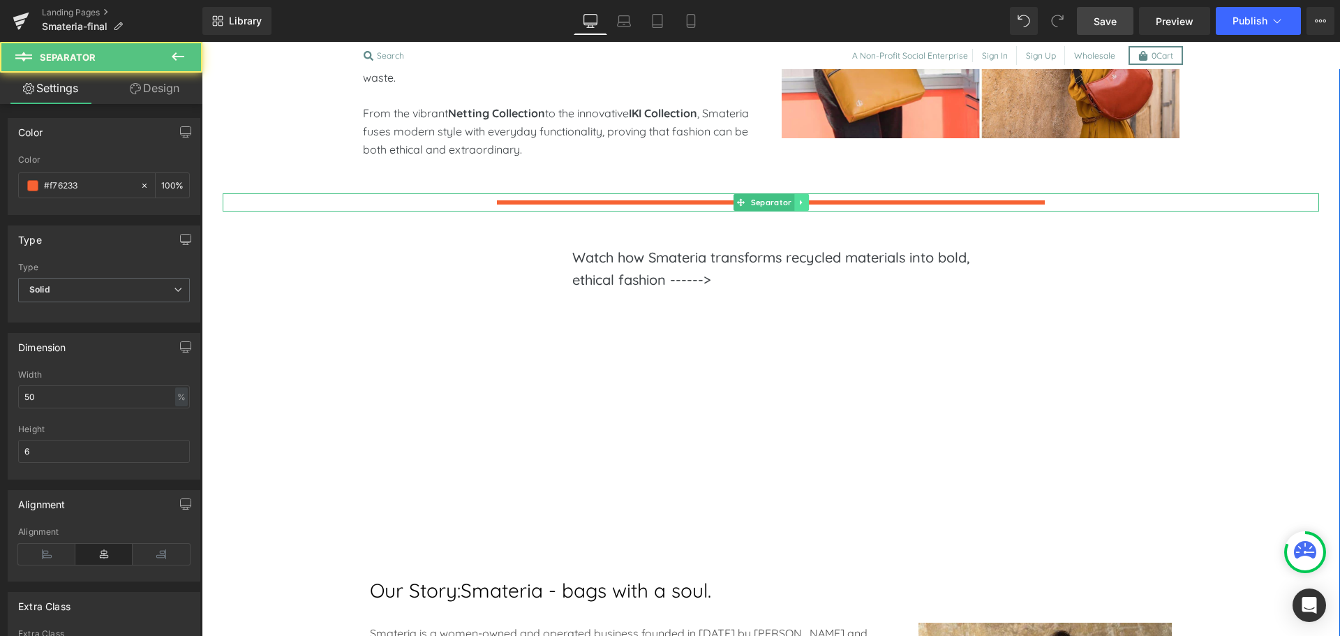
click at [797, 205] on icon at bounding box center [801, 202] width 8 height 8
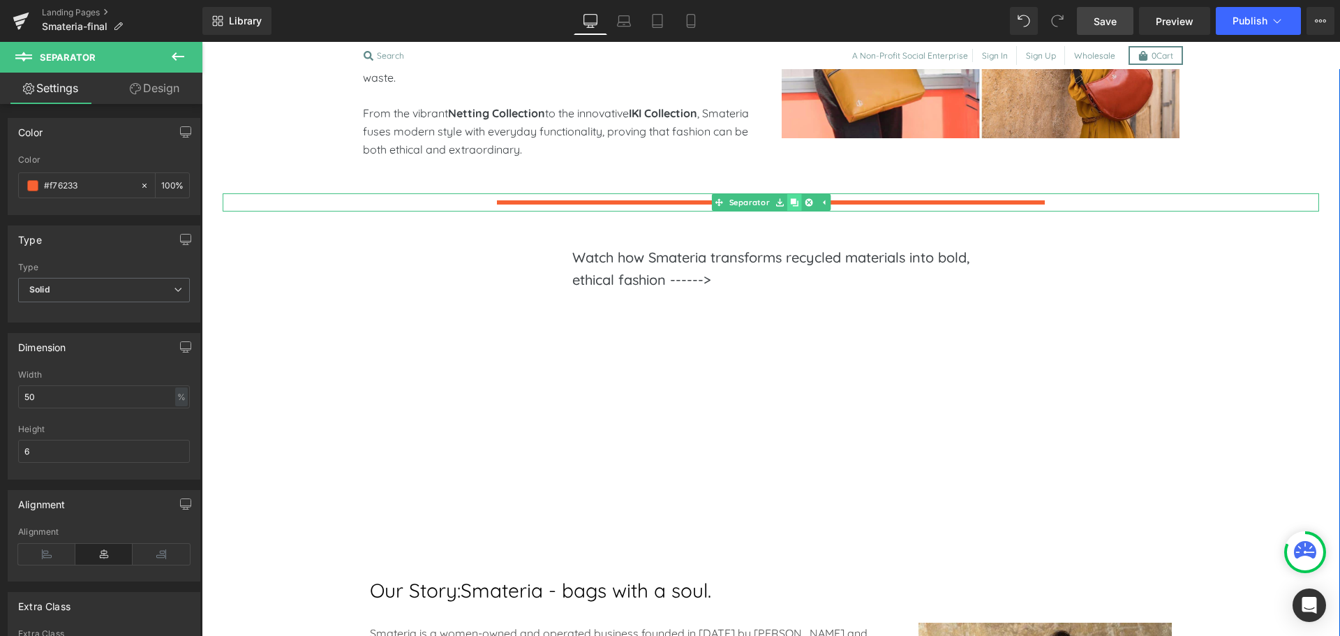
click at [792, 205] on icon at bounding box center [794, 203] width 8 height 8
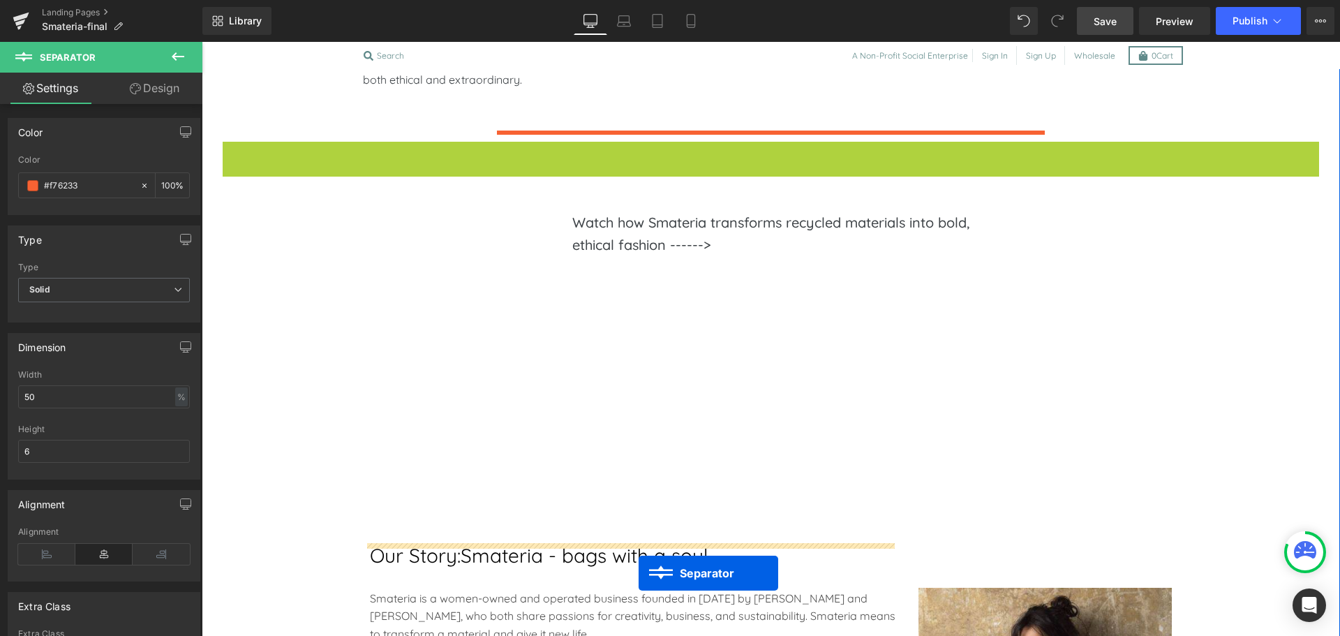
scroll to position [1115, 0]
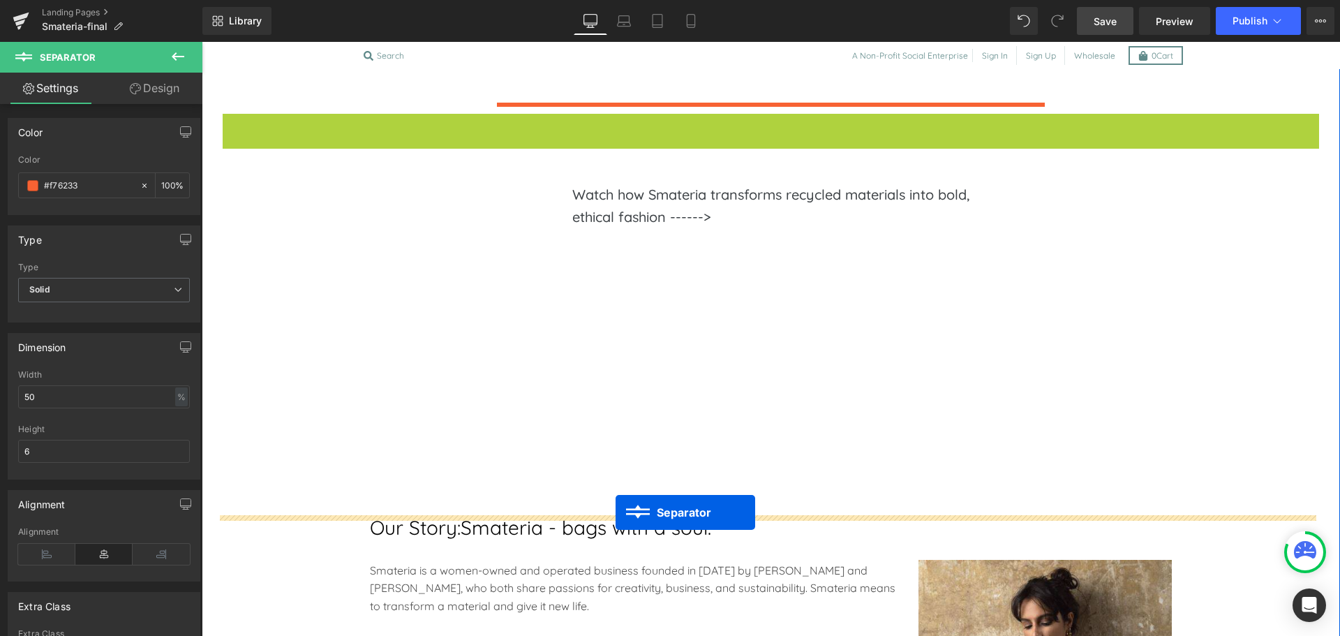
drag, startPoint x: 735, startPoint y: 219, endPoint x: 616, endPoint y: 512, distance: 316.6
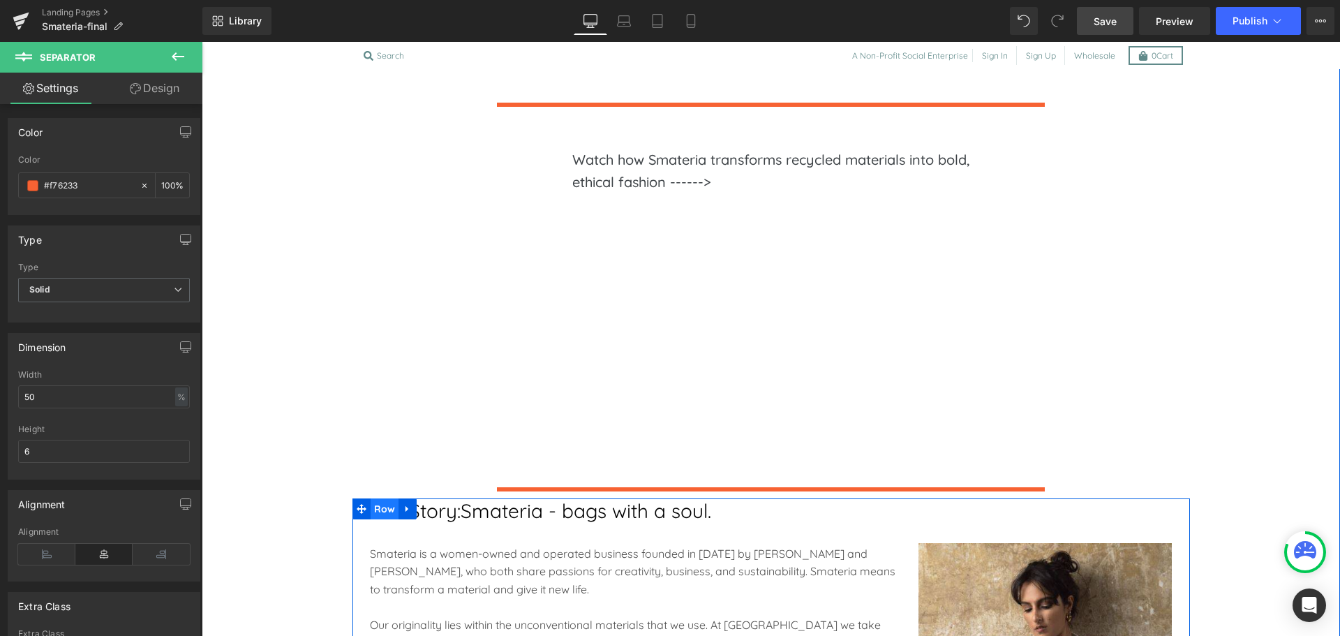
click at [371, 509] on span "Row" at bounding box center [385, 508] width 29 height 21
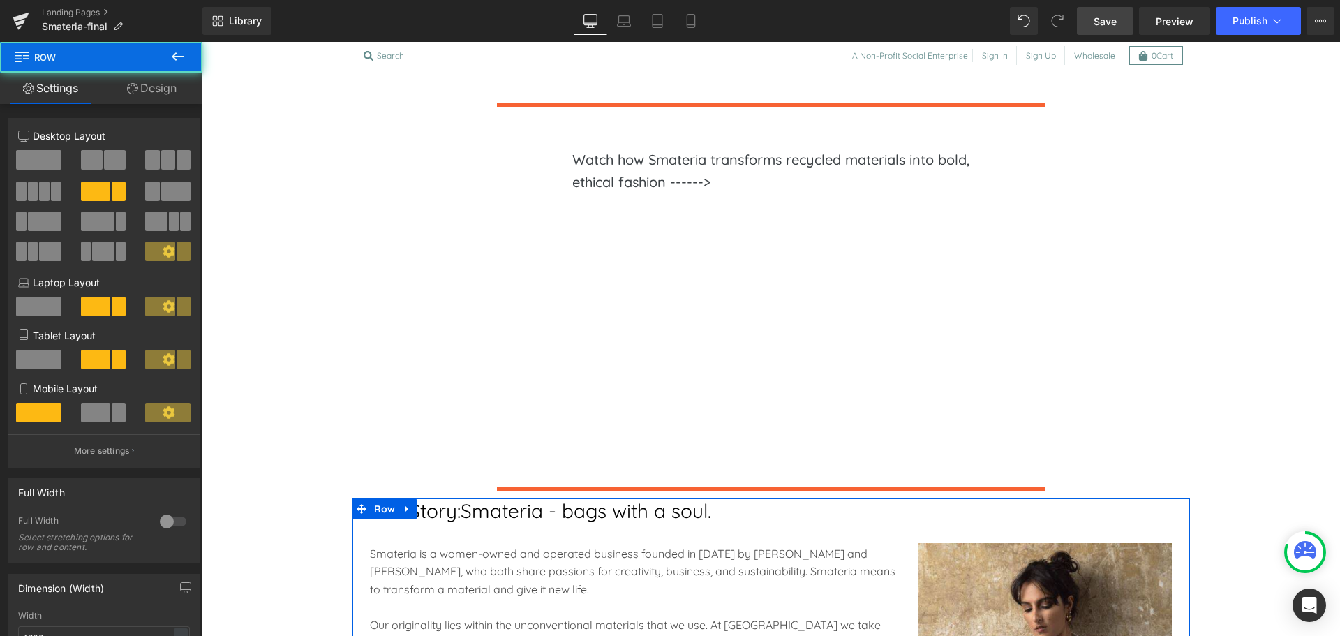
click at [155, 94] on link "Design" at bounding box center [151, 88] width 101 height 31
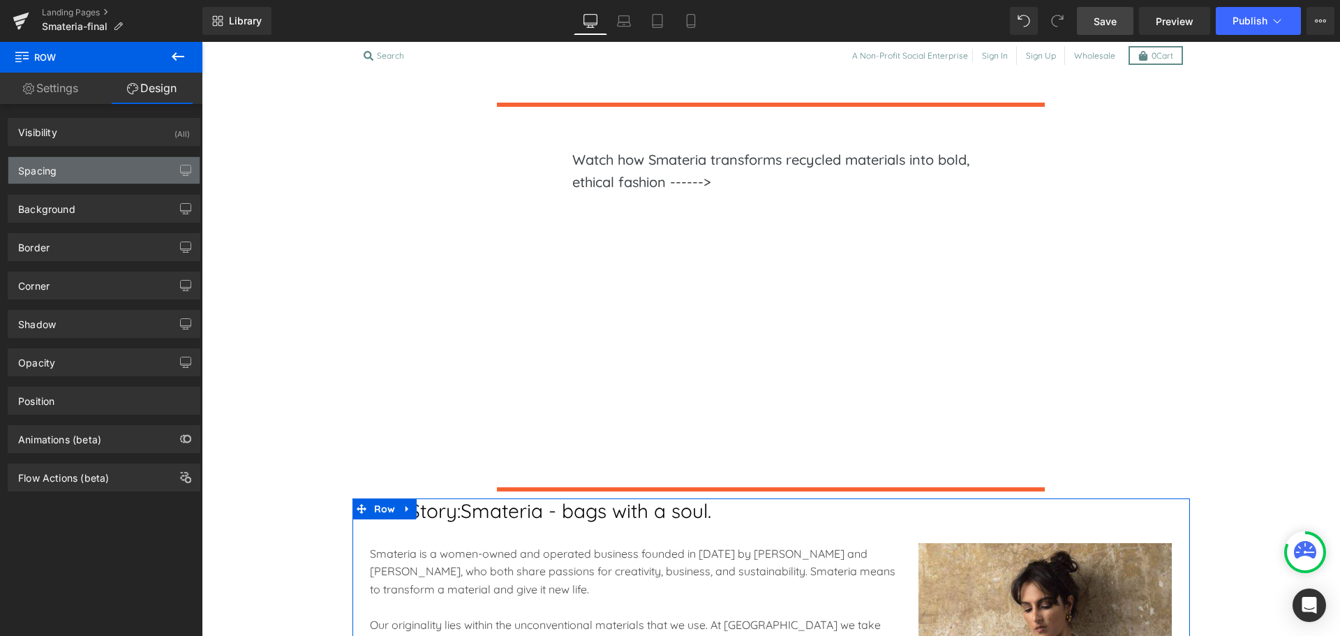
click at [74, 165] on div "Spacing" at bounding box center [103, 170] width 191 height 27
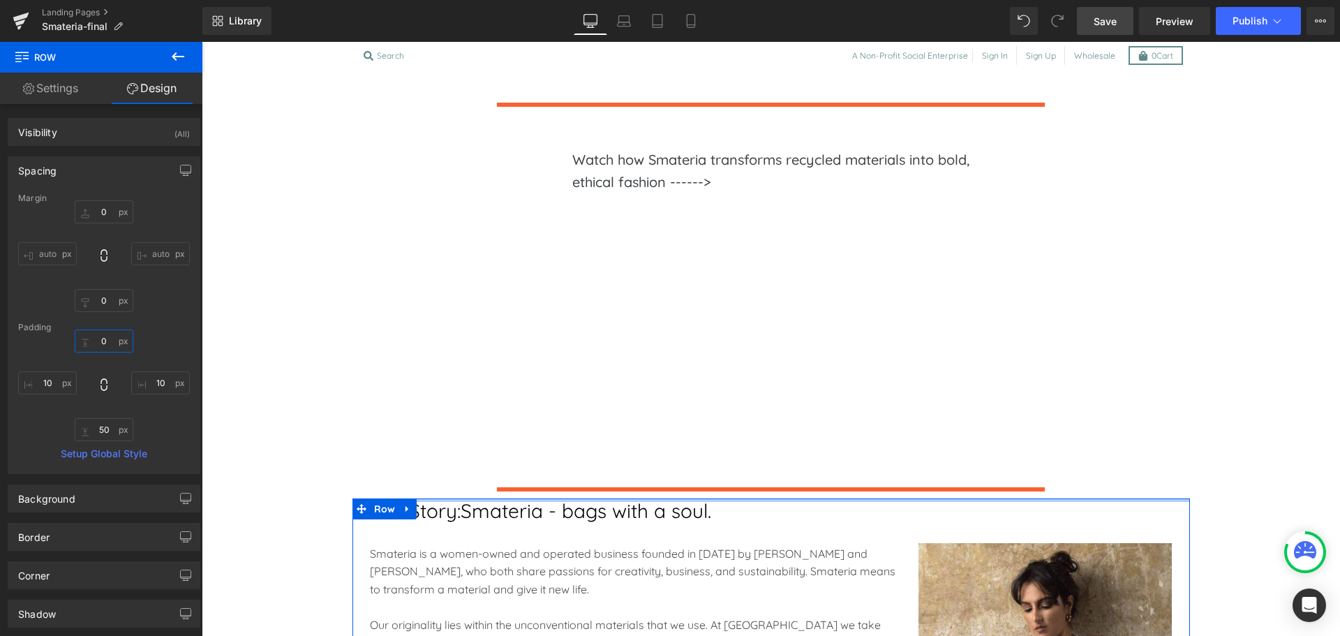
click at [105, 344] on input "0" at bounding box center [104, 340] width 59 height 23
type input "50"
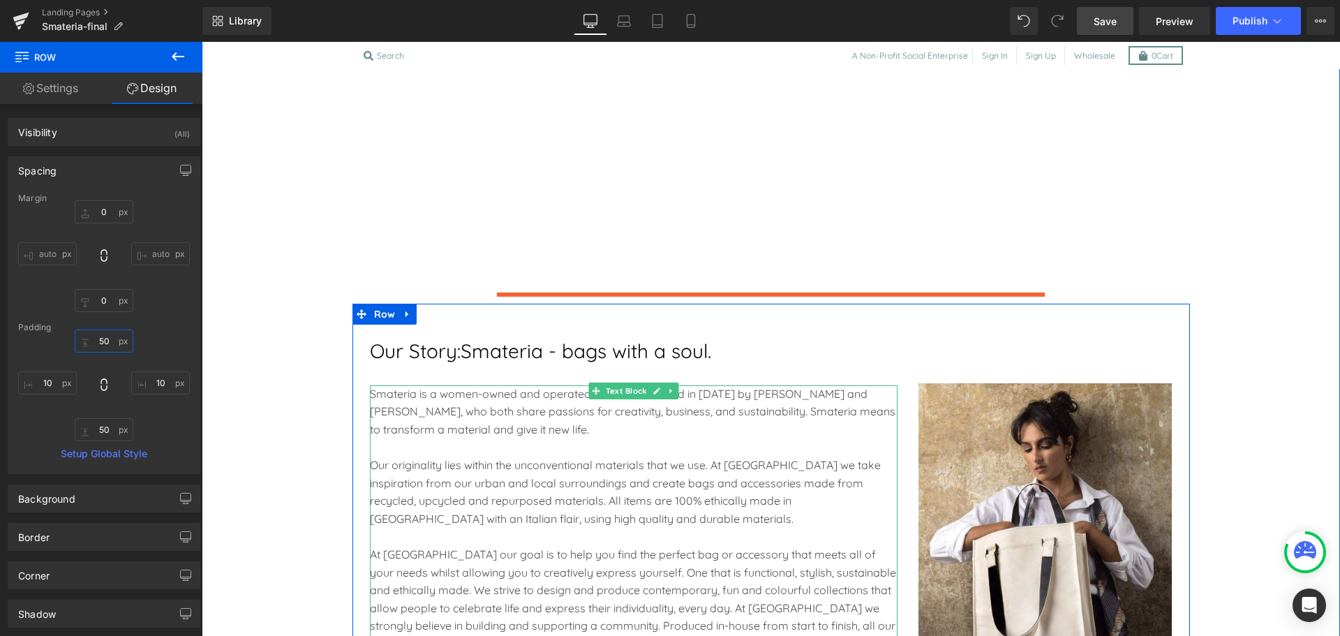
scroll to position [1310, 0]
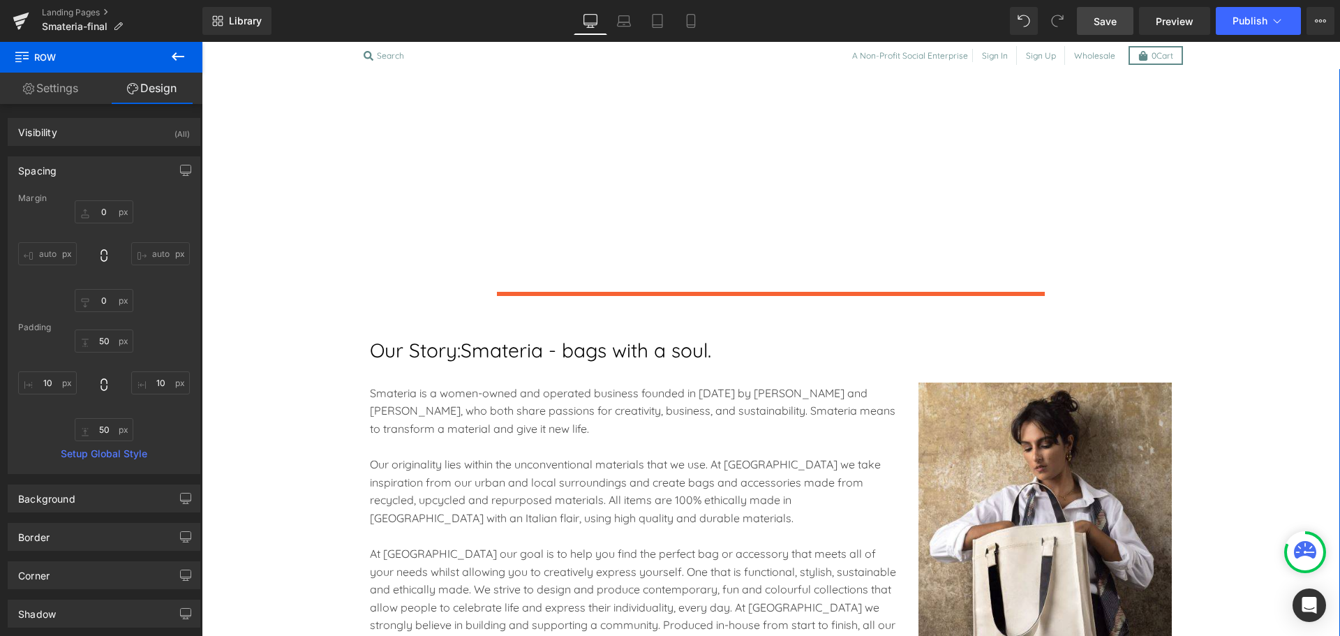
click at [302, 473] on div "Crafted with Purpose - Styled with Passion Text Block Smateria transforms recyc…" at bounding box center [771, 284] width 1097 height 1550
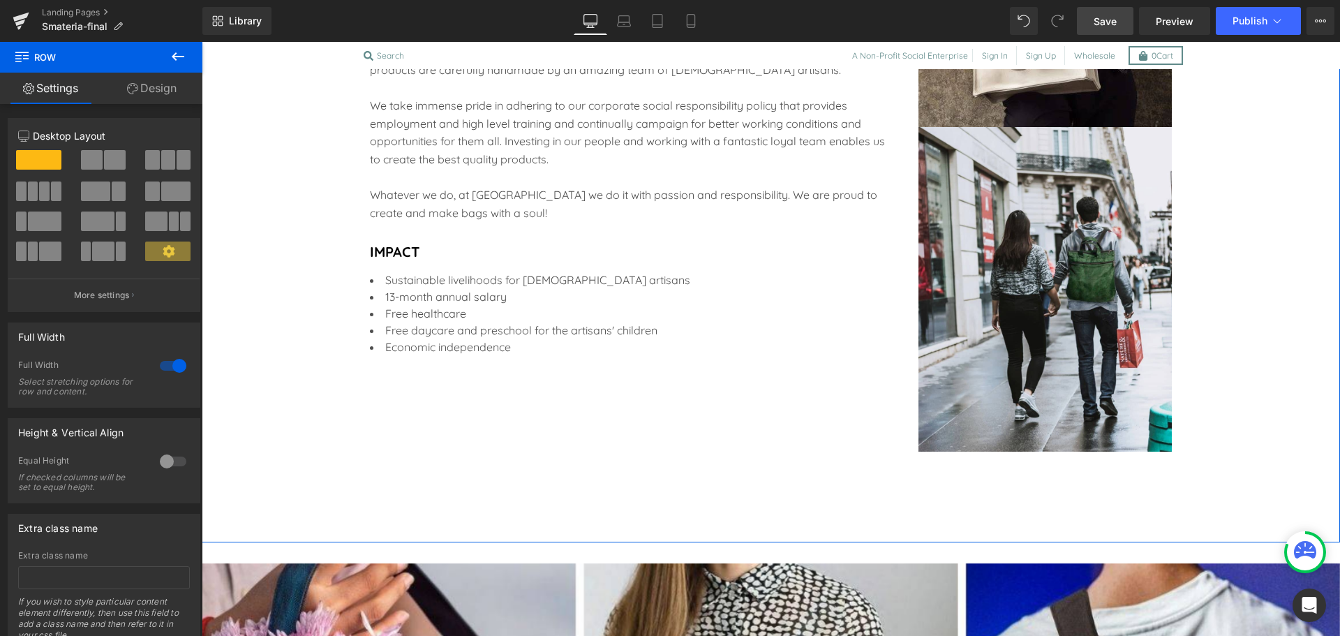
scroll to position [1884, 0]
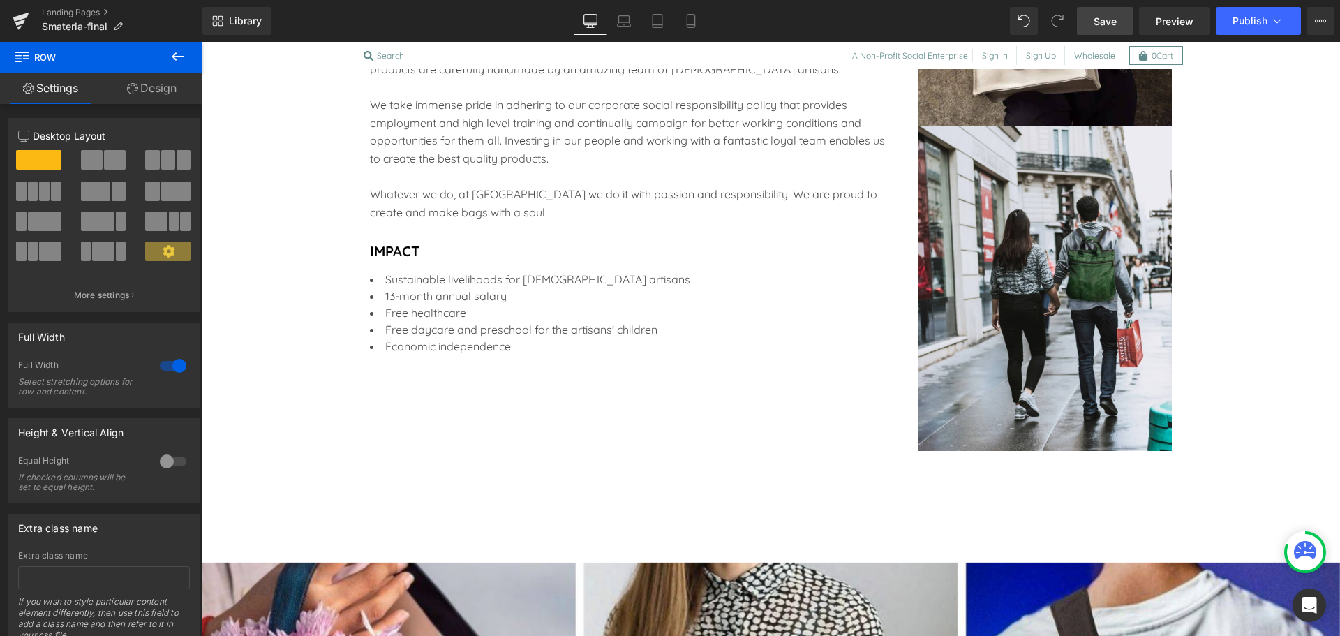
click at [1107, 19] on span "Save" at bounding box center [1105, 21] width 23 height 15
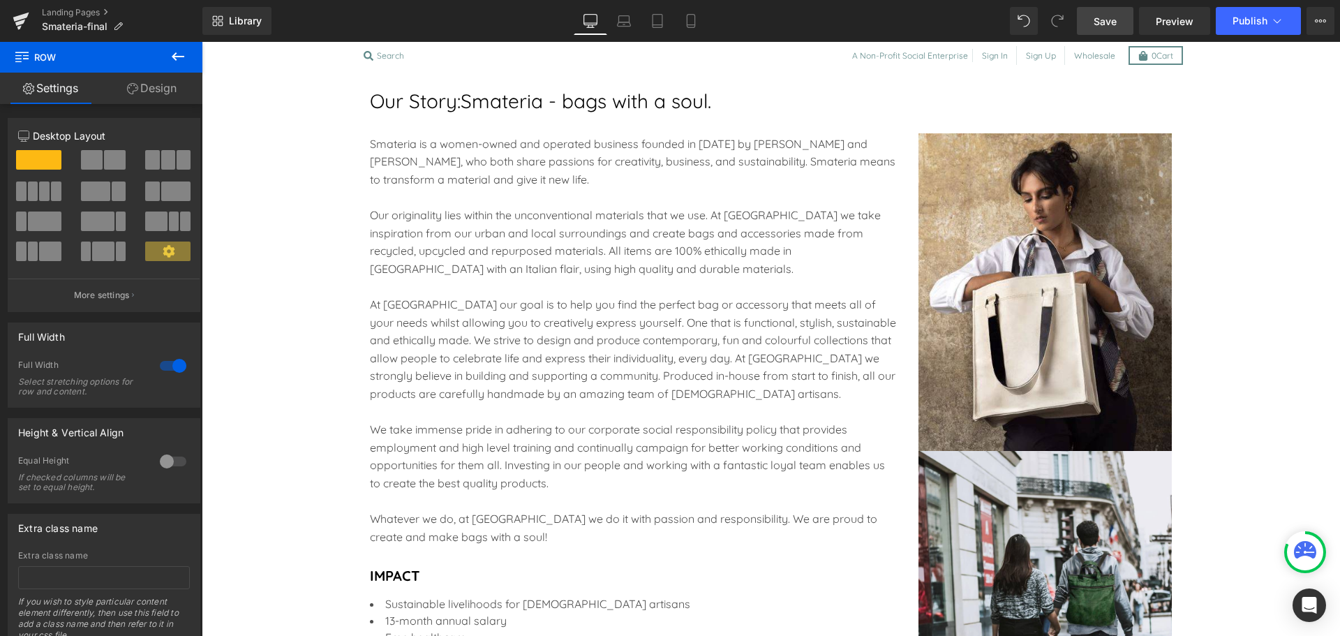
scroll to position [1557, 0]
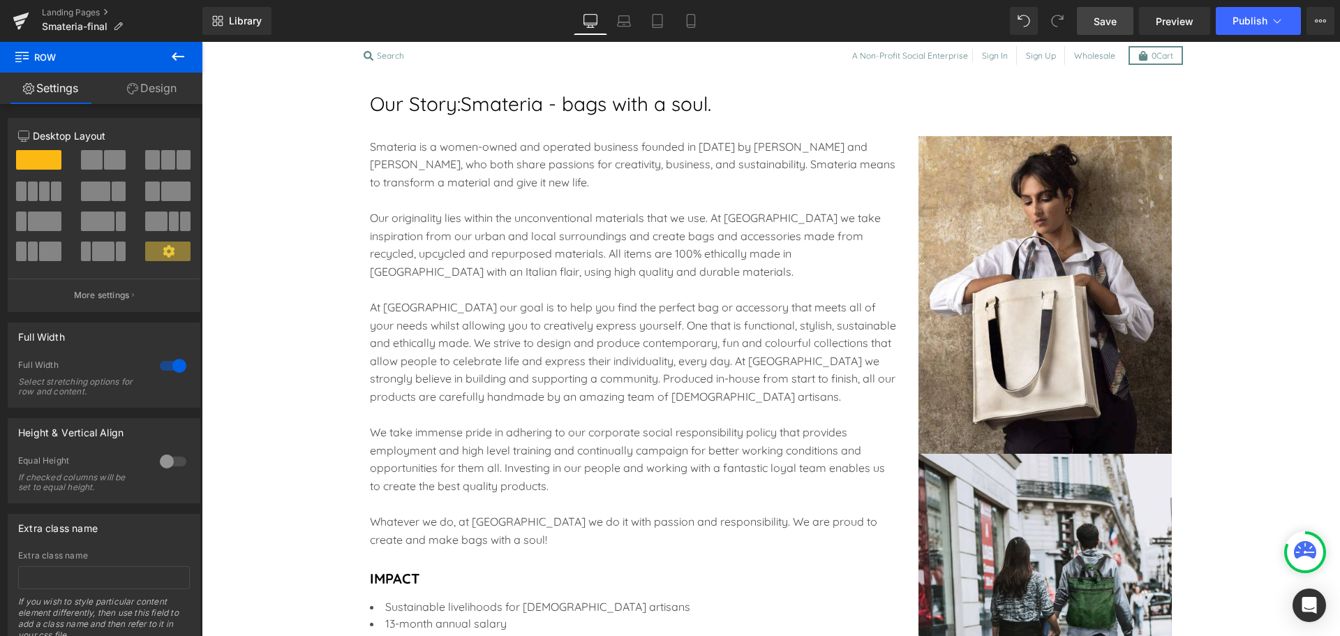
click at [493, 518] on div "Whatever we do, at Smateria we do it with passion and responsibility. We are pr…" at bounding box center [634, 531] width 528 height 36
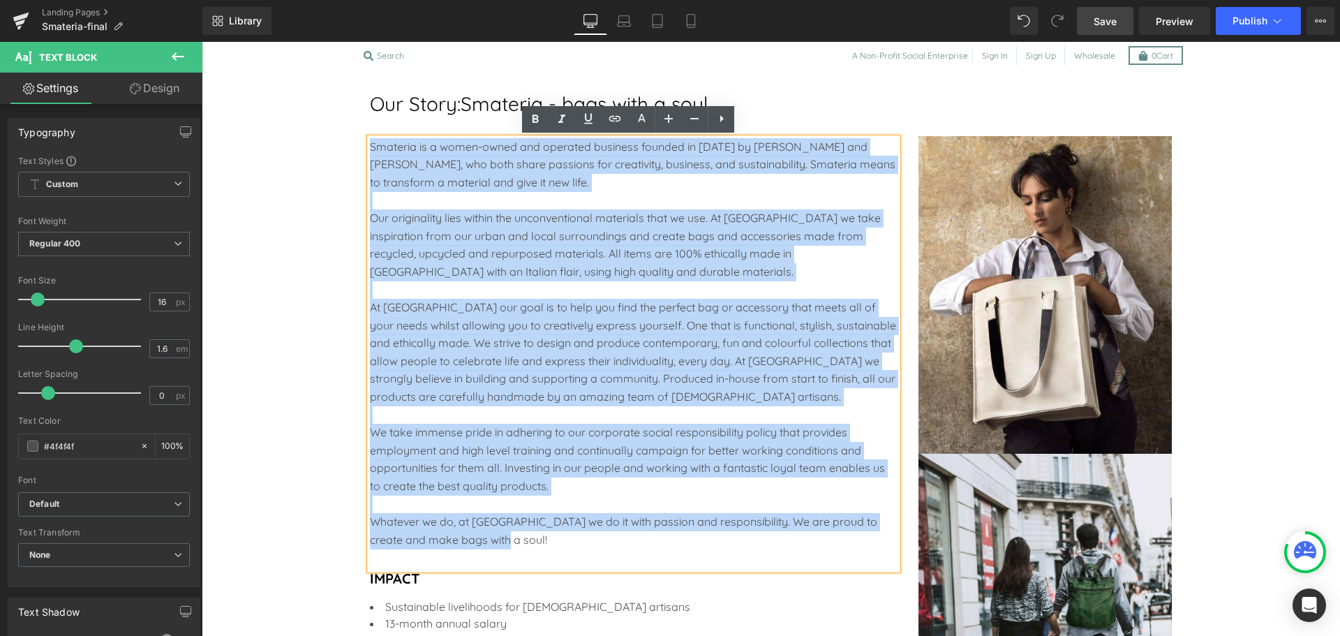
drag, startPoint x: 490, startPoint y: 541, endPoint x: 326, endPoint y: 147, distance: 426.5
click at [326, 147] on div "Crafted with Purpose - Styled with Passion Text Block Smateria transforms recyc…" at bounding box center [771, 38] width 1097 height 1550
copy div "Smateria is a women-owned and operated business founded in 2006 by Jennifer Mor…"
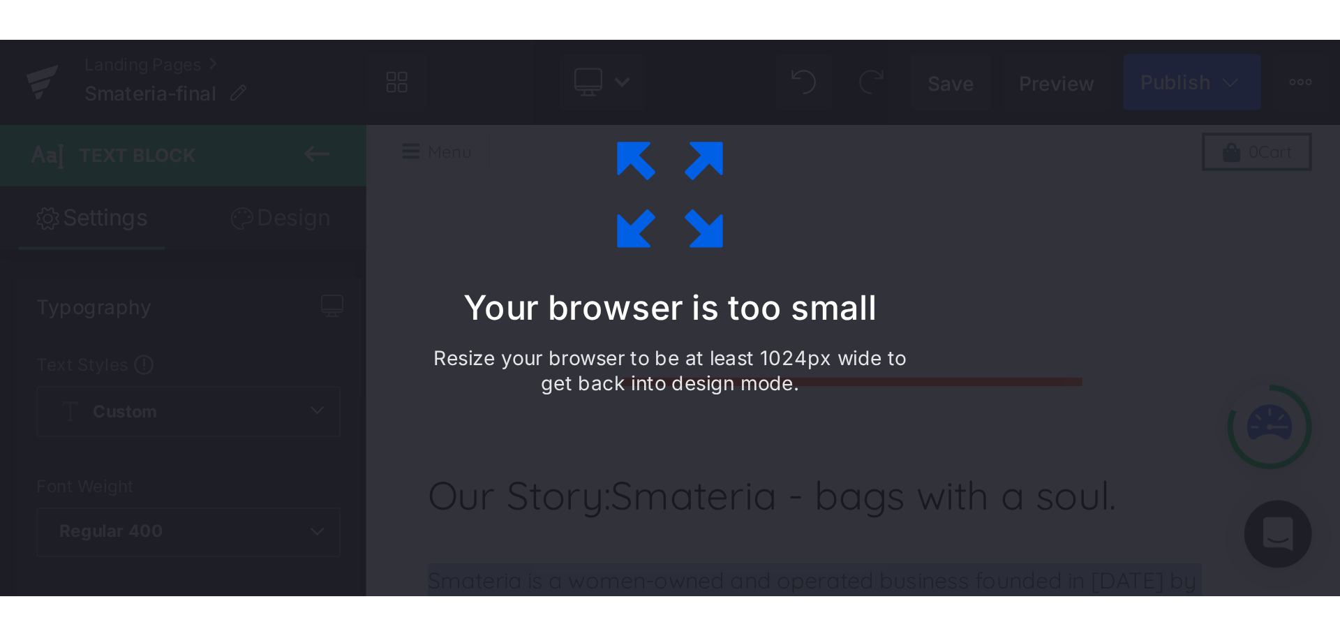
scroll to position [1578, 0]
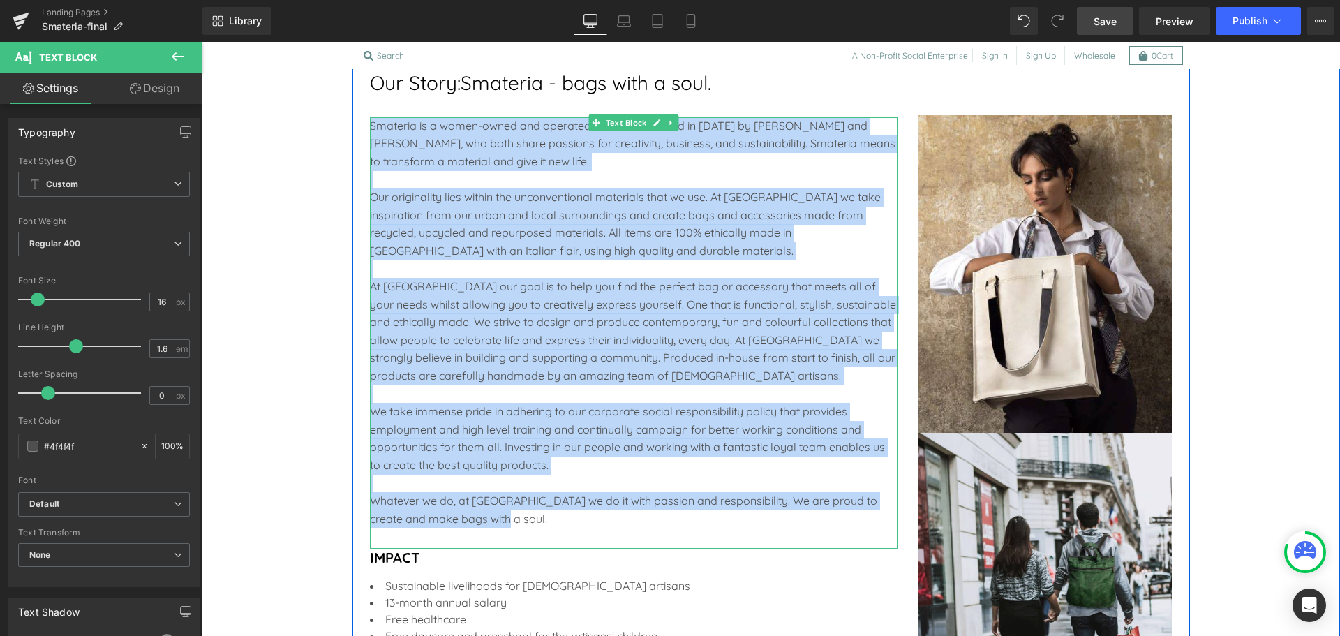
click at [586, 325] on div "At Smateria our goal is to help you find the perfect bag or accessory that meet…" at bounding box center [634, 332] width 528 height 108
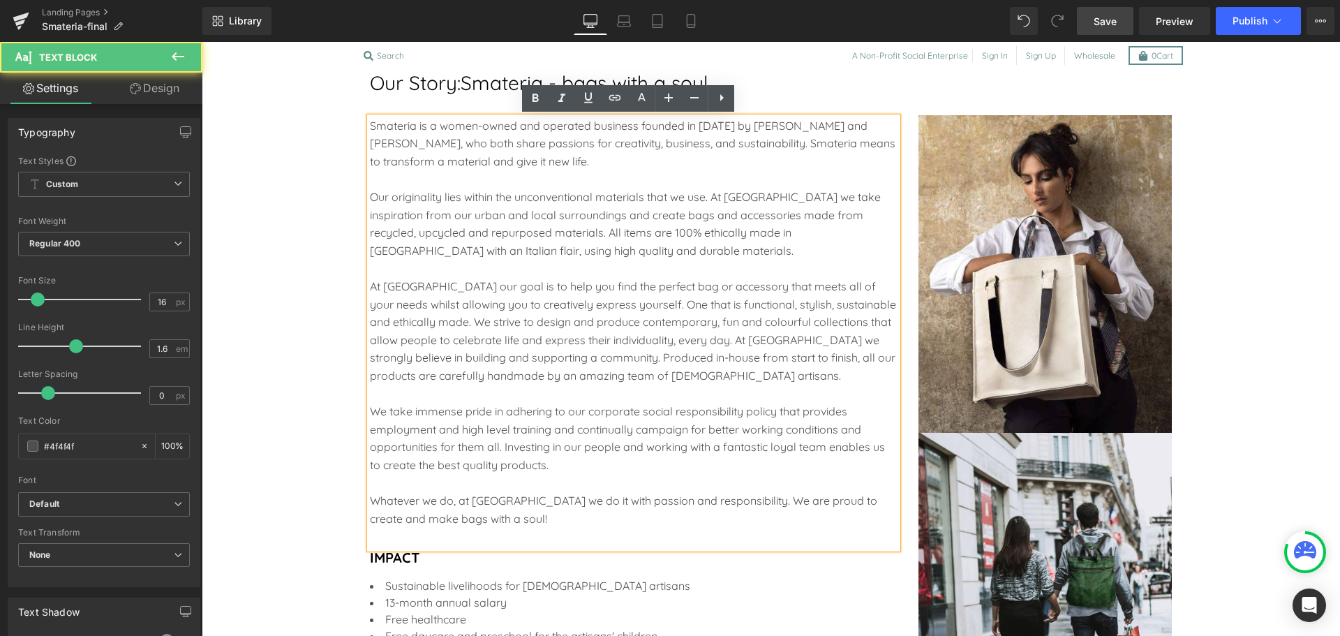
click at [567, 333] on div "At Smateria our goal is to help you find the perfect bag or accessory that meet…" at bounding box center [634, 332] width 528 height 108
click at [538, 332] on div "At Smateria our goal is to help you find the perfect bag or accessory that meet…" at bounding box center [634, 332] width 528 height 108
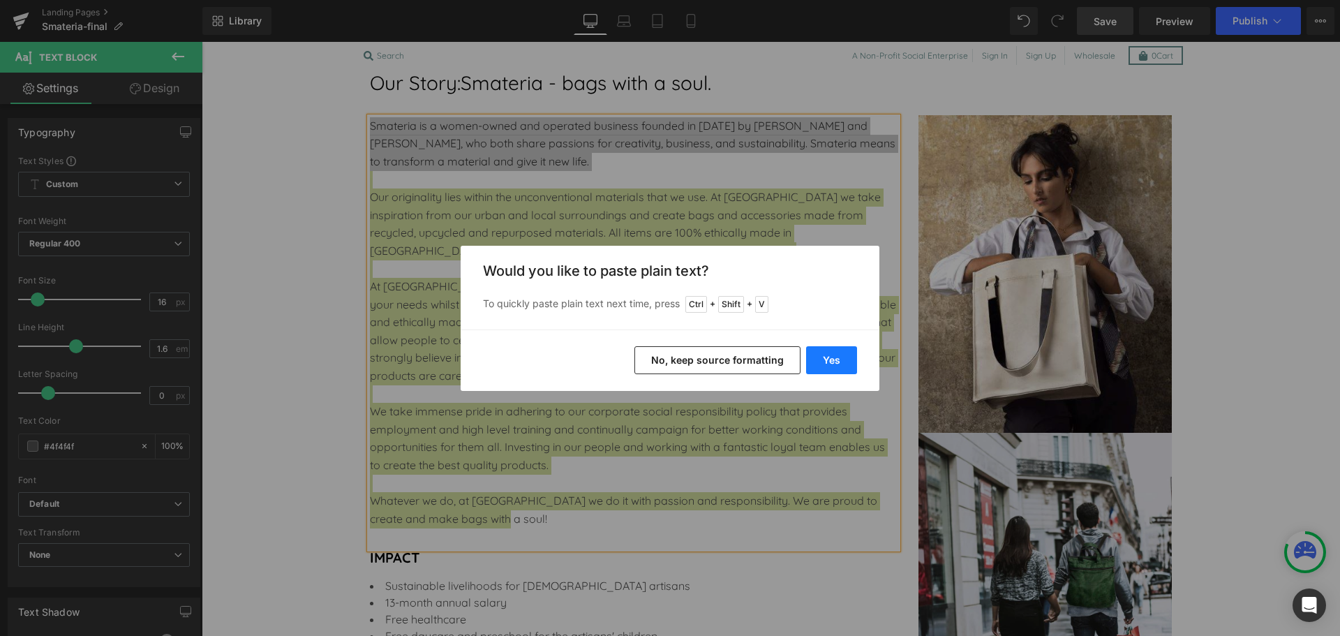
click at [837, 369] on button "Yes" at bounding box center [831, 360] width 51 height 28
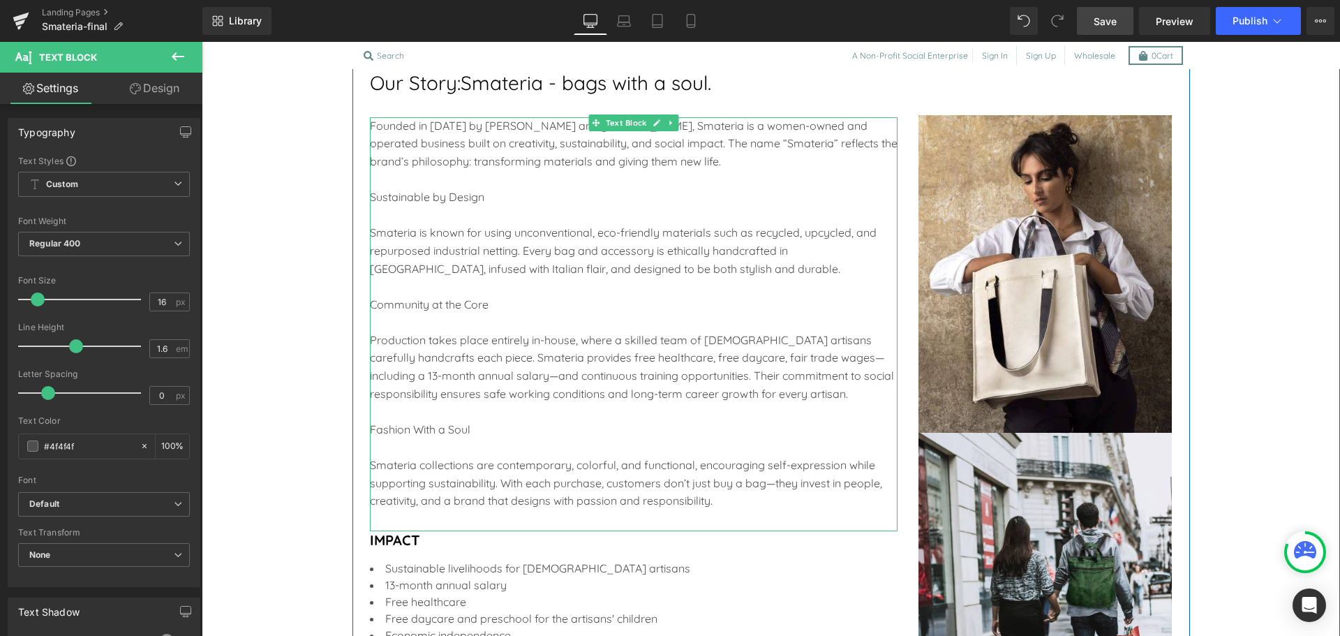
click at [496, 277] on div "Smateria is known for using unconventional, eco-friendly materials such as recy…" at bounding box center [634, 251] width 528 height 54
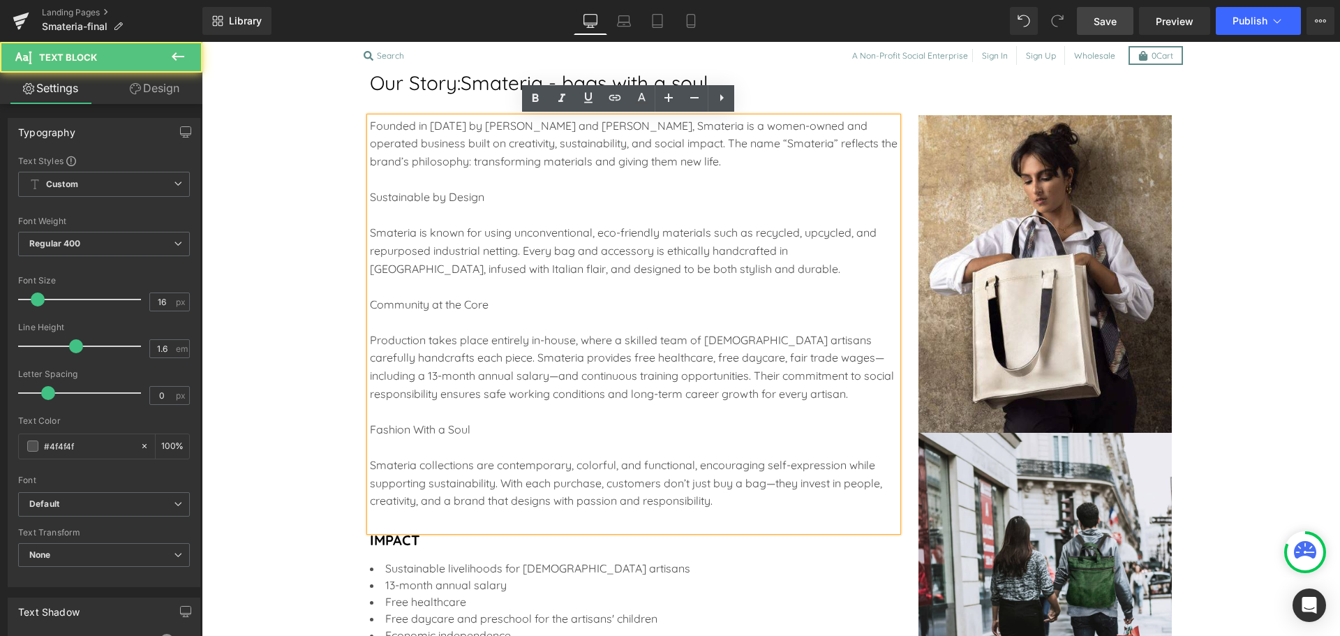
click at [435, 200] on div "Sustainable by Design" at bounding box center [634, 197] width 528 height 18
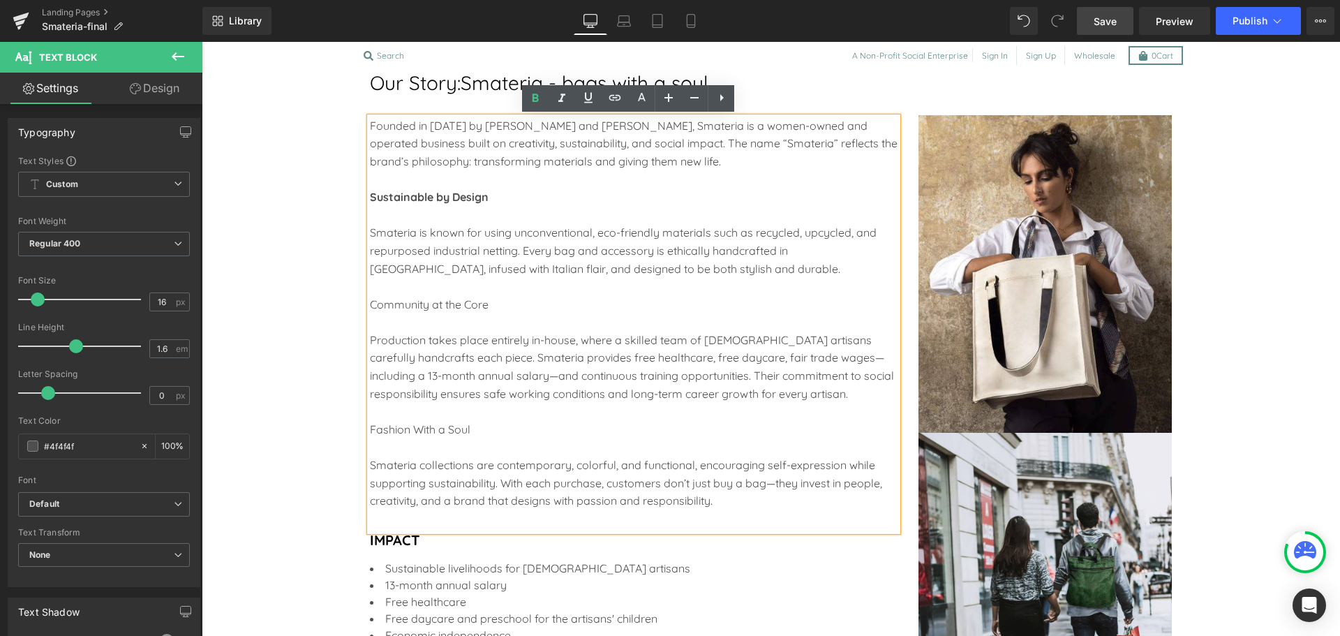
click at [399, 299] on div "Community at the Core" at bounding box center [634, 305] width 528 height 18
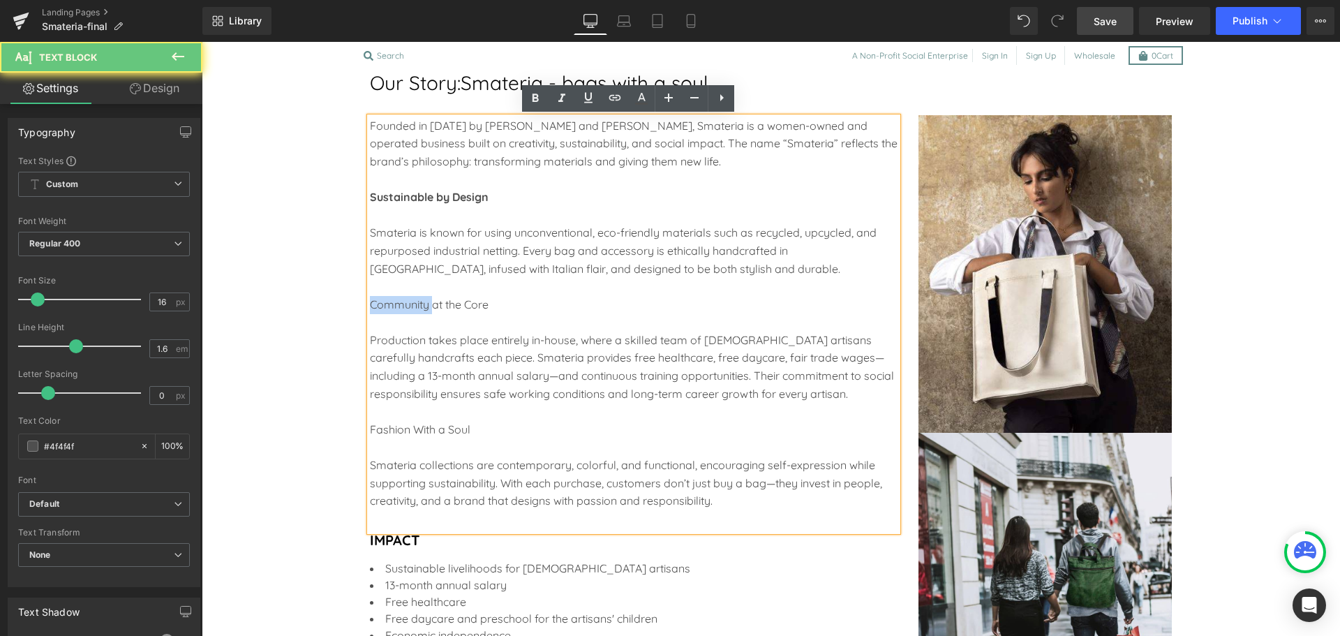
click at [399, 299] on div "Community at the Core" at bounding box center [634, 305] width 528 height 18
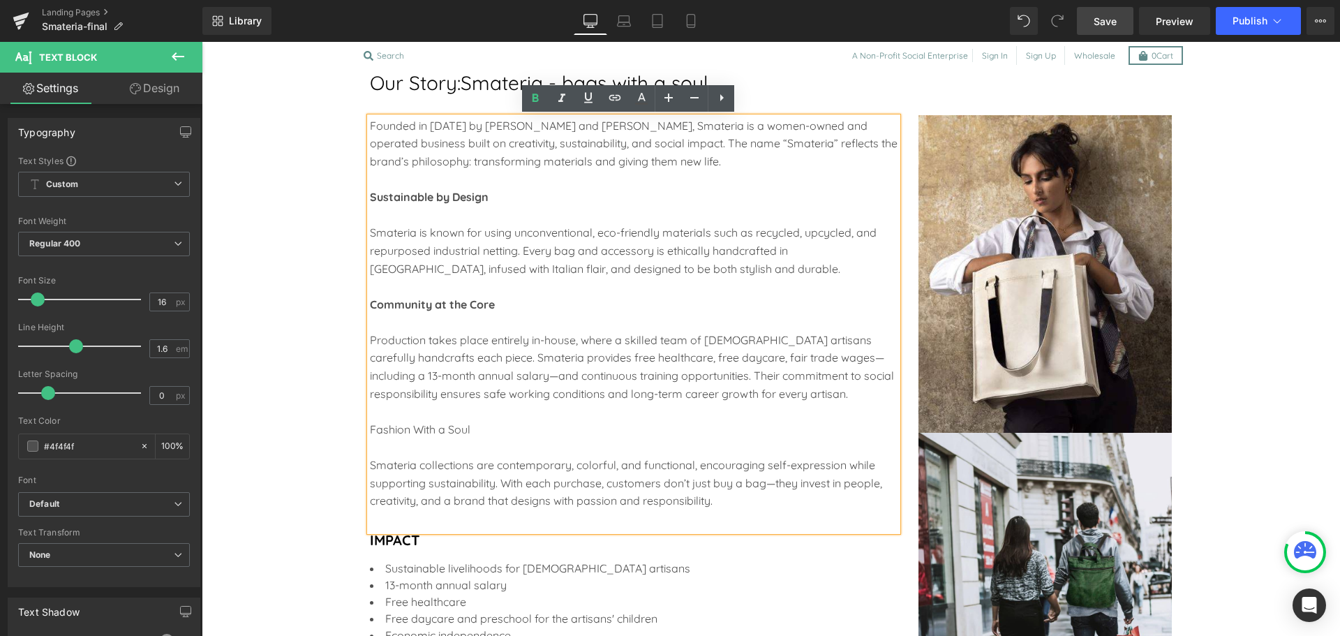
click at [385, 422] on div "Fashion With a Soul" at bounding box center [634, 430] width 528 height 18
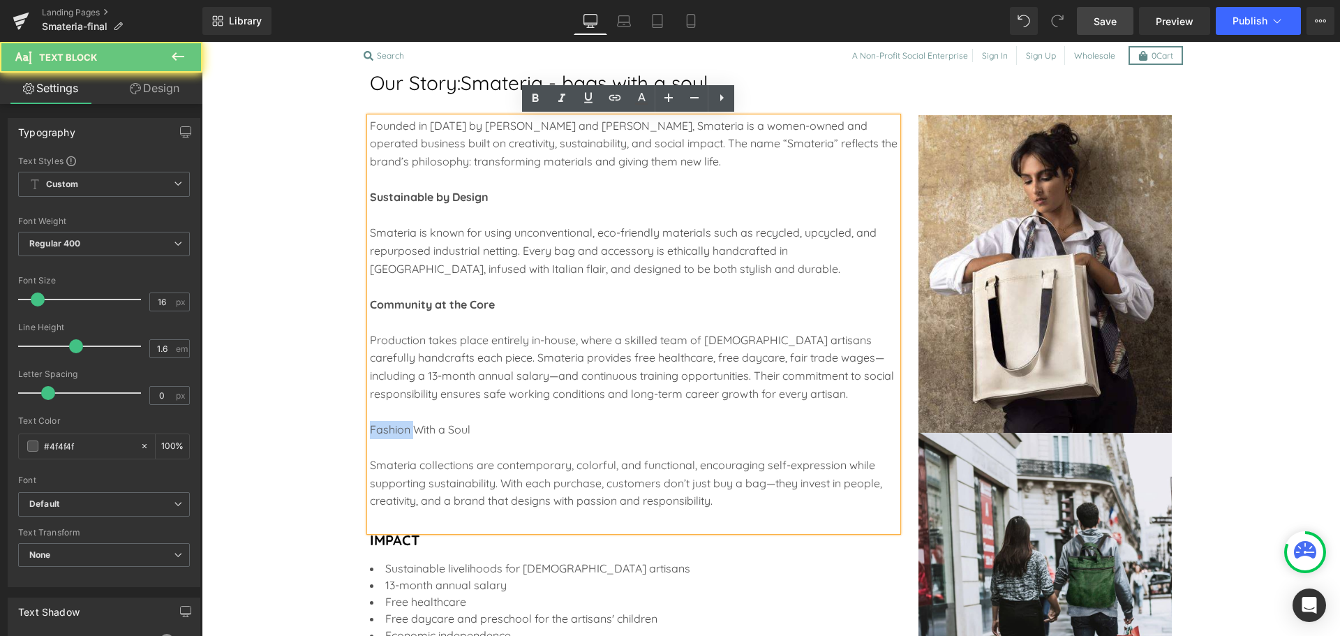
click at [385, 422] on div "Fashion With a Soul" at bounding box center [634, 430] width 528 height 18
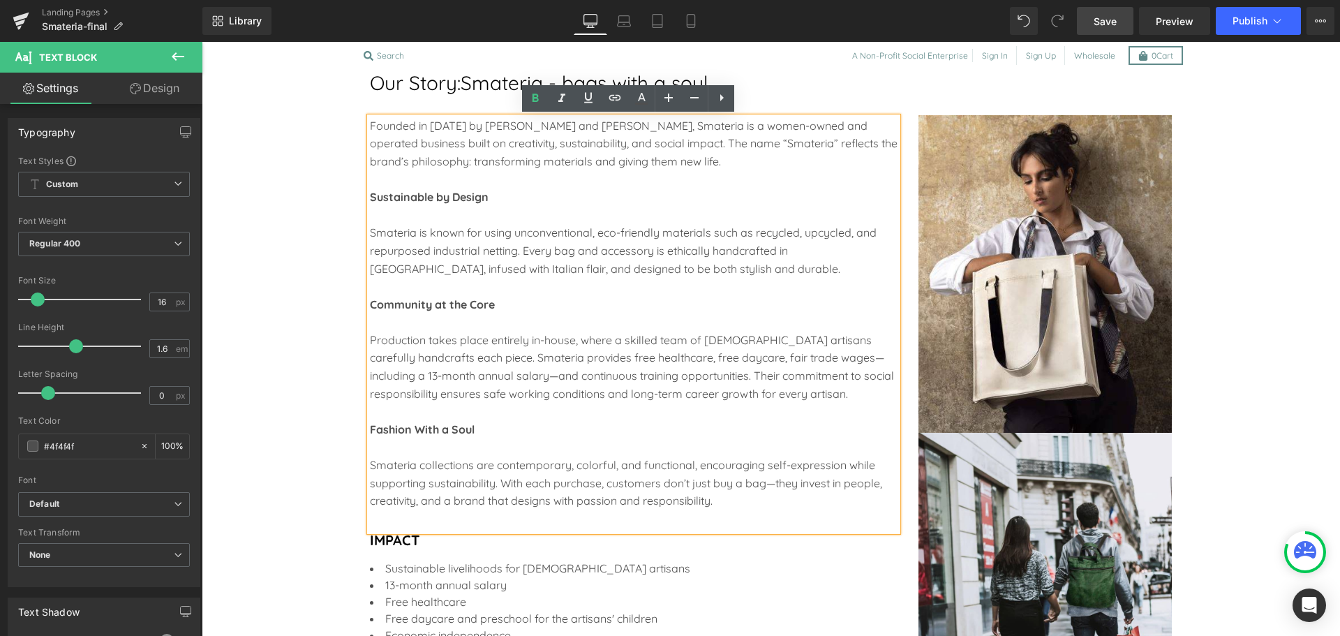
click at [519, 221] on div at bounding box center [634, 216] width 528 height 18
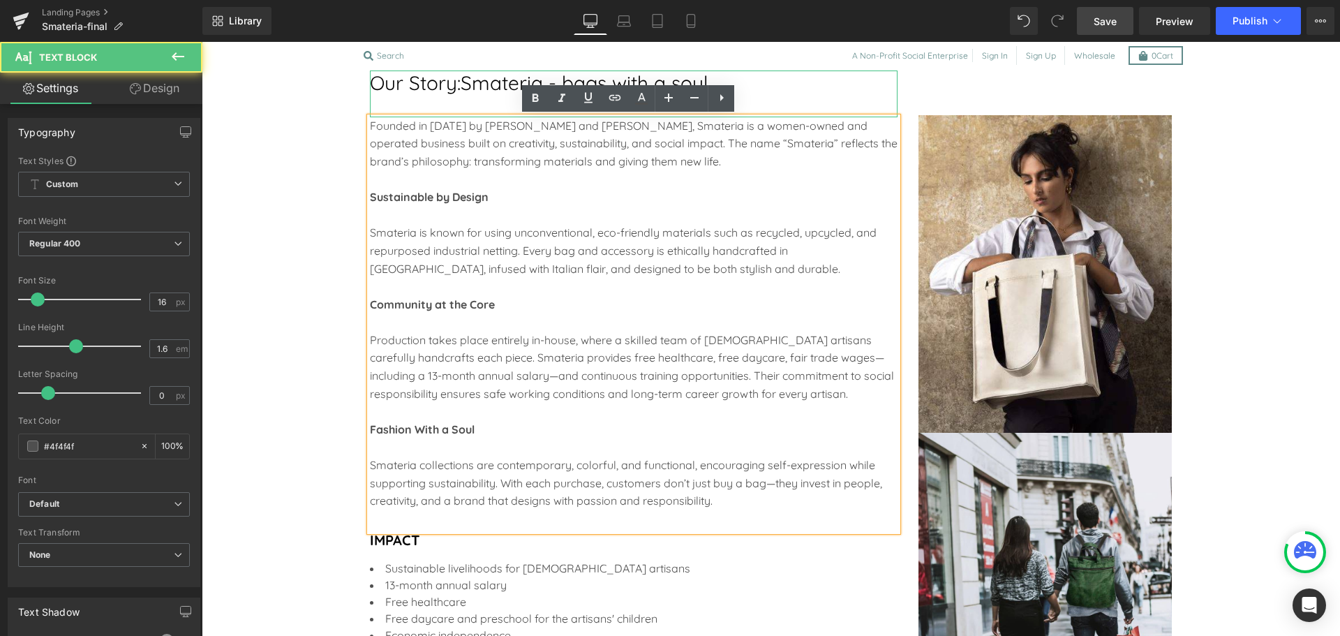
click at [474, 93] on span "Smateria - bags with a soul." at bounding box center [586, 83] width 251 height 24
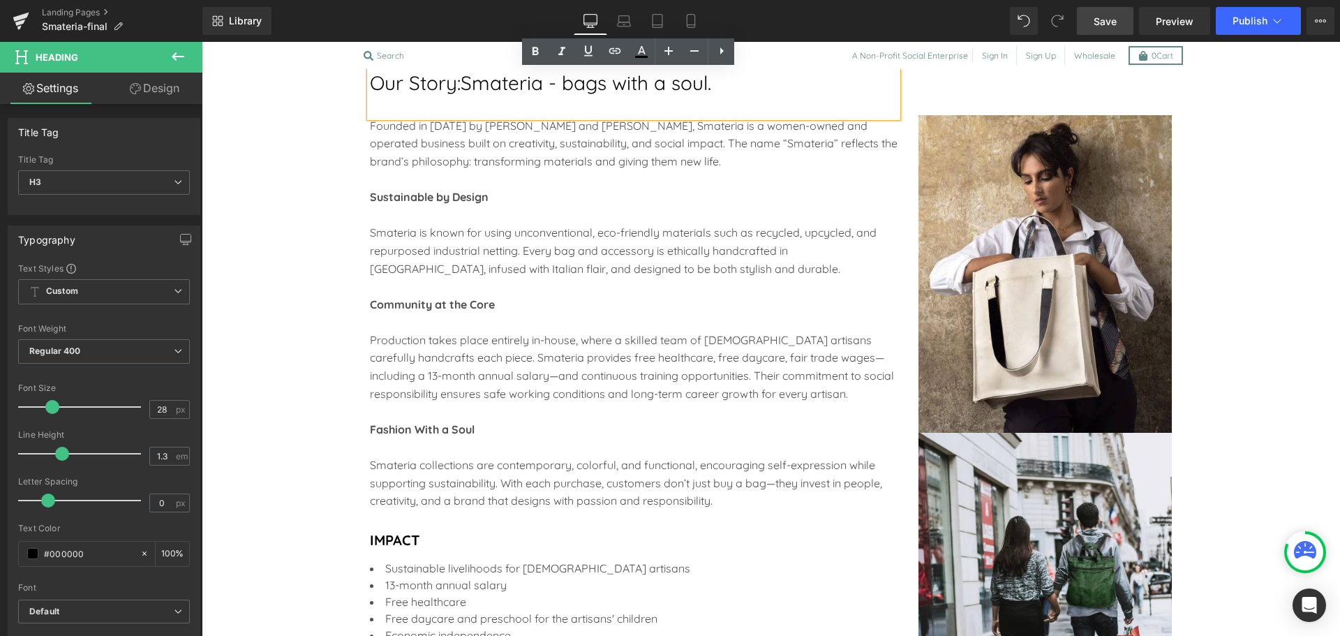
click at [462, 80] on span "Smateria - bags with a soul." at bounding box center [586, 83] width 251 height 24
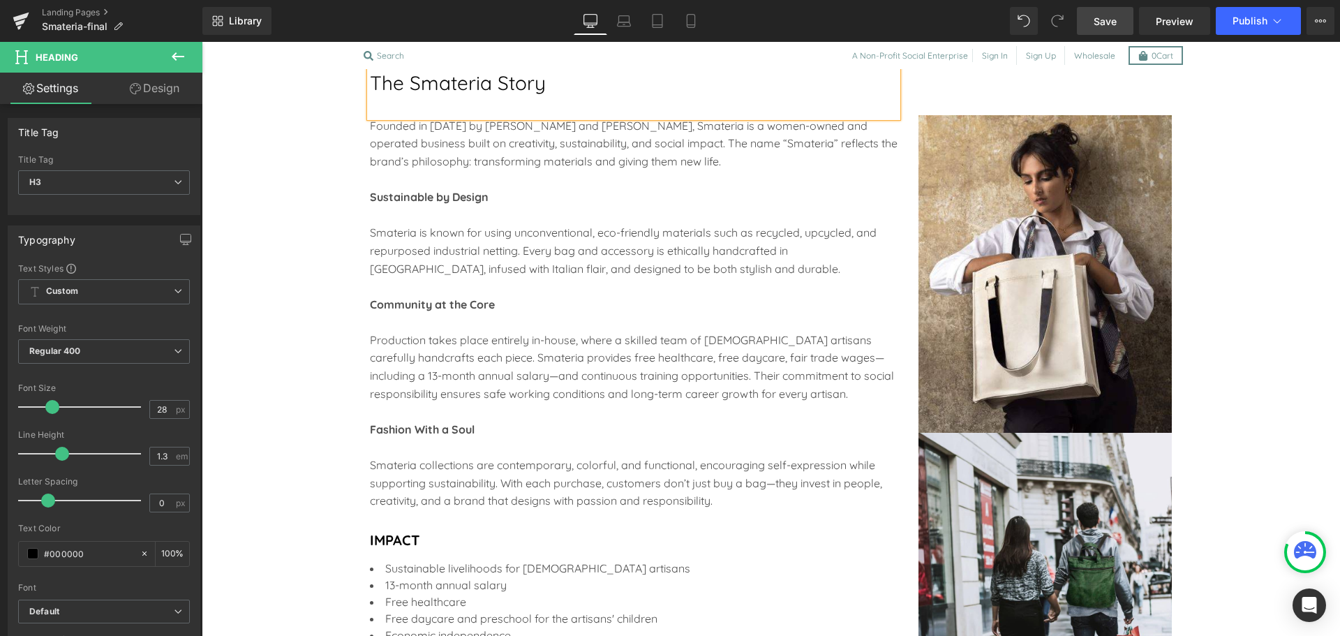
click at [623, 254] on div "Smateria is known for using unconventional, eco-friendly materials such as recy…" at bounding box center [634, 251] width 528 height 54
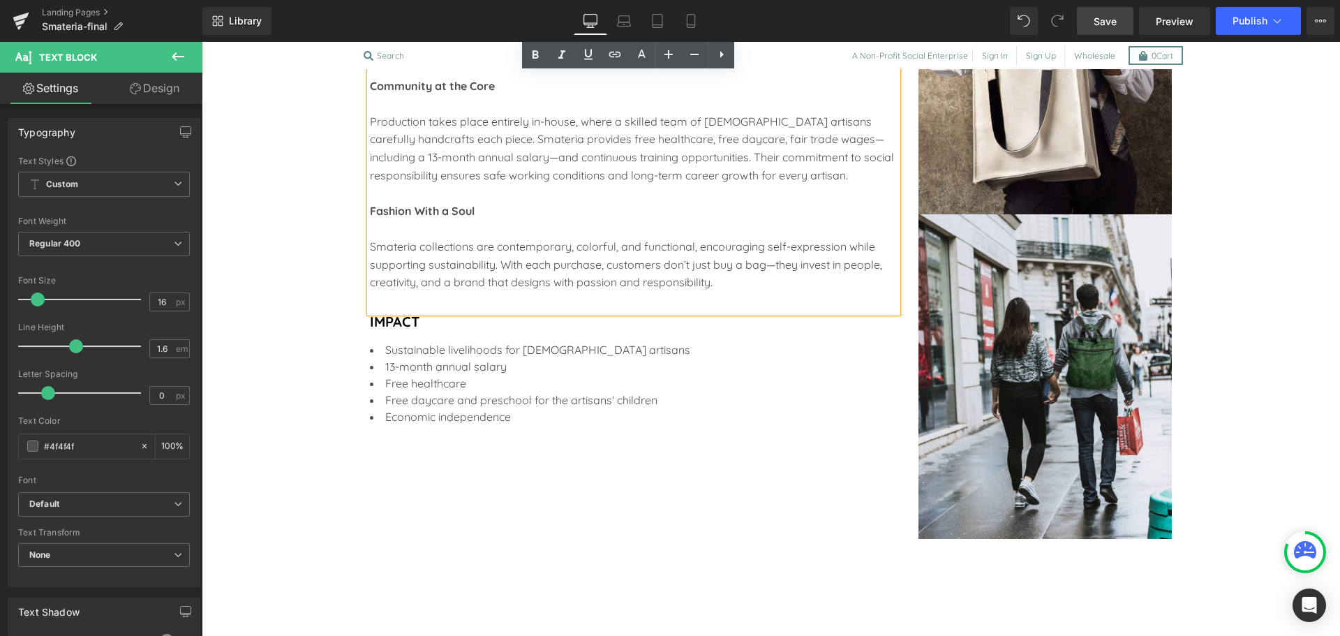
scroll to position [1797, 0]
click at [427, 382] on li "Free healthcare" at bounding box center [634, 382] width 528 height 17
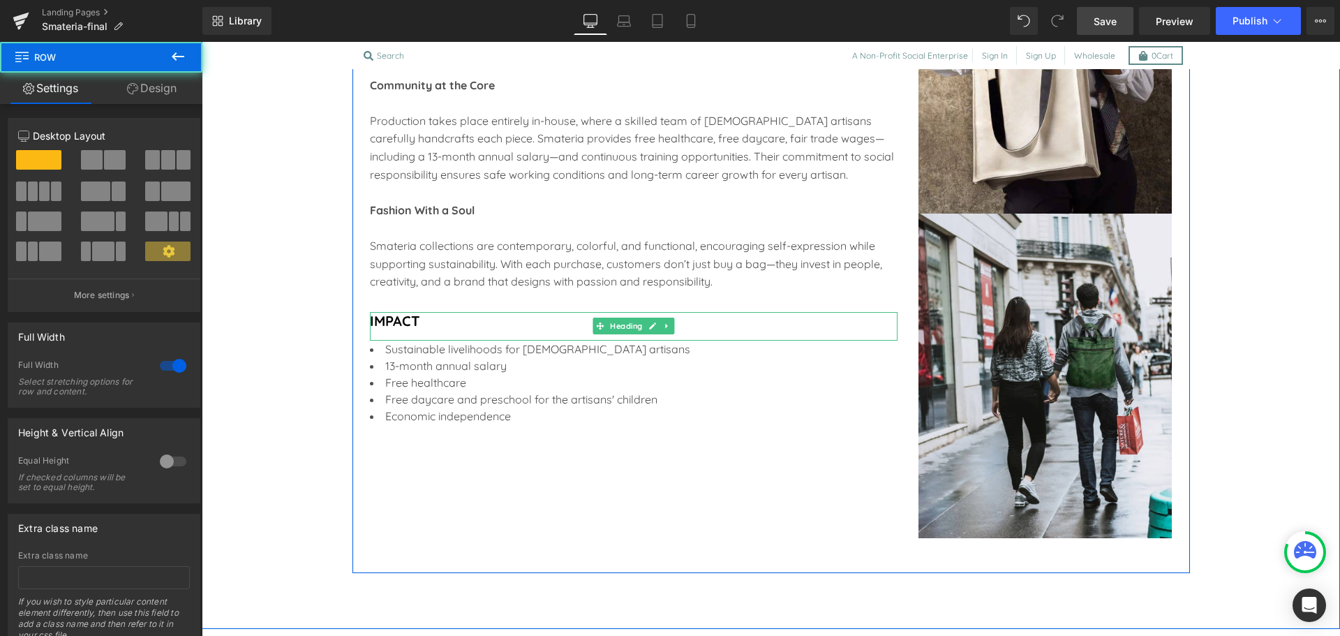
click at [386, 320] on b "IMPACT" at bounding box center [395, 320] width 50 height 17
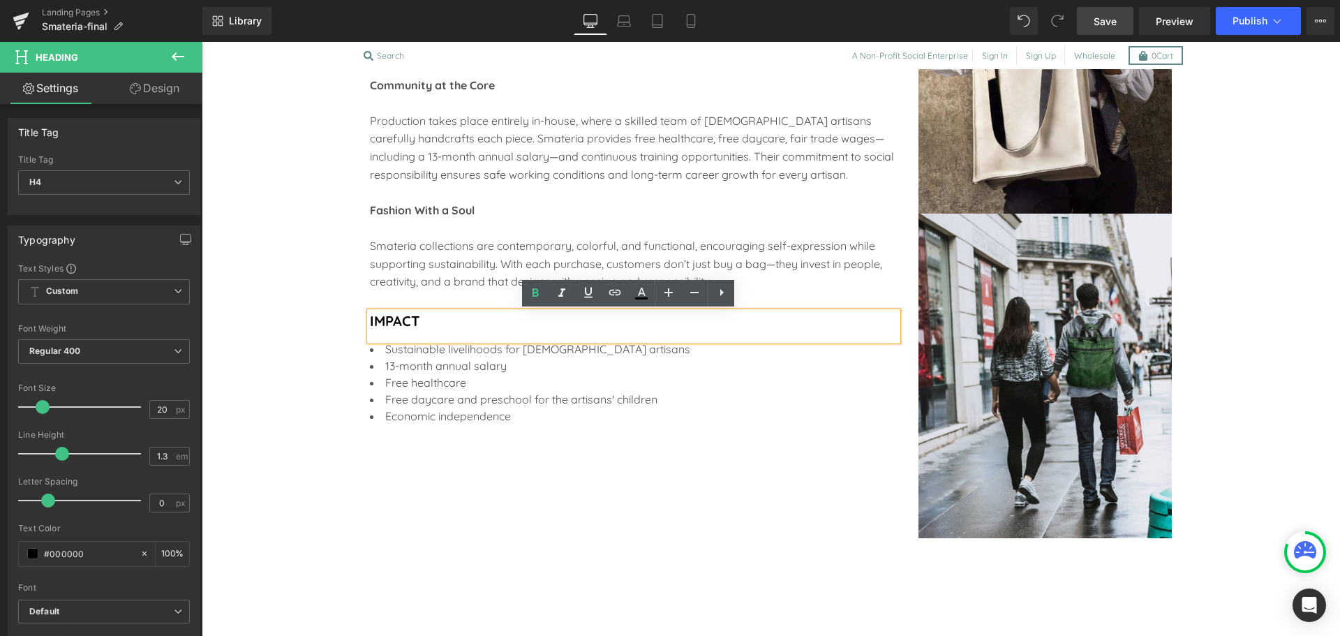
click at [386, 320] on b "IMPACT" at bounding box center [395, 320] width 50 height 17
click at [440, 477] on div "The Smateria Story Heading Founded in 2006 by Jennifer Morellato and Elisa Lion…" at bounding box center [772, 194] width 838 height 756
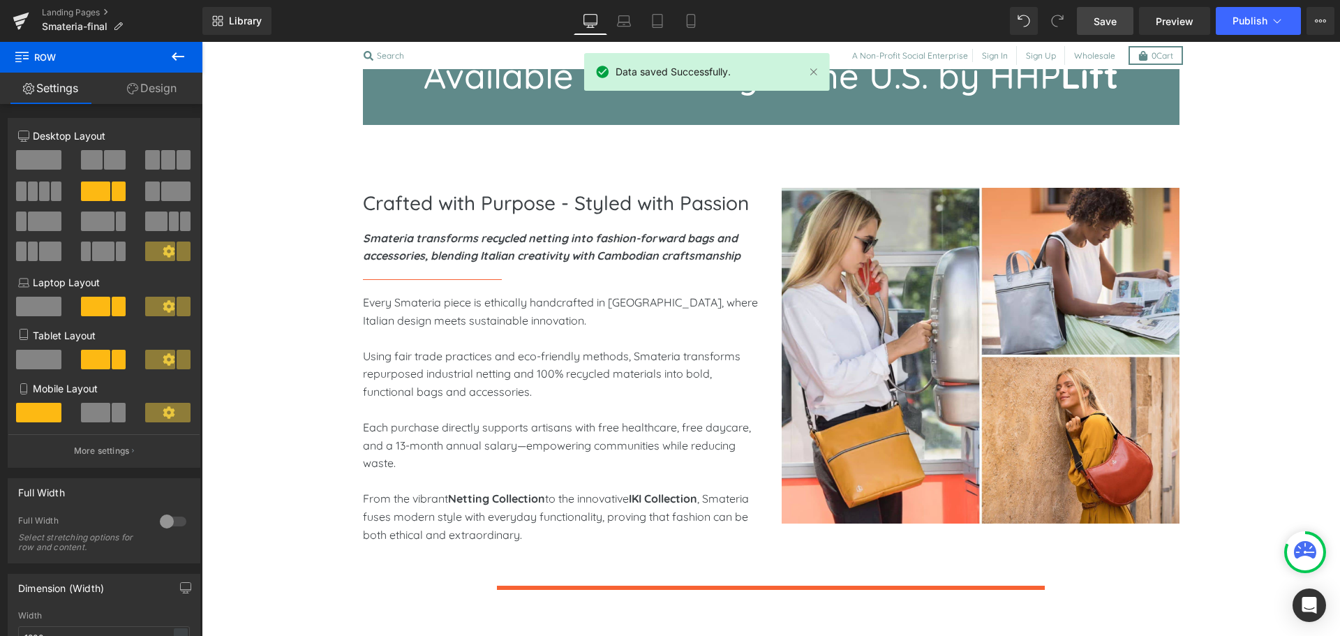
scroll to position [628, 0]
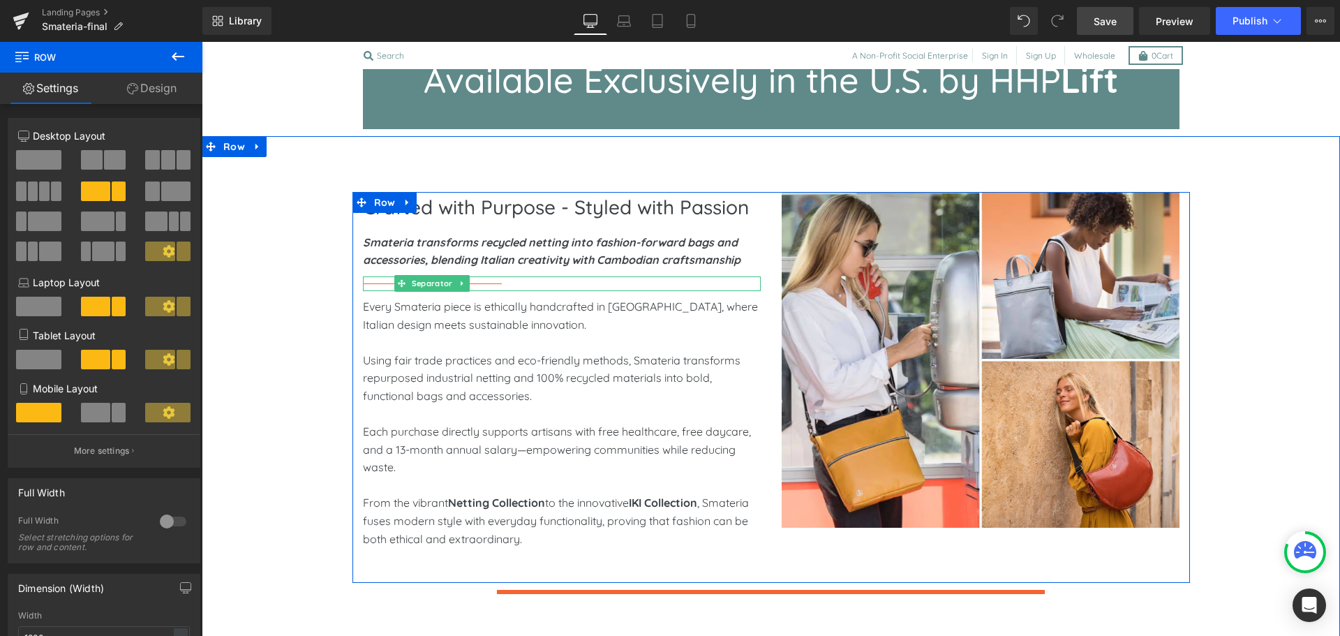
click at [475, 286] on hr at bounding box center [433, 287] width 140 height 8
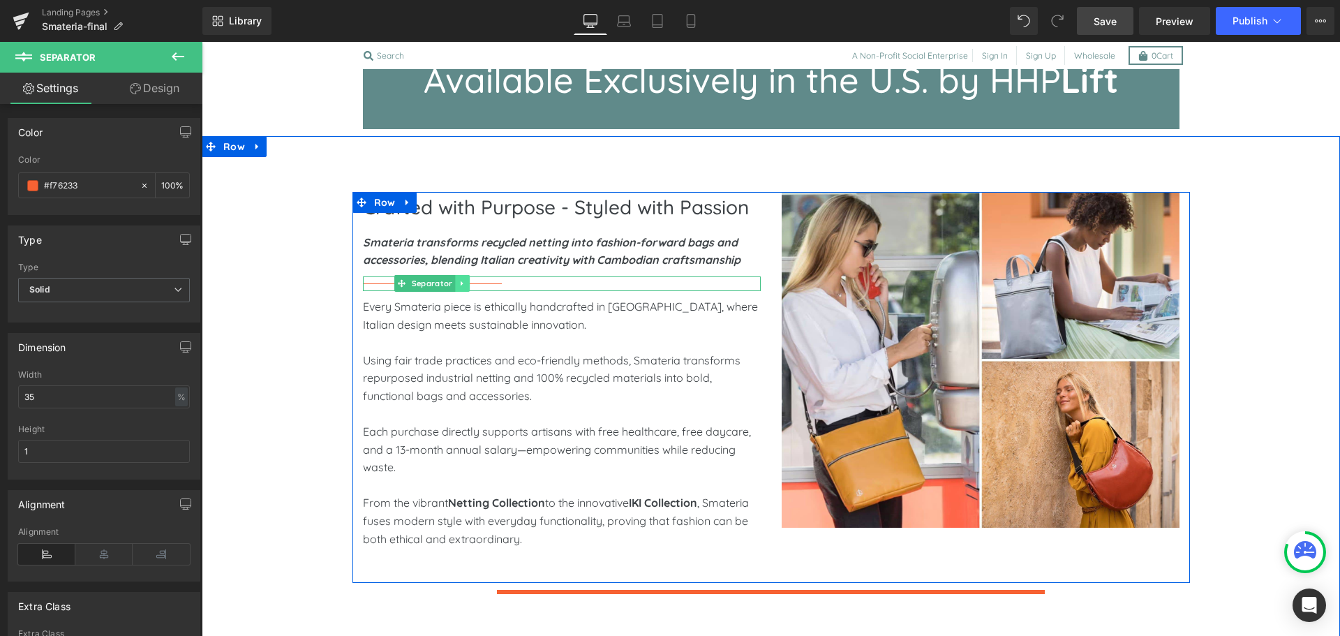
click at [459, 283] on icon at bounding box center [463, 283] width 8 height 8
click at [448, 282] on link at bounding box center [455, 283] width 15 height 17
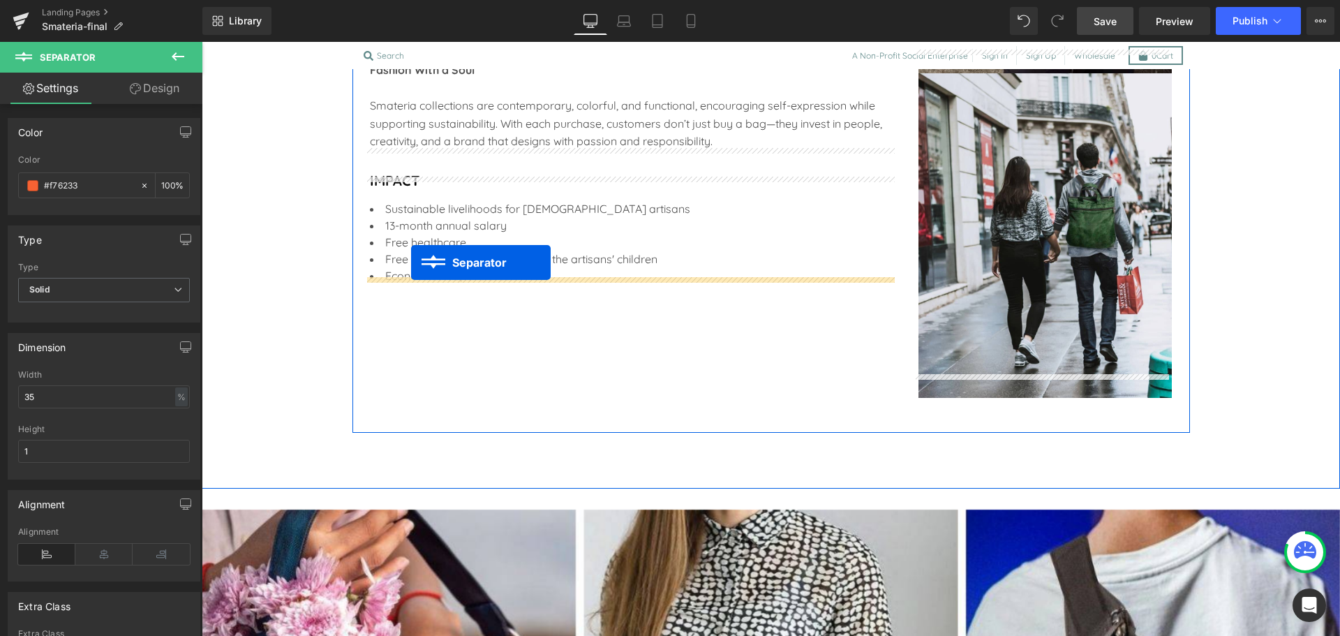
scroll to position [1985, 0]
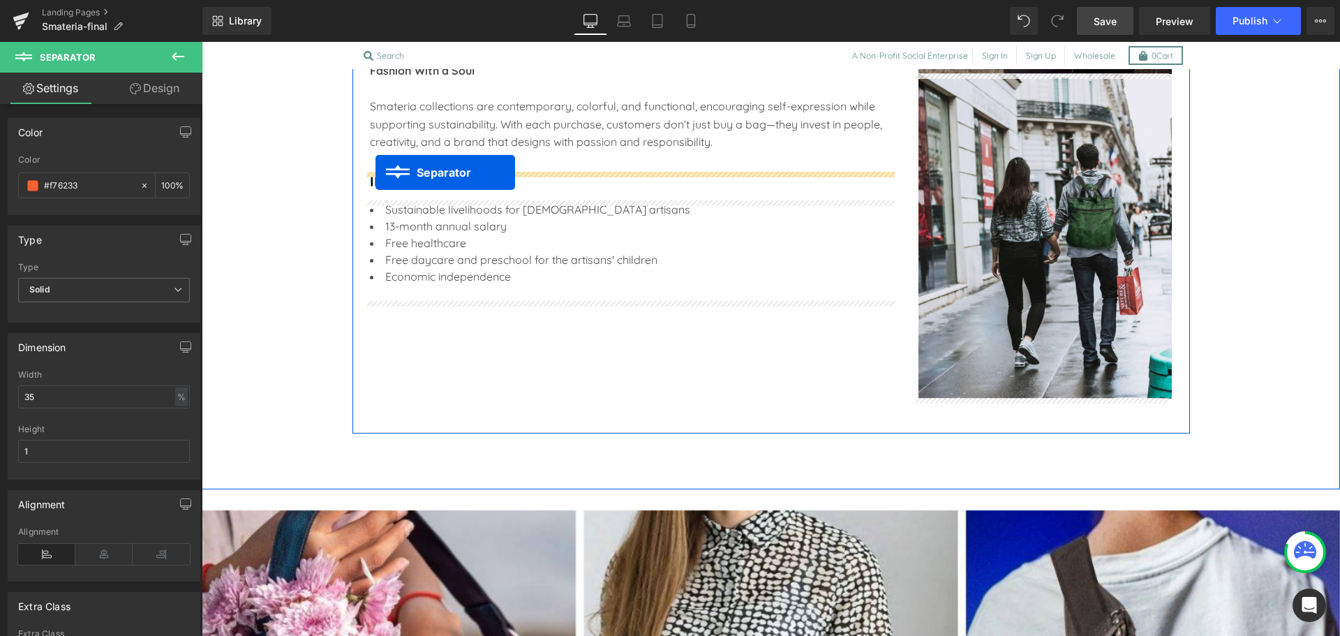
drag, startPoint x: 396, startPoint y: 311, endPoint x: 379, endPoint y: 169, distance: 142.7
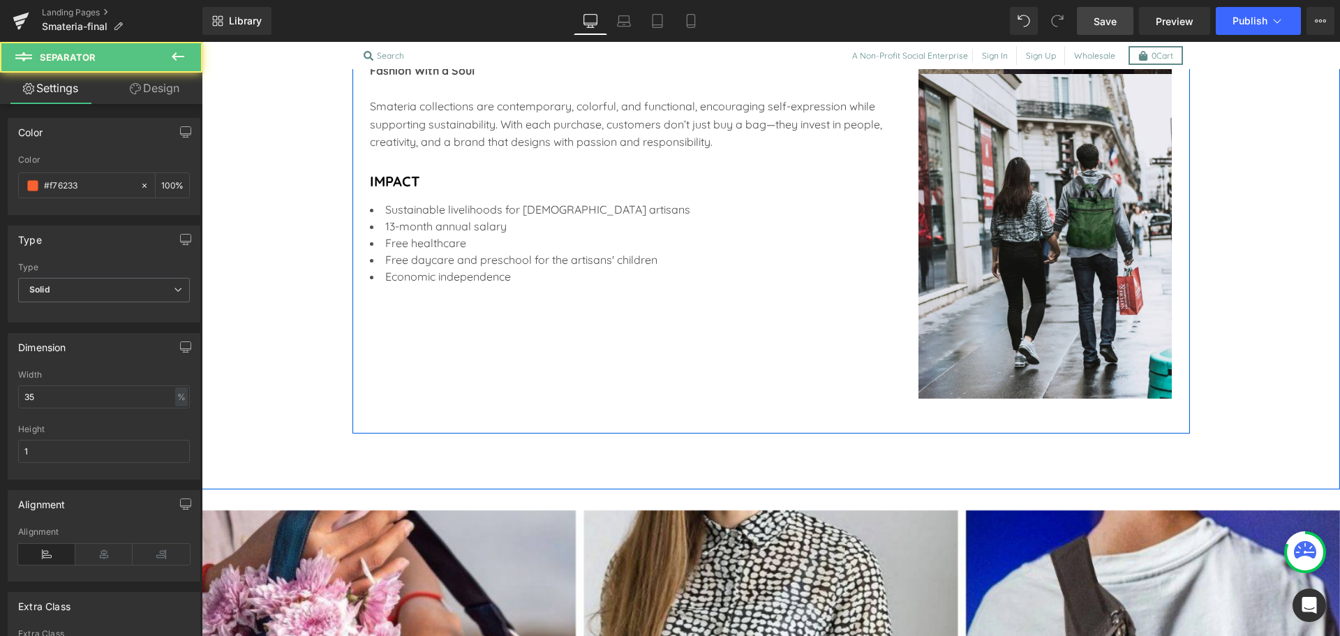
scroll to position [1937, 0]
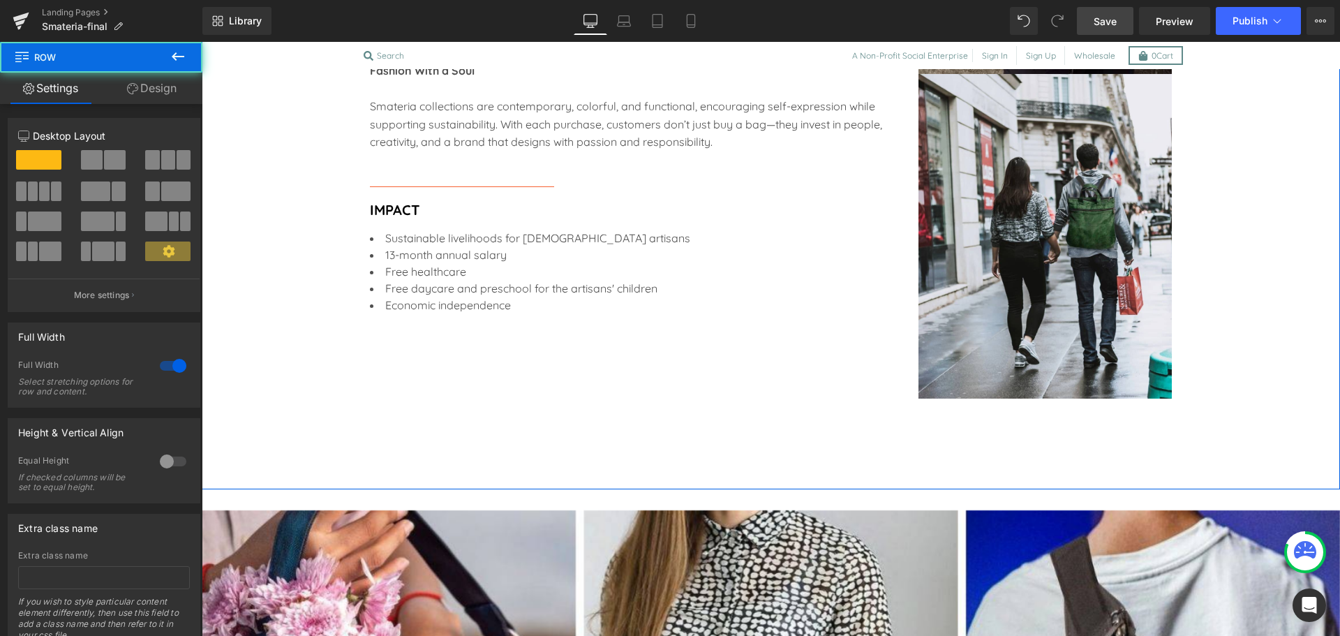
click at [429, 144] on div "Smateria collections are contemporary, colorful, and functional, encouraging se…" at bounding box center [634, 125] width 528 height 54
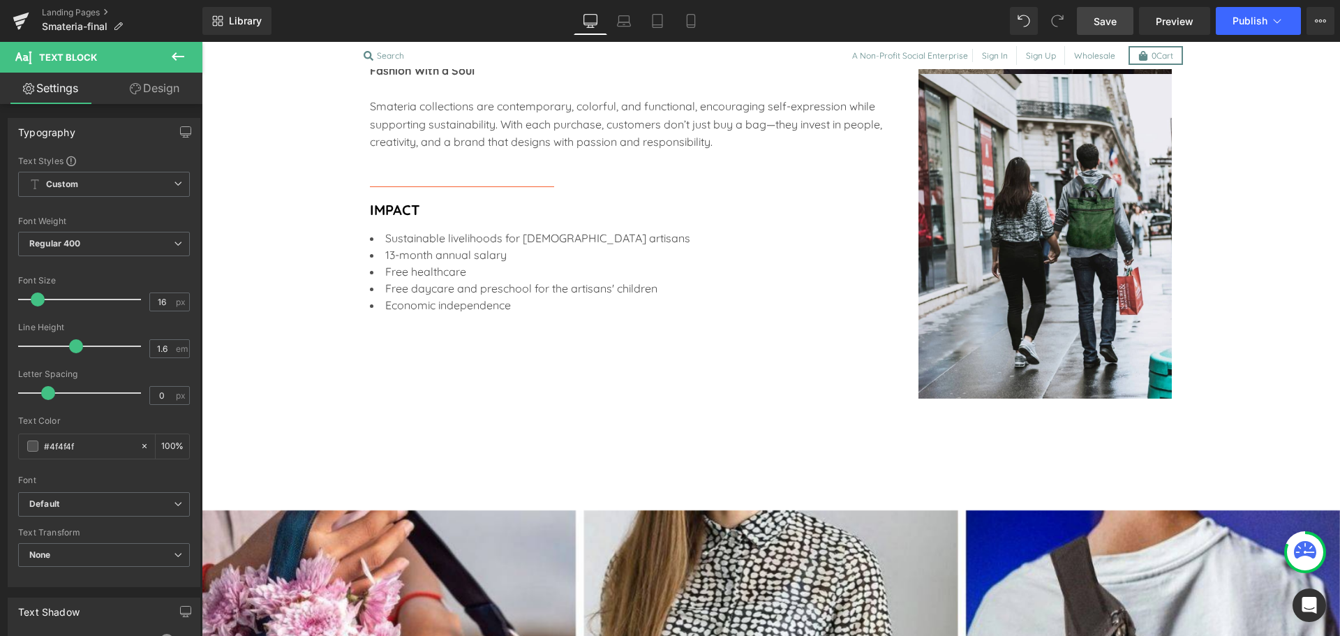
drag, startPoint x: 163, startPoint y: 91, endPoint x: 114, endPoint y: 126, distance: 59.6
click at [163, 91] on link "Design" at bounding box center [154, 88] width 101 height 31
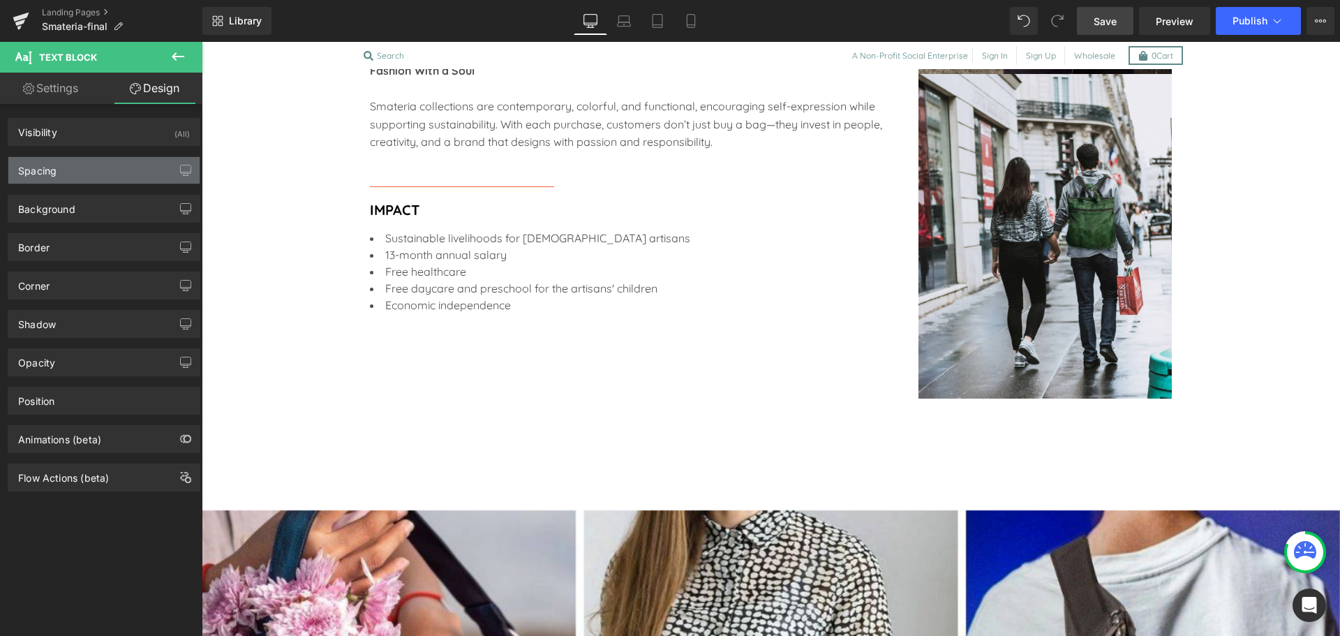
click at [82, 176] on div "Spacing" at bounding box center [103, 170] width 191 height 27
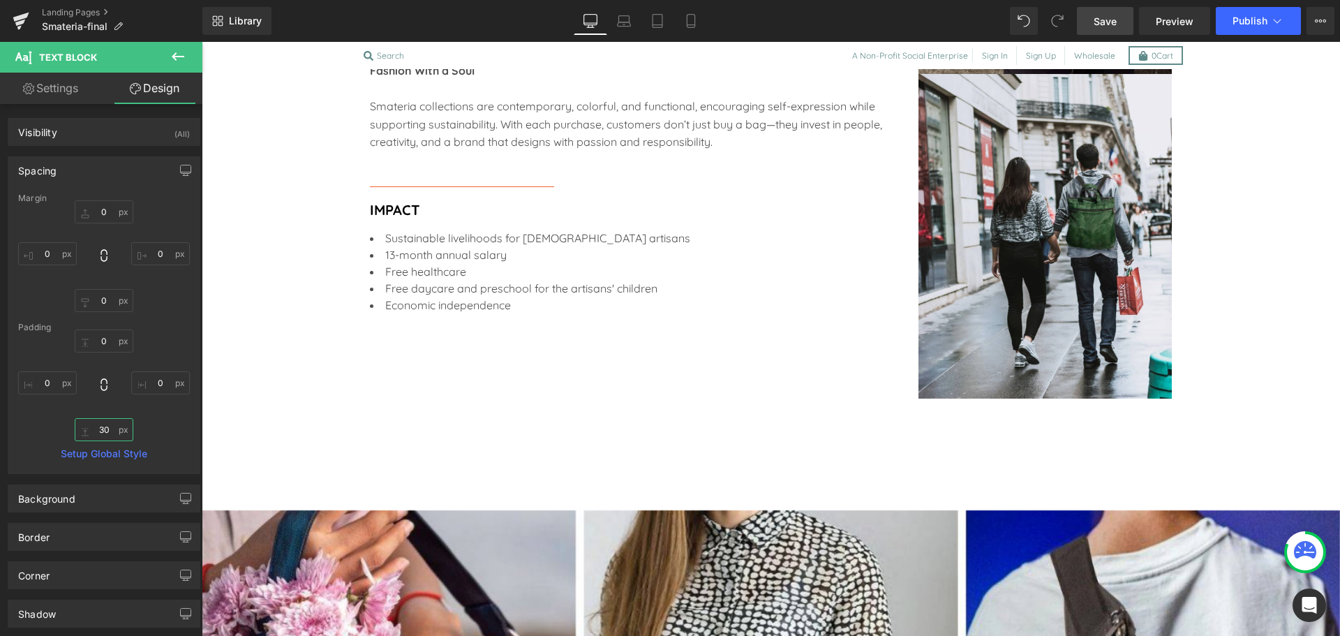
click at [101, 430] on input "30" at bounding box center [104, 429] width 59 height 23
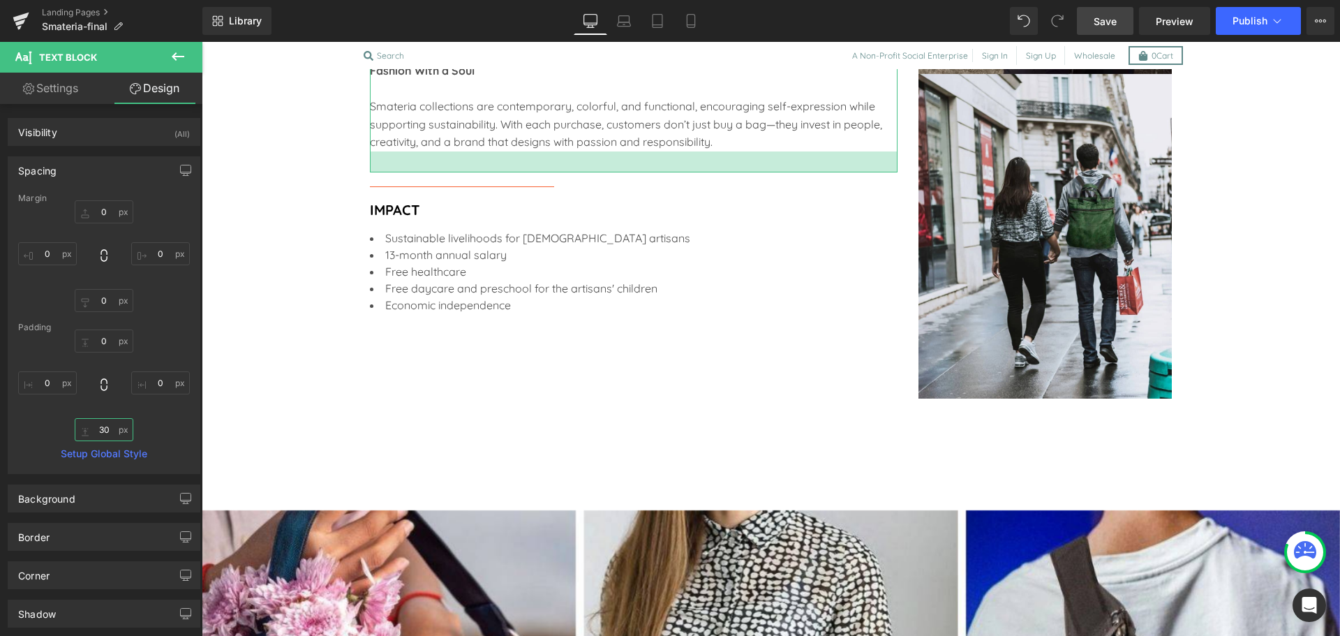
click at [98, 425] on input "30" at bounding box center [104, 429] width 59 height 23
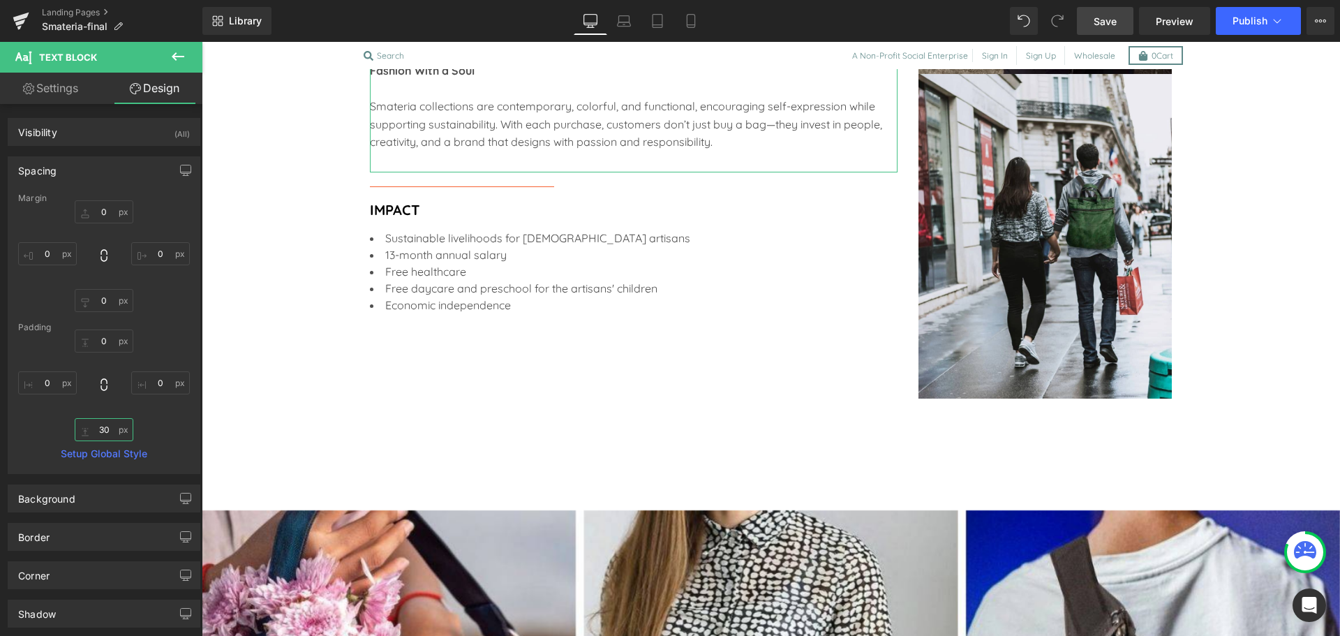
click at [98, 425] on input "30" at bounding box center [104, 429] width 59 height 23
type input "3"
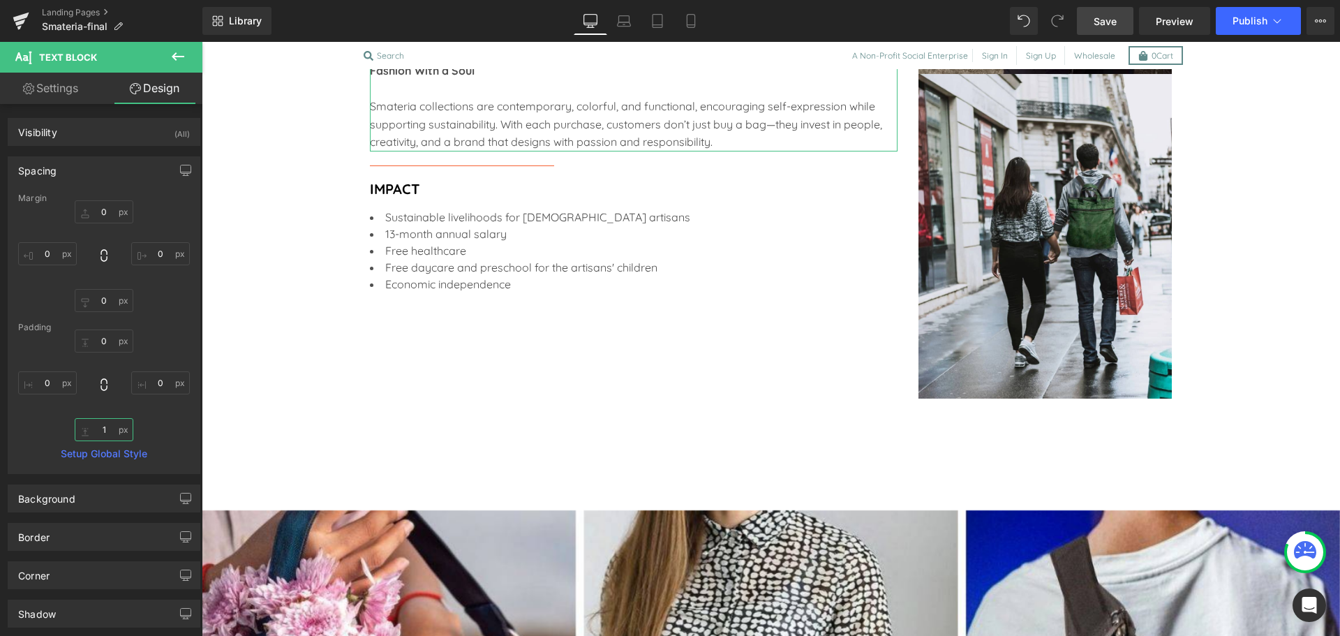
type input "15"
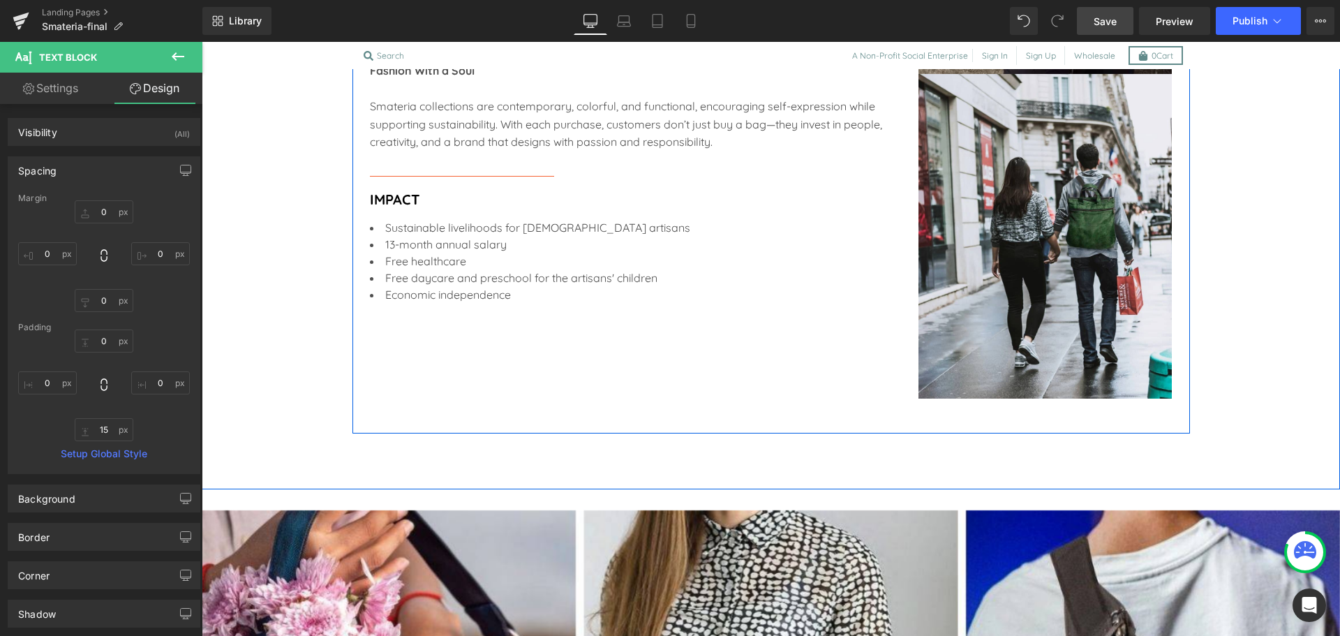
click at [450, 416] on div "The Smateria Story Heading Founded in 2006 by Jennifer Morellato and Elisa Lion…" at bounding box center [772, 55] width 838 height 756
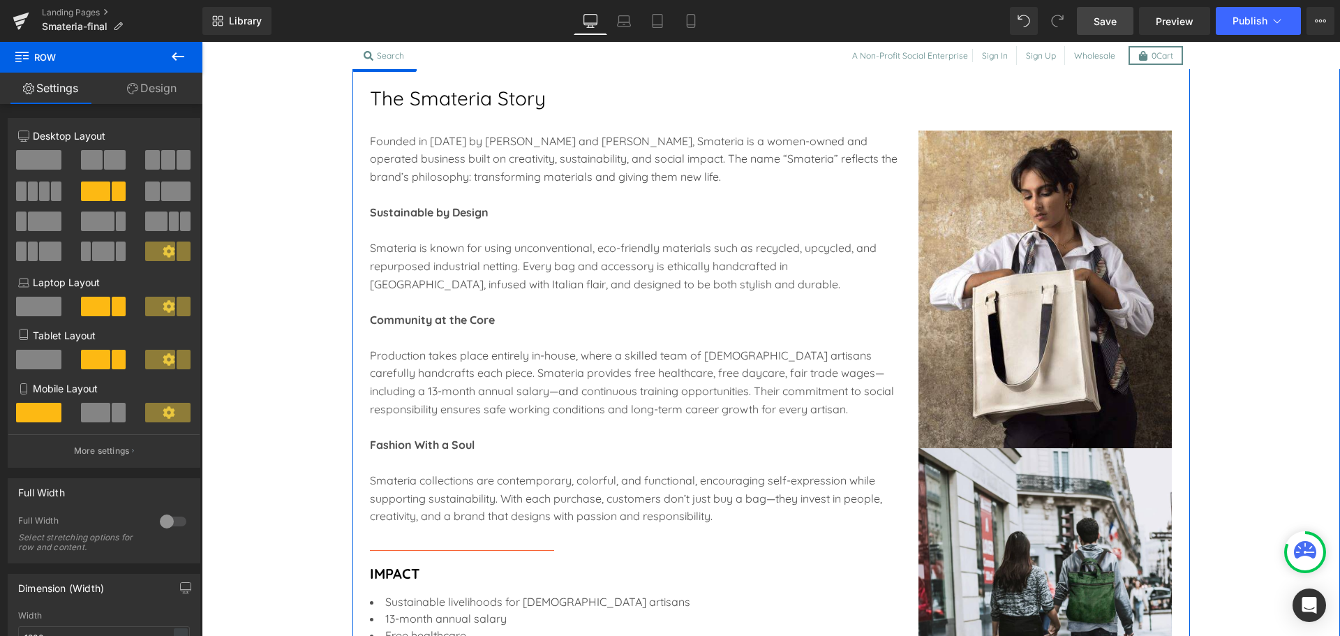
scroll to position [1565, 0]
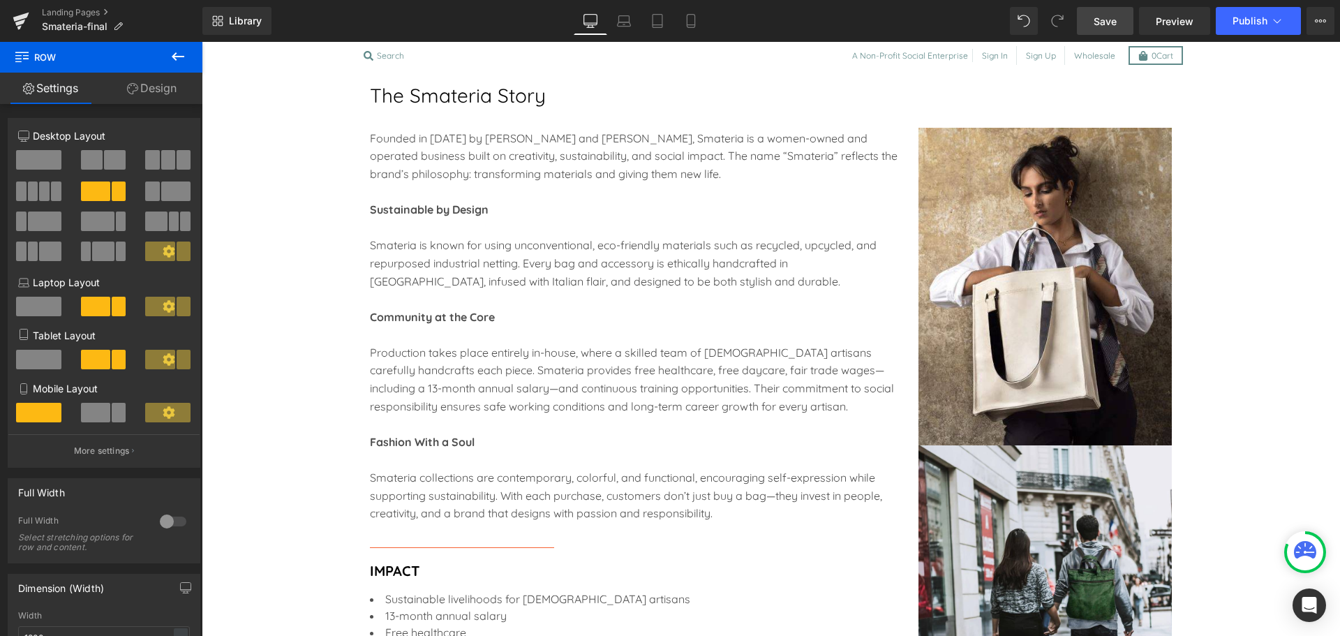
click at [1099, 23] on span "Save" at bounding box center [1105, 21] width 23 height 15
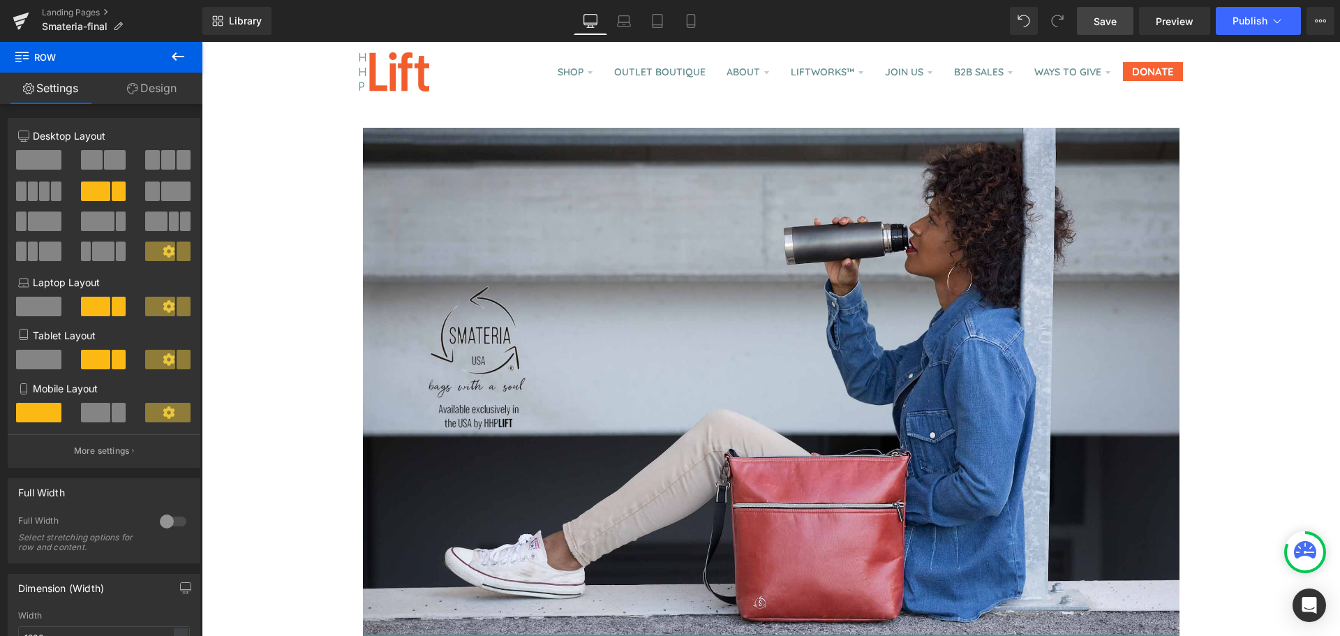
scroll to position [0, 0]
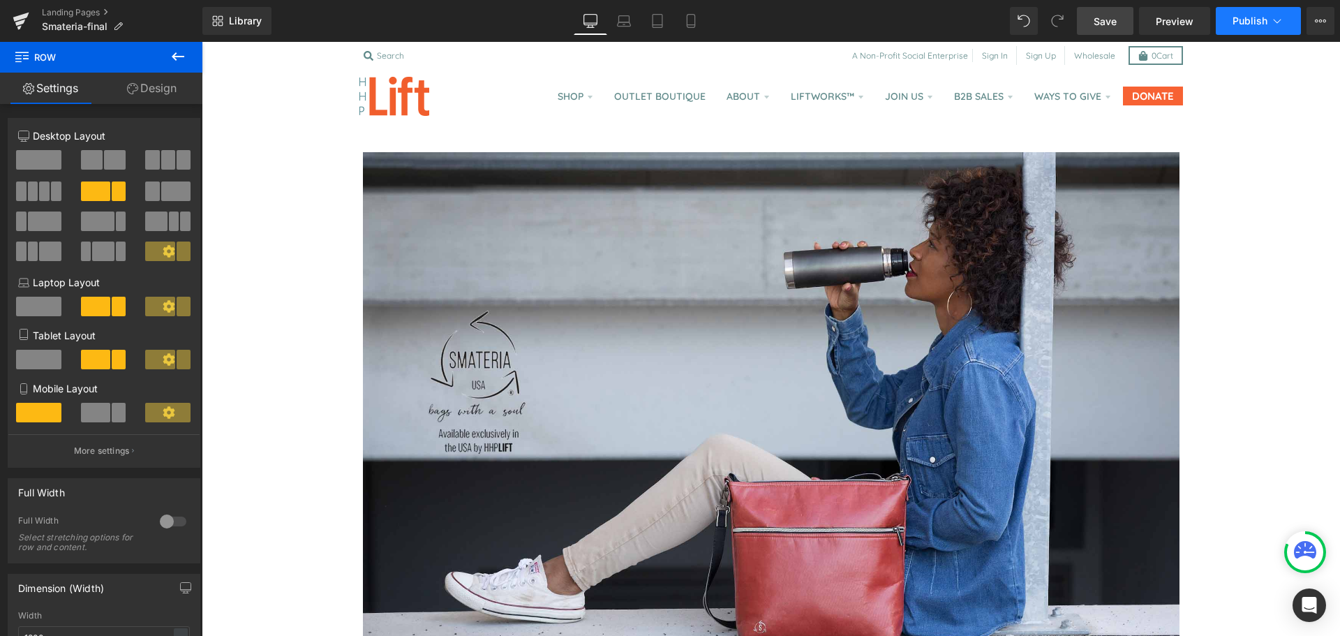
click at [1228, 7] on button "Publish" at bounding box center [1258, 21] width 85 height 28
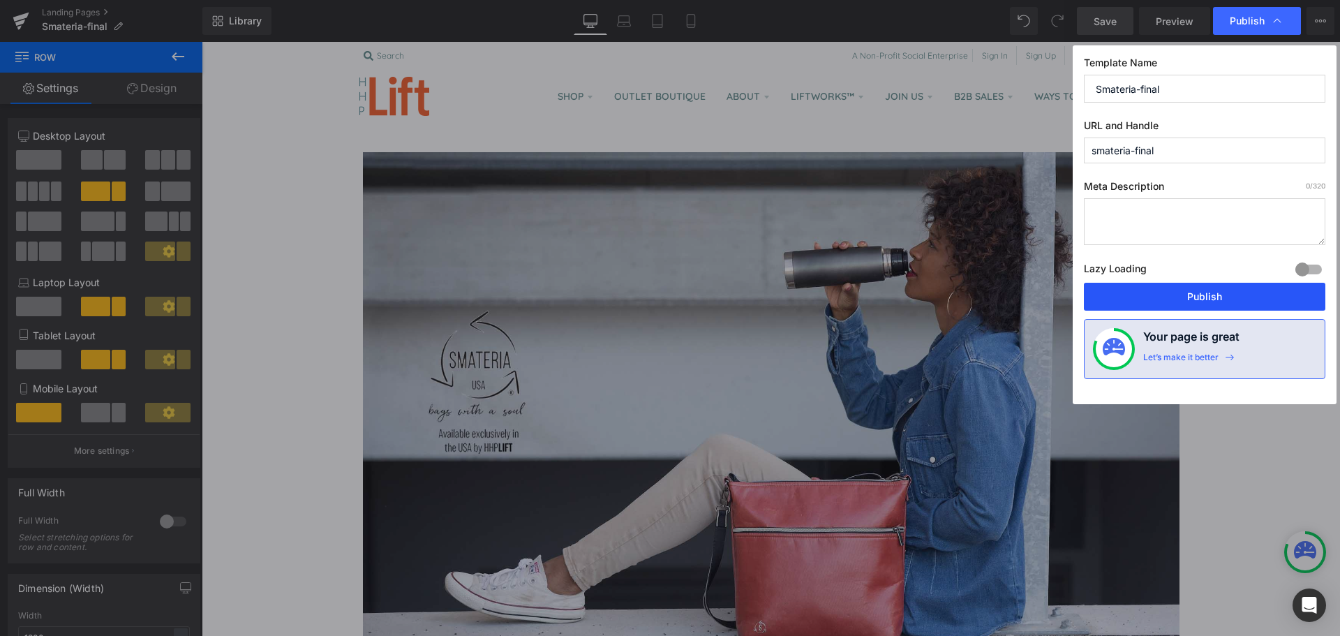
click at [1185, 301] on button "Publish" at bounding box center [1205, 297] width 242 height 28
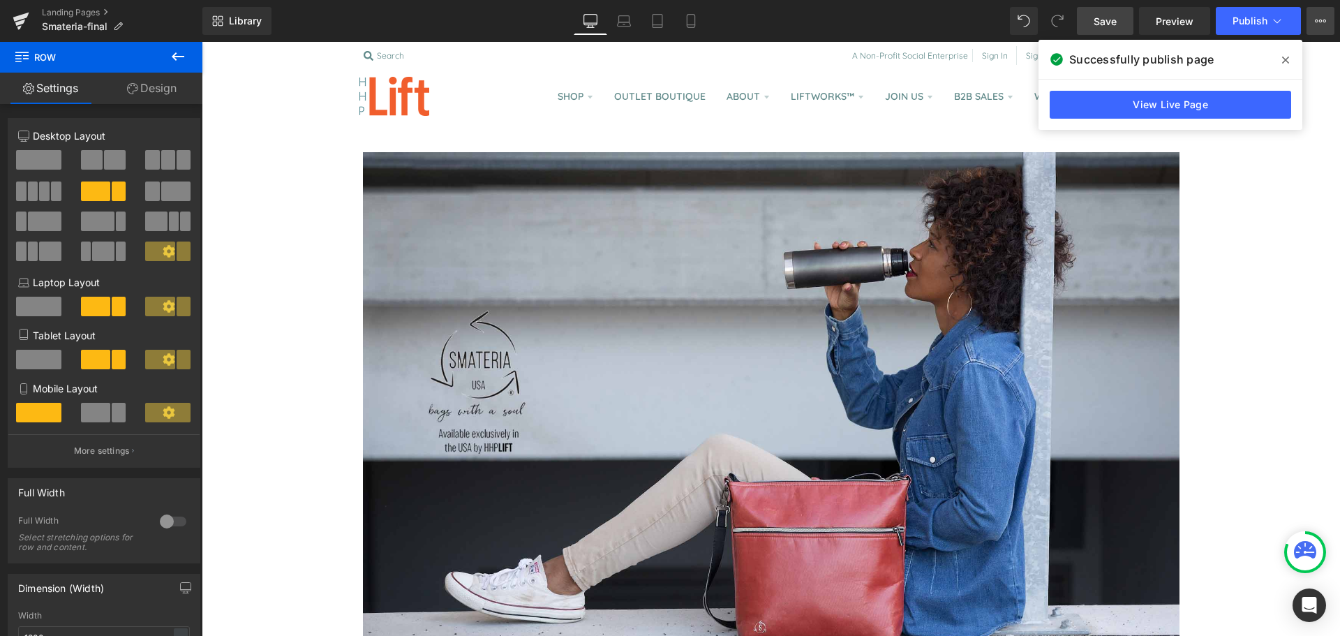
click at [1310, 17] on button "View Live Page View with current Template Save Template to Library Schedule Pub…" at bounding box center [1321, 21] width 28 height 28
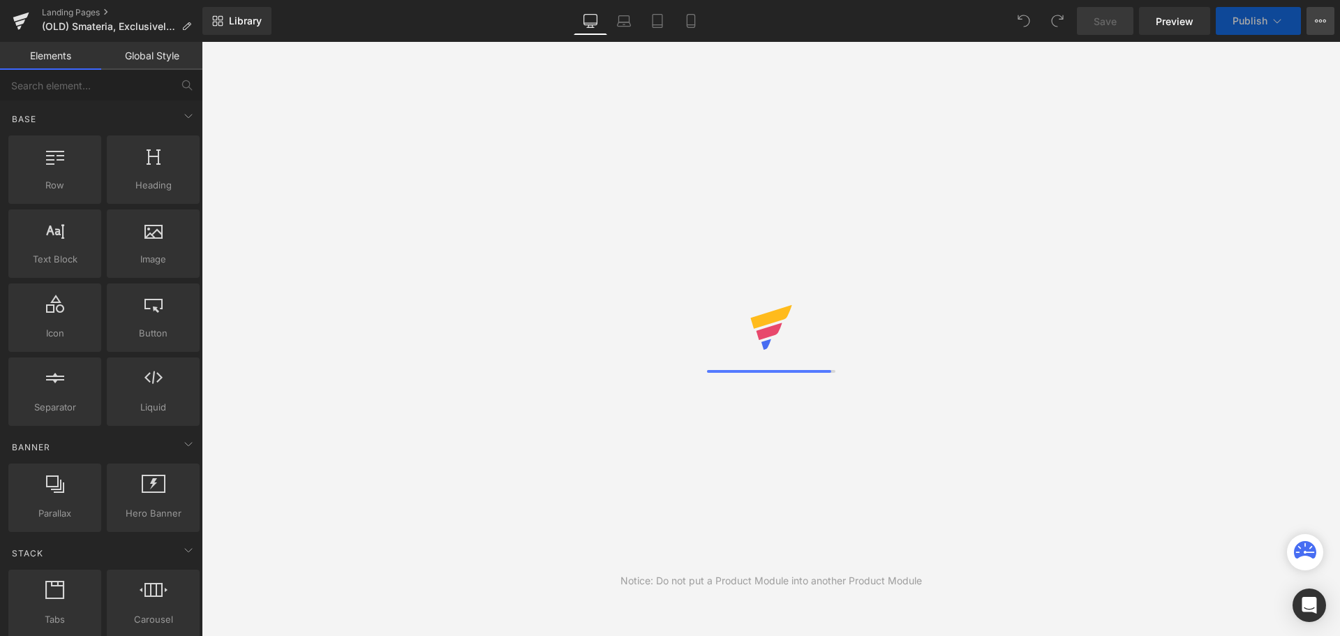
click at [1321, 29] on button "View Live Page View with current Template Save Template to Library Schedule Pub…" at bounding box center [1321, 21] width 28 height 28
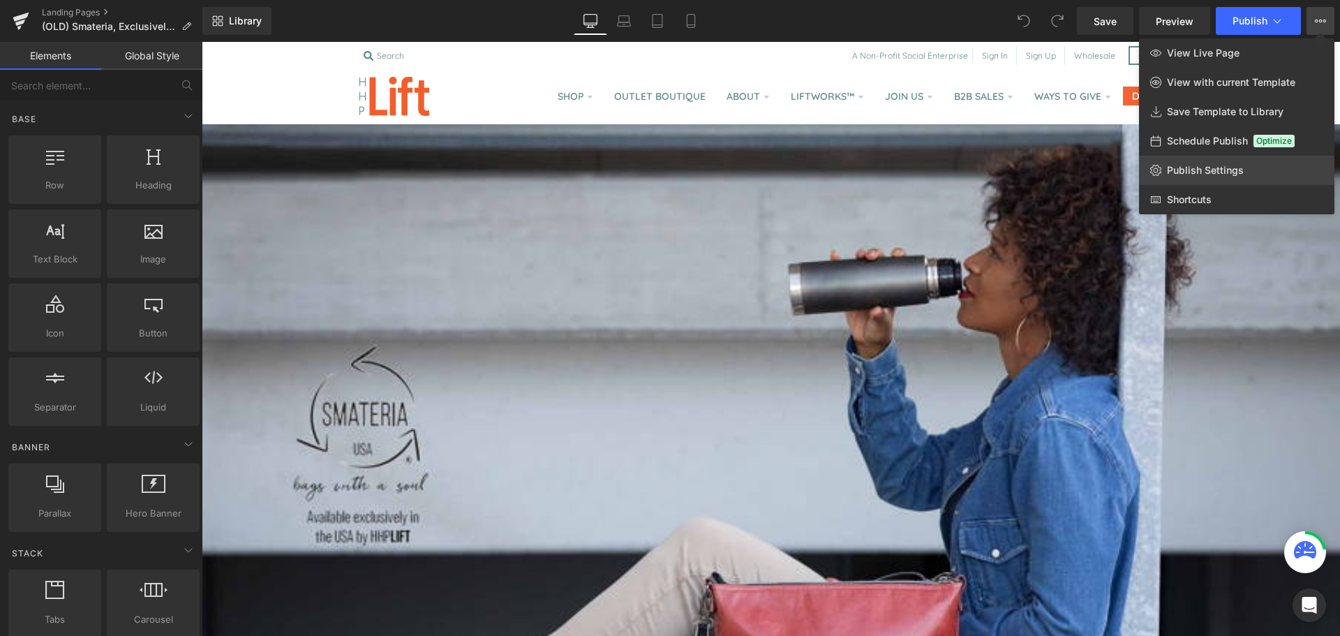
click at [1201, 166] on span "Publish Settings" at bounding box center [1205, 170] width 77 height 13
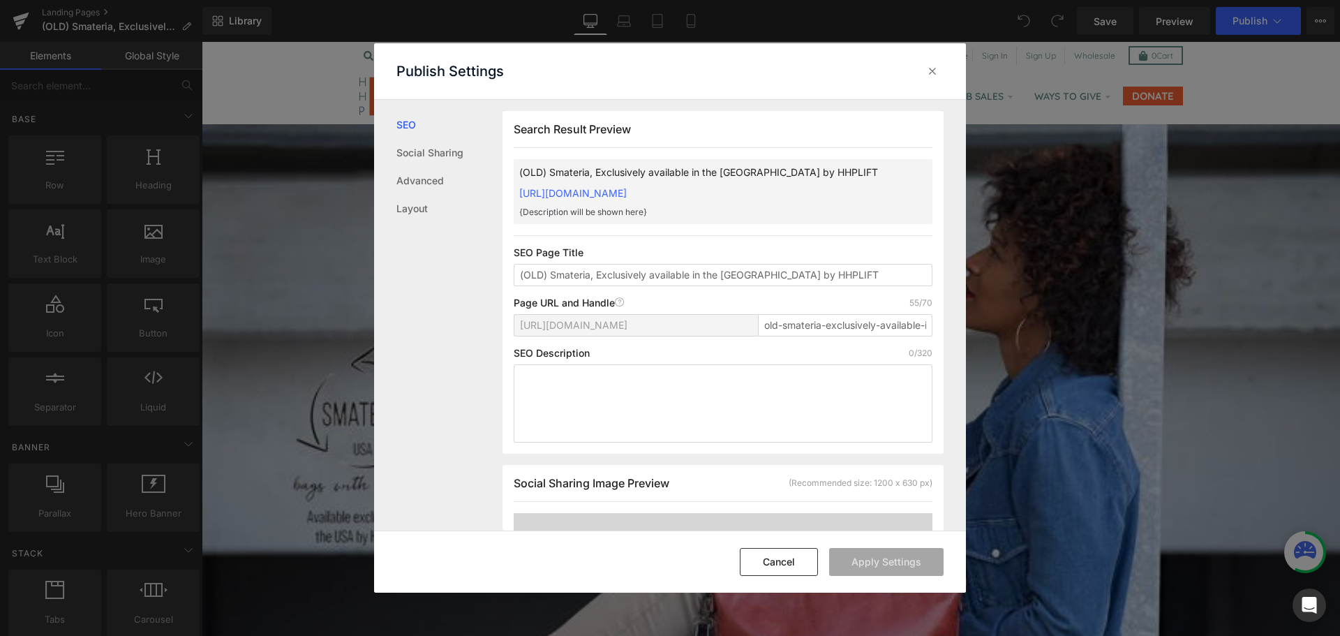
scroll to position [1, 0]
click at [795, 336] on input "old-smateria-exclusively-available-in-the-us-by-hhplift" at bounding box center [845, 324] width 175 height 22
type input "old-smateria"
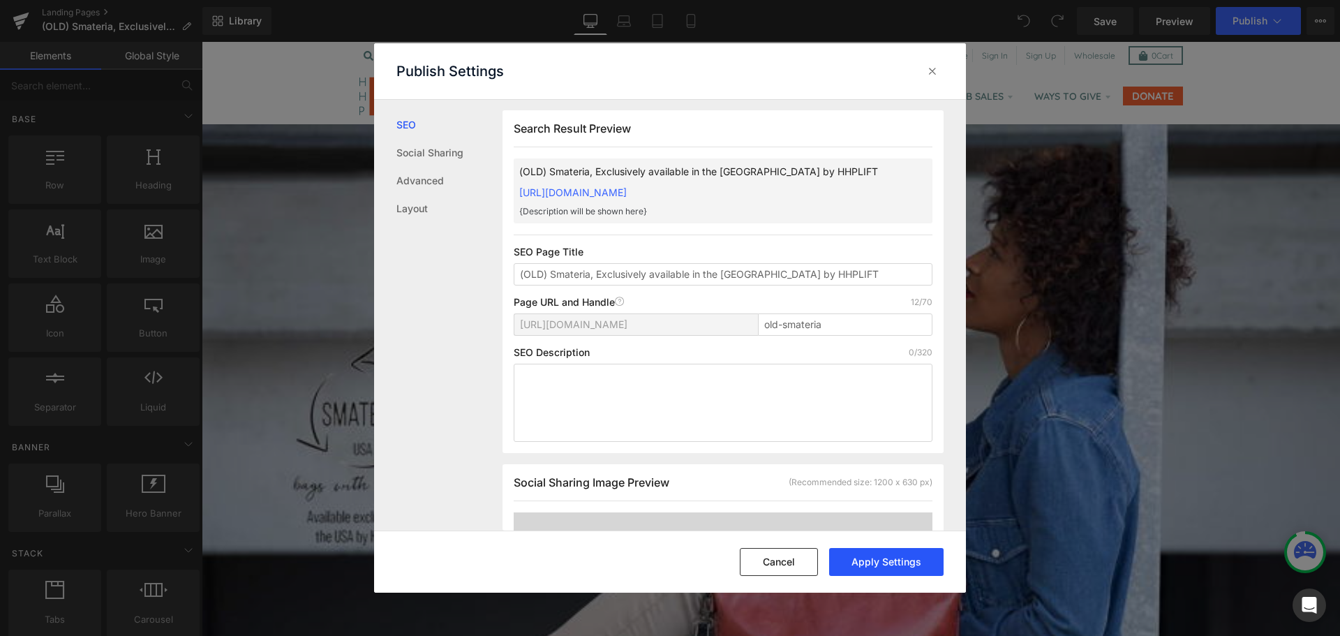
click at [867, 563] on button "Apply Settings" at bounding box center [886, 562] width 114 height 28
click at [930, 79] on div at bounding box center [932, 71] width 22 height 22
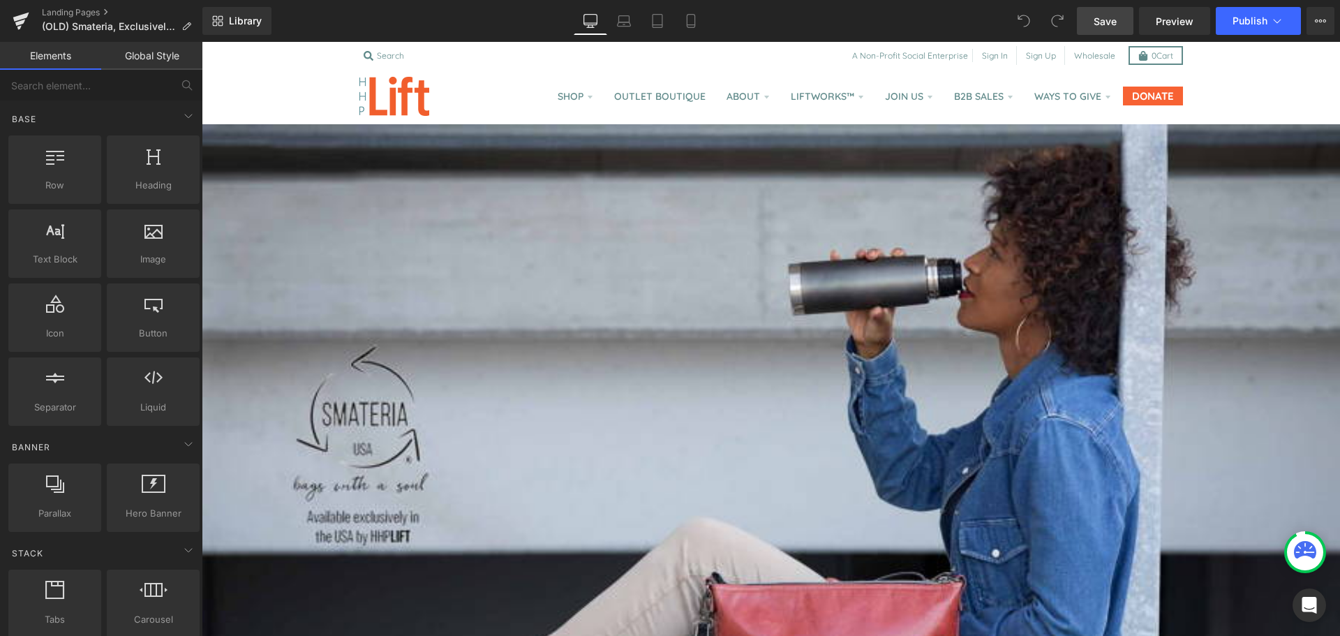
click at [1109, 31] on link "Save" at bounding box center [1105, 21] width 57 height 28
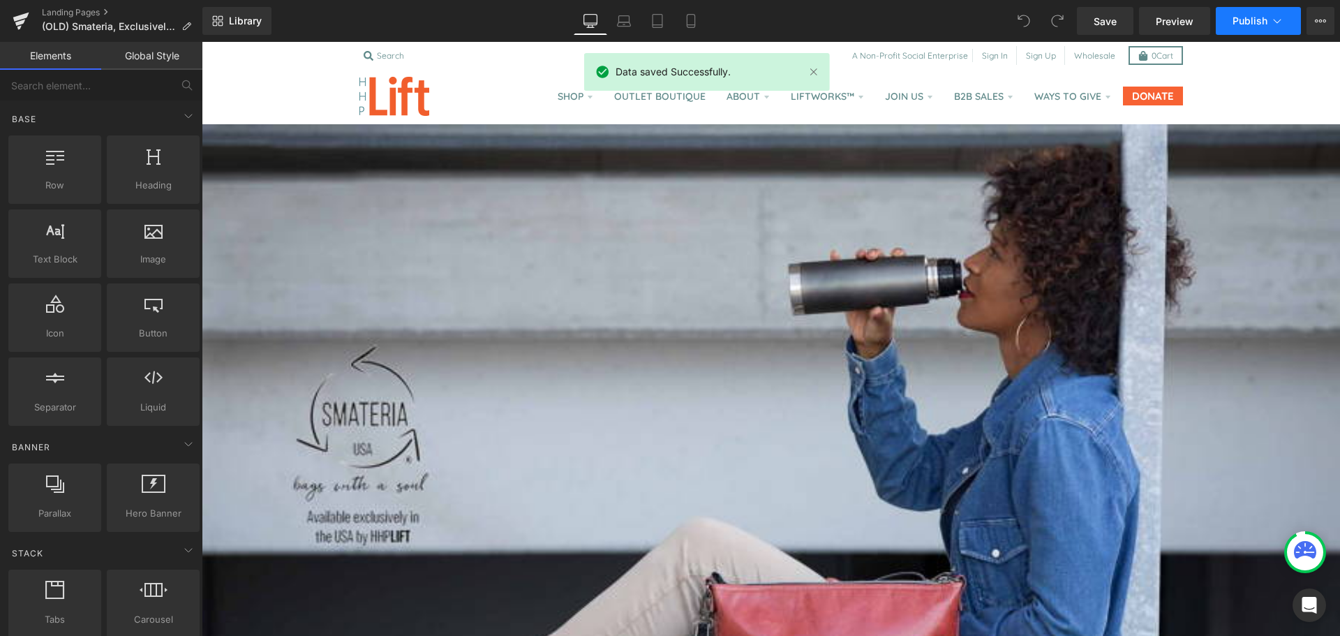
click at [1240, 20] on span "Publish" at bounding box center [1250, 20] width 35 height 11
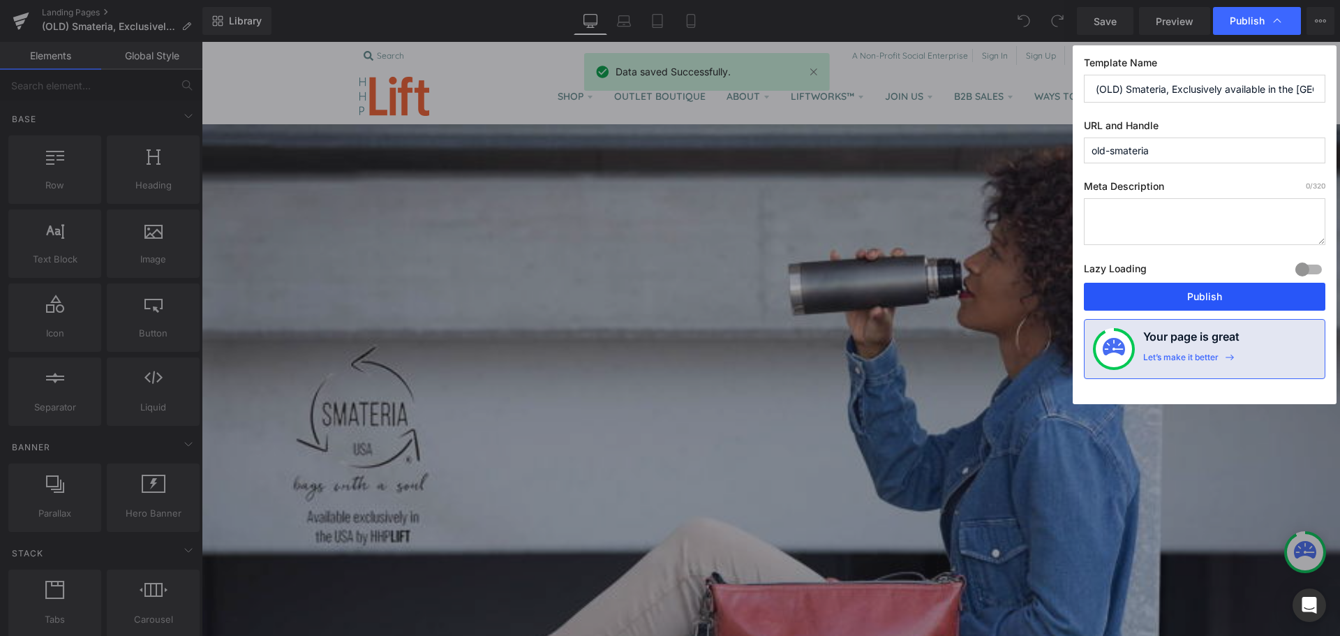
click at [1171, 299] on button "Publish" at bounding box center [1205, 297] width 242 height 28
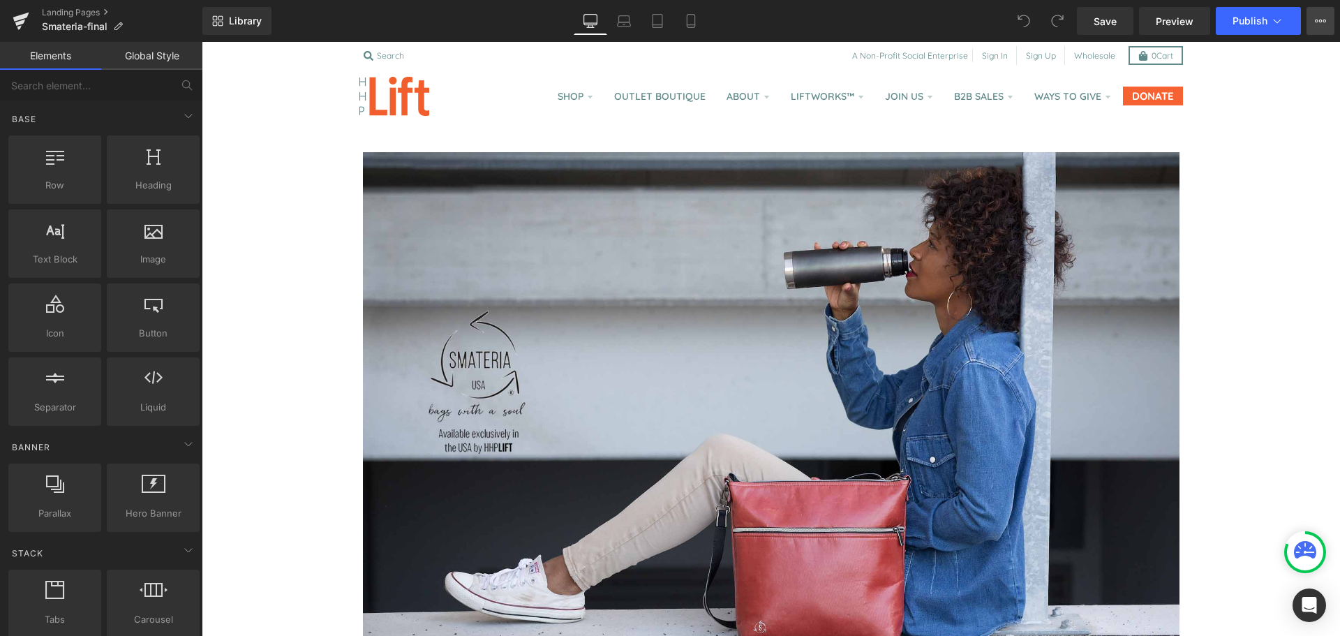
click at [1310, 26] on button "View Live Page View with current Template Save Template to Library Schedule Pub…" at bounding box center [1321, 21] width 28 height 28
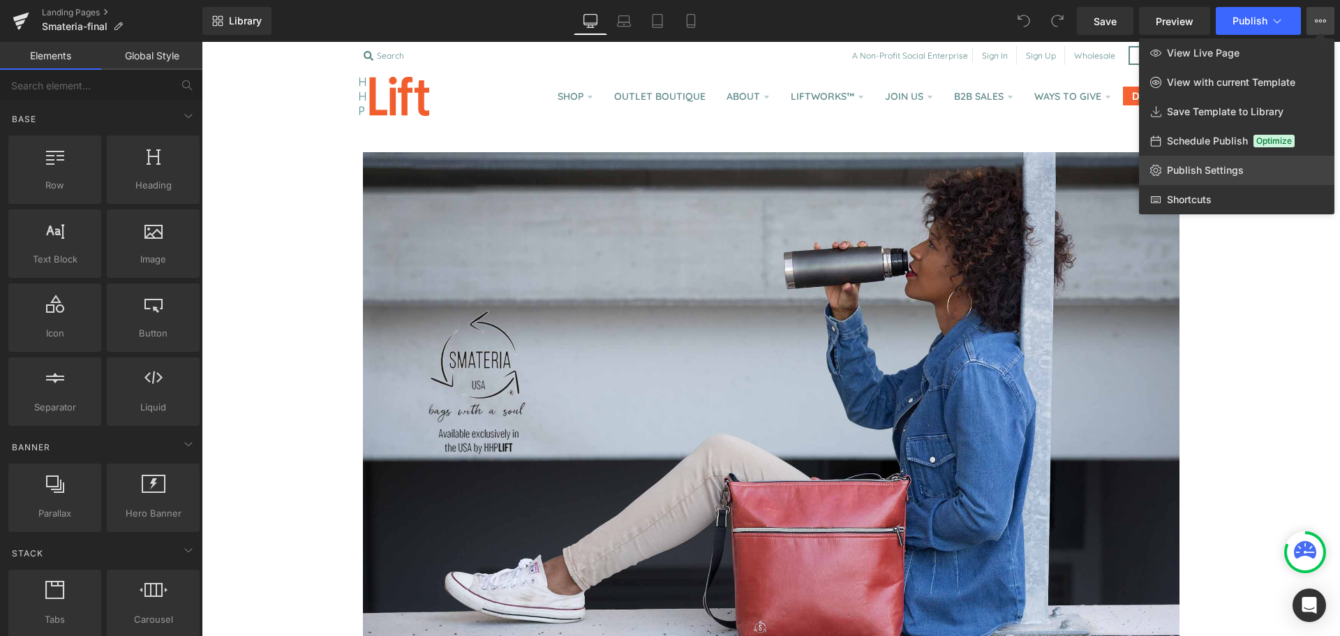
click at [1199, 167] on span "Publish Settings" at bounding box center [1205, 170] width 77 height 13
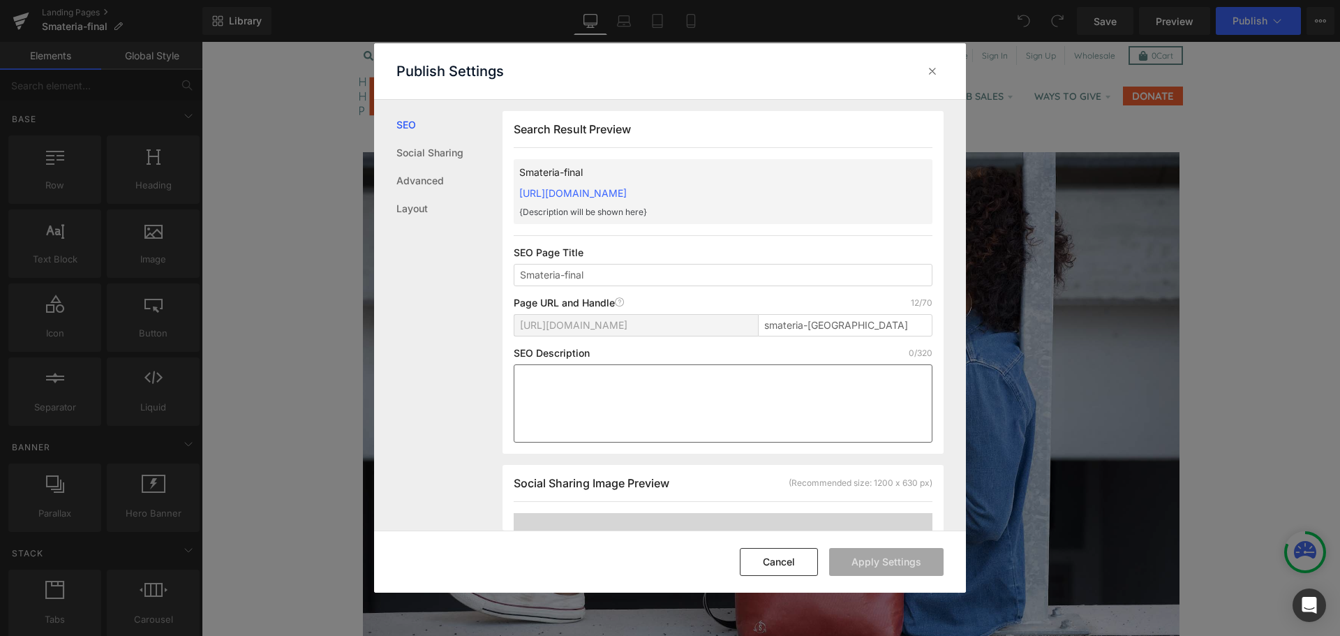
scroll to position [1, 0]
click at [649, 381] on textarea at bounding box center [723, 403] width 419 height 78
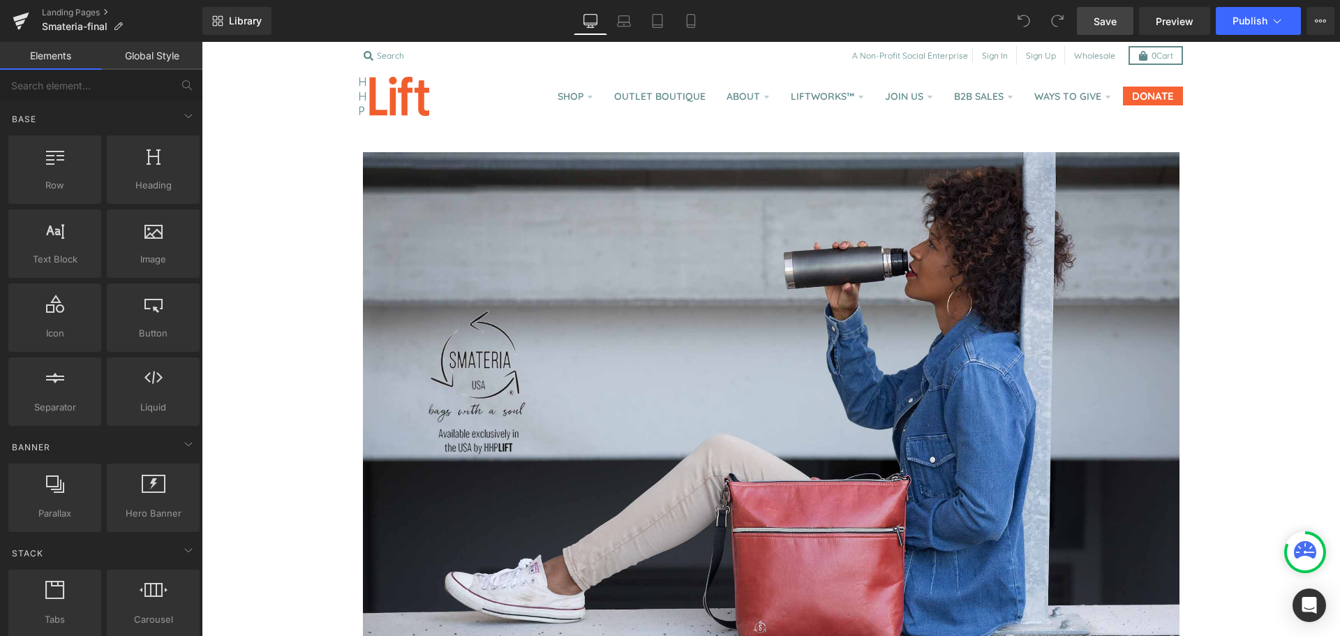
click at [1104, 31] on link "Save" at bounding box center [1105, 21] width 57 height 28
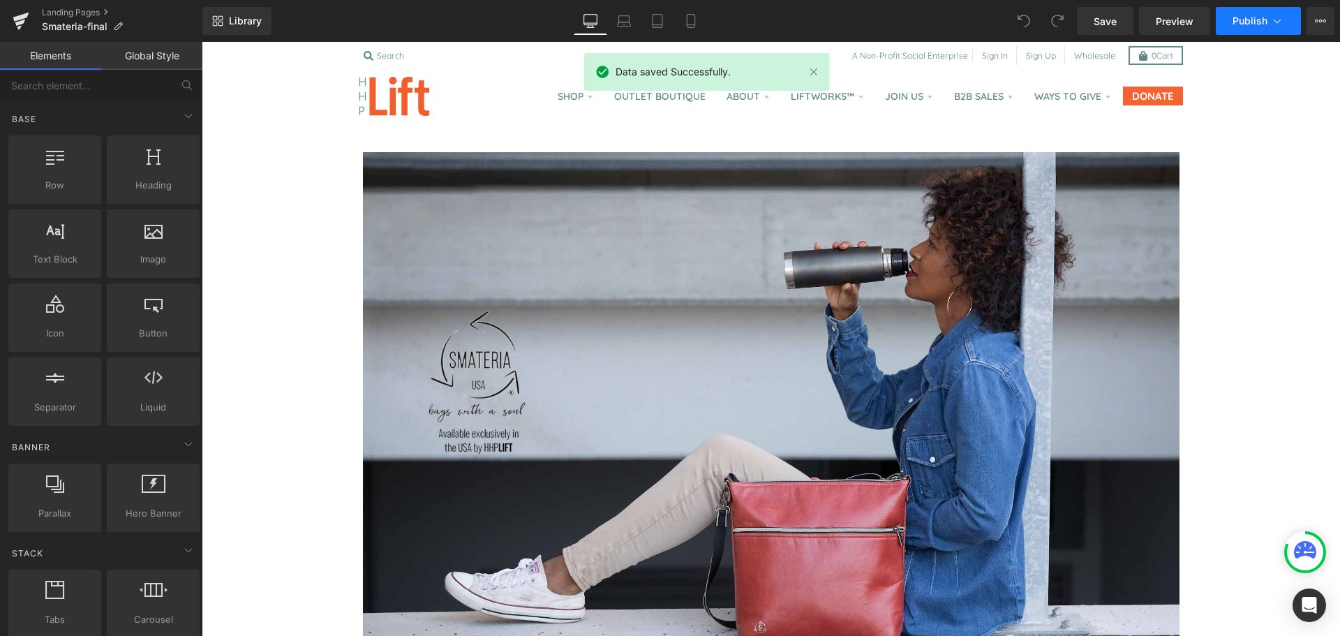
click at [1242, 27] on button "Publish" at bounding box center [1258, 21] width 85 height 28
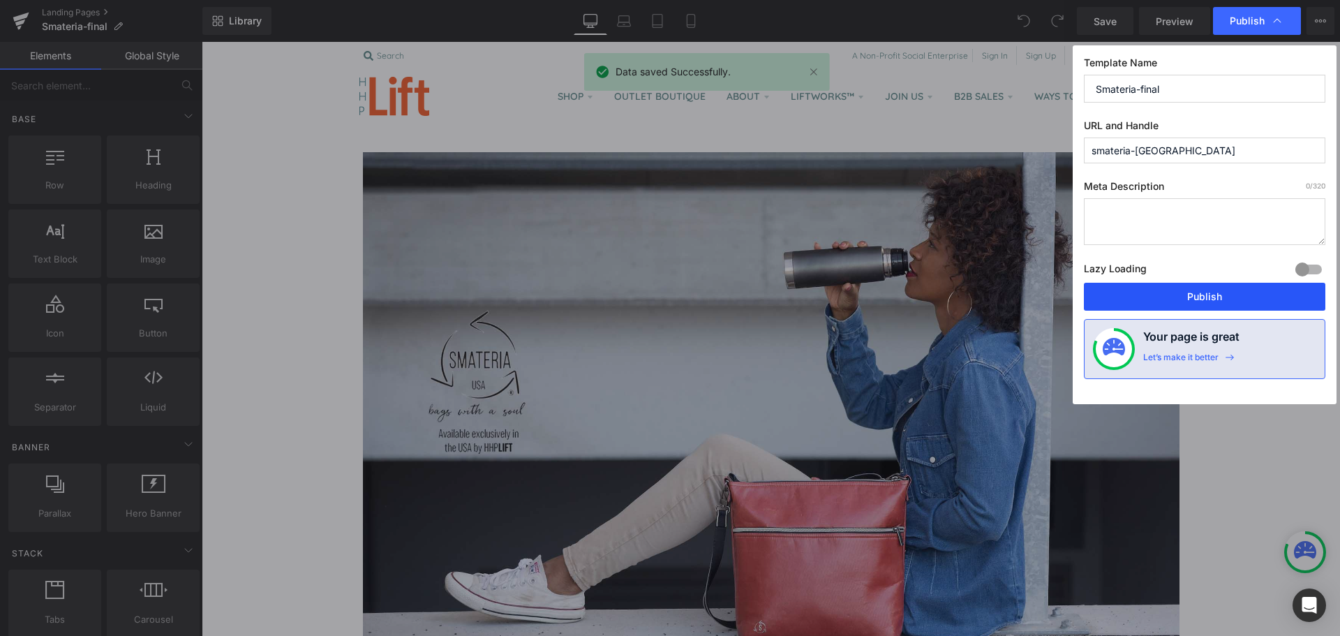
click at [1185, 287] on button "Publish" at bounding box center [1205, 297] width 242 height 28
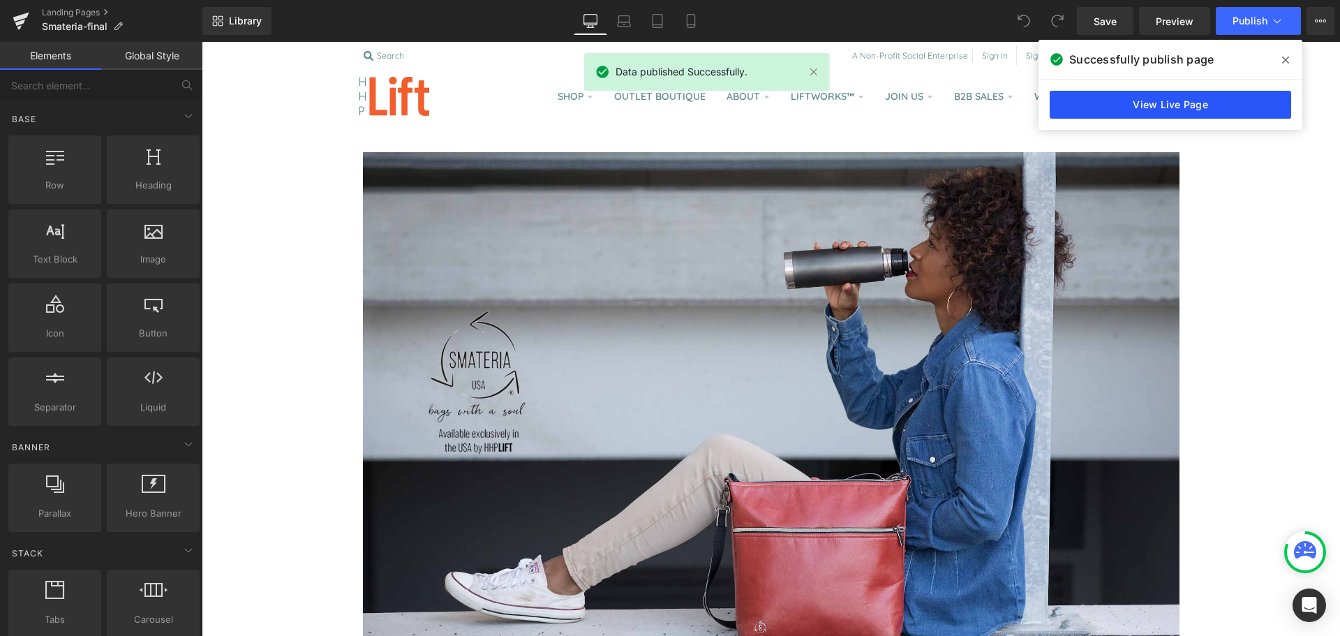
click at [1159, 115] on link "View Live Page" at bounding box center [1171, 105] width 242 height 28
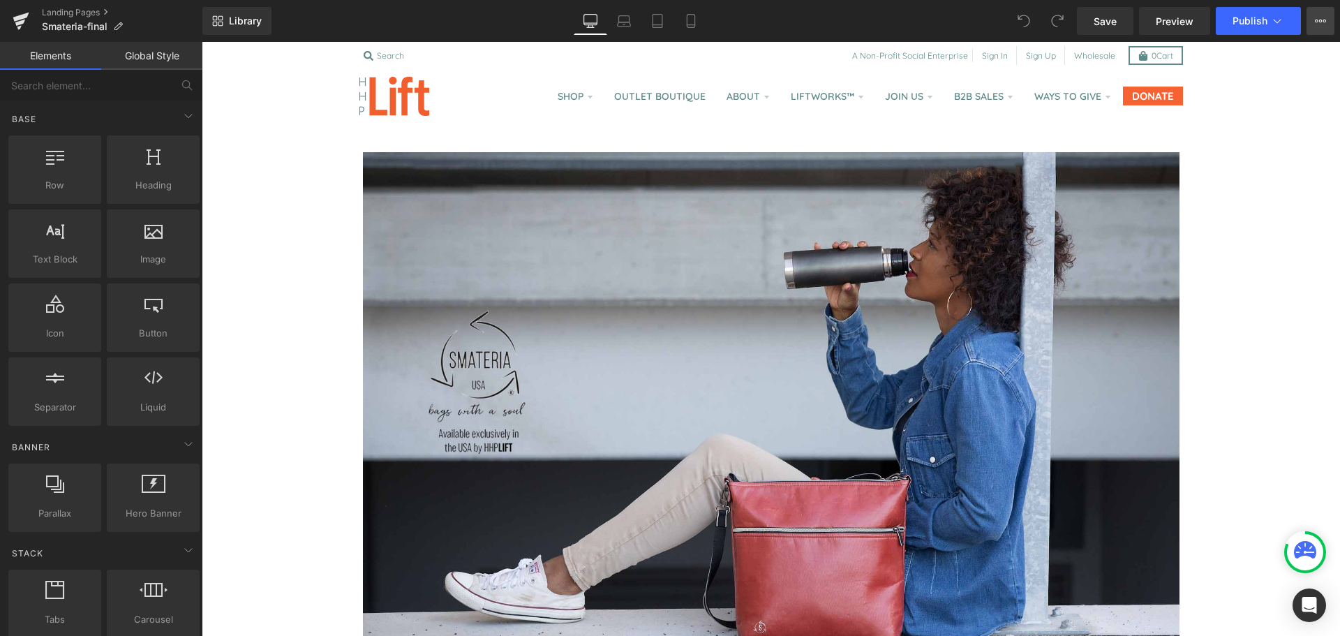
click at [1313, 20] on button "View Live Page View with current Template Save Template to Library Schedule Pub…" at bounding box center [1321, 21] width 28 height 28
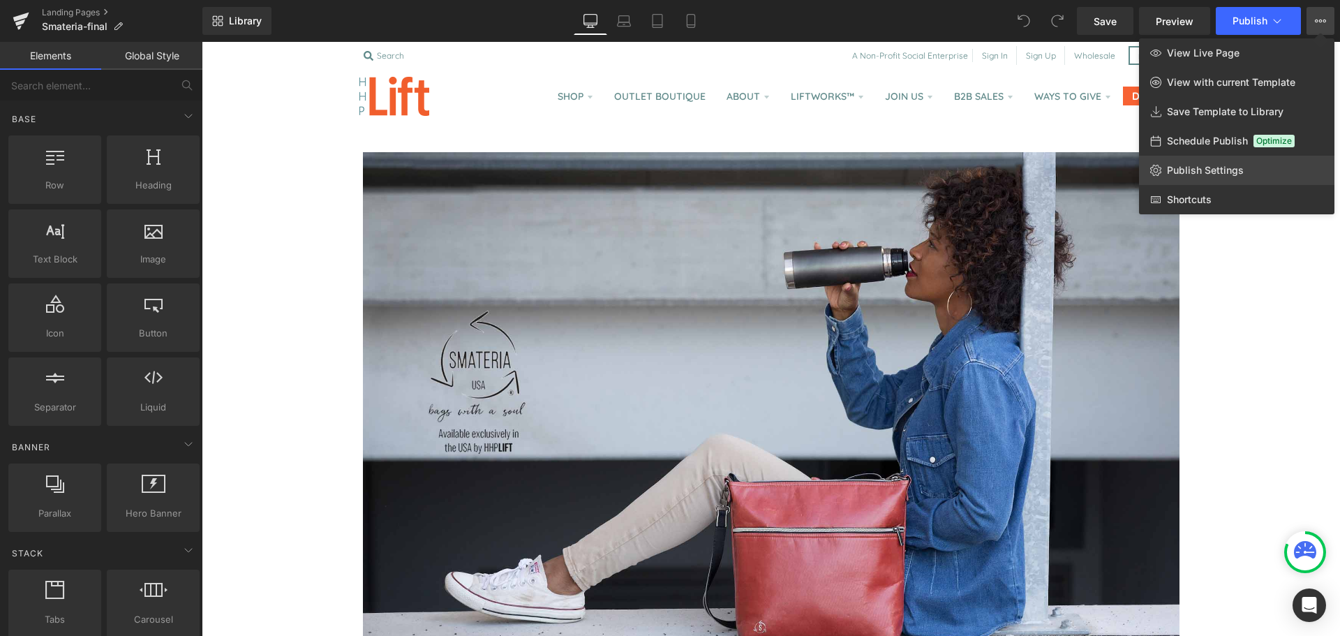
click at [1210, 178] on link "Publish Settings" at bounding box center [1236, 170] width 195 height 29
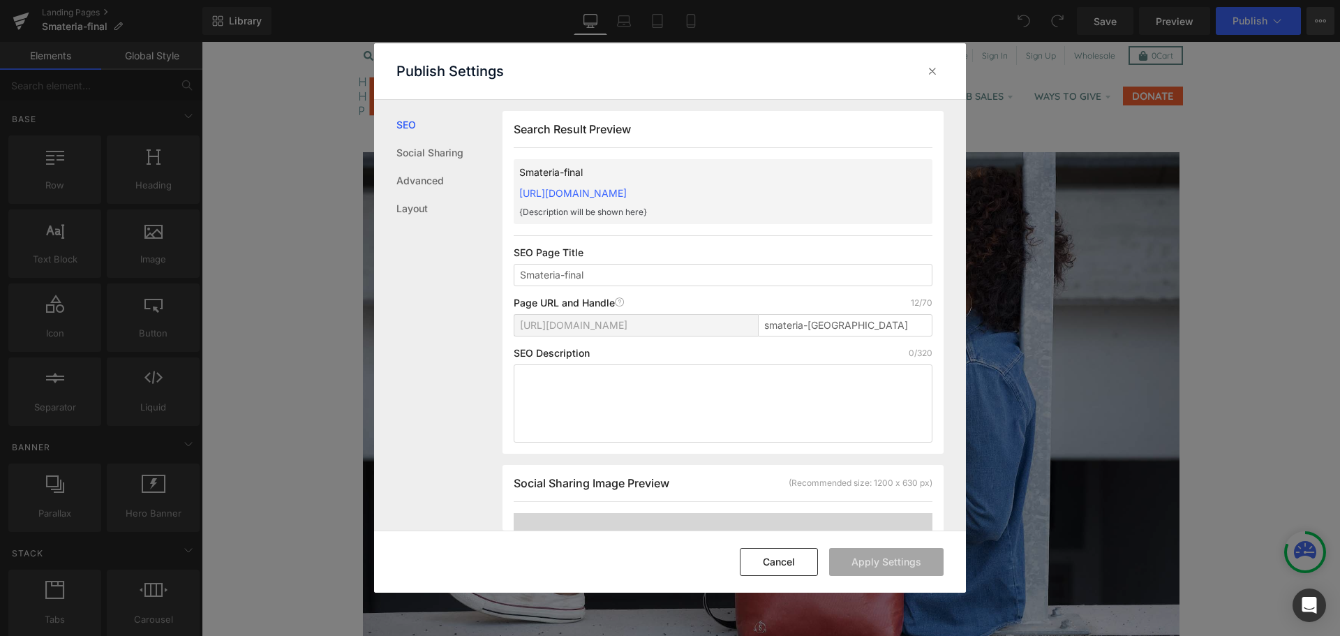
scroll to position [1, 0]
click at [693, 386] on textarea at bounding box center [723, 403] width 419 height 78
click at [742, 400] on textarea at bounding box center [723, 403] width 419 height 78
paste textarea "Smateria, exclusively distributed in the [GEOGRAPHIC_DATA] by HHPLift, blends b…"
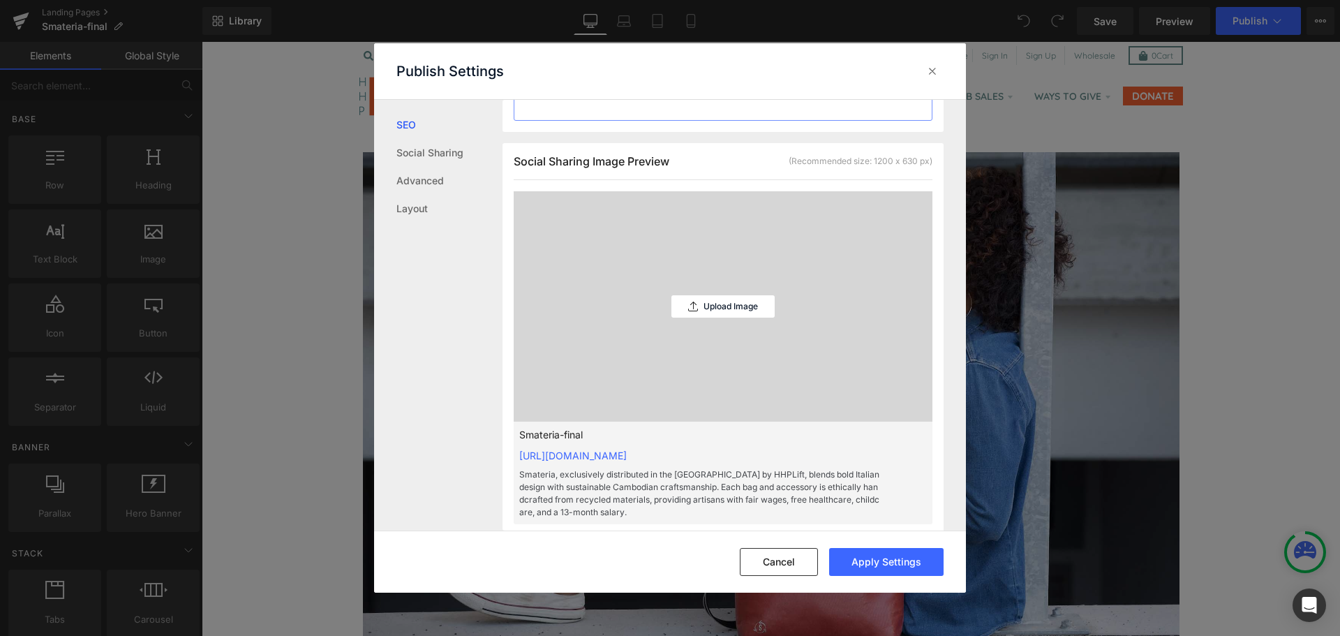
scroll to position [359, 0]
type textarea "Smateria, exclusively distributed in the [GEOGRAPHIC_DATA] by HHPLift, blends b…"
click at [720, 316] on div "Upload Image" at bounding box center [723, 307] width 103 height 22
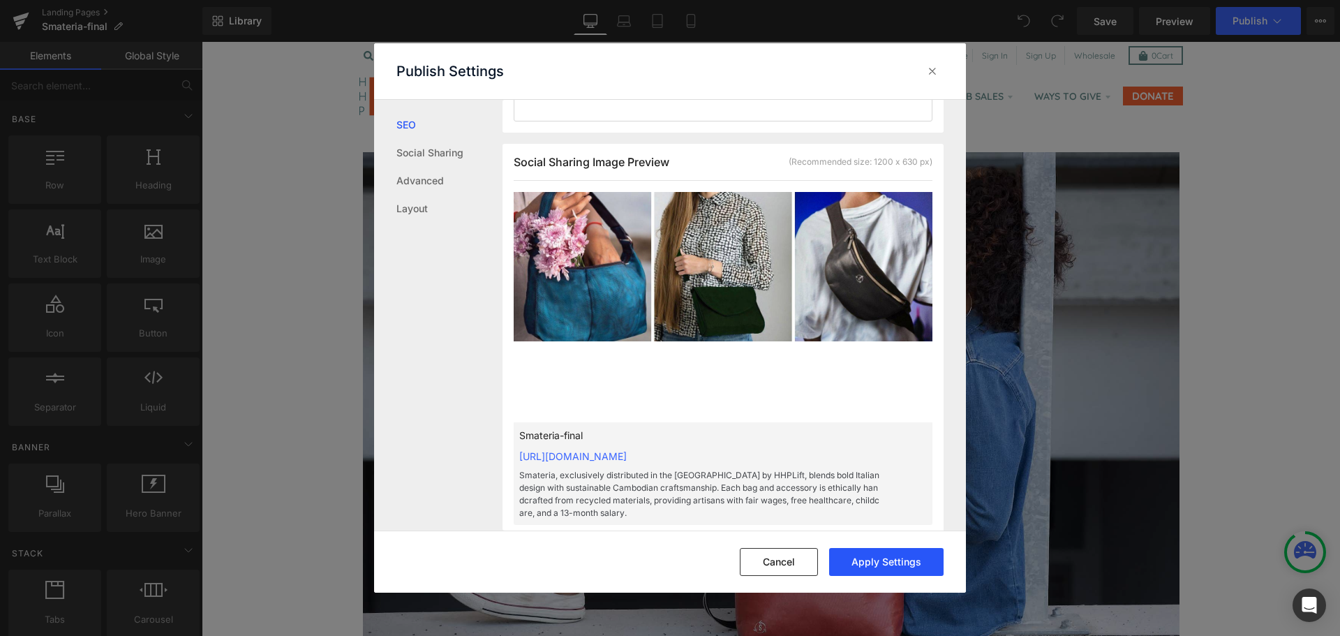
click at [871, 560] on button "Apply Settings" at bounding box center [886, 562] width 114 height 28
click at [928, 75] on icon at bounding box center [933, 71] width 14 height 14
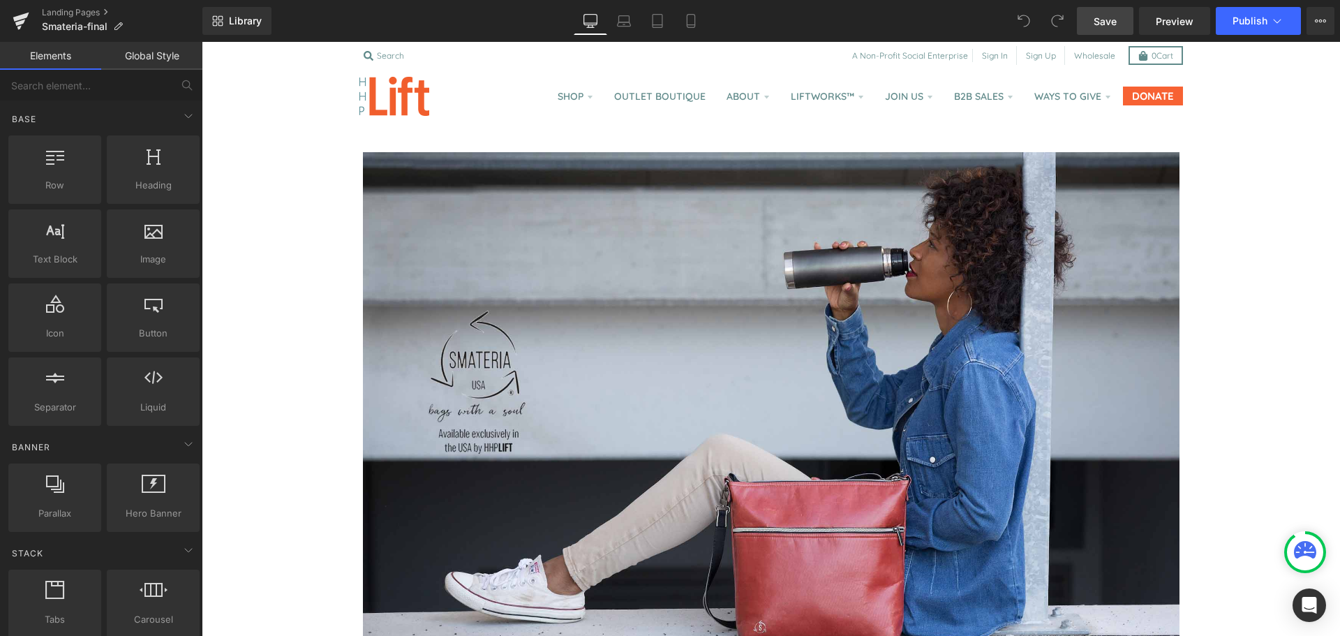
click at [1102, 18] on span "Save" at bounding box center [1105, 21] width 23 height 15
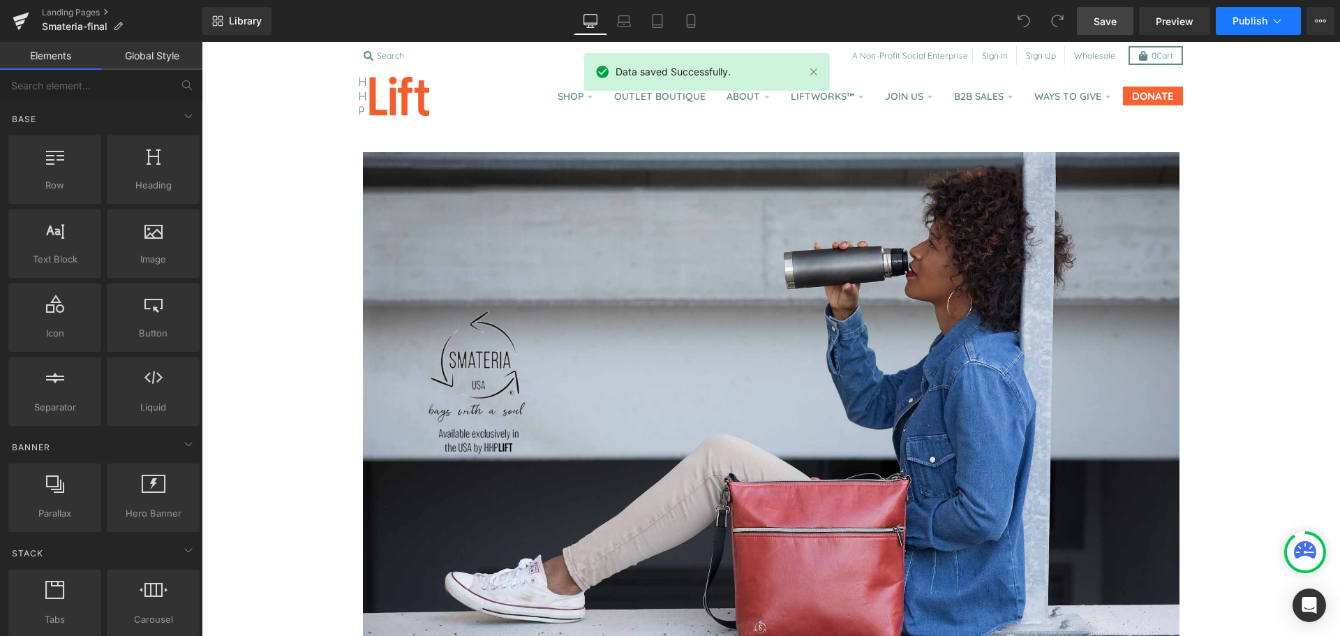
click at [1241, 22] on span "Publish" at bounding box center [1250, 20] width 35 height 11
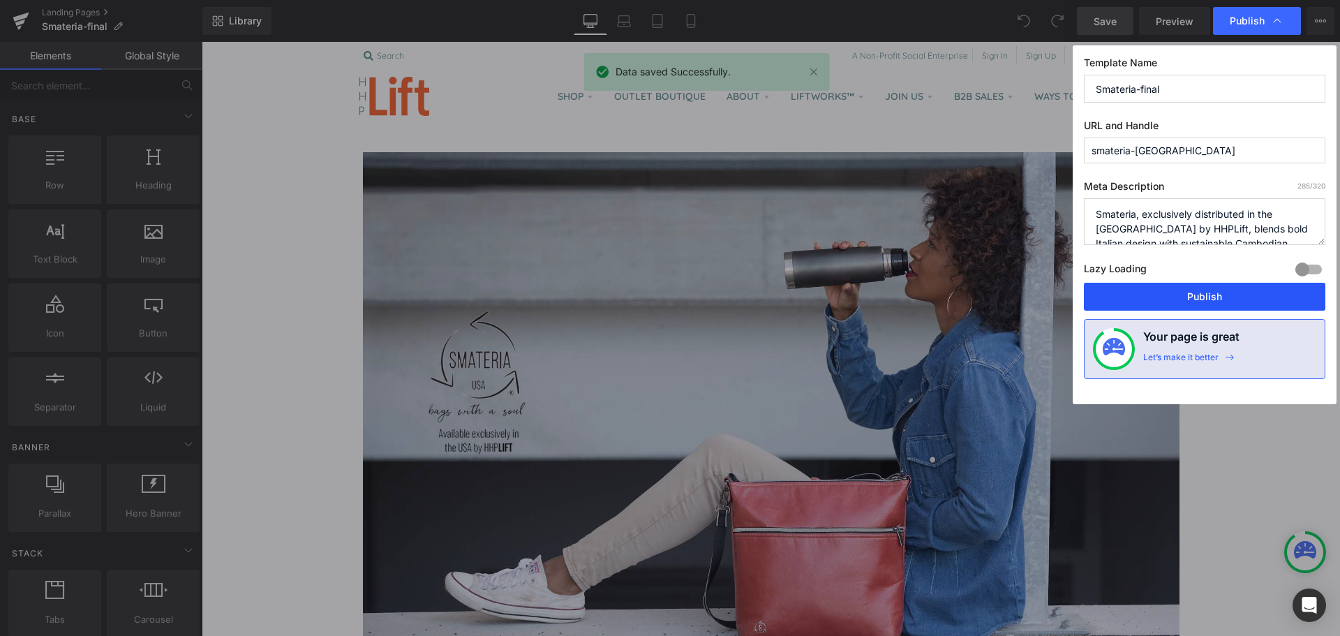
click at [1210, 291] on button "Publish" at bounding box center [1205, 297] width 242 height 28
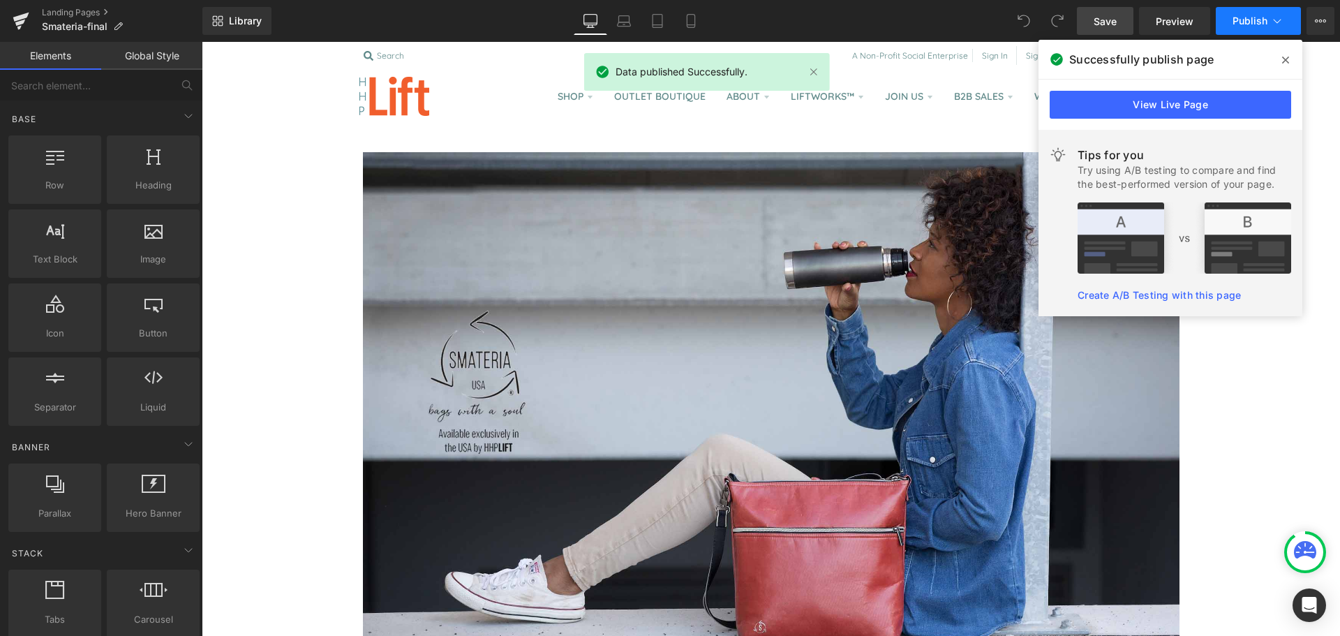
click at [1251, 25] on span "Publish" at bounding box center [1250, 20] width 35 height 11
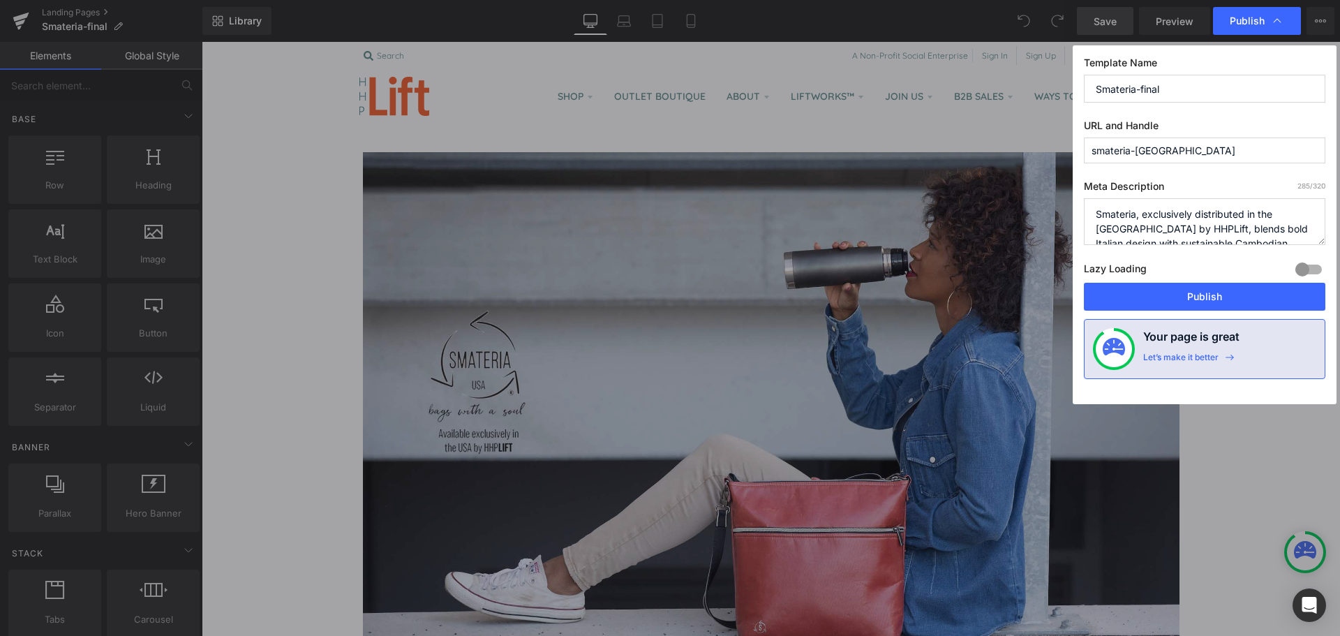
click at [1307, 266] on div at bounding box center [1309, 269] width 34 height 22
click at [1213, 292] on button "Publish" at bounding box center [1205, 297] width 242 height 28
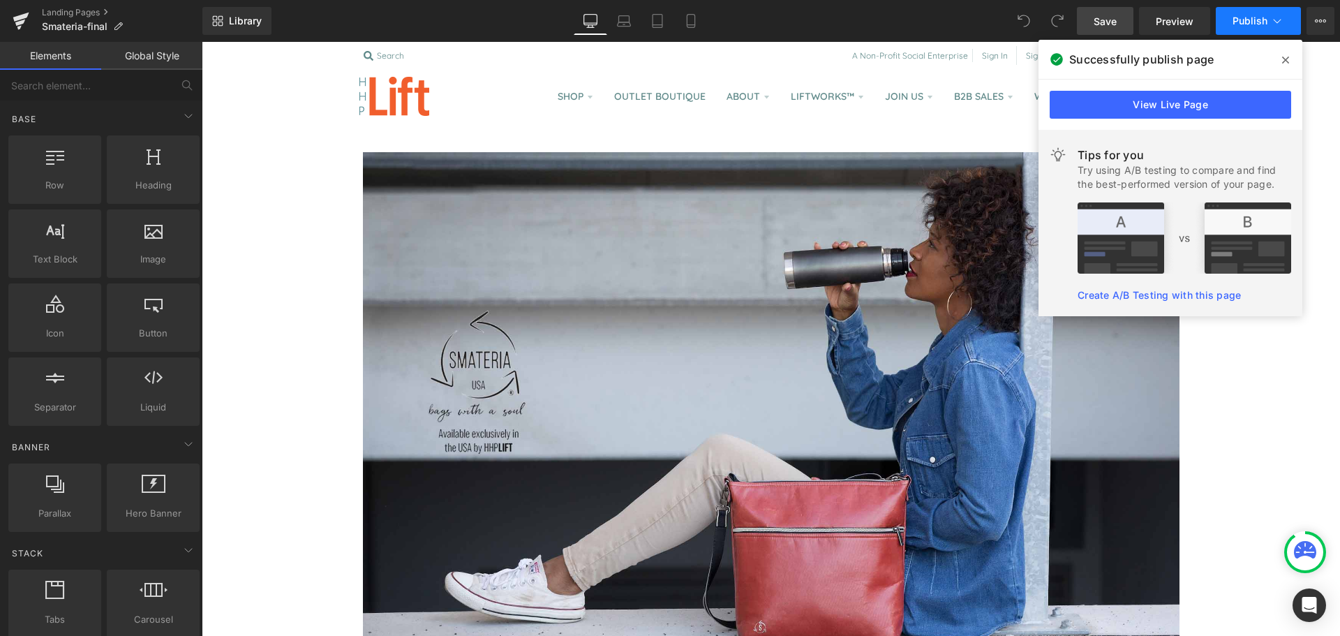
click at [1244, 33] on button "Publish" at bounding box center [1258, 21] width 85 height 28
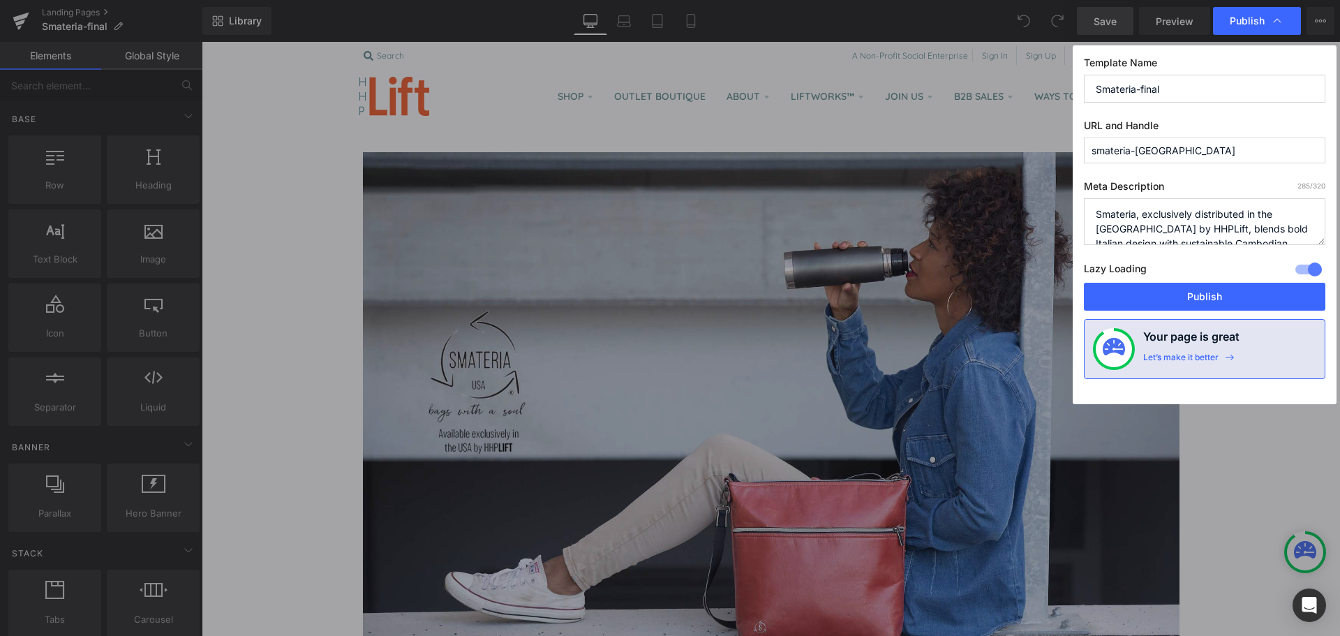
click at [1180, 90] on input "Smateria-final" at bounding box center [1205, 89] width 242 height 28
type input "Smateria - Exclusively Available in the [GEOGRAPHIC_DATA] by HHPLift"
click at [1167, 291] on button "Publish" at bounding box center [1205, 297] width 242 height 28
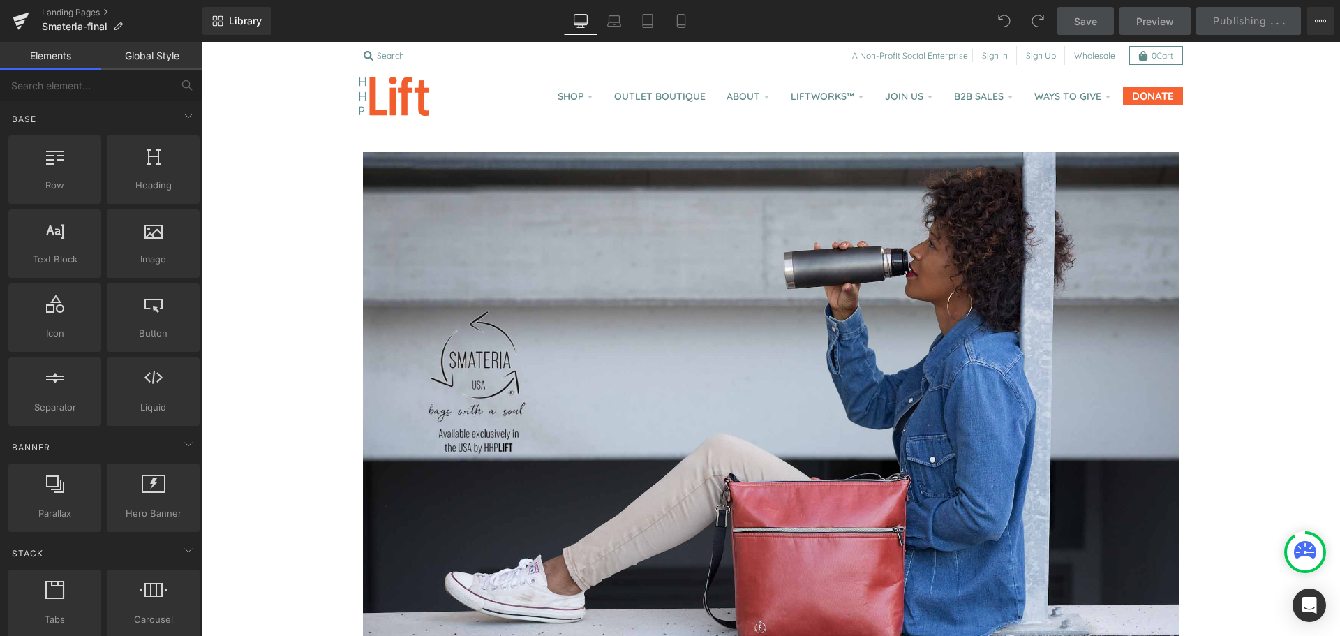
scroll to position [0, 0]
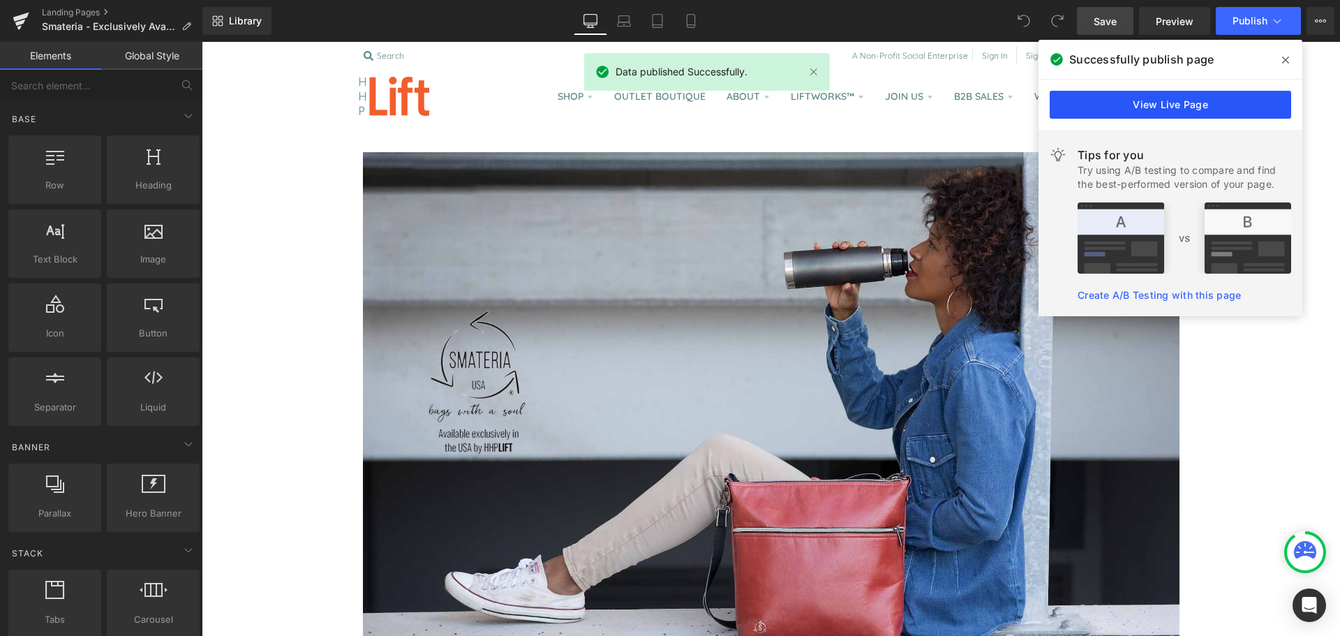
click at [1193, 99] on link "View Live Page" at bounding box center [1171, 105] width 242 height 28
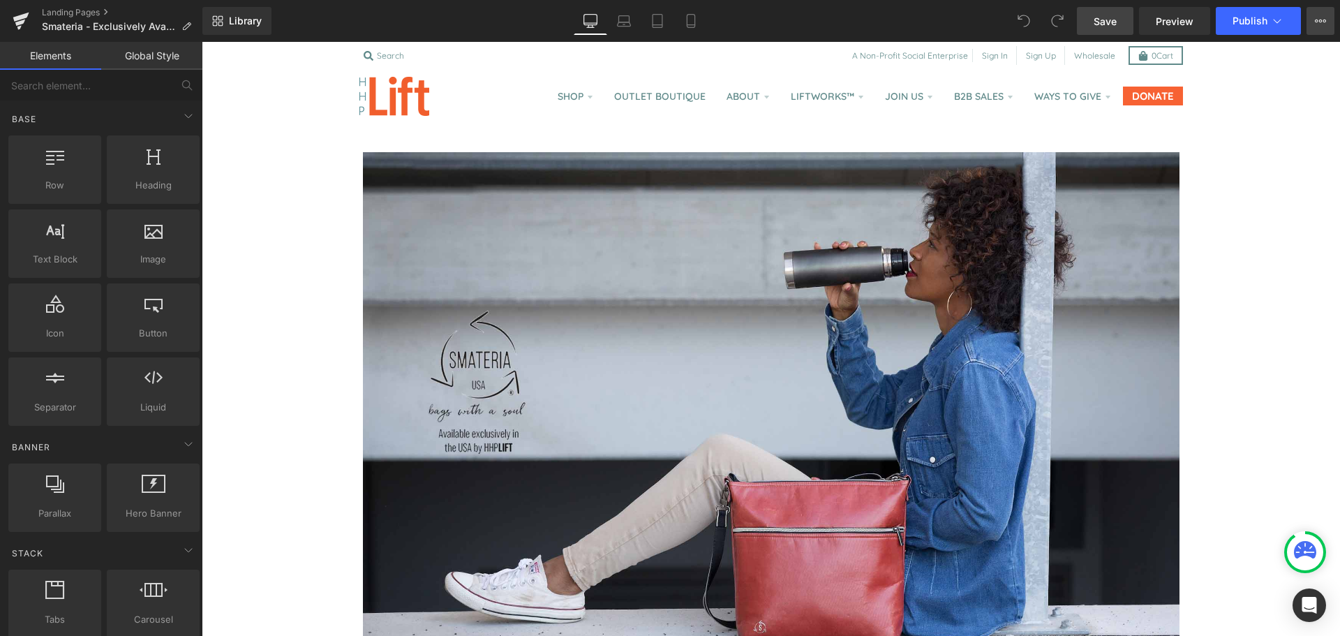
click at [1324, 17] on icon at bounding box center [1320, 20] width 11 height 11
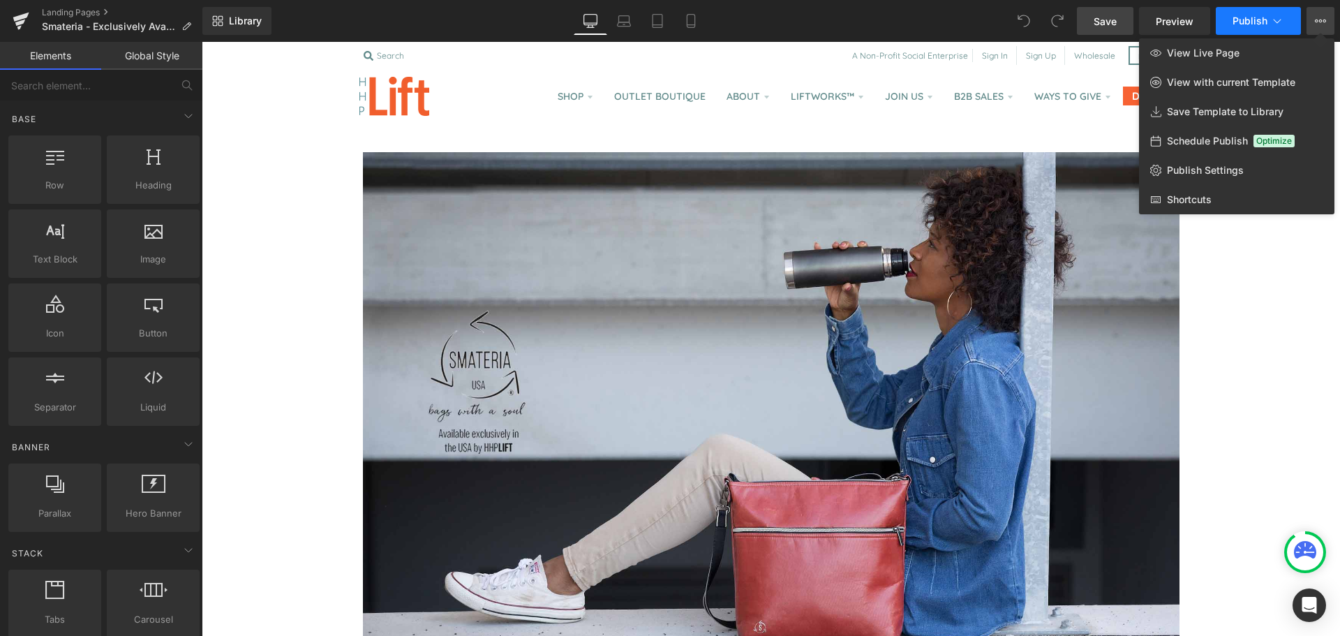
click at [1289, 20] on button "Publish" at bounding box center [1258, 21] width 85 height 28
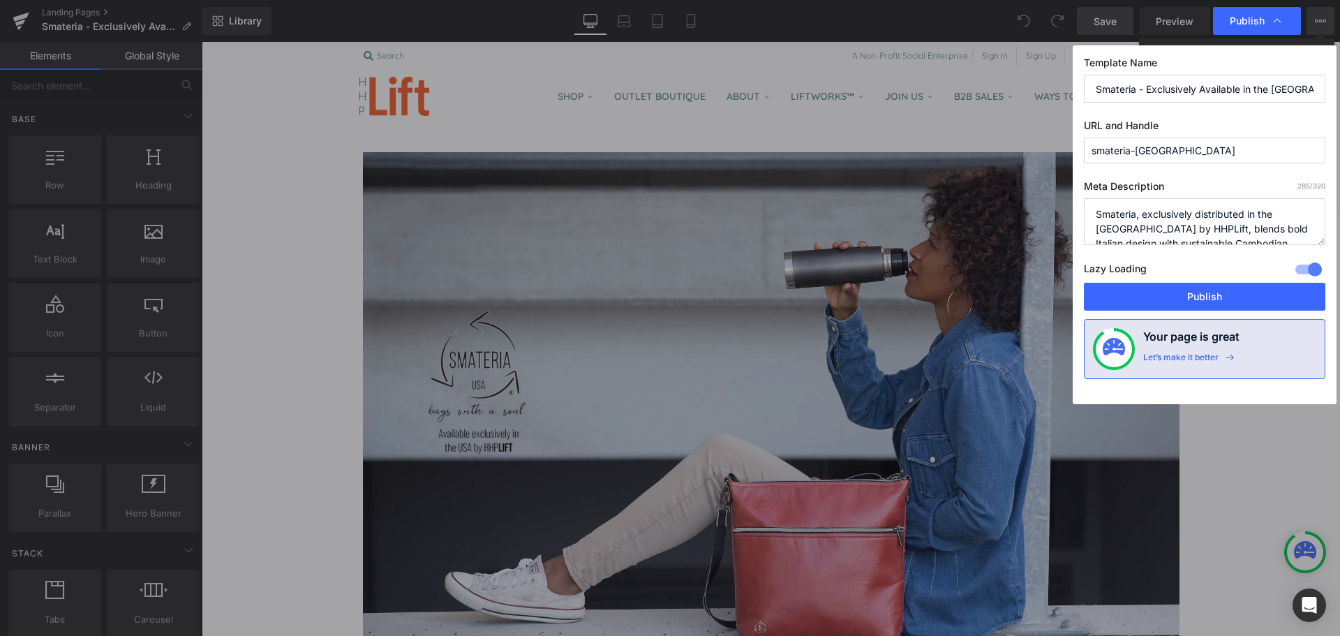
click at [1203, 86] on input "Smateria - Exclusively Available in the [GEOGRAPHIC_DATA] by HHPLift" at bounding box center [1205, 89] width 242 height 28
click at [1206, 88] on input "Smateria - Available Eclusively by HHPLift" at bounding box center [1205, 89] width 242 height 28
click at [1244, 91] on input "Smateria - Available Exclusively by HHPLift" at bounding box center [1205, 89] width 242 height 28
click at [1261, 89] on input "Smateria - Available Exclusively by HHPLift" at bounding box center [1205, 89] width 242 height 28
type input "Smateria [GEOGRAPHIC_DATA]"
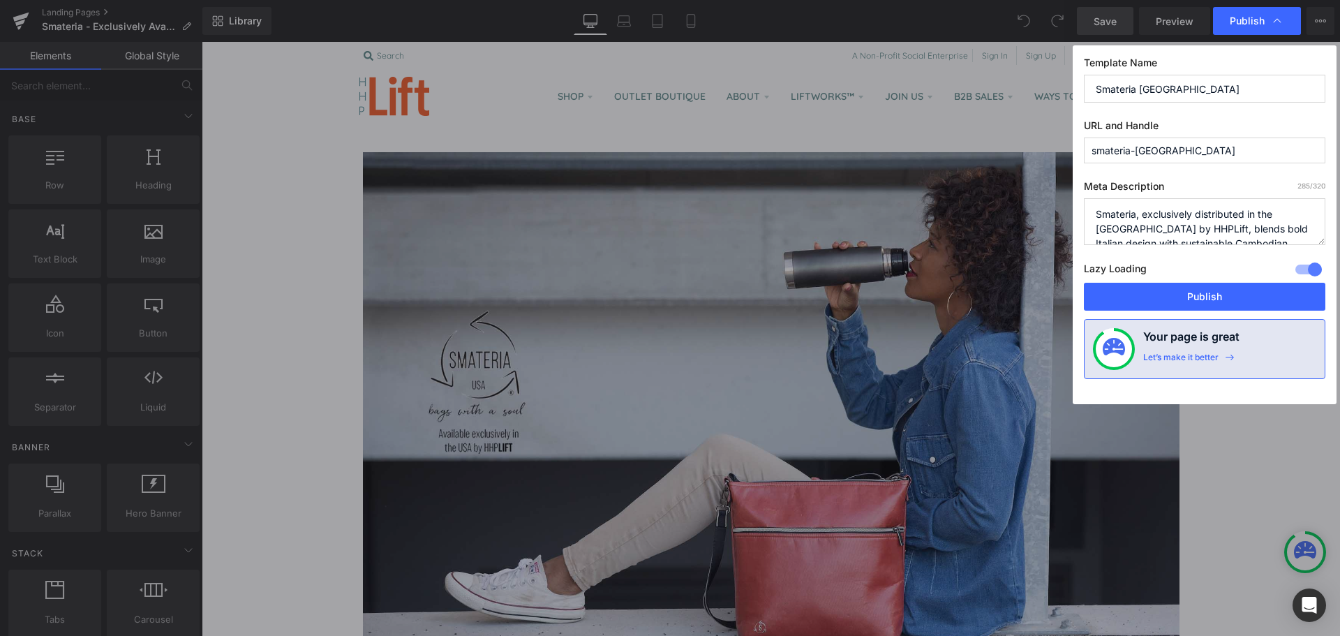
click at [1140, 88] on input "Smateria [GEOGRAPHIC_DATA]" at bounding box center [1205, 89] width 242 height 28
click at [1199, 295] on button "Publish" at bounding box center [1205, 297] width 242 height 28
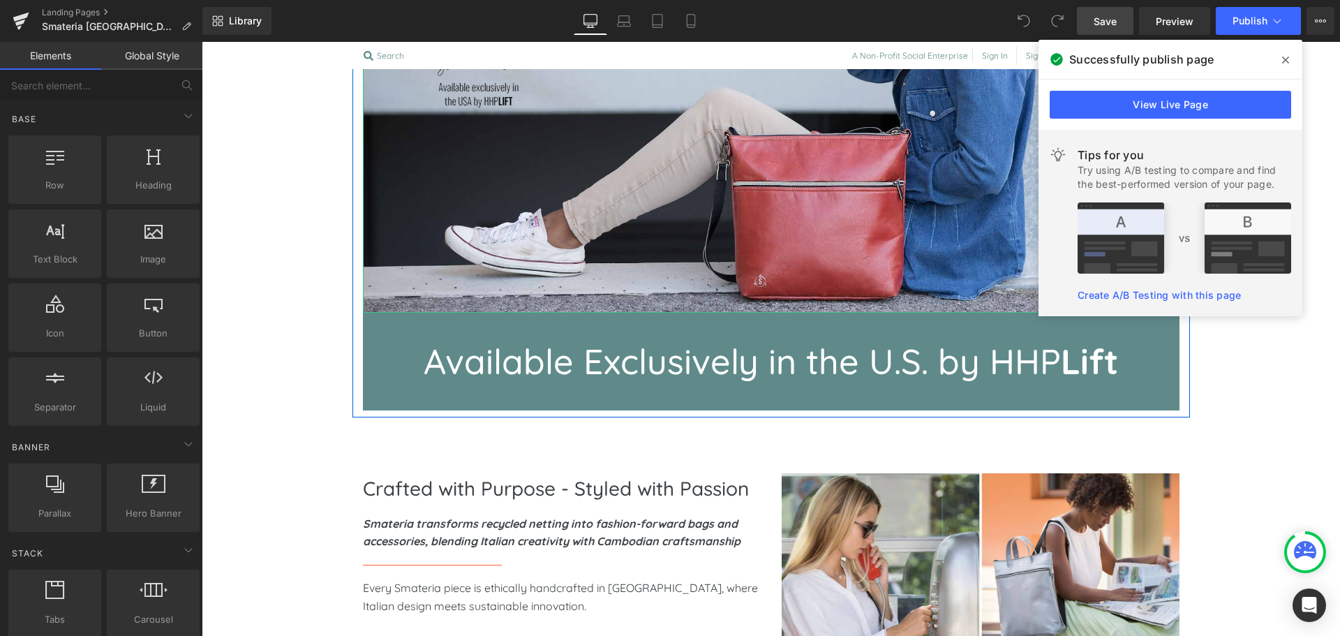
scroll to position [347, 0]
click at [904, 357] on p "Available Exclusively in the U.S. by HHP Lift" at bounding box center [771, 361] width 754 height 56
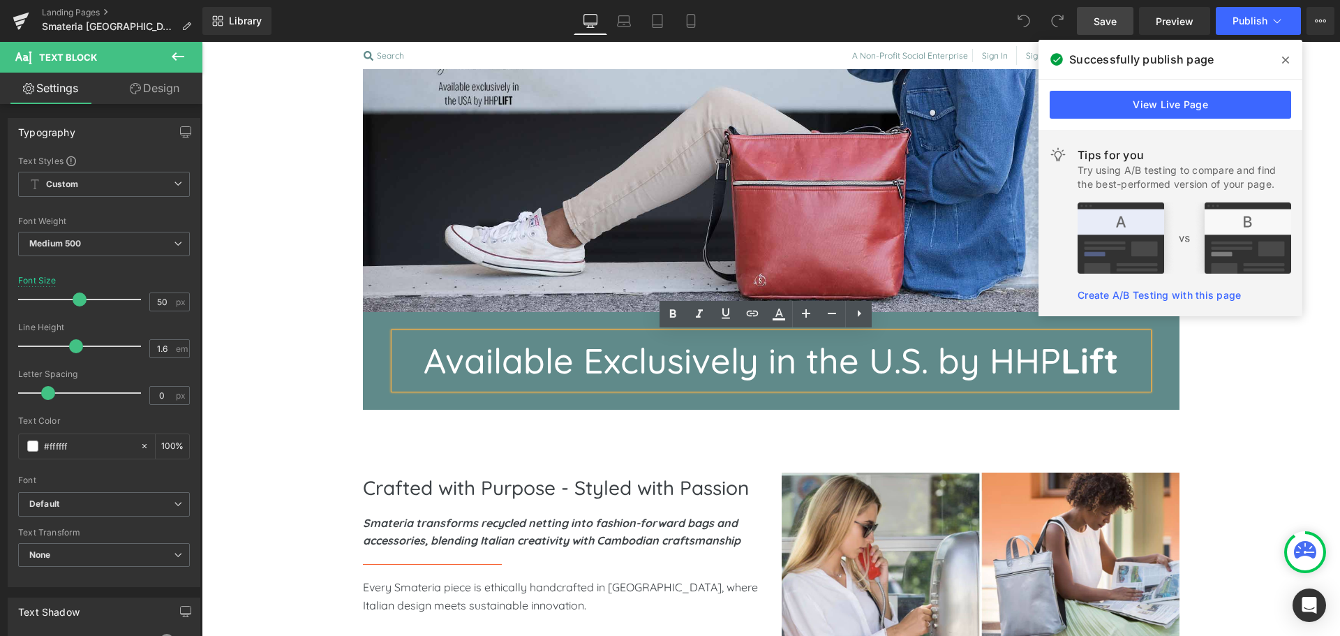
click at [919, 360] on p "Available Exclusively in the U.S. by HHP Lift" at bounding box center [771, 361] width 754 height 56
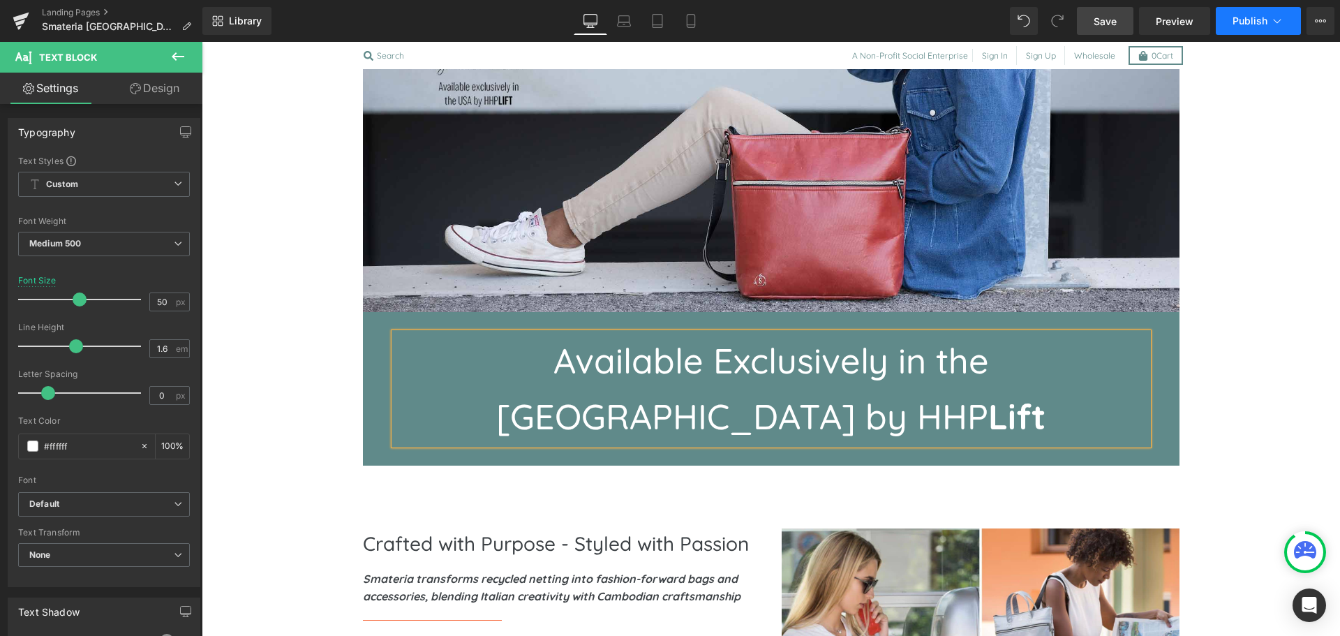
click at [1250, 15] on span "Publish" at bounding box center [1250, 20] width 35 height 11
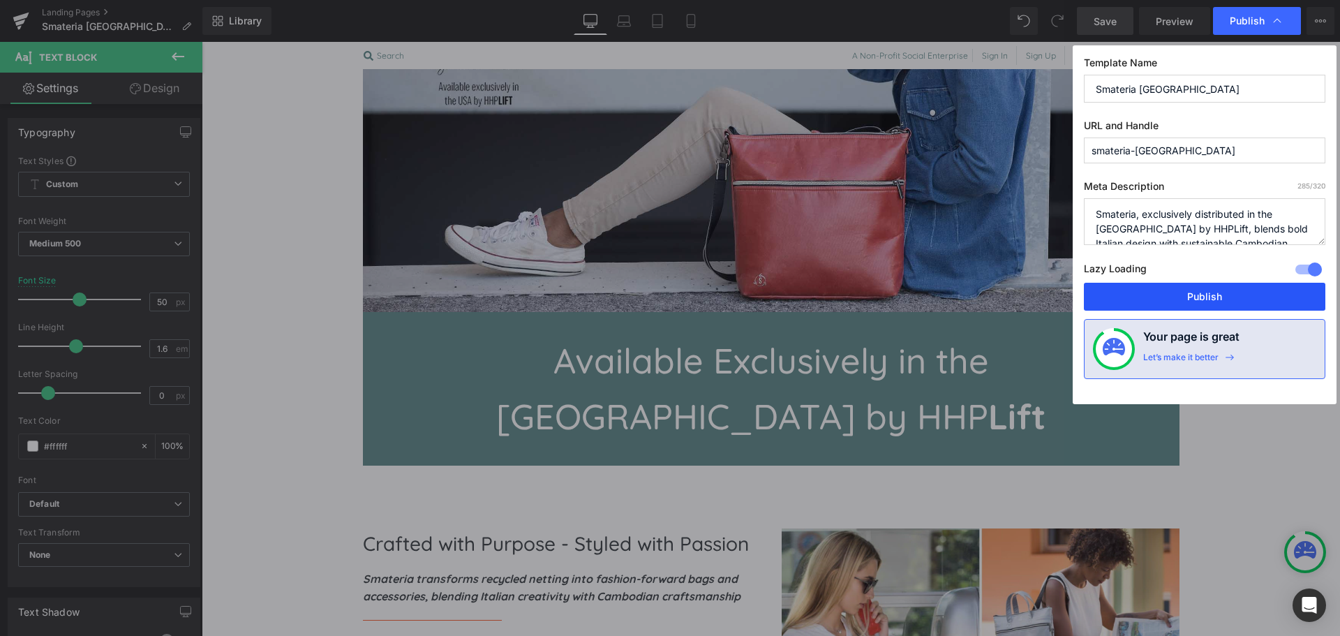
click at [1178, 305] on button "Publish" at bounding box center [1205, 297] width 242 height 28
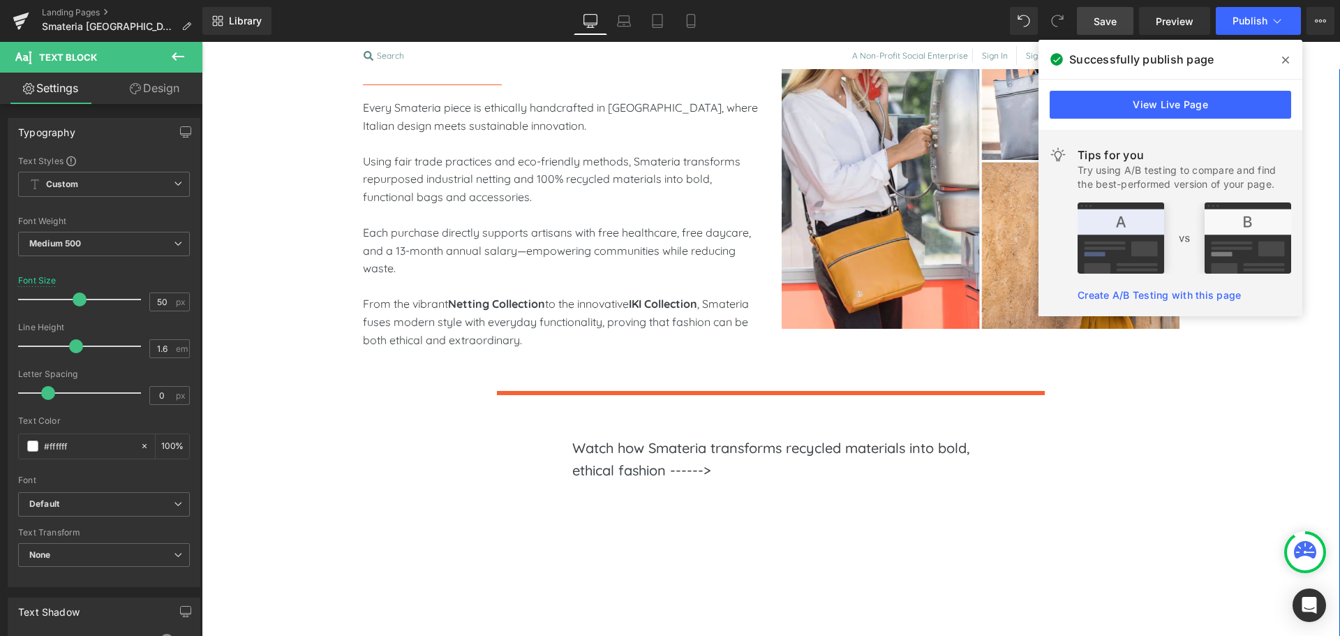
scroll to position [883, 0]
click at [726, 436] on div "Watch how Smateria transforms recycled materials into bold, ethical fashion ---…" at bounding box center [771, 463] width 398 height 55
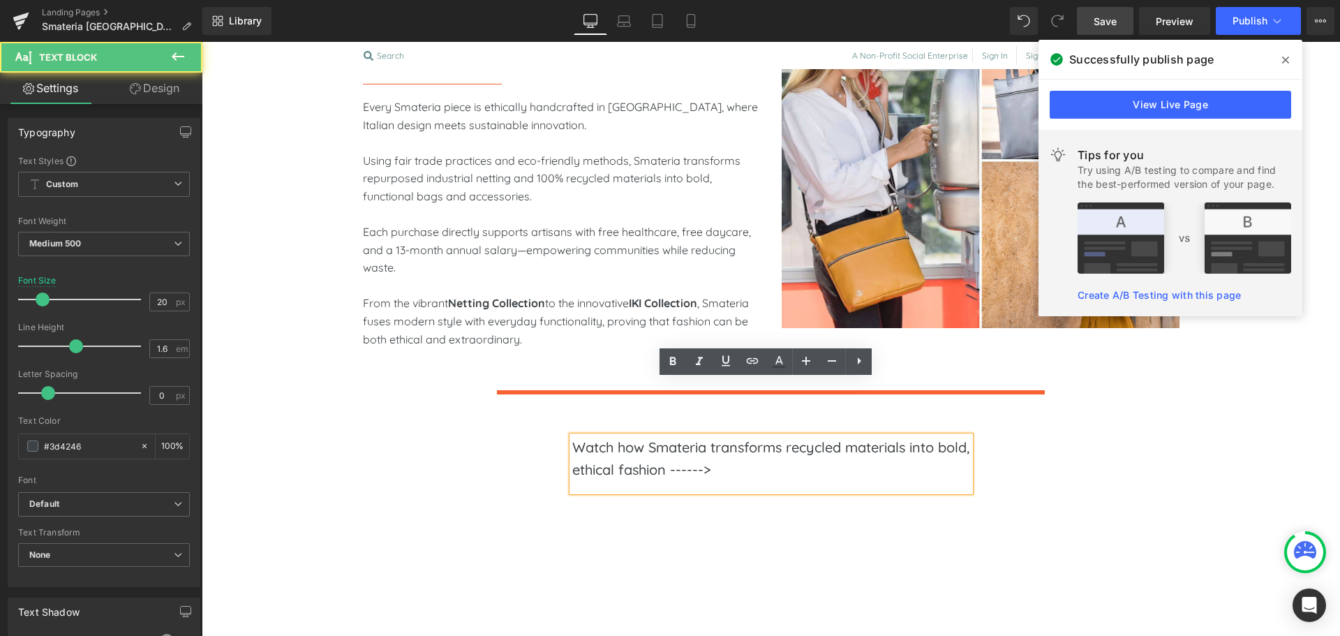
click at [726, 436] on p "Watch how Smateria transforms recycled materials into bold, ethical fashion ---…" at bounding box center [771, 458] width 398 height 45
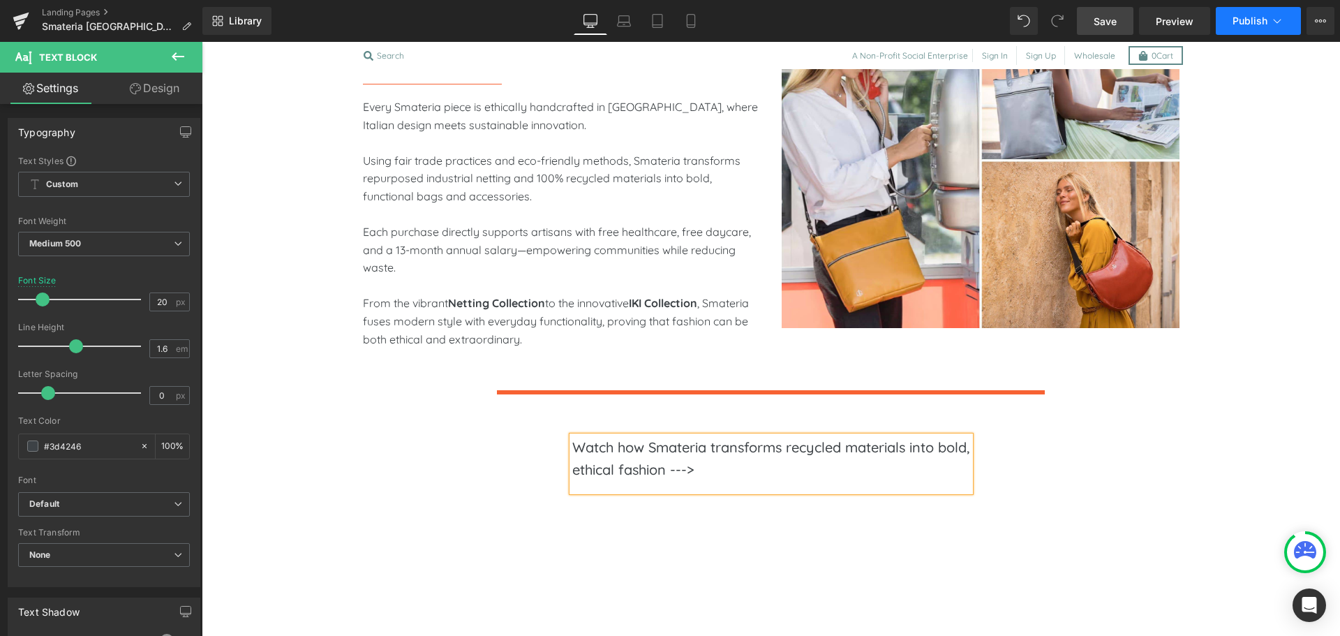
click at [1231, 29] on button "Publish" at bounding box center [1258, 21] width 85 height 28
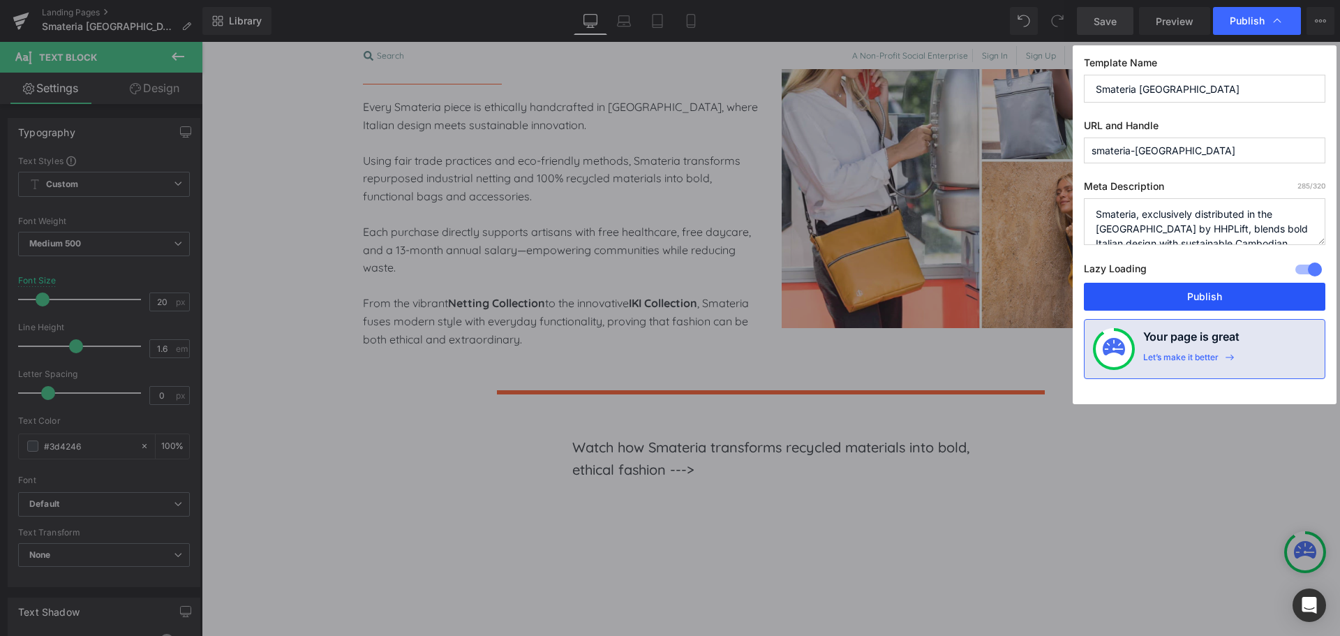
click at [1202, 290] on button "Publish" at bounding box center [1205, 297] width 242 height 28
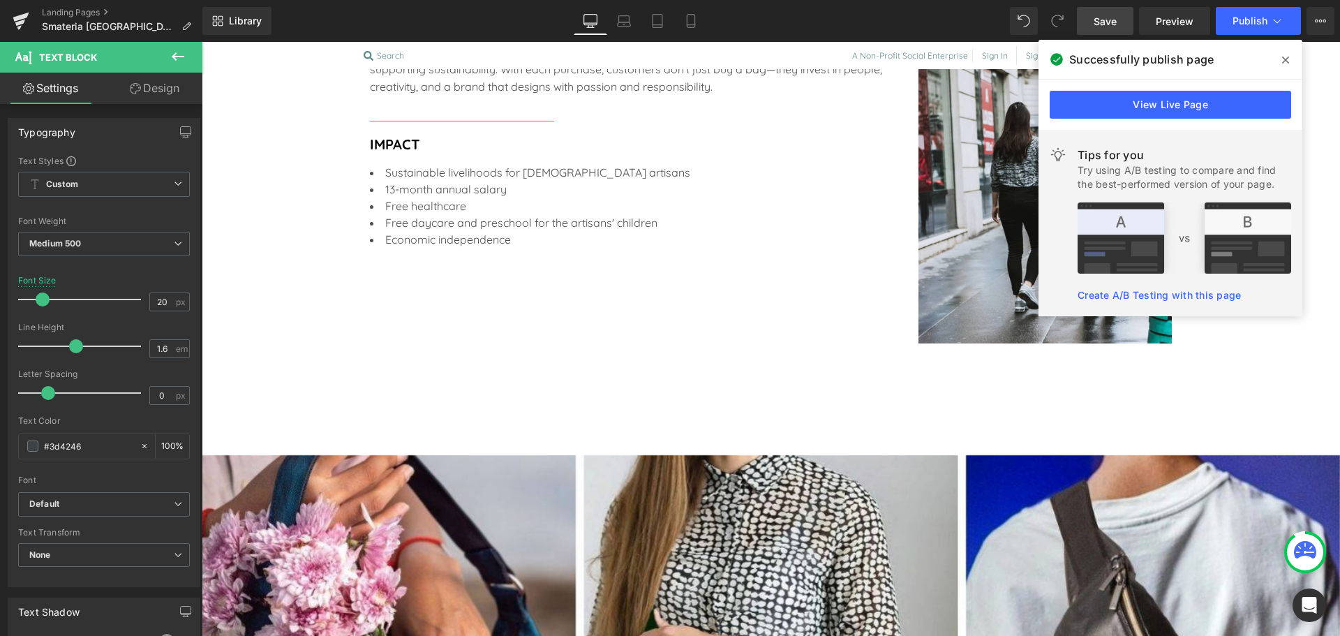
scroll to position [0, 0]
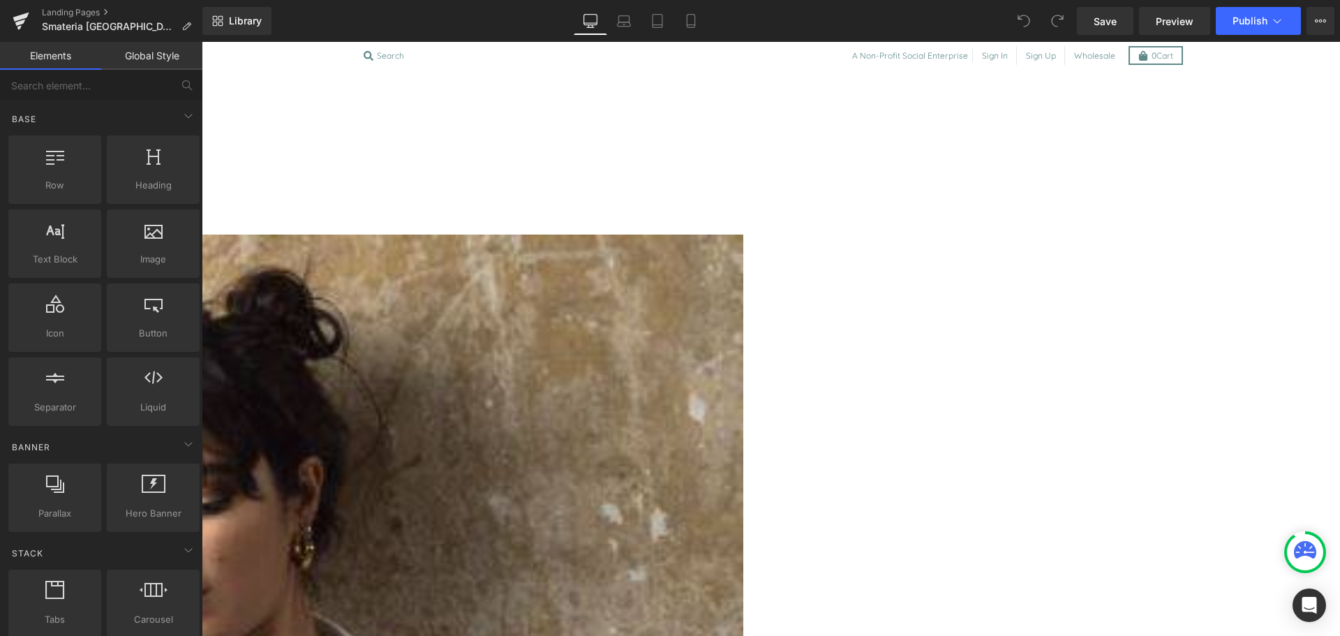
scroll to position [2768, 0]
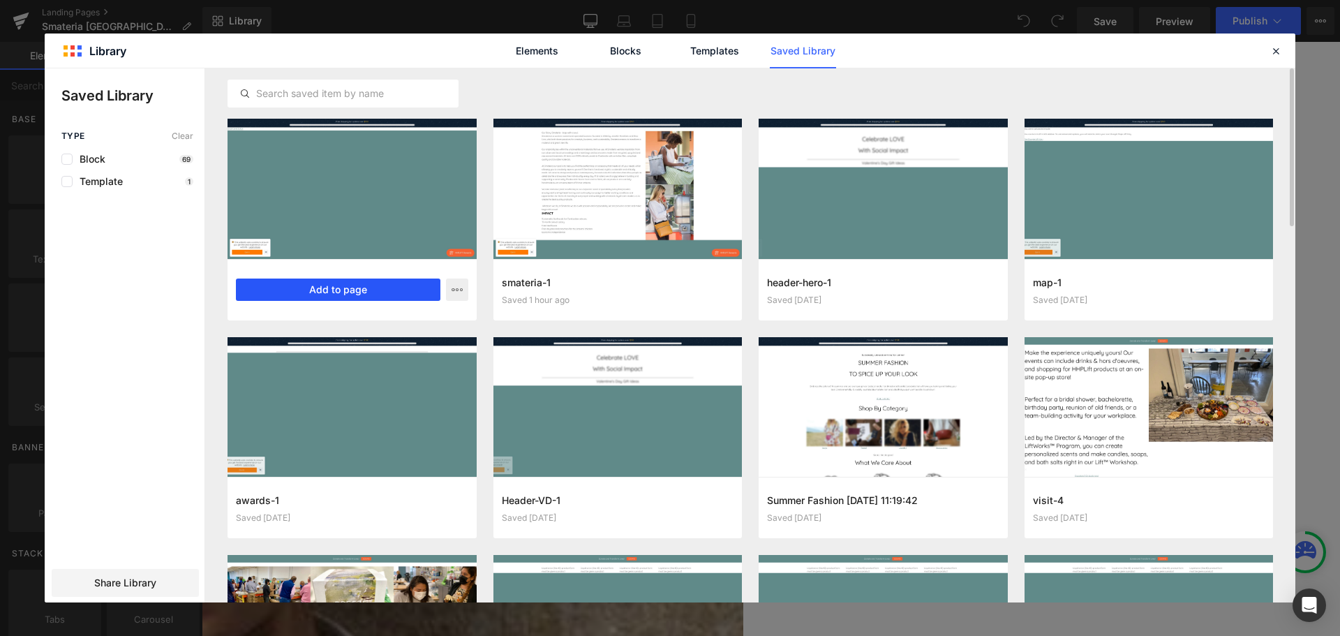
click at [390, 289] on button "Add to page" at bounding box center [338, 290] width 205 height 22
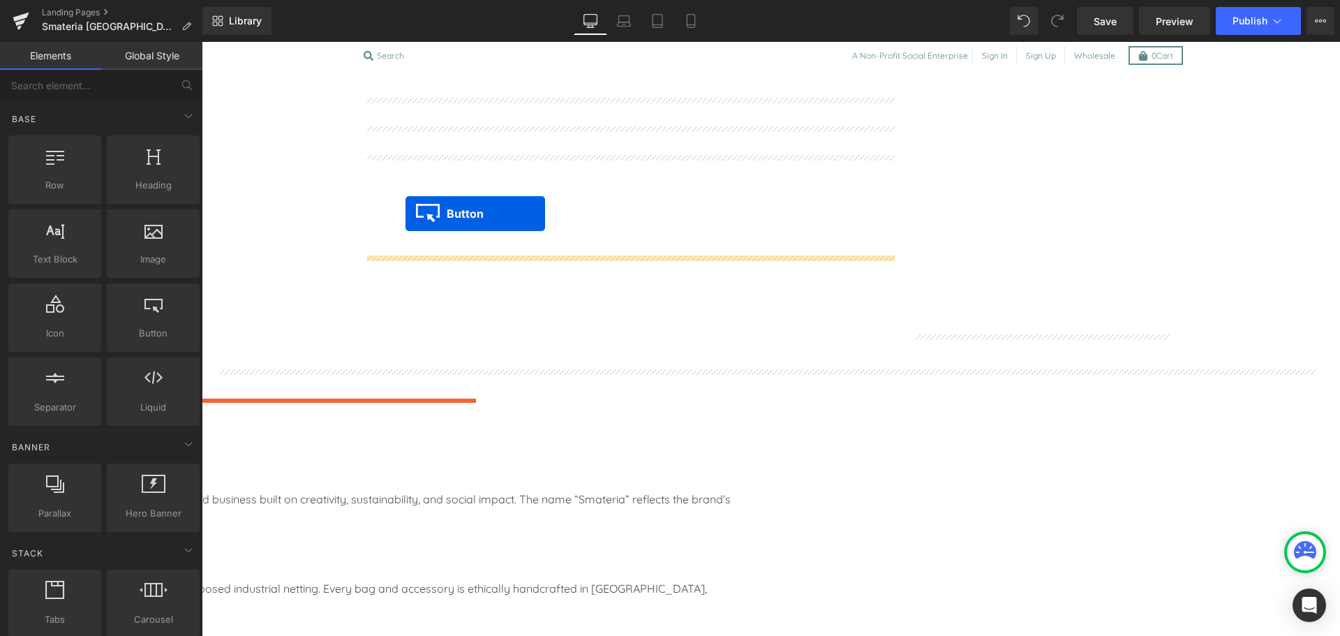
scroll to position [2000, 0]
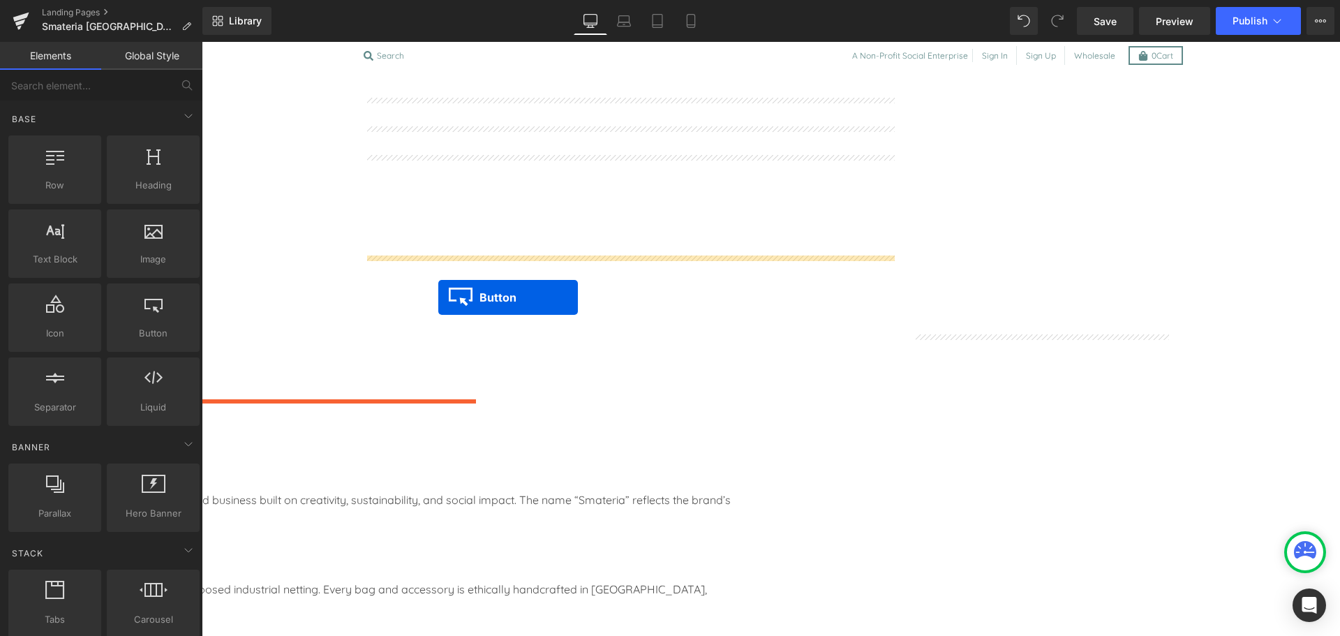
drag, startPoint x: 265, startPoint y: 342, endPoint x: 438, endPoint y: 297, distance: 178.8
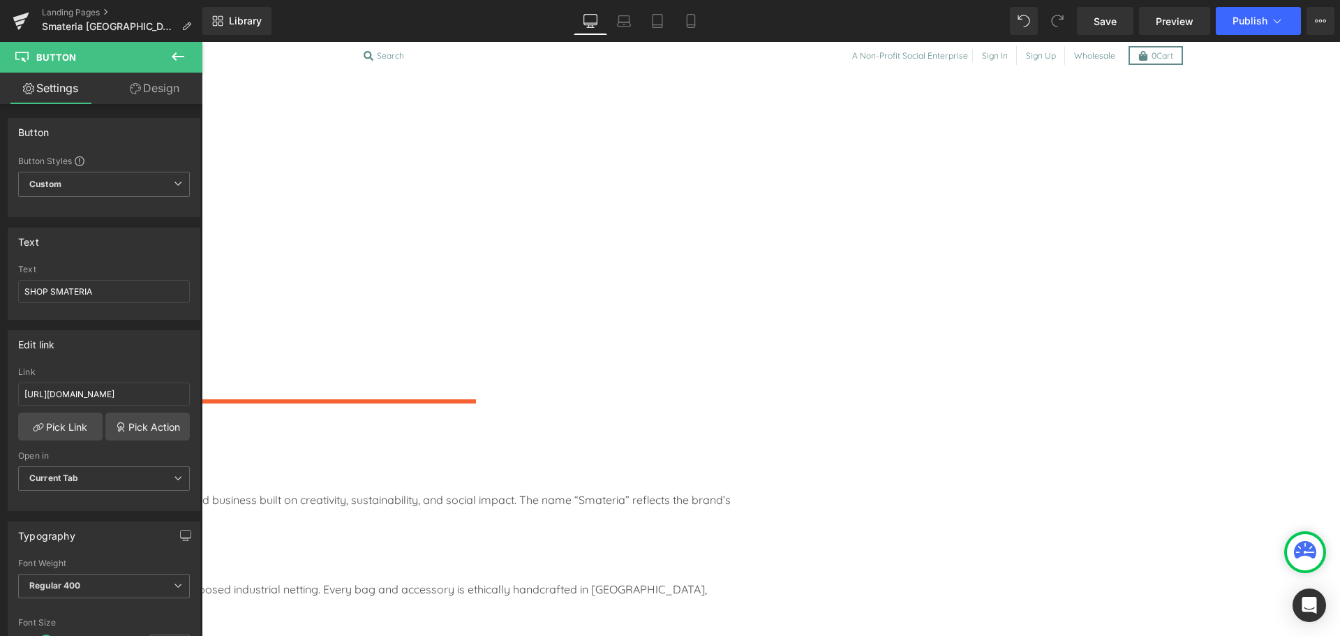
click at [202, 42] on icon at bounding box center [202, 42] width 0 height 0
click at [202, 42] on span "Button" at bounding box center [202, 42] width 0 height 0
click at [97, 397] on input "[URL][DOMAIN_NAME]" at bounding box center [104, 394] width 172 height 23
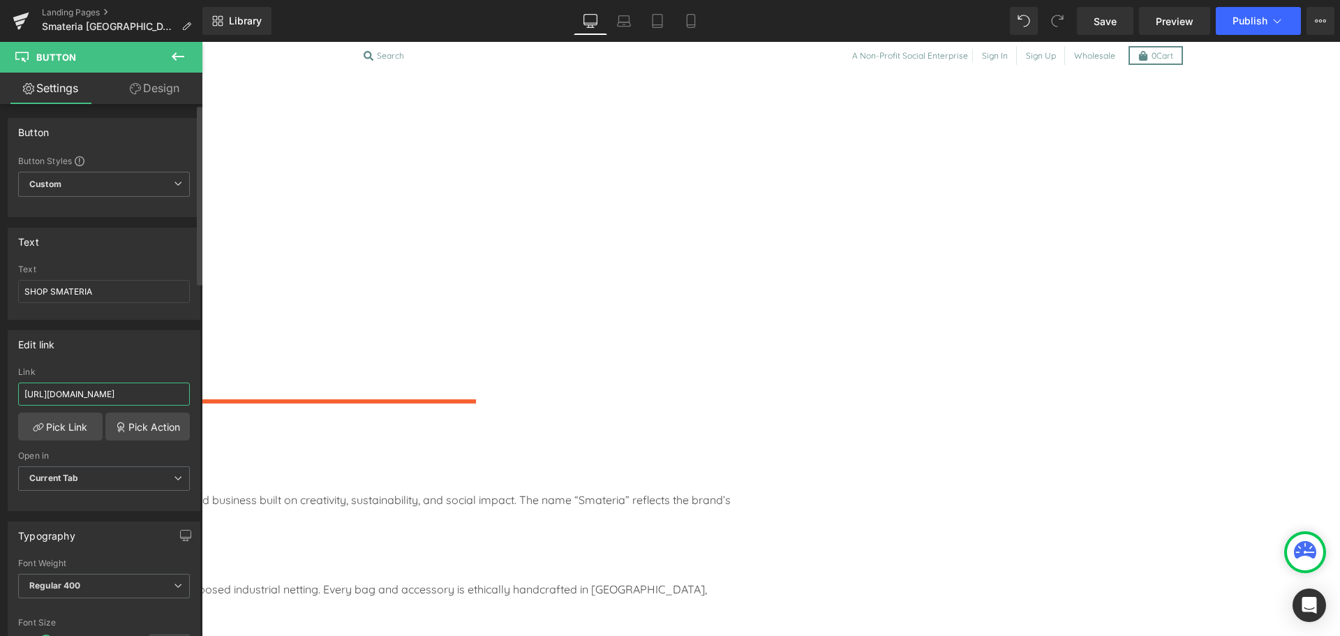
click at [97, 397] on input "[URL][DOMAIN_NAME]" at bounding box center [104, 394] width 172 height 23
click at [1111, 22] on span "Save" at bounding box center [1105, 21] width 23 height 15
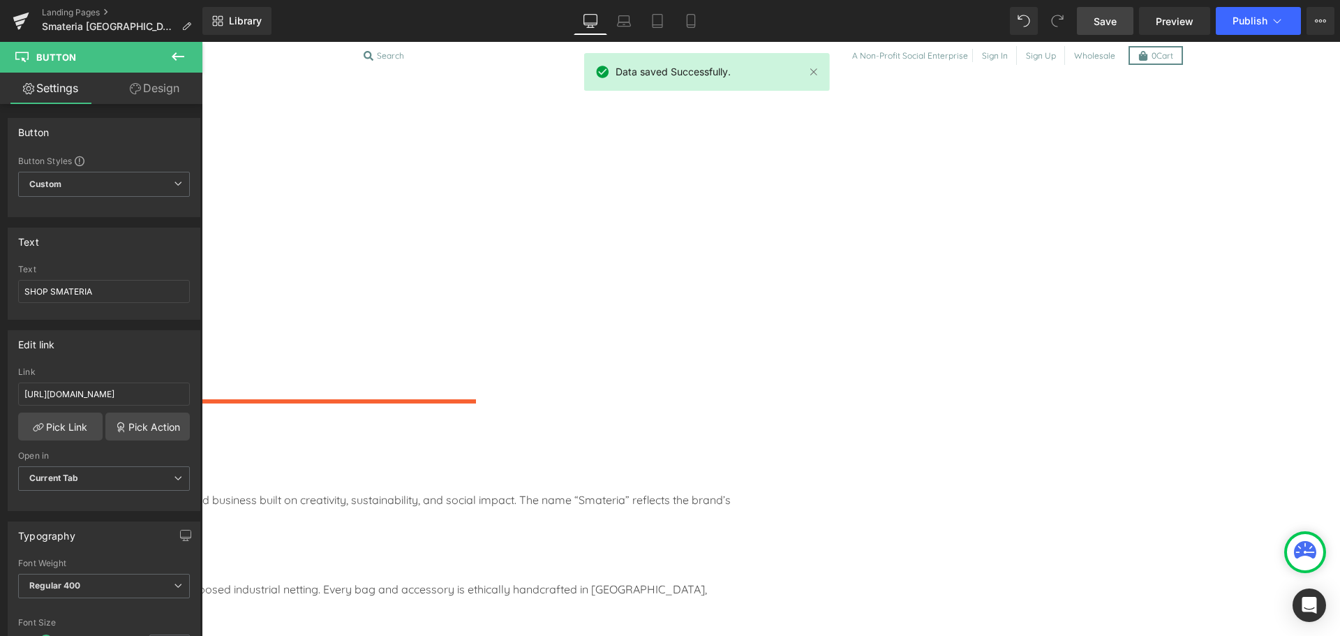
click at [202, 42] on icon at bounding box center [202, 42] width 0 height 0
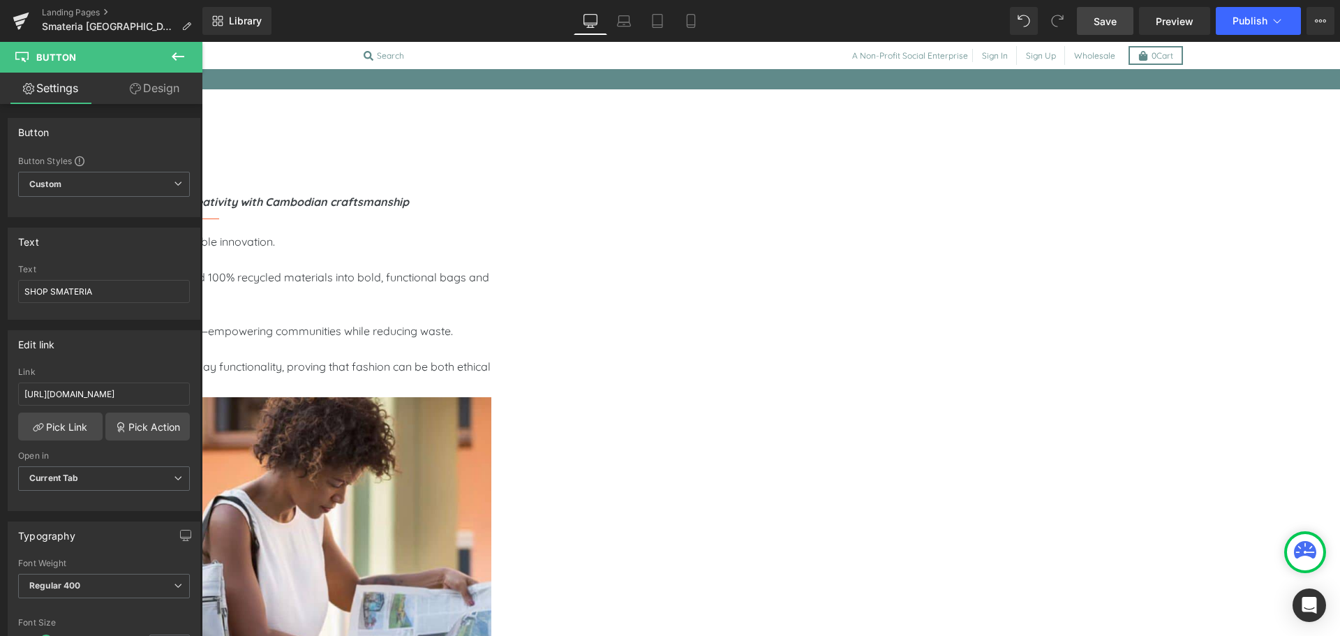
scroll to position [851, 0]
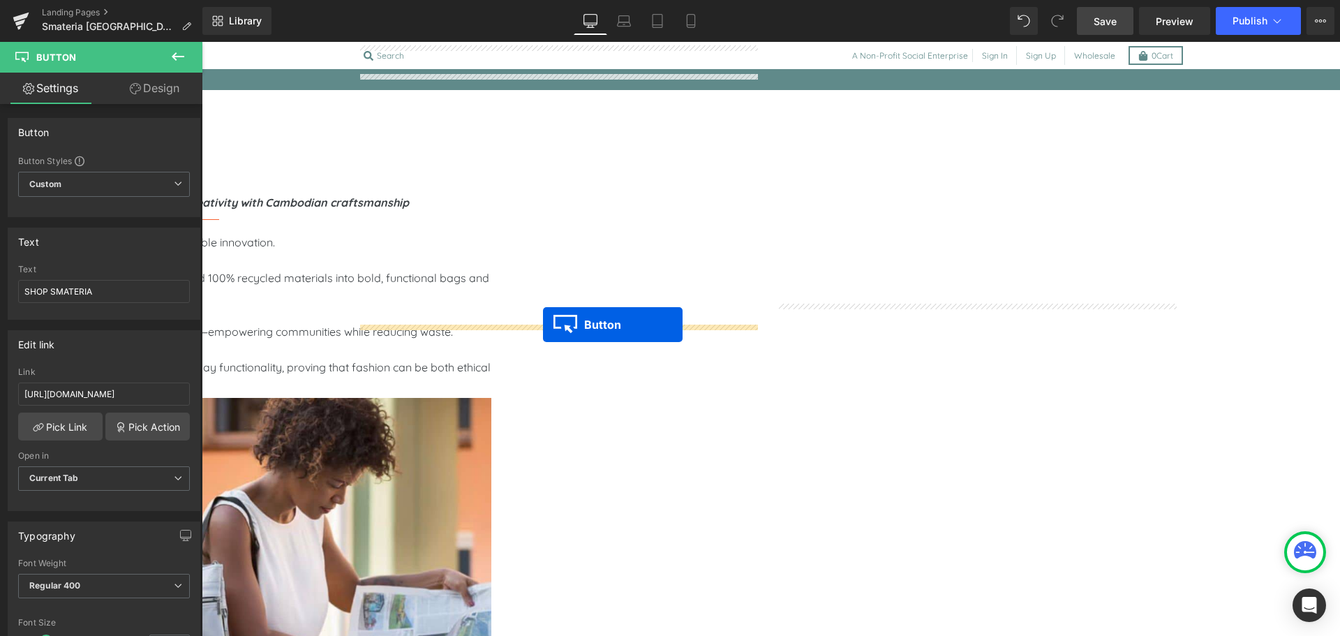
drag, startPoint x: 427, startPoint y: 364, endPoint x: 543, endPoint y: 325, distance: 123.0
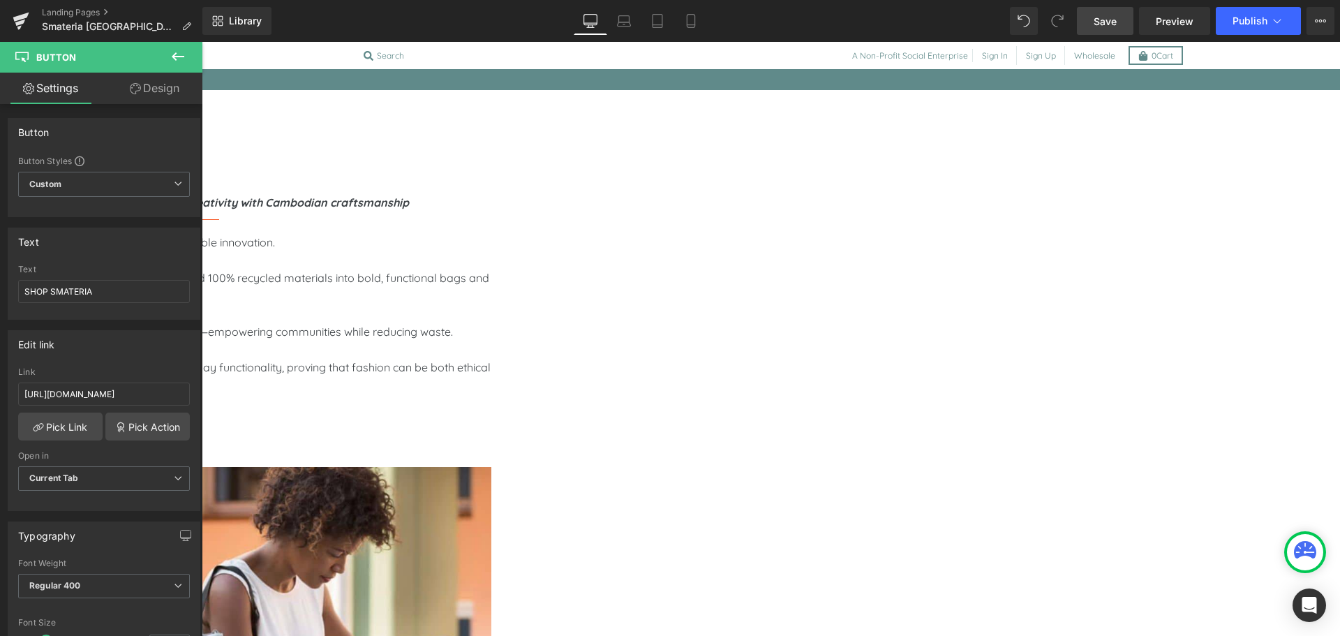
click at [1093, 28] on link "Save" at bounding box center [1105, 21] width 57 height 28
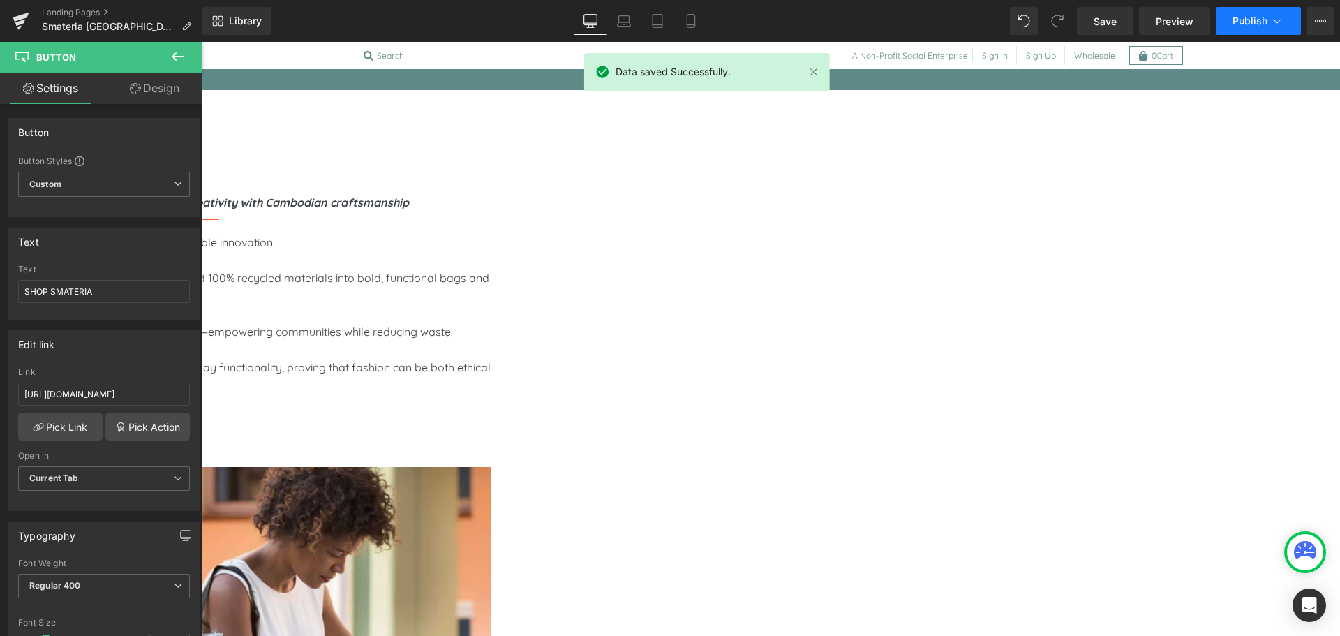
click at [1243, 17] on span "Publish" at bounding box center [1250, 20] width 35 height 11
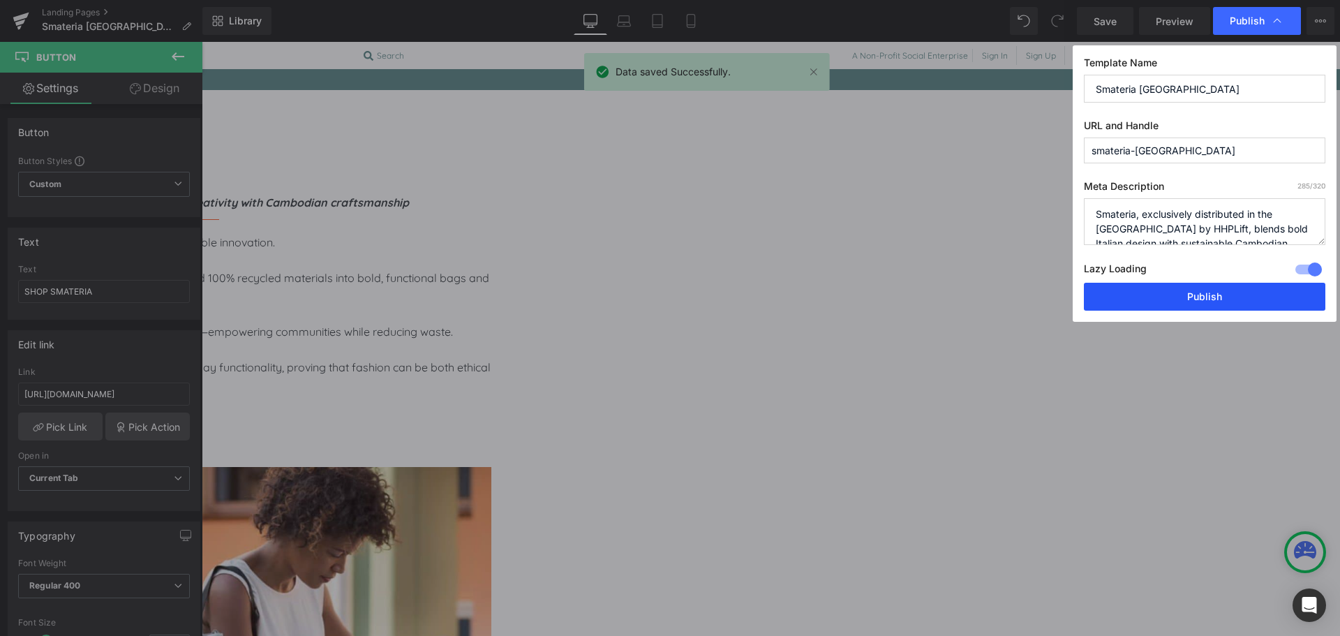
click at [1199, 293] on button "Publish" at bounding box center [1205, 297] width 242 height 28
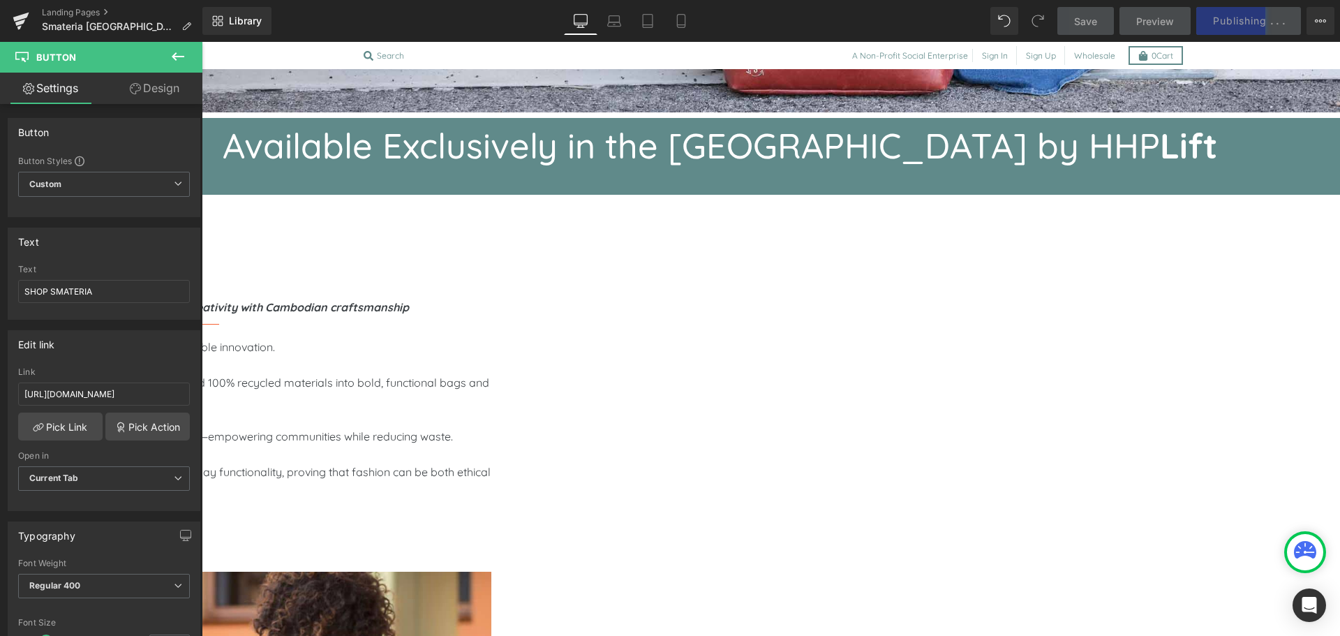
scroll to position [747, 0]
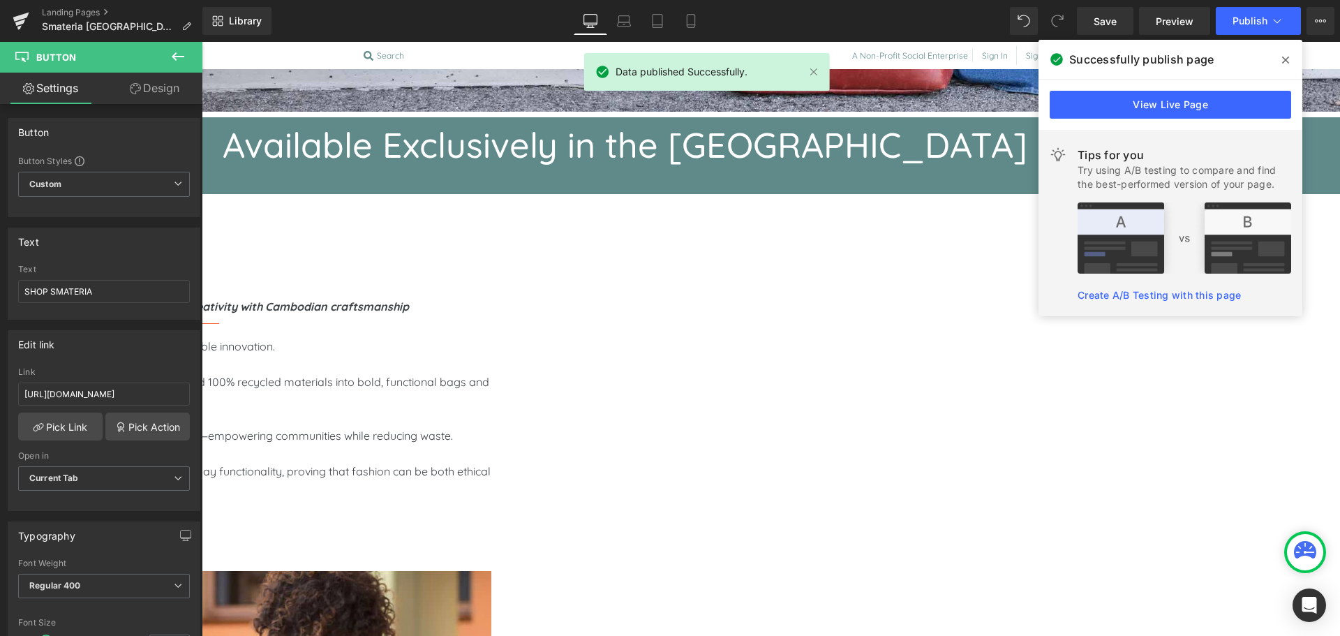
click at [202, 42] on span "Button" at bounding box center [202, 42] width 0 height 0
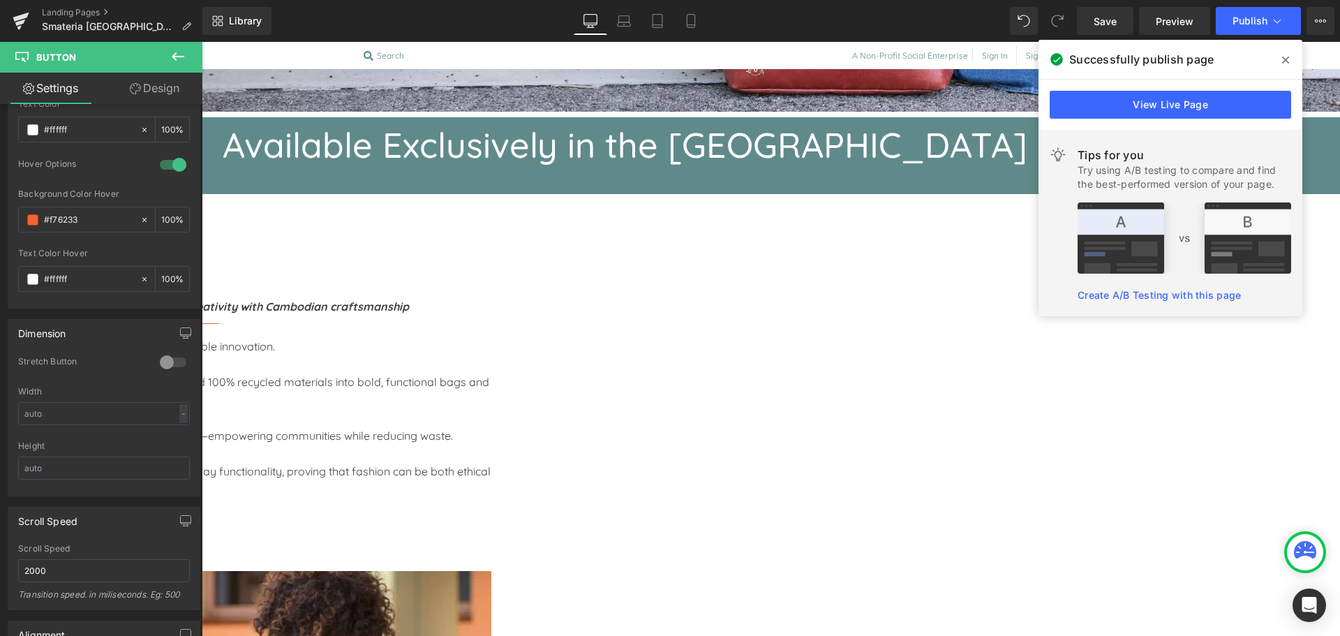
scroll to position [783, 0]
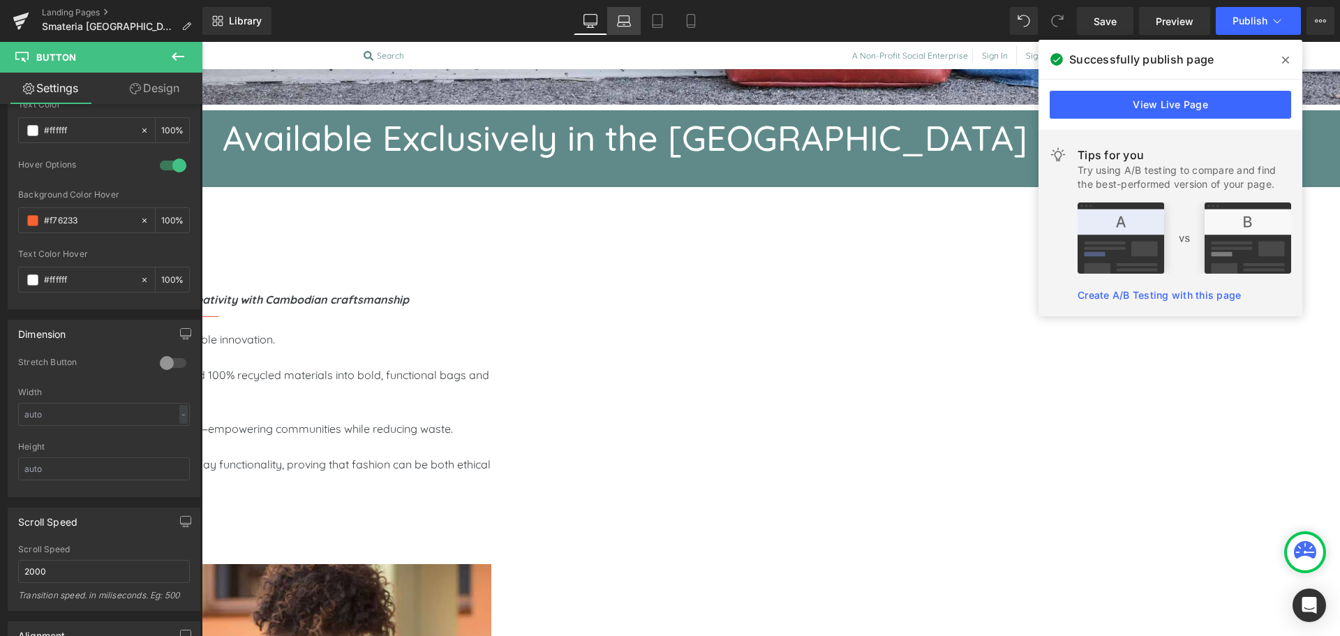
click at [632, 22] on link "Laptop" at bounding box center [624, 21] width 34 height 28
type input "100"
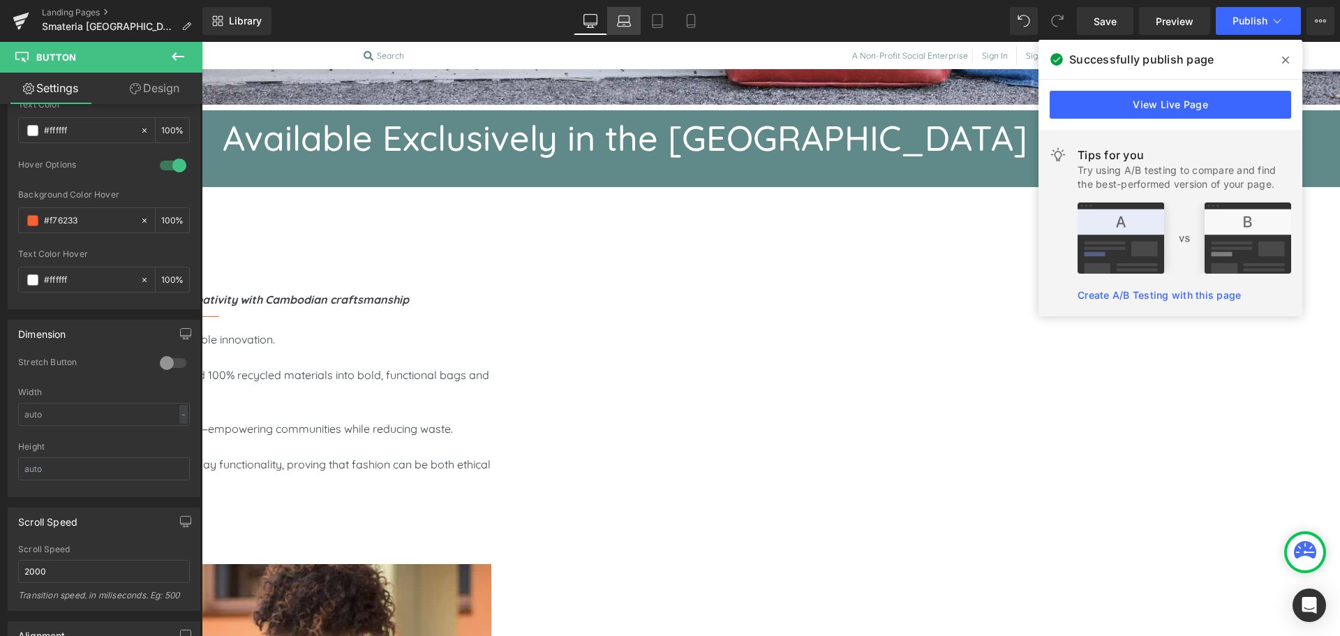
scroll to position [924, 0]
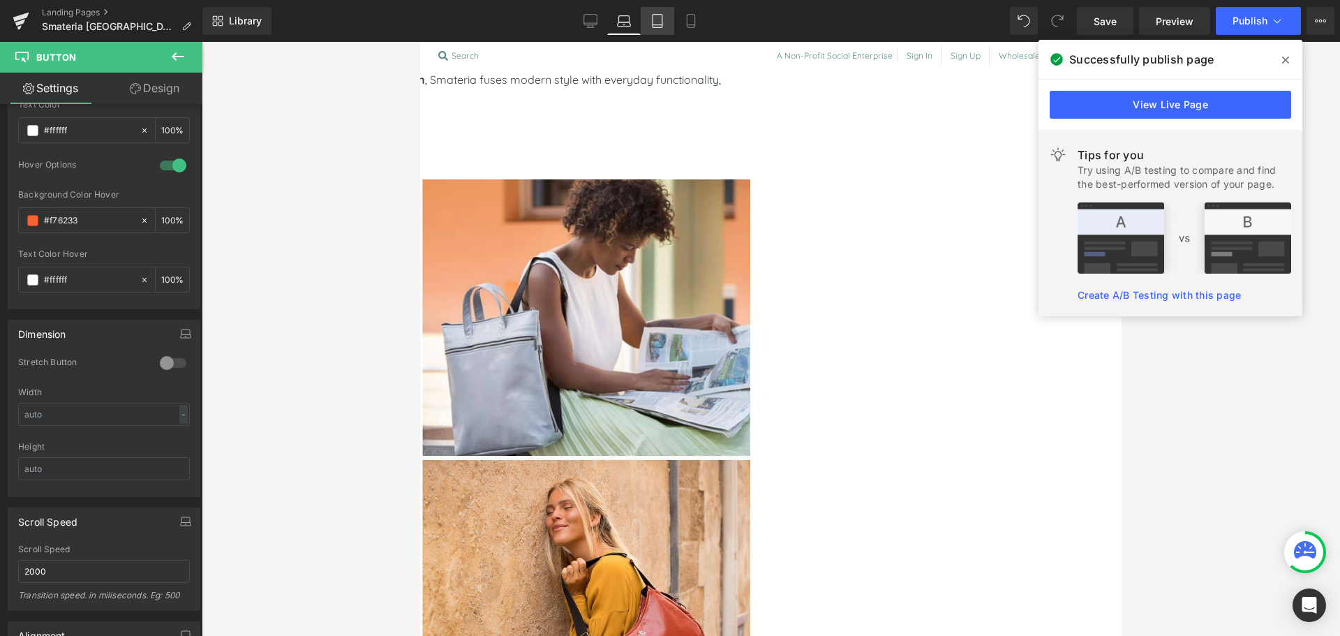
click at [649, 18] on link "Tablet" at bounding box center [658, 21] width 34 height 28
type input "100"
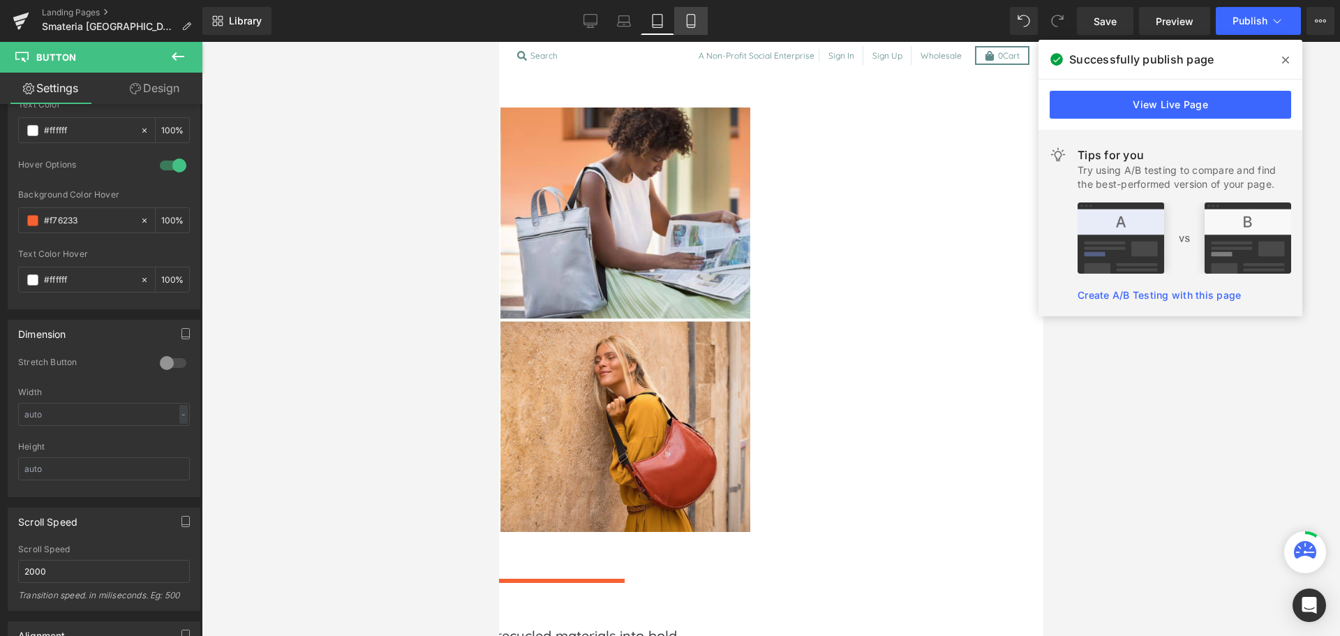
click at [683, 19] on link "Mobile" at bounding box center [691, 21] width 34 height 28
type input "100"
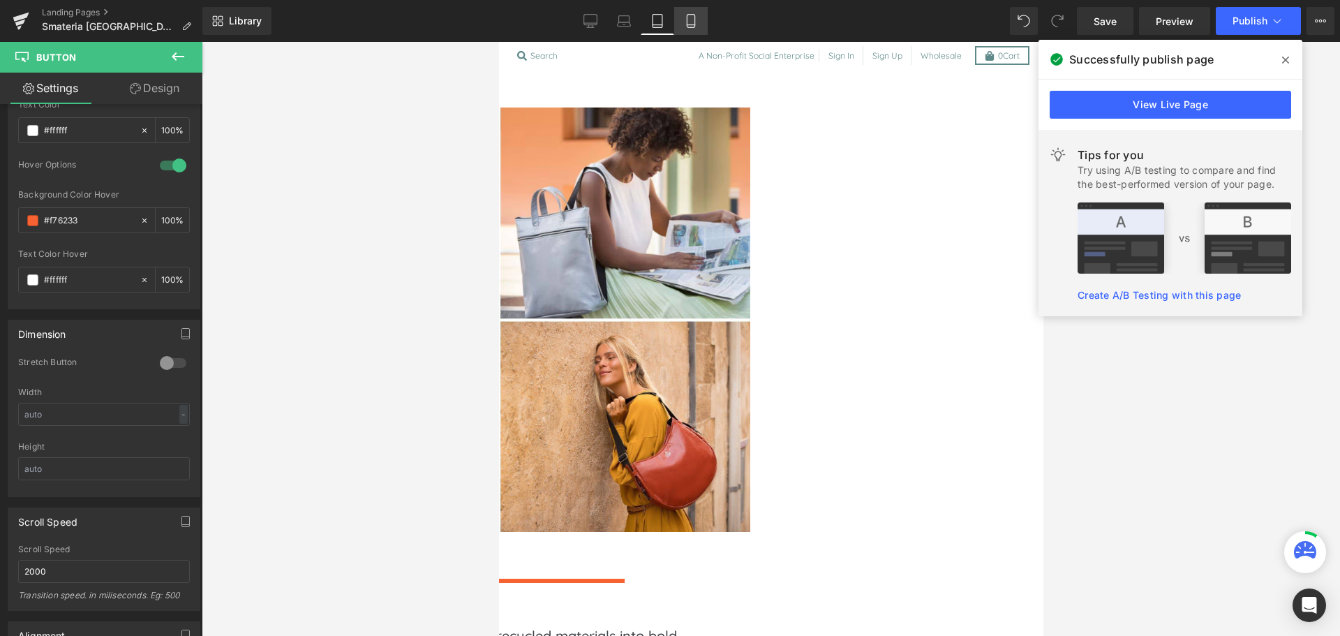
scroll to position [723, 0]
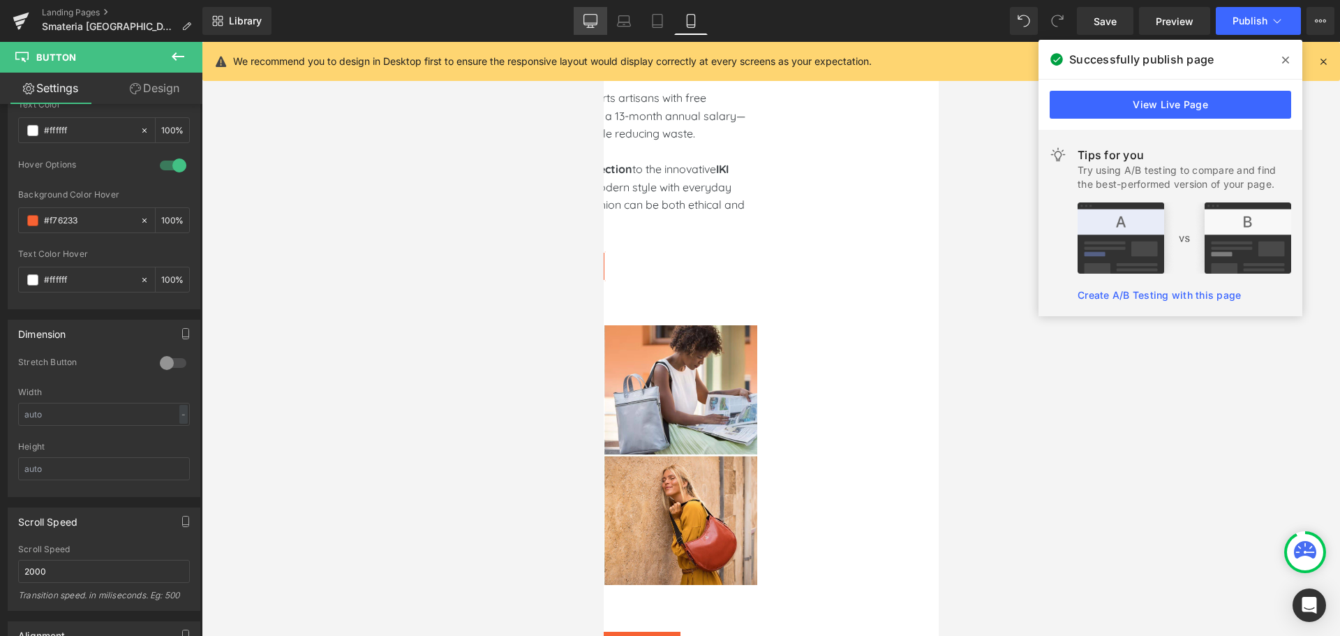
click at [591, 24] on icon at bounding box center [591, 21] width 14 height 14
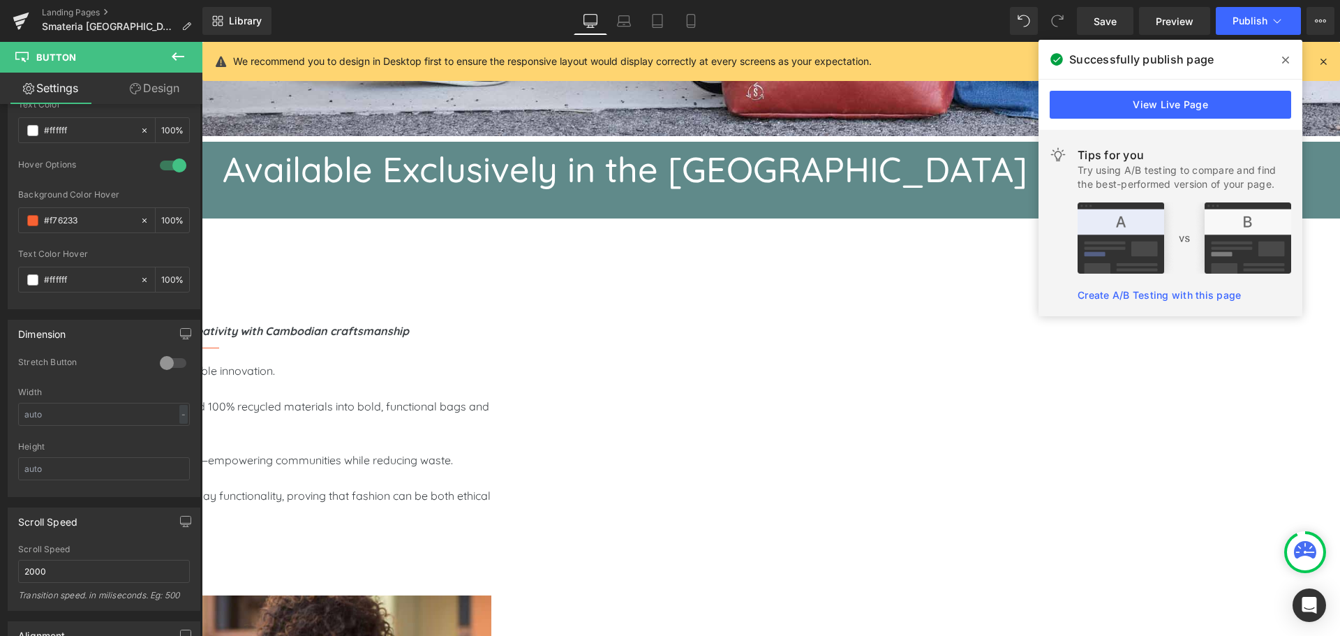
type input "100"
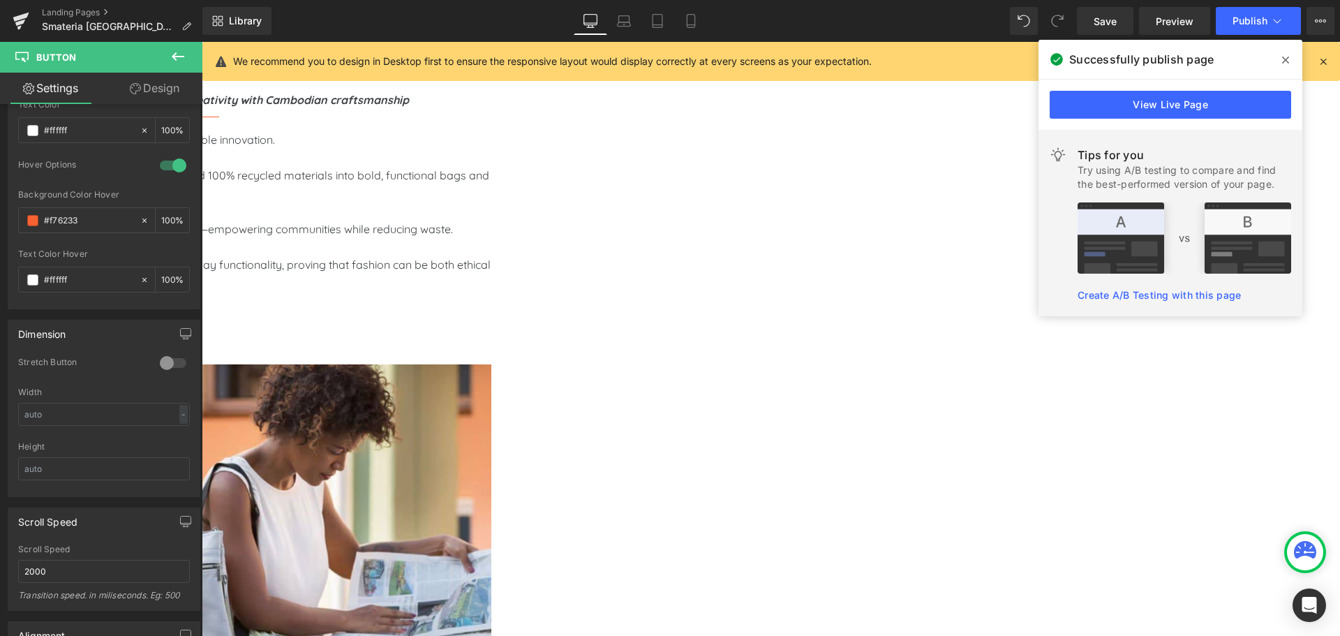
scroll to position [0, 0]
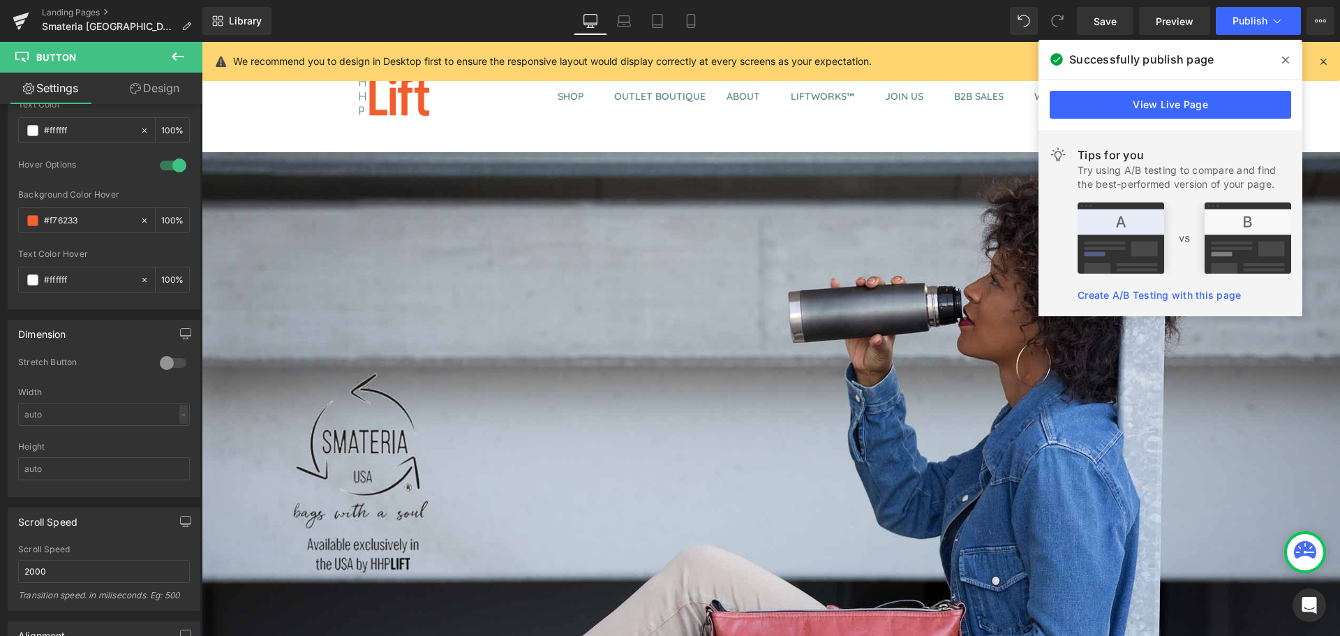
click at [1285, 60] on icon at bounding box center [1285, 60] width 7 height 7
